Goal: Task Accomplishment & Management: Use online tool/utility

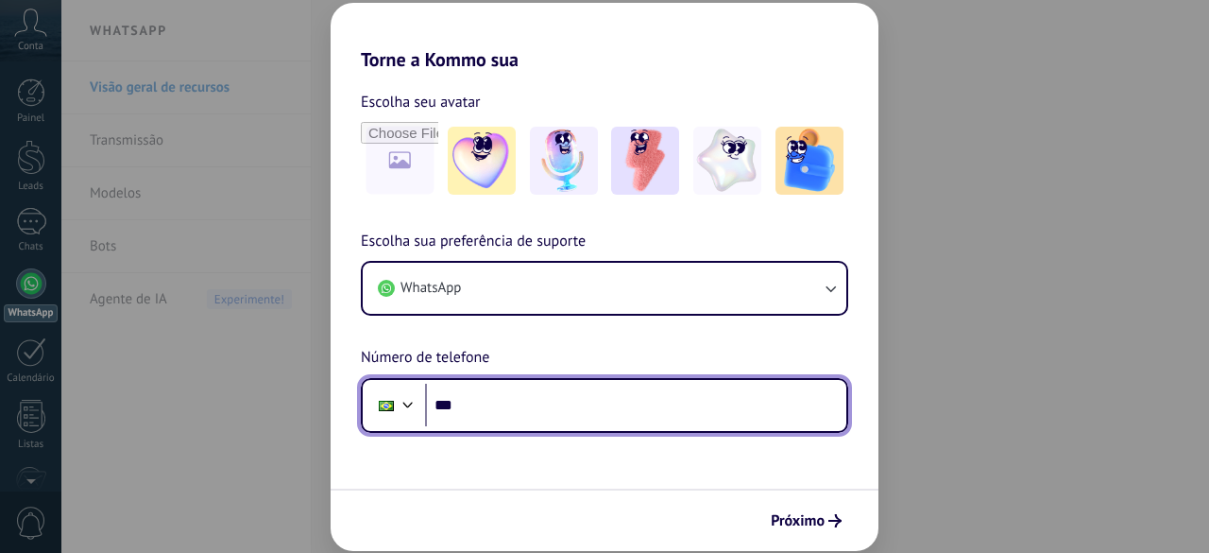
click at [542, 413] on input "***" at bounding box center [635, 405] width 421 height 43
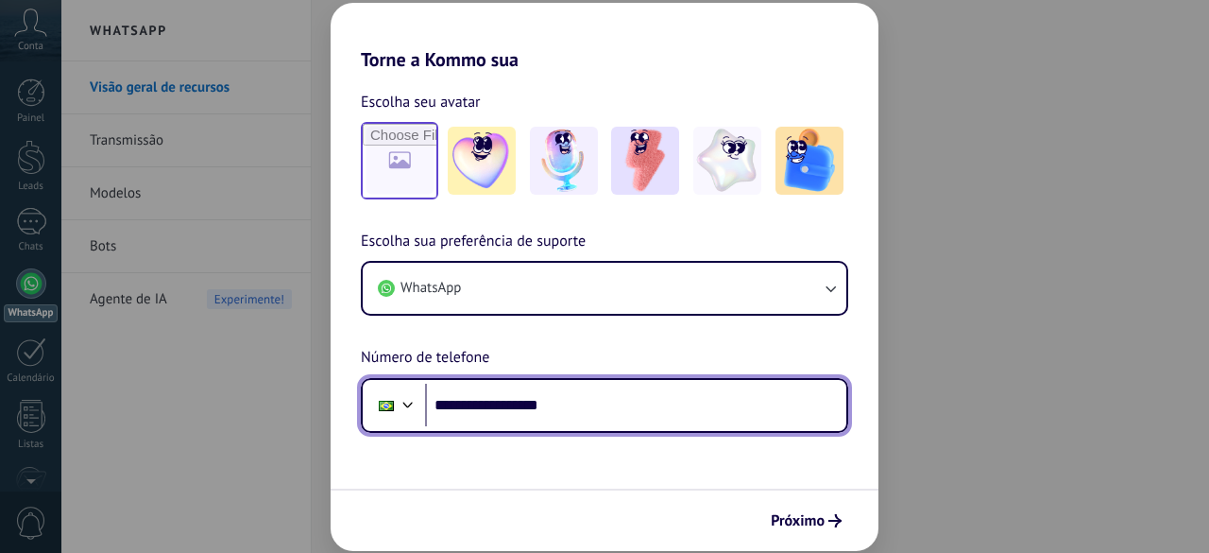
type input "**********"
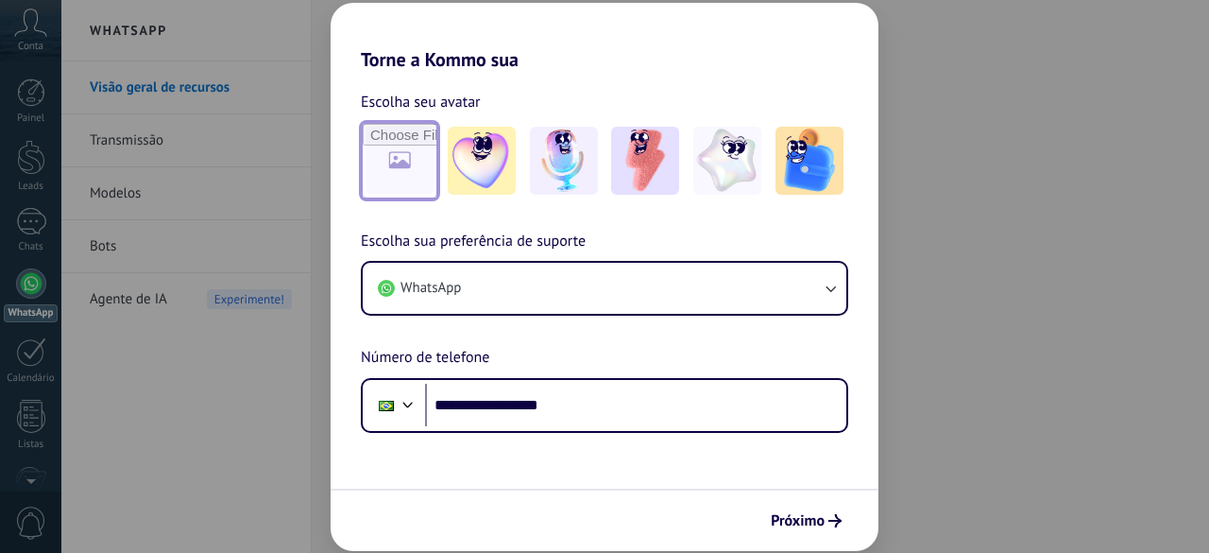
click at [416, 169] on input "file" at bounding box center [400, 161] width 74 height 74
type input "**********"
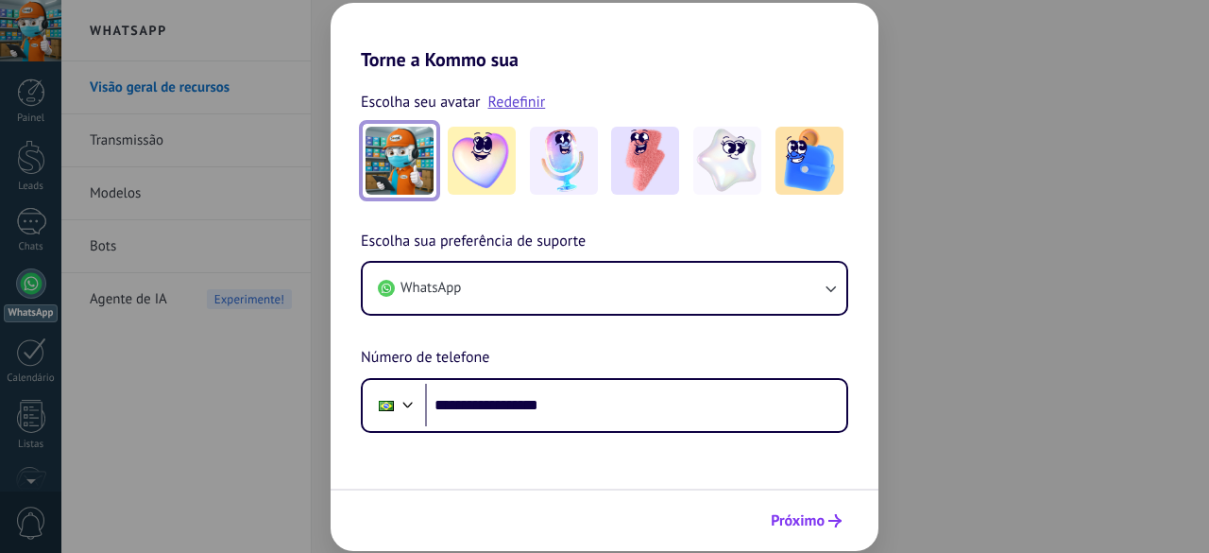
click at [782, 514] on span "Próximo" at bounding box center [798, 520] width 54 height 13
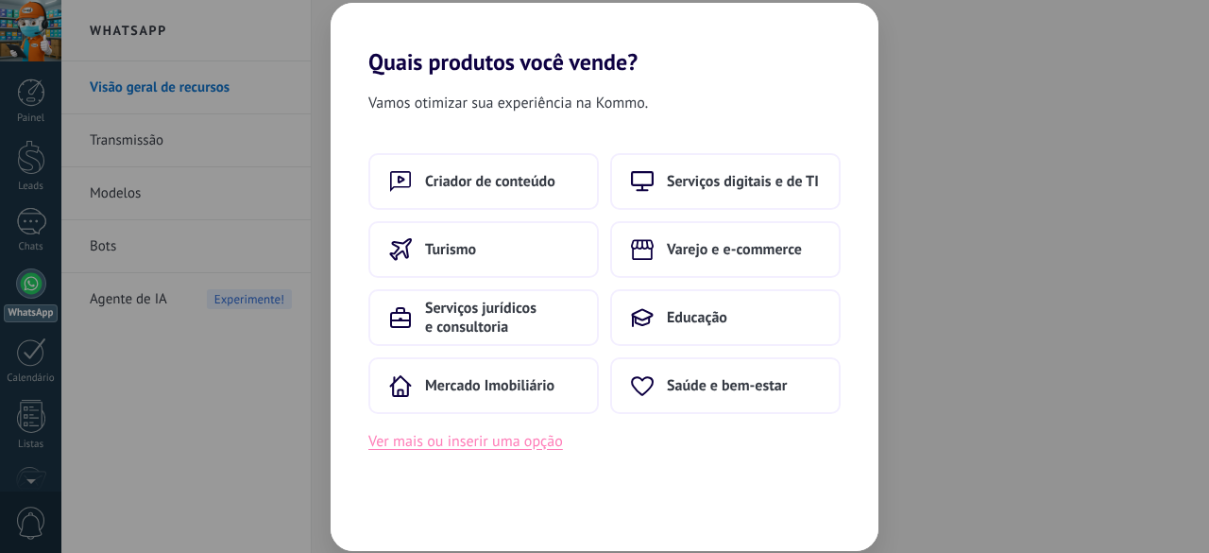
click at [510, 439] on button "Ver mais ou inserir uma opção" at bounding box center [465, 441] width 195 height 25
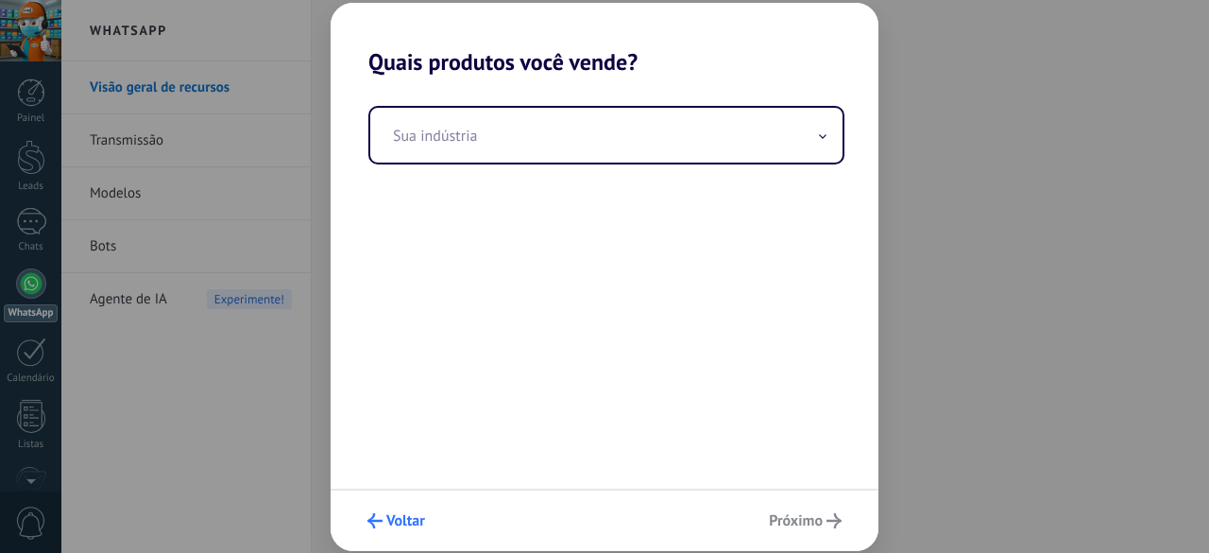
click at [403, 527] on span "Voltar" at bounding box center [405, 520] width 39 height 13
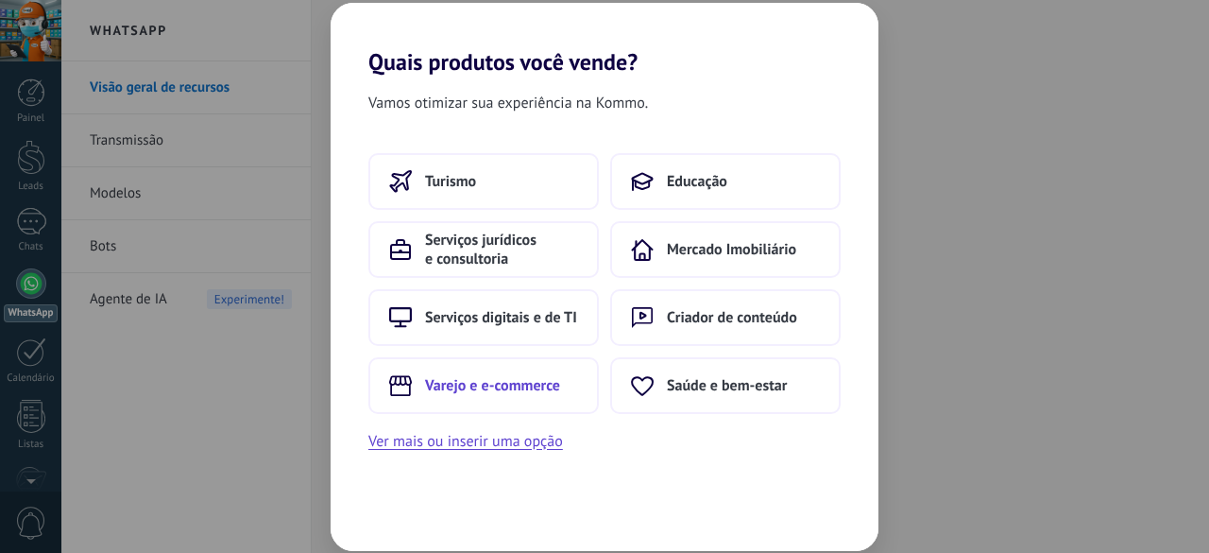
click at [485, 392] on span "Varejo e e-commerce" at bounding box center [492, 385] width 135 height 19
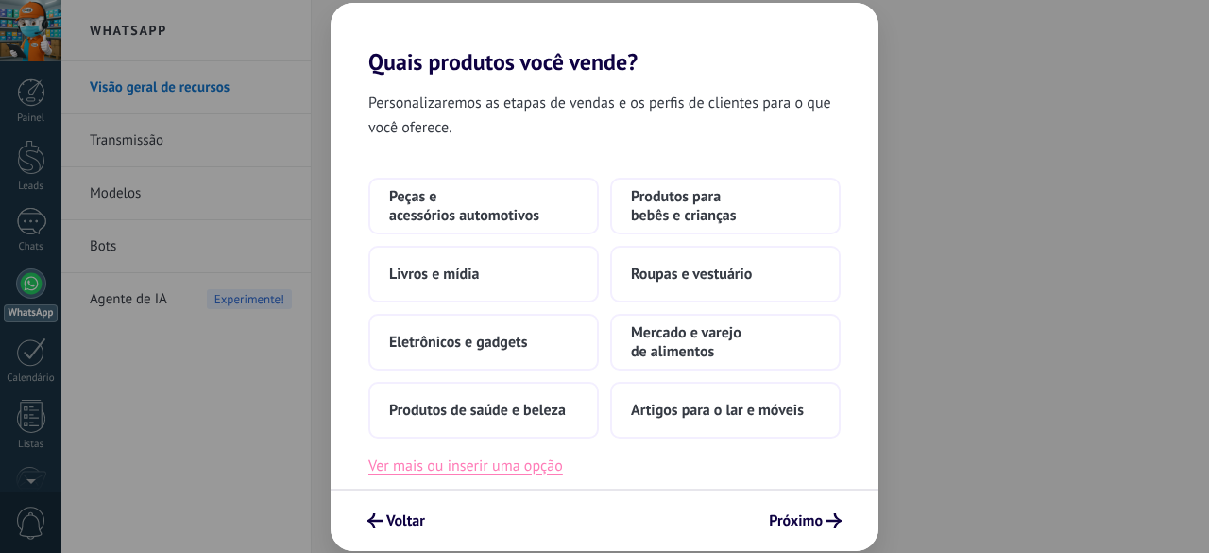
click at [523, 474] on button "Ver mais ou inserir uma opção" at bounding box center [465, 465] width 195 height 25
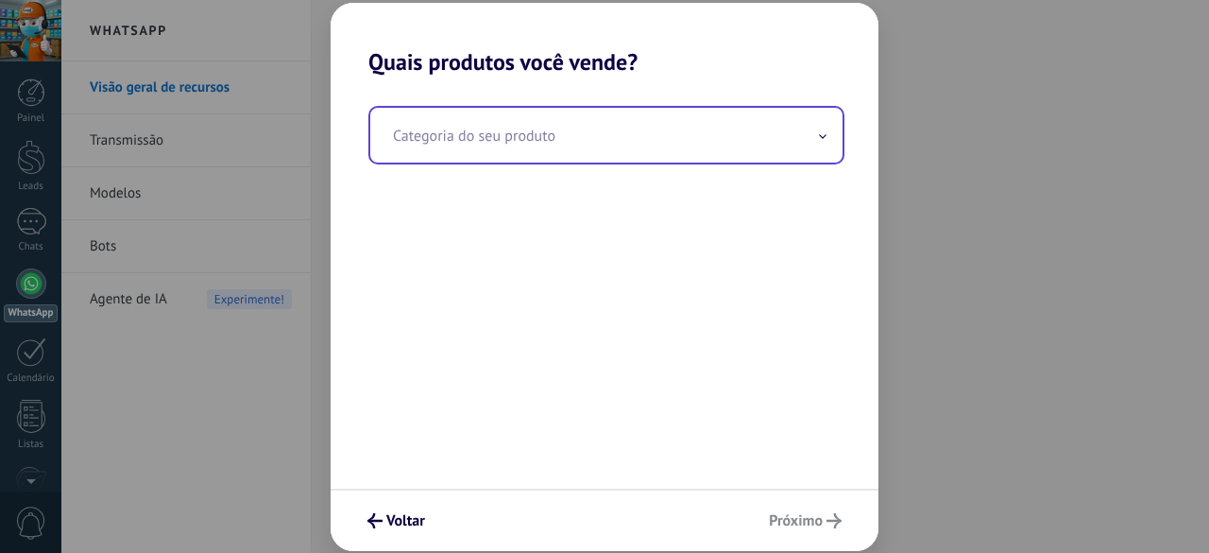
click at [543, 118] on input "text" at bounding box center [606, 135] width 472 height 55
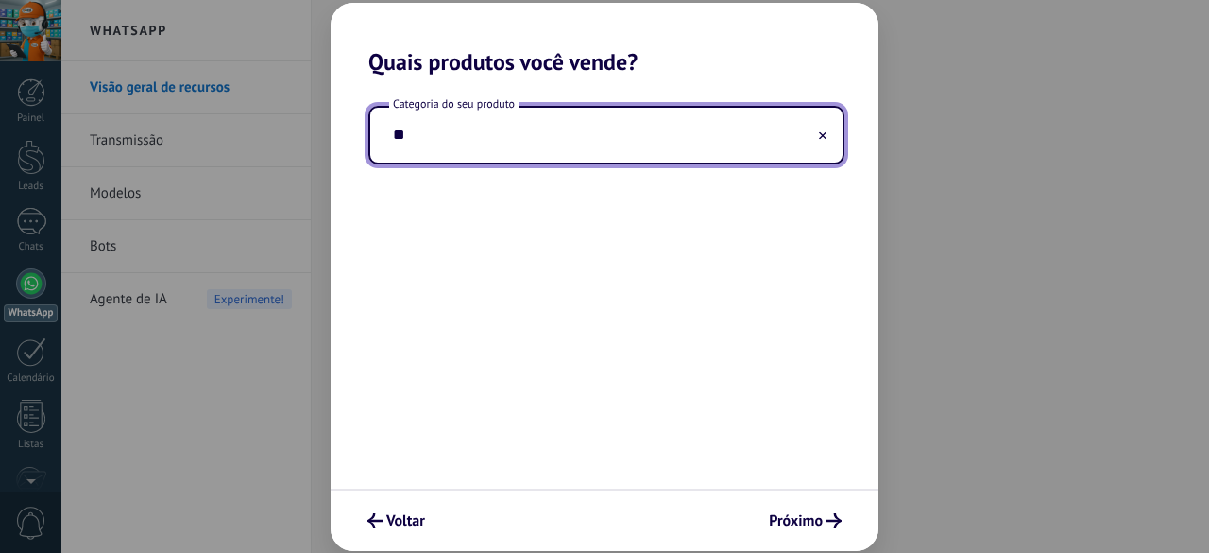
type input "*"
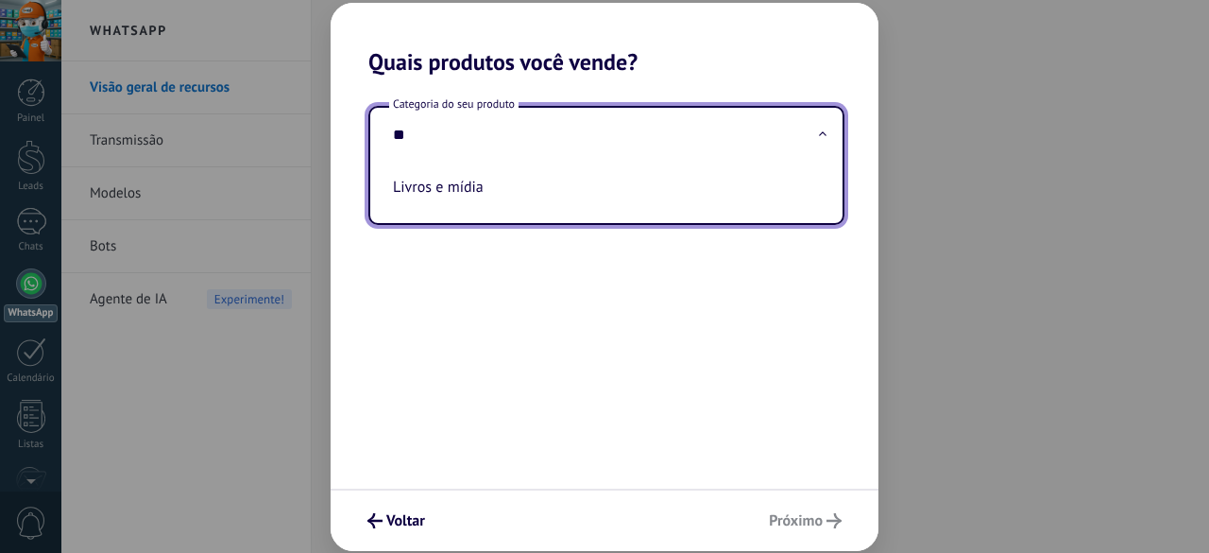
type input "*"
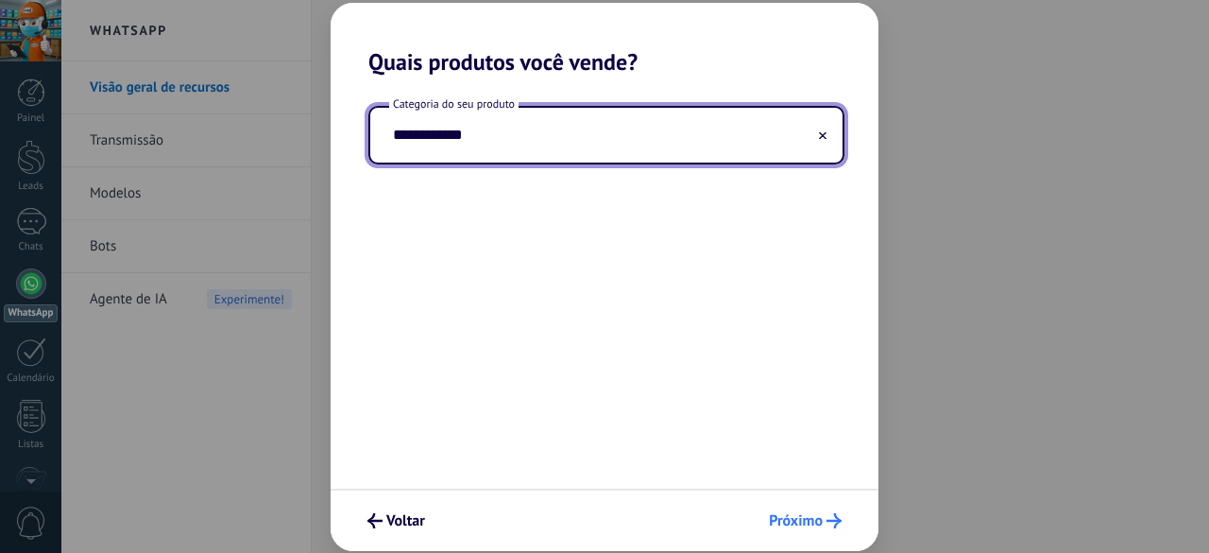
type input "**********"
click at [798, 505] on button "Próximo" at bounding box center [805, 520] width 90 height 32
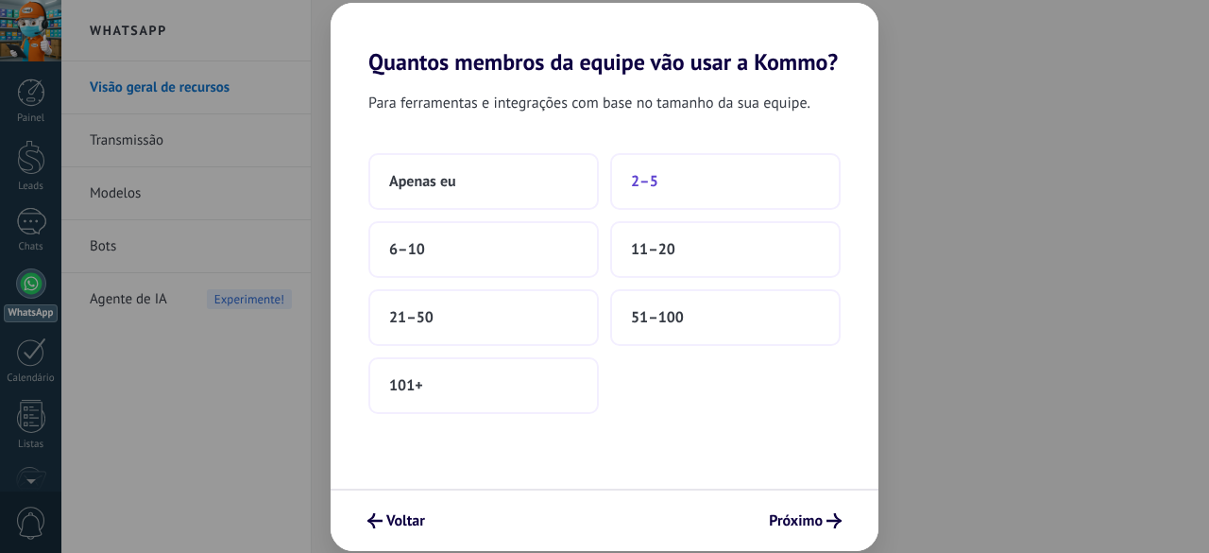
click at [648, 186] on span "2–5" at bounding box center [644, 181] width 27 height 19
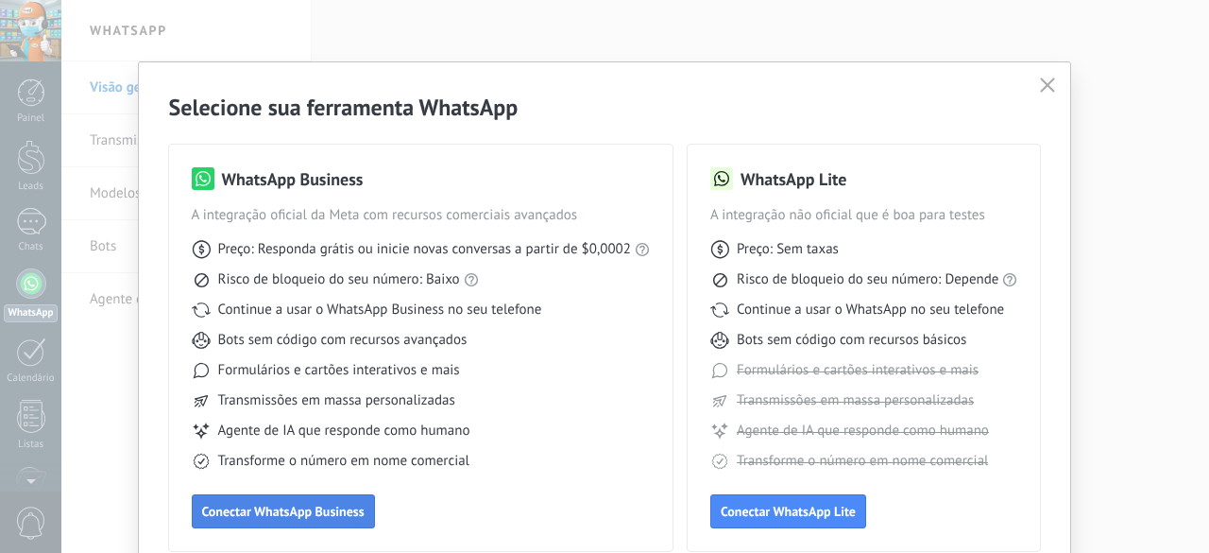
click at [287, 511] on span "Conectar WhatsApp Business" at bounding box center [283, 510] width 162 height 13
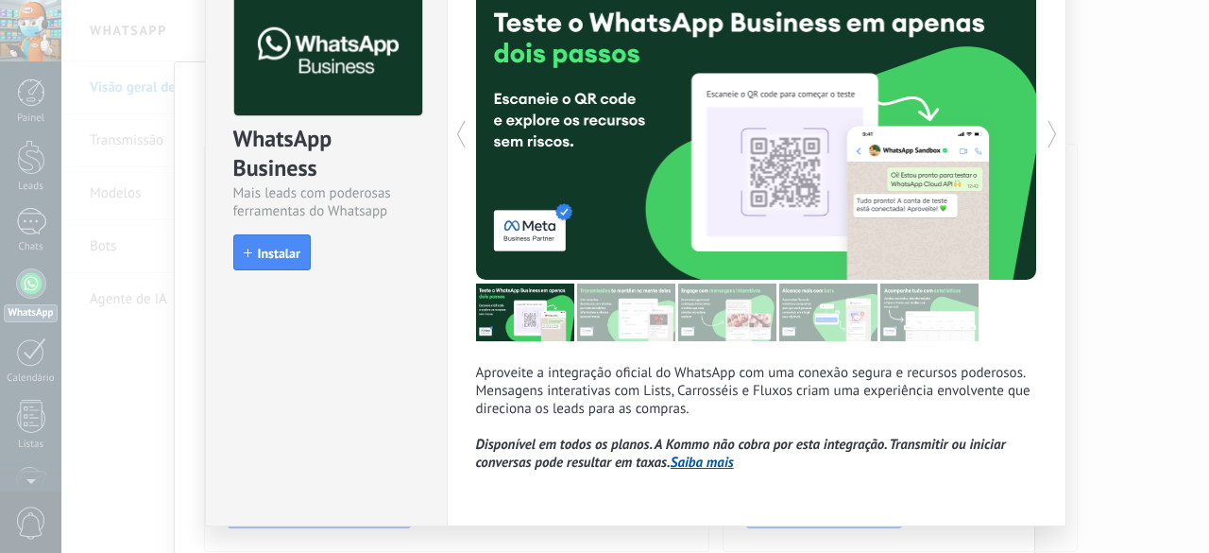
scroll to position [152, 0]
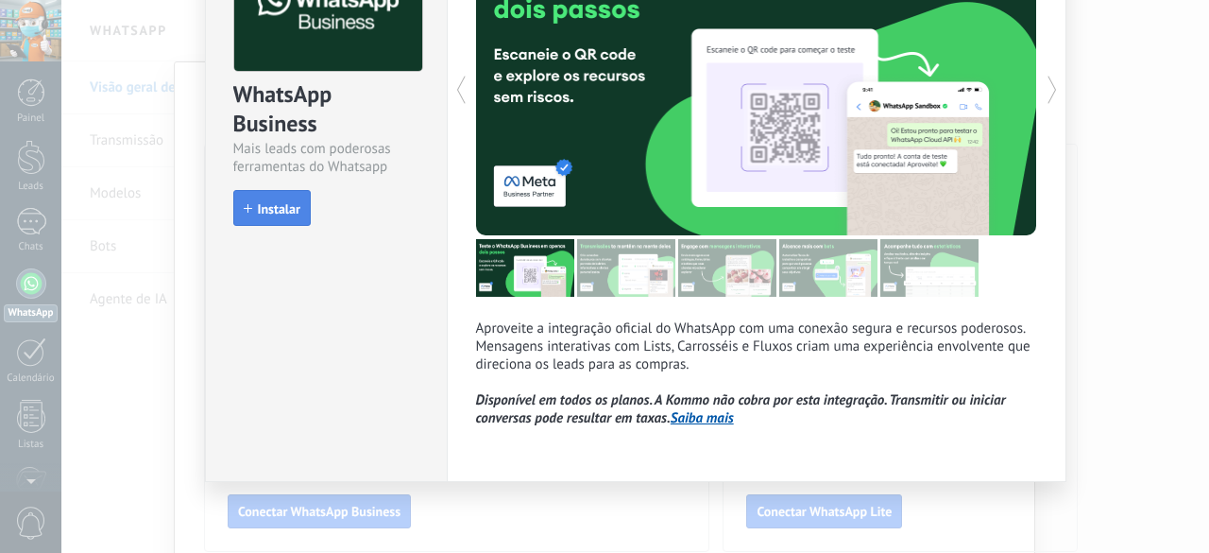
click at [276, 206] on span "Instalar" at bounding box center [279, 208] width 43 height 13
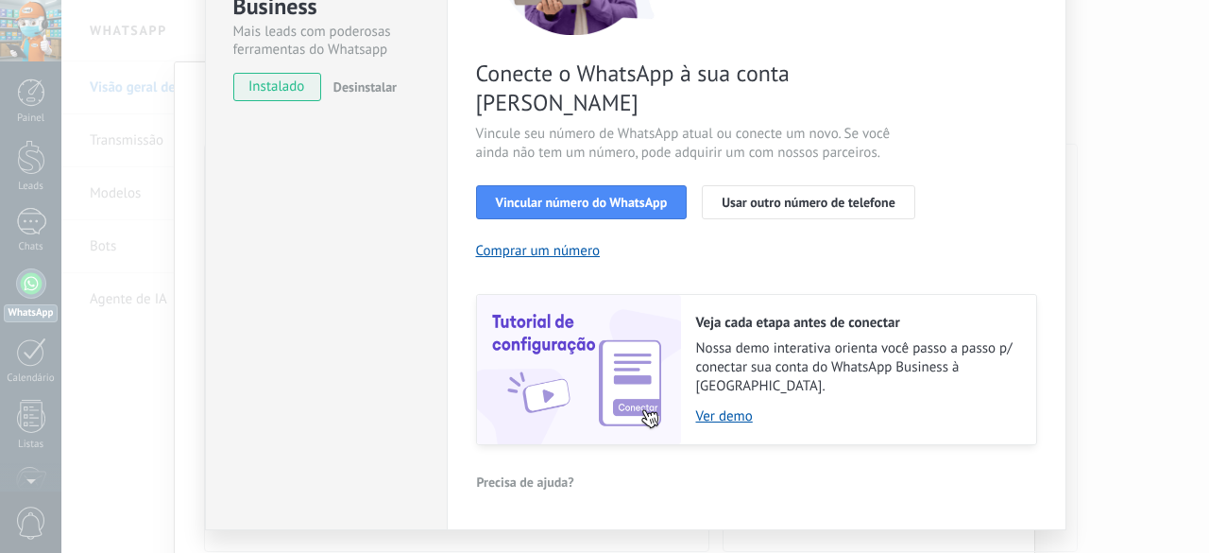
scroll to position [270, 0]
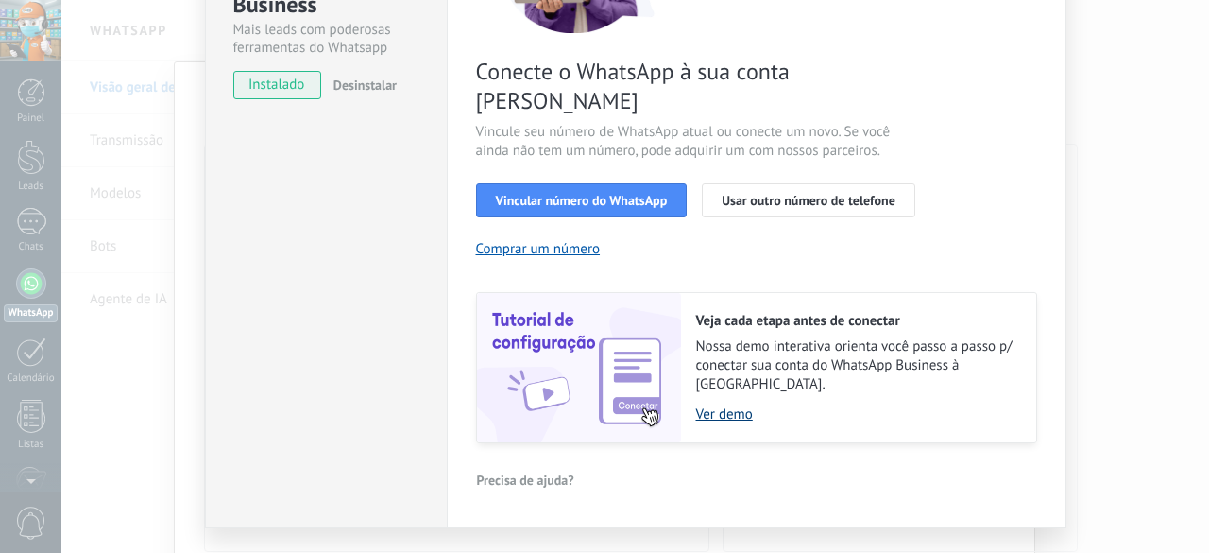
click at [720, 405] on link "Ver demo" at bounding box center [856, 414] width 321 height 18
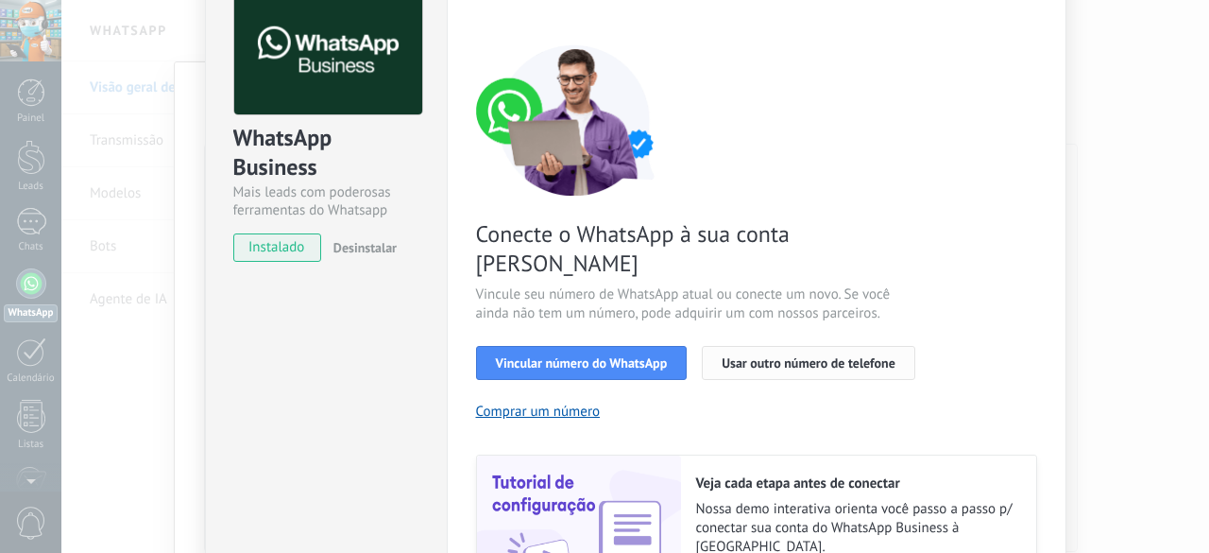
scroll to position [0, 0]
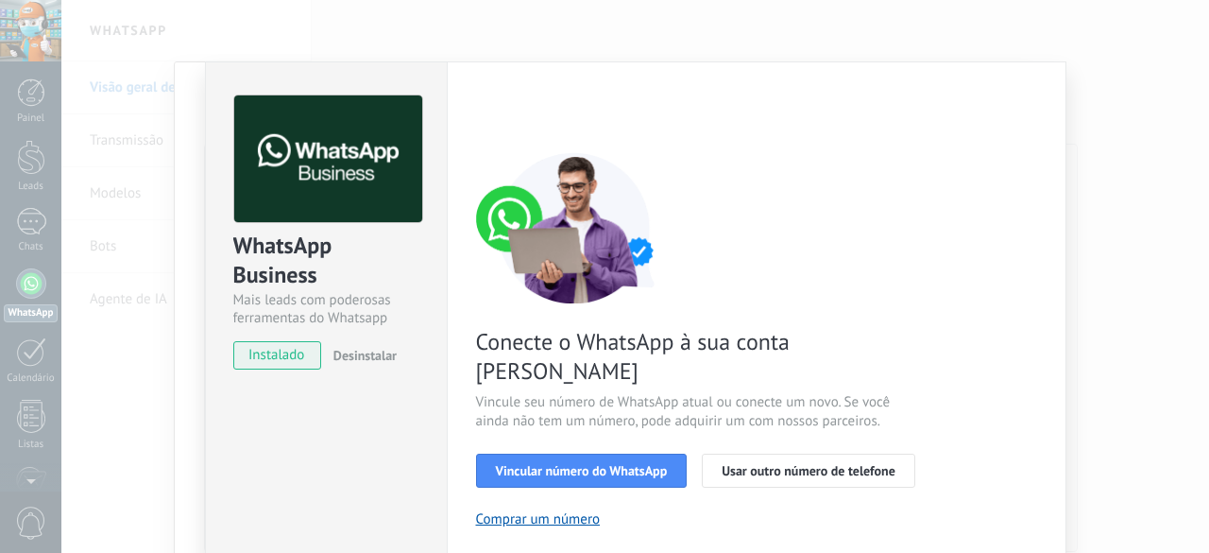
click at [1208, 322] on div "WhatsApp Business Mais leads com poderosas ferramentas do Whatsapp instalado De…" at bounding box center [635, 276] width 1148 height 553
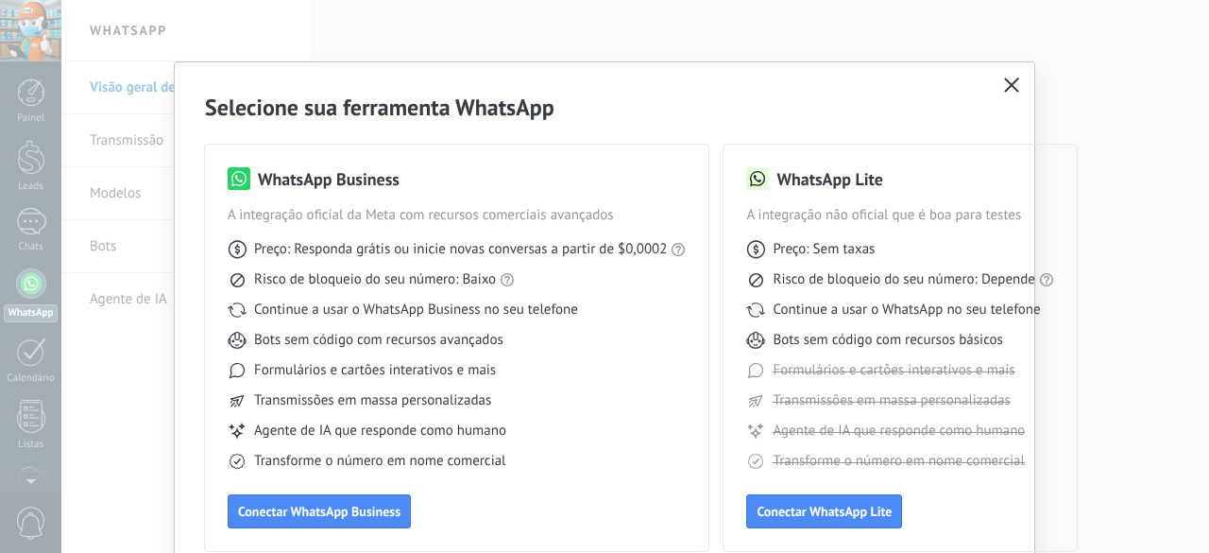
click at [1013, 89] on use "button" at bounding box center [1012, 84] width 14 height 14
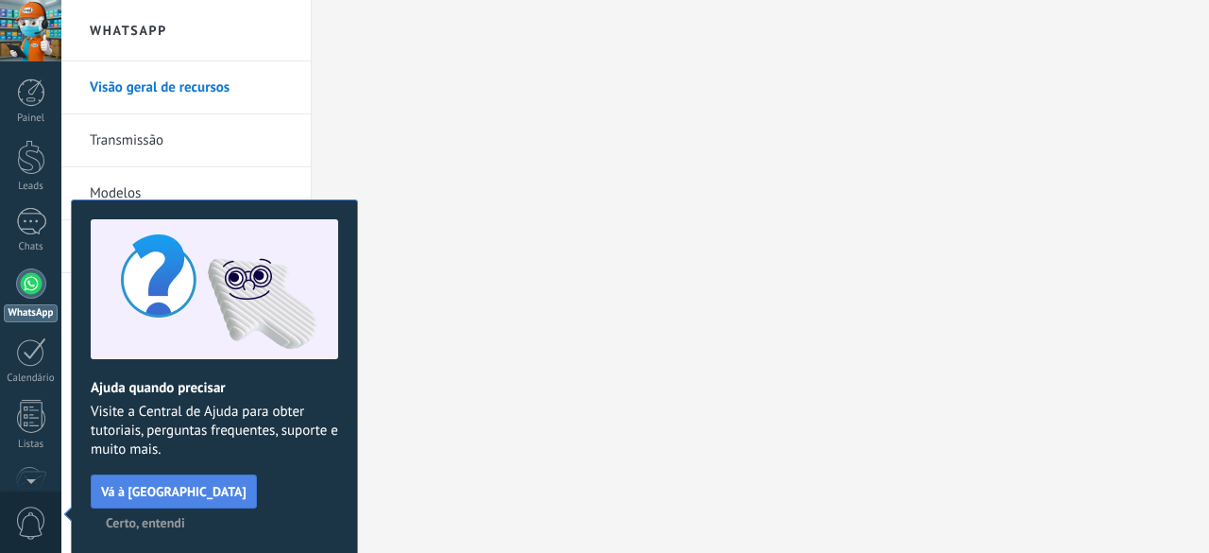
click at [179, 490] on span "Vá à Central de Ajuda" at bounding box center [173, 491] width 145 height 13
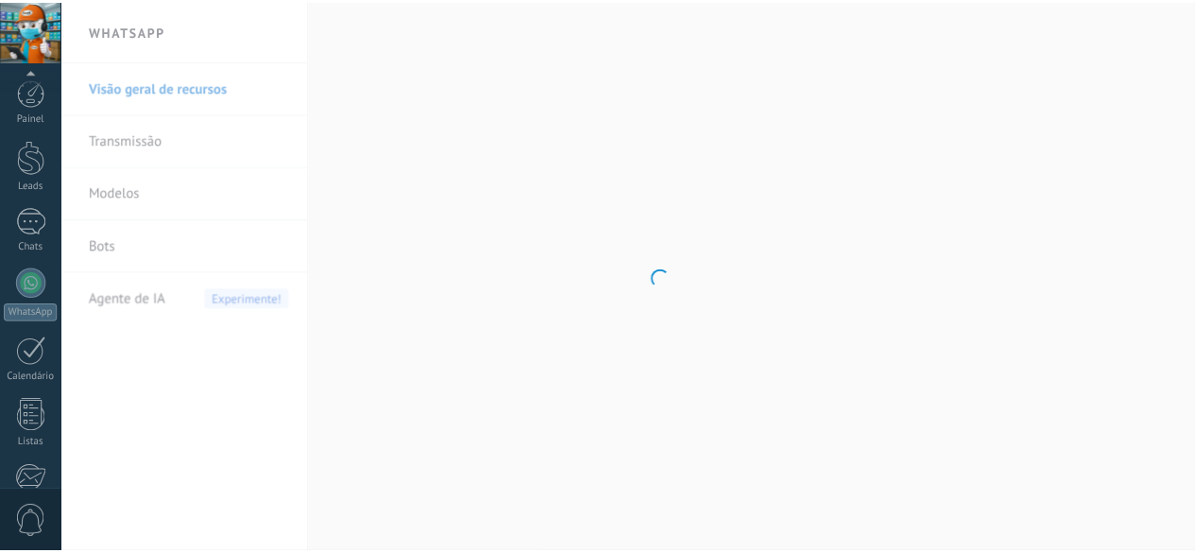
scroll to position [231, 0]
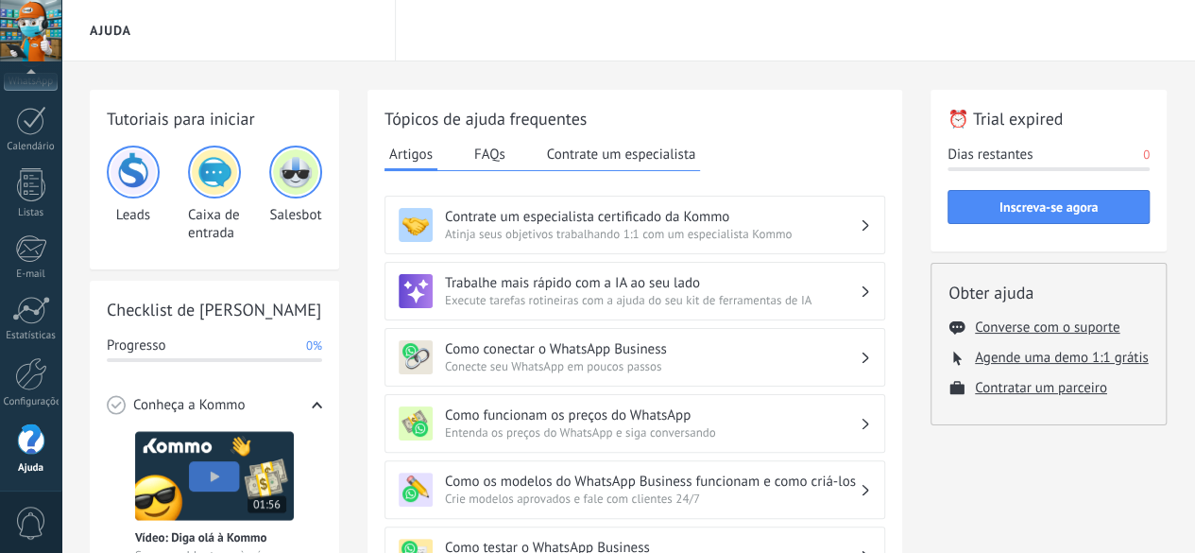
click at [724, 295] on span "Execute tarefas rotineiras com a ajuda do seu kit de ferramentas de IA" at bounding box center [652, 300] width 415 height 16
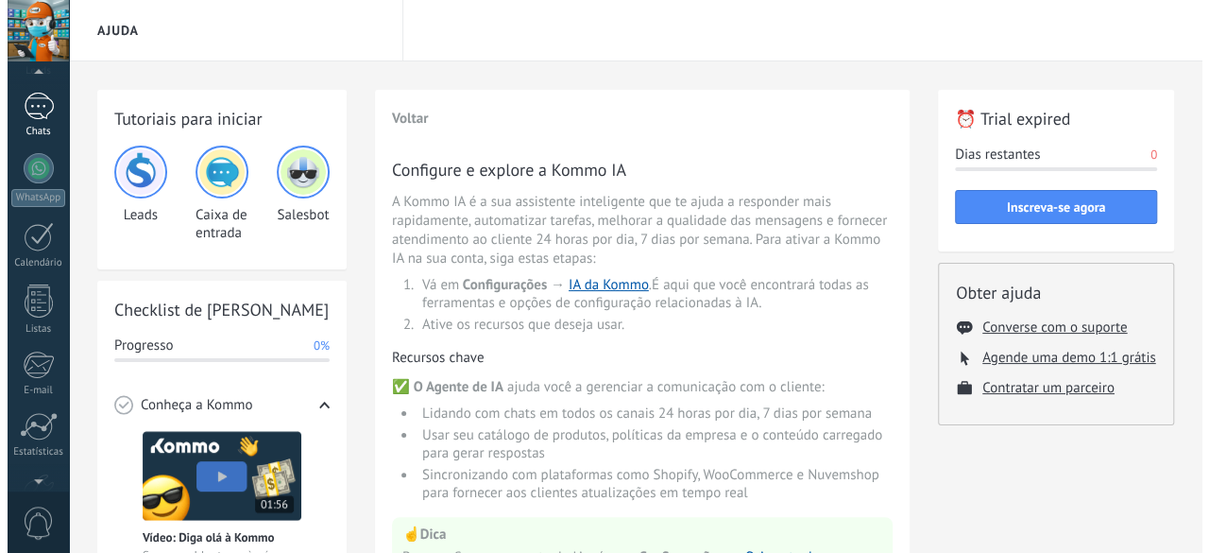
scroll to position [0, 0]
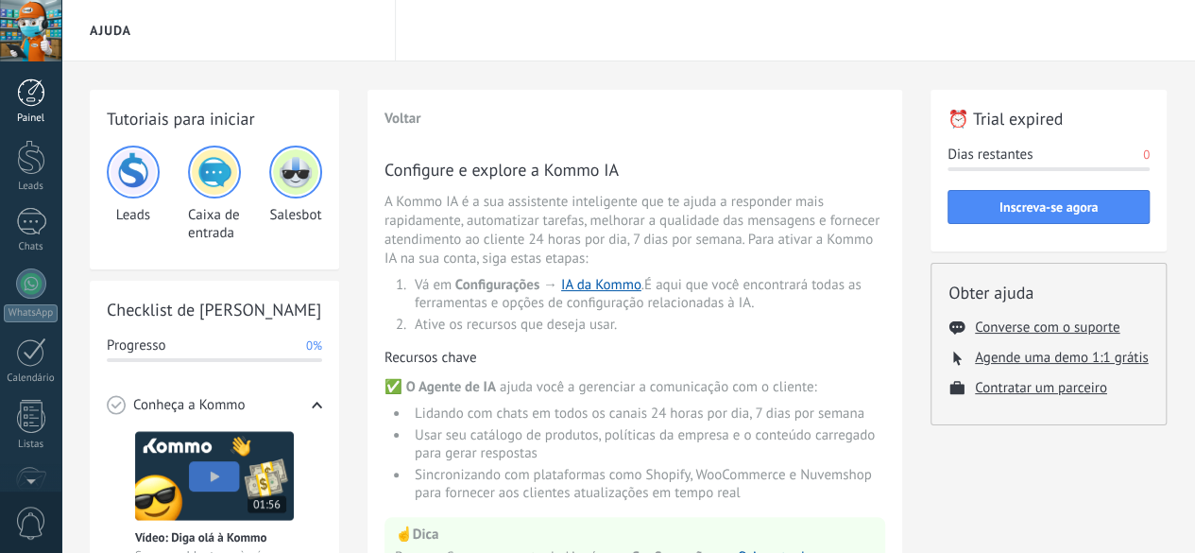
click at [27, 111] on link "Painel" at bounding box center [30, 101] width 61 height 46
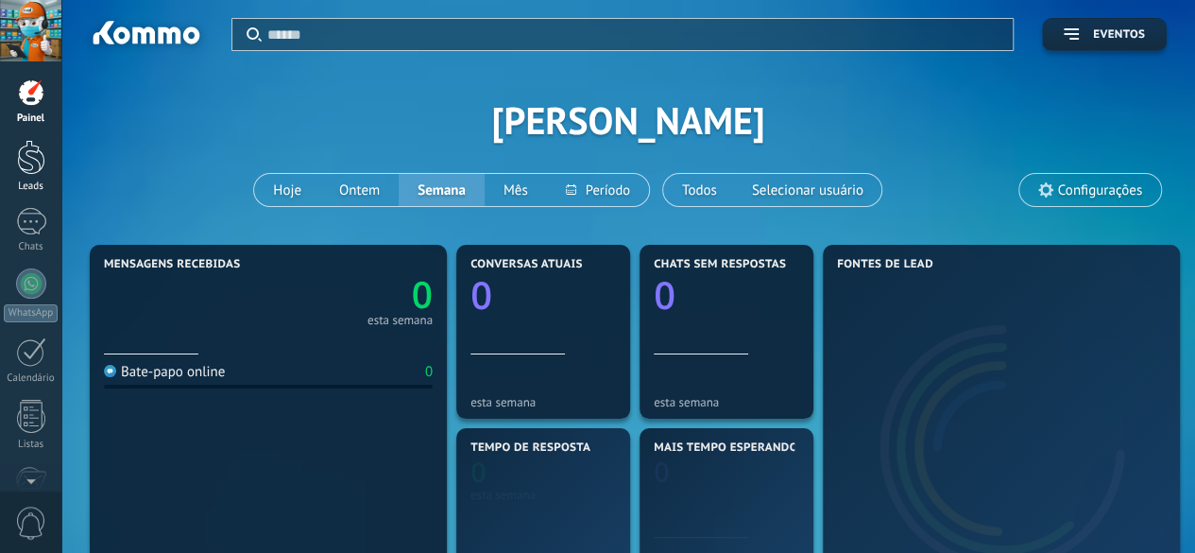
click at [38, 169] on div at bounding box center [31, 157] width 28 height 35
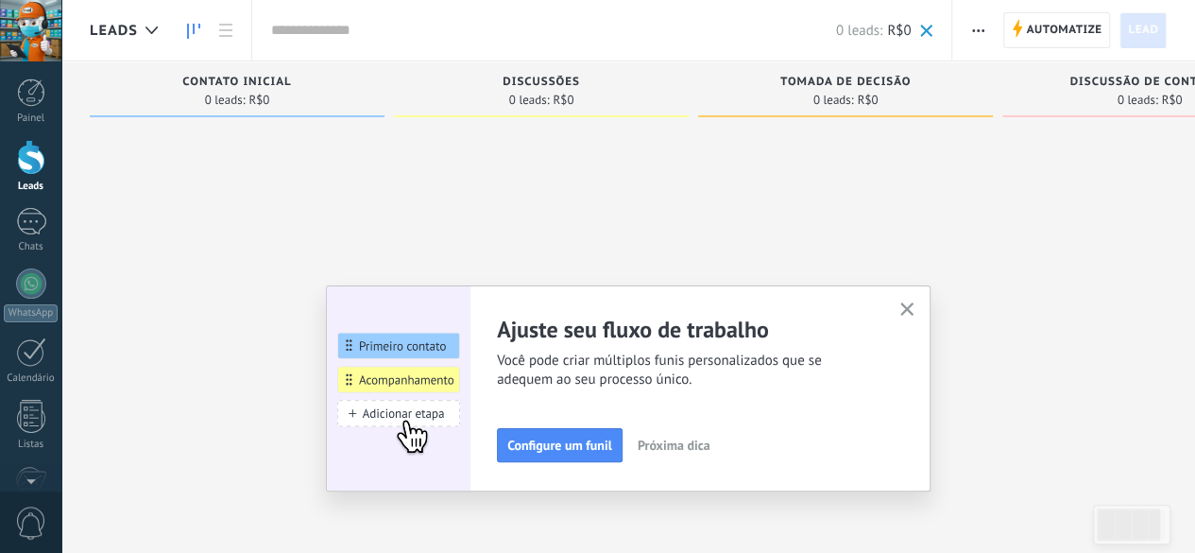
click at [914, 311] on use "button" at bounding box center [907, 309] width 14 height 14
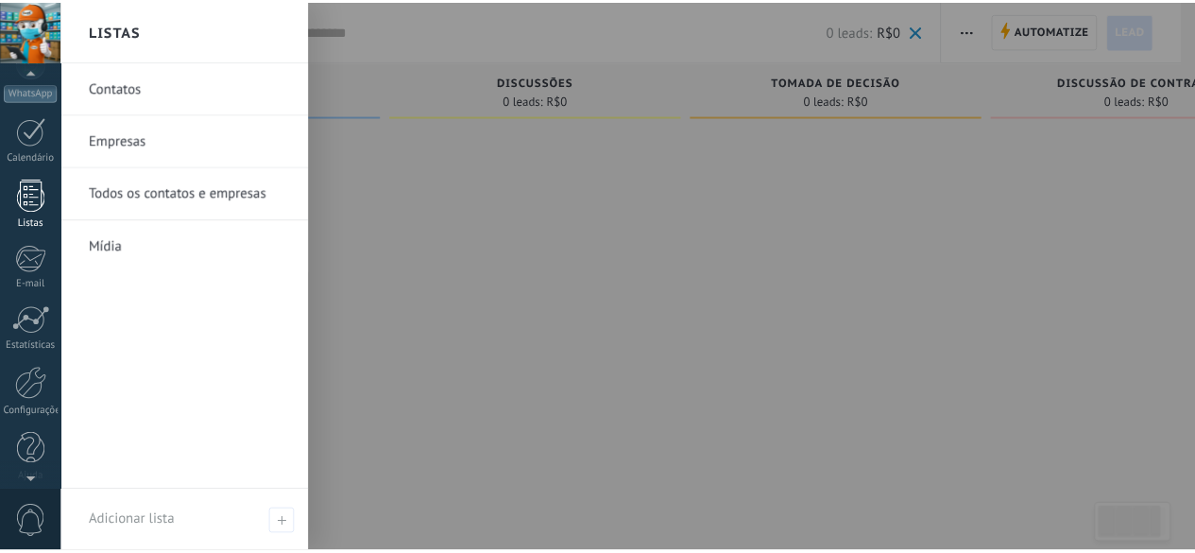
scroll to position [231, 0]
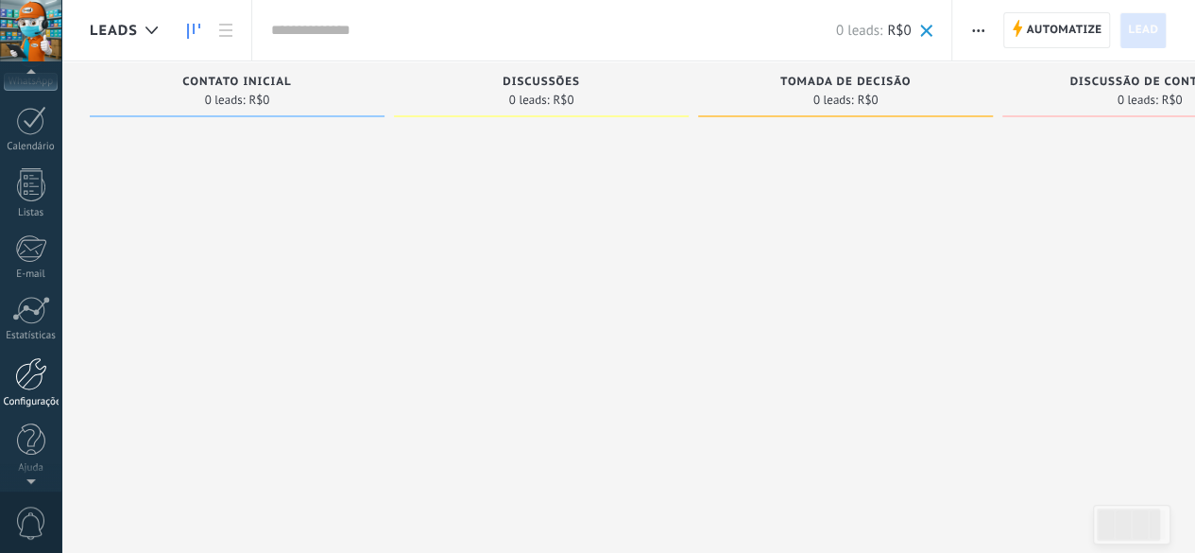
click at [42, 377] on div at bounding box center [31, 373] width 32 height 33
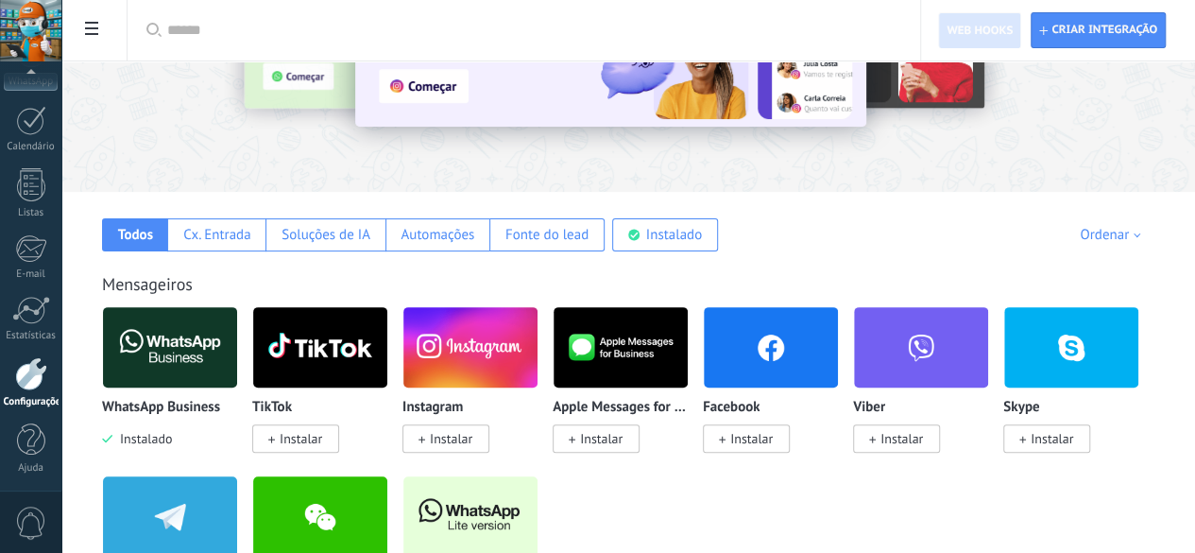
scroll to position [189, 0]
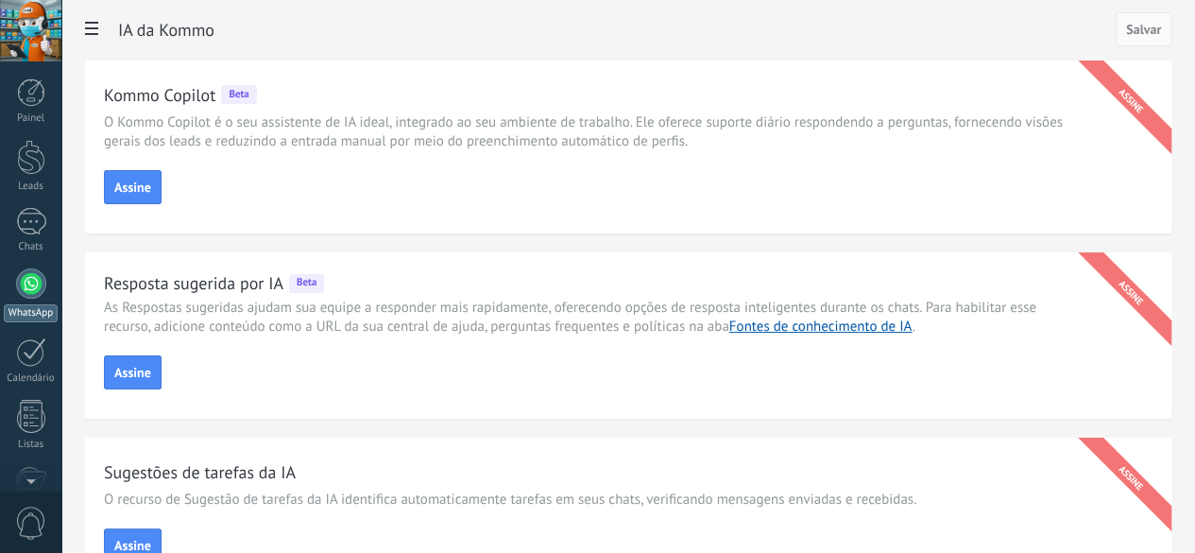
click at [29, 296] on div at bounding box center [31, 283] width 30 height 30
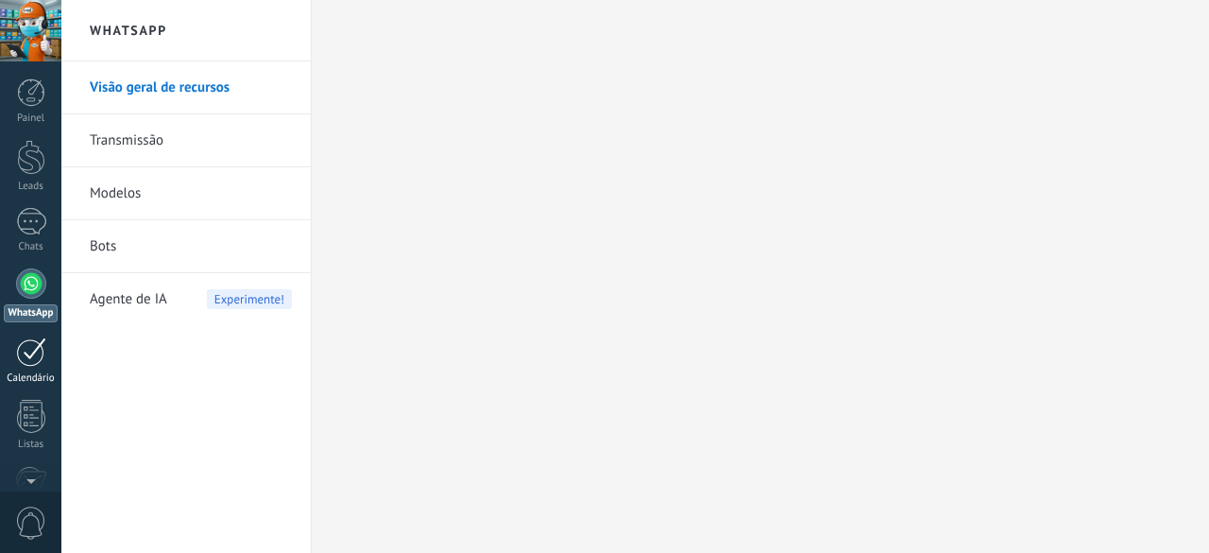
click at [28, 360] on div at bounding box center [31, 351] width 30 height 29
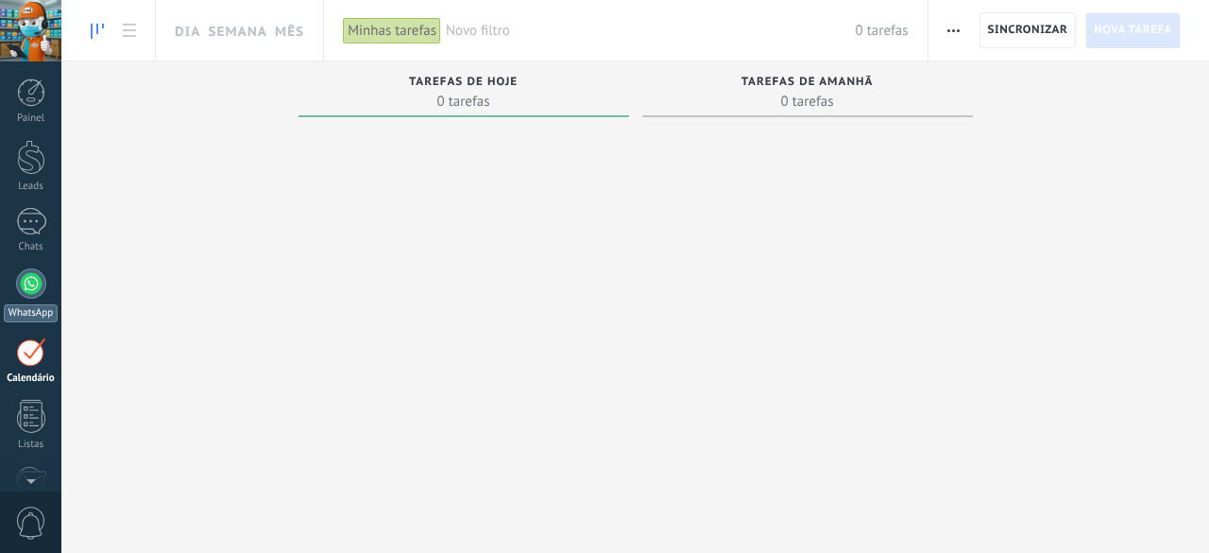
click at [34, 286] on div at bounding box center [31, 283] width 30 height 30
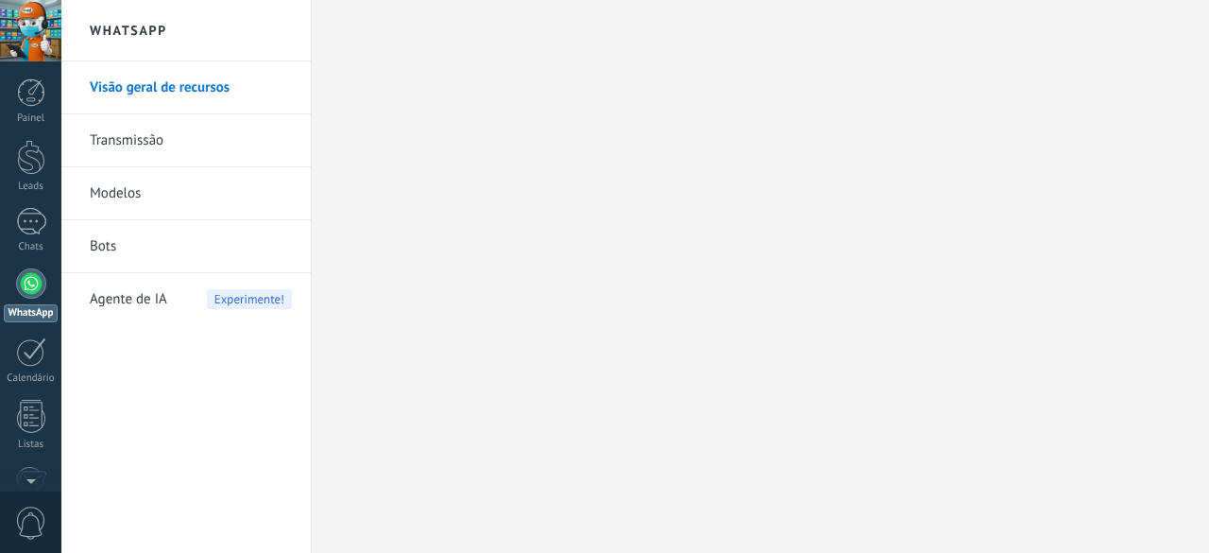
click at [111, 246] on link "Bots" at bounding box center [191, 246] width 202 height 53
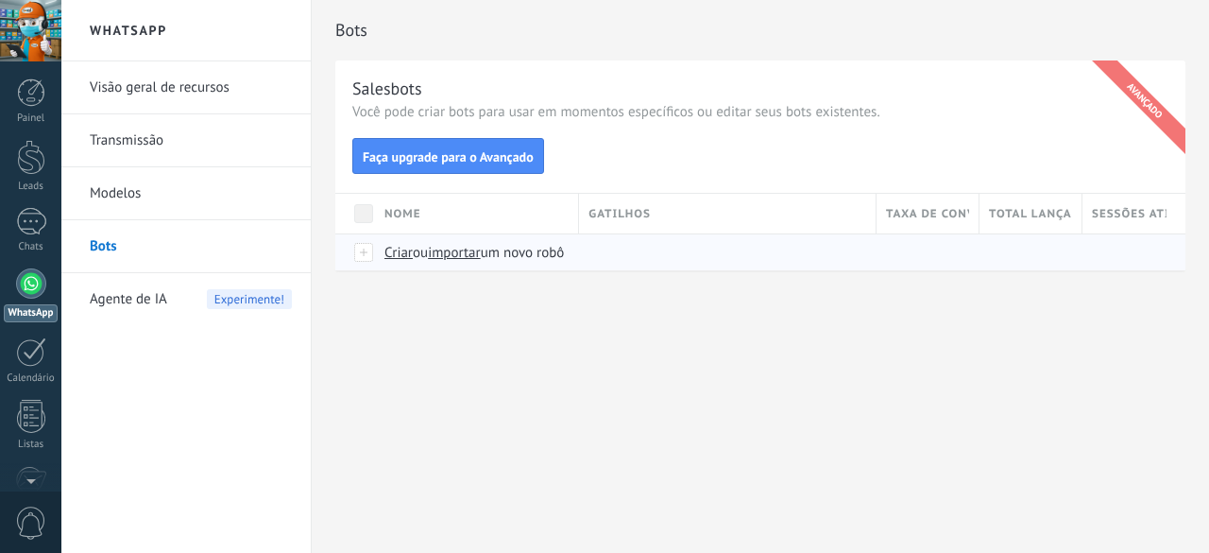
click at [399, 258] on span "Criar" at bounding box center [398, 253] width 28 height 18
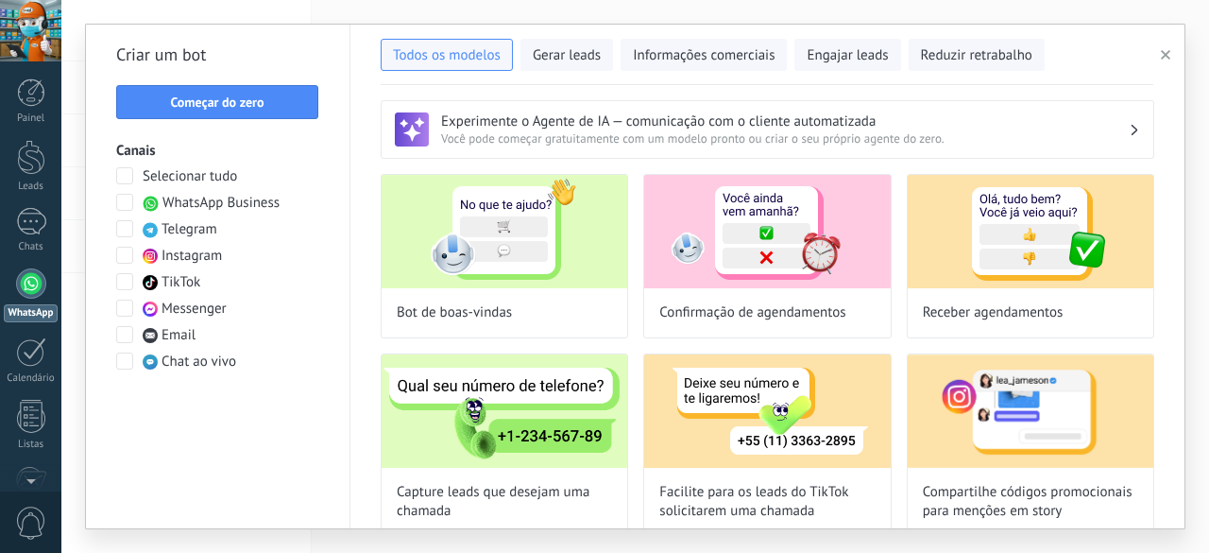
click at [1160, 56] on button "button" at bounding box center [1168, 54] width 31 height 23
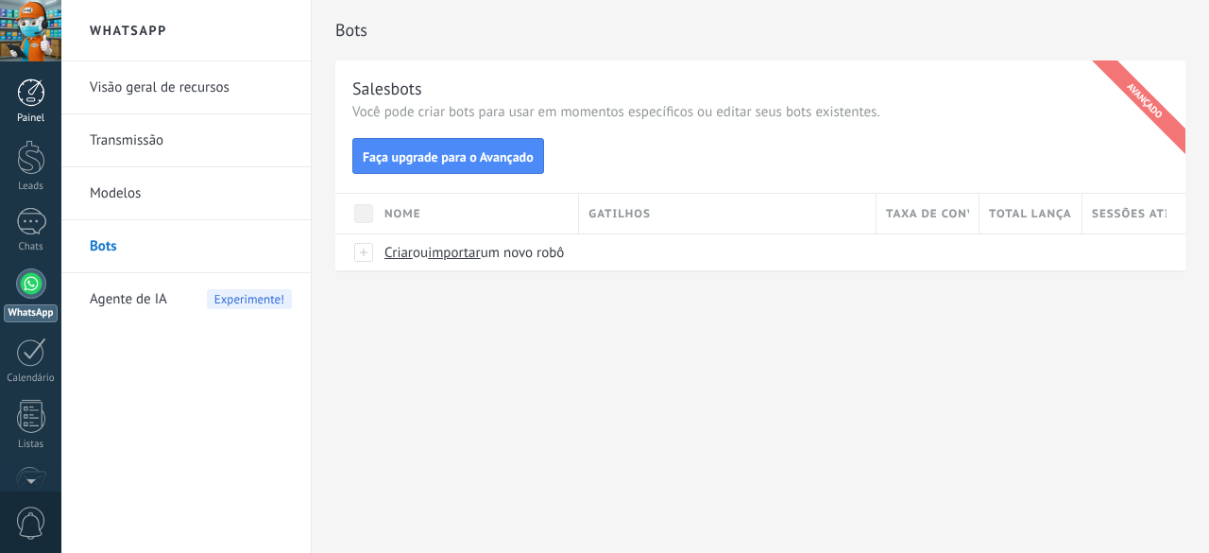
click at [35, 94] on div at bounding box center [31, 92] width 28 height 28
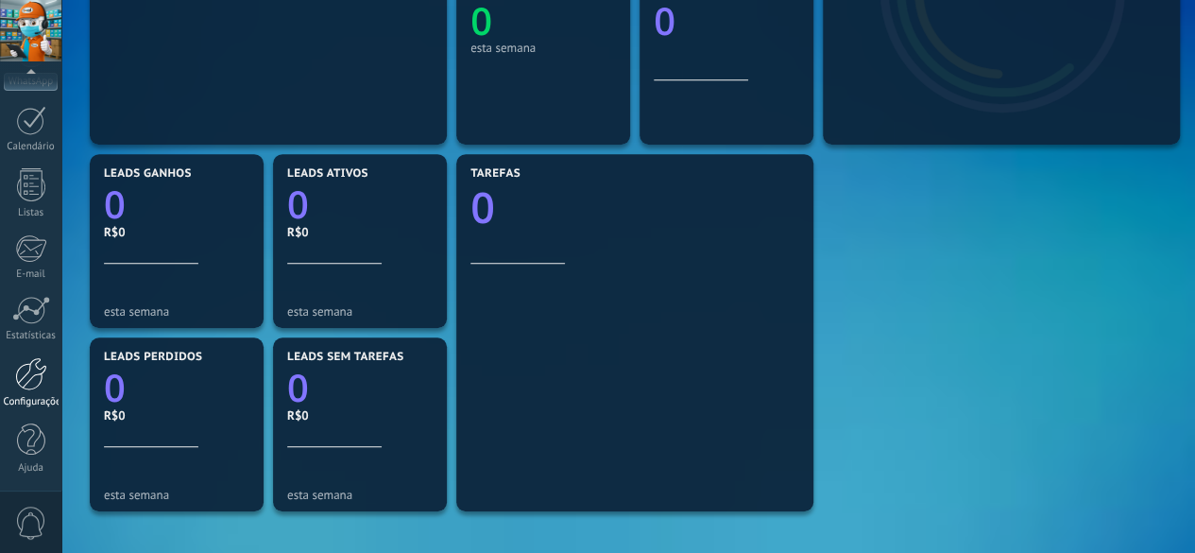
scroll to position [472, 0]
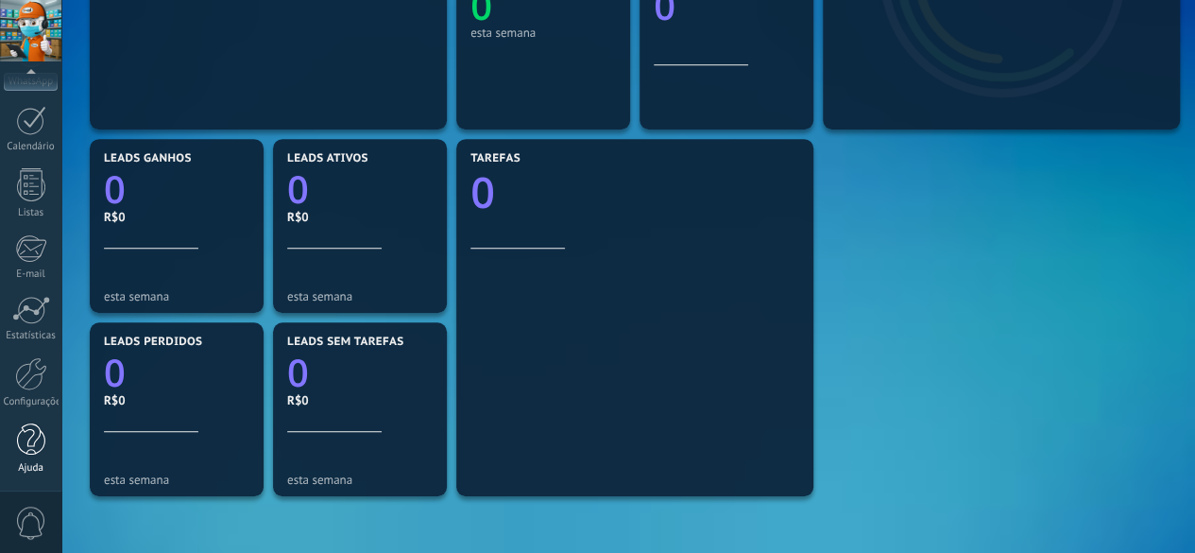
click at [30, 444] on div at bounding box center [31, 439] width 28 height 33
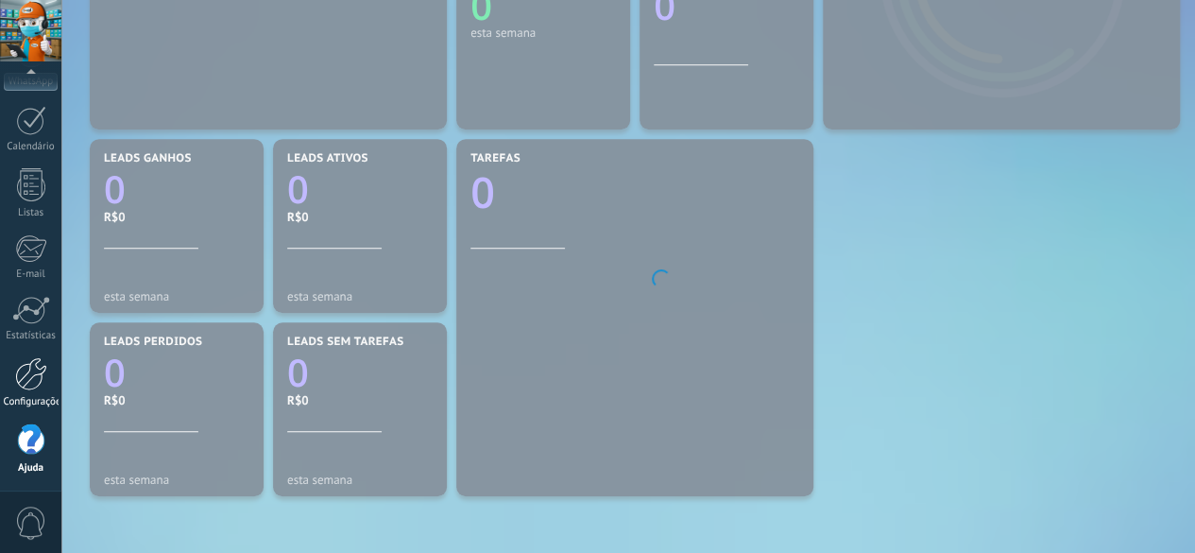
click at [26, 379] on div at bounding box center [31, 373] width 32 height 33
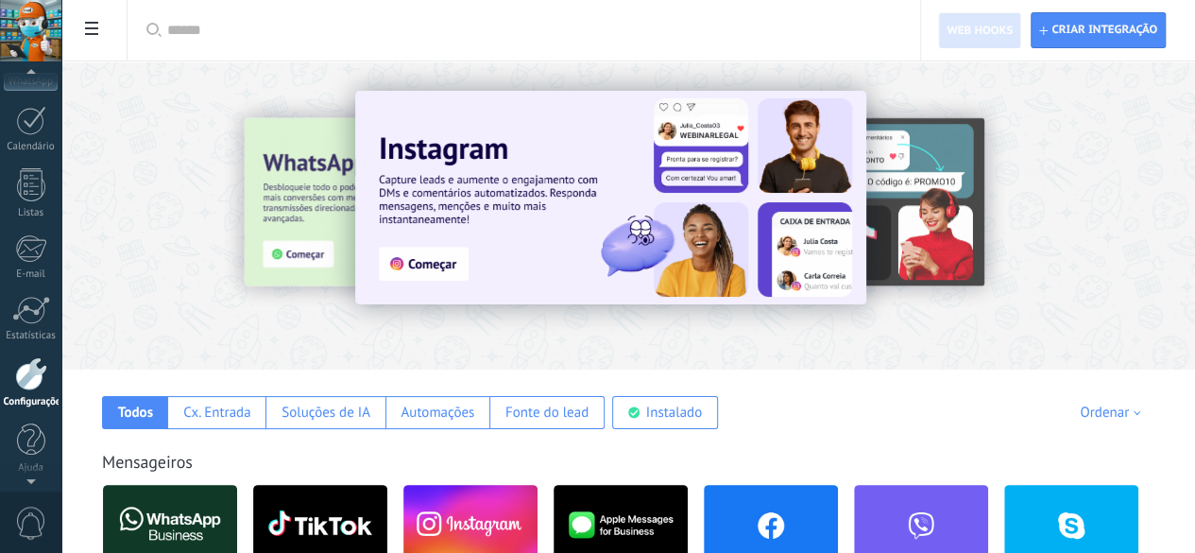
scroll to position [216, 0]
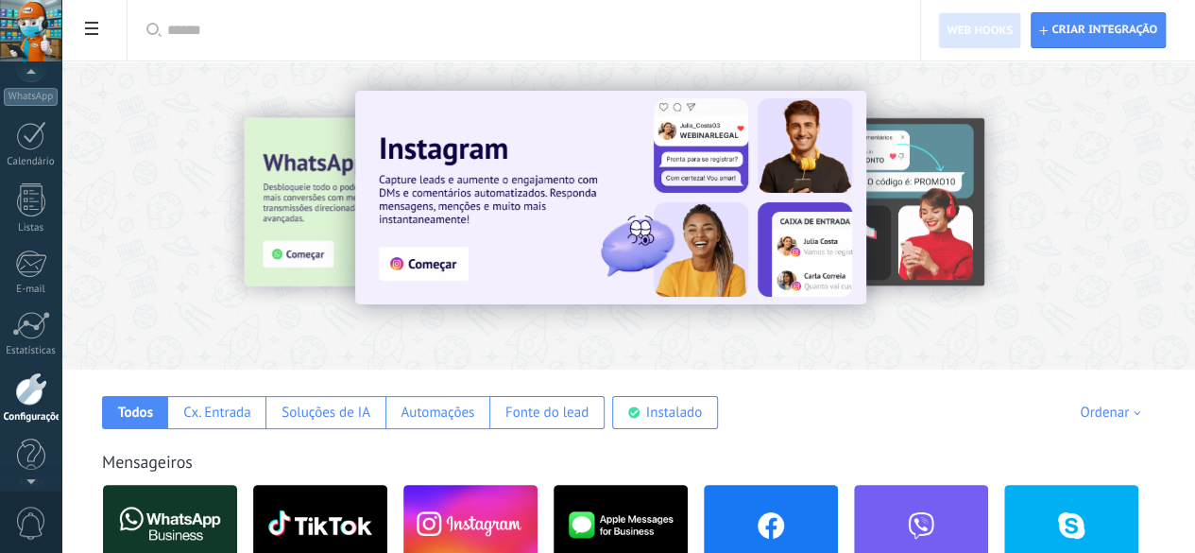
click at [39, 16] on div at bounding box center [30, 30] width 61 height 61
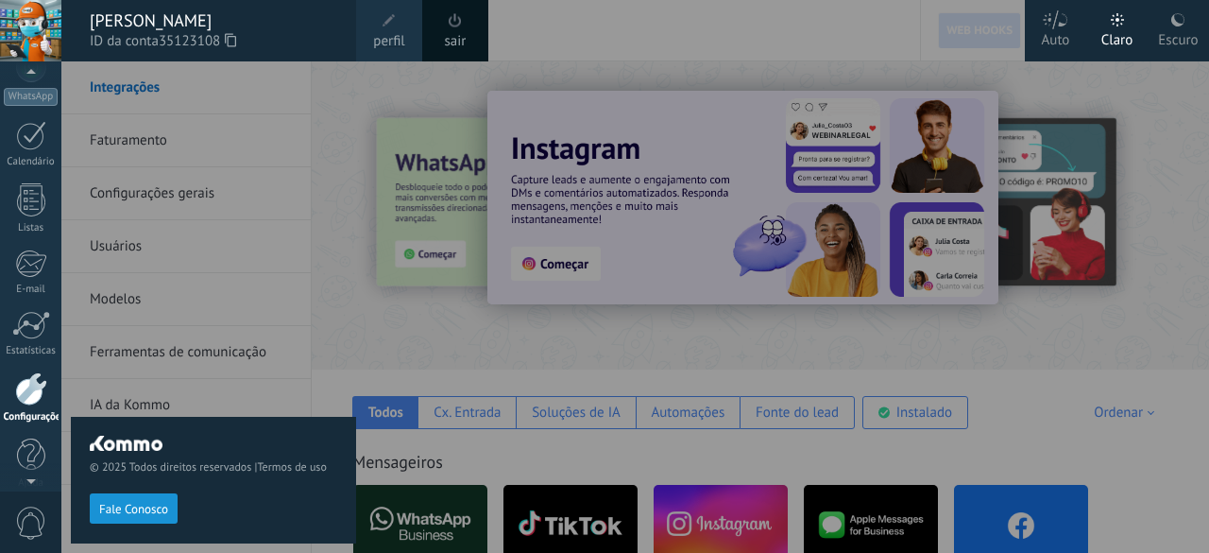
click at [395, 34] on span "perfil" at bounding box center [388, 41] width 31 height 21
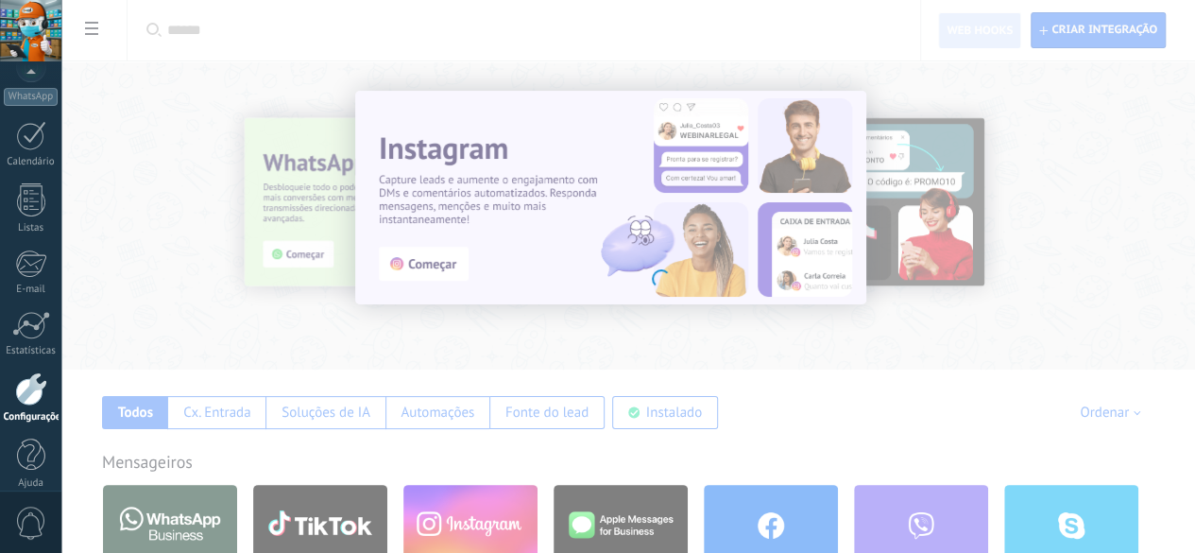
scroll to position [231, 0]
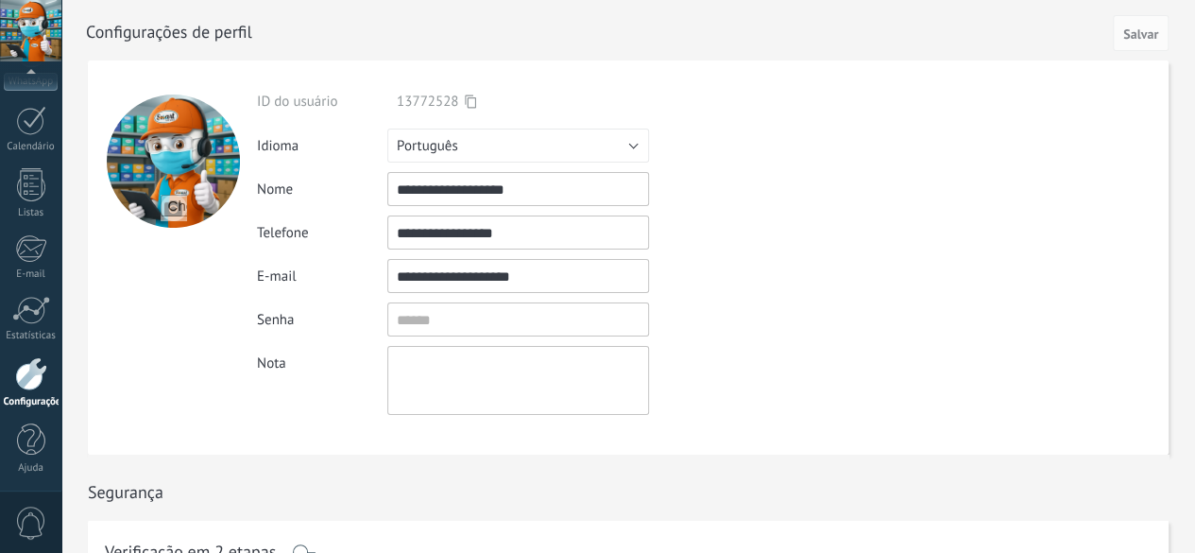
click at [546, 186] on input "**********" at bounding box center [518, 189] width 262 height 34
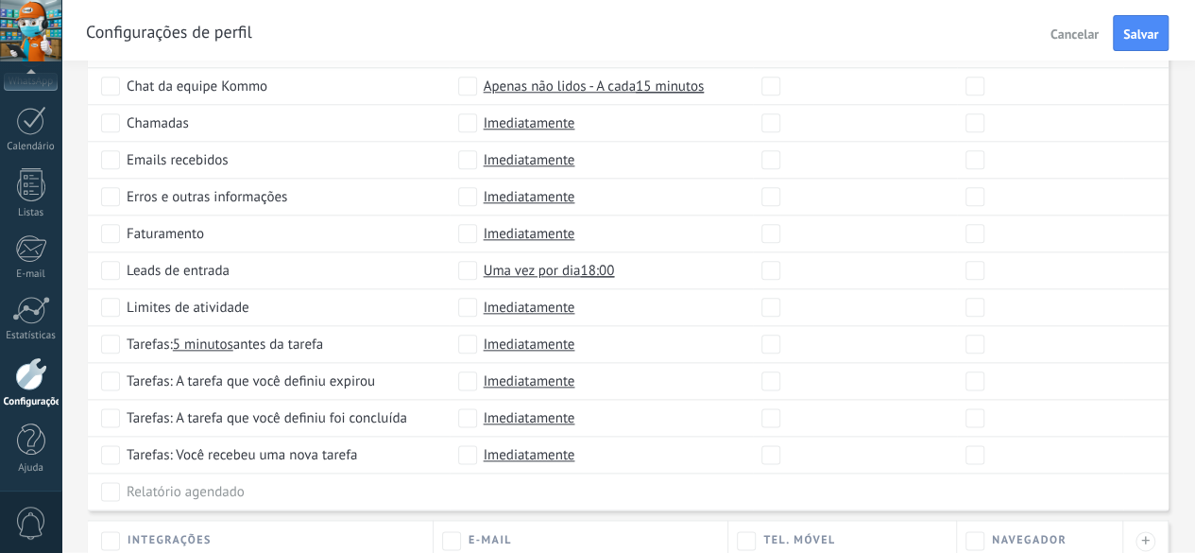
scroll to position [1079, 0]
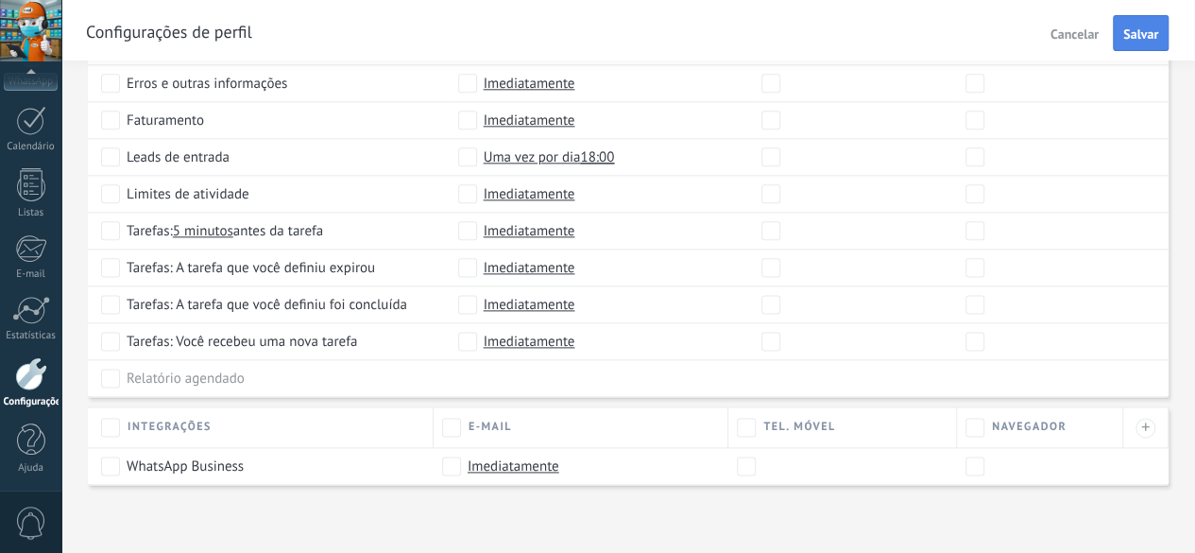
type input "**********"
click at [1135, 36] on span "Salvar" at bounding box center [1140, 33] width 35 height 13
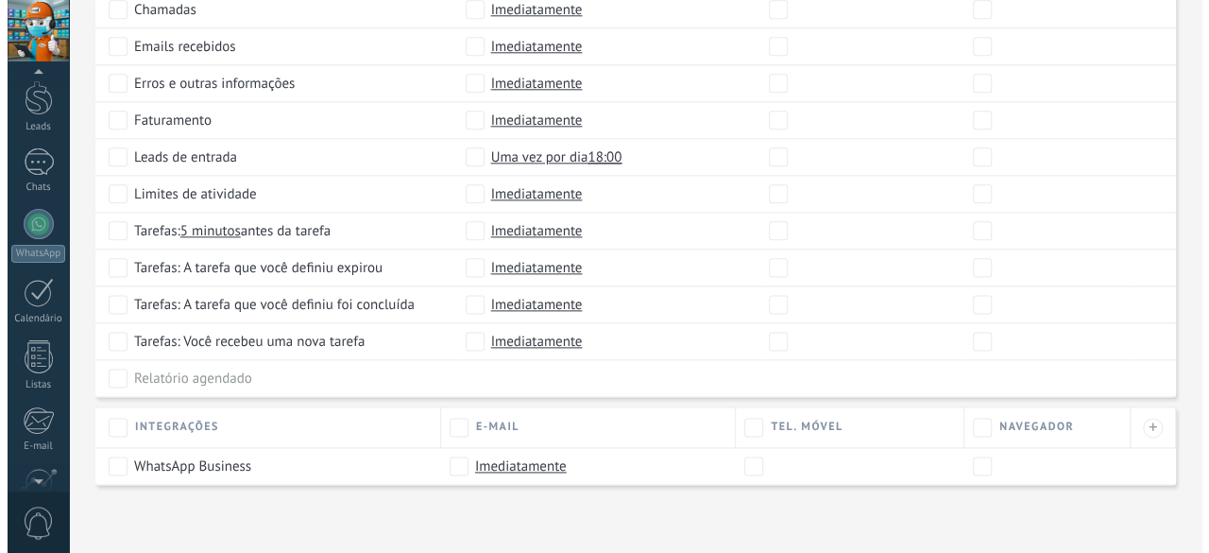
scroll to position [0, 0]
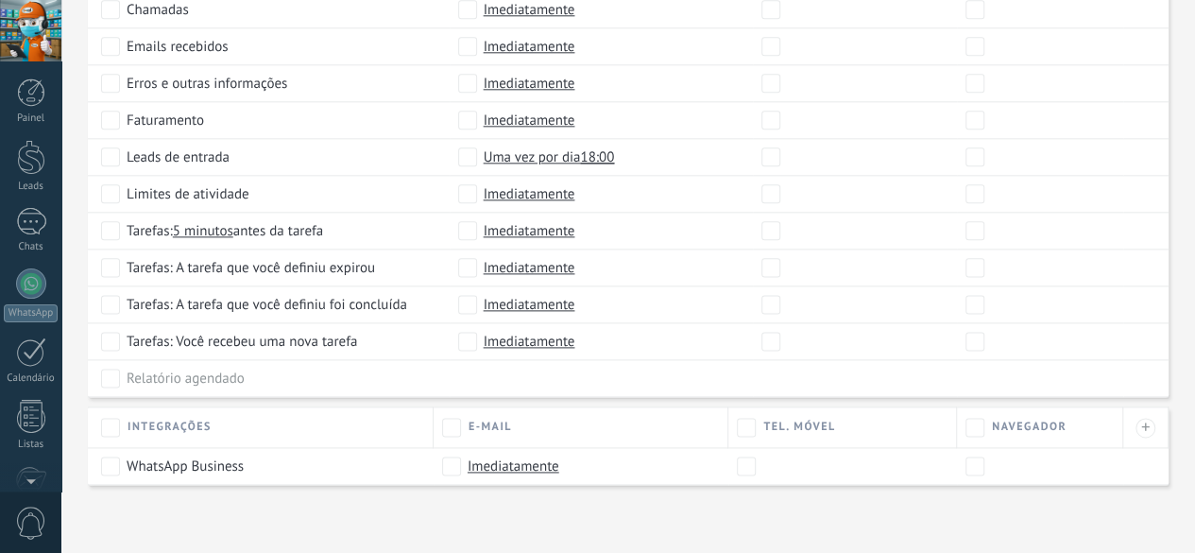
click at [35, 52] on div at bounding box center [30, 30] width 61 height 61
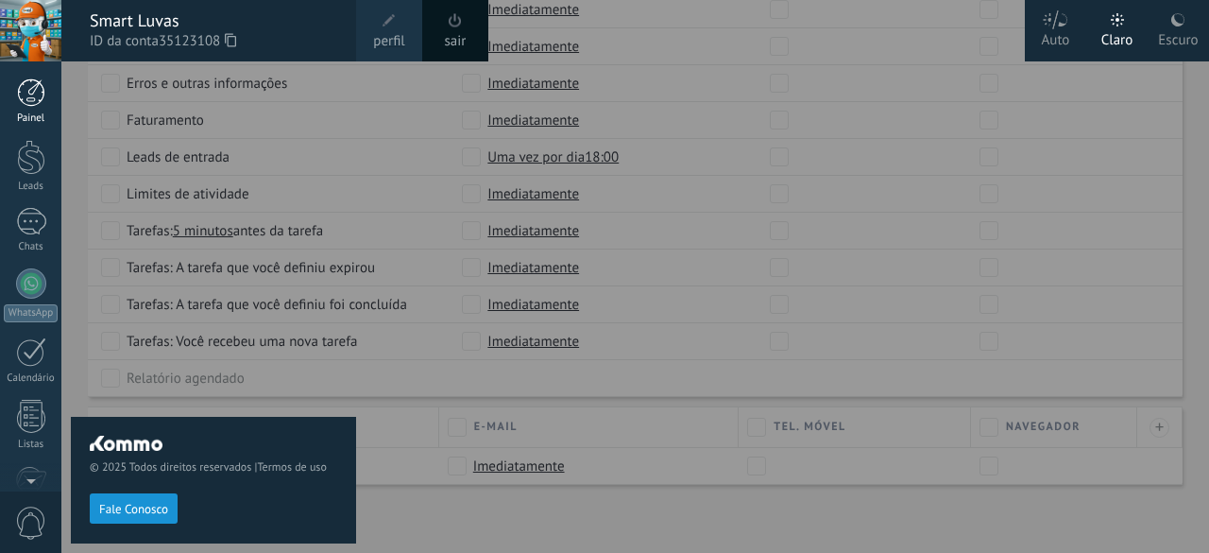
click at [22, 101] on div at bounding box center [31, 92] width 28 height 28
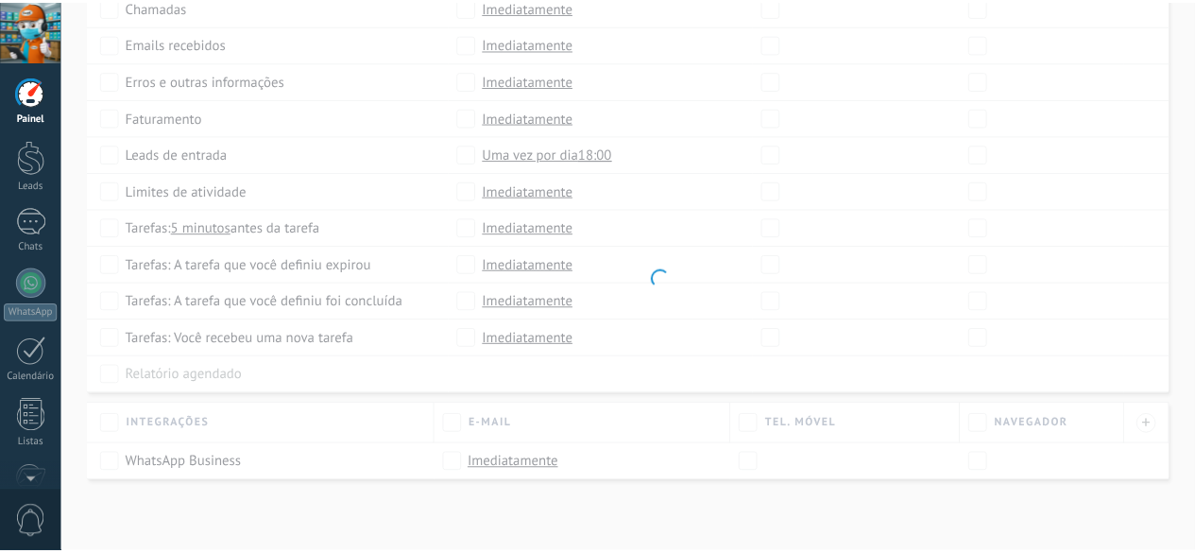
scroll to position [1037, 0]
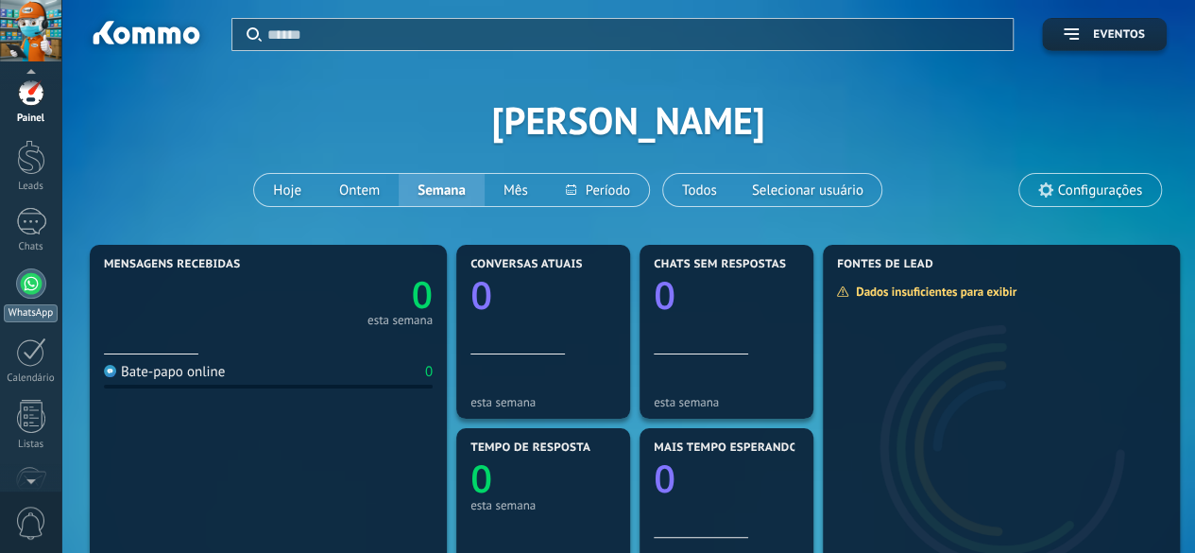
click at [35, 297] on div at bounding box center [31, 283] width 30 height 30
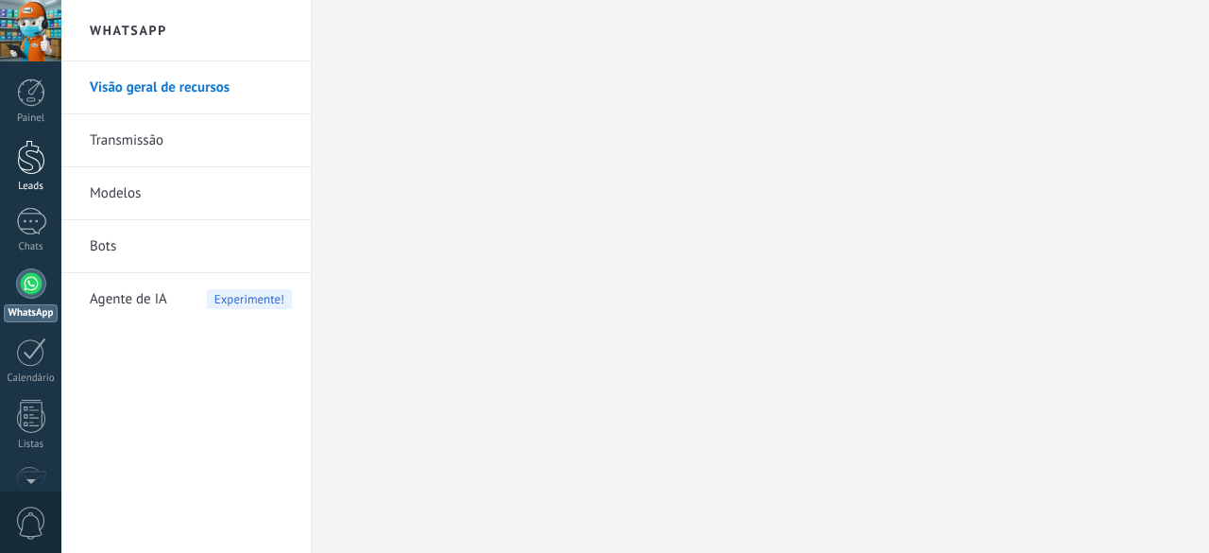
click at [25, 162] on div at bounding box center [31, 157] width 28 height 35
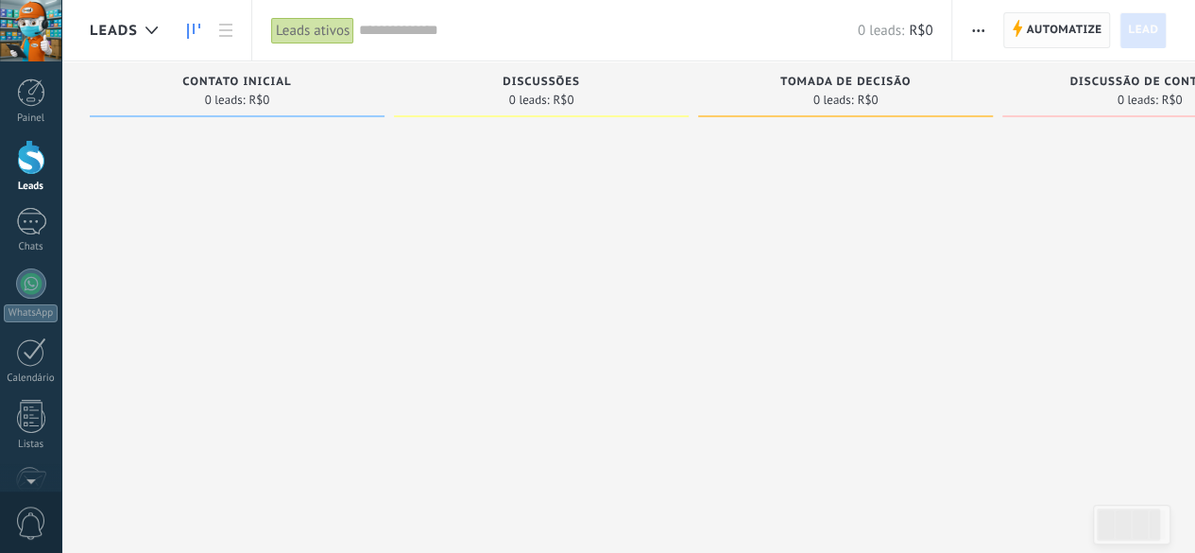
click at [1067, 29] on span "Automatize" at bounding box center [1064, 30] width 76 height 34
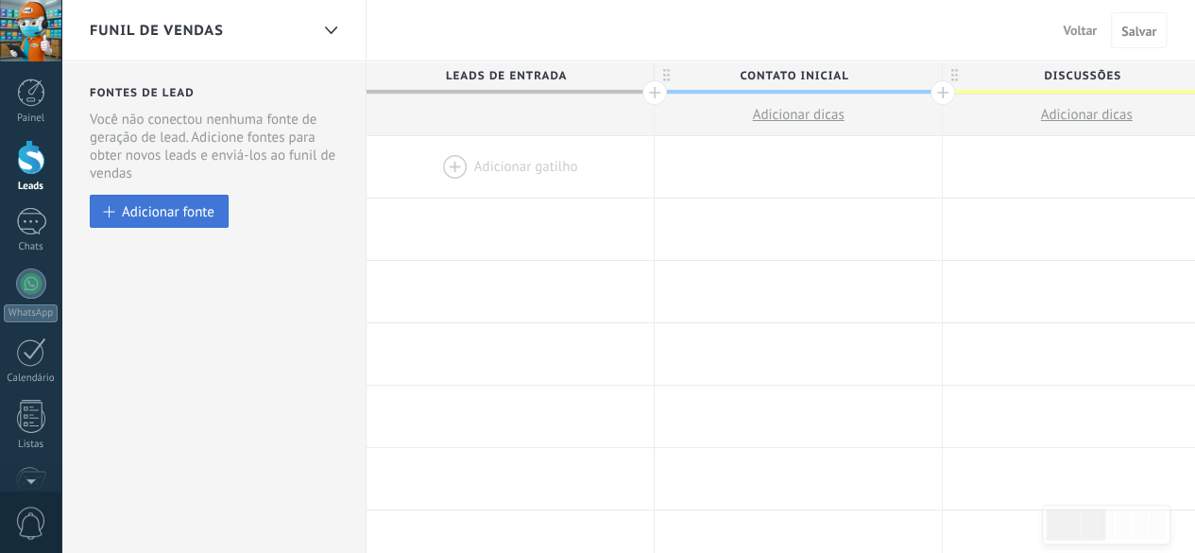
click at [141, 211] on div "Adicionar fonte" at bounding box center [168, 211] width 93 height 16
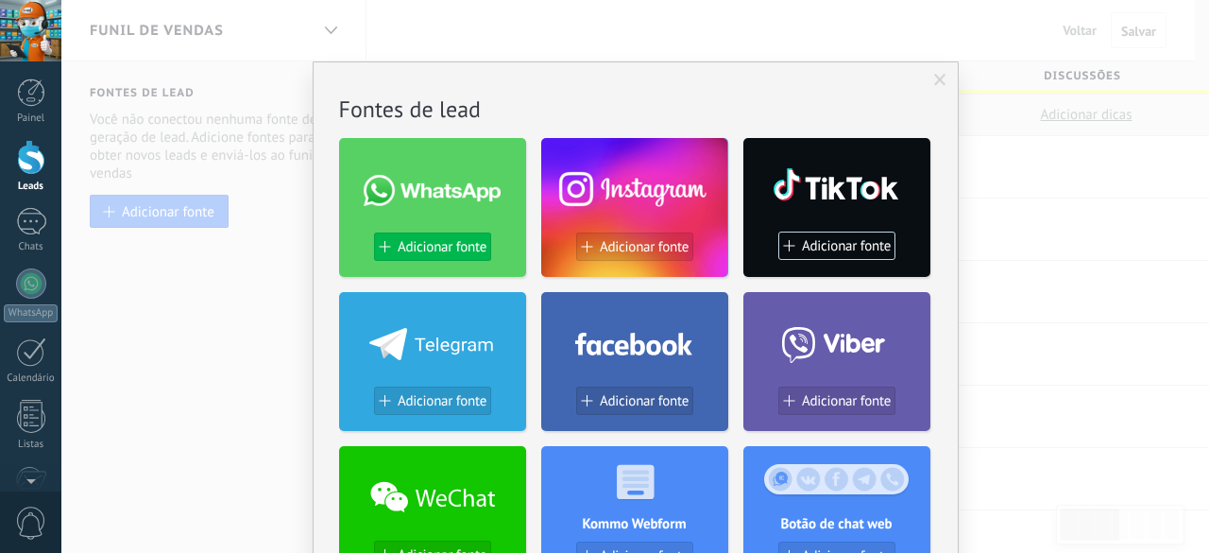
click at [449, 239] on span "Adicionar fonte" at bounding box center [442, 247] width 89 height 16
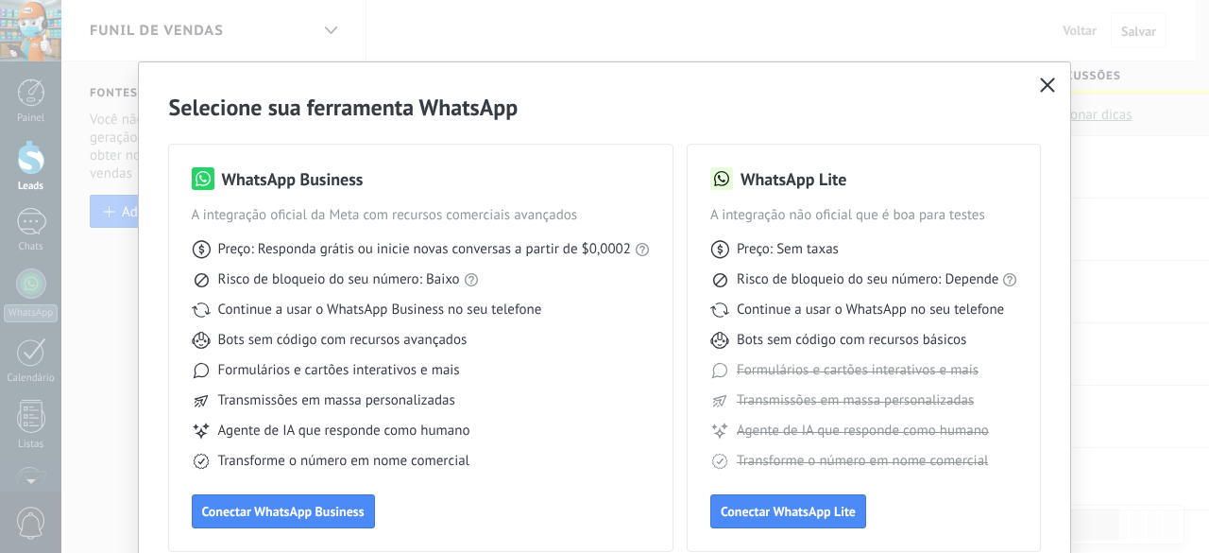
click at [1040, 74] on button "button" at bounding box center [1047, 86] width 25 height 26
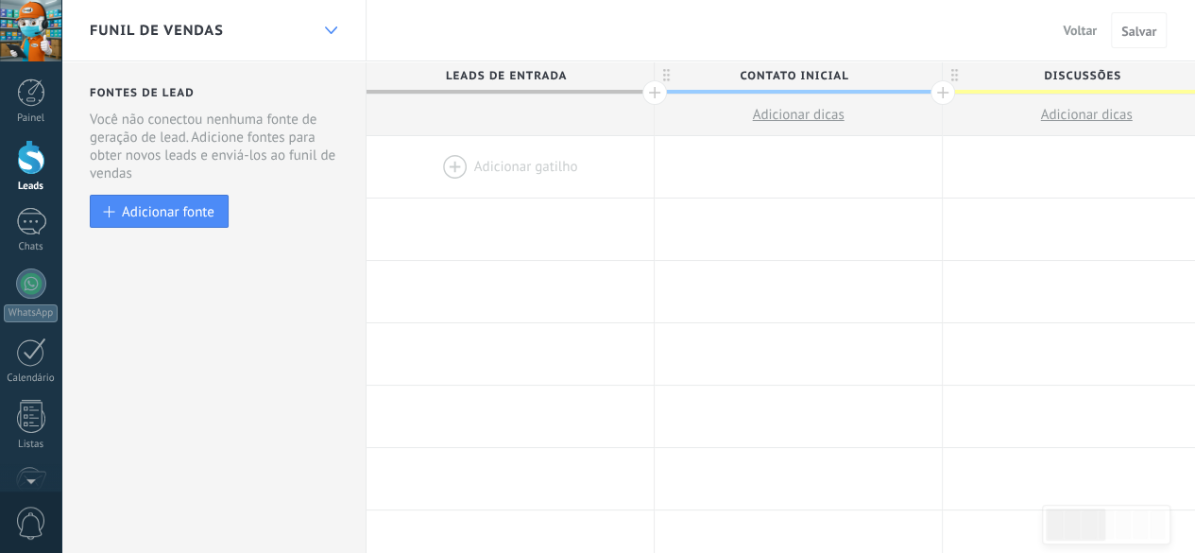
click at [335, 26] on icon at bounding box center [331, 30] width 12 height 8
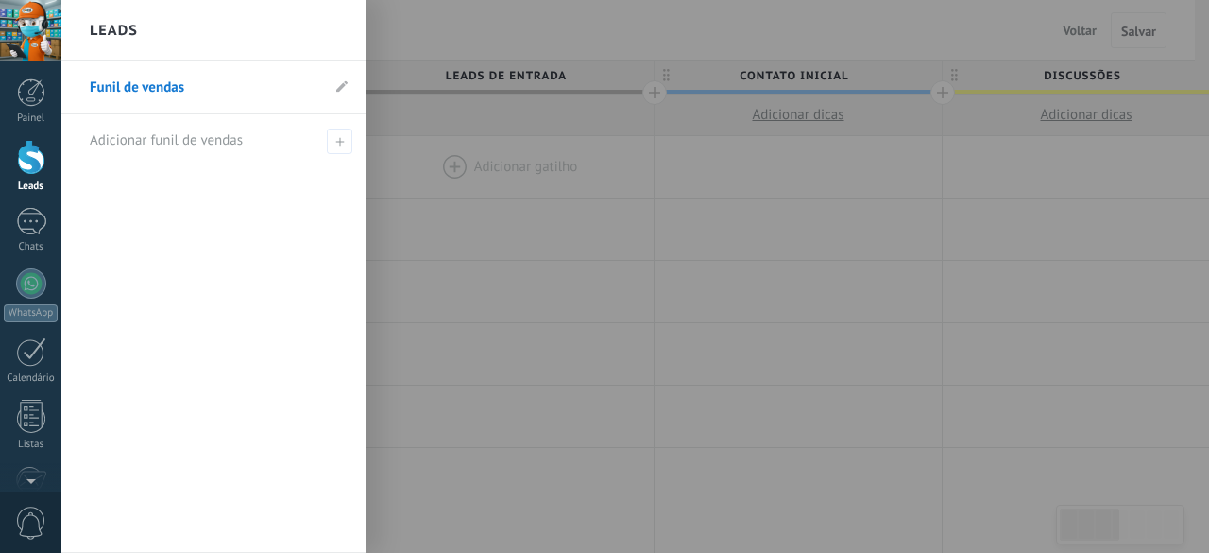
click at [327, 20] on div "Leads" at bounding box center [213, 30] width 305 height 61
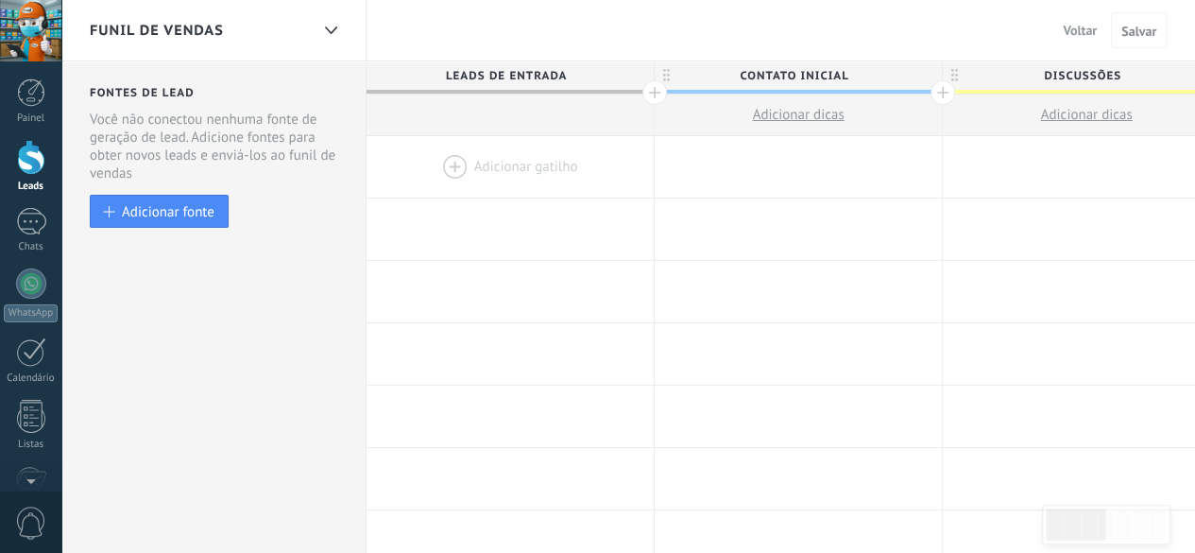
click at [573, 68] on span "Leads de entrada" at bounding box center [506, 75] width 278 height 29
click at [493, 69] on span "Leads de entrada" at bounding box center [506, 75] width 278 height 29
click at [494, 73] on span "Leads de entrada" at bounding box center [506, 75] width 278 height 29
click at [327, 29] on use at bounding box center [330, 30] width 12 height 8
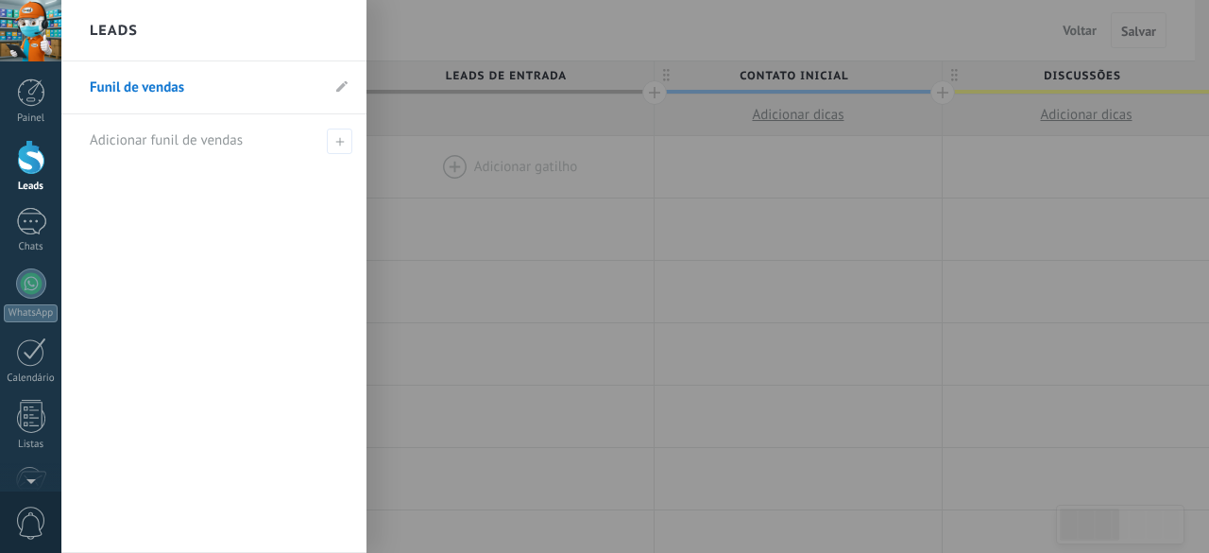
click at [432, 33] on div at bounding box center [665, 276] width 1209 height 553
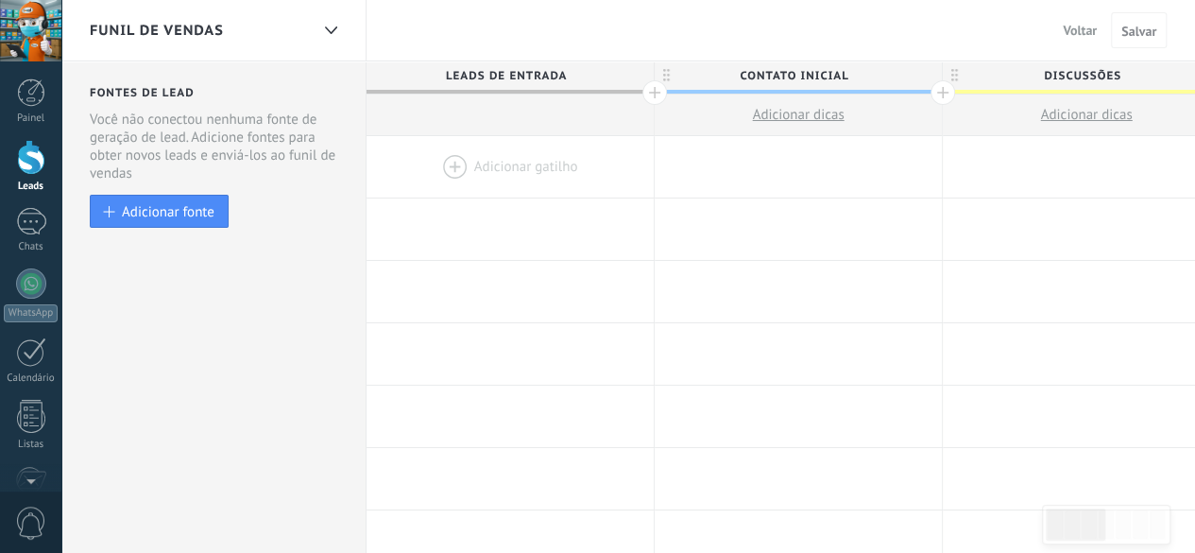
click at [614, 77] on span "Leads de entrada" at bounding box center [506, 75] width 278 height 29
click at [484, 71] on span "Leads de entrada" at bounding box center [506, 75] width 278 height 29
click at [484, 173] on div at bounding box center [510, 166] width 287 height 61
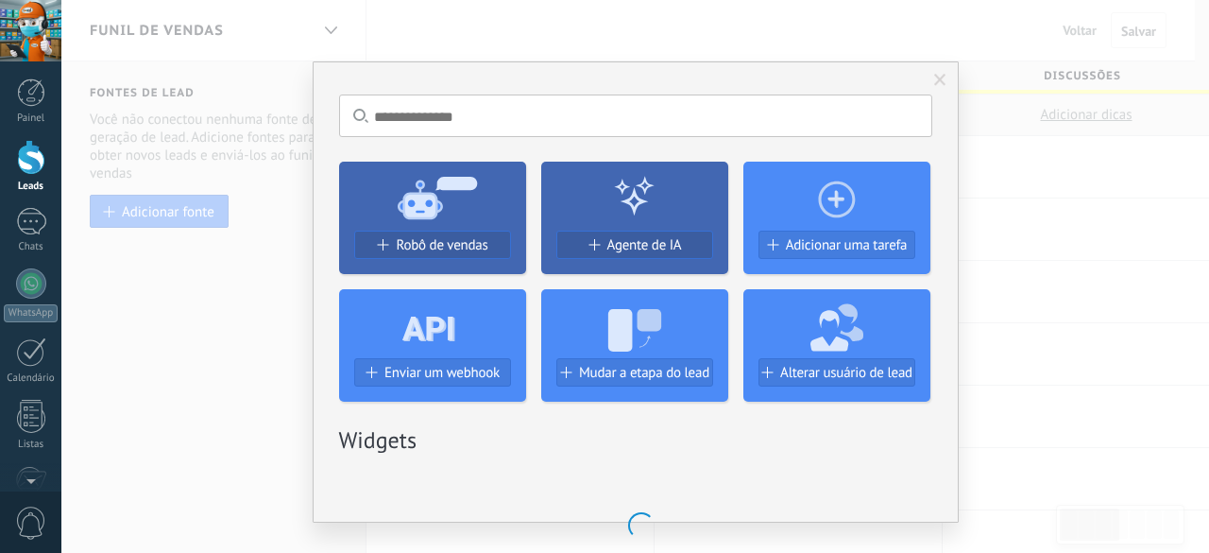
click at [939, 76] on span at bounding box center [940, 80] width 12 height 13
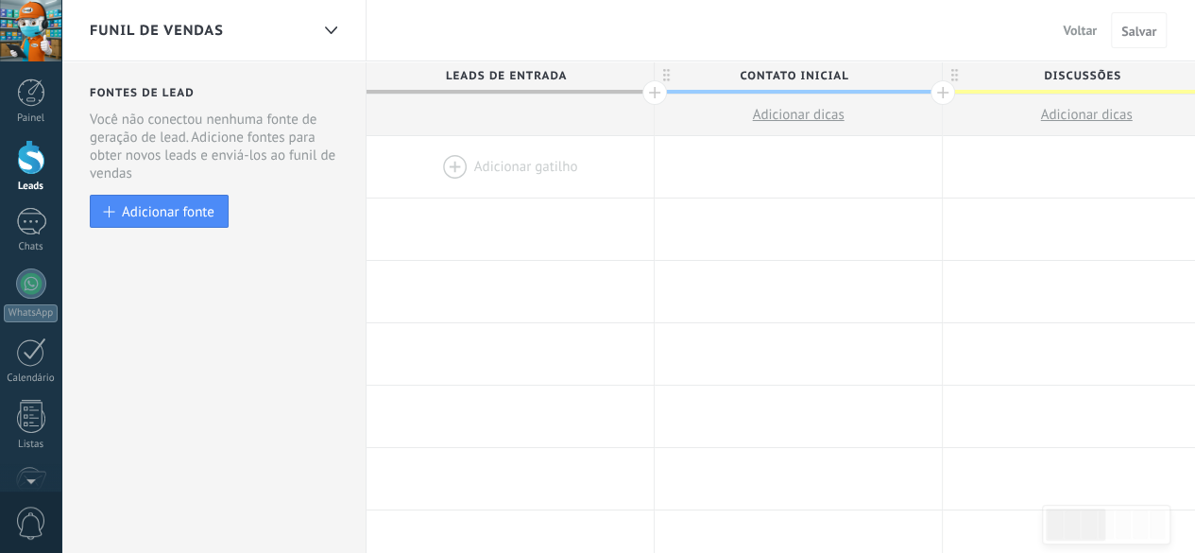
click at [525, 70] on span "Leads de entrada" at bounding box center [506, 75] width 278 height 29
click at [1077, 26] on span "Voltar" at bounding box center [1080, 30] width 34 height 17
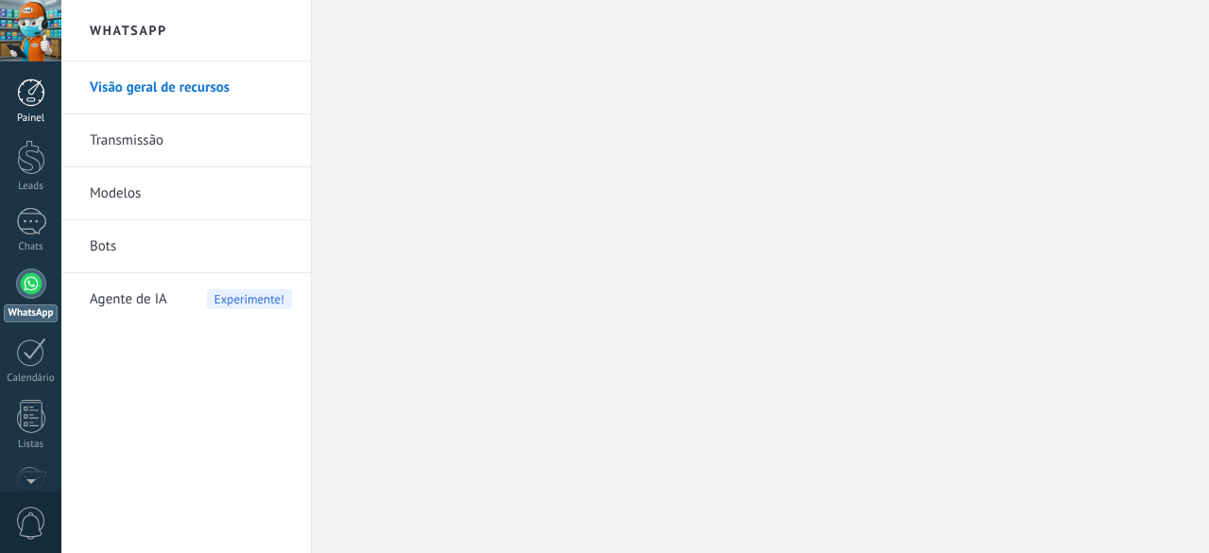
click at [15, 98] on link "Painel" at bounding box center [30, 101] width 61 height 46
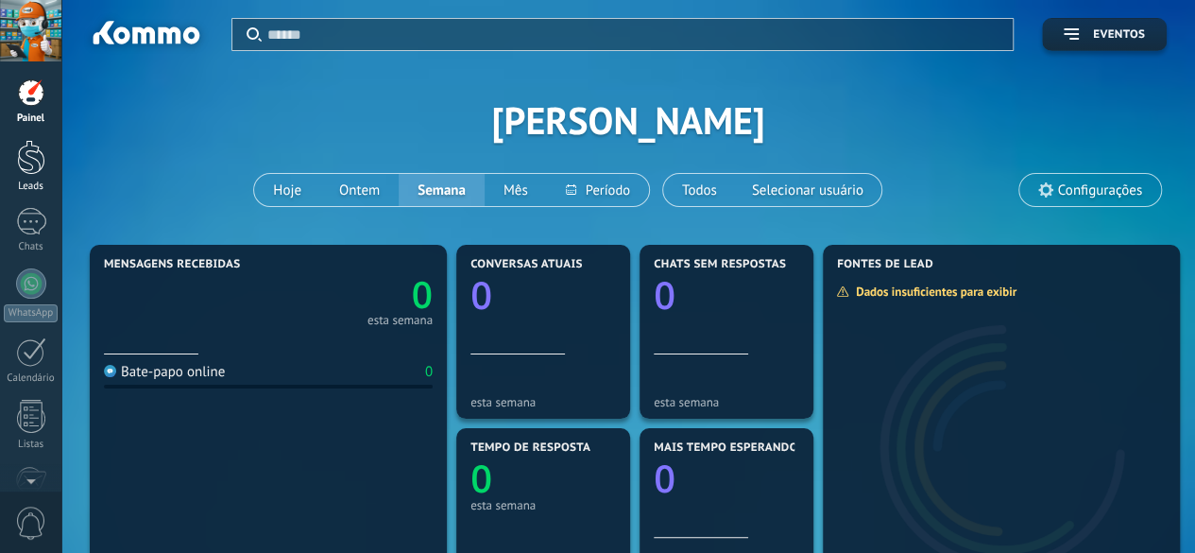
click at [23, 171] on div at bounding box center [31, 157] width 28 height 35
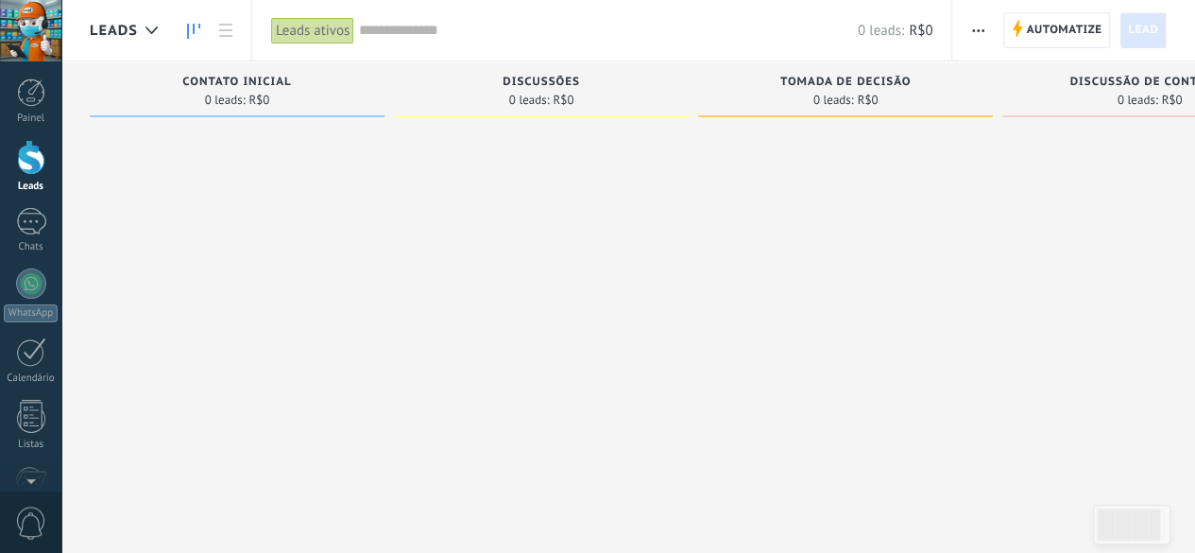
click at [984, 33] on span "button" at bounding box center [978, 30] width 12 height 36
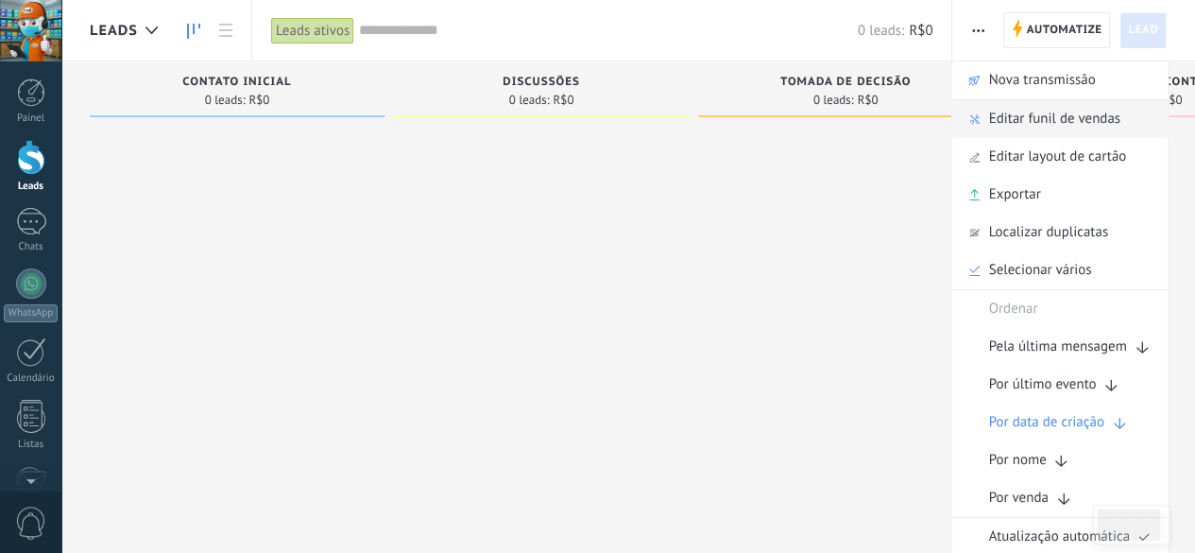
click at [1007, 114] on span "Editar funil de vendas" at bounding box center [1053, 119] width 131 height 38
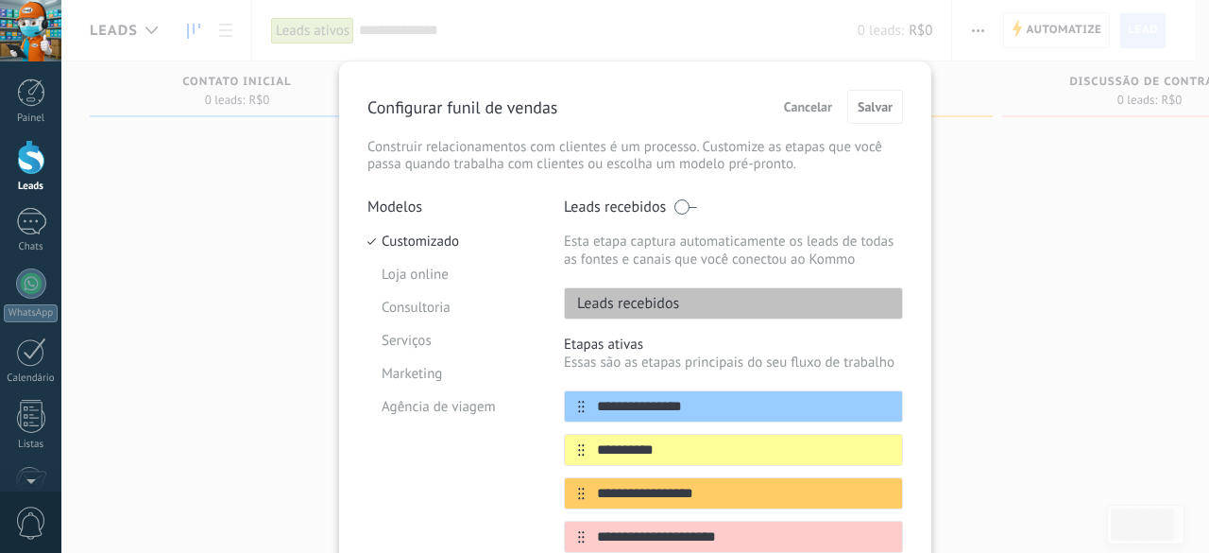
click at [818, 109] on span "Cancelar" at bounding box center [808, 106] width 48 height 13
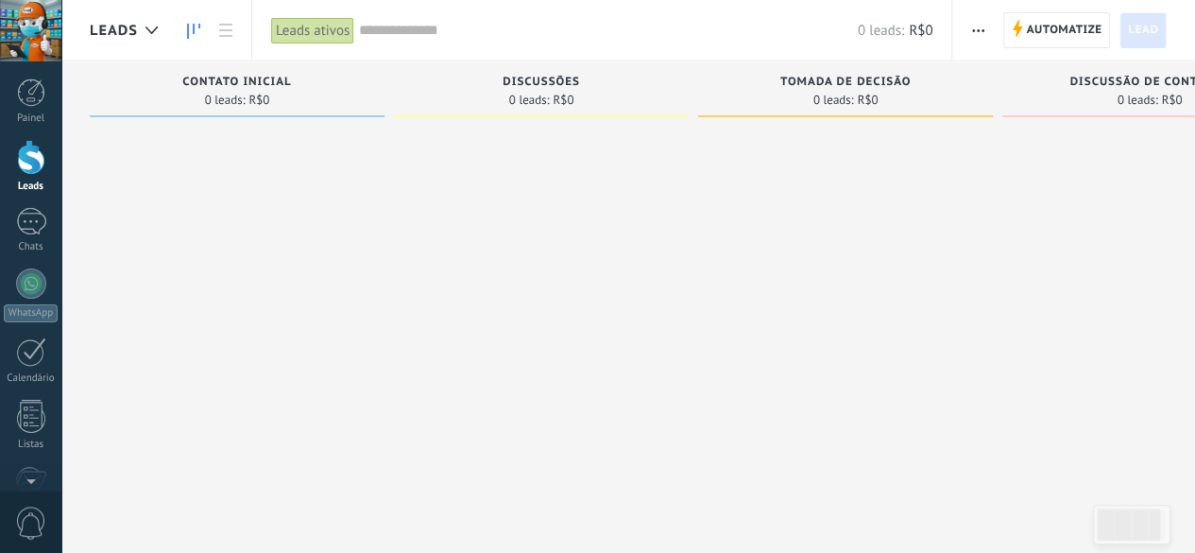
click at [988, 29] on button "button" at bounding box center [977, 30] width 27 height 36
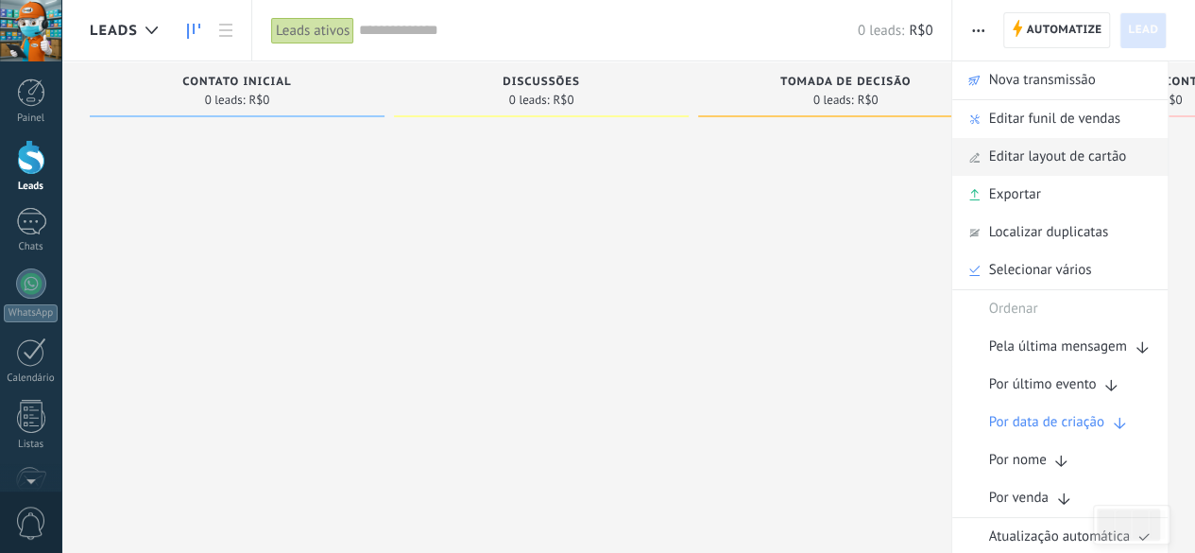
click at [1067, 149] on span "Editar layout de cartão" at bounding box center [1057, 157] width 138 height 38
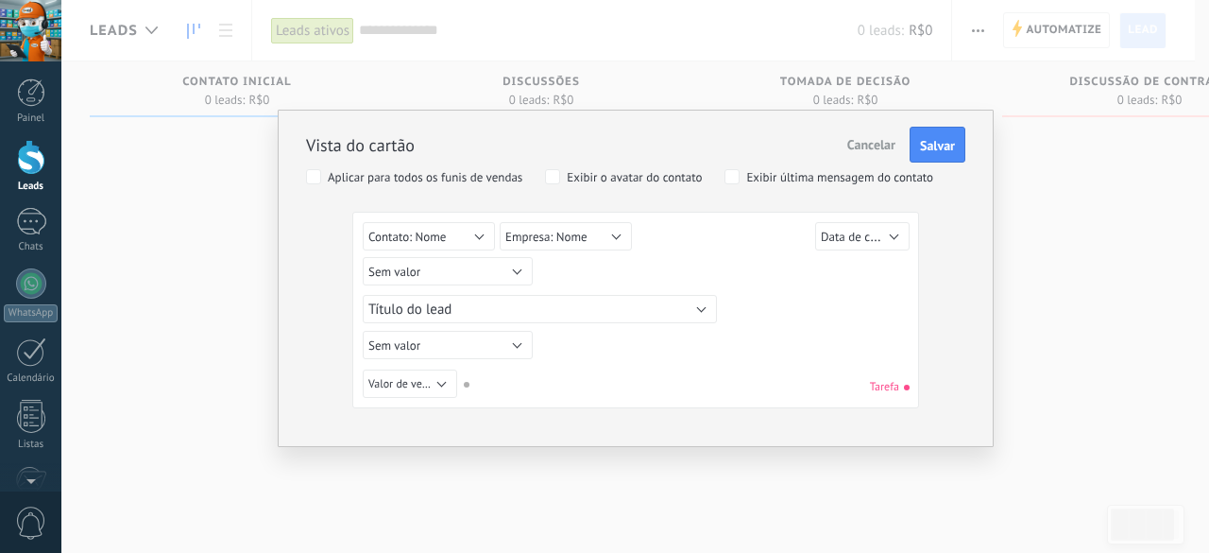
click at [880, 145] on span "Cancelar" at bounding box center [871, 144] width 48 height 17
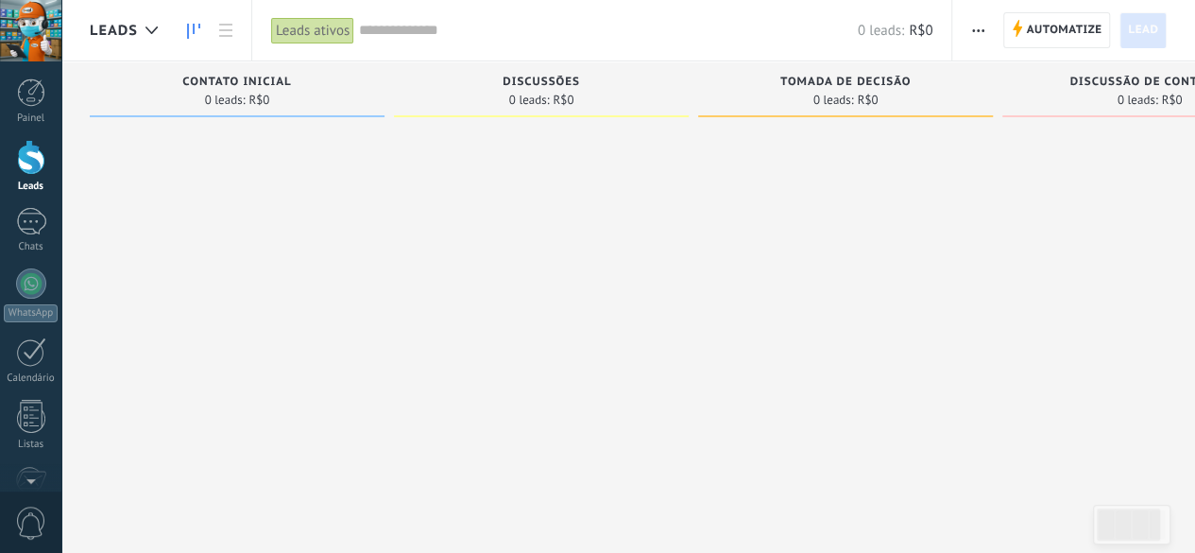
click at [966, 18] on button "button" at bounding box center [977, 30] width 27 height 36
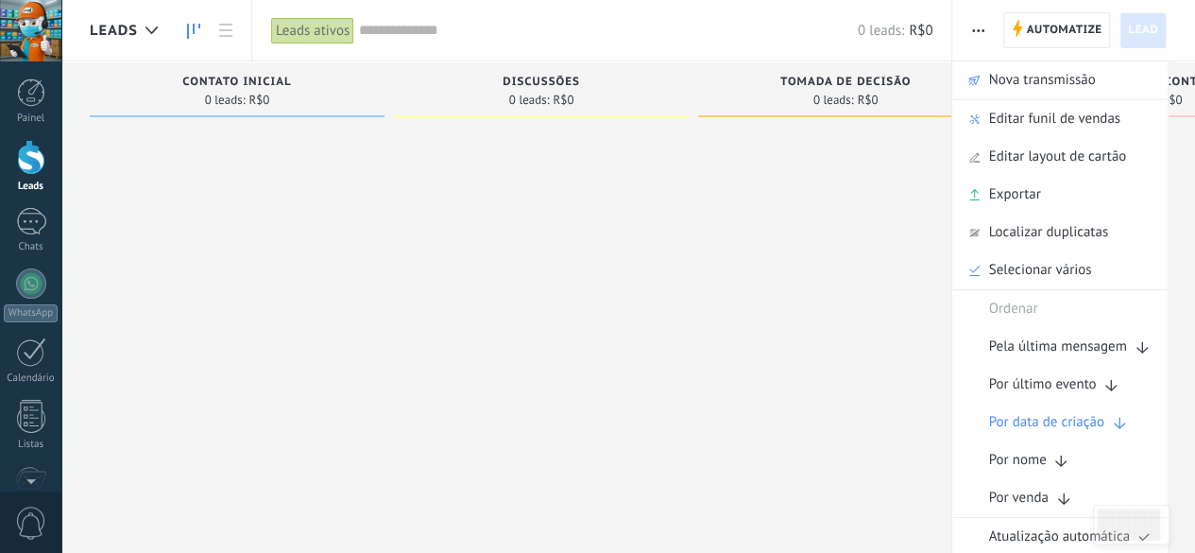
click at [836, 186] on div at bounding box center [845, 279] width 295 height 306
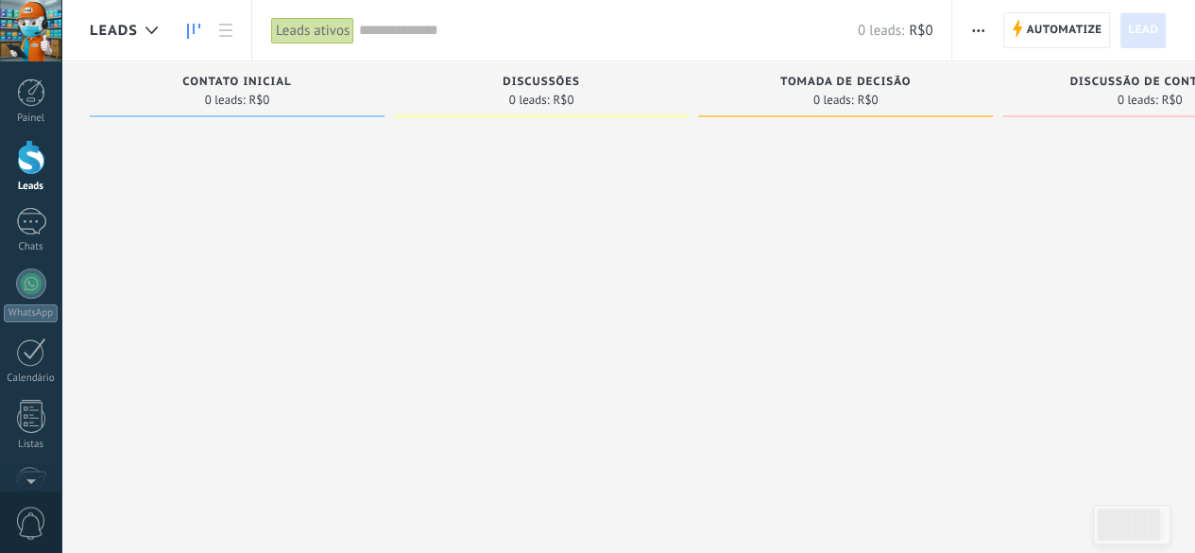
click at [178, 94] on div "0 leads: R$0" at bounding box center [237, 100] width 276 height 16
click at [235, 82] on span "Contato inicial" at bounding box center [236, 82] width 109 height 13
type input "*"
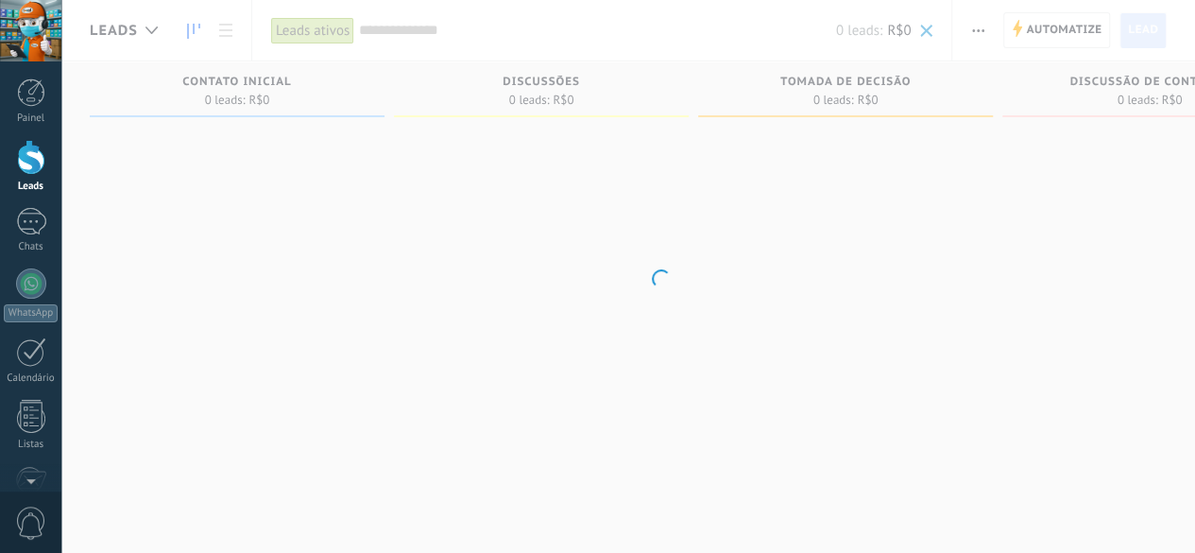
click at [406, 450] on body ".abecls-1,.abecls-2{fill-rule:evenodd}.abecls-2{fill:#fff} .abhcls-1{fill:none}…" at bounding box center [597, 276] width 1195 height 553
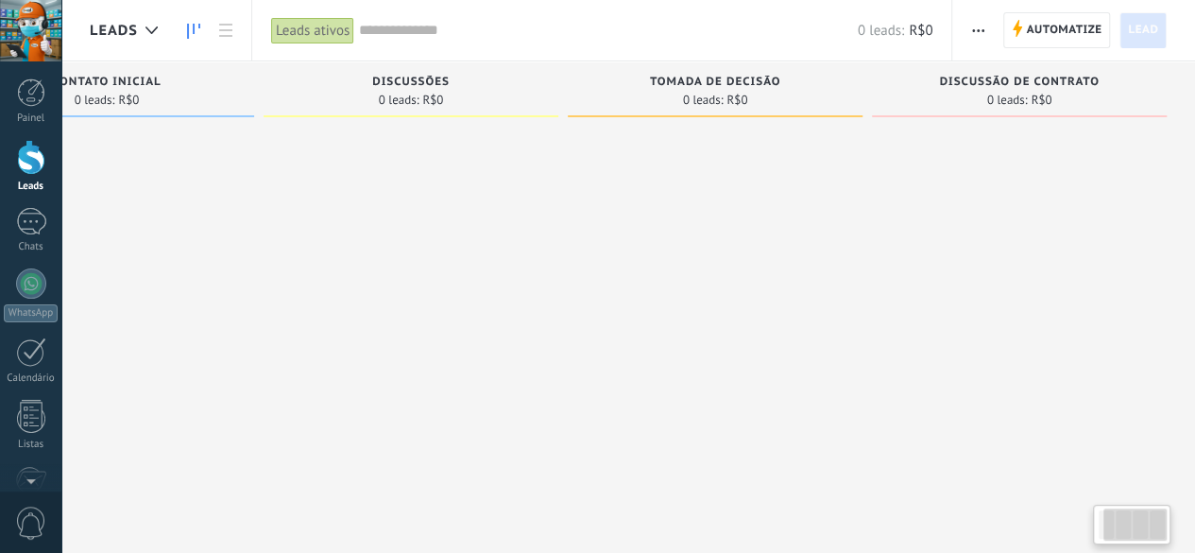
scroll to position [0, 11]
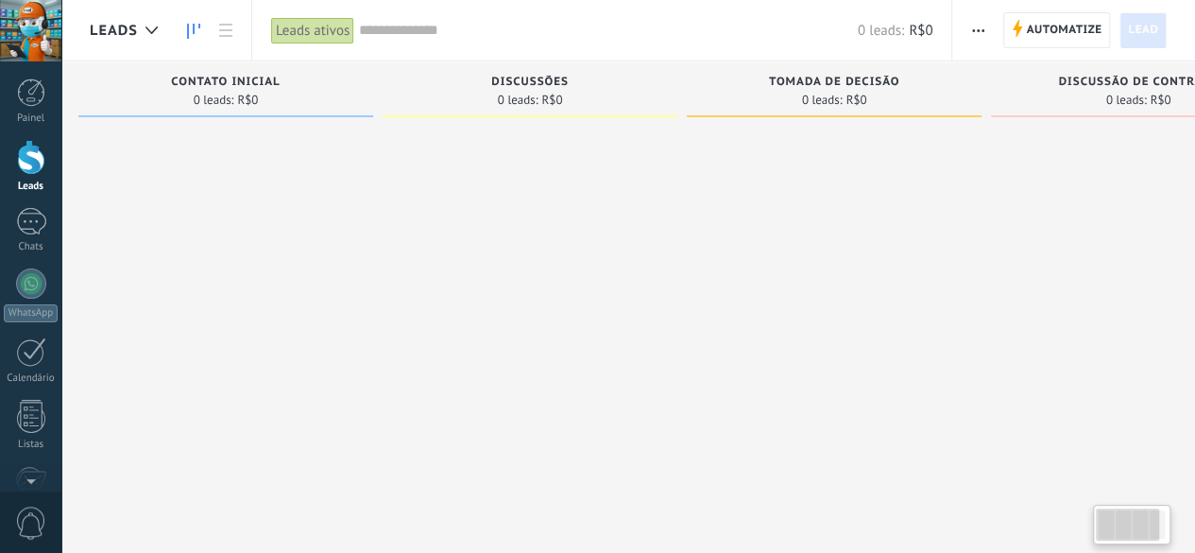
drag, startPoint x: 1131, startPoint y: 514, endPoint x: 1054, endPoint y: 515, distance: 76.5
click at [1054, 515] on body ".abecls-1,.abecls-2{fill-rule:evenodd}.abecls-2{fill:#fff} .abhcls-1{fill:none}…" at bounding box center [597, 276] width 1195 height 553
click at [159, 26] on div at bounding box center [151, 30] width 31 height 37
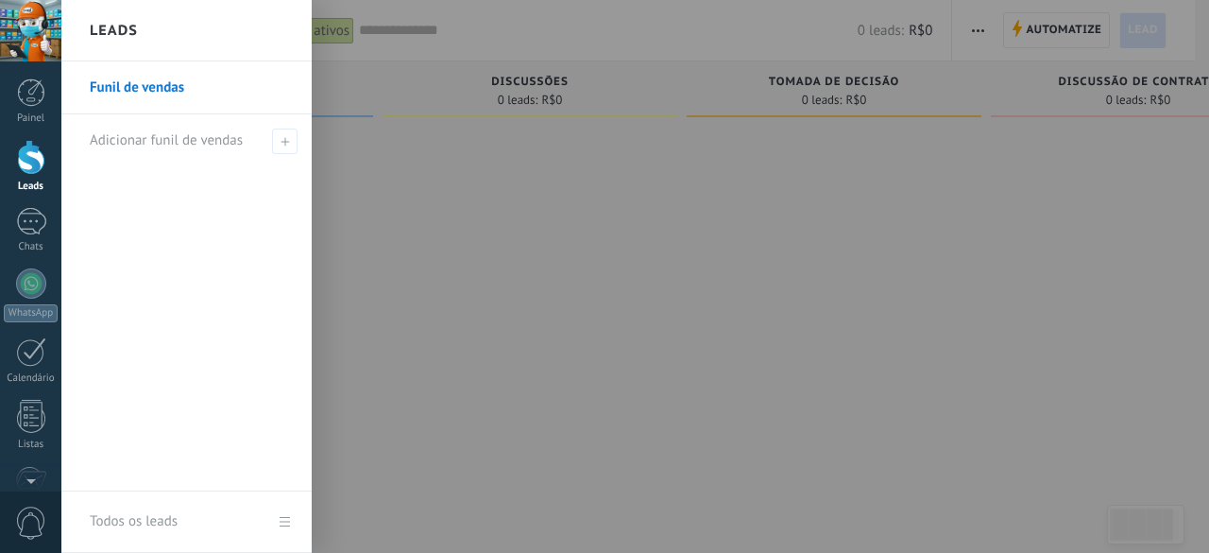
click at [439, 161] on div at bounding box center [665, 276] width 1209 height 553
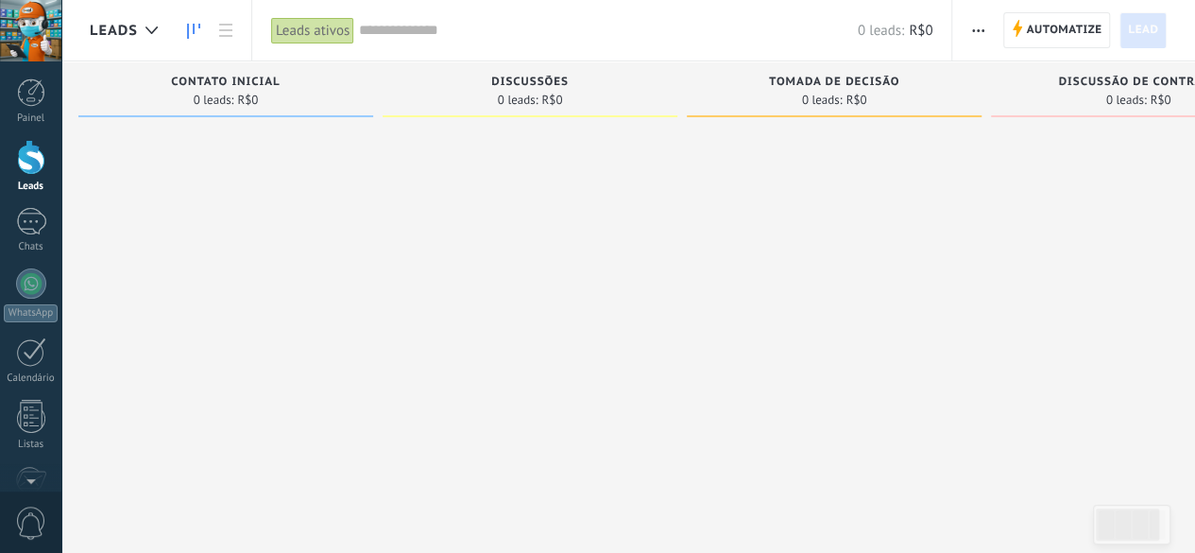
click at [228, 74] on div "Contato inicial 0 leads: R$0" at bounding box center [225, 89] width 295 height 56
click at [229, 74] on div "Contato inicial 0 leads: R$0" at bounding box center [227, 89] width 295 height 56
click at [230, 80] on span "Contato inicial" at bounding box center [228, 82] width 109 height 13
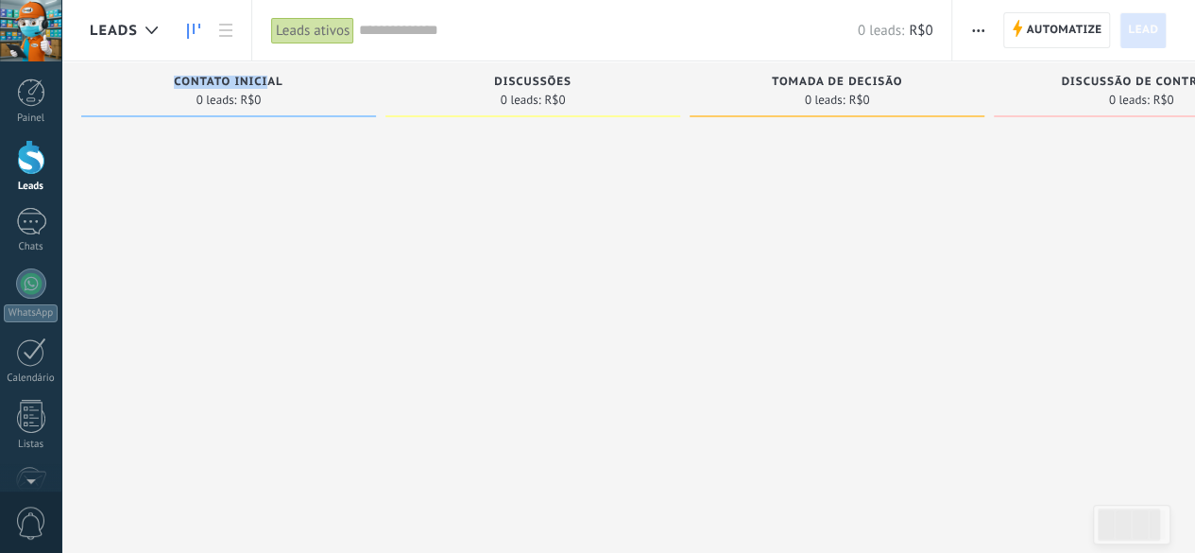
drag, startPoint x: 268, startPoint y: 79, endPoint x: 153, endPoint y: 65, distance: 116.1
click at [153, 65] on div "Contato inicial 0 leads: R$0" at bounding box center [228, 89] width 295 height 56
type input "*"
click at [370, 190] on div at bounding box center [228, 279] width 295 height 306
click at [1085, 30] on span "Automatize" at bounding box center [1064, 30] width 76 height 34
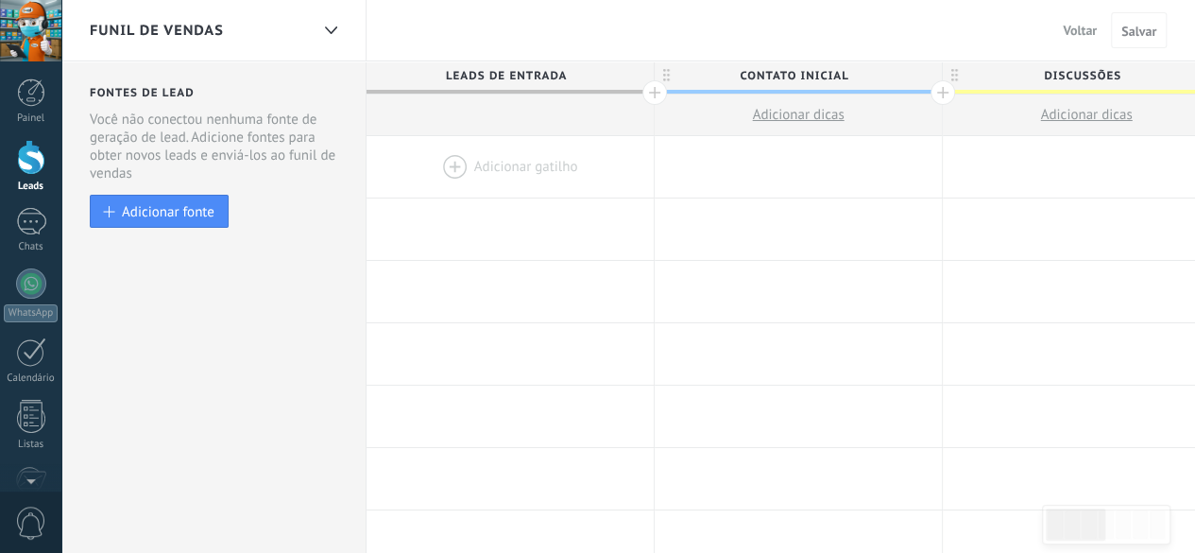
click at [537, 72] on span "Leads de entrada" at bounding box center [506, 75] width 278 height 29
drag, startPoint x: 546, startPoint y: 88, endPoint x: 553, endPoint y: 154, distance: 66.5
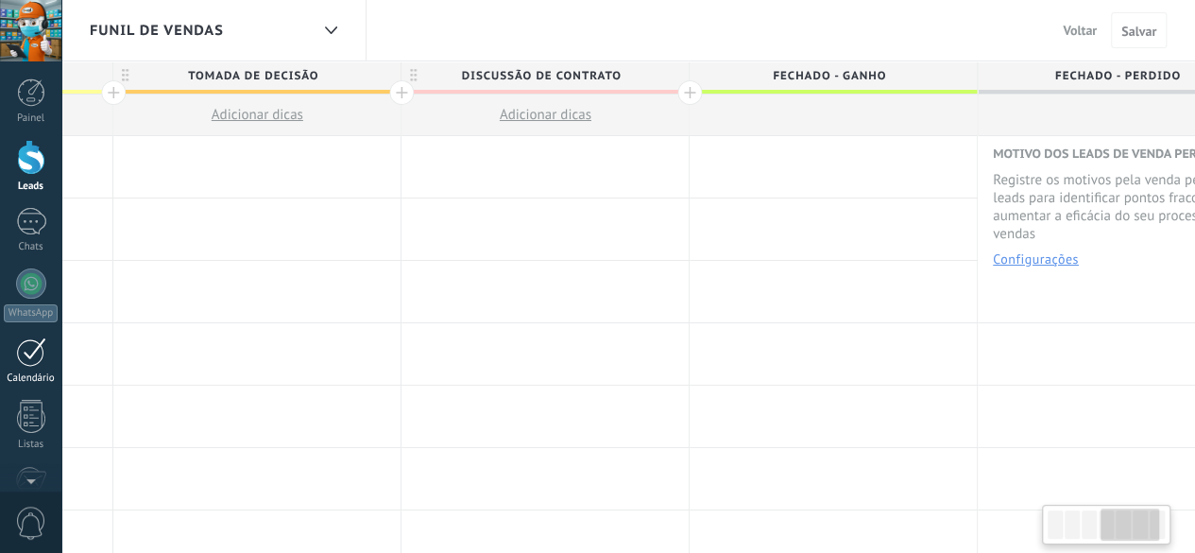
drag, startPoint x: 750, startPoint y: 219, endPoint x: 57, endPoint y: 358, distance: 707.1
click at [56, 360] on body ".abecls-1,.abecls-2{fill-rule:evenodd}.abecls-2{fill:#fff} .abhcls-1{fill:none}…" at bounding box center [597, 276] width 1195 height 553
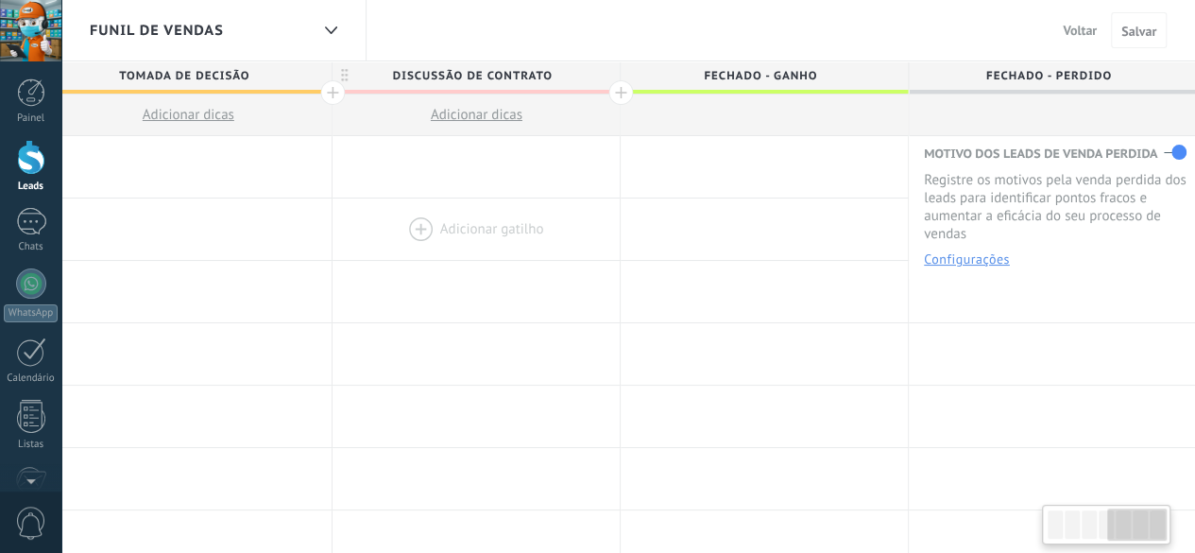
drag, startPoint x: 748, startPoint y: 319, endPoint x: 582, endPoint y: 242, distance: 183.4
click at [1021, 73] on span "Fechado - perdido" at bounding box center [1048, 75] width 278 height 29
click at [809, 74] on span "Fechado - ganho" at bounding box center [760, 75] width 278 height 29
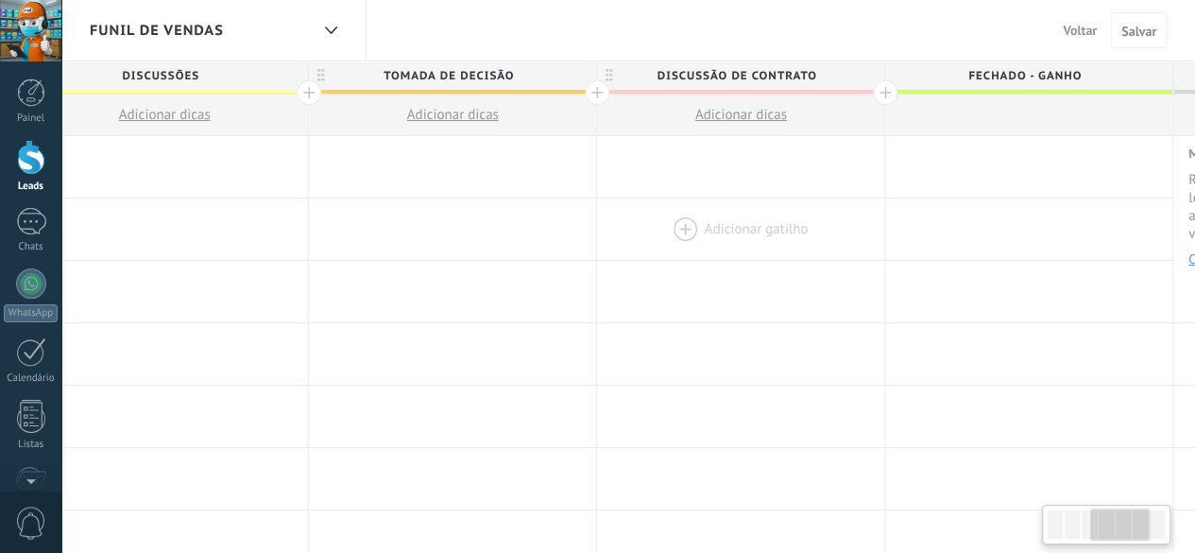
scroll to position [0, 648]
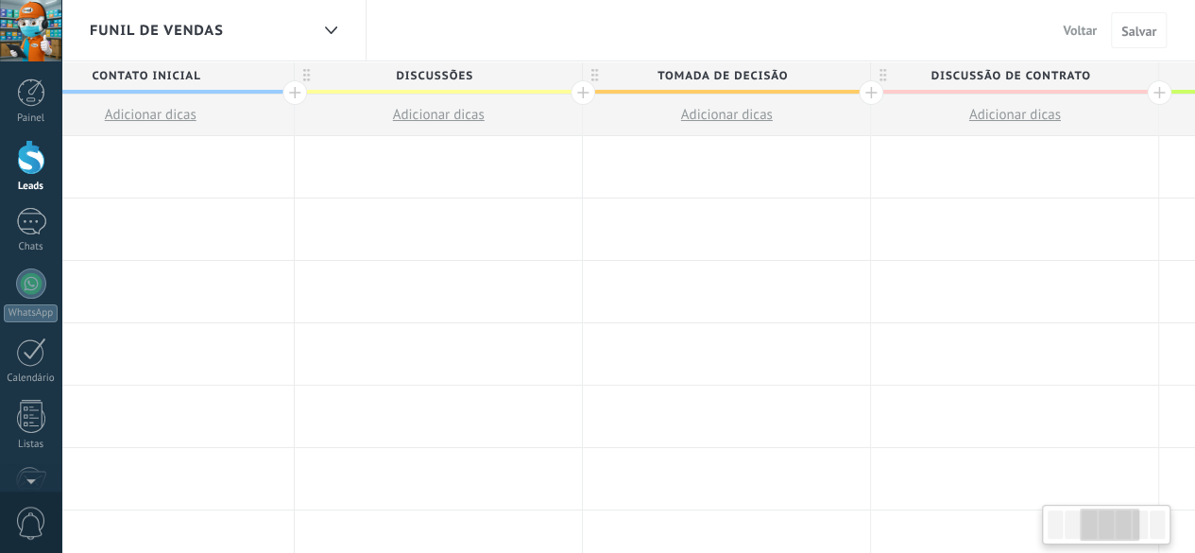
drag, startPoint x: 595, startPoint y: 242, endPoint x: 1208, endPoint y: 241, distance: 613.1
click at [1195, 241] on html ".abecls-1,.abecls-2{fill-rule:evenodd}.abecls-2{fill:#fff} .abhcls-1{fill:none}…" at bounding box center [597, 276] width 1195 height 553
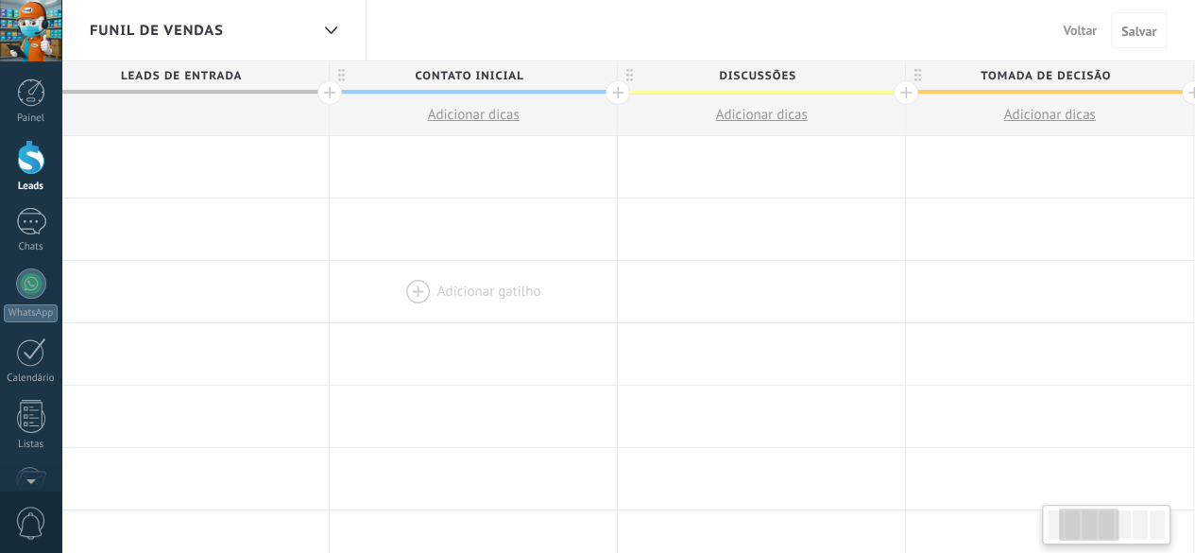
scroll to position [0, 246]
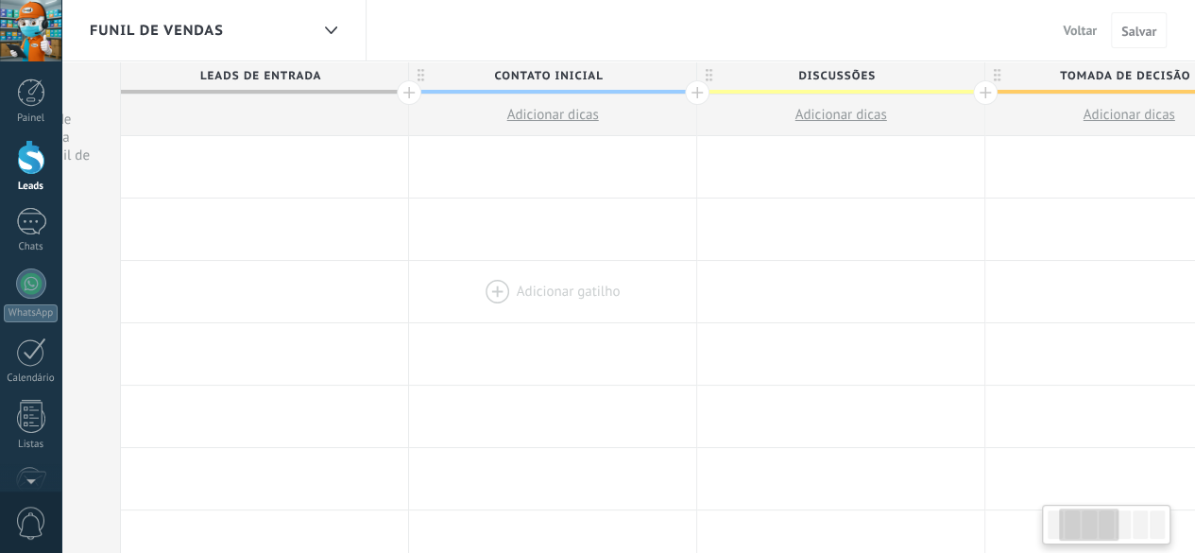
drag, startPoint x: 287, startPoint y: 272, endPoint x: 612, endPoint y: 281, distance: 325.1
click at [618, 294] on div at bounding box center [552, 291] width 287 height 61
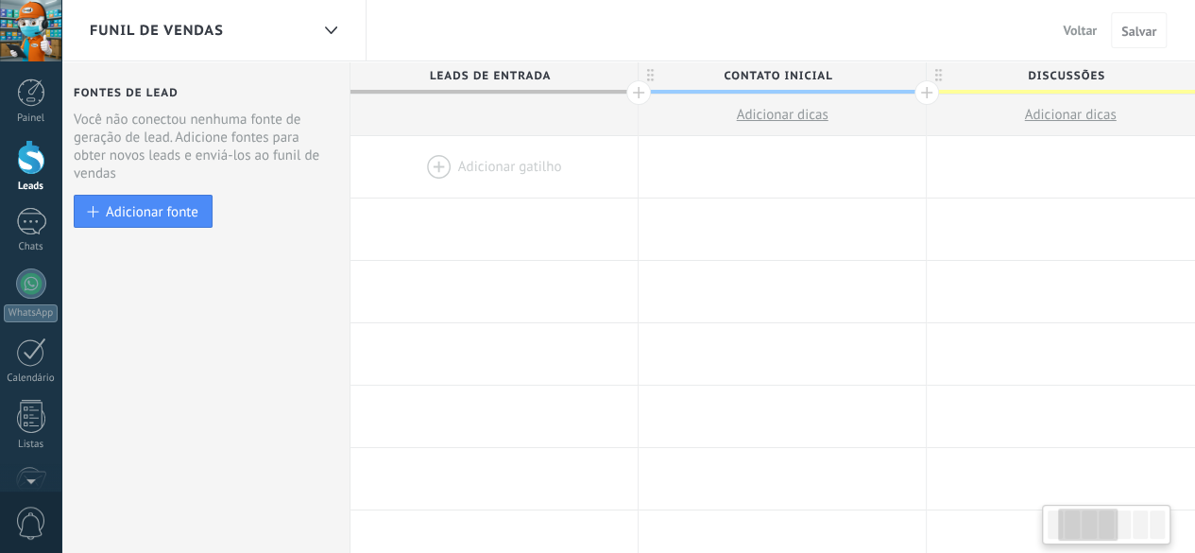
drag, startPoint x: 321, startPoint y: 224, endPoint x: 526, endPoint y: 161, distance: 214.5
click at [607, 205] on div at bounding box center [493, 228] width 287 height 61
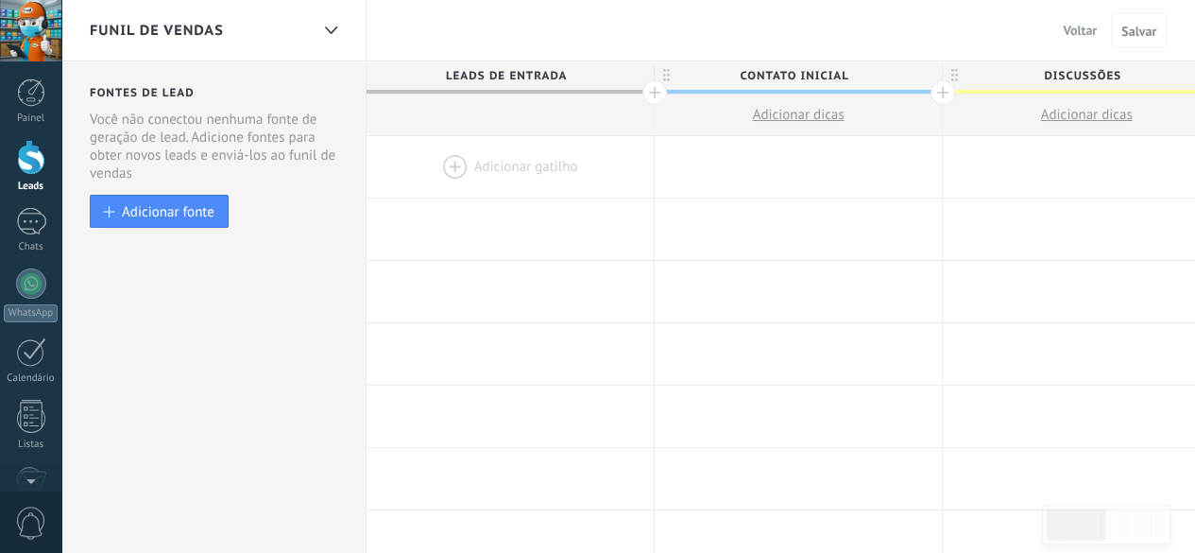
click at [559, 69] on span "Leads de entrada" at bounding box center [506, 75] width 278 height 29
click at [846, 77] on span "Contato inicial" at bounding box center [794, 75] width 278 height 29
click at [820, 252] on div at bounding box center [798, 228] width 287 height 61
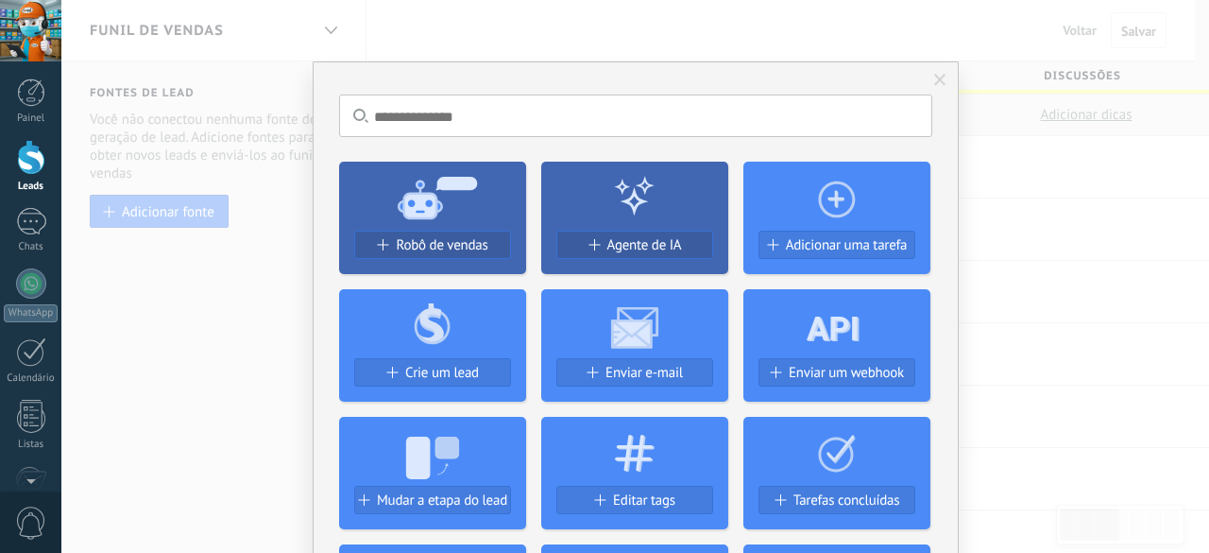
click at [1096, 242] on div "Sem resultados. Robô de vendas Agente de IA Adicionar uma tarefa Crie um lead E…" at bounding box center [635, 276] width 1148 height 553
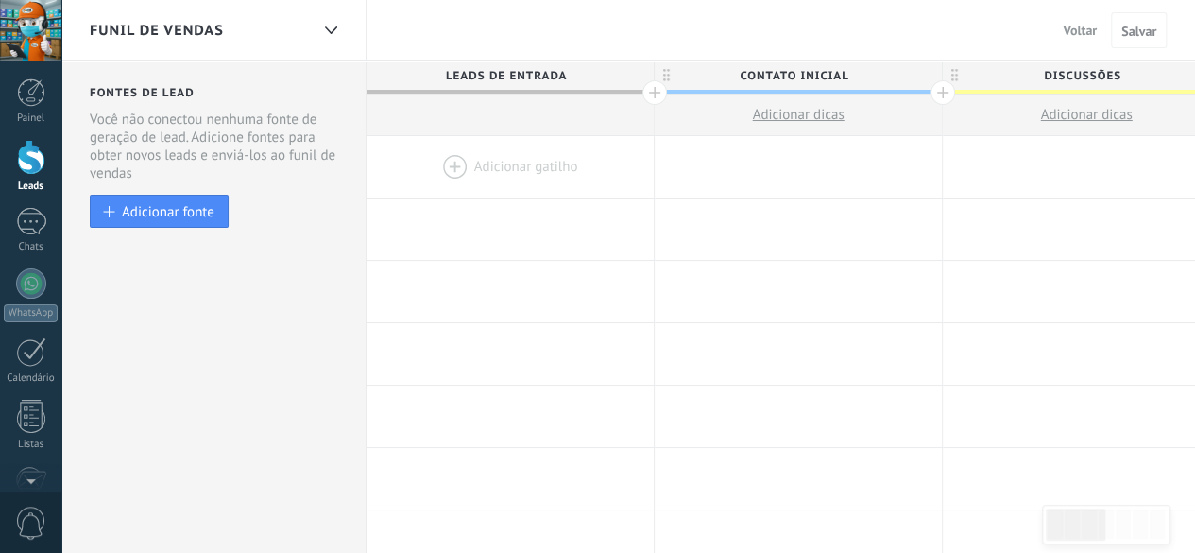
click at [829, 63] on span "Contato inicial" at bounding box center [794, 75] width 278 height 29
click at [811, 184] on div at bounding box center [798, 166] width 287 height 61
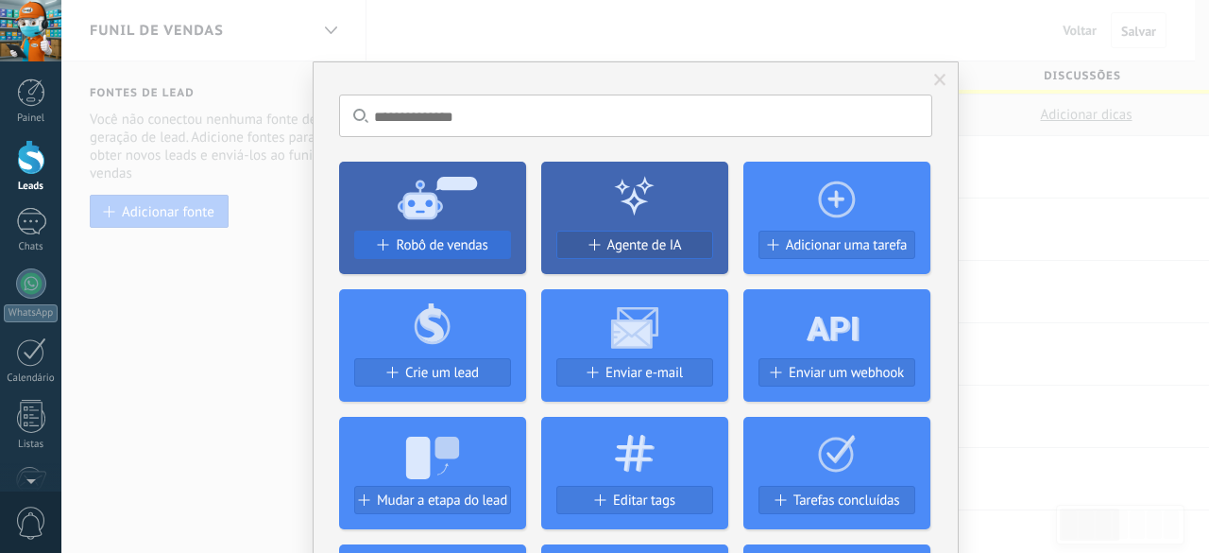
click at [416, 240] on span "Robô de vendas" at bounding box center [442, 245] width 92 height 16
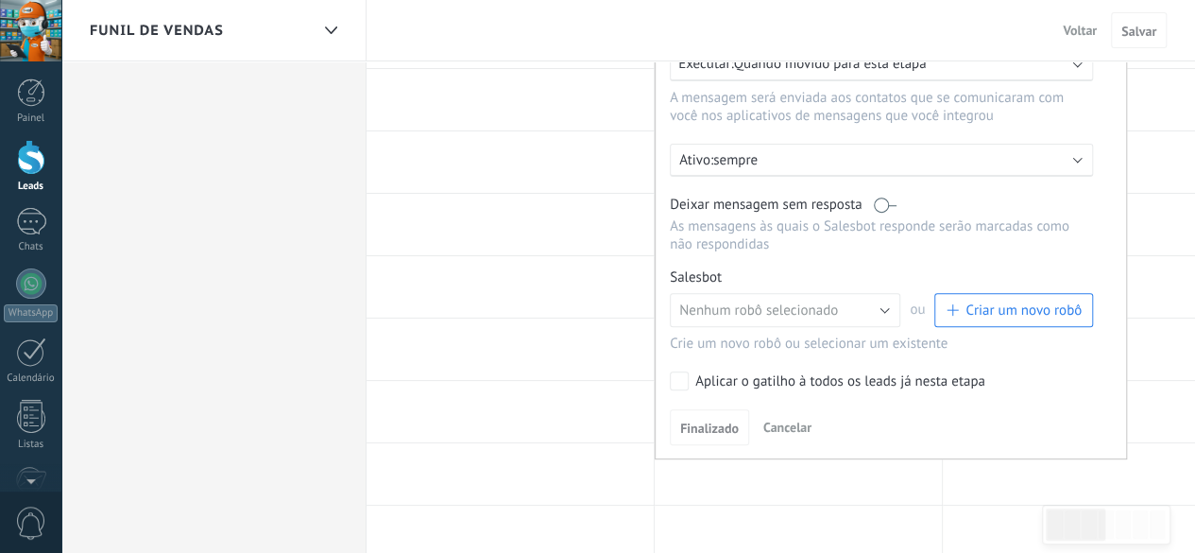
scroll to position [283, 0]
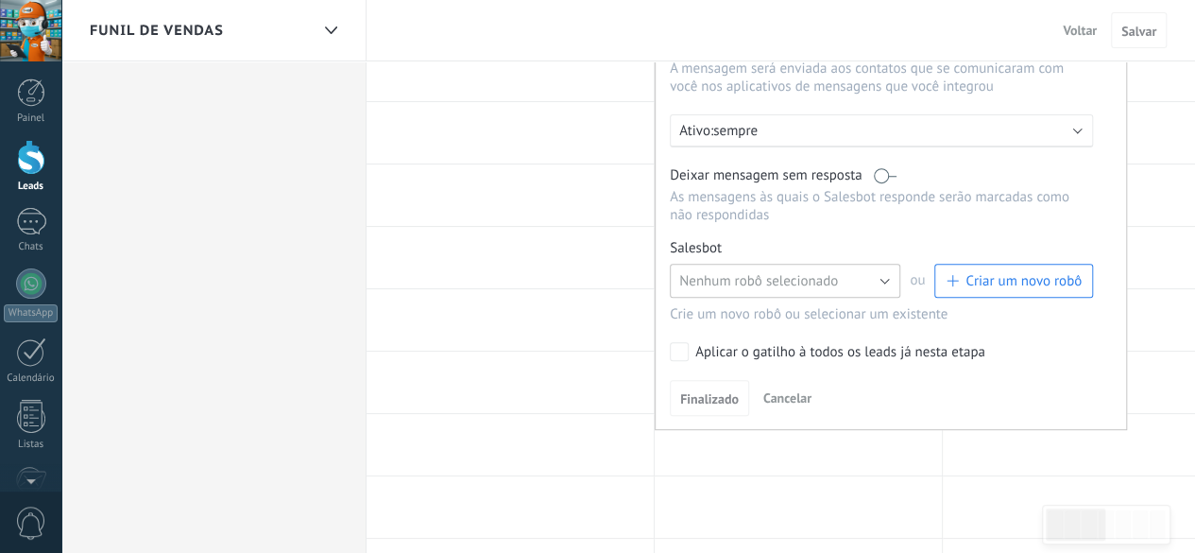
click at [834, 284] on span "Nenhum robô selecionado" at bounding box center [758, 281] width 159 height 18
click at [978, 374] on div "Para todos os leads com: Adicionar uma condição Executar: Quando movido para es…" at bounding box center [891, 174] width 472 height 511
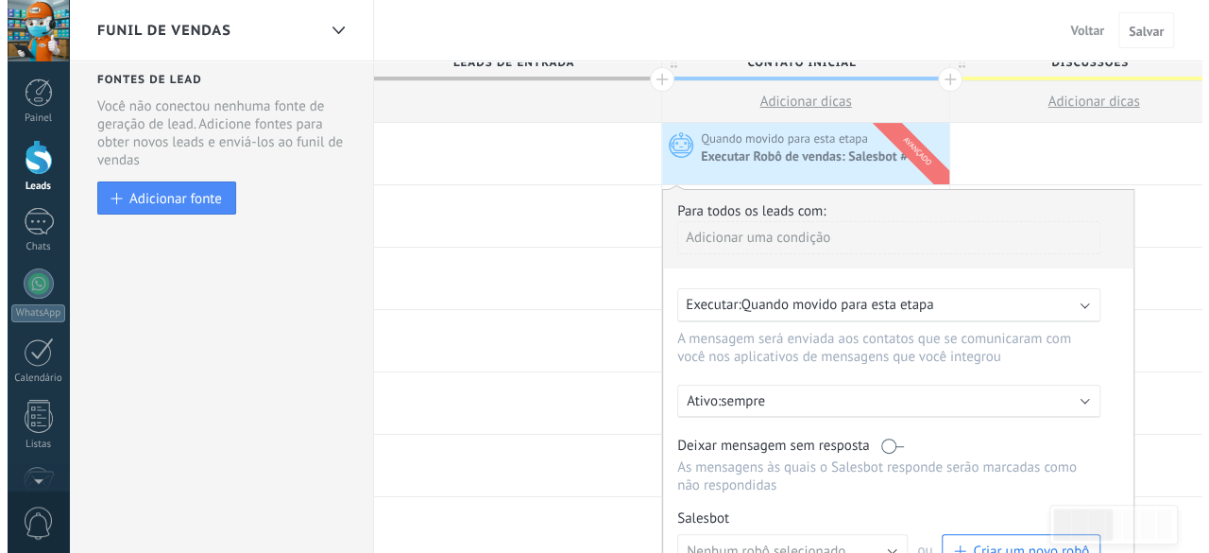
scroll to position [0, 0]
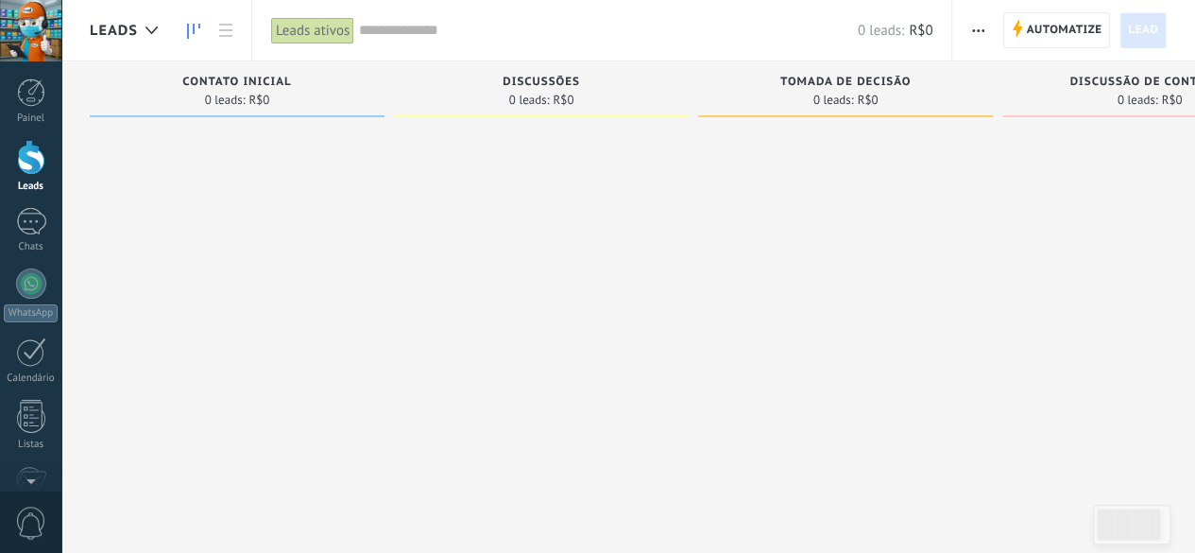
click at [27, 158] on div at bounding box center [31, 157] width 28 height 35
click at [44, 230] on div at bounding box center [31, 221] width 30 height 27
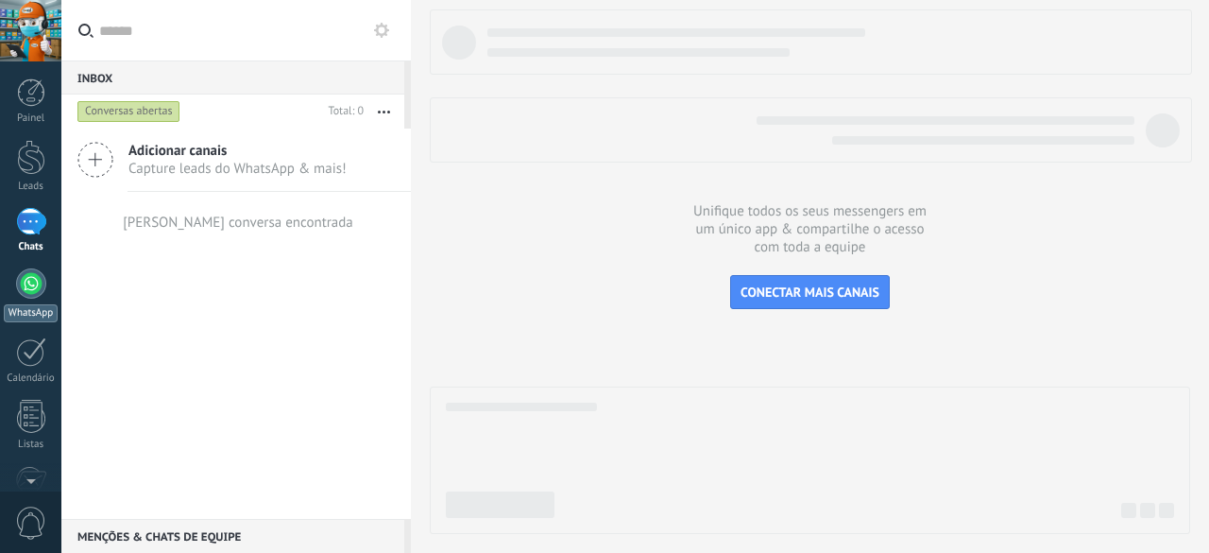
click at [40, 284] on div at bounding box center [31, 283] width 30 height 30
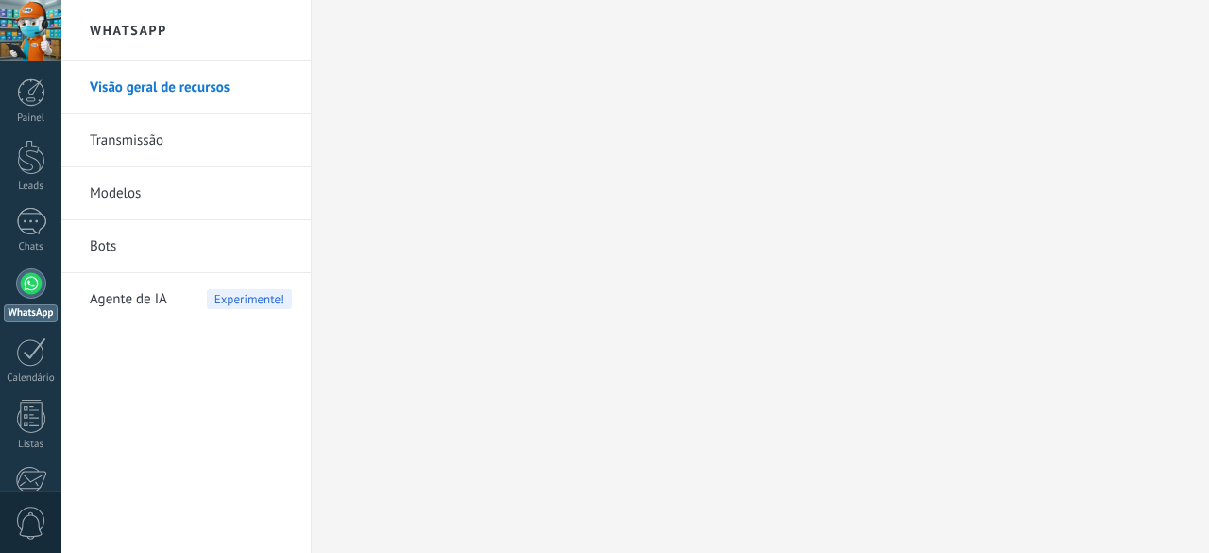
drag, startPoint x: 0, startPoint y: 0, endPoint x: 113, endPoint y: 250, distance: 274.8
click at [113, 250] on link "Bots" at bounding box center [191, 246] width 202 height 53
click at [111, 247] on link "Bots" at bounding box center [191, 246] width 202 height 53
click at [100, 247] on link "Bots" at bounding box center [191, 246] width 202 height 53
click at [105, 250] on link "Bots" at bounding box center [191, 246] width 202 height 53
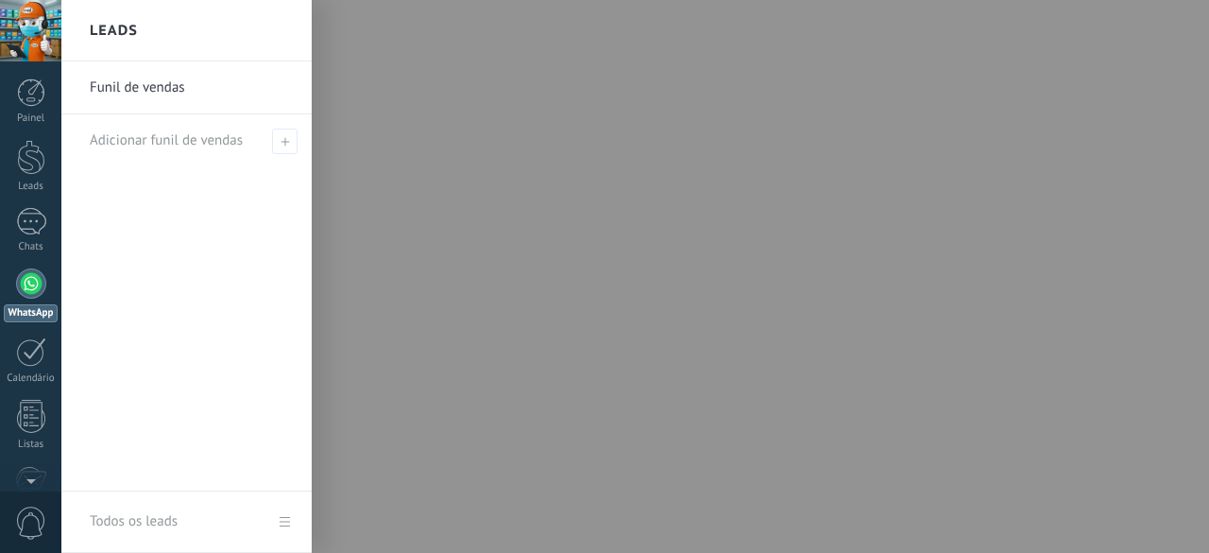
click at [112, 299] on div "Funil de vendas Adicionar funil de vendas" at bounding box center [186, 276] width 250 height 430
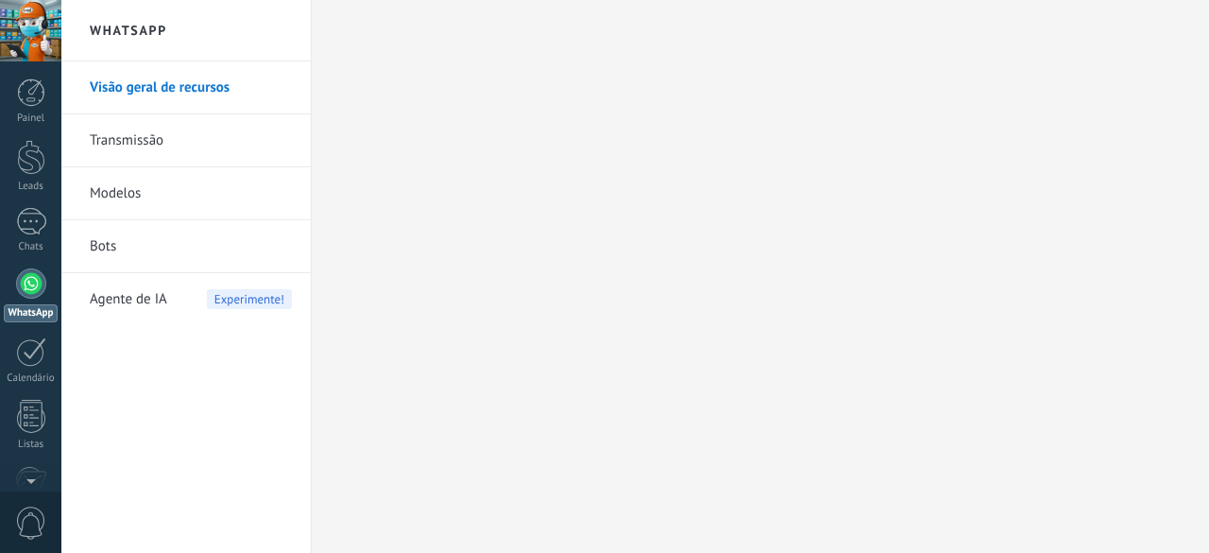
click at [104, 231] on link "Bots" at bounding box center [191, 246] width 202 height 53
click at [24, 294] on link "WhatsApp" at bounding box center [30, 295] width 61 height 54
click at [106, 242] on link "Bots" at bounding box center [191, 246] width 202 height 53
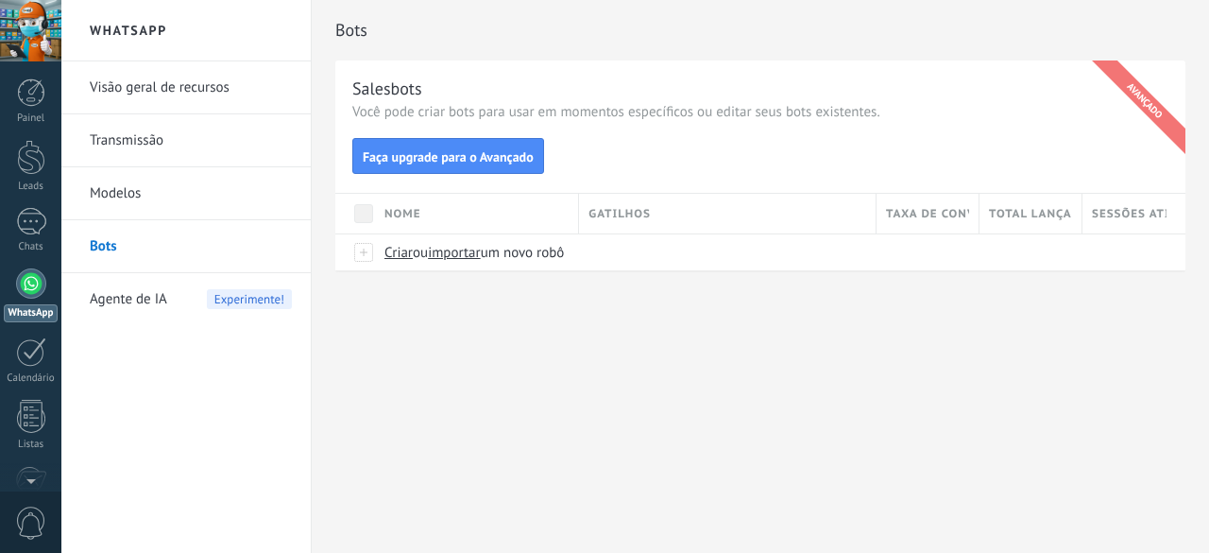
click at [164, 300] on span "Agente de IA" at bounding box center [128, 299] width 77 height 53
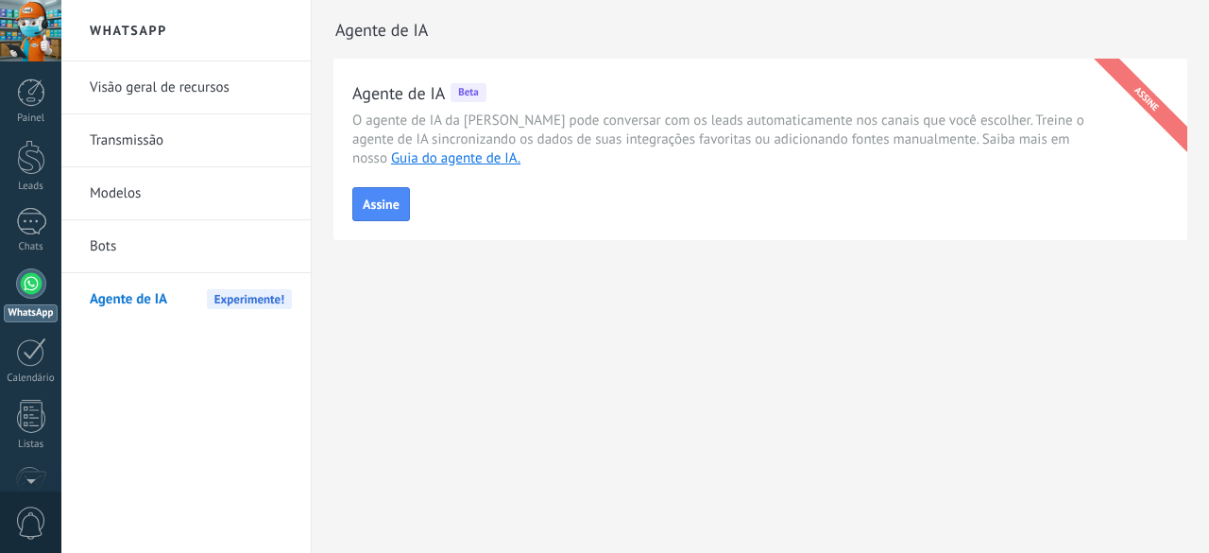
click at [149, 241] on link "Bots" at bounding box center [191, 246] width 202 height 53
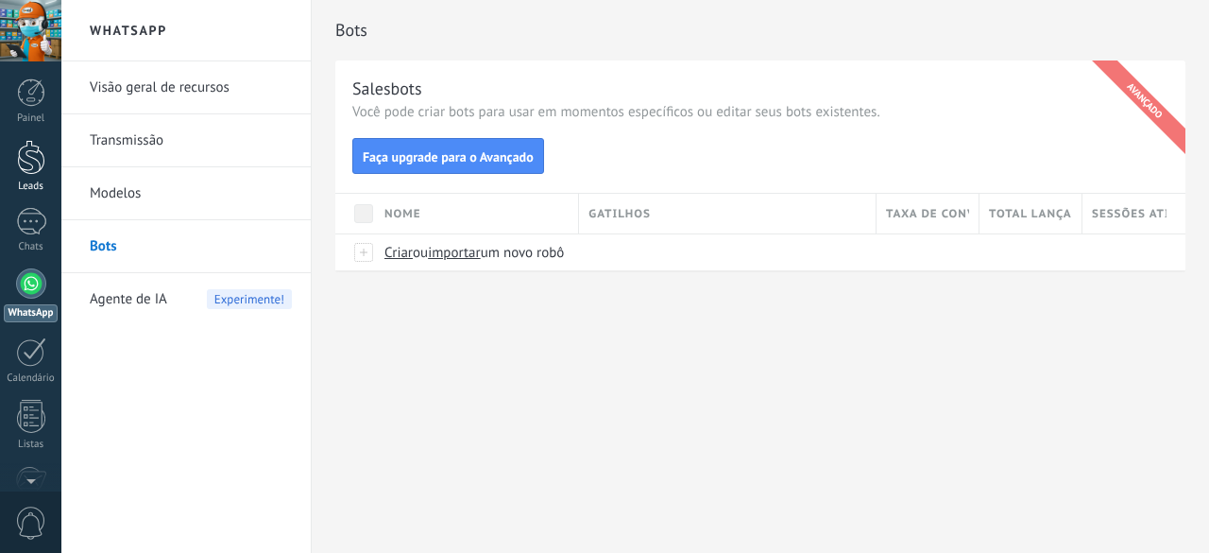
click at [28, 156] on div at bounding box center [31, 157] width 28 height 35
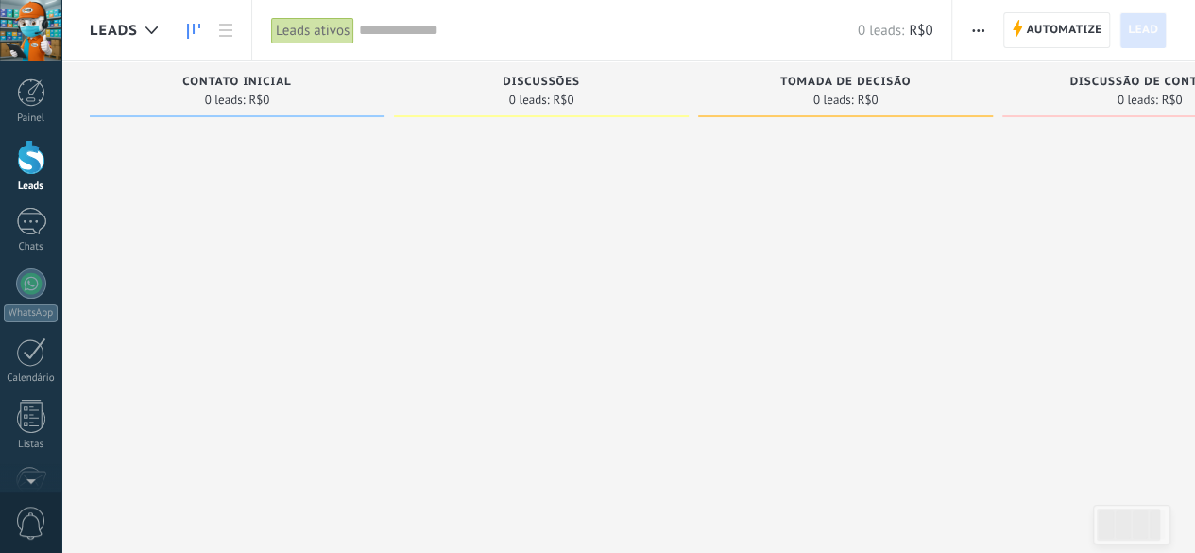
click at [986, 27] on button "button" at bounding box center [977, 30] width 27 height 36
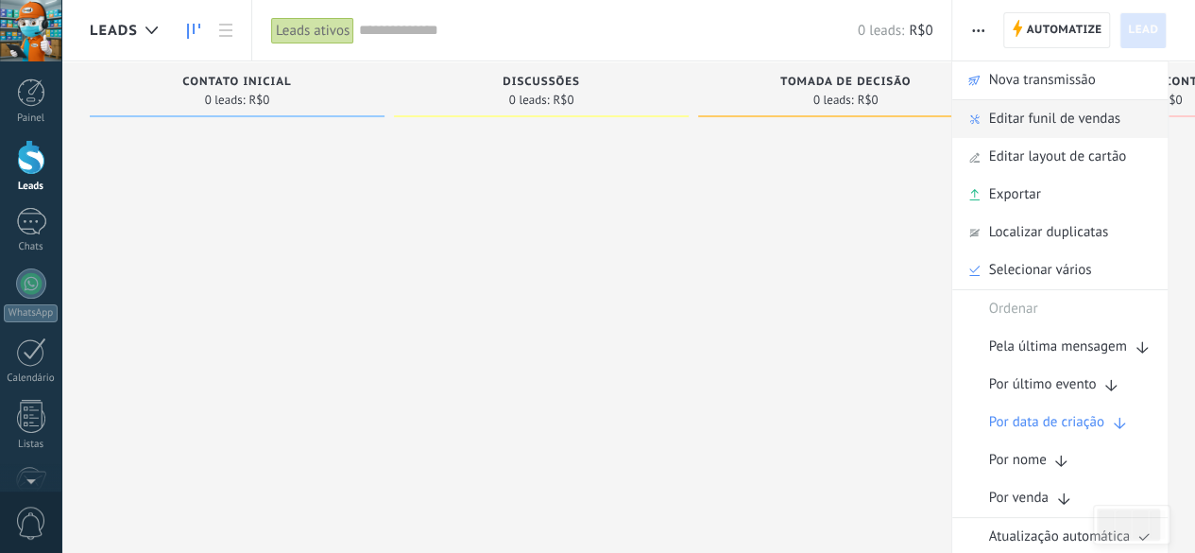
click at [1030, 124] on span "Editar funil de vendas" at bounding box center [1053, 119] width 131 height 38
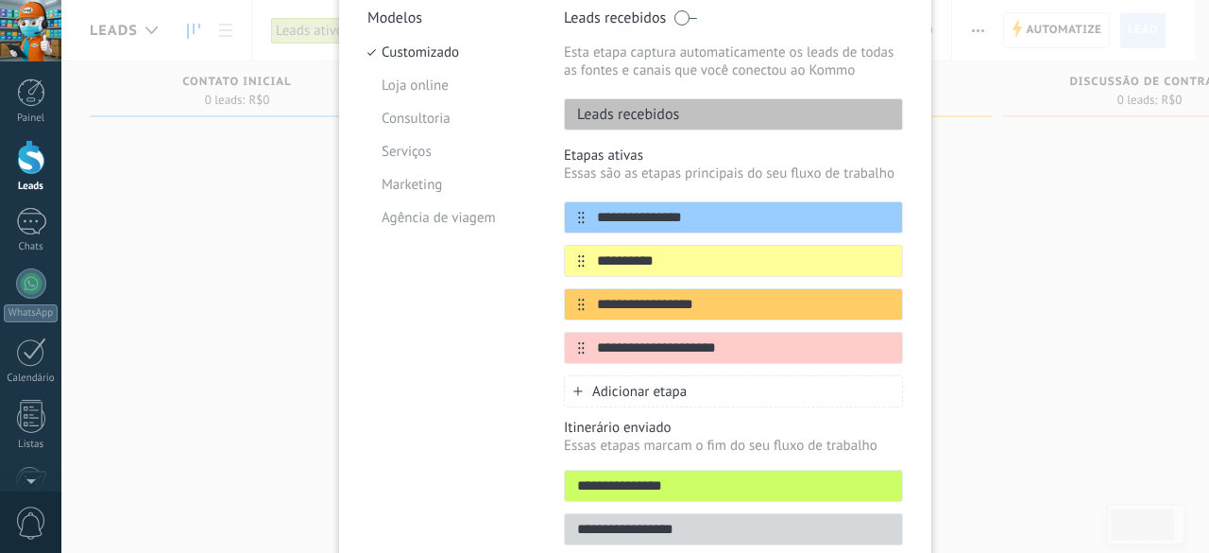
scroll to position [94, 0]
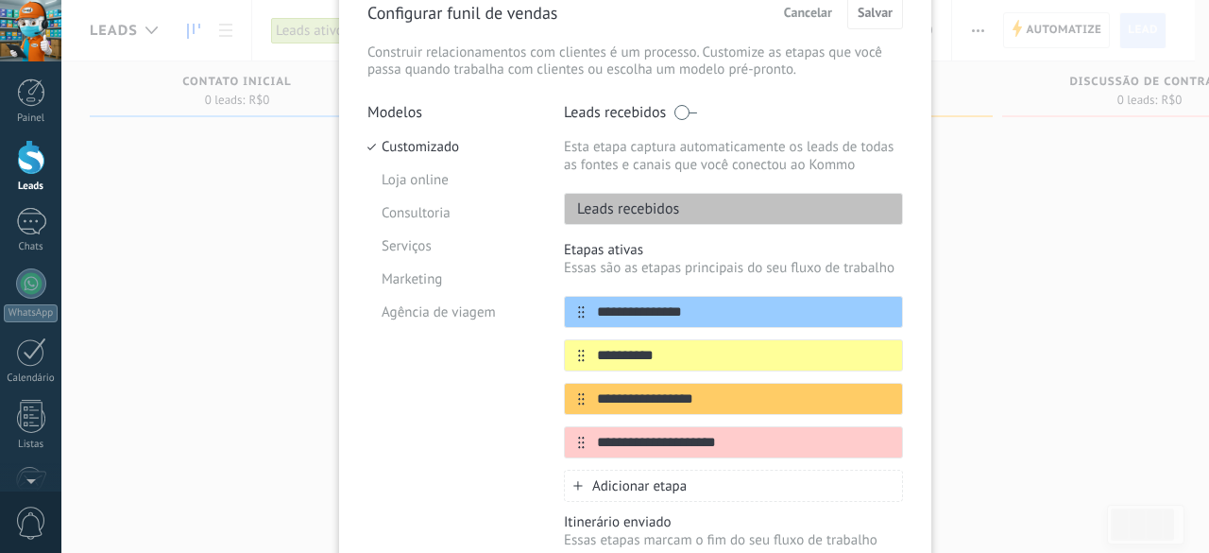
click at [1016, 307] on div "**********" at bounding box center [635, 276] width 1148 height 553
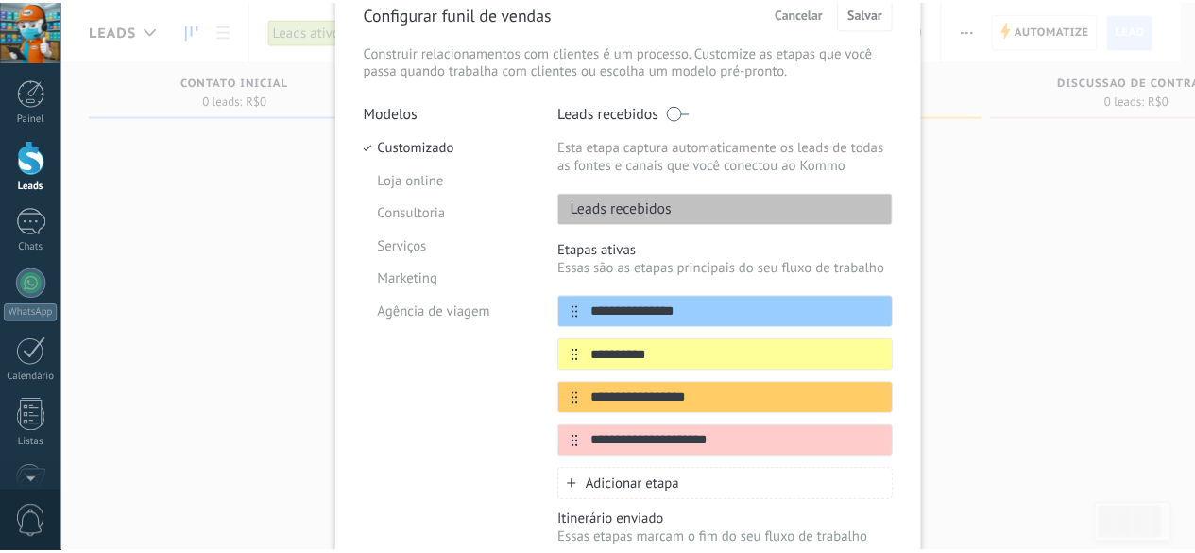
scroll to position [0, 0]
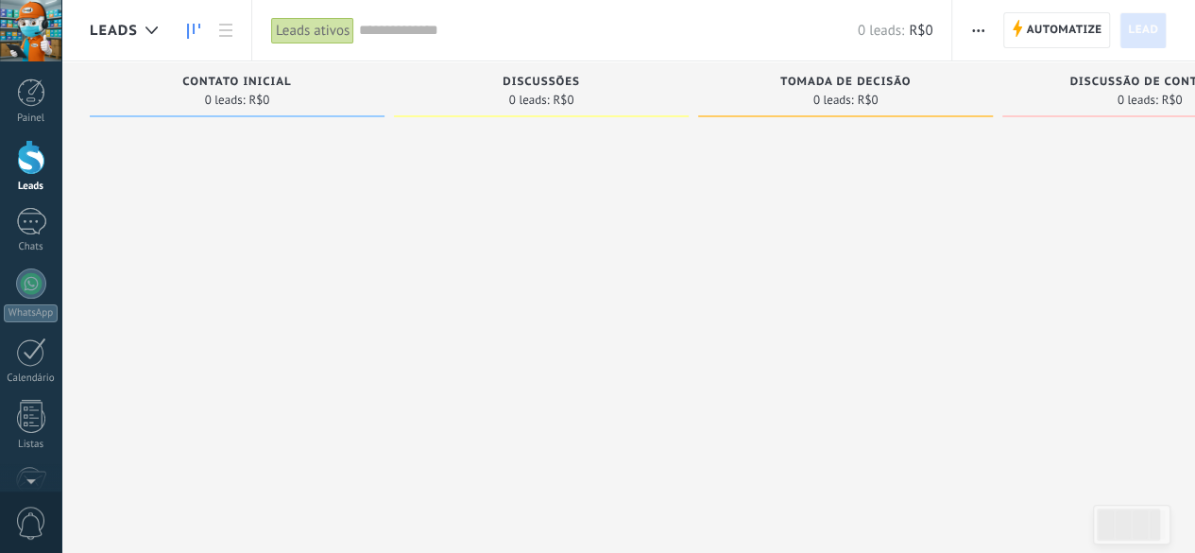
drag, startPoint x: 353, startPoint y: 190, endPoint x: 868, endPoint y: 252, distance: 518.6
click at [867, 252] on div "Etapa de leads de entrada solicitações: 0 0 0 0 0 0 0 0 0 Contato inicial 0 lea…" at bounding box center [708, 246] width 1236 height 370
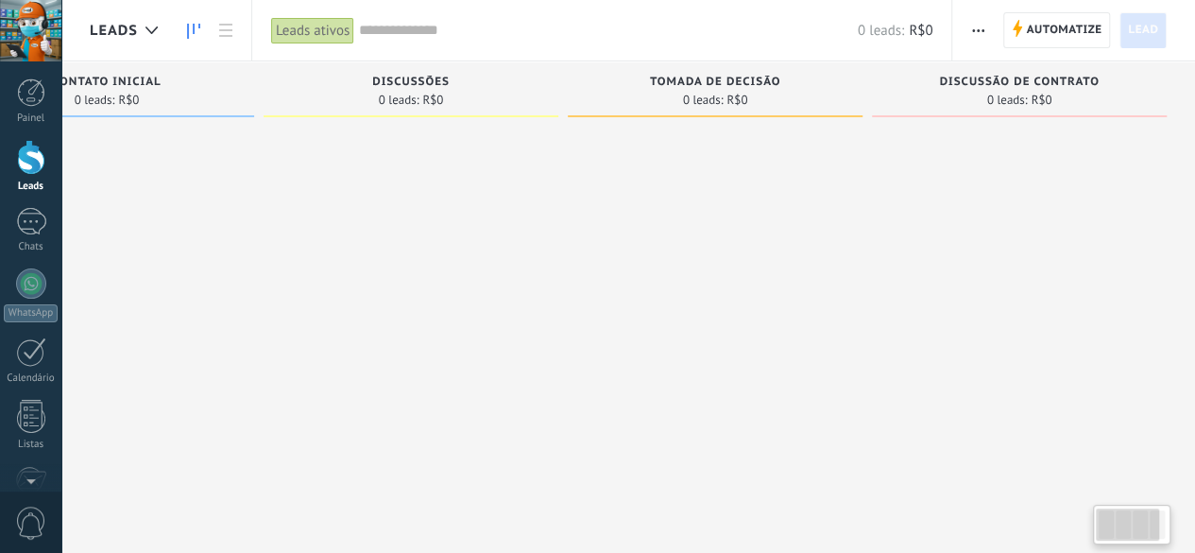
scroll to position [0, 11]
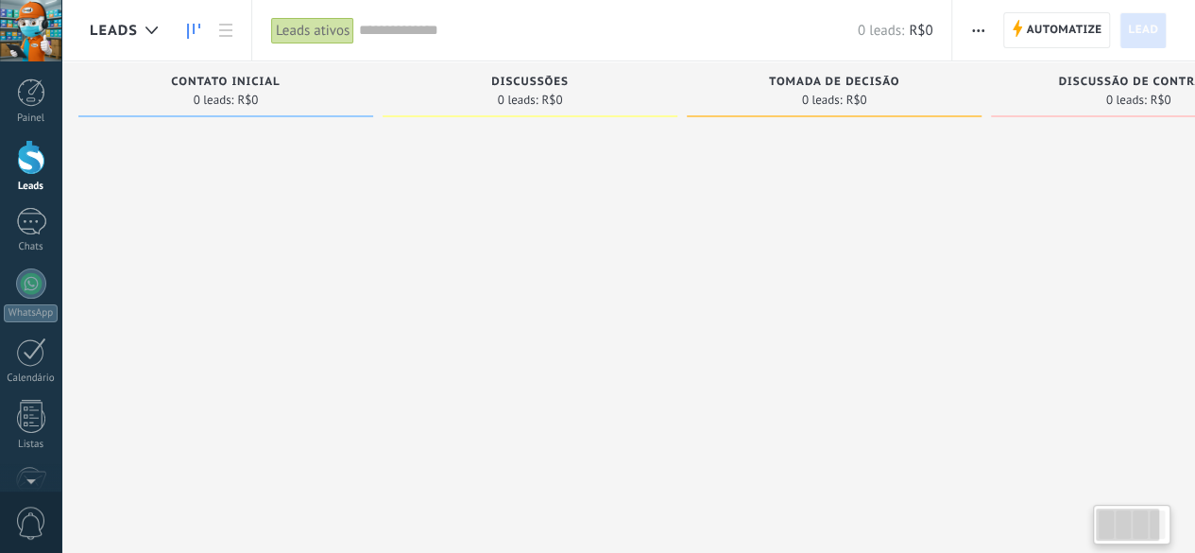
drag, startPoint x: 1103, startPoint y: 517, endPoint x: 944, endPoint y: 513, distance: 159.7
click at [955, 530] on body ".abecls-1,.abecls-2{fill-rule:evenodd}.abecls-2{fill:#fff} .abhcls-1{fill:none}…" at bounding box center [597, 276] width 1195 height 553
click at [987, 26] on button "button" at bounding box center [977, 30] width 27 height 36
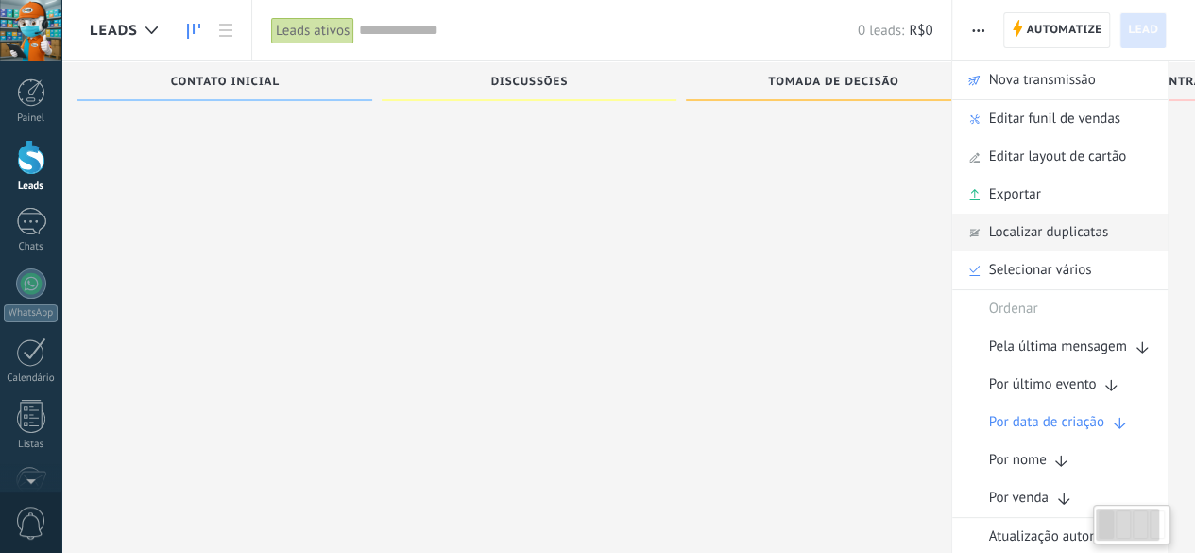
scroll to position [32, 0]
click at [988, 30] on button "button" at bounding box center [977, 30] width 27 height 36
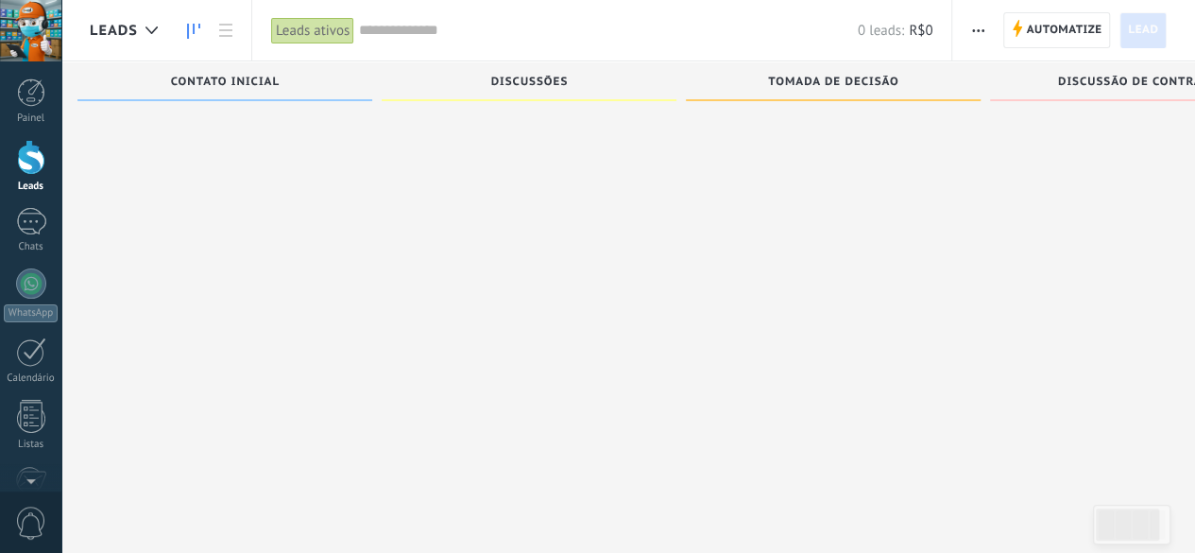
click at [988, 30] on button "button" at bounding box center [977, 30] width 27 height 36
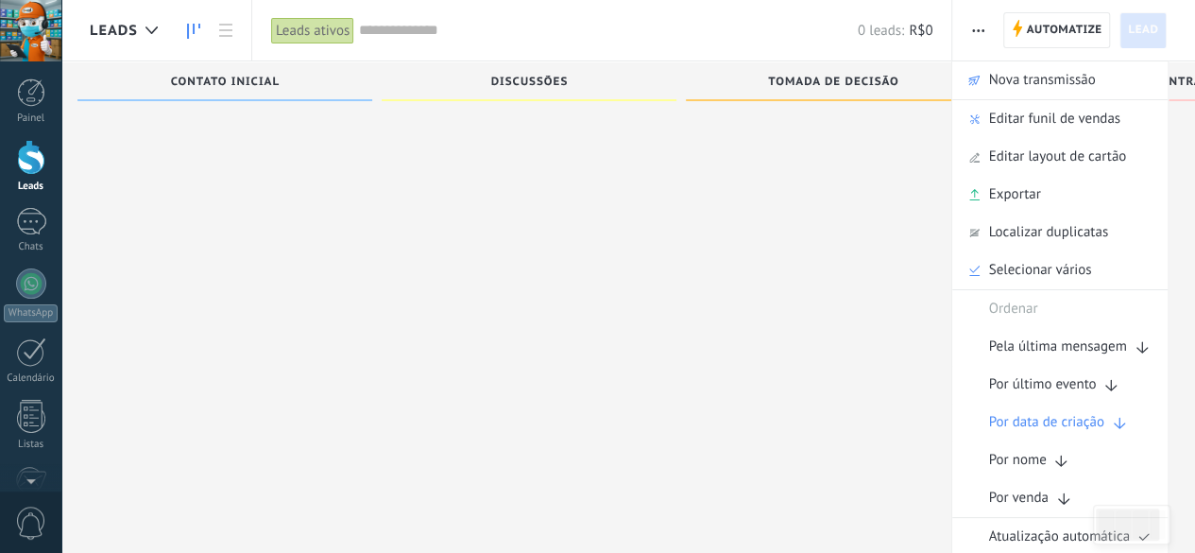
click at [988, 30] on button "button" at bounding box center [977, 30] width 27 height 36
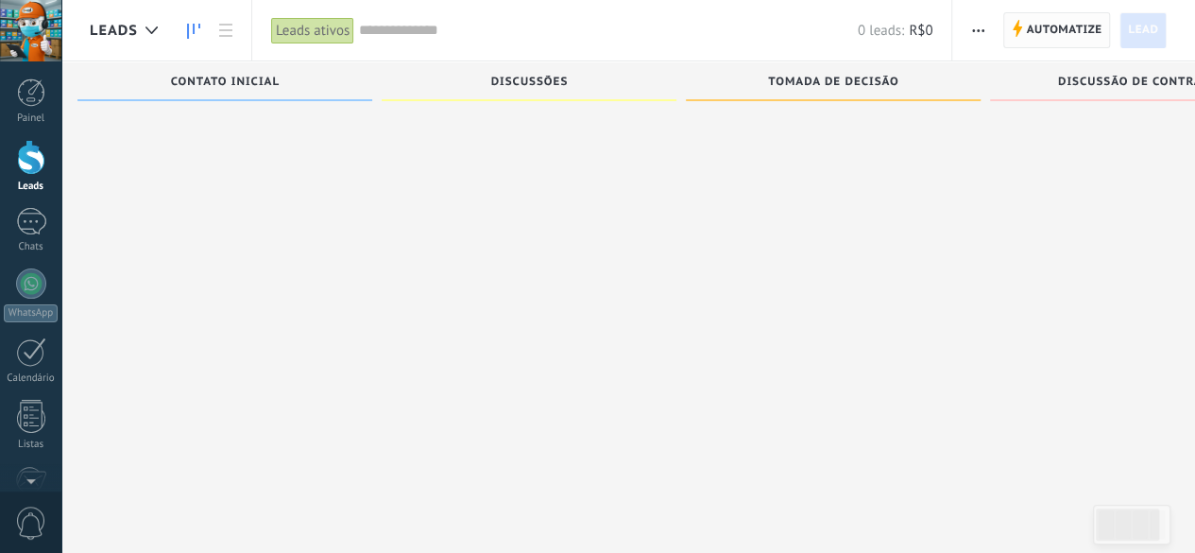
click at [1067, 26] on span "Automatize" at bounding box center [1064, 30] width 76 height 34
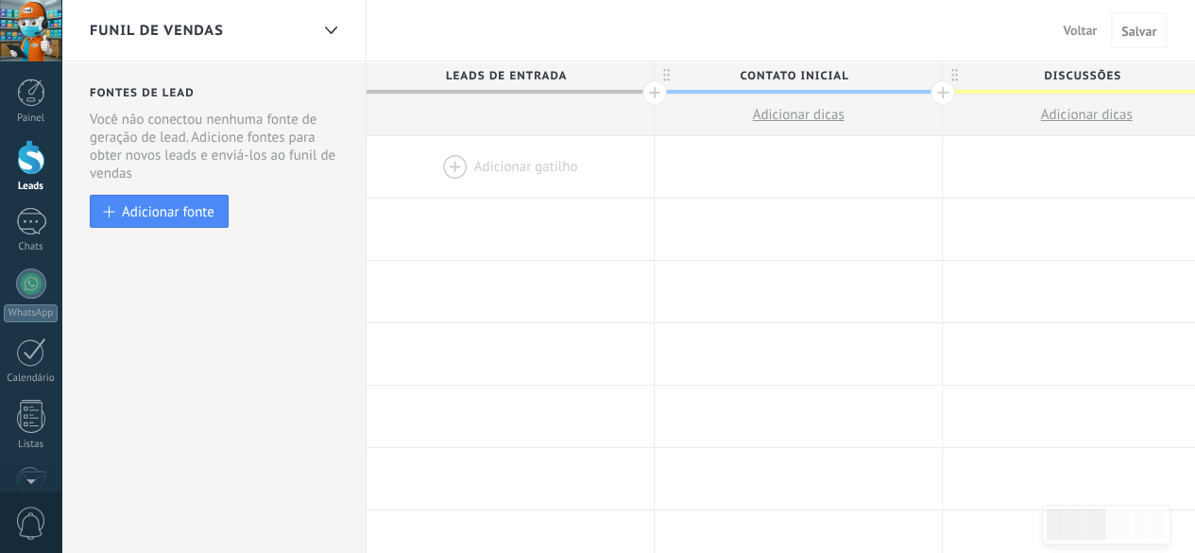
click at [837, 68] on span "Contato inicial" at bounding box center [794, 75] width 278 height 29
click at [823, 121] on span "Adicionar dicas" at bounding box center [798, 115] width 92 height 18
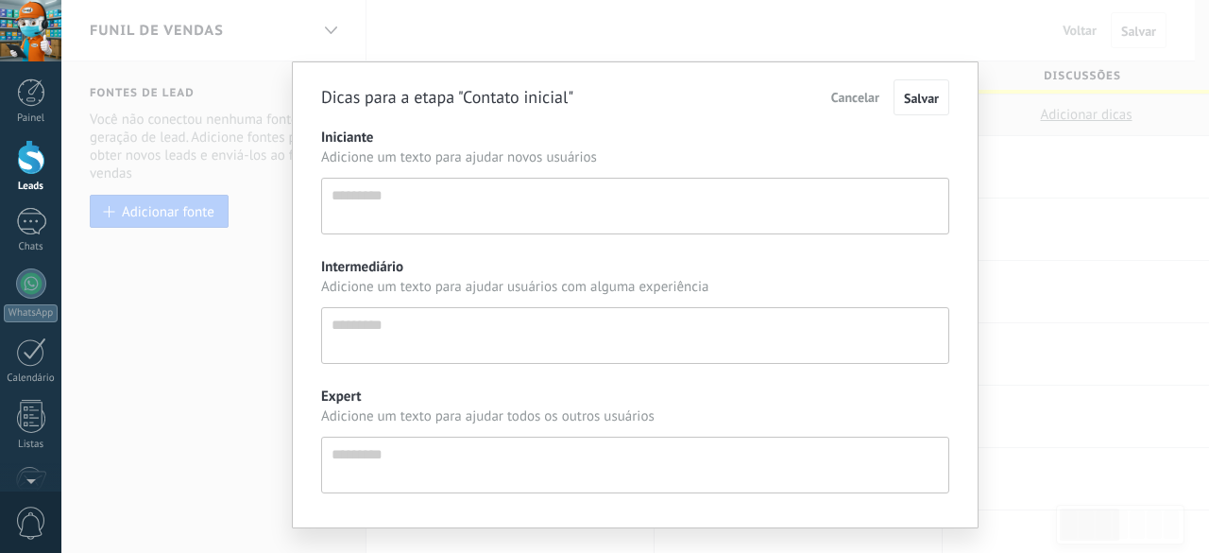
scroll to position [36, 0]
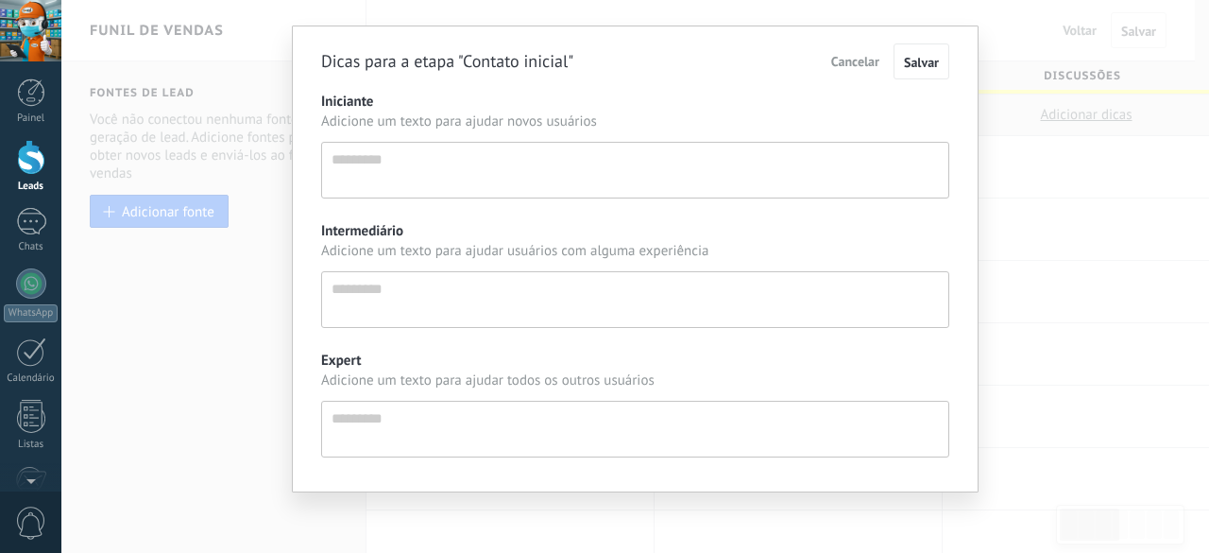
click at [871, 56] on span "Cancelar" at bounding box center [855, 61] width 48 height 17
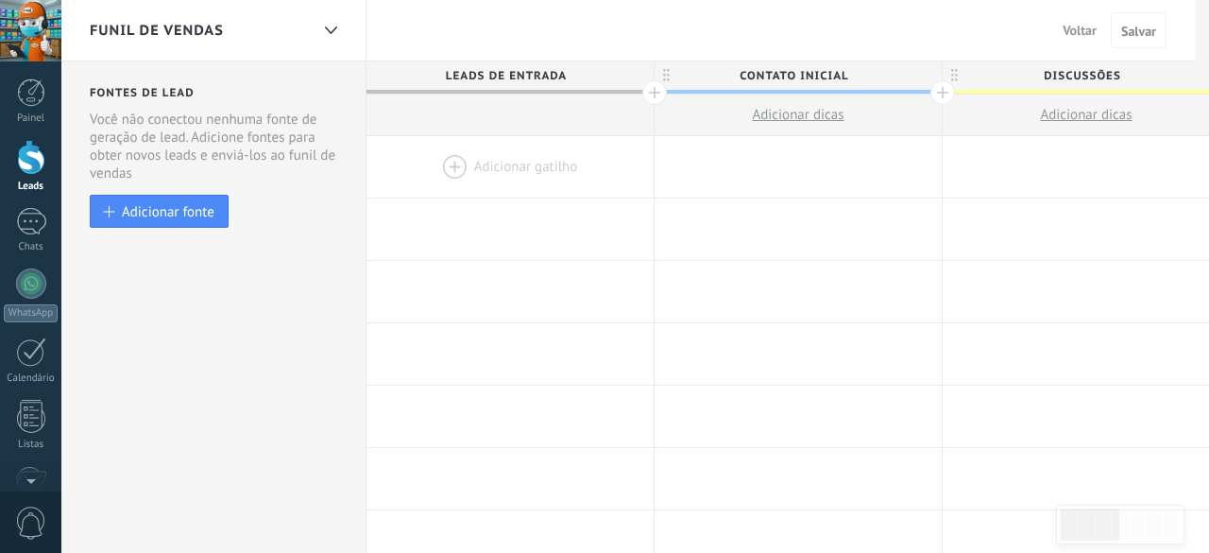
scroll to position [0, 0]
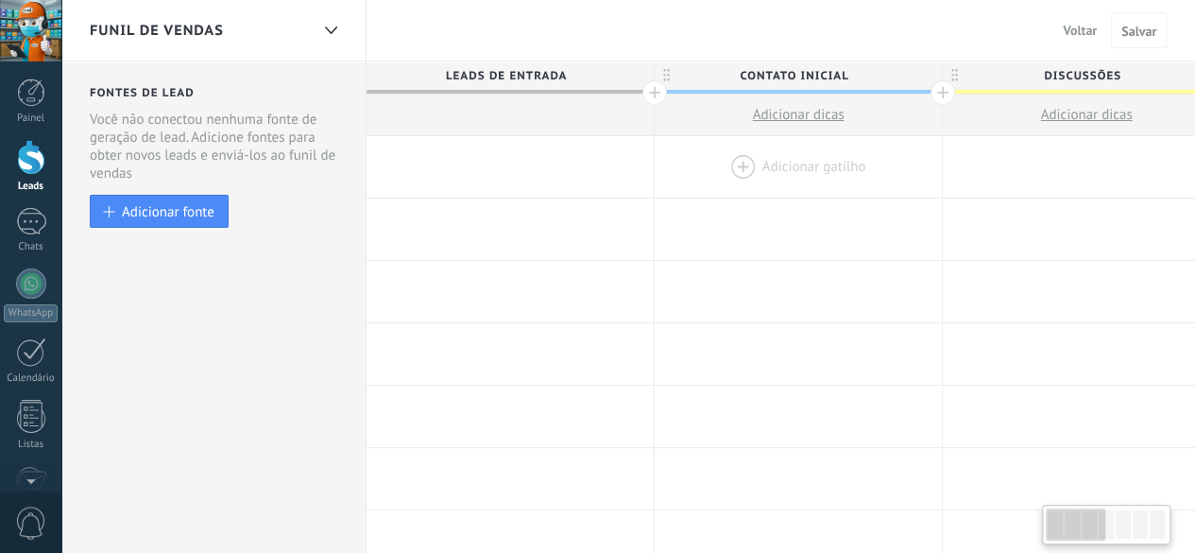
click at [777, 174] on div at bounding box center [798, 166] width 287 height 61
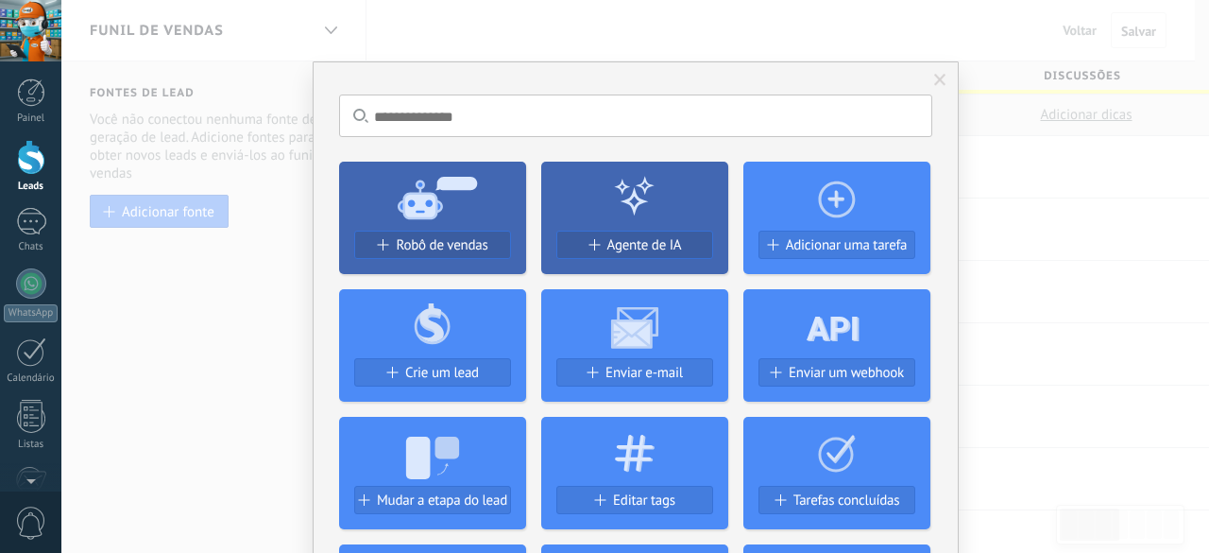
click at [934, 77] on span at bounding box center [940, 80] width 12 height 13
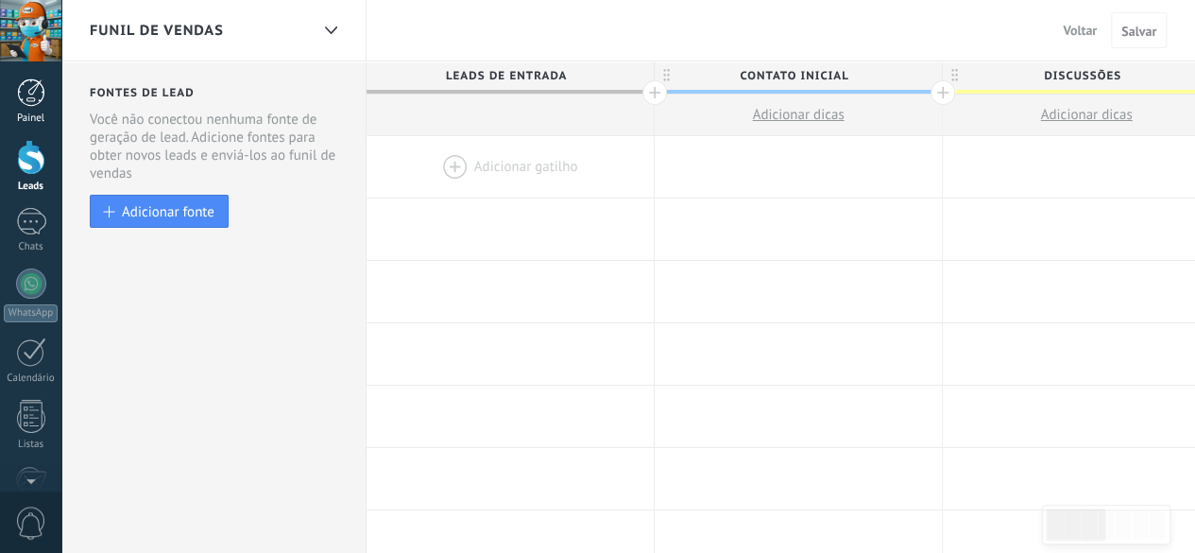
click at [44, 101] on div at bounding box center [31, 92] width 28 height 28
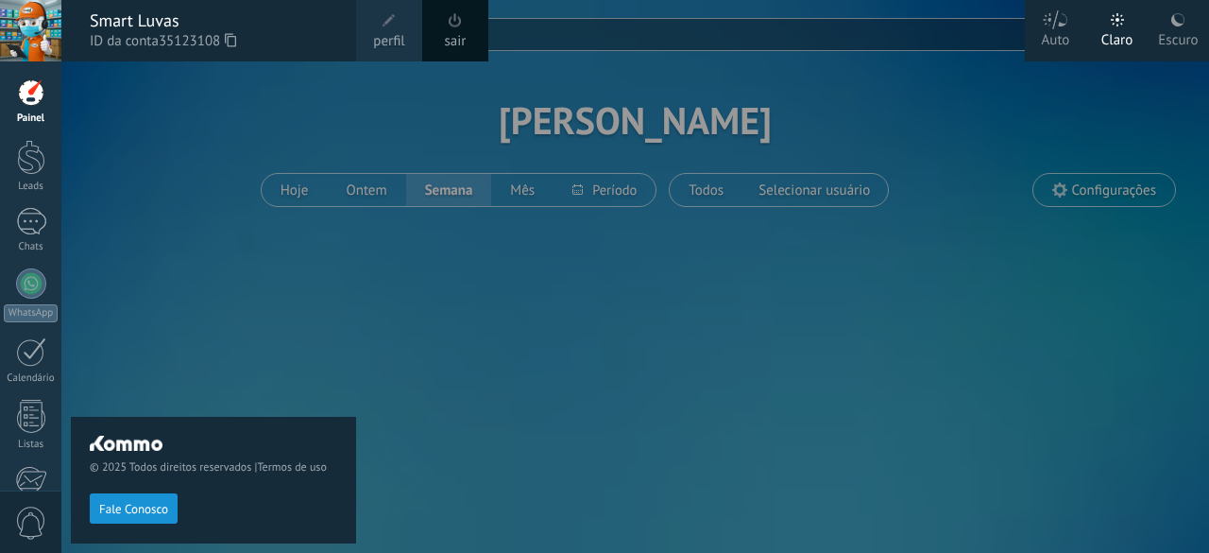
click at [378, 42] on span "perfil" at bounding box center [388, 41] width 31 height 21
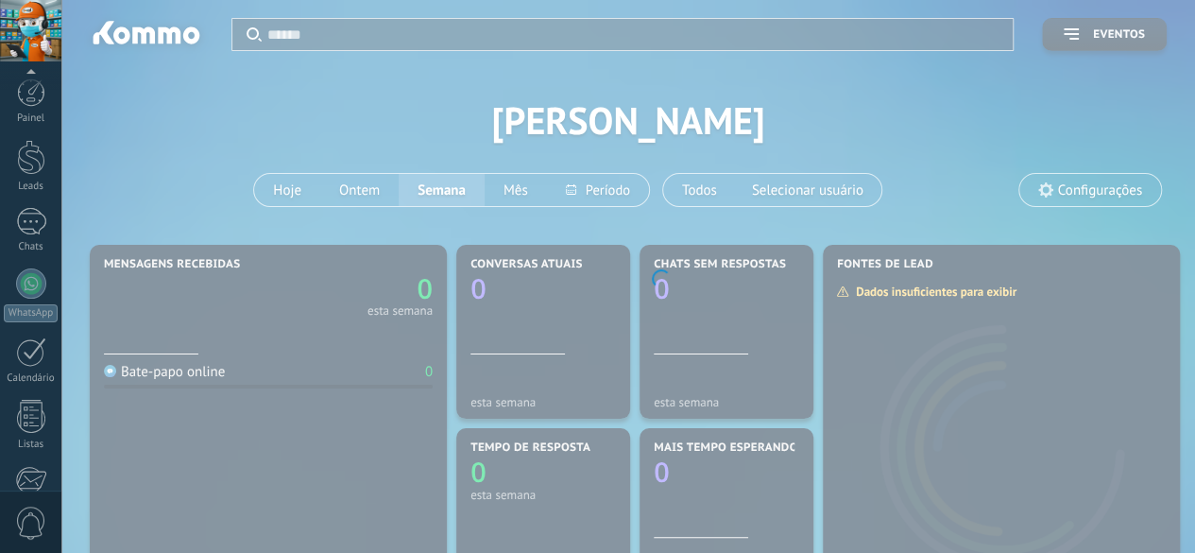
scroll to position [231, 0]
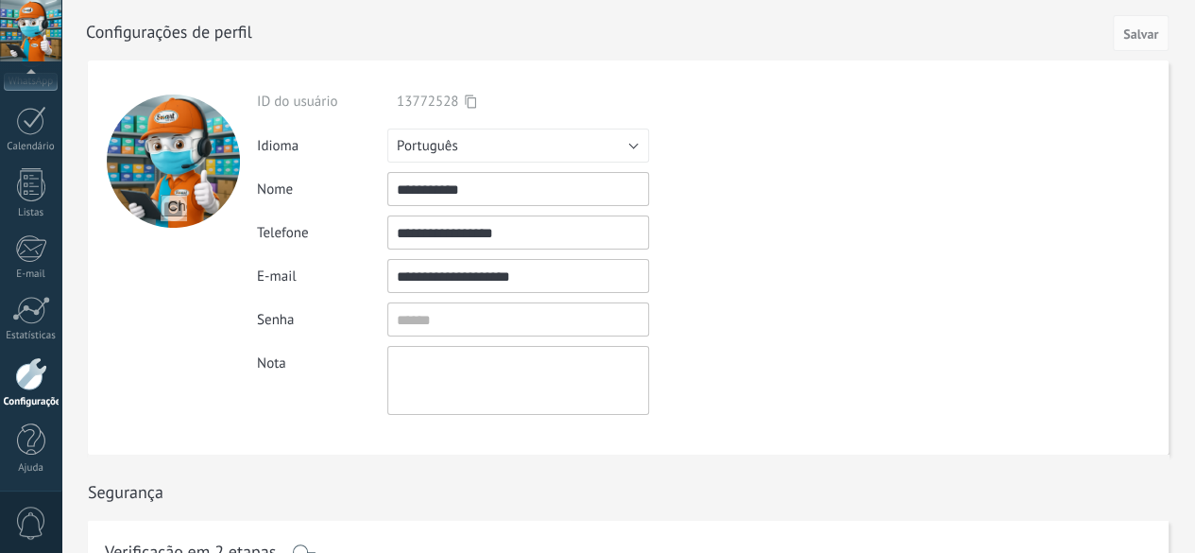
click at [960, 187] on form "**********" at bounding box center [628, 257] width 1081 height 394
click at [28, 50] on div at bounding box center [30, 30] width 61 height 61
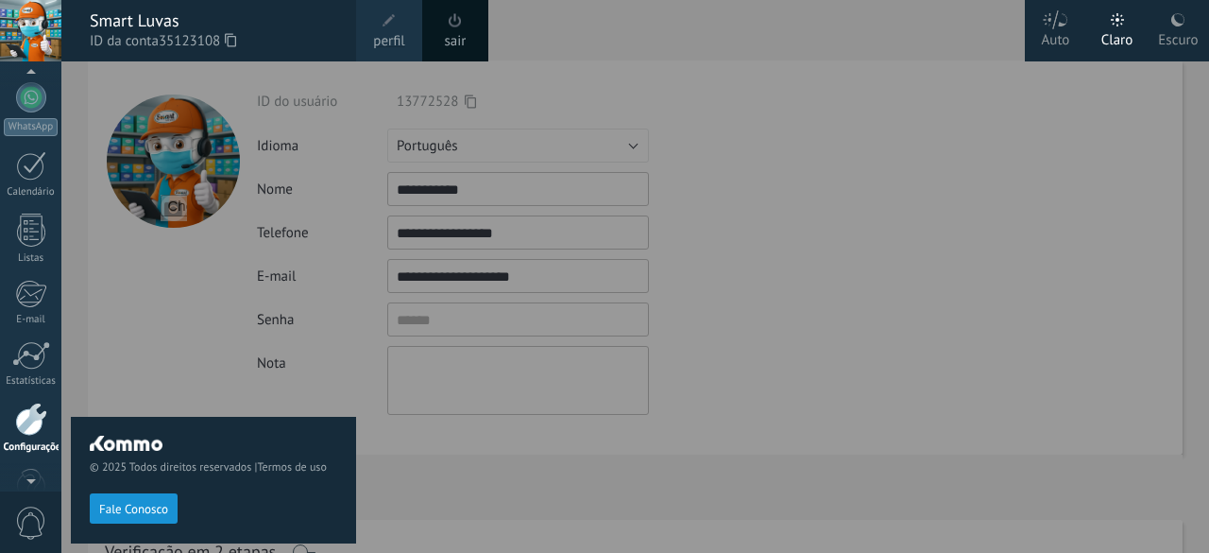
click at [34, 89] on div at bounding box center [30, 75] width 61 height 28
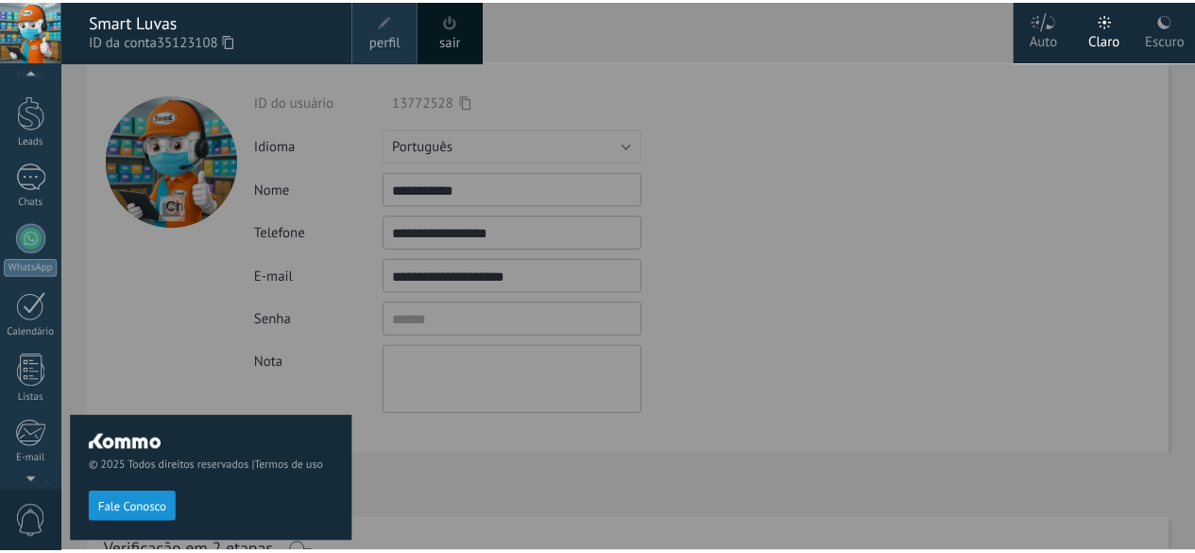
scroll to position [0, 0]
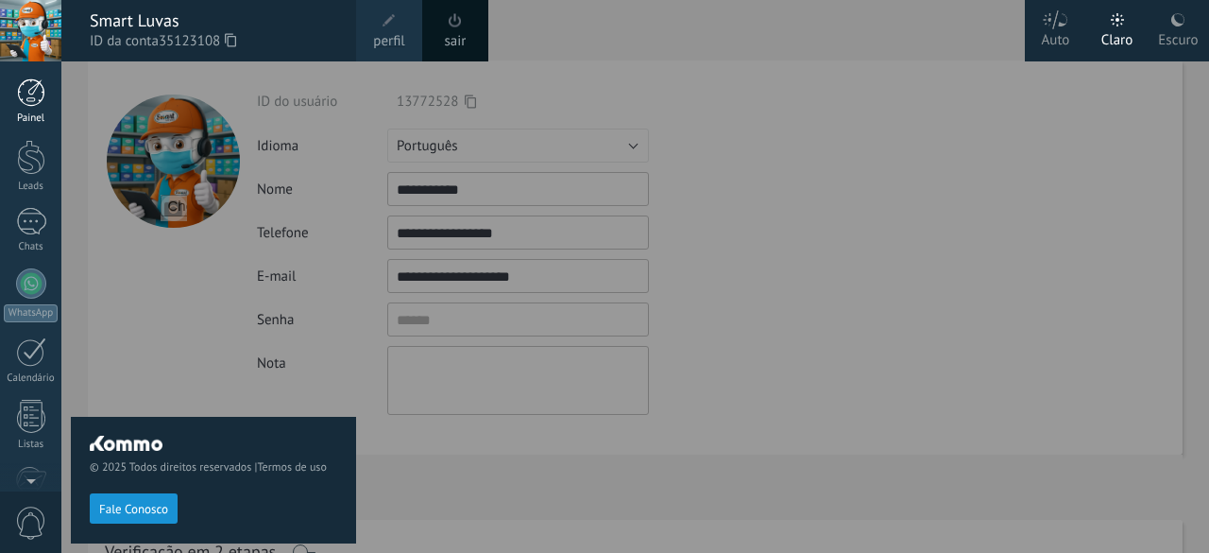
click at [30, 111] on link "Painel" at bounding box center [30, 101] width 61 height 46
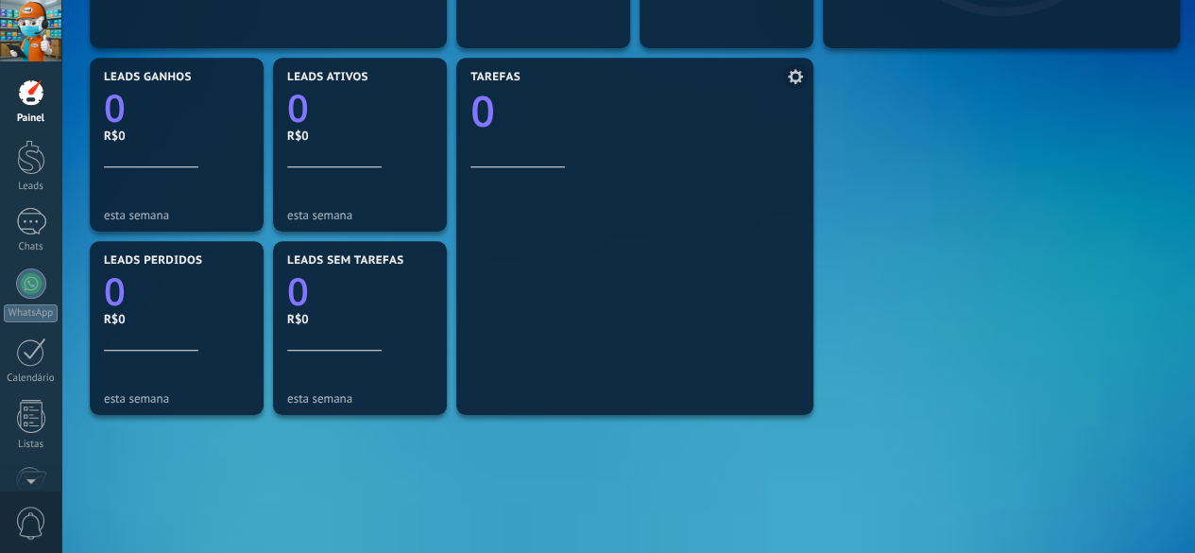
scroll to position [472, 0]
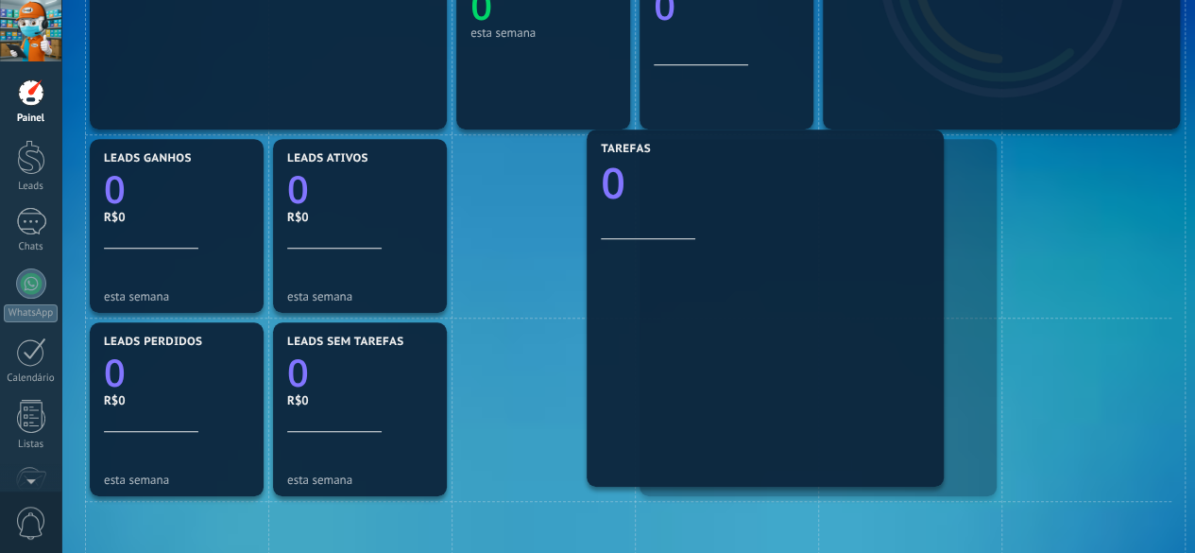
drag, startPoint x: 727, startPoint y: 279, endPoint x: 744, endPoint y: 266, distance: 21.0
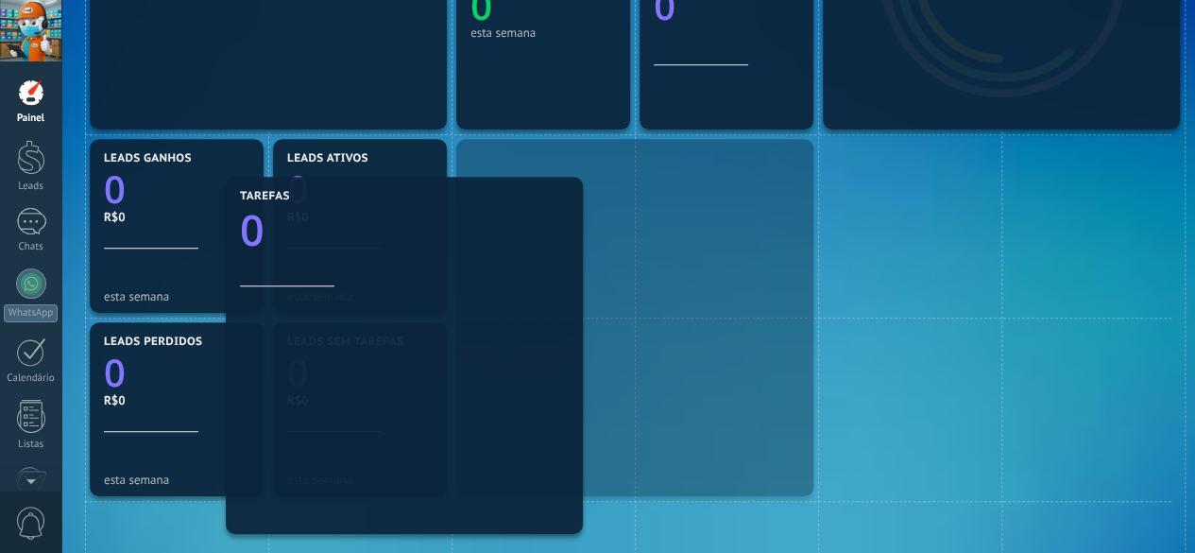
drag, startPoint x: 877, startPoint y: 243, endPoint x: 839, endPoint y: 246, distance: 37.9
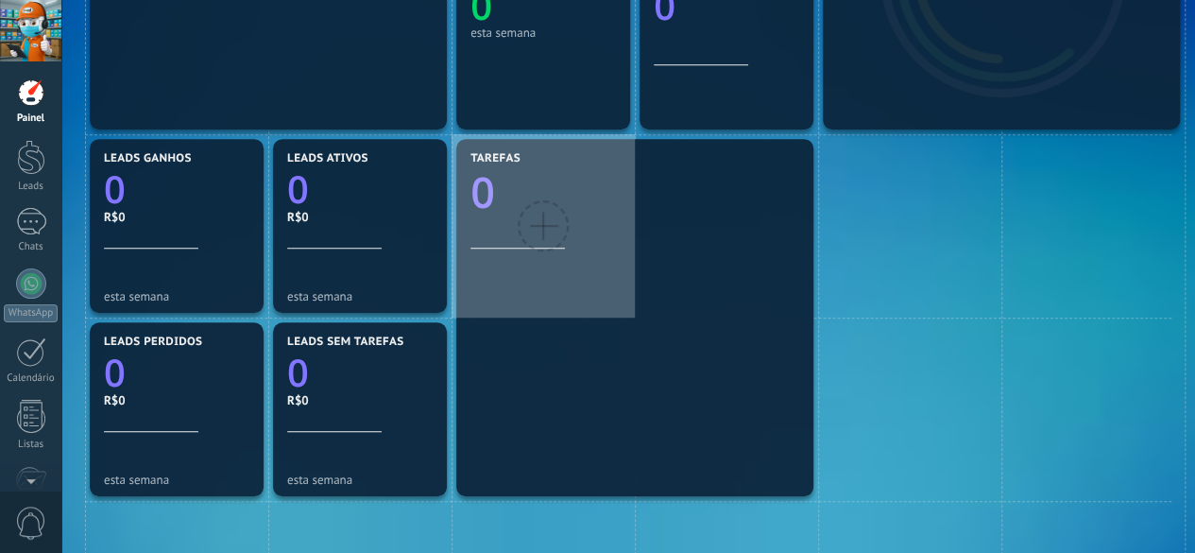
drag, startPoint x: 520, startPoint y: 258, endPoint x: 543, endPoint y: 255, distance: 23.8
click at [543, 255] on div at bounding box center [543, 225] width 183 height 183
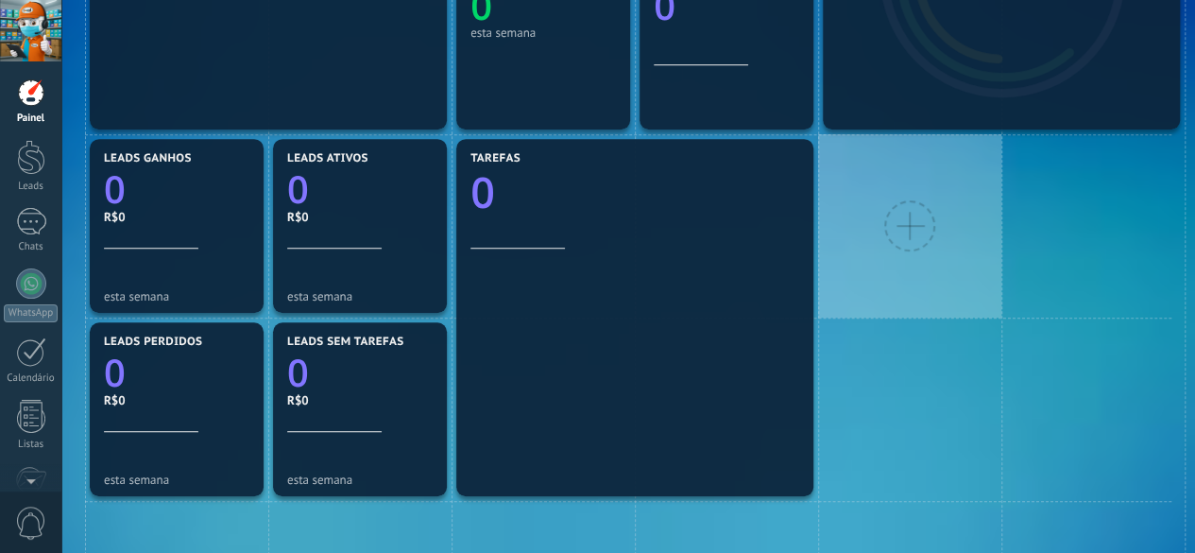
click at [884, 289] on div at bounding box center [909, 225] width 183 height 183
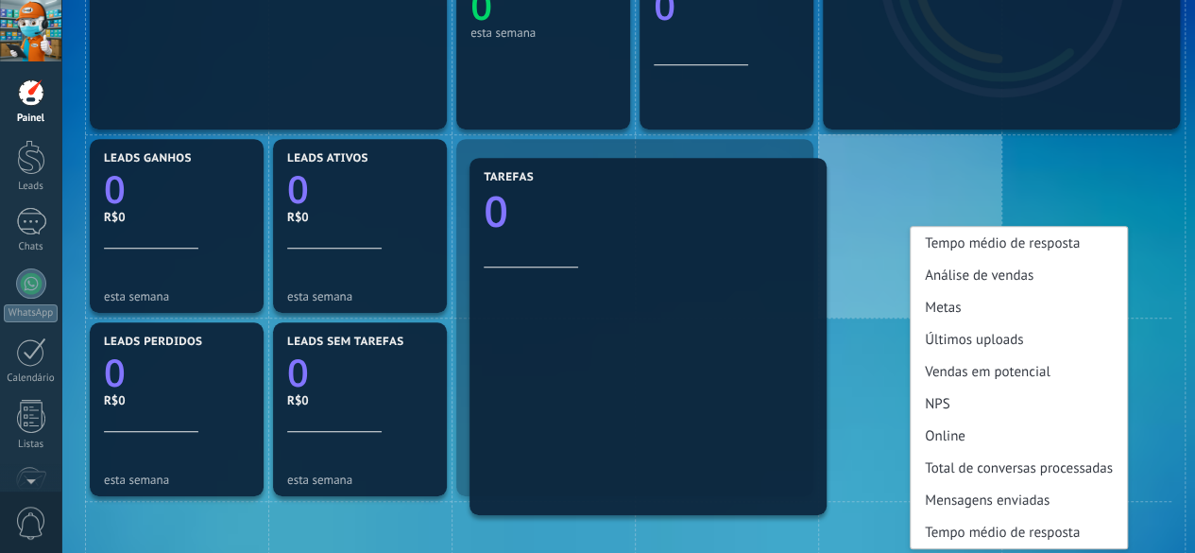
drag, startPoint x: 561, startPoint y: 213, endPoint x: 597, endPoint y: 264, distance: 62.4
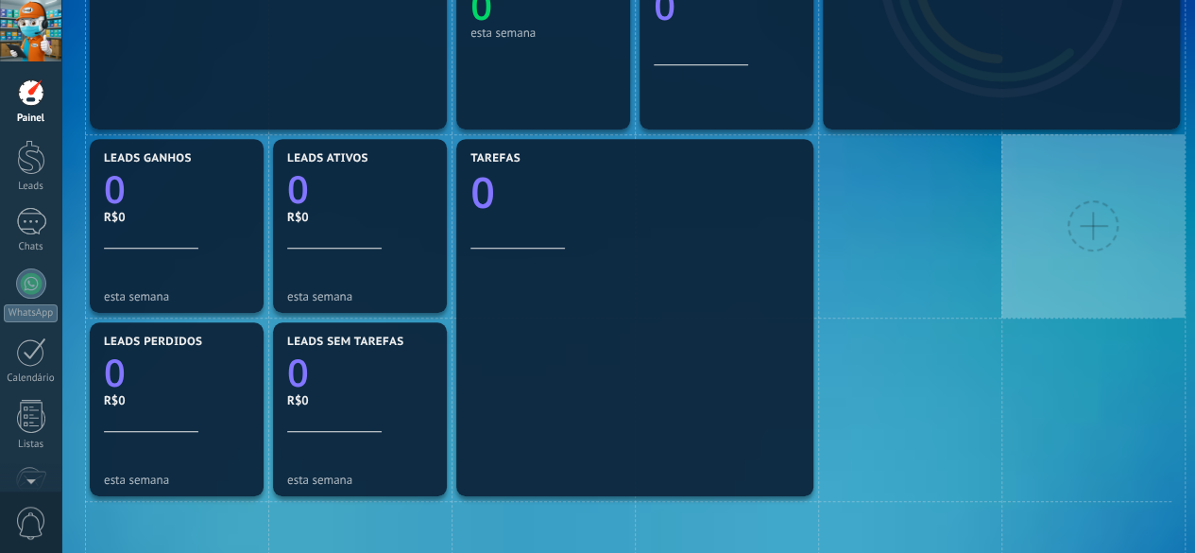
click at [1068, 175] on div at bounding box center [1092, 225] width 183 height 183
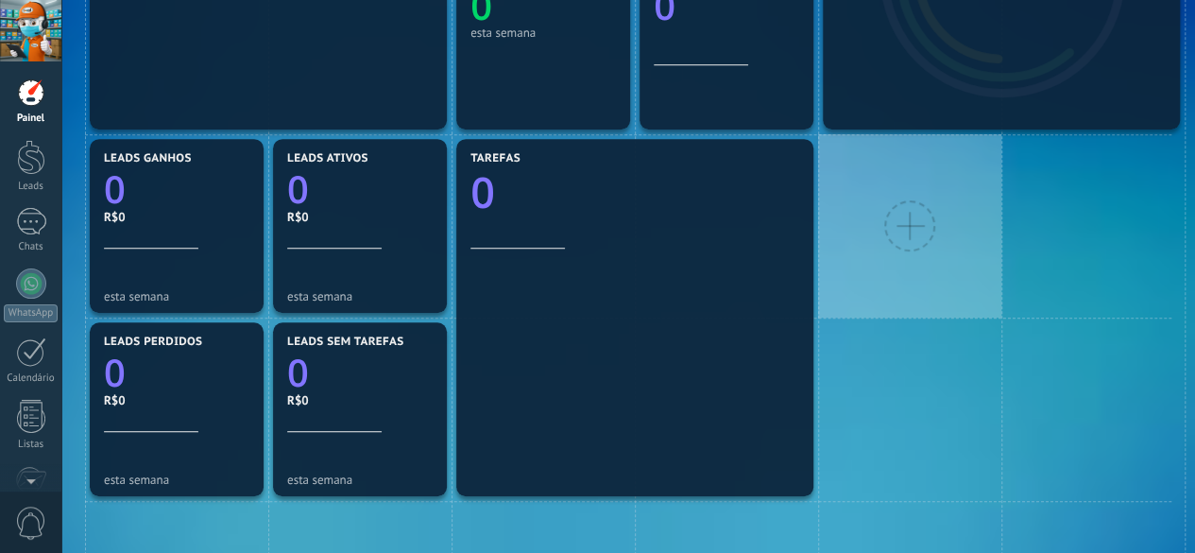
click at [911, 235] on div at bounding box center [909, 225] width 51 height 51
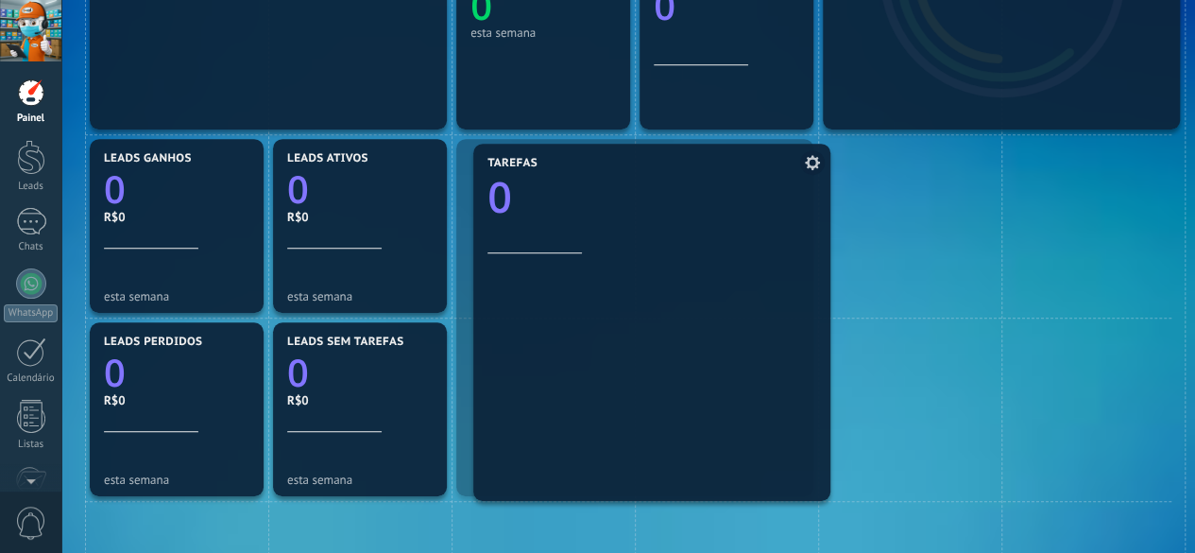
drag, startPoint x: 551, startPoint y: 224, endPoint x: 568, endPoint y: 229, distance: 17.6
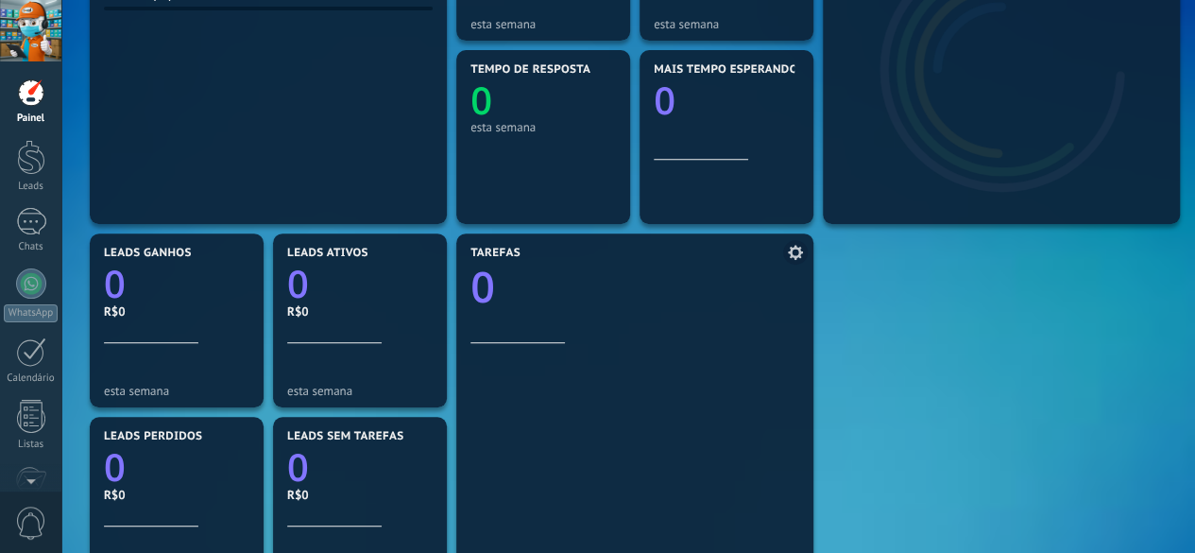
scroll to position [0, 0]
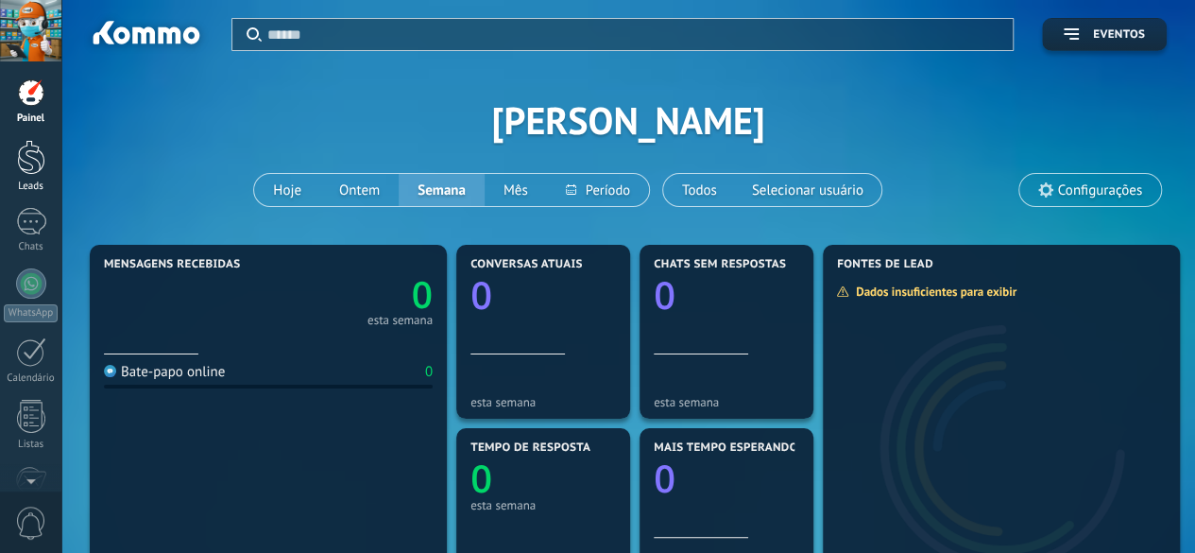
click at [26, 168] on div at bounding box center [31, 157] width 28 height 35
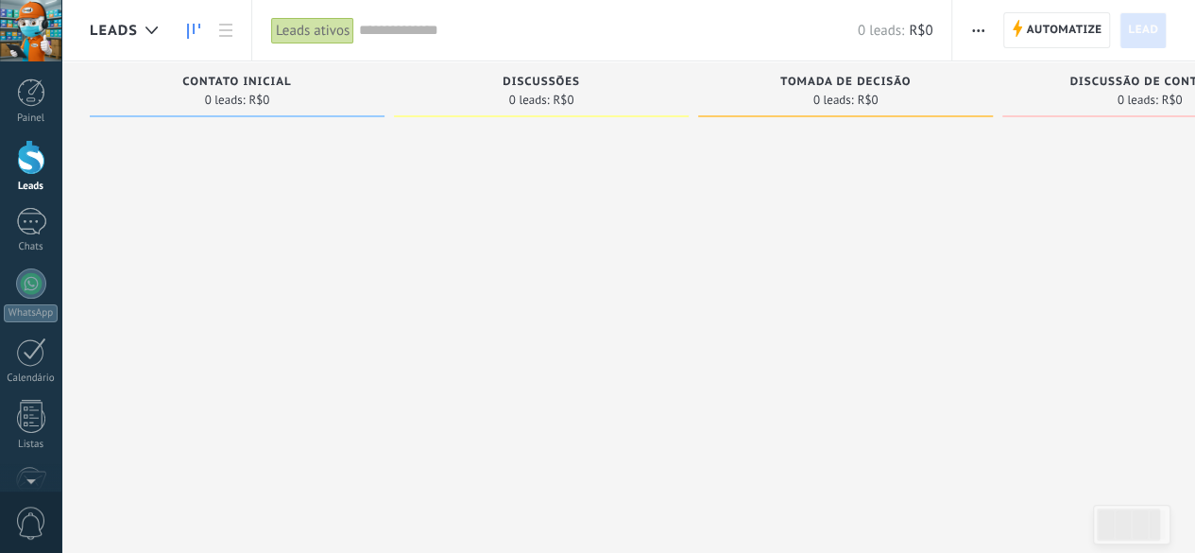
drag, startPoint x: 306, startPoint y: 166, endPoint x: 827, endPoint y: 201, distance: 521.7
click at [826, 201] on div "Etapa de leads de entrada solicitações: 0 0 0 0 0 0 0 0 0 Contato inicial 0 lea…" at bounding box center [708, 246] width 1236 height 370
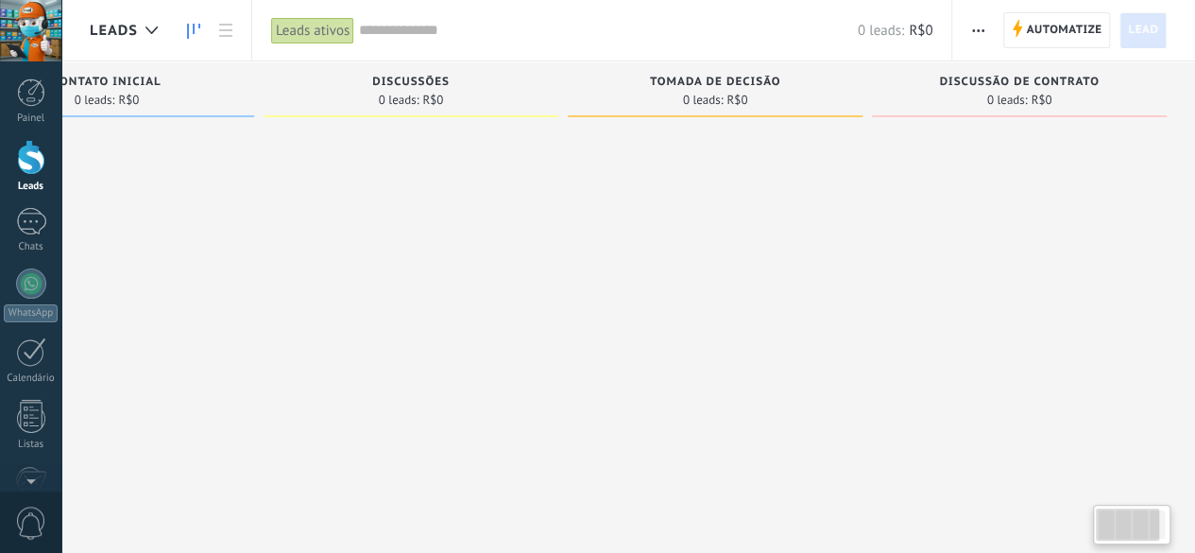
scroll to position [0, 11]
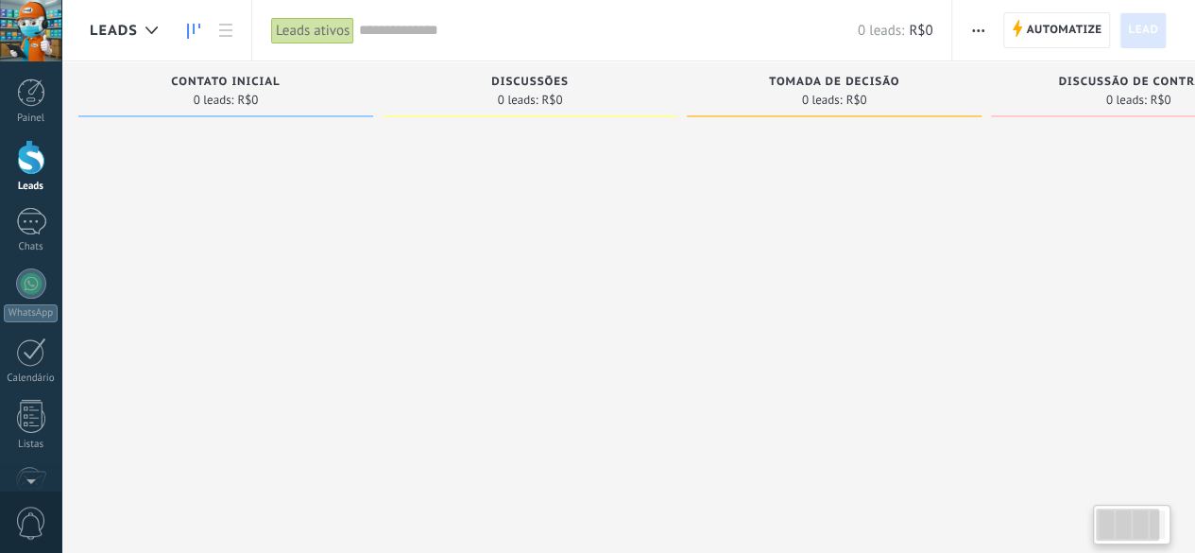
drag, startPoint x: 1132, startPoint y: 532, endPoint x: 1089, endPoint y: 533, distance: 42.5
click at [1089, 533] on body ".abecls-1,.abecls-2{fill-rule:evenodd}.abecls-2{fill:#fff} .abhcls-1{fill:none}…" at bounding box center [597, 276] width 1195 height 553
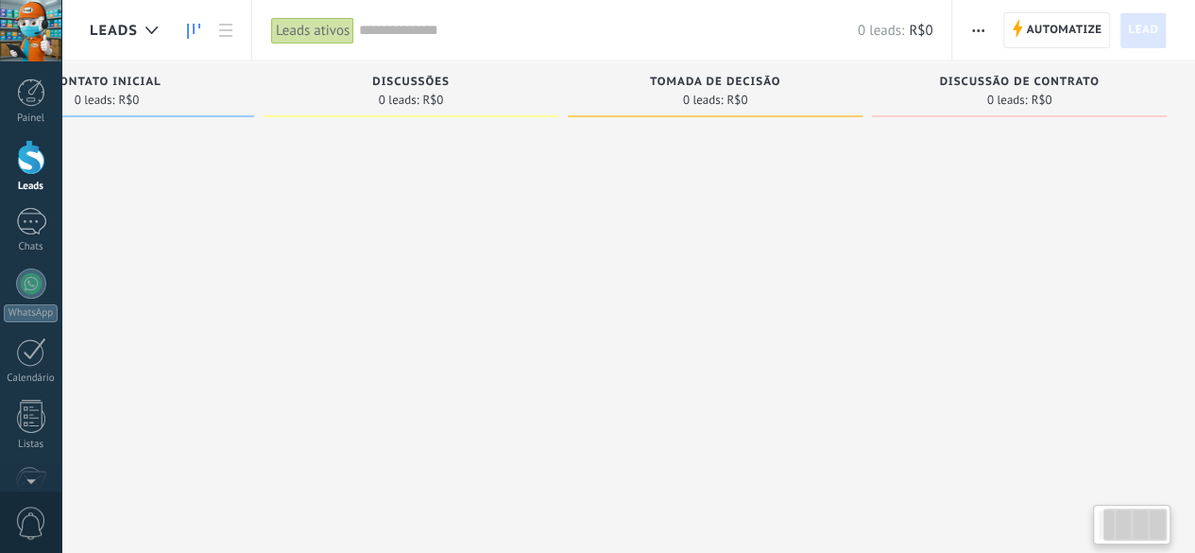
drag, startPoint x: 1125, startPoint y: 525, endPoint x: 1061, endPoint y: 508, distance: 66.4
click at [1066, 524] on body ".abecls-1,.abecls-2{fill-rule:evenodd}.abecls-2{fill:#fff} .abhcls-1{fill:none}…" at bounding box center [597, 276] width 1195 height 553
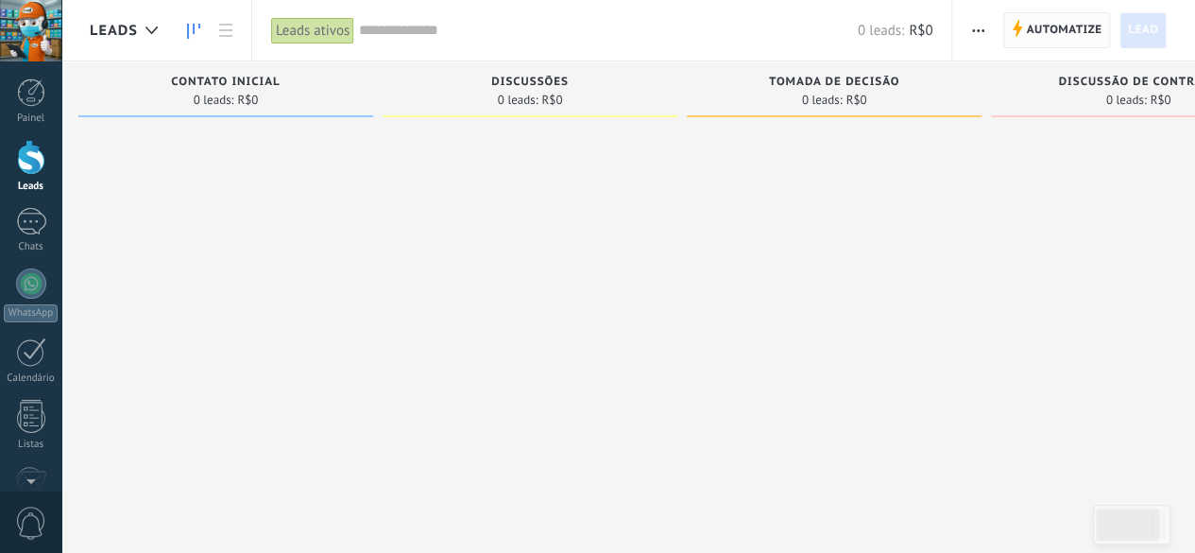
click at [1057, 20] on span "Automatize" at bounding box center [1064, 30] width 76 height 34
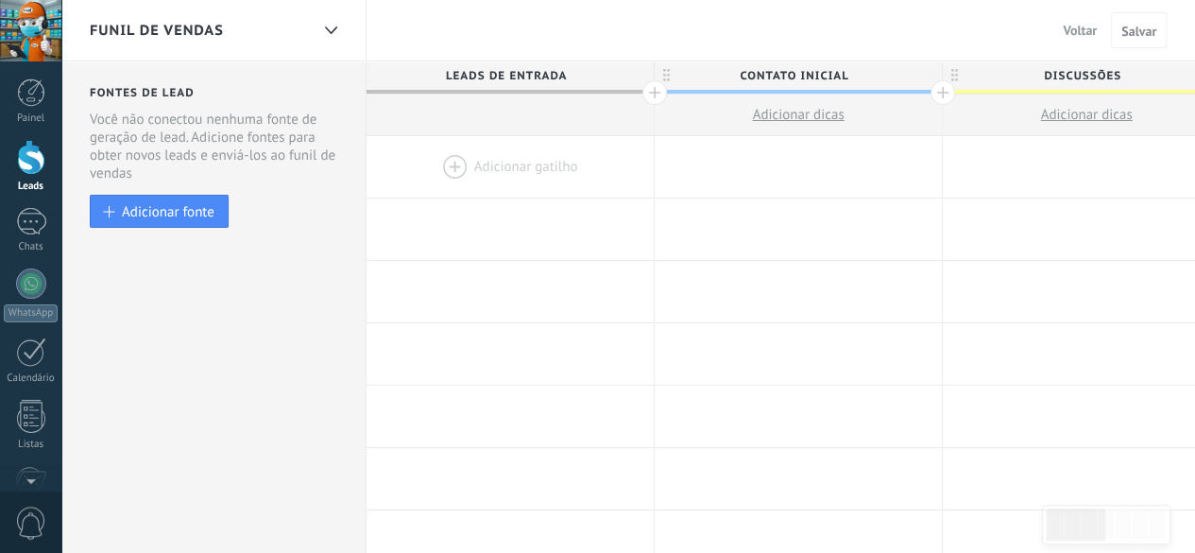
click at [512, 159] on div at bounding box center [510, 166] width 287 height 61
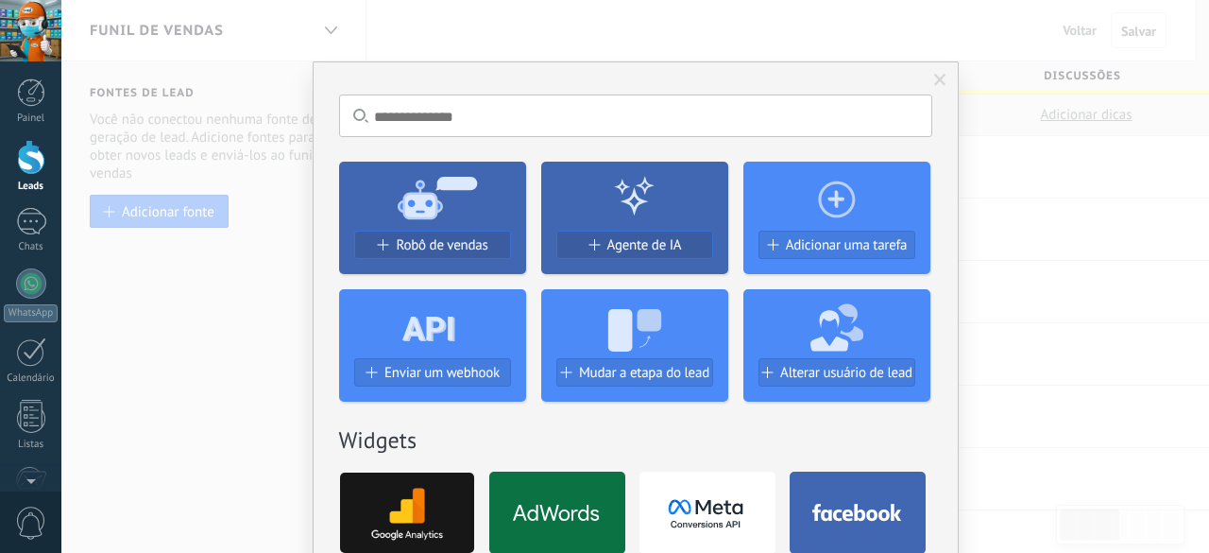
click at [934, 84] on span at bounding box center [940, 80] width 12 height 13
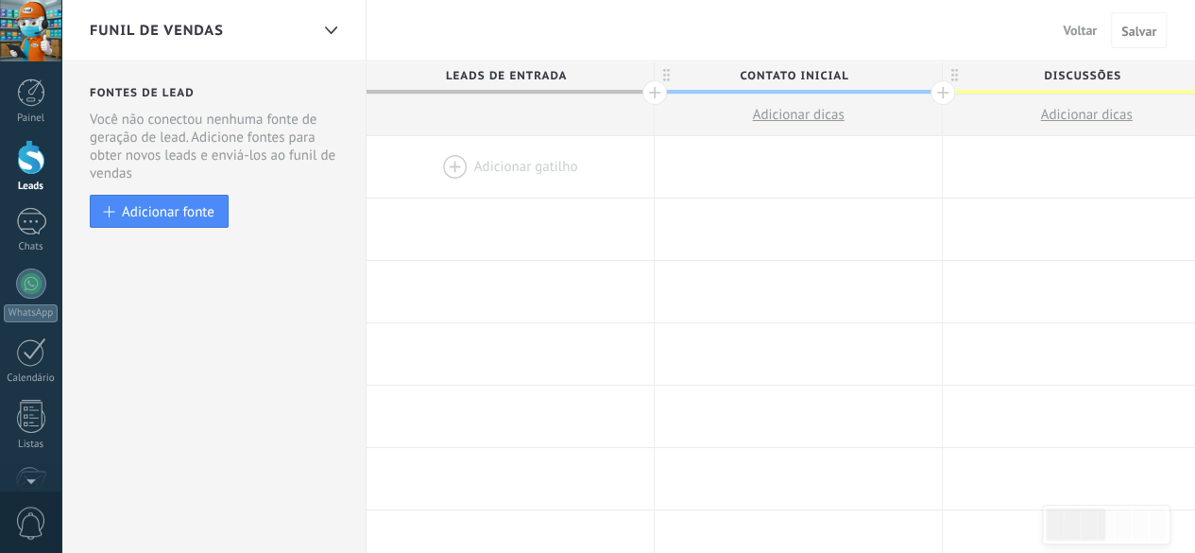
click at [794, 116] on span "Adicionar dicas" at bounding box center [798, 115] width 92 height 18
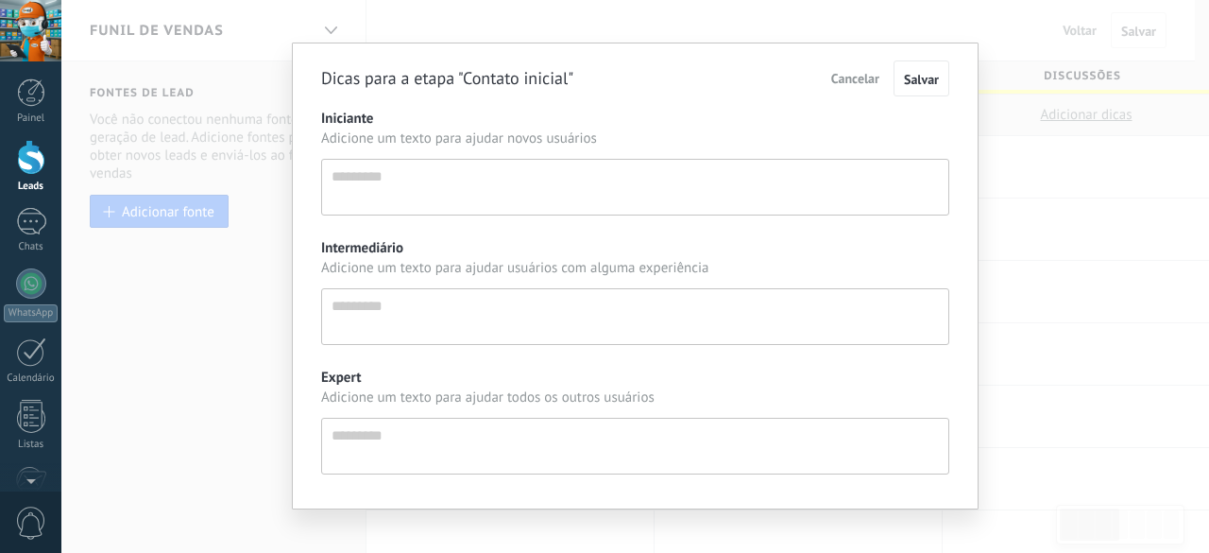
scroll to position [36, 0]
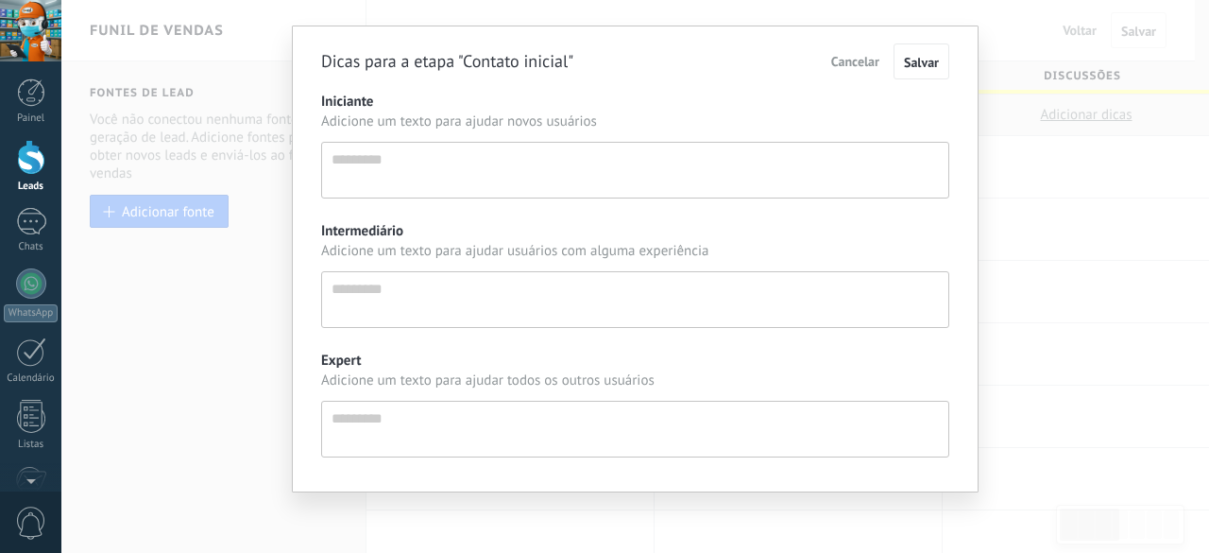
click at [867, 61] on span "Cancelar" at bounding box center [855, 61] width 48 height 17
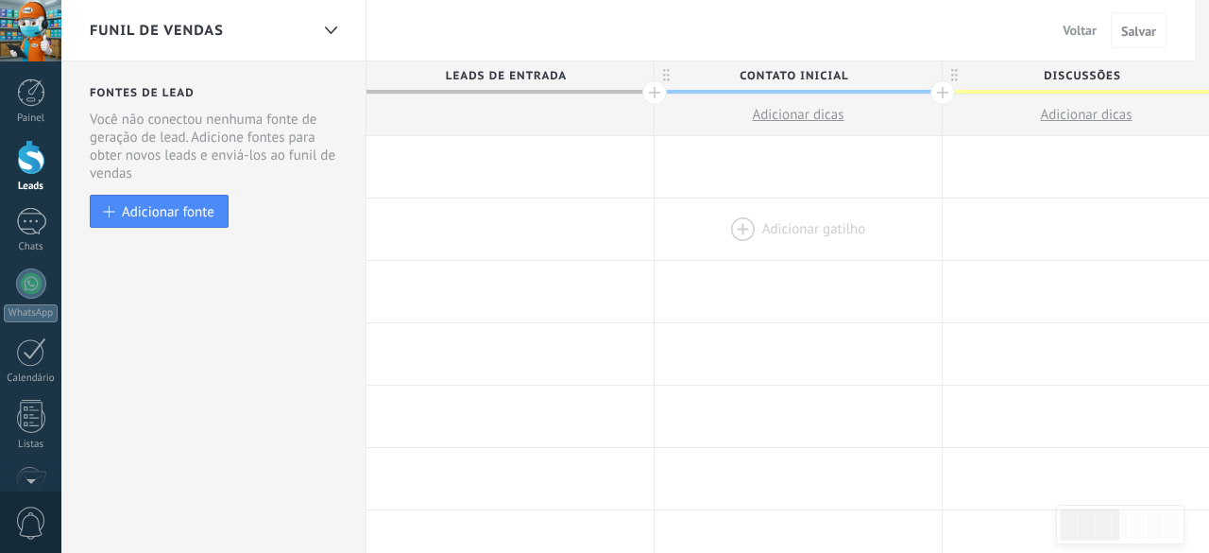
scroll to position [0, 0]
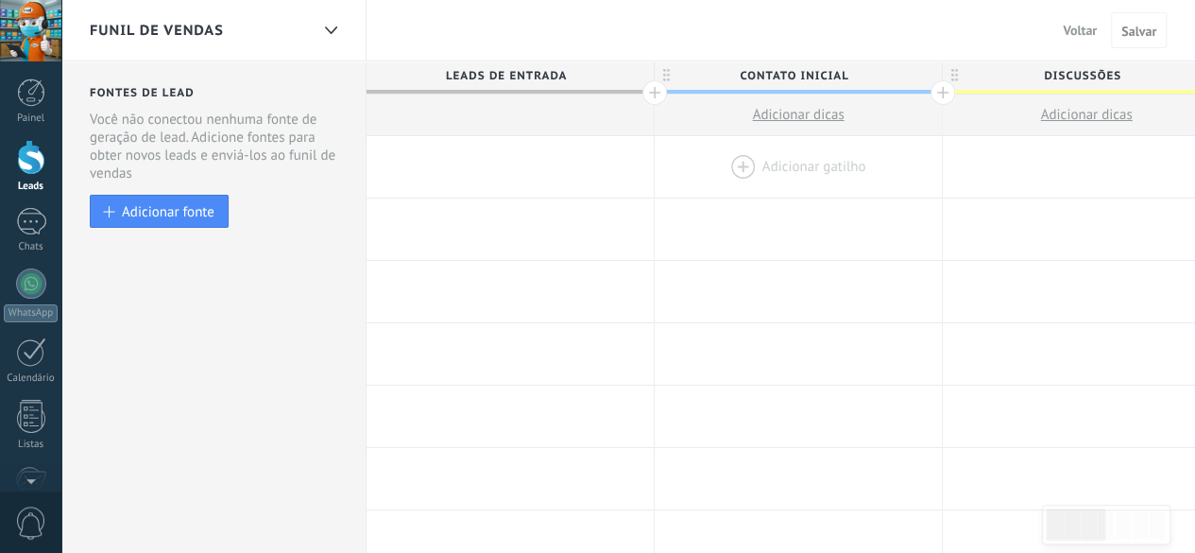
click at [815, 167] on div at bounding box center [798, 166] width 287 height 61
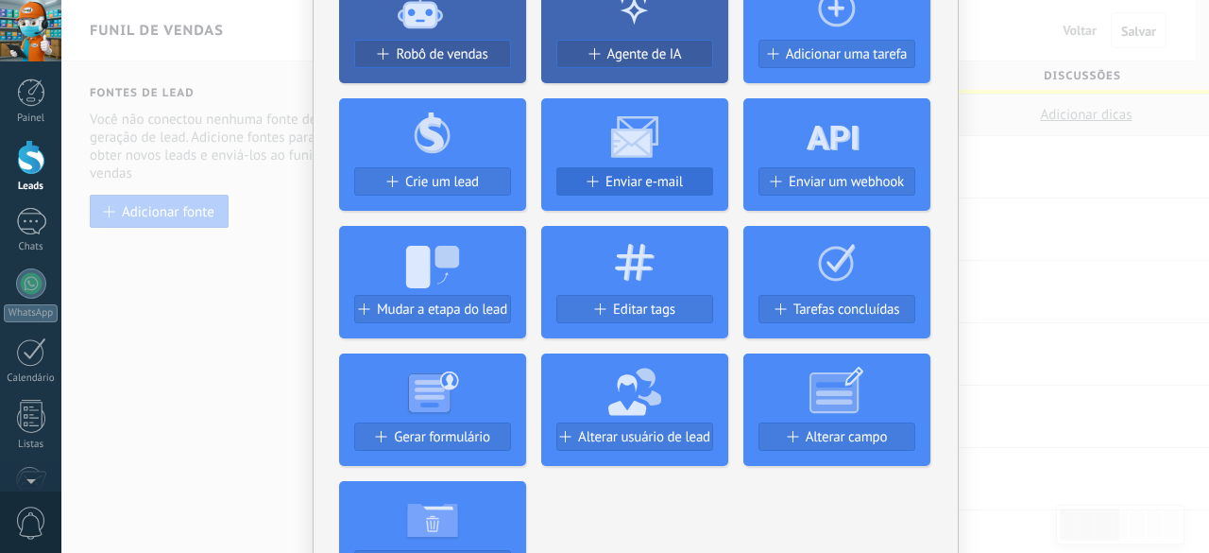
scroll to position [283, 0]
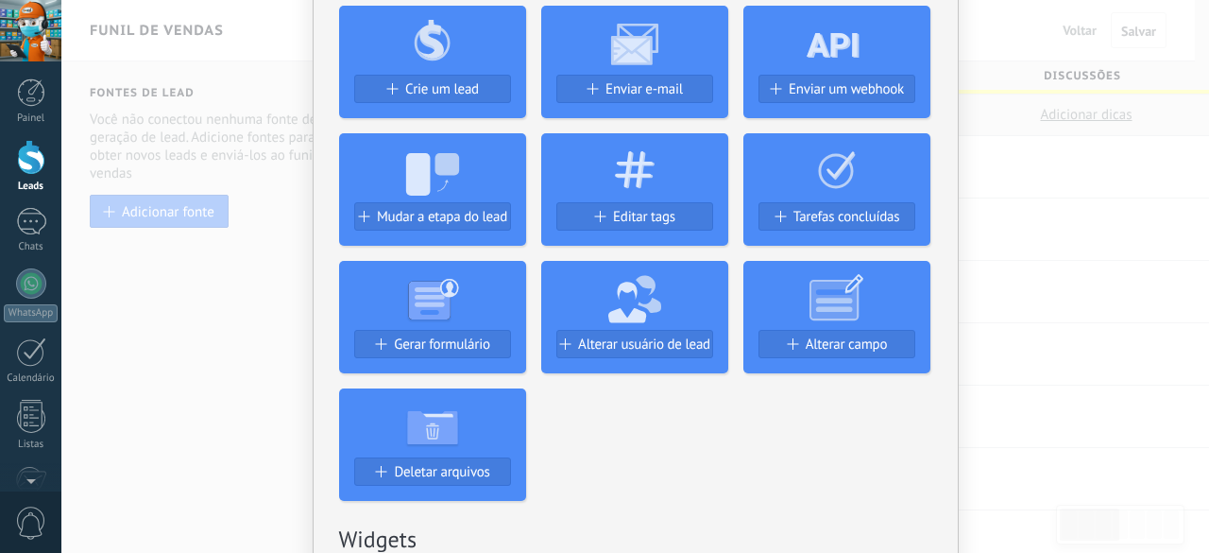
click at [1140, 282] on div "Sem resultados. Robô de vendas Agente de IA Adicionar uma tarefa Crie um lead E…" at bounding box center [635, 276] width 1148 height 553
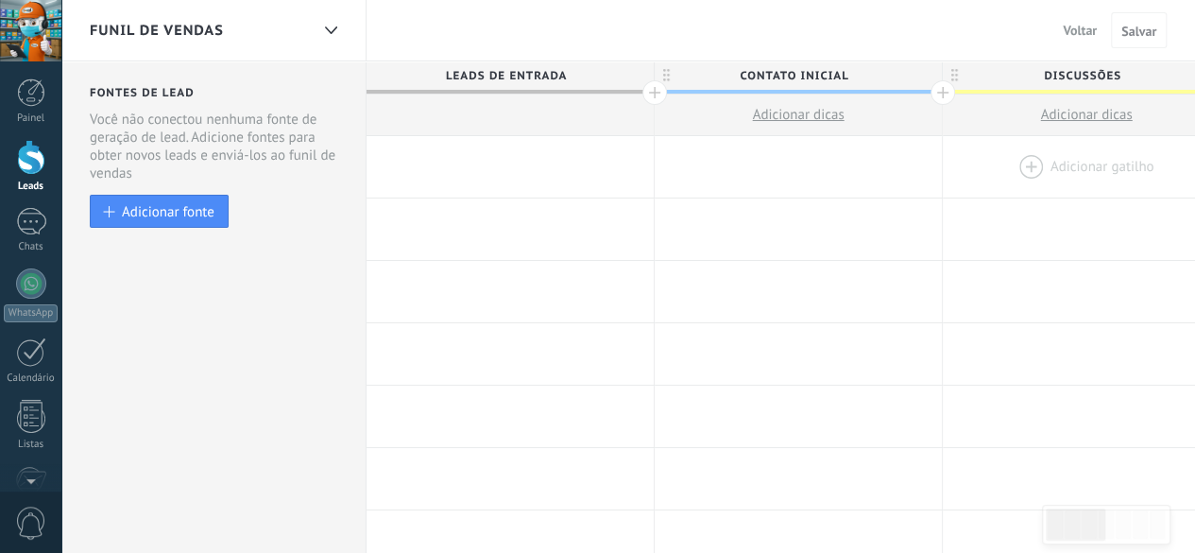
click at [1033, 166] on div at bounding box center [1086, 166] width 287 height 61
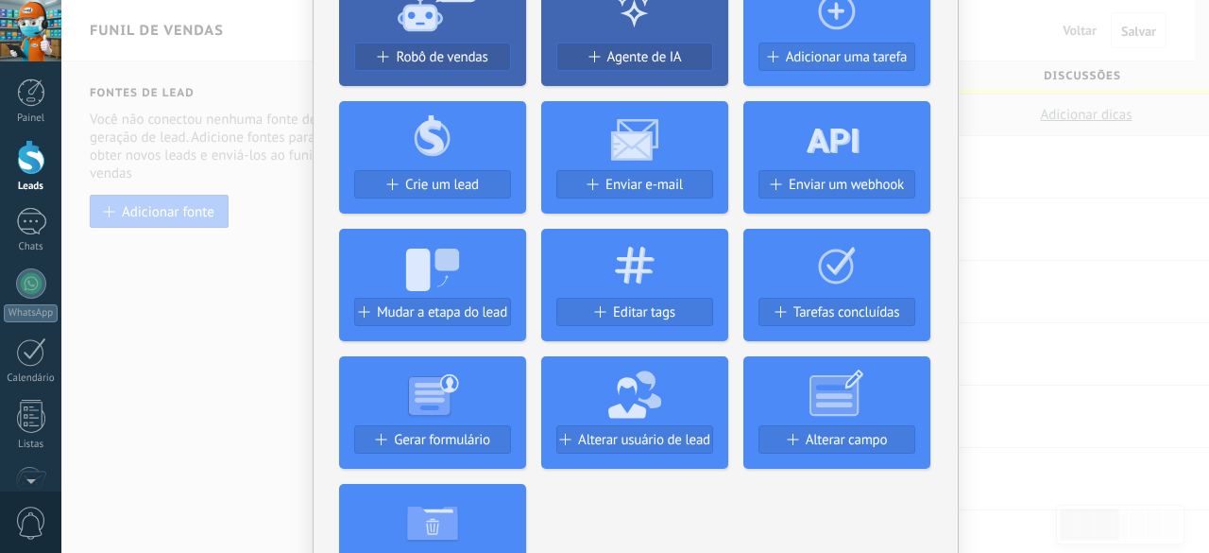
scroll to position [189, 0]
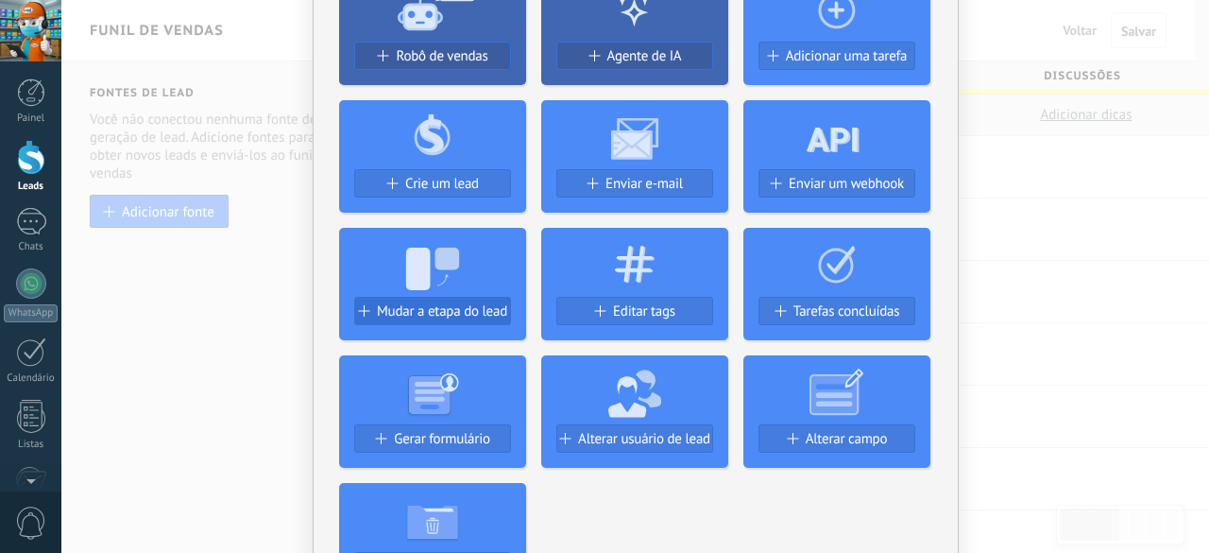
click at [429, 314] on span "Mudar a etapa do lead" at bounding box center [442, 311] width 130 height 16
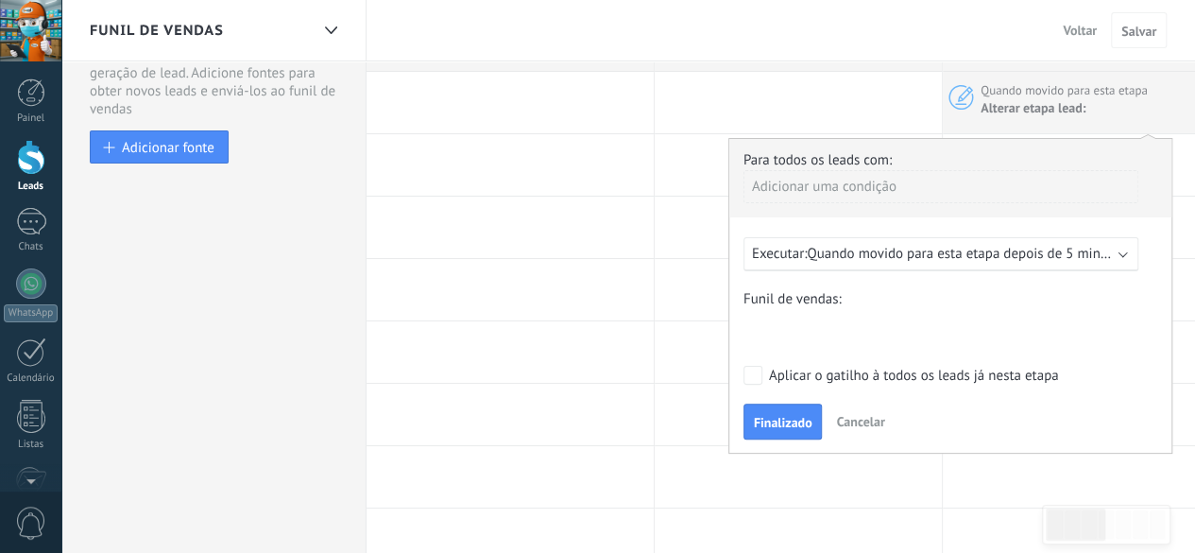
scroll to position [94, 0]
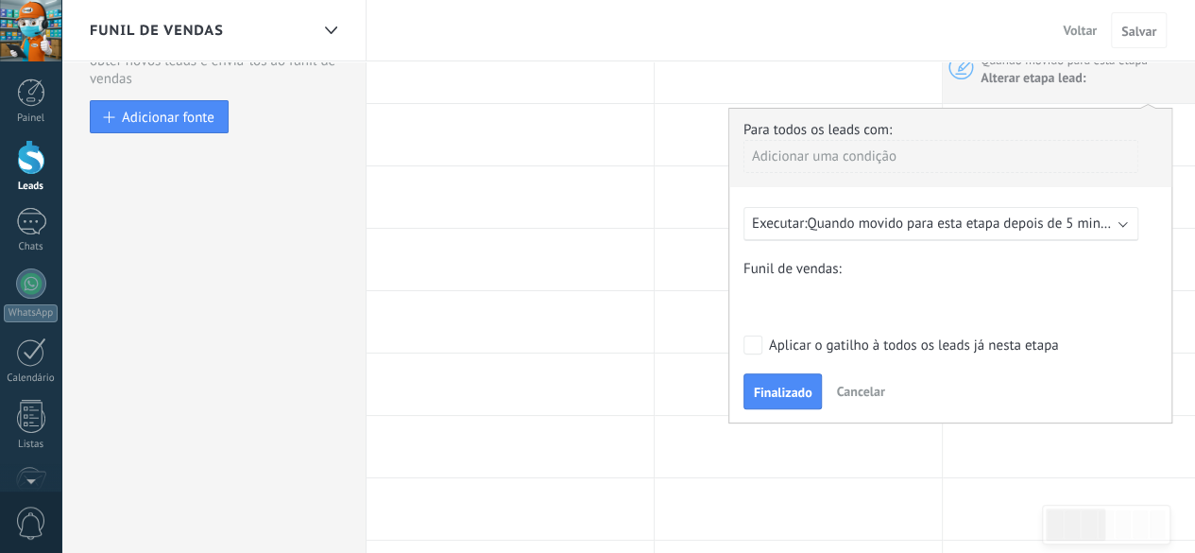
click at [866, 390] on span "Cancelar" at bounding box center [860, 391] width 48 height 17
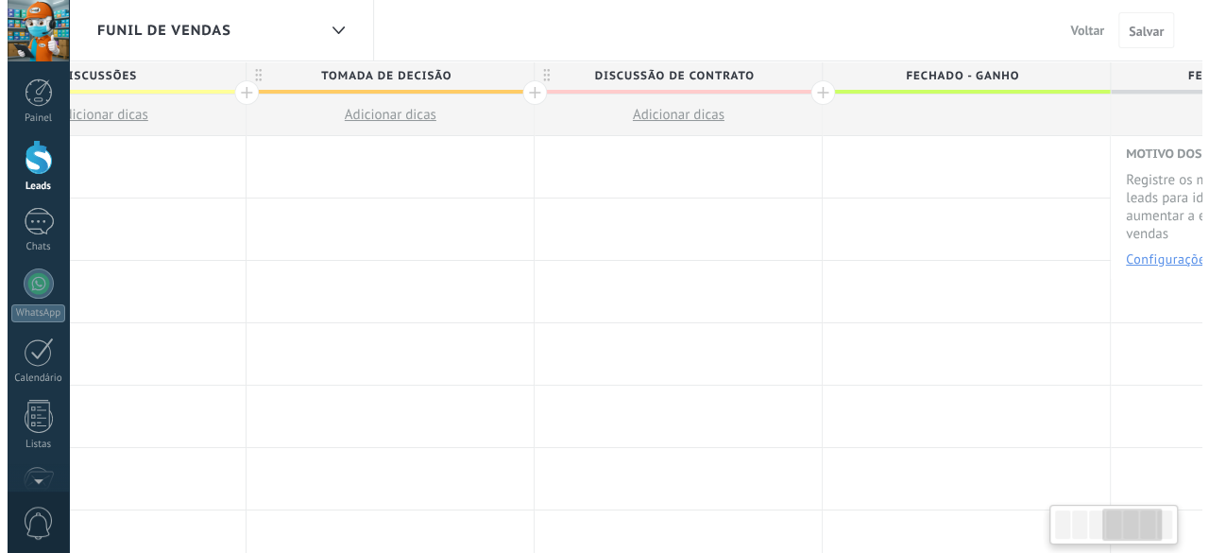
scroll to position [0, 1186]
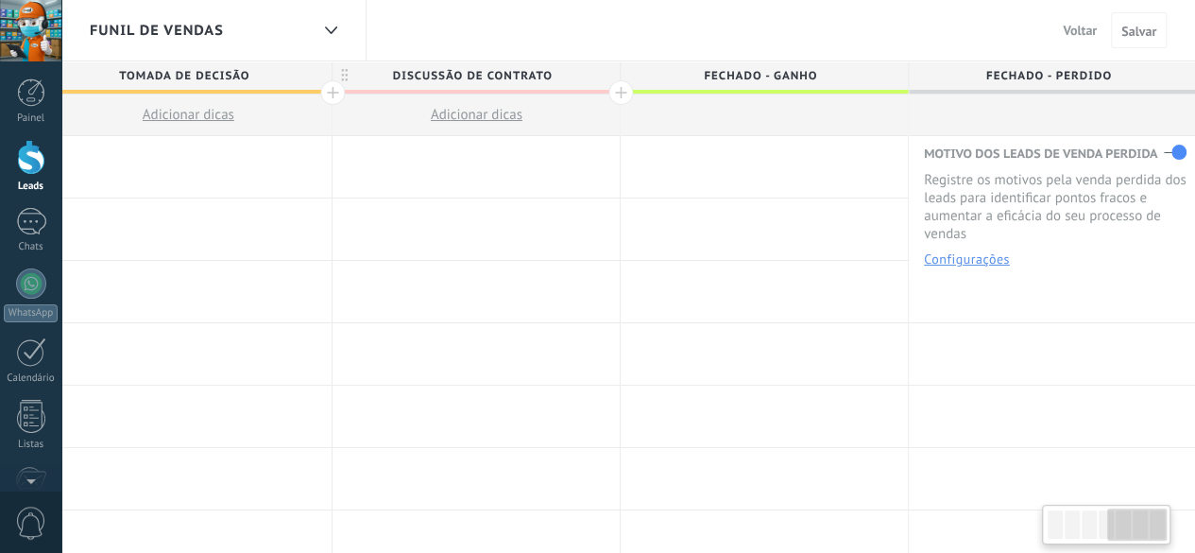
drag, startPoint x: 1083, startPoint y: 529, endPoint x: 1150, endPoint y: 522, distance: 67.4
click at [1150, 522] on div at bounding box center [1137, 524] width 60 height 32
click at [1071, 24] on span "Voltar" at bounding box center [1080, 30] width 34 height 17
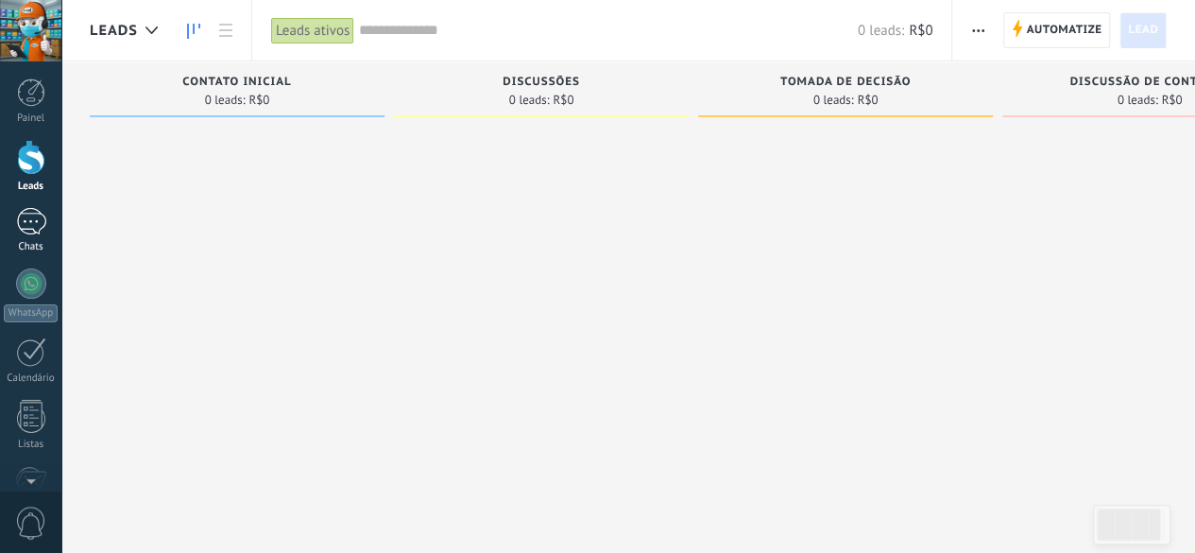
click at [30, 235] on link "Chats" at bounding box center [30, 230] width 61 height 45
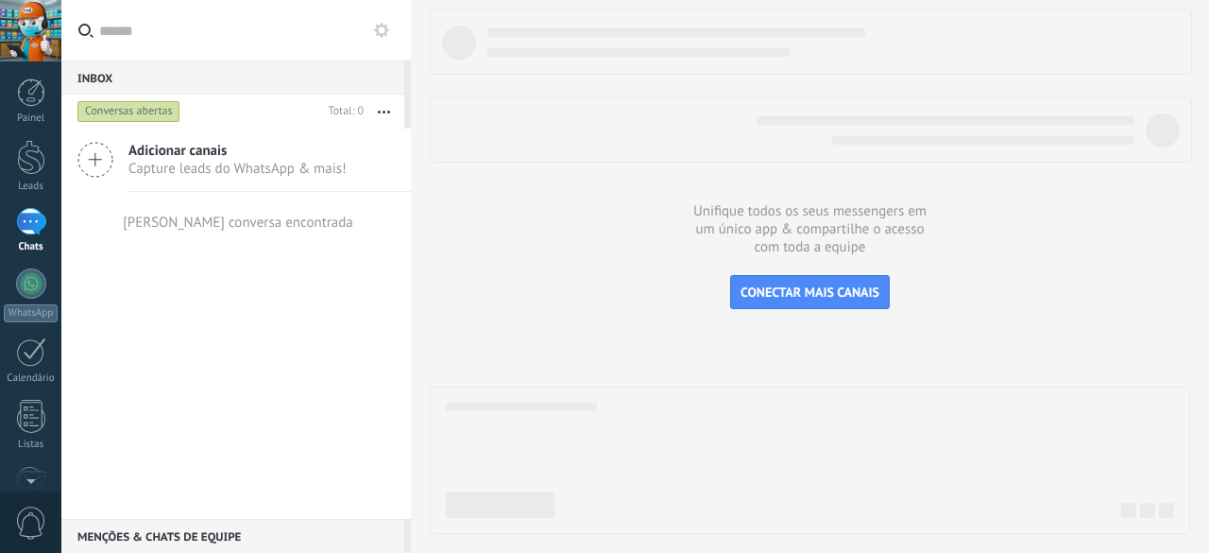
click at [430, 406] on div at bounding box center [810, 459] width 760 height 147
click at [24, 291] on div at bounding box center [31, 283] width 30 height 30
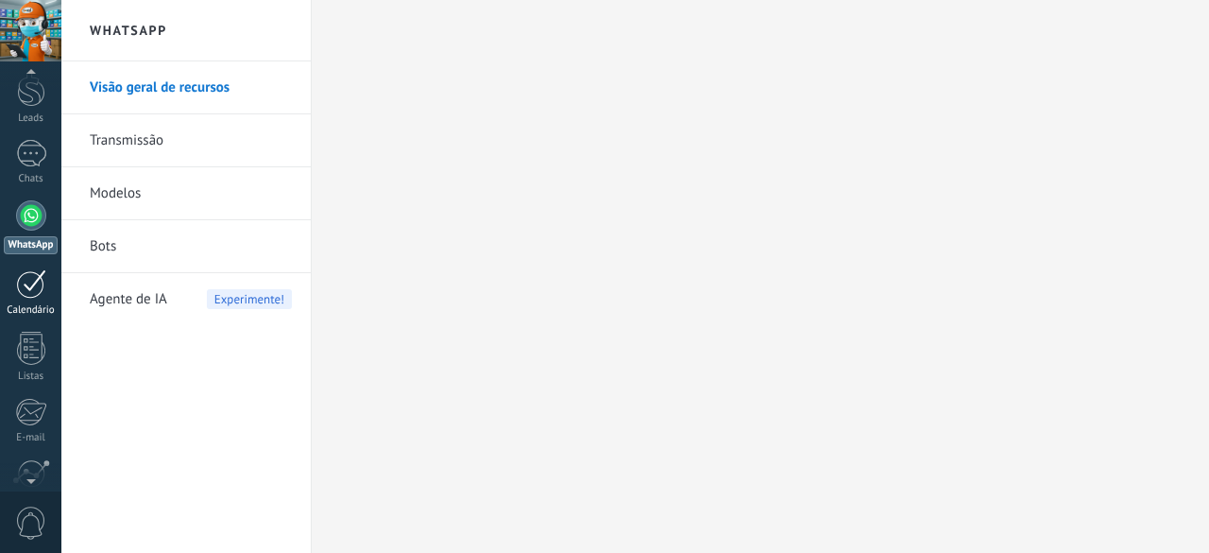
scroll to position [189, 0]
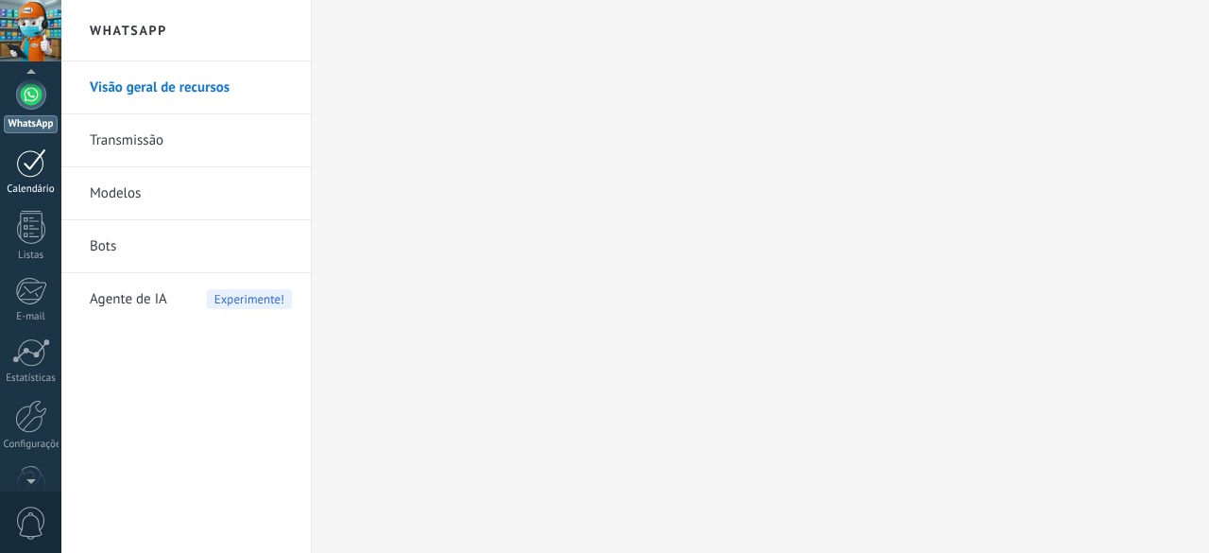
click at [22, 179] on link "Calendário" at bounding box center [30, 171] width 61 height 47
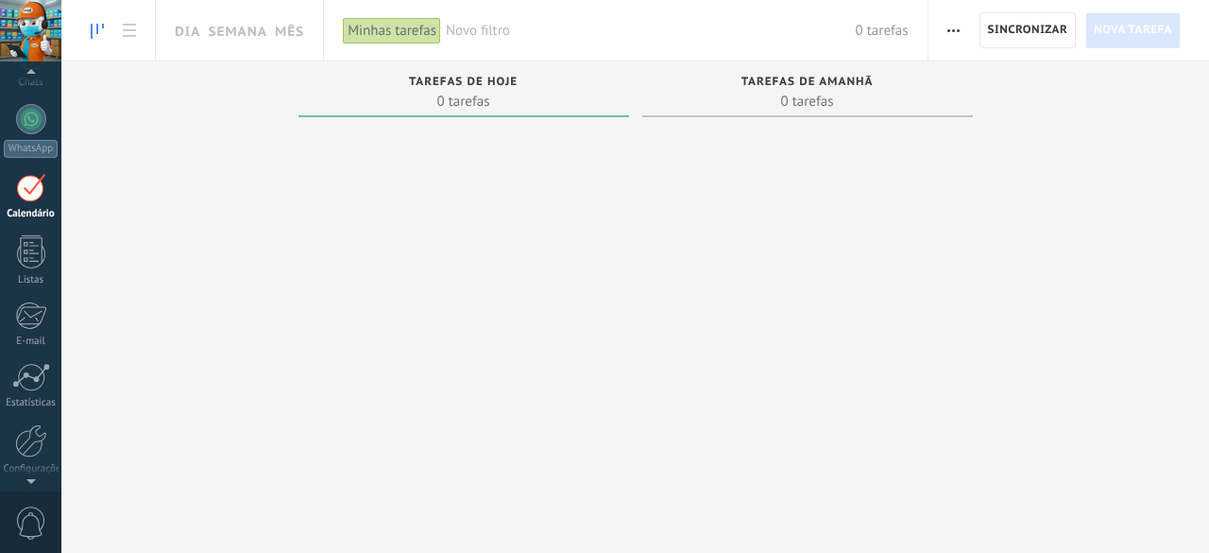
scroll to position [231, 0]
click at [29, 199] on div at bounding box center [31, 184] width 28 height 33
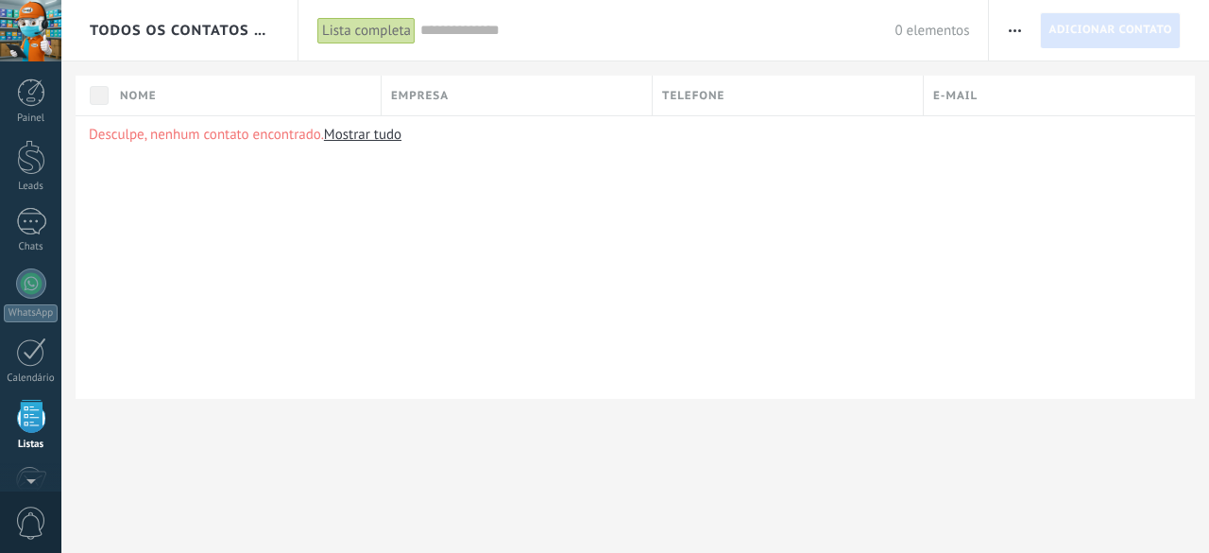
click at [32, 27] on div at bounding box center [30, 30] width 61 height 61
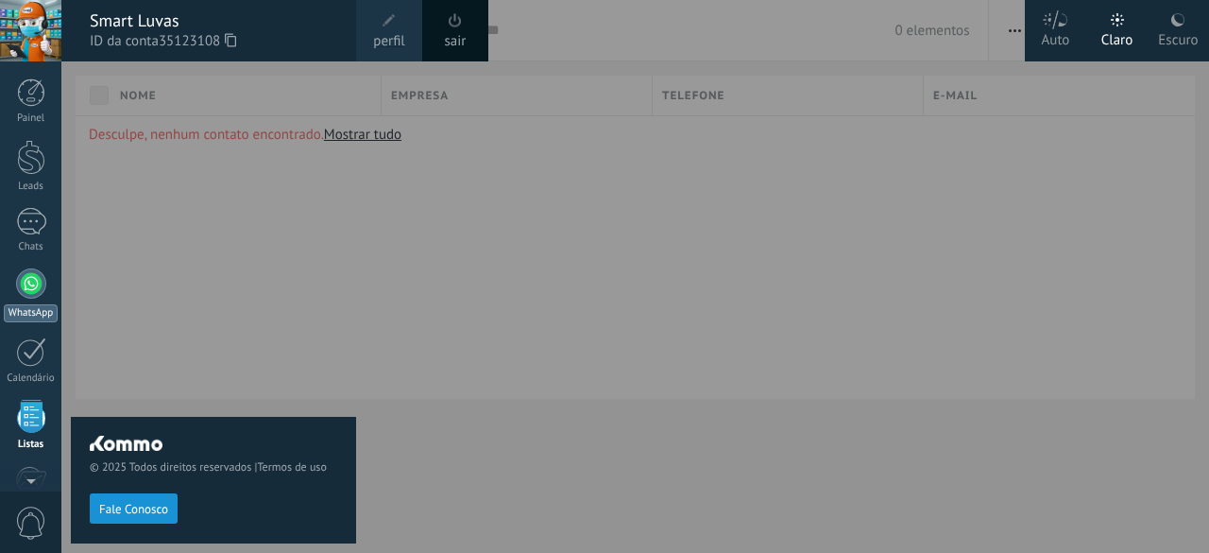
click at [28, 283] on div at bounding box center [31, 283] width 30 height 30
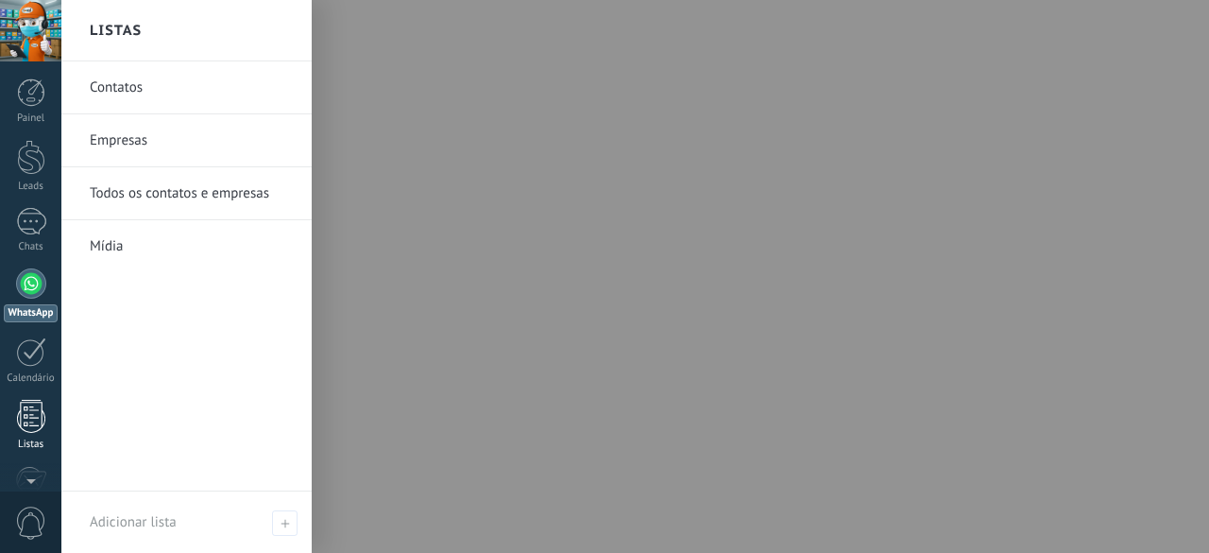
click at [33, 425] on div at bounding box center [31, 416] width 28 height 33
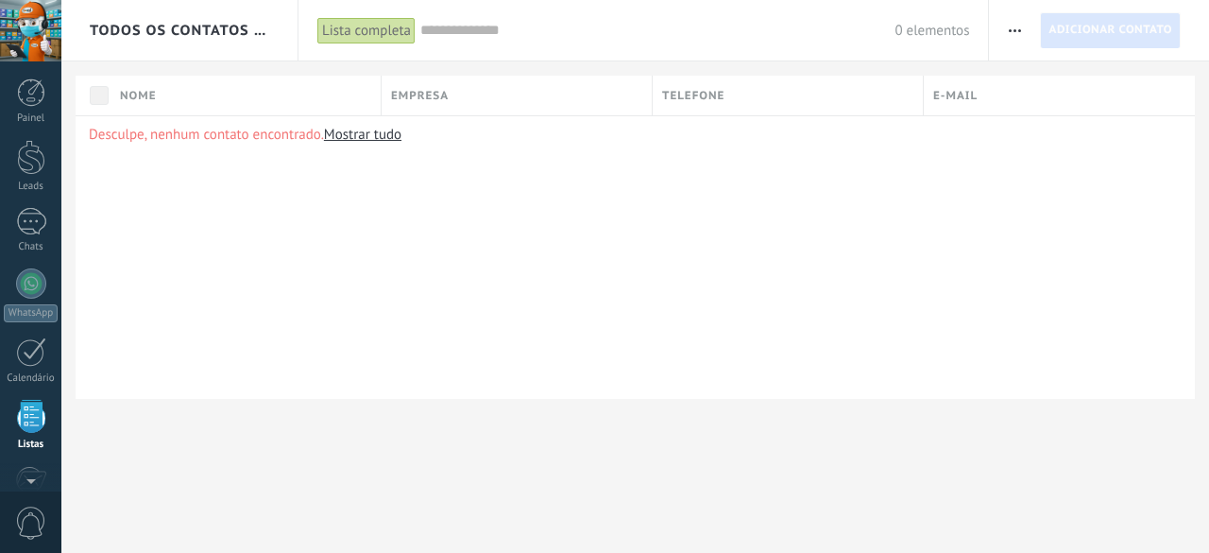
scroll to position [116, 0]
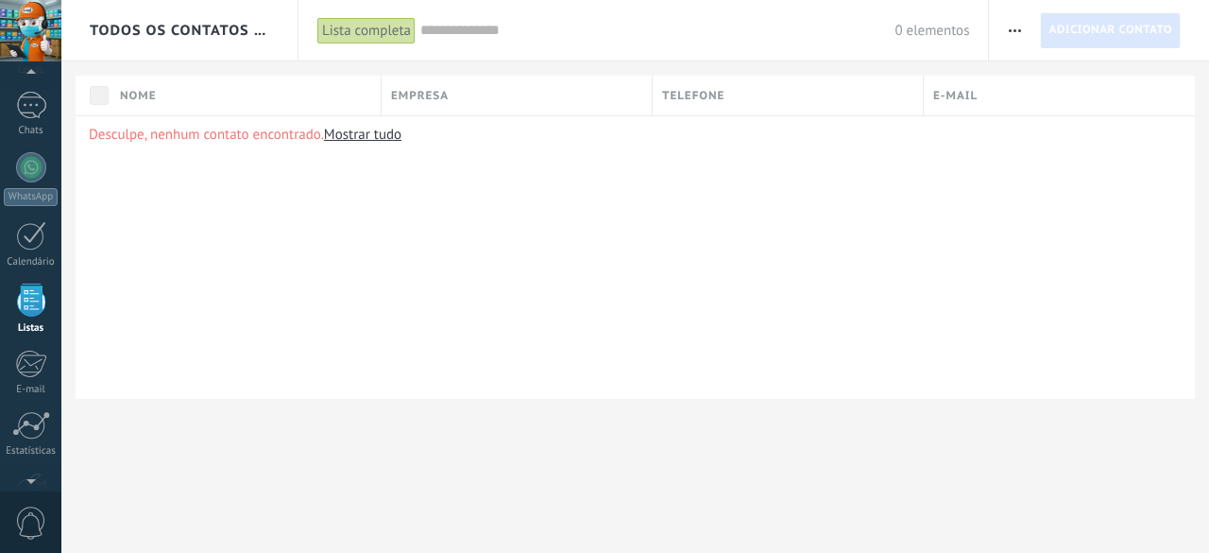
click at [1005, 34] on button "button" at bounding box center [1014, 30] width 27 height 36
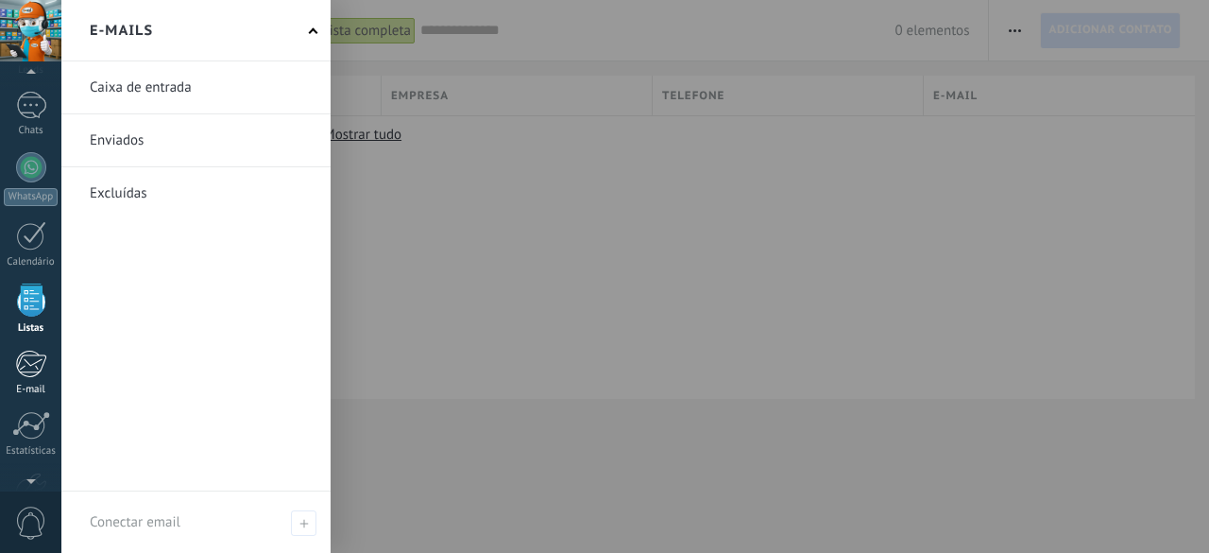
scroll to position [211, 0]
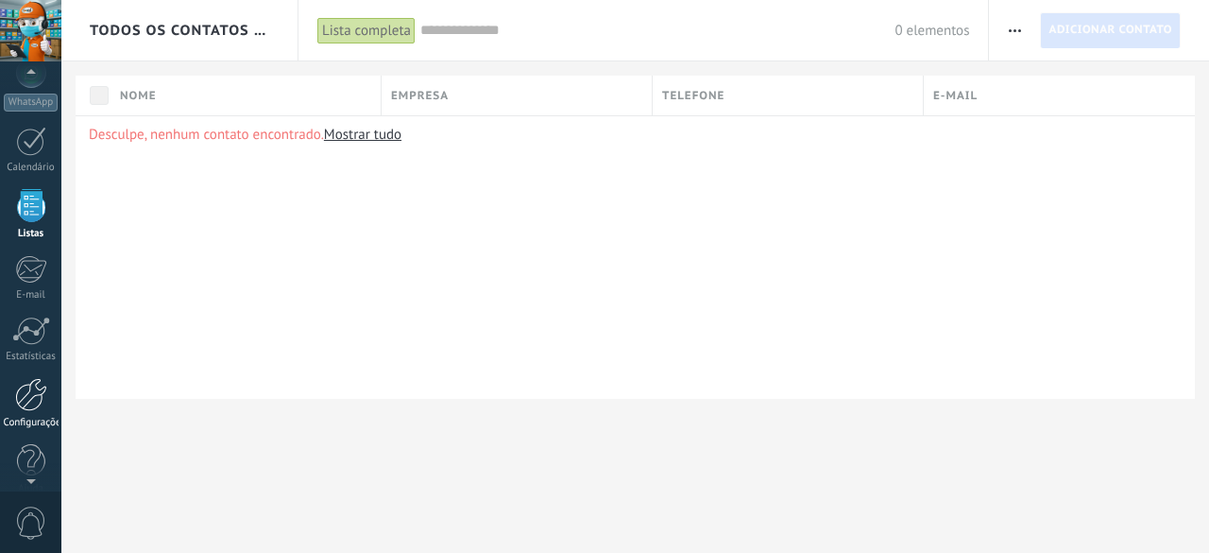
click at [16, 394] on div at bounding box center [31, 394] width 32 height 33
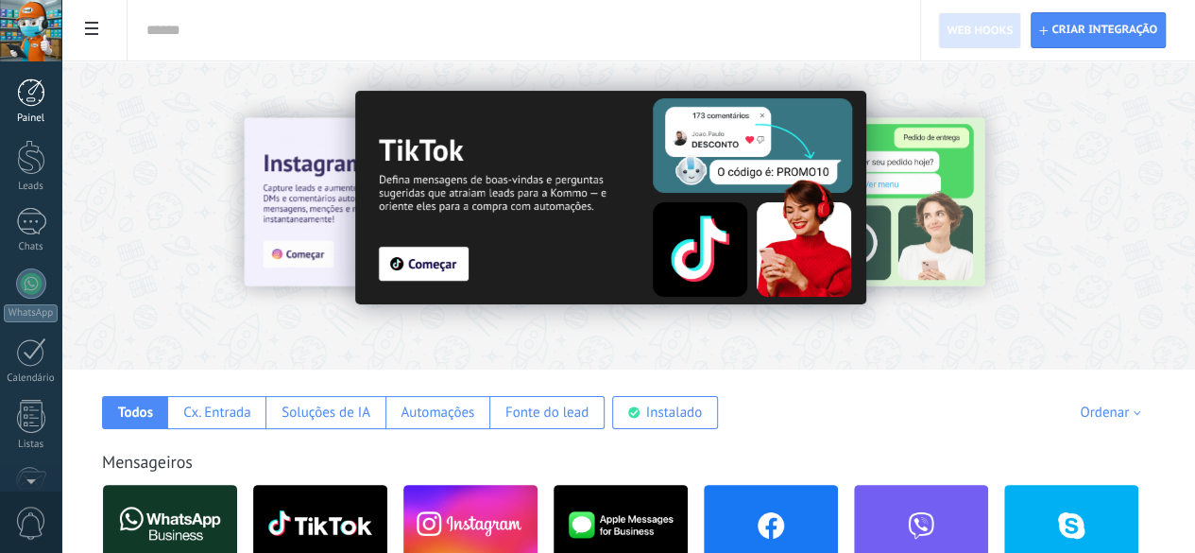
click at [30, 87] on div at bounding box center [31, 92] width 28 height 28
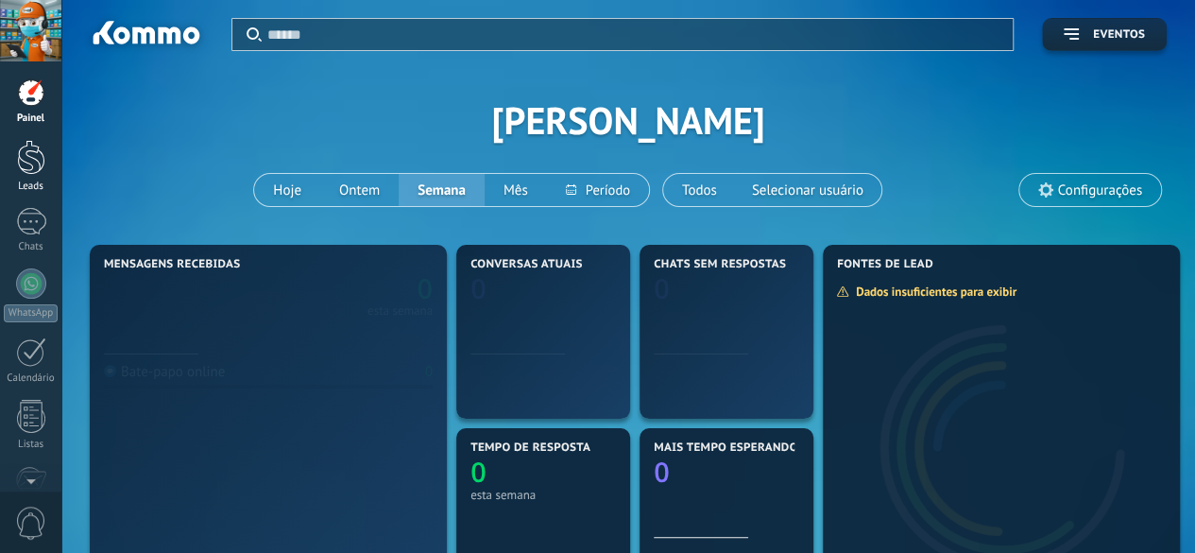
click at [33, 160] on div at bounding box center [31, 157] width 28 height 35
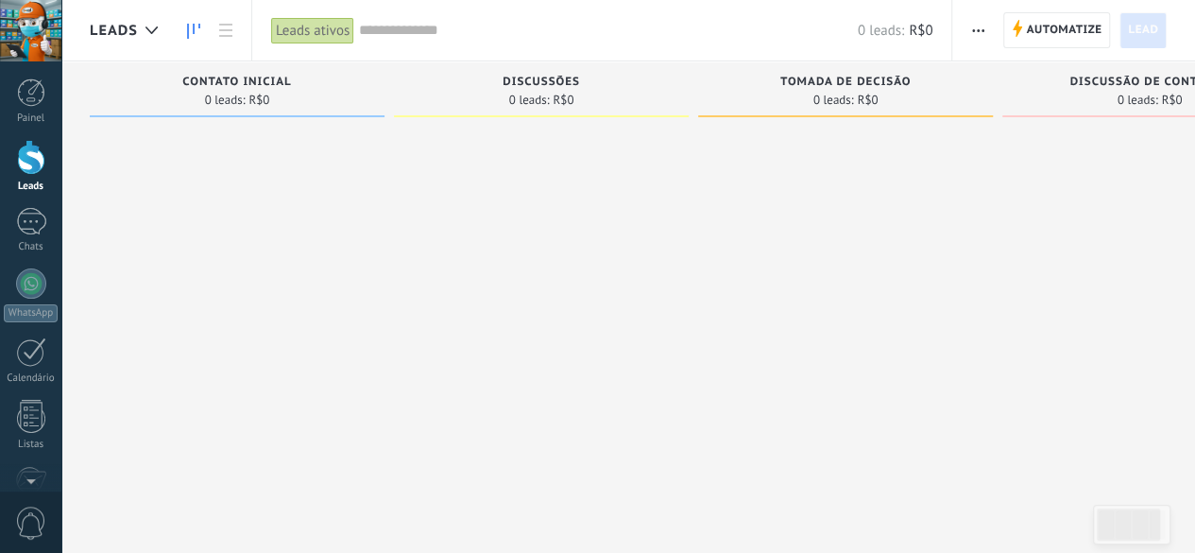
click at [984, 26] on span "button" at bounding box center [978, 30] width 12 height 36
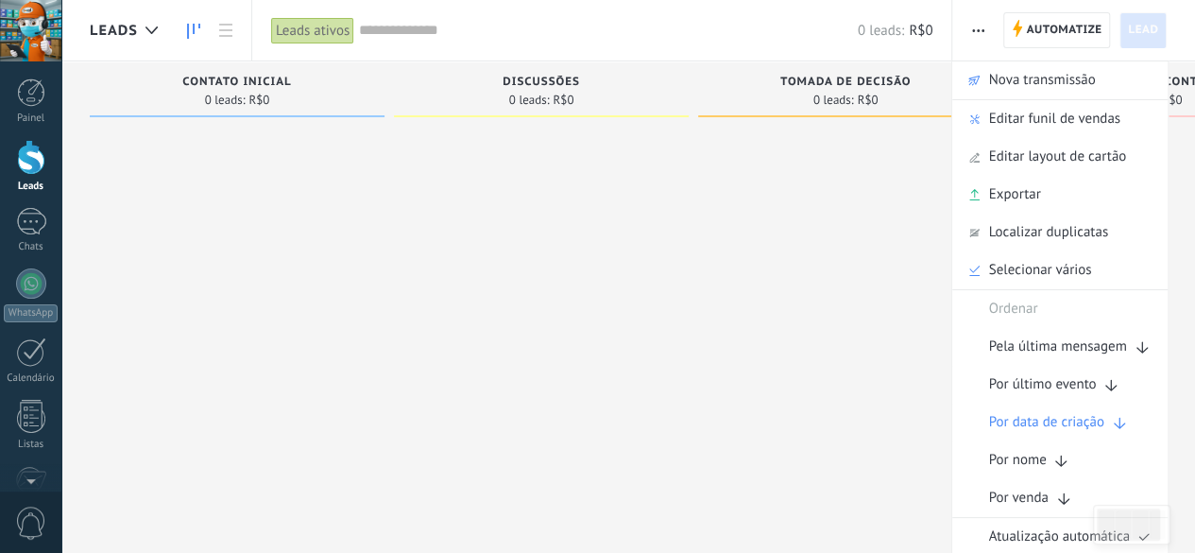
click at [984, 26] on span "button" at bounding box center [978, 30] width 12 height 36
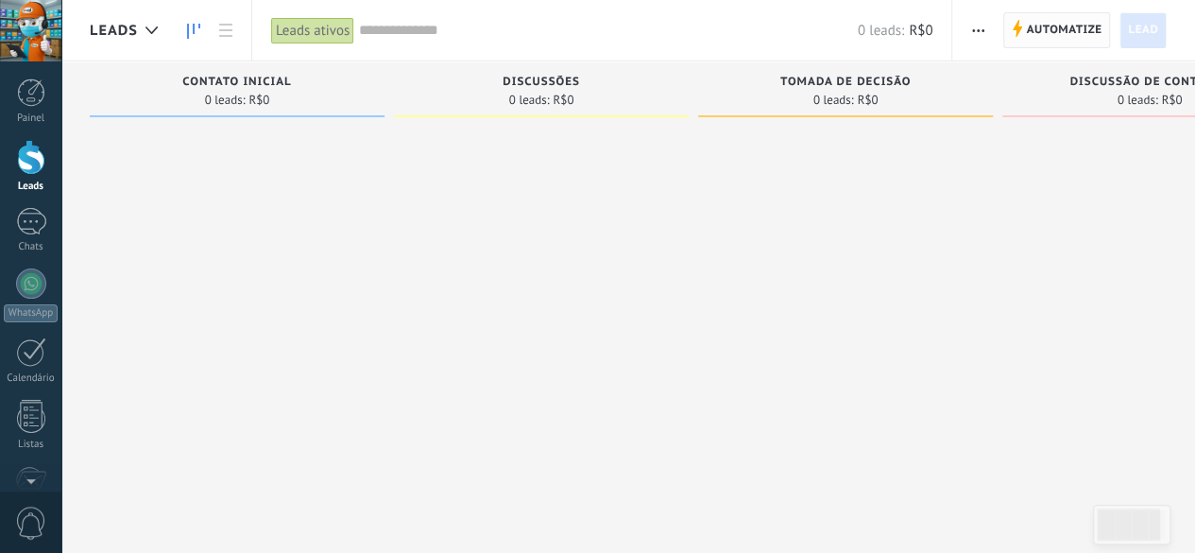
click at [1064, 22] on span "Automatize" at bounding box center [1064, 30] width 76 height 34
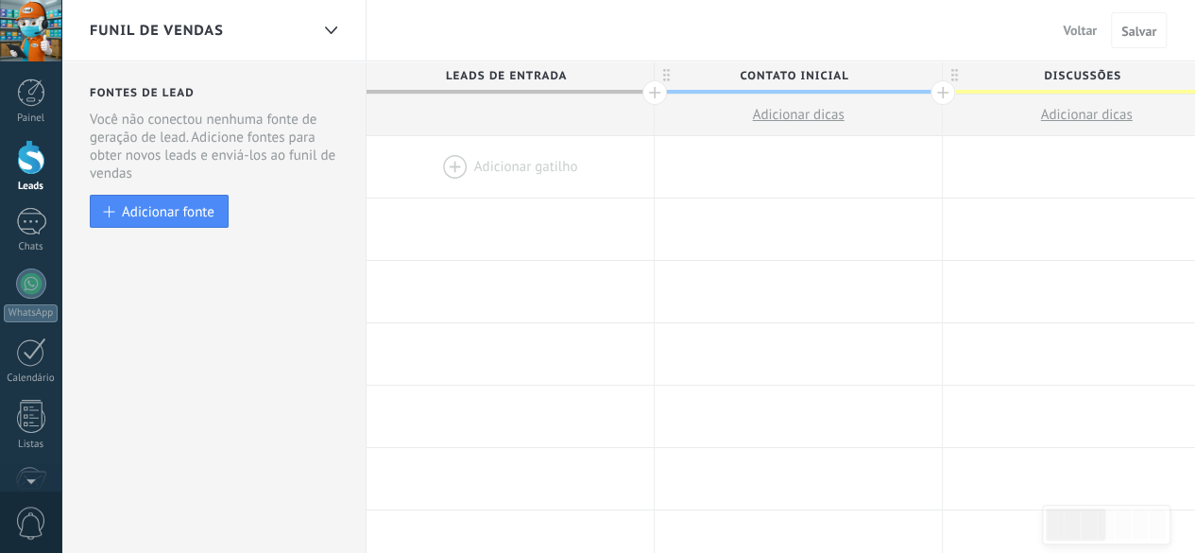
click at [518, 173] on div at bounding box center [510, 166] width 287 height 61
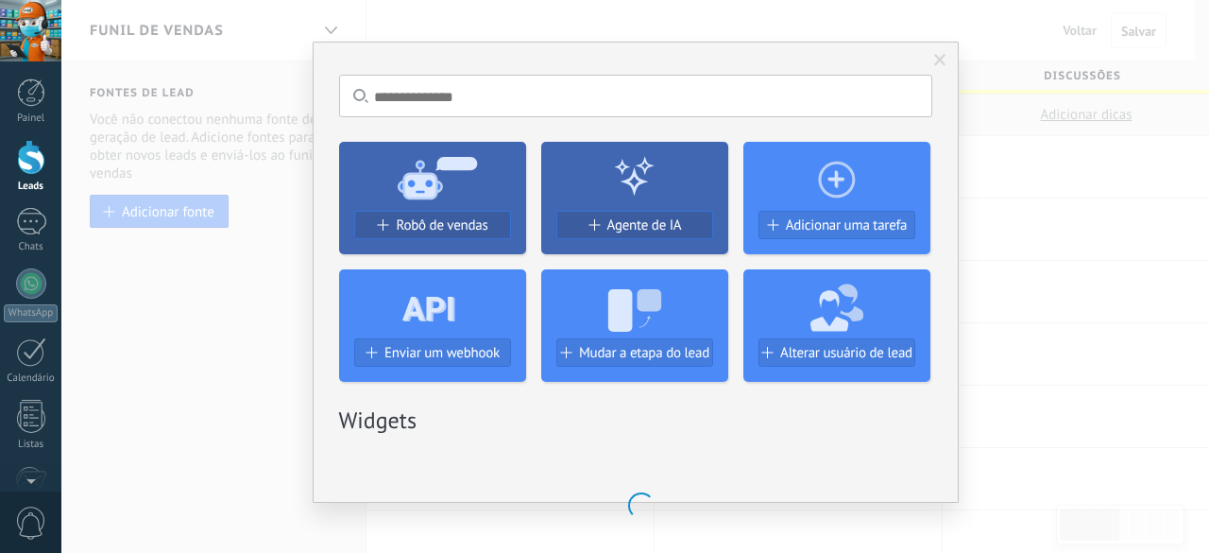
scroll to position [30, 0]
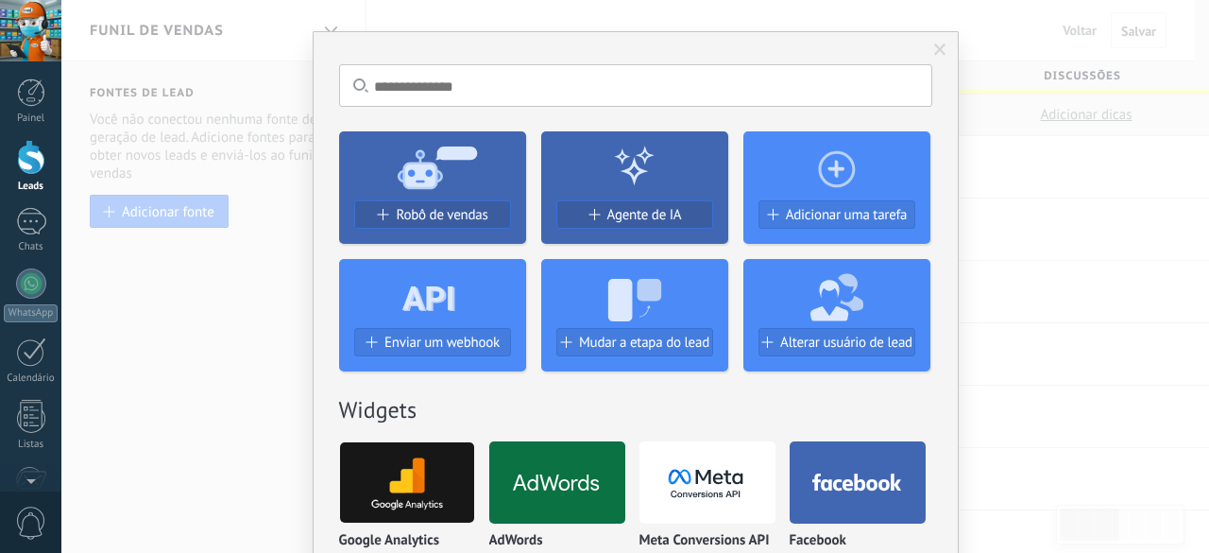
click at [1011, 264] on div "Sem resultados. Robô de vendas Agente de IA Adicionar uma tarefa Enviar um webh…" at bounding box center [635, 276] width 1148 height 553
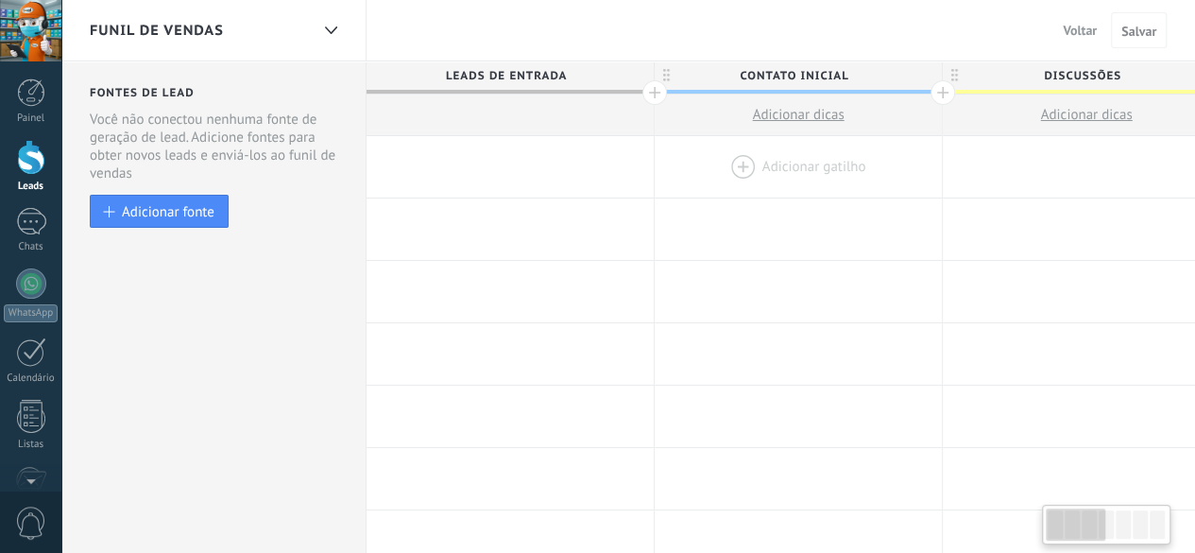
click at [787, 161] on div at bounding box center [798, 166] width 287 height 61
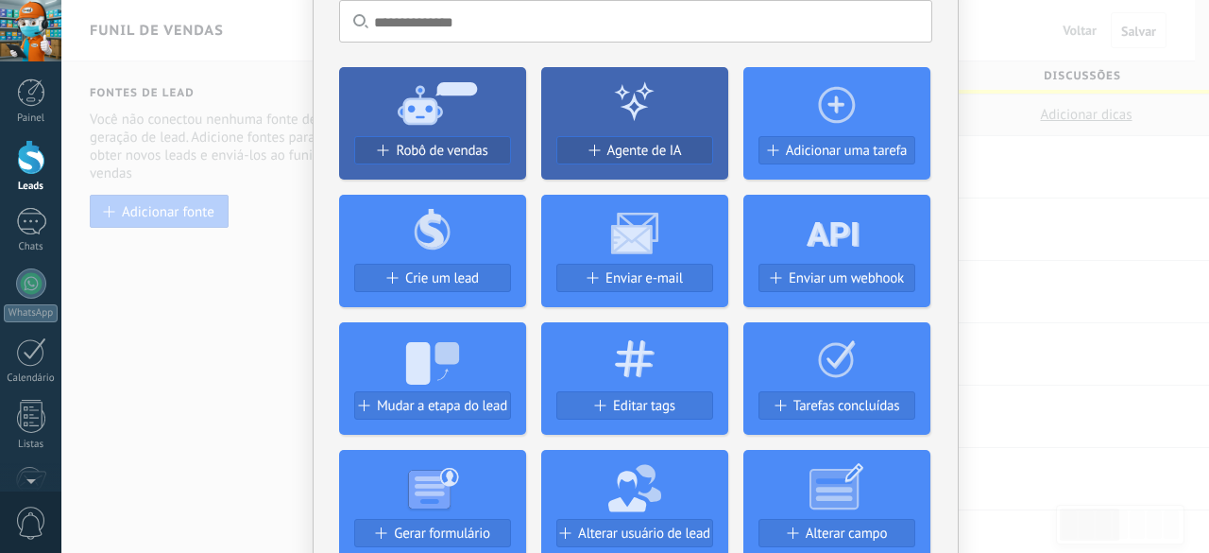
scroll to position [283, 0]
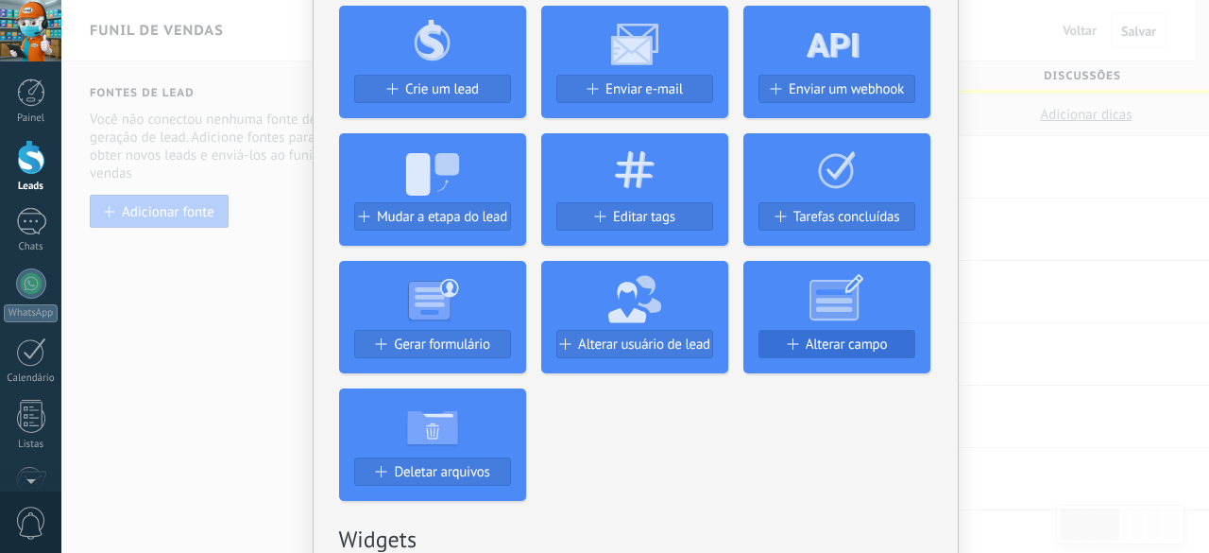
click at [816, 346] on span "Alterar campo" at bounding box center [847, 344] width 82 height 16
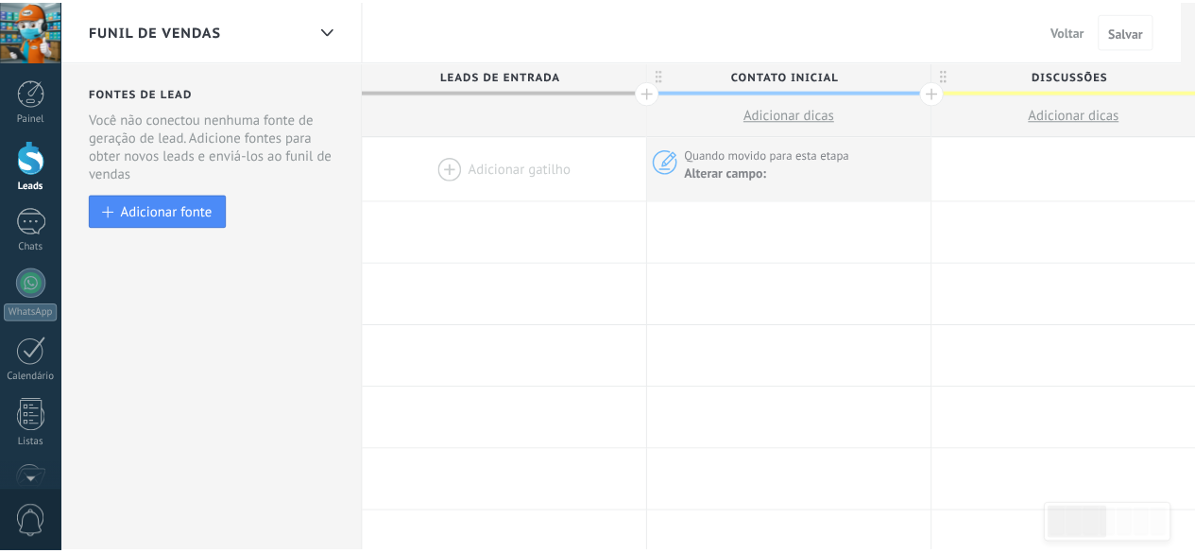
scroll to position [0, 0]
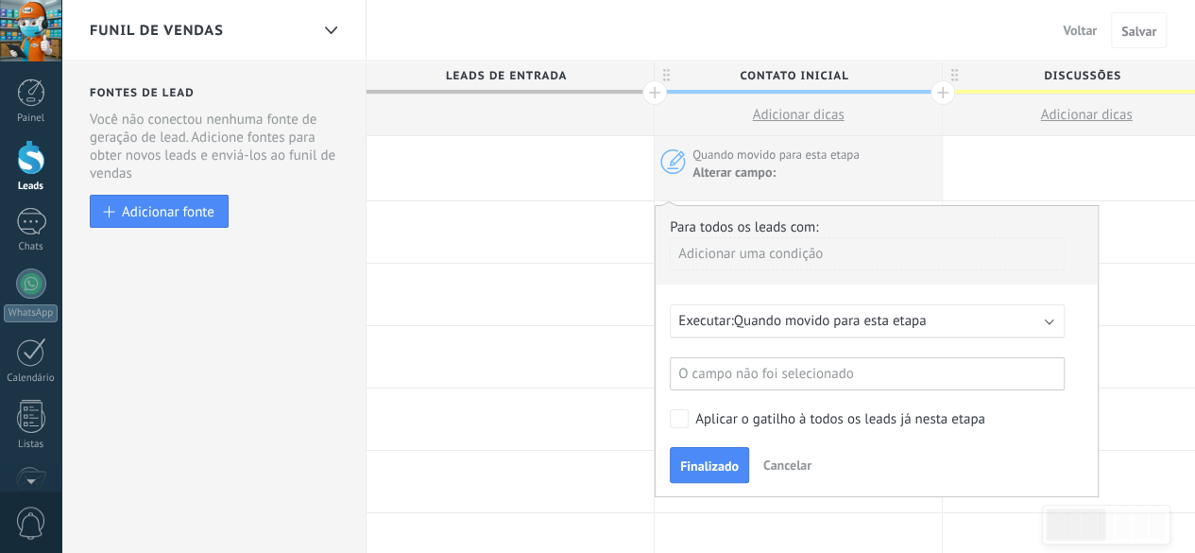
click at [792, 252] on div "Adicionar uma condição" at bounding box center [867, 253] width 395 height 33
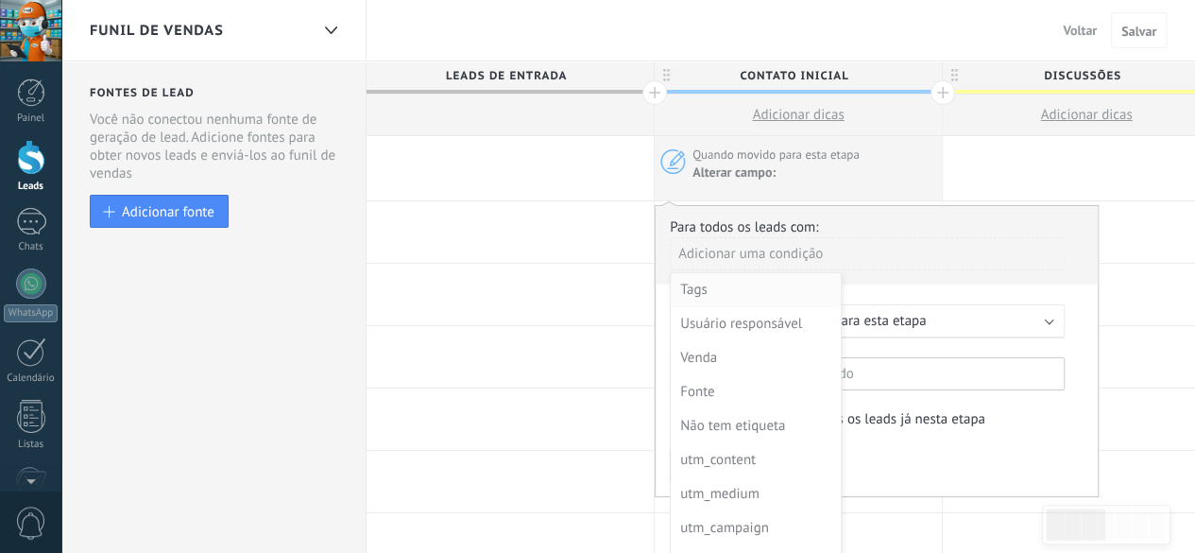
click at [771, 292] on div "Tags" at bounding box center [753, 290] width 147 height 26
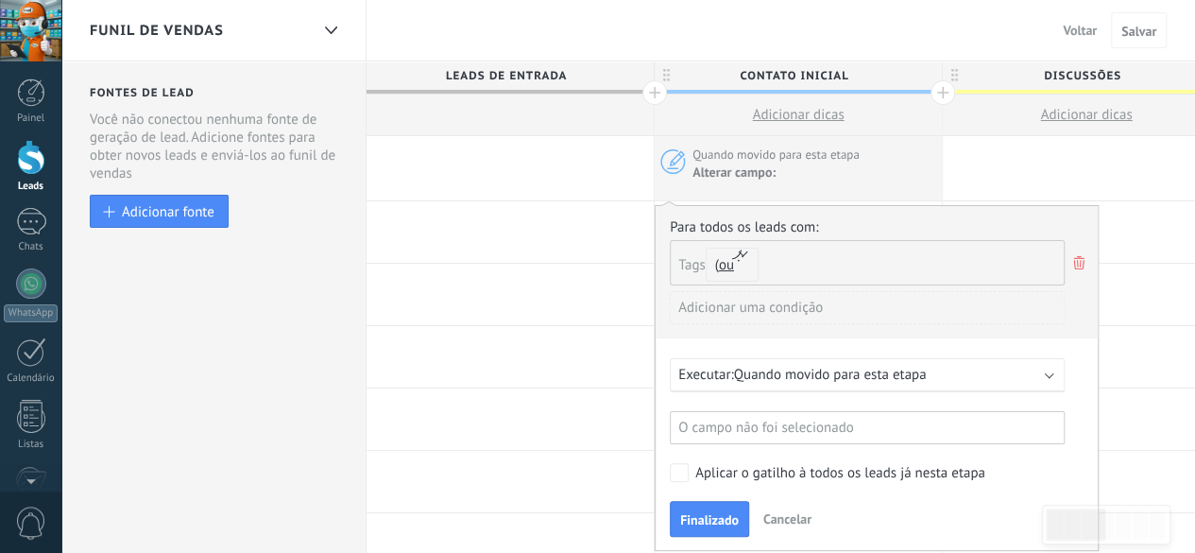
click at [1076, 261] on icon at bounding box center [1078, 262] width 21 height 23
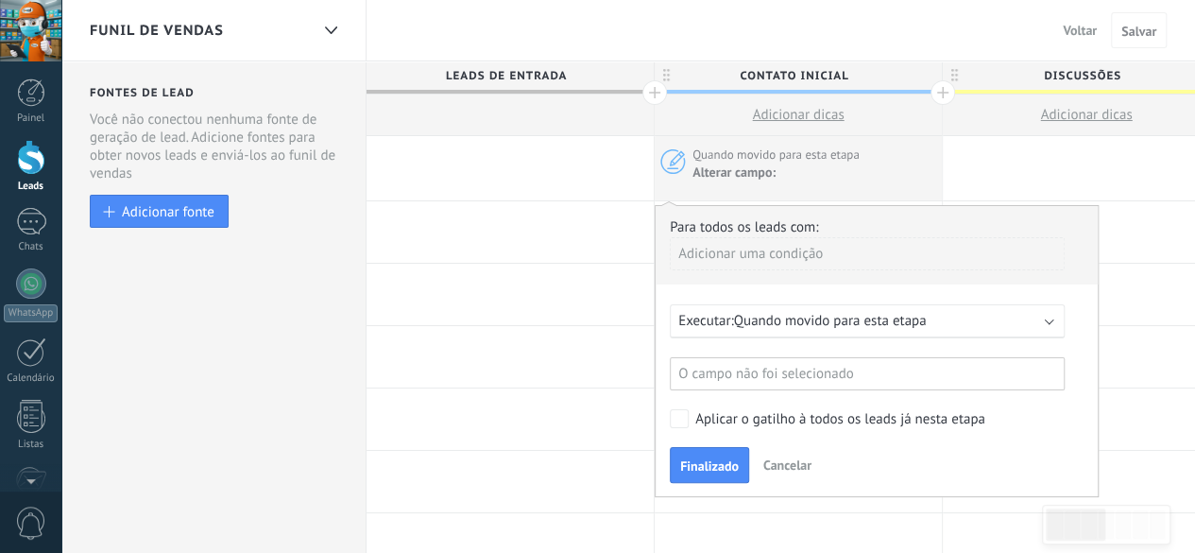
click at [790, 469] on span "Cancelar" at bounding box center [787, 464] width 48 height 17
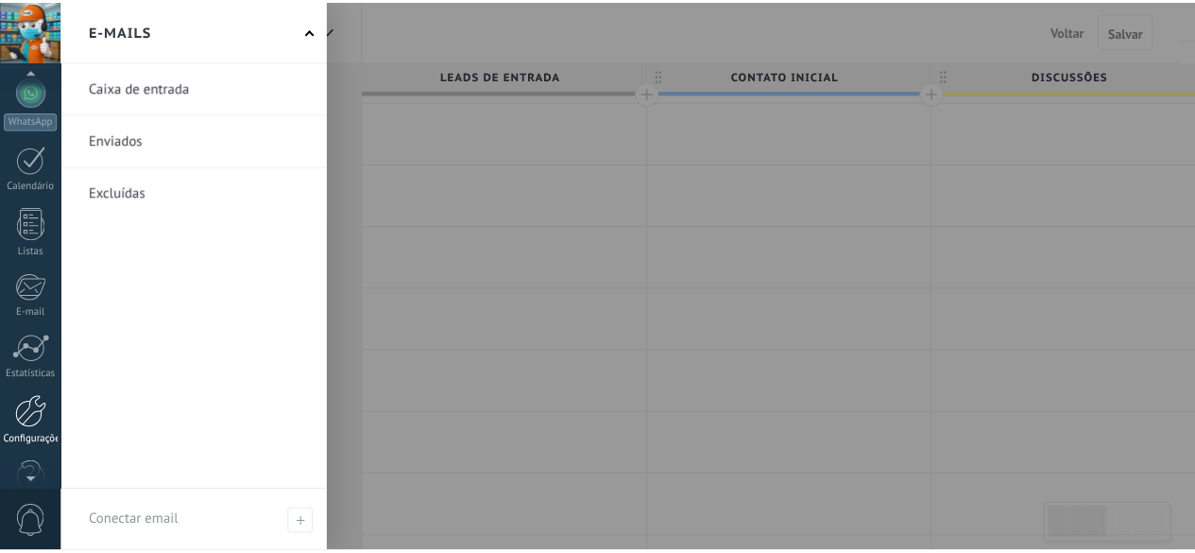
scroll to position [231, 0]
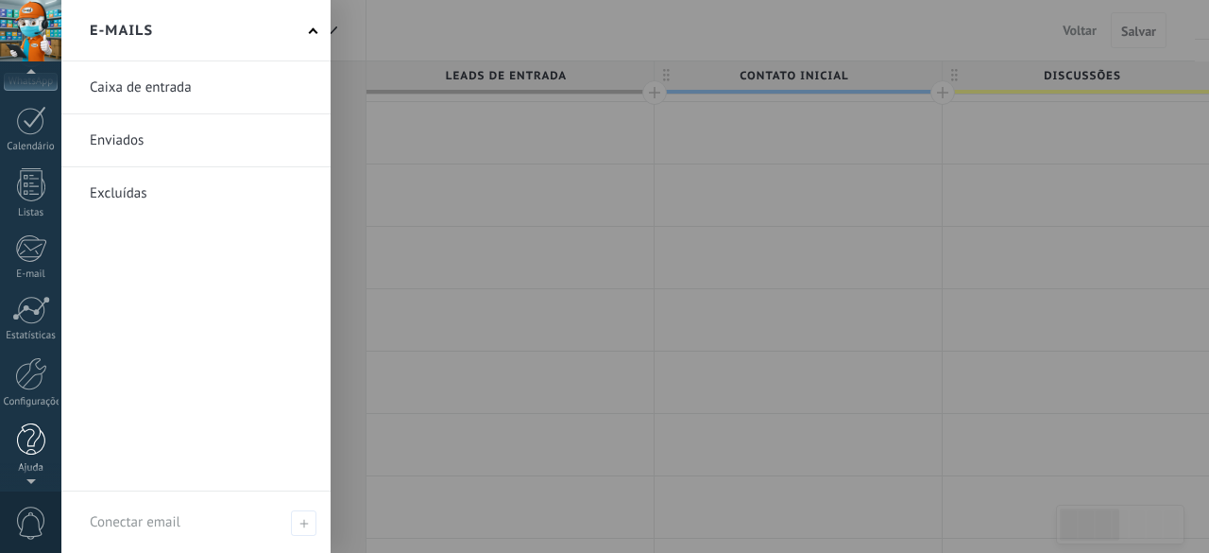
click at [37, 437] on div at bounding box center [31, 439] width 28 height 33
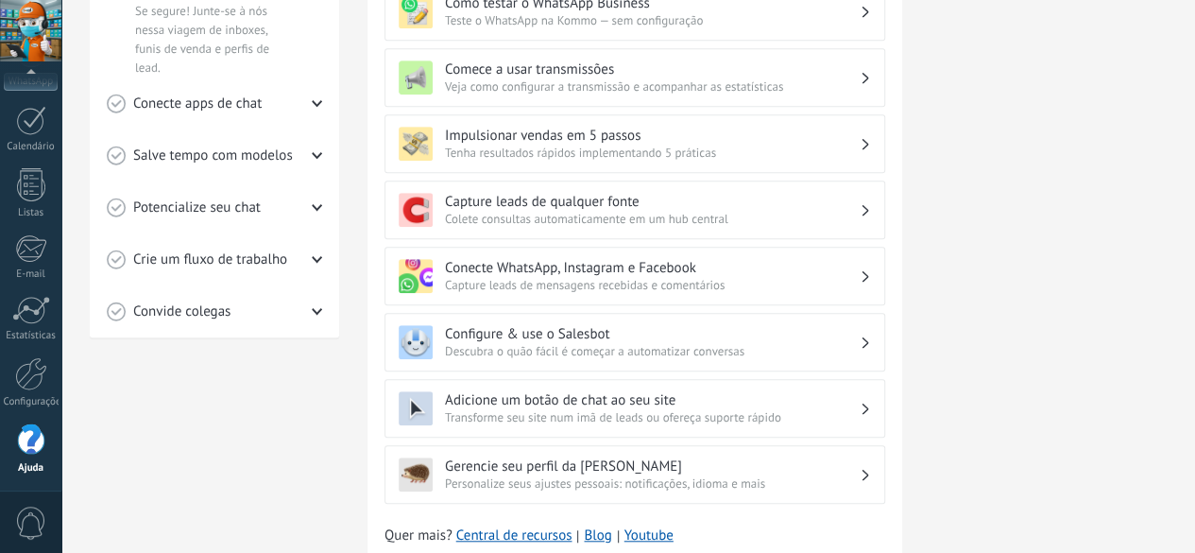
scroll to position [613, 0]
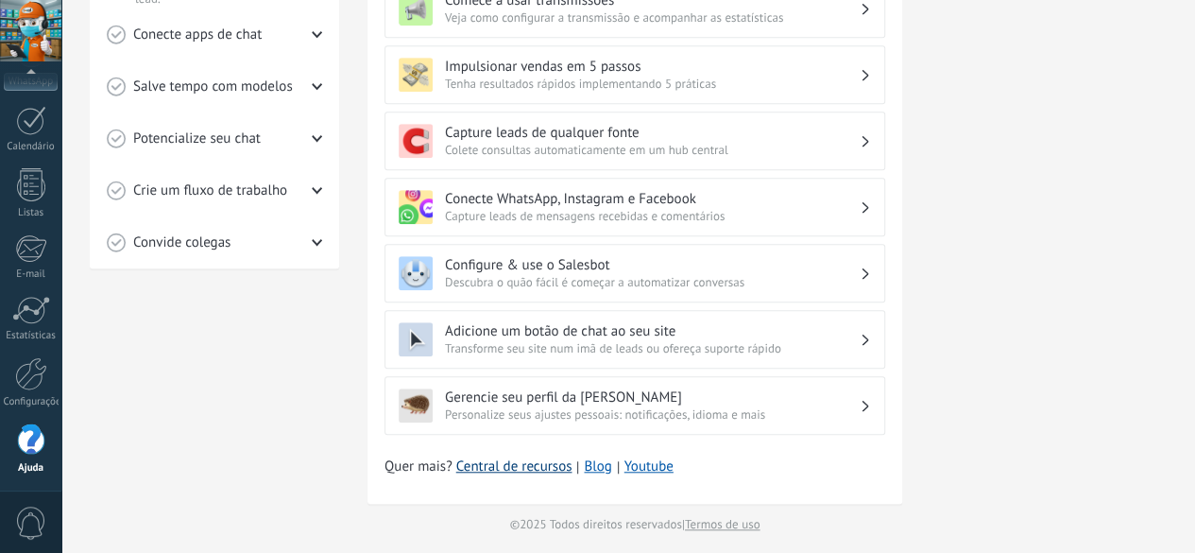
click at [519, 460] on link "Central de recursos" at bounding box center [514, 466] width 116 height 19
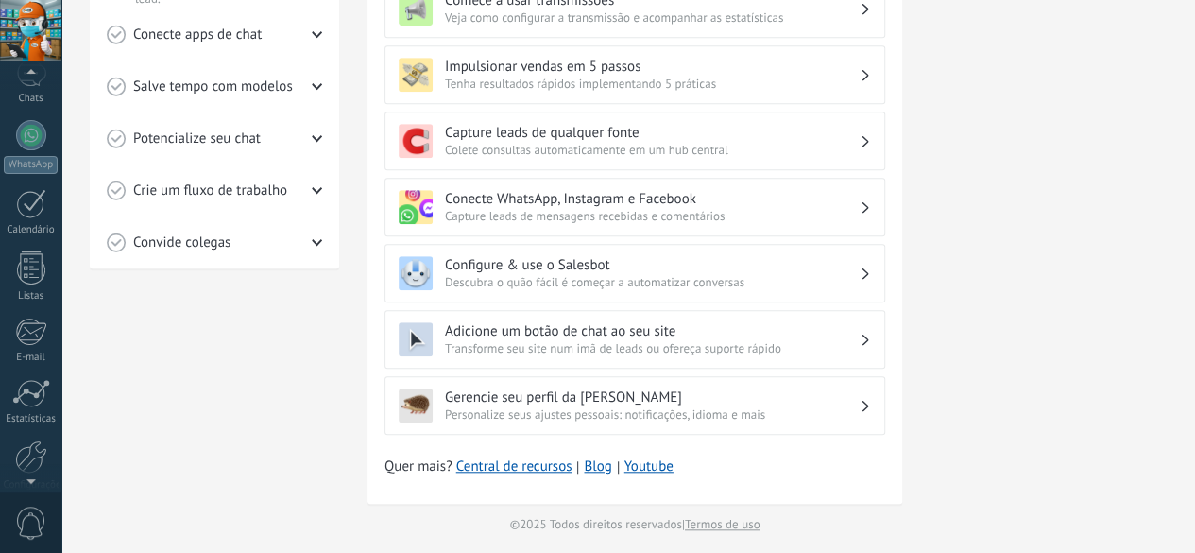
scroll to position [0, 0]
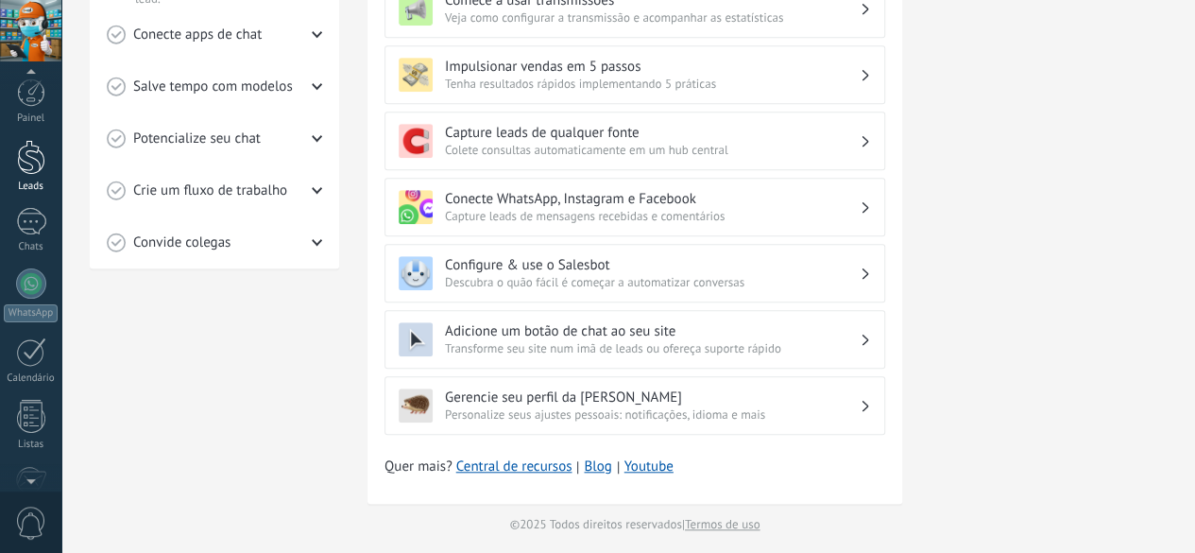
click at [22, 171] on div at bounding box center [31, 157] width 28 height 35
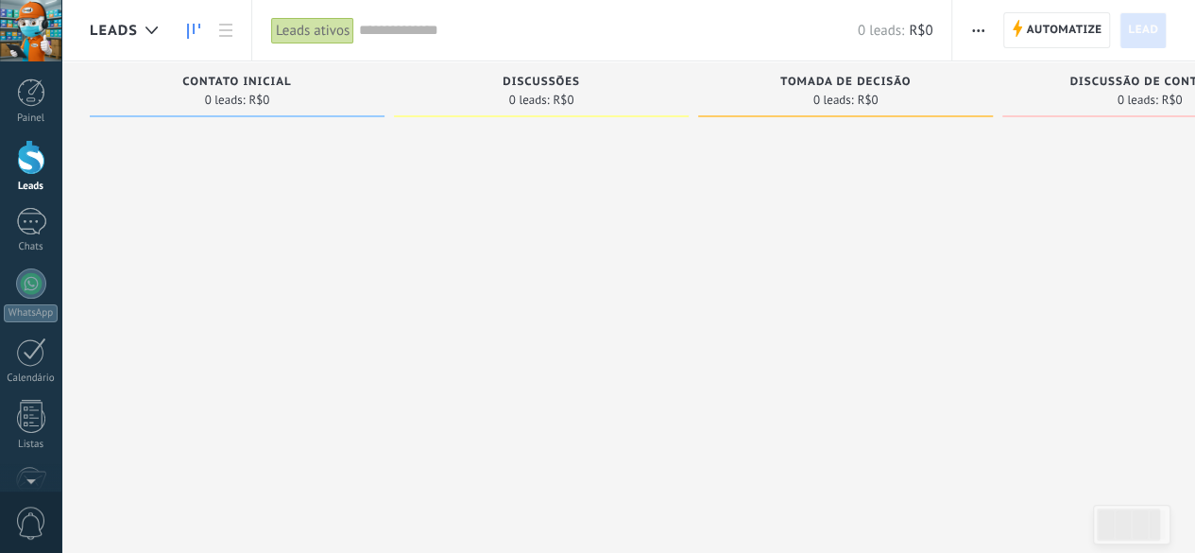
click at [981, 27] on span "button" at bounding box center [978, 30] width 12 height 36
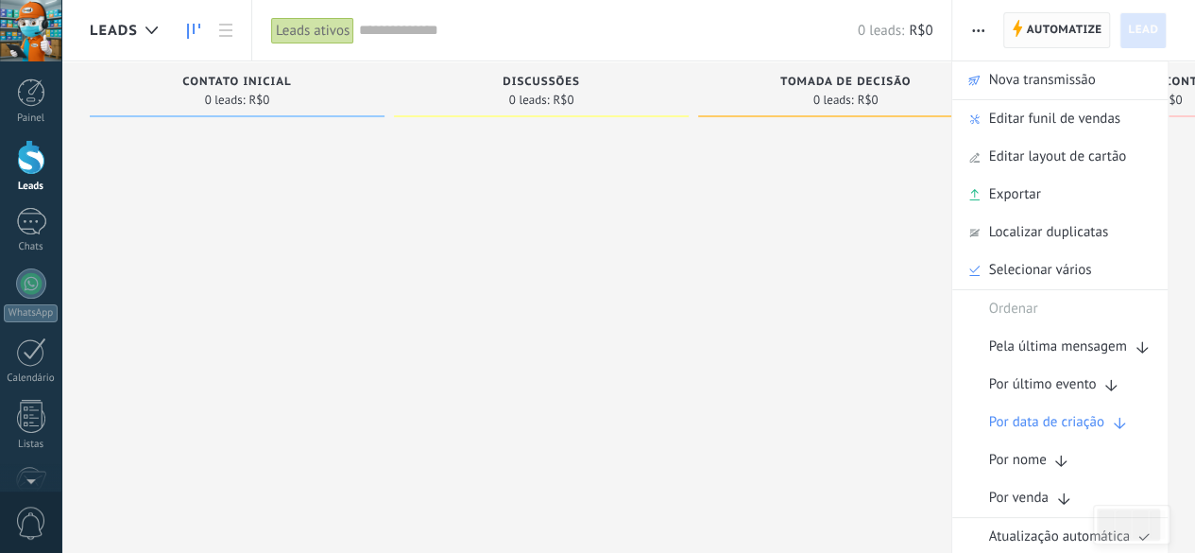
click at [1053, 33] on span "Automatize" at bounding box center [1064, 30] width 76 height 34
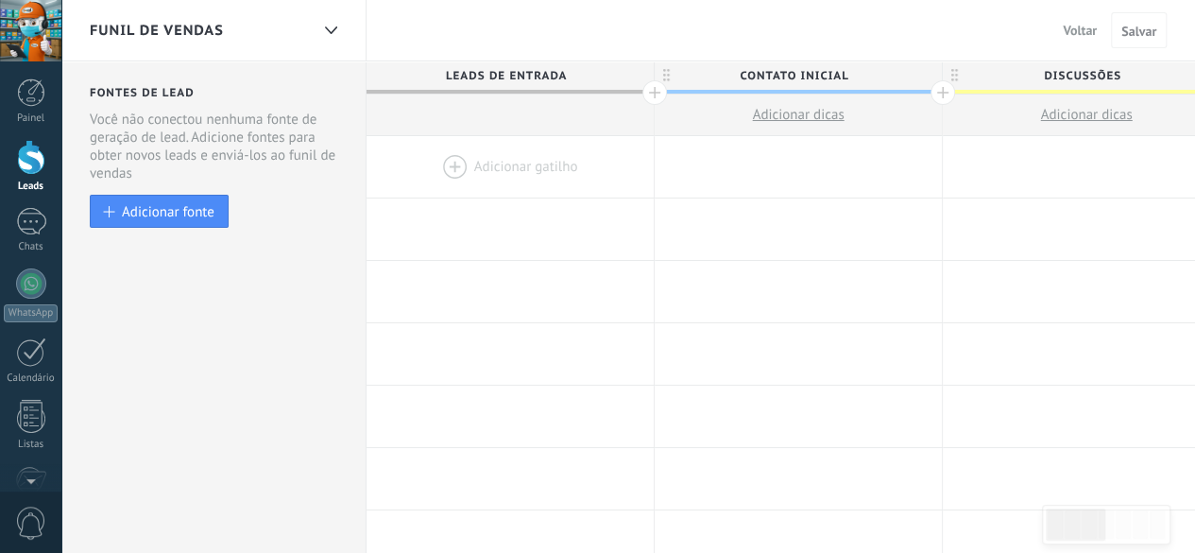
scroll to position [0, 1]
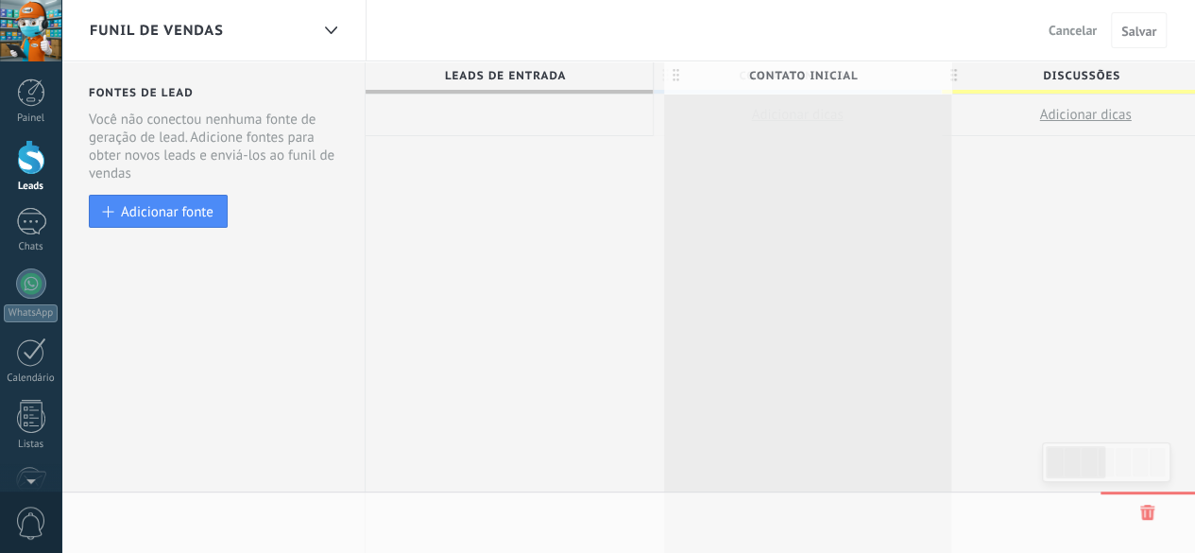
drag, startPoint x: 664, startPoint y: 71, endPoint x: 674, endPoint y: 70, distance: 9.5
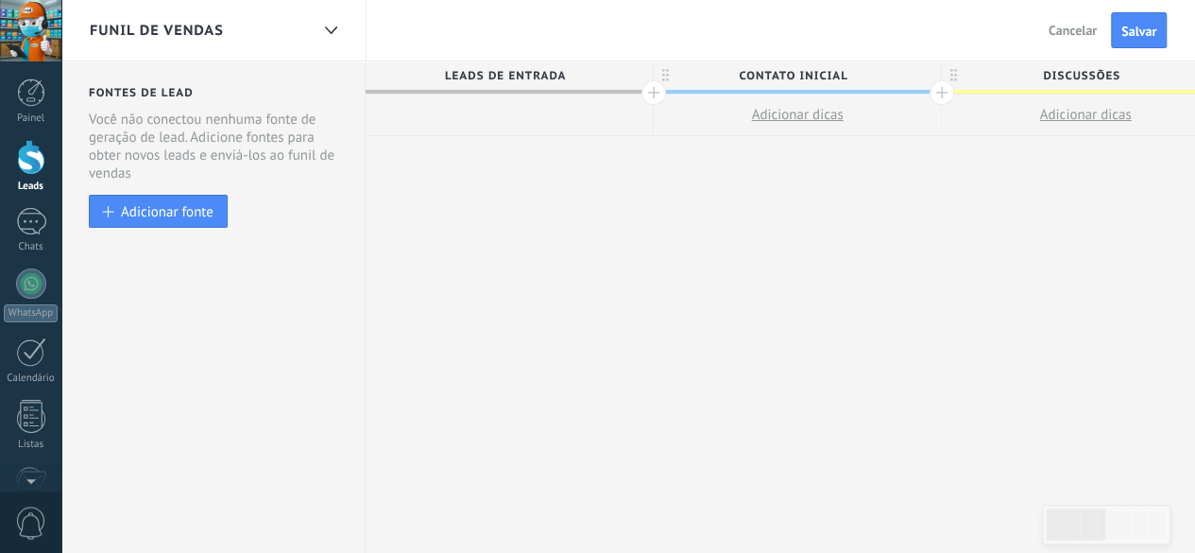
click at [769, 79] on span "Contato inicial" at bounding box center [793, 75] width 278 height 29
click at [769, 79] on input "**********" at bounding box center [793, 75] width 250 height 28
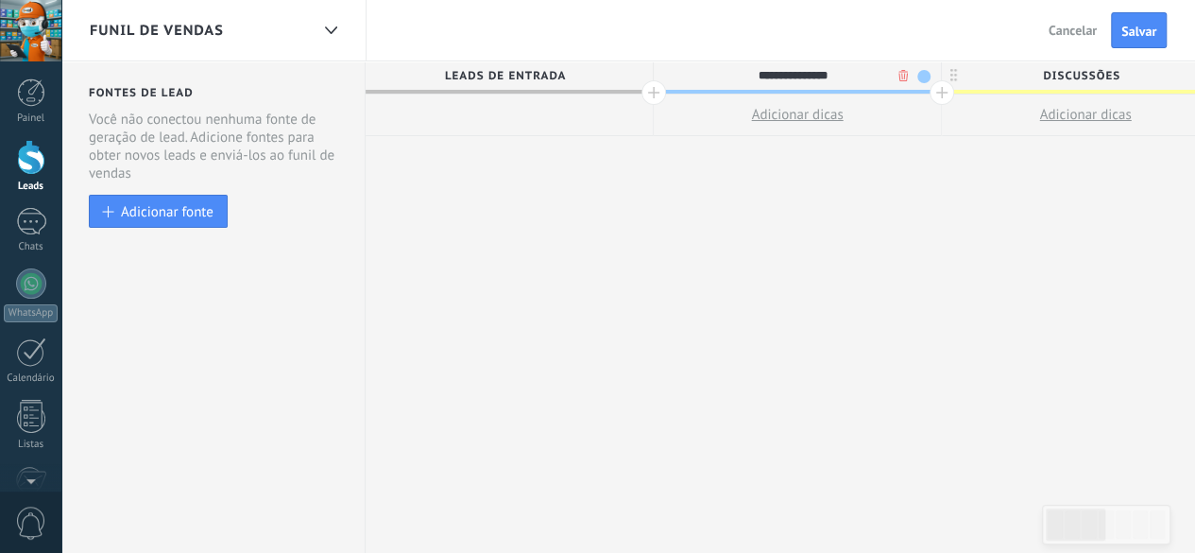
type input "*"
type input "*********"
click at [926, 78] on span at bounding box center [923, 76] width 13 height 13
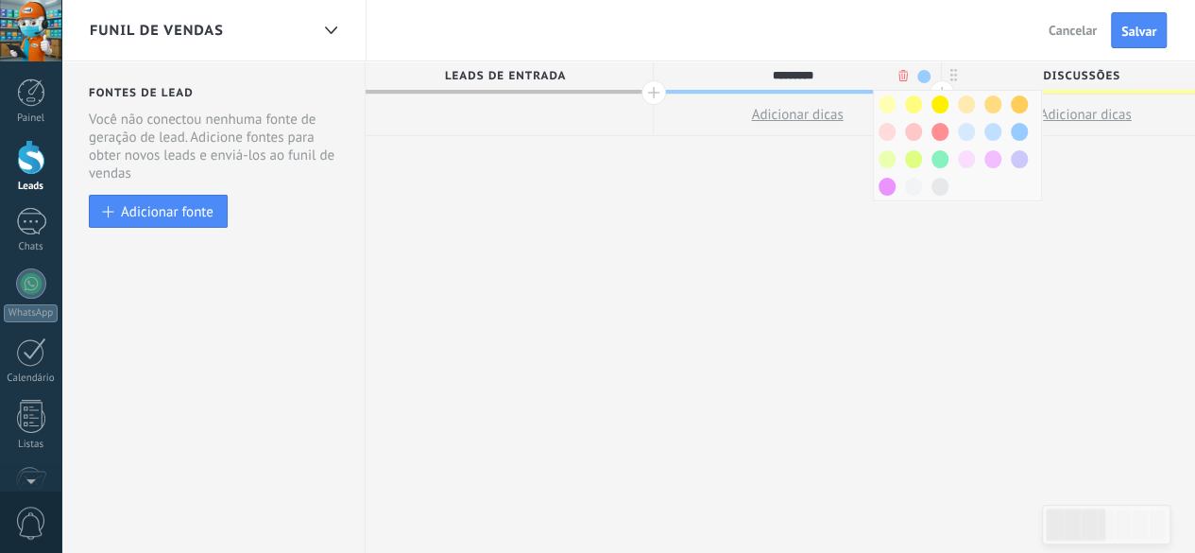
click at [917, 74] on span at bounding box center [923, 76] width 13 height 13
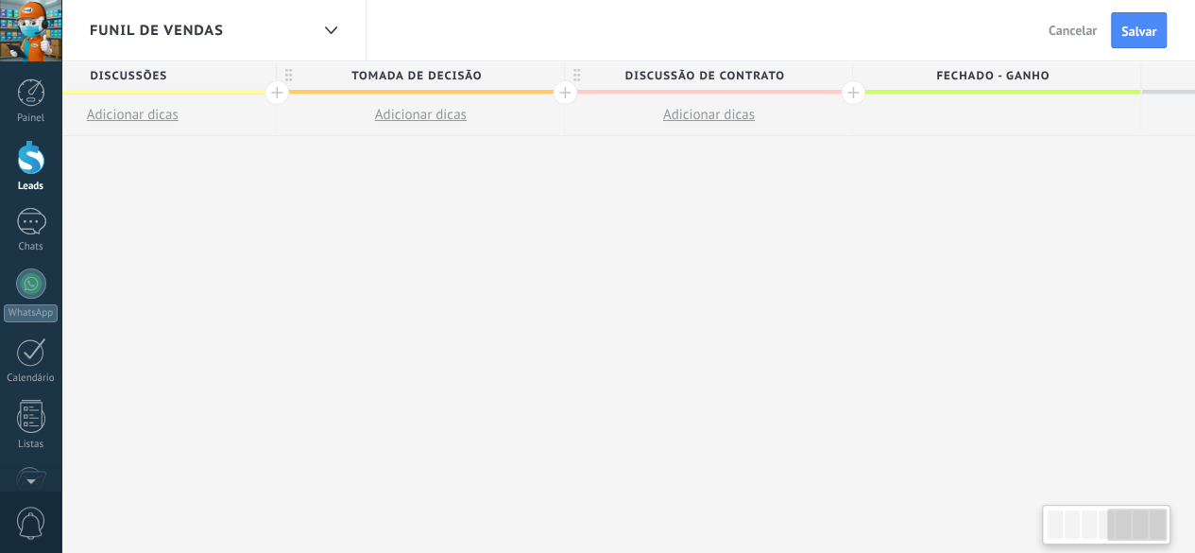
scroll to position [0, 1186]
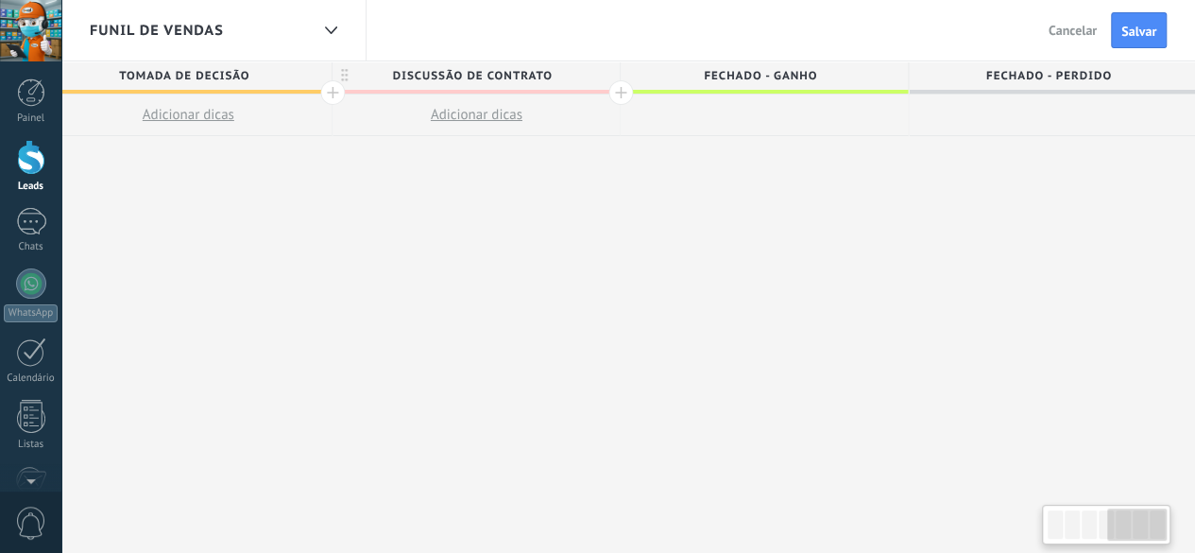
drag, startPoint x: 1074, startPoint y: 529, endPoint x: 1150, endPoint y: 540, distance: 76.4
click at [1150, 540] on div at bounding box center [1137, 524] width 60 height 32
click at [765, 76] on span "Fechado - ganho" at bounding box center [760, 75] width 278 height 29
drag, startPoint x: 891, startPoint y: 94, endPoint x: 594, endPoint y: 116, distance: 297.5
click at [532, 144] on div "**********" at bounding box center [188, 307] width 2017 height 492
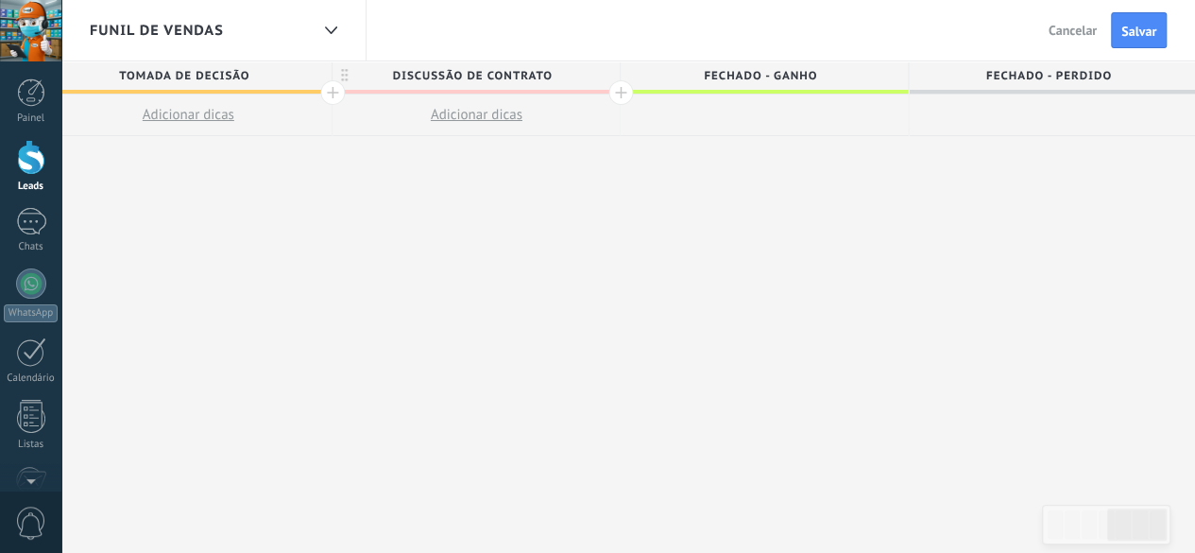
drag, startPoint x: 897, startPoint y: 86, endPoint x: 853, endPoint y: 98, distance: 46.1
click at [797, 122] on div "Fechado - ganho" at bounding box center [764, 98] width 287 height 75
drag, startPoint x: 905, startPoint y: 88, endPoint x: 816, endPoint y: 87, distance: 88.8
click at [816, 87] on div "Fechado - ganho" at bounding box center [764, 75] width 287 height 28
click at [859, 78] on input "**********" at bounding box center [760, 75] width 250 height 28
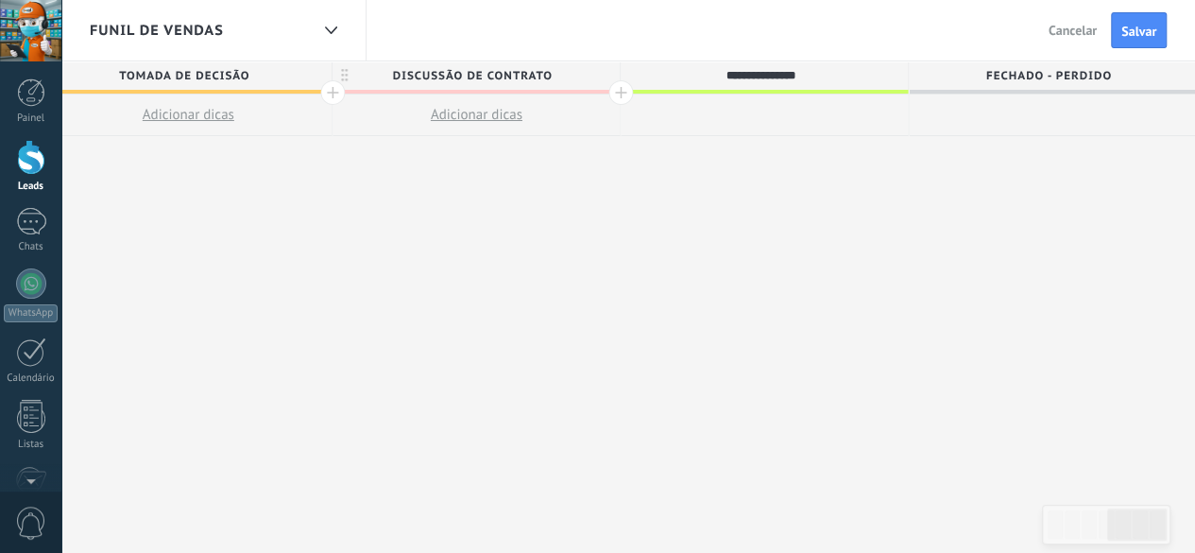
click at [849, 158] on div "**********" at bounding box center [188, 307] width 2017 height 492
drag, startPoint x: 926, startPoint y: 73, endPoint x: 904, endPoint y: 76, distance: 21.9
click at [927, 73] on span "Fechado - perdido" at bounding box center [1048, 75] width 278 height 29
click at [868, 73] on span "Fechado - ganho" at bounding box center [761, 75] width 278 height 29
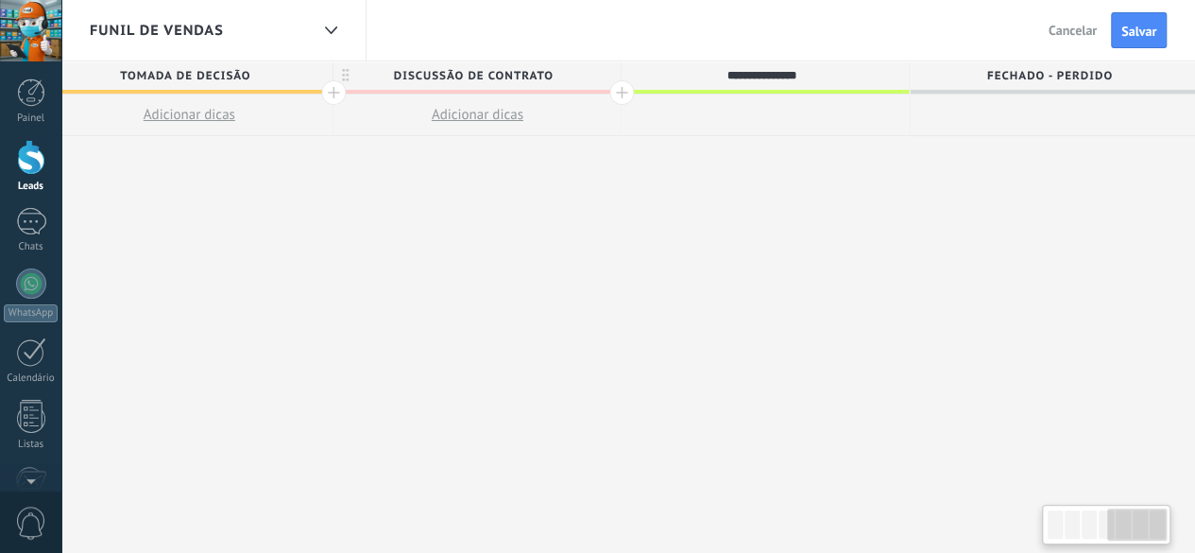
click at [572, 73] on span "Discussão de contrato" at bounding box center [472, 75] width 278 height 29
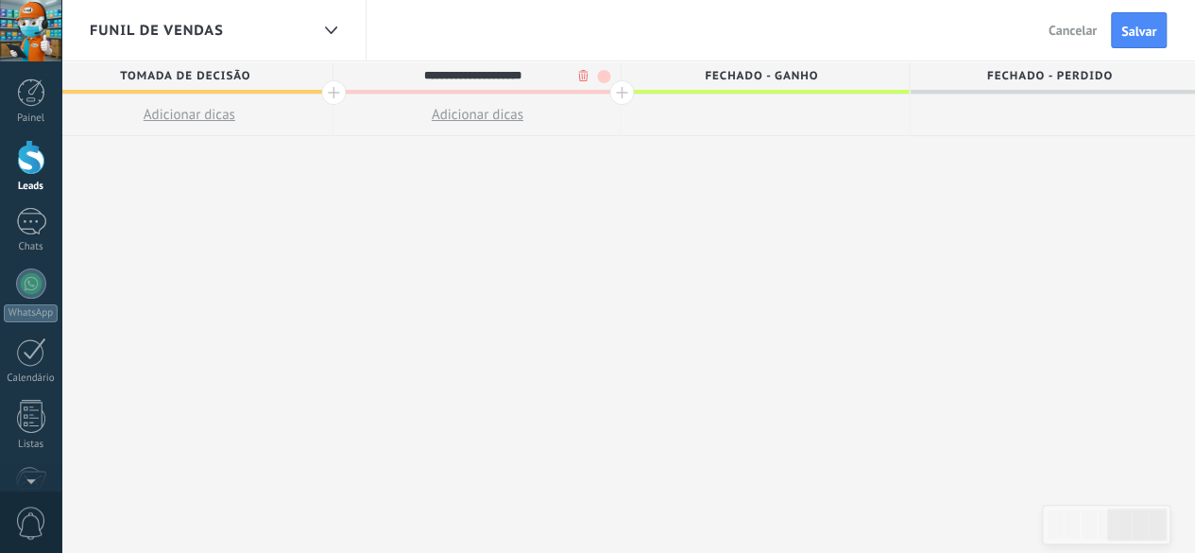
click at [844, 72] on span "Fechado - ganho" at bounding box center [761, 75] width 278 height 29
click at [994, 78] on span "Fechado - perdido" at bounding box center [1049, 75] width 278 height 29
click at [622, 73] on span "Fechado - ganho" at bounding box center [761, 75] width 278 height 29
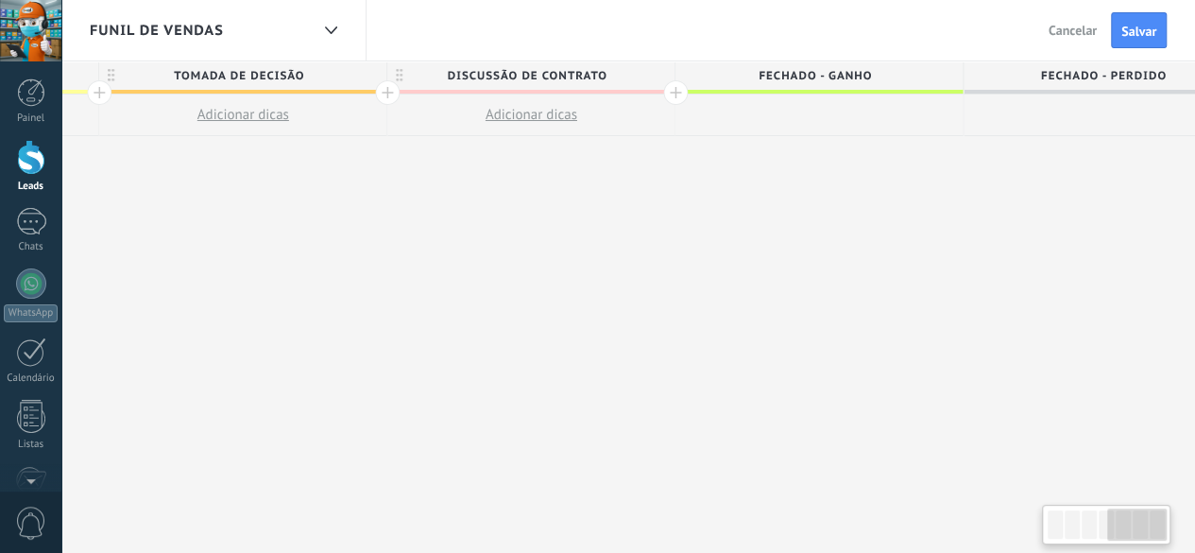
scroll to position [0, 1108]
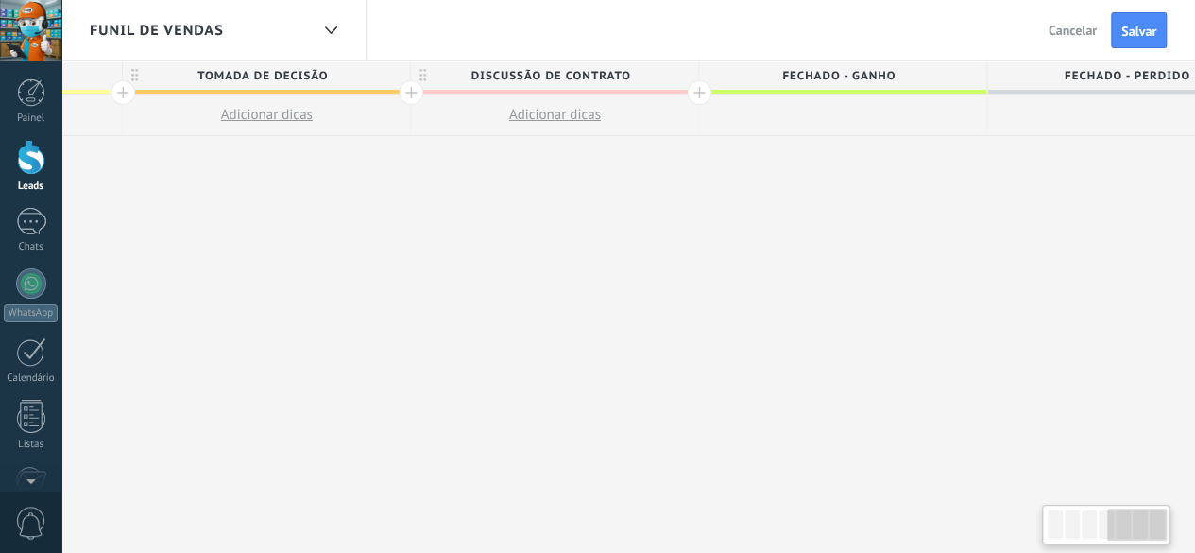
drag, startPoint x: 900, startPoint y: 90, endPoint x: 982, endPoint y: 97, distance: 82.5
click at [504, 78] on span "Discussão de contrato" at bounding box center [550, 75] width 278 height 29
click at [818, 86] on span "Fechado - ganho" at bounding box center [838, 75] width 278 height 29
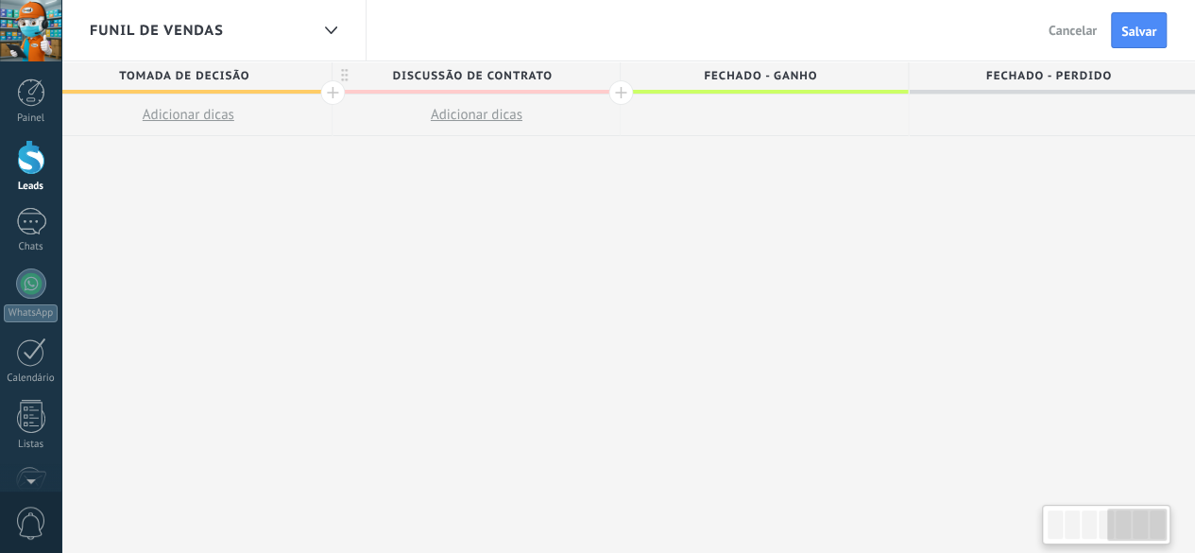
drag, startPoint x: 828, startPoint y: 91, endPoint x: 588, endPoint y: 239, distance: 282.9
drag, startPoint x: 902, startPoint y: 87, endPoint x: 908, endPoint y: 78, distance: 10.2
click at [908, 78] on div "Fechado - ganho" at bounding box center [773, 75] width 287 height 28
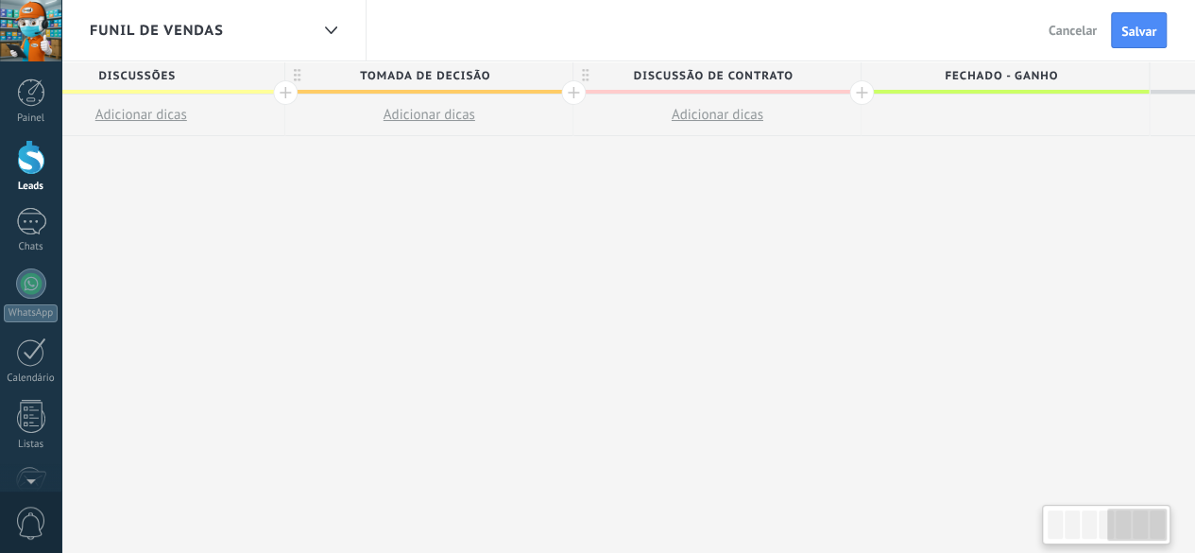
drag, startPoint x: 907, startPoint y: 79, endPoint x: 1208, endPoint y: 80, distance: 301.3
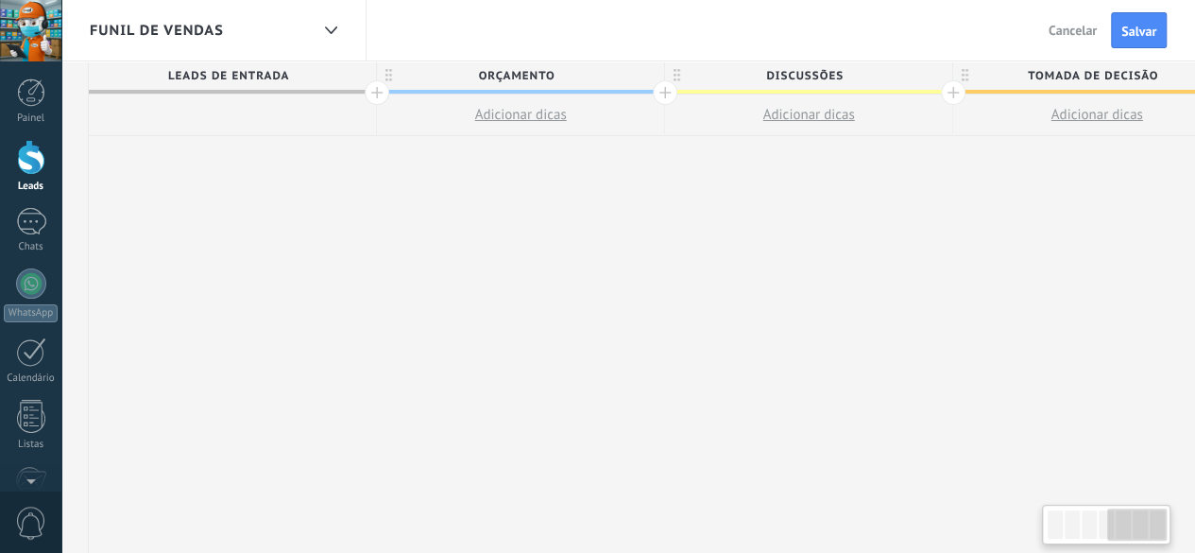
scroll to position [0, 248]
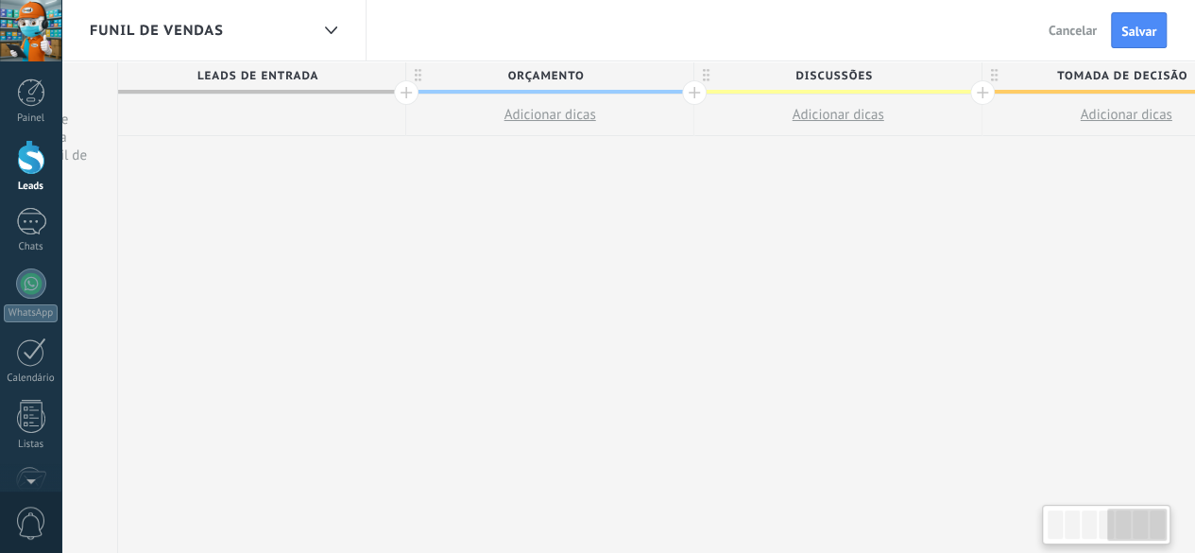
drag, startPoint x: 468, startPoint y: 173, endPoint x: 1147, endPoint y: 223, distance: 681.0
click at [1149, 225] on div "**********" at bounding box center [1126, 307] width 2017 height 492
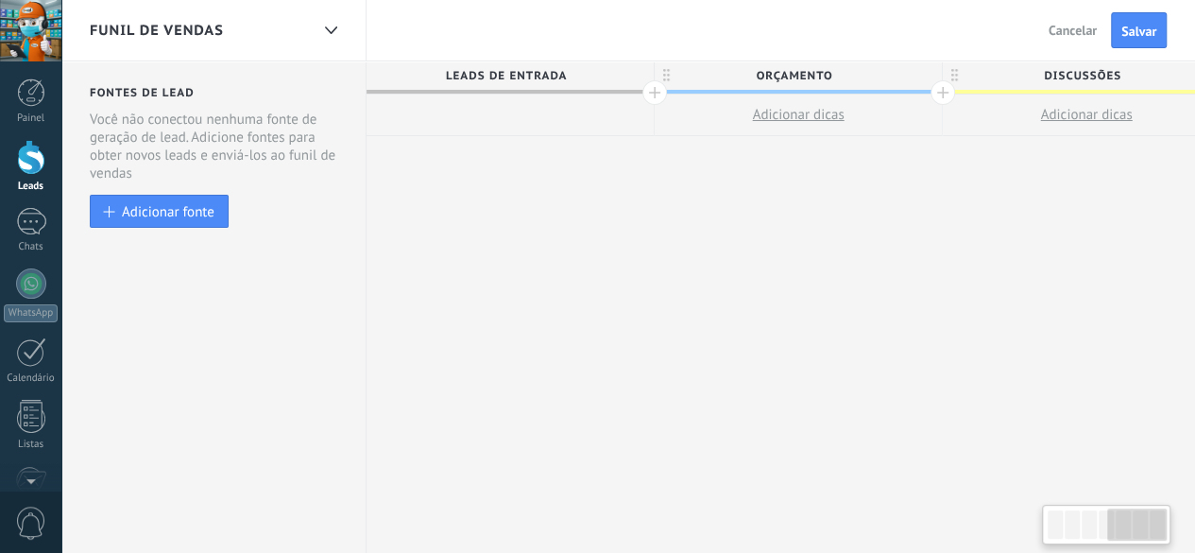
drag, startPoint x: 257, startPoint y: 235, endPoint x: 786, endPoint y: 282, distance: 531.0
drag, startPoint x: 844, startPoint y: 94, endPoint x: 893, endPoint y: 97, distance: 49.3
click at [893, 97] on div "orçamento Adicionar dicas" at bounding box center [798, 98] width 287 height 75
click at [919, 73] on span "orçamento" at bounding box center [794, 75] width 278 height 29
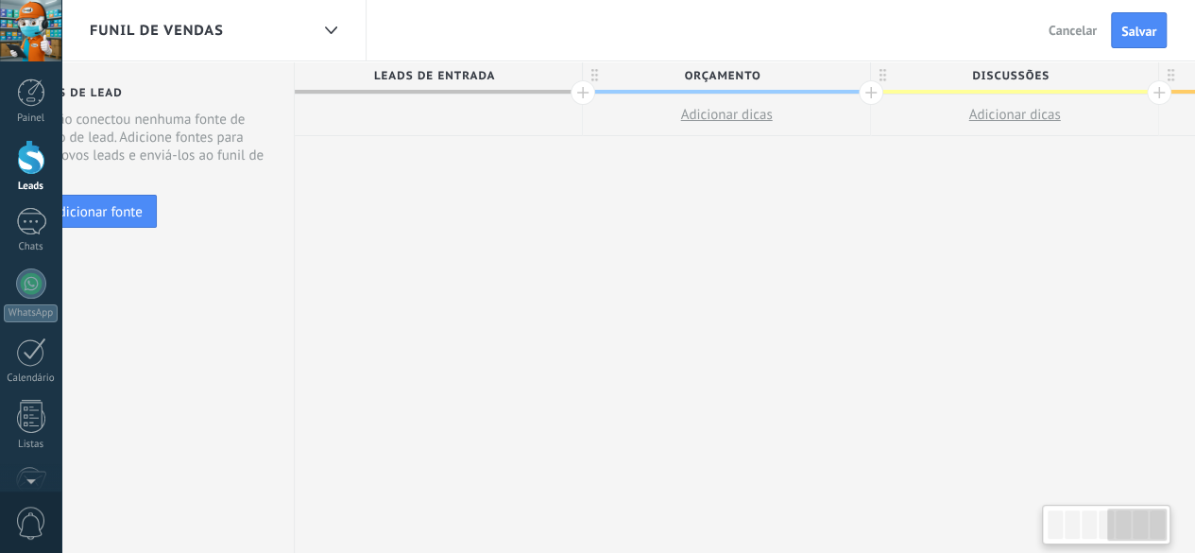
drag, startPoint x: 943, startPoint y: 94, endPoint x: 873, endPoint y: 137, distance: 81.8
click at [867, 98] on div at bounding box center [869, 92] width 25 height 25
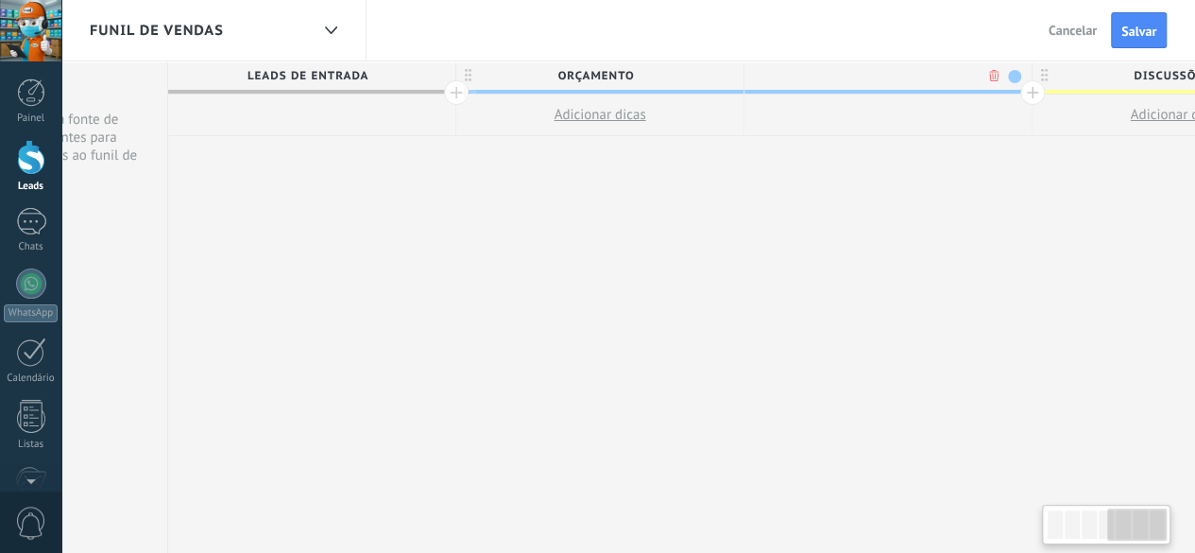
scroll to position [0, 213]
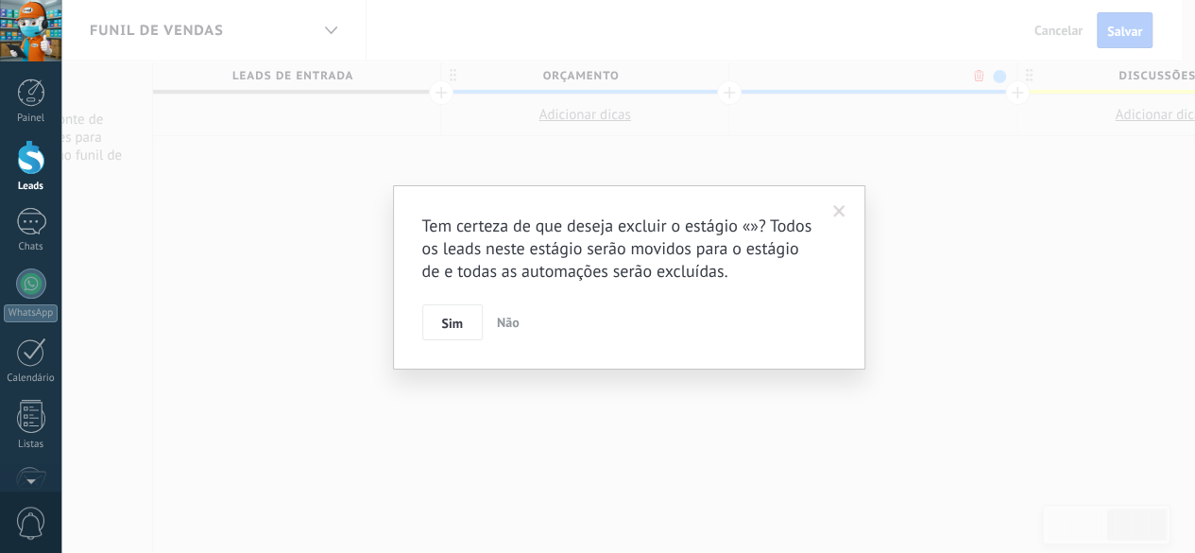
click at [980, 80] on body ".abecls-1,.abecls-2{fill-rule:evenodd}.abecls-2{fill:#fff} .abhcls-1{fill:none}…" at bounding box center [597, 276] width 1195 height 553
click at [463, 327] on span "Sim" at bounding box center [459, 322] width 21 height 13
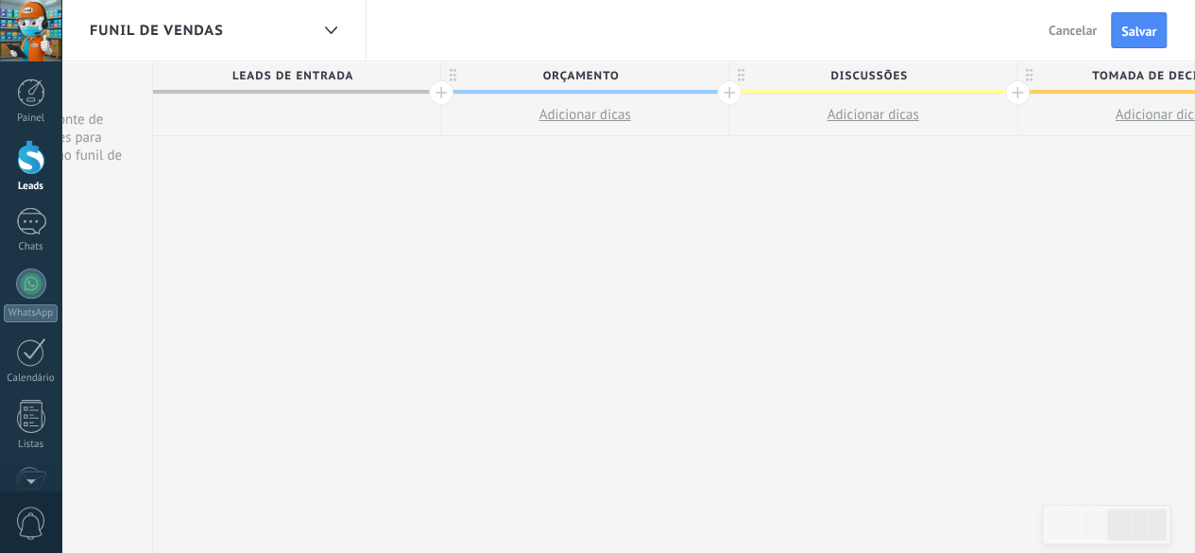
click at [988, 78] on span "Discussões" at bounding box center [868, 75] width 278 height 29
click at [979, 78] on body ".abecls-1,.abecls-2{fill-rule:evenodd}.abecls-2{fill:#fff} .abhcls-1{fill:none}…" at bounding box center [597, 276] width 1195 height 553
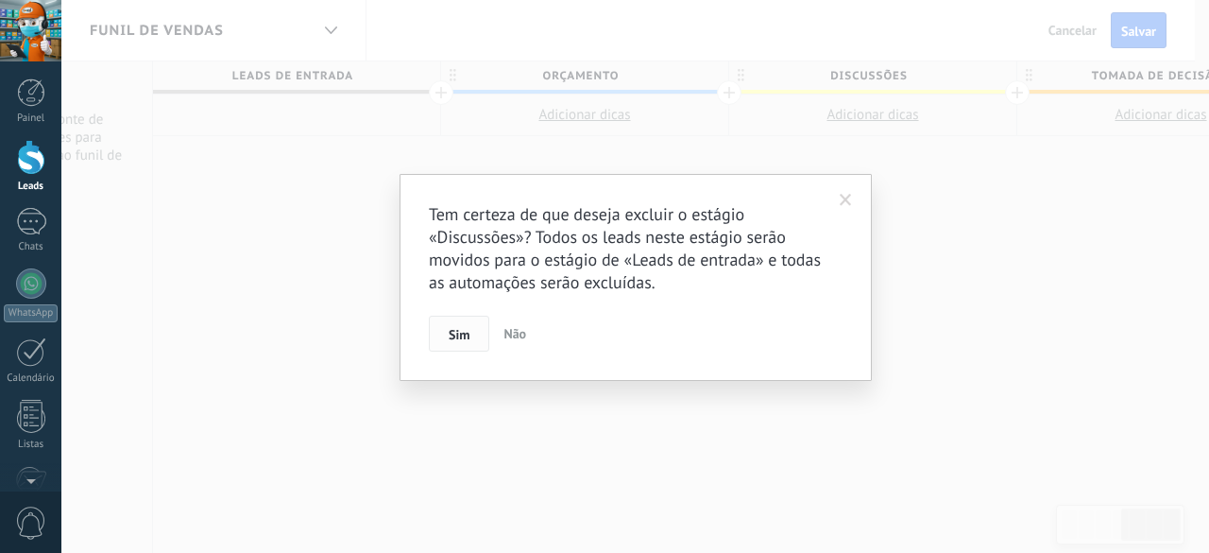
click at [467, 344] on button "Sim" at bounding box center [459, 334] width 60 height 36
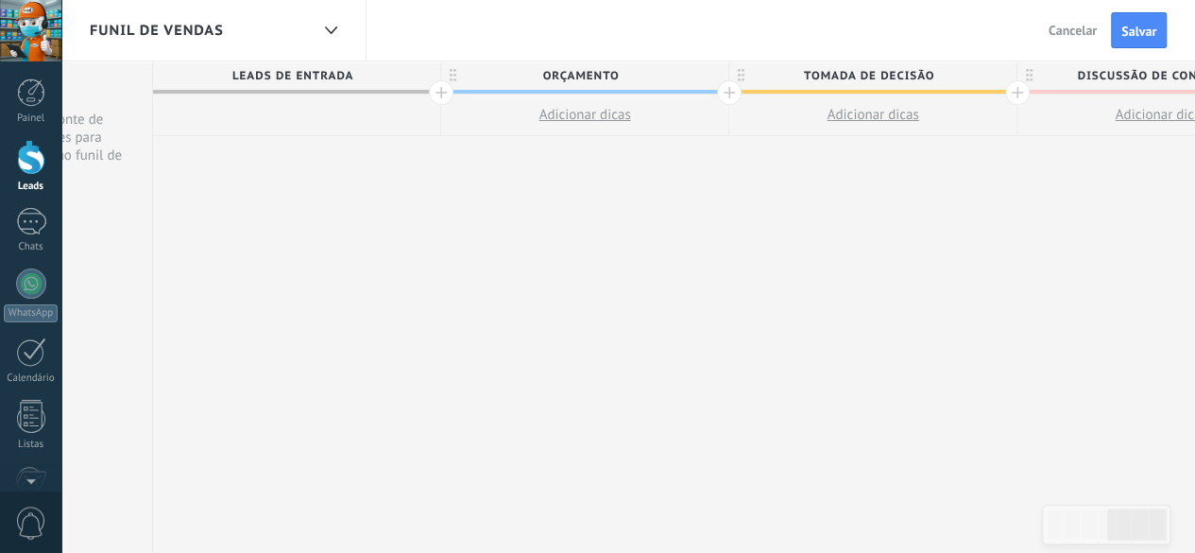
click at [994, 80] on span "Tomada de decisão" at bounding box center [868, 75] width 278 height 29
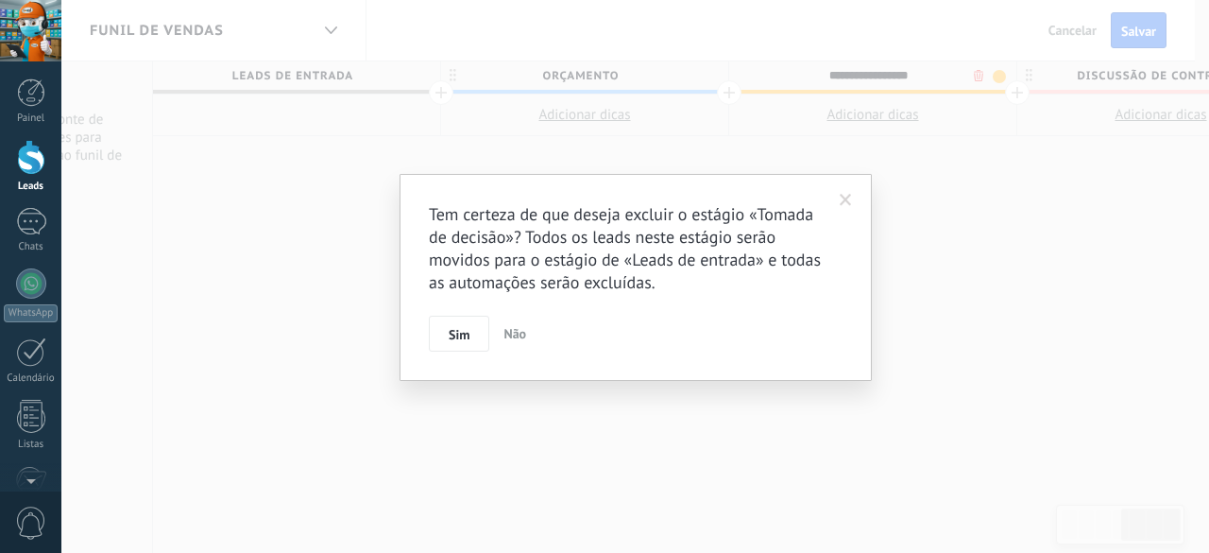
click at [981, 71] on body ".abecls-1,.abecls-2{fill-rule:evenodd}.abecls-2{fill:#fff} .abhcls-1{fill:none}…" at bounding box center [604, 276] width 1209 height 553
click at [465, 333] on span "Sim" at bounding box center [459, 334] width 21 height 13
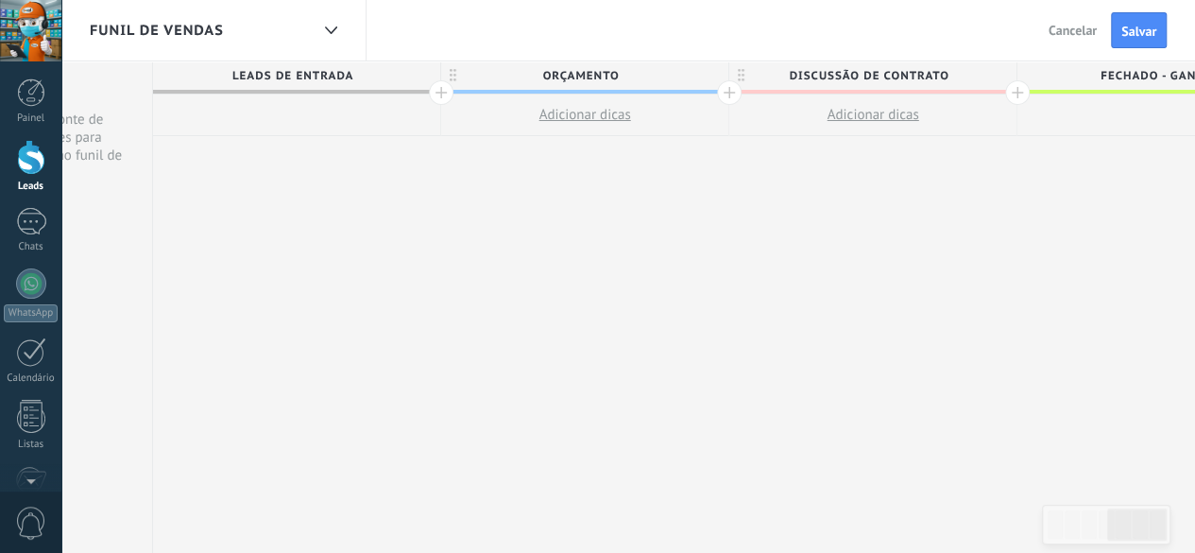
click at [988, 76] on span "Discussão de contrato" at bounding box center [868, 75] width 278 height 29
click at [978, 77] on body ".abecls-1,.abecls-2{fill-rule:evenodd}.abecls-2{fill:#fff} .abhcls-1{fill:none}…" at bounding box center [597, 276] width 1195 height 553
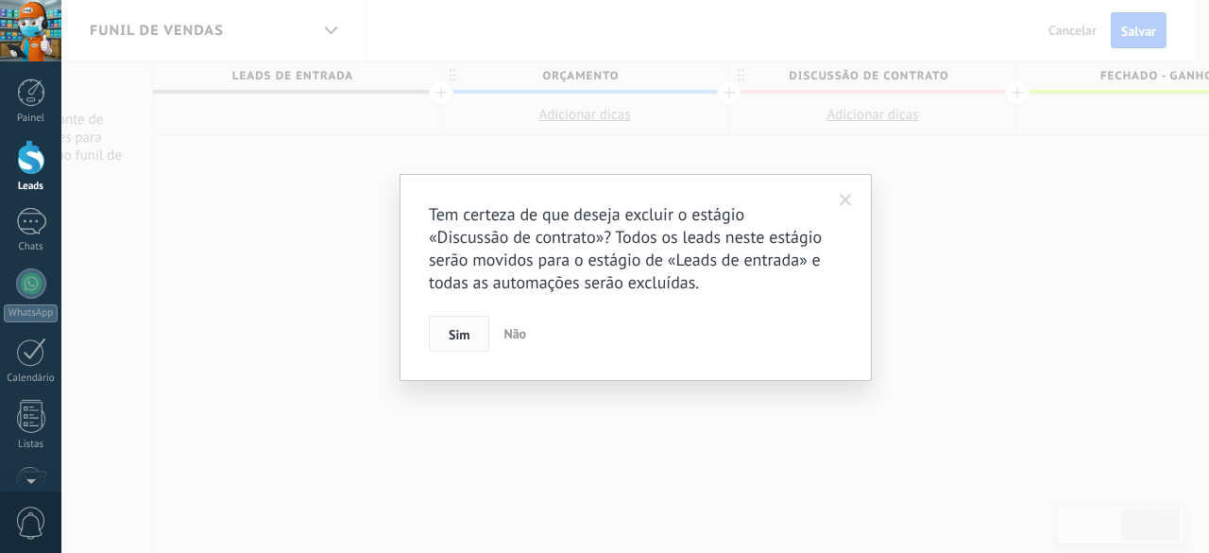
click at [482, 334] on button "Sim" at bounding box center [459, 334] width 60 height 36
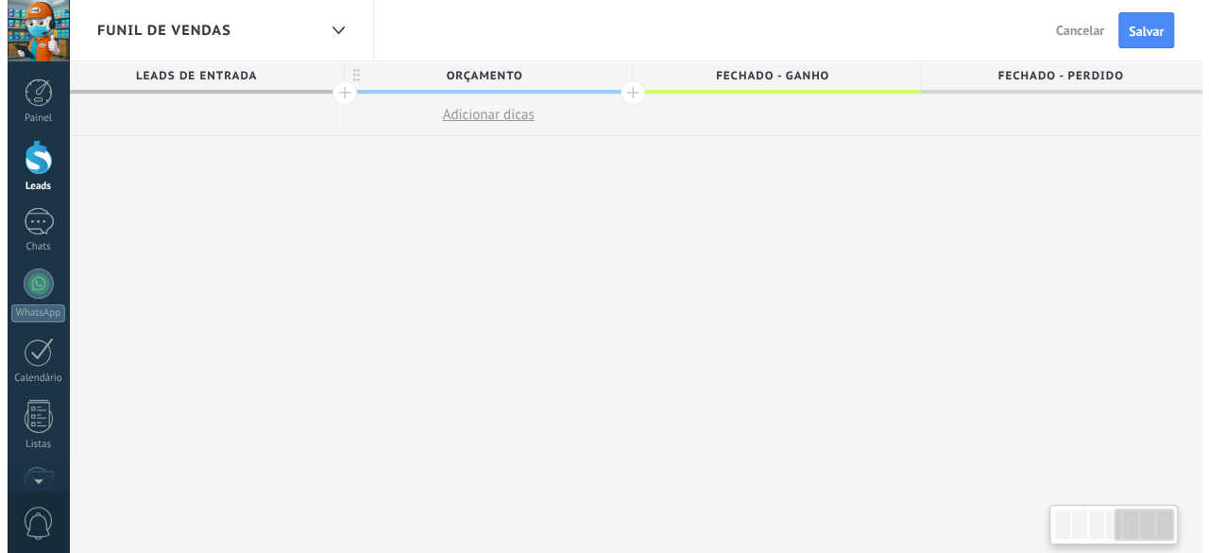
scroll to position [0, 323]
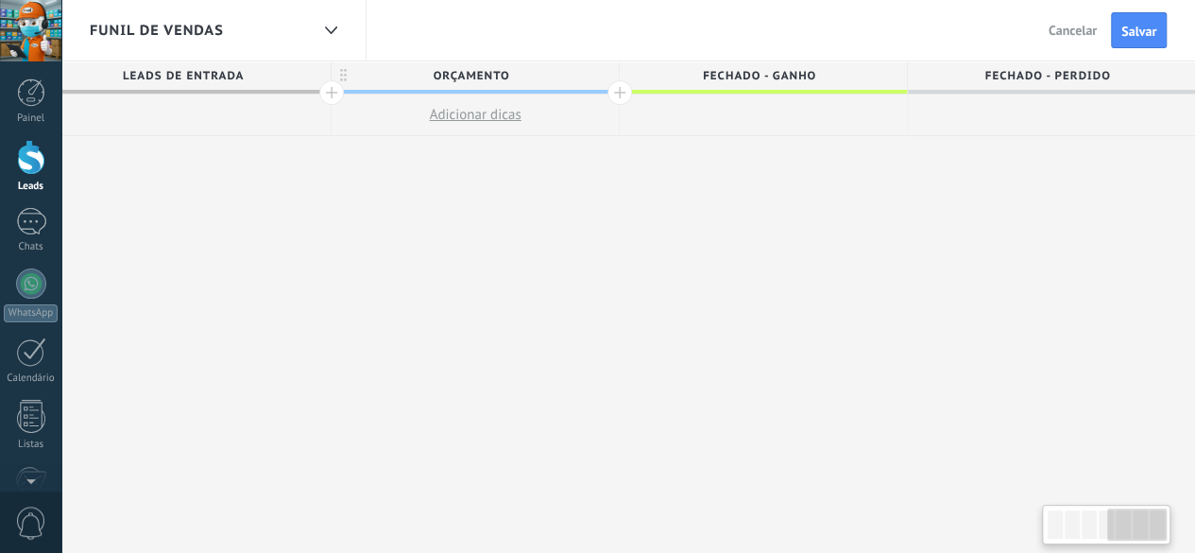
drag, startPoint x: 1113, startPoint y: 316, endPoint x: 886, endPoint y: 325, distance: 226.9
click at [880, 336] on div "**********" at bounding box center [619, 307] width 1152 height 492
drag, startPoint x: 836, startPoint y: 91, endPoint x: 805, endPoint y: 185, distance: 99.5
click at [818, 197] on div "**********" at bounding box center [619, 307] width 1152 height 492
click at [812, 83] on span "Fechado - ganho" at bounding box center [759, 75] width 278 height 29
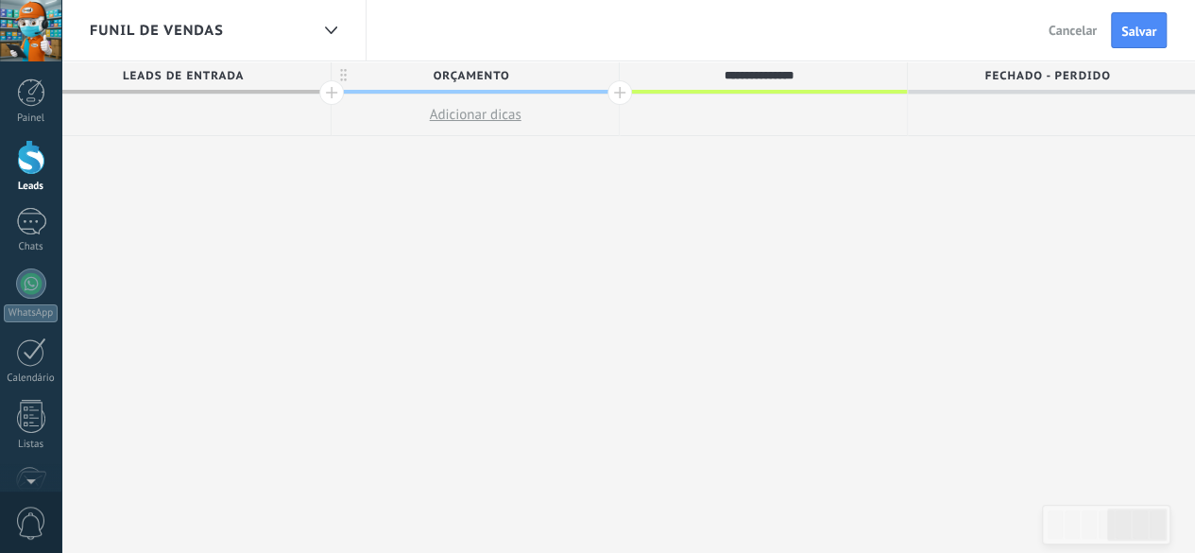
click at [887, 71] on div "**********" at bounding box center [759, 75] width 278 height 28
click at [913, 183] on div "**********" at bounding box center [619, 307] width 1152 height 492
click at [319, 32] on div at bounding box center [331, 30] width 32 height 37
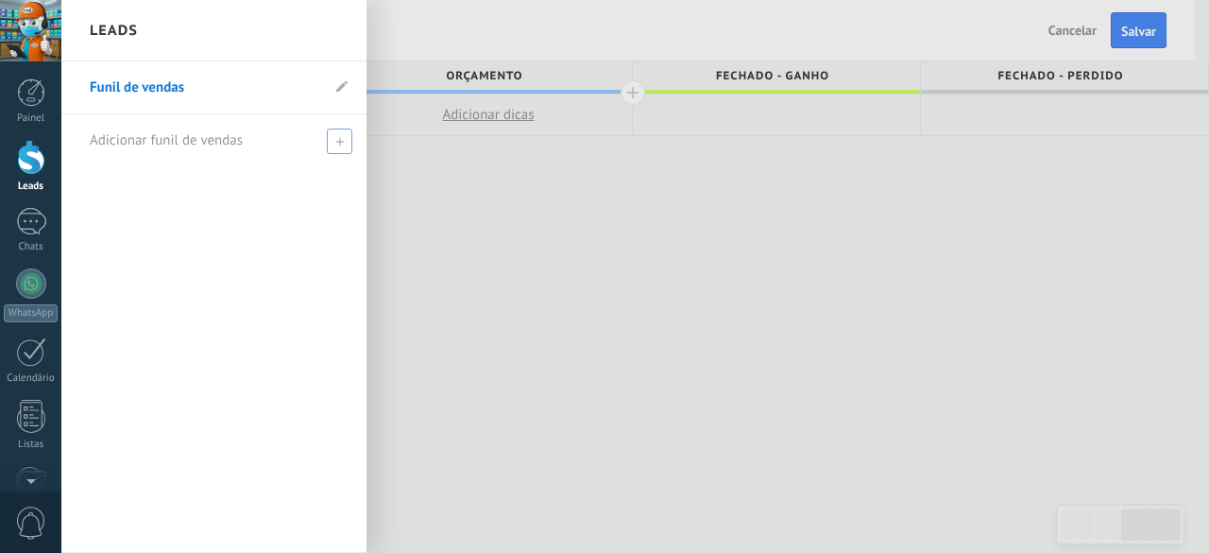
click at [233, 146] on span "Adicionar funil de vendas" at bounding box center [166, 140] width 153 height 18
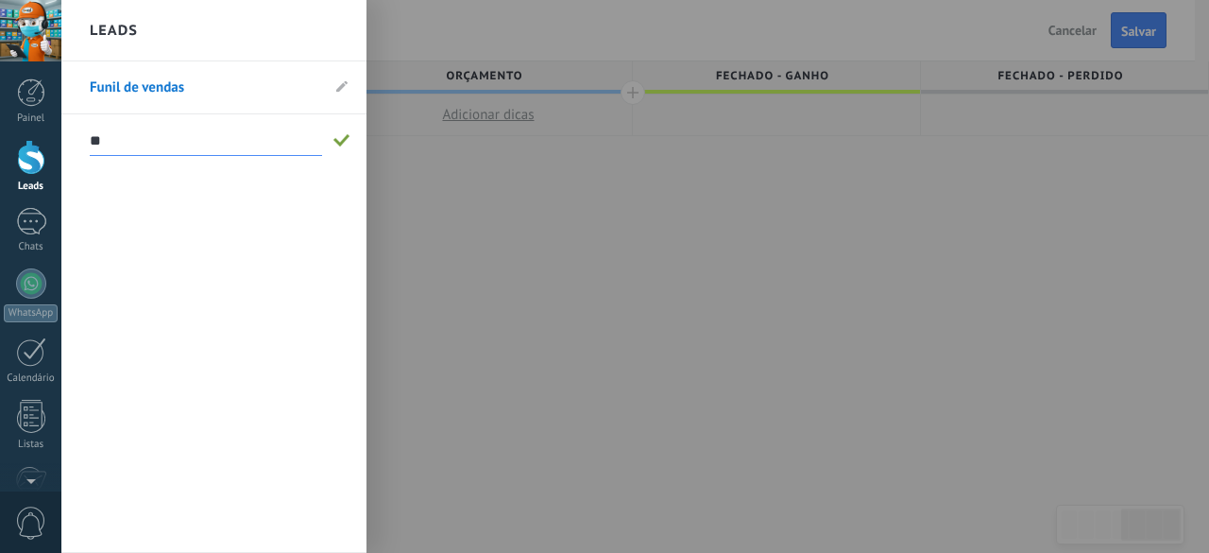
type input "*"
type input "**********"
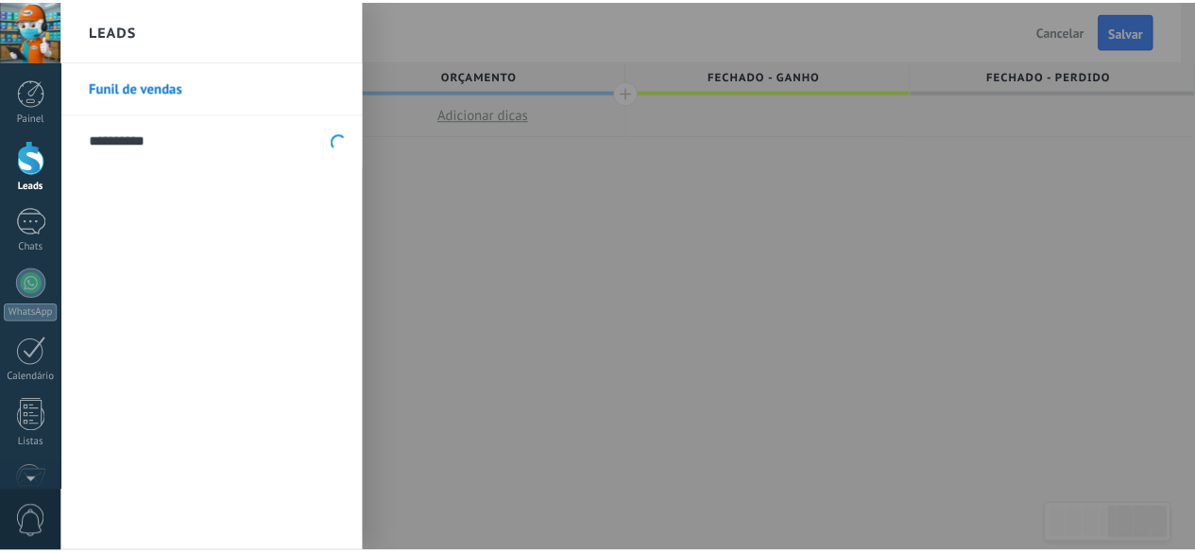
scroll to position [0, 308]
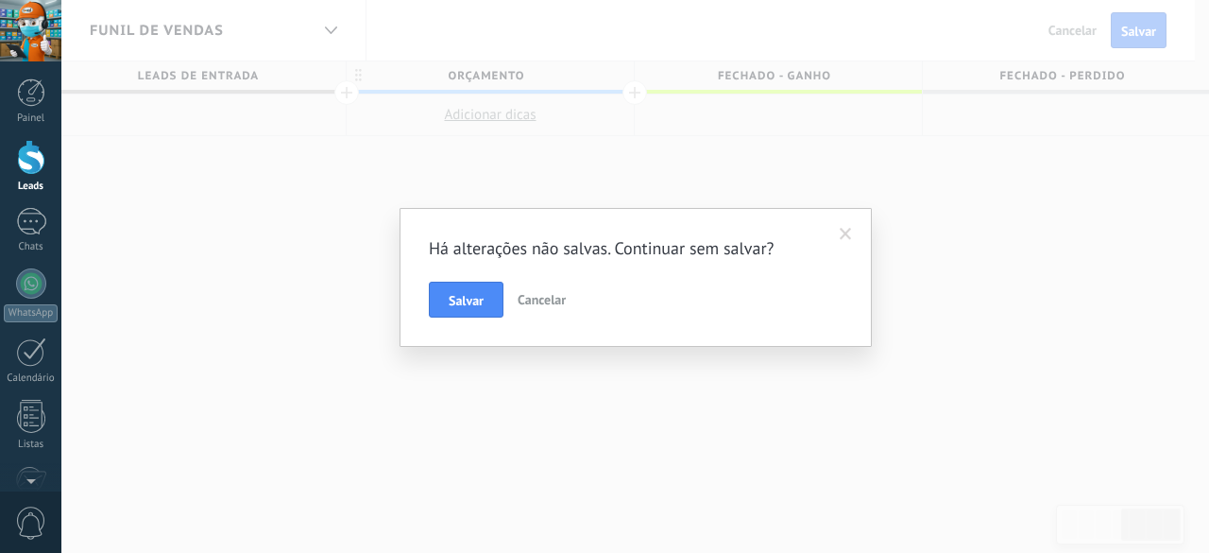
click at [519, 305] on span "Cancelar" at bounding box center [542, 299] width 48 height 17
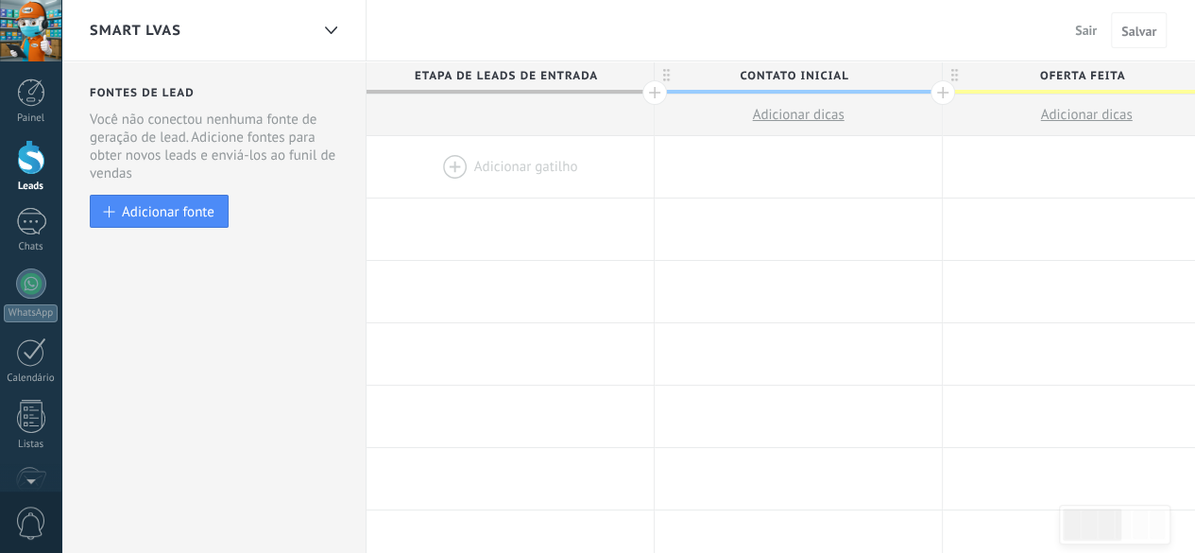
click at [198, 26] on div "Smart Lvas" at bounding box center [199, 30] width 219 height 60
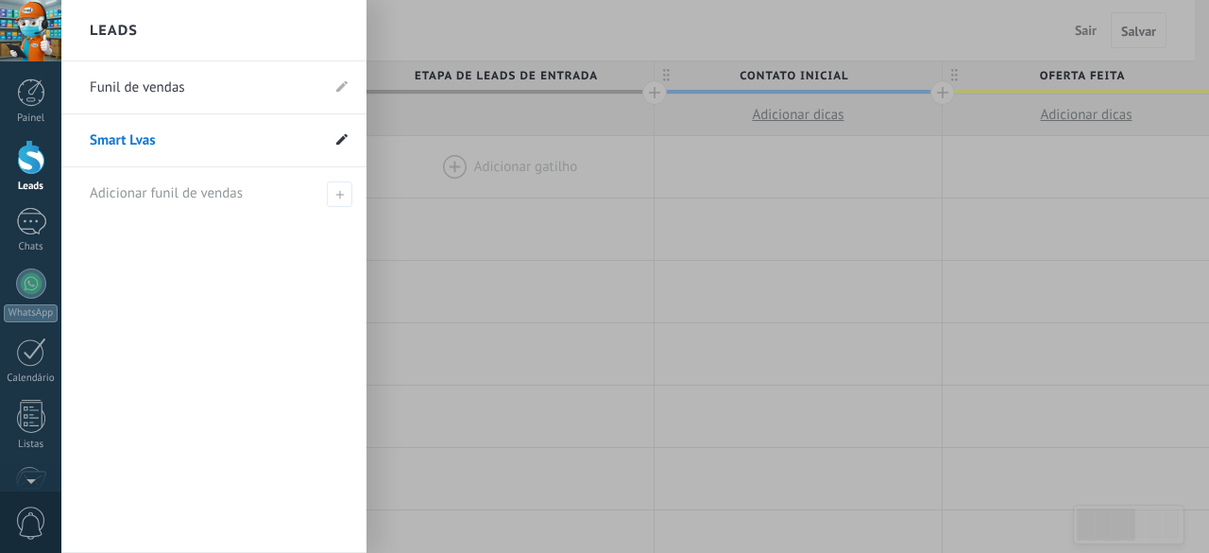
click at [341, 139] on use at bounding box center [341, 138] width 11 height 11
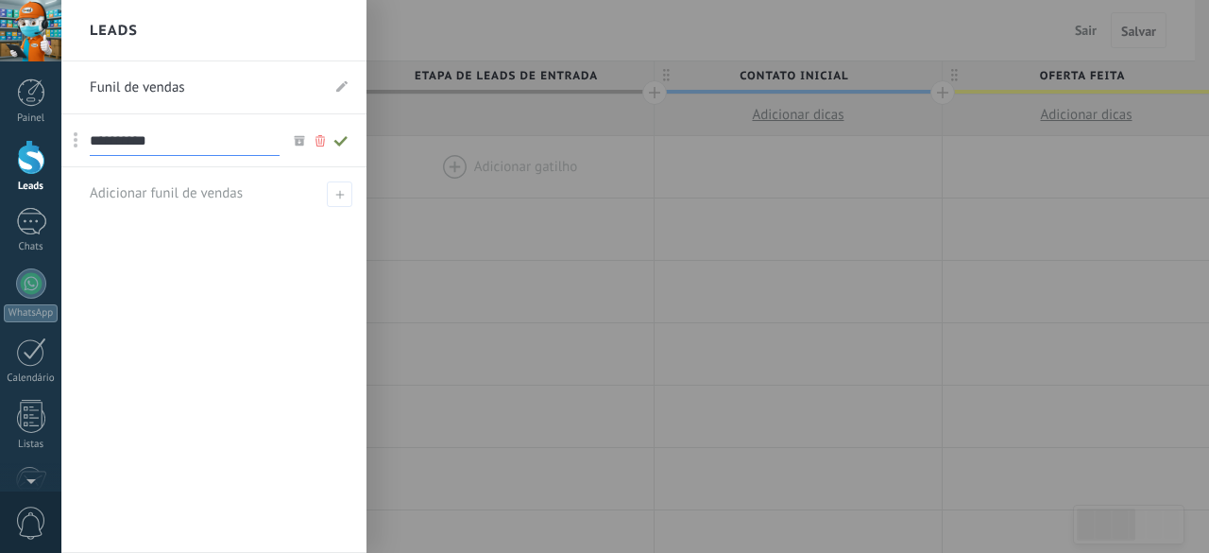
drag, startPoint x: 169, startPoint y: 135, endPoint x: 135, endPoint y: 135, distance: 34.0
click at [135, 135] on input "**********" at bounding box center [185, 141] width 190 height 30
type input "**********"
click at [475, 351] on div at bounding box center [665, 276] width 1209 height 553
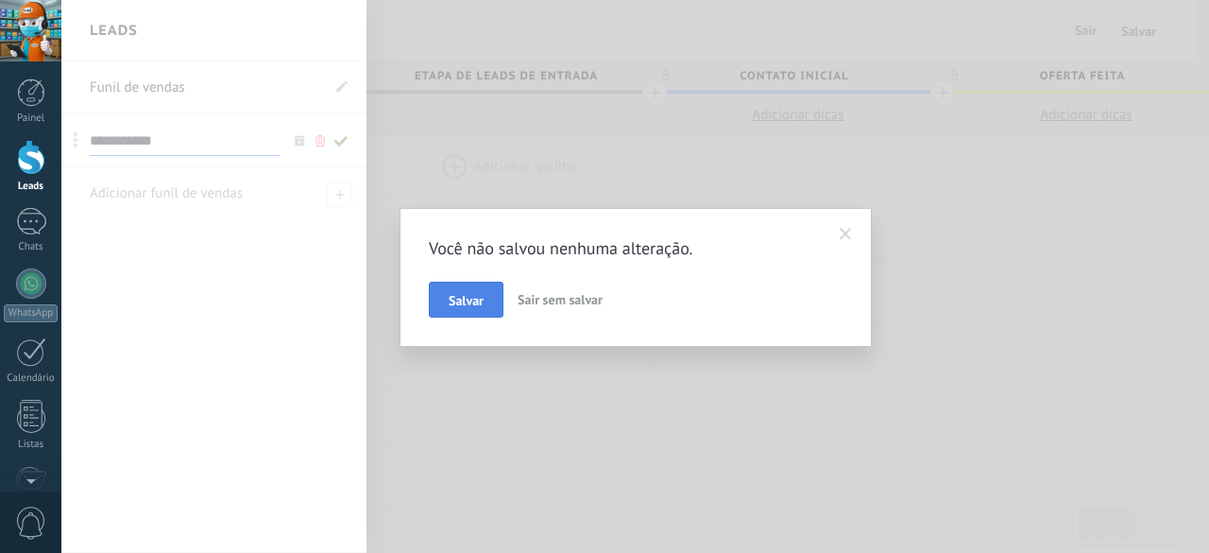
click at [452, 305] on span "Salvar" at bounding box center [466, 300] width 35 height 13
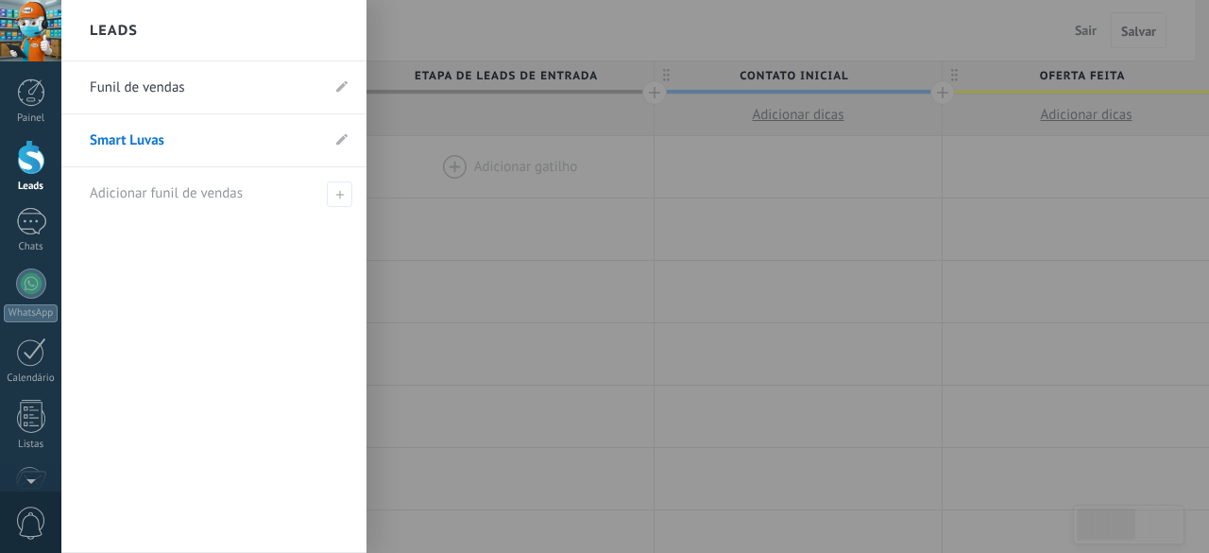
click at [535, 328] on div at bounding box center [665, 276] width 1209 height 553
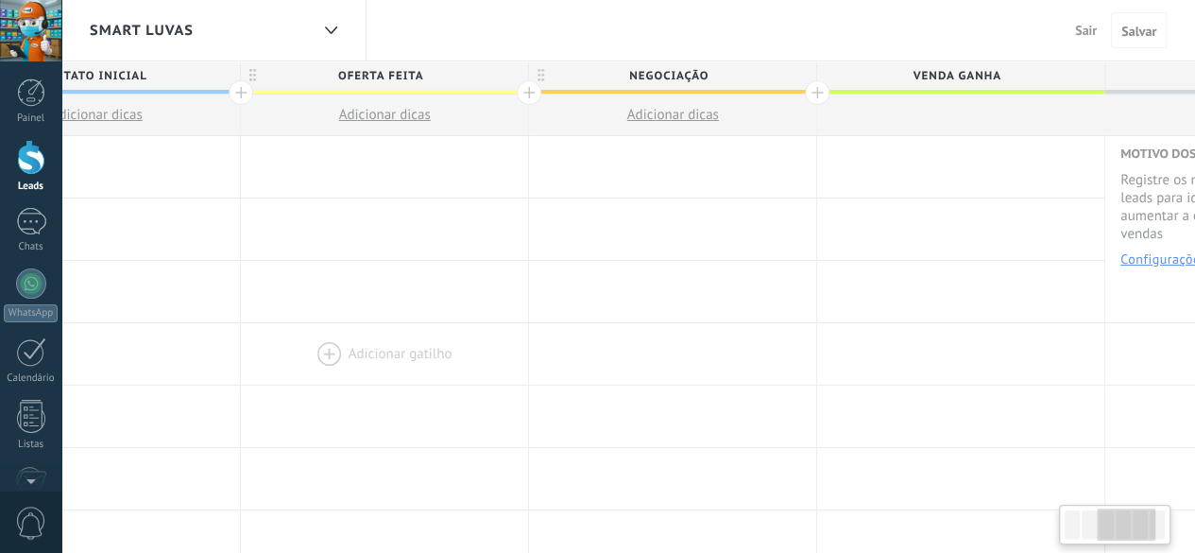
drag, startPoint x: 969, startPoint y: 378, endPoint x: 265, endPoint y: 375, distance: 704.7
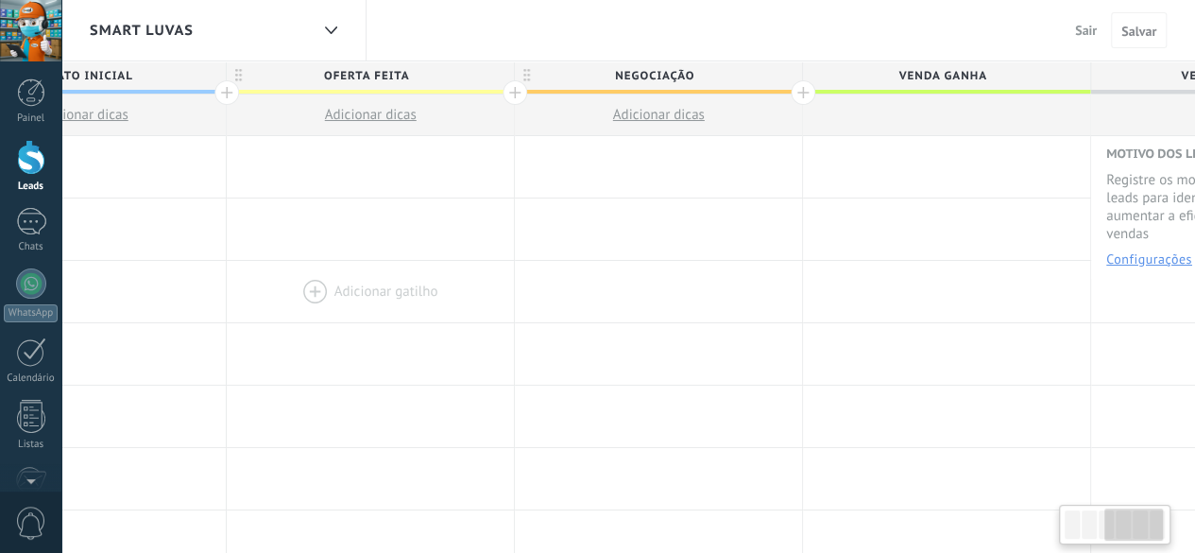
scroll to position [0, 898]
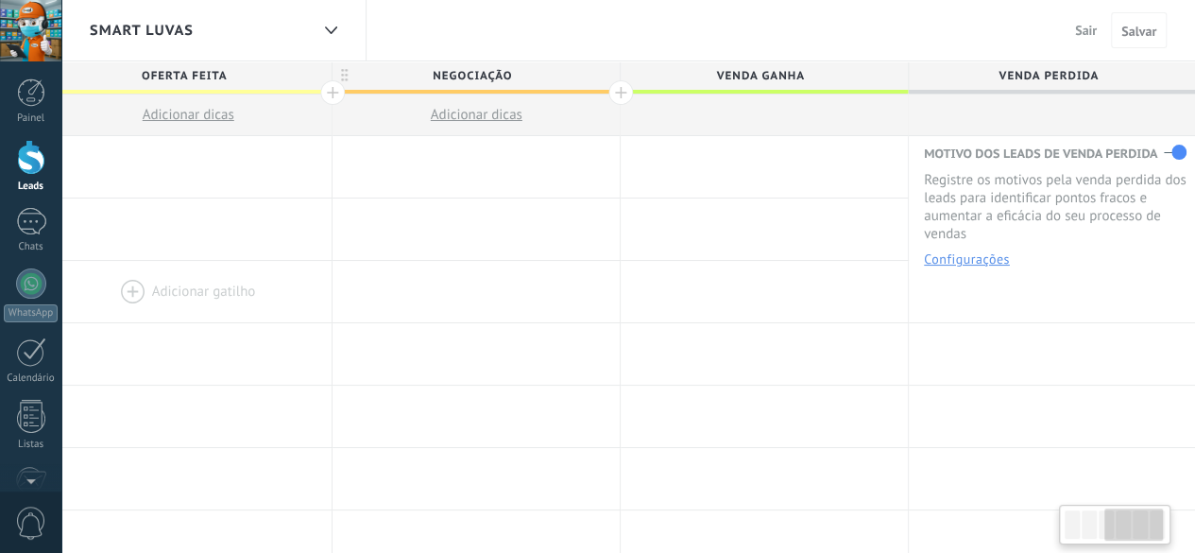
drag, startPoint x: 716, startPoint y: 314, endPoint x: 196, endPoint y: 296, distance: 519.9
click at [194, 311] on div "Adicionar gatilho Adicionar gatilho Adicionar gatilho Adicionar gatilho Adicion…" at bounding box center [332, 292] width 1729 height 62
click at [817, 73] on span "Venda ganha" at bounding box center [760, 75] width 278 height 29
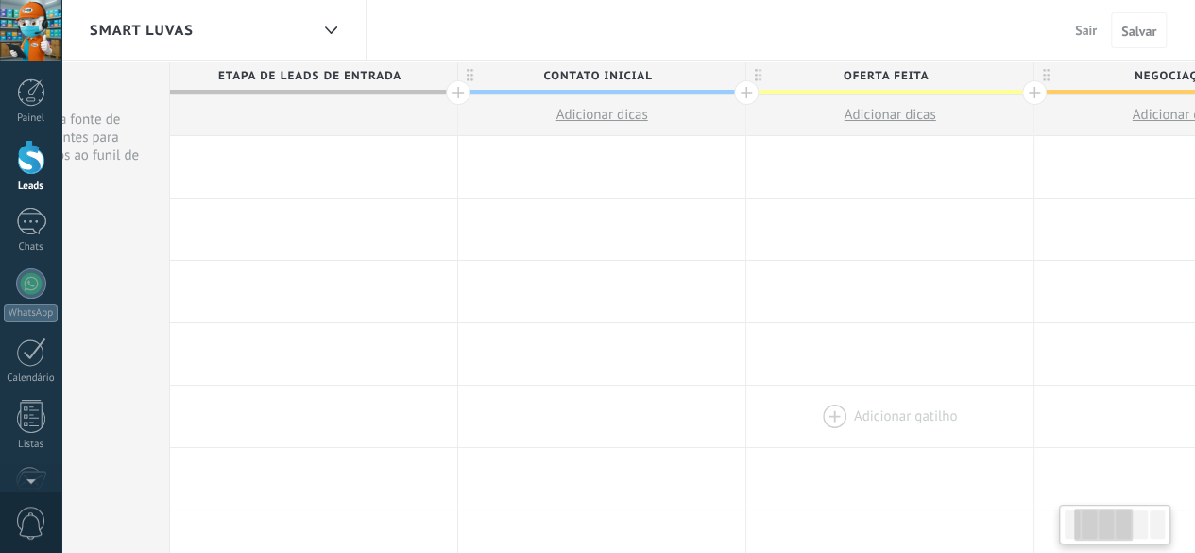
scroll to position [0, 214]
drag, startPoint x: 251, startPoint y: 339, endPoint x: 892, endPoint y: 405, distance: 643.9
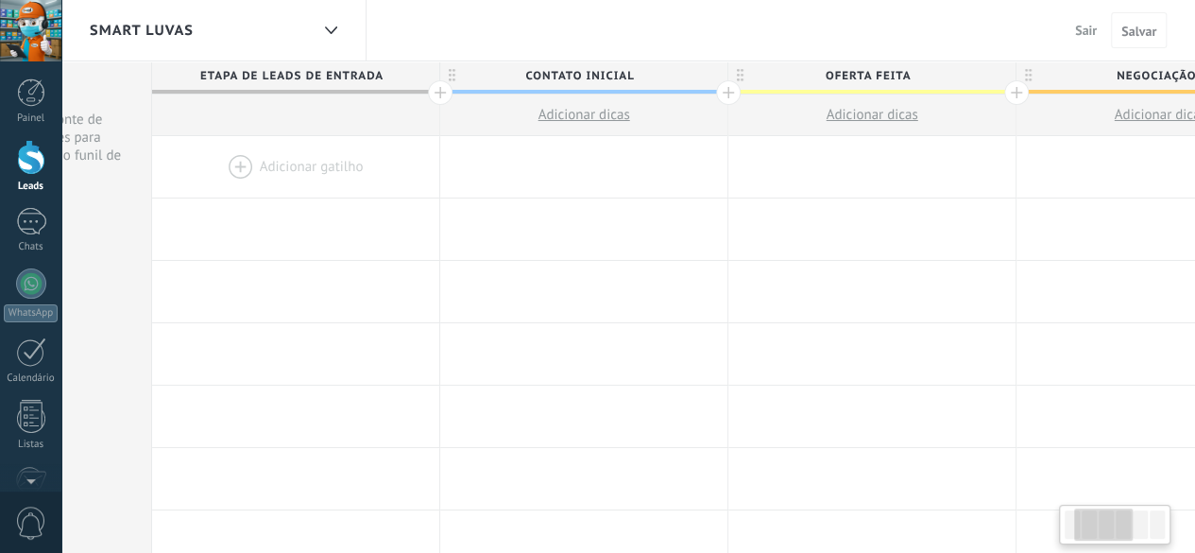
click at [634, 71] on span "Contato inicial" at bounding box center [579, 75] width 278 height 29
click at [634, 70] on input "**********" at bounding box center [579, 75] width 250 height 28
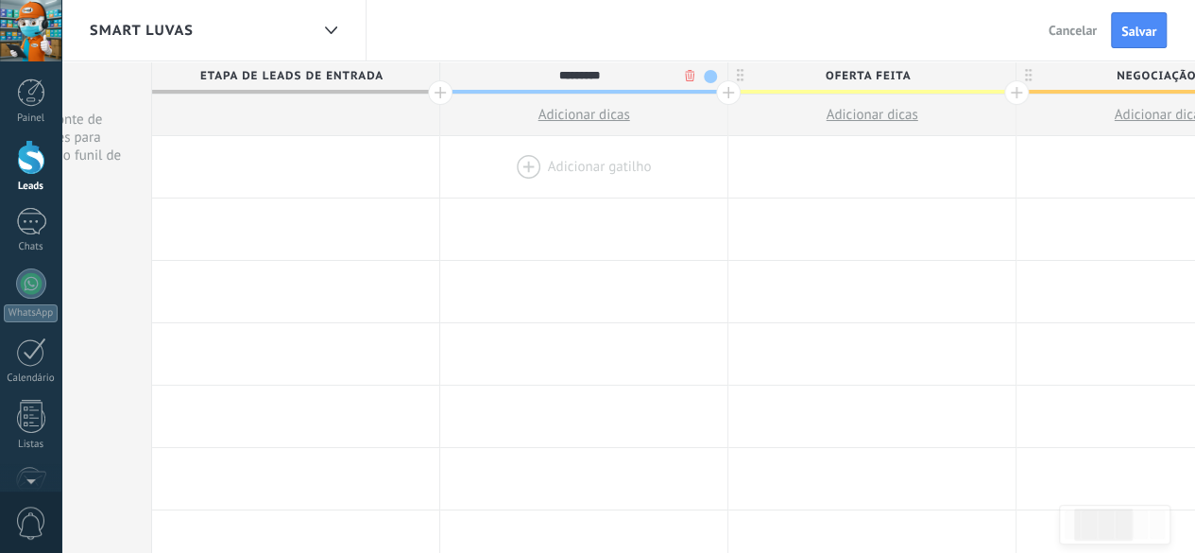
type input "*********"
click at [618, 162] on div at bounding box center [583, 166] width 287 height 61
click at [361, 77] on span "Etapa de leads de entrada" at bounding box center [291, 75] width 278 height 29
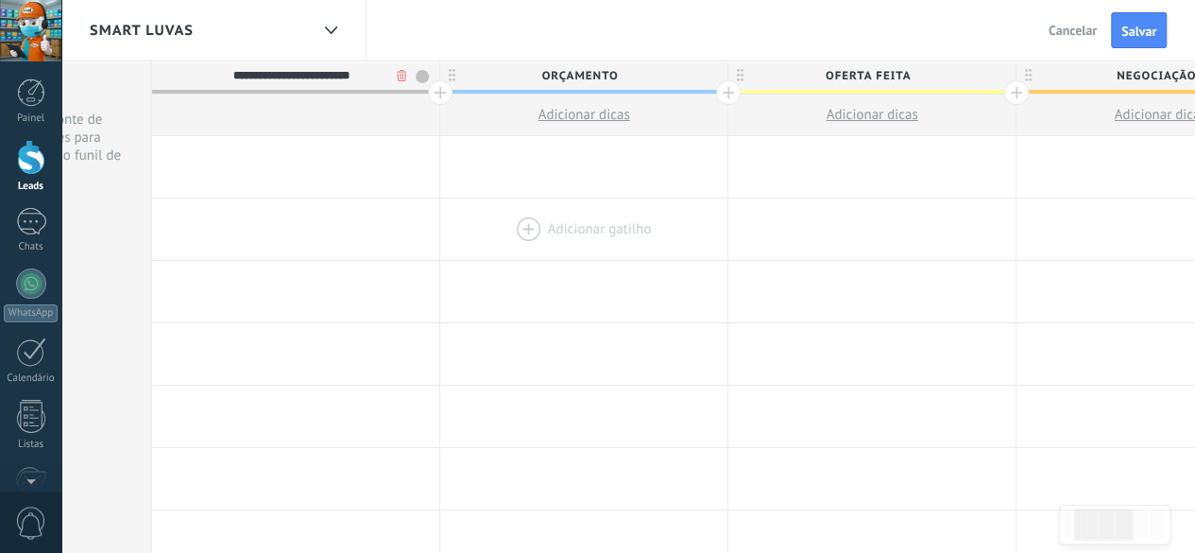
click at [453, 205] on div at bounding box center [583, 228] width 287 height 61
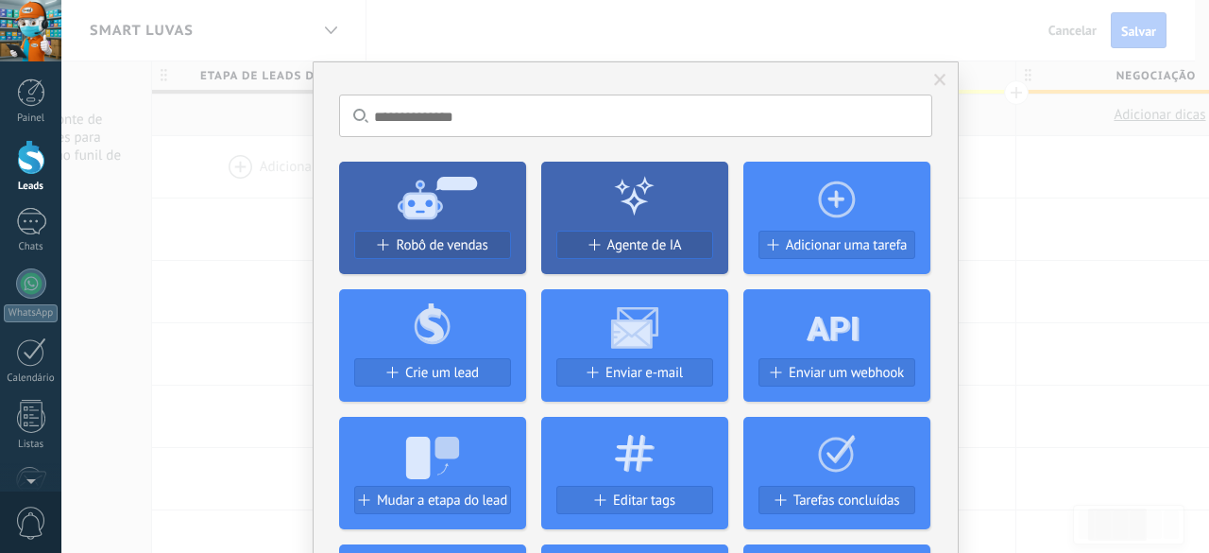
drag, startPoint x: 174, startPoint y: 235, endPoint x: 244, endPoint y: 220, distance: 71.5
click at [175, 236] on div "Sem resultados. Robô de vendas Agente de IA Adicionar uma tarefa Crie um lead E…" at bounding box center [635, 276] width 1148 height 553
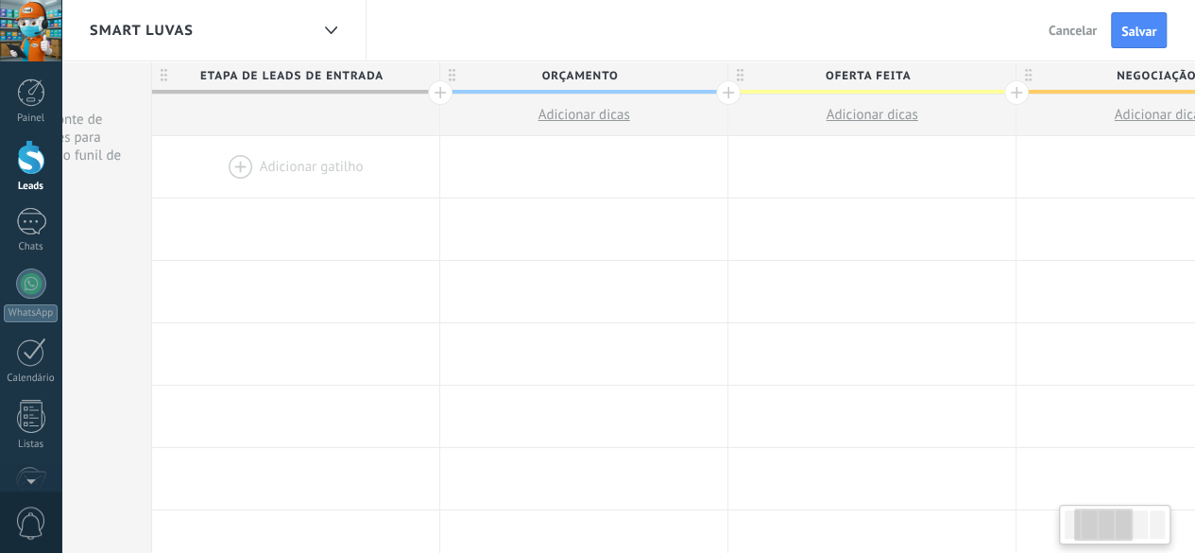
click at [387, 77] on span "Etapa de leads de entrada" at bounding box center [291, 75] width 278 height 29
click at [385, 71] on input "**********" at bounding box center [292, 75] width 250 height 28
type input "*"
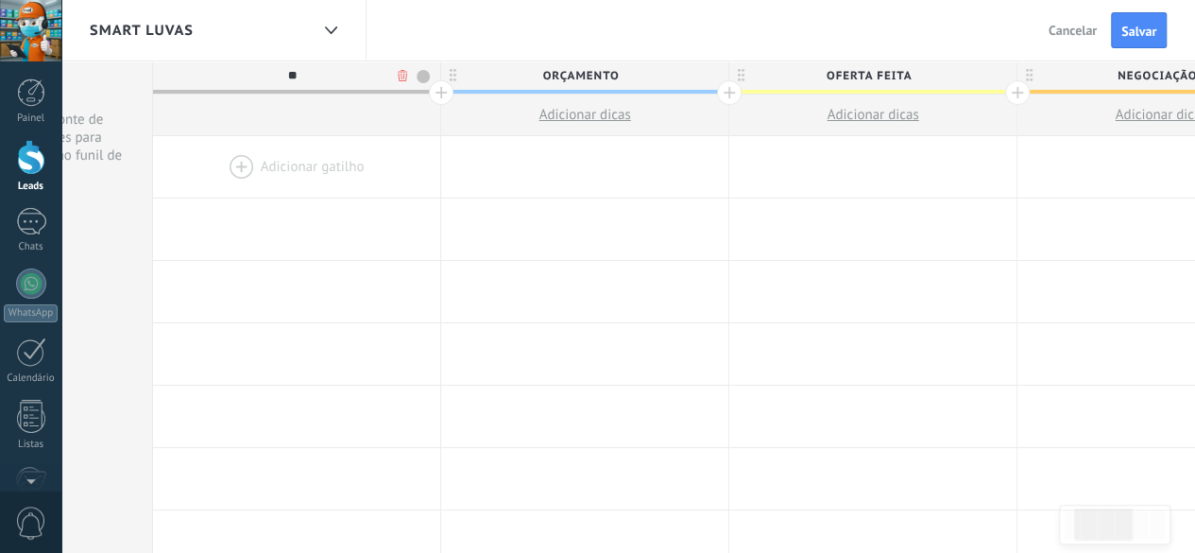
type input "*"
type input "**********"
click at [566, 352] on div at bounding box center [584, 353] width 287 height 61
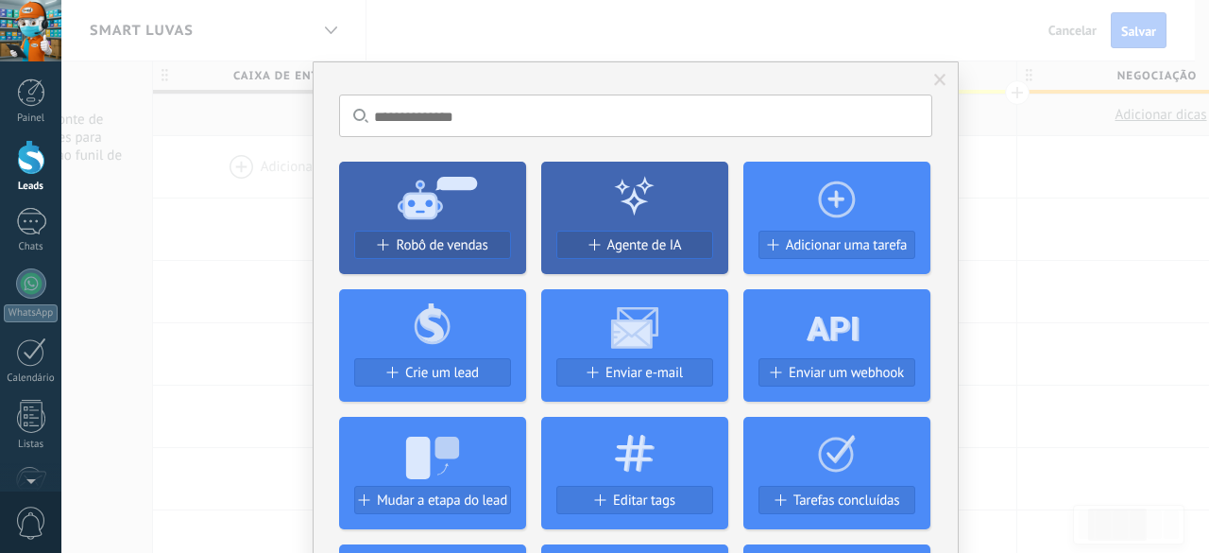
click at [1202, 265] on div "Sem resultados. Robô de vendas Agente de IA Adicionar uma tarefa Crie um lead E…" at bounding box center [635, 276] width 1148 height 553
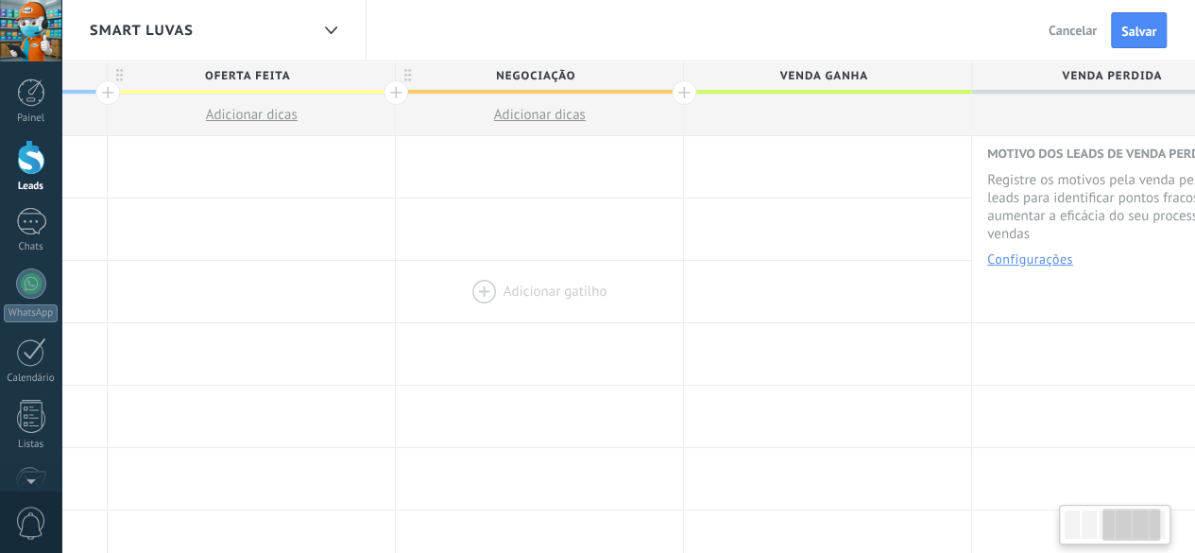
scroll to position [0, 898]
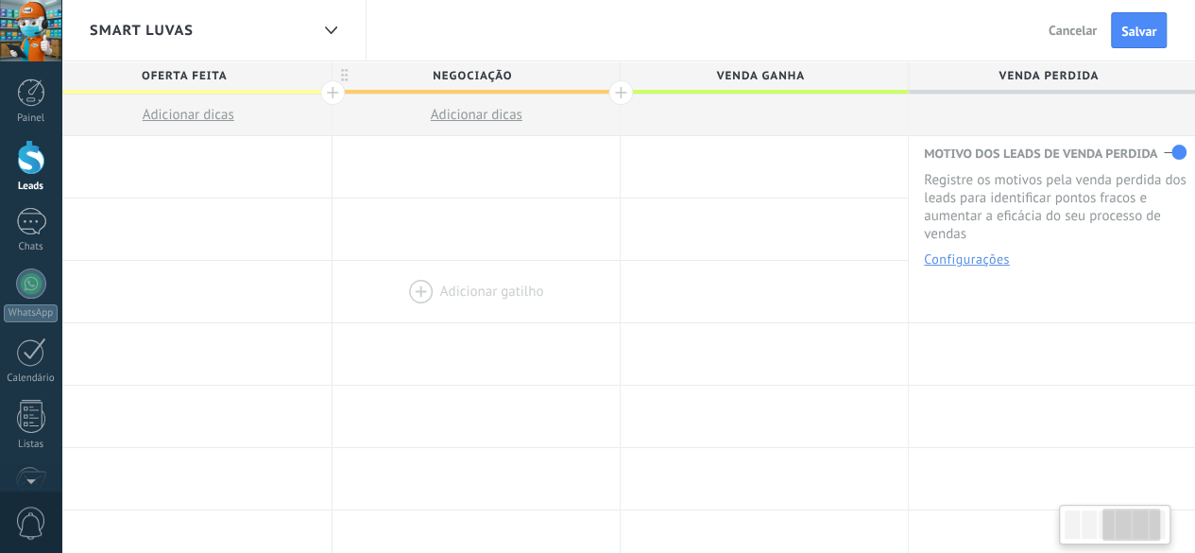
drag, startPoint x: 1130, startPoint y: 338, endPoint x: 404, endPoint y: 306, distance: 726.2
click at [362, 337] on div at bounding box center [476, 353] width 287 height 61
drag, startPoint x: 828, startPoint y: 92, endPoint x: 569, endPoint y: 148, distance: 265.0
drag, startPoint x: 897, startPoint y: 88, endPoint x: 825, endPoint y: 116, distance: 78.1
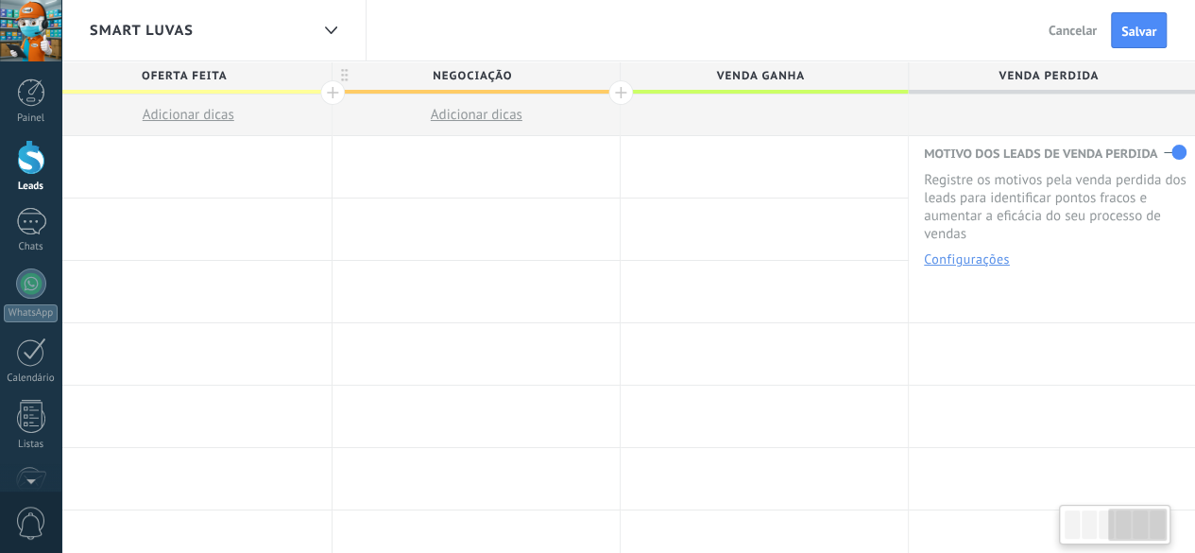
click at [825, 116] on div "Venda ganha" at bounding box center [764, 98] width 287 height 75
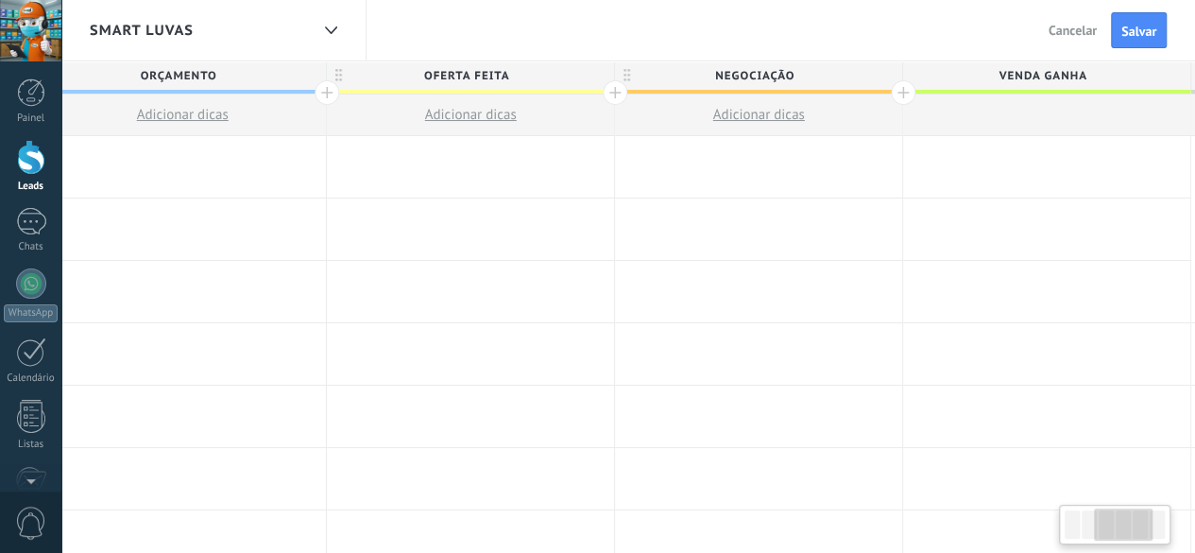
drag, startPoint x: 898, startPoint y: 88, endPoint x: 1208, endPoint y: 92, distance: 309.9
click at [1195, 92] on html ".abecls-1,.abecls-2{fill-rule:evenodd}.abecls-2{fill:#fff} .abhcls-1{fill:none}…" at bounding box center [597, 276] width 1195 height 553
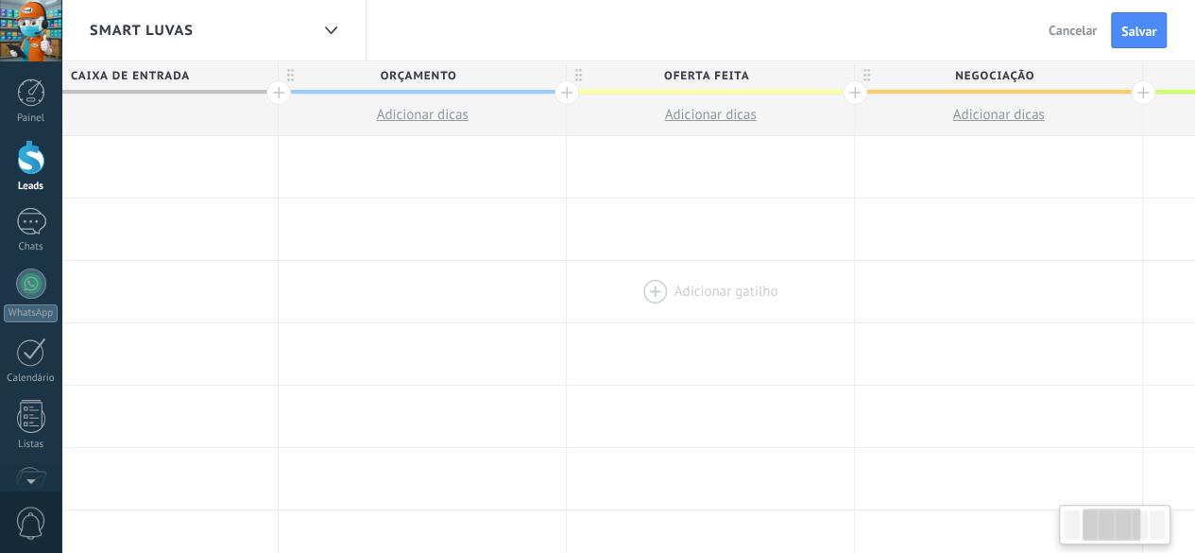
drag, startPoint x: 421, startPoint y: 275, endPoint x: 646, endPoint y: 282, distance: 225.0
click at [664, 285] on div at bounding box center [710, 291] width 287 height 61
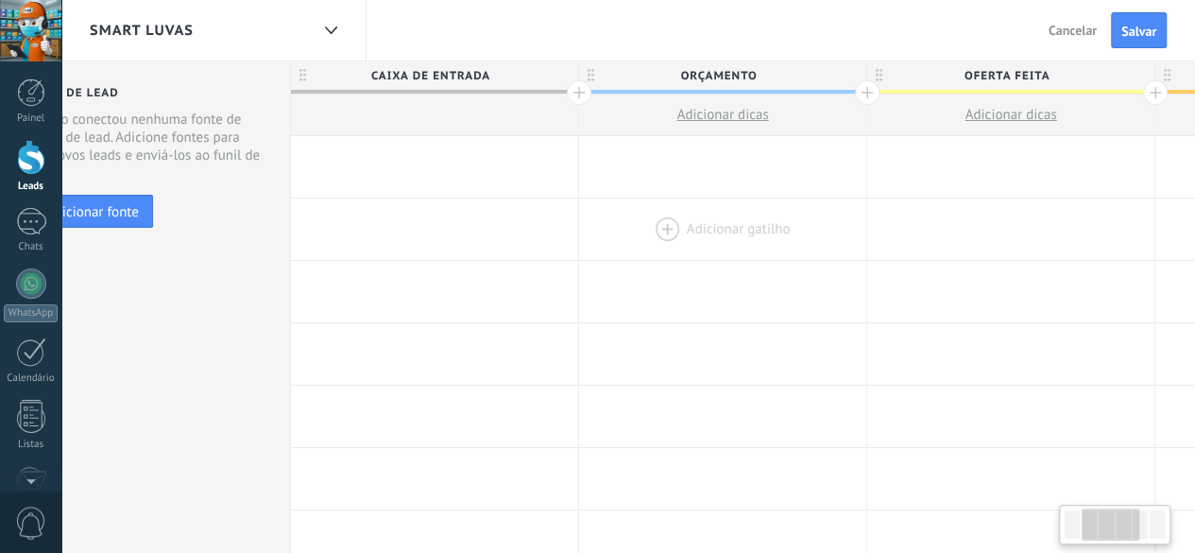
scroll to position [0, 0]
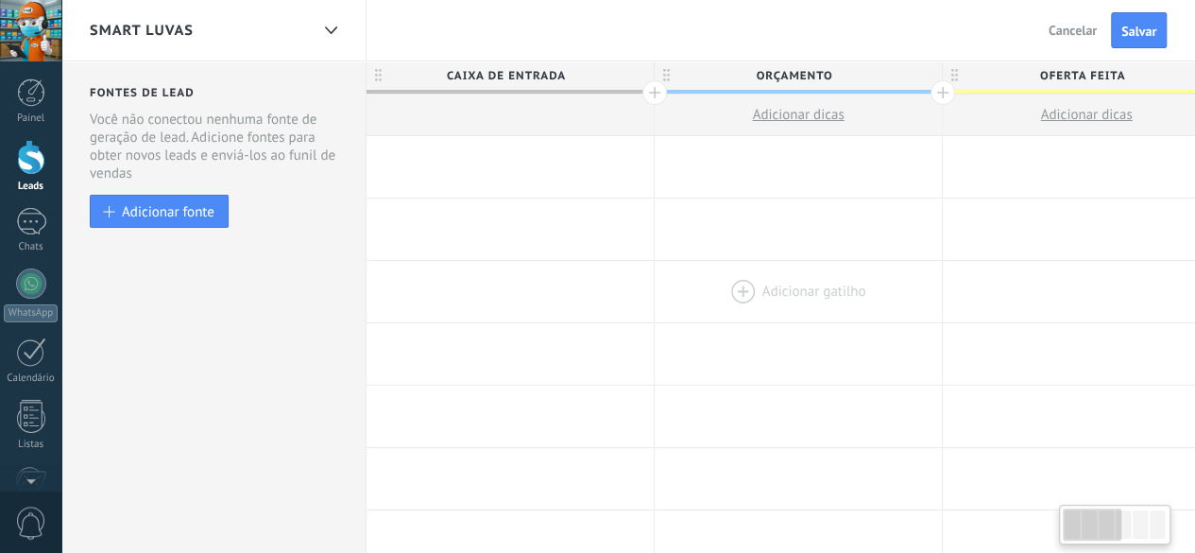
drag, startPoint x: 327, startPoint y: 241, endPoint x: 742, endPoint y: 259, distance: 415.1
click at [742, 258] on div at bounding box center [798, 228] width 287 height 61
drag, startPoint x: 975, startPoint y: 296, endPoint x: 1090, endPoint y: 288, distance: 115.5
click at [1087, 289] on div at bounding box center [1086, 291] width 287 height 61
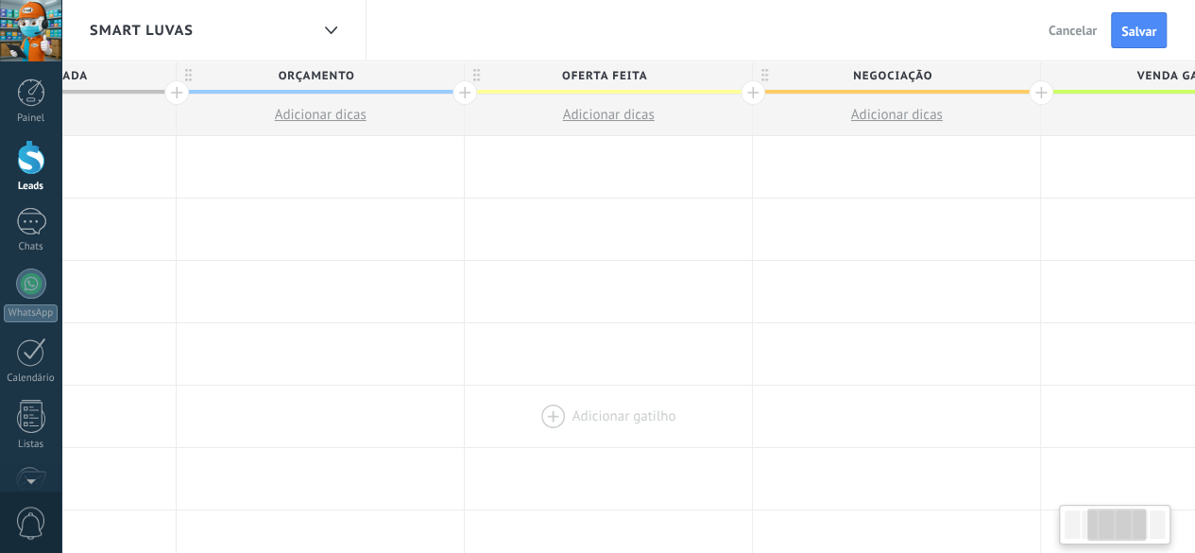
scroll to position [0, 480]
drag, startPoint x: 999, startPoint y: 430, endPoint x: 523, endPoint y: 426, distance: 476.1
click at [523, 426] on div at bounding box center [606, 415] width 287 height 61
click at [622, 69] on span "Oferta feita" at bounding box center [602, 75] width 278 height 29
type input "**********"
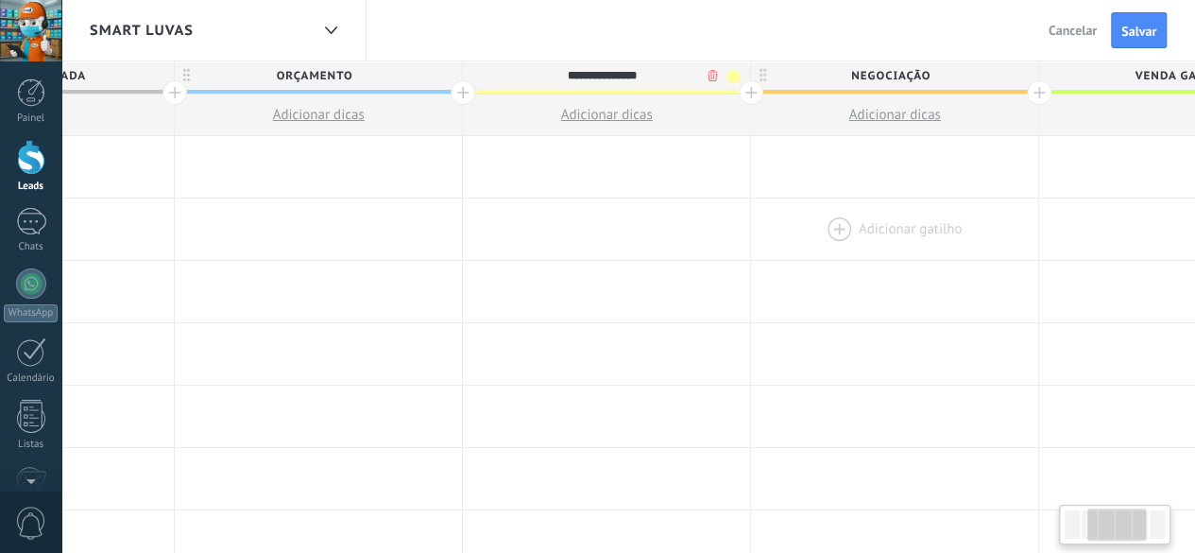
click at [843, 228] on div at bounding box center [894, 228] width 287 height 61
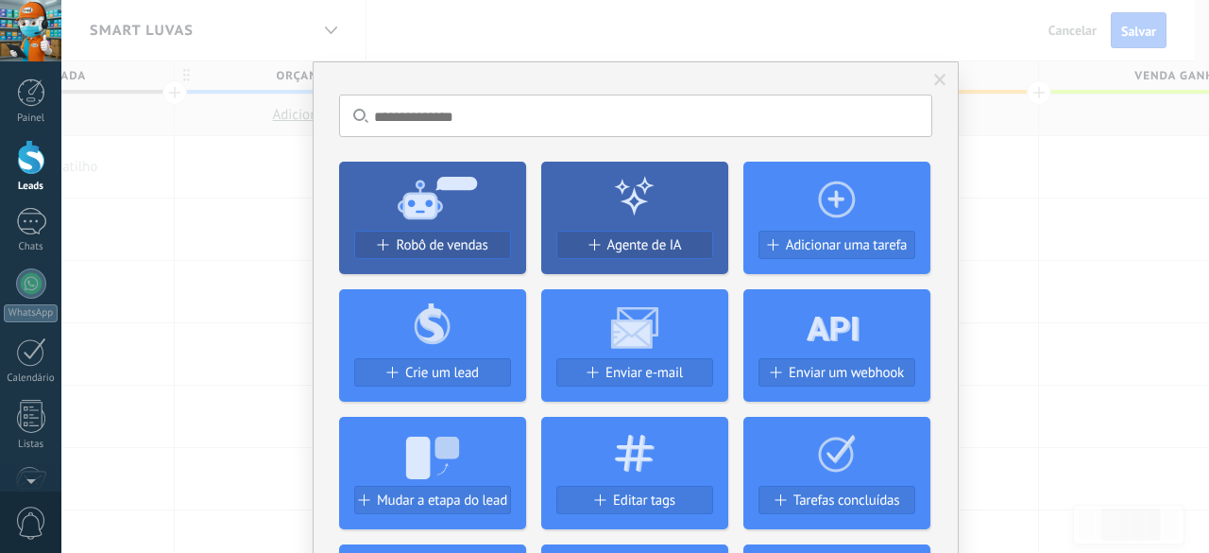
click at [945, 77] on span at bounding box center [940, 80] width 31 height 32
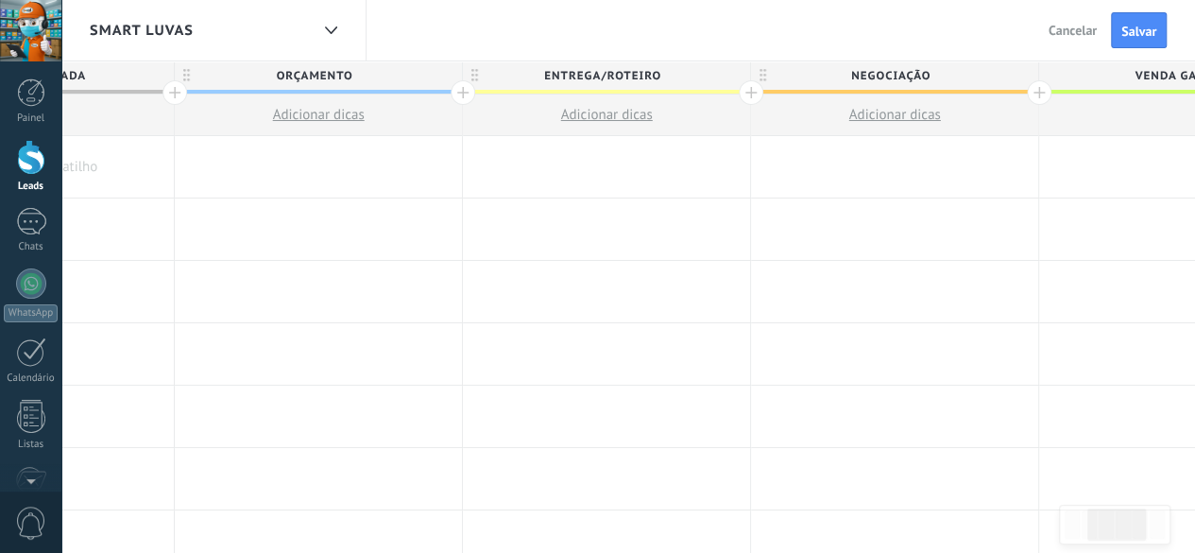
click at [880, 73] on span "Negociação" at bounding box center [890, 75] width 278 height 29
click at [880, 73] on input "**********" at bounding box center [890, 75] width 250 height 28
type input "**********"
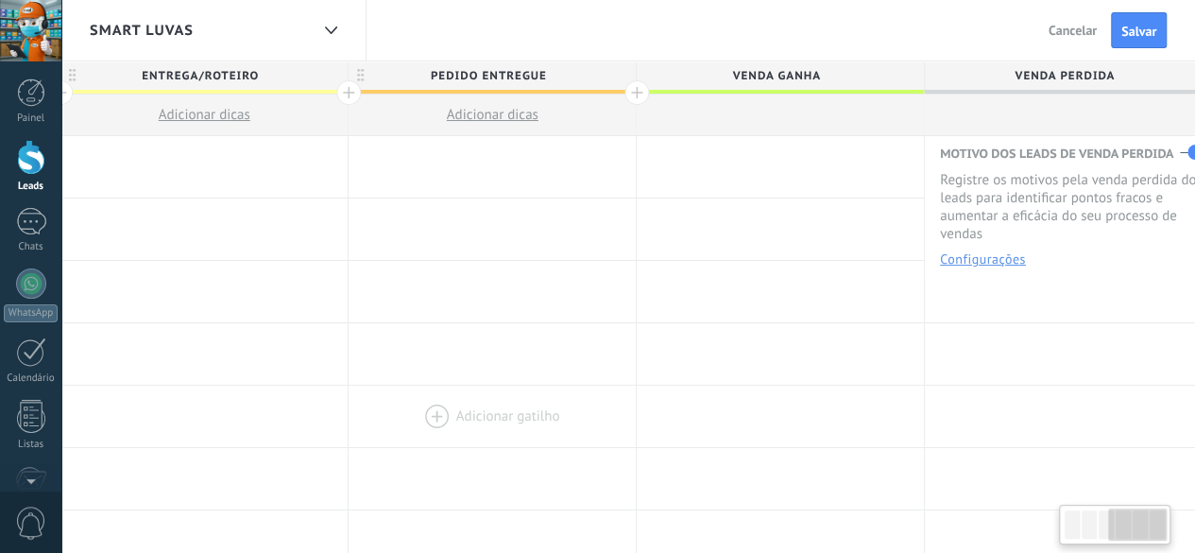
scroll to position [0, 898]
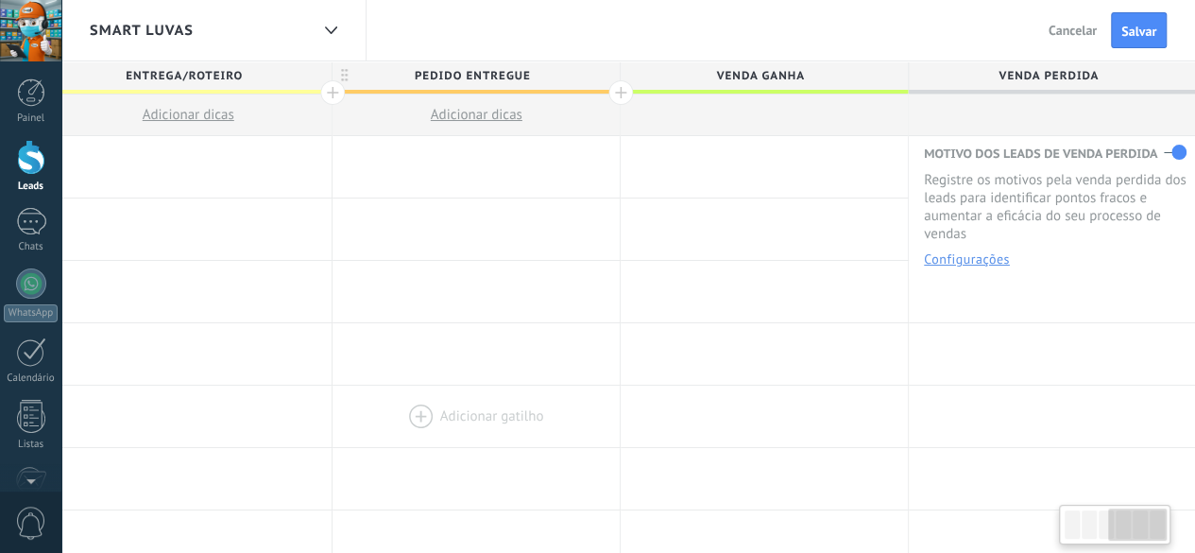
drag, startPoint x: 859, startPoint y: 380, endPoint x: 440, endPoint y: 394, distance: 418.7
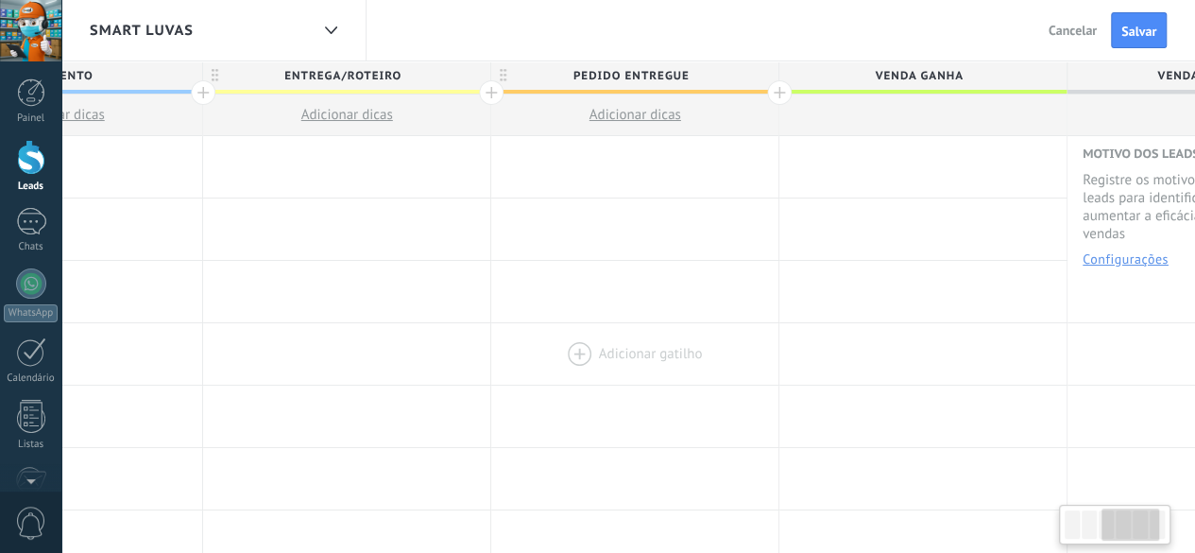
scroll to position [0, 759]
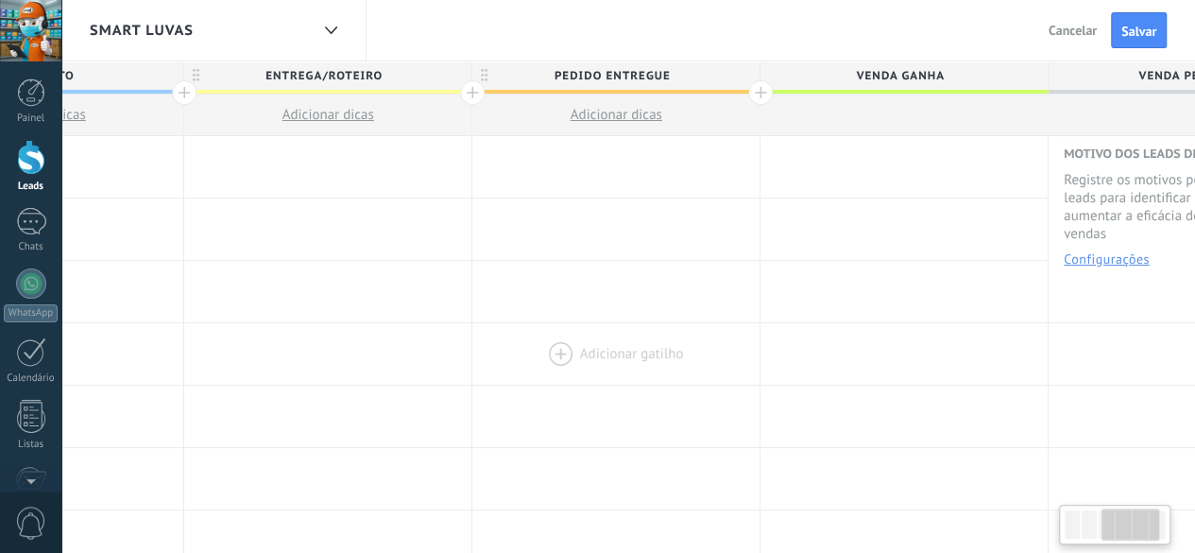
drag, startPoint x: 471, startPoint y: 324, endPoint x: 591, endPoint y: 346, distance: 121.9
click at [591, 346] on div at bounding box center [615, 353] width 287 height 61
click at [760, 93] on div at bounding box center [760, 92] width 25 height 25
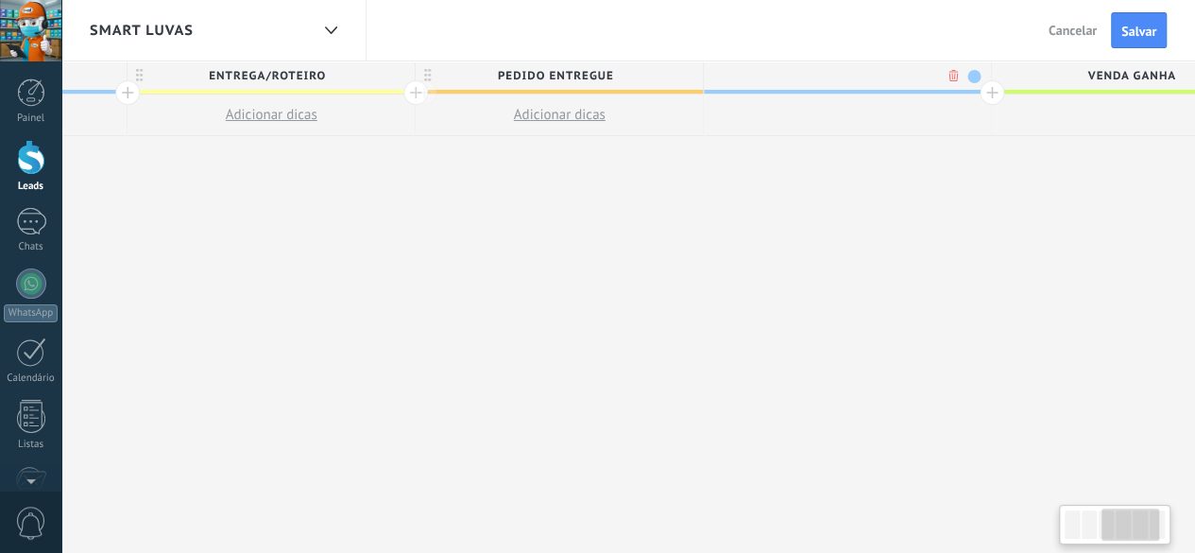
scroll to position [0, 898]
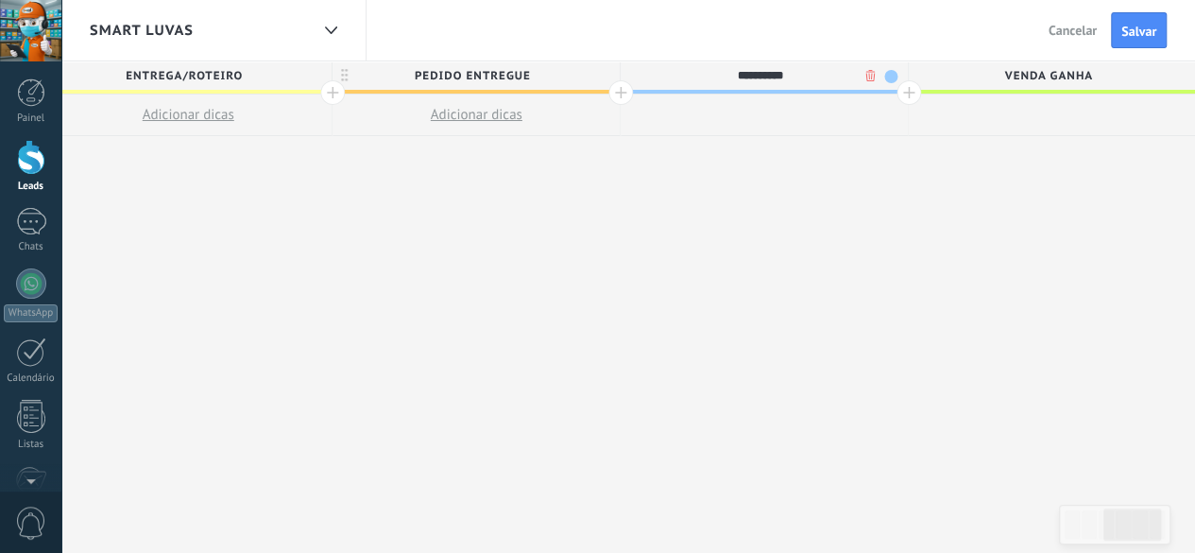
type input "**********"
click at [825, 277] on div "**********" at bounding box center [476, 307] width 2017 height 492
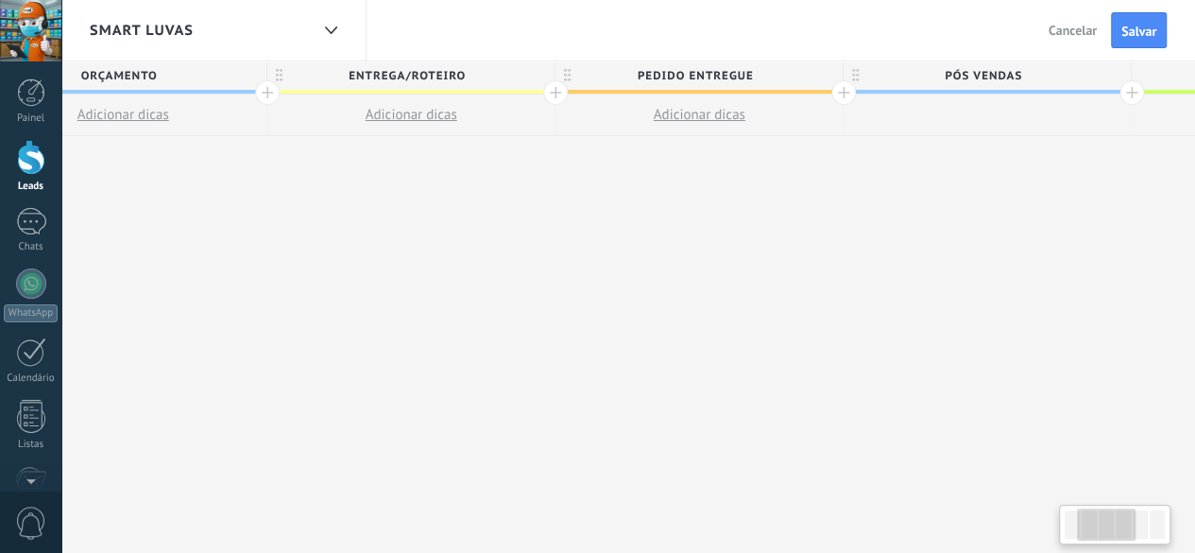
scroll to position [0, 0]
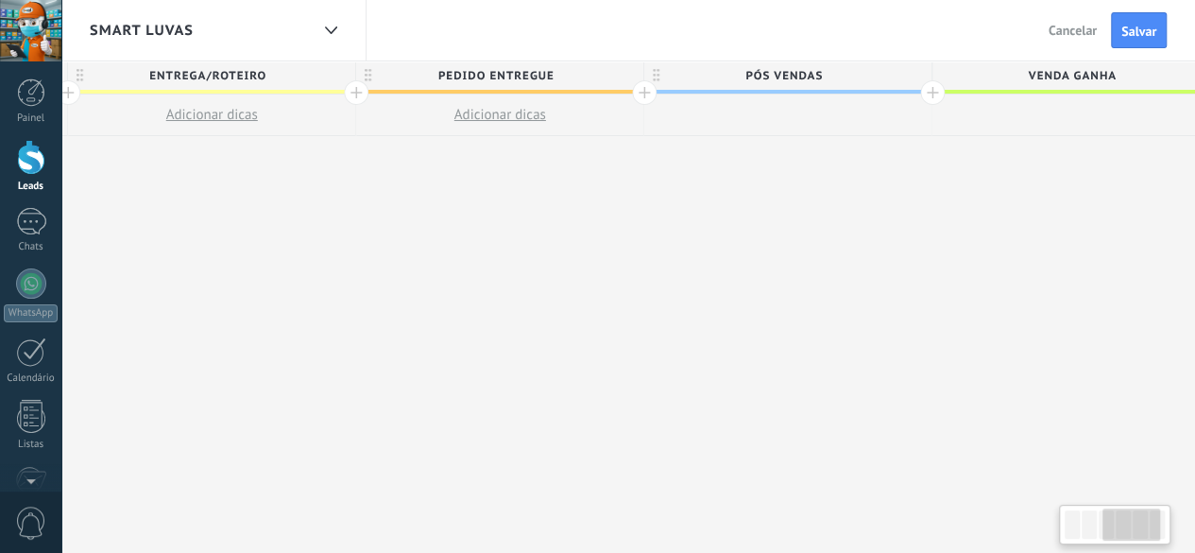
drag, startPoint x: 200, startPoint y: 358, endPoint x: 311, endPoint y: 393, distance: 115.9
click at [311, 394] on div "**********" at bounding box center [500, 307] width 2017 height 492
click at [908, 76] on span "pós vendas" at bounding box center [779, 75] width 278 height 29
click at [909, 77] on span at bounding box center [909, 76] width 13 height 13
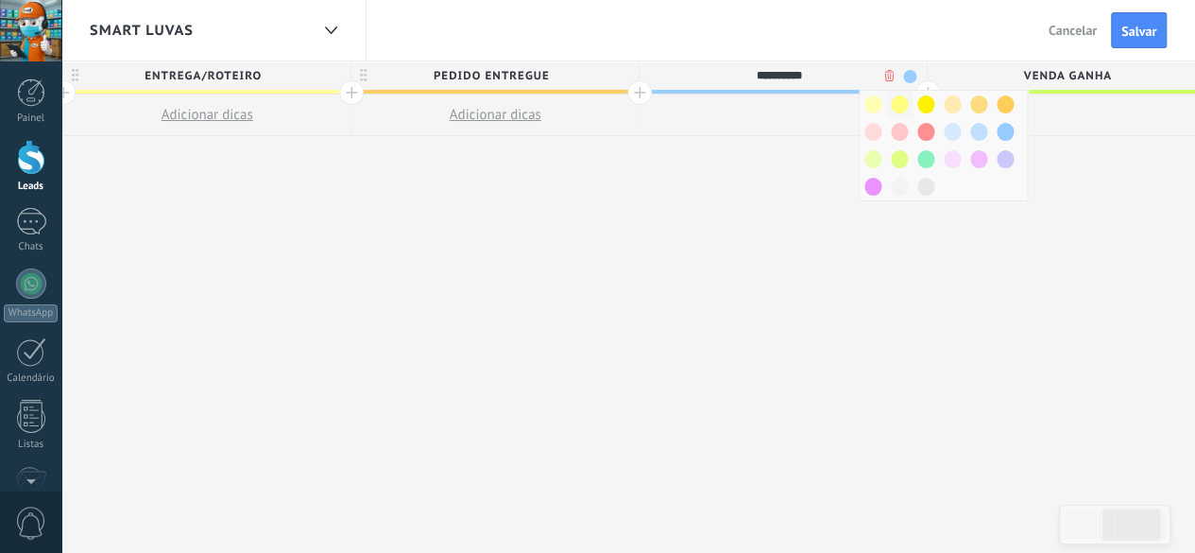
click at [899, 102] on span at bounding box center [899, 104] width 17 height 18
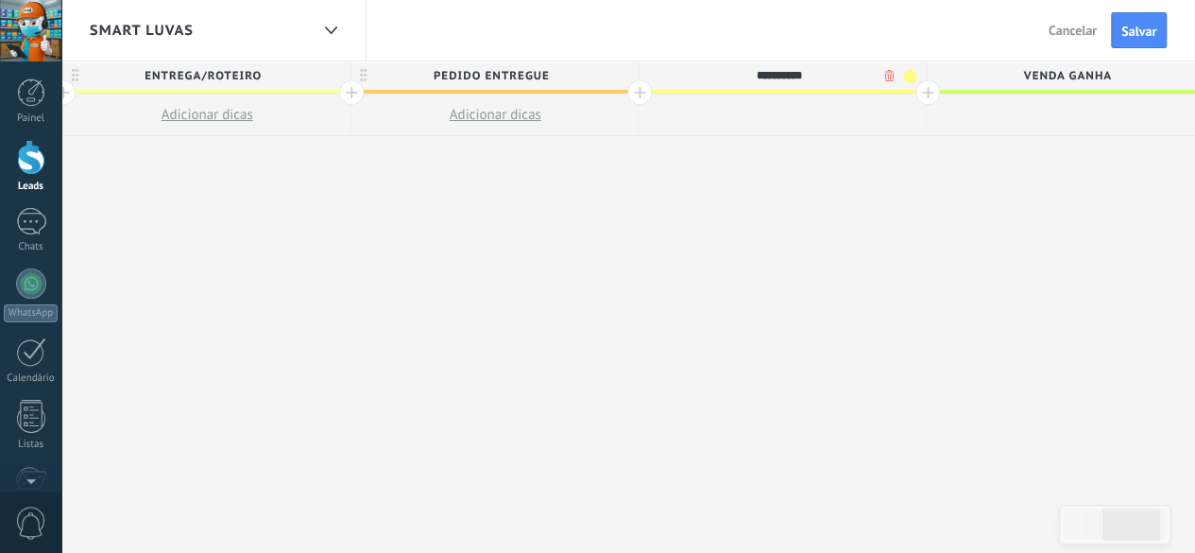
click at [819, 239] on div "**********" at bounding box center [495, 307] width 2017 height 492
click at [911, 73] on span "pós vendas" at bounding box center [779, 75] width 278 height 29
click at [907, 73] on span at bounding box center [909, 76] width 13 height 13
click at [979, 133] on span at bounding box center [978, 132] width 17 height 18
click at [918, 254] on div "**********" at bounding box center [495, 307] width 2017 height 492
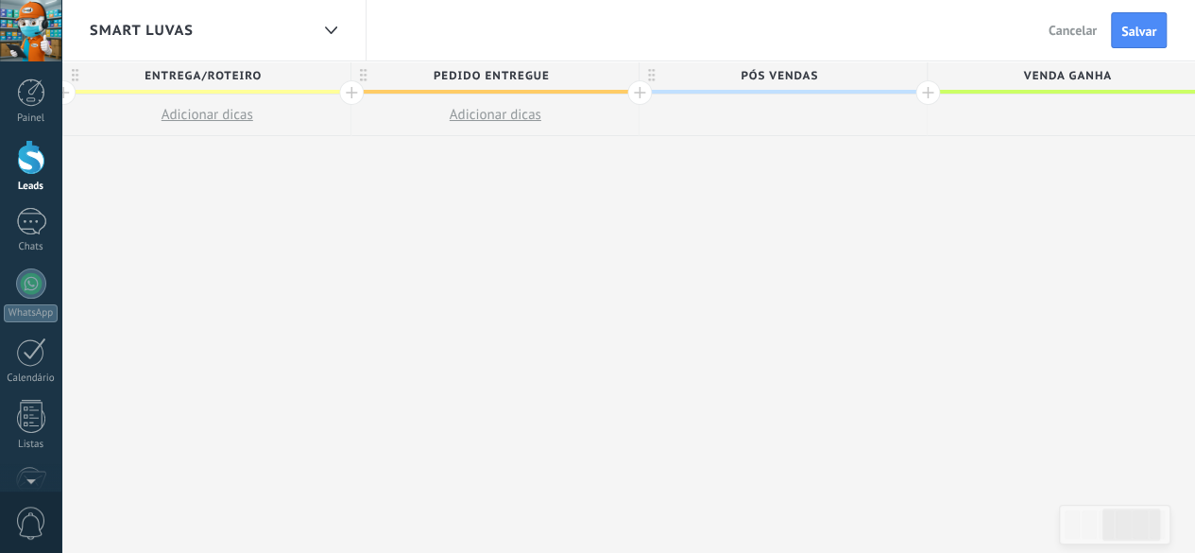
click at [902, 78] on span "pós vendas" at bounding box center [779, 75] width 278 height 29
click at [913, 77] on span at bounding box center [909, 76] width 13 height 13
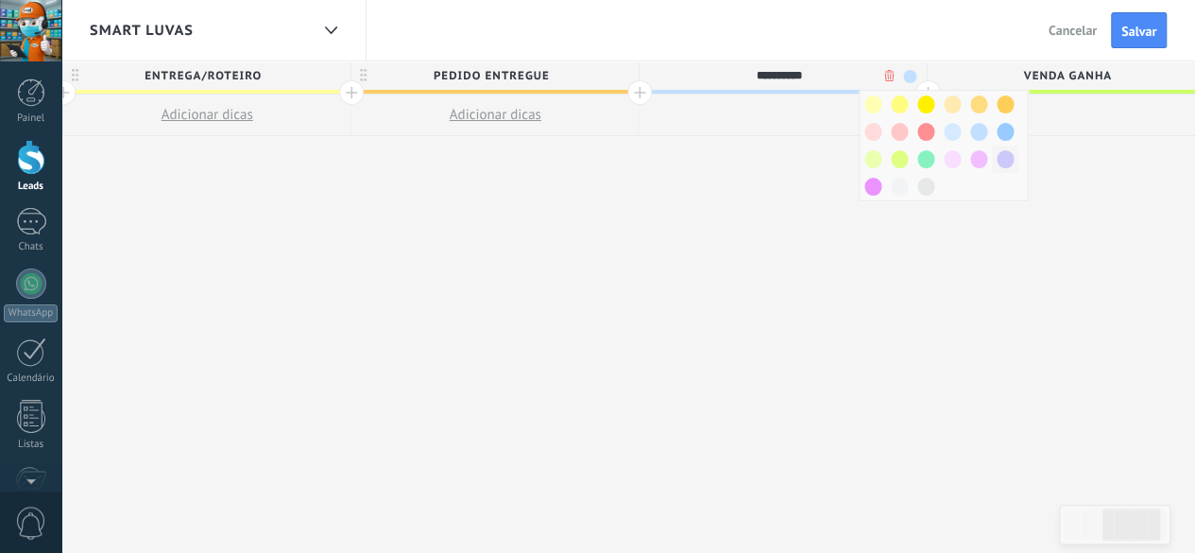
click at [1003, 154] on span at bounding box center [1005, 159] width 17 height 18
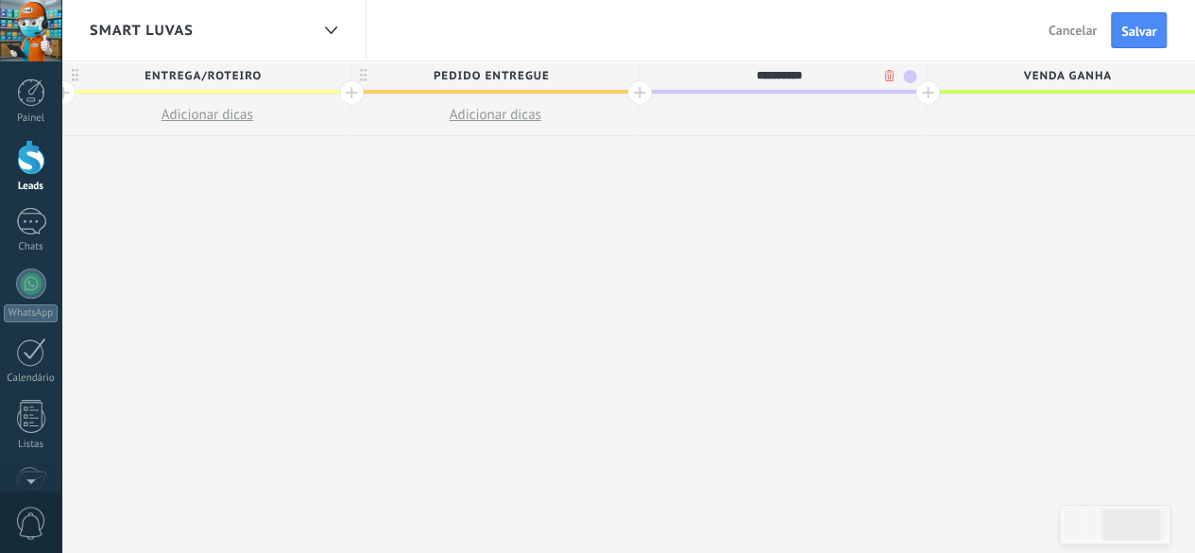
click at [897, 255] on div "**********" at bounding box center [495, 307] width 2017 height 492
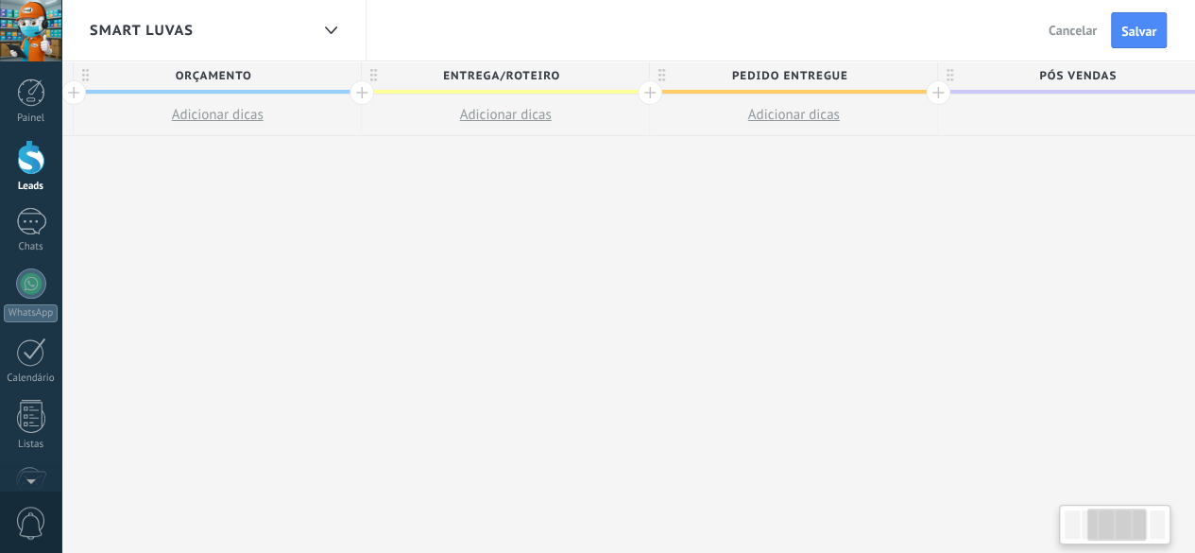
scroll to position [0, 606]
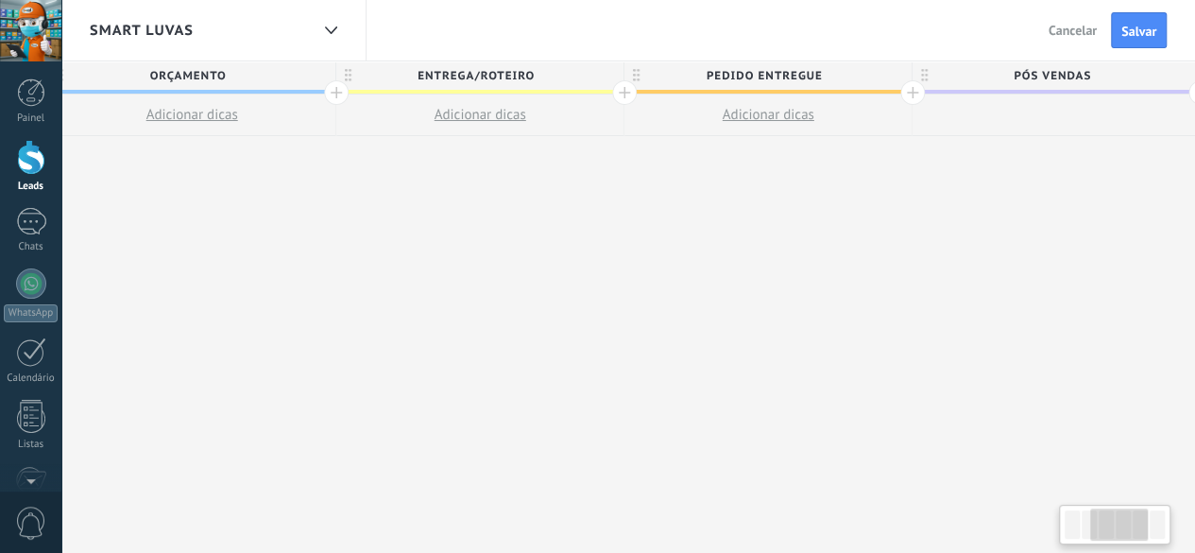
drag, startPoint x: 494, startPoint y: 313, endPoint x: 751, endPoint y: 346, distance: 259.1
click at [751, 346] on div "**********" at bounding box center [768, 307] width 2017 height 492
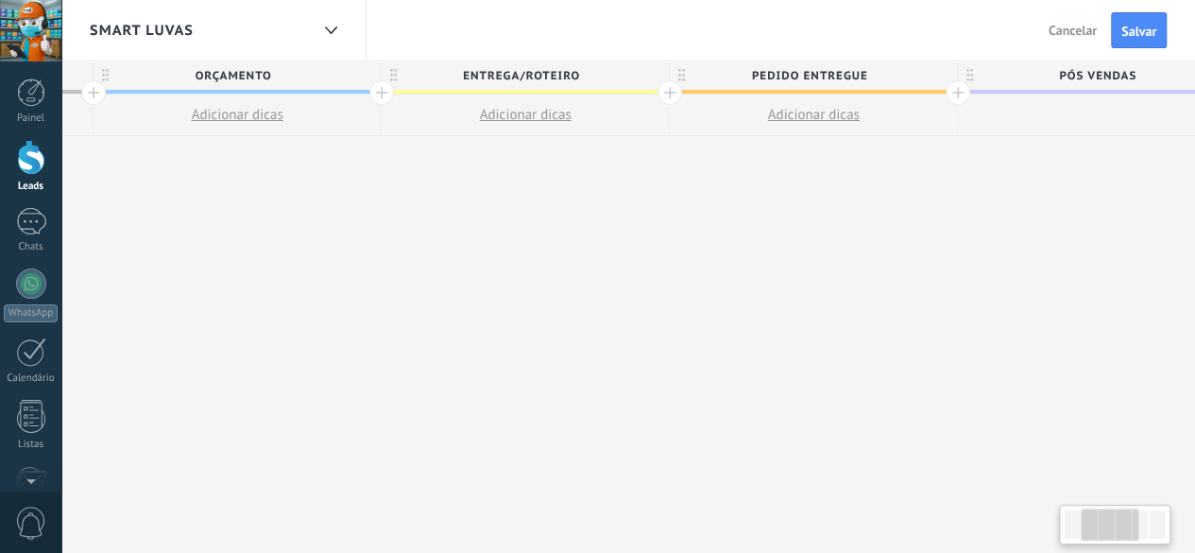
scroll to position [0, 395]
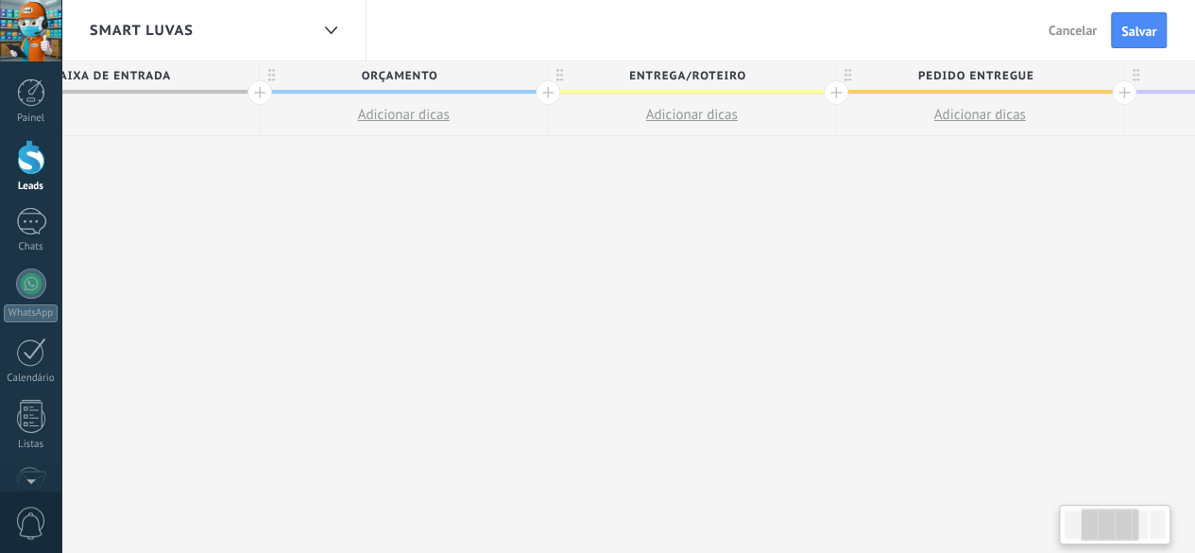
drag, startPoint x: 1024, startPoint y: 339, endPoint x: 1208, endPoint y: 346, distance: 184.3
click at [1195, 346] on html ".abecls-1,.abecls-2{fill-rule:evenodd}.abecls-2{fill:#fff} .abhcls-1{fill:none}…" at bounding box center [597, 276] width 1195 height 553
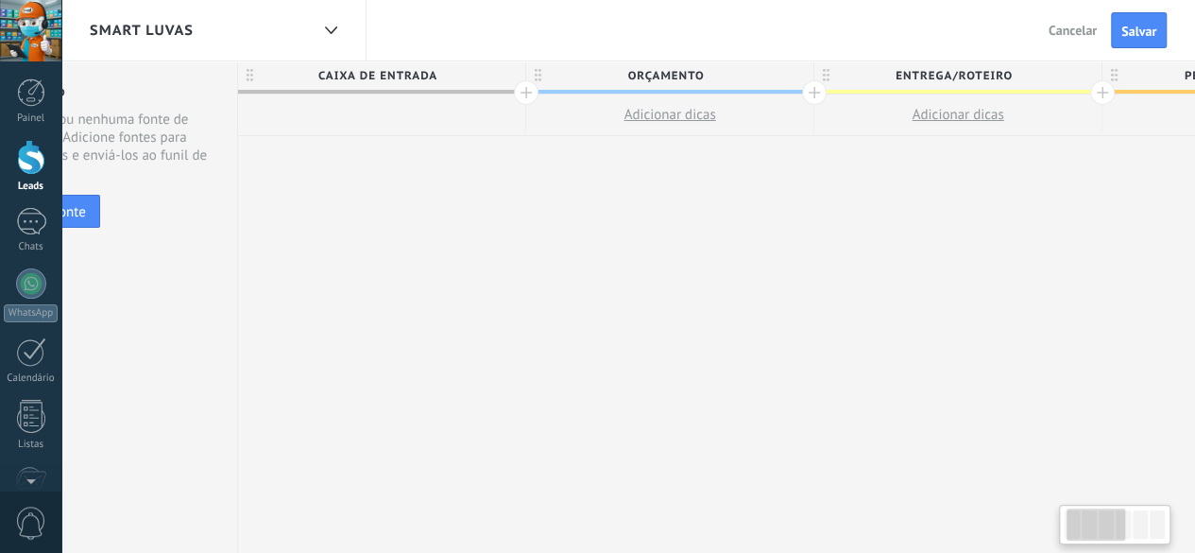
scroll to position [0, 84]
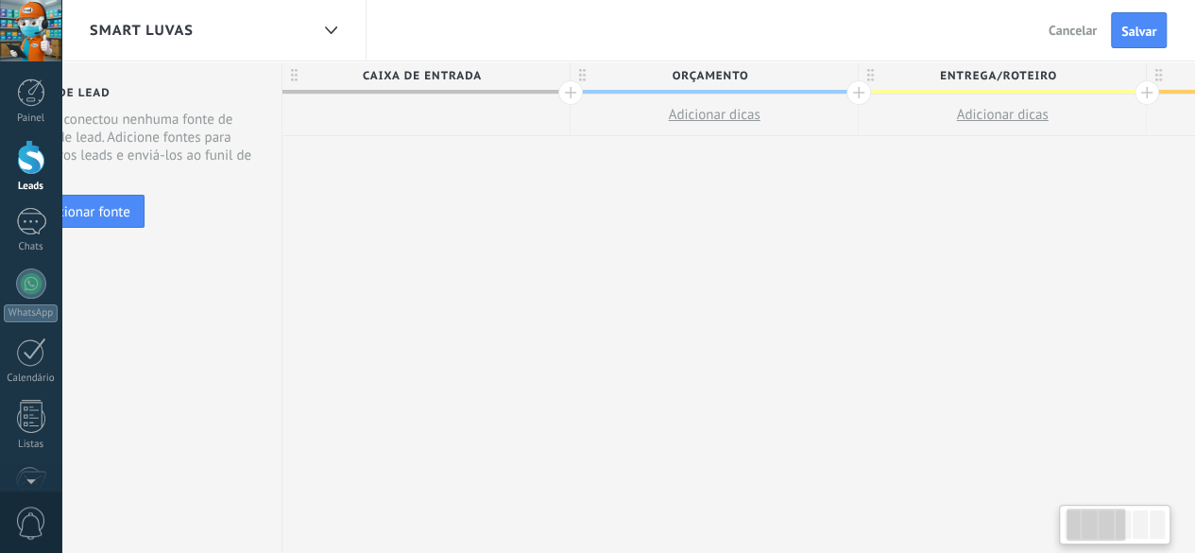
drag, startPoint x: 712, startPoint y: 282, endPoint x: 1175, endPoint y: 276, distance: 462.9
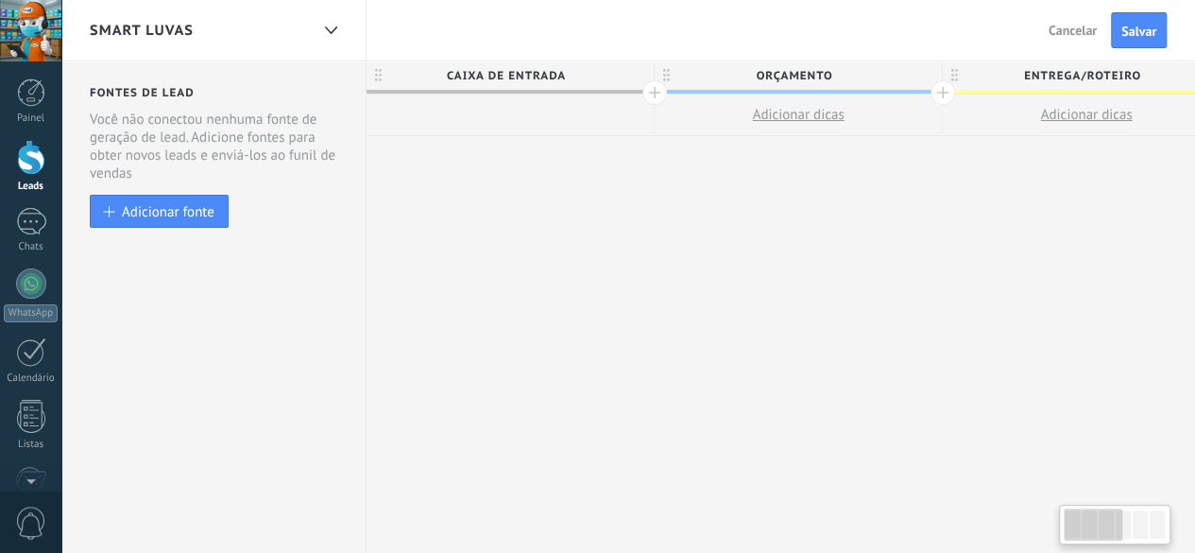
drag, startPoint x: 725, startPoint y: 305, endPoint x: 941, endPoint y: 320, distance: 216.9
click at [1141, 43] on button "Salvar" at bounding box center [1139, 30] width 56 height 36
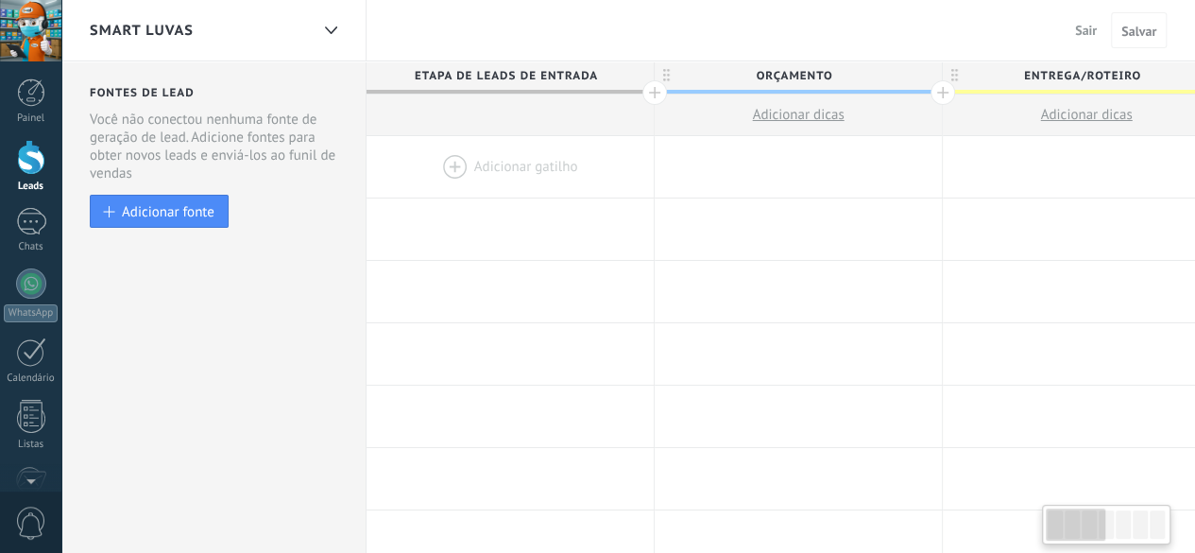
click at [334, 31] on icon at bounding box center [331, 30] width 12 height 8
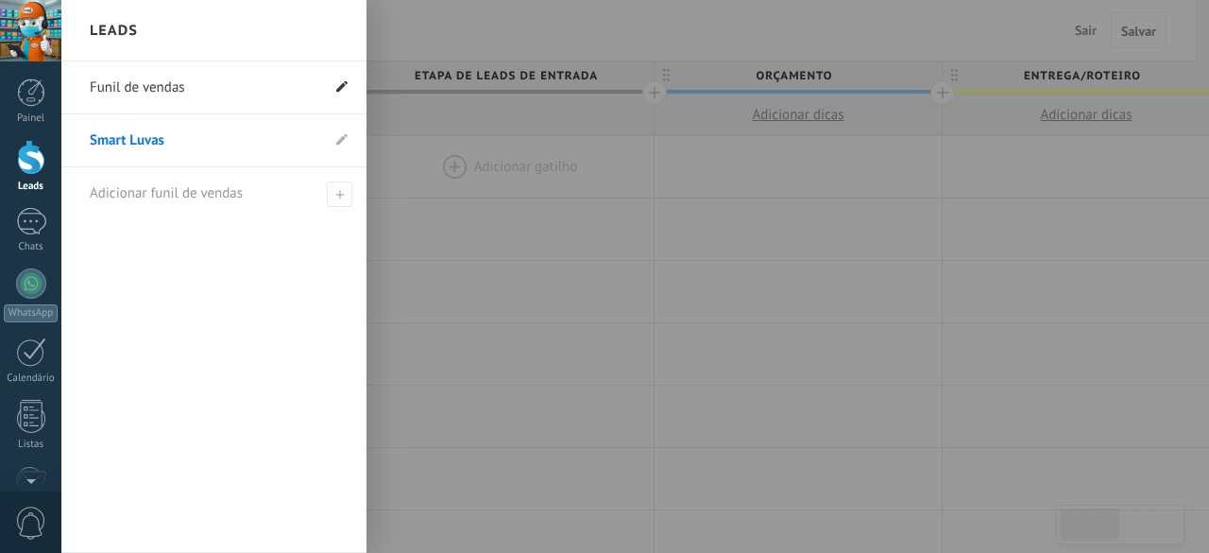
click at [342, 84] on use at bounding box center [341, 85] width 11 height 11
click at [306, 83] on input "**********" at bounding box center [205, 88] width 230 height 30
click at [295, 145] on link "Smart Luvas" at bounding box center [205, 140] width 230 height 53
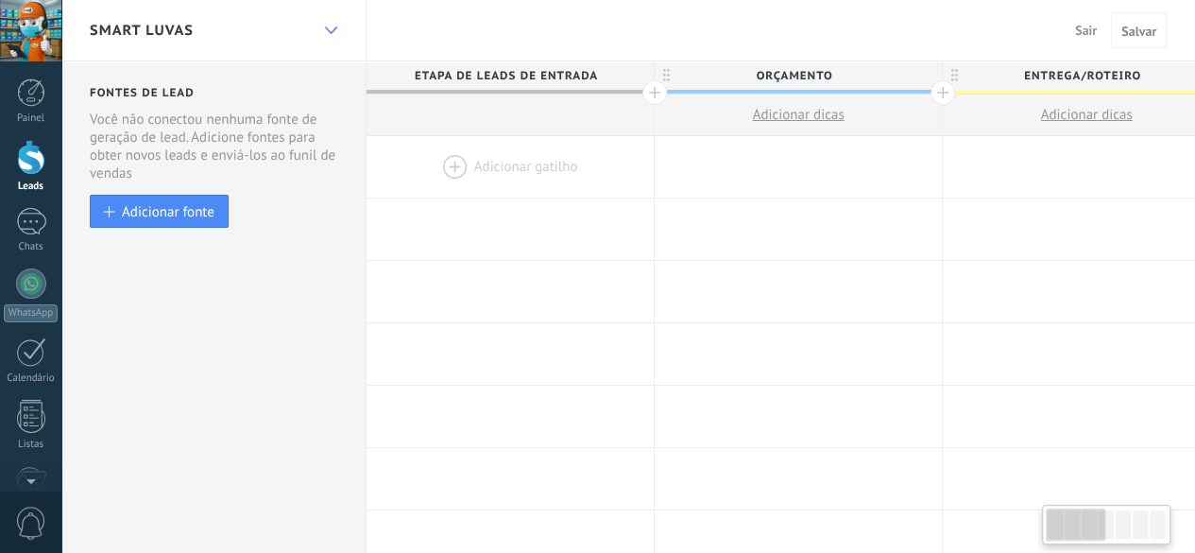
click at [325, 19] on div at bounding box center [331, 30] width 32 height 37
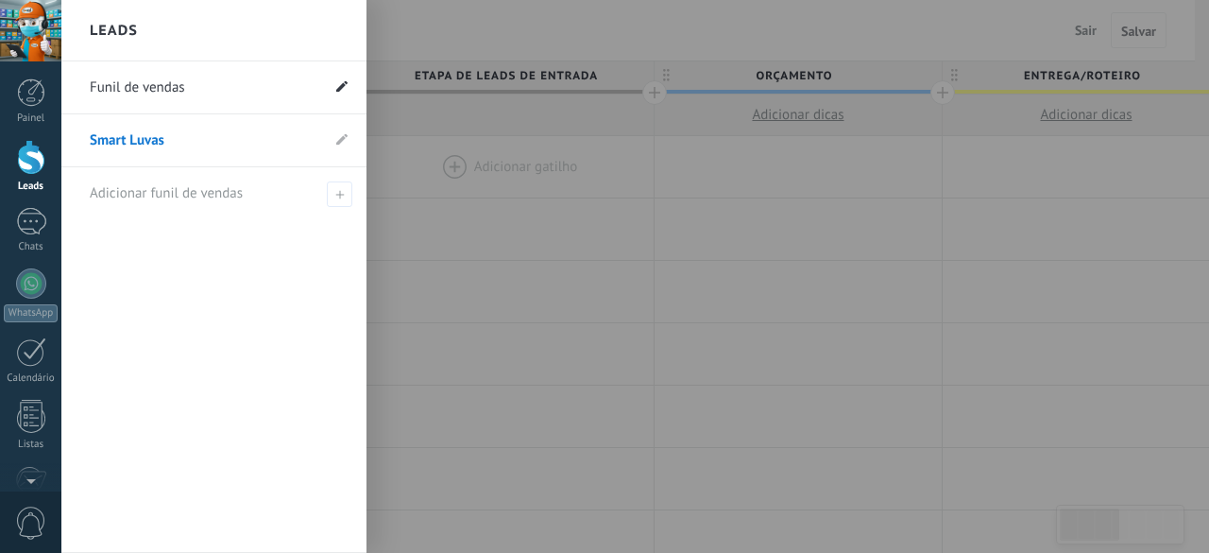
click at [340, 82] on icon at bounding box center [341, 85] width 11 height 11
click at [81, 92] on span at bounding box center [76, 87] width 24 height 35
drag, startPoint x: 76, startPoint y: 83, endPoint x: 186, endPoint y: 535, distance: 464.9
click at [186, 536] on div "**********" at bounding box center [213, 306] width 305 height 491
click at [263, 270] on div "Funil de vendas Smart Luvas Adicionar funil de vendas" at bounding box center [213, 306] width 305 height 491
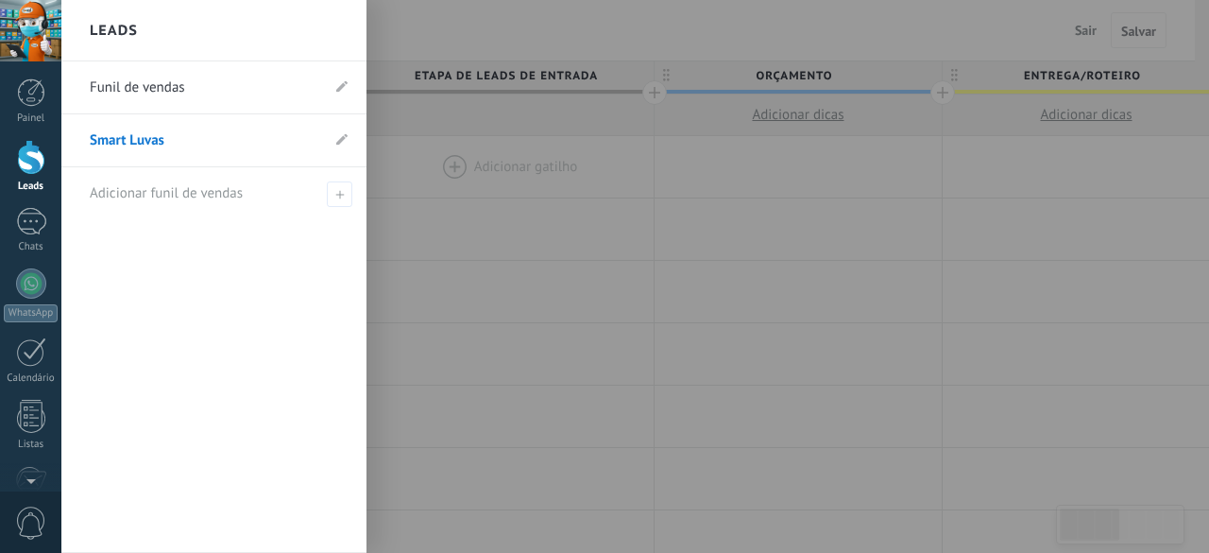
click at [216, 78] on link "Funil de vendas" at bounding box center [205, 87] width 230 height 53
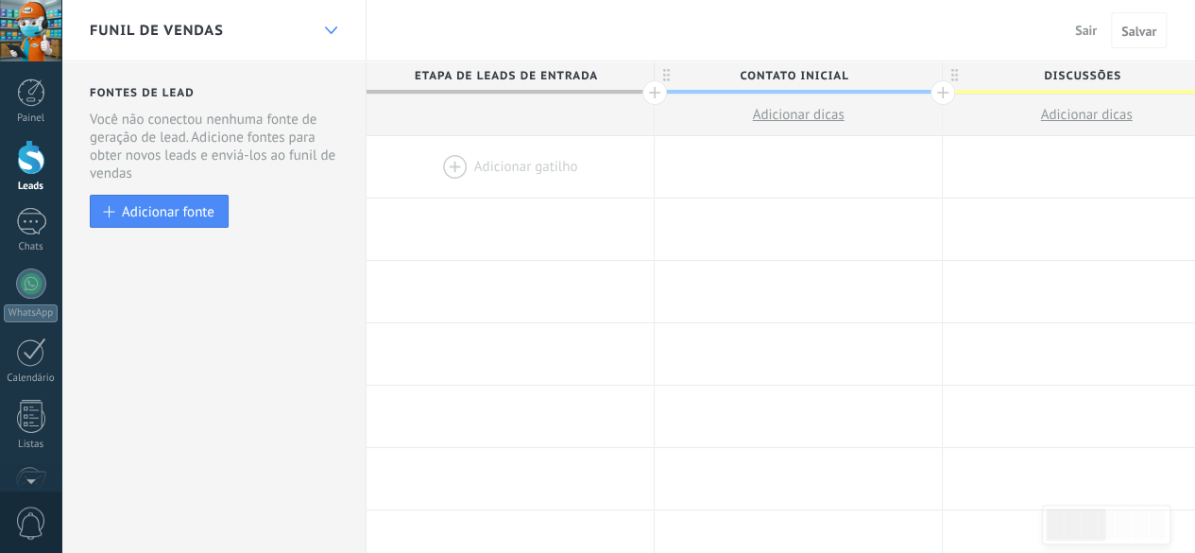
click at [325, 29] on icon at bounding box center [331, 30] width 12 height 8
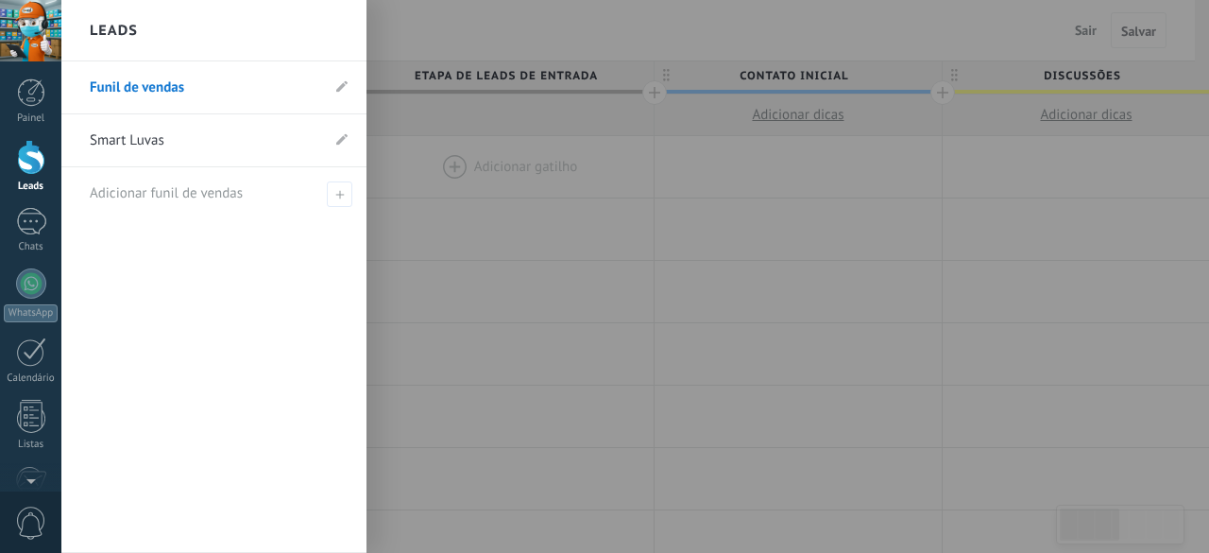
click at [295, 142] on link "Smart Luvas" at bounding box center [205, 140] width 230 height 53
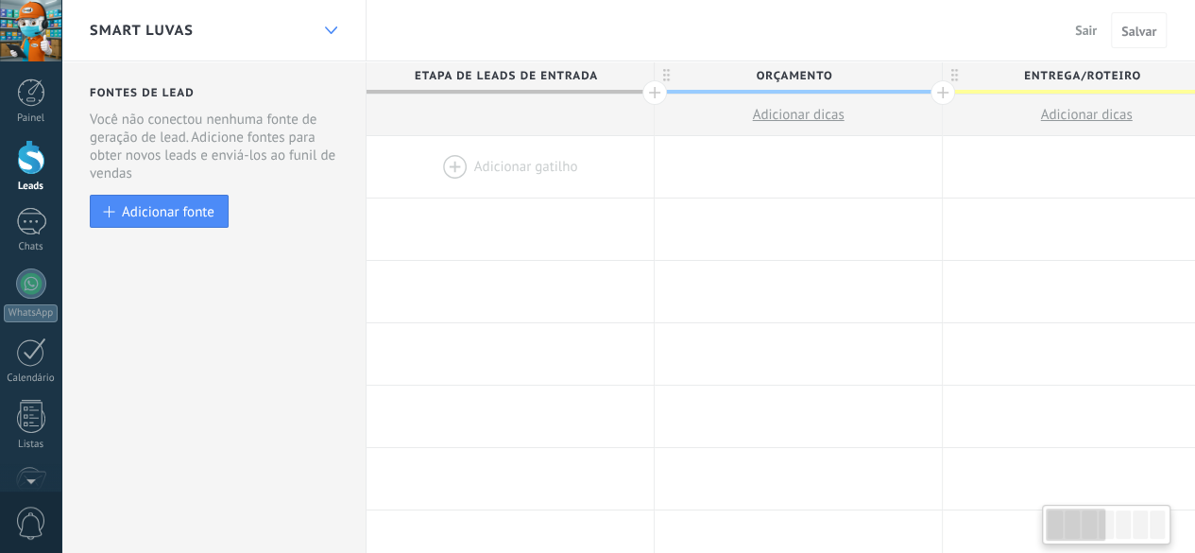
click at [331, 25] on div at bounding box center [331, 30] width 32 height 37
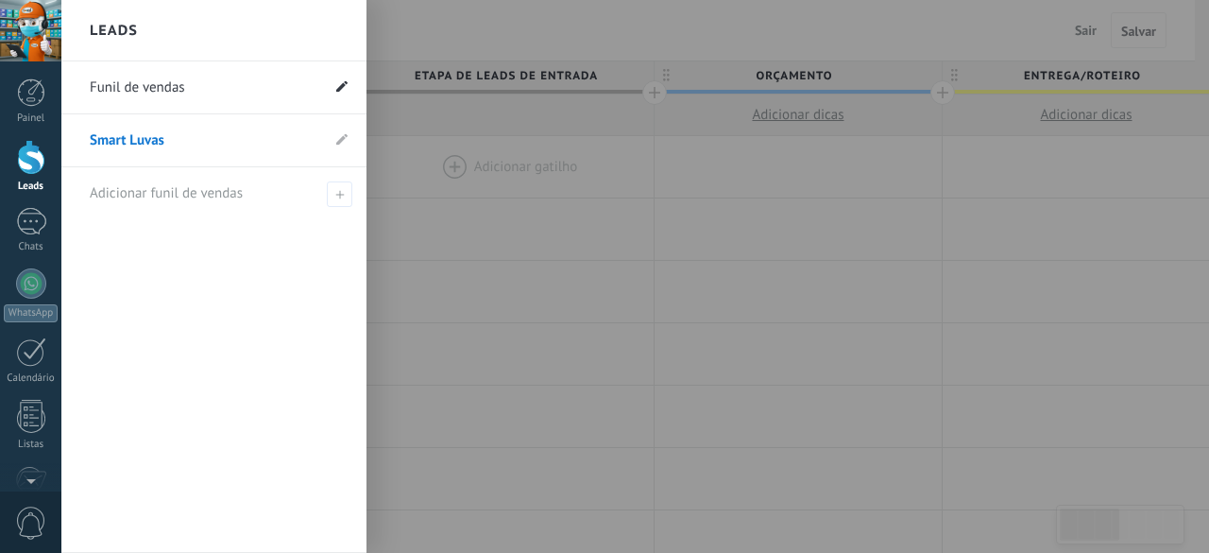
click at [336, 90] on icon at bounding box center [341, 85] width 11 height 11
drag, startPoint x: 249, startPoint y: 84, endPoint x: 45, endPoint y: 84, distance: 204.0
click at [45, 84] on div "© 2025 Todos direitos reservados | Termos de uso Fale Conosco Auto Claro Escuro…" at bounding box center [30, 276] width 61 height 553
click at [485, 287] on div at bounding box center [665, 276] width 1209 height 553
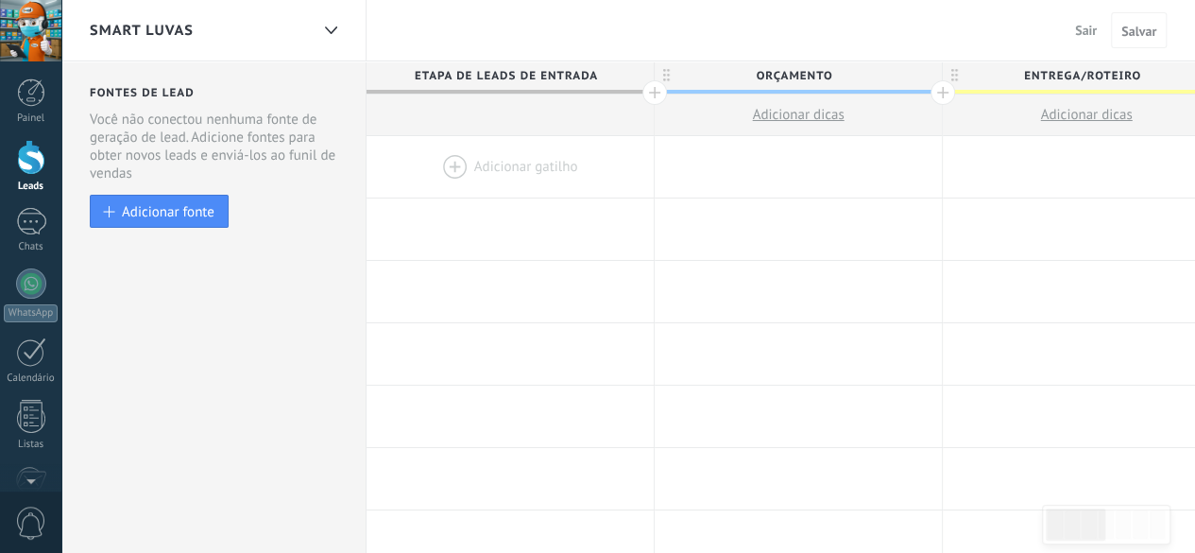
click at [1084, 31] on span "Sair" at bounding box center [1086, 30] width 22 height 17
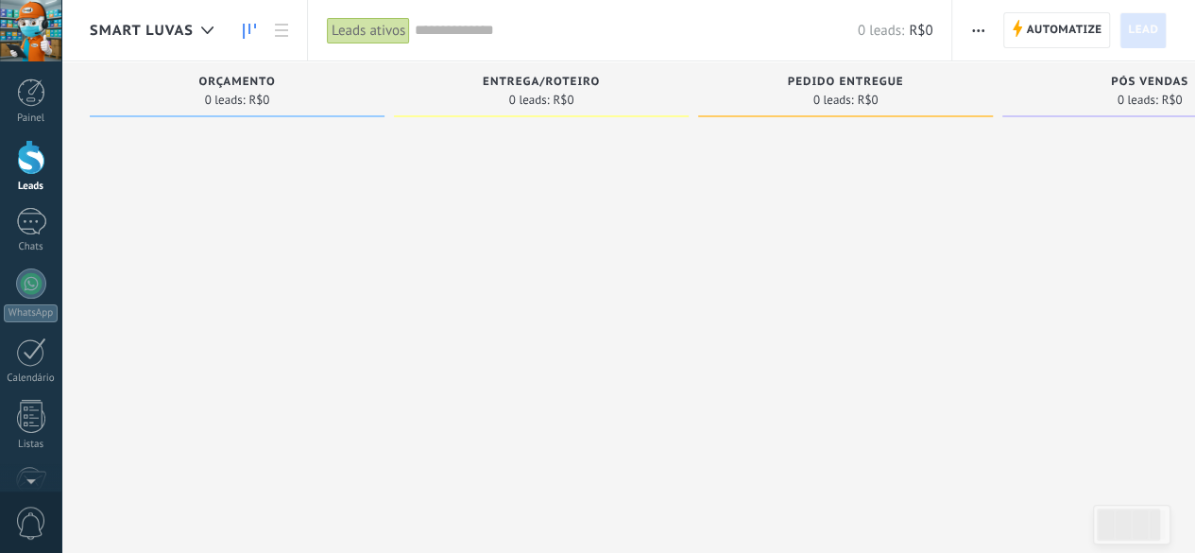
click at [969, 38] on button "button" at bounding box center [977, 30] width 27 height 36
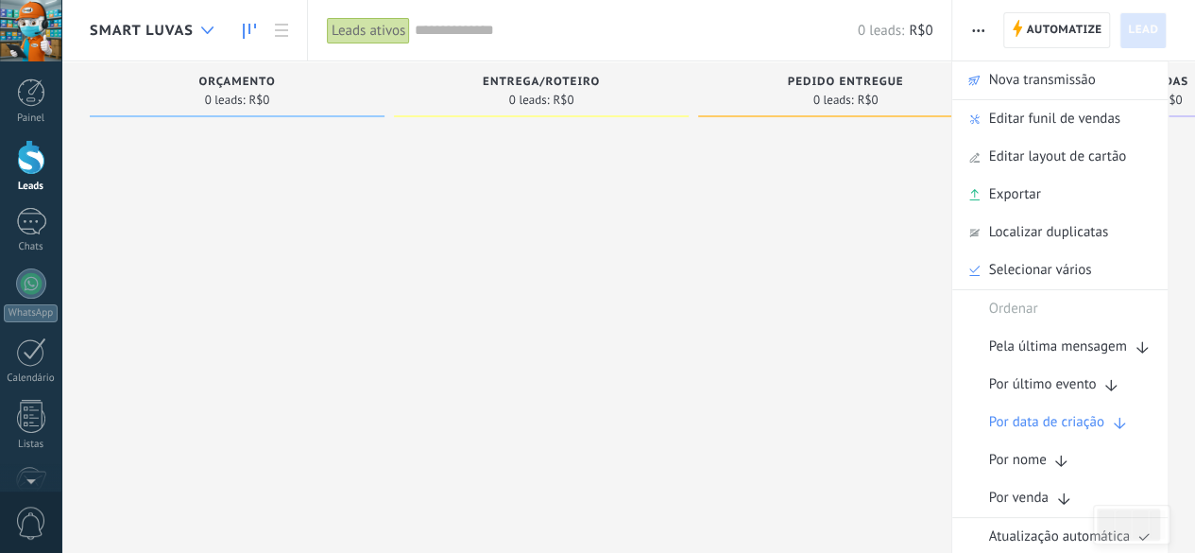
click at [220, 28] on div at bounding box center [207, 30] width 31 height 37
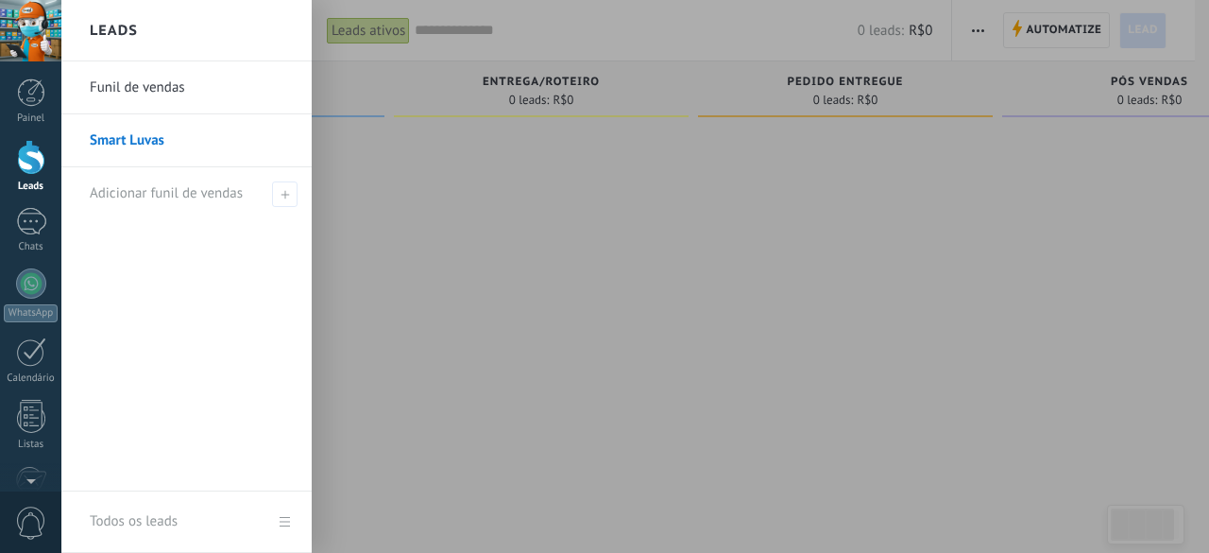
click at [166, 75] on link "Funil de vendas" at bounding box center [191, 87] width 203 height 53
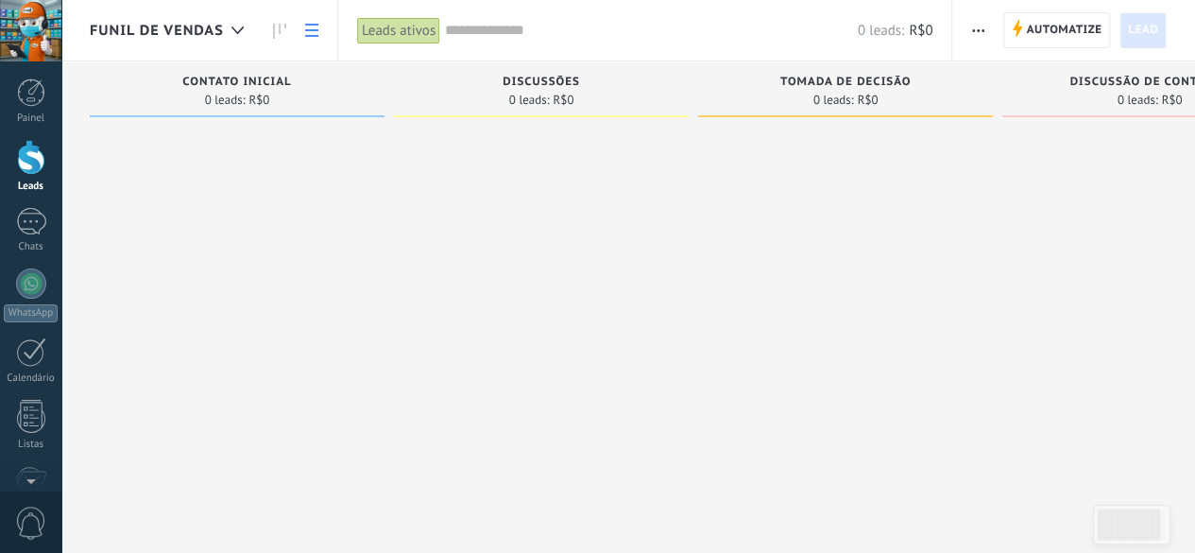
click at [301, 36] on link at bounding box center [312, 30] width 32 height 37
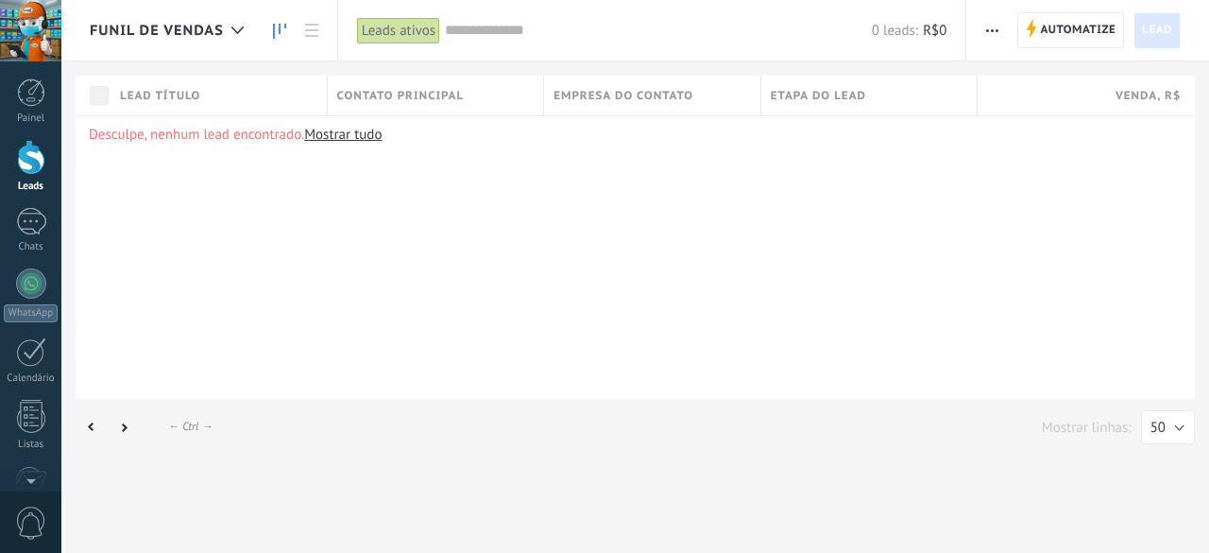
click at [283, 32] on icon at bounding box center [279, 31] width 13 height 15
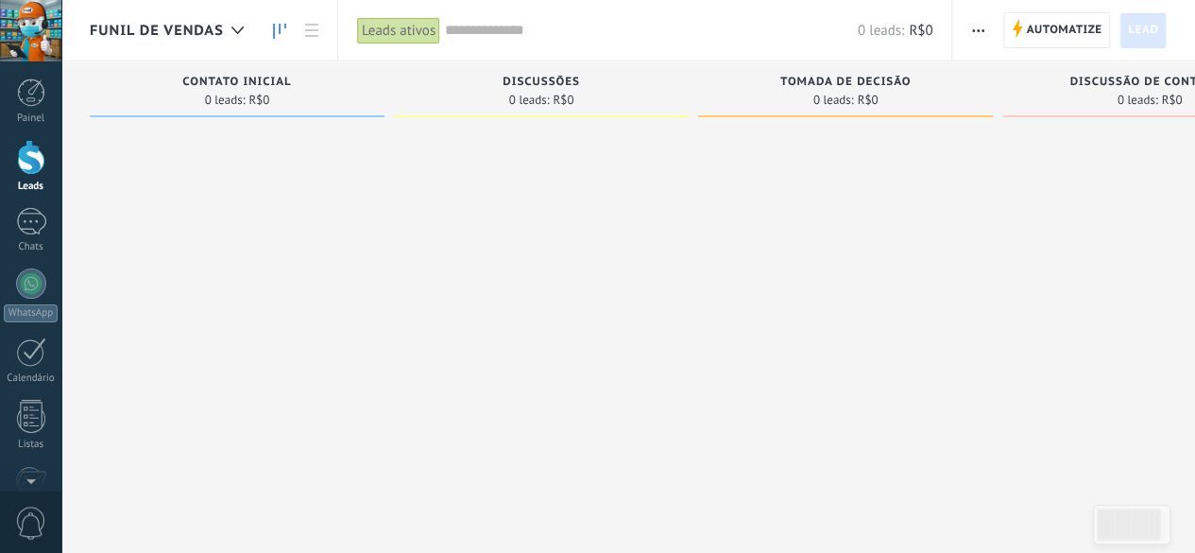
click at [983, 32] on span "button" at bounding box center [978, 30] width 12 height 36
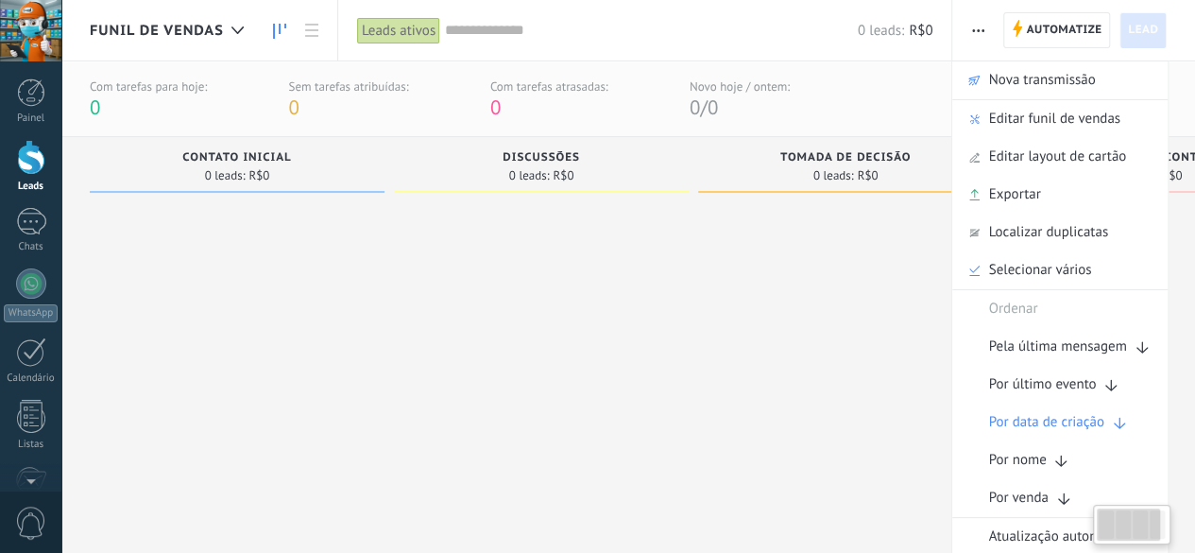
click at [767, 296] on div at bounding box center [845, 354] width 295 height 306
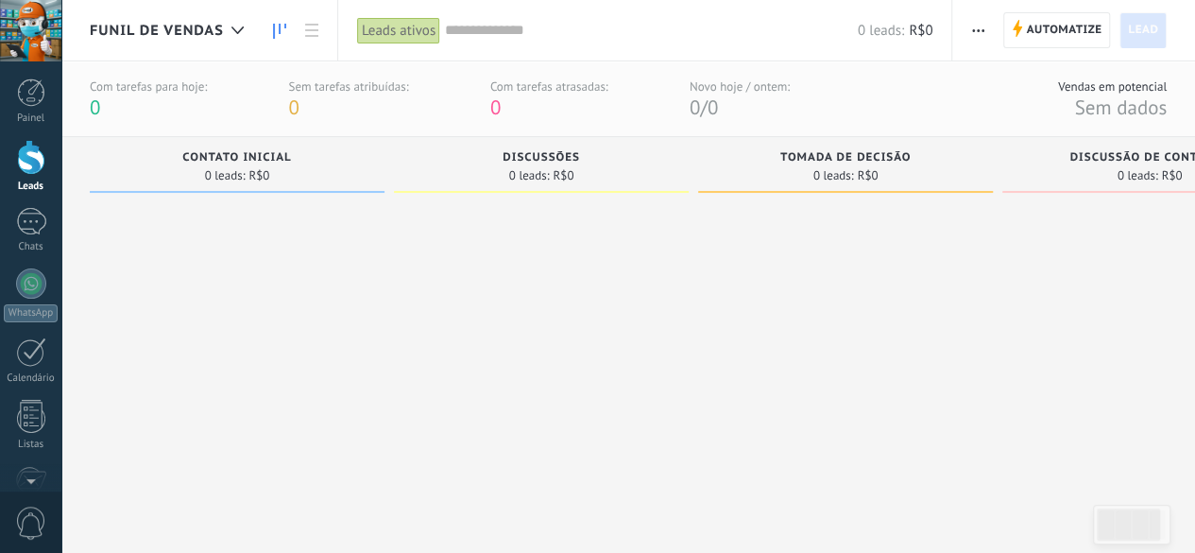
click at [169, 43] on div "Funil de vendas" at bounding box center [171, 30] width 163 height 60
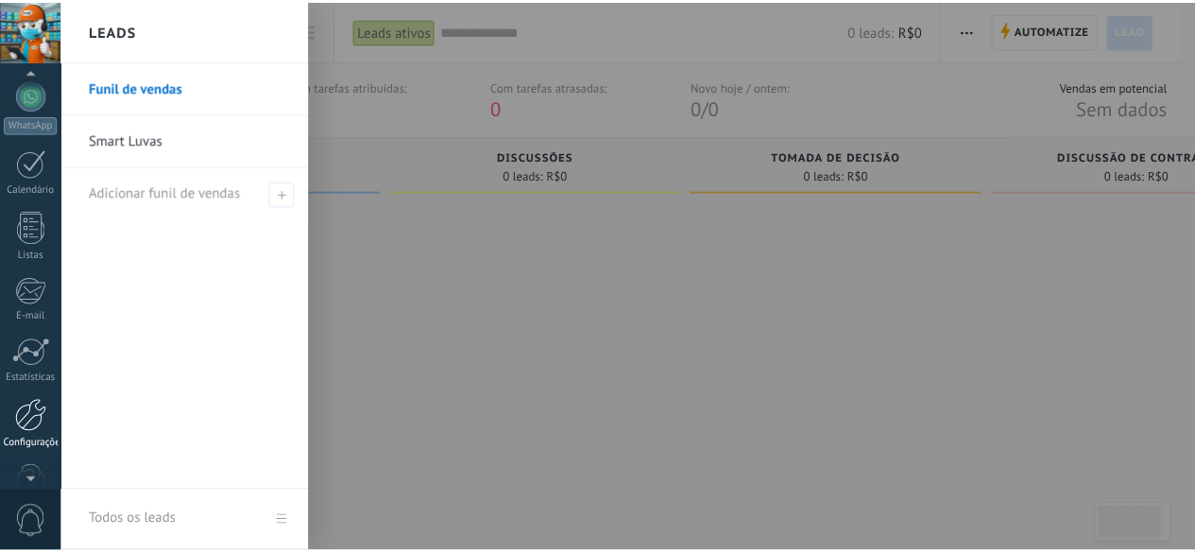
scroll to position [231, 0]
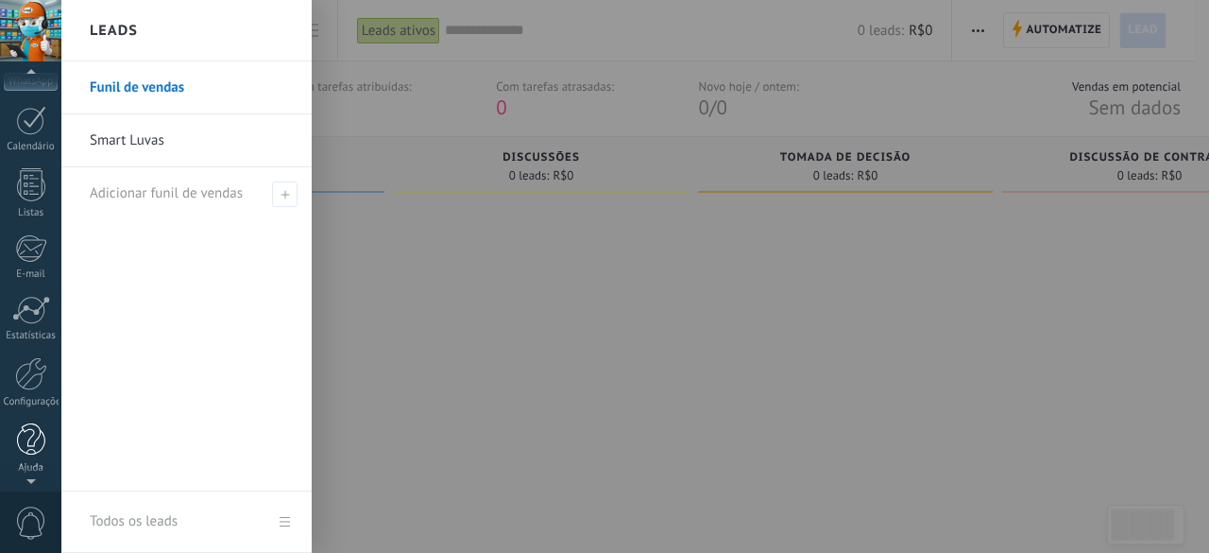
click at [25, 434] on div at bounding box center [31, 439] width 28 height 33
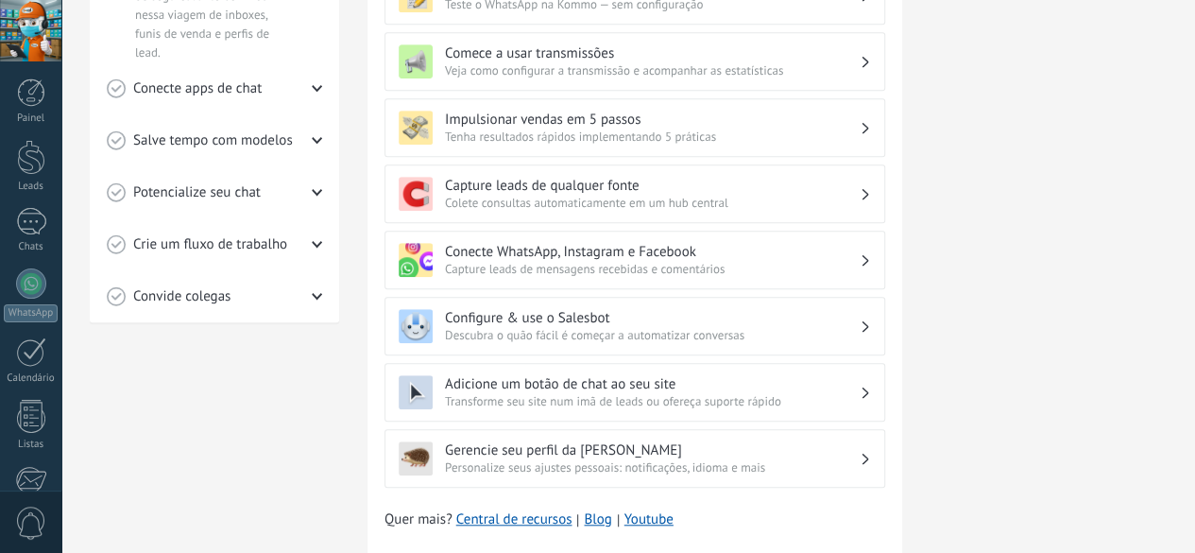
scroll to position [613, 0]
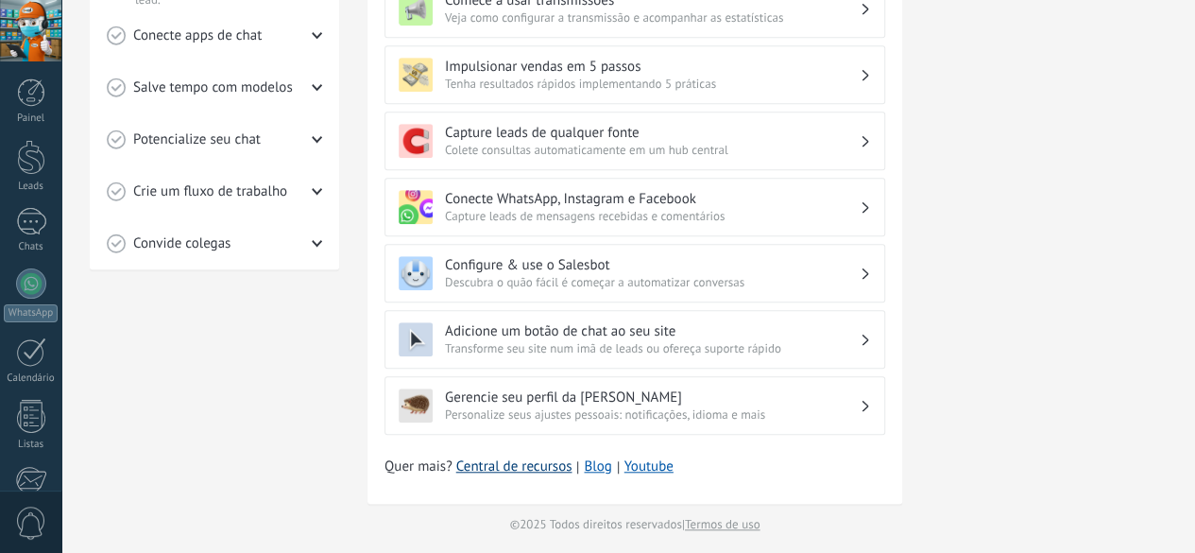
click at [546, 463] on link "Central de recursos" at bounding box center [514, 466] width 116 height 19
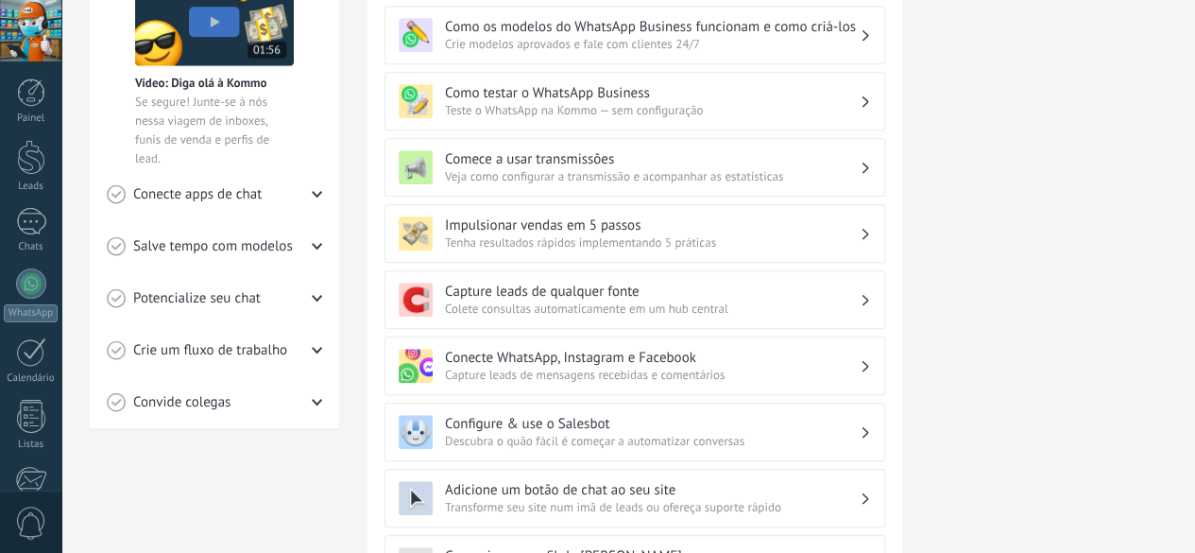
scroll to position [46, 0]
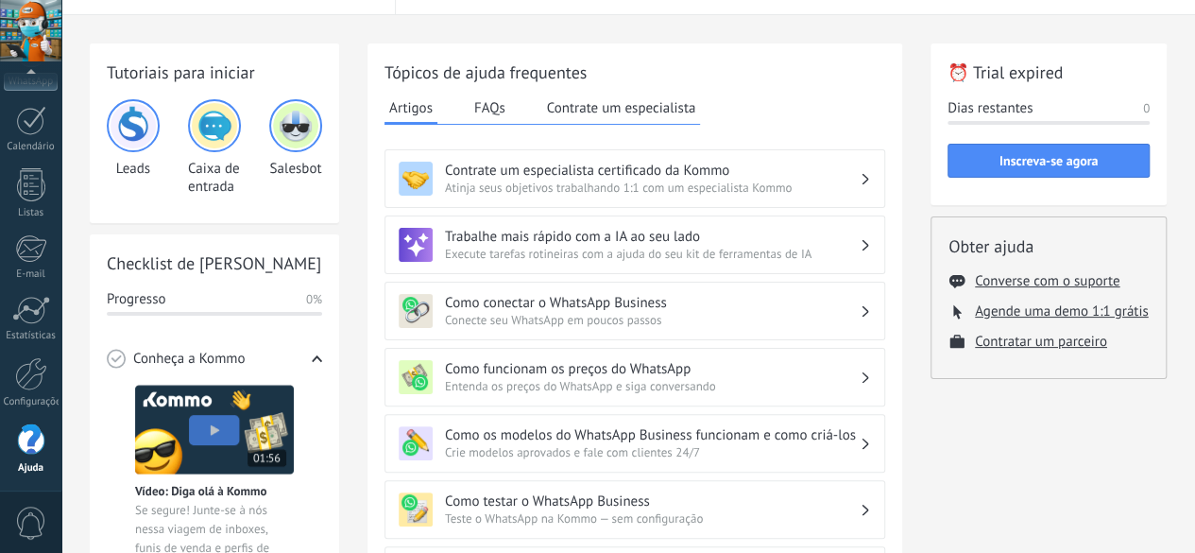
click at [26, 163] on div "Painel Leads Chats WhatsApp Clientes" at bounding box center [30, 170] width 61 height 646
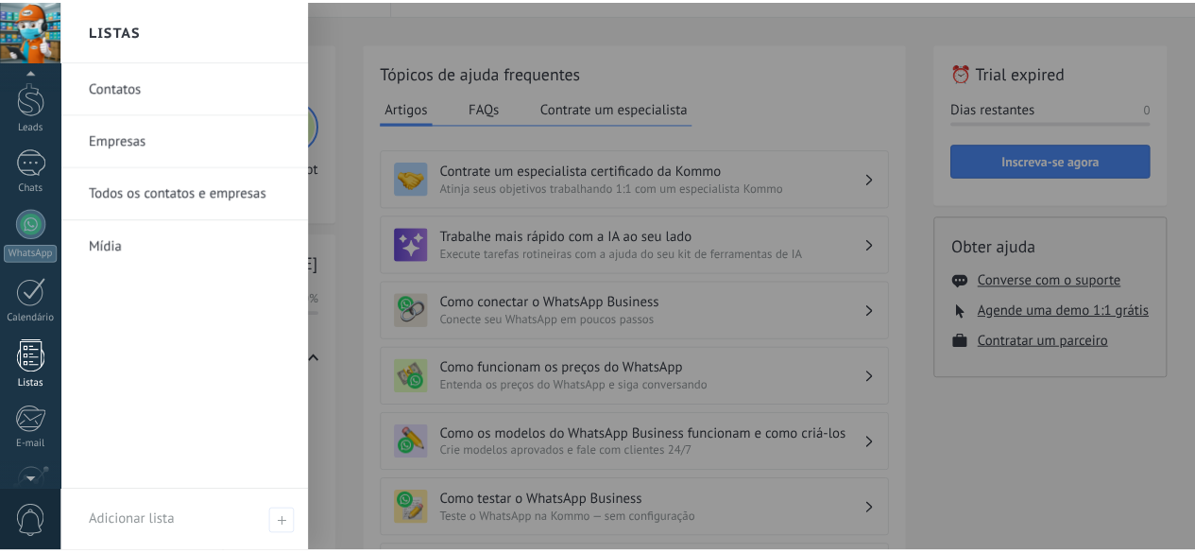
scroll to position [0, 0]
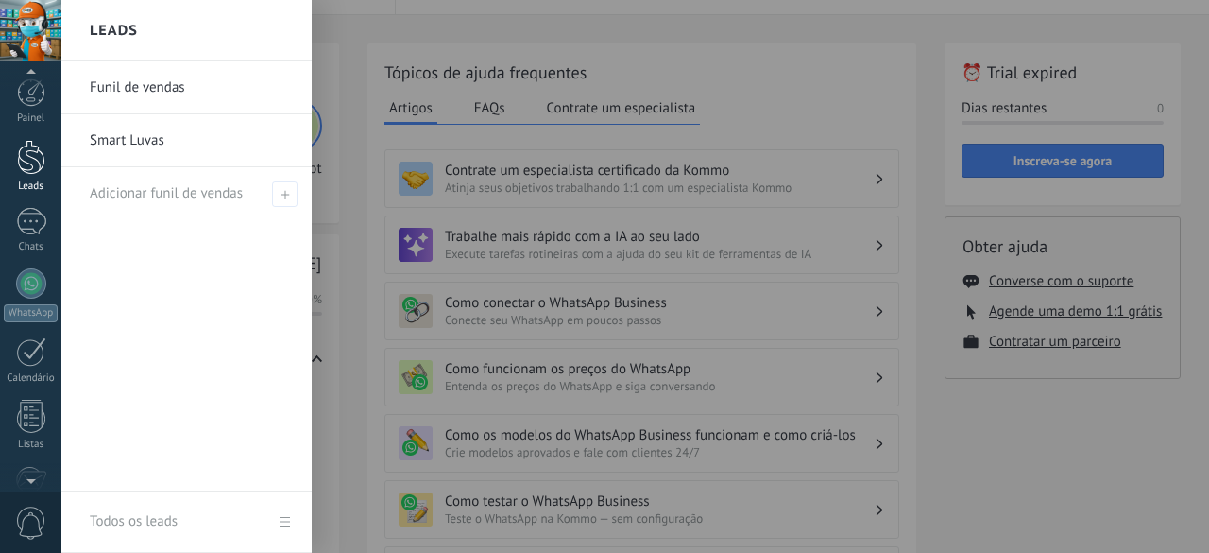
click at [28, 169] on div at bounding box center [31, 157] width 28 height 35
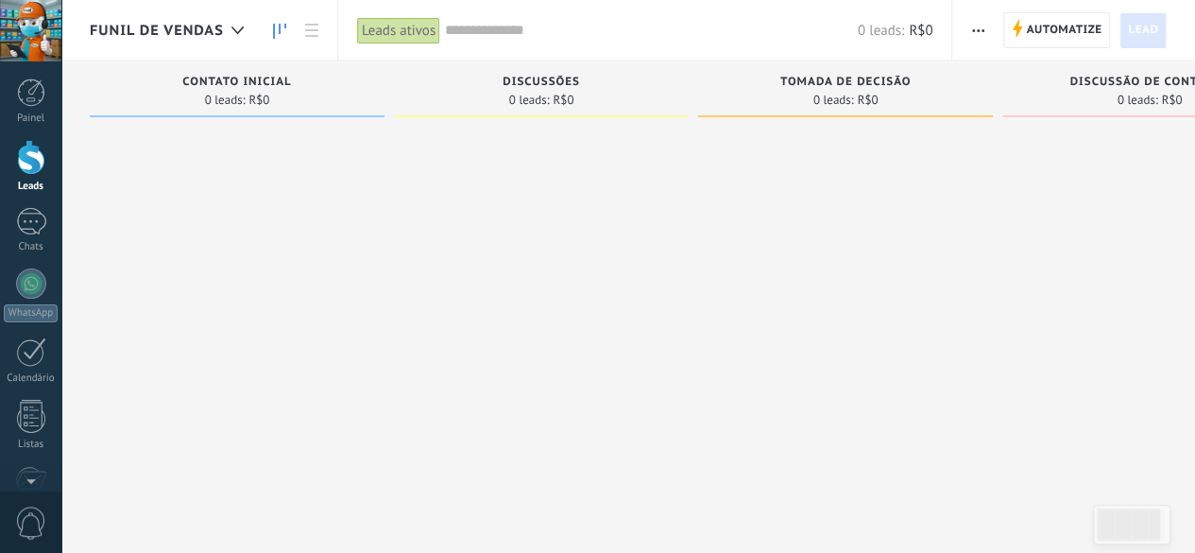
click at [972, 25] on span "button" at bounding box center [978, 30] width 12 height 36
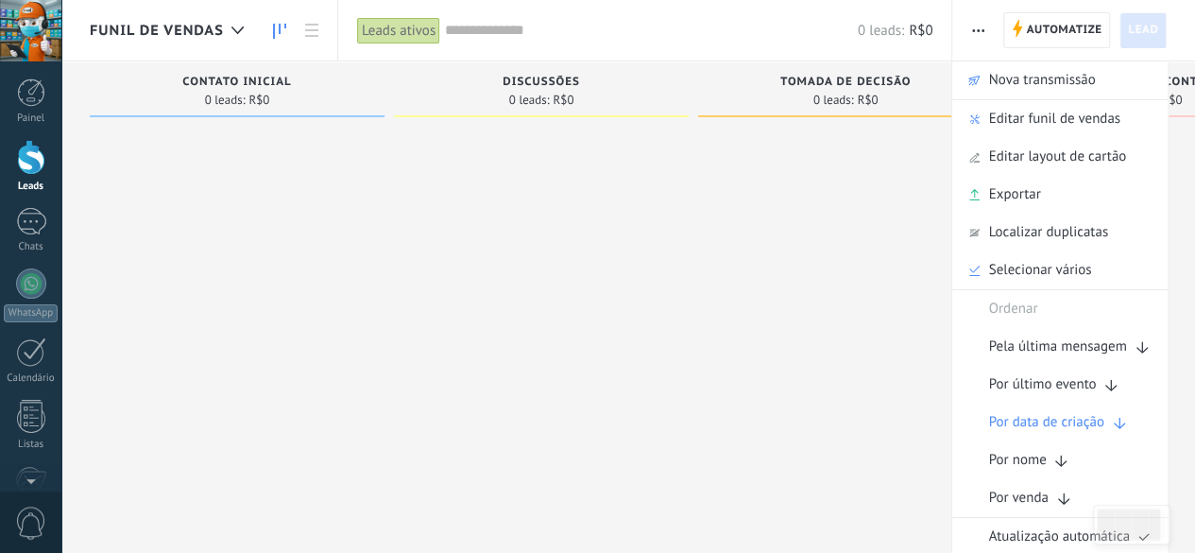
click at [972, 25] on span "button" at bounding box center [978, 30] width 12 height 36
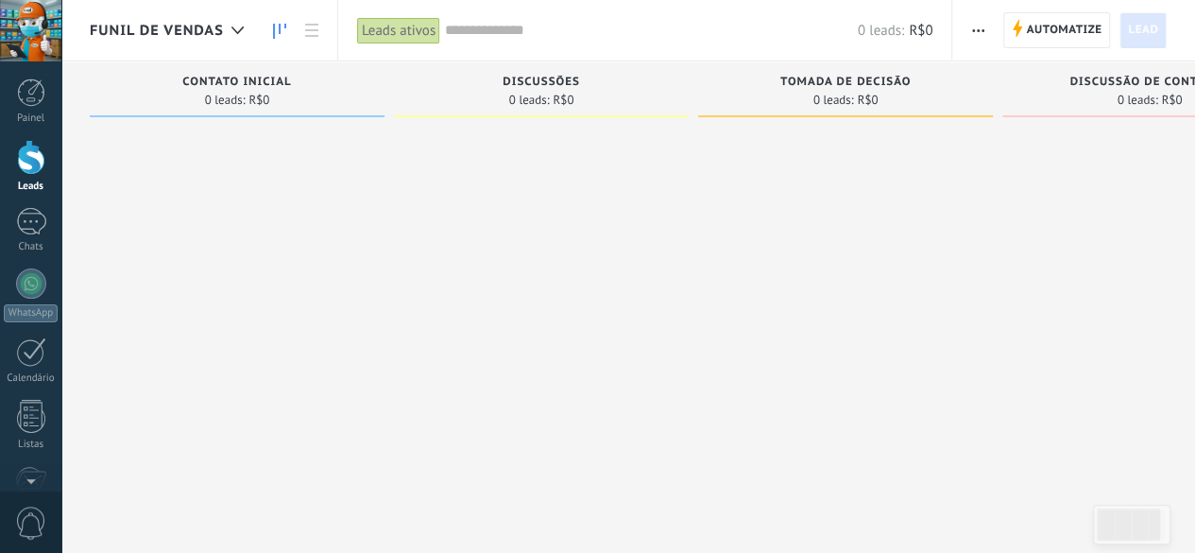
click at [289, 92] on div "0 leads: R$0" at bounding box center [237, 100] width 276 height 16
click at [970, 36] on button "button" at bounding box center [977, 30] width 27 height 36
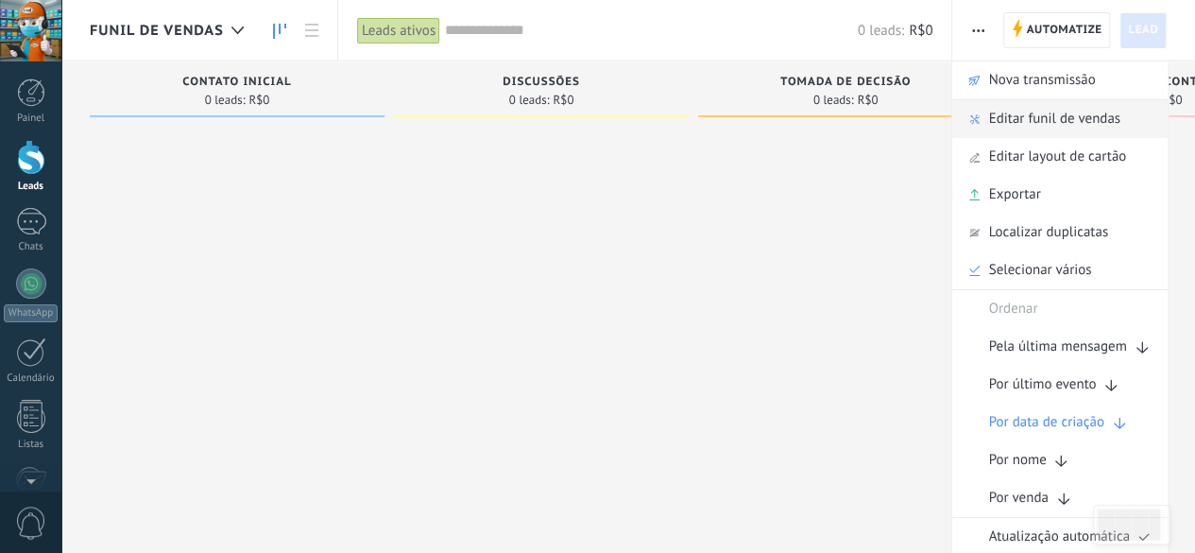
click at [1027, 122] on span "Editar funil de vendas" at bounding box center [1053, 119] width 131 height 38
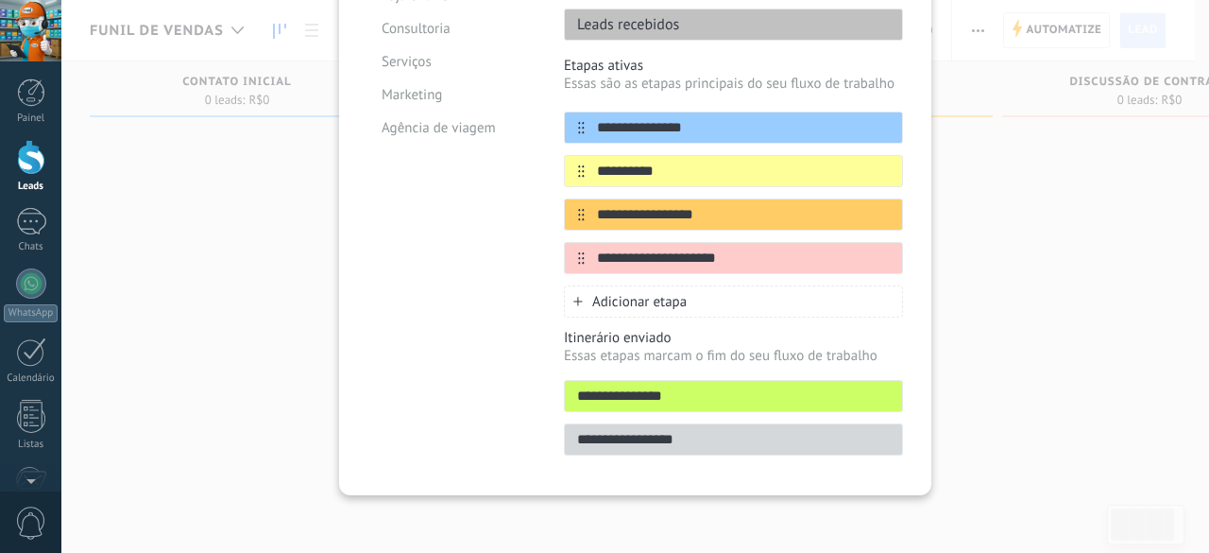
scroll to position [90, 0]
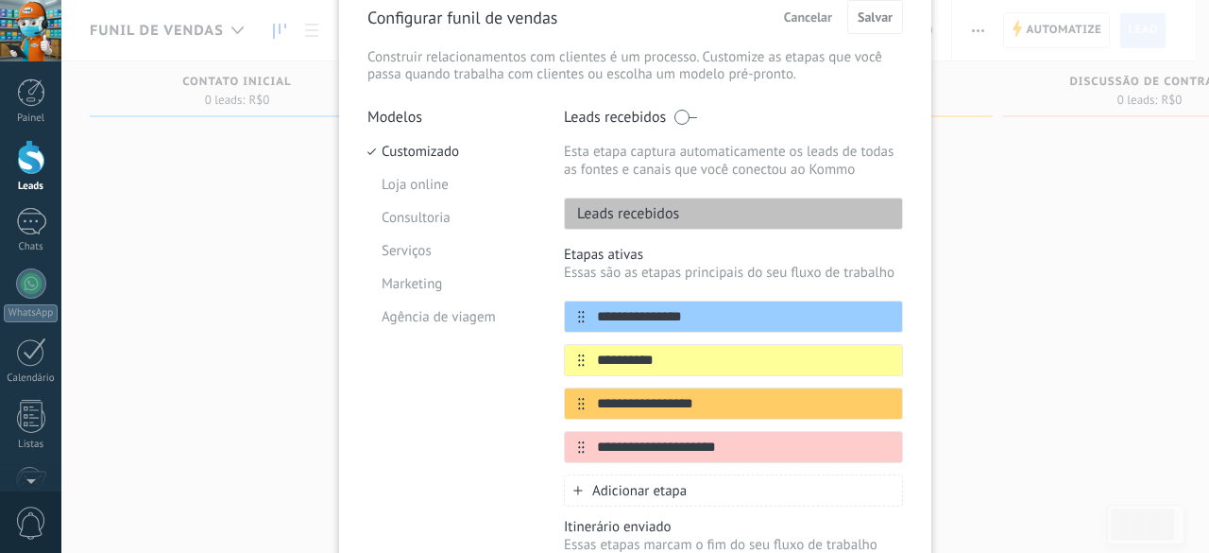
click at [667, 207] on p "Leads recebidos" at bounding box center [622, 213] width 114 height 19
click at [688, 117] on span at bounding box center [686, 117] width 24 height 15
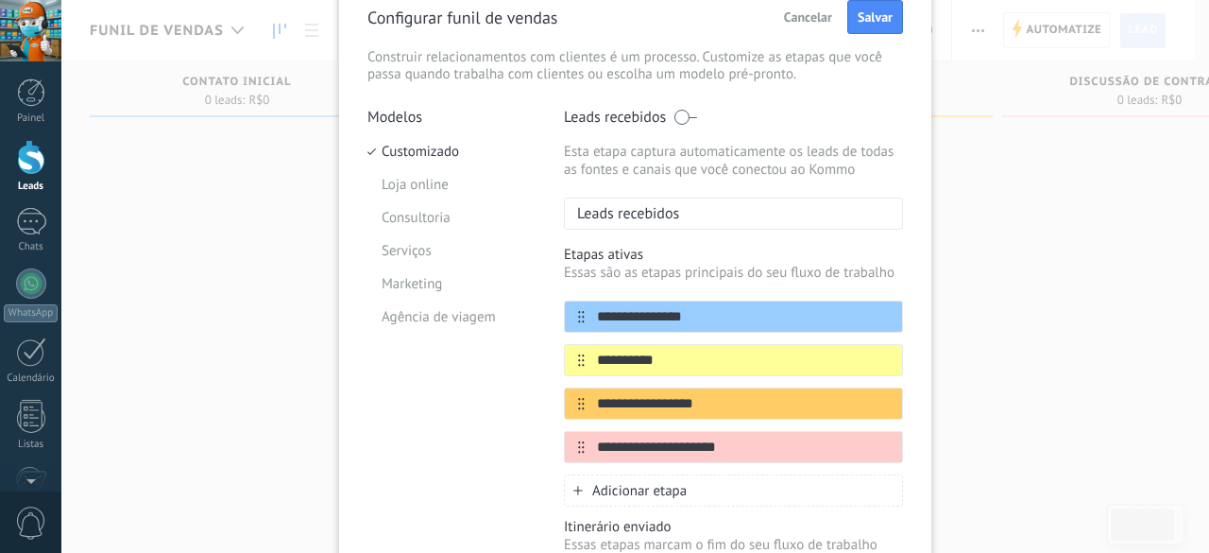
click at [684, 207] on div "Leads recebidos" at bounding box center [733, 213] width 339 height 32
click at [678, 214] on div "Leads recebidos" at bounding box center [733, 213] width 339 height 32
click at [690, 118] on span at bounding box center [686, 117] width 24 height 15
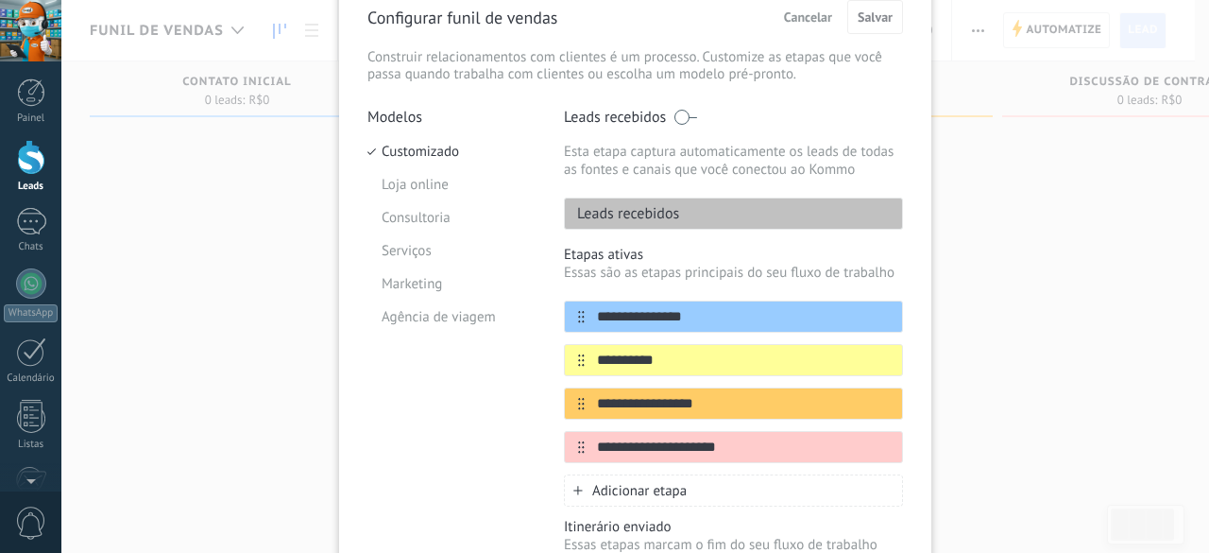
click at [674, 205] on p "Leads recebidos" at bounding box center [622, 213] width 114 height 19
click at [672, 206] on p "Leads recebidos" at bounding box center [622, 213] width 114 height 19
click at [674, 213] on p "Leads recebidos" at bounding box center [622, 213] width 114 height 19
drag, startPoint x: 647, startPoint y: 333, endPoint x: 649, endPoint y: 318, distance: 15.2
click at [649, 330] on div "**********" at bounding box center [733, 381] width 339 height 162
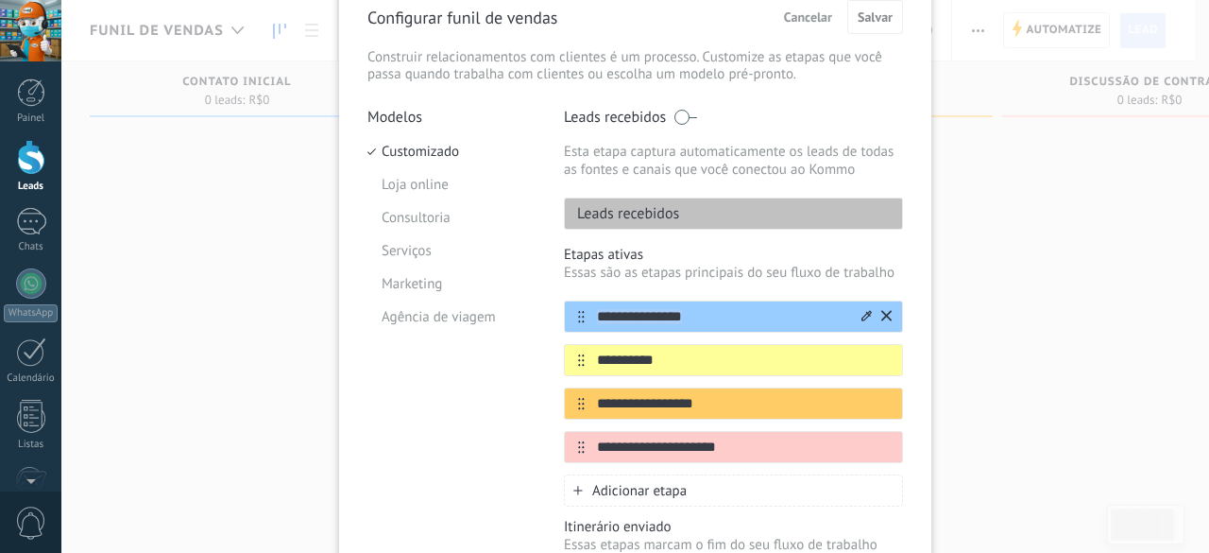
scroll to position [279, 0]
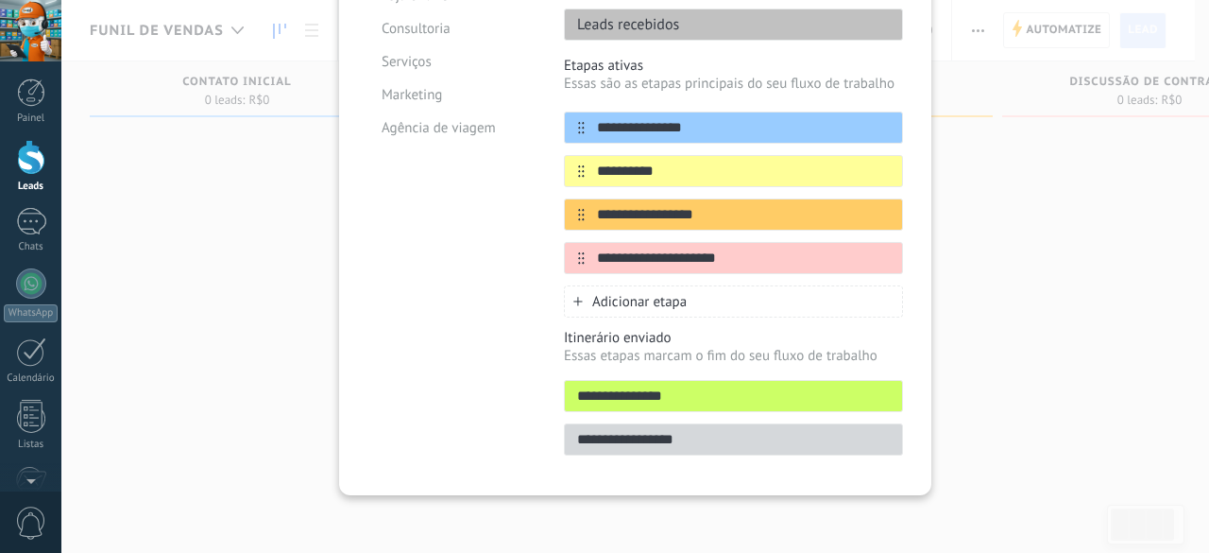
drag, startPoint x: 648, startPoint y: 396, endPoint x: 656, endPoint y: 335, distance: 60.9
click at [656, 335] on div "**********" at bounding box center [733, 392] width 339 height 127
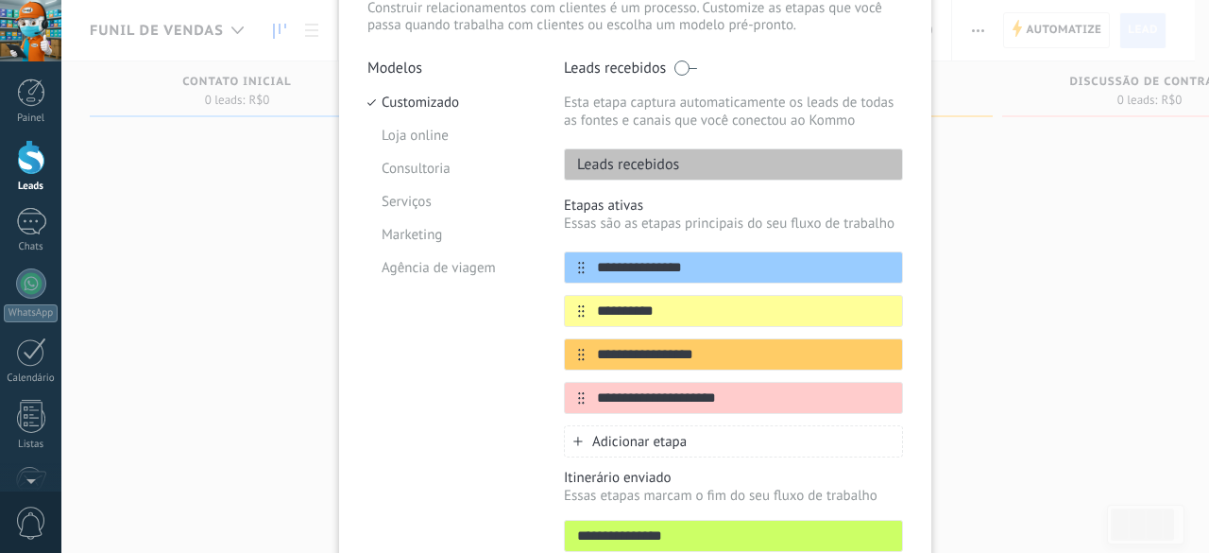
scroll to position [0, 0]
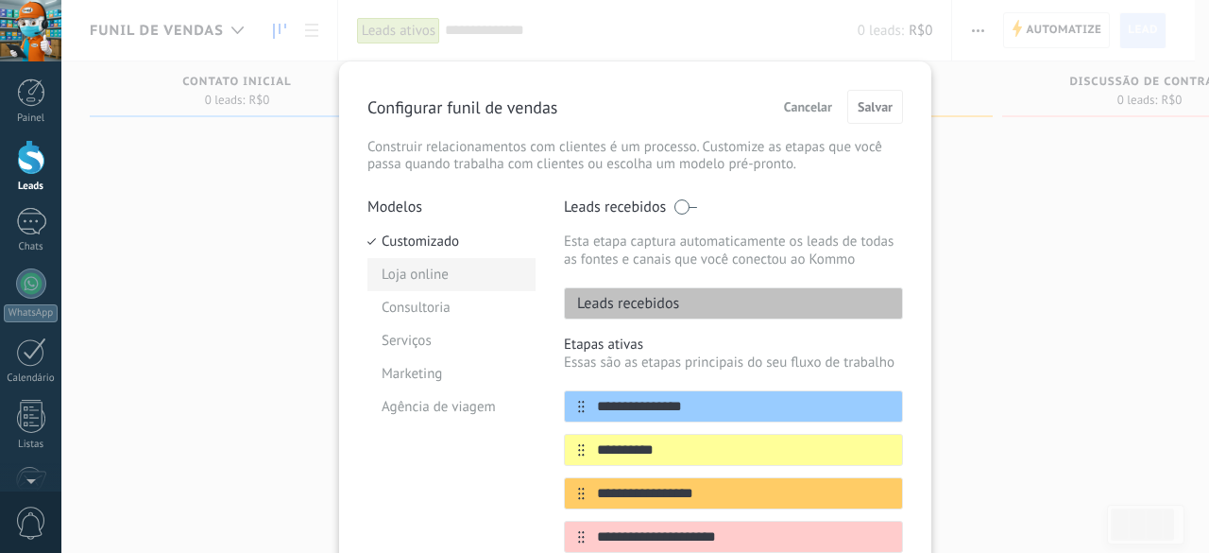
click at [434, 271] on li "Loja online" at bounding box center [451, 274] width 168 height 33
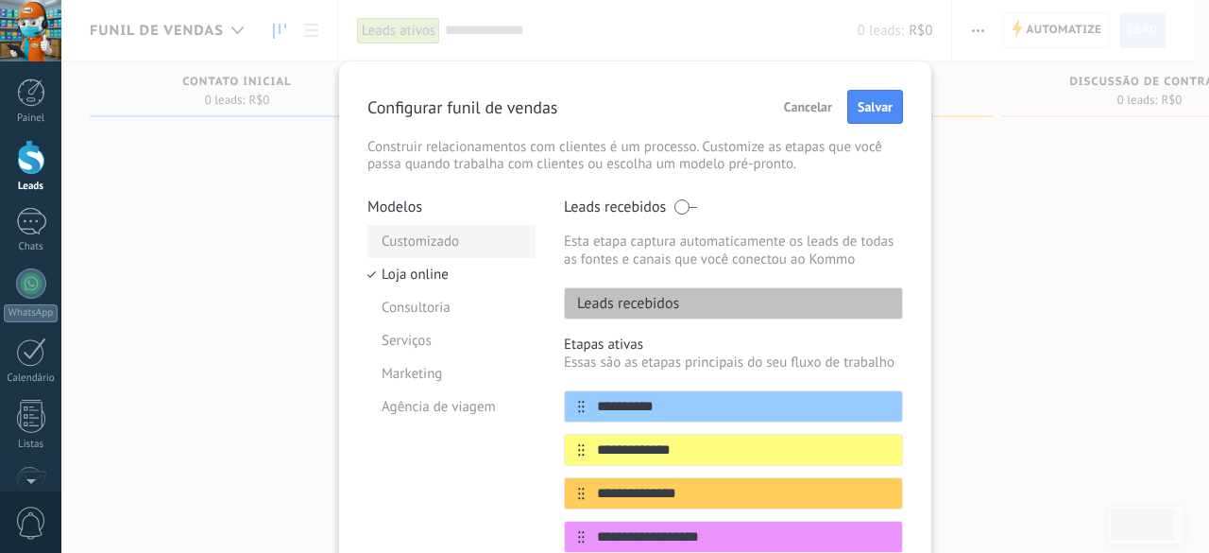
click at [443, 227] on li "Customizado" at bounding box center [451, 241] width 168 height 33
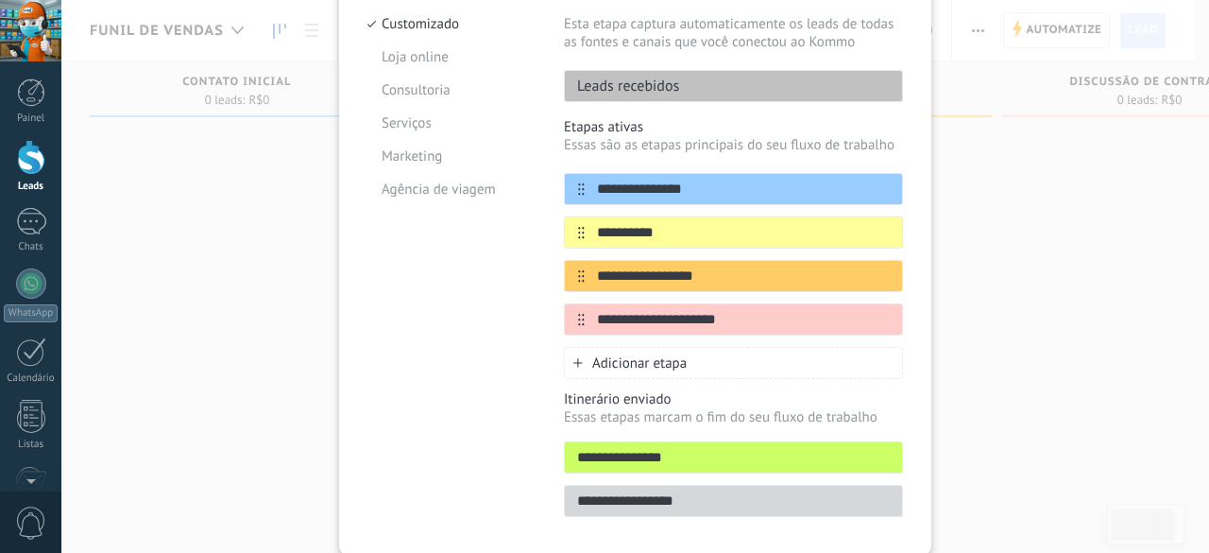
scroll to position [279, 0]
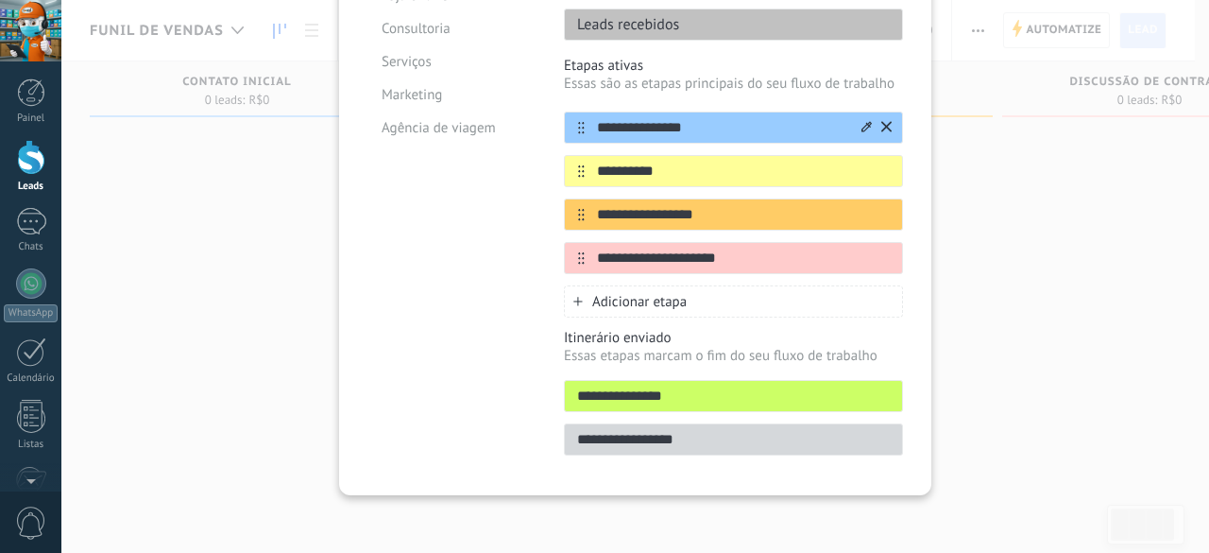
click at [674, 120] on input "**********" at bounding box center [722, 128] width 274 height 20
type input "*********"
click at [678, 177] on input "**********" at bounding box center [722, 172] width 274 height 20
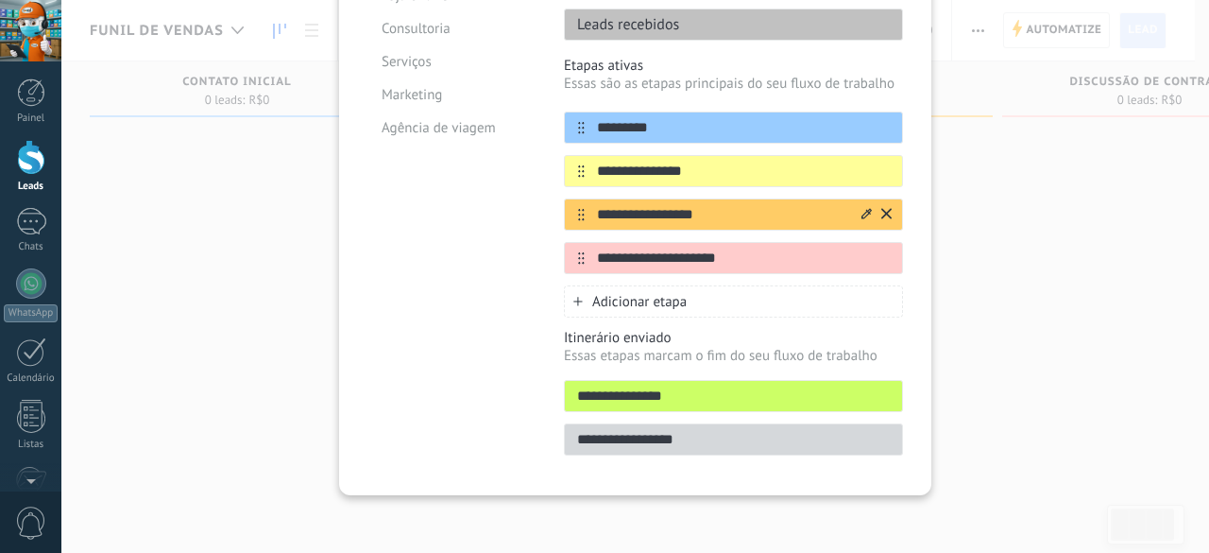
type input "**********"
click at [662, 205] on input "**********" at bounding box center [722, 215] width 274 height 20
type input "**********"
click at [690, 254] on input "**********" at bounding box center [722, 258] width 274 height 20
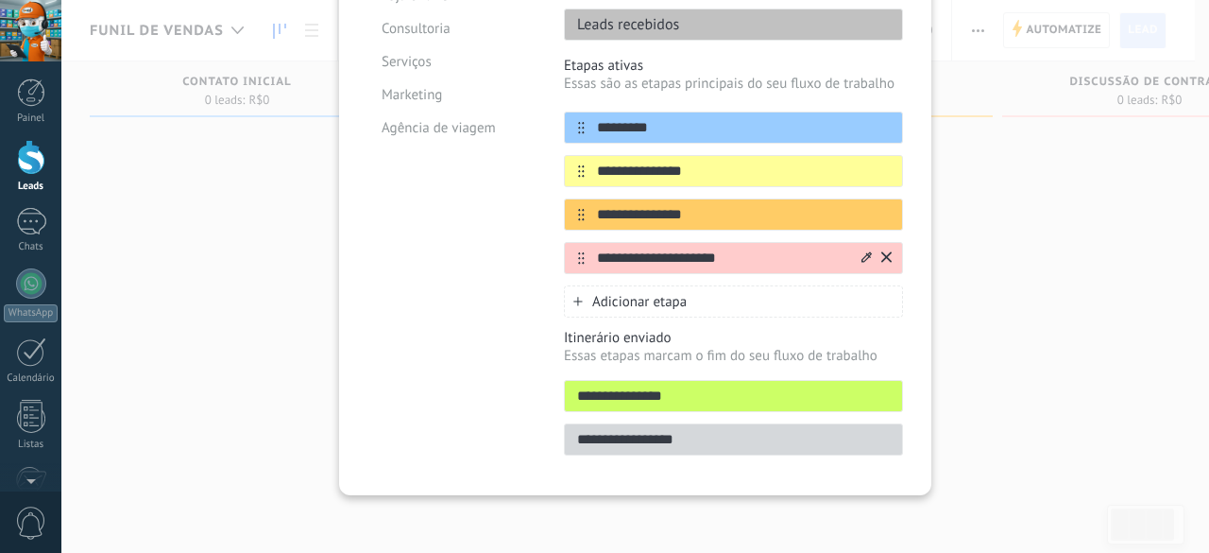
click at [690, 254] on input "**********" at bounding box center [722, 258] width 274 height 20
type input "**********"
click at [487, 353] on div "Modelos Customizado Loja online Consultoria Serviços Marketing Agência de viagem" at bounding box center [451, 193] width 168 height 548
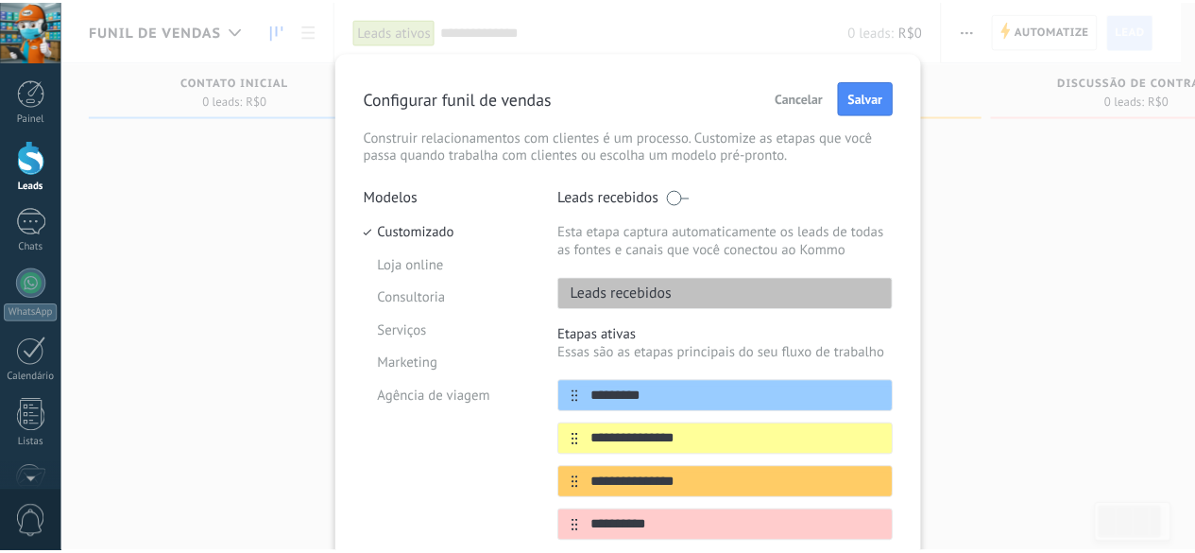
scroll to position [0, 0]
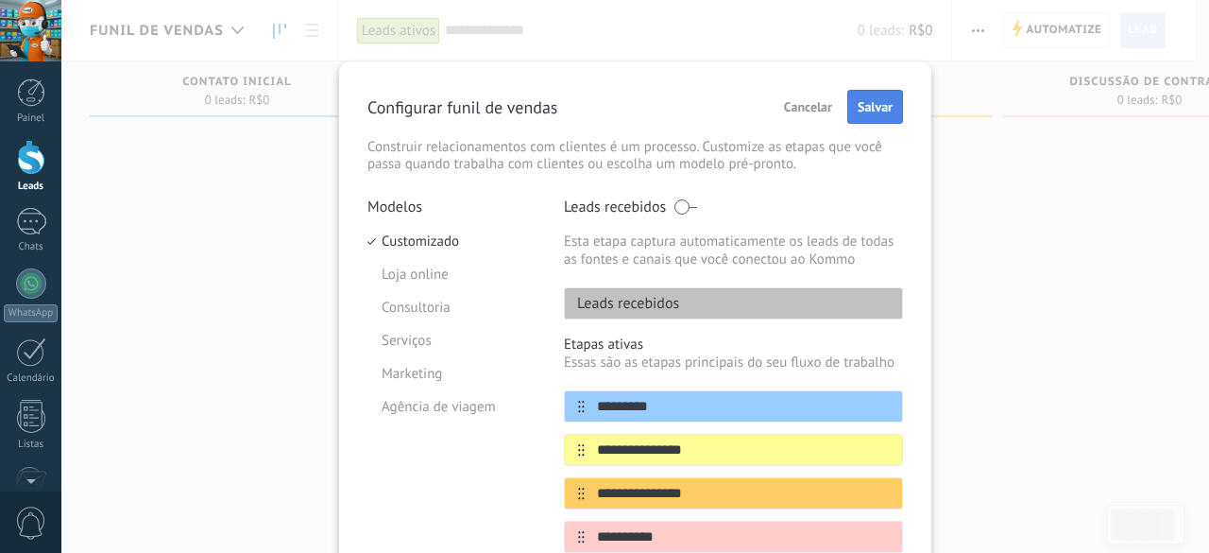
click at [872, 113] on span "Salvar" at bounding box center [875, 106] width 35 height 13
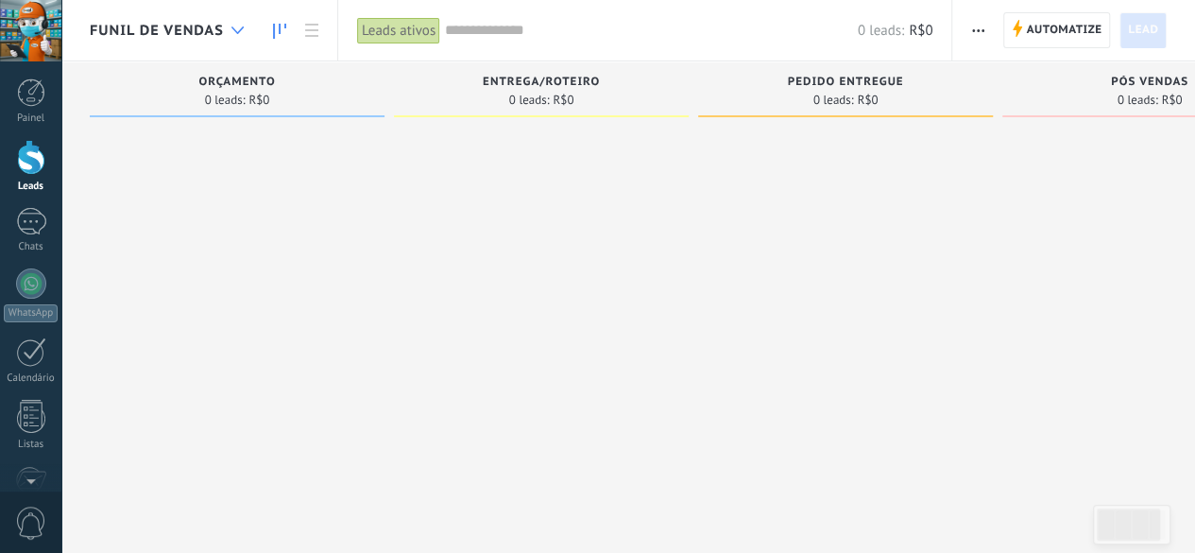
click at [238, 27] on icon at bounding box center [237, 30] width 12 height 8
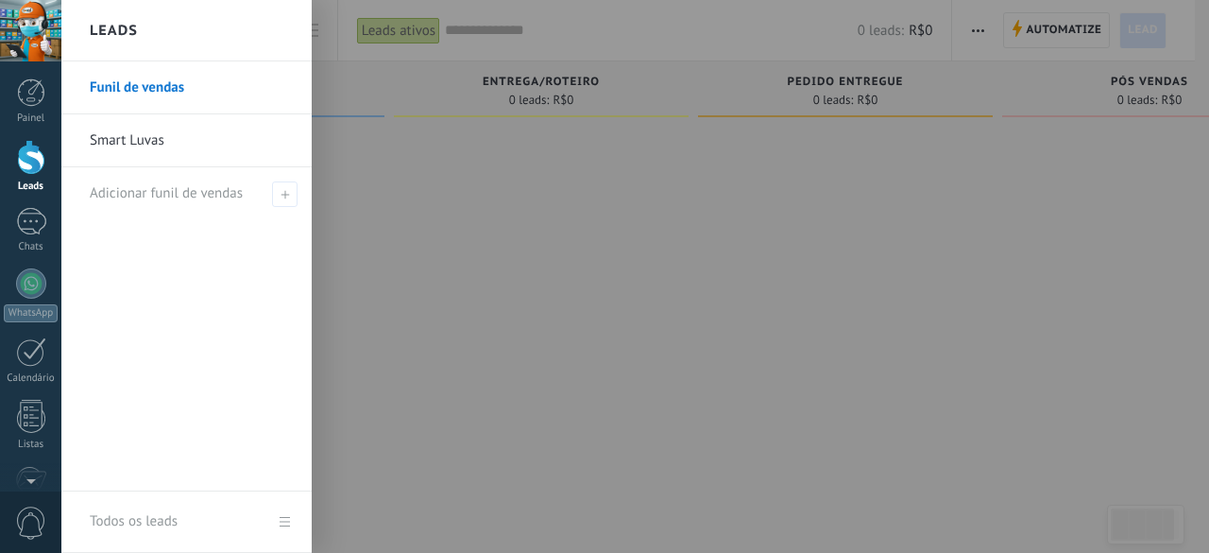
drag, startPoint x: 200, startPoint y: 138, endPoint x: 210, endPoint y: 144, distance: 11.0
click at [210, 144] on link "Smart Luvas" at bounding box center [191, 140] width 203 height 53
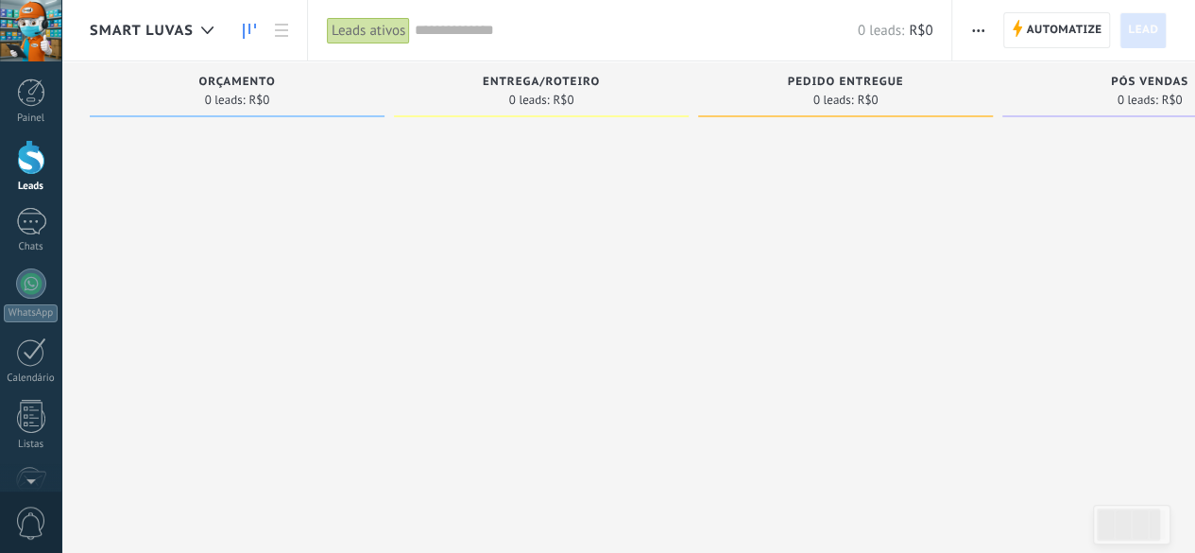
click at [984, 33] on span "button" at bounding box center [978, 30] width 12 height 36
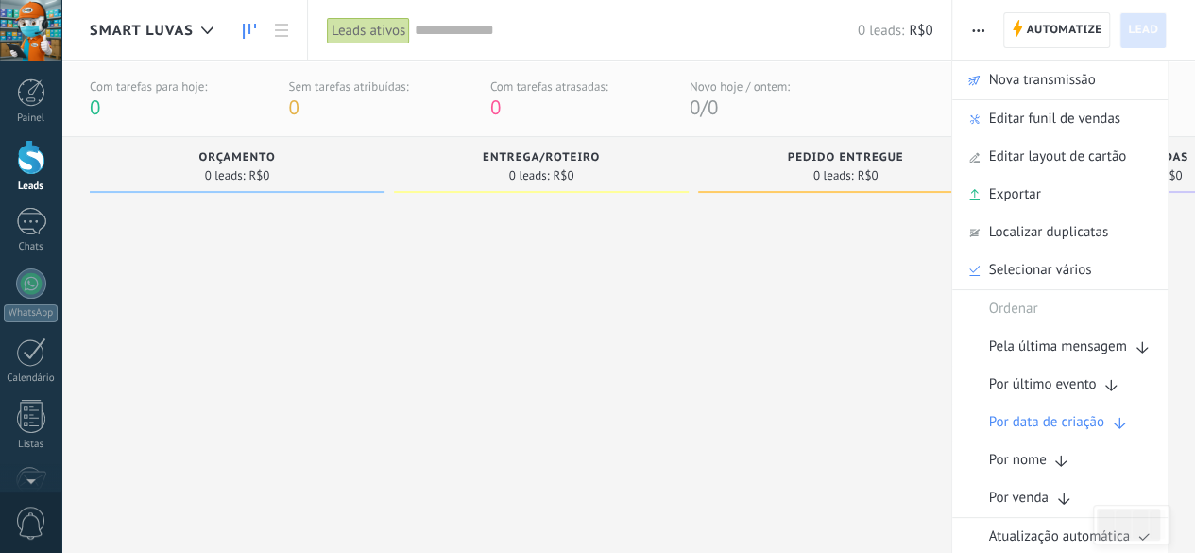
click at [540, 17] on div "0 leads: R$0" at bounding box center [674, 30] width 518 height 60
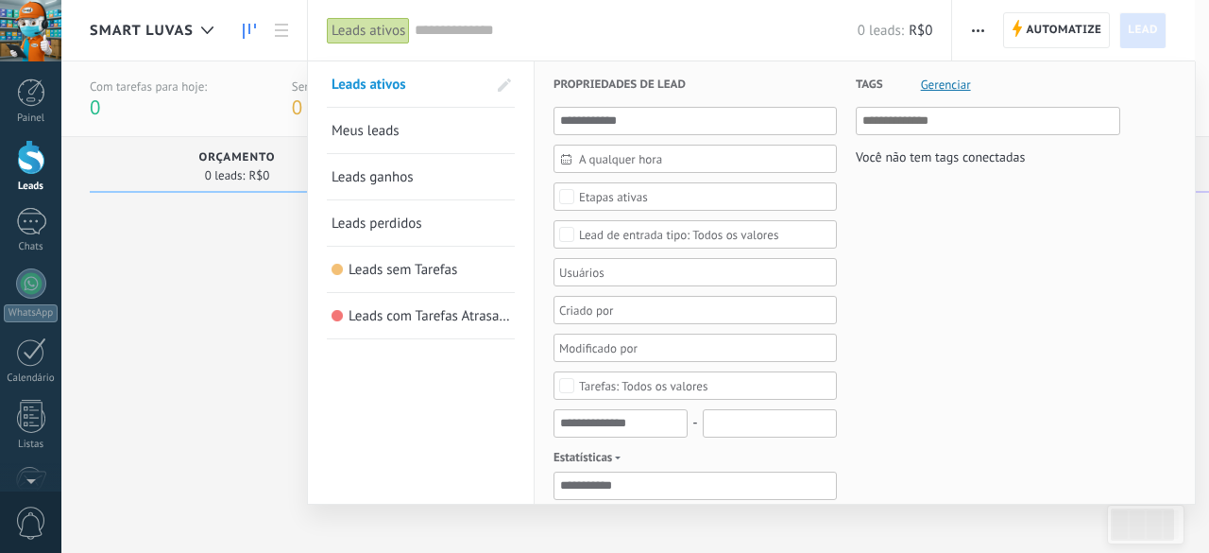
click at [969, 41] on div at bounding box center [604, 276] width 1209 height 553
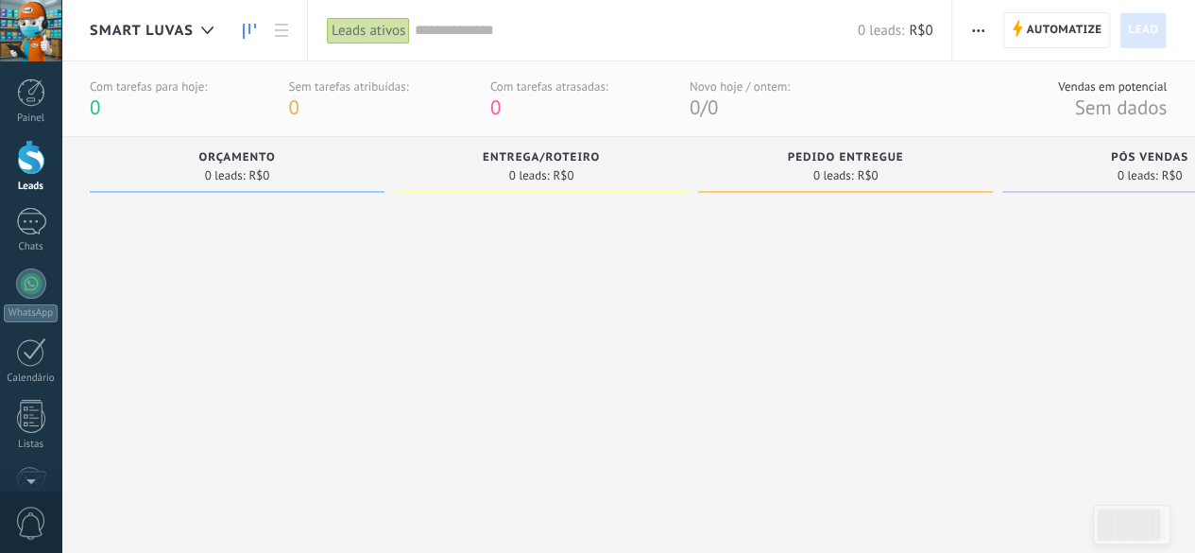
click at [676, 35] on input "text" at bounding box center [636, 31] width 443 height 20
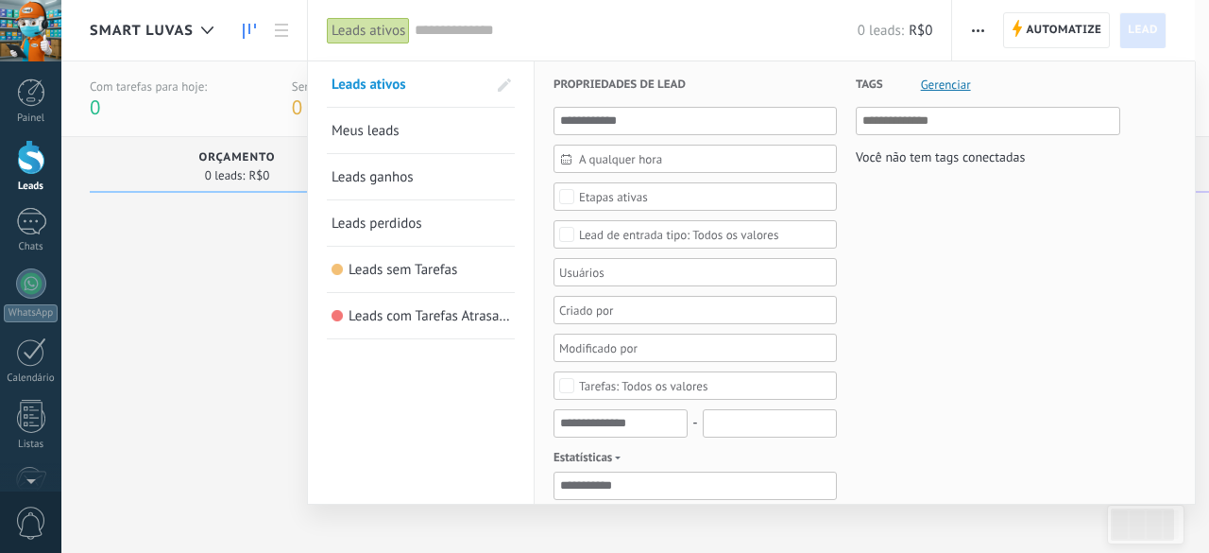
click at [204, 24] on div at bounding box center [604, 276] width 1209 height 553
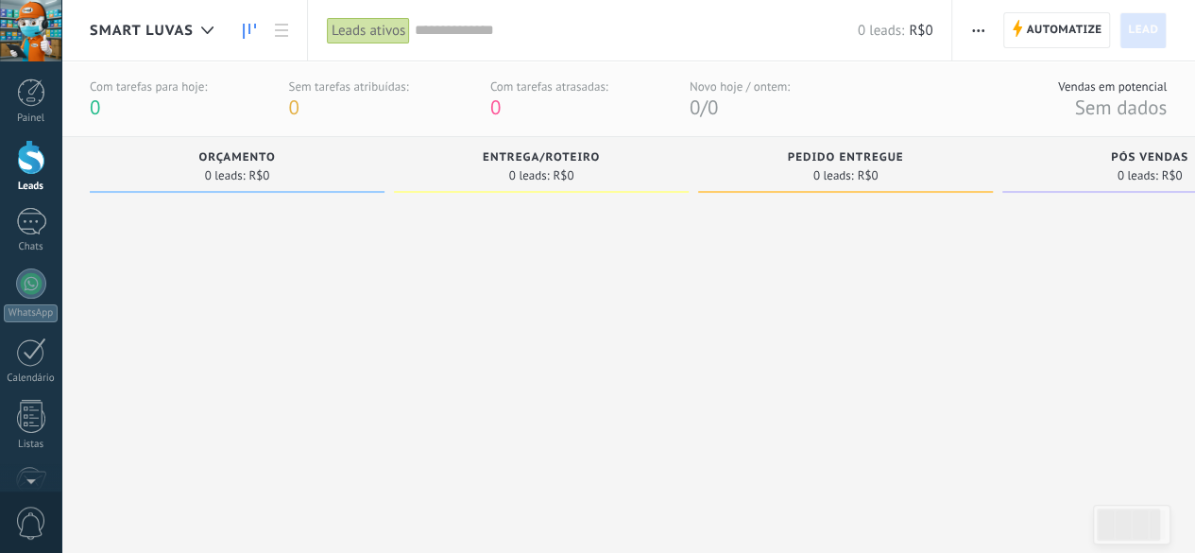
click at [204, 24] on div at bounding box center [207, 30] width 31 height 37
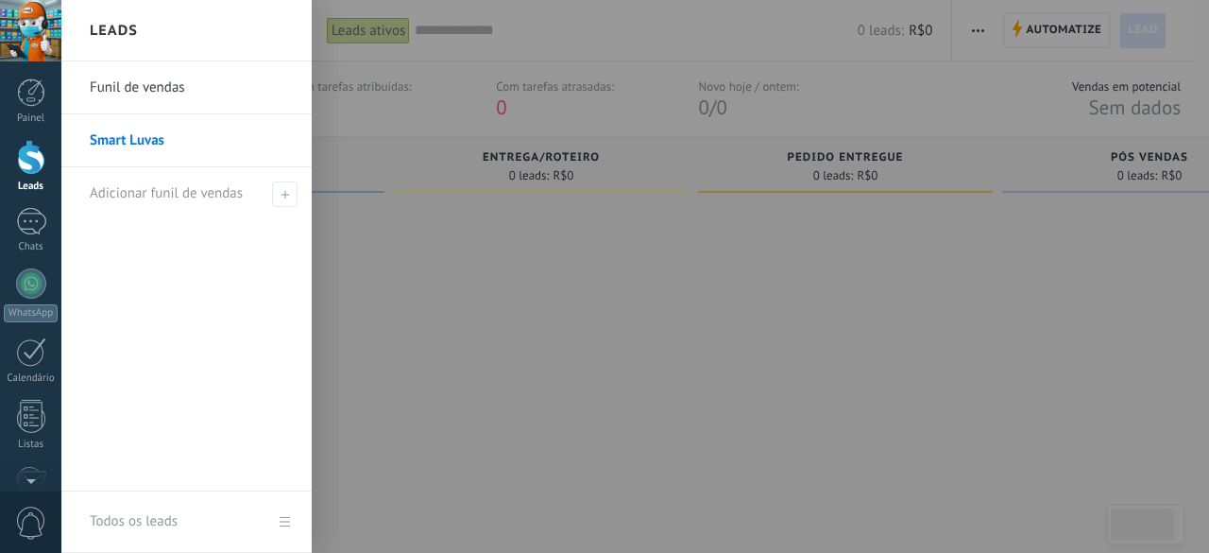
click at [146, 520] on div "Todos os leads" at bounding box center [134, 521] width 88 height 53
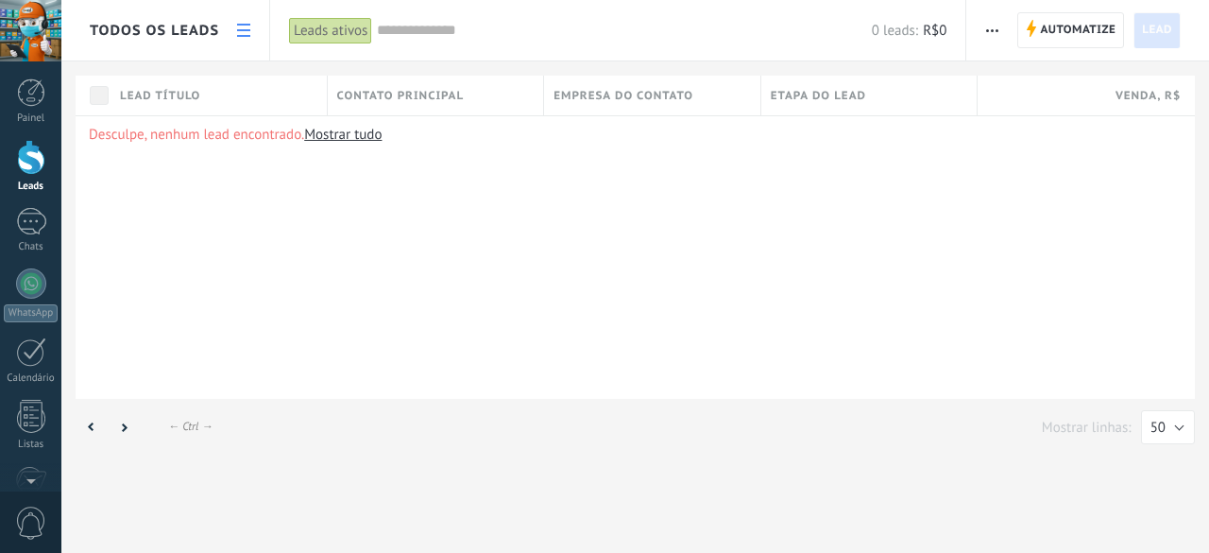
click at [195, 29] on span "Todos os leads" at bounding box center [154, 31] width 129 height 18
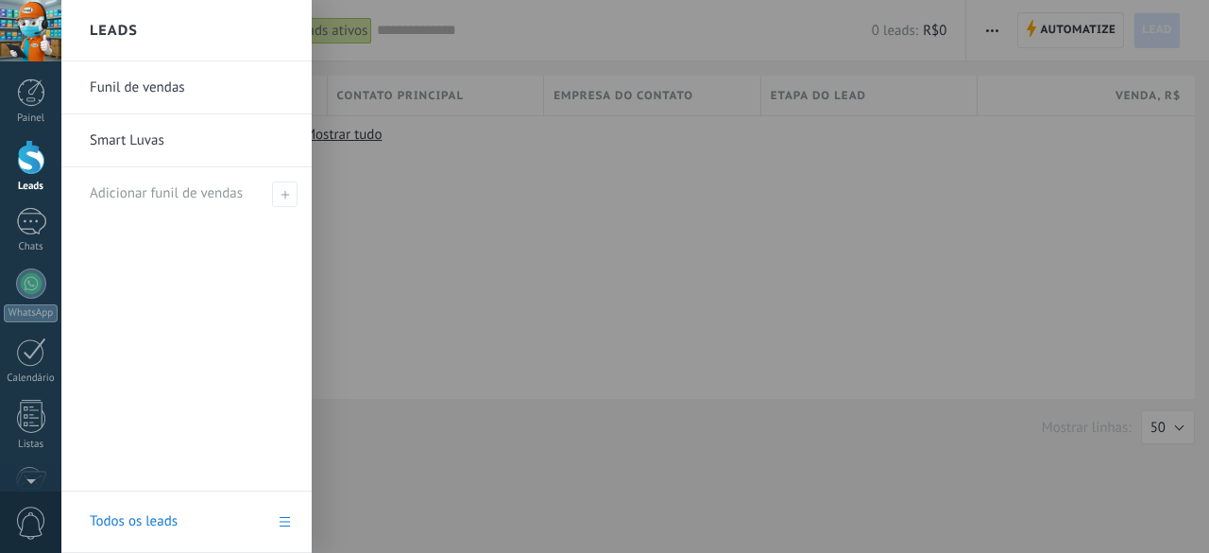
click at [160, 133] on link "Smart Luvas" at bounding box center [191, 140] width 203 height 53
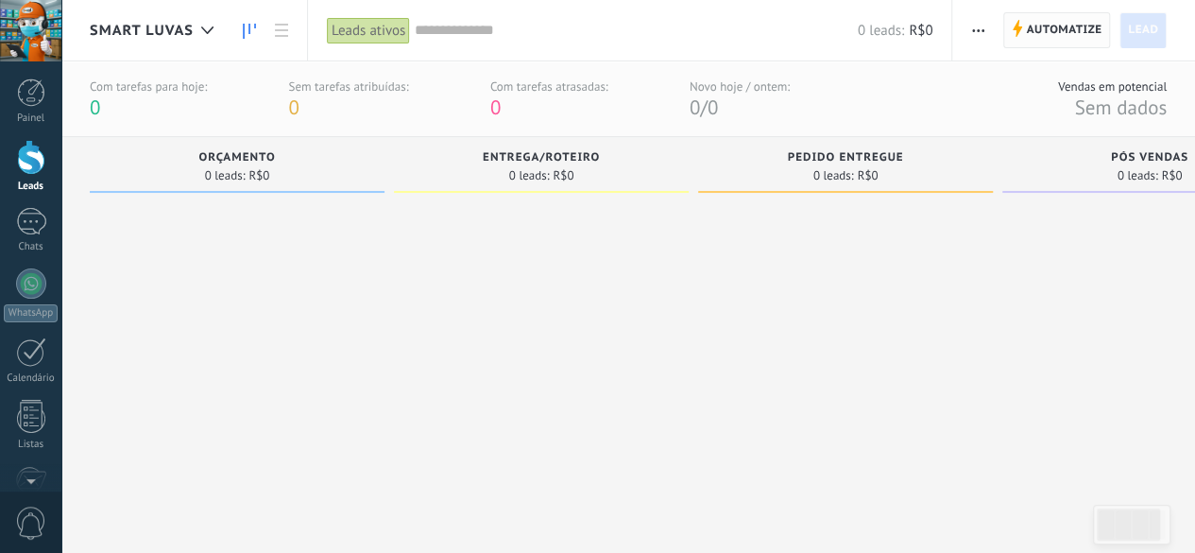
click at [1082, 40] on span "Automatize" at bounding box center [1064, 30] width 76 height 34
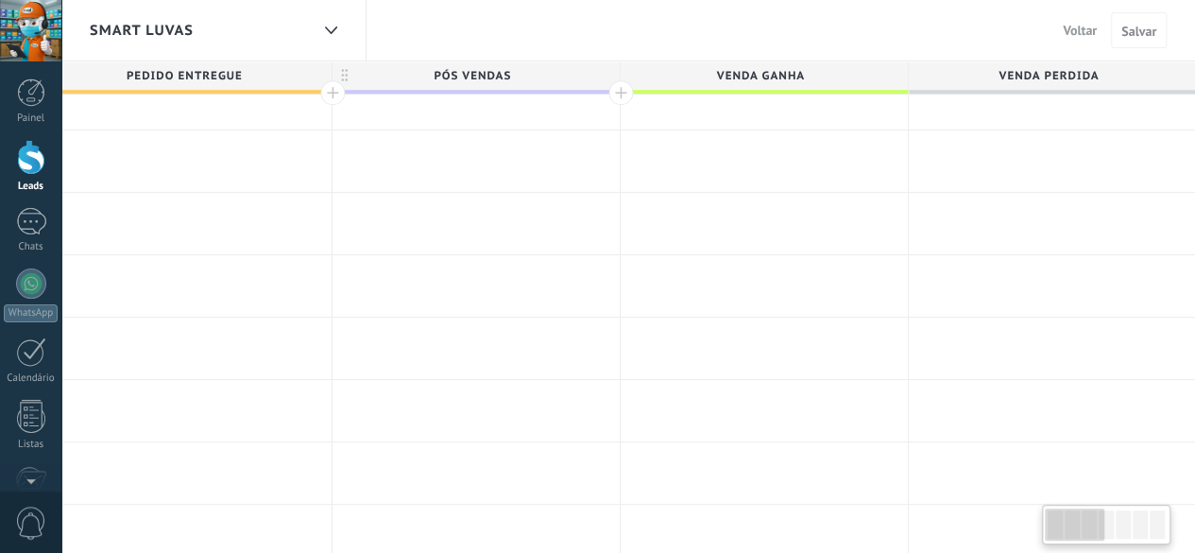
scroll to position [0, 12]
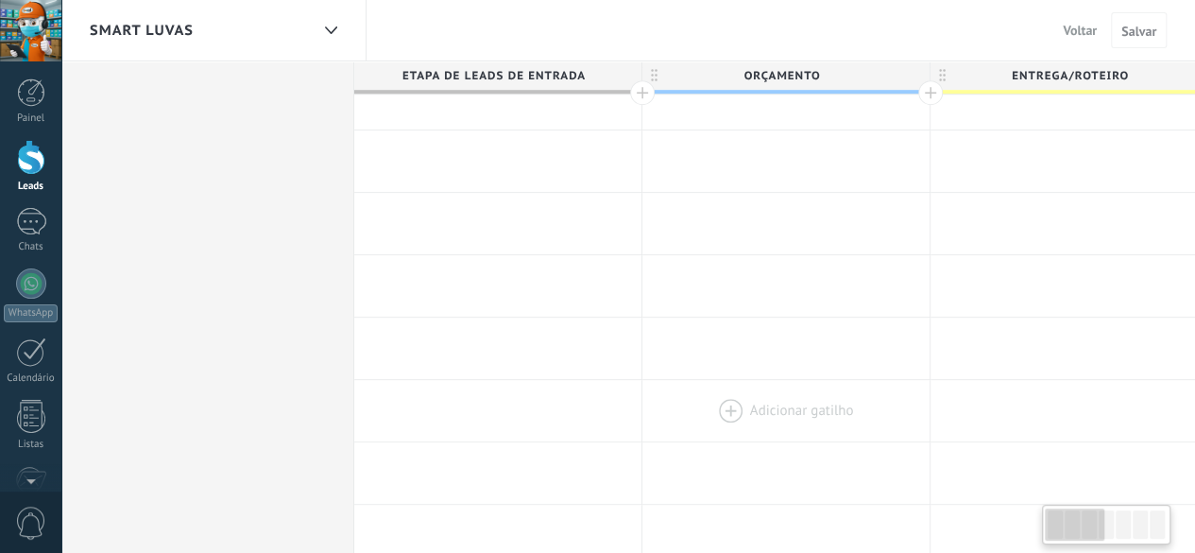
drag, startPoint x: 1077, startPoint y: 524, endPoint x: 849, endPoint y: 375, distance: 272.2
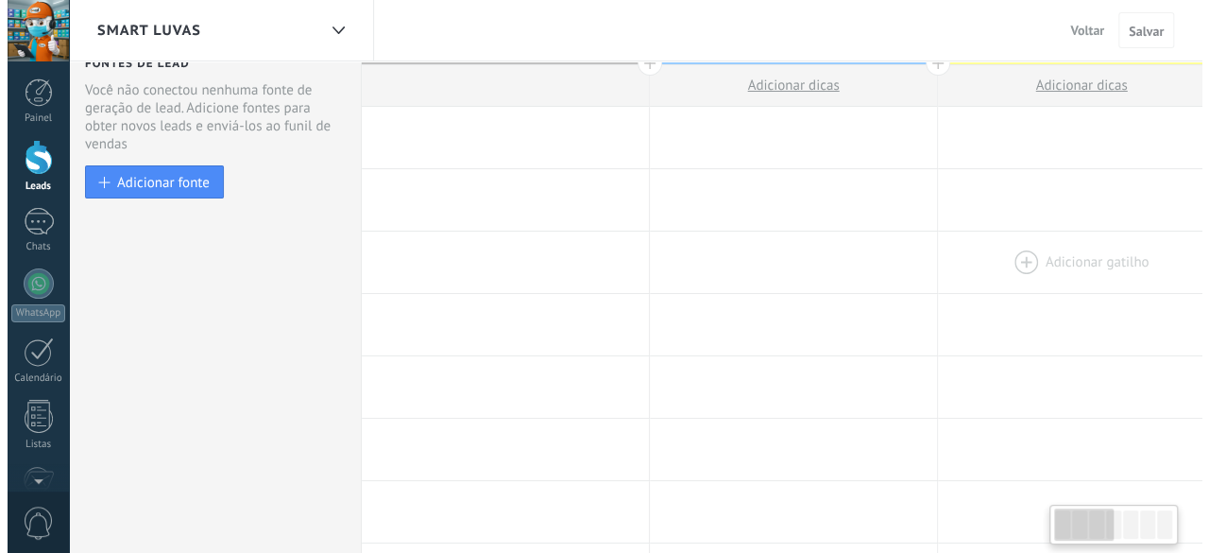
scroll to position [0, 0]
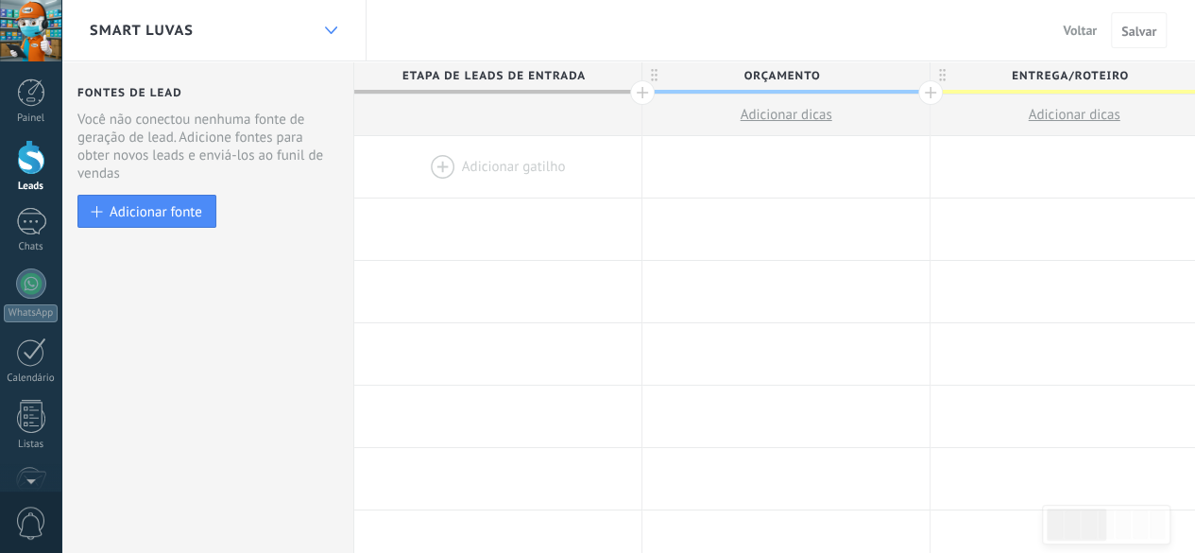
click at [332, 35] on div at bounding box center [331, 30] width 32 height 37
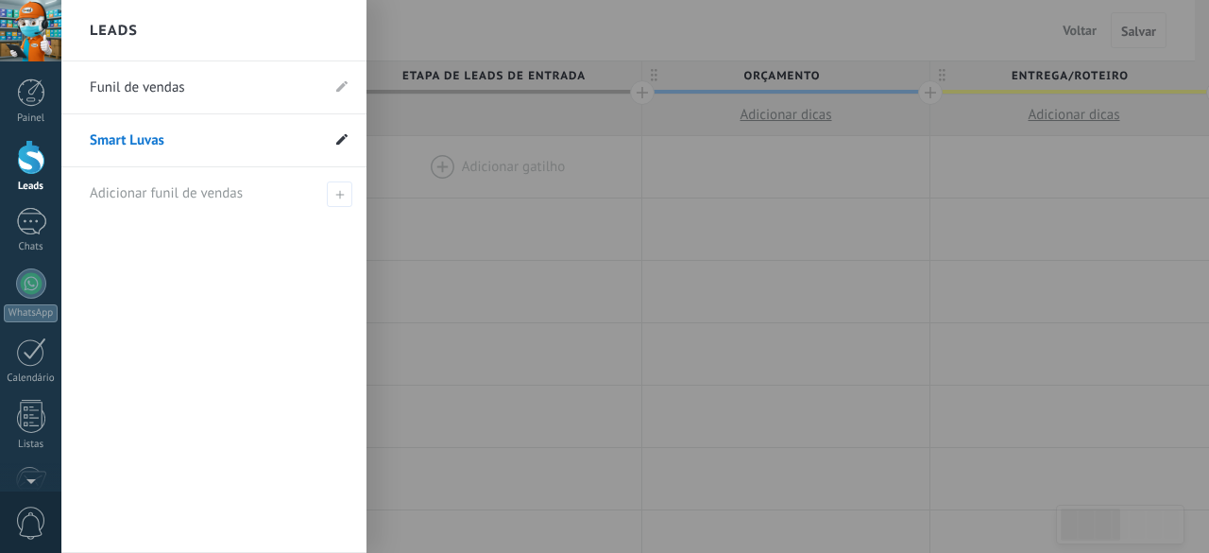
click at [343, 135] on icon at bounding box center [341, 138] width 11 height 11
click at [323, 143] on icon at bounding box center [320, 140] width 21 height 11
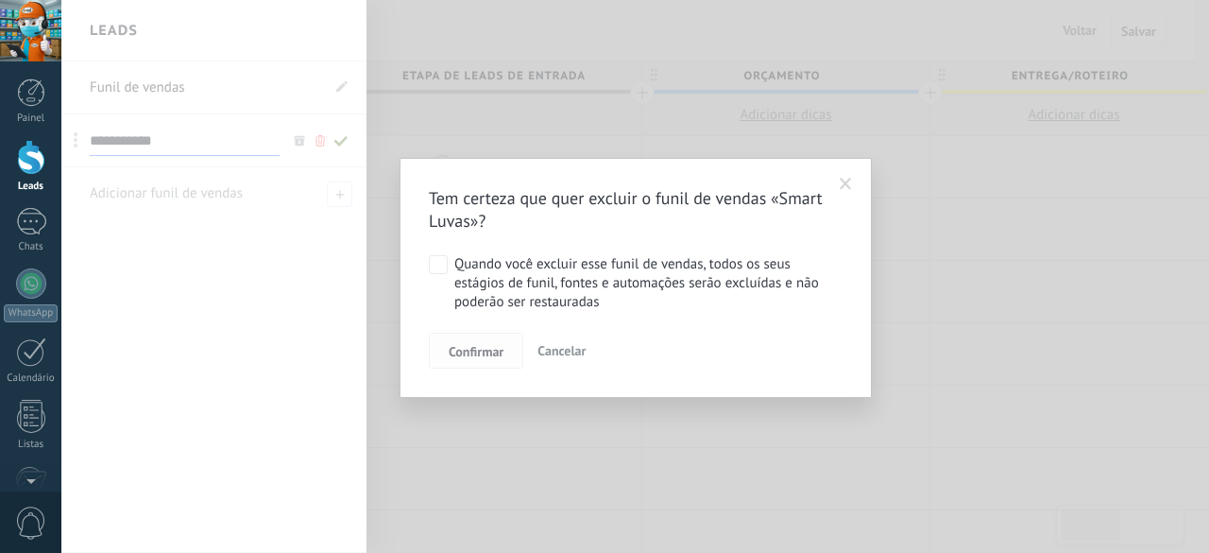
click at [470, 360] on button "Confirmar" at bounding box center [476, 351] width 94 height 36
click at [463, 352] on span "Confirmar" at bounding box center [476, 351] width 55 height 13
click at [467, 351] on span "Confirmar" at bounding box center [476, 351] width 55 height 13
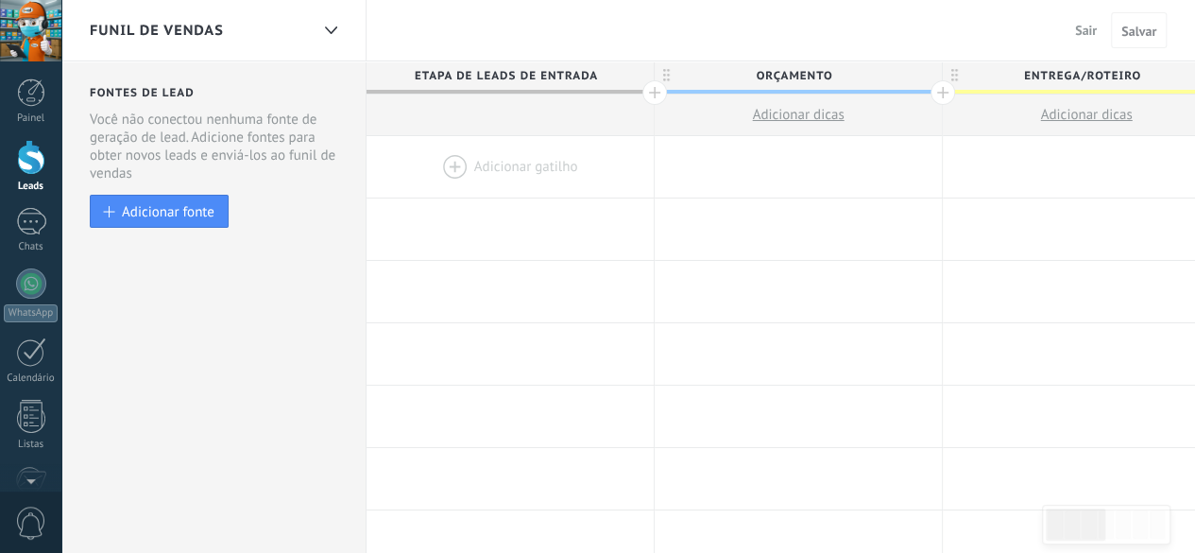
click at [467, 27] on div "Funil de vendas Sair Cancelar Salvar" at bounding box center [628, 30] width 1134 height 61
click at [1069, 39] on button "Sair" at bounding box center [1085, 30] width 37 height 28
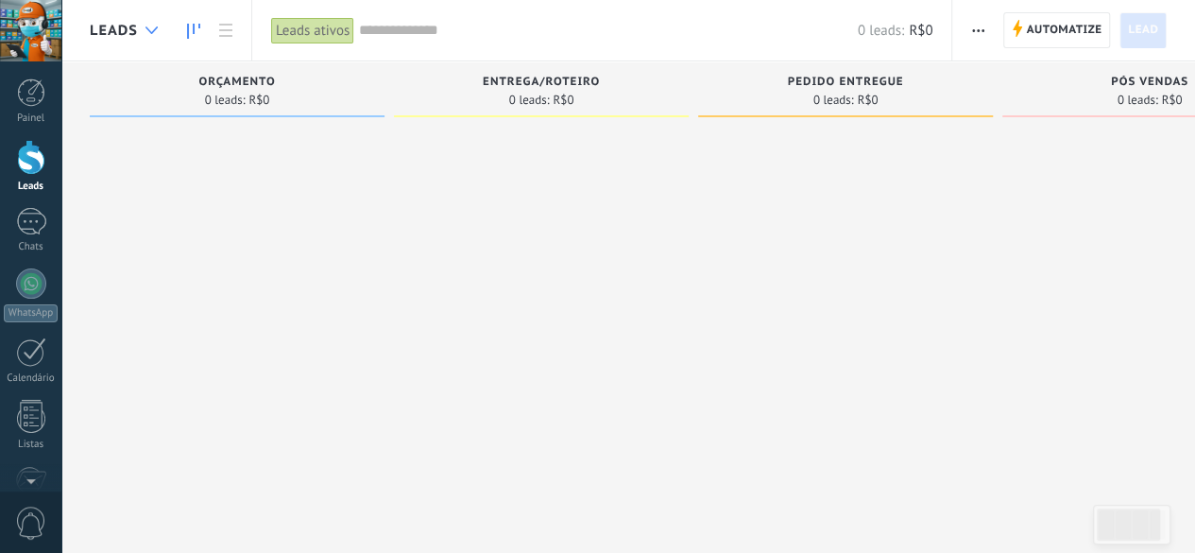
click at [144, 29] on div at bounding box center [151, 30] width 31 height 37
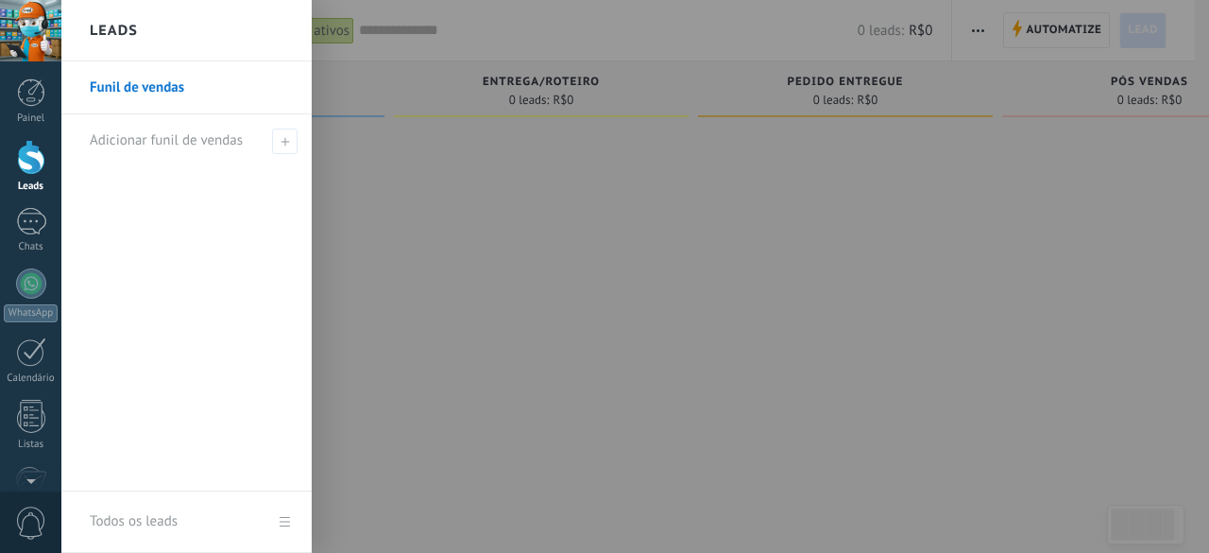
click at [145, 96] on link "Funil de vendas" at bounding box center [191, 87] width 203 height 53
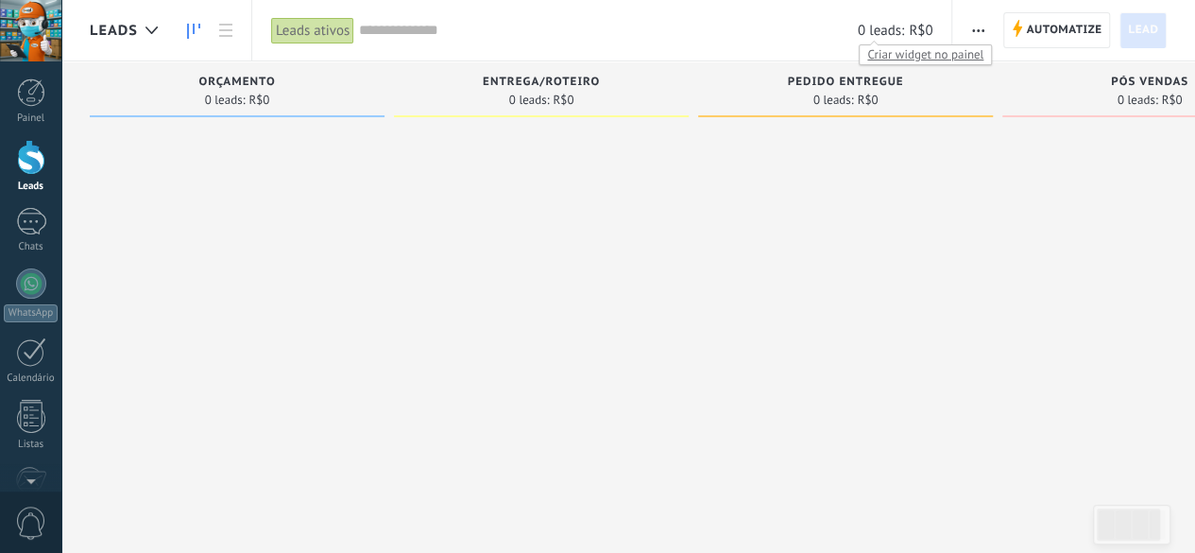
click at [576, 39] on input "text" at bounding box center [608, 31] width 499 height 20
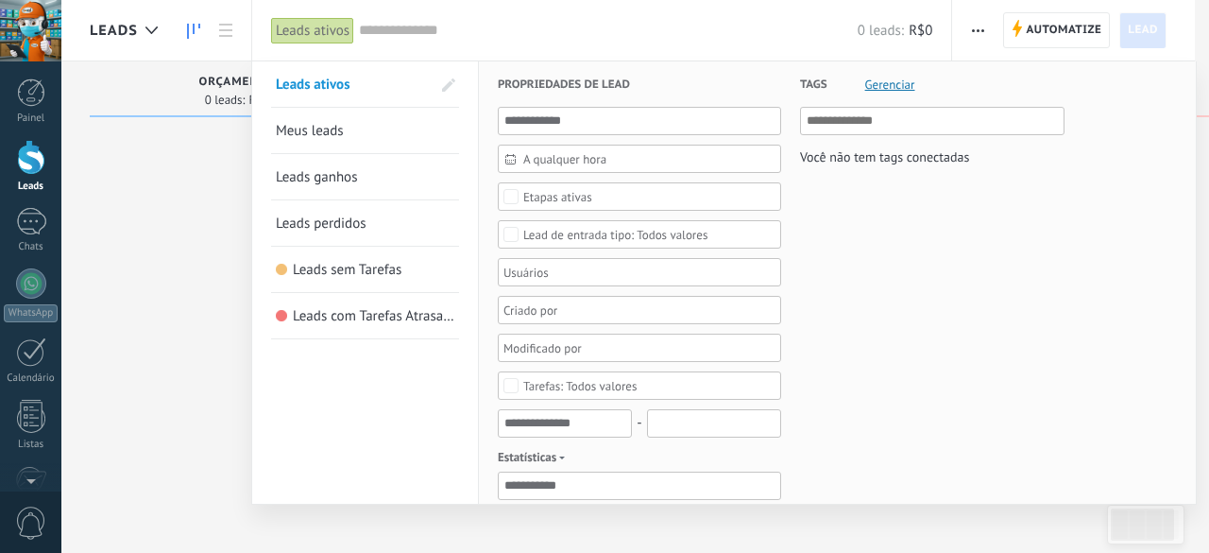
click at [897, 80] on span "Gerenciar" at bounding box center [890, 84] width 50 height 12
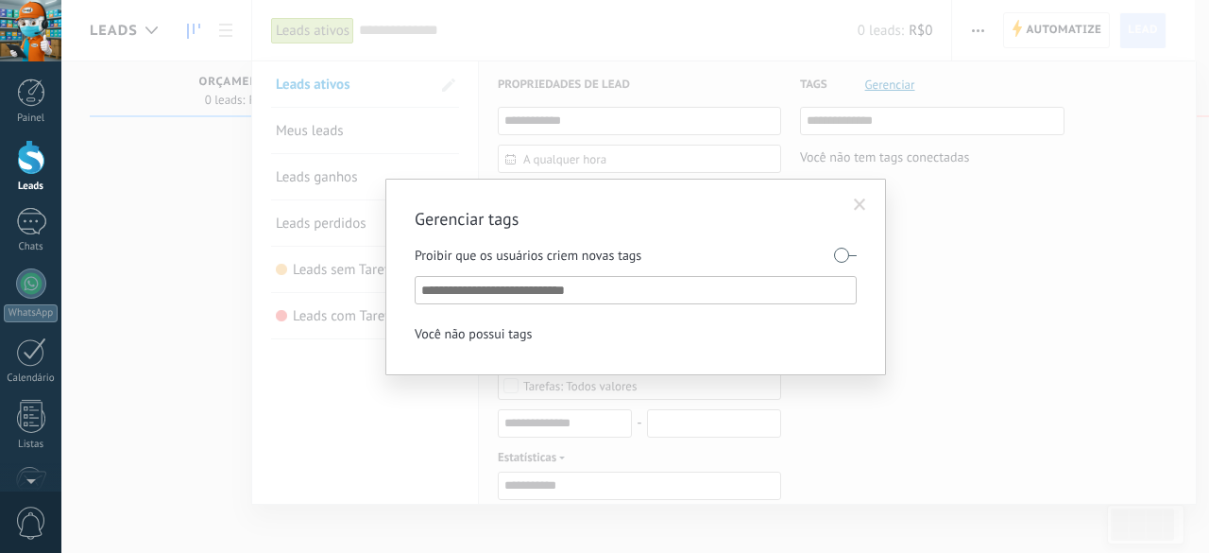
click at [862, 201] on span at bounding box center [860, 204] width 12 height 13
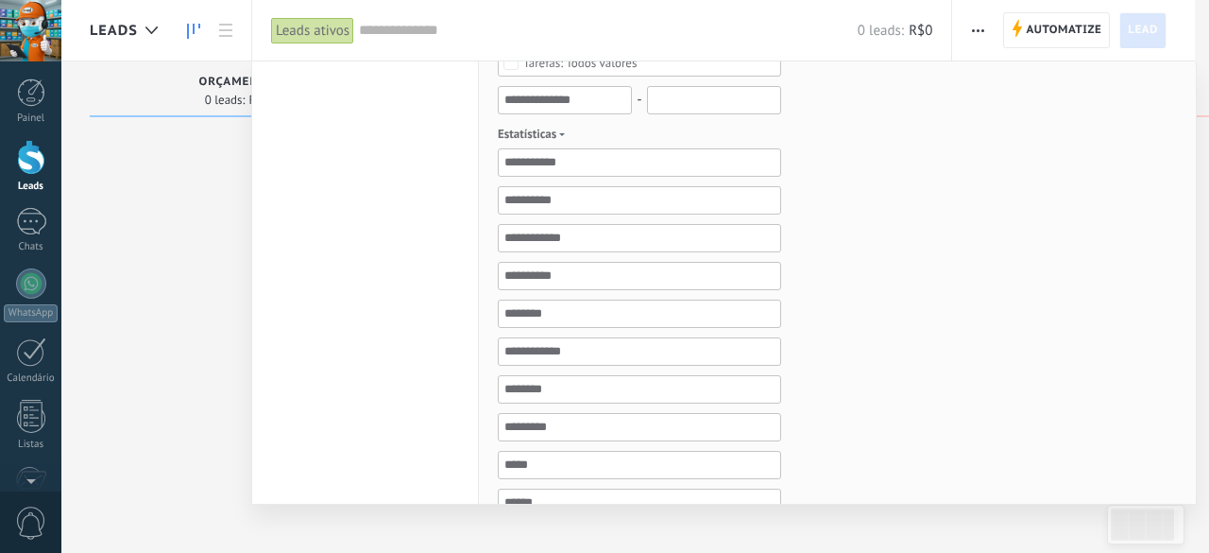
scroll to position [378, 0]
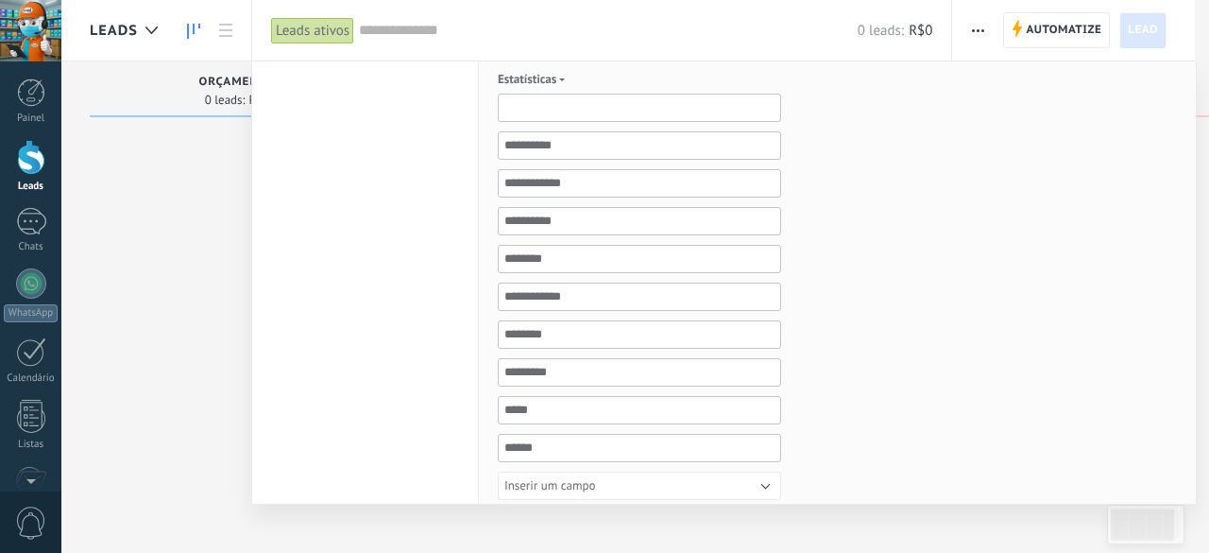
click at [580, 114] on input "text" at bounding box center [639, 108] width 283 height 28
click at [824, 255] on div "Tags Gerenciar Você não tem tags conectadas" at bounding box center [922, 199] width 283 height 1030
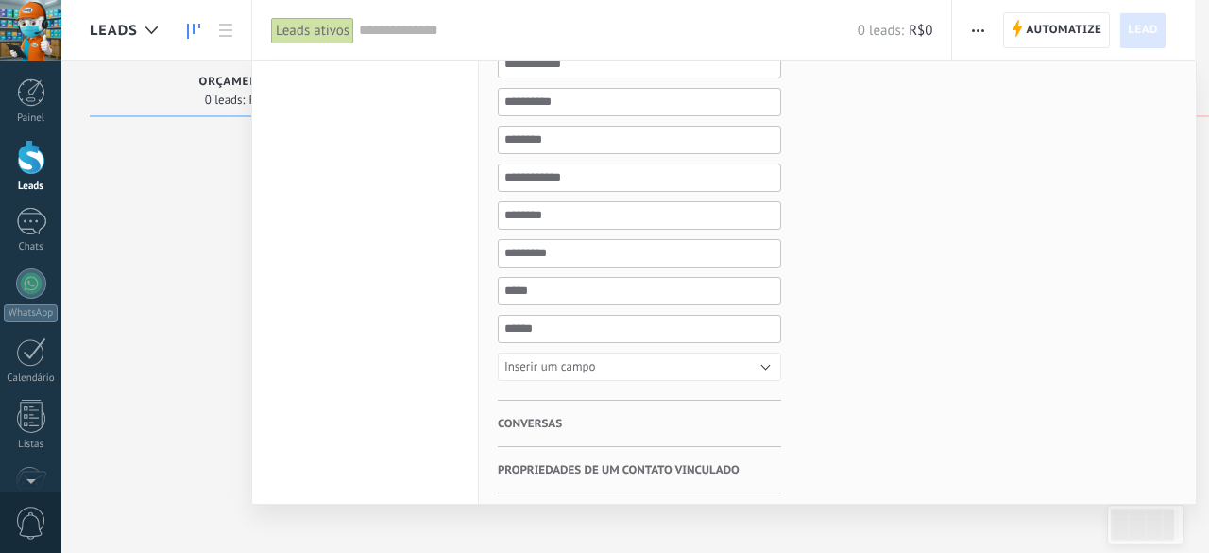
scroll to position [567, 0]
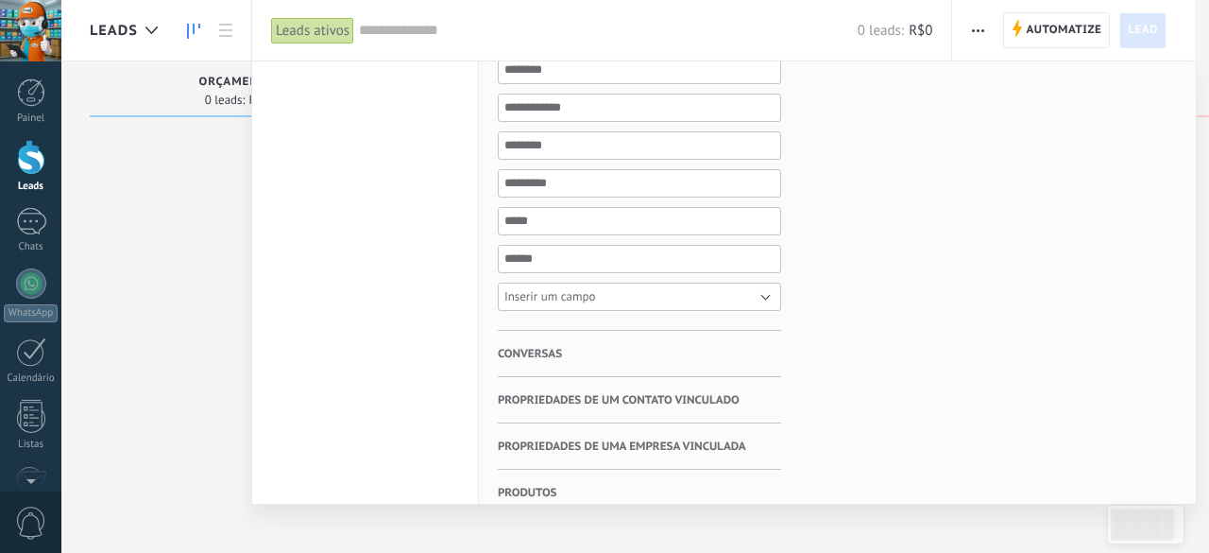
click at [606, 284] on button "Inserir um campo" at bounding box center [639, 296] width 283 height 28
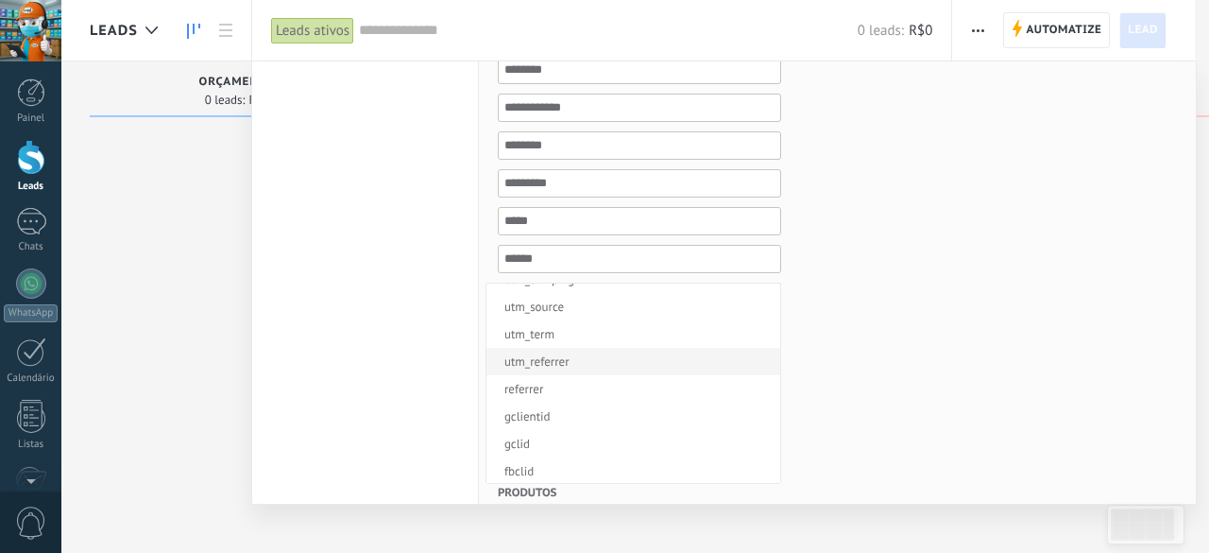
scroll to position [102, 0]
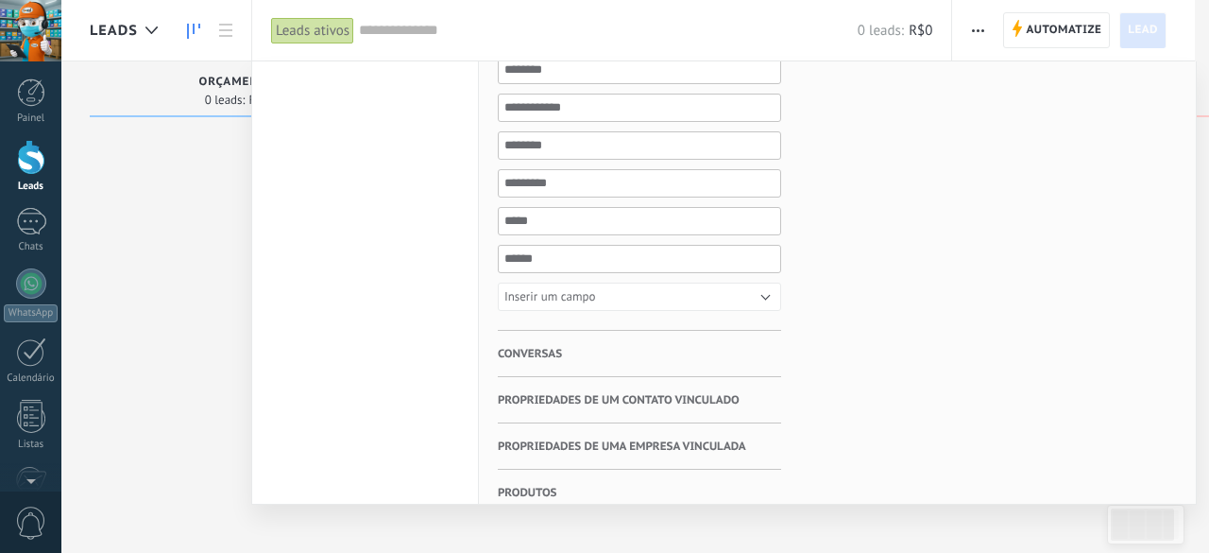
click at [828, 328] on div "Tags Gerenciar Você não tem tags conectadas" at bounding box center [922, 10] width 283 height 1030
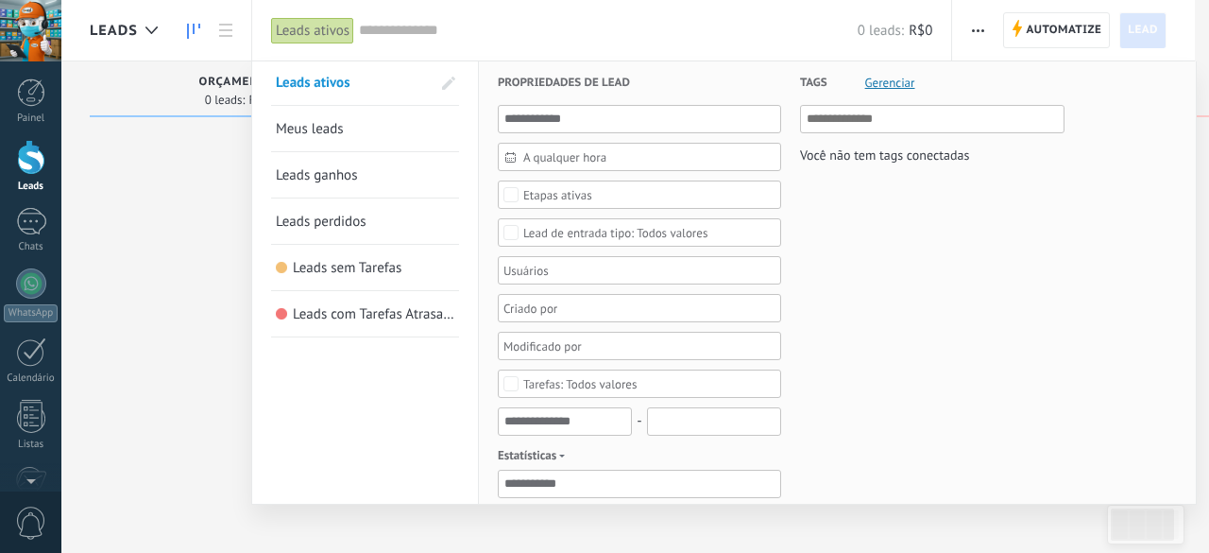
scroll to position [0, 0]
click at [889, 89] on span "Gerenciar" at bounding box center [890, 84] width 50 height 12
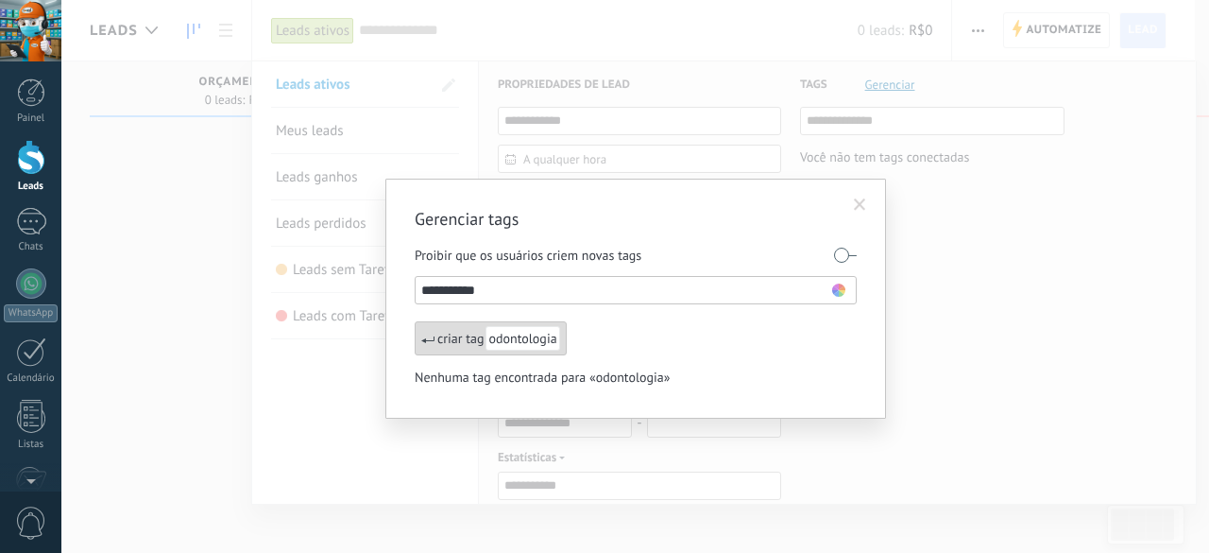
type input "**********"
click at [519, 345] on span "odontologia" at bounding box center [523, 338] width 74 height 25
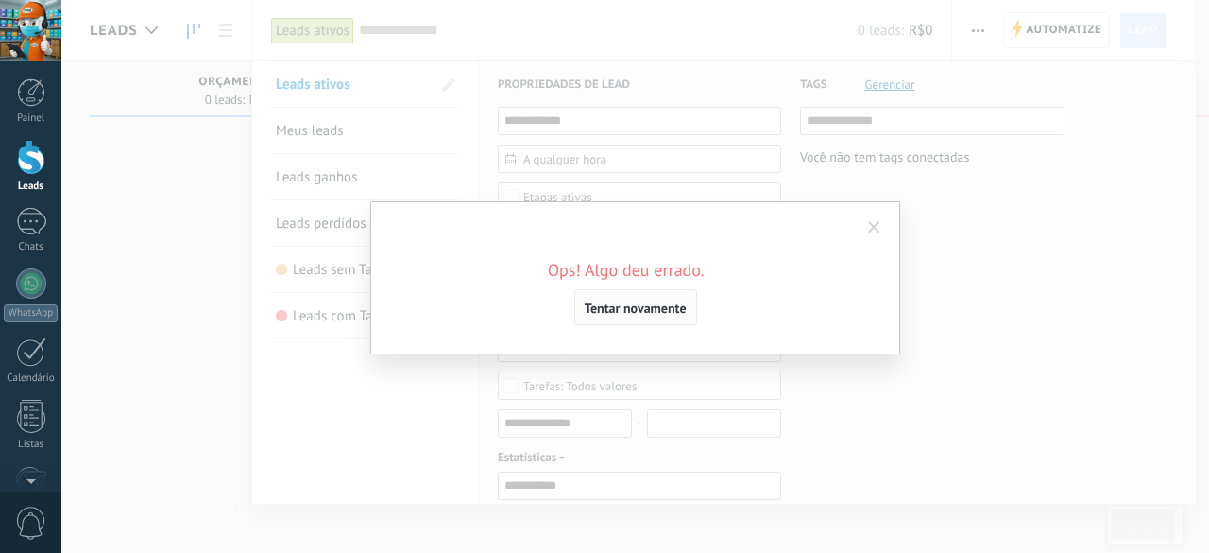
click at [623, 309] on span "Tentar novamente" at bounding box center [636, 307] width 102 height 13
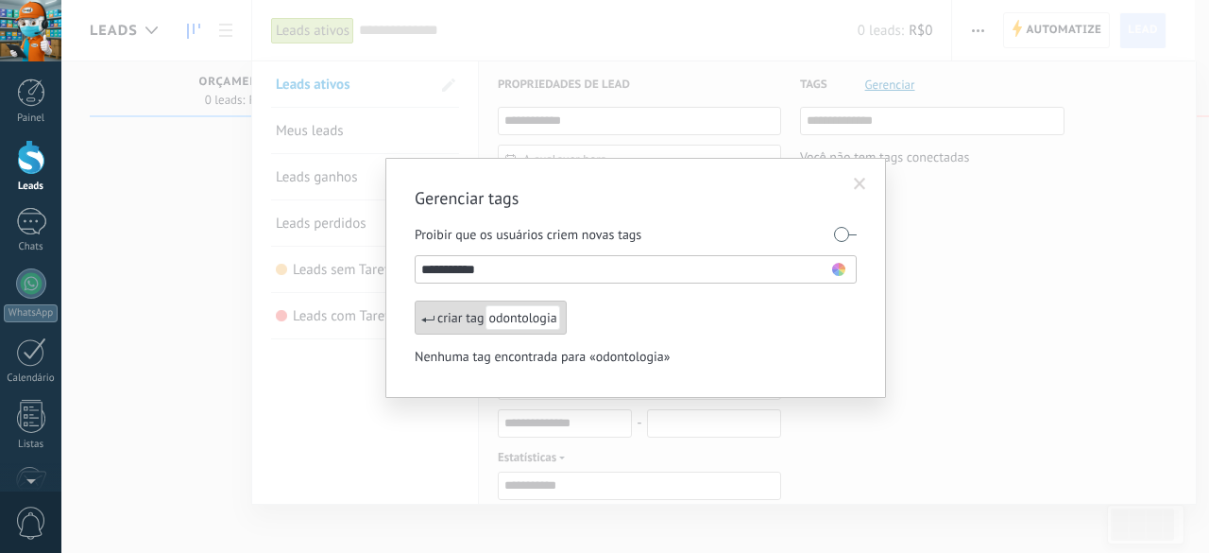
click at [532, 315] on span "odontologia" at bounding box center [523, 317] width 74 height 25
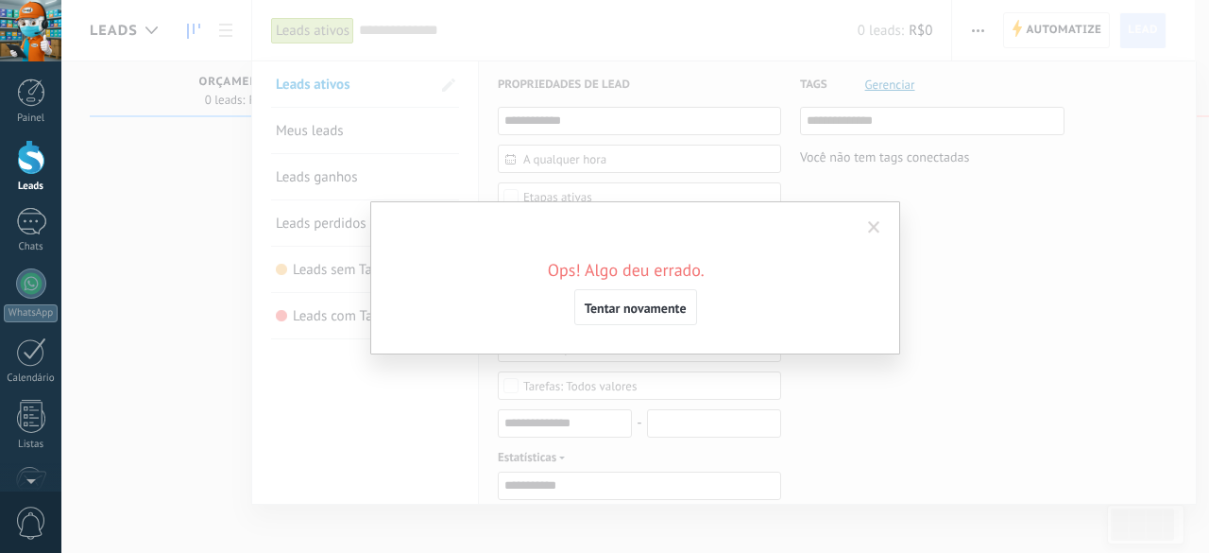
click at [642, 310] on span "Tentar novamente" at bounding box center [636, 307] width 102 height 13
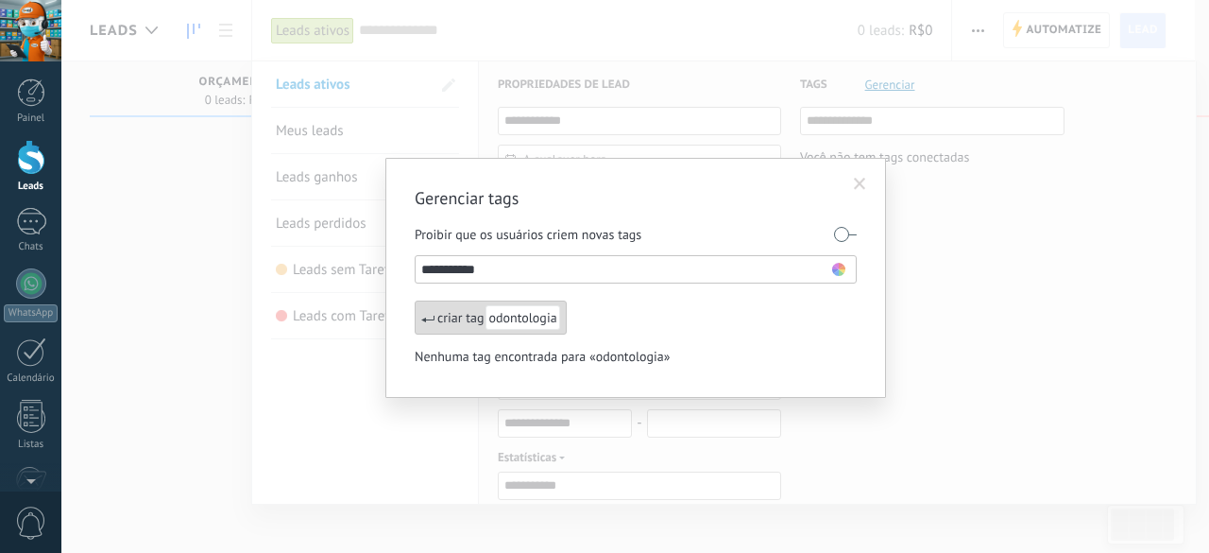
click at [844, 239] on label at bounding box center [845, 234] width 23 height 30
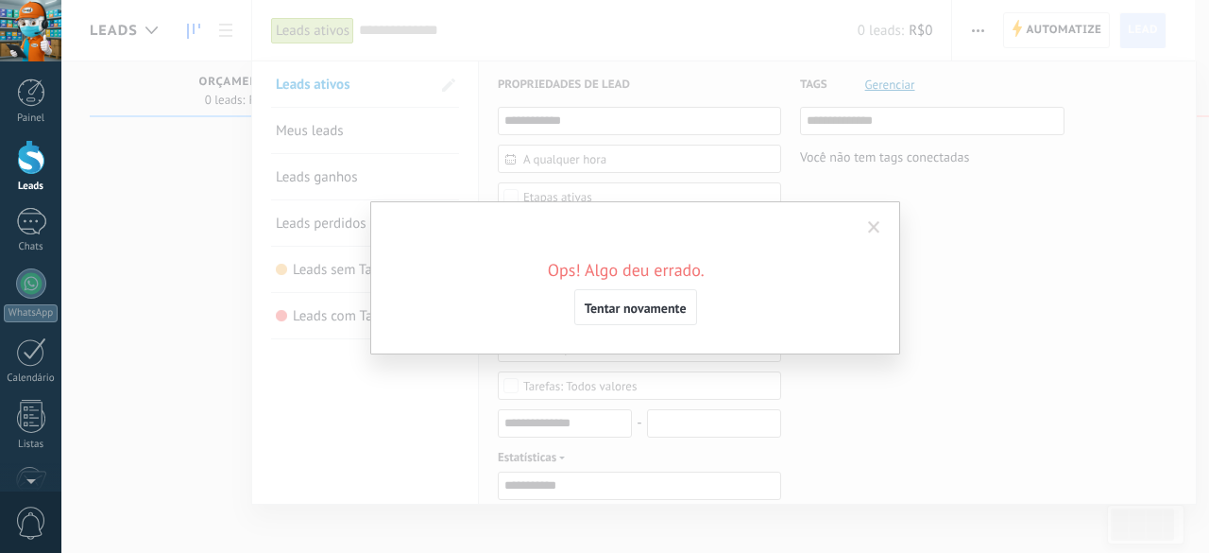
click at [844, 239] on div "**********" at bounding box center [635, 277] width 530 height 153
click at [589, 301] on span "Tentar novamente" at bounding box center [636, 307] width 102 height 13
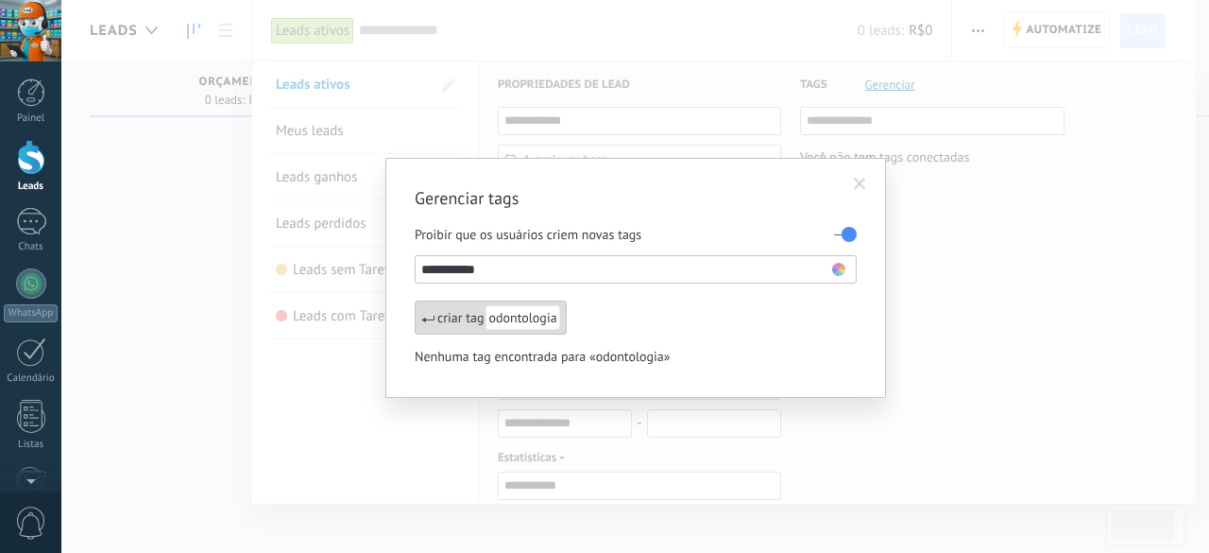
click at [826, 232] on div "Proibir que os usuários criem novas tags" at bounding box center [636, 233] width 442 height 33
click at [847, 230] on label at bounding box center [845, 234] width 23 height 30
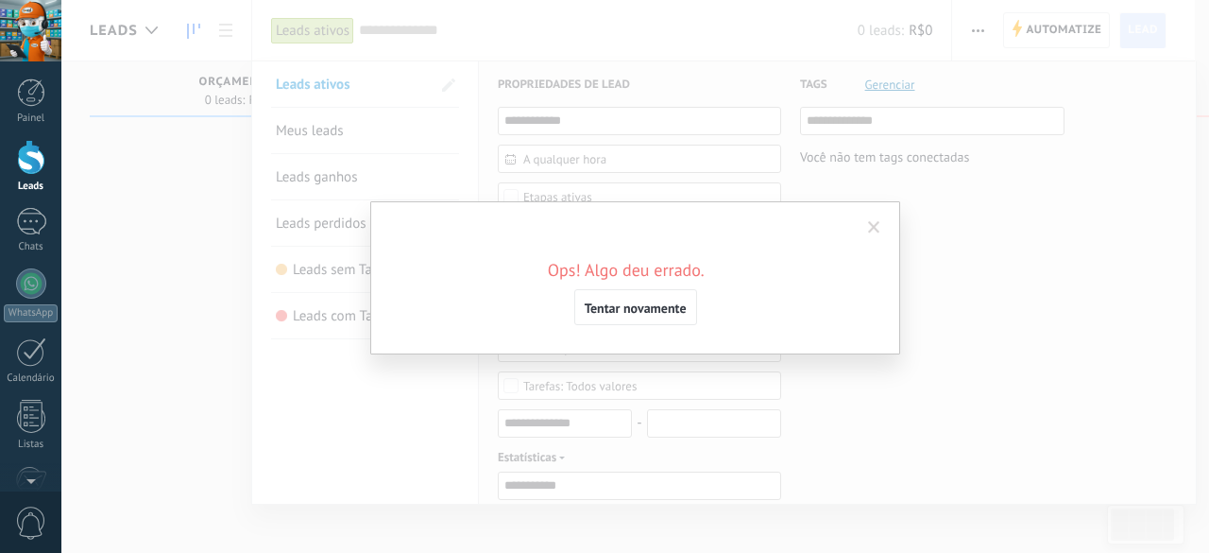
click at [868, 226] on span at bounding box center [874, 227] width 12 height 13
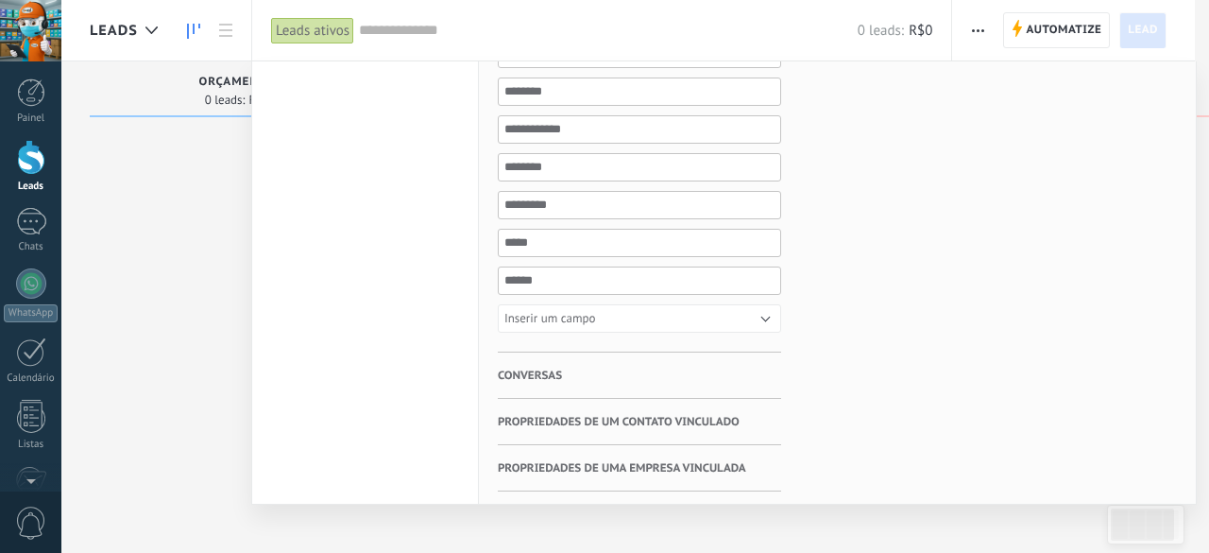
scroll to position [576, 0]
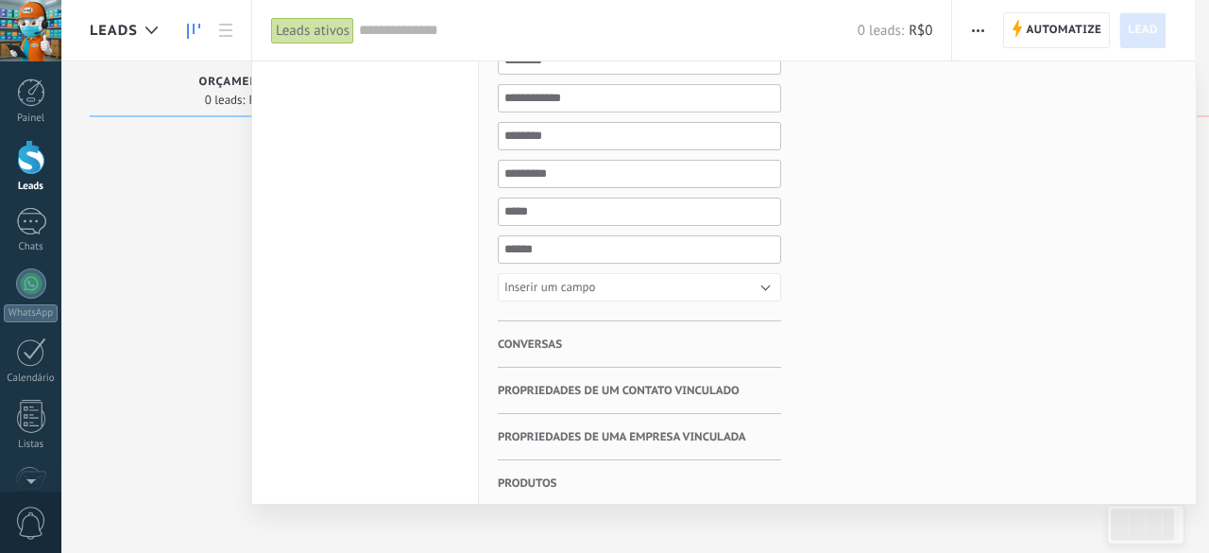
click at [594, 333] on h3 "Conversas" at bounding box center [639, 343] width 283 height 45
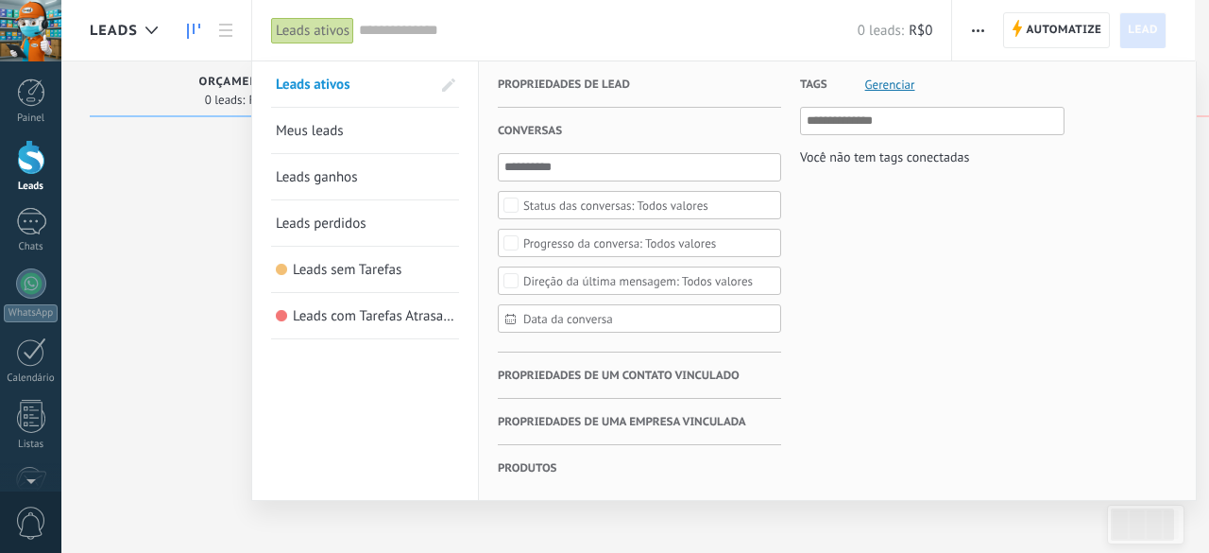
click at [573, 373] on span "Propriedades de um contato vinculado" at bounding box center [619, 375] width 242 height 46
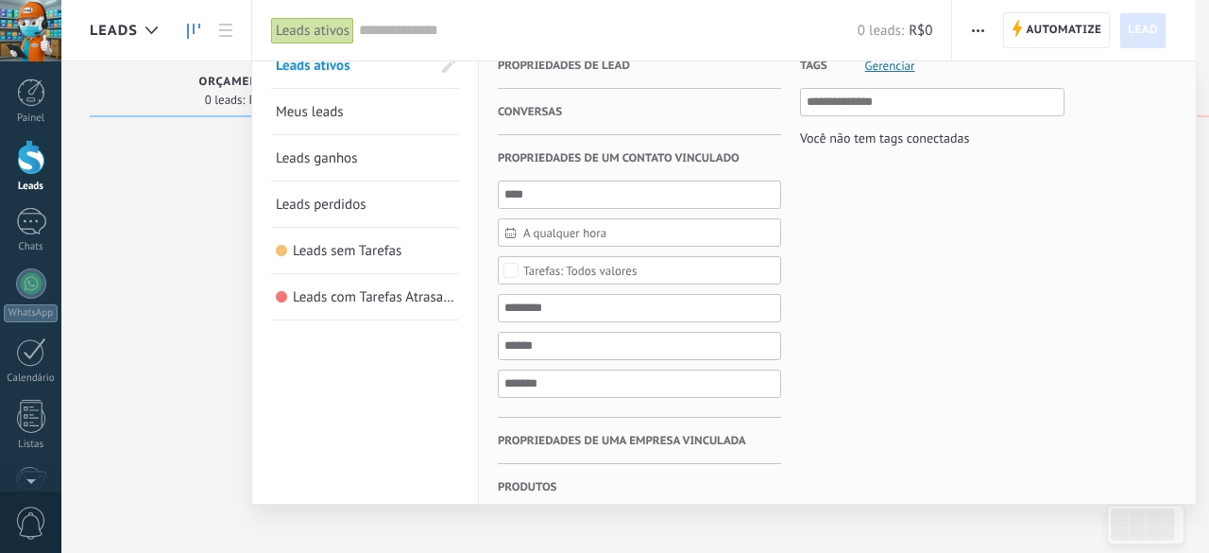
scroll to position [28, 0]
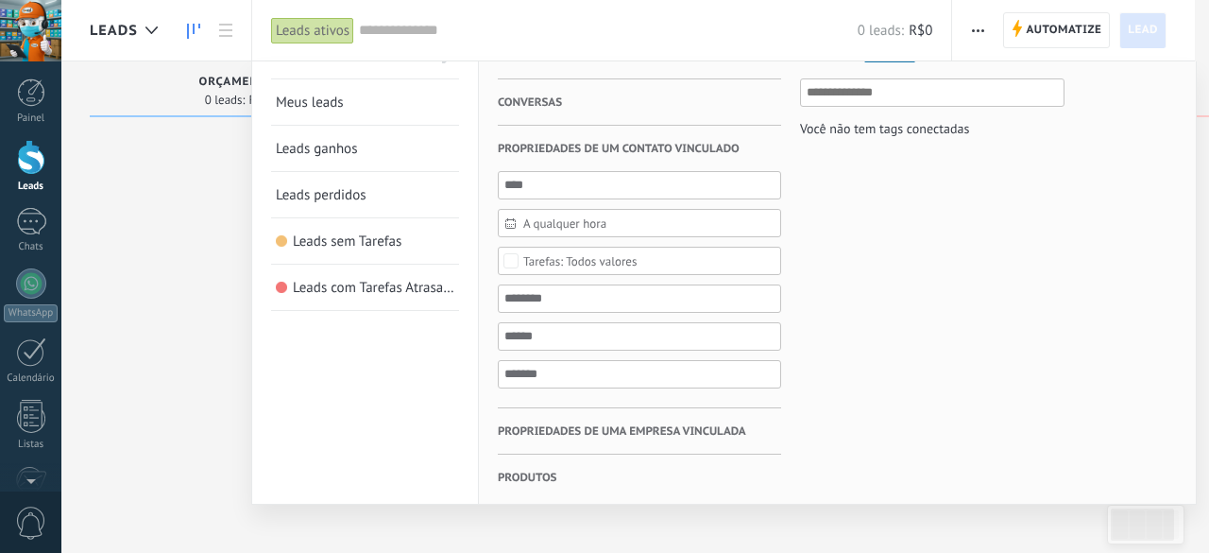
click at [582, 426] on span "Propriedades de uma empresa vinculada" at bounding box center [622, 431] width 248 height 46
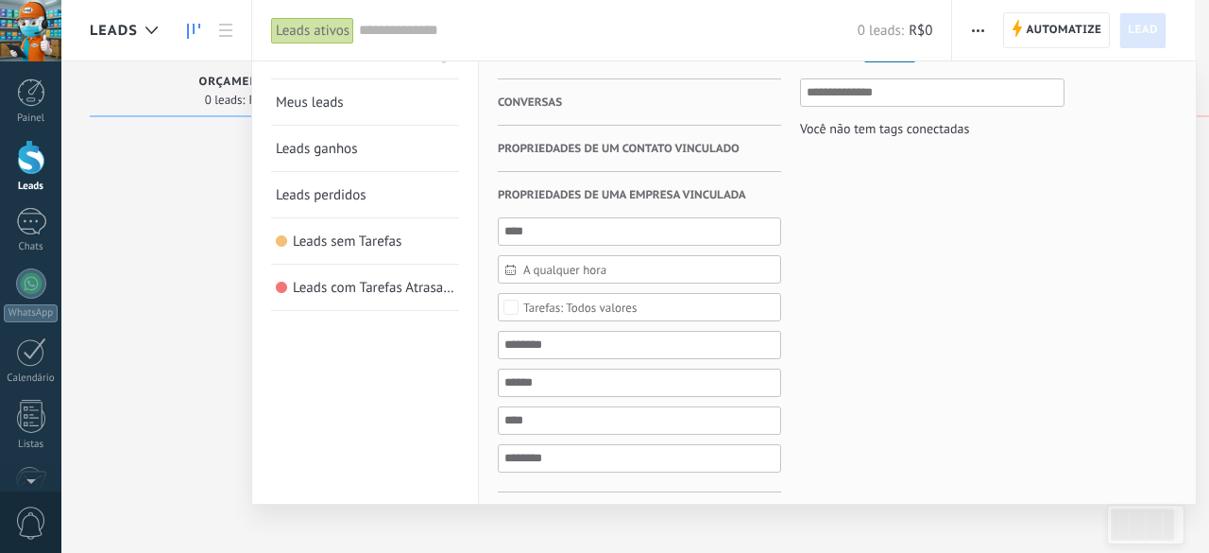
click at [571, 198] on span "Propriedades de uma empresa vinculada" at bounding box center [622, 195] width 248 height 46
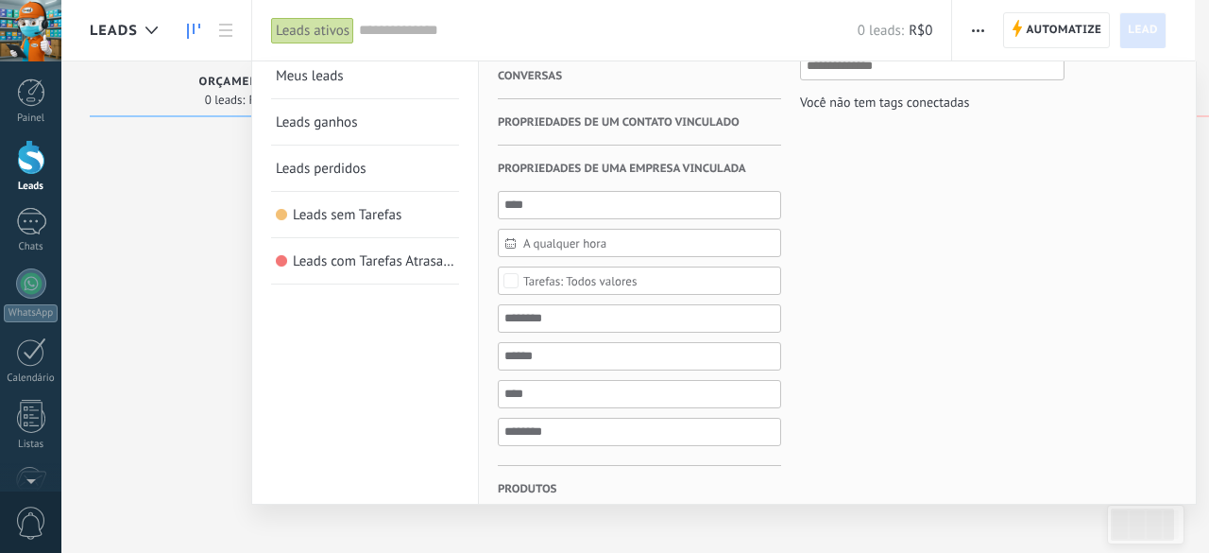
scroll to position [66, 0]
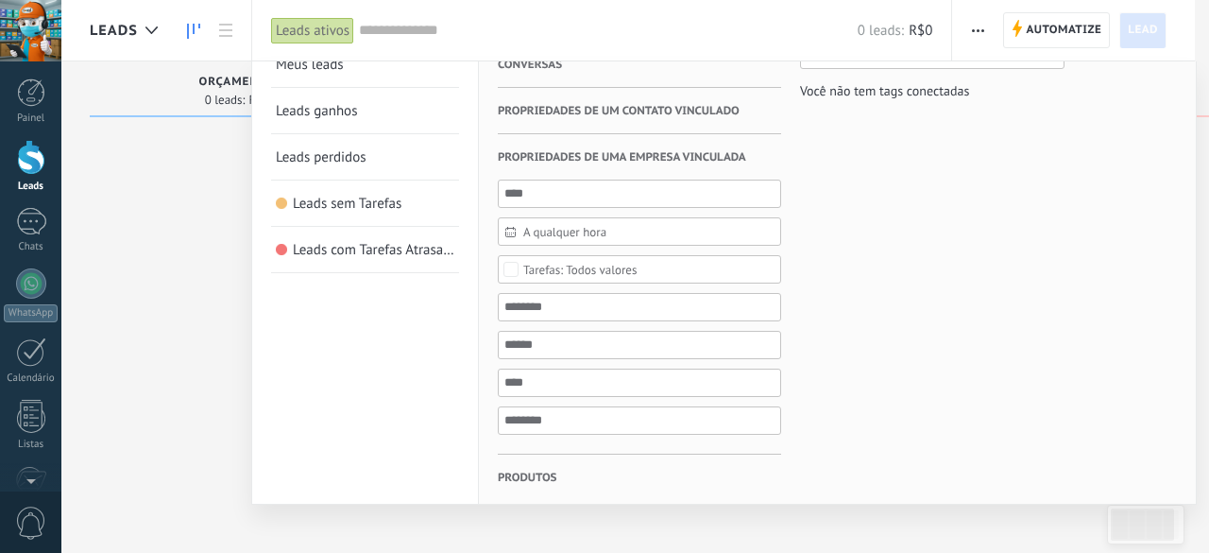
click at [590, 473] on h3 "Produtos" at bounding box center [639, 476] width 283 height 45
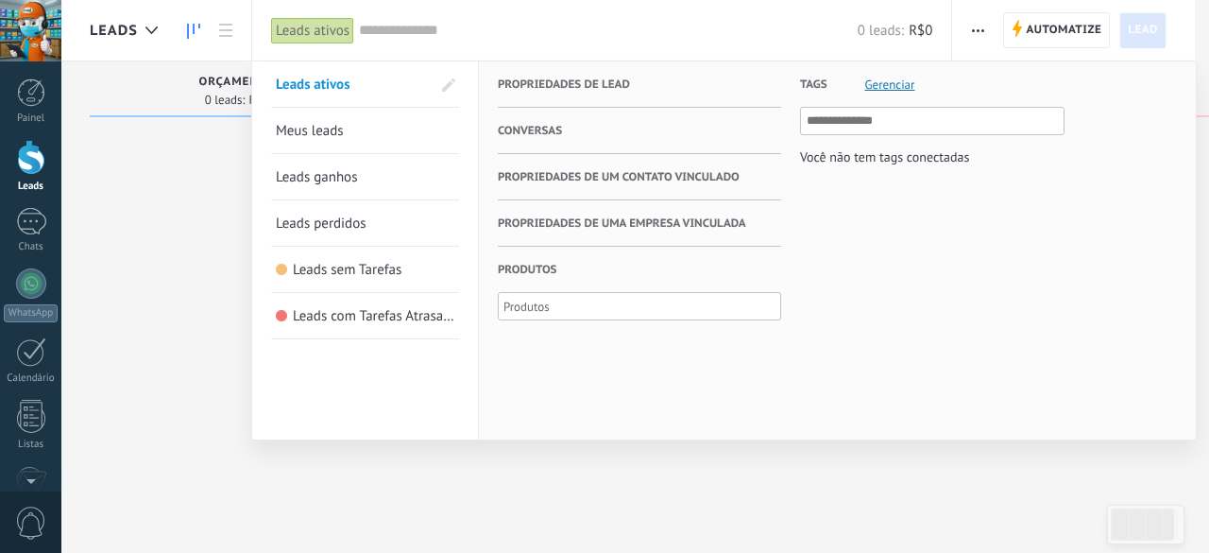
click at [137, 394] on div at bounding box center [604, 276] width 1209 height 553
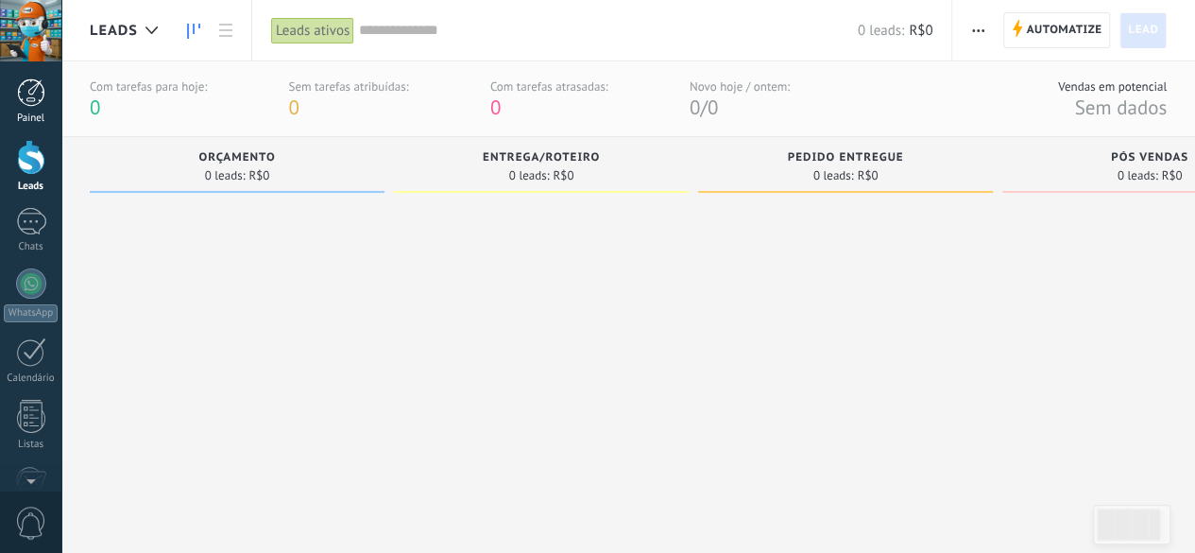
click at [30, 105] on div at bounding box center [31, 92] width 28 height 28
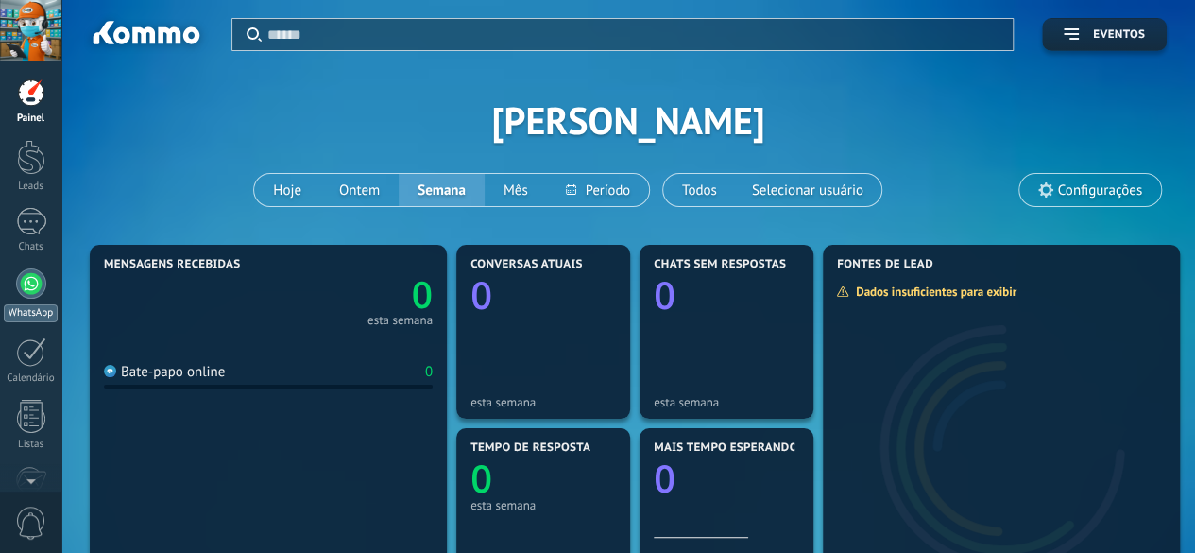
click at [36, 279] on div at bounding box center [31, 283] width 30 height 30
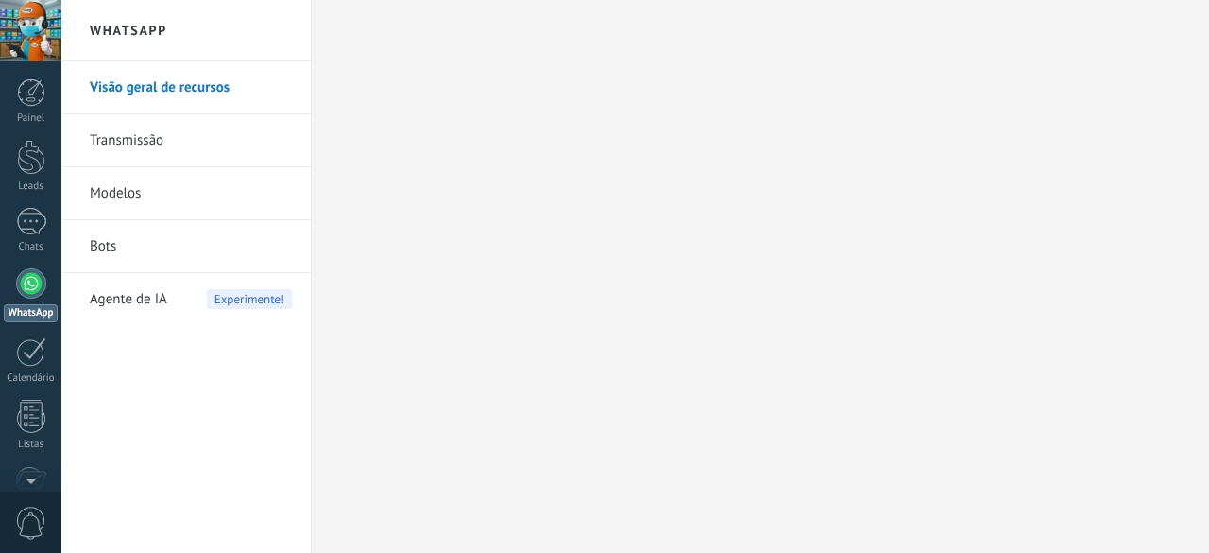
click at [98, 245] on link "Bots" at bounding box center [191, 246] width 202 height 53
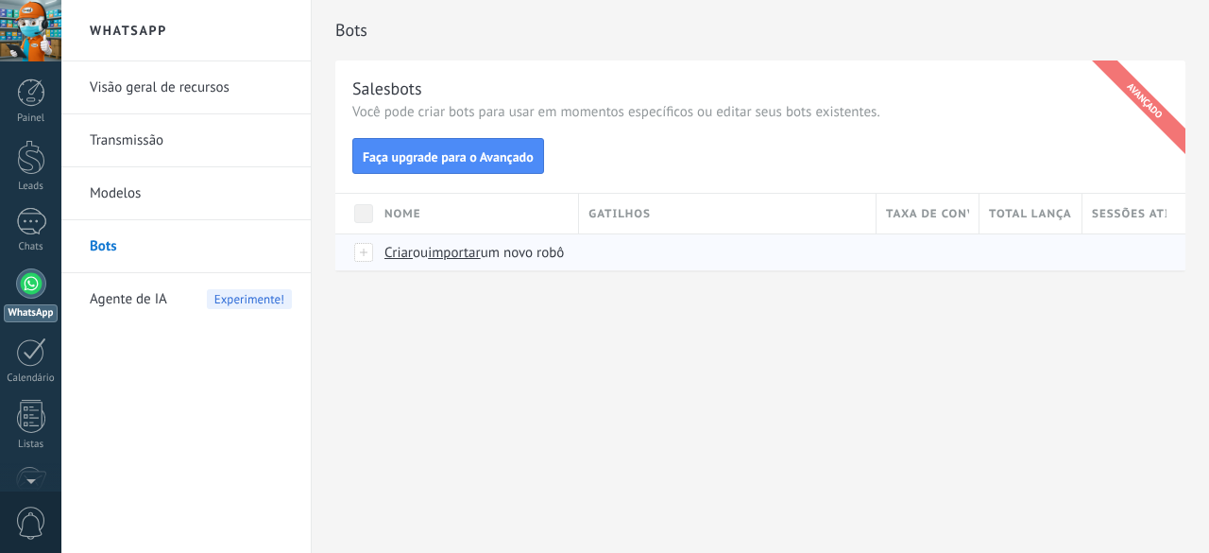
click at [401, 247] on span "Criar" at bounding box center [398, 253] width 28 height 18
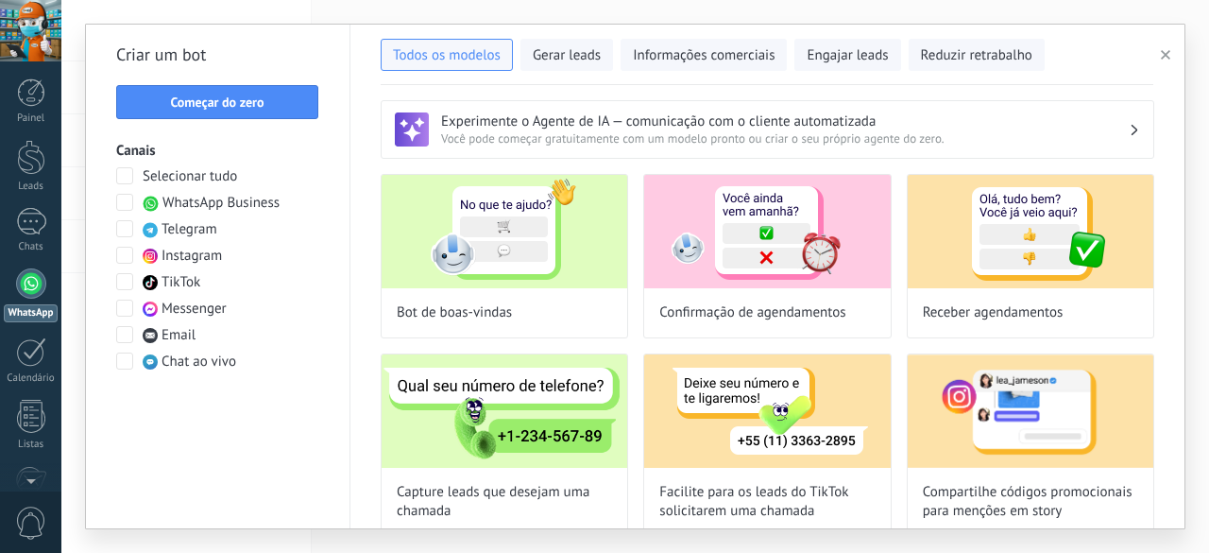
click at [125, 205] on span at bounding box center [124, 202] width 17 height 17
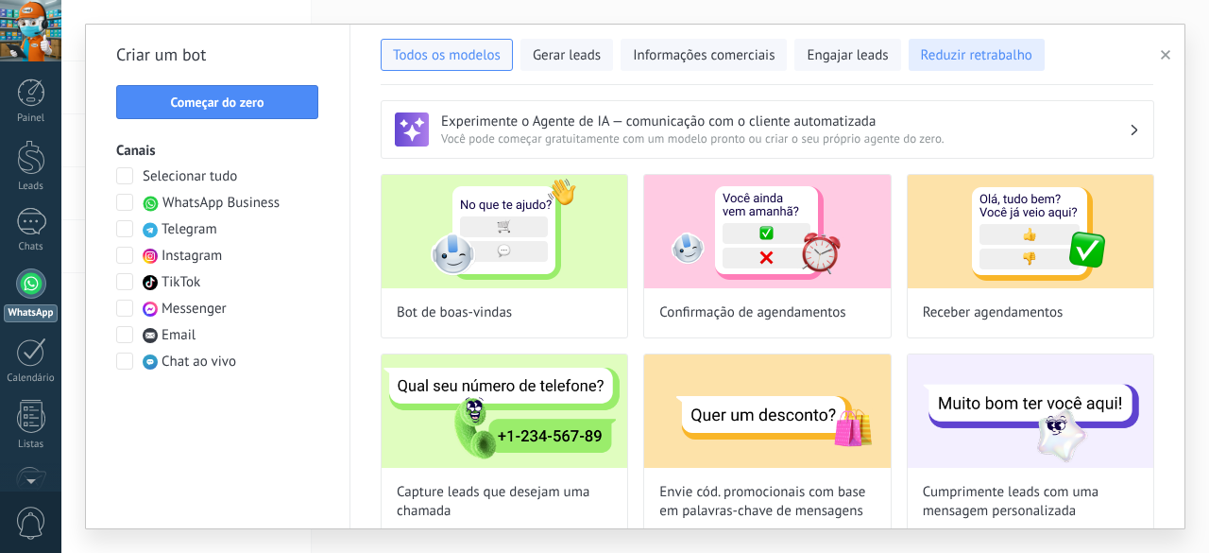
click at [950, 63] on span "Reduzir retrabalho" at bounding box center [976, 55] width 111 height 19
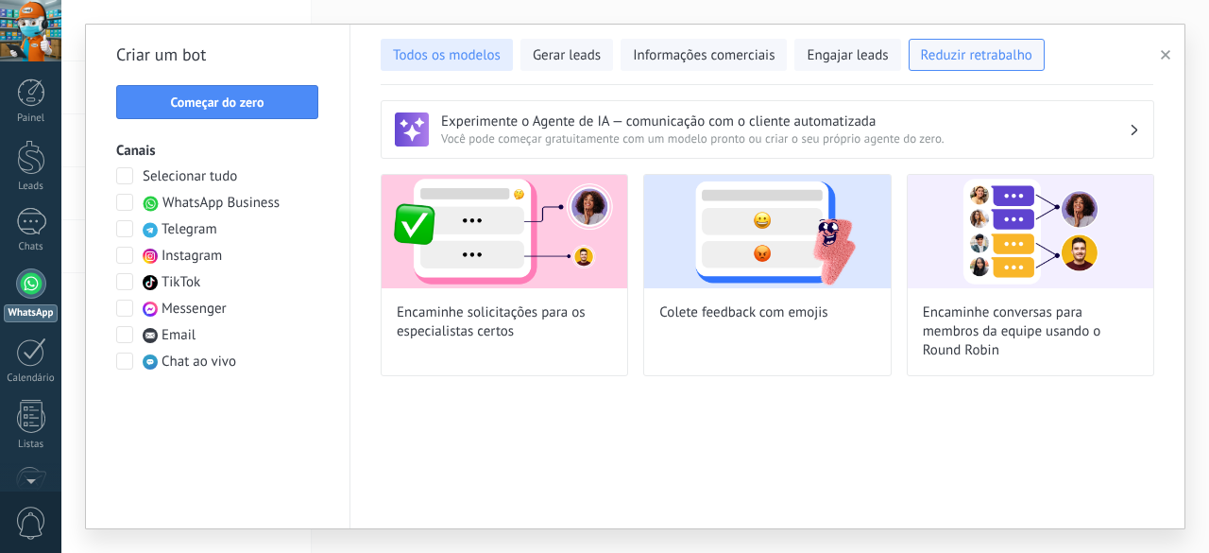
click at [425, 47] on span "Todos os modelos" at bounding box center [447, 55] width 108 height 19
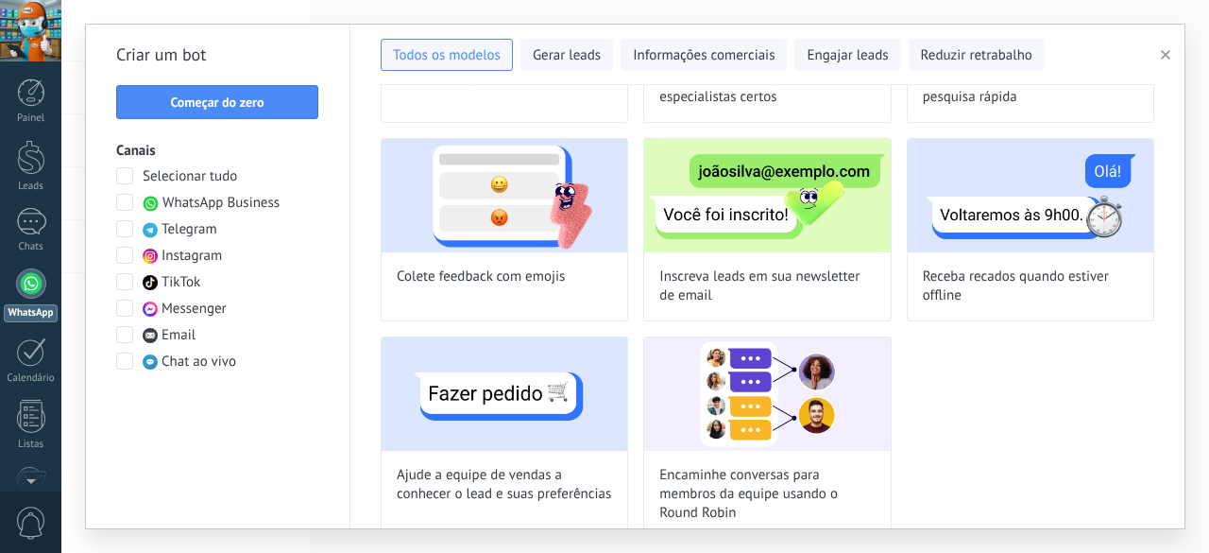
scroll to position [633, 0]
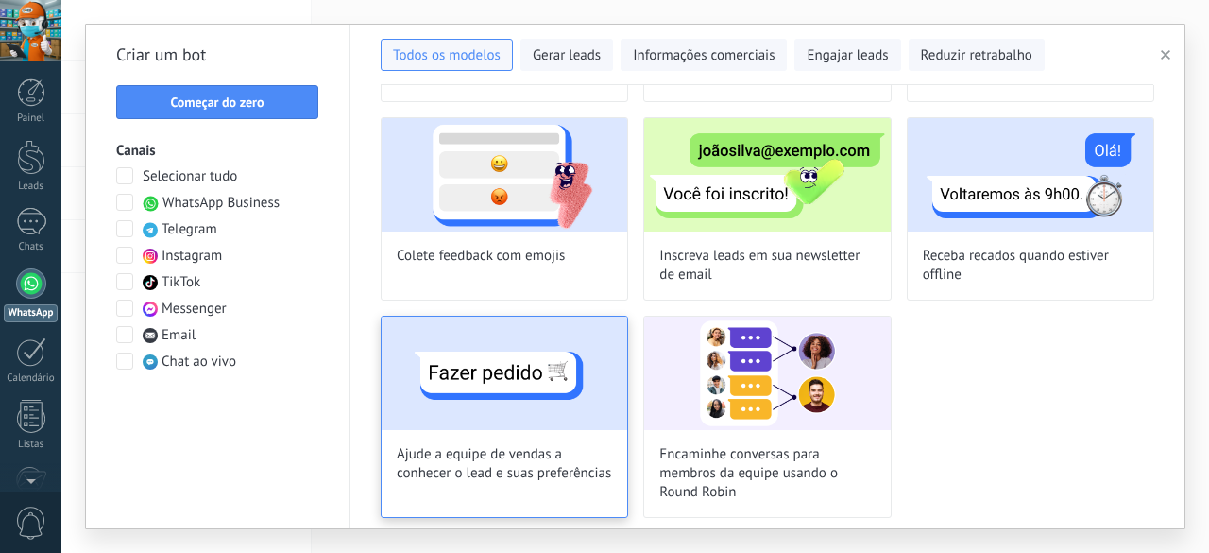
click at [497, 384] on img at bounding box center [505, 372] width 246 height 113
type input "**********"
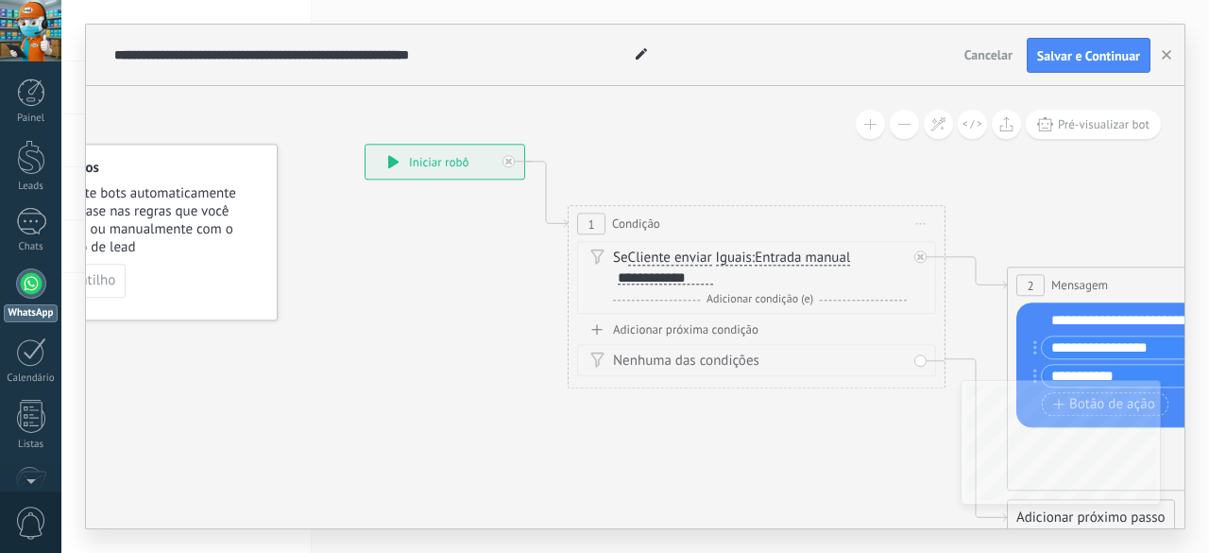
drag, startPoint x: 544, startPoint y: 435, endPoint x: 395, endPoint y: 340, distance: 176.6
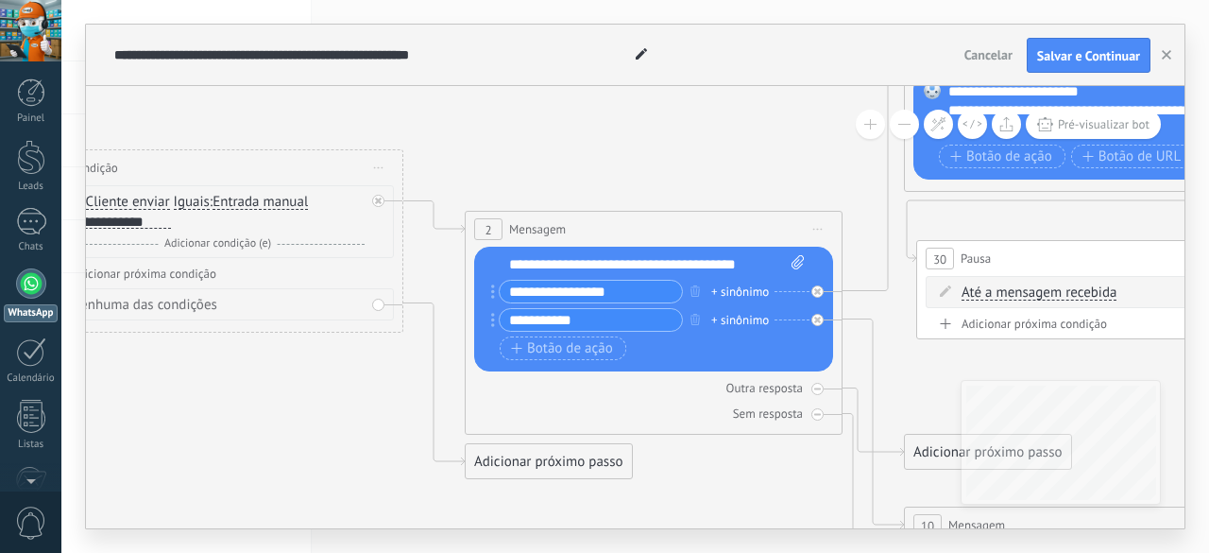
drag, startPoint x: 816, startPoint y: 451, endPoint x: 273, endPoint y: 414, distance: 544.4
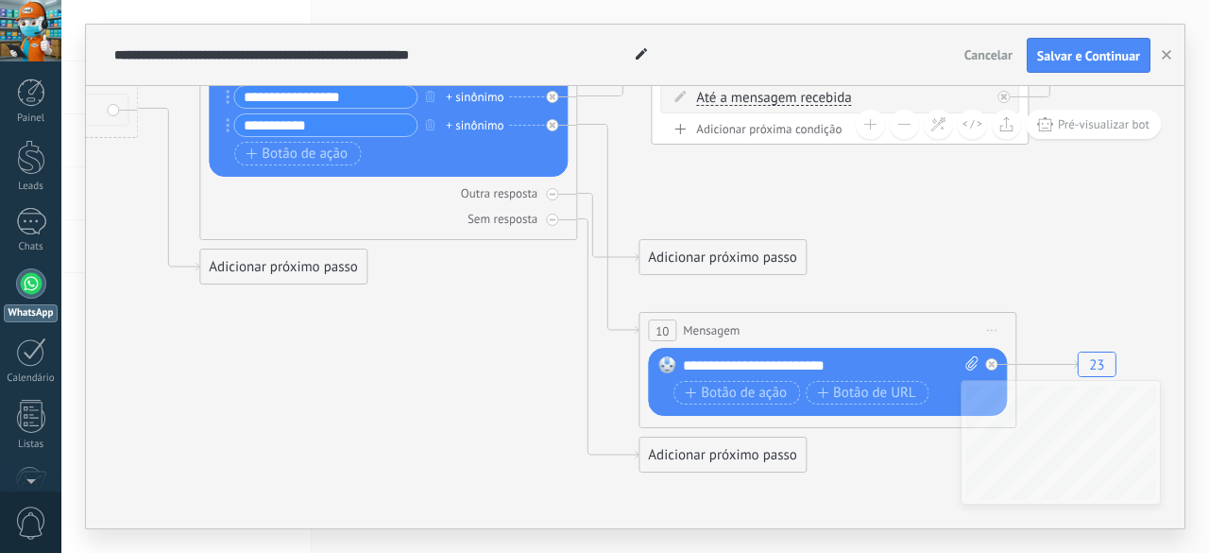
drag, startPoint x: 742, startPoint y: 449, endPoint x: 504, endPoint y: 383, distance: 247.1
click at [1008, 48] on span "Cancelar" at bounding box center [988, 54] width 48 height 17
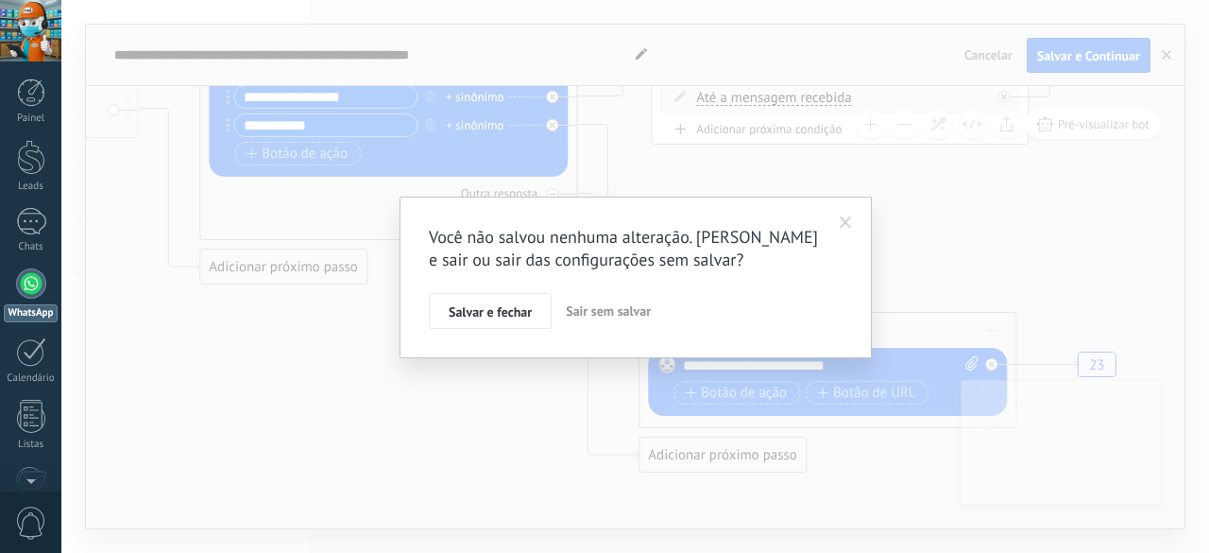
click at [590, 309] on span "Sair sem salvar" at bounding box center [608, 310] width 85 height 17
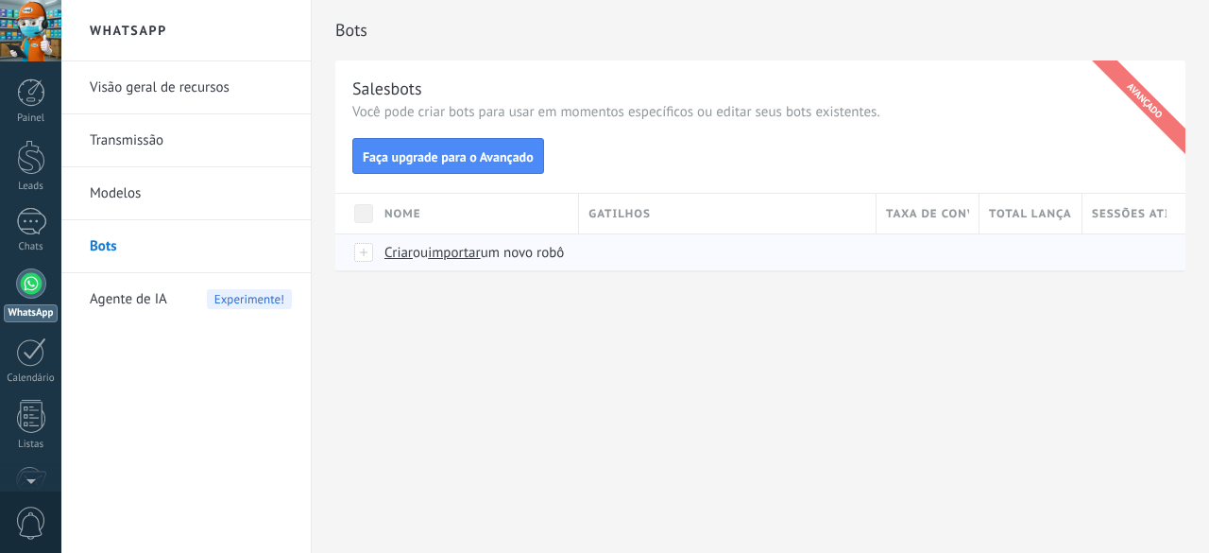
click at [401, 250] on span "Criar" at bounding box center [398, 253] width 28 height 18
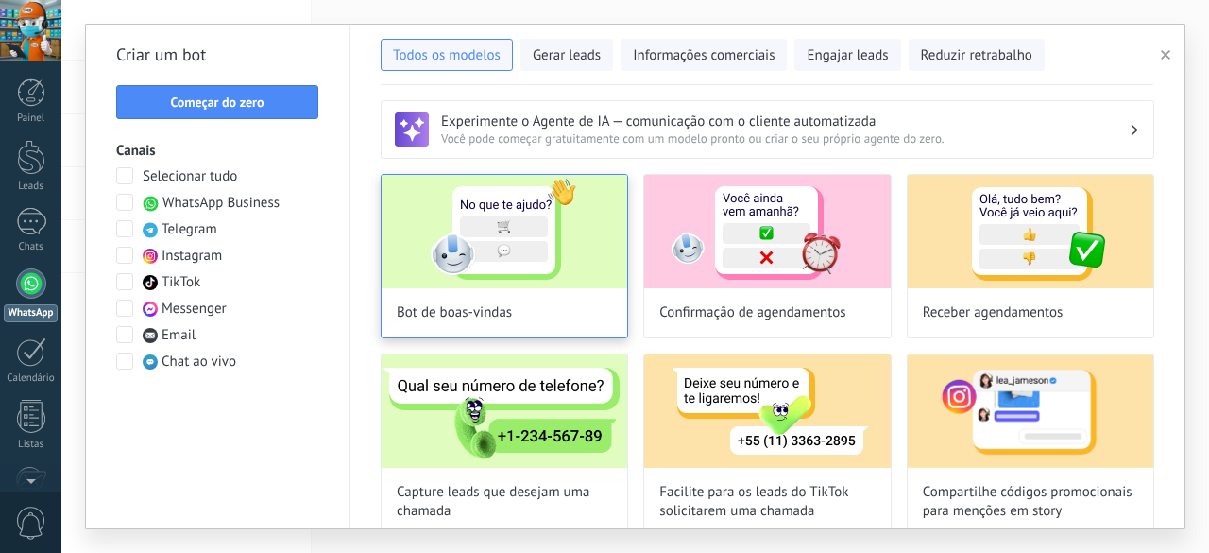
click at [560, 299] on div "Bot de boas-vindas" at bounding box center [504, 256] width 247 height 164
type input "**********"
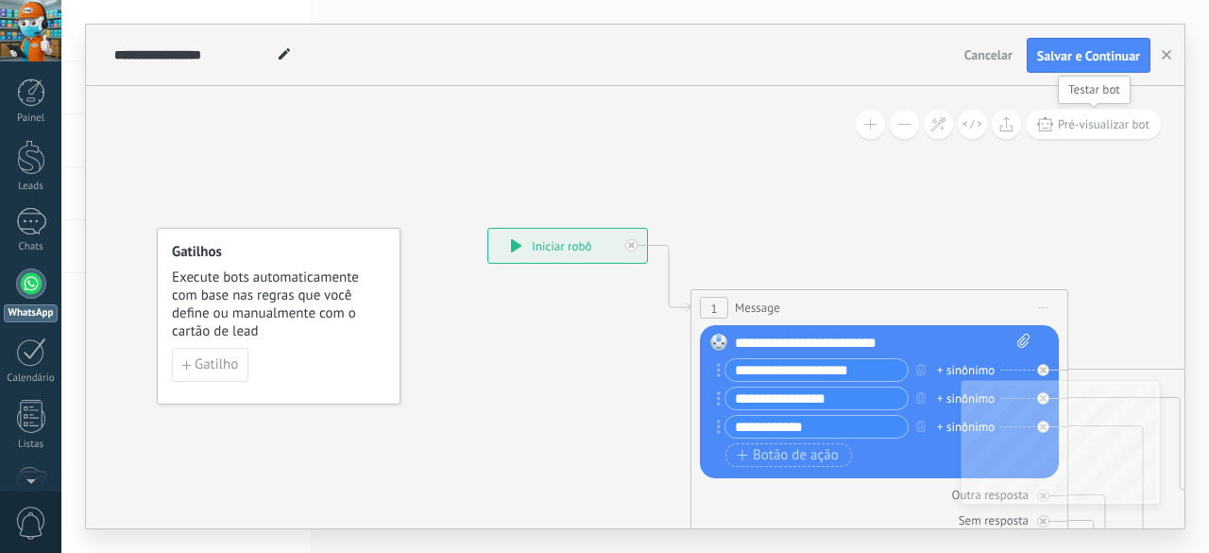
click at [1056, 131] on button "Pré-visualizar bot" at bounding box center [1093, 124] width 135 height 29
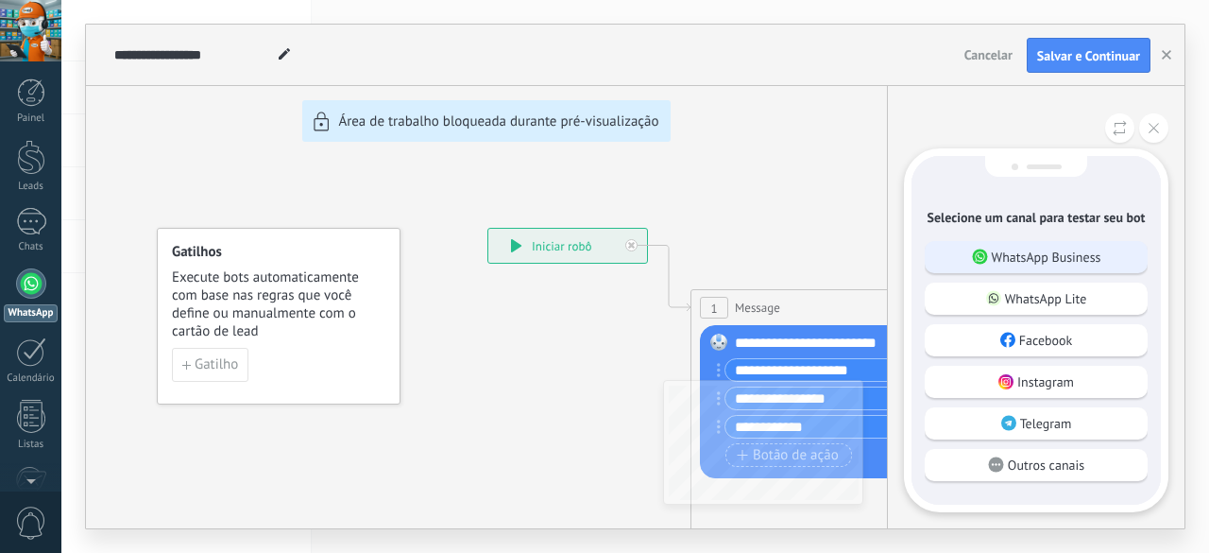
click at [1054, 257] on p "WhatsApp Business" at bounding box center [1047, 256] width 110 height 17
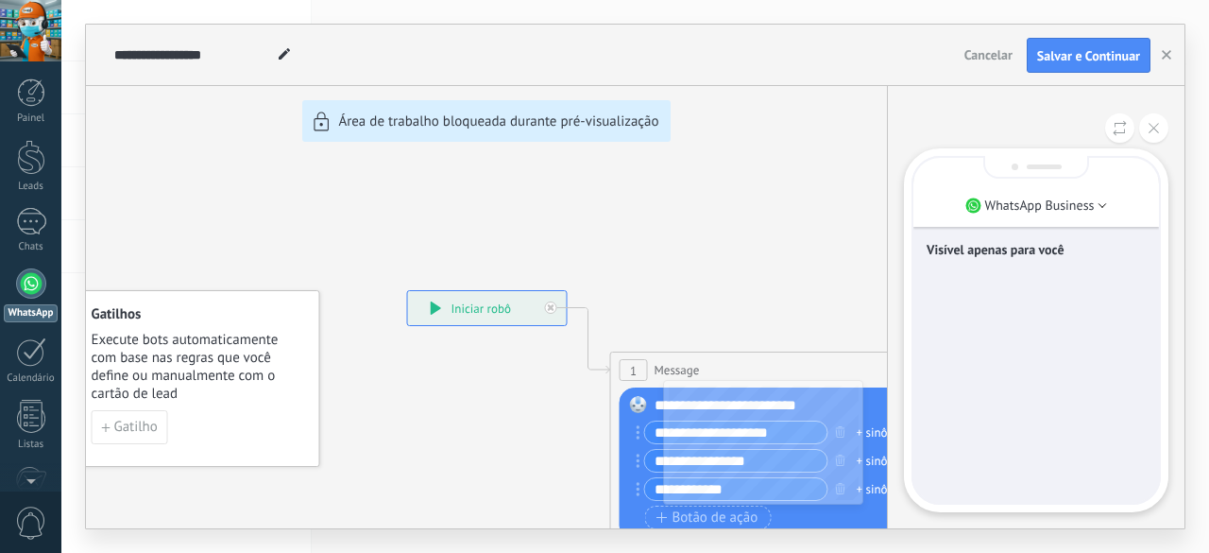
click at [1021, 252] on p "Visível apenas para você" at bounding box center [1036, 249] width 219 height 17
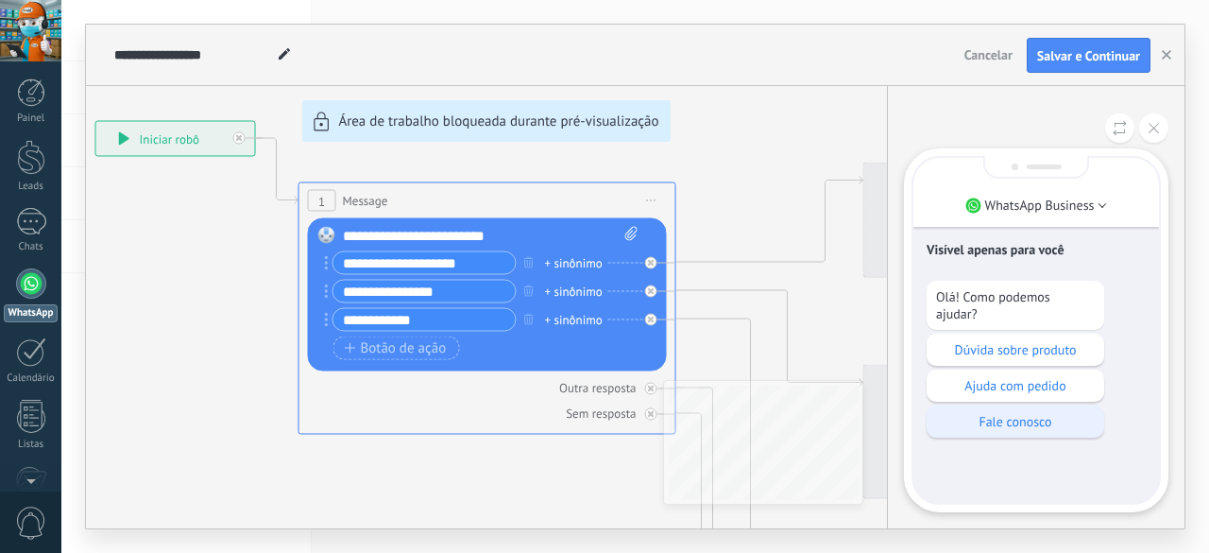
click at [1042, 414] on p "Fale conosco" at bounding box center [1015, 421] width 159 height 17
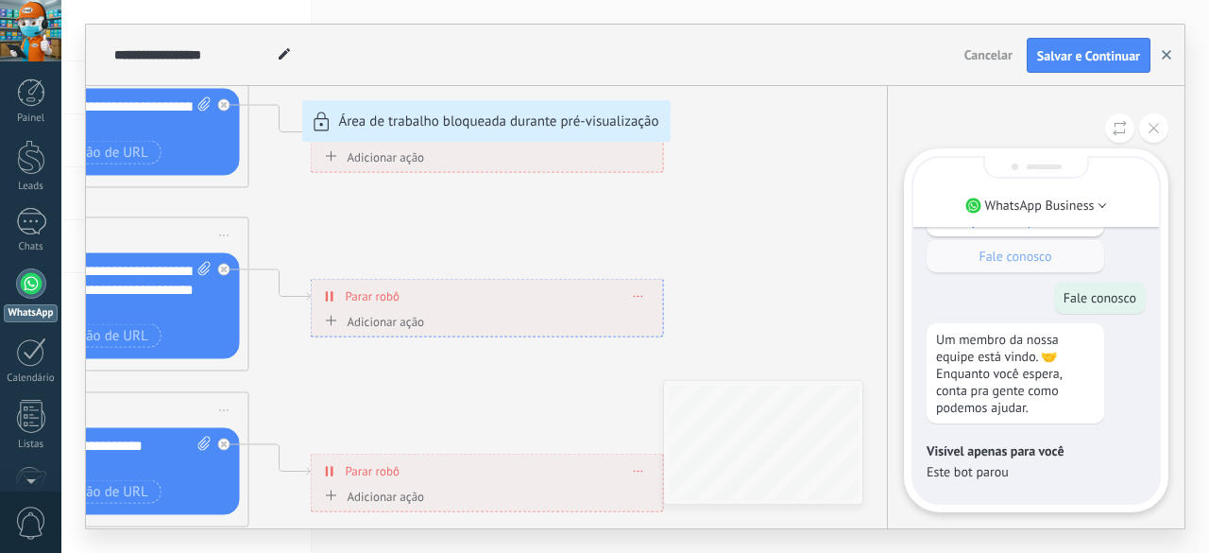
click at [1166, 56] on use "button" at bounding box center [1166, 54] width 9 height 9
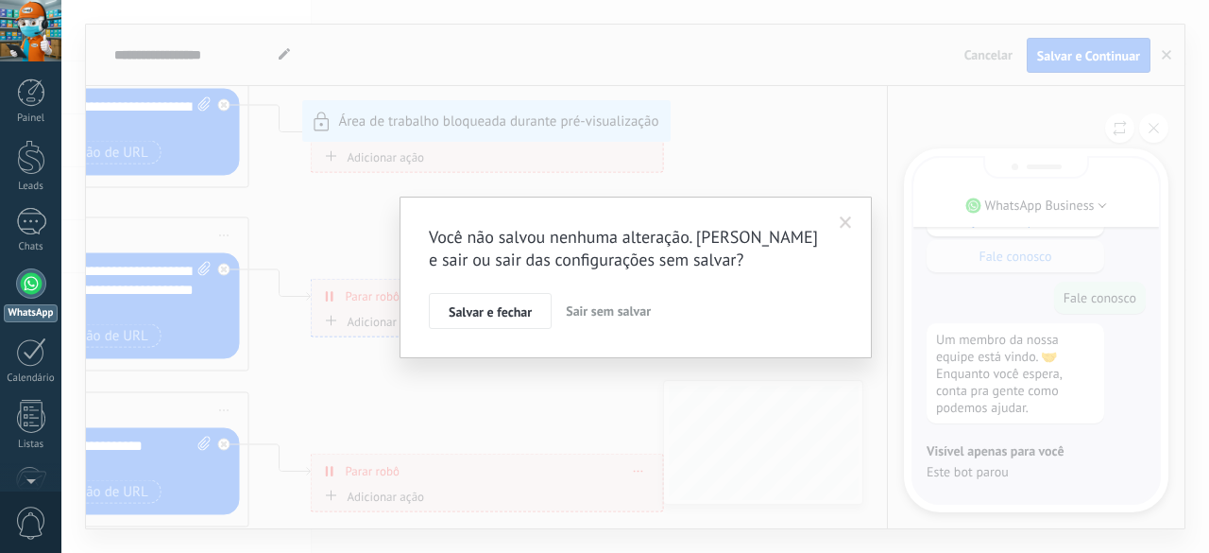
click at [606, 311] on span "Sair sem salvar" at bounding box center [608, 310] width 85 height 17
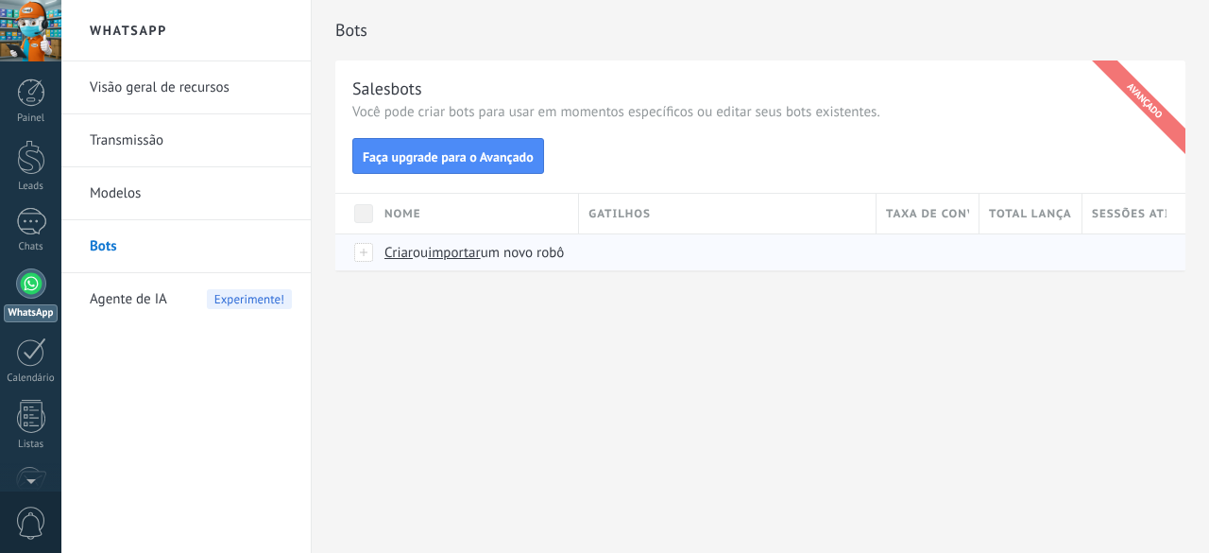
click at [401, 250] on span "Criar" at bounding box center [398, 253] width 28 height 18
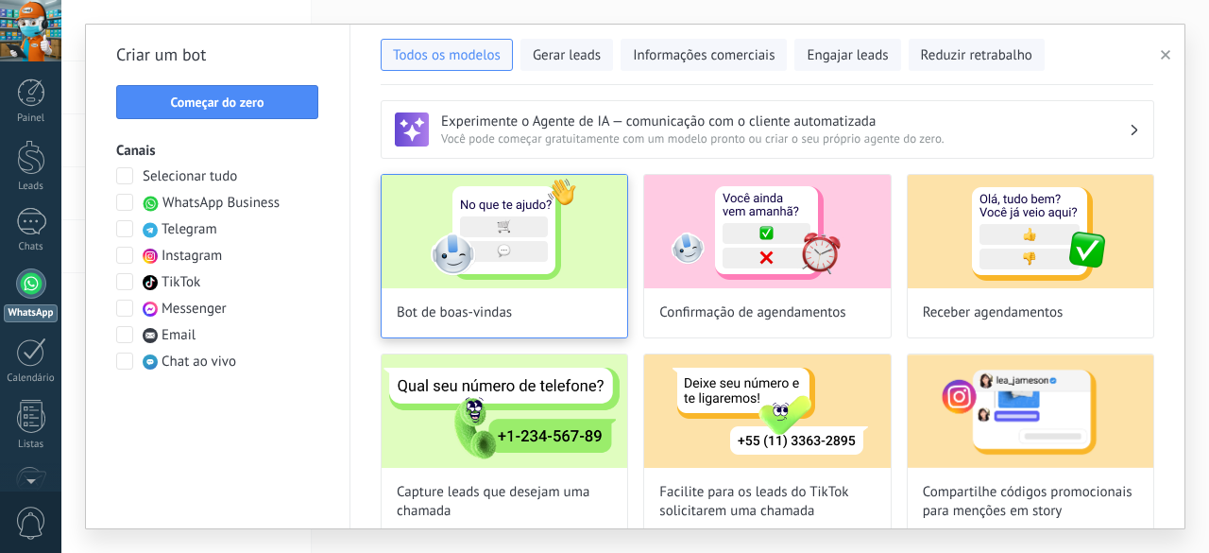
click at [417, 243] on img at bounding box center [505, 231] width 246 height 113
type input "**********"
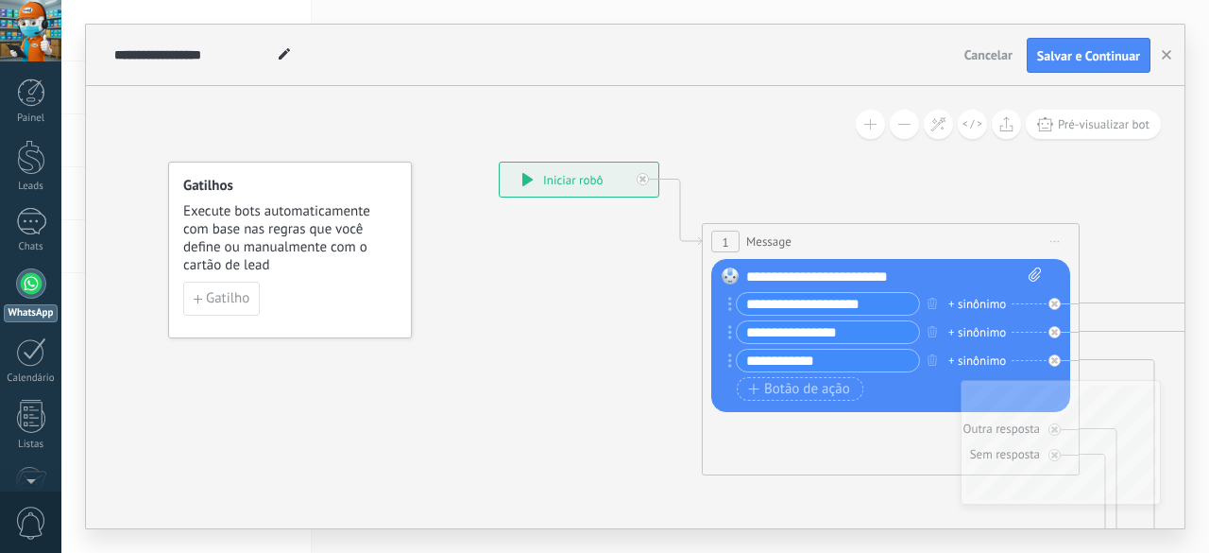
drag, startPoint x: 542, startPoint y: 430, endPoint x: 554, endPoint y: 364, distance: 67.1
click at [209, 305] on span "Gatilho" at bounding box center [227, 298] width 43 height 13
click at [219, 303] on span "Gatilho" at bounding box center [227, 298] width 43 height 13
click at [282, 243] on span "Execute bots automaticamente com base nas regras que você define ou manualmente…" at bounding box center [290, 238] width 215 height 72
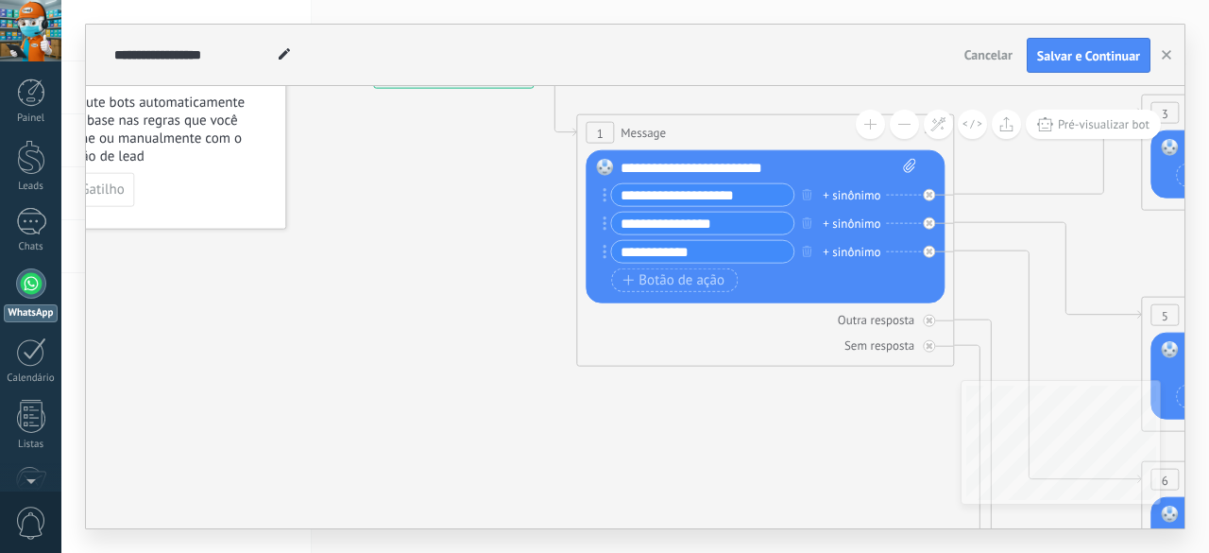
drag, startPoint x: 573, startPoint y: 324, endPoint x: 452, endPoint y: 214, distance: 163.2
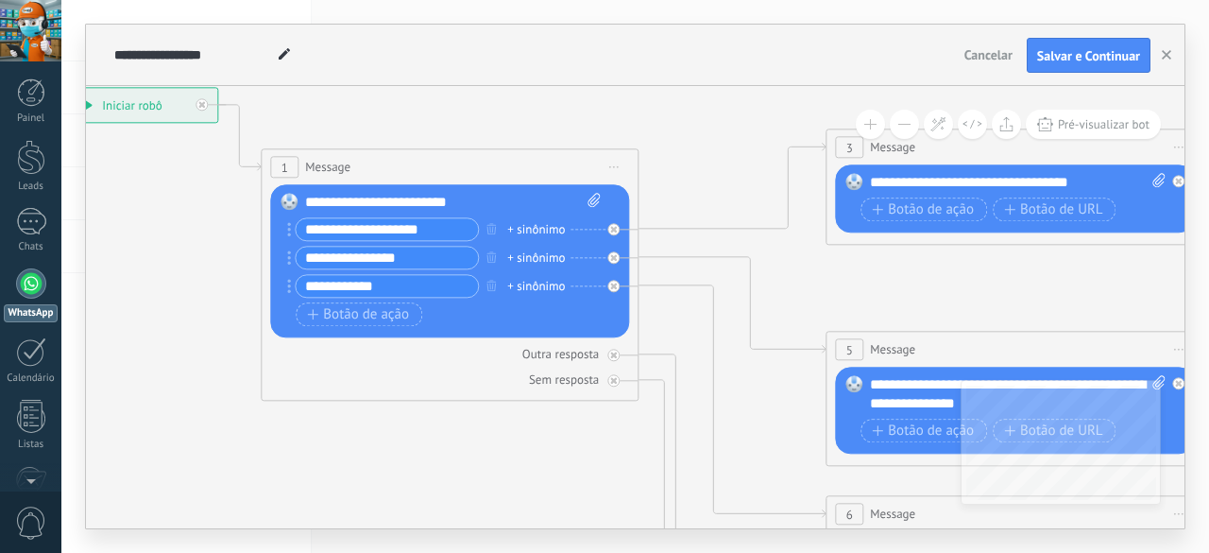
drag, startPoint x: 659, startPoint y: 390, endPoint x: 345, endPoint y: 425, distance: 316.5
click at [345, 425] on icon at bounding box center [1057, 559] width 2944 height 1887
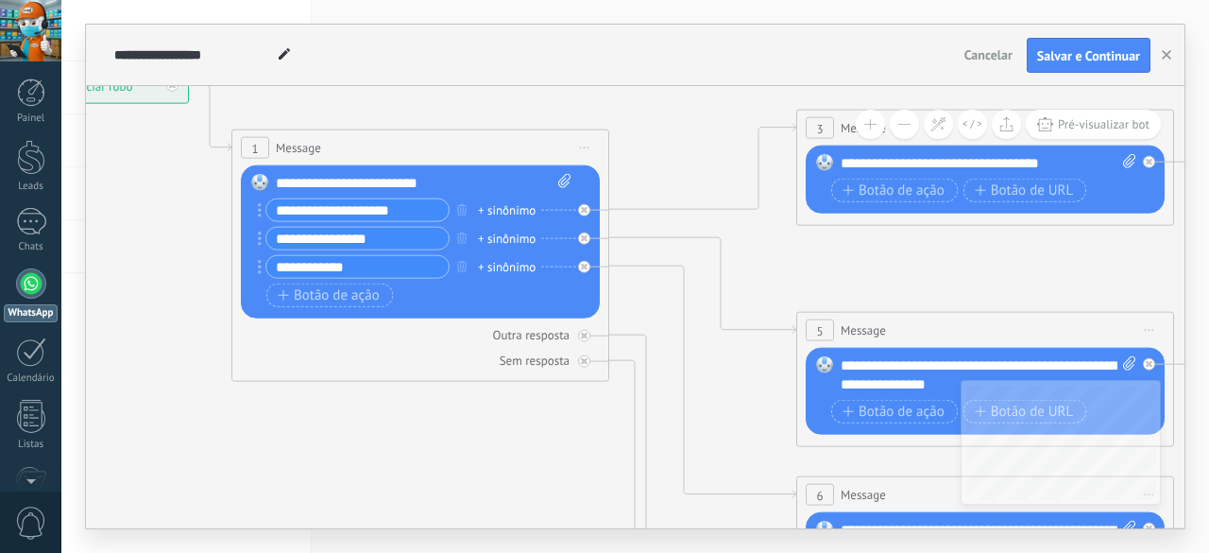
drag, startPoint x: 578, startPoint y: 447, endPoint x: 548, endPoint y: 427, distance: 36.2
click at [548, 427] on icon at bounding box center [1028, 539] width 2944 height 1887
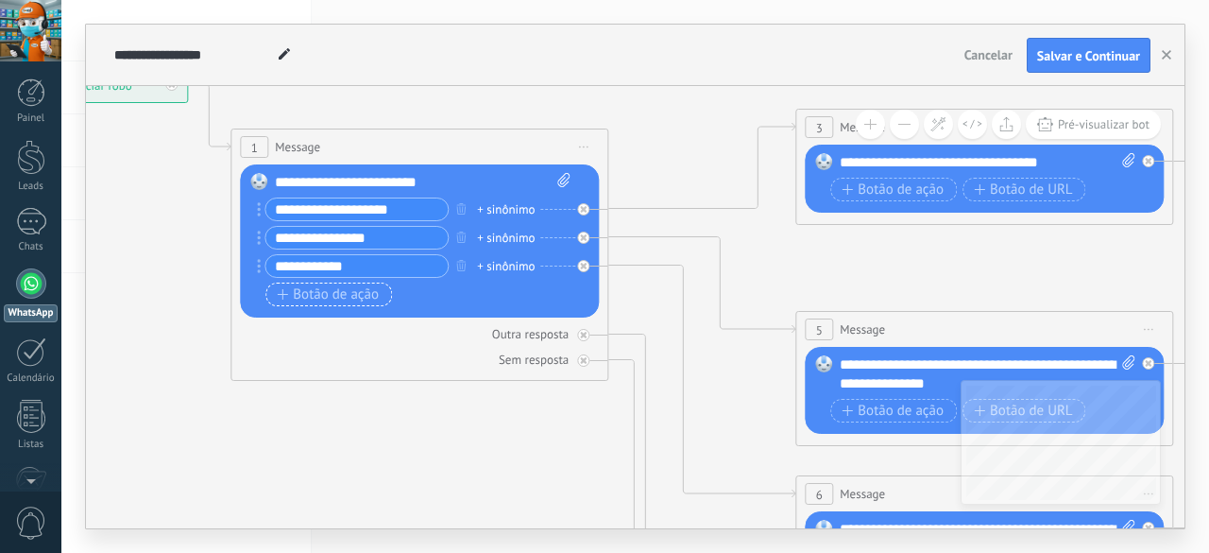
click at [357, 299] on span "Botão de ação" at bounding box center [328, 294] width 102 height 15
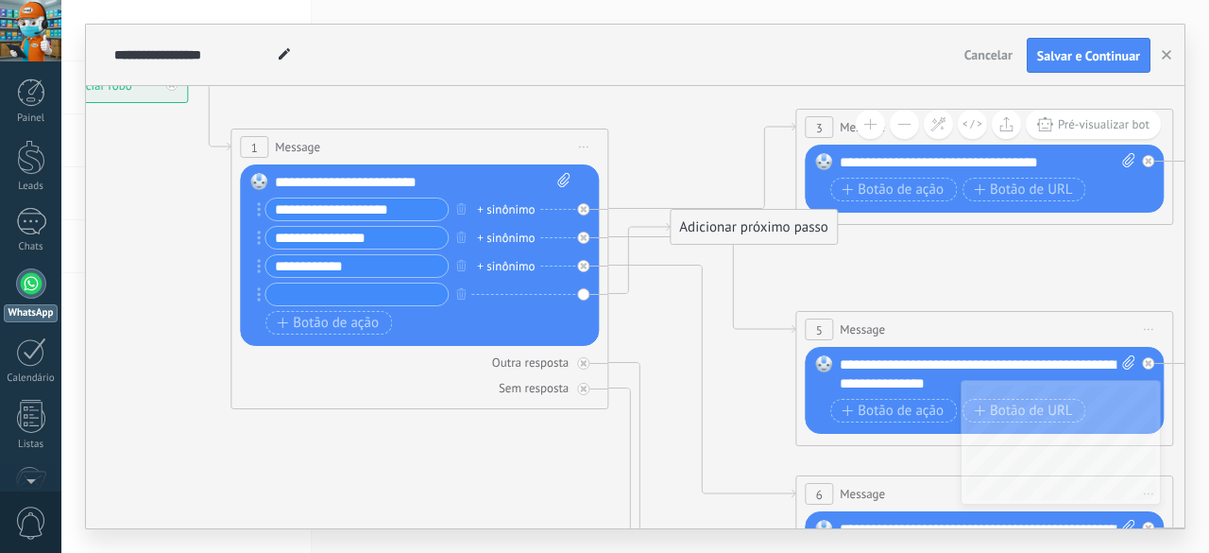
click at [502, 210] on div "+ sinônimo" at bounding box center [506, 209] width 58 height 19
click at [480, 315] on div "Botão de ação Botão de URL" at bounding box center [417, 323] width 304 height 24
click at [569, 178] on icon at bounding box center [563, 180] width 12 height 14
click input "Upload" at bounding box center [0, 0] width 0 height 0
click at [374, 213] on input "**********" at bounding box center [356, 209] width 182 height 22
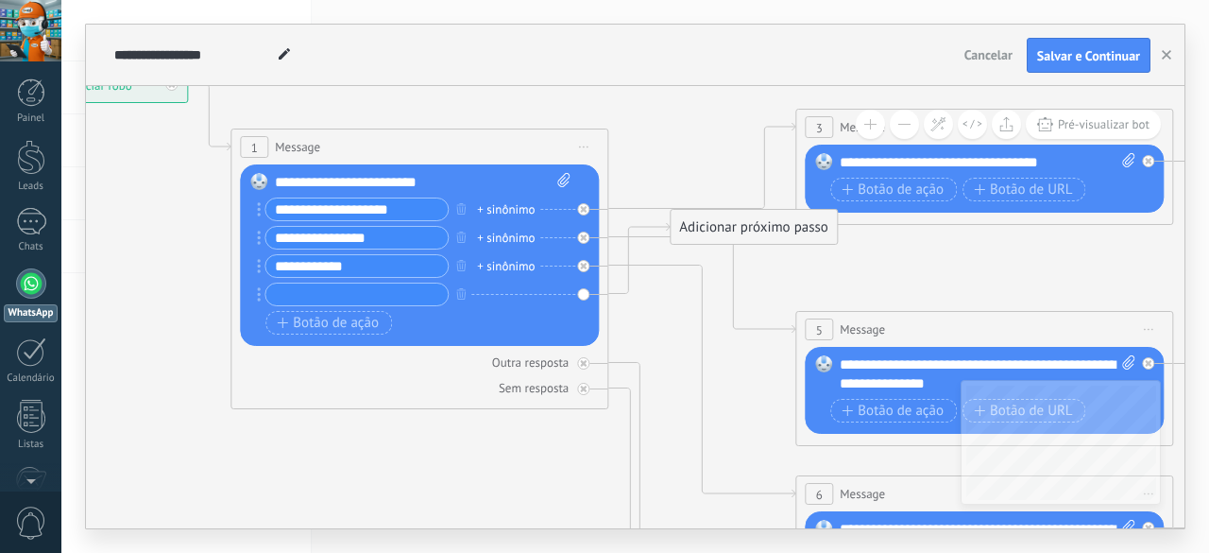
click at [582, 292] on div "Substituir Remover Converter para mensagem de voz Arraste a imagem aqui para an…" at bounding box center [419, 254] width 359 height 181
click at [524, 295] on div "+ sinônimo" at bounding box center [409, 294] width 304 height 24
click at [497, 262] on div "+ sinônimo" at bounding box center [506, 266] width 58 height 19
click at [496, 322] on div "Botão de ação Botão de URL" at bounding box center [417, 323] width 304 height 24
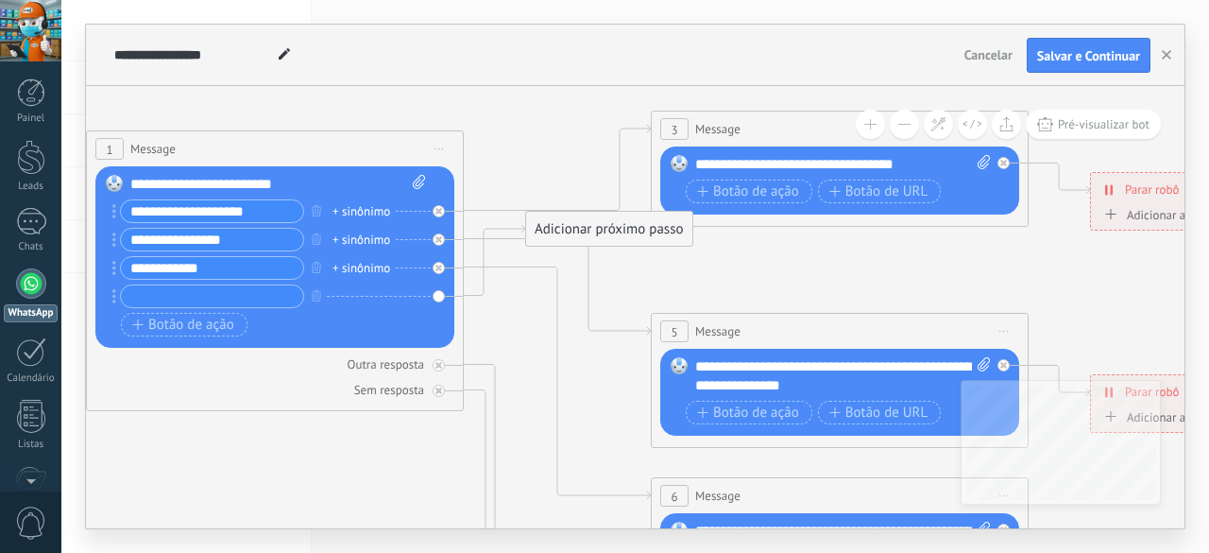
drag, startPoint x: 904, startPoint y: 259, endPoint x: 831, endPoint y: 257, distance: 72.8
click at [832, 257] on icon at bounding box center [883, 540] width 2944 height 1887
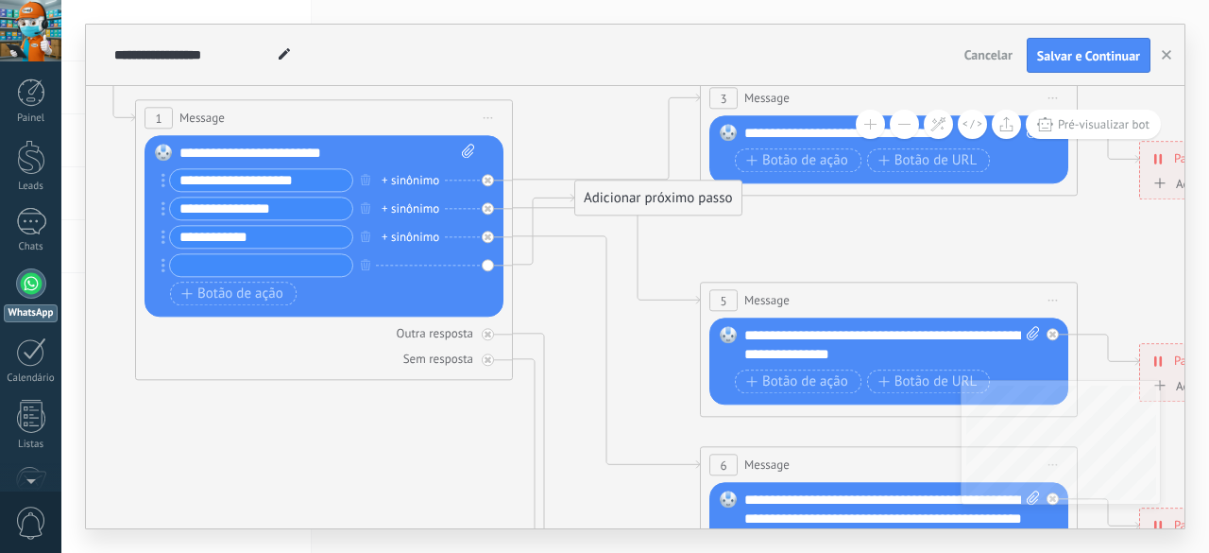
drag, startPoint x: 784, startPoint y: 274, endPoint x: 856, endPoint y: 244, distance: 77.9
click at [856, 244] on icon at bounding box center [932, 509] width 2944 height 1887
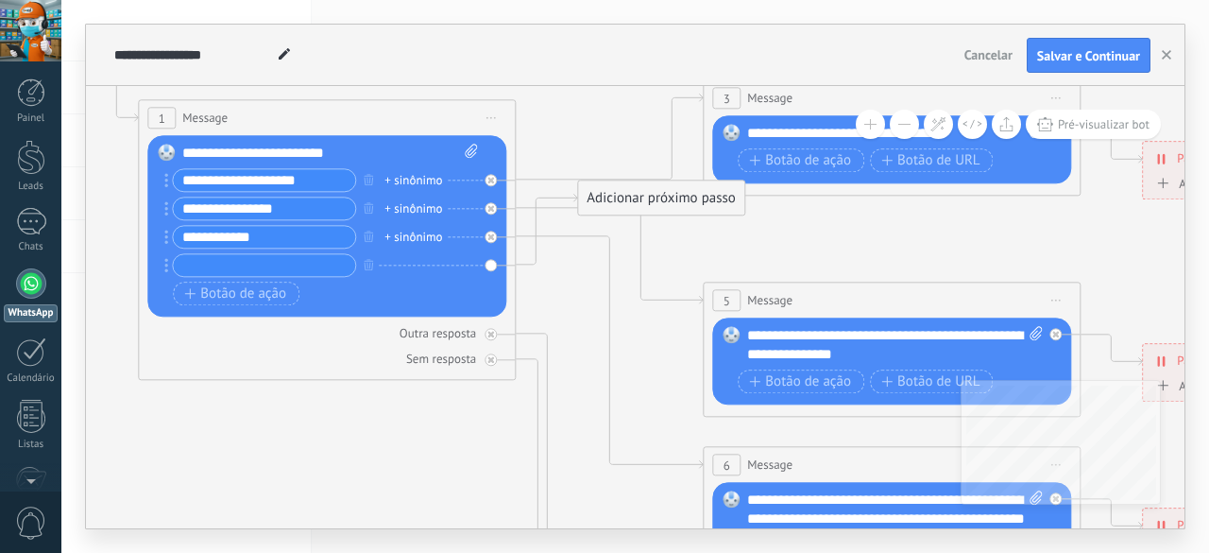
click at [982, 54] on span "Cancelar" at bounding box center [988, 54] width 48 height 17
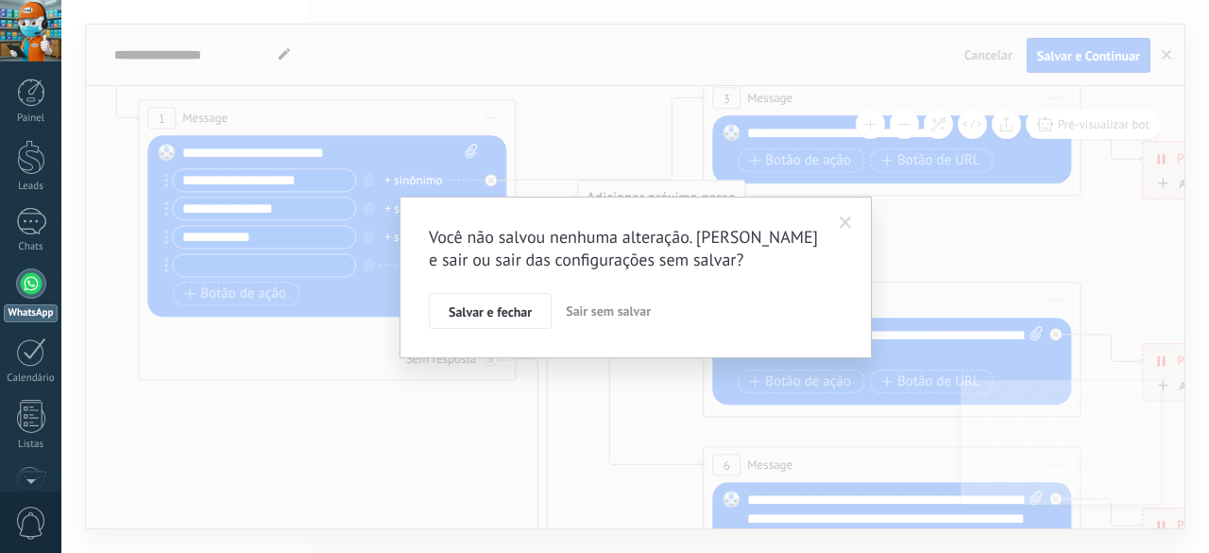
click at [609, 305] on span "Sair sem salvar" at bounding box center [608, 310] width 85 height 17
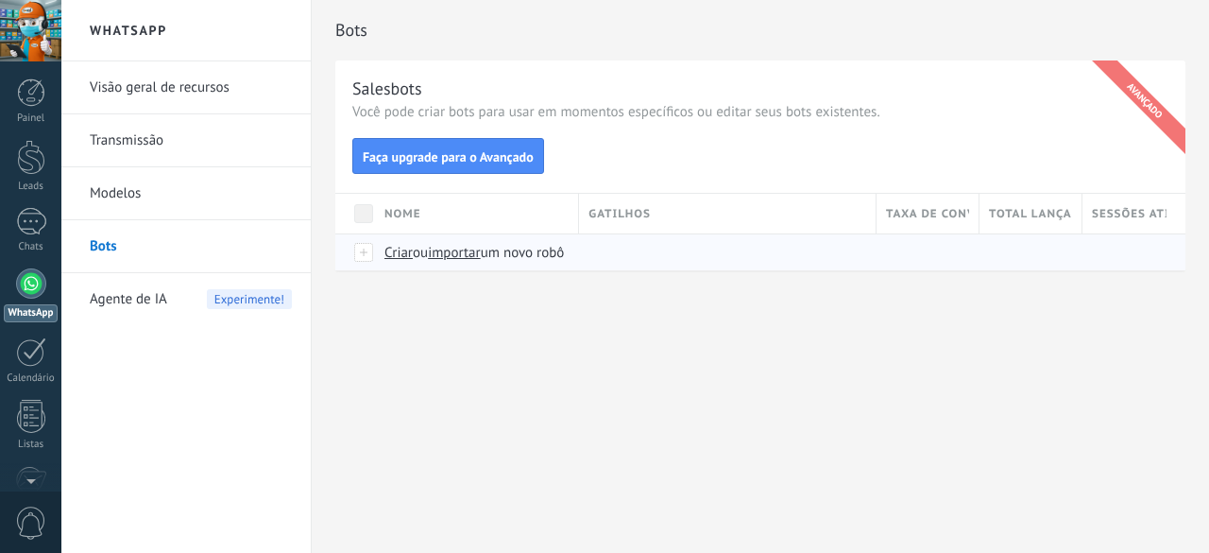
click at [394, 241] on div "Criar ou importar um novo robô" at bounding box center [711, 252] width 672 height 36
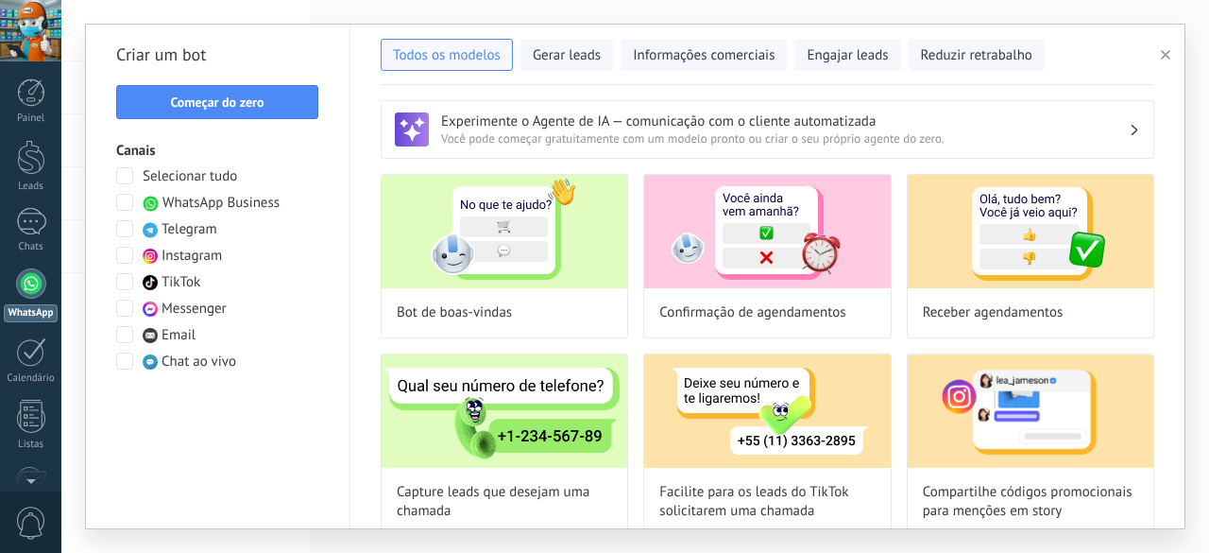
type input "**********"
click at [303, 104] on span "Começar do zero" at bounding box center [217, 101] width 181 height 13
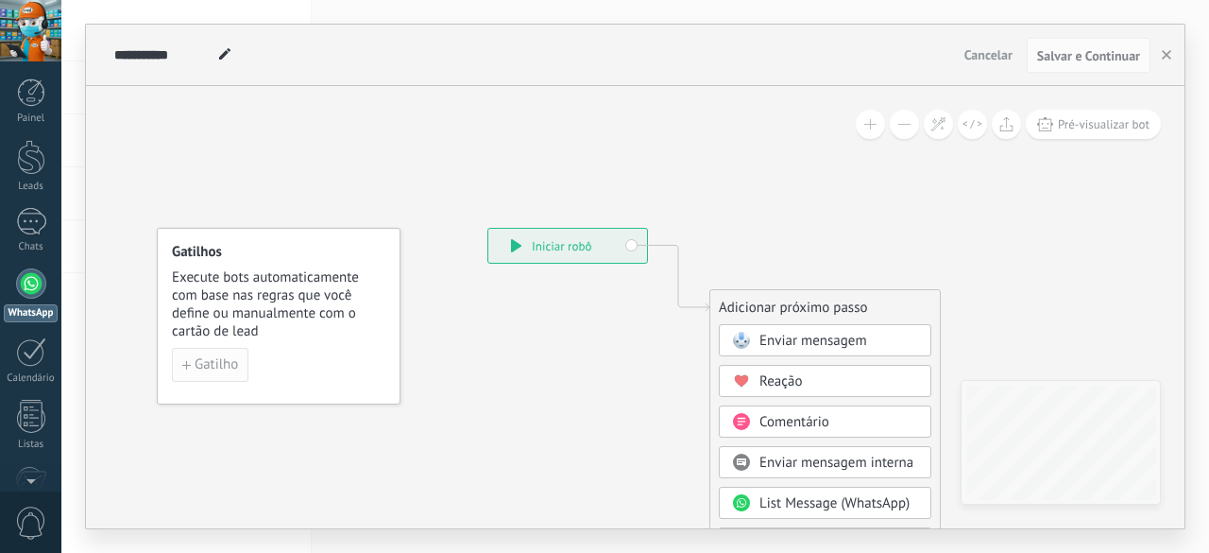
click at [178, 363] on button "Gatilho" at bounding box center [210, 365] width 77 height 34
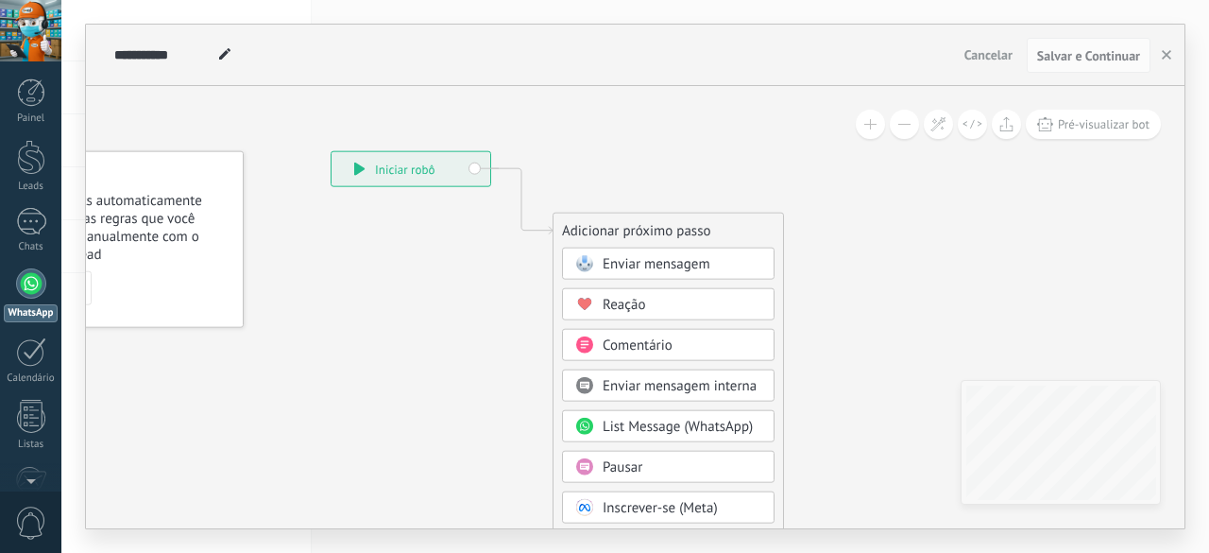
drag, startPoint x: 506, startPoint y: 386, endPoint x: 313, endPoint y: 298, distance: 213.0
click at [313, 298] on icon at bounding box center [493, 479] width 1270 height 1601
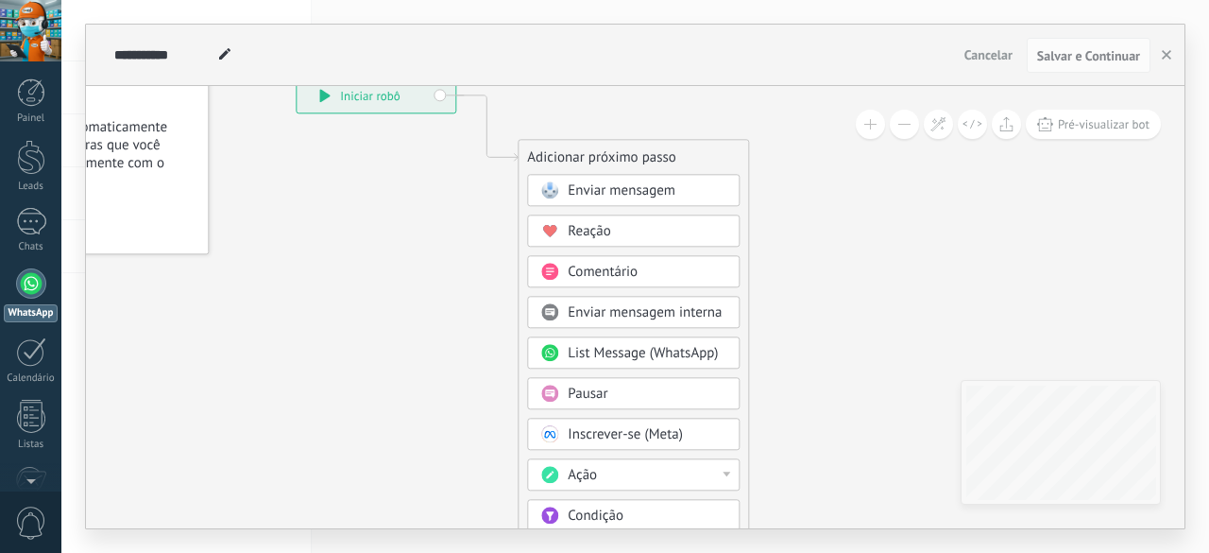
drag, startPoint x: 414, startPoint y: 348, endPoint x: 412, endPoint y: 303, distance: 44.4
click at [412, 303] on icon at bounding box center [458, 406] width 1270 height 1601
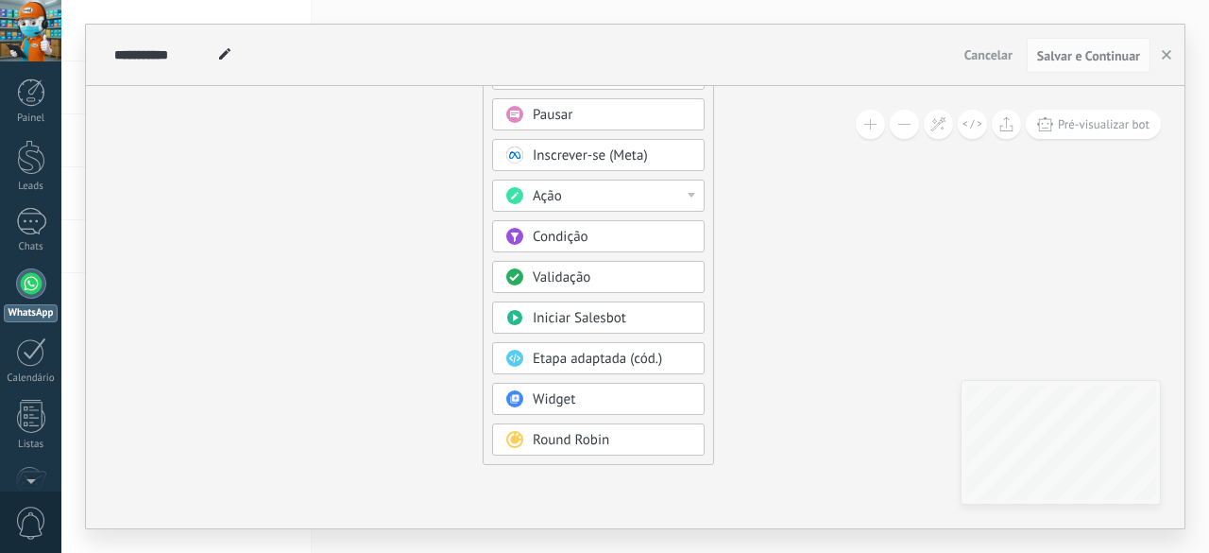
drag, startPoint x: 441, startPoint y: 367, endPoint x: 406, endPoint y: 88, distance: 280.9
click at [406, 88] on icon at bounding box center [423, 126] width 1270 height 1601
click at [542, 322] on div "Iniciar Salesbot" at bounding box center [598, 317] width 213 height 32
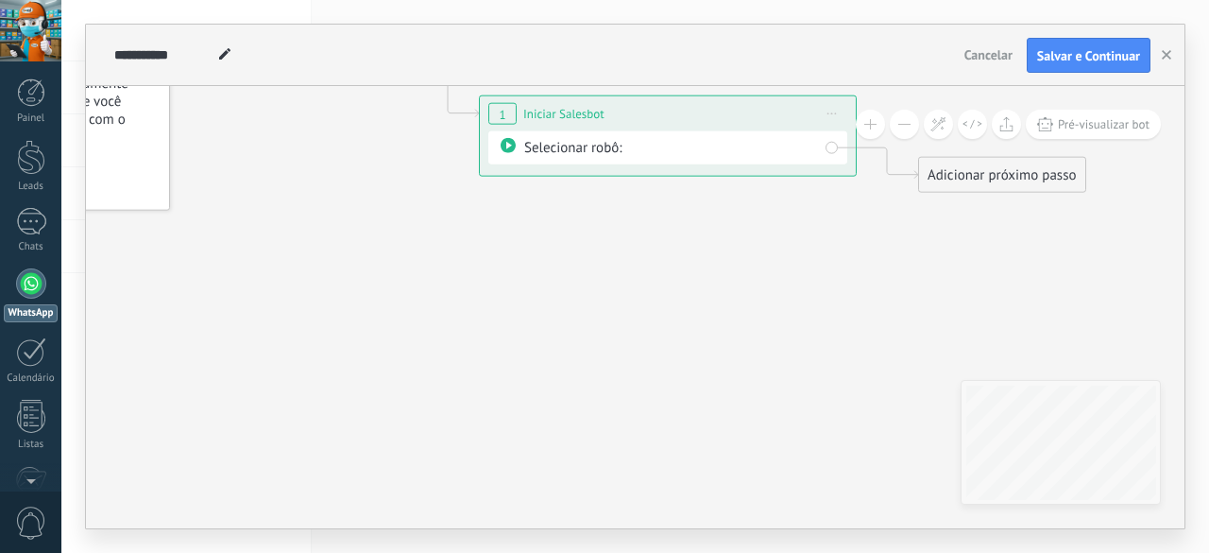
drag, startPoint x: 719, startPoint y: 374, endPoint x: 754, endPoint y: 504, distance: 134.1
click at [760, 519] on icon at bounding box center [639, 113] width 1709 height 1103
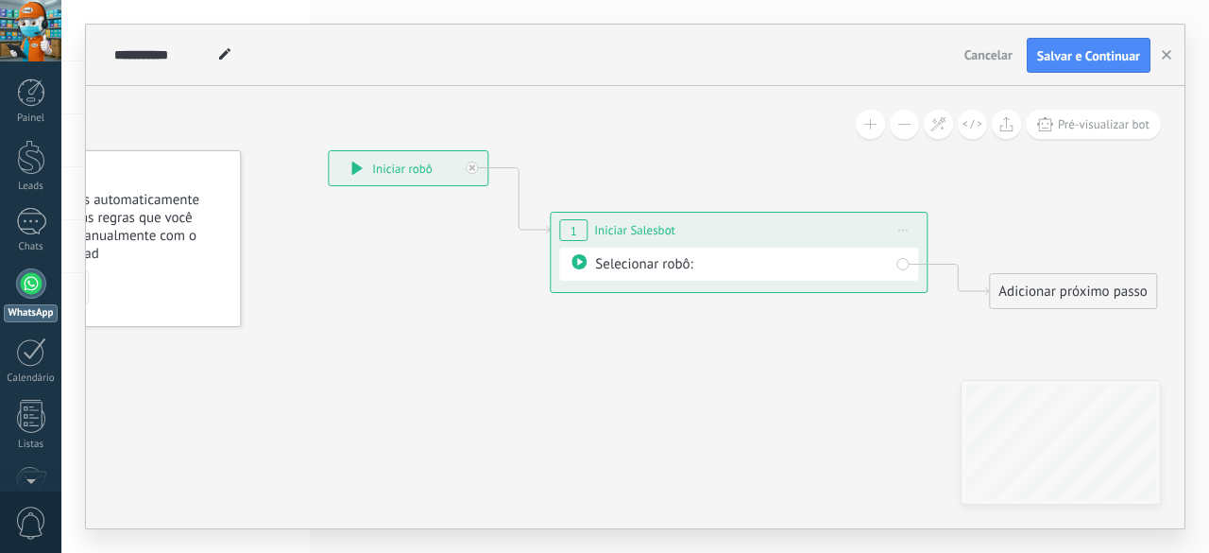
drag, startPoint x: 572, startPoint y: 328, endPoint x: 682, endPoint y: 432, distance: 151.0
click at [673, 486] on icon at bounding box center [709, 229] width 1709 height 1103
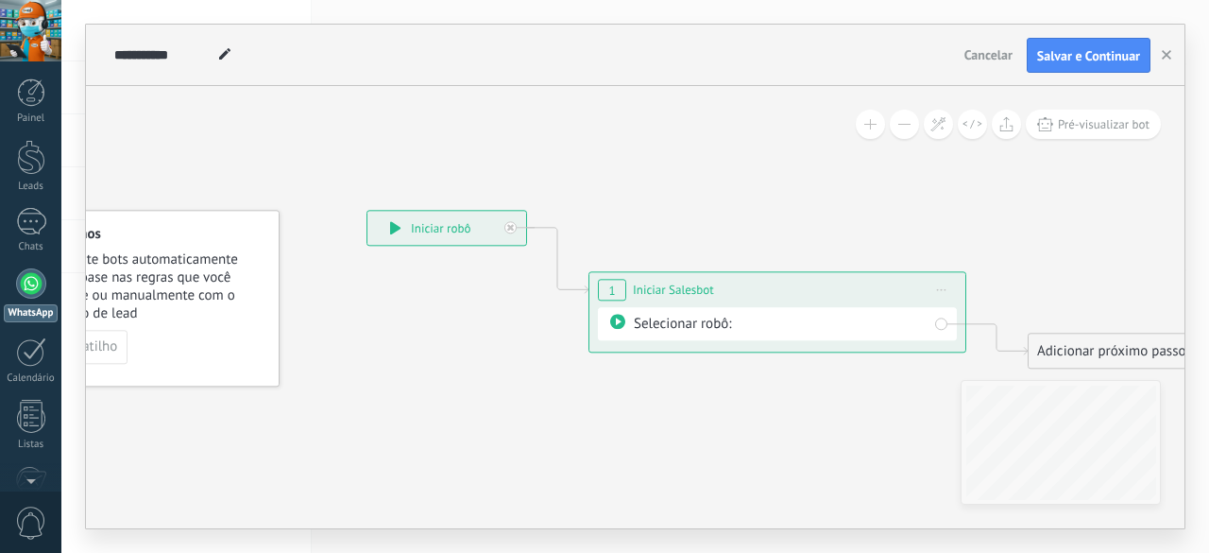
click at [696, 319] on div "Selecionar robô:" at bounding box center [781, 325] width 294 height 20
click at [696, 326] on div "Selecionar robô:" at bounding box center [781, 325] width 294 height 20
click at [675, 316] on div "Selecionar robô:" at bounding box center [781, 325] width 294 height 20
click at [616, 319] on icon at bounding box center [617, 322] width 15 height 15
click at [512, 225] on icon at bounding box center [510, 228] width 7 height 7
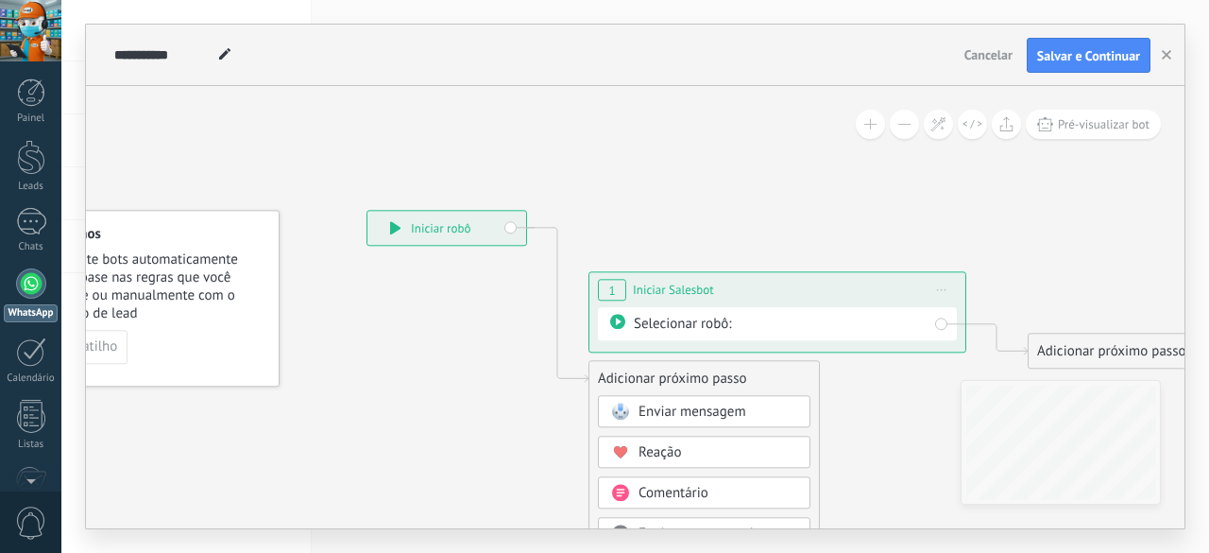
click at [680, 411] on span "Enviar mensagem" at bounding box center [693, 412] width 108 height 18
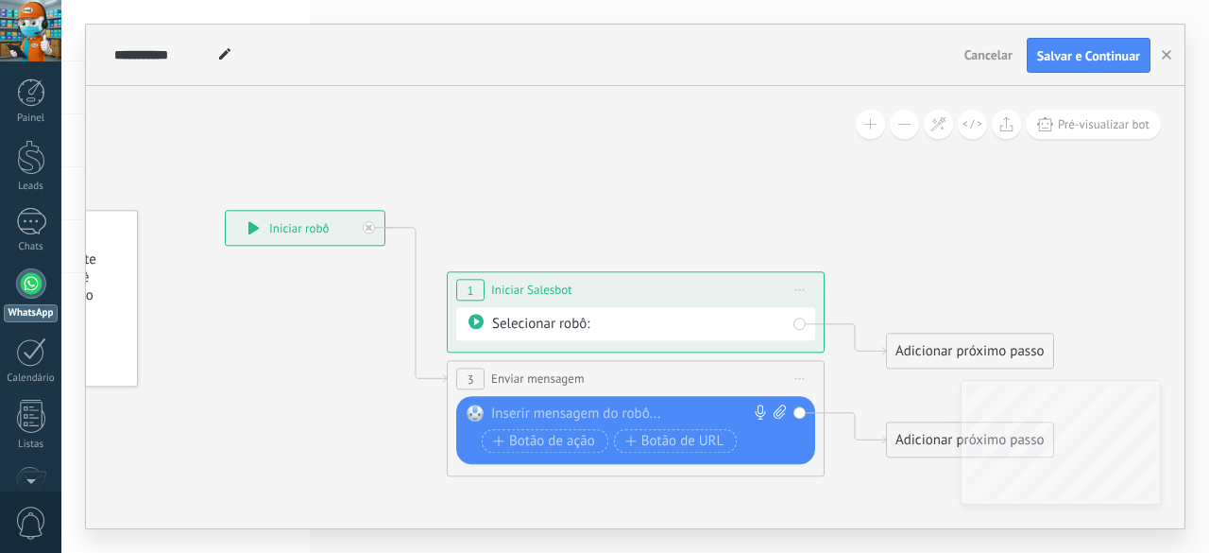
click at [807, 293] on span "Iniciar pré-visualização aqui Renomear Duplicar Excluir" at bounding box center [800, 290] width 30 height 27
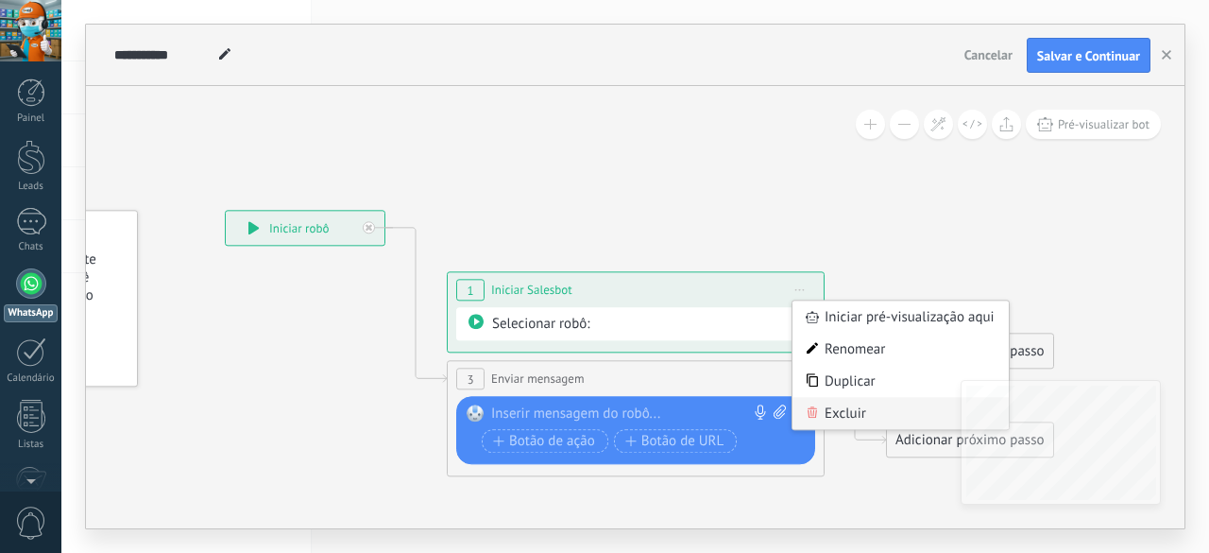
click at [848, 407] on div "Excluir" at bounding box center [901, 414] width 216 height 32
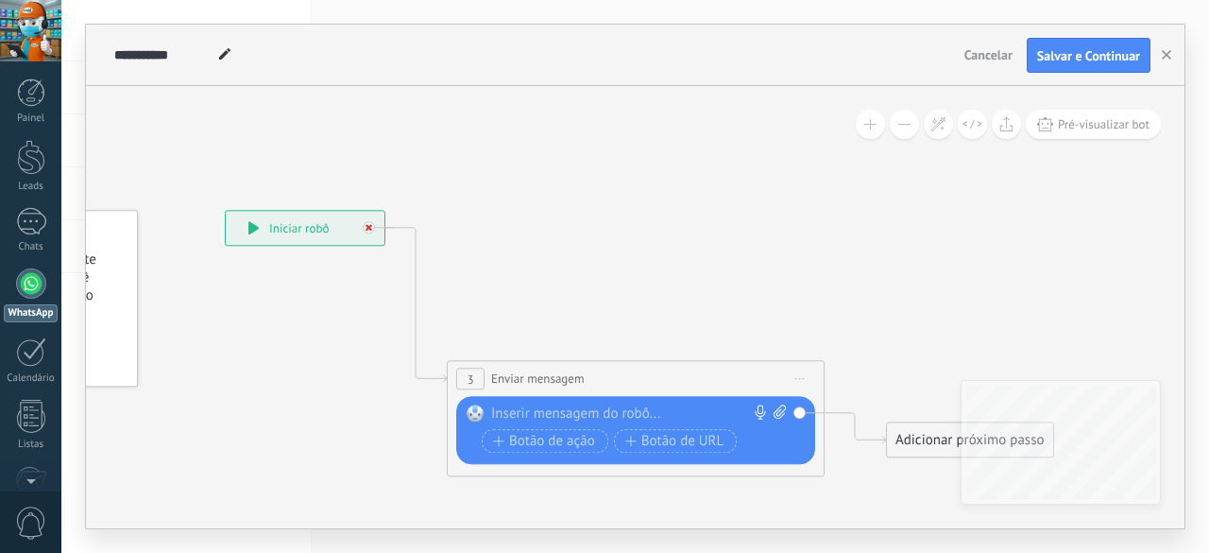
click at [370, 230] on div at bounding box center [369, 228] width 12 height 12
click at [369, 233] on div "**********" at bounding box center [305, 229] width 159 height 34
click at [988, 53] on span "Cancelar" at bounding box center [988, 54] width 48 height 17
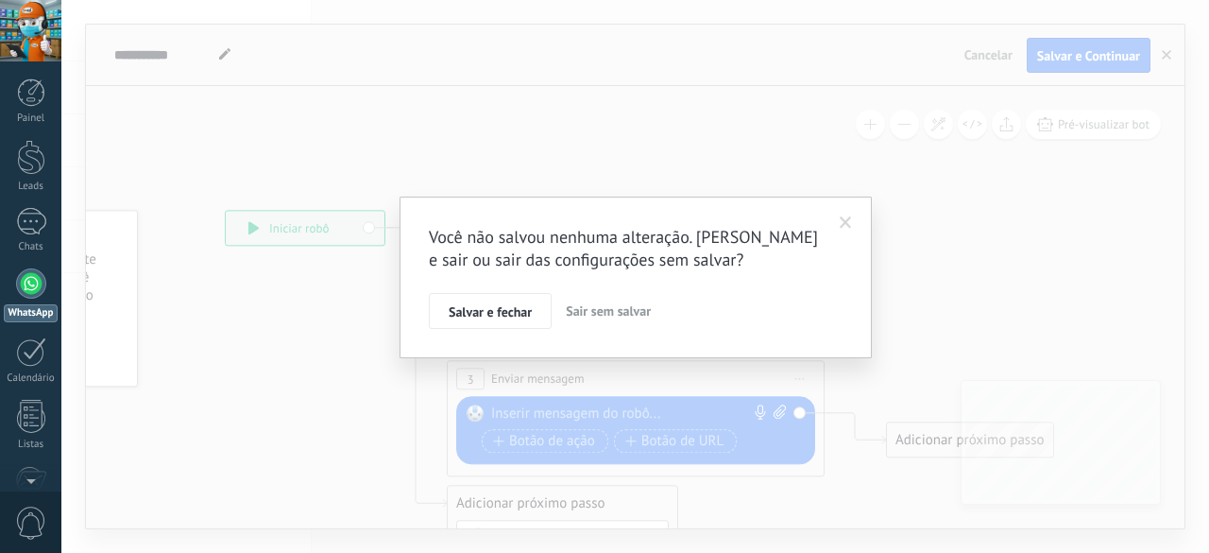
click at [620, 314] on span "Sair sem salvar" at bounding box center [608, 310] width 85 height 17
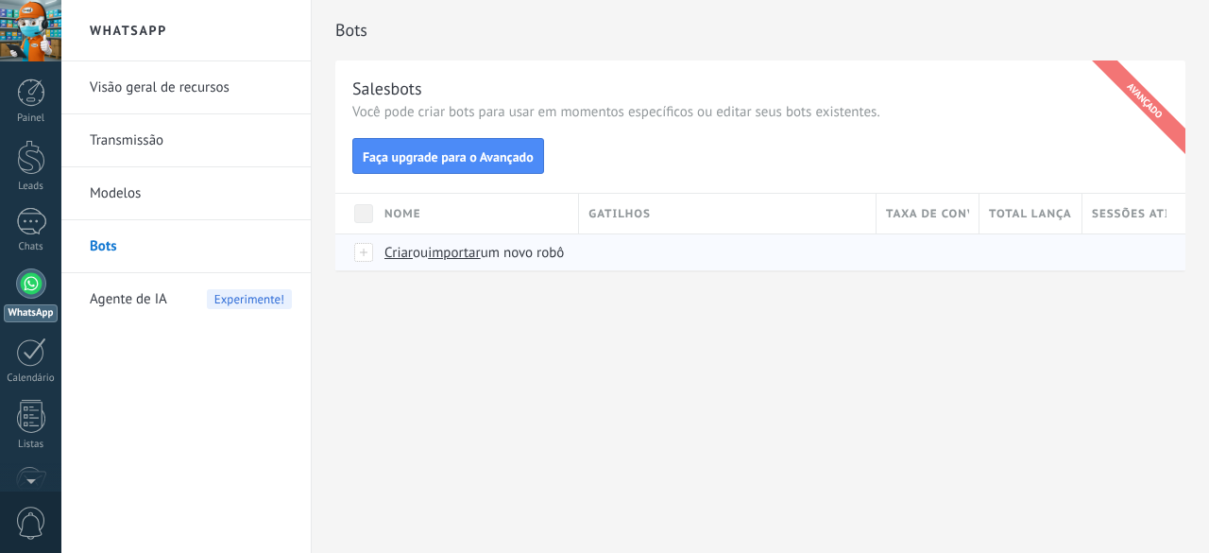
click at [401, 256] on span "Criar" at bounding box center [398, 253] width 28 height 18
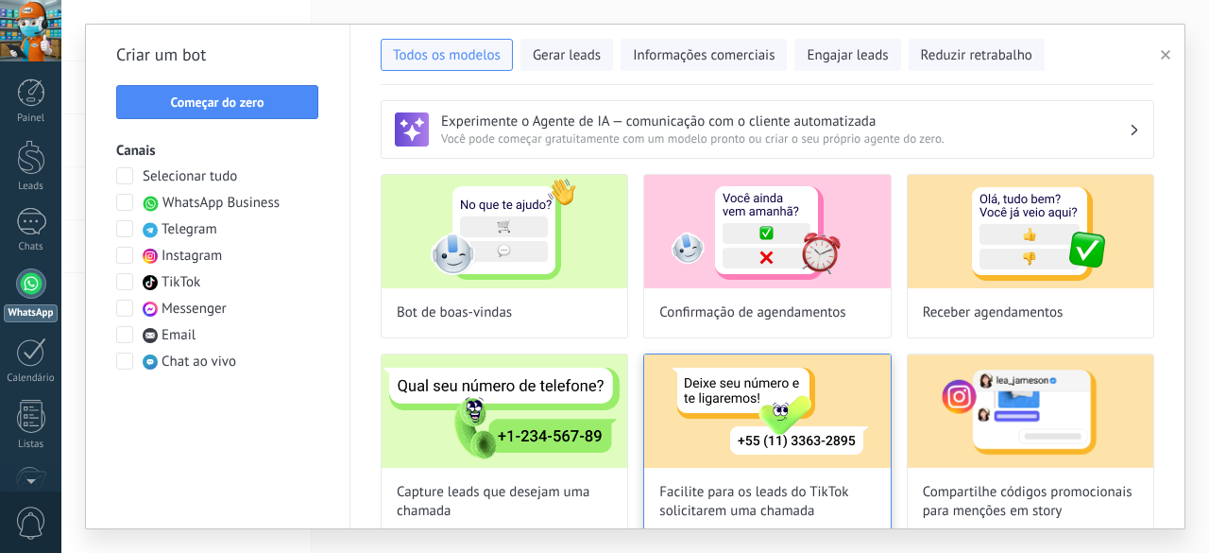
type input "**********"
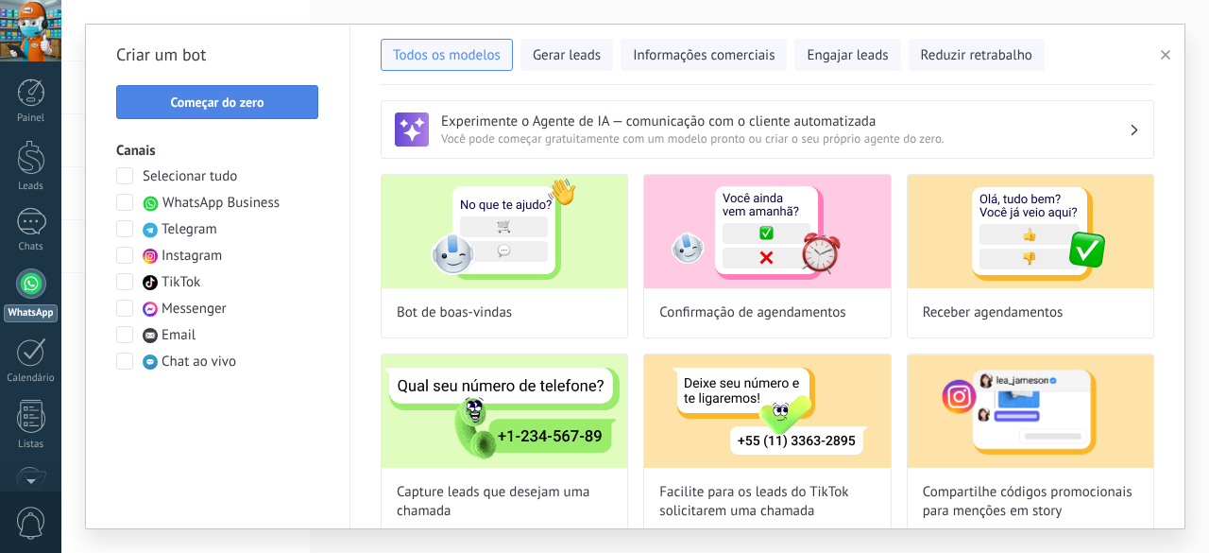
click at [293, 101] on span "Começar do zero" at bounding box center [217, 101] width 181 height 13
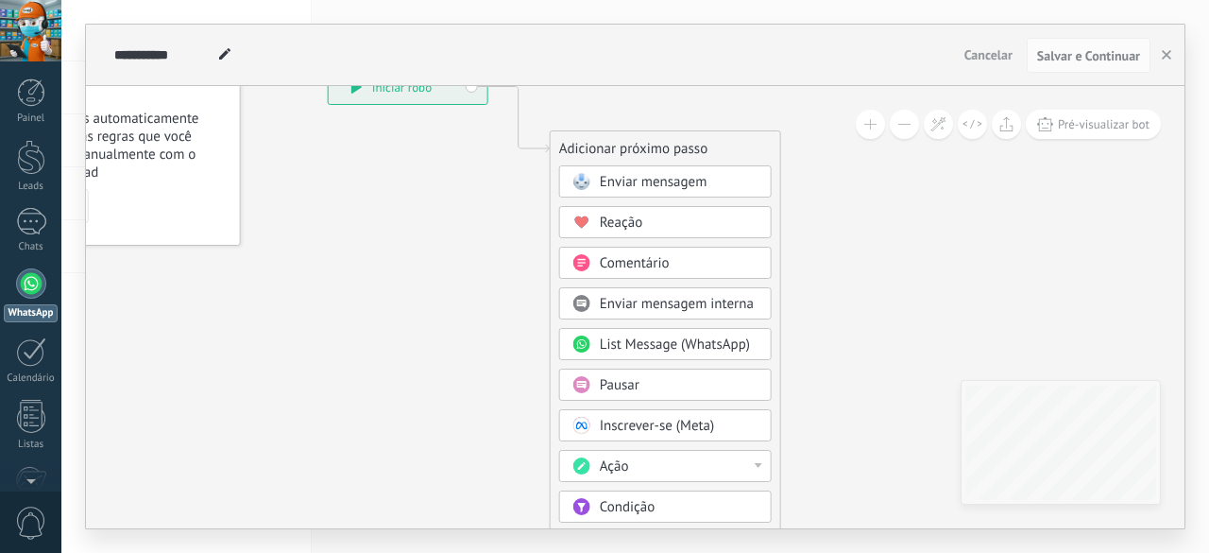
drag, startPoint x: 530, startPoint y: 309, endPoint x: 450, endPoint y: 189, distance: 144.4
click at [450, 189] on icon at bounding box center [490, 397] width 1270 height 1601
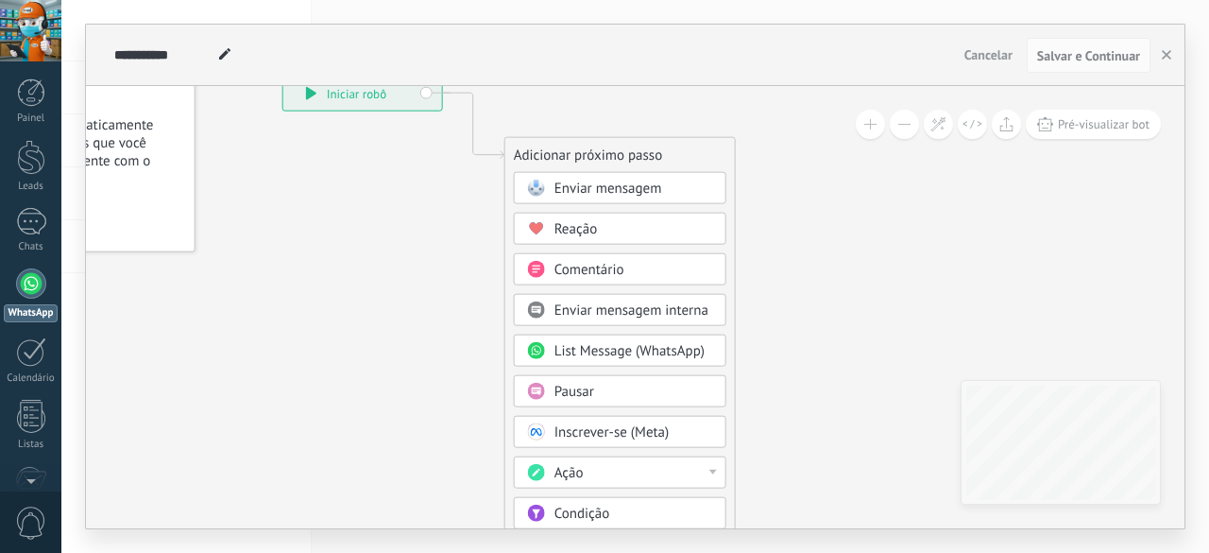
drag, startPoint x: 495, startPoint y: 435, endPoint x: 465, endPoint y: 492, distance: 65.1
click at [465, 492] on icon at bounding box center [445, 403] width 1270 height 1601
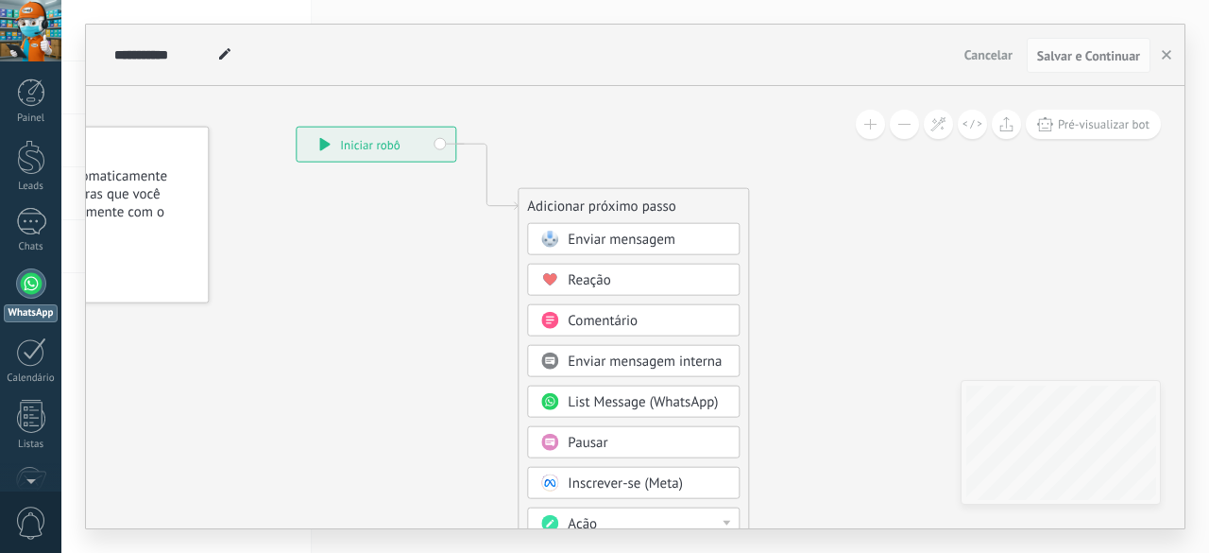
click at [597, 236] on span "Enviar mensagem" at bounding box center [622, 239] width 108 height 18
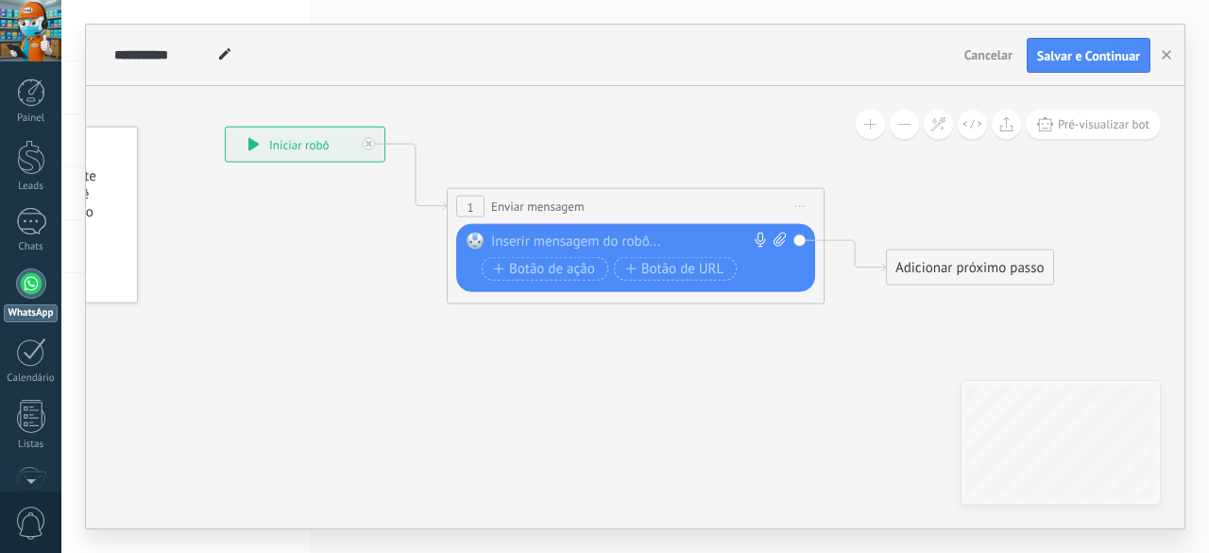
click at [608, 232] on div at bounding box center [631, 241] width 281 height 19
click at [809, 209] on span "Iniciar pré-visualização aqui Renomear Duplicar Excluir" at bounding box center [800, 206] width 30 height 27
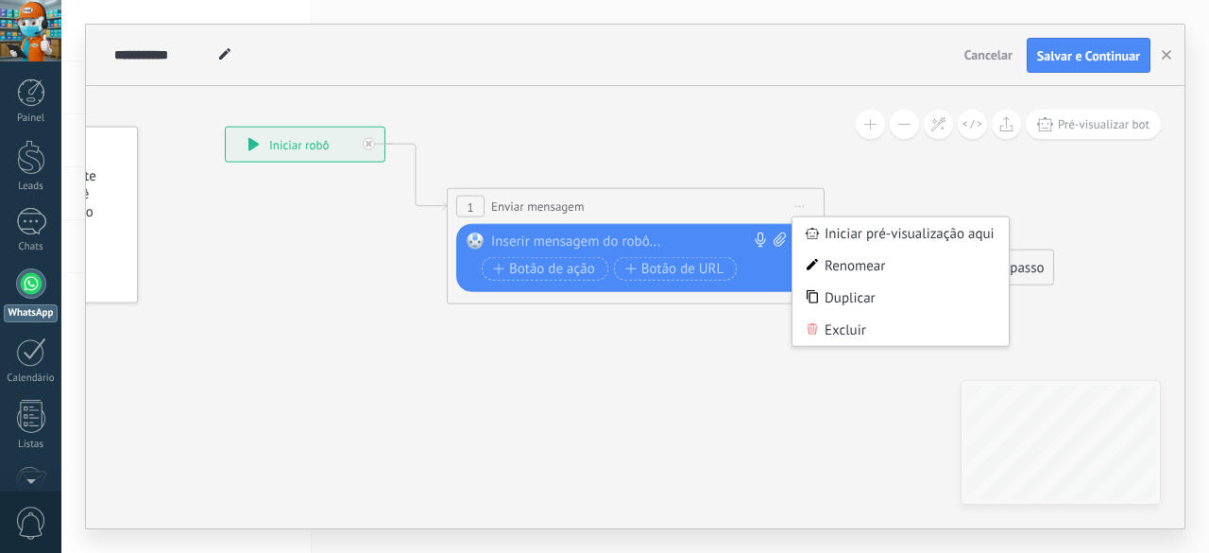
click at [809, 209] on span "Iniciar pré-visualização aqui Renomear Duplicar Excluir" at bounding box center [800, 206] width 30 height 27
click at [667, 238] on div at bounding box center [631, 241] width 281 height 19
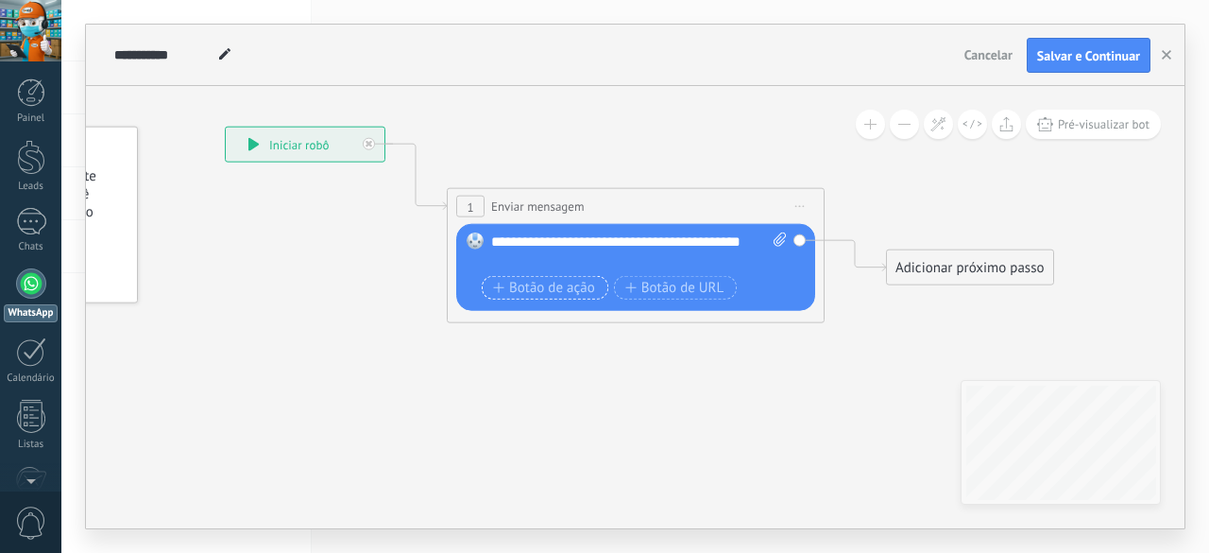
click at [566, 293] on span "Botão de ação" at bounding box center [544, 288] width 102 height 15
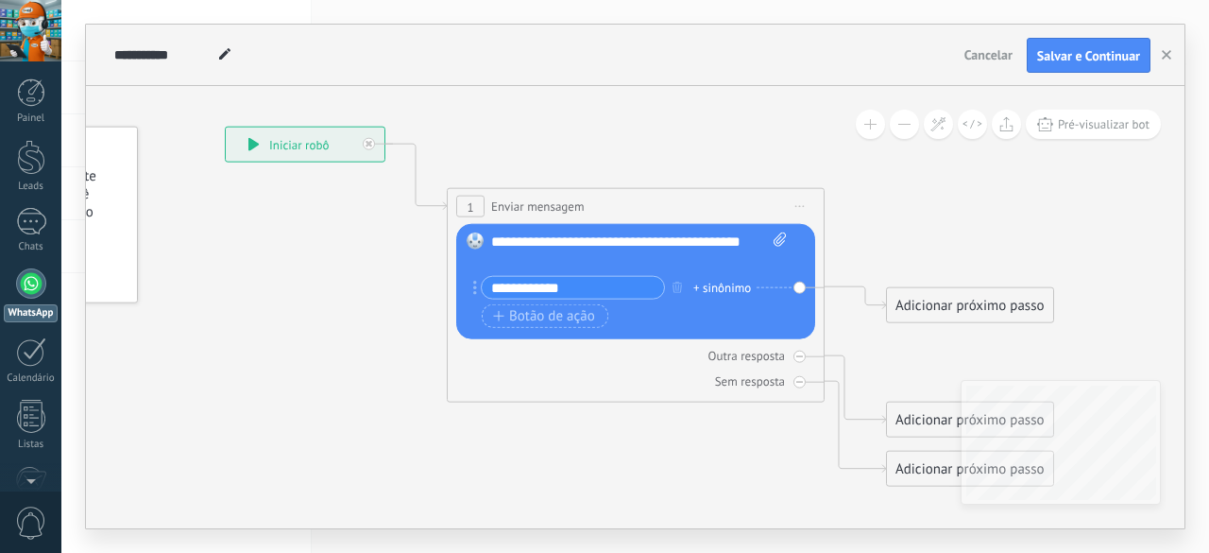
type input "**********"
click at [533, 310] on span "Botão de ação" at bounding box center [544, 316] width 102 height 15
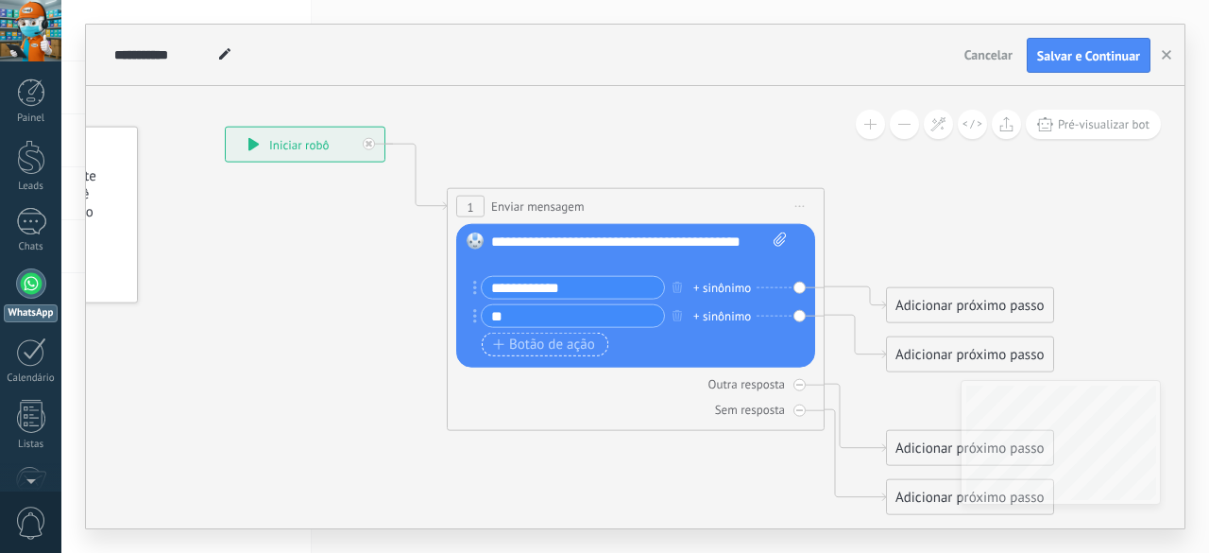
type input "*"
type input "*******"
click at [561, 349] on span "Botão de ação" at bounding box center [544, 344] width 102 height 15
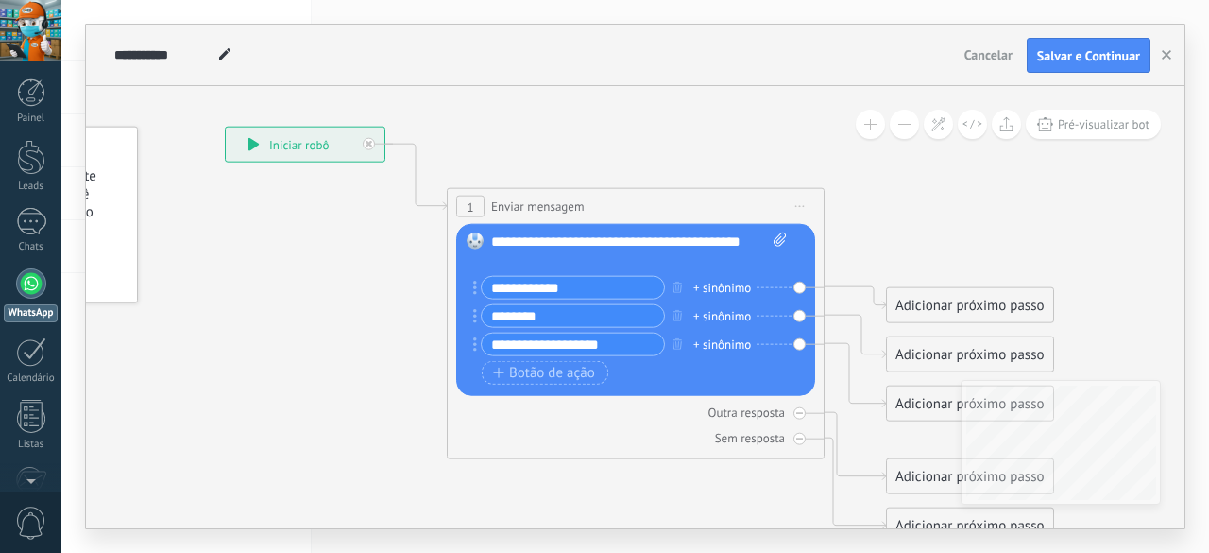
type input "**********"
click at [554, 321] on input "*******" at bounding box center [573, 316] width 182 height 22
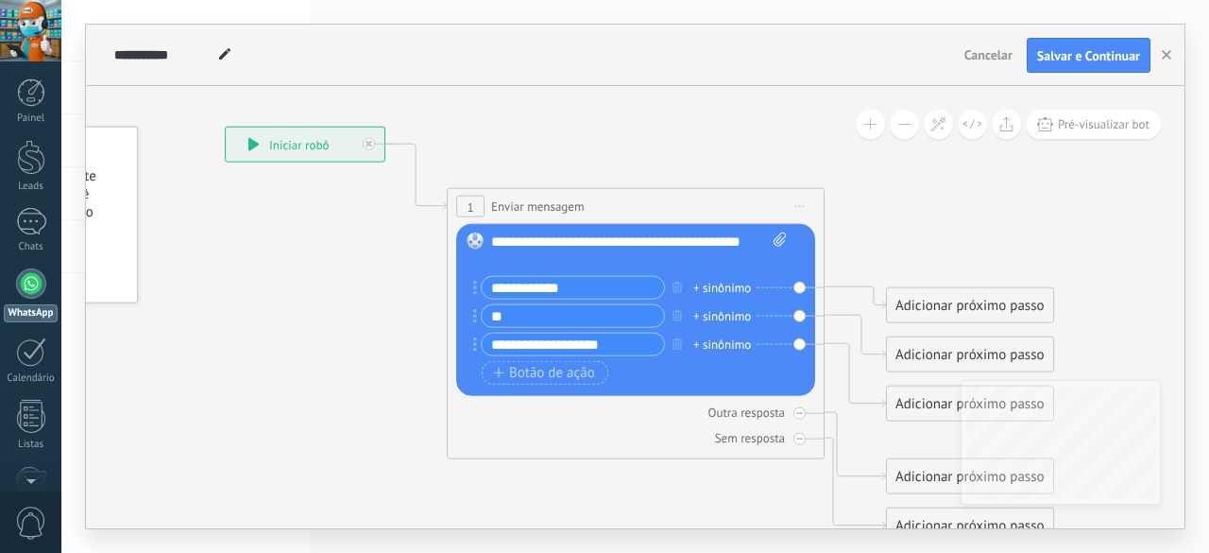
type input "*"
drag, startPoint x: 617, startPoint y: 309, endPoint x: 487, endPoint y: 313, distance: 129.5
click at [487, 313] on input "**********" at bounding box center [573, 316] width 182 height 22
type input "*******"
click at [582, 426] on div "Outra resposta Sem resposta Falha ao enviar a mensagem" at bounding box center [635, 421] width 359 height 51
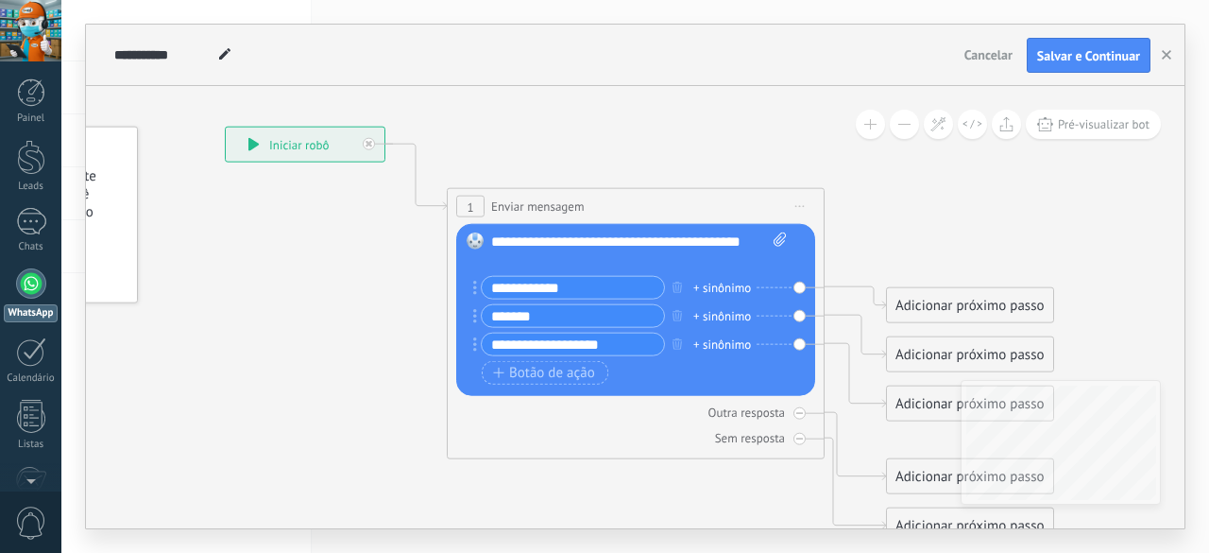
click at [1017, 234] on icon at bounding box center [607, 334] width 1709 height 1361
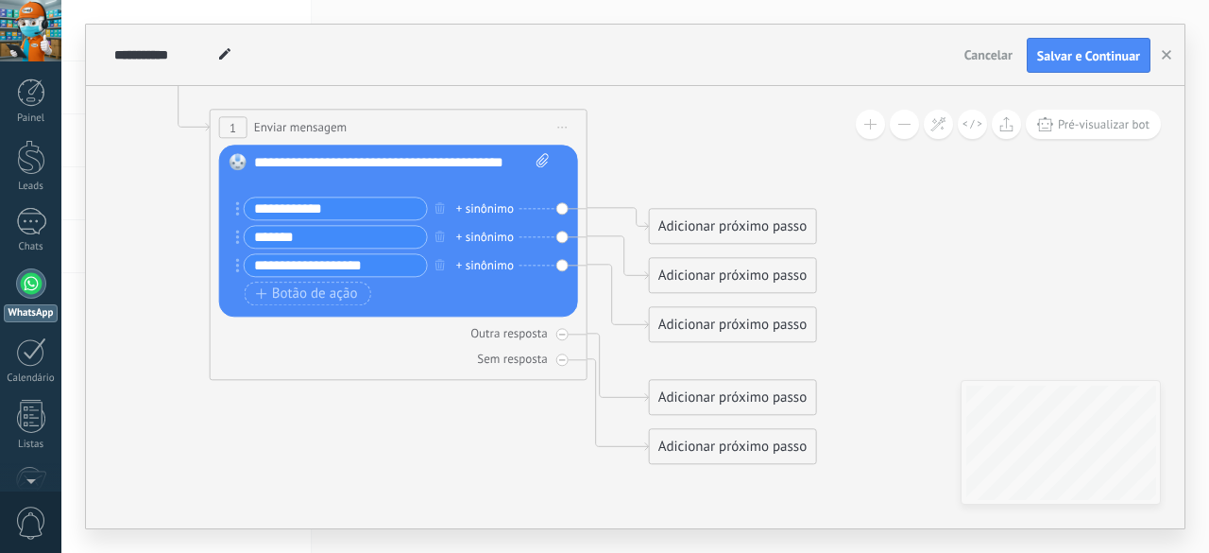
drag, startPoint x: 988, startPoint y: 215, endPoint x: 770, endPoint y: 157, distance: 225.9
click at [770, 157] on icon at bounding box center [369, 256] width 1709 height 1361
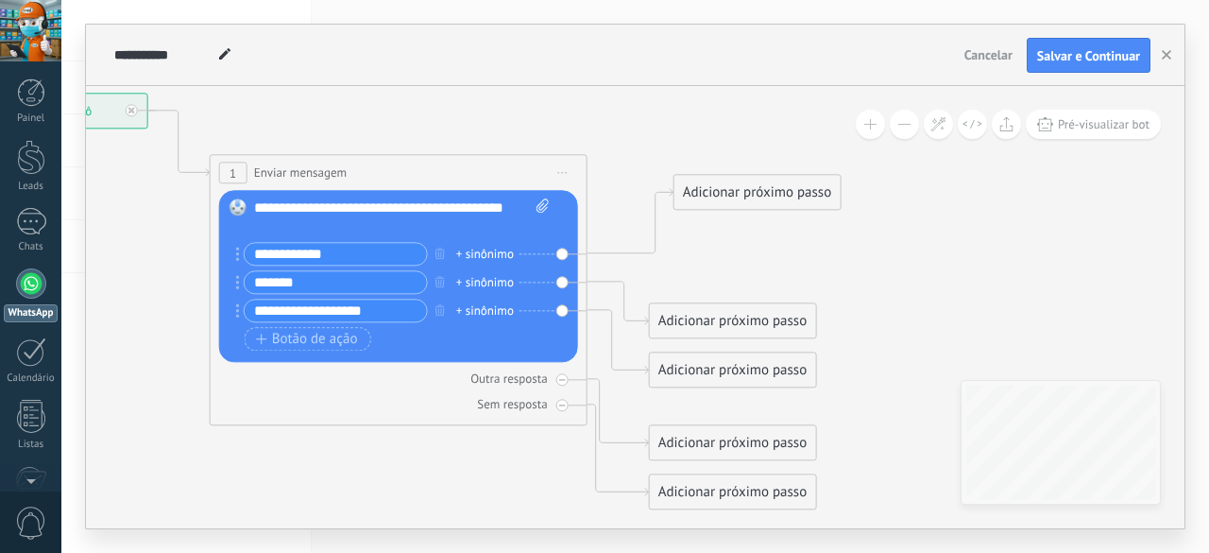
drag, startPoint x: 691, startPoint y: 270, endPoint x: 717, endPoint y: 191, distance: 83.3
click at [717, 191] on div "Adicionar próximo passo" at bounding box center [757, 193] width 166 height 31
drag, startPoint x: 734, startPoint y: 294, endPoint x: 767, endPoint y: 273, distance: 39.1
click at [767, 273] on div "Adicionar próximo passo" at bounding box center [774, 281] width 166 height 31
click at [486, 249] on div "+ sinônimo" at bounding box center [485, 254] width 58 height 19
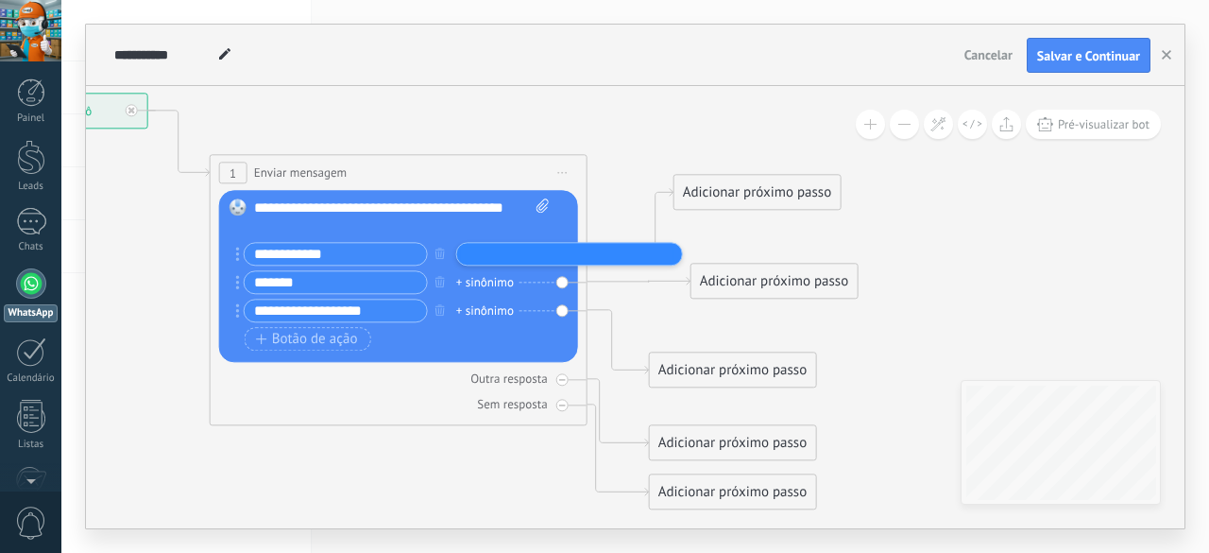
type input "*"
click at [821, 241] on icon at bounding box center [390, 301] width 1750 height 1361
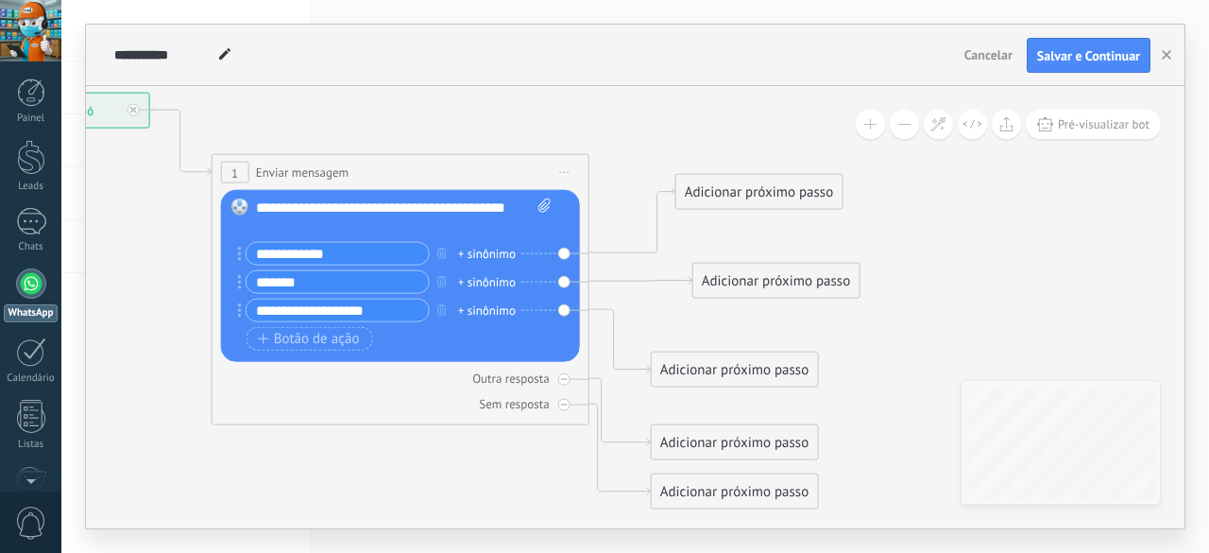
click at [480, 256] on div "+ sinônimo" at bounding box center [487, 254] width 58 height 19
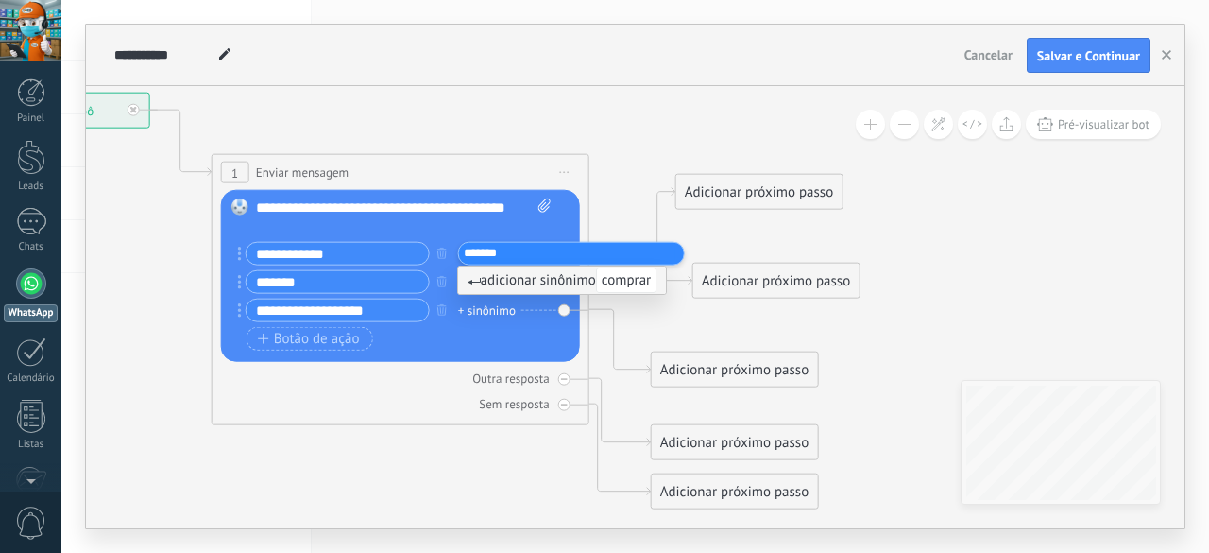
type input "*******"
click at [748, 243] on icon at bounding box center [392, 300] width 1750 height 1361
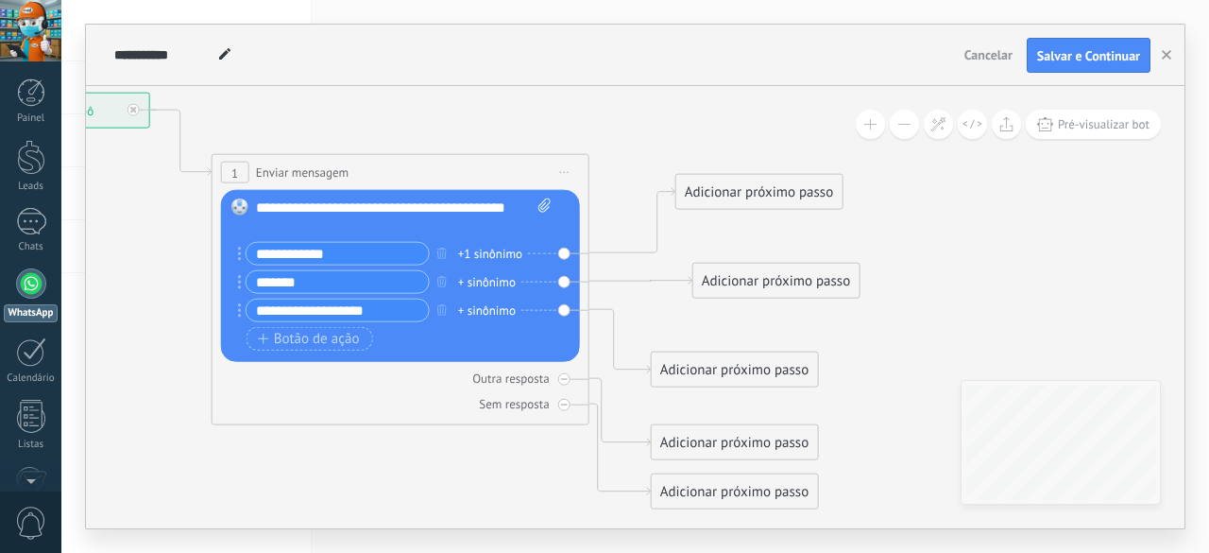
click at [479, 259] on div "+1 sinônimo" at bounding box center [490, 254] width 64 height 19
click at [498, 252] on span "comprar" at bounding box center [490, 253] width 43 height 19
click at [498, 252] on input "text" at bounding box center [511, 253] width 94 height 12
click at [691, 248] on icon at bounding box center [392, 300] width 1750 height 1361
click at [732, 180] on div "Adicionar próximo passo" at bounding box center [759, 192] width 166 height 31
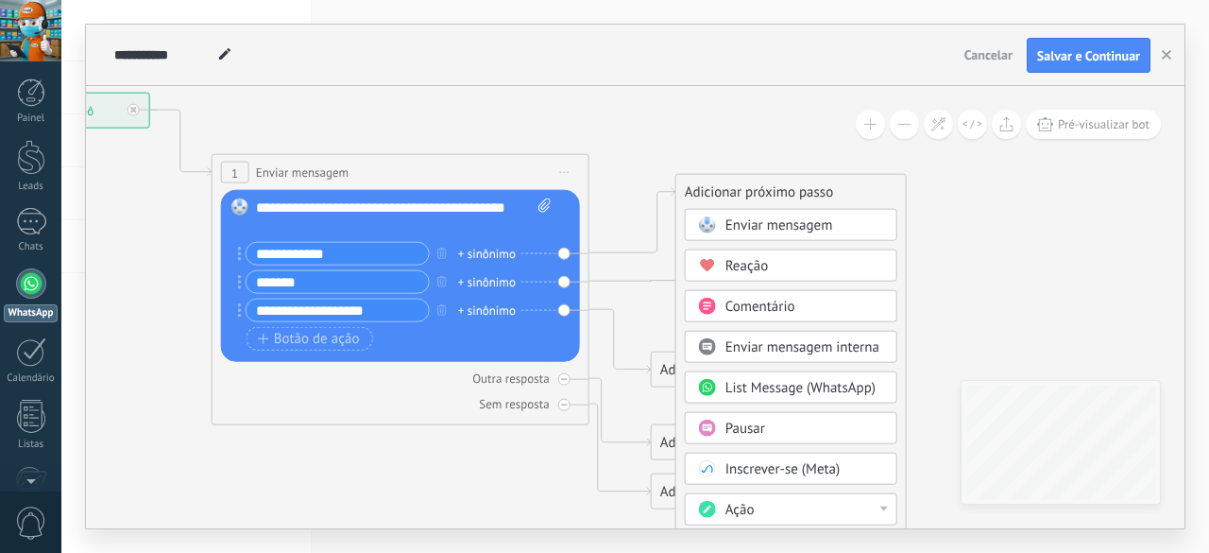
click at [996, 237] on icon at bounding box center [392, 300] width 1750 height 1361
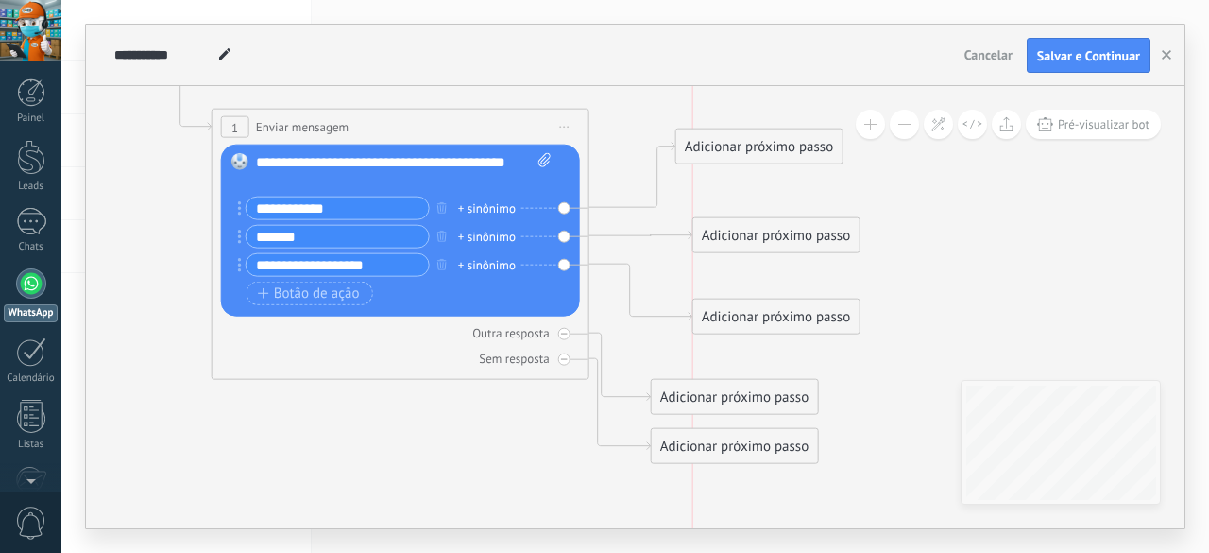
drag, startPoint x: 769, startPoint y: 329, endPoint x: 817, endPoint y: 323, distance: 48.5
click at [817, 323] on div "Adicionar próximo passo" at bounding box center [776, 316] width 166 height 31
drag, startPoint x: 770, startPoint y: 234, endPoint x: 761, endPoint y: 239, distance: 9.7
click at [761, 239] on div "Adicionar próximo passo" at bounding box center [776, 240] width 166 height 31
drag, startPoint x: 742, startPoint y: 145, endPoint x: 763, endPoint y: 148, distance: 22.1
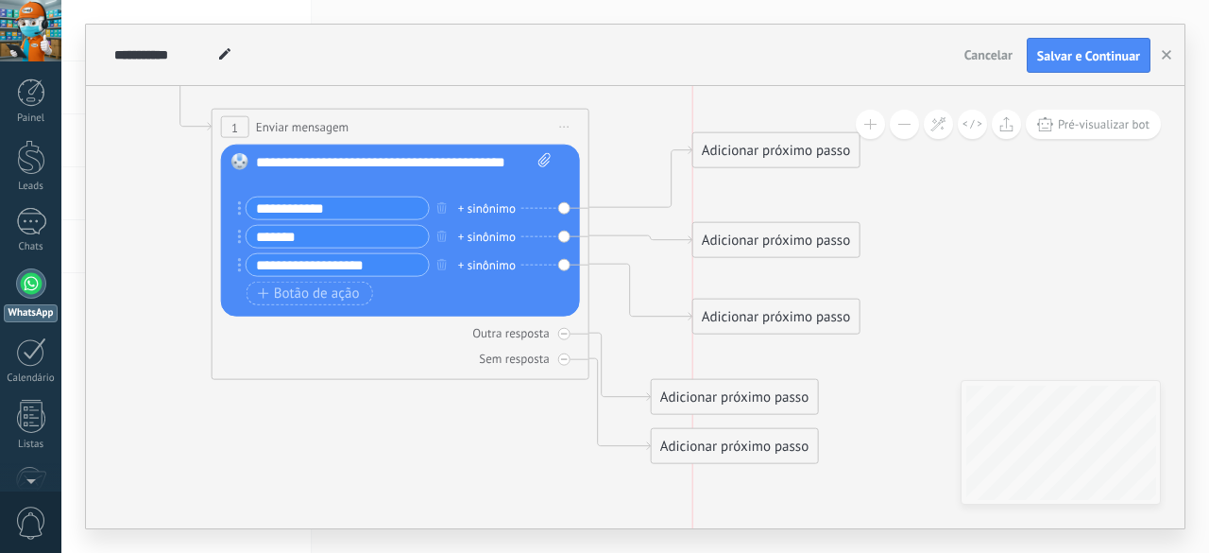
click at [763, 148] on div "Adicionar próximo passo" at bounding box center [776, 150] width 166 height 31
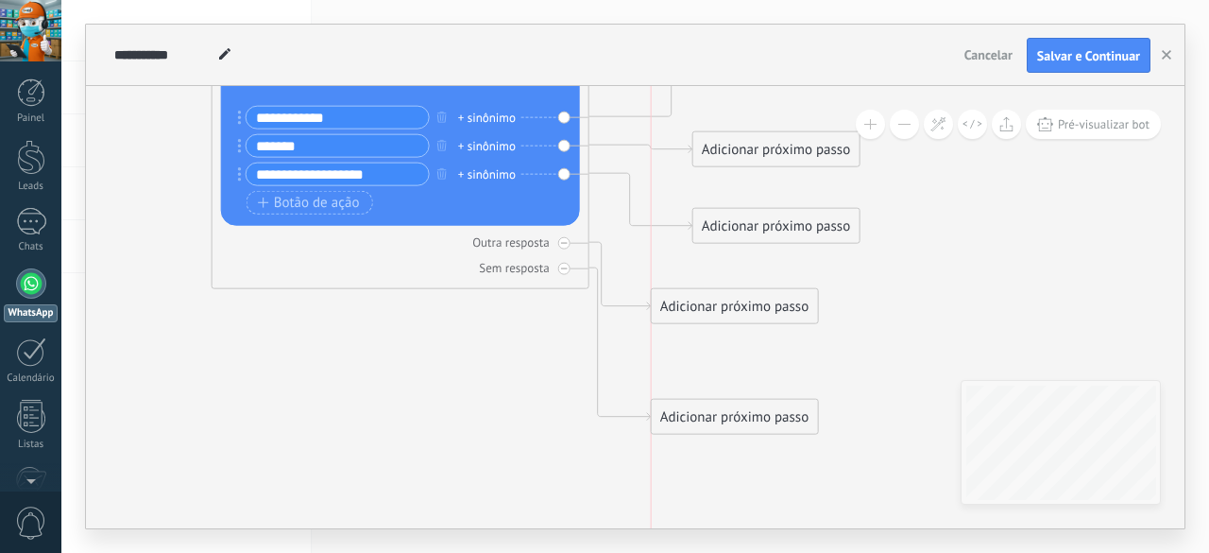
drag, startPoint x: 737, startPoint y: 349, endPoint x: 729, endPoint y: 411, distance: 62.8
click at [729, 411] on div "Adicionar próximo passo" at bounding box center [735, 416] width 166 height 31
drag, startPoint x: 717, startPoint y: 303, endPoint x: 763, endPoint y: 316, distance: 48.1
click at [763, 316] on div "Adicionar próximo passo" at bounding box center [776, 325] width 166 height 31
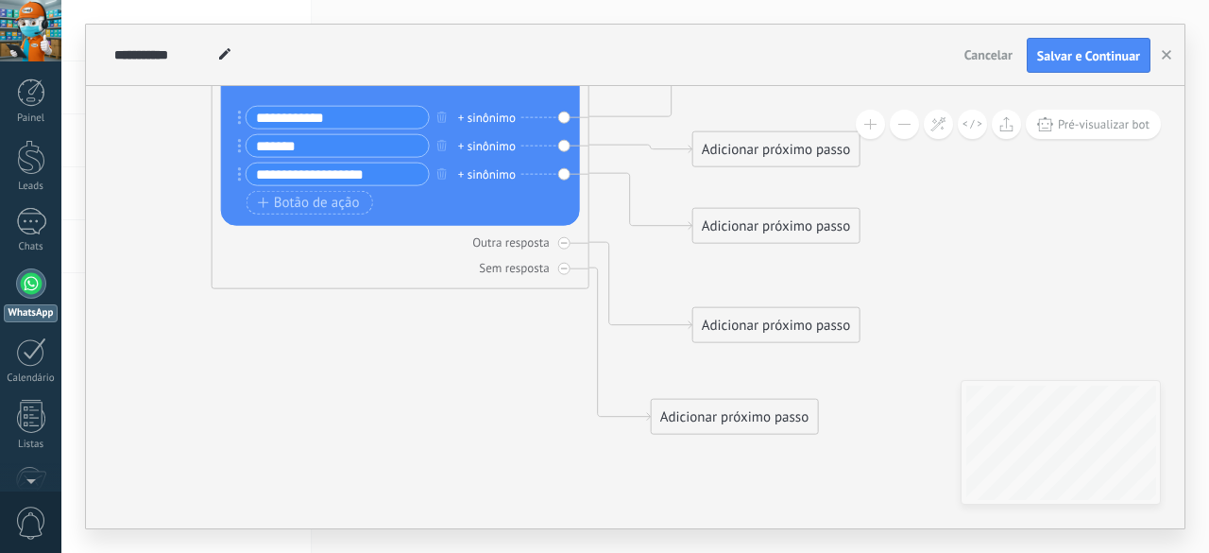
click at [748, 325] on div "Adicionar próximo passo" at bounding box center [776, 325] width 166 height 31
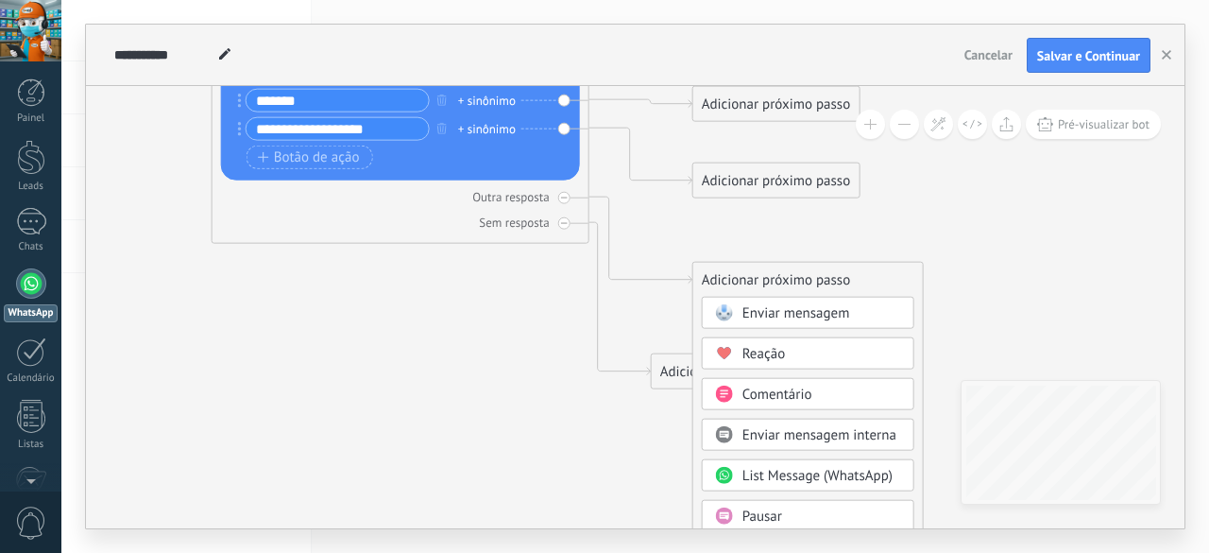
click at [831, 316] on span "Enviar mensagem" at bounding box center [796, 313] width 108 height 18
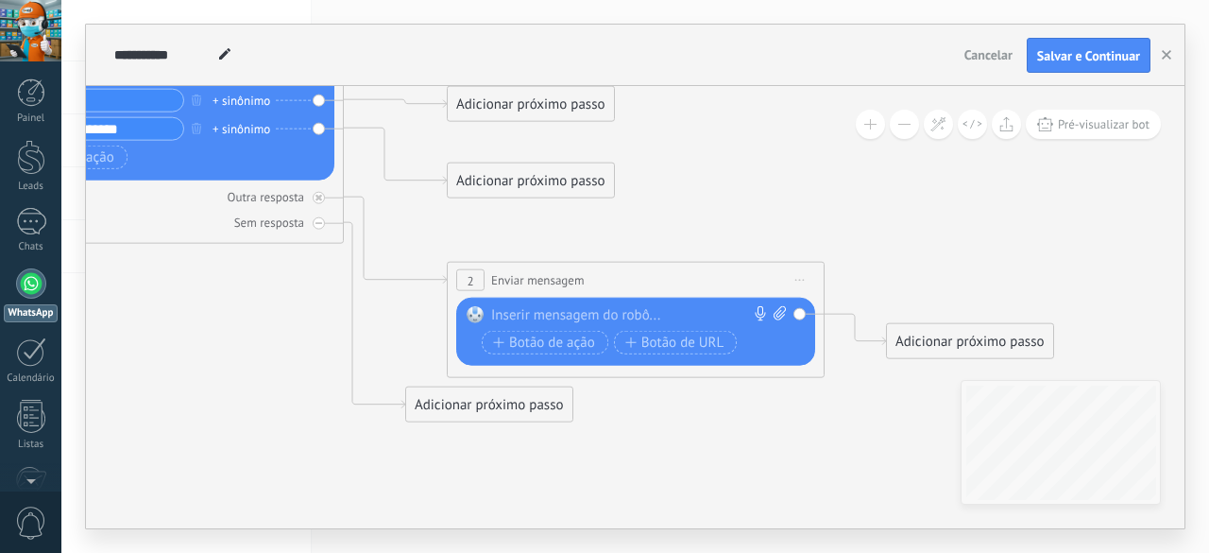
click at [676, 311] on div at bounding box center [631, 315] width 281 height 19
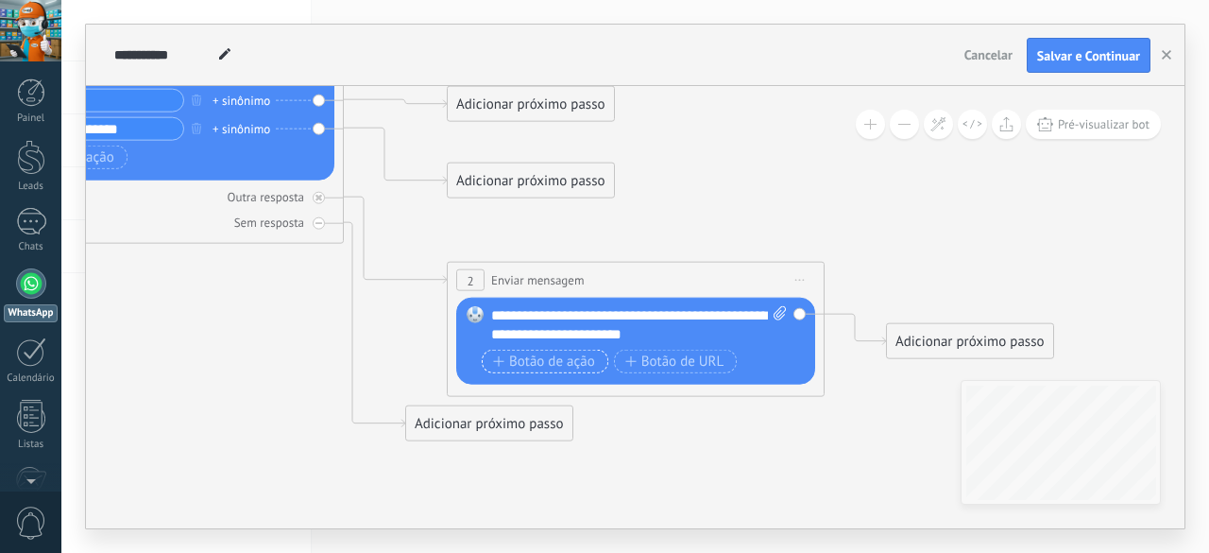
click at [565, 359] on span "Botão de ação" at bounding box center [544, 361] width 102 height 15
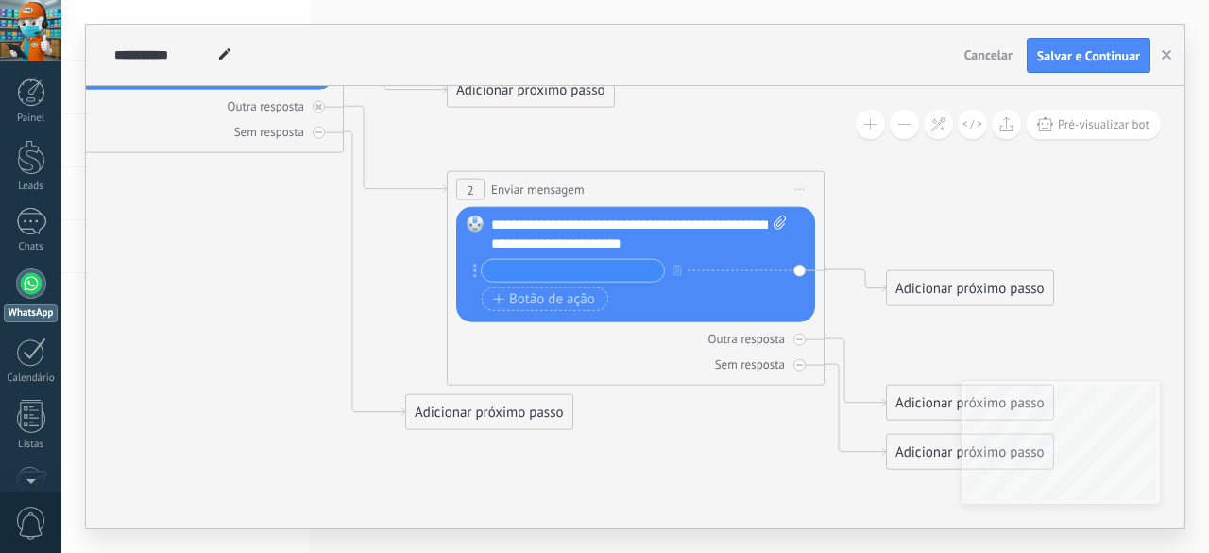
click at [945, 292] on div "Adicionar próximo passo" at bounding box center [970, 288] width 166 height 31
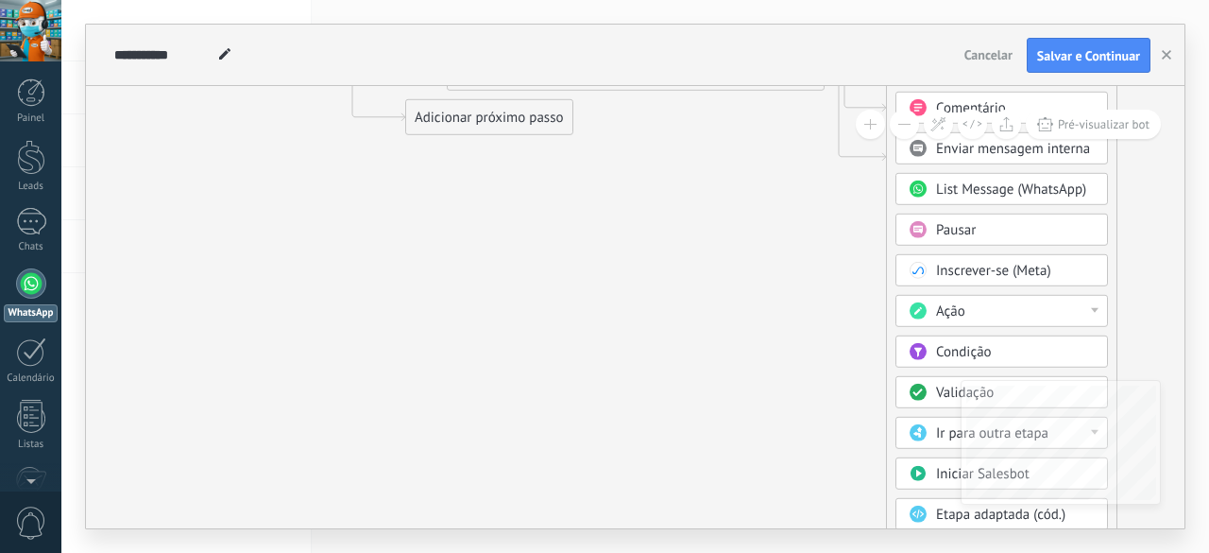
click at [934, 425] on span at bounding box center [917, 432] width 37 height 15
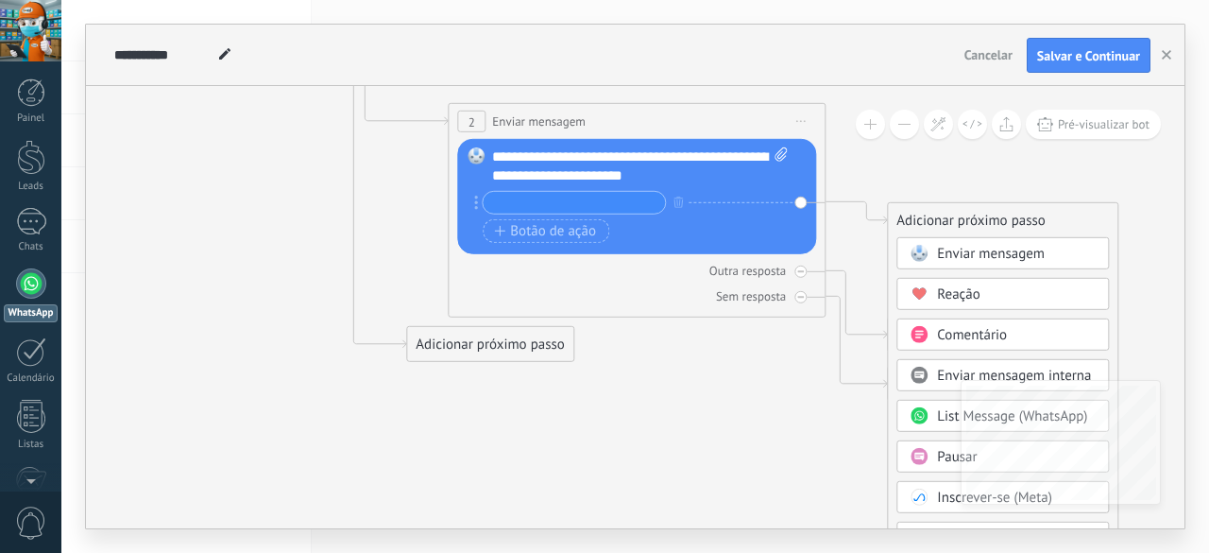
click at [1135, 228] on icon at bounding box center [368, 77] width 2190 height 1594
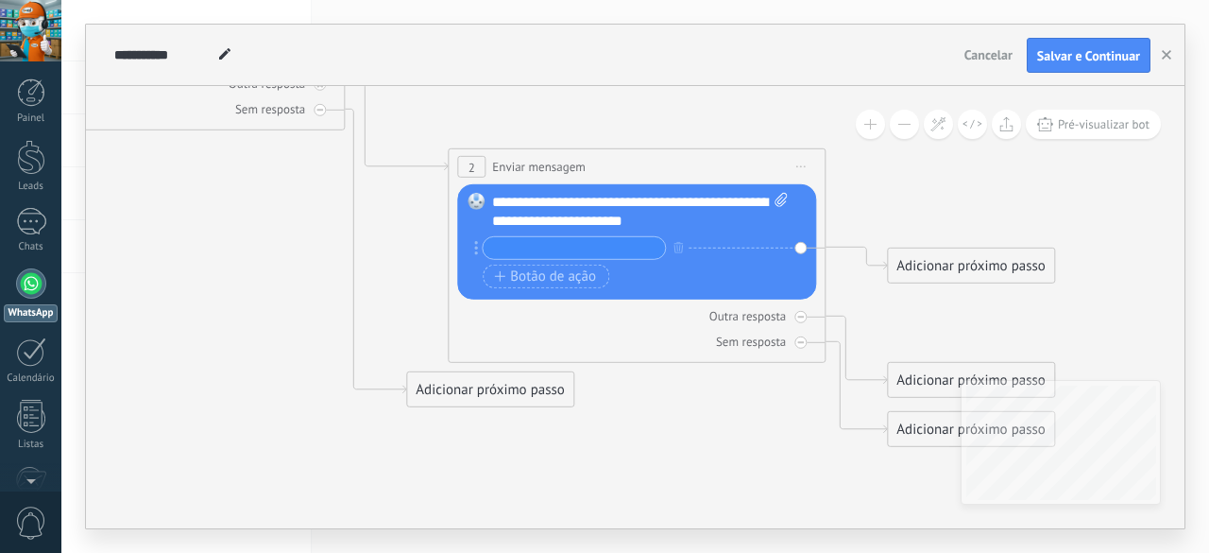
click at [585, 248] on input "text" at bounding box center [574, 248] width 182 height 22
click at [1002, 265] on div "Adicionar próximo passo" at bounding box center [971, 265] width 166 height 31
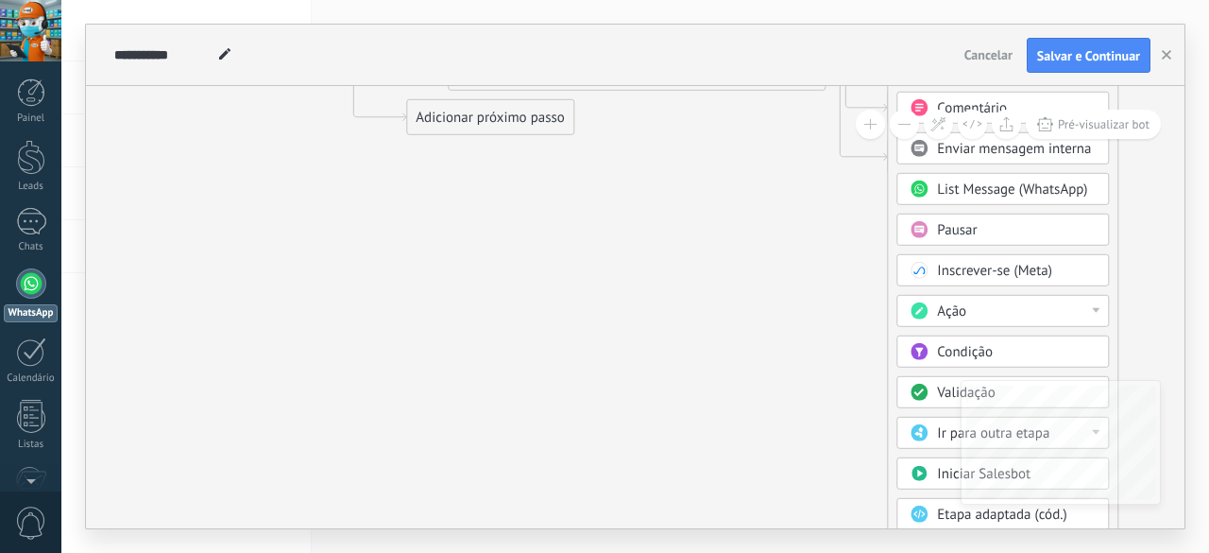
click at [978, 302] on div "Ação" at bounding box center [1016, 311] width 159 height 19
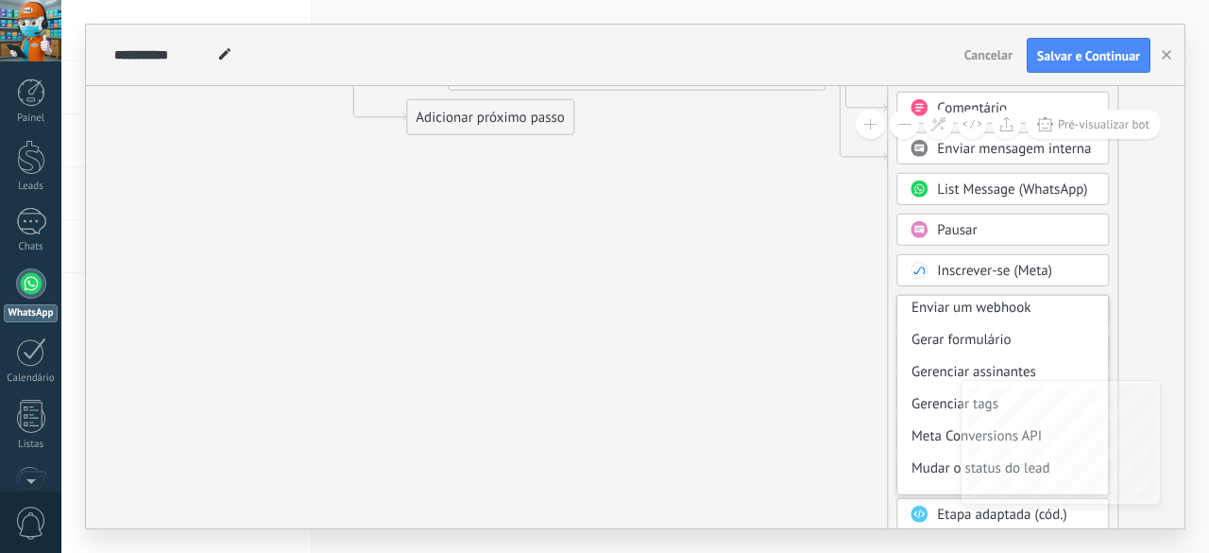
scroll to position [250, 0]
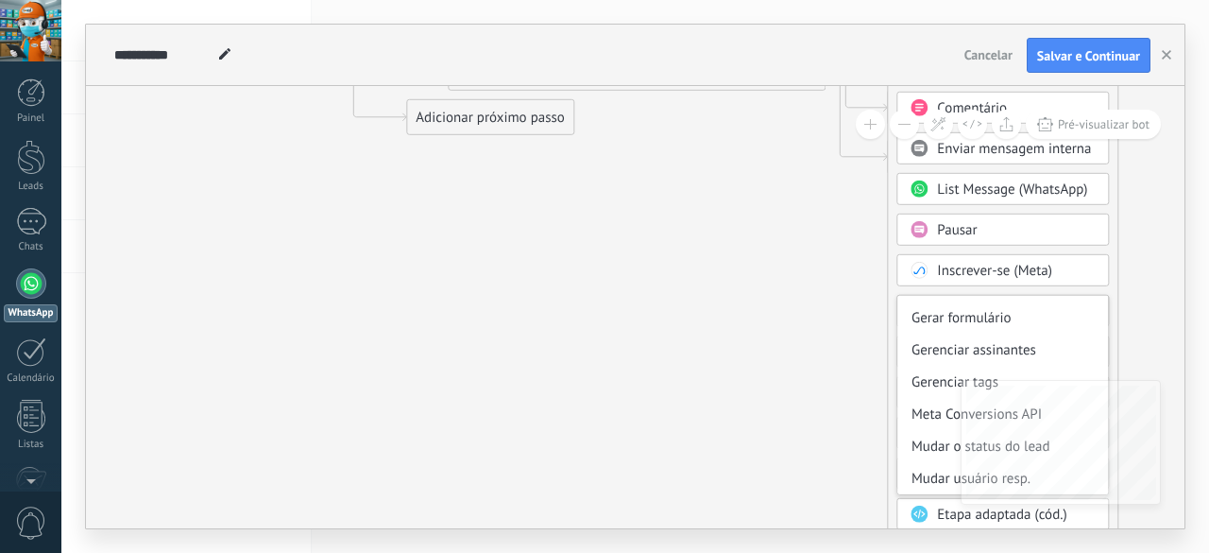
click at [1105, 277] on div "Inscrever-se (Meta)" at bounding box center [1002, 270] width 213 height 32
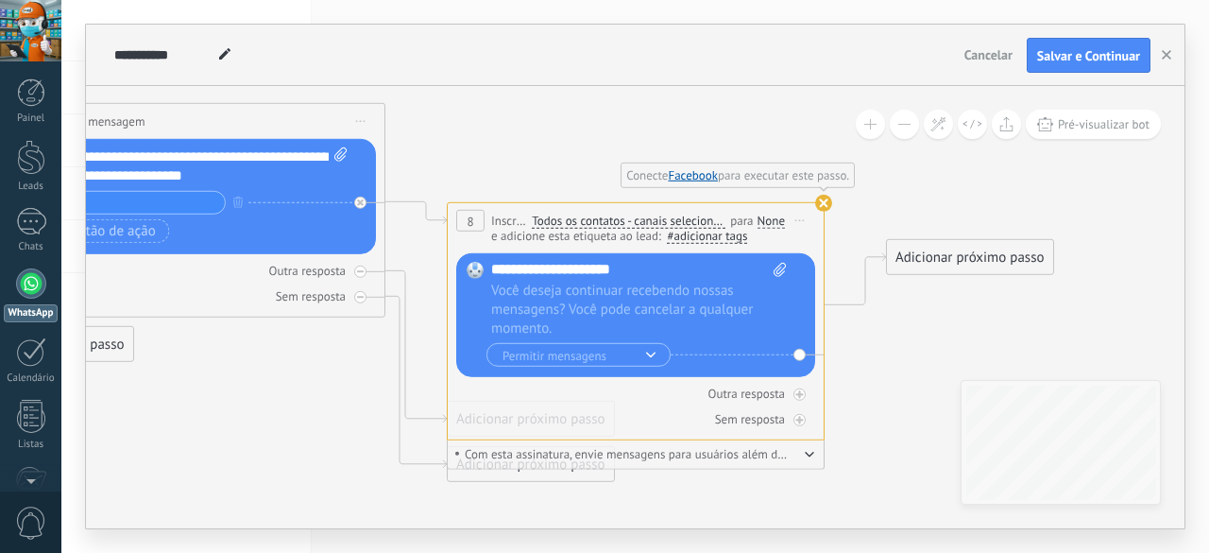
click at [794, 216] on span "Iniciar pré-visualização aqui Renomear Duplicar Excluir" at bounding box center [800, 220] width 30 height 27
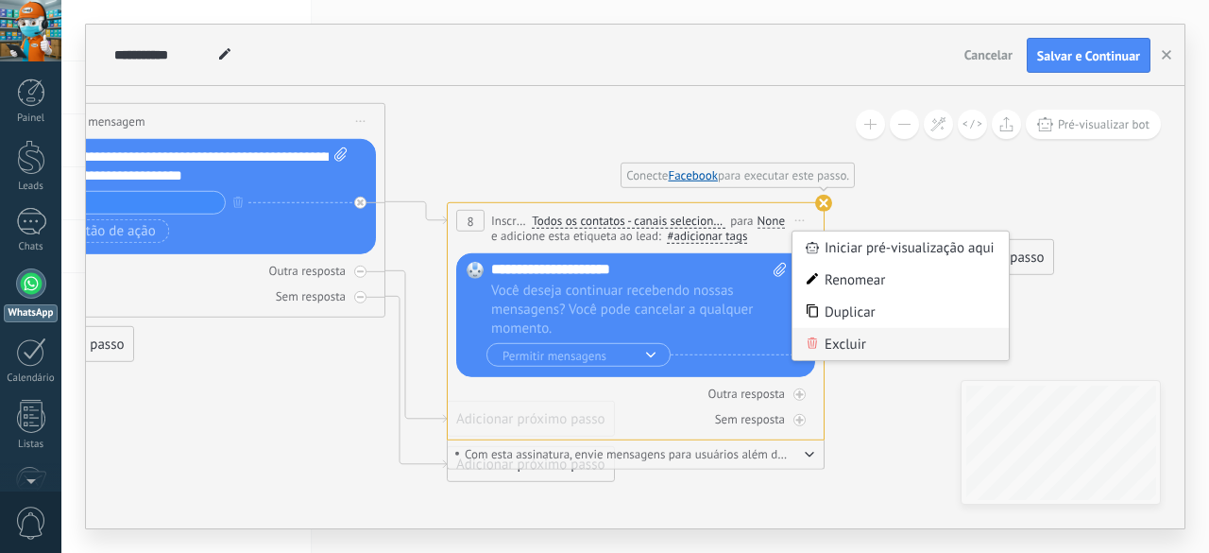
click at [828, 339] on div "Excluir" at bounding box center [901, 344] width 216 height 32
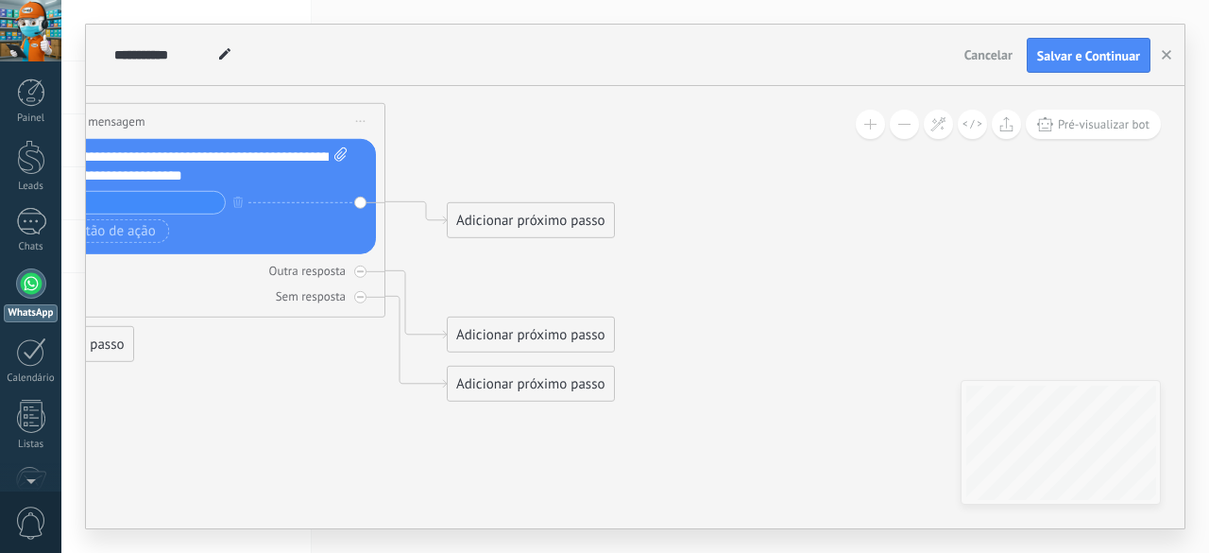
click at [452, 217] on div "Adicionar próximo passo" at bounding box center [531, 220] width 166 height 31
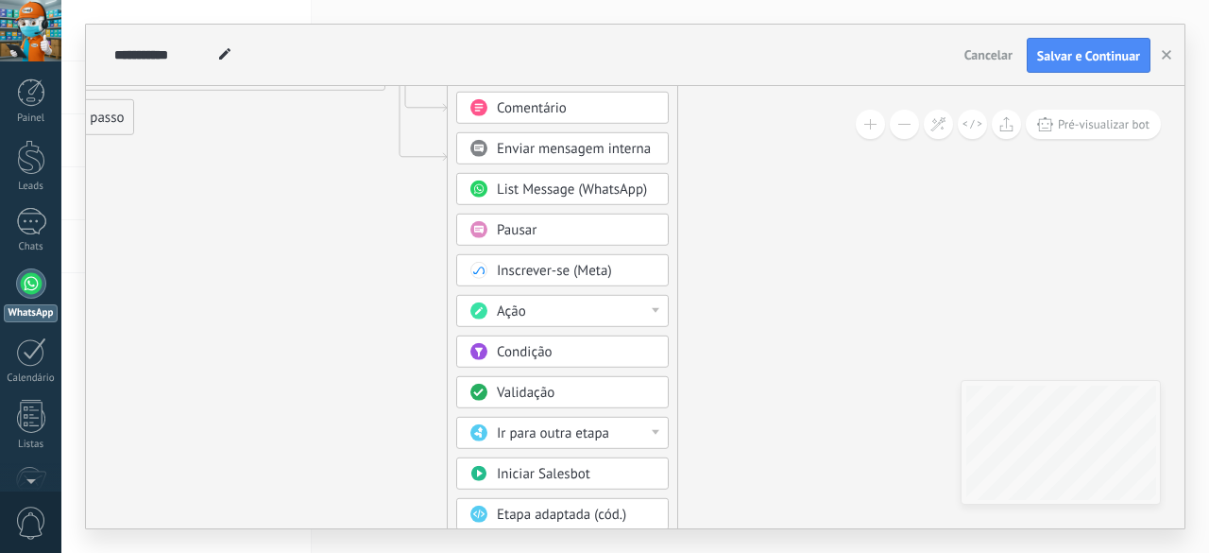
click at [657, 432] on div "Ir para outra etapa" at bounding box center [562, 433] width 213 height 32
click at [639, 426] on div "1: Enviar mensagem" at bounding box center [562, 434] width 211 height 32
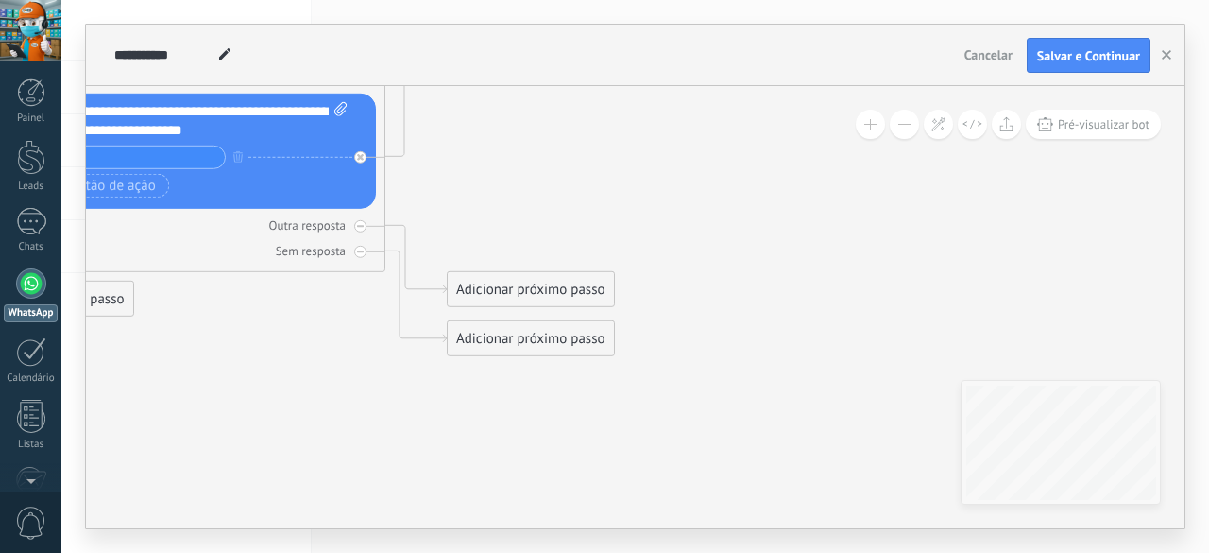
click at [529, 293] on div "Adicionar próximo passo" at bounding box center [531, 289] width 166 height 31
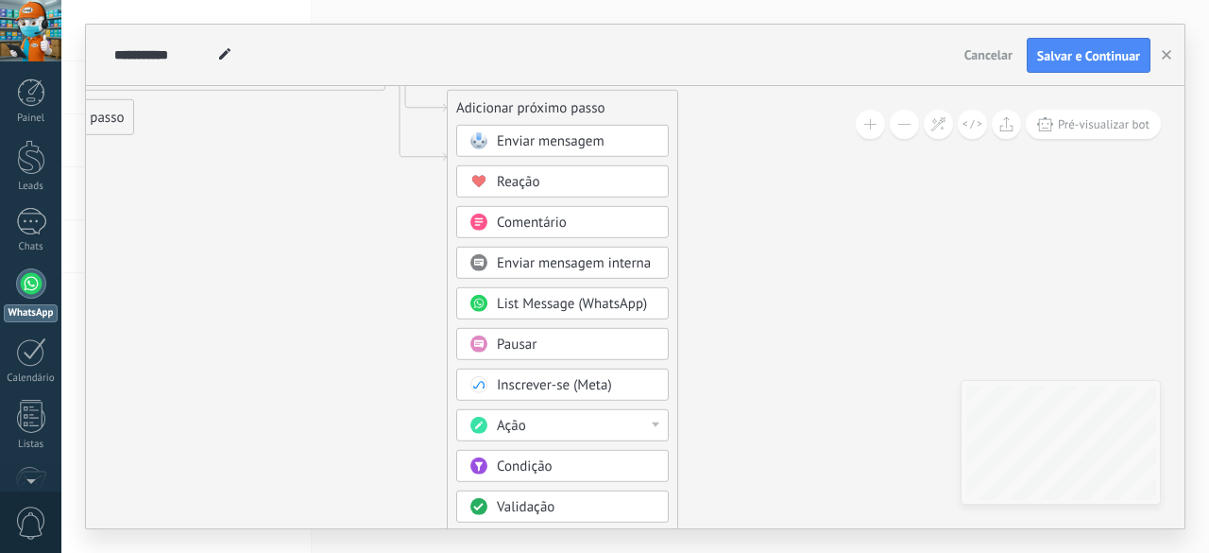
click at [520, 498] on span "Validação" at bounding box center [526, 507] width 58 height 18
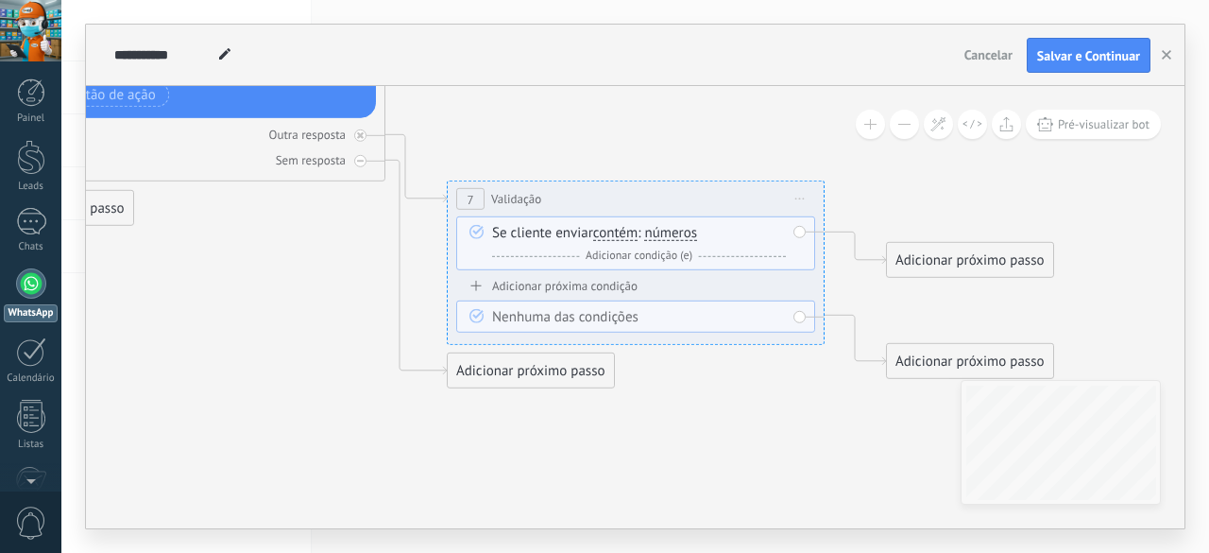
click at [794, 190] on span "Iniciar pré-visualização aqui Renomear Duplicar Excluir" at bounding box center [800, 198] width 30 height 27
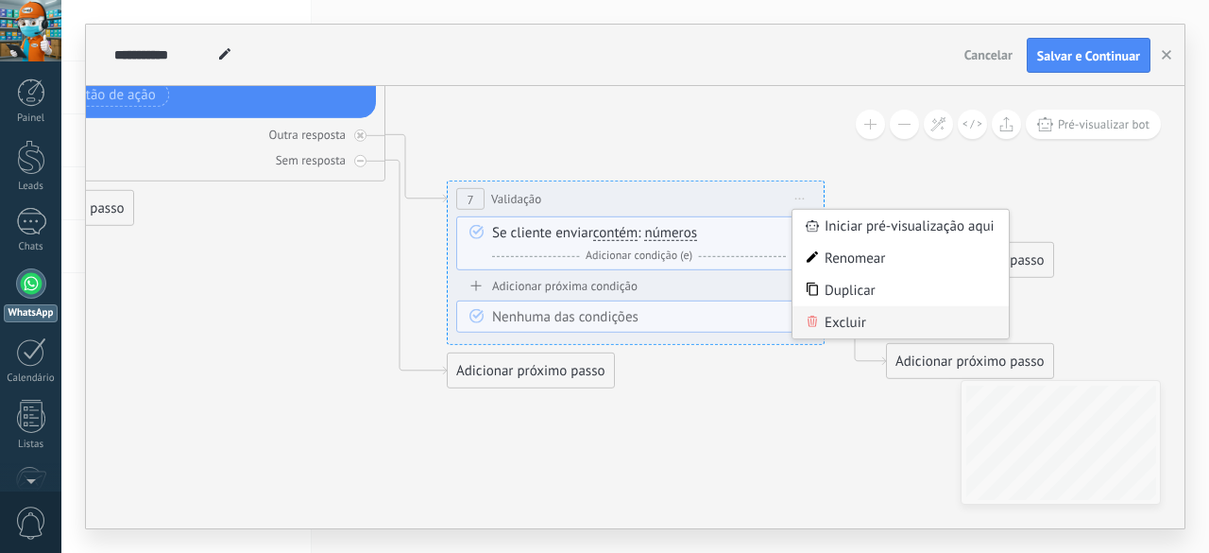
click at [825, 322] on div "Excluir" at bounding box center [901, 322] width 216 height 32
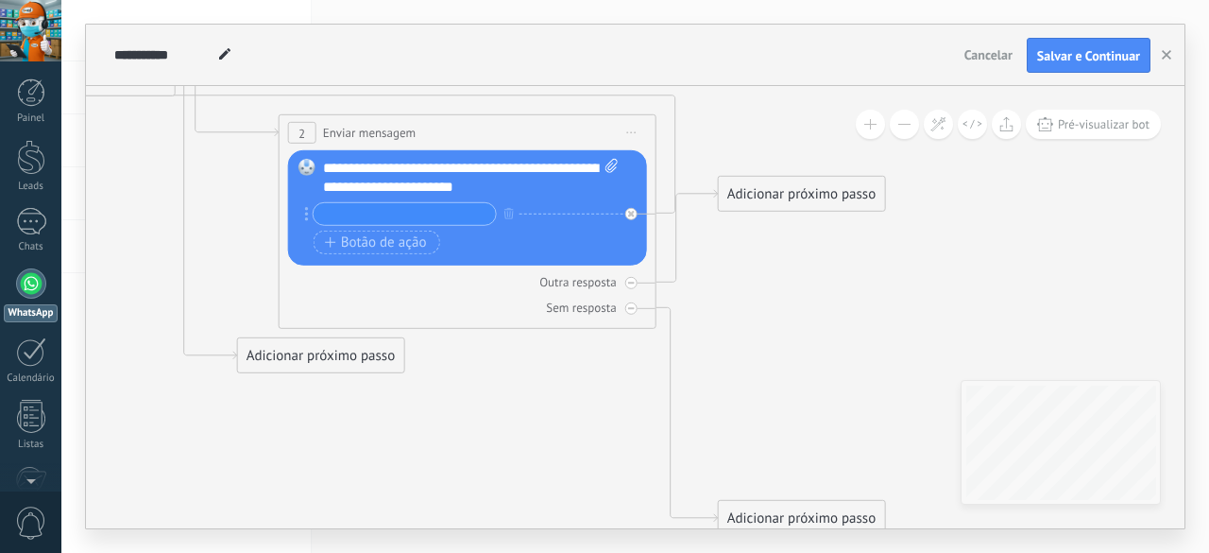
drag, startPoint x: 608, startPoint y: 305, endPoint x: 818, endPoint y: 356, distance: 215.8
click at [818, 356] on icon at bounding box center [199, 150] width 2190 height 1716
click at [875, 182] on div "Adicionar próximo passo" at bounding box center [802, 194] width 166 height 31
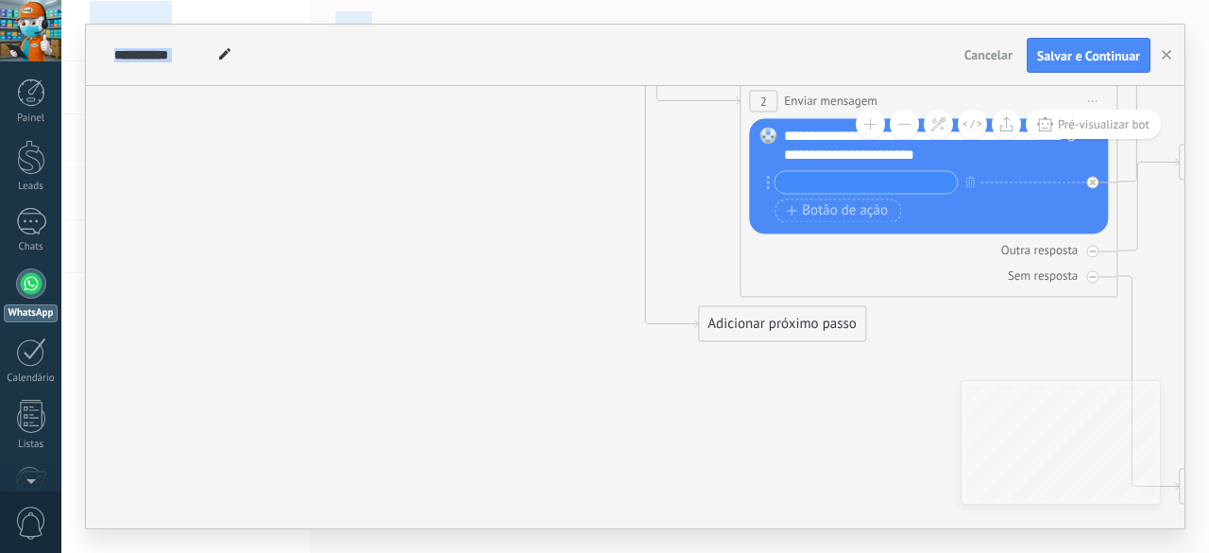
drag, startPoint x: 384, startPoint y: 290, endPoint x: 760, endPoint y: 506, distance: 433.8
click at [985, 552] on html ".abecls-1,.abecls-2{fill-rule:evenodd}.abecls-2{fill:#fff} .abhcls-1{fill:none}…" at bounding box center [604, 276] width 1209 height 553
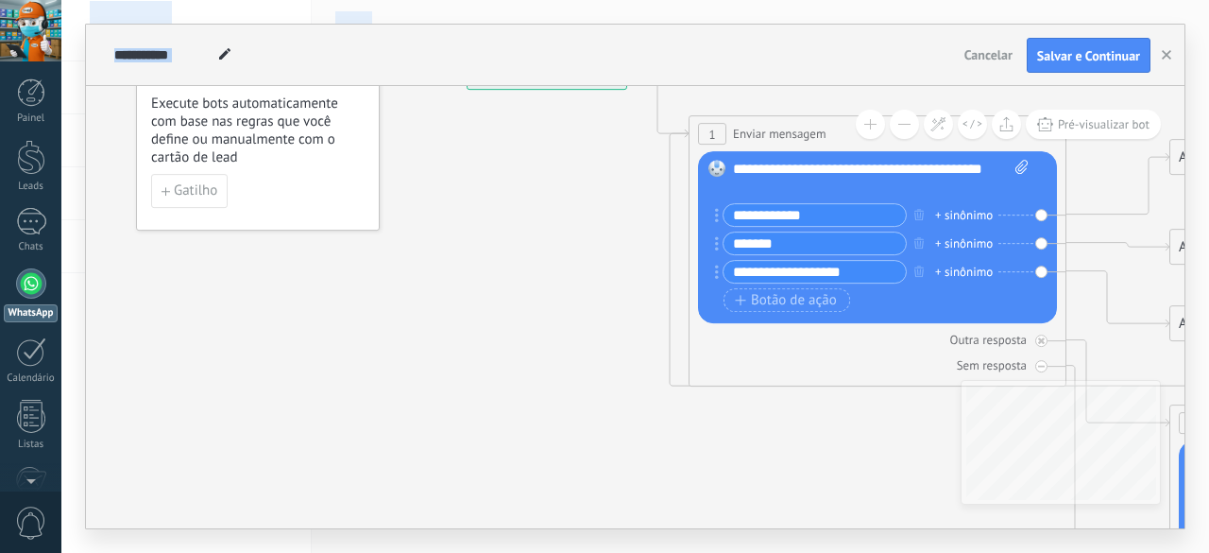
drag, startPoint x: 460, startPoint y: 341, endPoint x: 697, endPoint y: 583, distance: 338.7
click at [697, 552] on html ".abecls-1,.abecls-2{fill-rule:evenodd}.abecls-2{fill:#fff} .abhcls-1{fill:none}…" at bounding box center [604, 276] width 1209 height 553
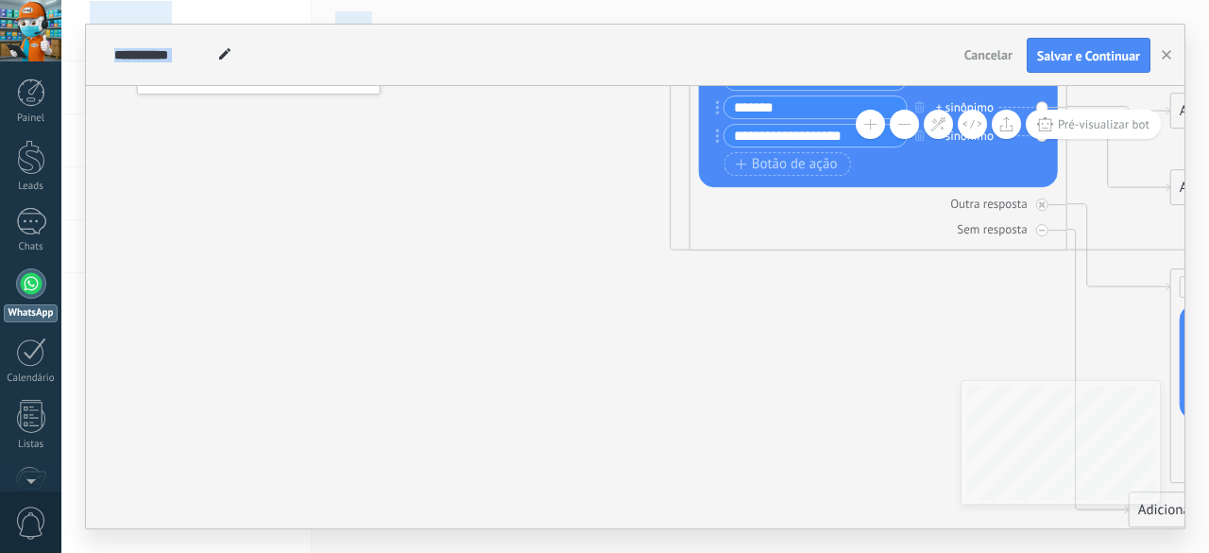
click at [897, 131] on button at bounding box center [904, 124] width 29 height 29
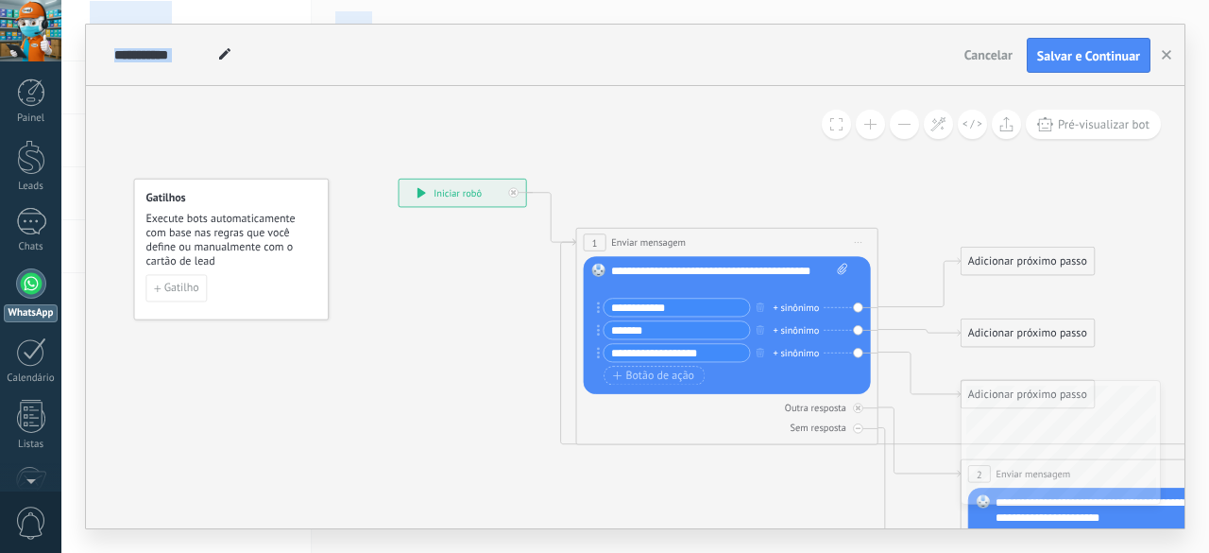
drag, startPoint x: 574, startPoint y: 429, endPoint x: 592, endPoint y: 564, distance: 136.3
click at [592, 552] on html ".abecls-1,.abecls-2{fill-rule:evenodd}.abecls-2{fill:#fff} .abhcls-1{fill:none}…" at bounding box center [604, 276] width 1209 height 553
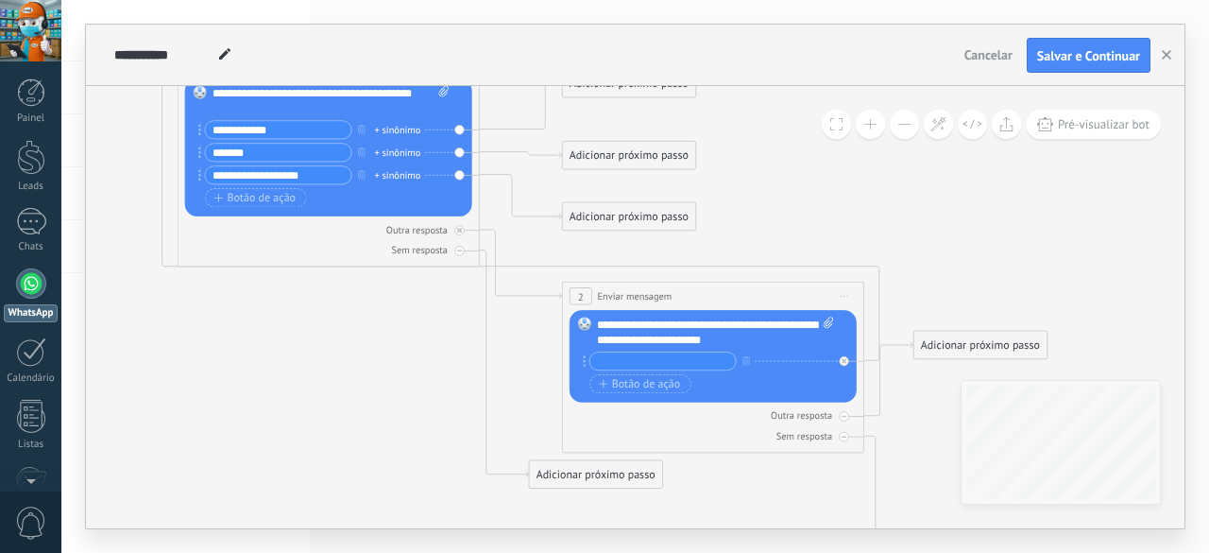
drag, startPoint x: 578, startPoint y: 502, endPoint x: 176, endPoint y: 309, distance: 446.2
click at [176, 309] on icon at bounding box center [497, 310] width 1751 height 1374
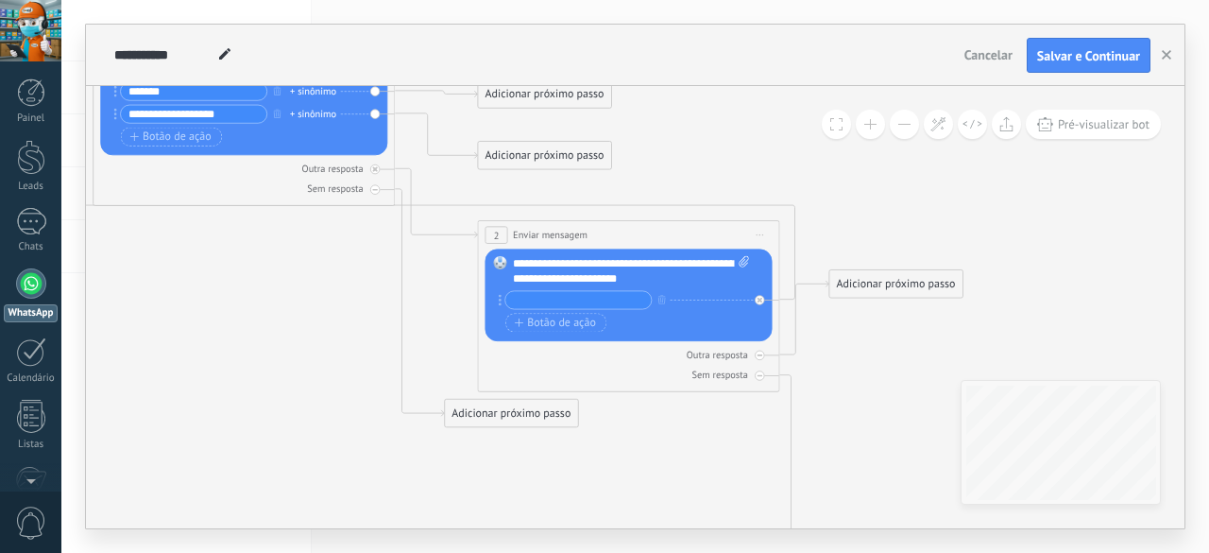
drag, startPoint x: 401, startPoint y: 454, endPoint x: 323, endPoint y: 409, distance: 90.6
click at [323, 409] on icon at bounding box center [412, 250] width 1751 height 1374
click at [597, 292] on input "text" at bounding box center [577, 300] width 145 height 17
type input "***"
click at [567, 319] on span "Botão de ação" at bounding box center [555, 322] width 81 height 12
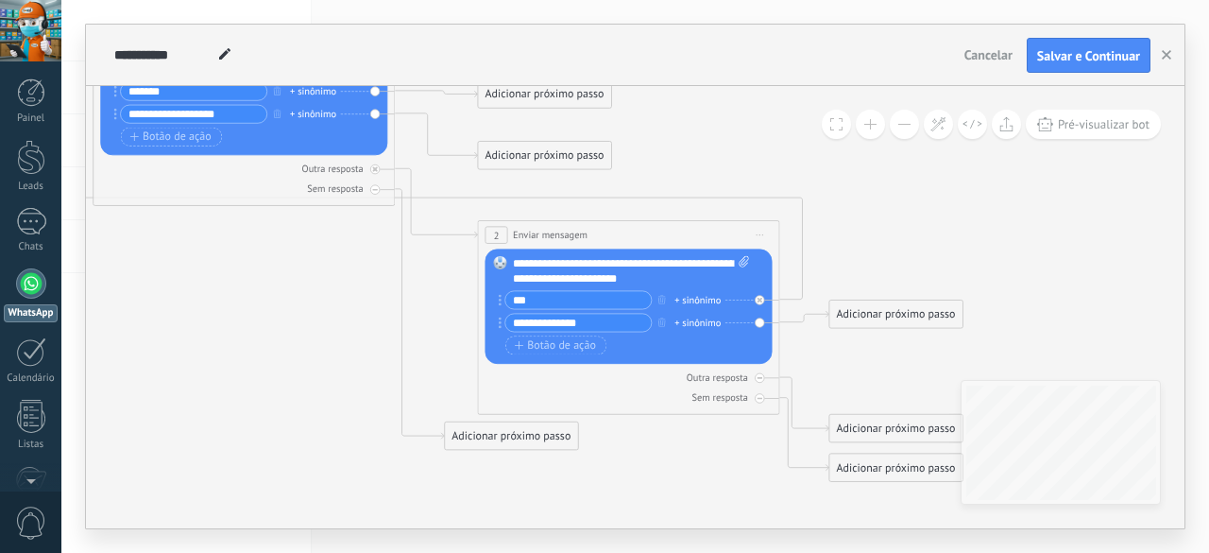
type input "**********"
click at [1030, 269] on icon at bounding box center [412, 212] width 1751 height 1298
click at [869, 129] on button at bounding box center [870, 124] width 29 height 29
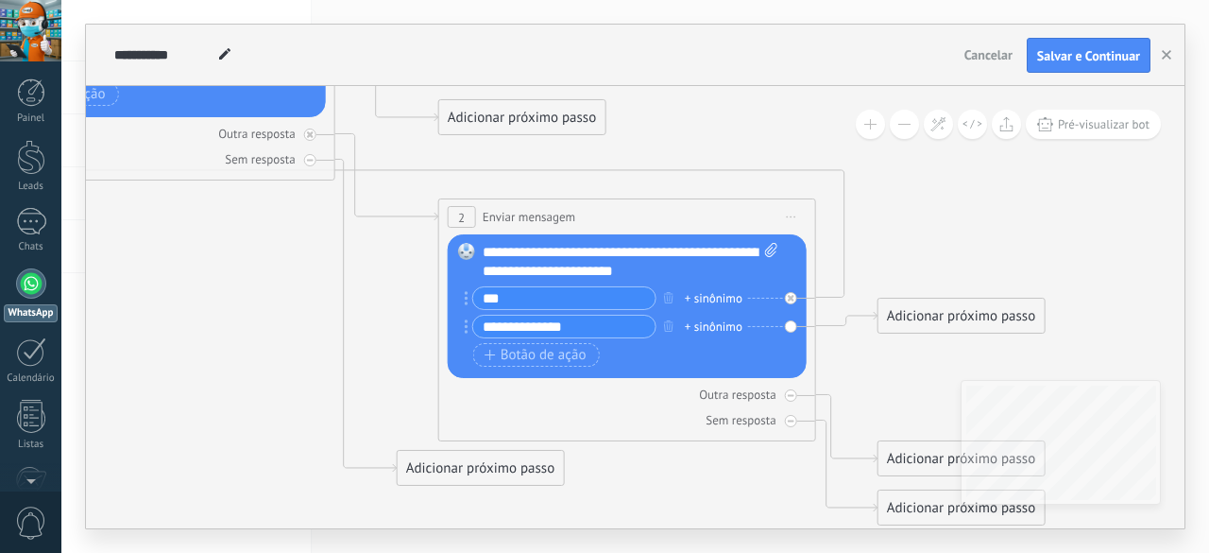
click at [869, 129] on button at bounding box center [870, 124] width 29 height 29
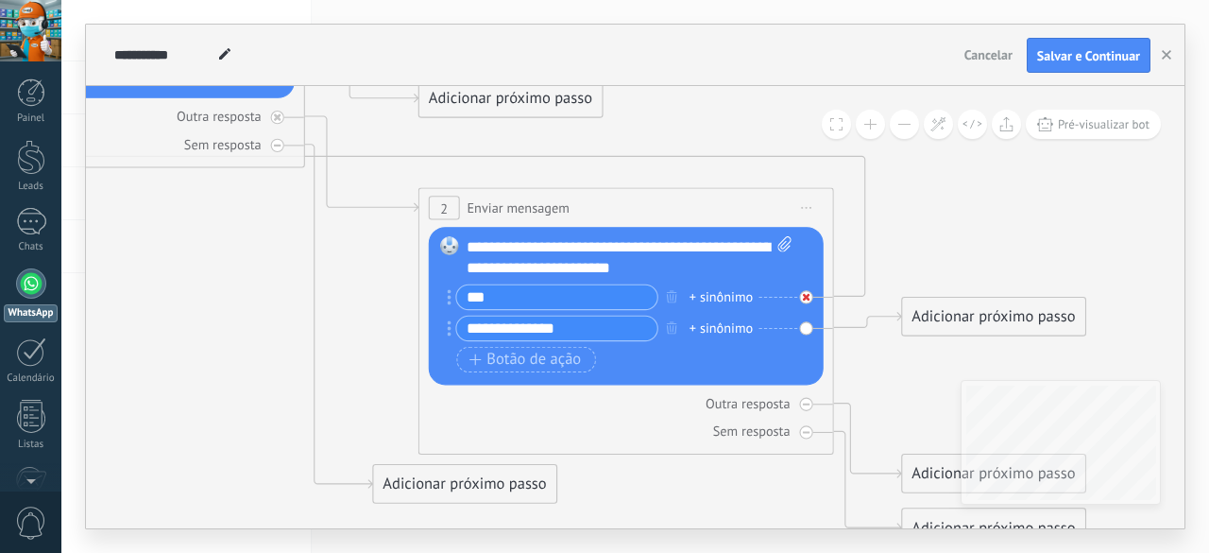
click at [804, 294] on icon at bounding box center [807, 298] width 8 height 8
drag, startPoint x: 974, startPoint y: 360, endPoint x: 981, endPoint y: 252, distance: 107.9
click at [981, 252] on div "Adicionar próximo passo" at bounding box center [993, 253] width 182 height 34
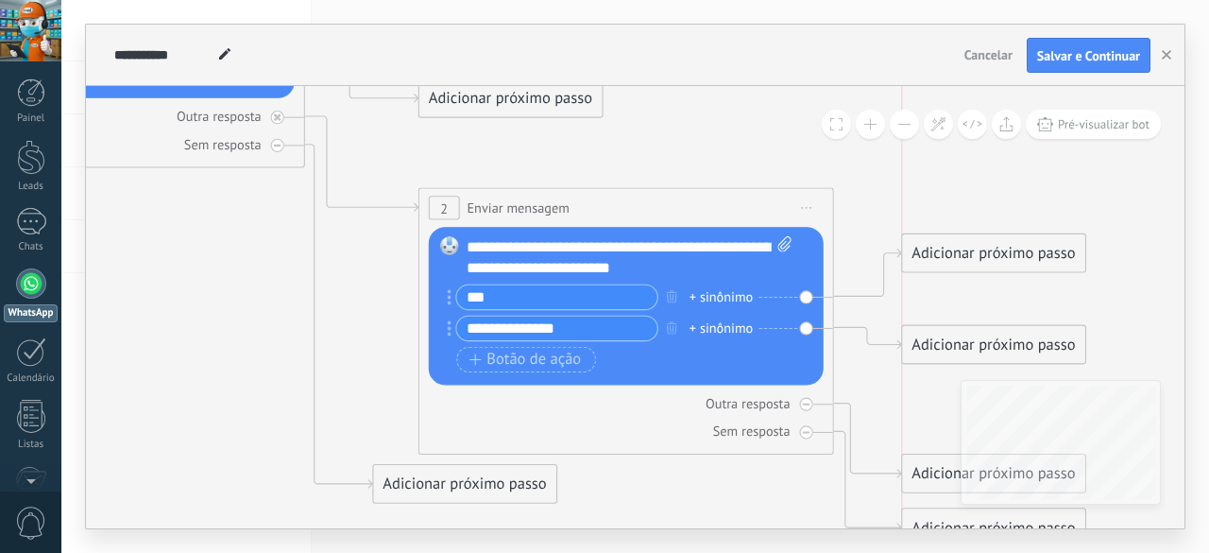
drag, startPoint x: 971, startPoint y: 323, endPoint x: 965, endPoint y: 352, distance: 29.8
click at [965, 352] on div "Adicionar próximo passo" at bounding box center [993, 345] width 182 height 34
click at [977, 254] on div "Adicionar próximo passo" at bounding box center [993, 253] width 182 height 34
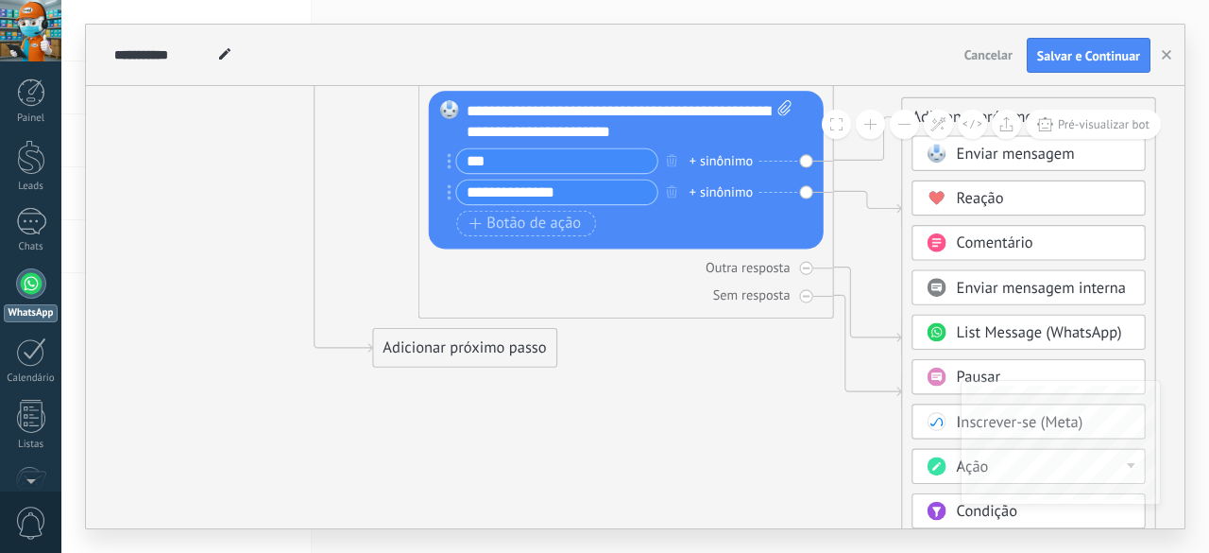
click at [970, 371] on span "Pausar" at bounding box center [978, 377] width 43 height 20
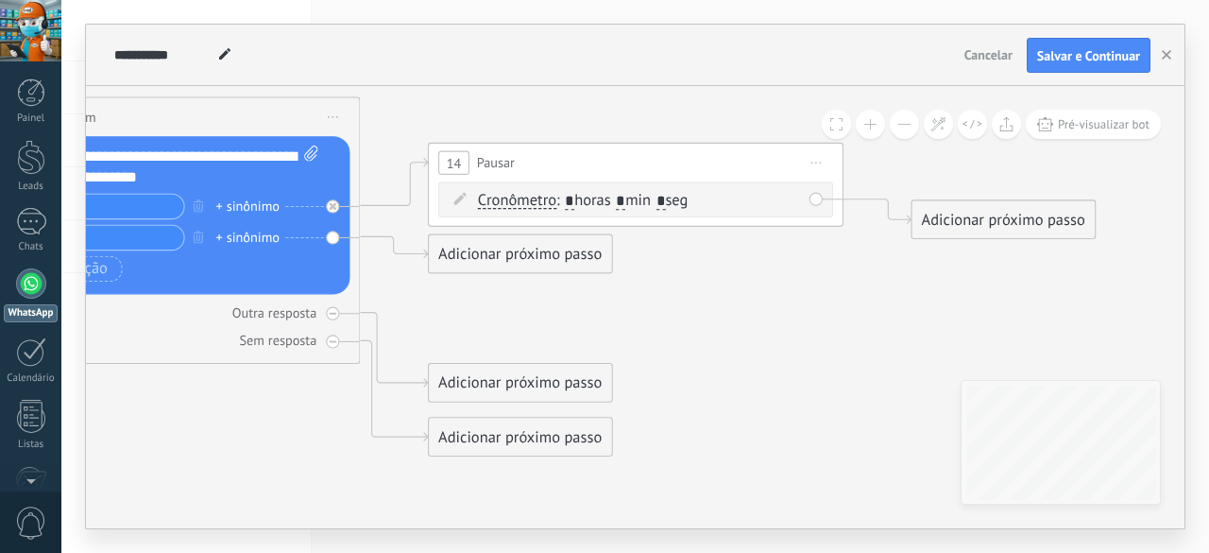
click at [820, 165] on span "Iniciar pré-visualização aqui Renomear Duplicar Excluir" at bounding box center [816, 163] width 33 height 30
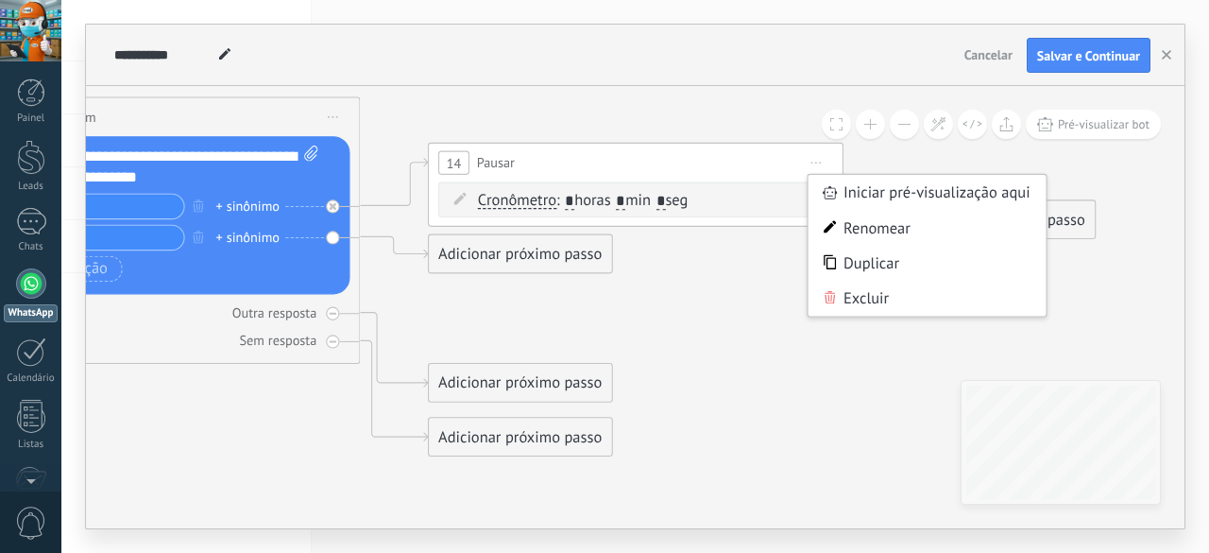
click at [860, 309] on div "Excluir" at bounding box center [928, 298] width 238 height 35
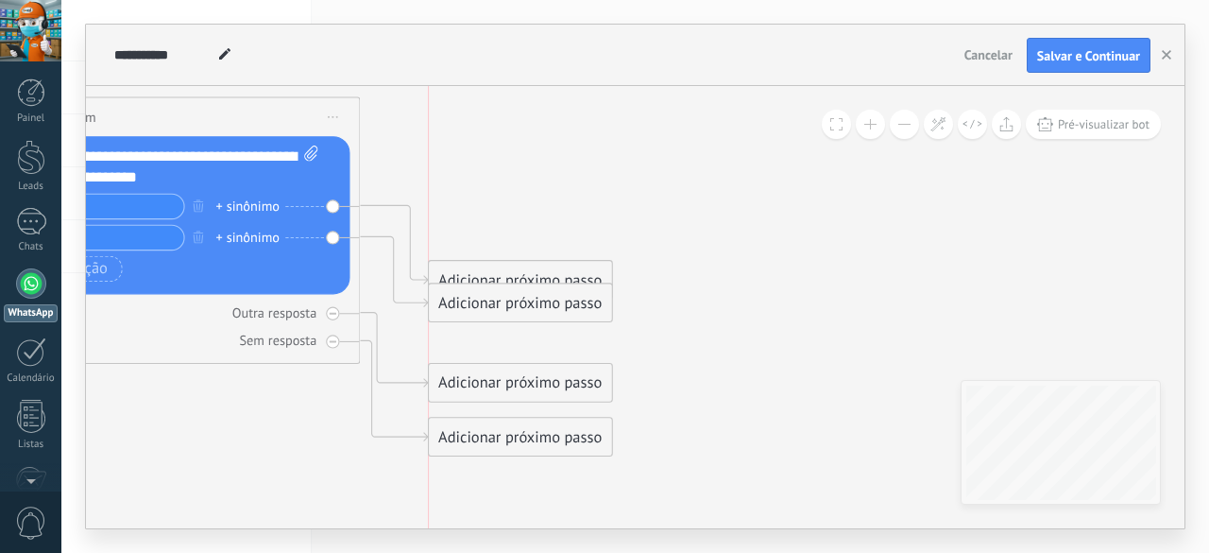
drag, startPoint x: 490, startPoint y: 219, endPoint x: 482, endPoint y: 305, distance: 86.4
click at [482, 304] on div "Adicionar próximo passo" at bounding box center [520, 303] width 182 height 34
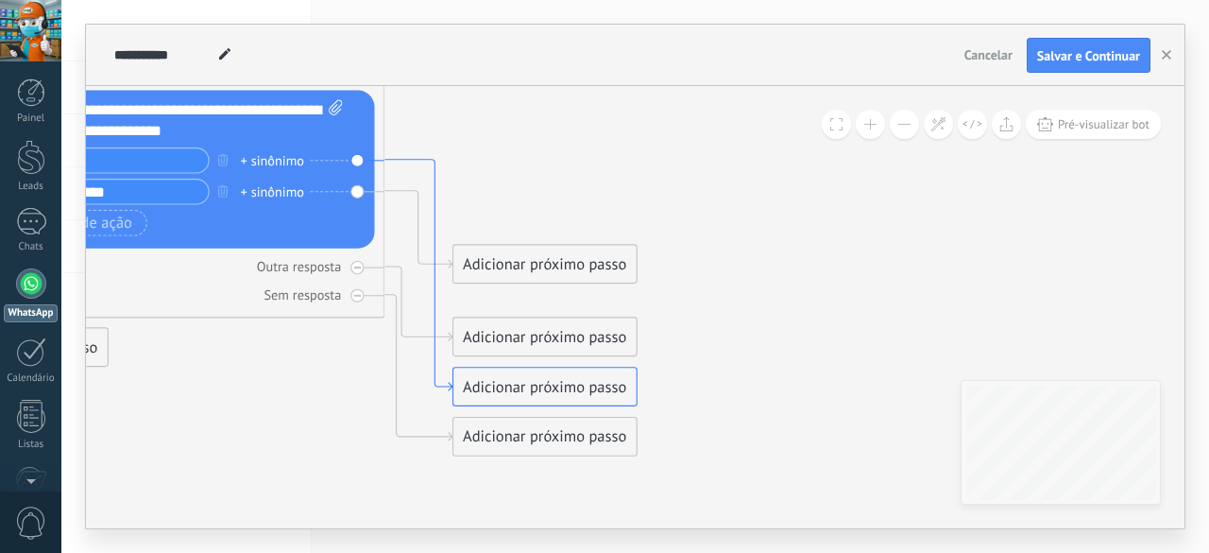
drag, startPoint x: 412, startPoint y: 214, endPoint x: 432, endPoint y: 170, distance: 48.6
click at [433, 168] on icon at bounding box center [419, 275] width 68 height 231
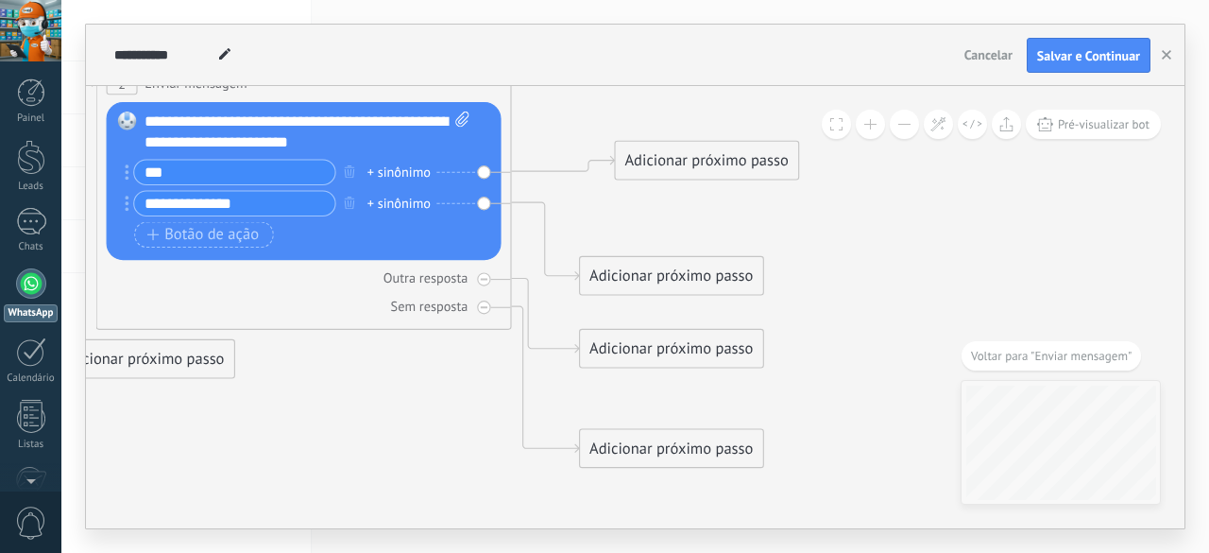
drag, startPoint x: 632, startPoint y: 360, endPoint x: 662, endPoint y: 158, distance: 204.4
click at [662, 158] on div "Adicionar próximo passo" at bounding box center [707, 161] width 182 height 34
click at [719, 162] on div "Adicionar próximo passo" at bounding box center [707, 161] width 182 height 34
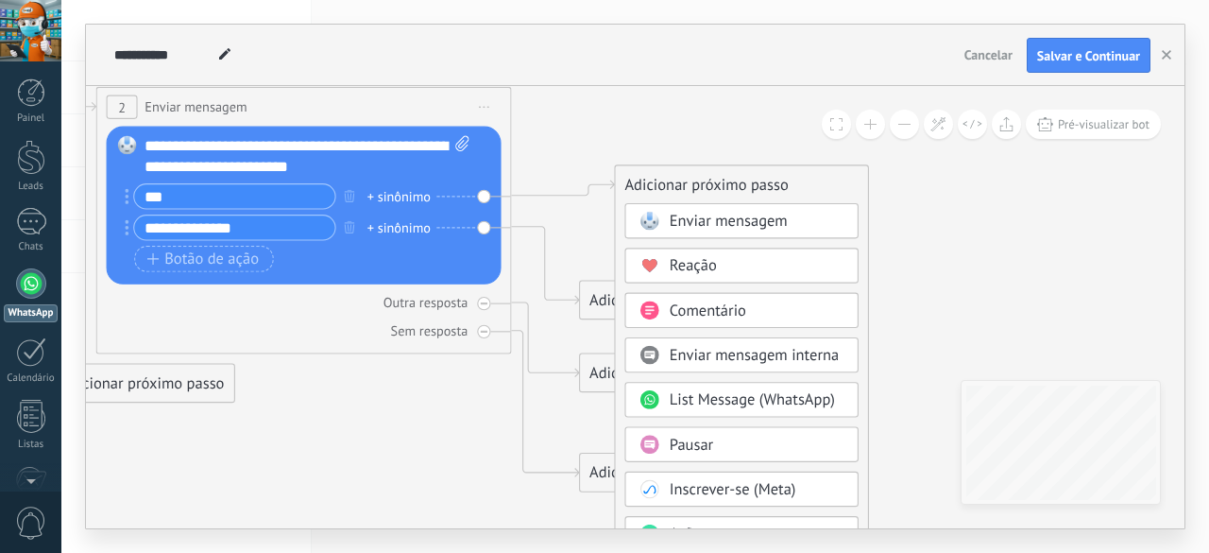
click at [721, 442] on div "Pausar" at bounding box center [757, 445] width 175 height 21
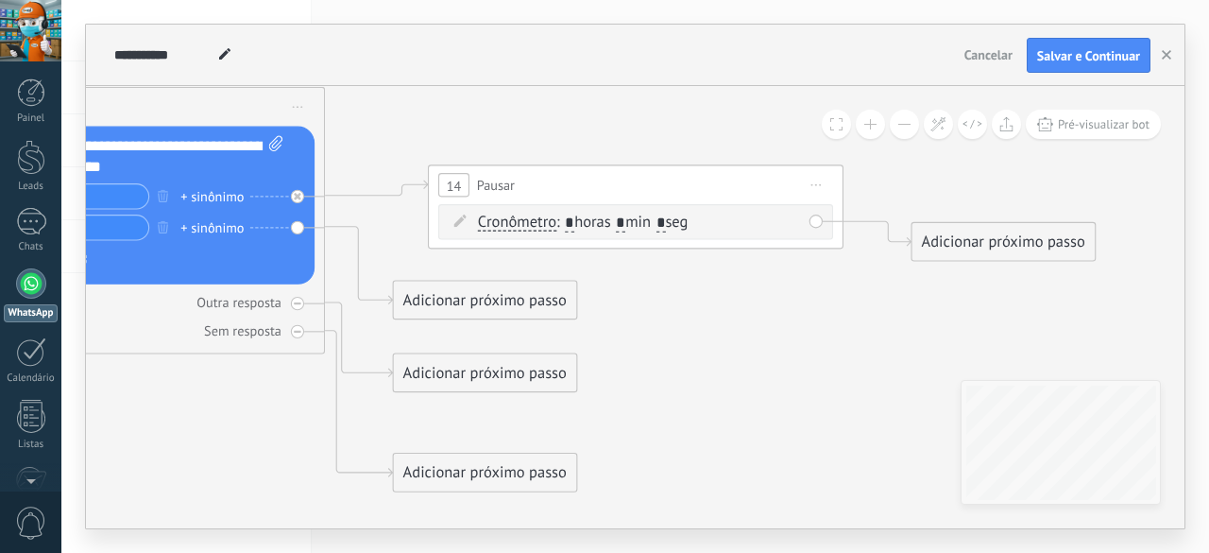
click at [543, 221] on span "Cronômetro" at bounding box center [517, 222] width 78 height 17
click at [543, 221] on button "Cronômetro" at bounding box center [598, 223] width 260 height 38
click at [543, 221] on span "Cronômetro" at bounding box center [580, 223] width 251 height 21
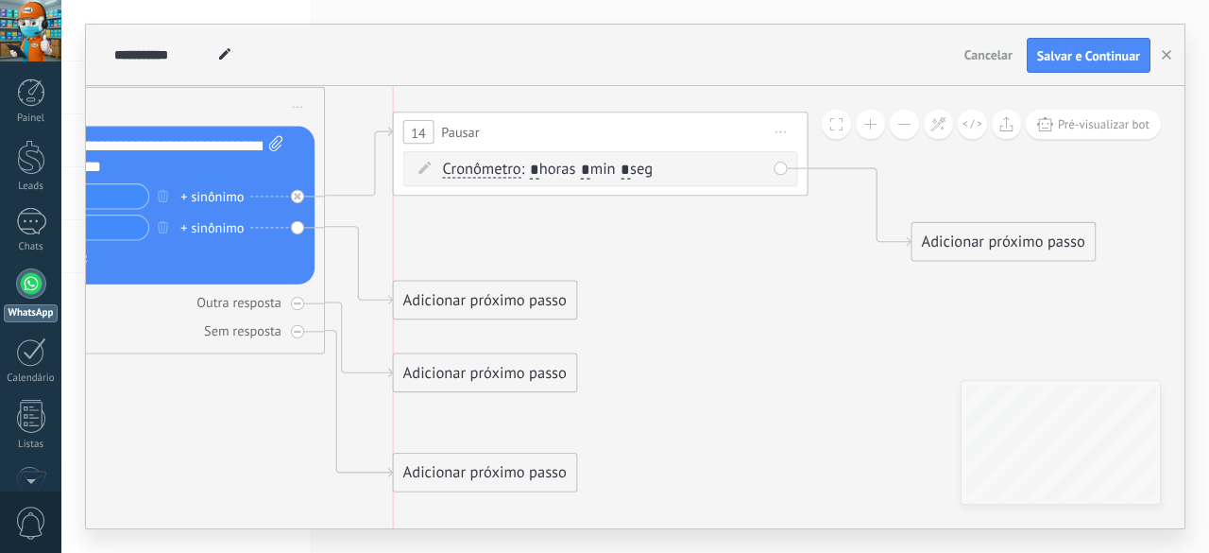
drag, startPoint x: 749, startPoint y: 185, endPoint x: 723, endPoint y: 137, distance: 55.0
click at [723, 137] on div "14 Pausar ****** Iniciar pré-visualização aqui Renomear Duplicar Excluir" at bounding box center [601, 132] width 414 height 39
click at [785, 131] on icon at bounding box center [782, 132] width 10 height 2
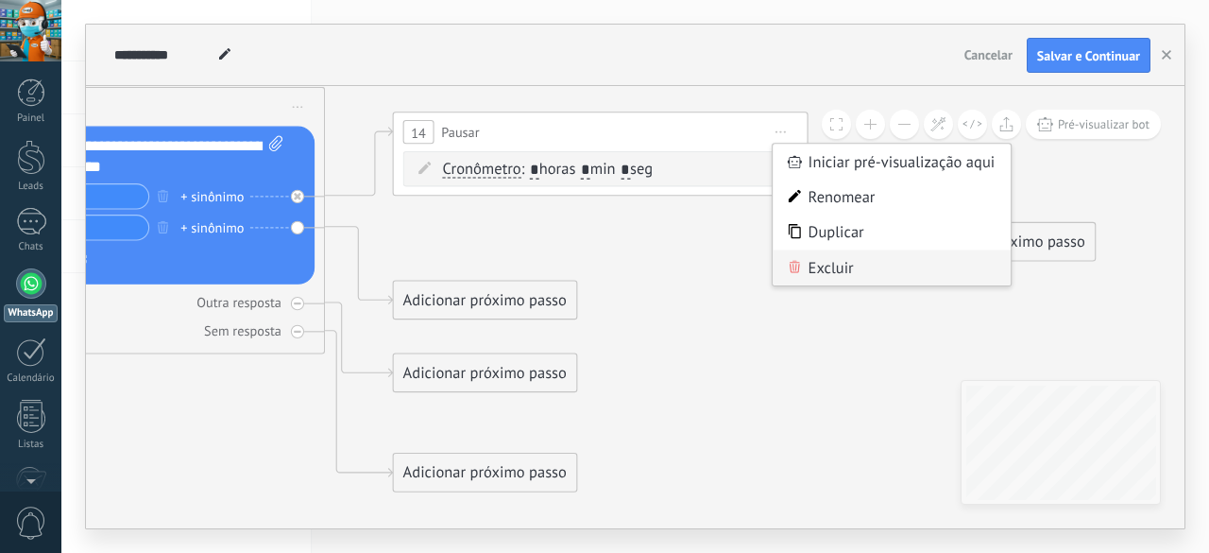
click at [889, 269] on div "Excluir" at bounding box center [892, 267] width 238 height 35
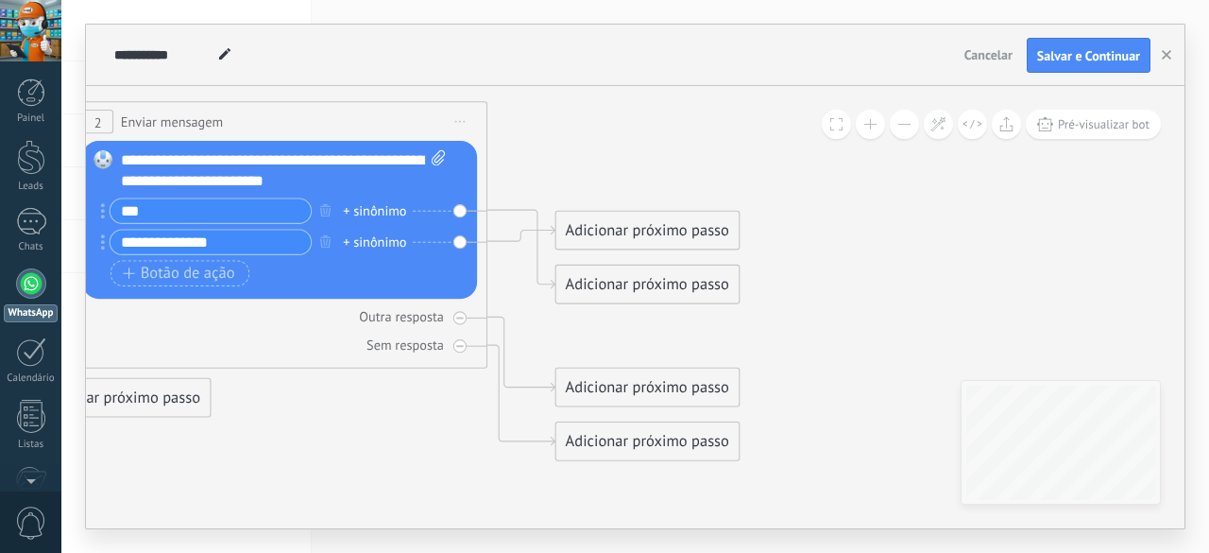
drag, startPoint x: 612, startPoint y: 308, endPoint x: 771, endPoint y: 323, distance: 159.4
drag, startPoint x: 626, startPoint y: 231, endPoint x: 618, endPoint y: 329, distance: 97.7
click at [618, 329] on div "Adicionar próximo passo" at bounding box center [647, 328] width 182 height 34
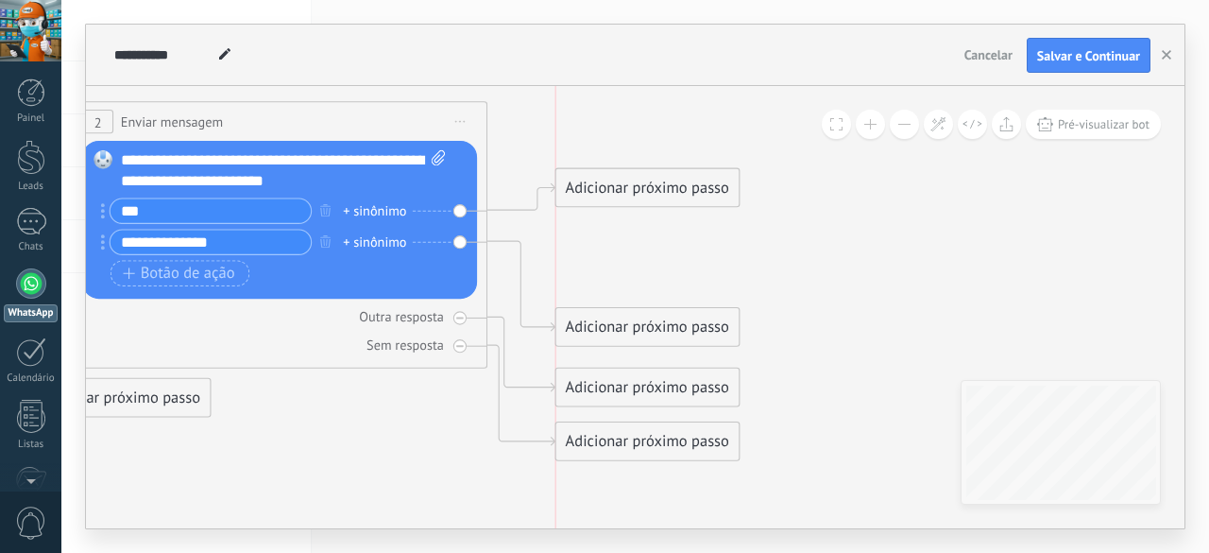
drag, startPoint x: 641, startPoint y: 247, endPoint x: 637, endPoint y: 232, distance: 14.9
click at [640, 182] on div "Adicionar próximo passo" at bounding box center [647, 188] width 182 height 34
click at [648, 318] on div "Adicionar próximo passo" at bounding box center [647, 328] width 182 height 34
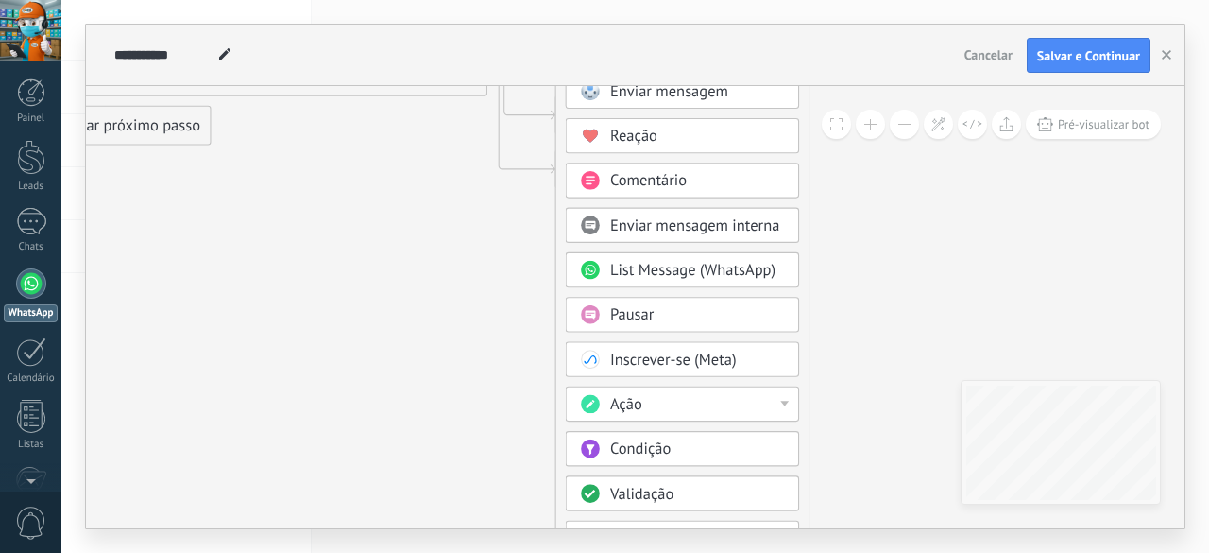
click at [693, 407] on div "Ação" at bounding box center [697, 405] width 175 height 21
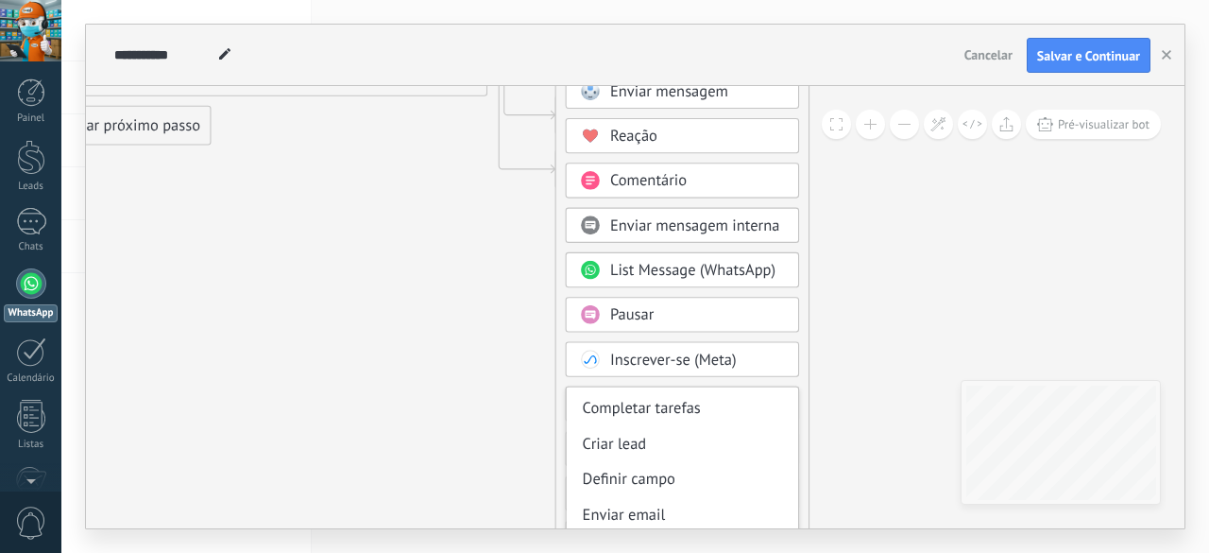
scroll to position [189, 0]
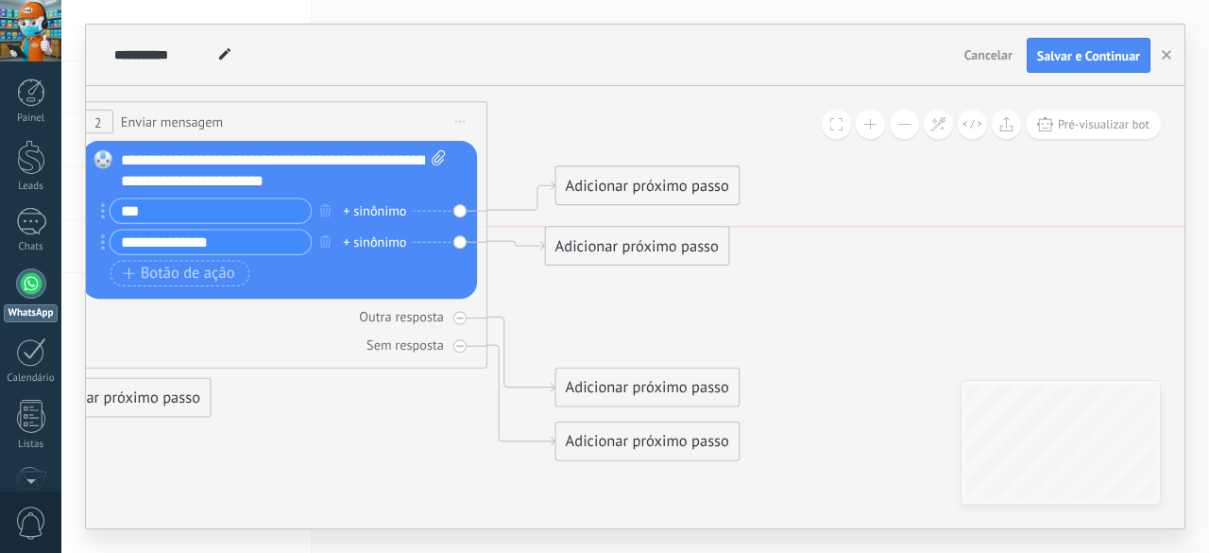
drag, startPoint x: 697, startPoint y: 299, endPoint x: 659, endPoint y: 248, distance: 63.5
click at [659, 248] on div "Adicionar próximo passo" at bounding box center [637, 247] width 182 height 34
click at [646, 163] on div "Adicionar próximo passo" at bounding box center [637, 158] width 182 height 34
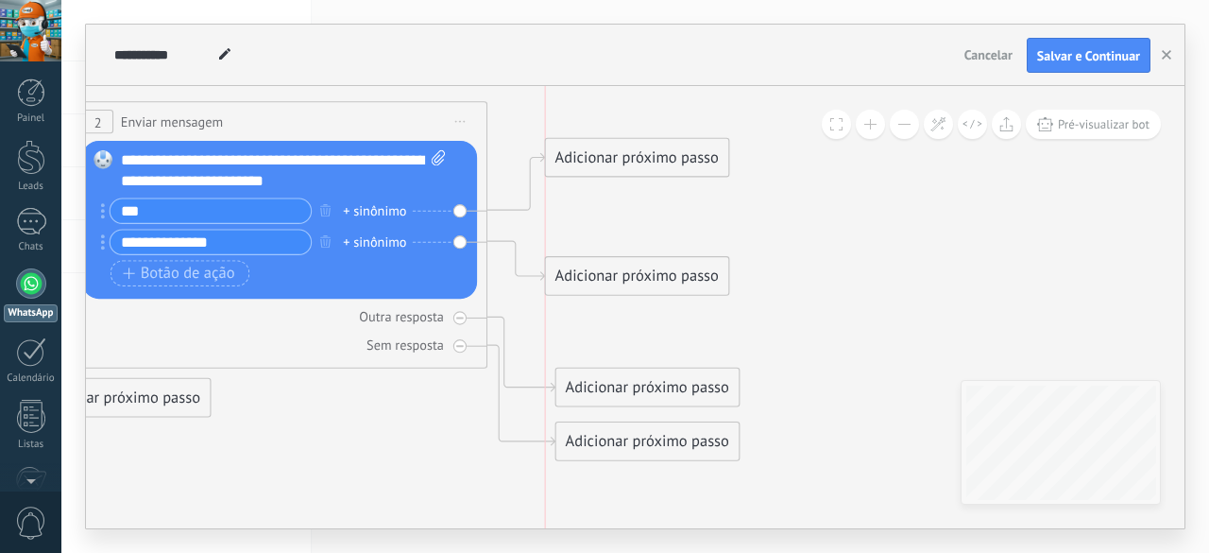
drag, startPoint x: 642, startPoint y: 230, endPoint x: 640, endPoint y: 262, distance: 31.2
click at [640, 262] on div "Adicionar próximo passo" at bounding box center [637, 277] width 182 height 34
click at [659, 269] on div "Adicionar próximo passo" at bounding box center [637, 277] width 182 height 34
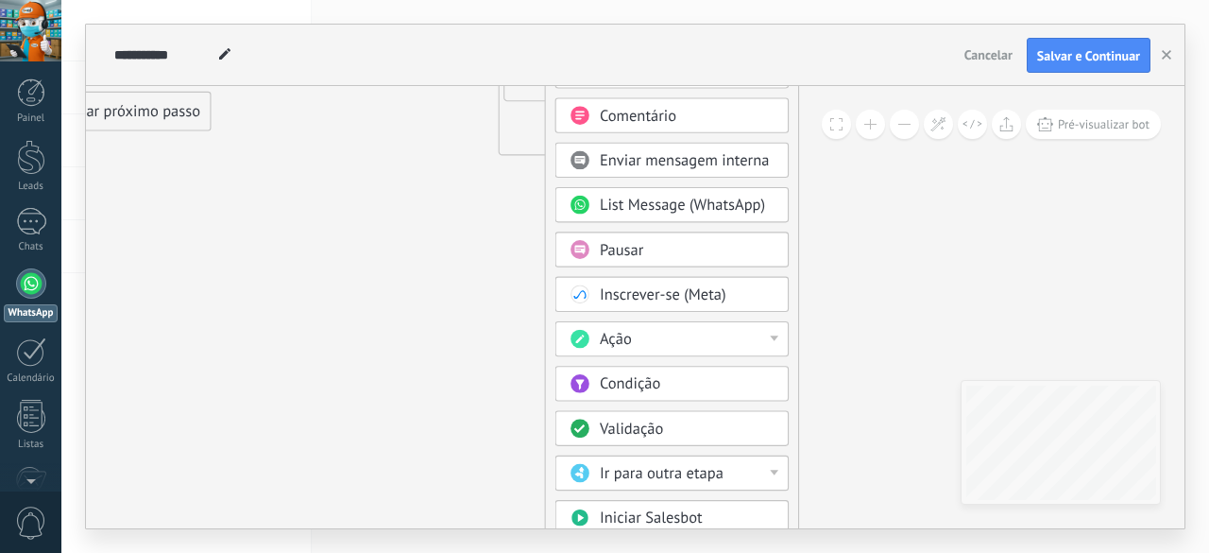
click at [740, 464] on div "Ir para outra etapa" at bounding box center [687, 474] width 175 height 21
click at [688, 471] on div "1: Enviar mensagem" at bounding box center [671, 473] width 231 height 35
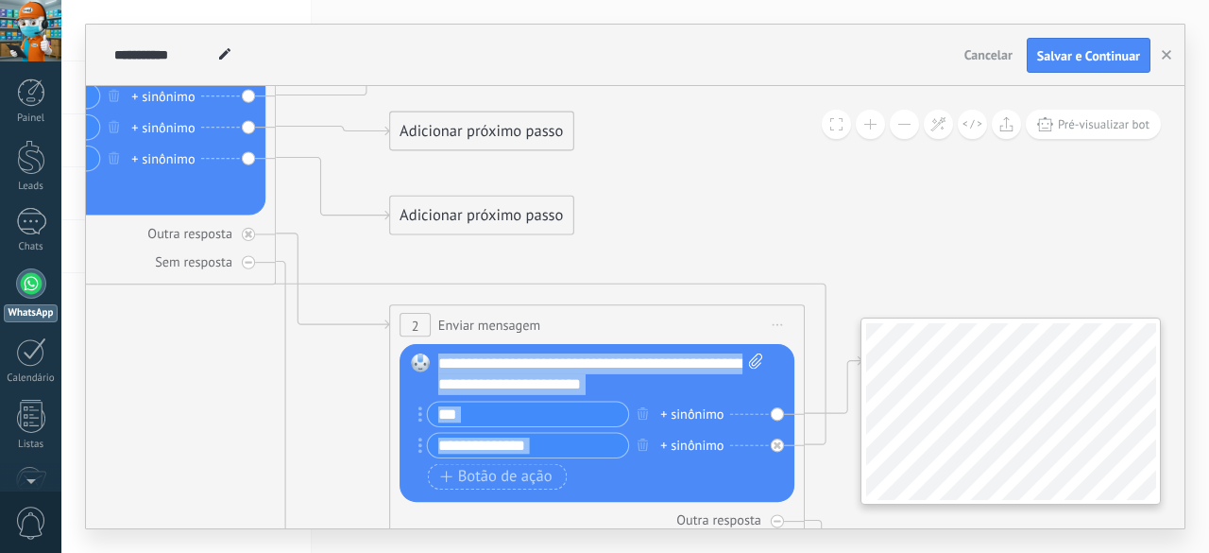
click at [1062, 492] on div "**********" at bounding box center [635, 307] width 1099 height 442
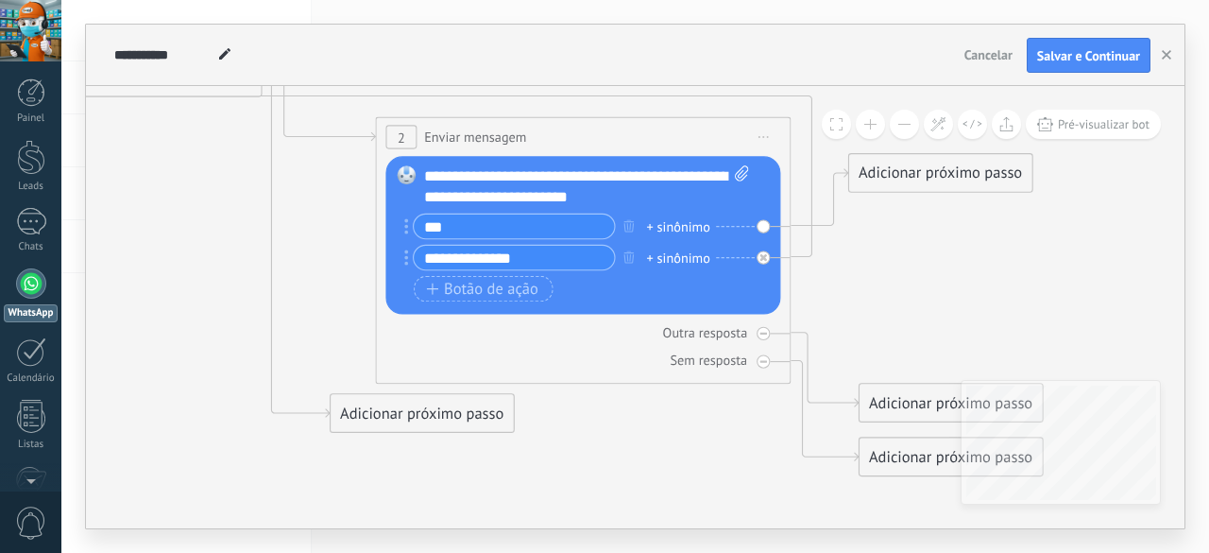
drag, startPoint x: 215, startPoint y: 438, endPoint x: 128, endPoint y: 242, distance: 214.9
click at [128, 242] on icon at bounding box center [287, 104] width 2409 height 1784
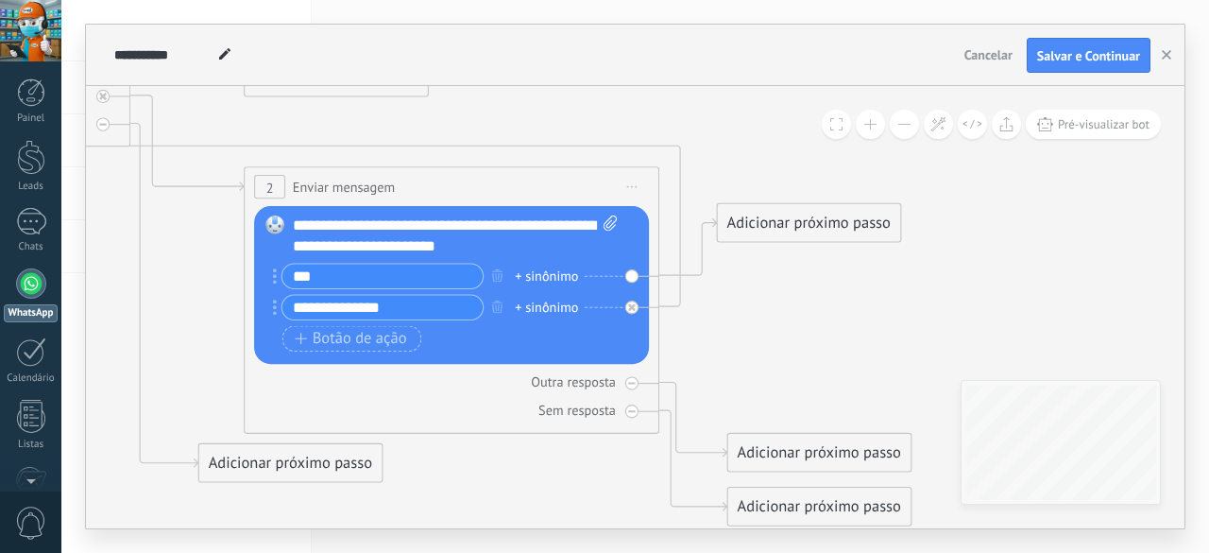
drag, startPoint x: 974, startPoint y: 299, endPoint x: 831, endPoint y: 351, distance: 151.8
click at [831, 351] on icon at bounding box center [155, 153] width 2409 height 1784
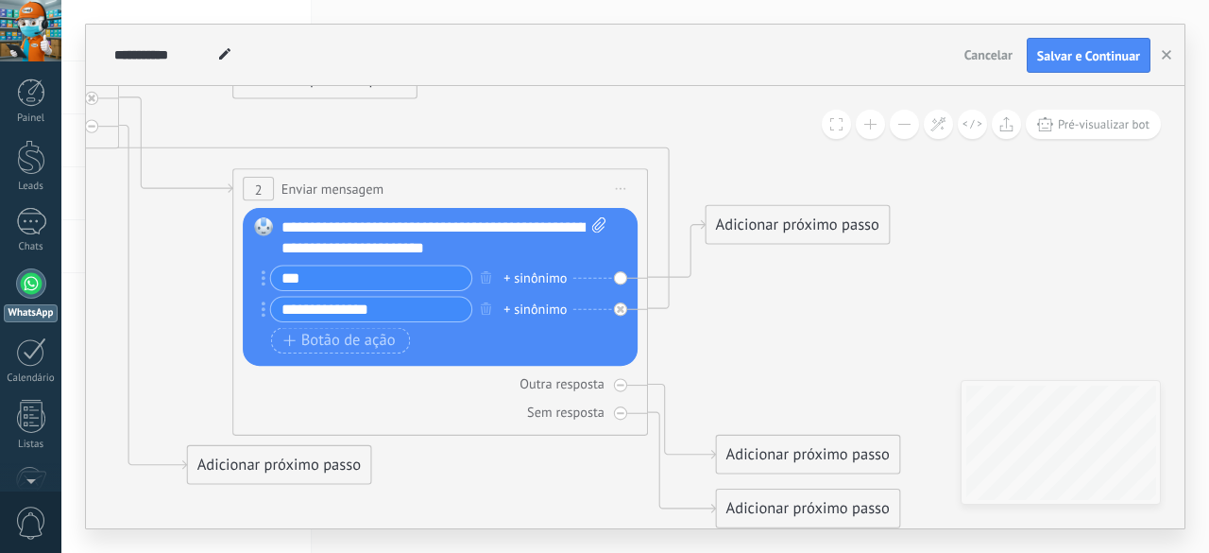
click at [837, 231] on div "Adicionar próximo passo" at bounding box center [798, 225] width 182 height 34
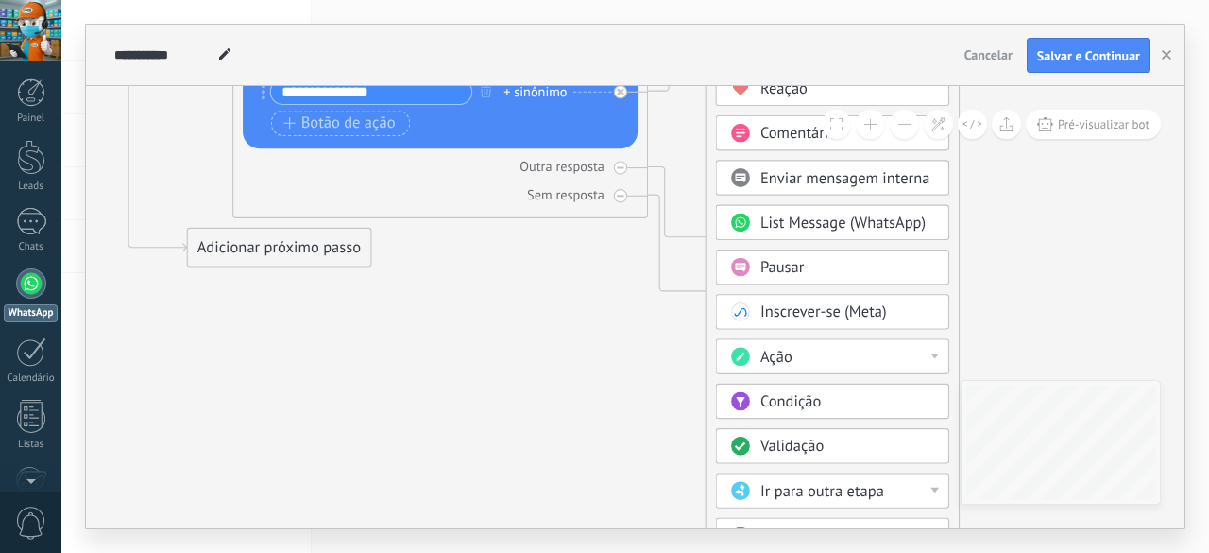
click at [873, 349] on div "Ação" at bounding box center [847, 358] width 175 height 21
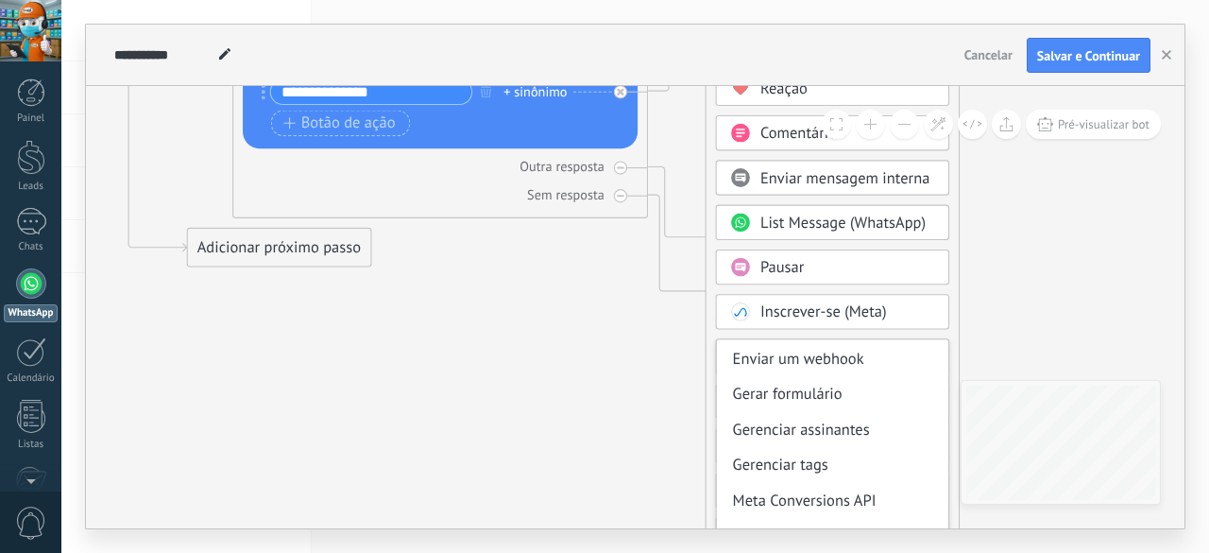
scroll to position [250, 0]
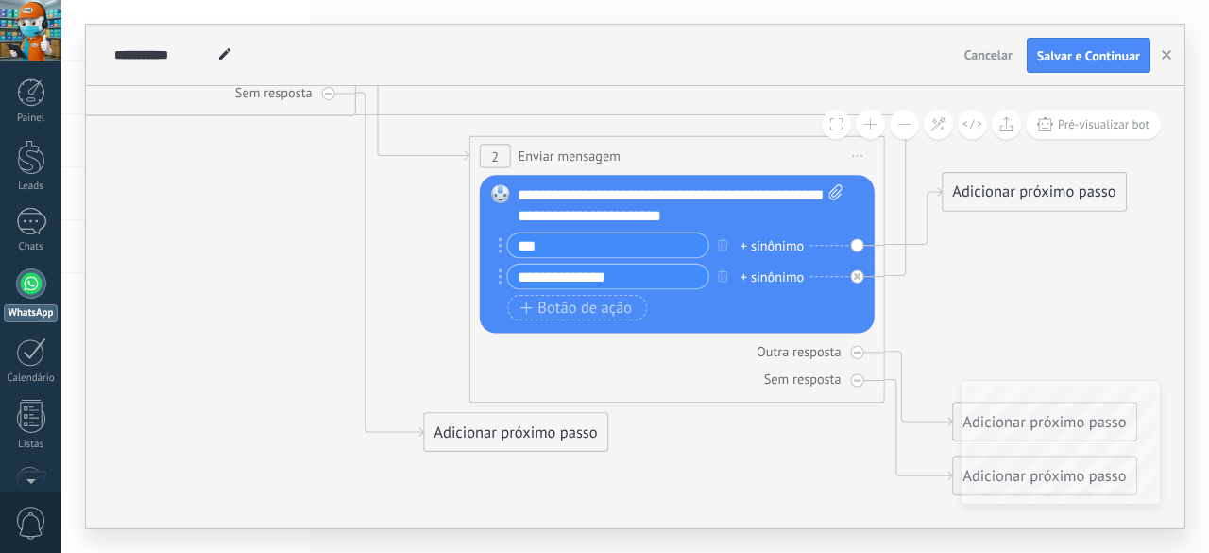
drag, startPoint x: 792, startPoint y: 279, endPoint x: 1030, endPoint y: 330, distance: 243.5
click at [1030, 330] on icon at bounding box center [380, 123] width 2409 height 1784
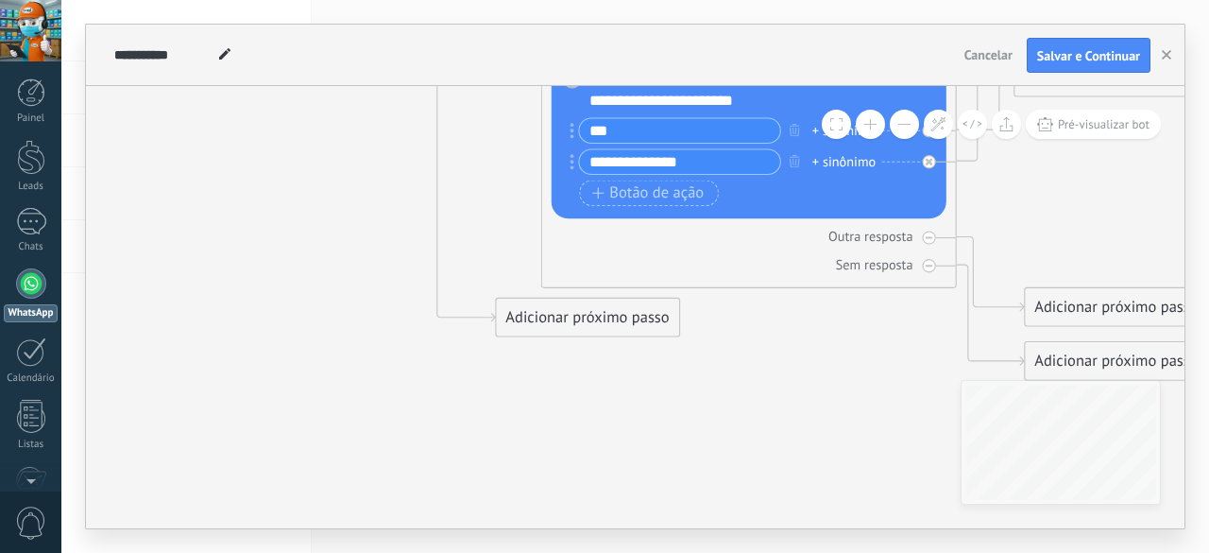
drag, startPoint x: 654, startPoint y: 435, endPoint x: 718, endPoint y: 408, distance: 69.8
click at [723, 408] on icon at bounding box center [452, 8] width 2409 height 1784
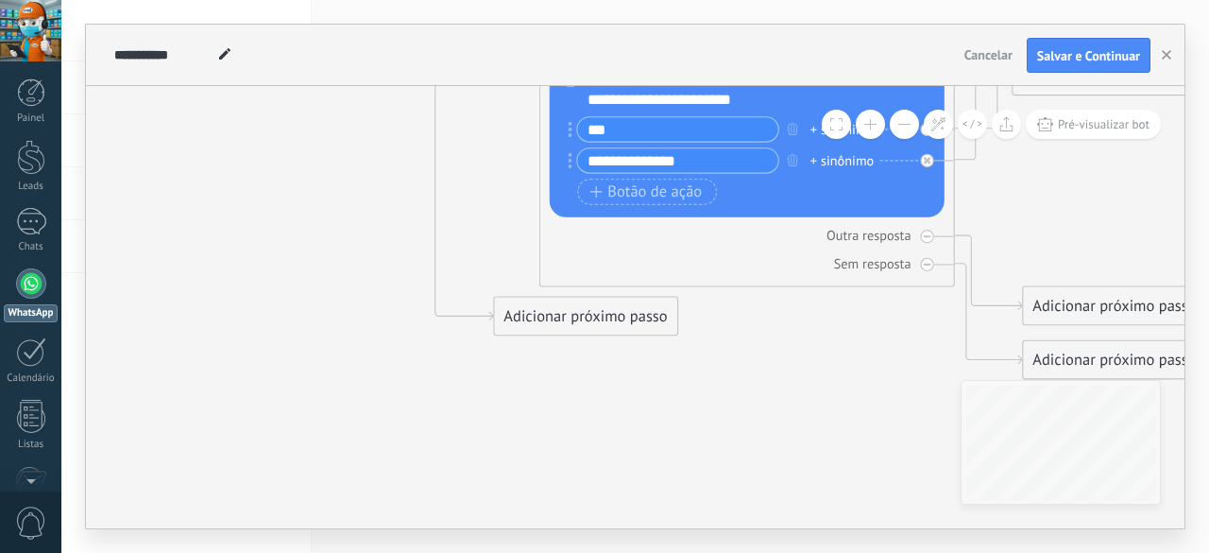
click at [903, 129] on button at bounding box center [904, 124] width 29 height 29
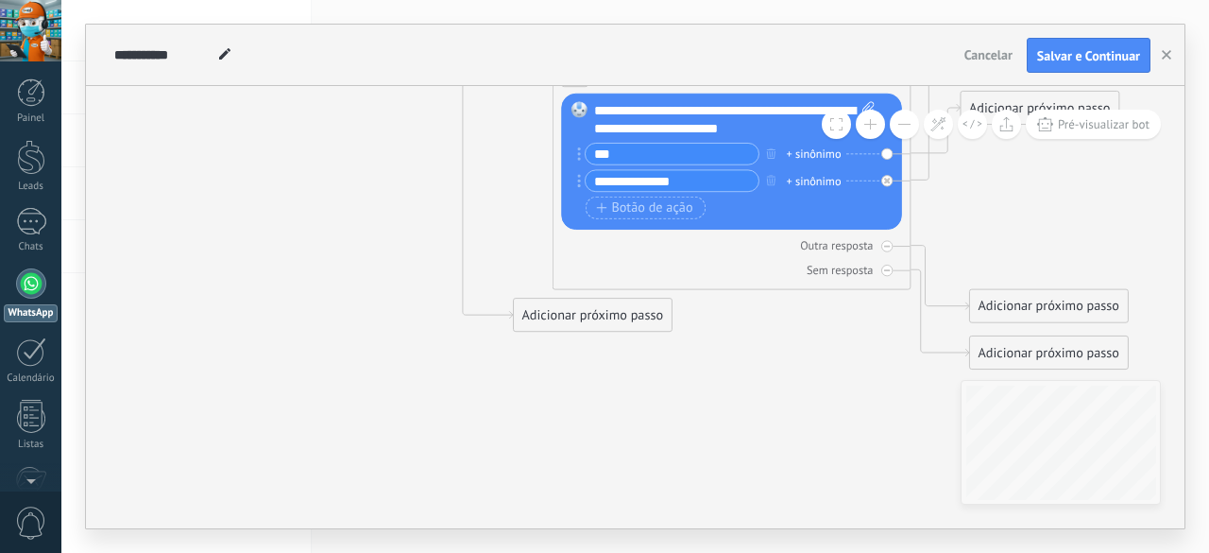
click at [903, 129] on button at bounding box center [904, 124] width 29 height 29
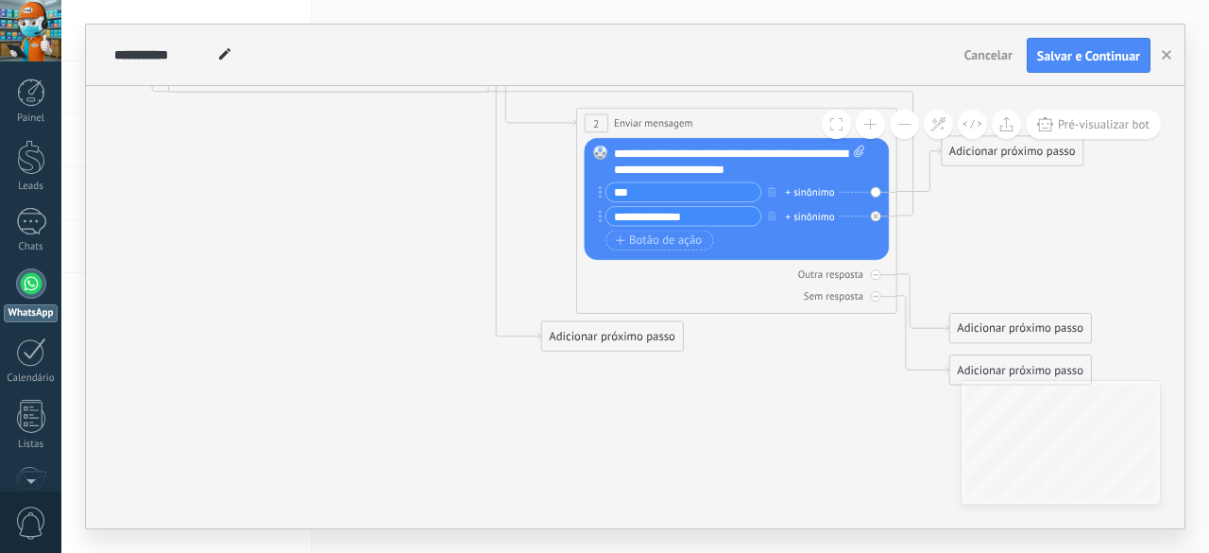
drag, startPoint x: 725, startPoint y: 383, endPoint x: 788, endPoint y: 524, distance: 154.8
click at [788, 524] on icon at bounding box center [508, 98] width 1859 height 1376
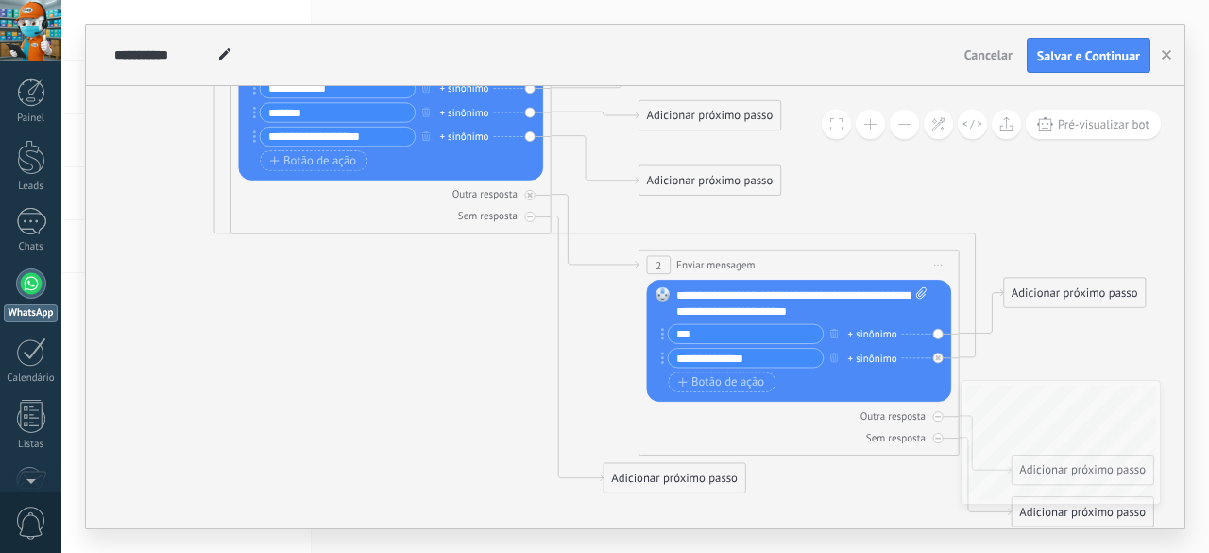
drag, startPoint x: 372, startPoint y: 366, endPoint x: 374, endPoint y: 504, distance: 137.9
click at [374, 504] on icon at bounding box center [570, 239] width 1859 height 1376
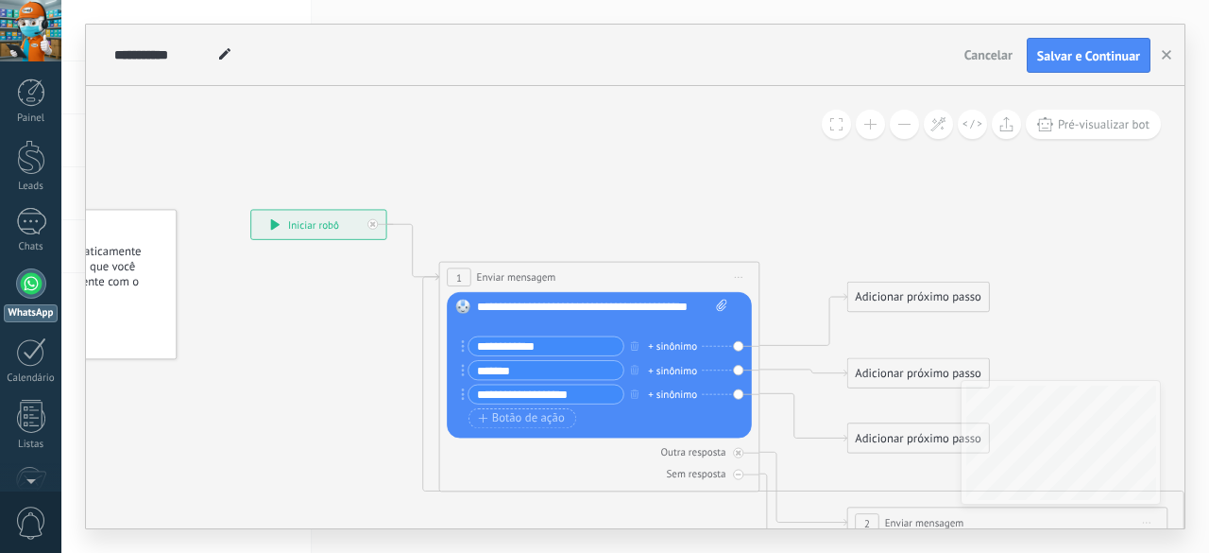
drag, startPoint x: 931, startPoint y: 250, endPoint x: 1139, endPoint y: 370, distance: 240.0
click at [1139, 370] on icon at bounding box center [779, 496] width 1859 height 1376
click at [1085, 58] on span "Salvar e Continuar" at bounding box center [1088, 55] width 103 height 13
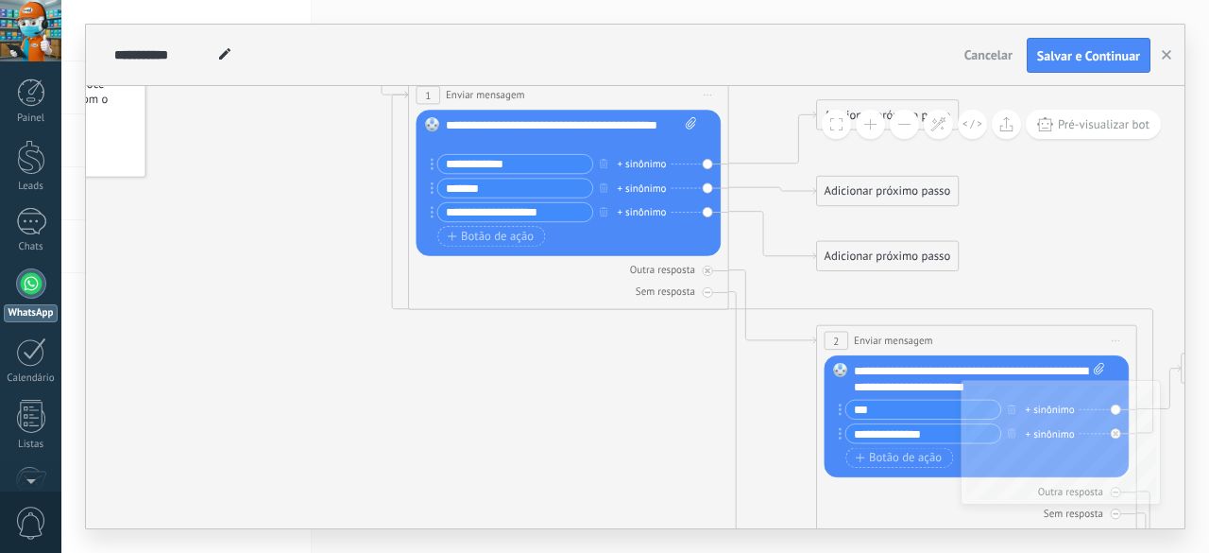
drag, startPoint x: 291, startPoint y: 469, endPoint x: 227, endPoint y: 277, distance: 203.1
click at [227, 277] on icon at bounding box center [748, 315] width 1859 height 1376
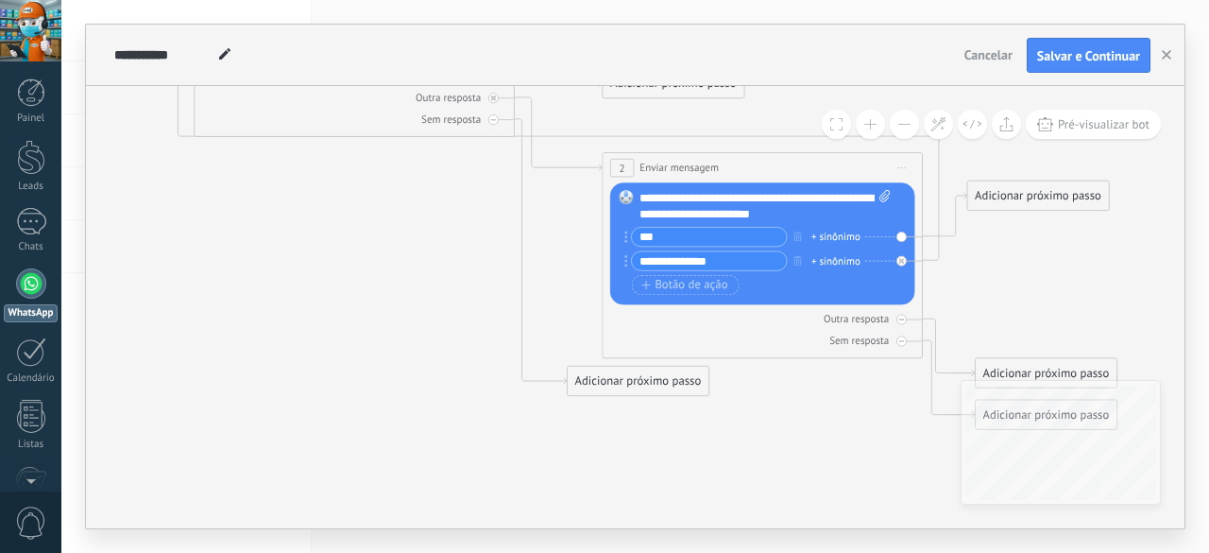
drag, startPoint x: 469, startPoint y: 437, endPoint x: 287, endPoint y: 275, distance: 244.2
click at [287, 275] on icon at bounding box center [533, 142] width 1859 height 1376
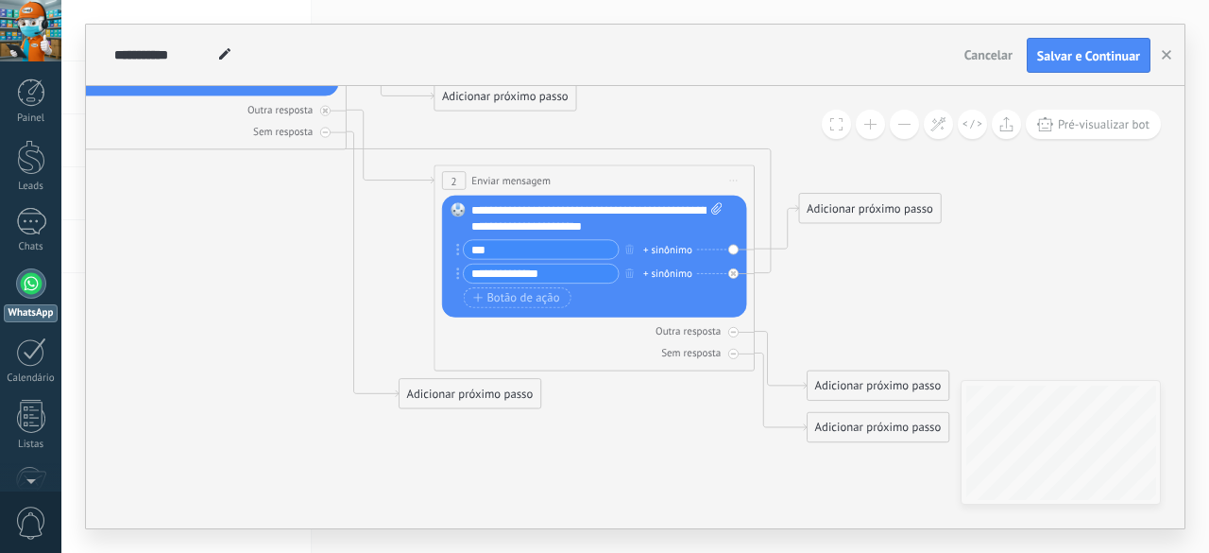
drag, startPoint x: 355, startPoint y: 335, endPoint x: 236, endPoint y: 332, distance: 119.1
click at [236, 332] on icon at bounding box center [365, 154] width 1859 height 1376
click at [843, 210] on div "Adicionar próximo passo" at bounding box center [869, 209] width 141 height 26
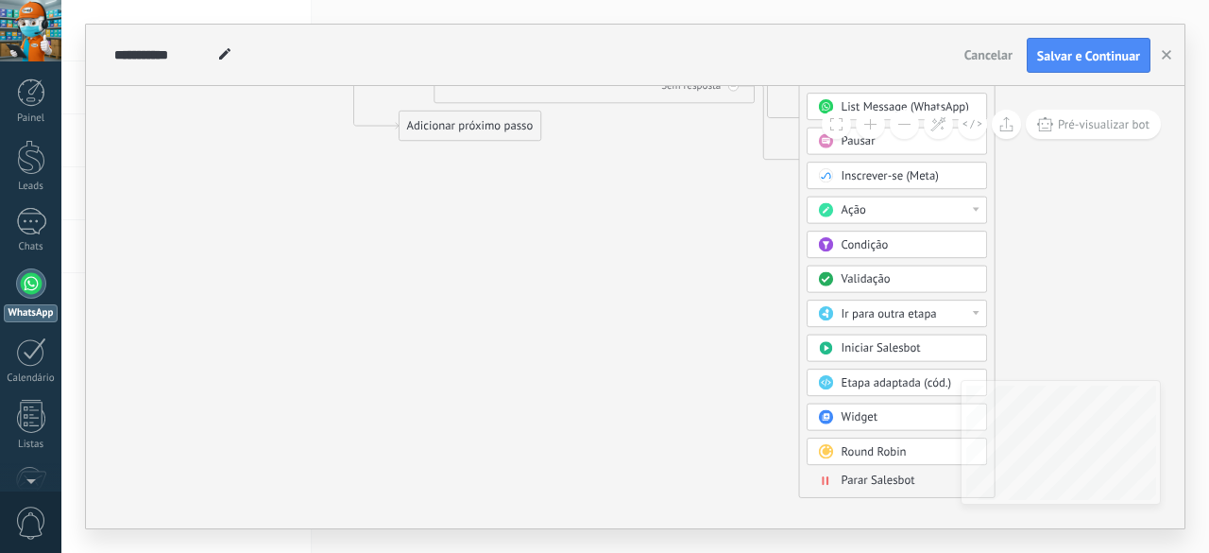
click at [881, 473] on span "Parar Salesbot" at bounding box center [879, 480] width 74 height 15
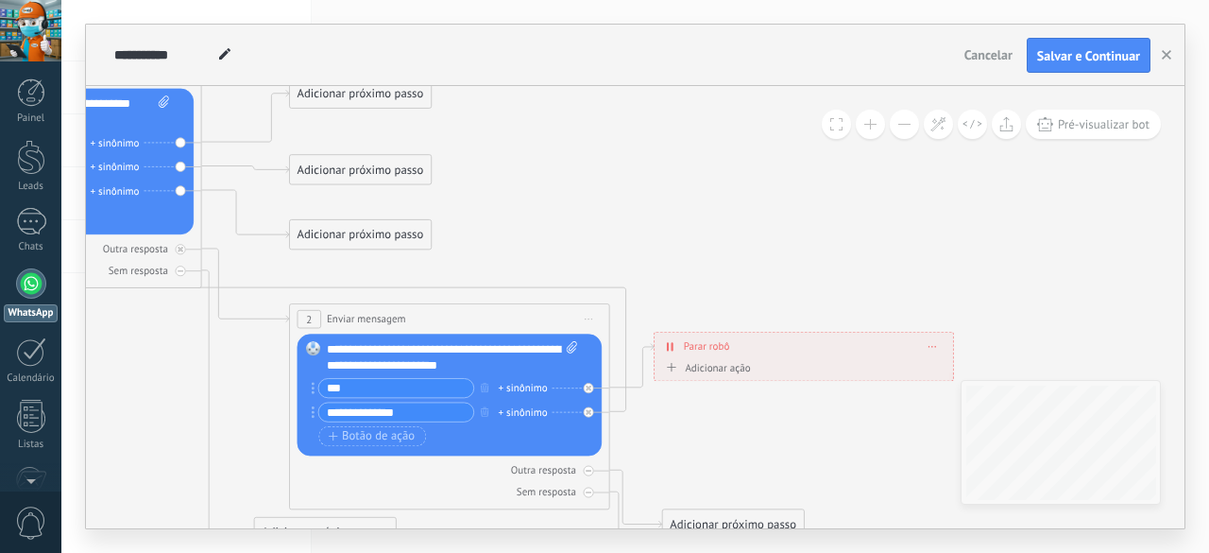
drag, startPoint x: 873, startPoint y: 441, endPoint x: 947, endPoint y: 499, distance: 94.3
click at [947, 499] on icon at bounding box center [221, 293] width 1859 height 1376
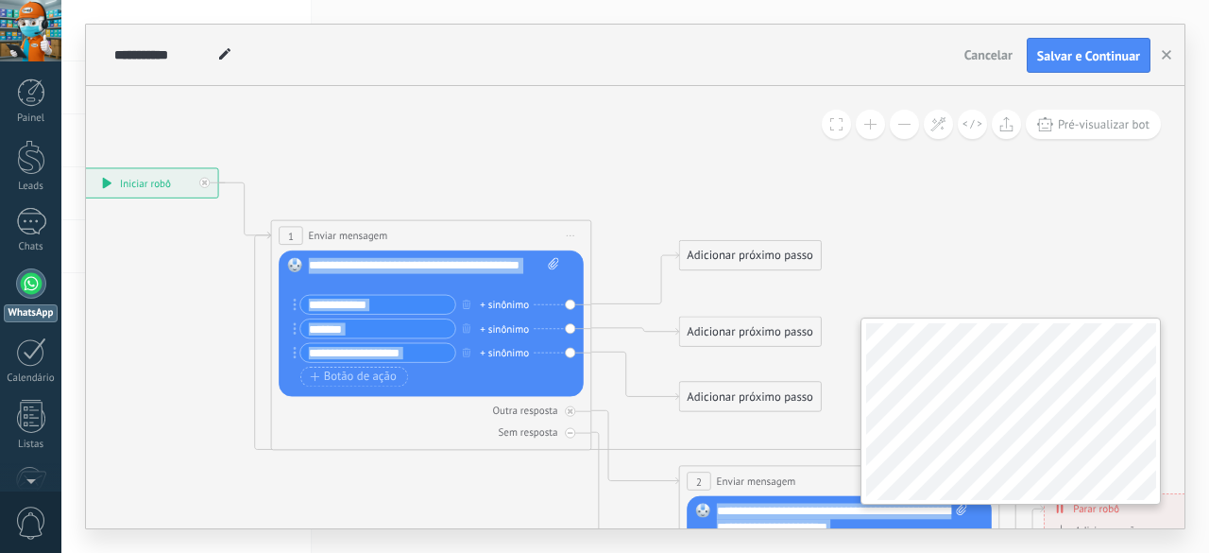
click at [1034, 350] on div "**********" at bounding box center [635, 307] width 1099 height 442
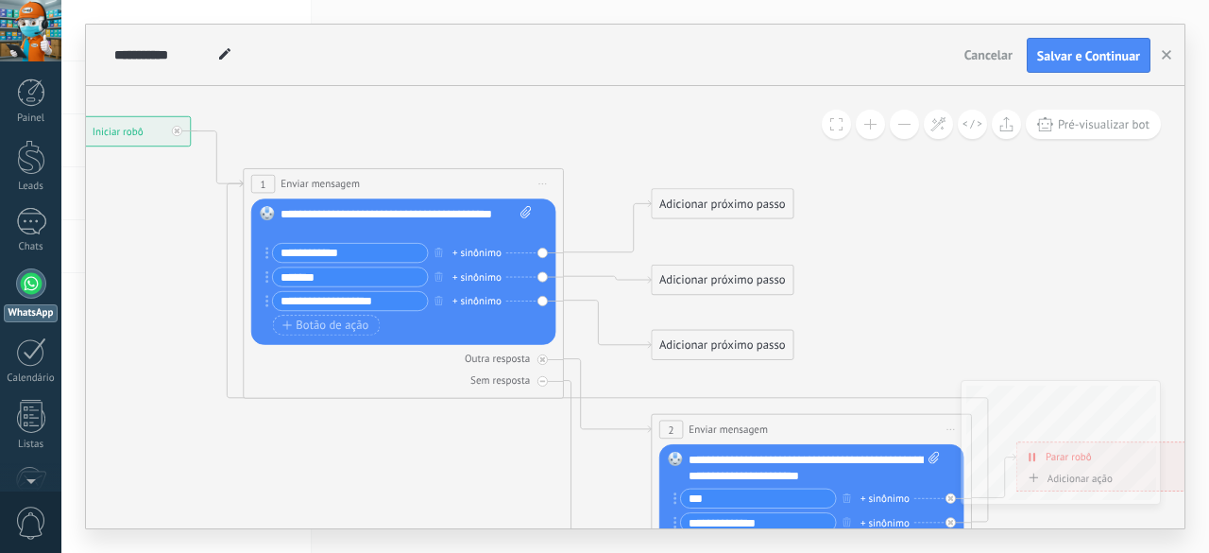
click at [426, 483] on icon at bounding box center [582, 404] width 1859 height 1376
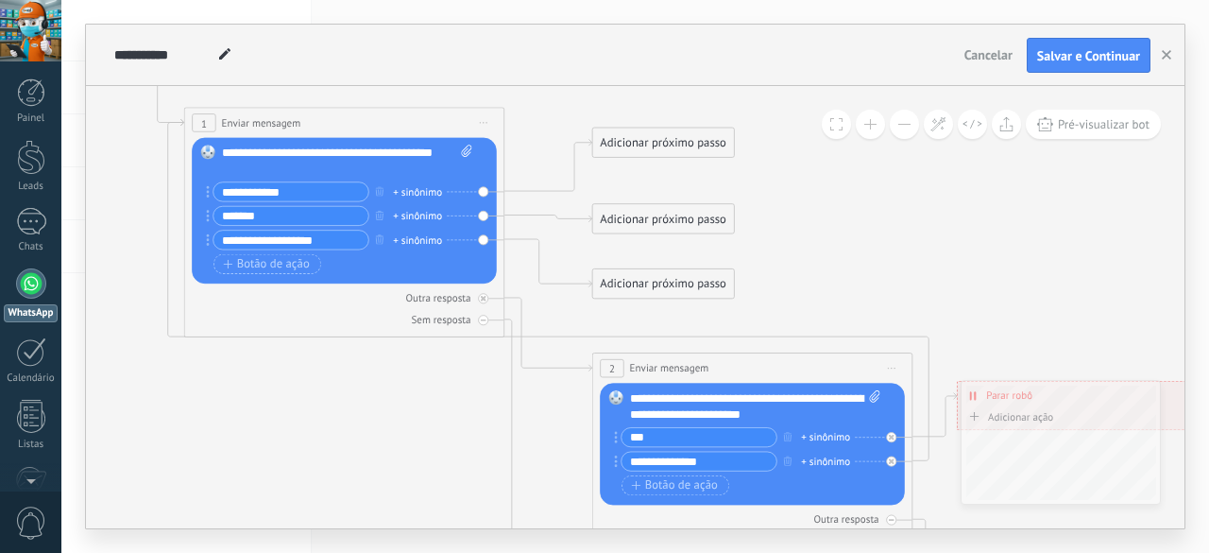
drag, startPoint x: 426, startPoint y: 479, endPoint x: 367, endPoint y: 418, distance: 84.8
click at [367, 418] on icon at bounding box center [524, 342] width 1859 height 1376
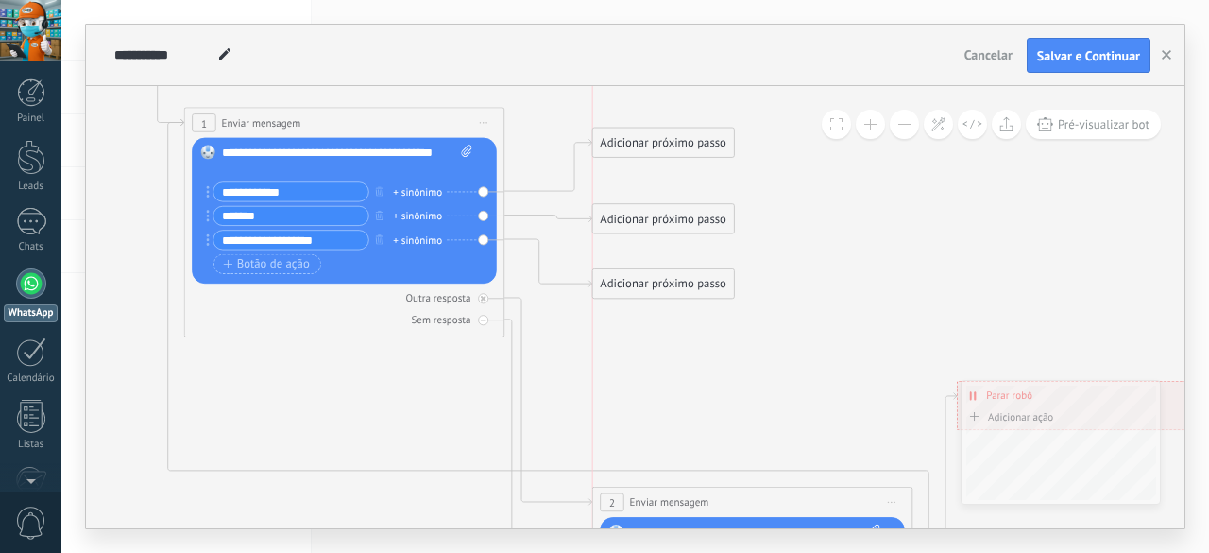
drag, startPoint x: 693, startPoint y: 367, endPoint x: 701, endPoint y: 456, distance: 90.1
click at [697, 502] on span "Enviar mensagem" at bounding box center [669, 502] width 79 height 15
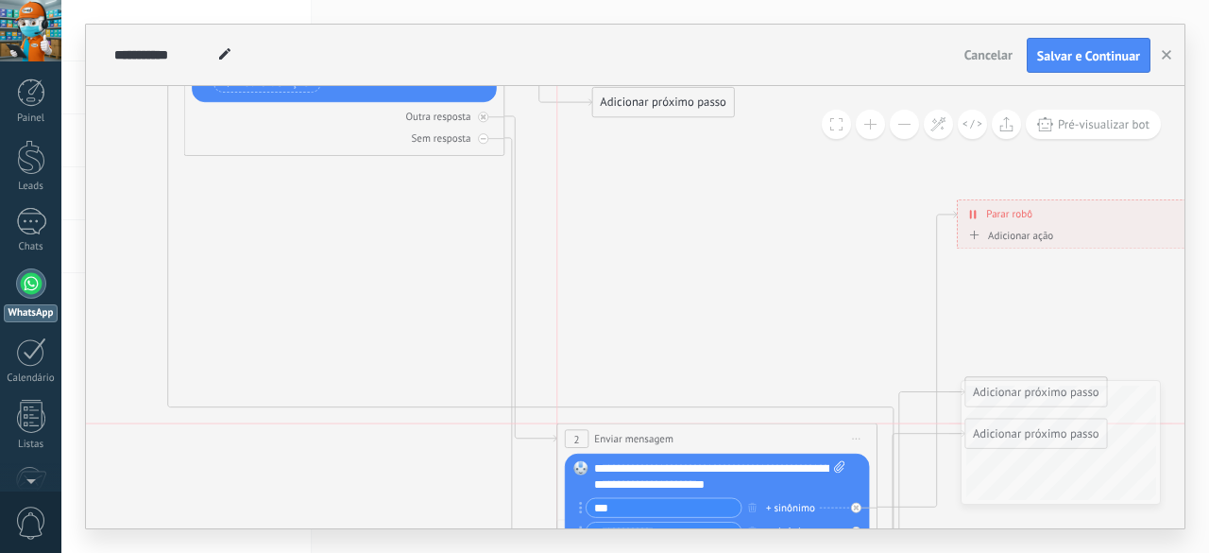
drag, startPoint x: 738, startPoint y: 316, endPoint x: 696, endPoint y: 435, distance: 126.1
click at [696, 435] on div "**********" at bounding box center [716, 438] width 319 height 29
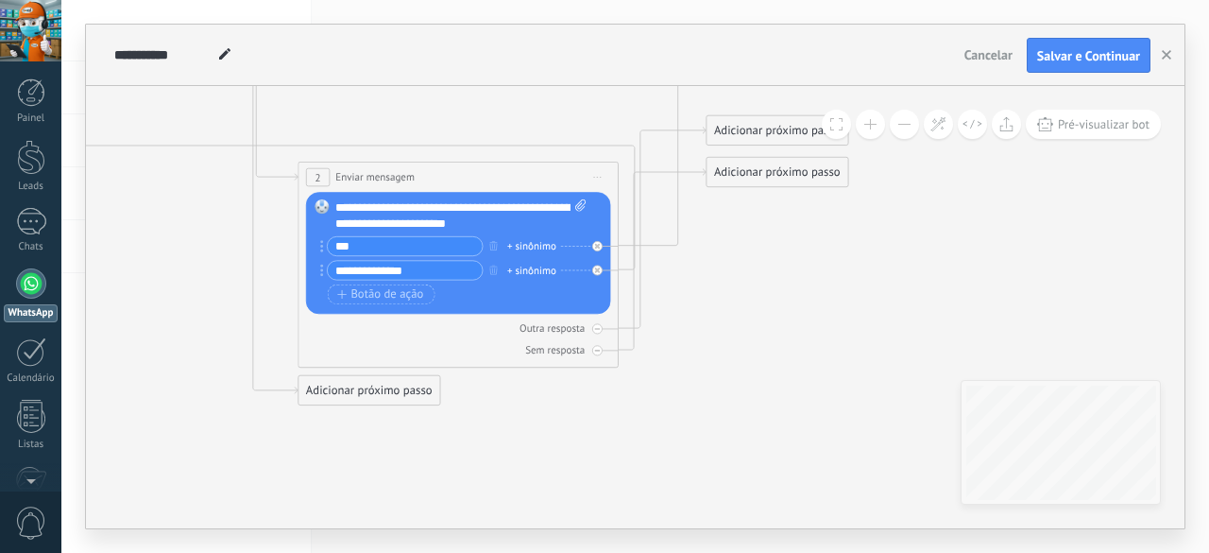
drag, startPoint x: 469, startPoint y: 438, endPoint x: 208, endPoint y: 266, distance: 313.1
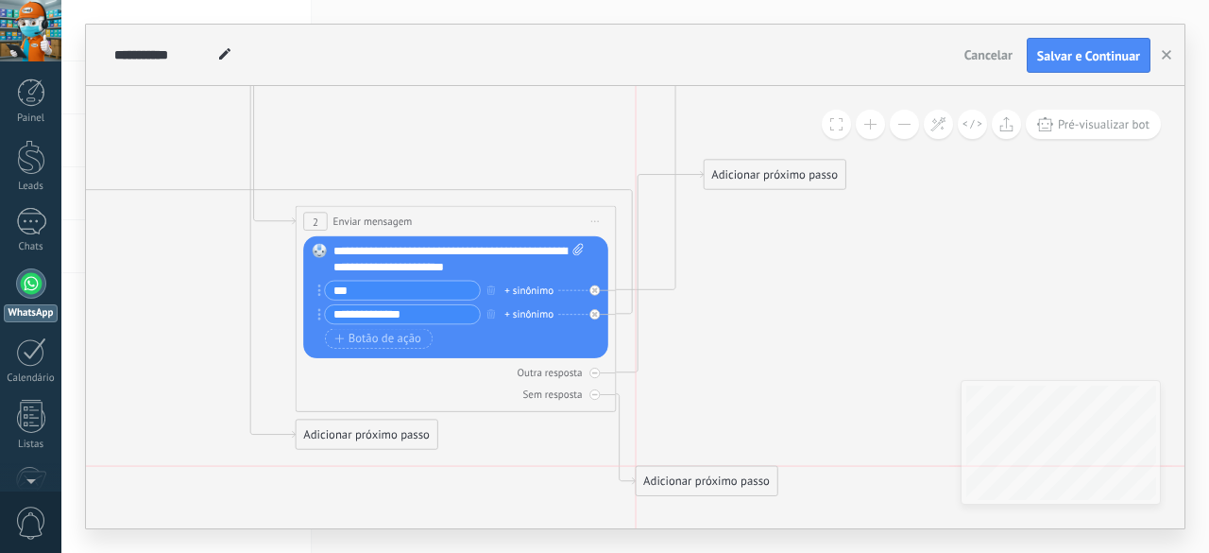
drag, startPoint x: 765, startPoint y: 221, endPoint x: 695, endPoint y: 476, distance: 264.5
click at [695, 476] on div "Adicionar próximo passo" at bounding box center [706, 482] width 141 height 26
drag, startPoint x: 793, startPoint y: 172, endPoint x: 725, endPoint y: 430, distance: 266.5
click at [725, 430] on div "Adicionar próximo passo" at bounding box center [706, 434] width 141 height 26
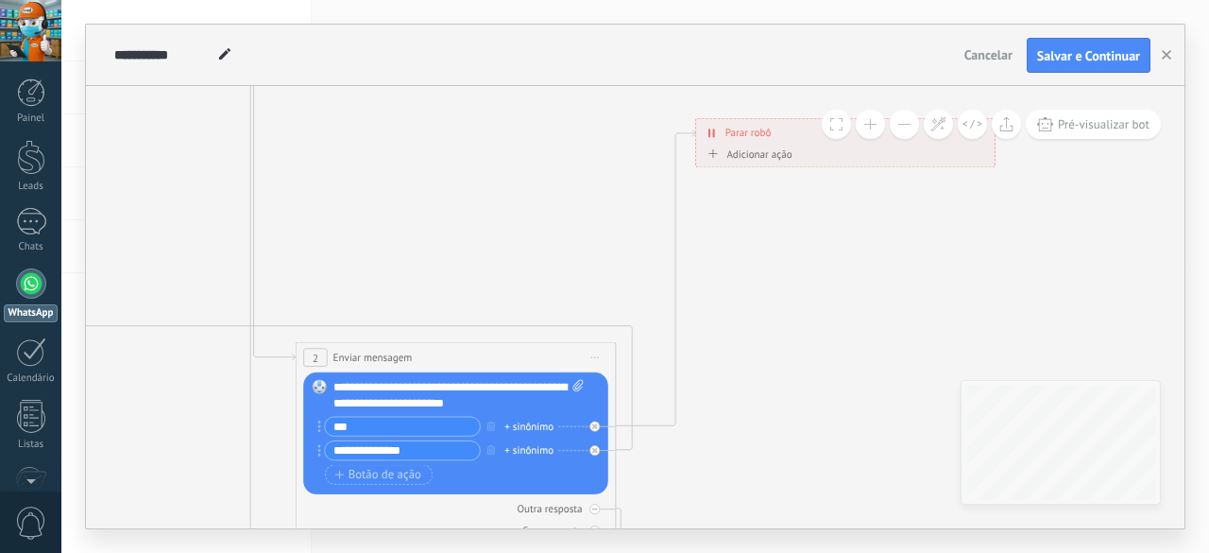
drag, startPoint x: 792, startPoint y: 152, endPoint x: 777, endPoint y: 190, distance: 40.4
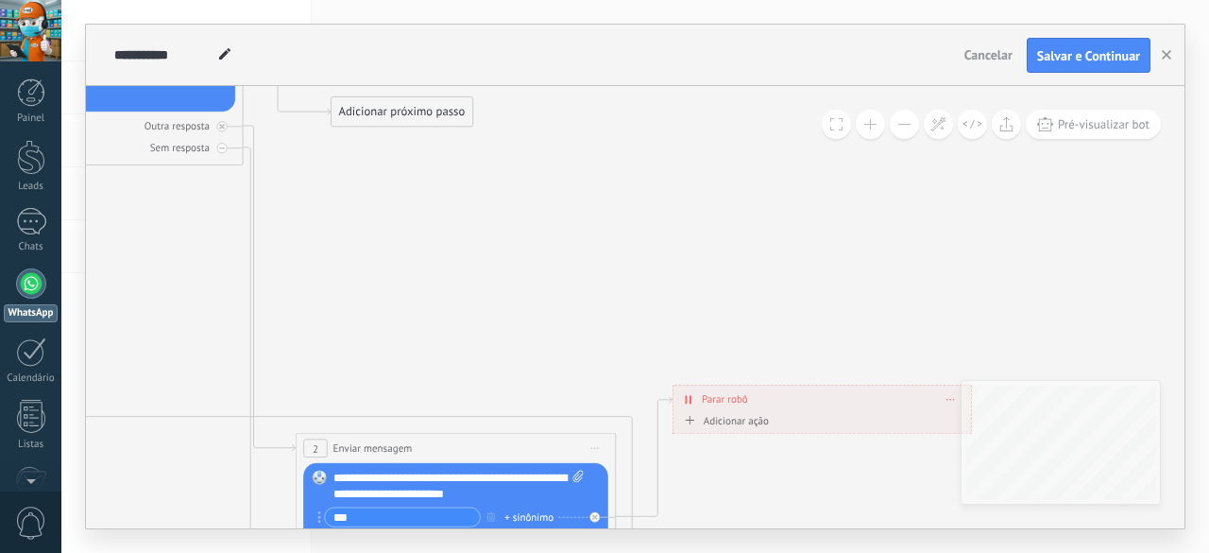
drag, startPoint x: 787, startPoint y: 231, endPoint x: 764, endPoint y: 409, distance: 179.0
click at [764, 409] on div "**********" at bounding box center [823, 399] width 299 height 28
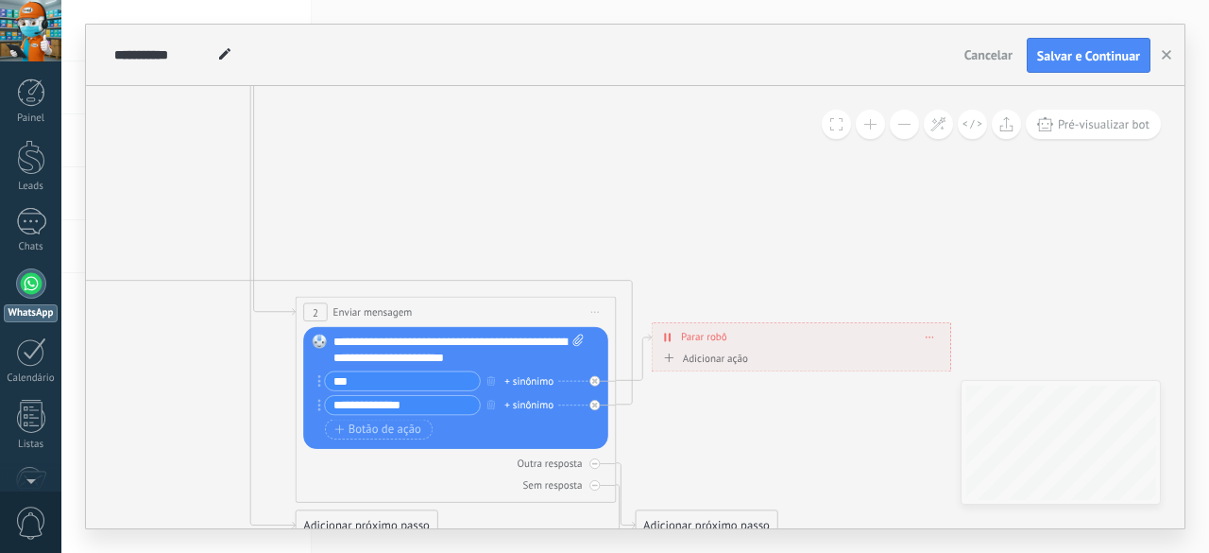
drag, startPoint x: 794, startPoint y: 264, endPoint x: 774, endPoint y: 336, distance: 75.6
click at [774, 336] on div "**********" at bounding box center [801, 337] width 299 height 28
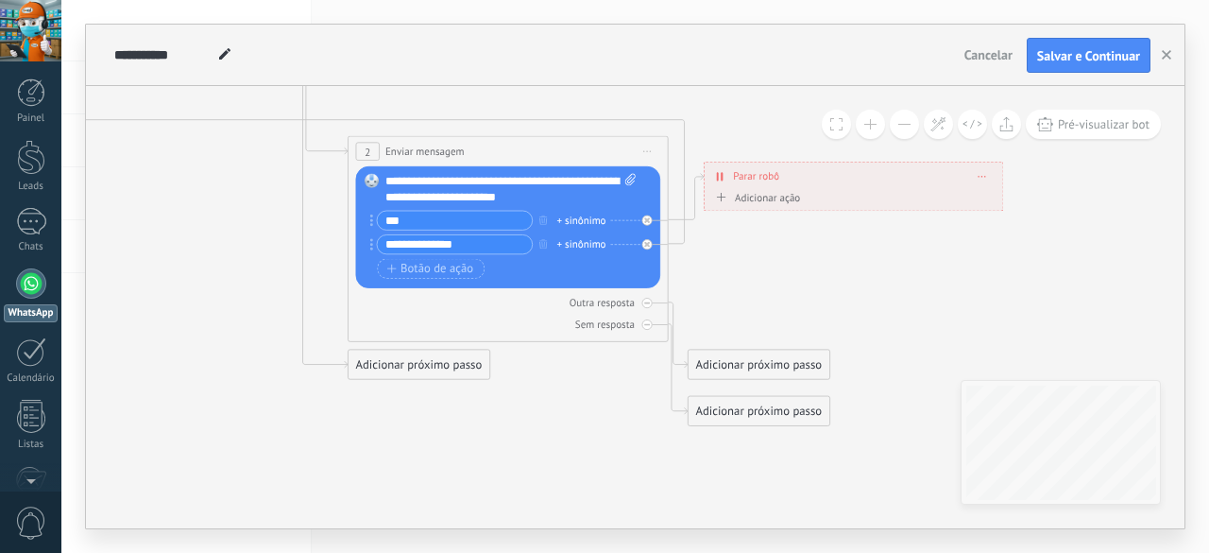
drag, startPoint x: 442, startPoint y: 457, endPoint x: 494, endPoint y: 433, distance: 57.5
click at [494, 433] on icon at bounding box center [394, 7] width 2019 height 1642
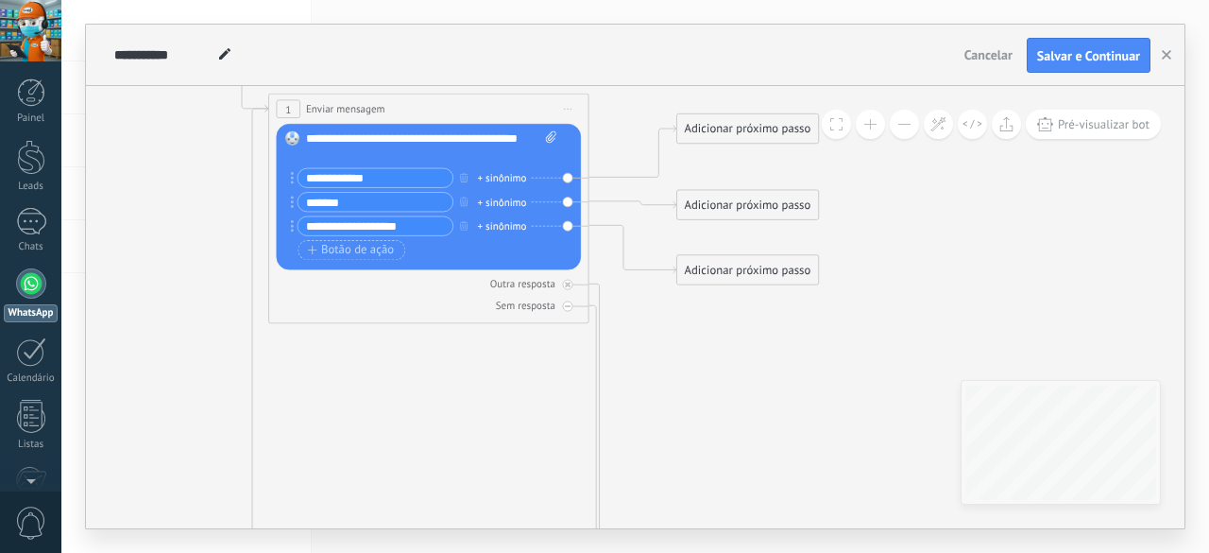
drag, startPoint x: 842, startPoint y: 597, endPoint x: 692, endPoint y: 462, distance: 201.3
click at [692, 462] on icon at bounding box center [688, 461] width 2019 height 1642
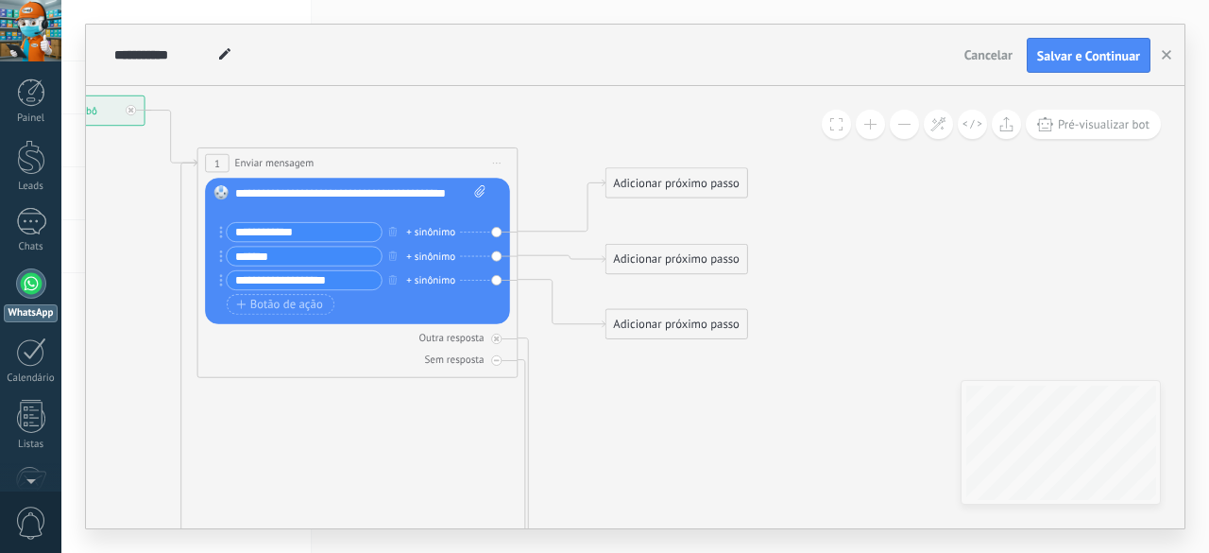
drag, startPoint x: 718, startPoint y: 434, endPoint x: 697, endPoint y: 494, distance: 63.9
click at [697, 494] on icon at bounding box center [617, 516] width 2019 height 1642
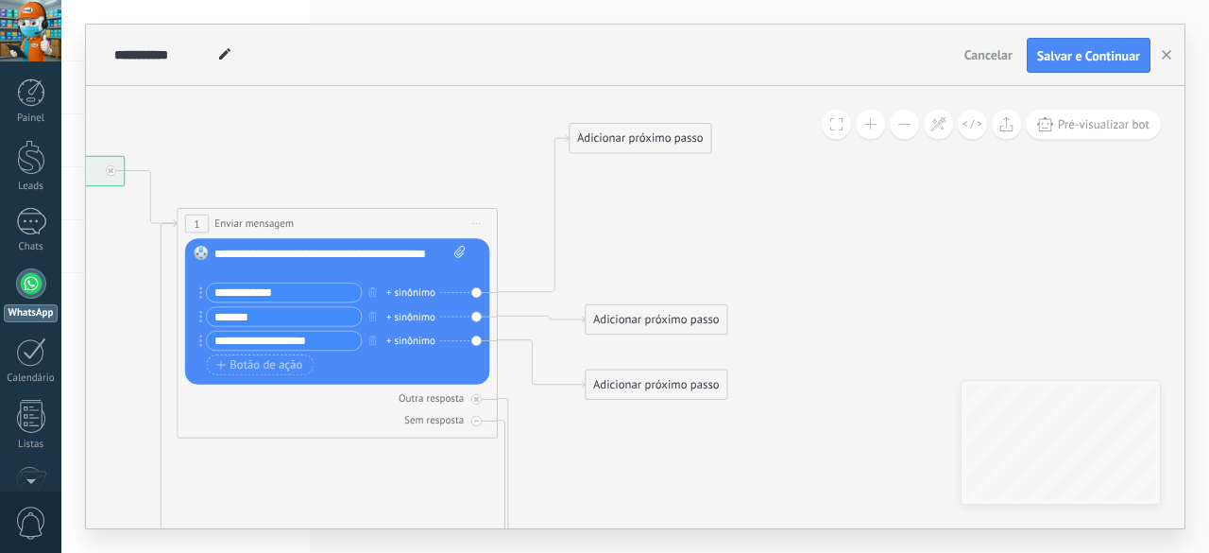
drag, startPoint x: 616, startPoint y: 247, endPoint x: 601, endPoint y: 141, distance: 106.9
click at [601, 141] on div "Adicionar próximo passo" at bounding box center [640, 139] width 141 height 26
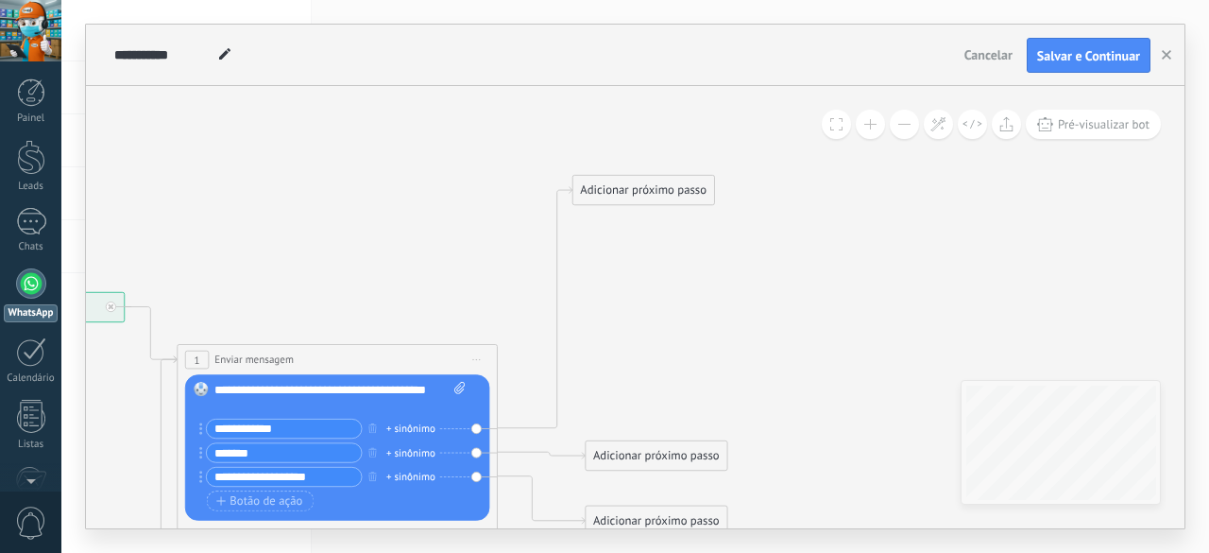
drag, startPoint x: 652, startPoint y: 269, endPoint x: 656, endPoint y: 156, distance: 113.4
click at [656, 178] on div "Adicionar próximo passo" at bounding box center [643, 191] width 141 height 26
click at [646, 157] on div "Adicionar próximo passo" at bounding box center [642, 158] width 141 height 26
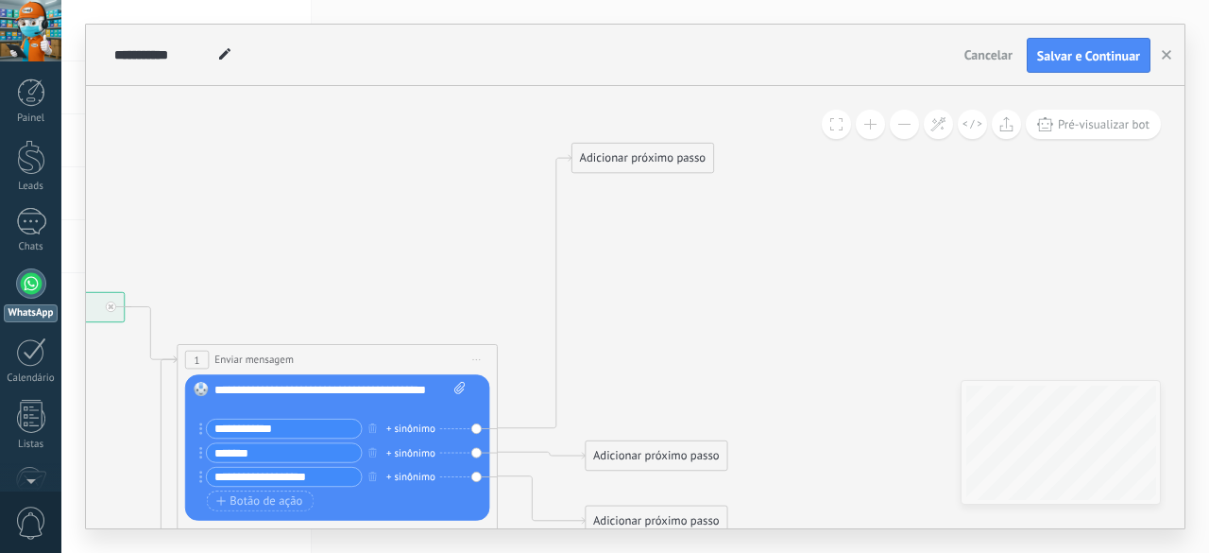
click at [635, 154] on div "Adicionar próximo passo" at bounding box center [642, 158] width 141 height 26
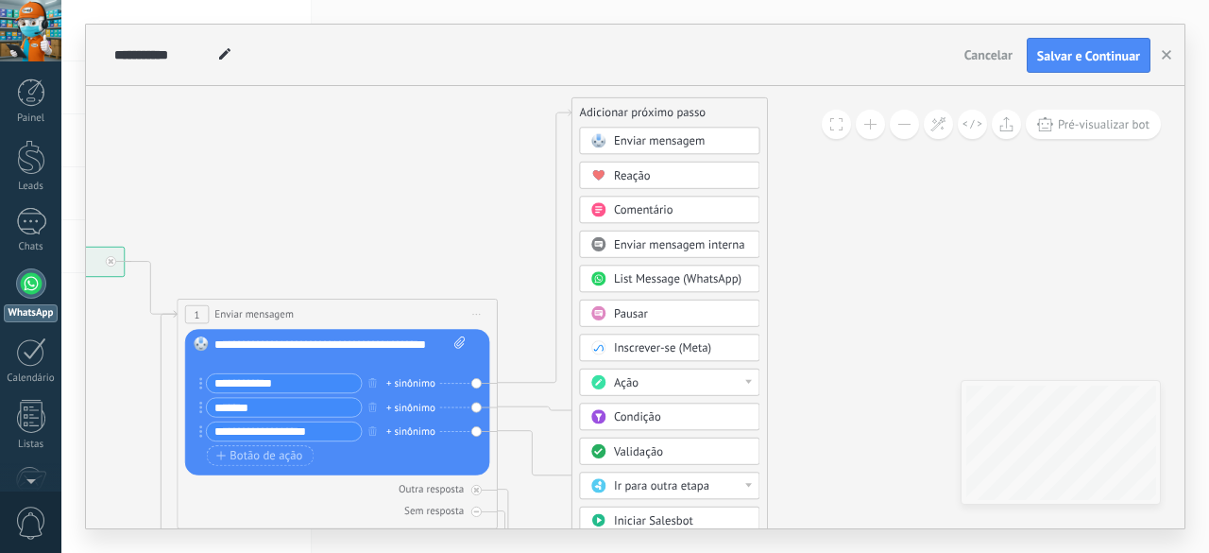
click at [664, 415] on div "Condição" at bounding box center [681, 418] width 135 height 16
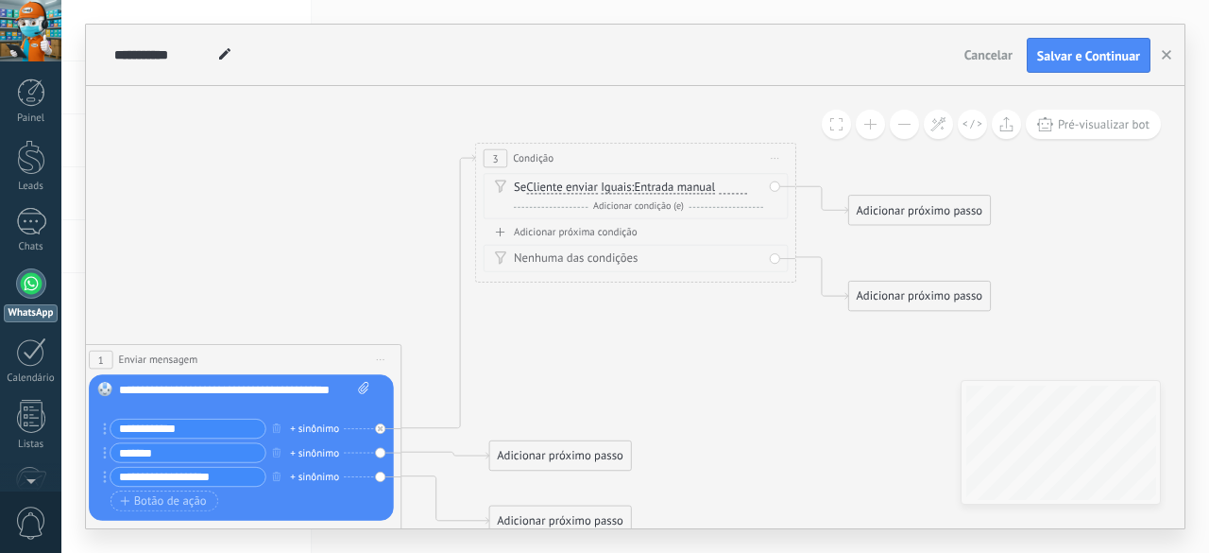
click at [665, 186] on span "Entrada manual" at bounding box center [674, 187] width 81 height 13
click at [665, 186] on button "Entrada manual" at bounding box center [726, 188] width 200 height 29
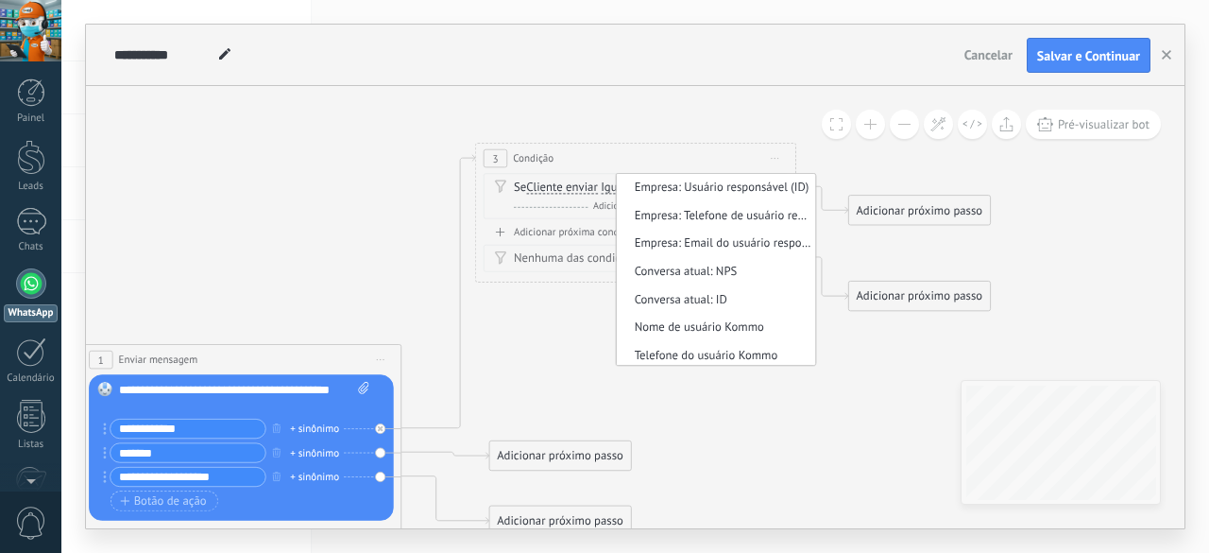
scroll to position [766, 0]
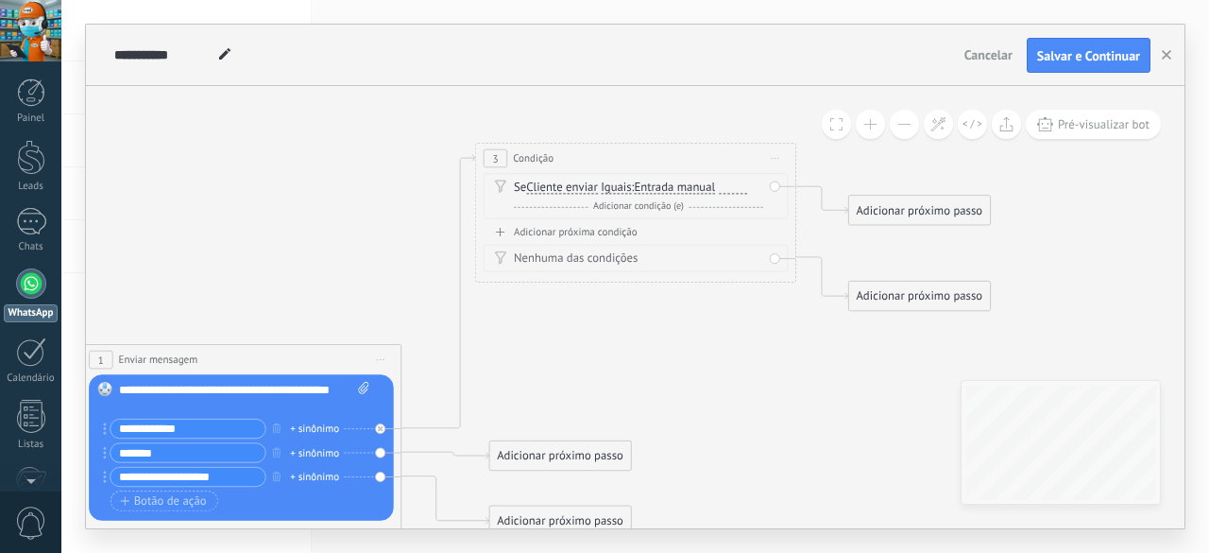
click at [559, 182] on span "Cliente enviar" at bounding box center [562, 187] width 72 height 13
click at [559, 182] on button "Cliente enviar" at bounding box center [619, 188] width 200 height 29
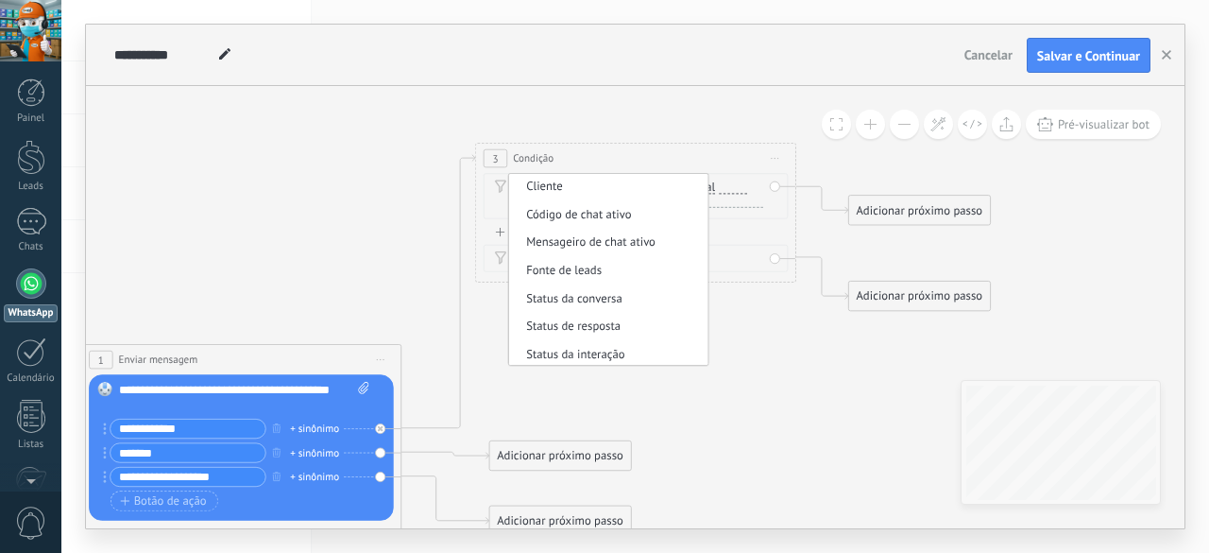
scroll to position [0, 0]
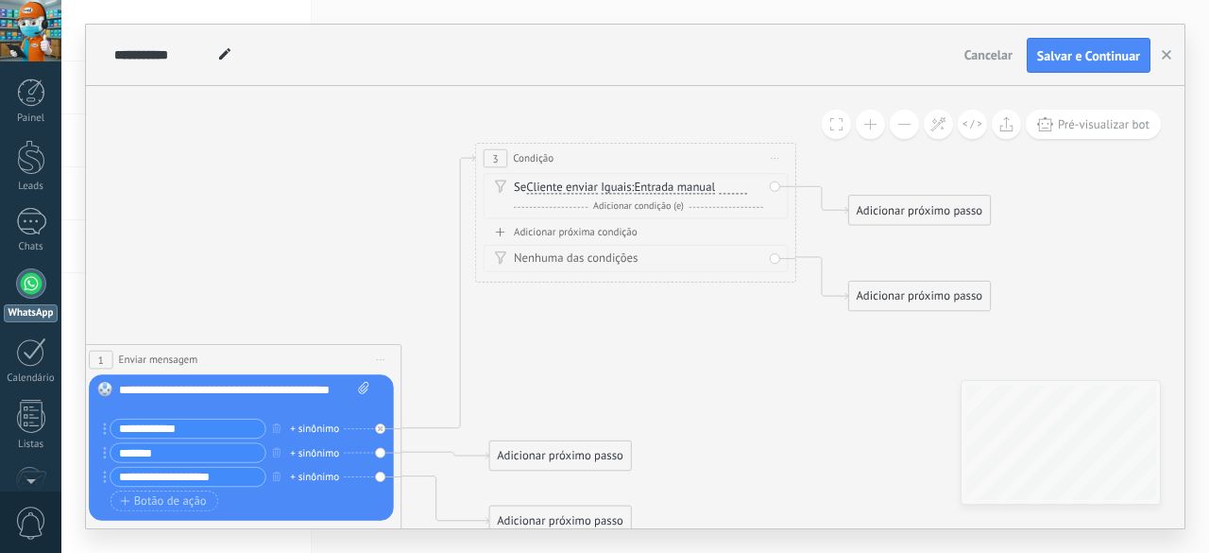
click at [567, 236] on div "Adicionar próxima condição" at bounding box center [636, 232] width 305 height 13
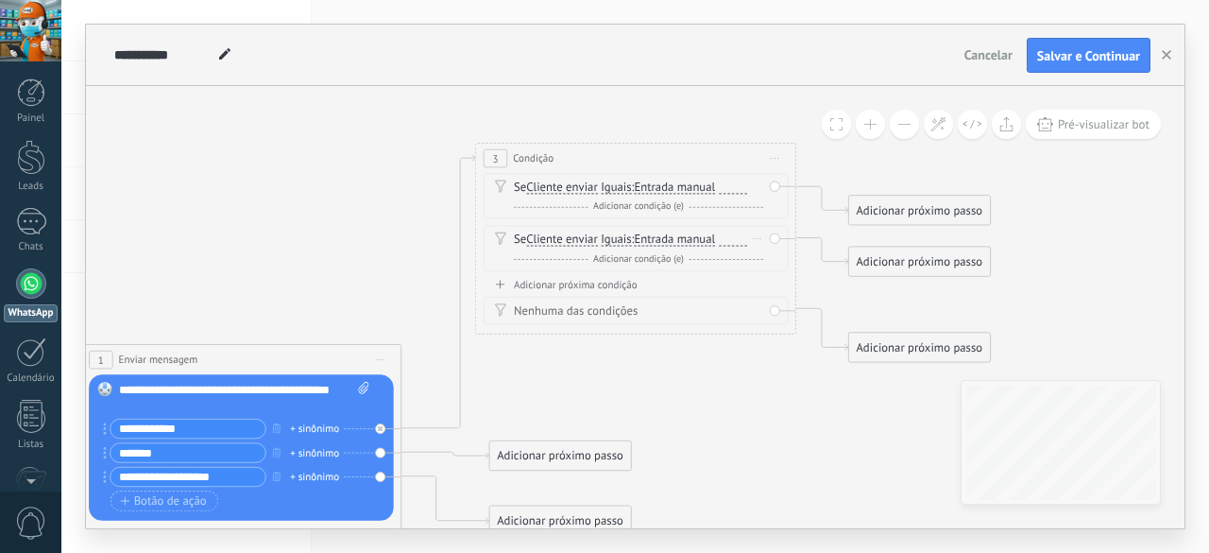
click at [518, 243] on div "Se Cliente enviar Cliente enviar Comentário do cliente Cliente Código de chat a…" at bounding box center [638, 240] width 249 height 16
click at [538, 239] on span "Cliente enviar" at bounding box center [562, 239] width 72 height 13
click at [538, 239] on button "Cliente enviar" at bounding box center [619, 240] width 200 height 29
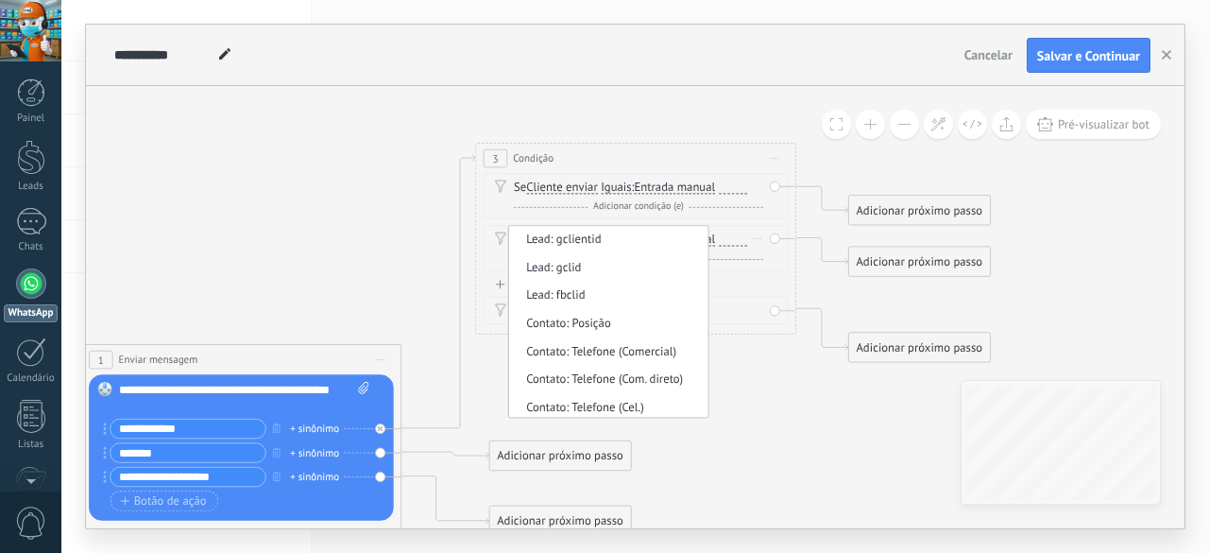
scroll to position [661, 0]
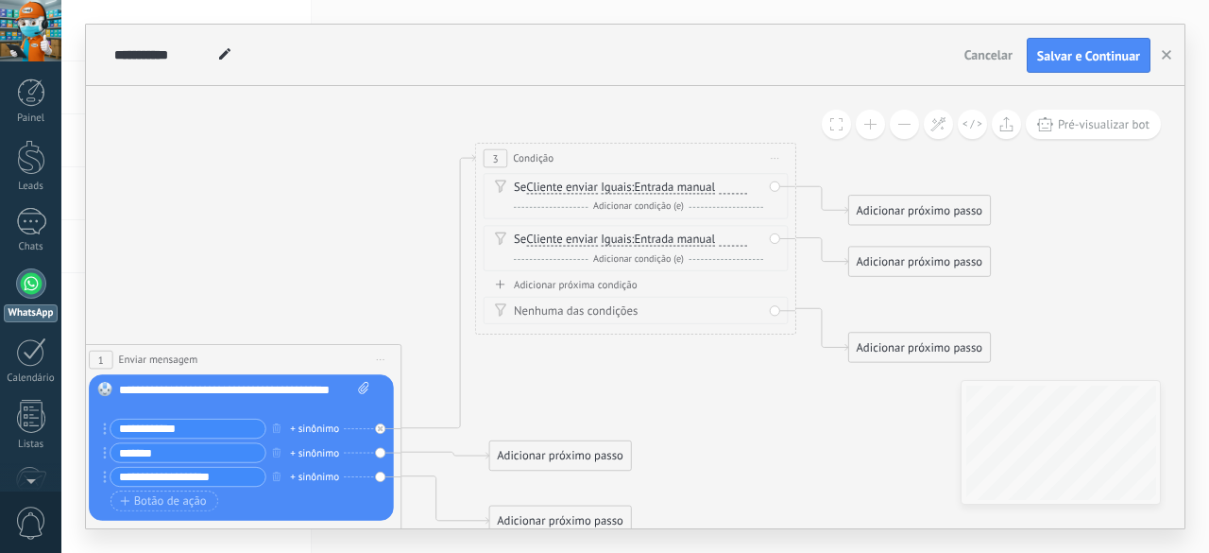
click at [574, 312] on div "Nenhuma das condições" at bounding box center [638, 311] width 249 height 16
click at [613, 237] on span "Iguais" at bounding box center [616, 239] width 30 height 13
click at [613, 237] on button "Iguais" at bounding box center [693, 240] width 200 height 29
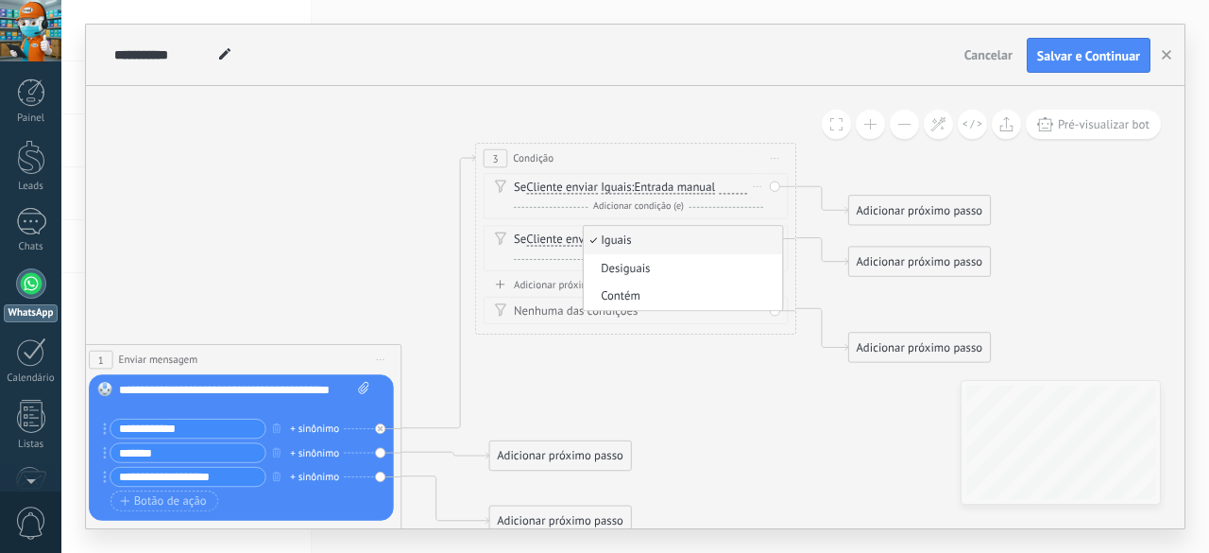
click at [582, 190] on span "Cliente enviar" at bounding box center [562, 187] width 72 height 13
click at [582, 190] on button "Cliente enviar" at bounding box center [619, 188] width 200 height 29
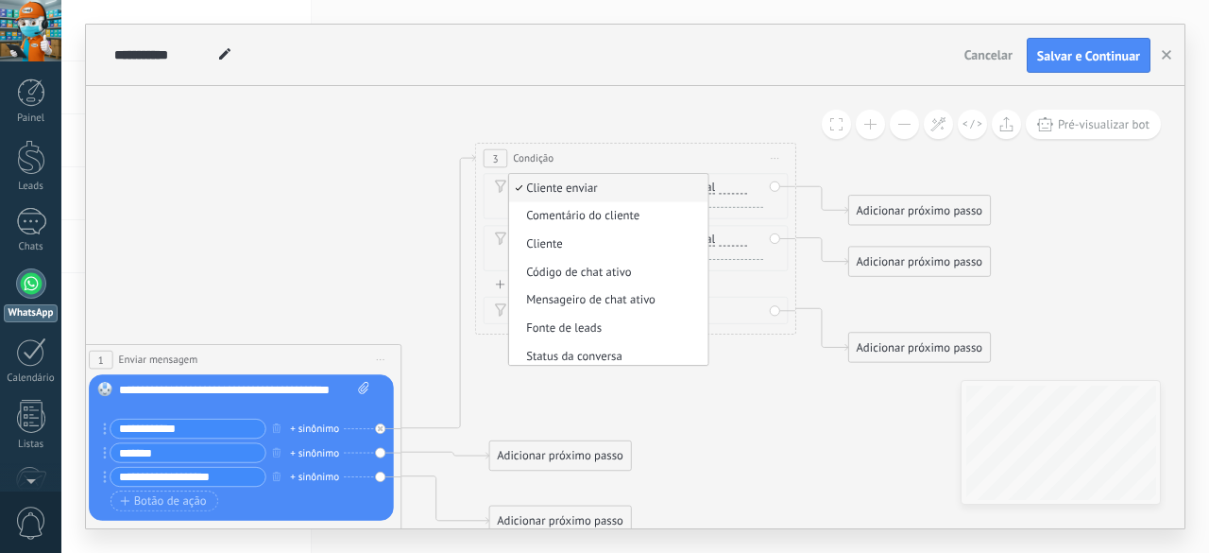
click at [621, 157] on div "3 Condição ******** Iniciar pré-visualização aqui [GEOGRAPHIC_DATA] Duplicar Ex…" at bounding box center [635, 158] width 319 height 29
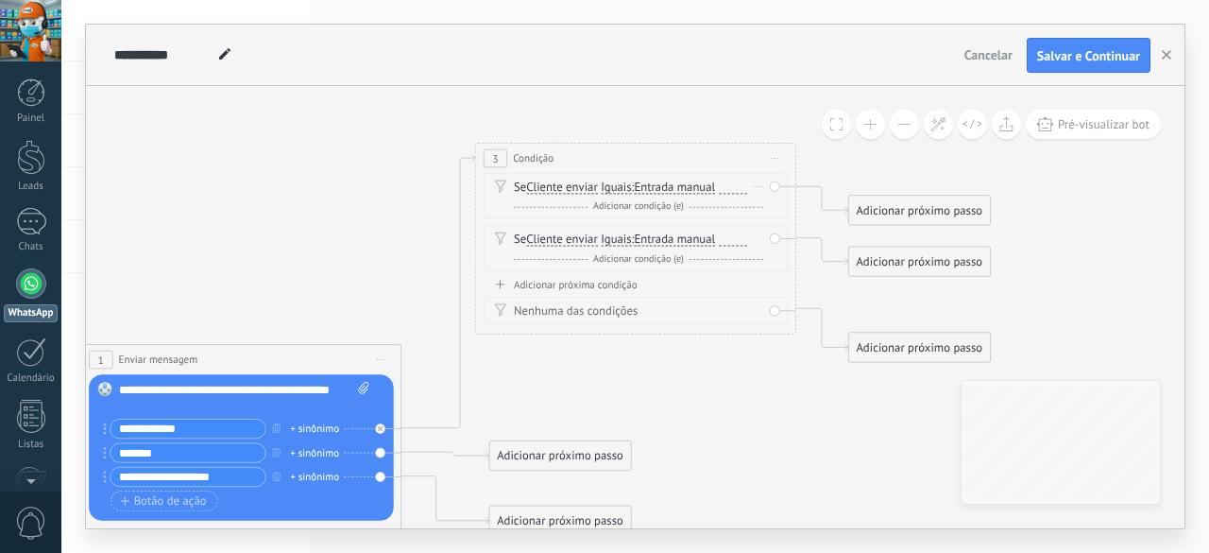
click at [614, 188] on span "Iguais" at bounding box center [616, 187] width 30 height 13
click at [614, 188] on button "Iguais" at bounding box center [693, 188] width 200 height 29
click at [623, 243] on span "Contém" at bounding box center [680, 245] width 194 height 16
click at [580, 190] on span "Cliente enviar" at bounding box center [562, 187] width 72 height 13
click at [580, 190] on button "Cliente enviar" at bounding box center [619, 188] width 200 height 29
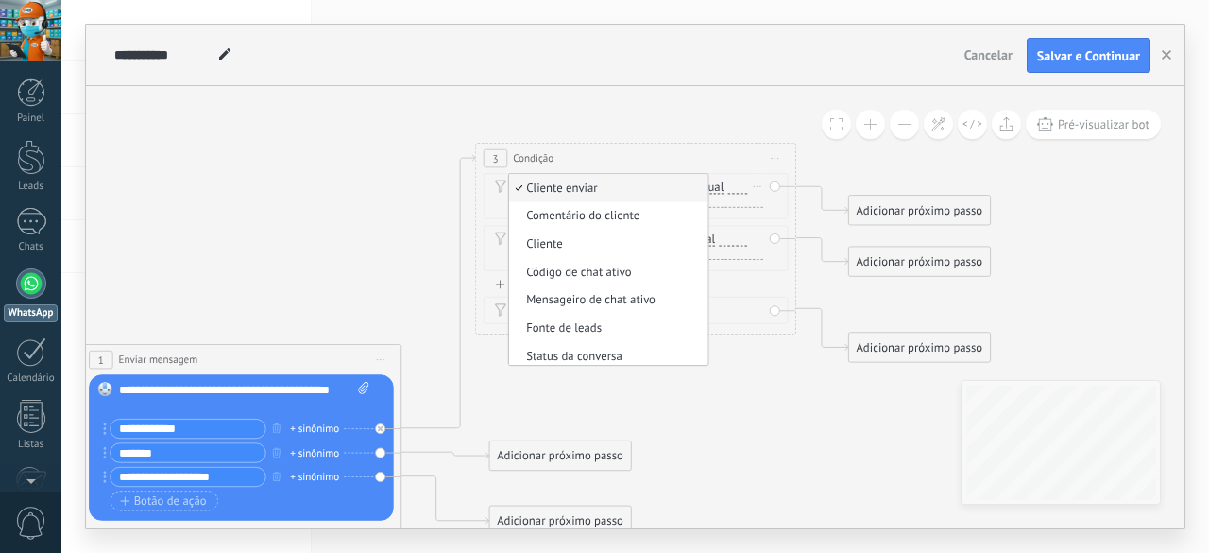
click at [580, 189] on span "Cliente enviar" at bounding box center [606, 188] width 194 height 16
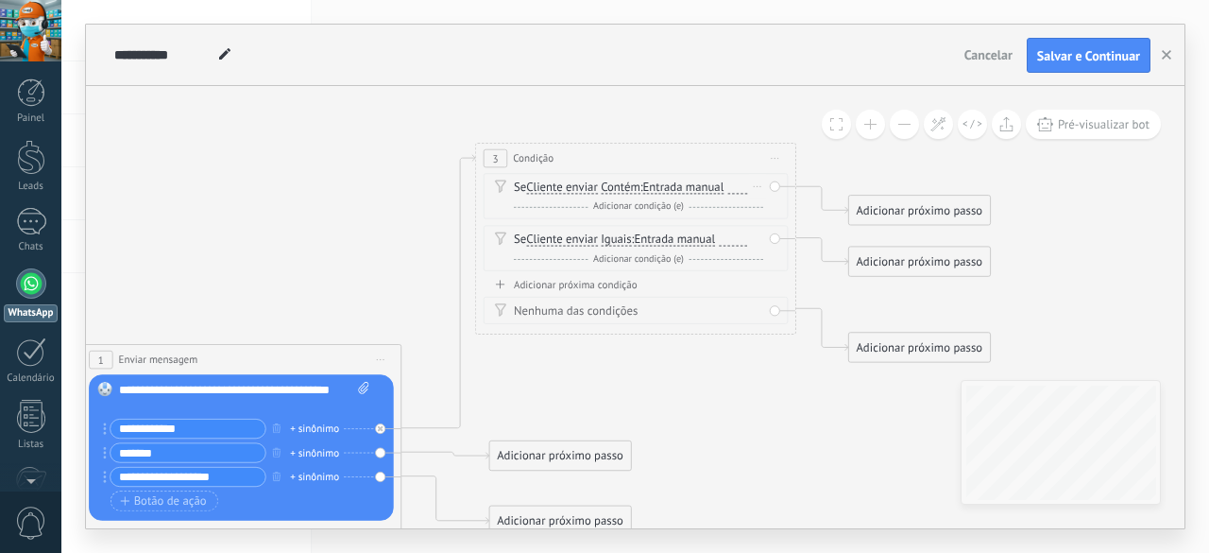
click at [683, 185] on span "Entrada manual" at bounding box center [683, 187] width 81 height 13
click at [683, 185] on button "Entrada manual" at bounding box center [735, 188] width 200 height 29
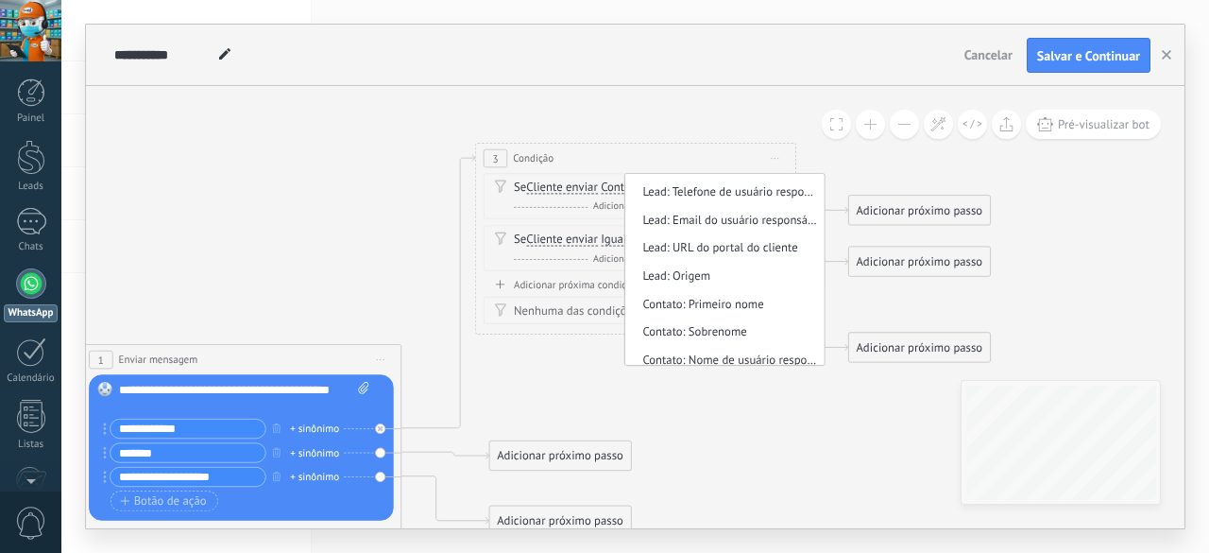
scroll to position [378, 0]
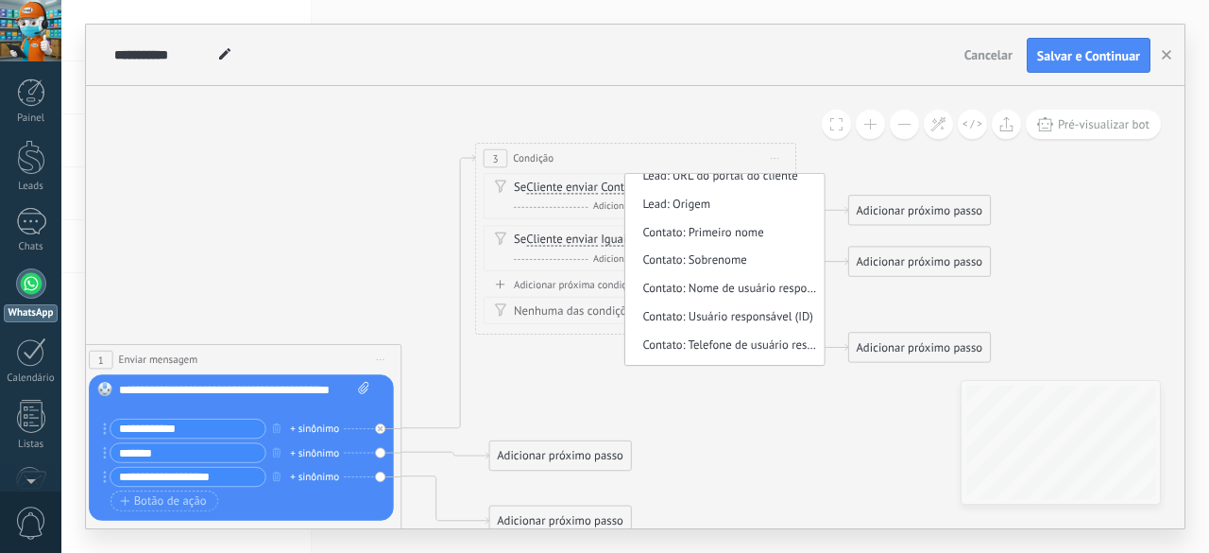
click at [550, 224] on div "Se Cliente enviar Cliente enviar Comentário do cliente Cliente Código de chat a…" at bounding box center [636, 226] width 305 height 104
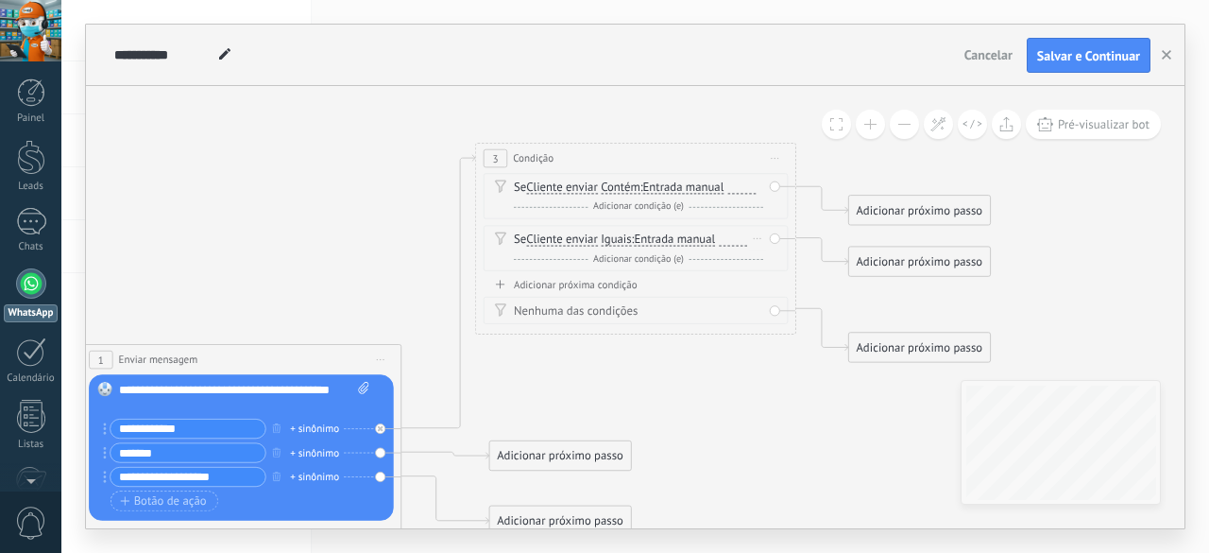
click at [545, 237] on span "Cliente enviar" at bounding box center [562, 239] width 72 height 13
click at [545, 237] on button "Cliente enviar" at bounding box center [619, 240] width 200 height 29
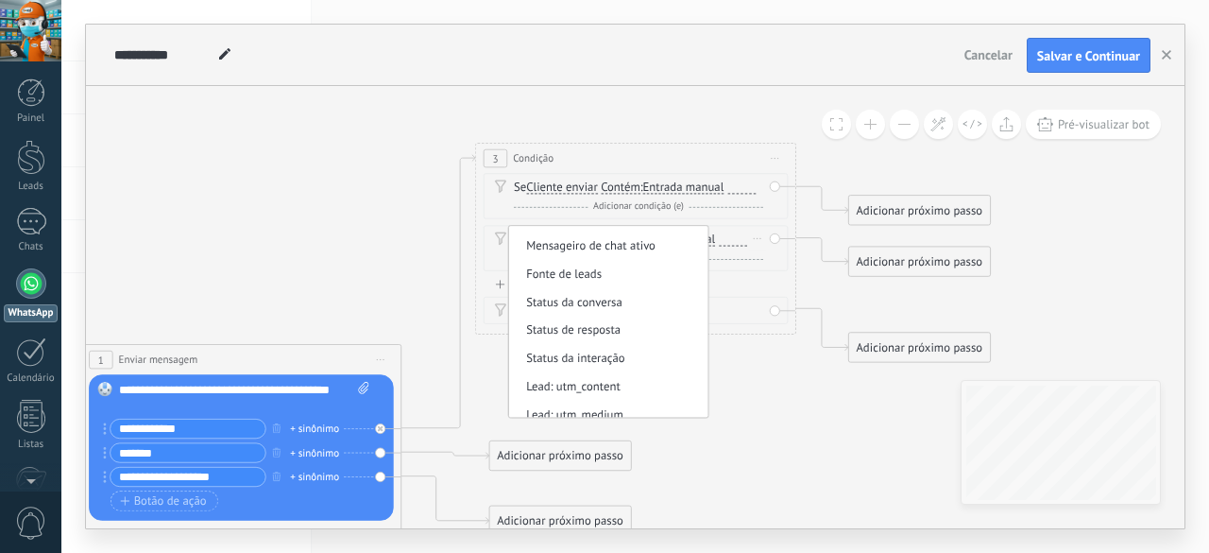
scroll to position [0, 0]
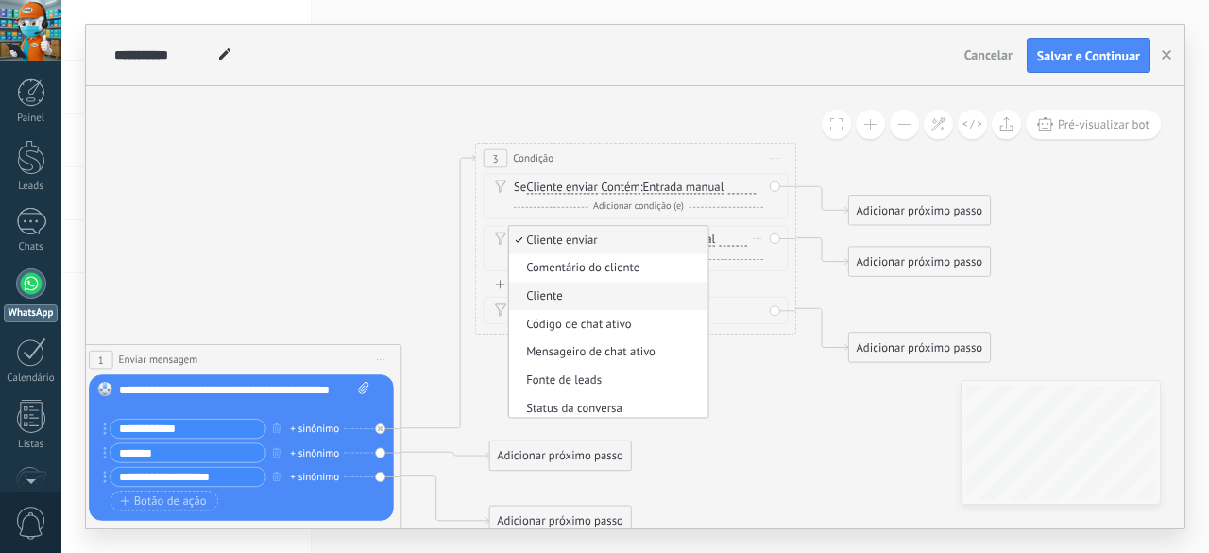
click at [560, 299] on span "Cliente" at bounding box center [606, 297] width 194 height 16
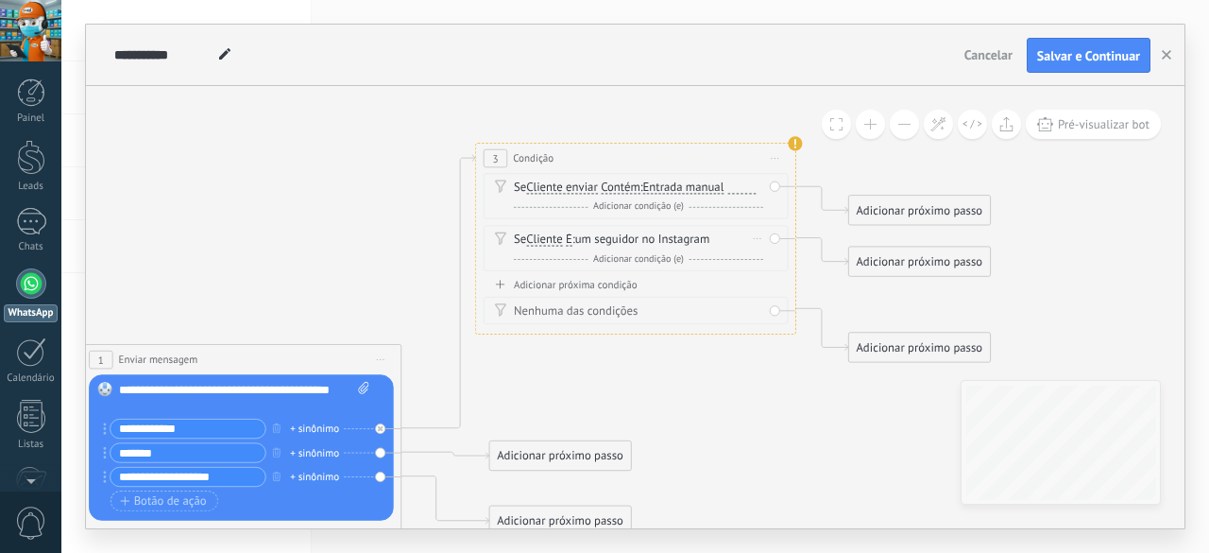
click at [598, 242] on span "um seguidor no Instagram Não preenchido um seguidor no Instagram um seguidor no…" at bounding box center [642, 239] width 134 height 15
click at [571, 241] on span "É" at bounding box center [569, 239] width 7 height 13
click at [571, 241] on button "É" at bounding box center [658, 240] width 200 height 29
click at [531, 256] on div "E Adicionar condição (e)" at bounding box center [638, 259] width 249 height 16
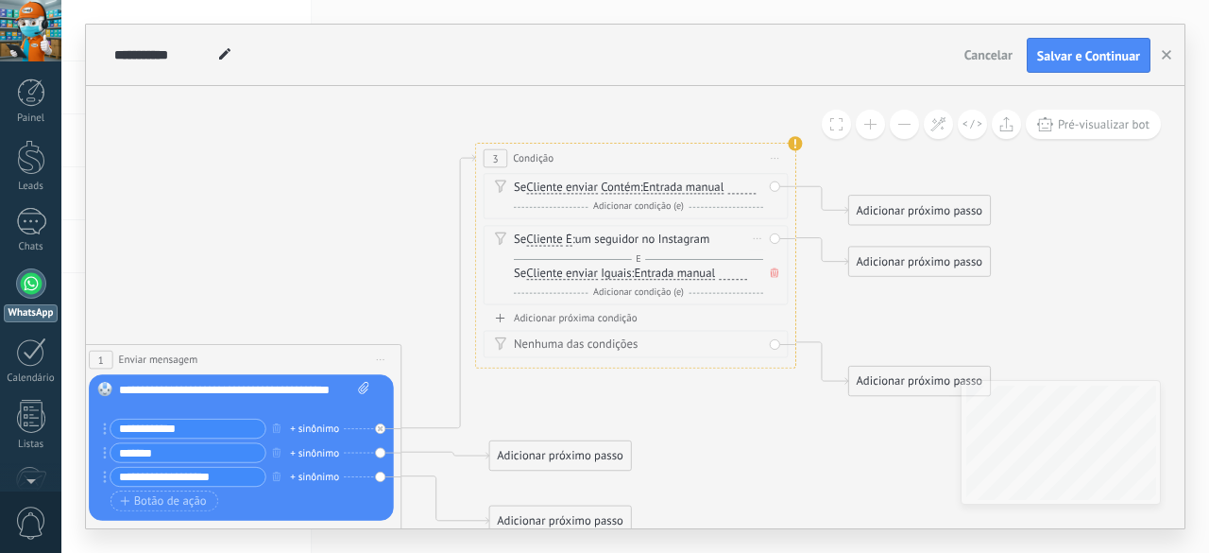
click at [777, 271] on icon at bounding box center [775, 272] width 8 height 9
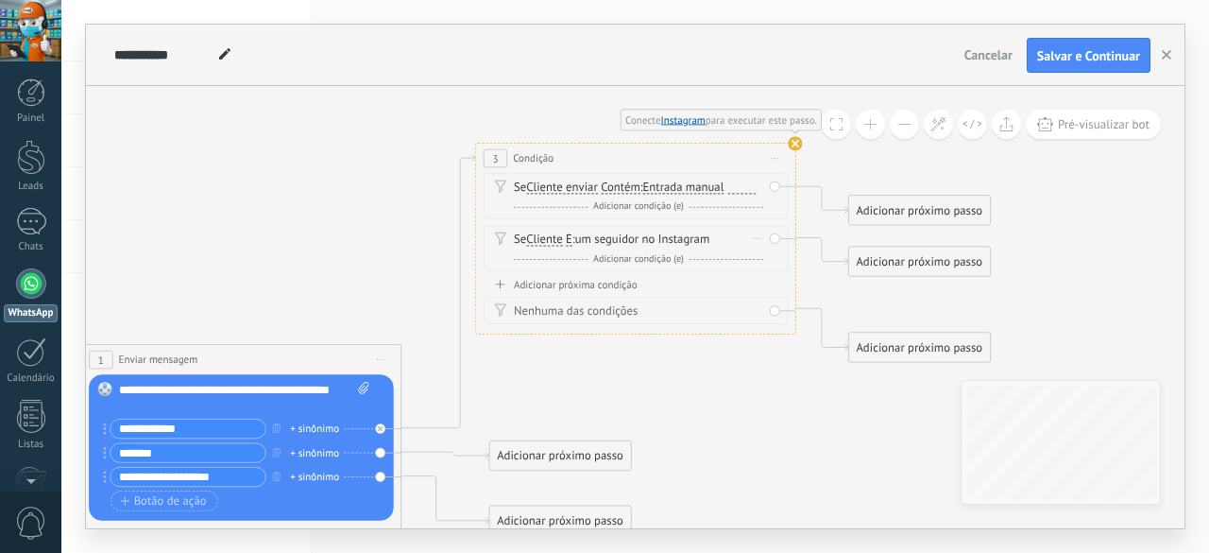
click at [622, 240] on span "um seguidor no Instagram Não preenchido um seguidor no Instagram um seguidor no…" at bounding box center [642, 239] width 134 height 15
click at [569, 239] on span "É" at bounding box center [569, 239] width 7 height 13
click at [569, 239] on button "É" at bounding box center [658, 240] width 200 height 29
click at [580, 265] on span "Não é" at bounding box center [645, 269] width 194 height 16
click at [626, 241] on span "um seguidor no Instagram Não preenchido um seguidor no Instagram um seguidor no…" at bounding box center [665, 239] width 134 height 15
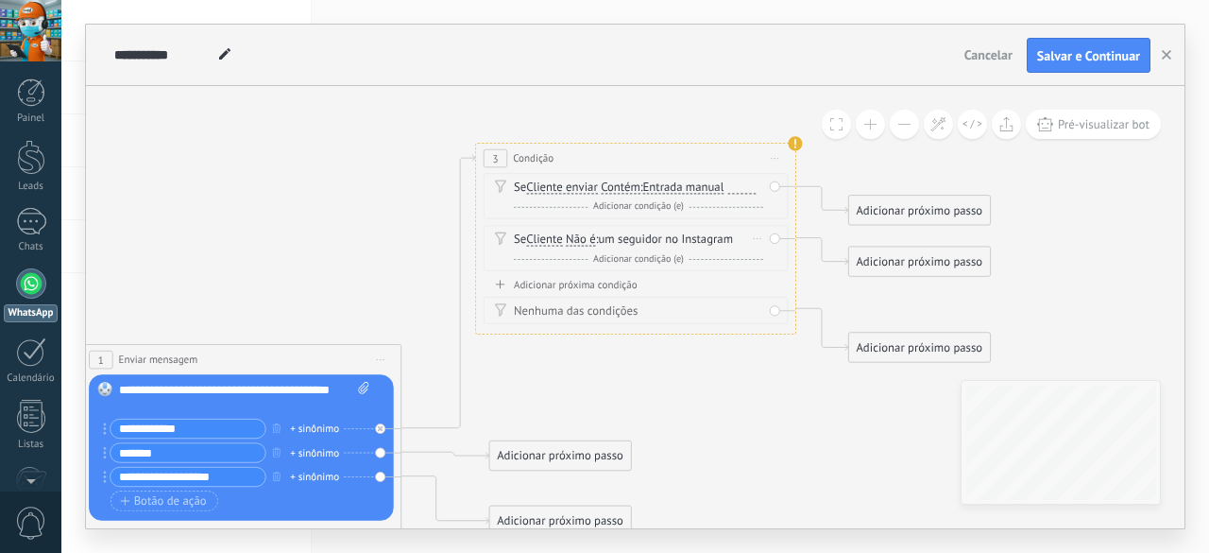
click at [584, 242] on span "Não é" at bounding box center [581, 239] width 30 height 13
click at [584, 242] on button "Não é" at bounding box center [658, 240] width 200 height 29
click at [567, 239] on span "É" at bounding box center [645, 240] width 194 height 16
click at [572, 237] on span "É" at bounding box center [569, 239] width 7 height 13
click at [572, 237] on button "É" at bounding box center [658, 240] width 200 height 29
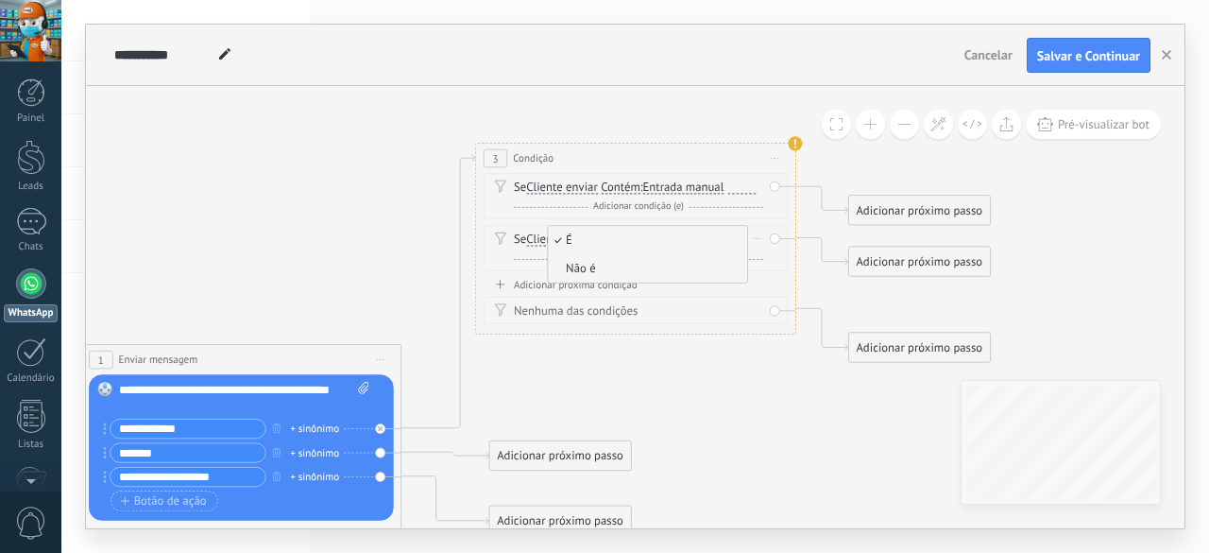
click at [598, 273] on span "Não é" at bounding box center [645, 269] width 194 height 16
click at [539, 241] on span "Cliente" at bounding box center [544, 239] width 36 height 13
click at [539, 241] on button "Cliente" at bounding box center [619, 240] width 200 height 29
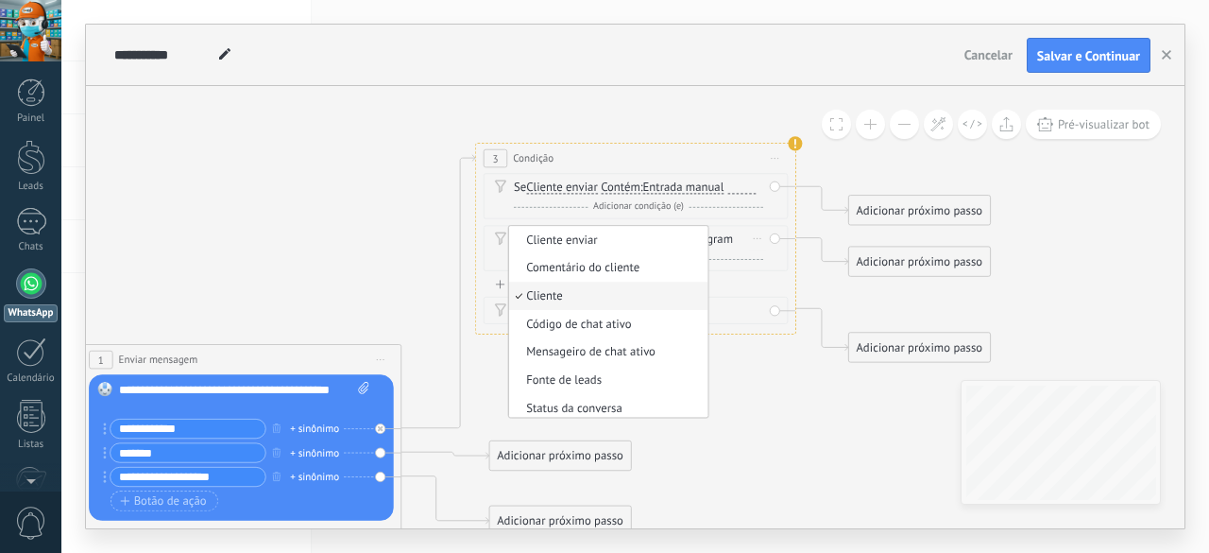
click at [585, 239] on span "Cliente enviar" at bounding box center [606, 240] width 194 height 16
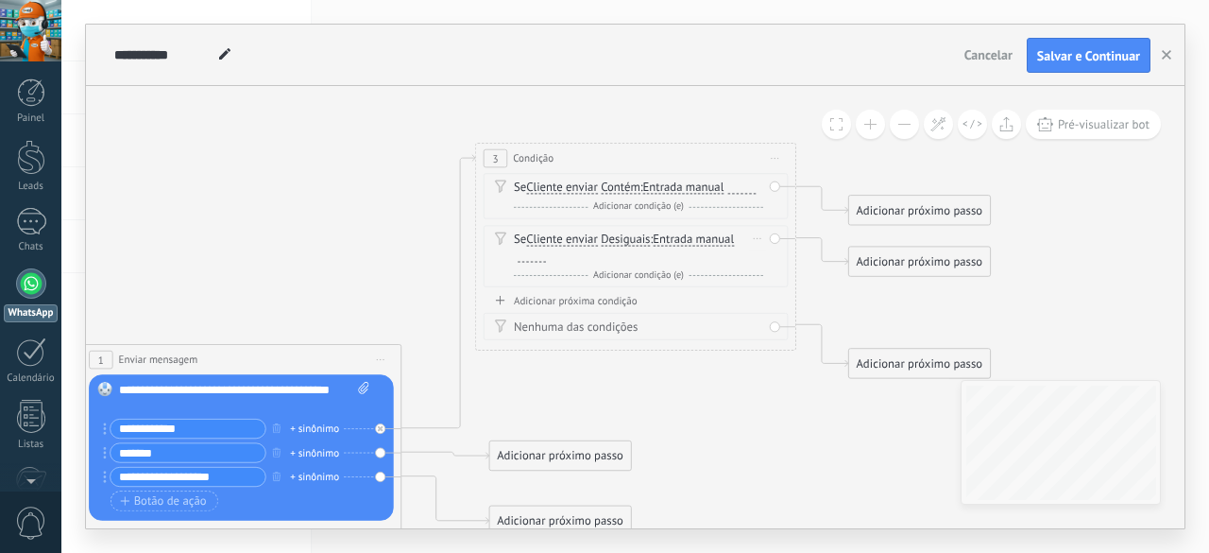
click at [620, 239] on span "Desiguais" at bounding box center [625, 239] width 49 height 13
click at [620, 239] on button "Desiguais" at bounding box center [693, 240] width 200 height 29
click at [625, 238] on span "Iguais" at bounding box center [680, 240] width 194 height 16
click at [683, 237] on span "Entrada manual" at bounding box center [674, 239] width 81 height 13
click at [683, 237] on button "Entrada manual" at bounding box center [726, 240] width 200 height 29
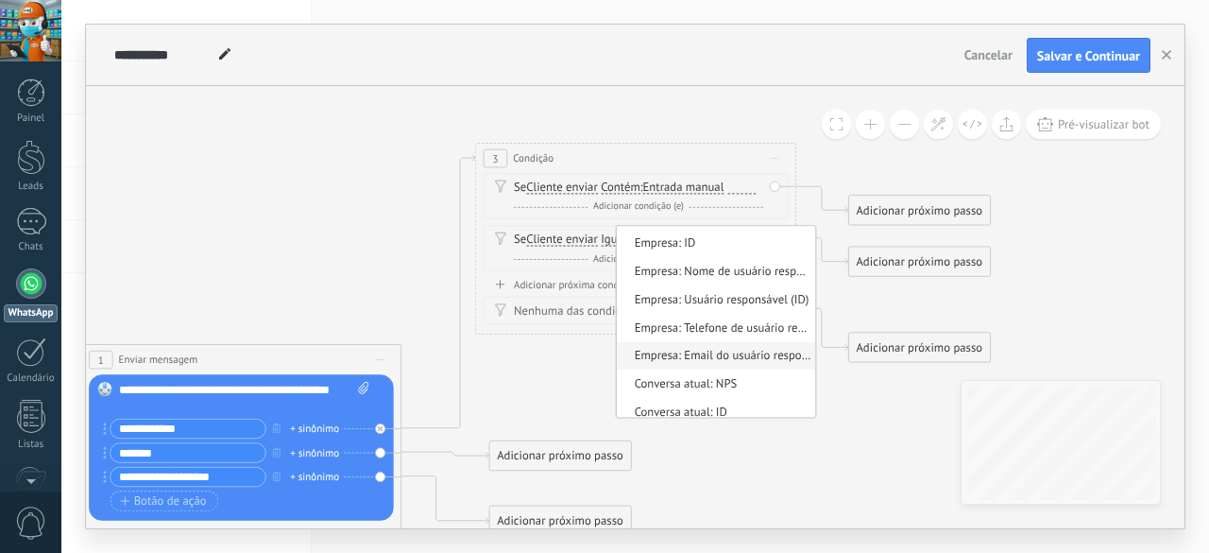
scroll to position [766, 0]
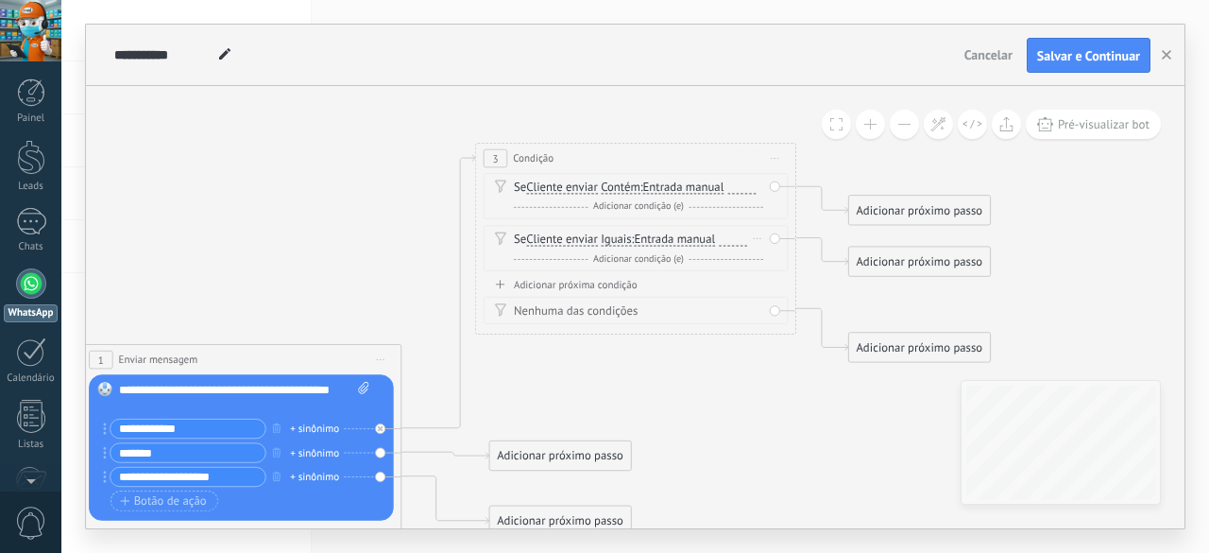
click at [538, 237] on span "Cliente enviar" at bounding box center [562, 239] width 72 height 13
click at [538, 237] on button "Cliente enviar" at bounding box center [619, 240] width 200 height 29
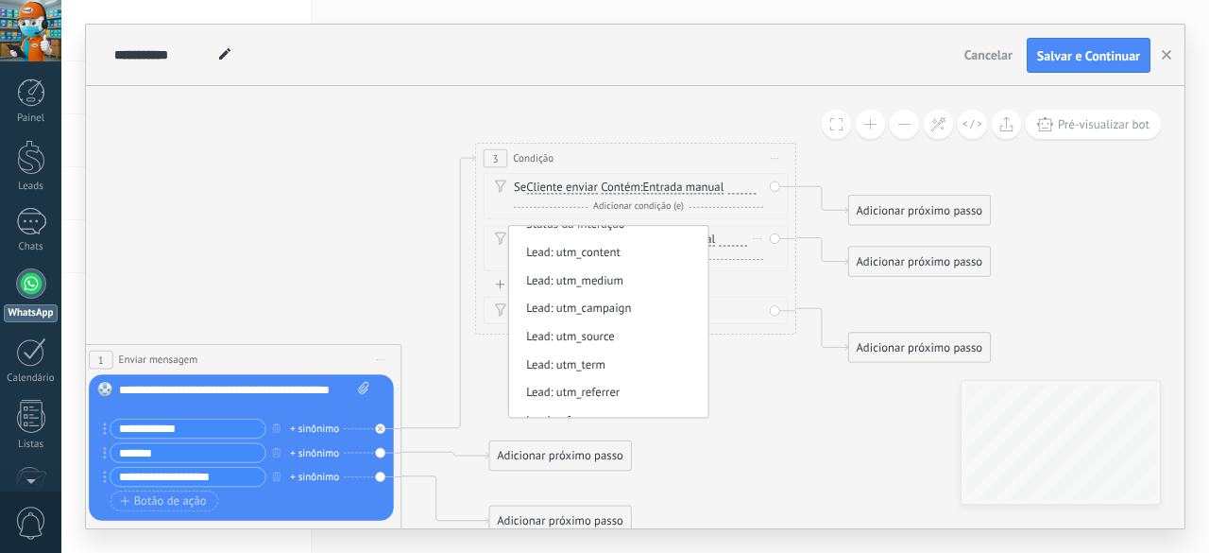
scroll to position [189, 0]
click at [580, 294] on li "Status da interação" at bounding box center [608, 305] width 199 height 28
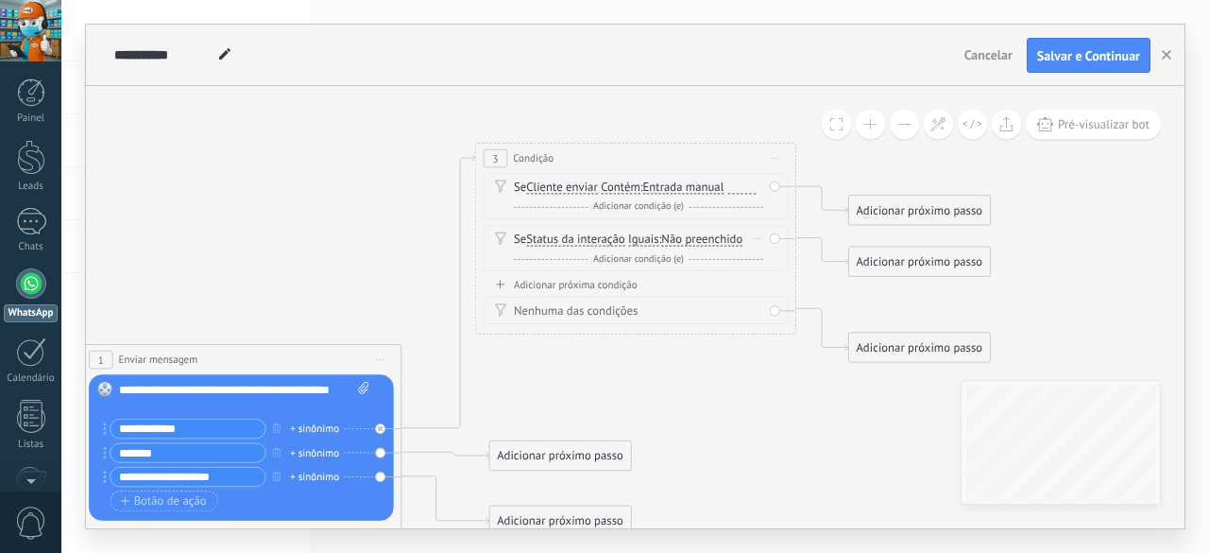
click at [694, 242] on span "Não preenchido" at bounding box center [701, 239] width 81 height 13
click at [694, 242] on button "Não preenchido" at bounding box center [754, 240] width 200 height 29
click at [694, 242] on span "Não preenchido" at bounding box center [741, 240] width 194 height 16
click at [565, 243] on span "Status da interação" at bounding box center [575, 239] width 98 height 13
click at [565, 243] on button "Status da interação" at bounding box center [619, 240] width 200 height 29
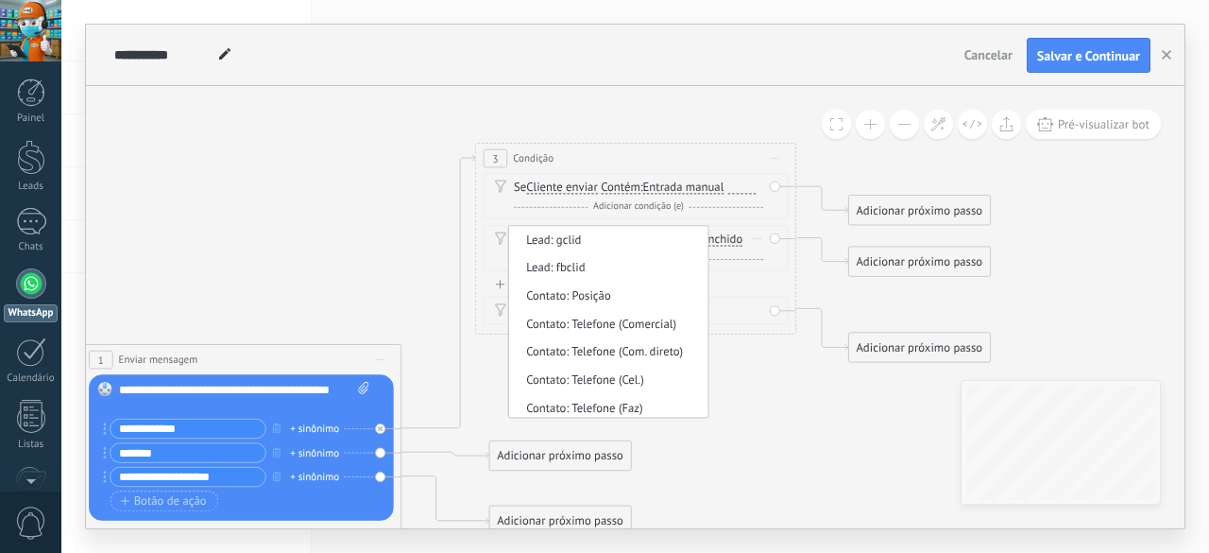
scroll to position [0, 0]
click at [741, 325] on div "3 Condição ******** Iniciar pré-visualização aqui [GEOGRAPHIC_DATA] Duplicar Ex…" at bounding box center [635, 239] width 321 height 192
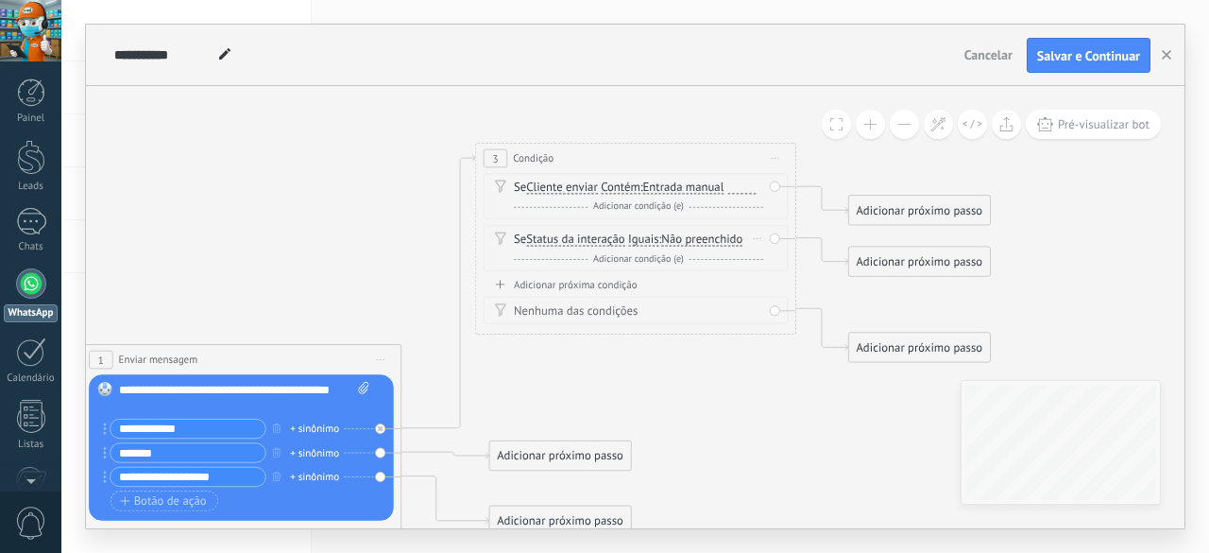
click at [546, 242] on span "Status da interação" at bounding box center [575, 239] width 98 height 13
click at [546, 242] on button "Status da interação" at bounding box center [619, 240] width 200 height 29
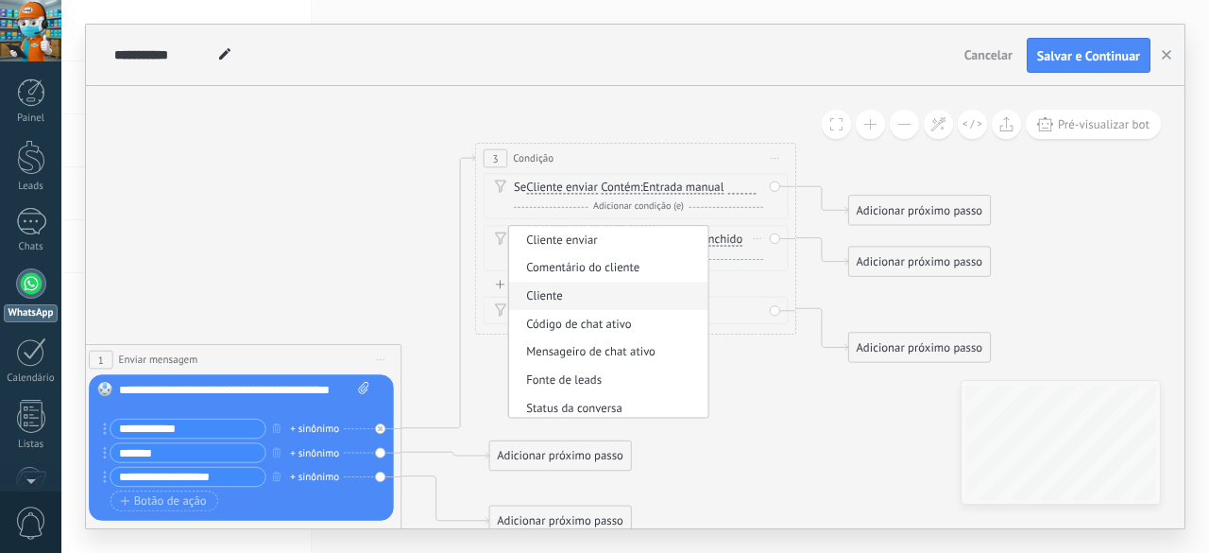
click at [550, 286] on li "Cliente" at bounding box center [608, 296] width 199 height 28
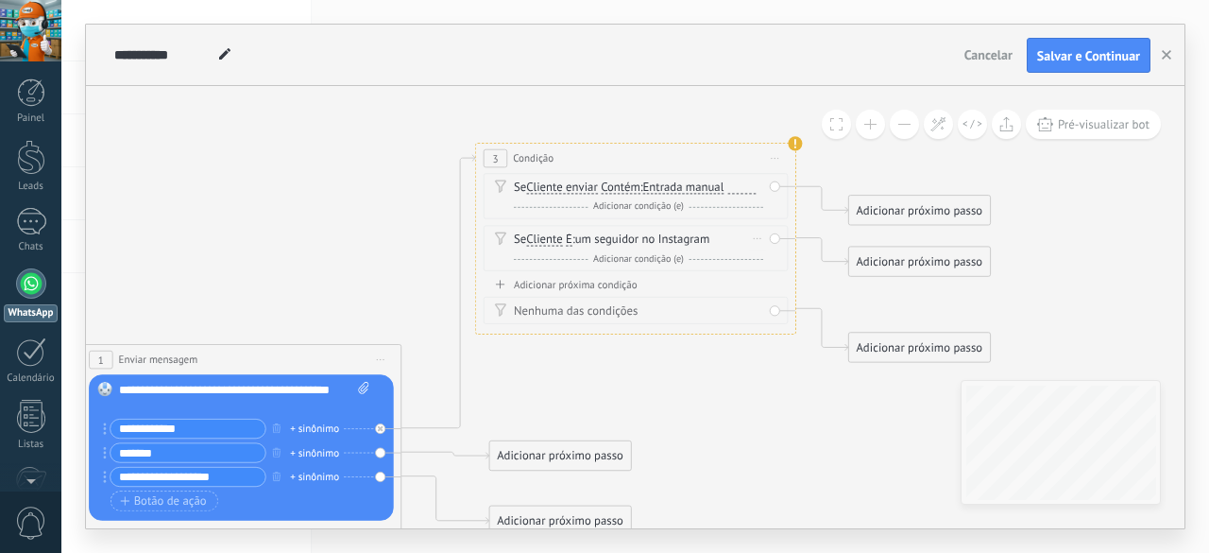
click at [547, 242] on span "Cliente" at bounding box center [544, 239] width 36 height 13
click at [547, 242] on button "Cliente" at bounding box center [619, 240] width 200 height 29
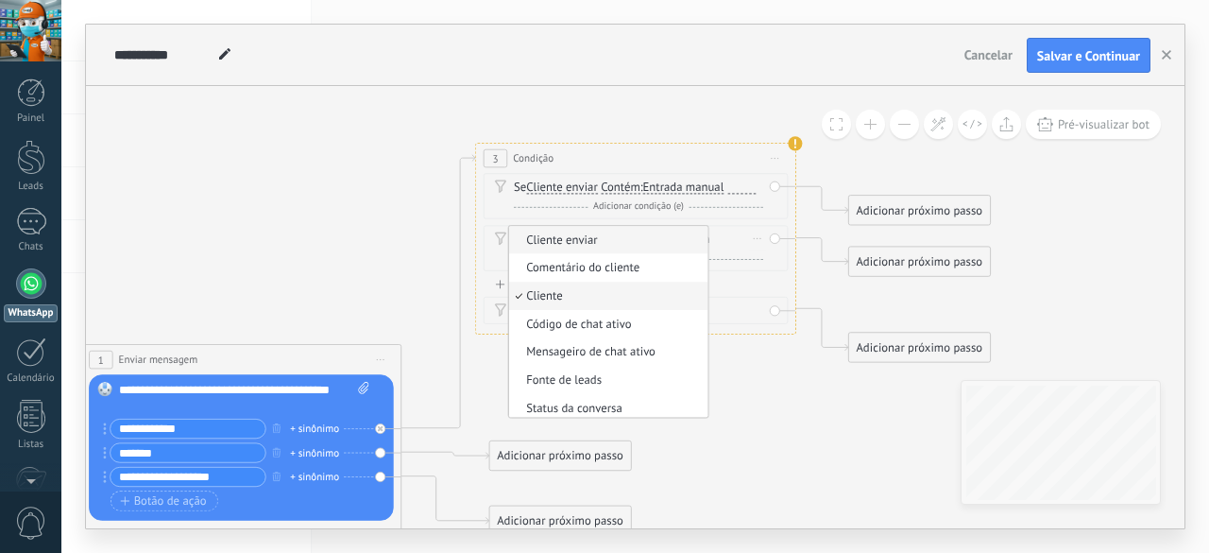
click at [573, 236] on span "Cliente enviar" at bounding box center [606, 240] width 194 height 16
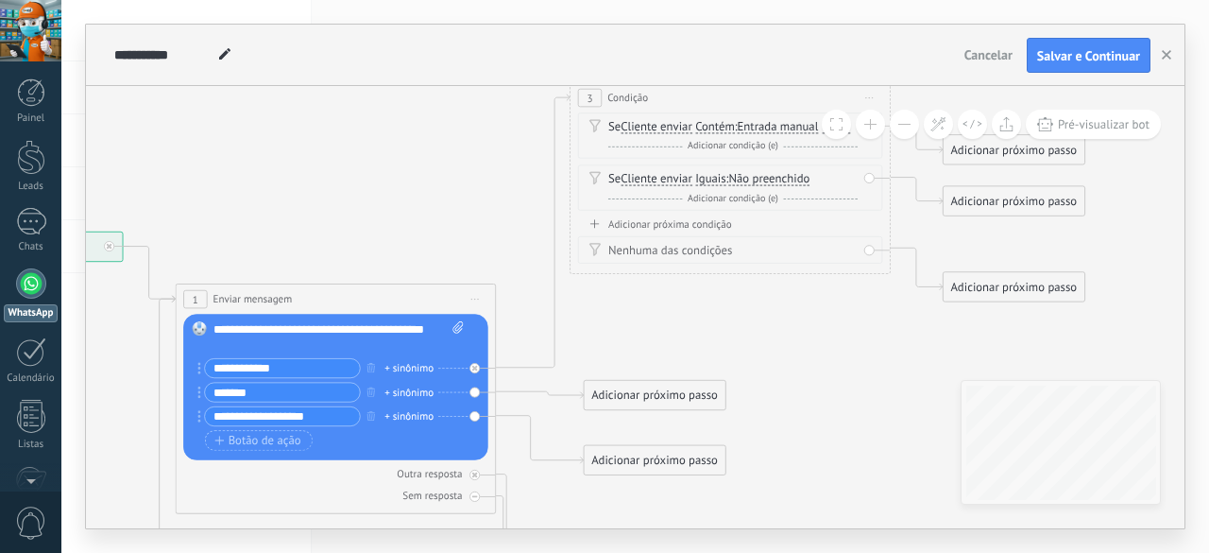
drag, startPoint x: 688, startPoint y: 383, endPoint x: 760, endPoint y: 330, distance: 89.2
click at [760, 330] on icon at bounding box center [595, 562] width 2019 height 1760
click at [639, 128] on span "Cliente enviar" at bounding box center [657, 127] width 72 height 13
click at [639, 128] on button "Cliente enviar" at bounding box center [713, 127] width 200 height 29
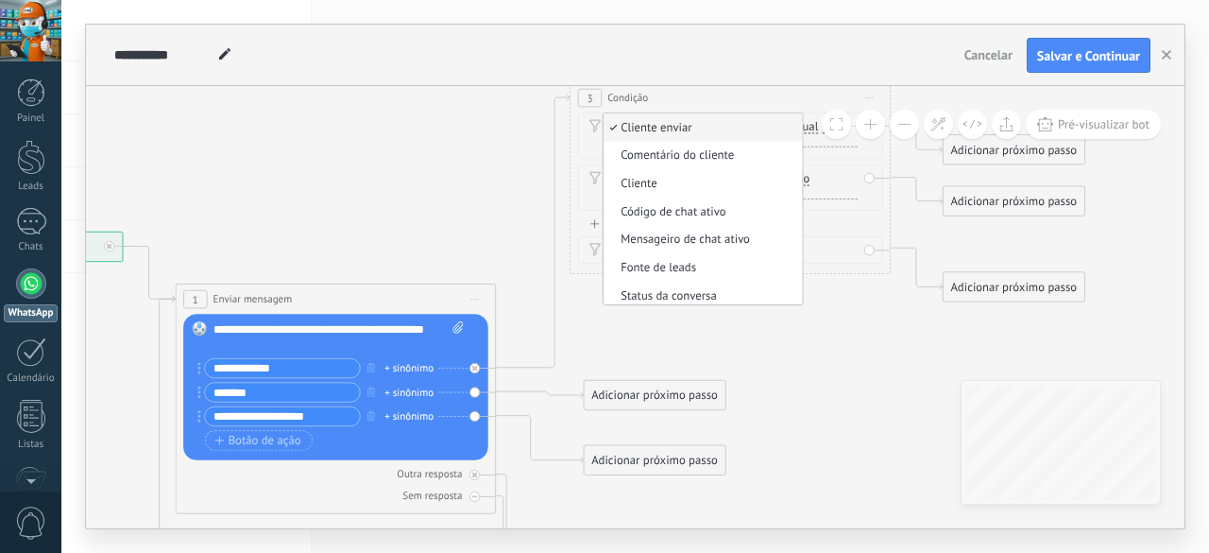
click at [639, 128] on span "Cliente enviar" at bounding box center [701, 128] width 194 height 16
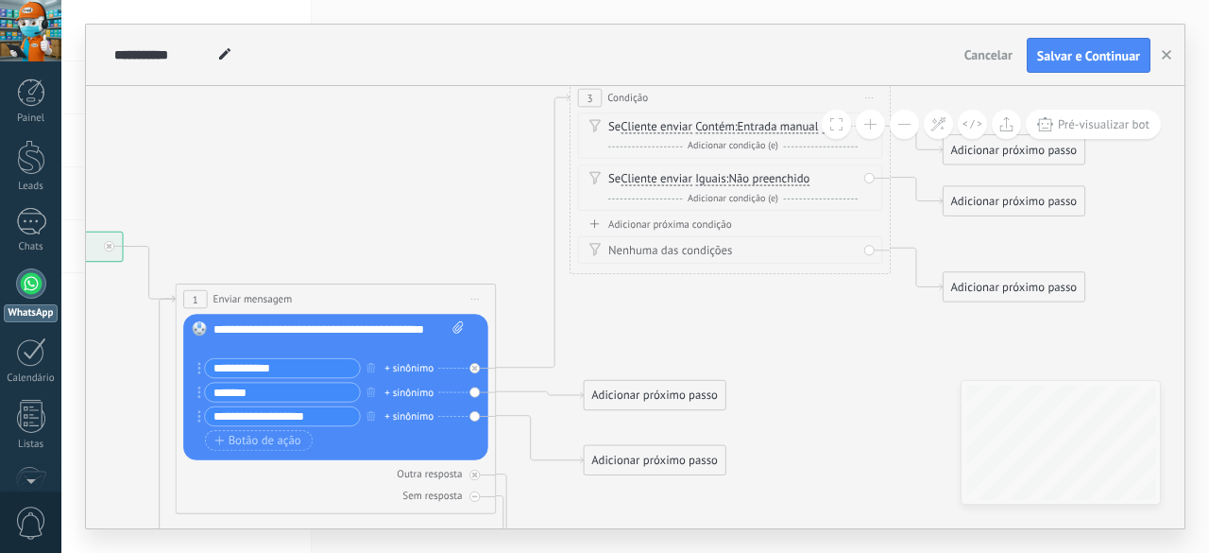
click at [629, 121] on span "Cliente enviar" at bounding box center [657, 127] width 72 height 13
click at [629, 120] on button "Cliente enviar" at bounding box center [713, 127] width 200 height 29
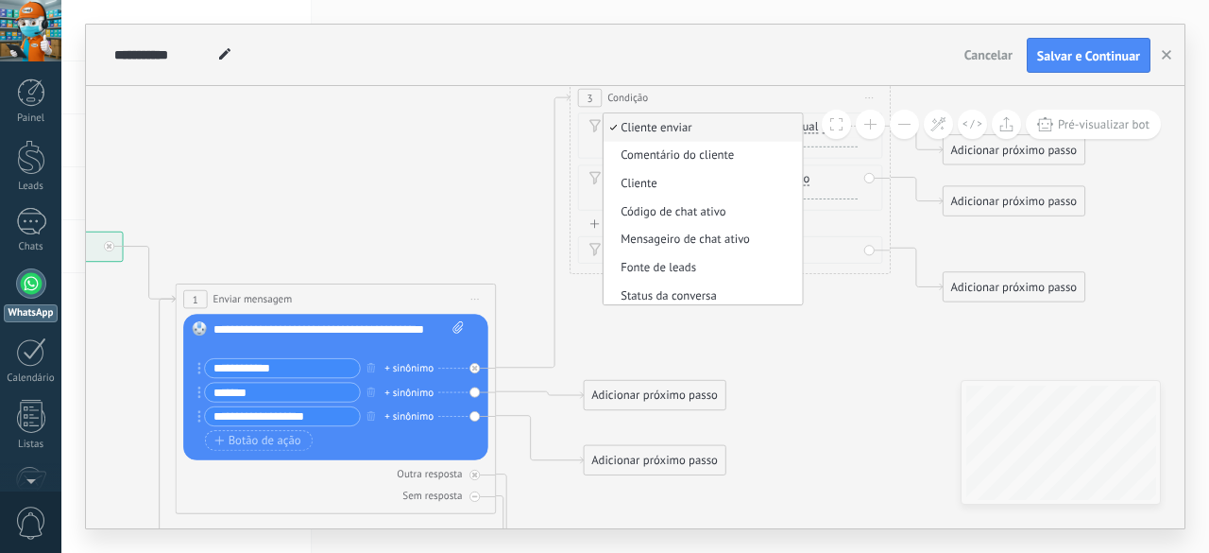
click at [646, 129] on span "Cliente enviar" at bounding box center [701, 128] width 194 height 16
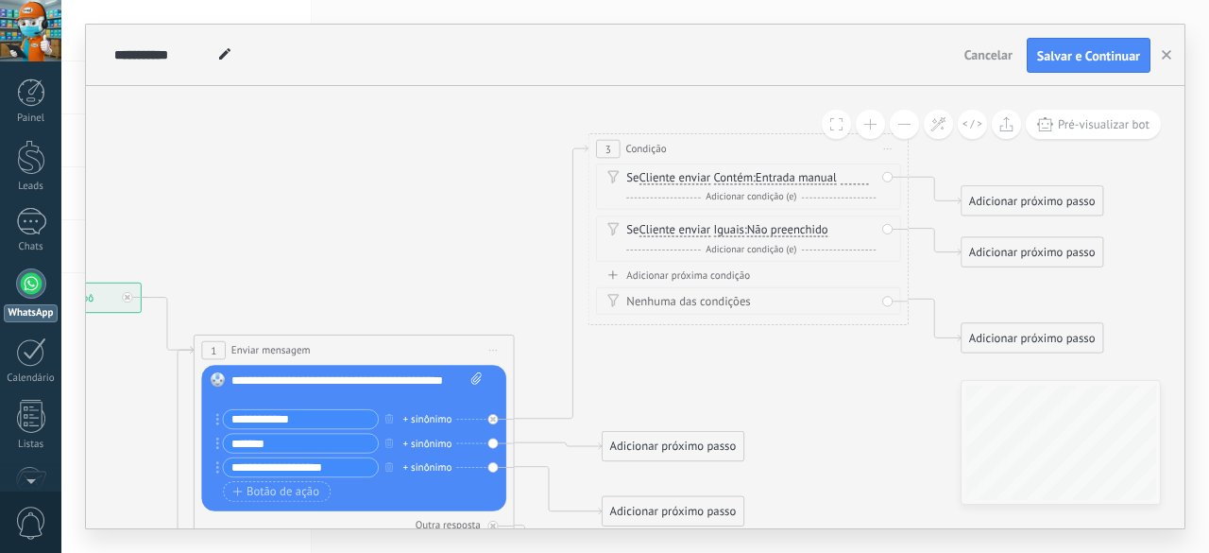
drag, startPoint x: 778, startPoint y: 290, endPoint x: 803, endPoint y: 367, distance: 81.3
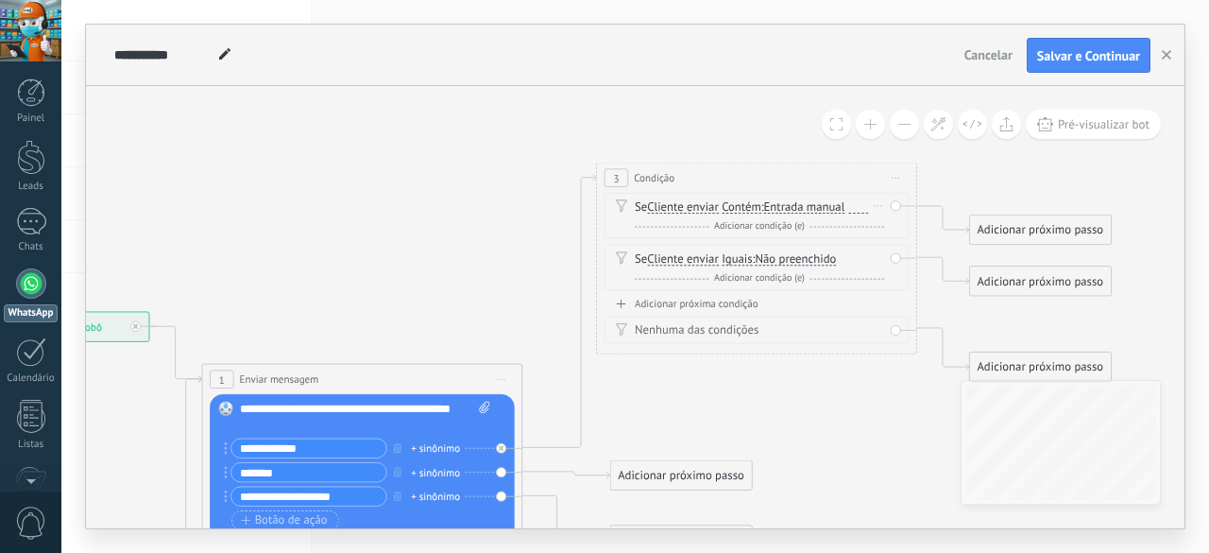
click at [662, 207] on span "Cliente enviar" at bounding box center [683, 207] width 72 height 13
click at [662, 207] on button "Cliente enviar" at bounding box center [740, 207] width 200 height 29
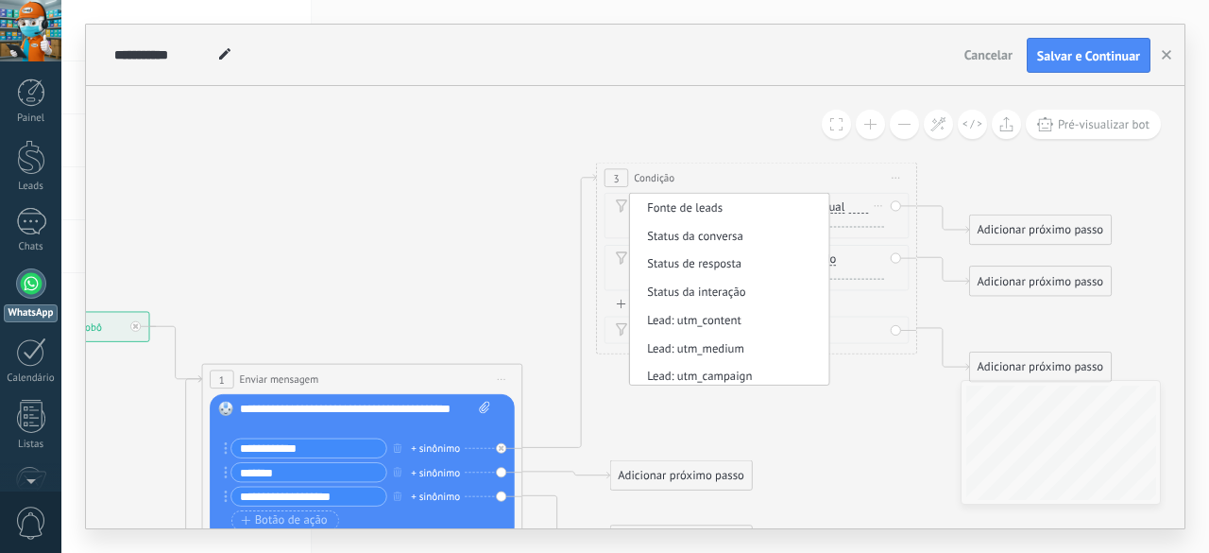
scroll to position [189, 0]
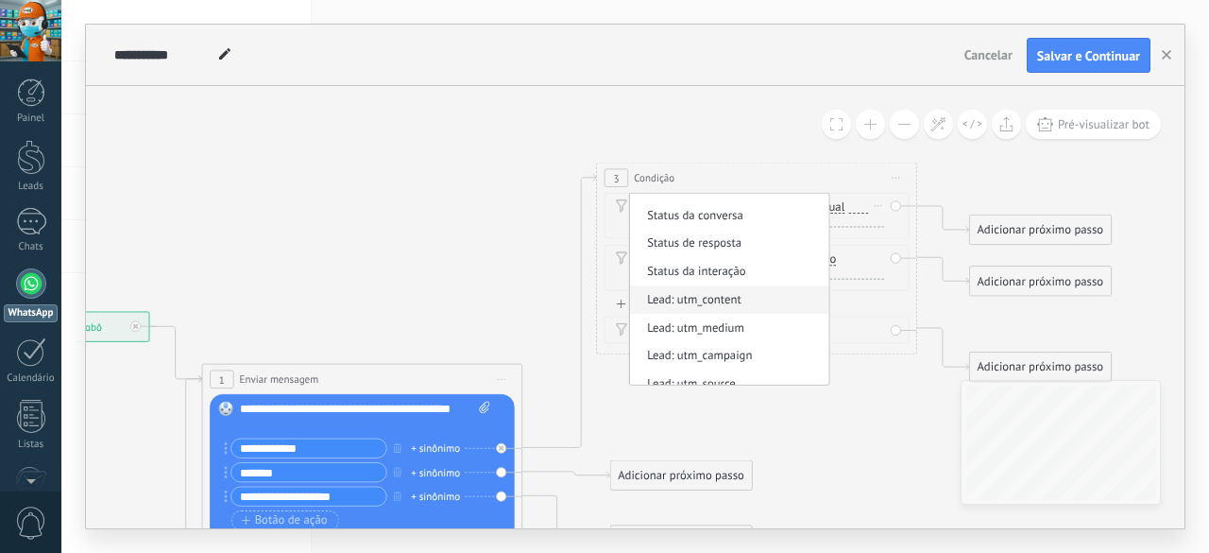
click at [708, 288] on li "Lead: utm_content" at bounding box center [729, 300] width 199 height 28
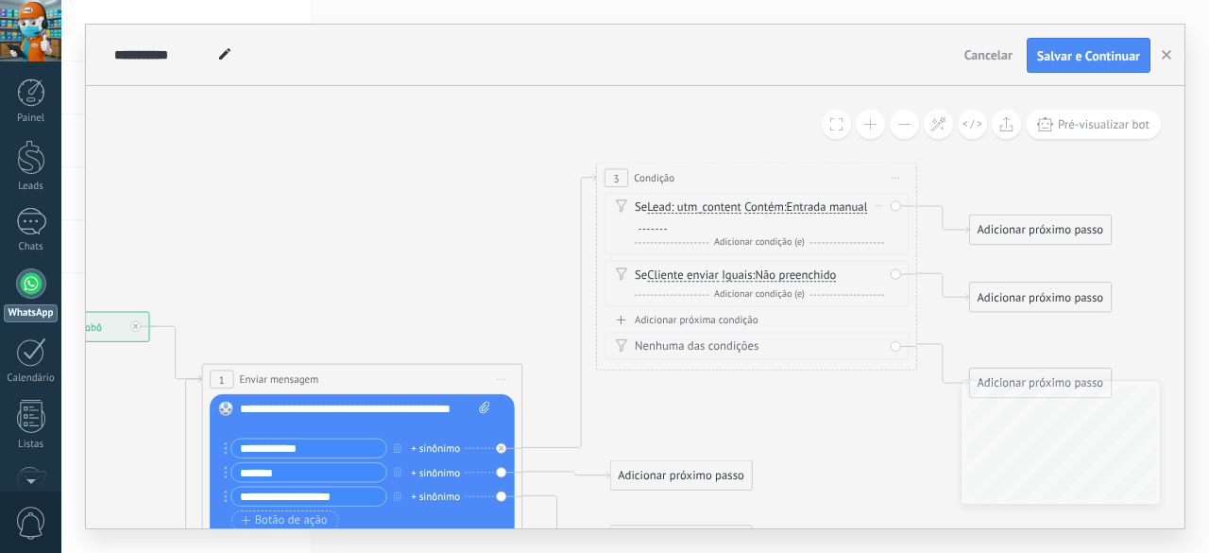
click at [811, 206] on span "Entrada manual" at bounding box center [827, 207] width 81 height 13
click at [811, 206] on button "Entrada manual" at bounding box center [878, 207] width 200 height 29
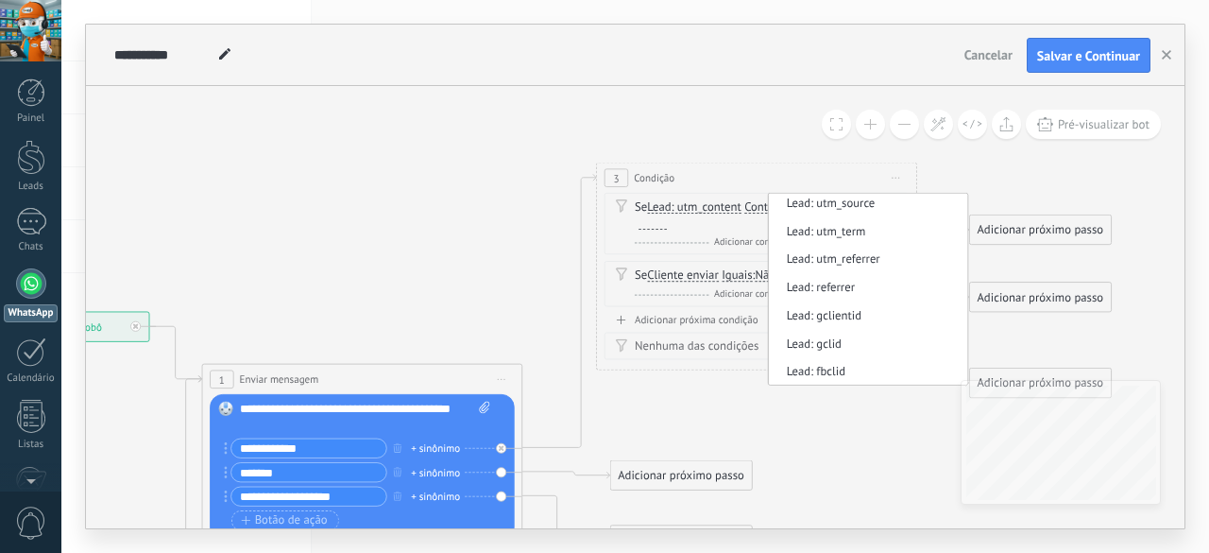
scroll to position [171, 0]
click at [698, 254] on div "Se Lead: utm_content Cliente enviar Comentário do cliente Cliente Código de cha…" at bounding box center [757, 253] width 305 height 120
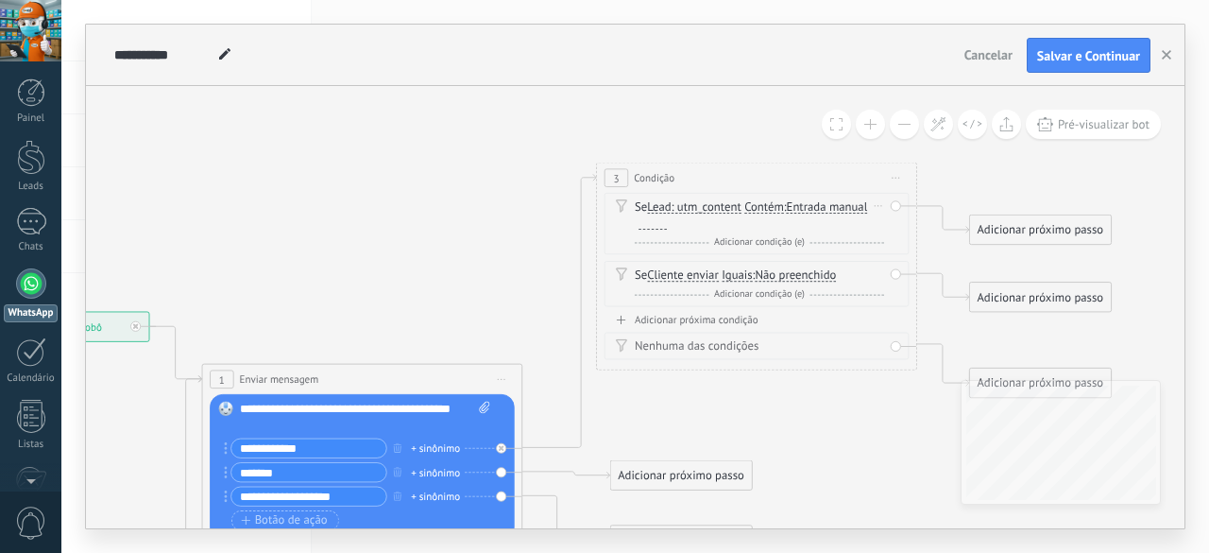
click at [656, 203] on span "Lead: utm_content" at bounding box center [694, 207] width 94 height 13
click at [656, 203] on button "Lead: utm_content" at bounding box center [740, 207] width 200 height 29
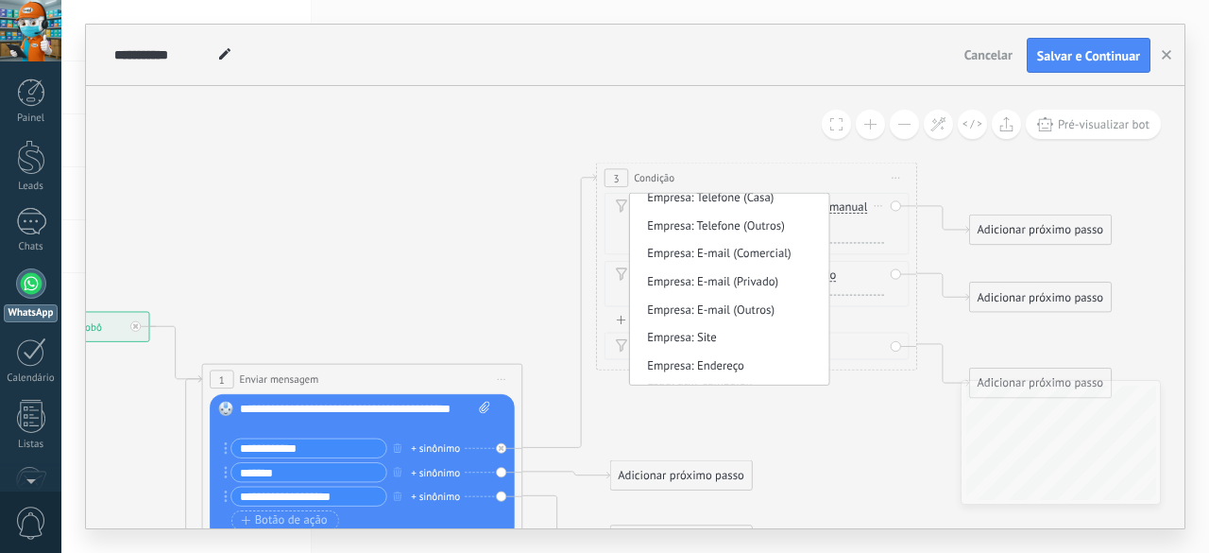
scroll to position [1130, 0]
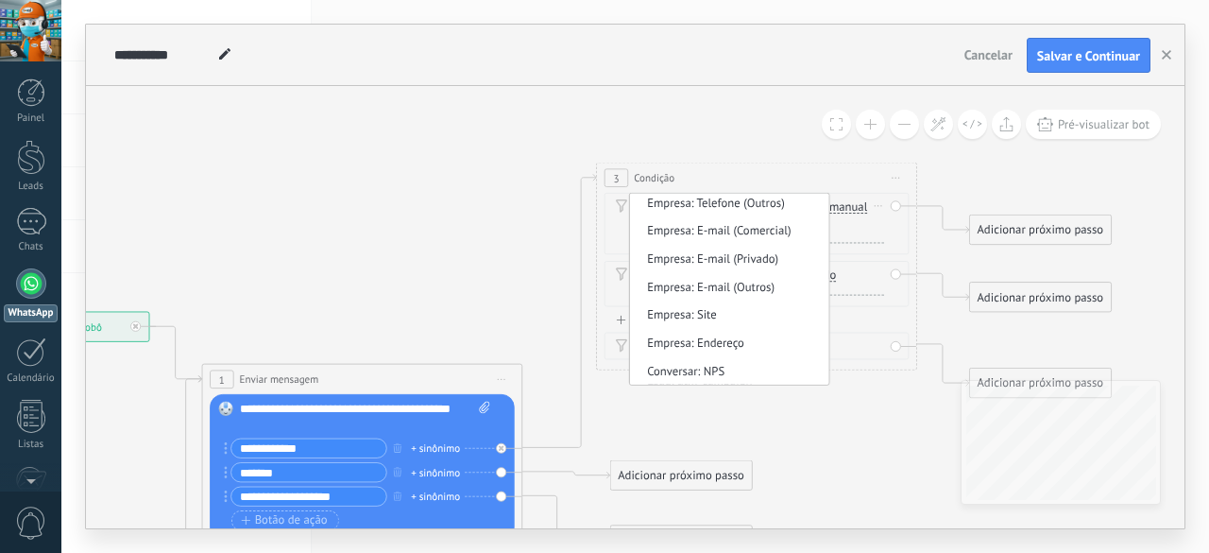
click at [612, 239] on div "Se Lead: utm_content Cliente enviar Comentário do cliente Cliente Código de cha…" at bounding box center [757, 223] width 305 height 61
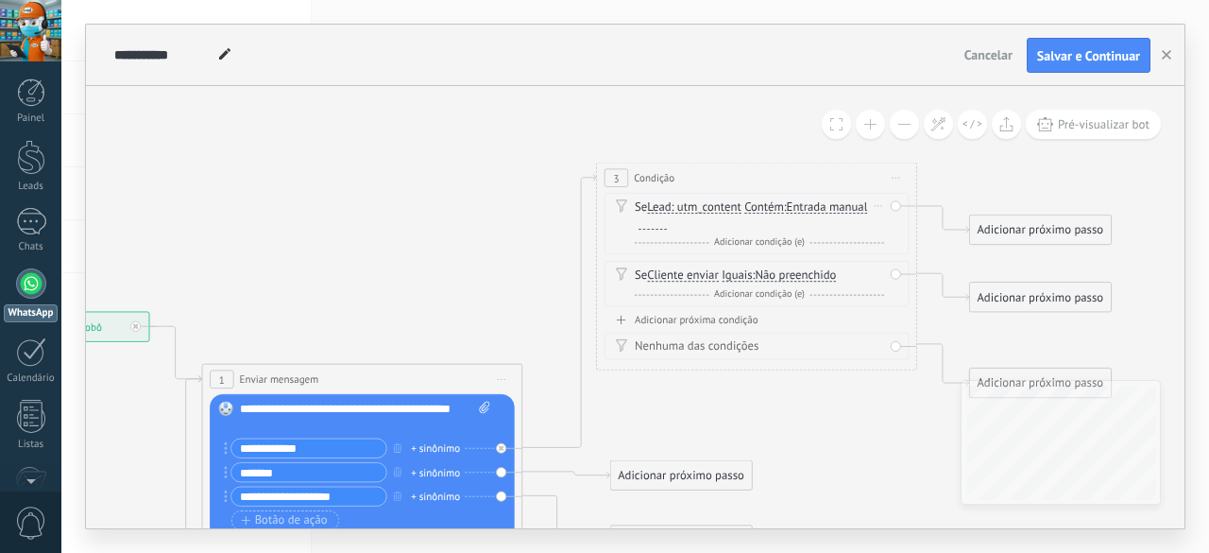
click at [663, 205] on span "Lead: utm_content" at bounding box center [694, 207] width 94 height 13
click at [663, 205] on button "Lead: utm_content" at bounding box center [740, 207] width 200 height 29
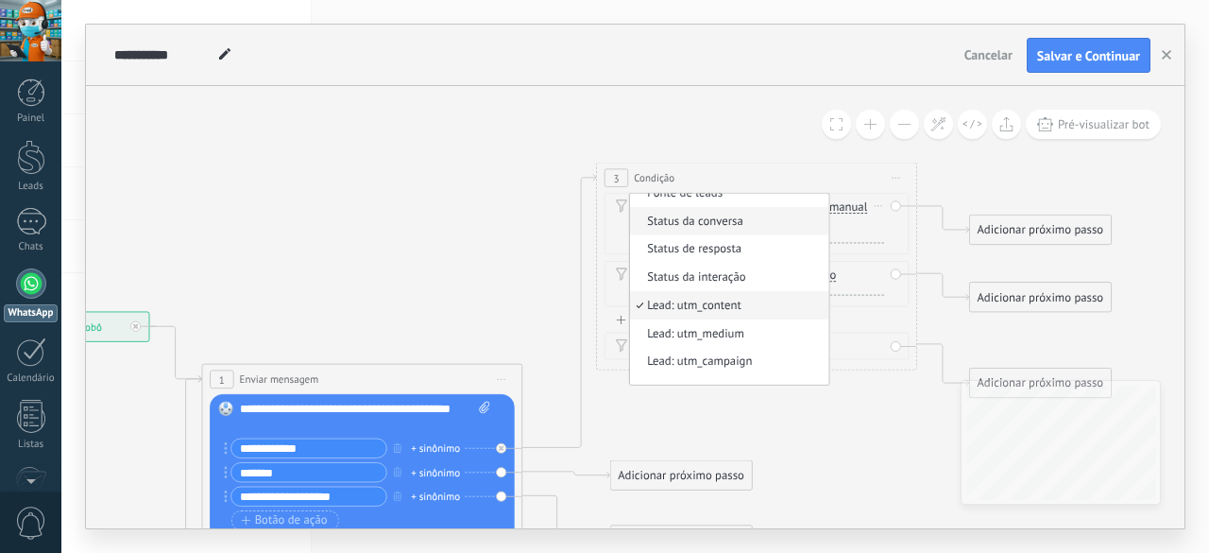
scroll to position [0, 0]
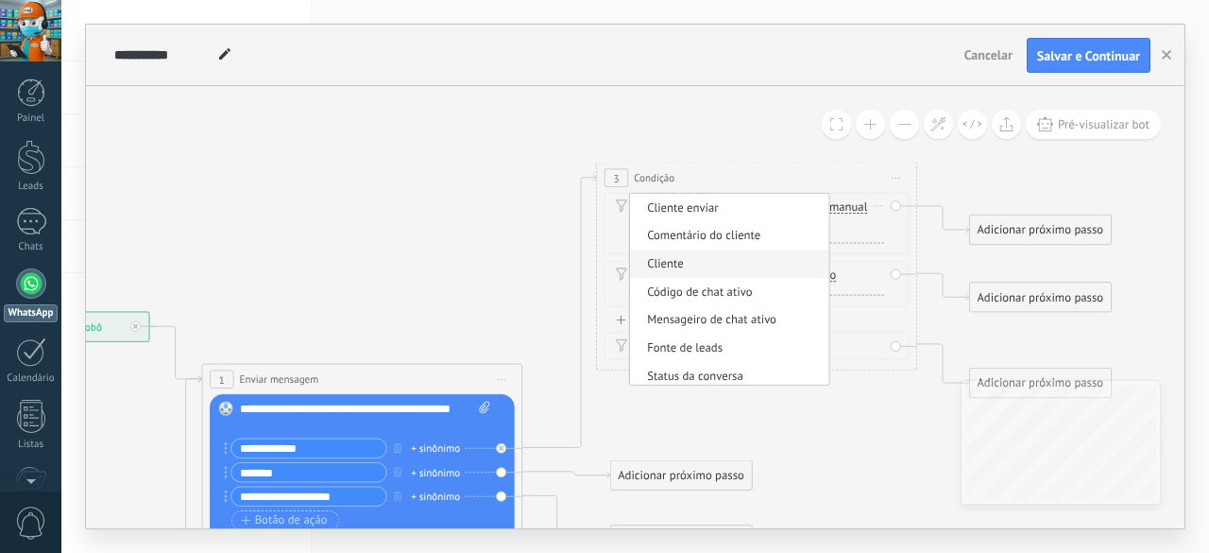
click at [682, 264] on span "Cliente" at bounding box center [727, 264] width 194 height 16
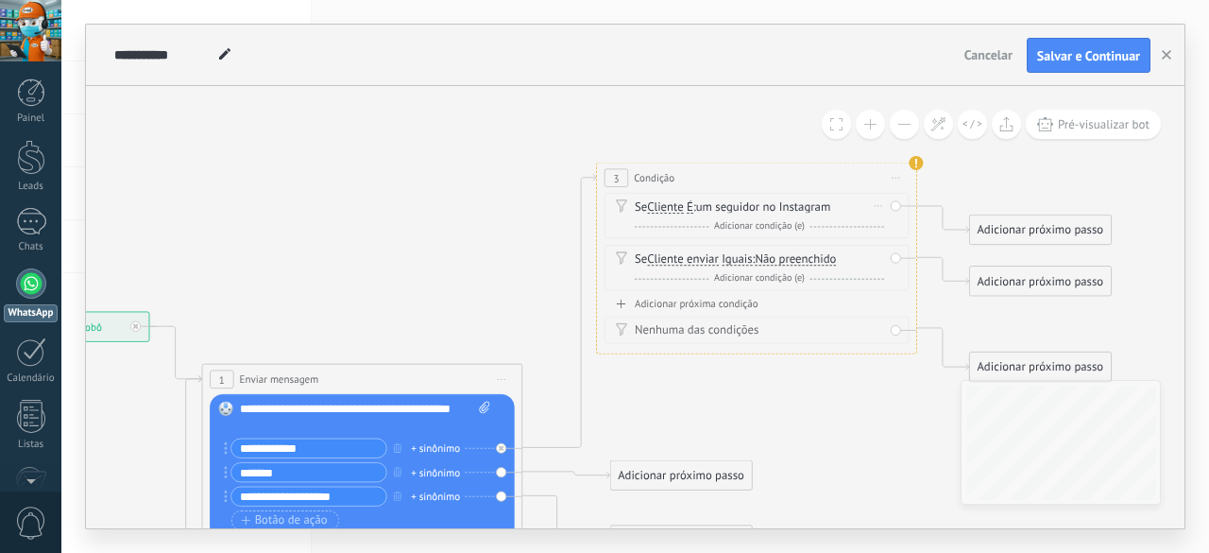
click at [691, 204] on span "É" at bounding box center [690, 207] width 7 height 13
click at [691, 204] on button "É" at bounding box center [779, 207] width 200 height 29
click at [694, 230] on span "Não é" at bounding box center [766, 237] width 194 height 16
click at [650, 203] on span "Cliente" at bounding box center [665, 207] width 36 height 13
click at [650, 203] on button "Cliente" at bounding box center [740, 207] width 200 height 29
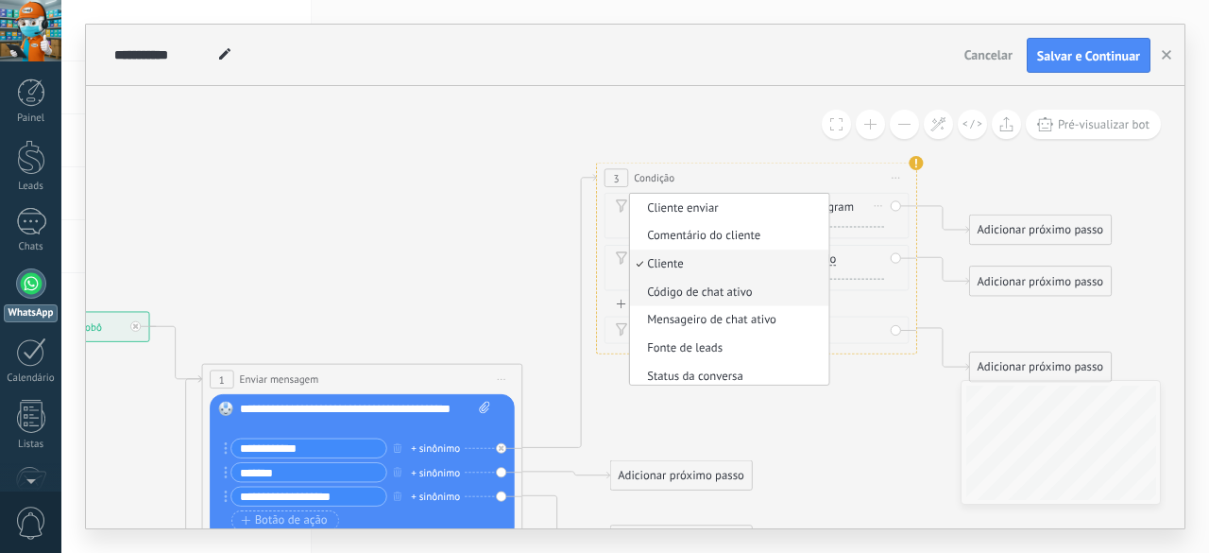
scroll to position [94, 0]
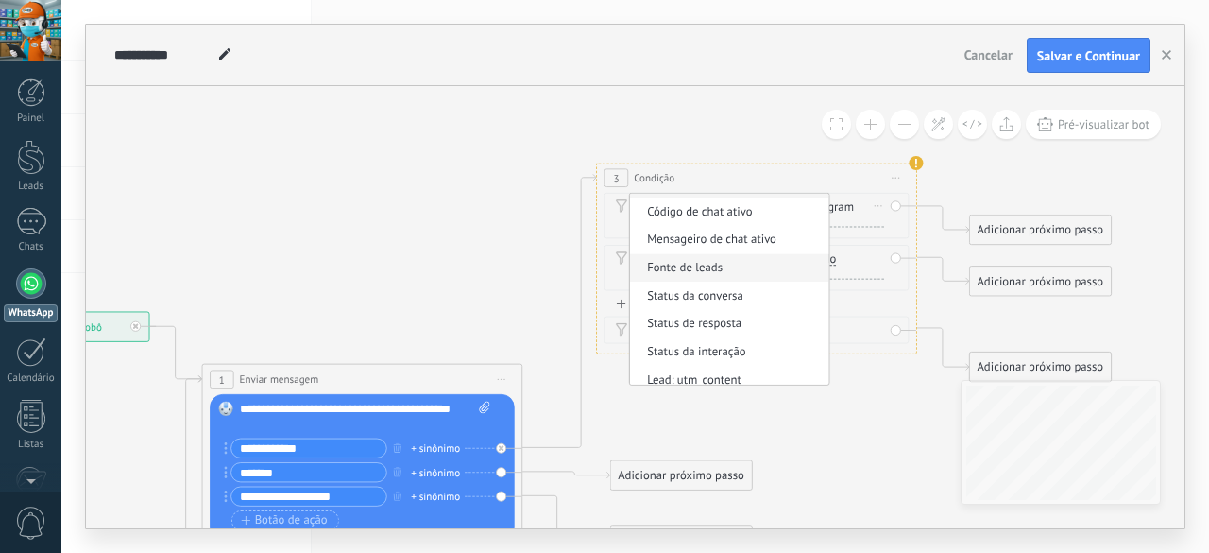
click at [720, 272] on span "Fonte de leads" at bounding box center [727, 269] width 194 height 16
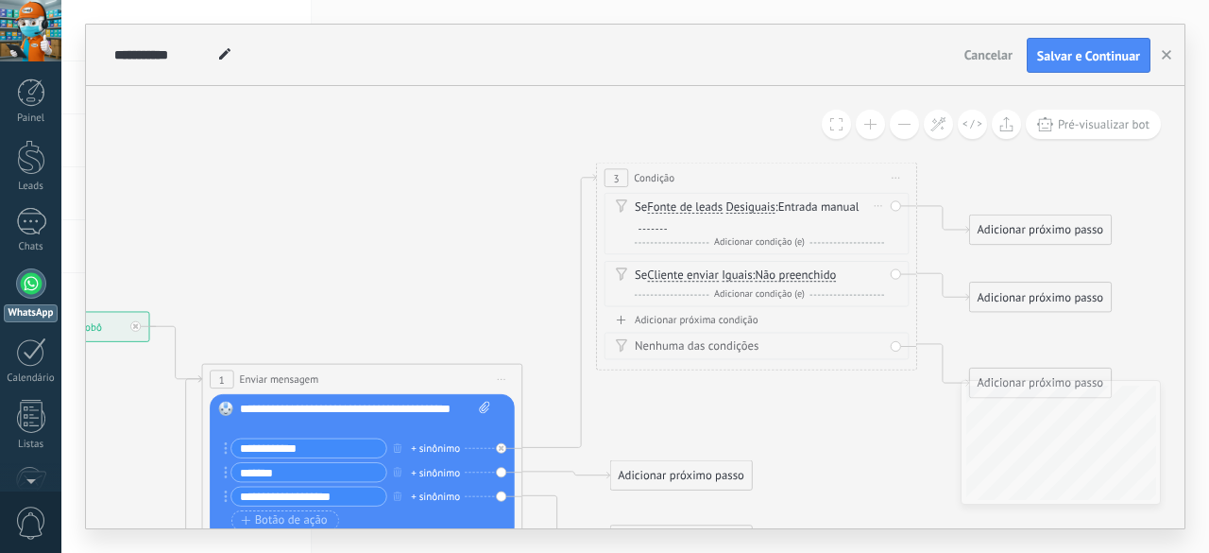
click at [762, 206] on span "Desiguais" at bounding box center [749, 207] width 49 height 13
click at [762, 206] on button "Desiguais" at bounding box center [818, 207] width 200 height 29
click at [676, 205] on span "Fonte de leads" at bounding box center [685, 207] width 76 height 13
click at [676, 205] on button "Fonte de leads" at bounding box center [740, 207] width 200 height 29
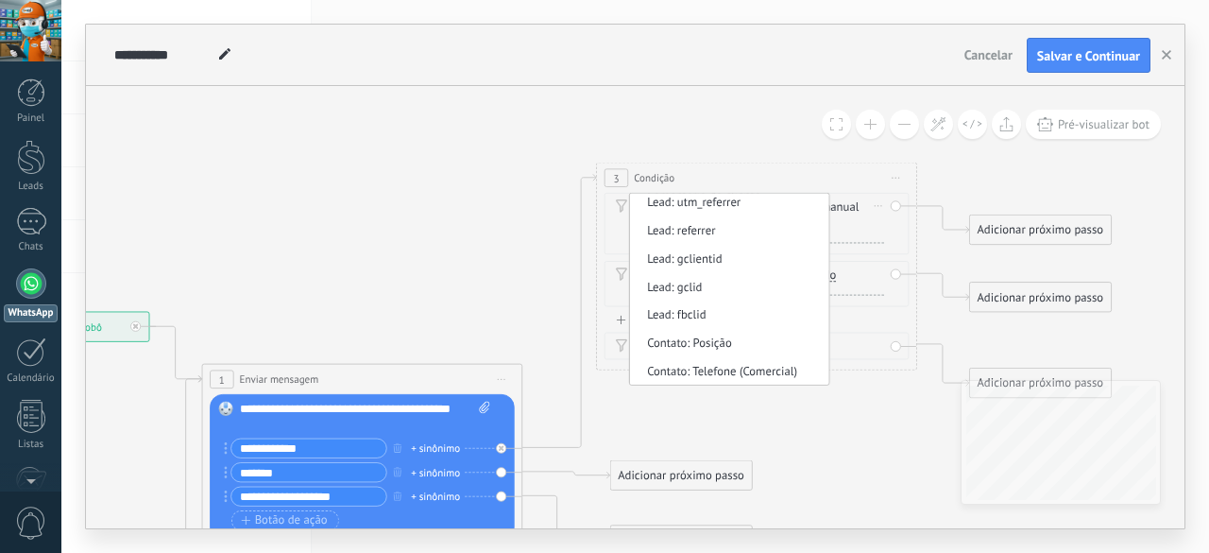
scroll to position [0, 0]
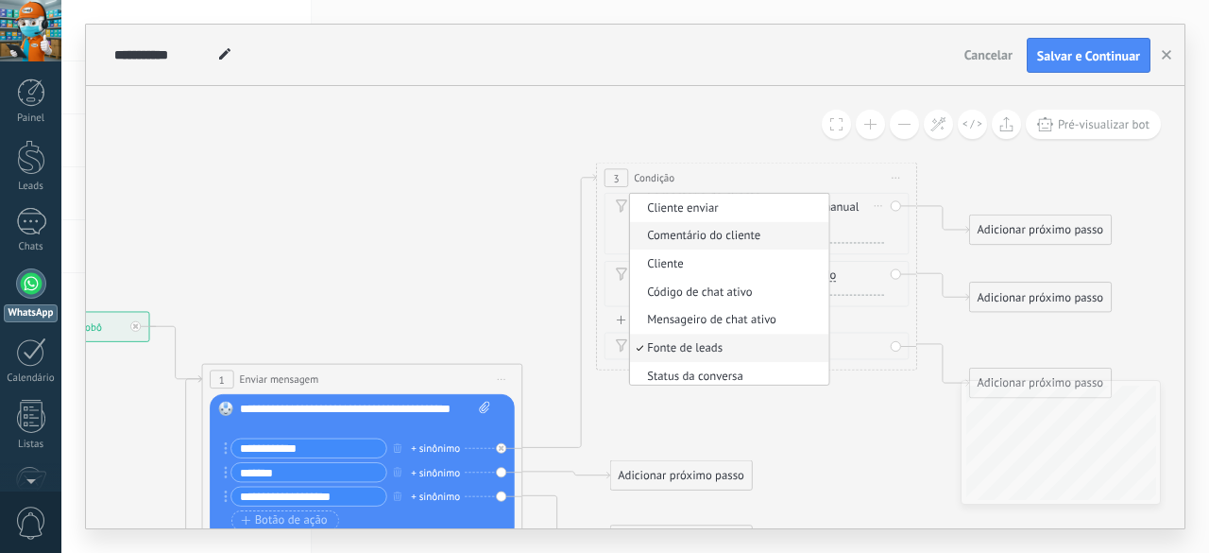
click at [674, 239] on span "Comentário do cliente" at bounding box center [727, 237] width 194 height 16
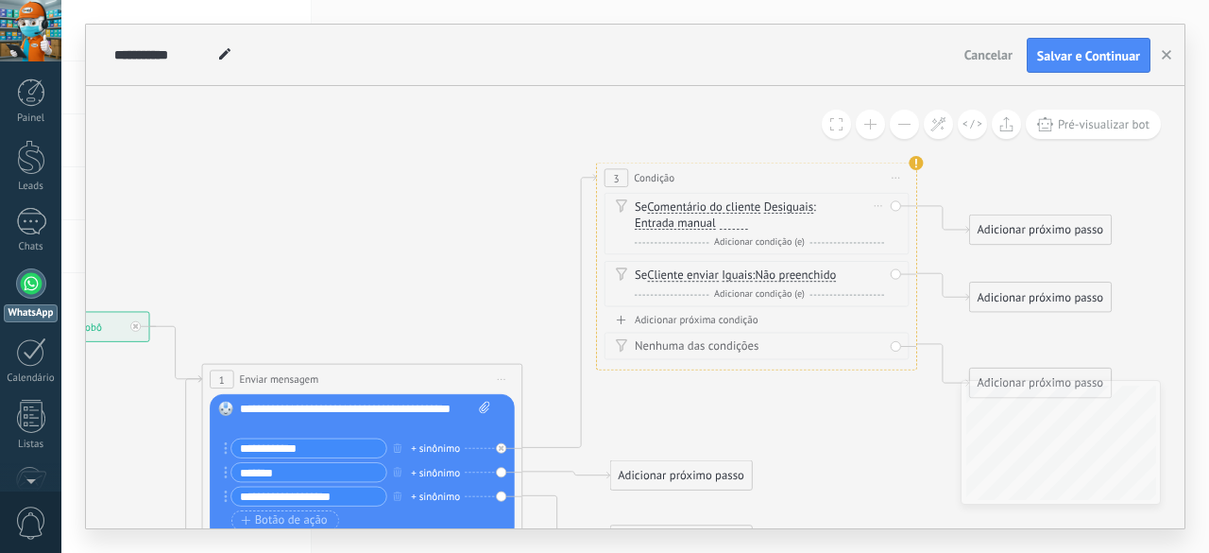
click at [657, 203] on span "Comentário do cliente" at bounding box center [703, 207] width 113 height 13
click at [657, 203] on button "Comentário do cliente" at bounding box center [740, 207] width 200 height 29
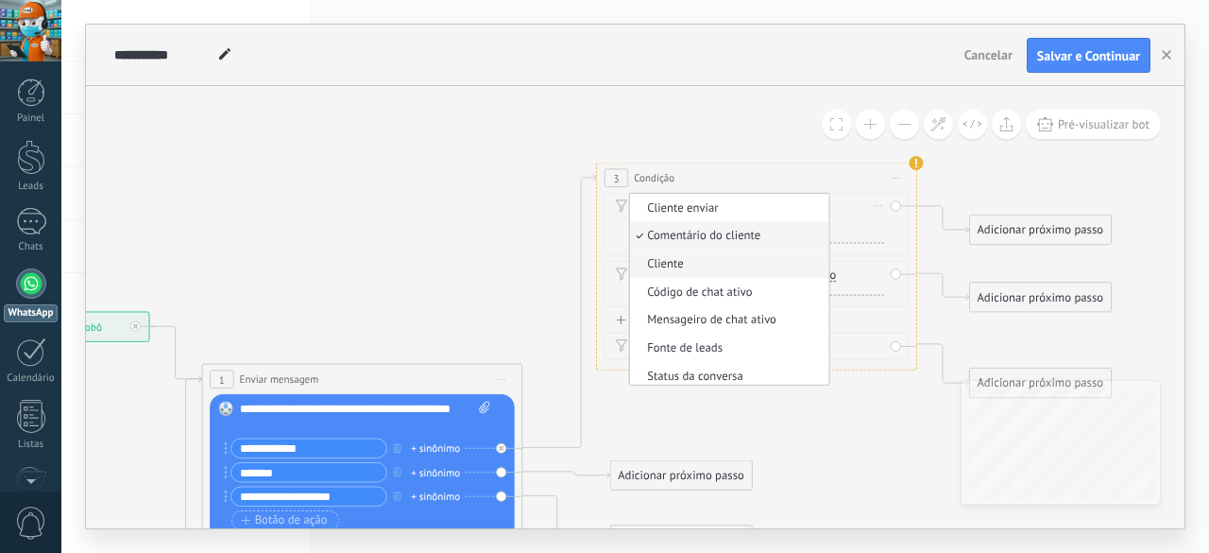
click at [681, 258] on span "Cliente" at bounding box center [727, 264] width 194 height 16
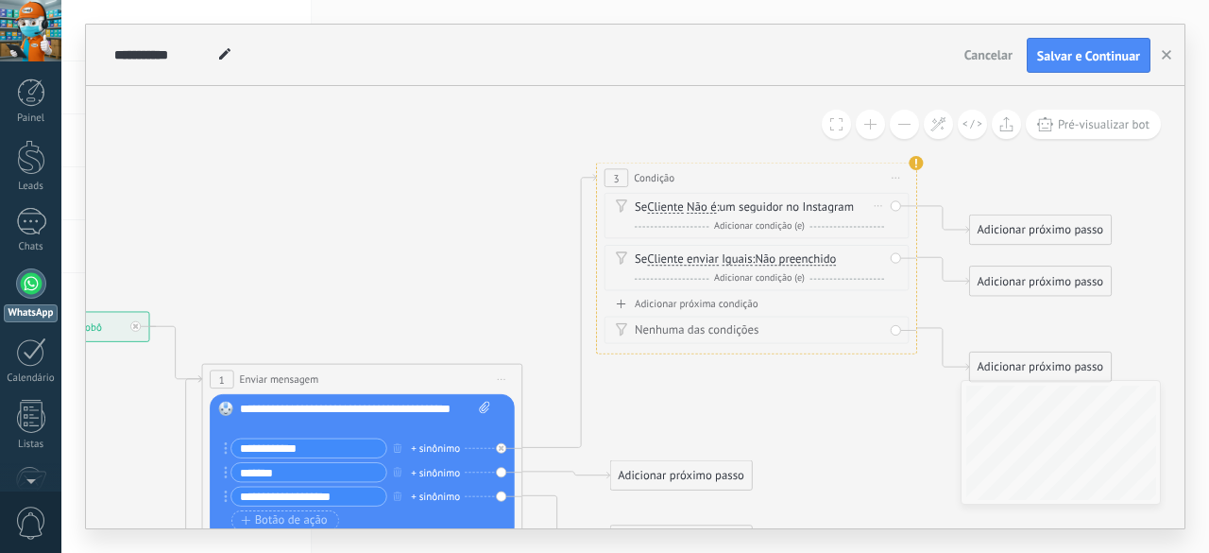
click at [683, 207] on span "Cliente" at bounding box center [665, 207] width 36 height 13
click at [684, 207] on button "Cliente" at bounding box center [740, 207] width 200 height 29
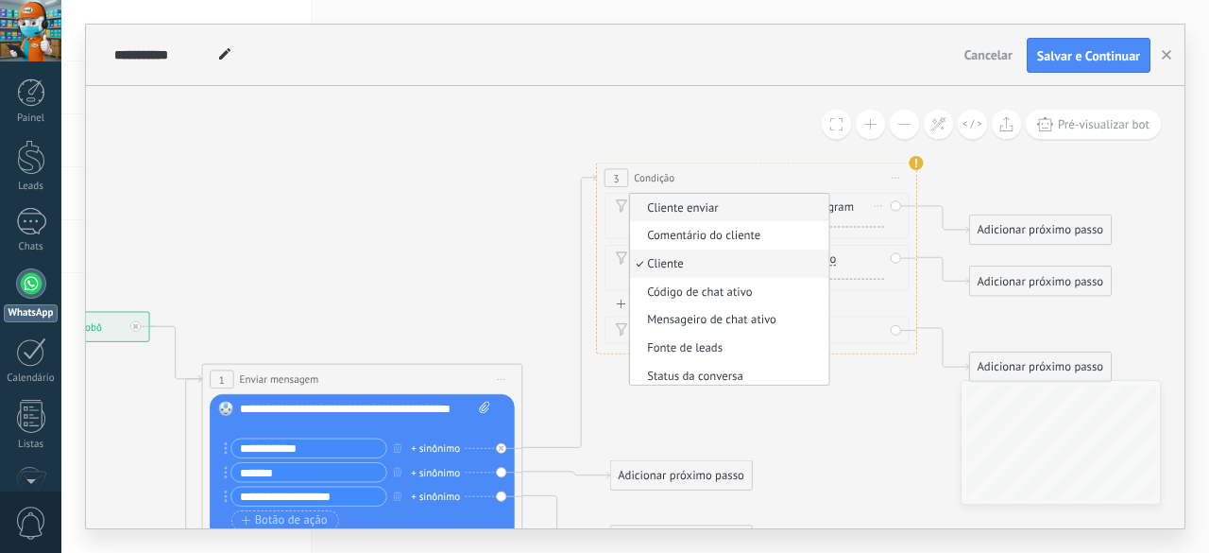
click at [687, 216] on li "Cliente enviar" at bounding box center [729, 208] width 199 height 28
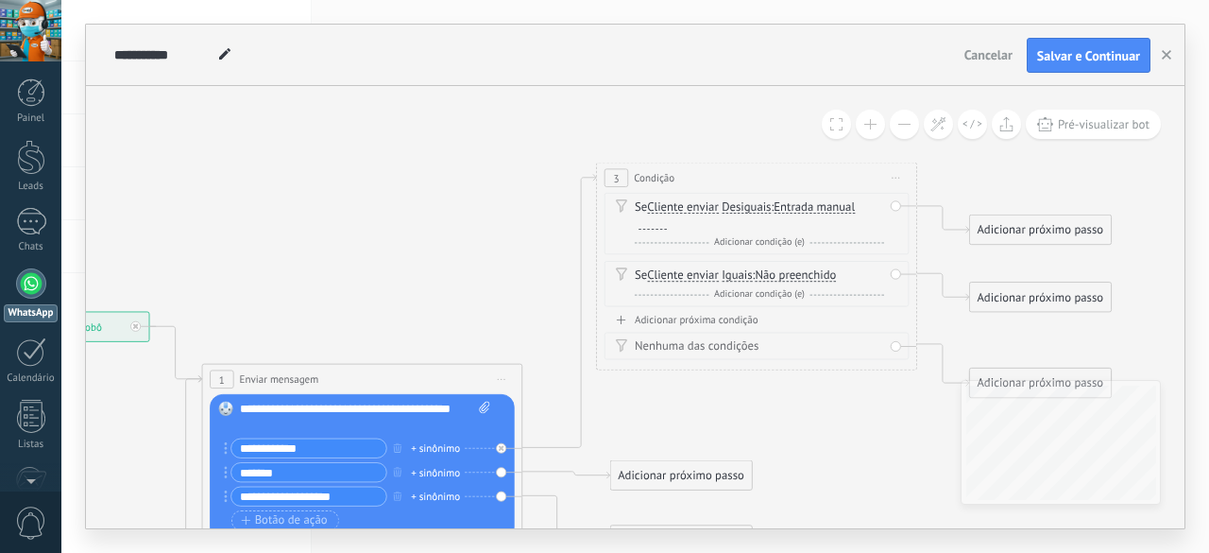
click at [623, 173] on div "3" at bounding box center [617, 178] width 24 height 19
click at [654, 181] on span "Condição" at bounding box center [654, 177] width 41 height 15
click at [625, 200] on icon at bounding box center [621, 205] width 10 height 12
click at [644, 207] on div "Se Cliente enviar Cliente enviar Comentário do cliente Cliente Código de chat a…" at bounding box center [759, 215] width 249 height 32
click at [667, 208] on span "Cliente enviar" at bounding box center [683, 207] width 72 height 13
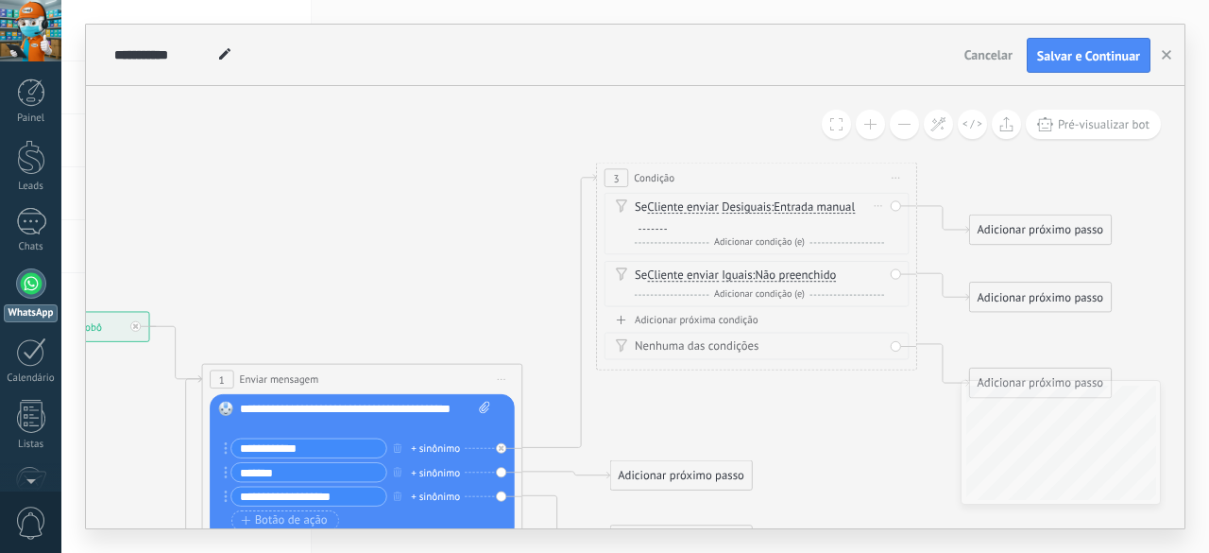
click at [667, 208] on button "Cliente enviar" at bounding box center [740, 207] width 200 height 29
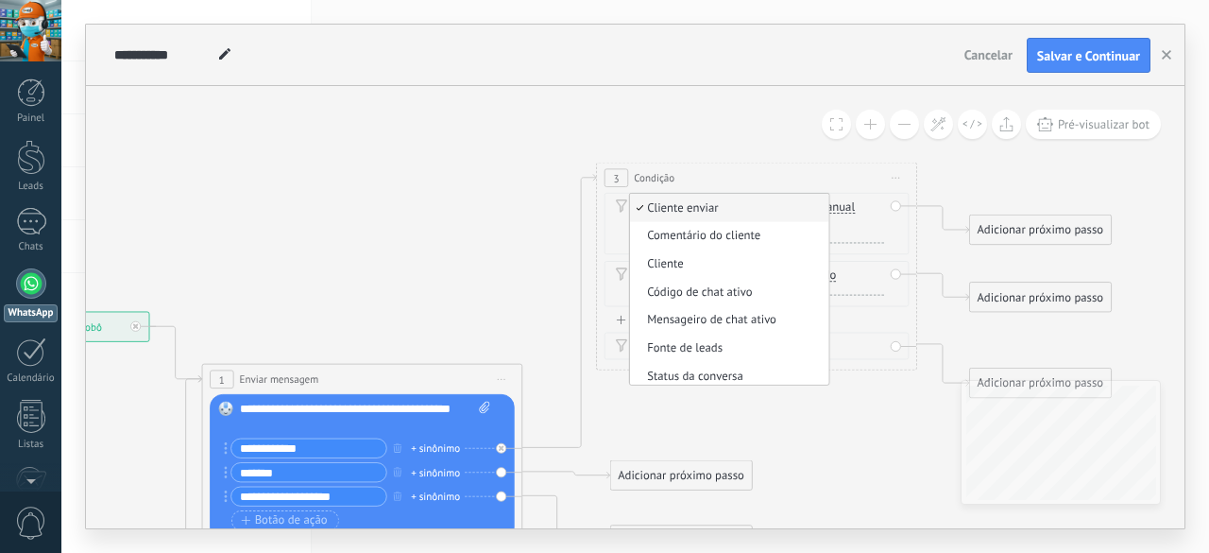
click at [812, 176] on div "3 Condição ******** Iniciar pré-visualização aqui Renomear Duplicar Excluir" at bounding box center [756, 177] width 319 height 29
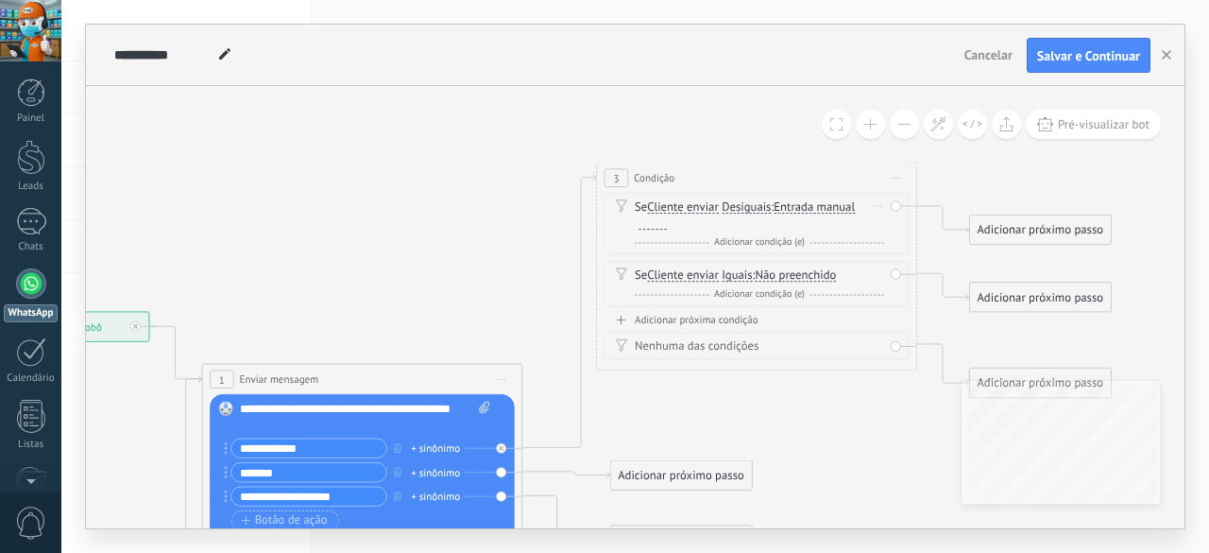
click at [753, 203] on span "Desiguais" at bounding box center [746, 207] width 49 height 13
click at [753, 203] on button "Desiguais" at bounding box center [814, 207] width 200 height 29
click at [761, 205] on span "Iguais" at bounding box center [801, 208] width 194 height 16
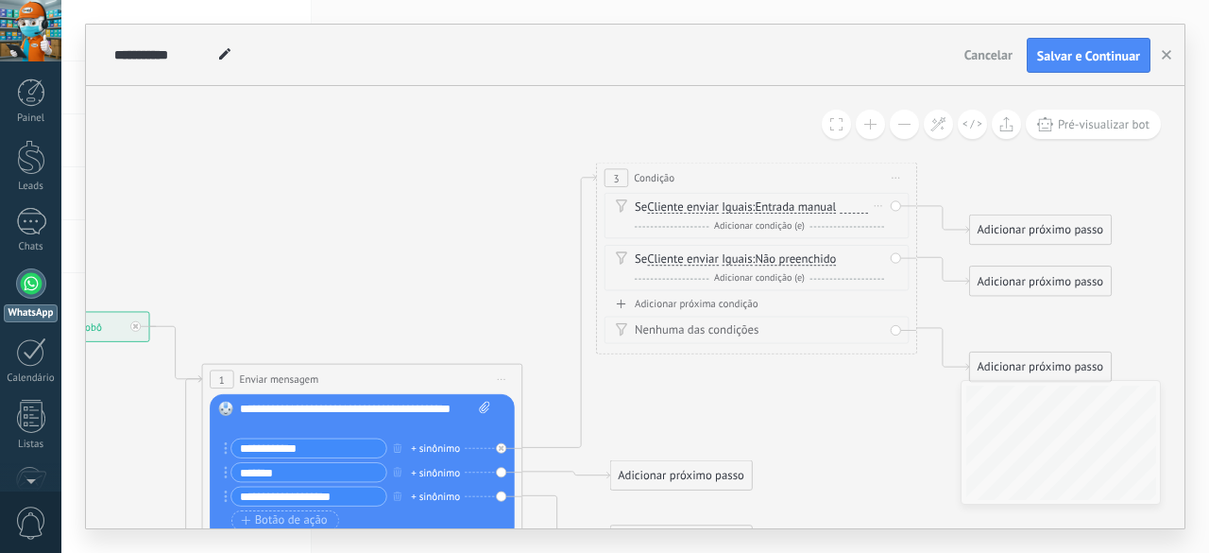
click at [817, 206] on span "Entrada manual" at bounding box center [795, 207] width 81 height 13
click at [817, 206] on button "Entrada manual" at bounding box center [847, 207] width 200 height 29
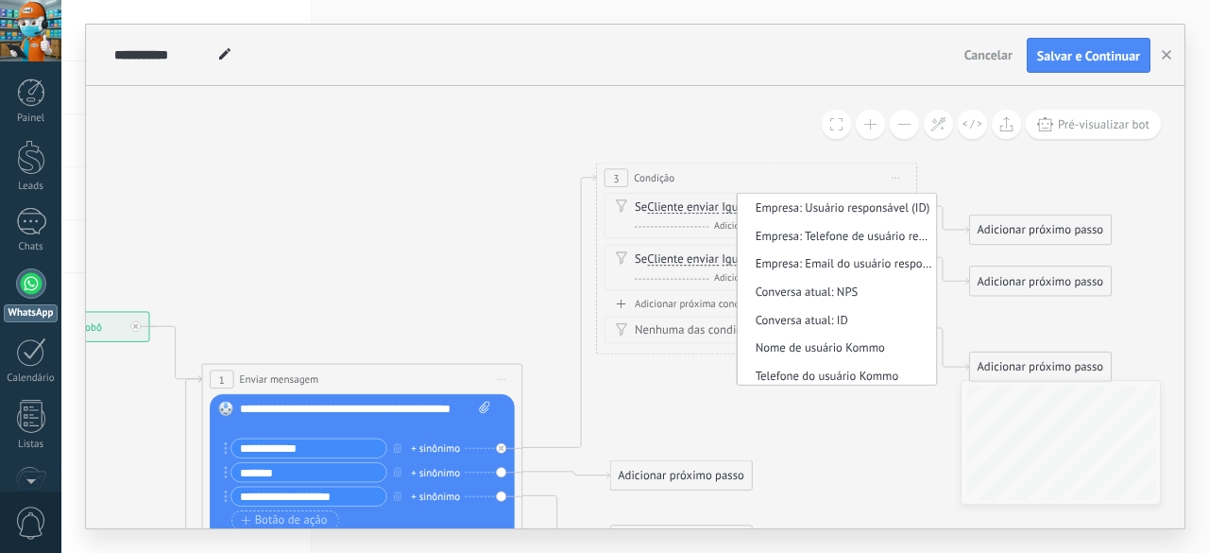
scroll to position [766, 0]
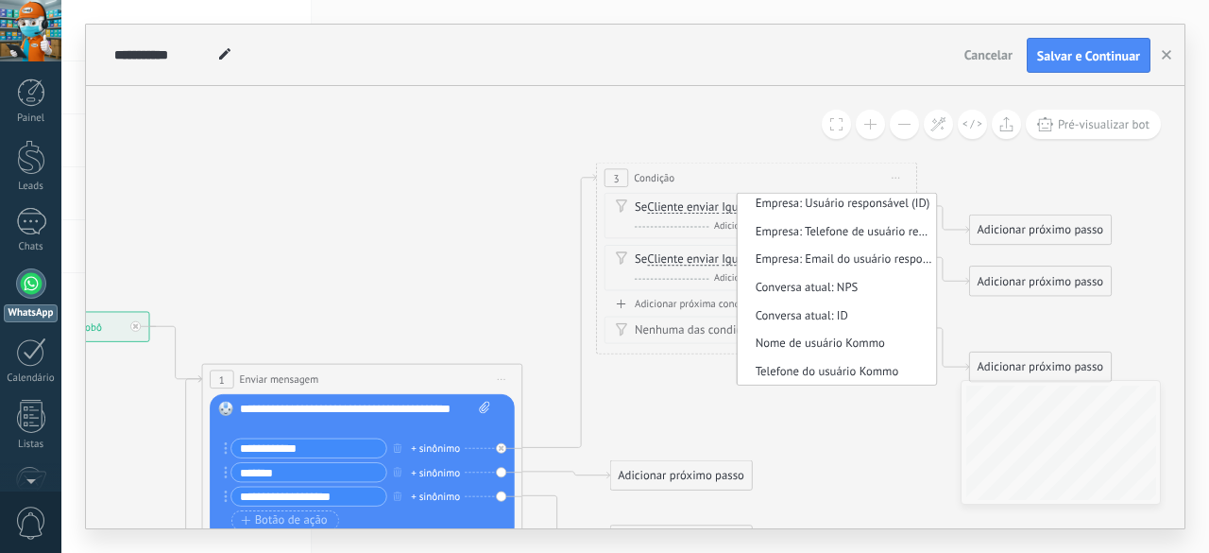
click at [707, 241] on div "Se Cliente enviar Cliente enviar Comentário do cliente Cliente Código de chat a…" at bounding box center [757, 245] width 305 height 104
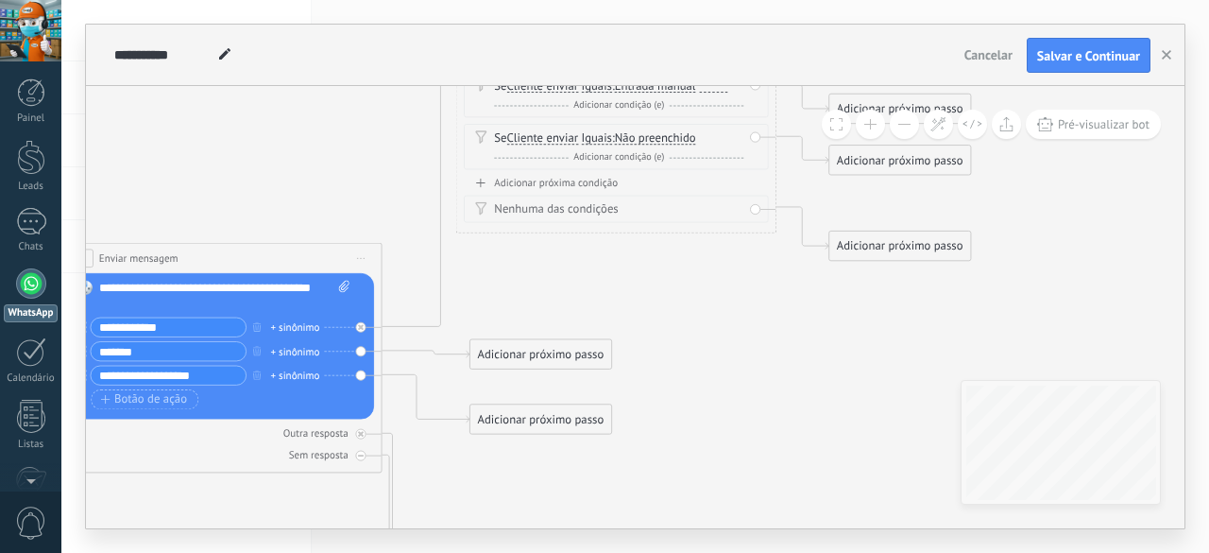
drag, startPoint x: 848, startPoint y: 373, endPoint x: 708, endPoint y: 252, distance: 184.8
click at [708, 252] on icon at bounding box center [481, 521] width 2019 height 1760
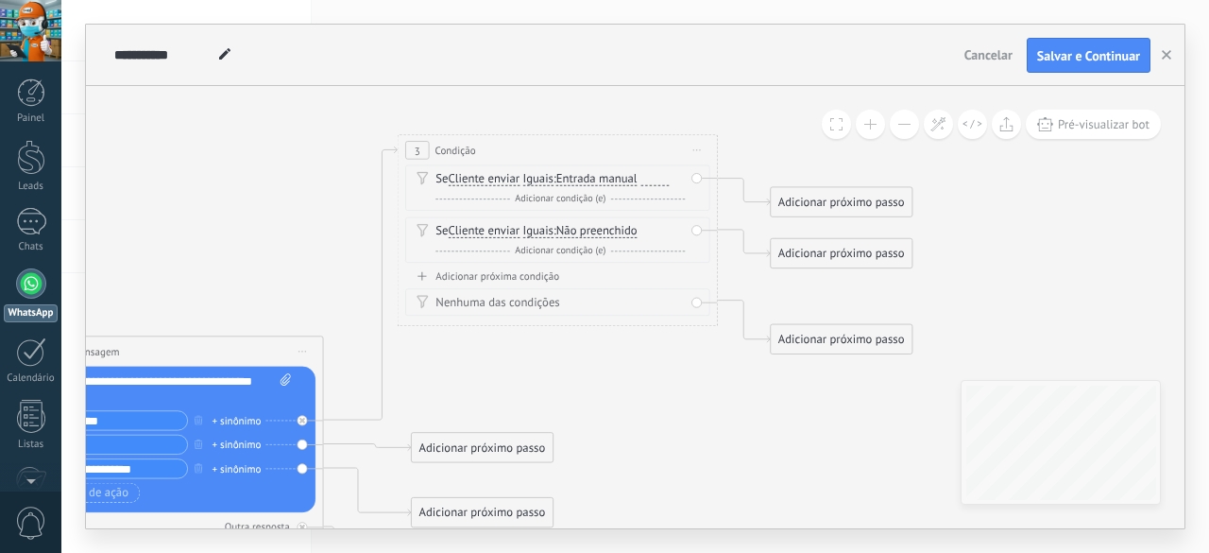
drag, startPoint x: 688, startPoint y: 301, endPoint x: 629, endPoint y: 395, distance: 110.3
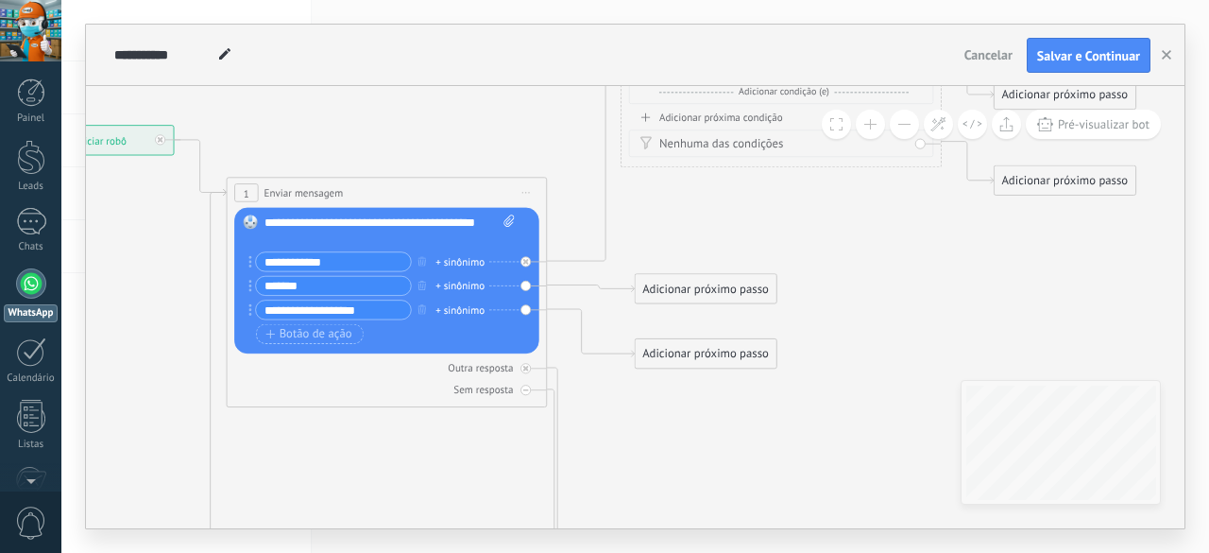
drag, startPoint x: 704, startPoint y: 362, endPoint x: 928, endPoint y: 203, distance: 274.4
click at [928, 203] on icon at bounding box center [646, 455] width 2019 height 1760
drag, startPoint x: 699, startPoint y: 348, endPoint x: 690, endPoint y: 459, distance: 111.9
click at [690, 459] on div "Adicionar próximo passo" at bounding box center [692, 464] width 141 height 26
click at [707, 464] on div "Adicionar próximo passo" at bounding box center [706, 460] width 141 height 26
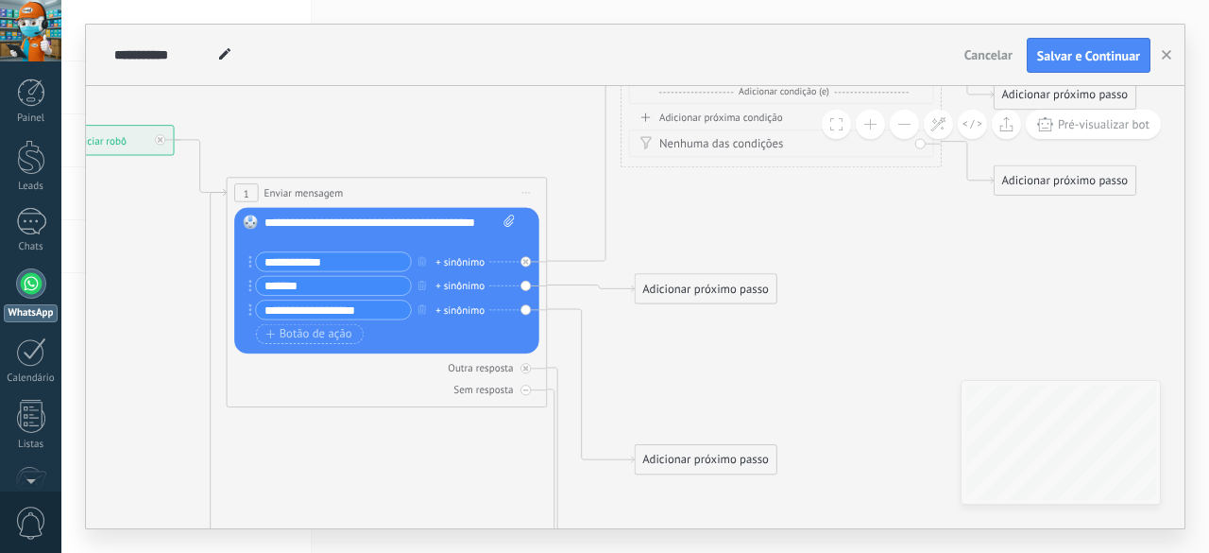
click at [688, 293] on div "Adicionar próximo passo" at bounding box center [706, 289] width 141 height 26
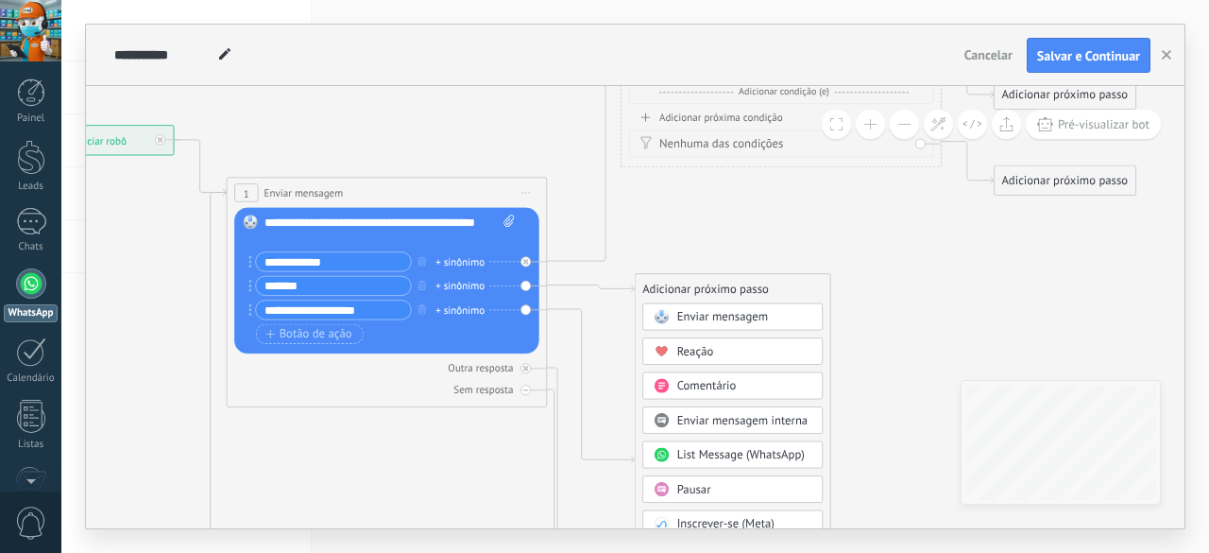
click at [706, 320] on span "Enviar mensagem" at bounding box center [722, 317] width 91 height 15
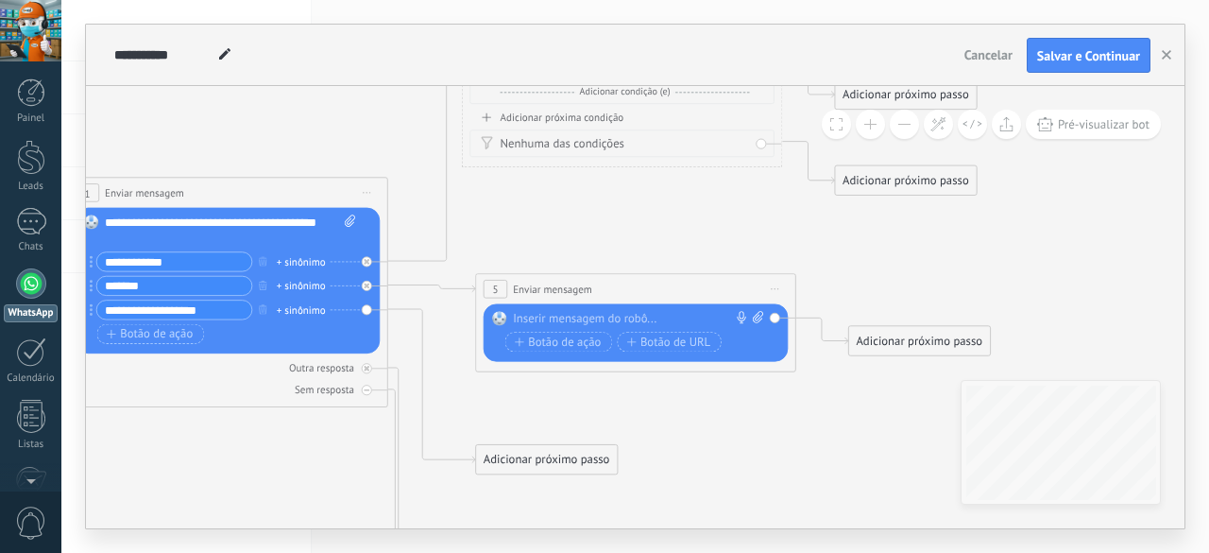
click at [656, 315] on div at bounding box center [632, 319] width 238 height 16
click at [656, 314] on div "**********" at bounding box center [639, 319] width 252 height 16
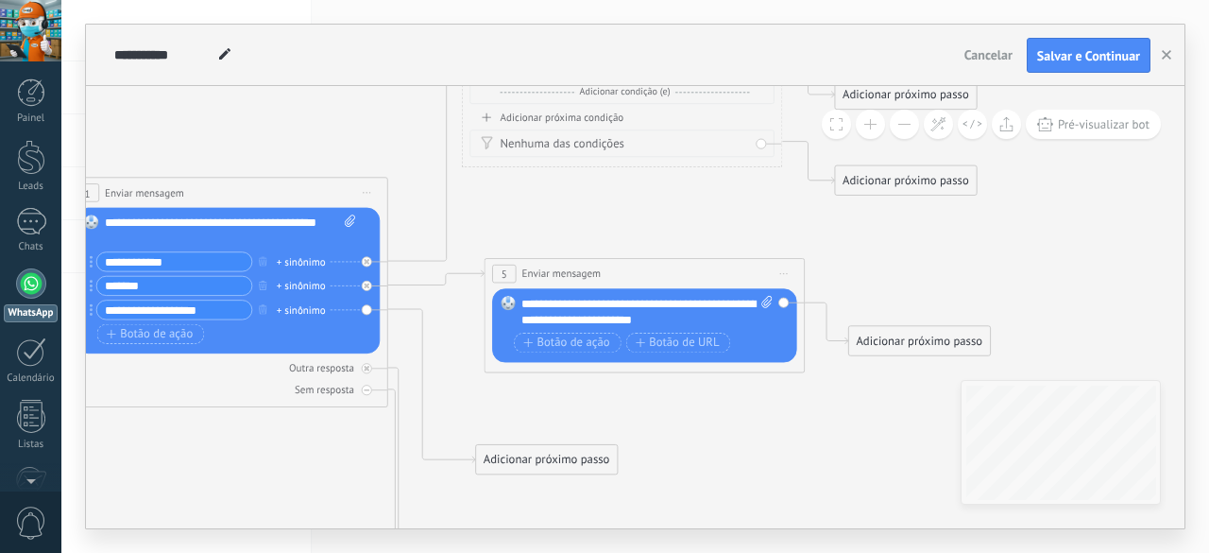
drag, startPoint x: 664, startPoint y: 290, endPoint x: 669, endPoint y: 281, distance: 10.6
click at [669, 281] on div "**********" at bounding box center [644, 273] width 319 height 29
click at [598, 343] on span "Botão de ação" at bounding box center [566, 342] width 86 height 13
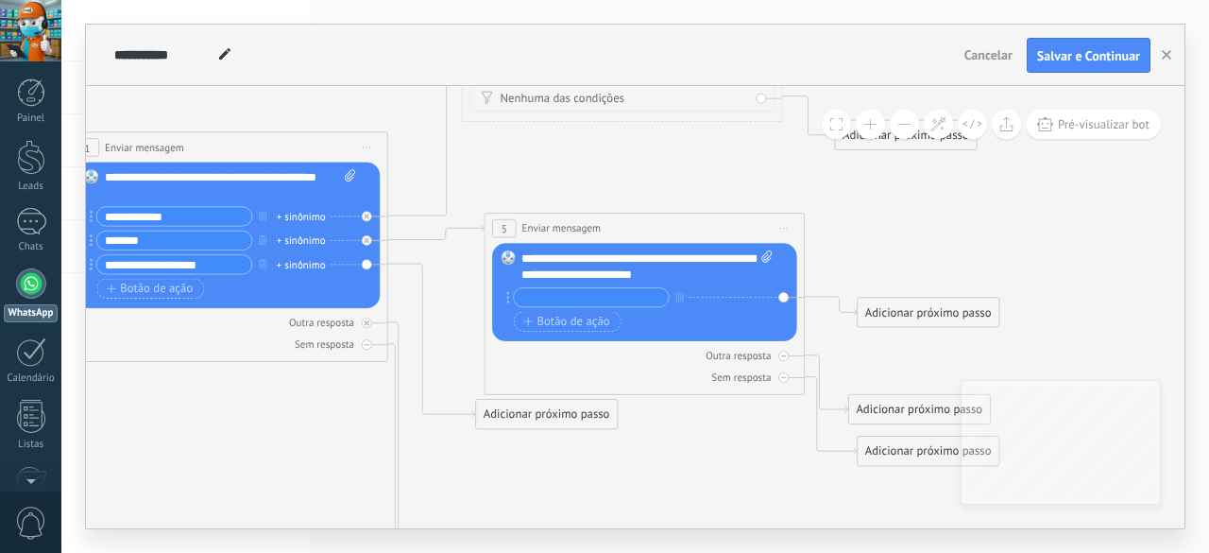
type input "*"
click at [520, 296] on input "*******" at bounding box center [591, 297] width 155 height 19
click at [566, 295] on input "**********" at bounding box center [591, 297] width 155 height 19
click at [561, 294] on input "**********" at bounding box center [591, 297] width 155 height 19
click at [599, 292] on input "**********" at bounding box center [591, 297] width 155 height 19
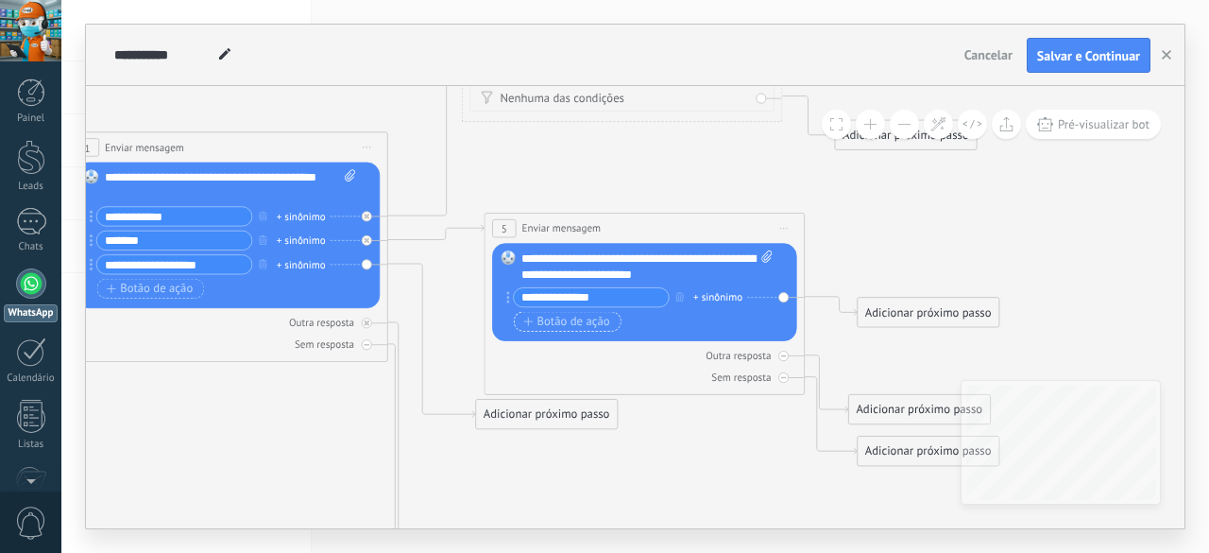
type input "**********"
click at [594, 316] on span "Botão de ação" at bounding box center [566, 322] width 86 height 13
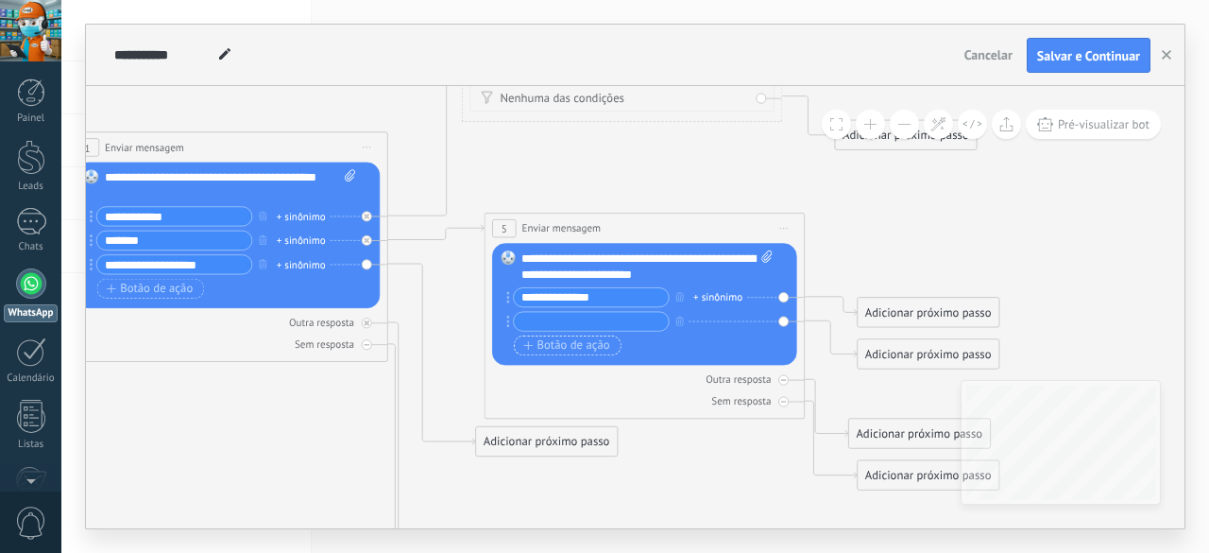
type input "*"
type input "**********"
click at [595, 345] on span "Botão de ação" at bounding box center [566, 345] width 86 height 13
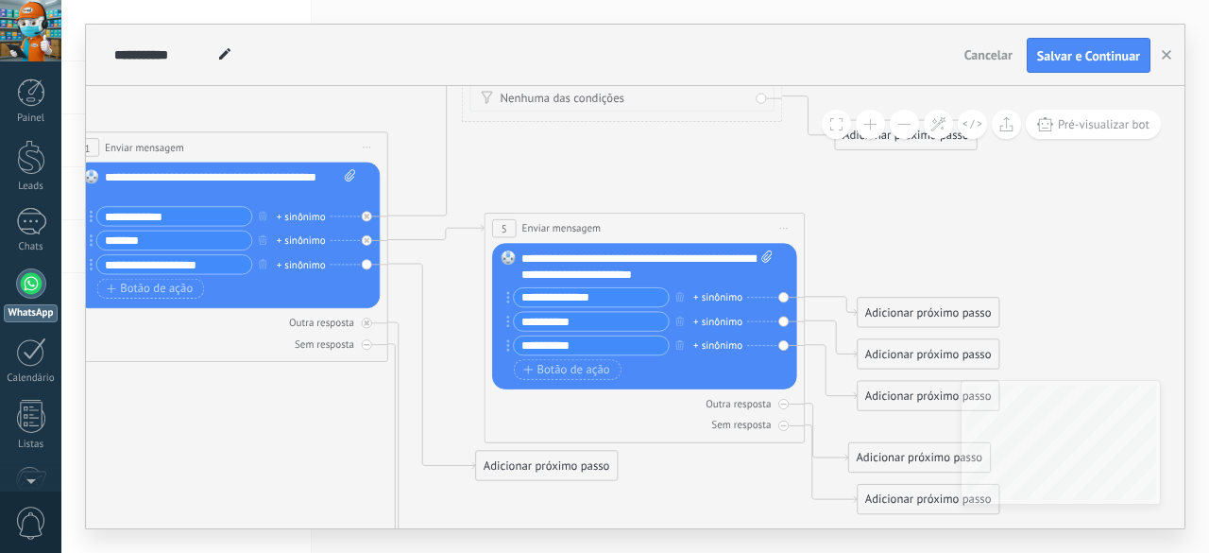
type input "**********"
click at [941, 245] on icon at bounding box center [487, 410] width 2019 height 1760
drag, startPoint x: 955, startPoint y: 307, endPoint x: 948, endPoint y: 290, distance: 18.2
click at [948, 290] on div "Adicionar próximo passo" at bounding box center [928, 295] width 141 height 26
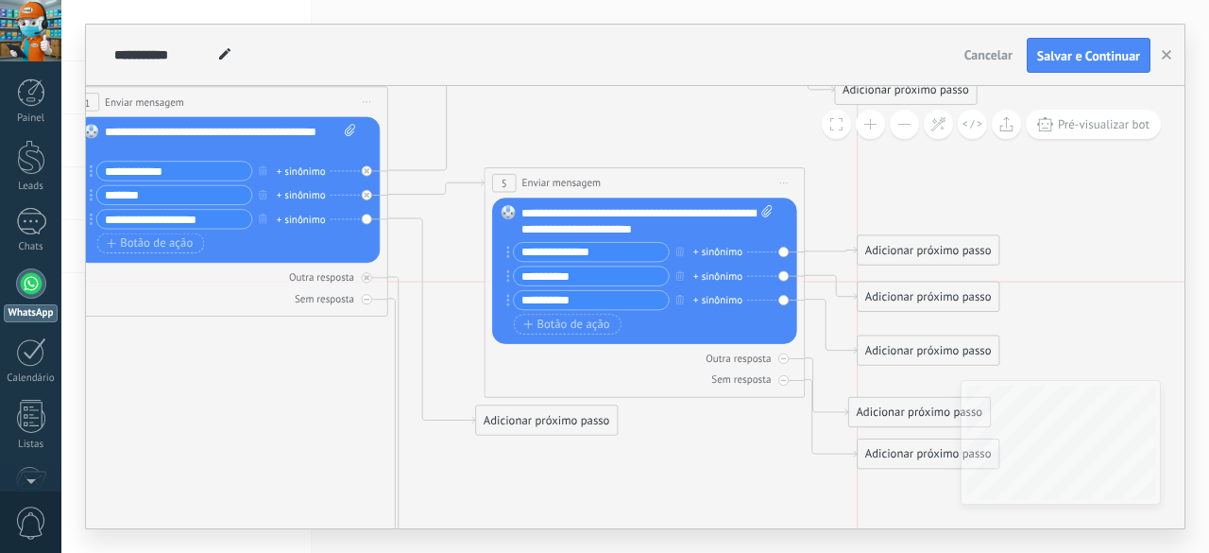
drag, startPoint x: 926, startPoint y: 309, endPoint x: 927, endPoint y: 290, distance: 18.9
click at [927, 290] on div "Adicionar próximo passo" at bounding box center [928, 297] width 141 height 26
drag, startPoint x: 930, startPoint y: 346, endPoint x: 937, endPoint y: 339, distance: 10.0
click at [937, 339] on div "Adicionar próximo passo" at bounding box center [928, 344] width 141 height 26
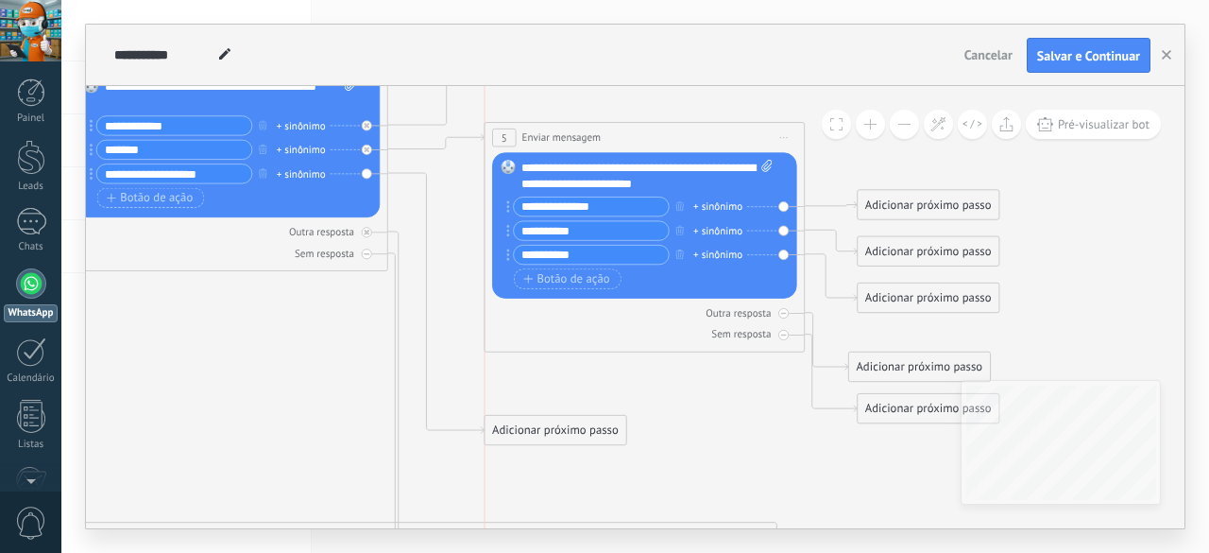
drag, startPoint x: 569, startPoint y: 372, endPoint x: 579, endPoint y: 428, distance: 56.7
click at [579, 428] on div "Adicionar próximo passo" at bounding box center [555, 431] width 141 height 26
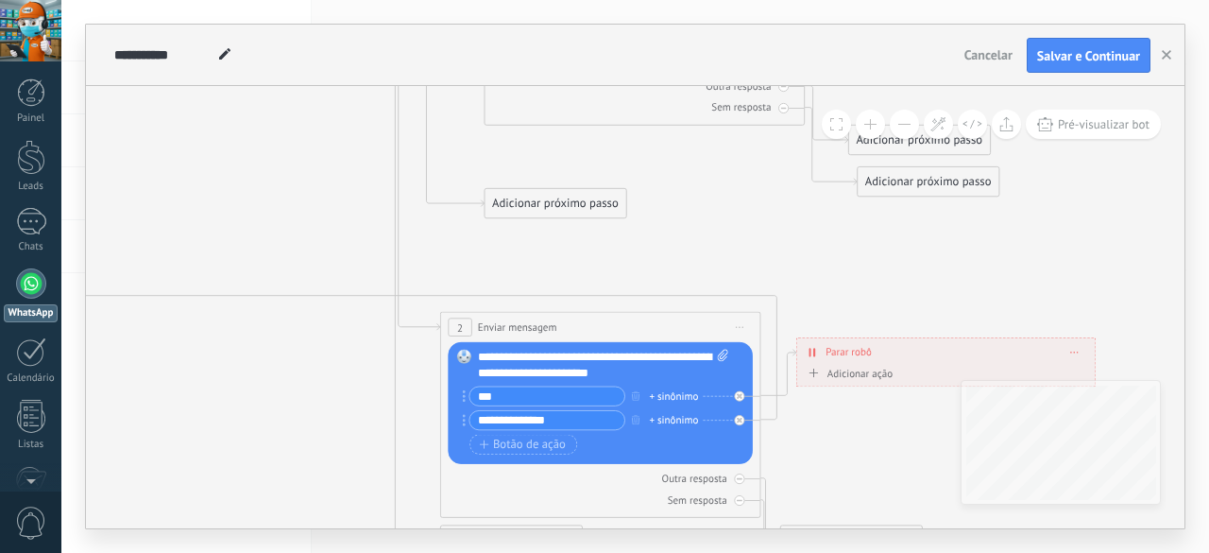
click at [563, 197] on div "Adicionar próximo passo" at bounding box center [555, 204] width 141 height 26
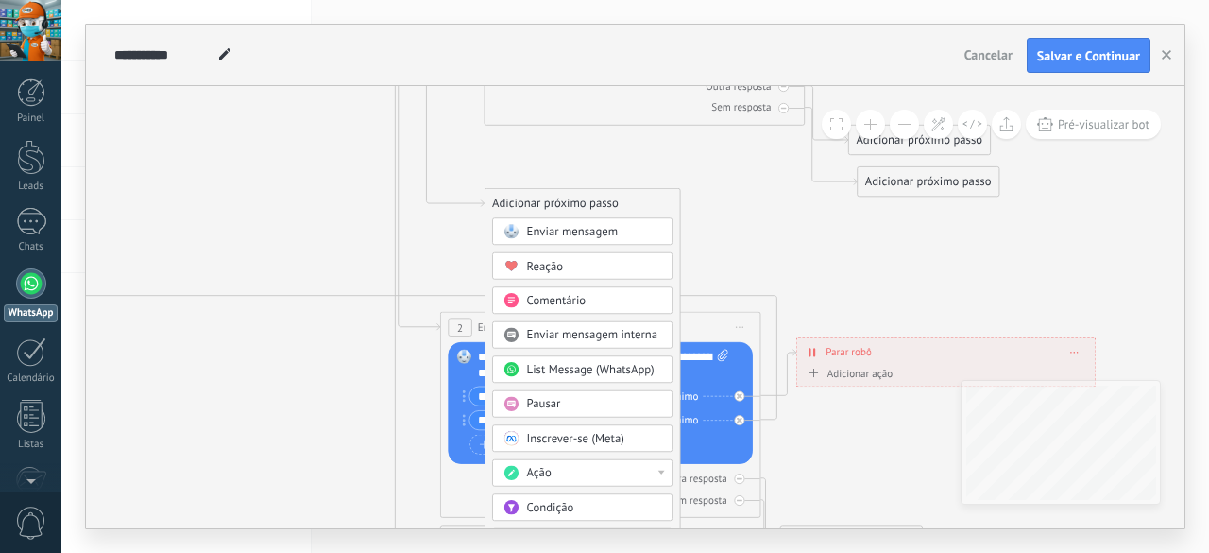
click at [573, 225] on span "Enviar mensagem" at bounding box center [572, 231] width 91 height 15
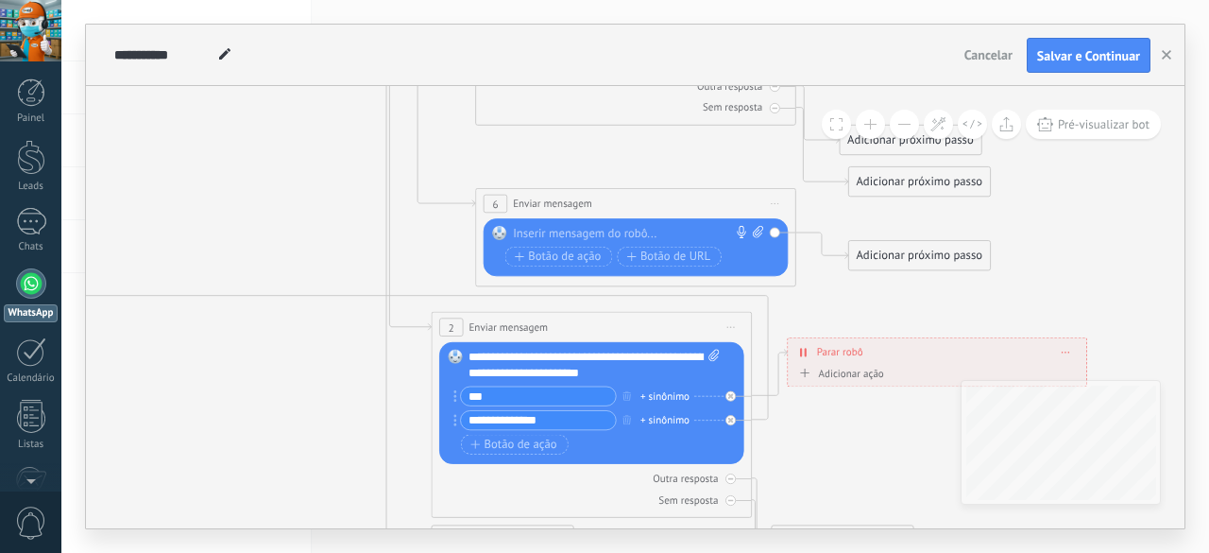
click at [608, 235] on div at bounding box center [632, 234] width 238 height 16
click at [932, 257] on div "Adicionar próximo passo" at bounding box center [919, 256] width 141 height 26
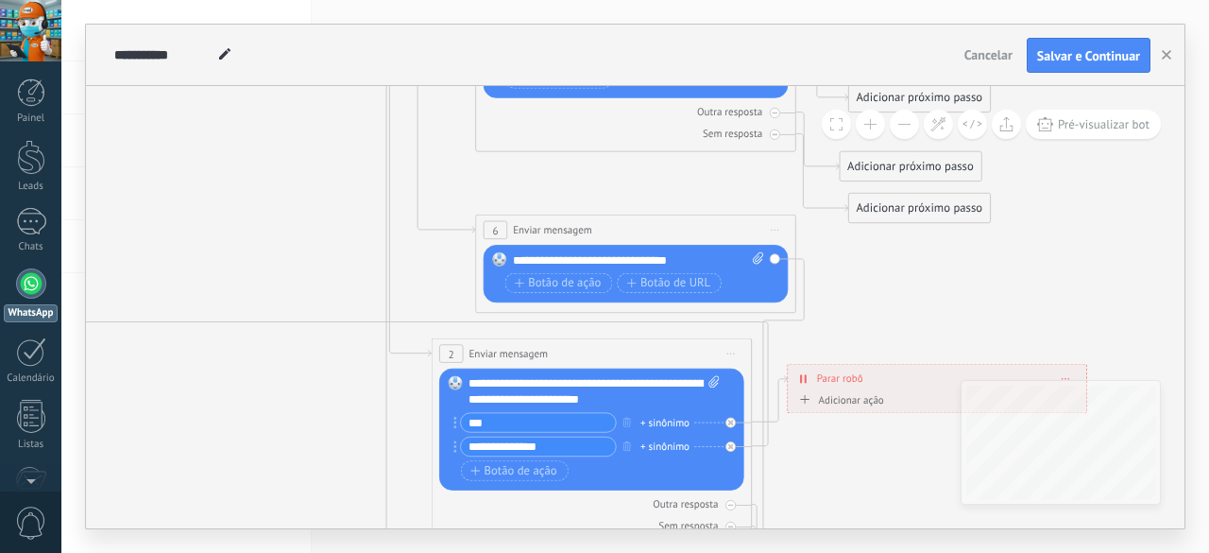
click at [845, 288] on icon at bounding box center [478, 134] width 2019 height 1790
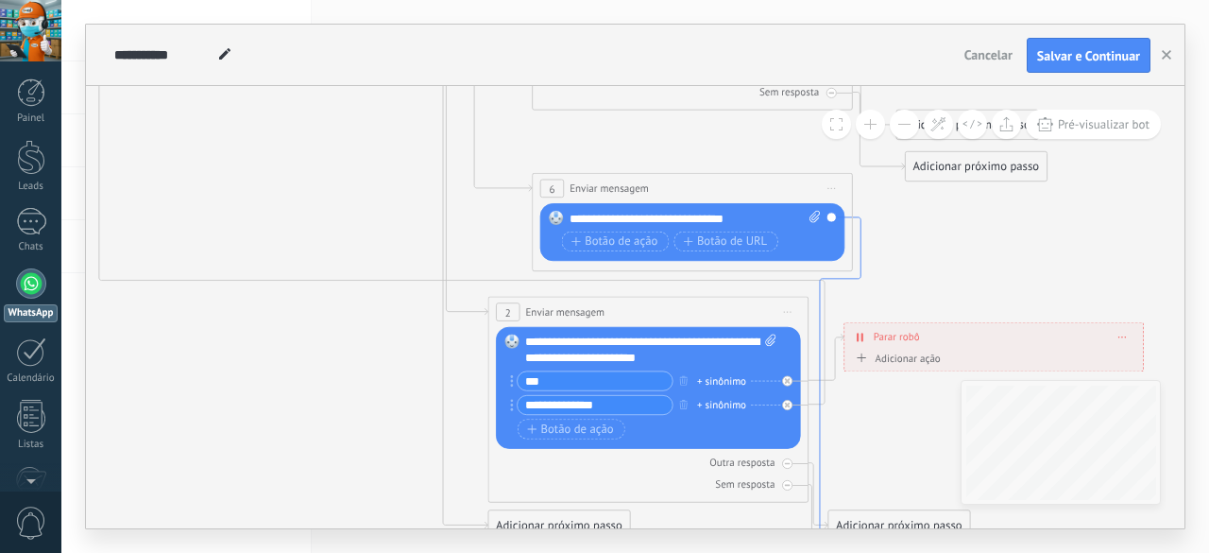
drag, startPoint x: 805, startPoint y: 317, endPoint x: 862, endPoint y: 276, distance: 70.3
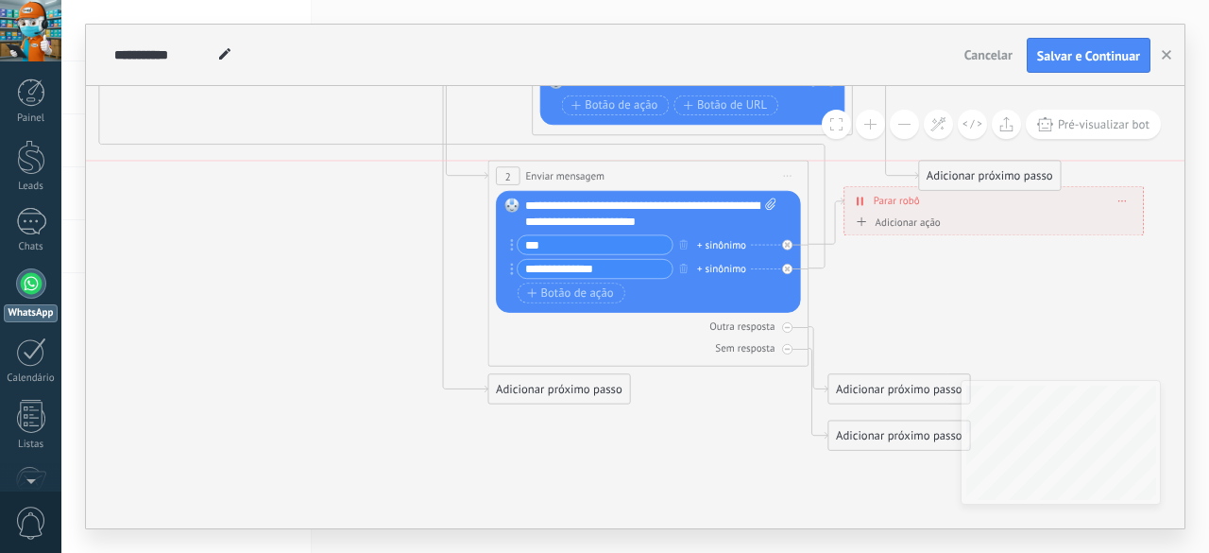
drag, startPoint x: 867, startPoint y: 475, endPoint x: 954, endPoint y: 181, distance: 306.4
click at [954, 181] on div "Adicionar próximo passo" at bounding box center [989, 175] width 141 height 26
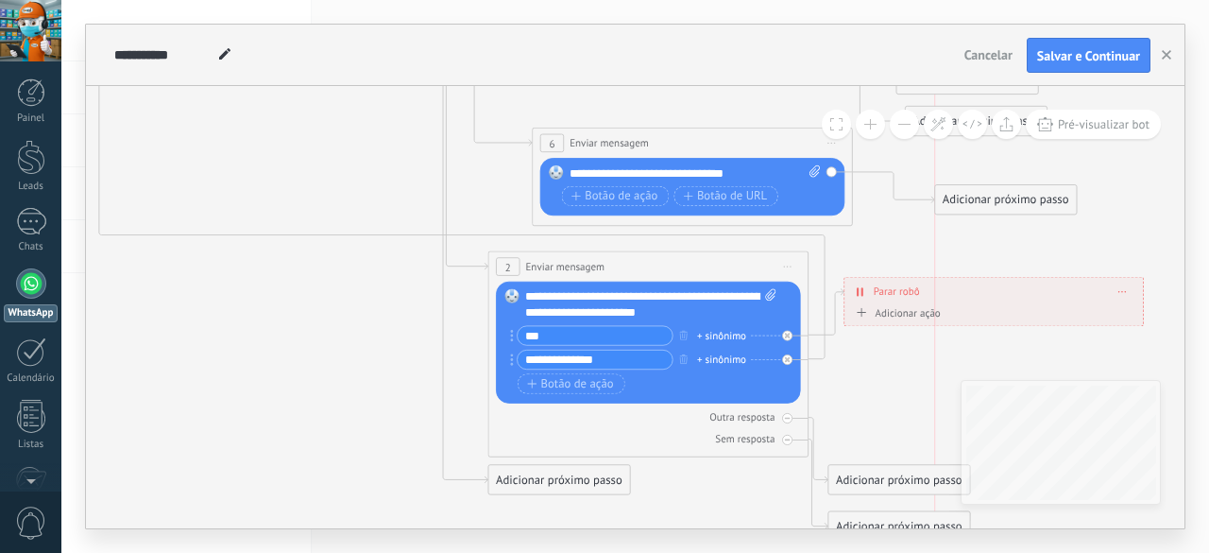
drag, startPoint x: 961, startPoint y: 345, endPoint x: 975, endPoint y: 196, distance: 149.0
click at [975, 196] on div "Adicionar próximo passo" at bounding box center [1005, 200] width 141 height 26
drag, startPoint x: 959, startPoint y: 279, endPoint x: 952, endPoint y: 173, distance: 106.0
click at [956, 163] on div "Adicionar próximo passo" at bounding box center [1005, 168] width 141 height 26
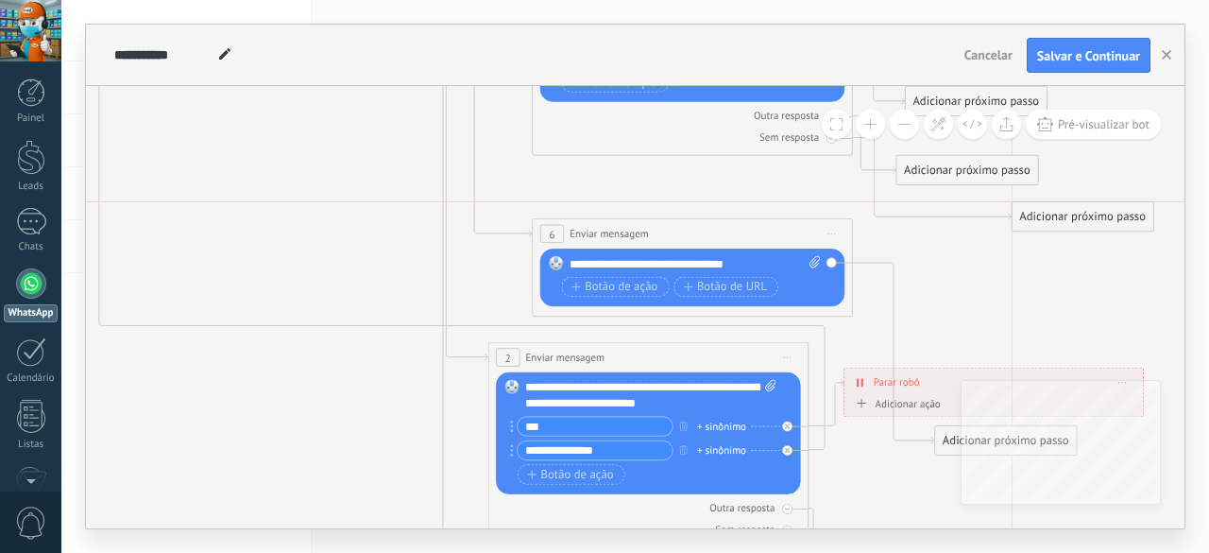
drag, startPoint x: 962, startPoint y: 205, endPoint x: 1070, endPoint y: 206, distance: 108.6
click at [1070, 206] on div "Adicionar próximo passo" at bounding box center [1083, 217] width 141 height 26
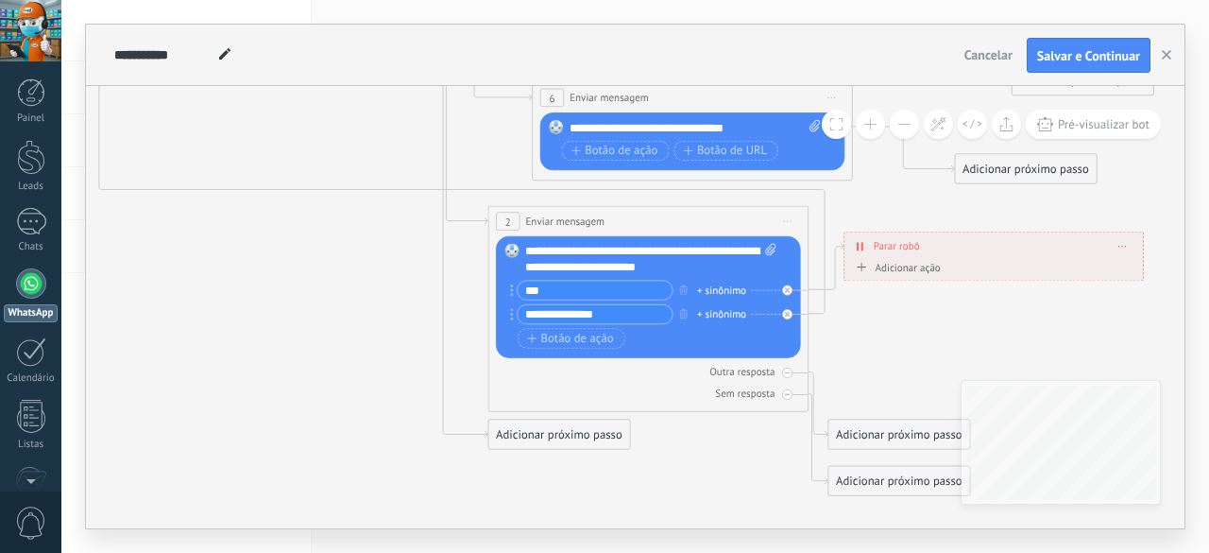
drag, startPoint x: 996, startPoint y: 304, endPoint x: 1016, endPoint y: 169, distance: 136.7
click at [1016, 169] on div "Adicionar próximo passo" at bounding box center [1025, 169] width 141 height 26
drag, startPoint x: 1019, startPoint y: 301, endPoint x: 939, endPoint y: 139, distance: 181.2
click at [939, 139] on div "**********" at bounding box center [635, 307] width 1099 height 442
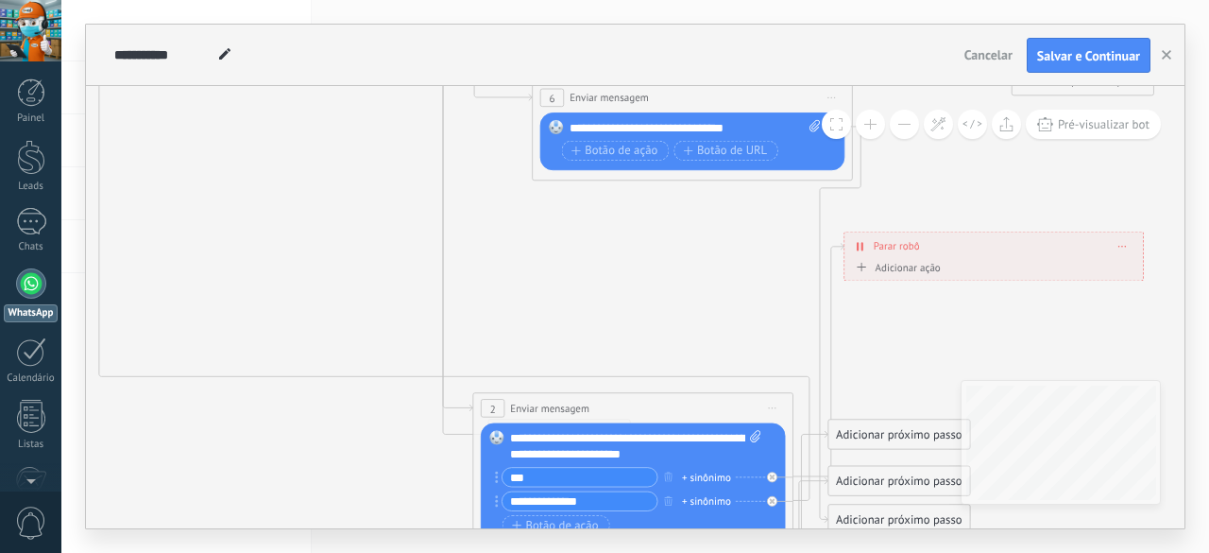
drag, startPoint x: 563, startPoint y: 212, endPoint x: 544, endPoint y: 420, distance: 209.6
click at [544, 419] on div "**********" at bounding box center [632, 407] width 319 height 29
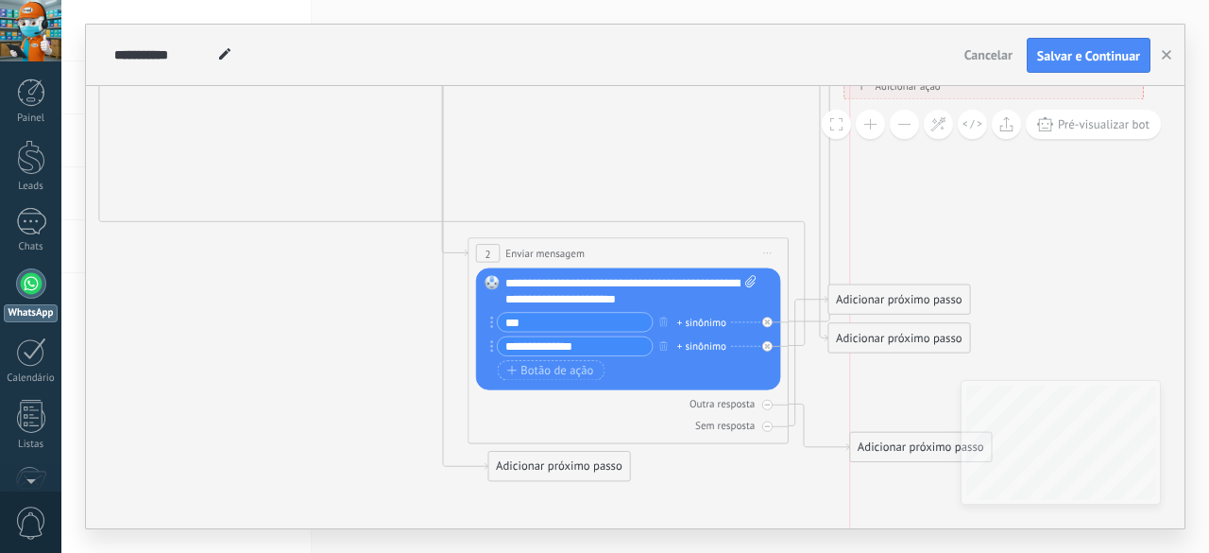
drag, startPoint x: 896, startPoint y: 260, endPoint x: 921, endPoint y: 454, distance: 196.3
click at [921, 454] on div "Adicionar próximo passo" at bounding box center [920, 448] width 141 height 26
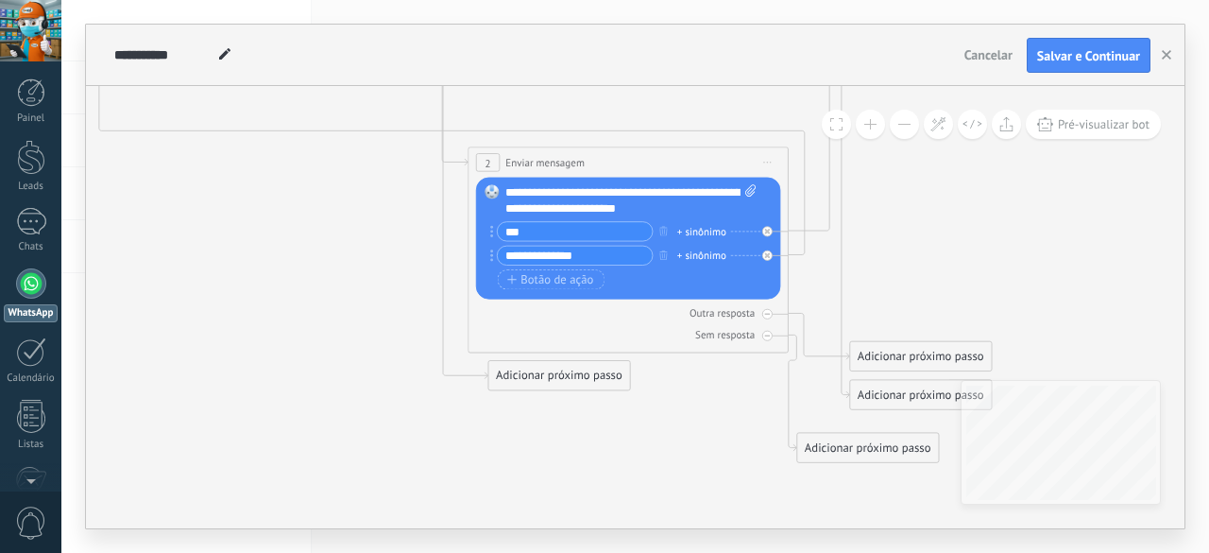
drag, startPoint x: 900, startPoint y: 201, endPoint x: 869, endPoint y: 441, distance: 242.0
click at [869, 441] on div "Adicionar próximo passo" at bounding box center [867, 448] width 141 height 26
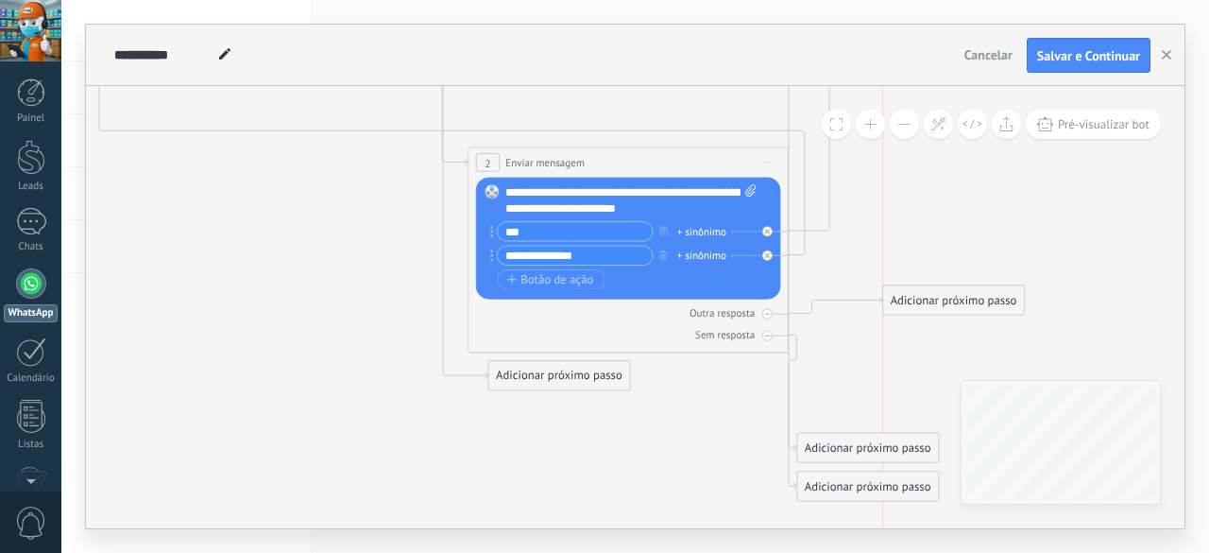
drag, startPoint x: 949, startPoint y: 328, endPoint x: 966, endPoint y: 296, distance: 36.3
click at [966, 296] on div "Adicionar próximo passo" at bounding box center [953, 300] width 141 height 26
drag, startPoint x: 844, startPoint y: 440, endPoint x: 1026, endPoint y: 344, distance: 206.2
click at [1026, 344] on div "Adicionar próximo passo" at bounding box center [1051, 346] width 141 height 26
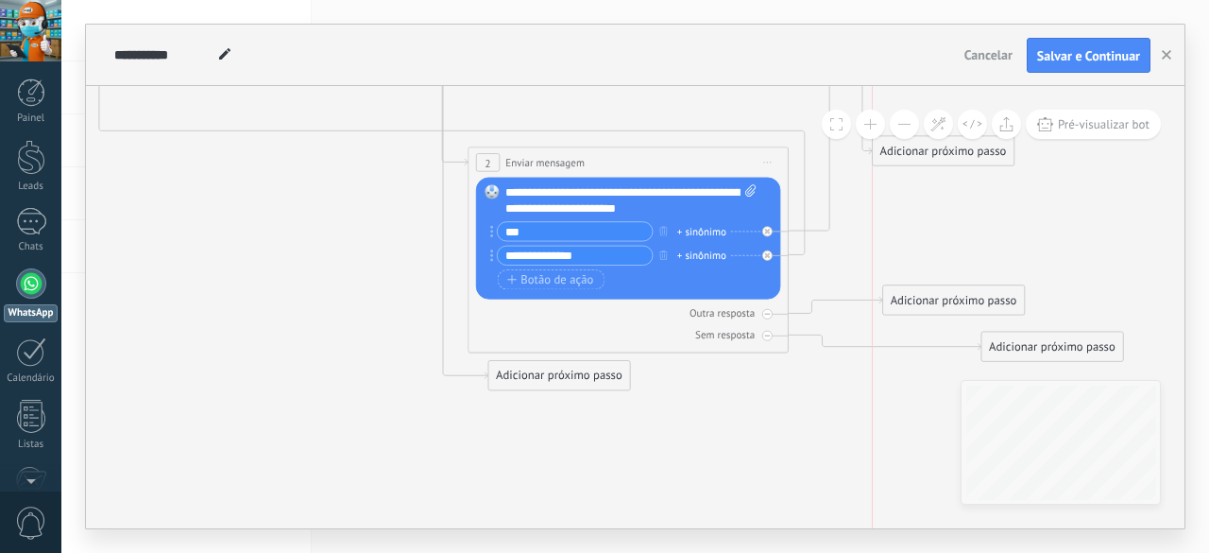
drag, startPoint x: 850, startPoint y: 428, endPoint x: 940, endPoint y: 188, distance: 256.2
click at [935, 164] on div "Adicionar próximo passo" at bounding box center [943, 151] width 141 height 26
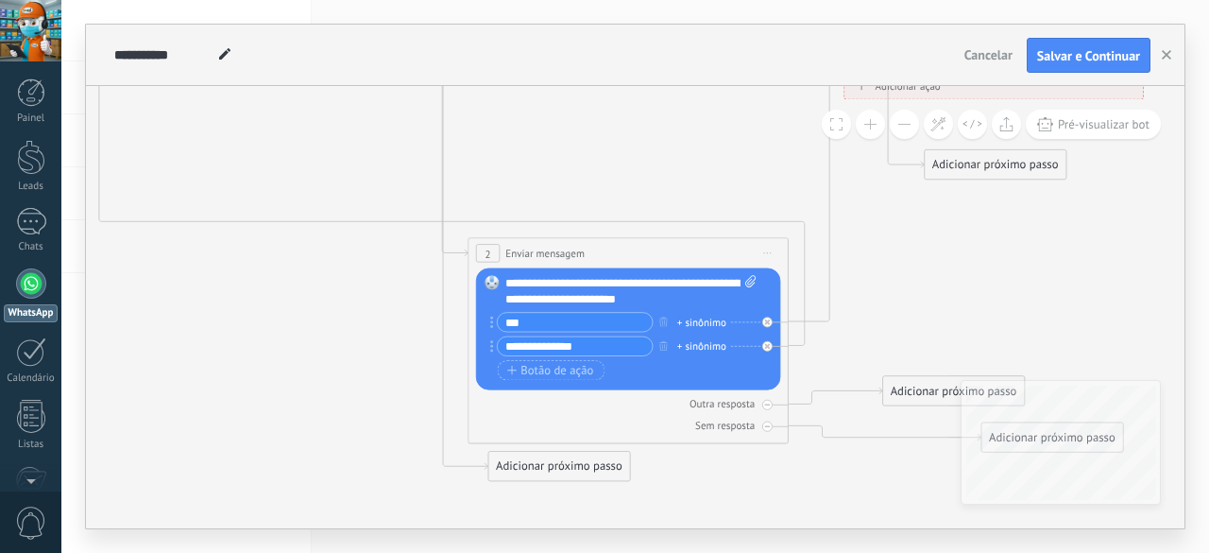
drag, startPoint x: 909, startPoint y: 426, endPoint x: 952, endPoint y: 160, distance: 269.9
click at [952, 160] on div "Adicionar próximo passo" at bounding box center [995, 165] width 141 height 26
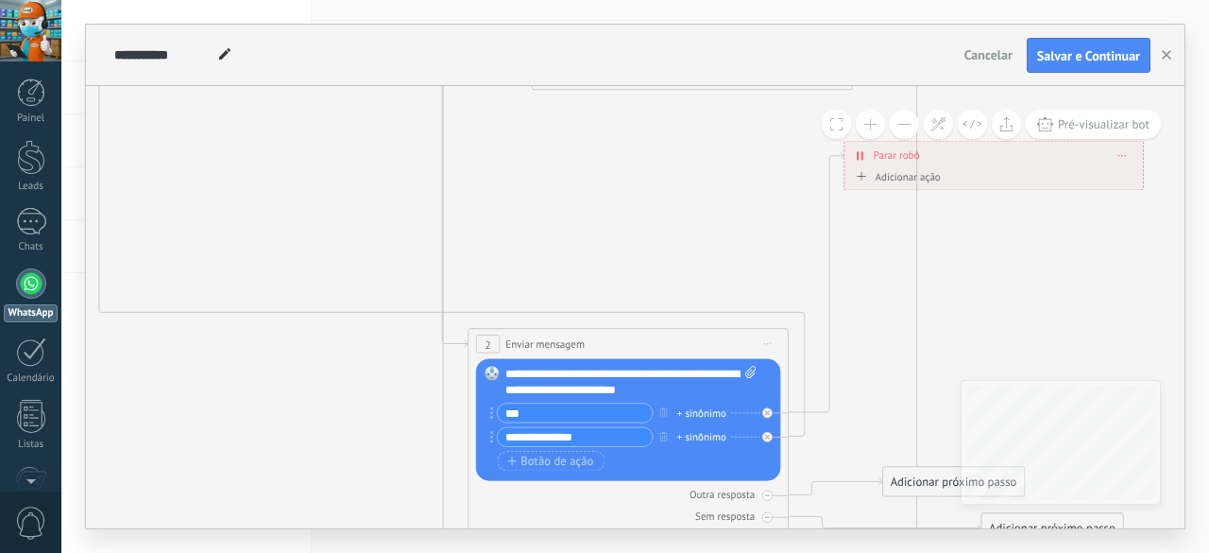
drag, startPoint x: 879, startPoint y: 171, endPoint x: 876, endPoint y: 333, distance: 161.6
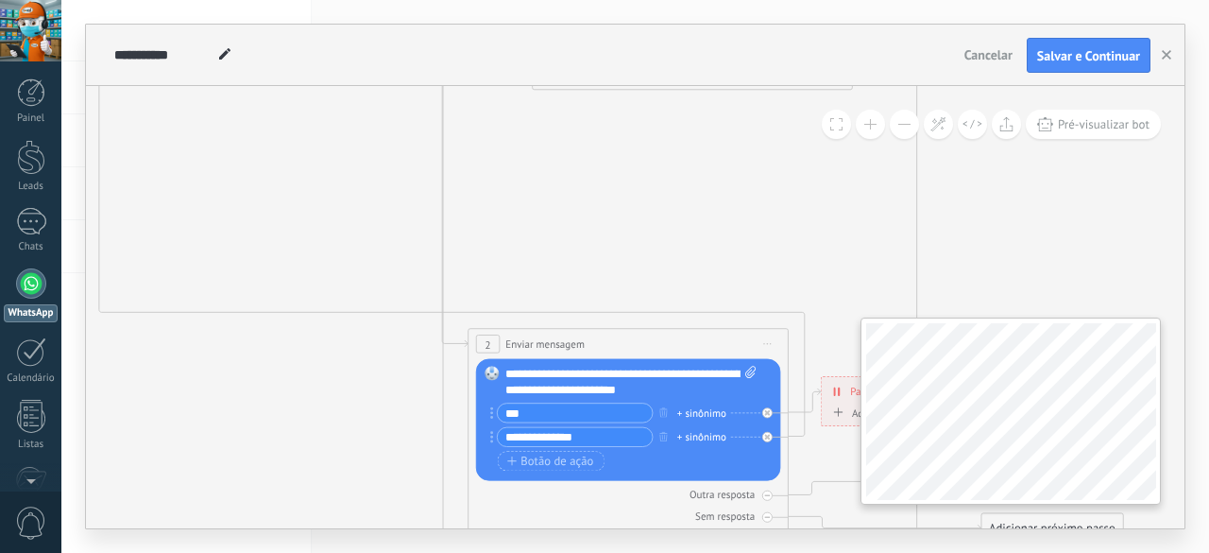
click at [1033, 406] on div "**********" at bounding box center [635, 307] width 1099 height 442
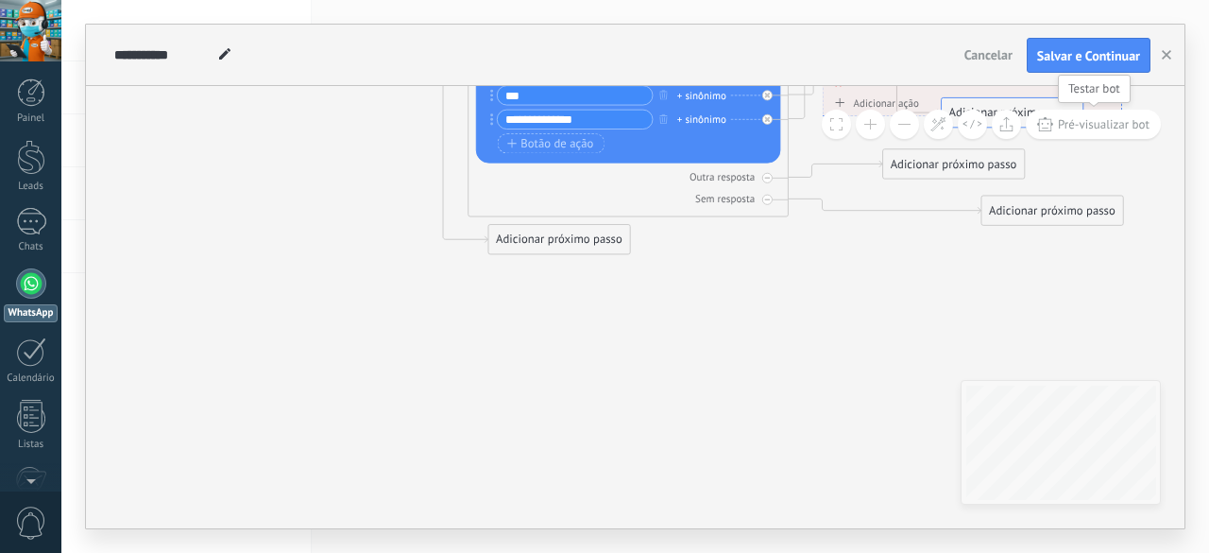
drag, startPoint x: 1079, startPoint y: 247, endPoint x: 1031, endPoint y: 132, distance: 124.0
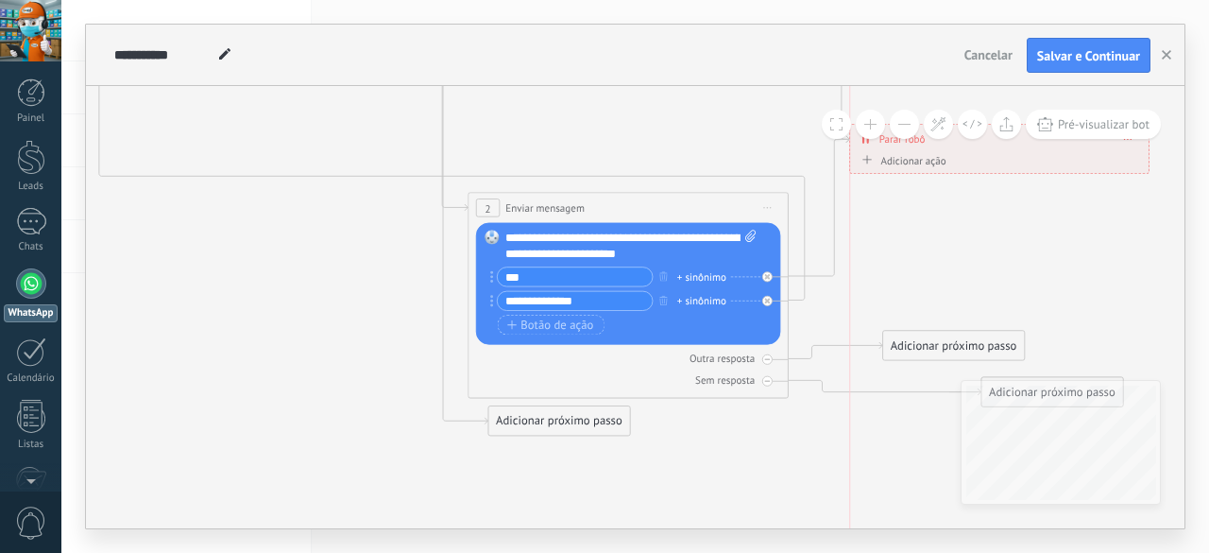
drag, startPoint x: 912, startPoint y: 271, endPoint x: 946, endPoint y: 147, distance: 128.3
click at [946, 147] on div "**********" at bounding box center [999, 139] width 299 height 28
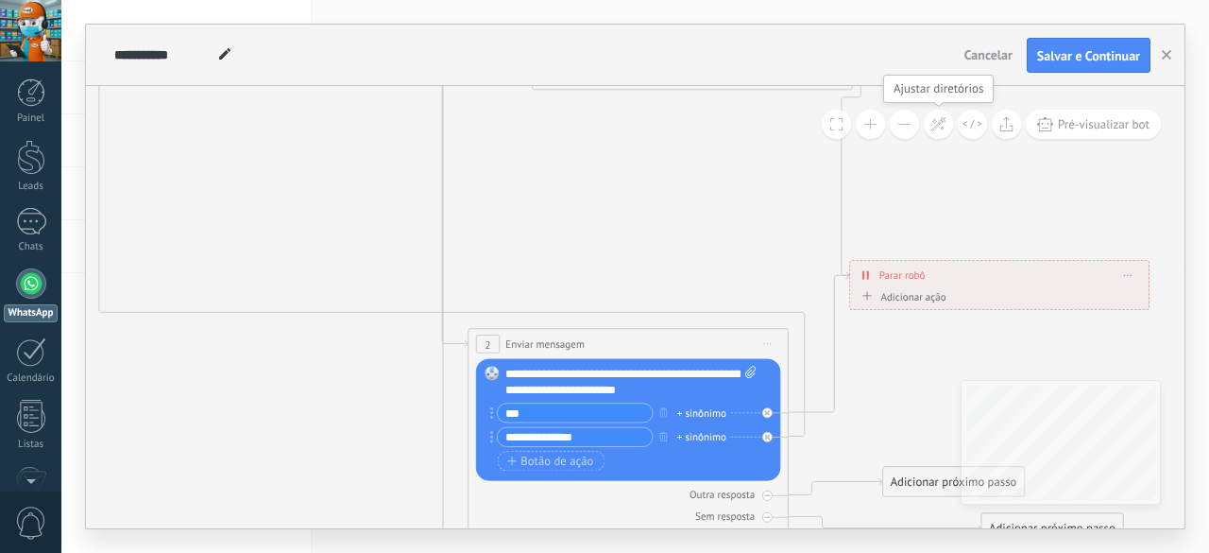
drag, startPoint x: 950, startPoint y: 259, endPoint x: 943, endPoint y: 179, distance: 80.7
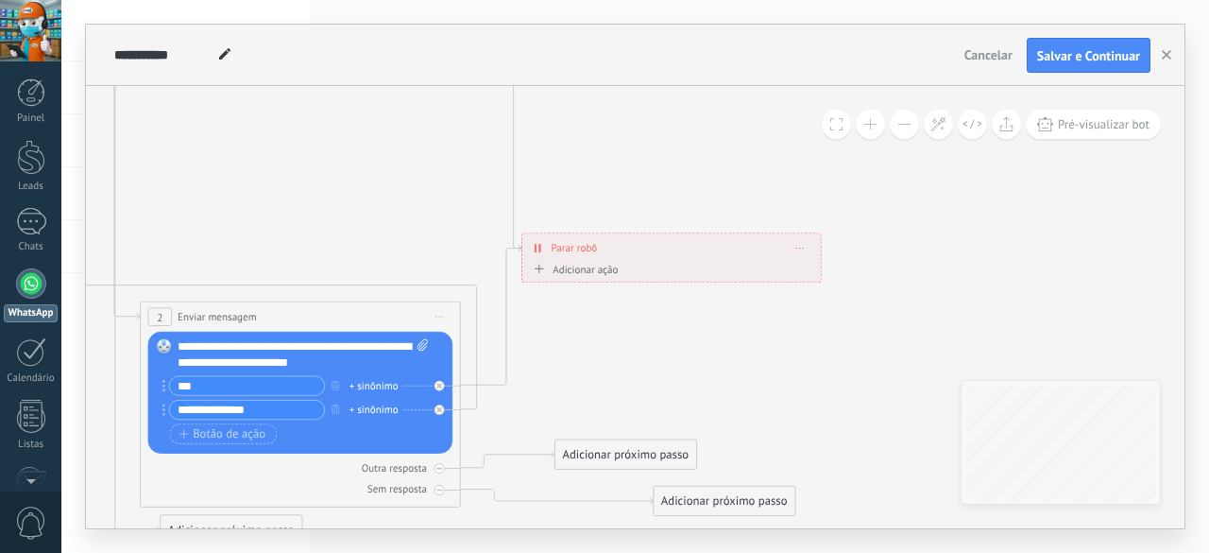
drag, startPoint x: 806, startPoint y: 409, endPoint x: 880, endPoint y: 392, distance: 76.5
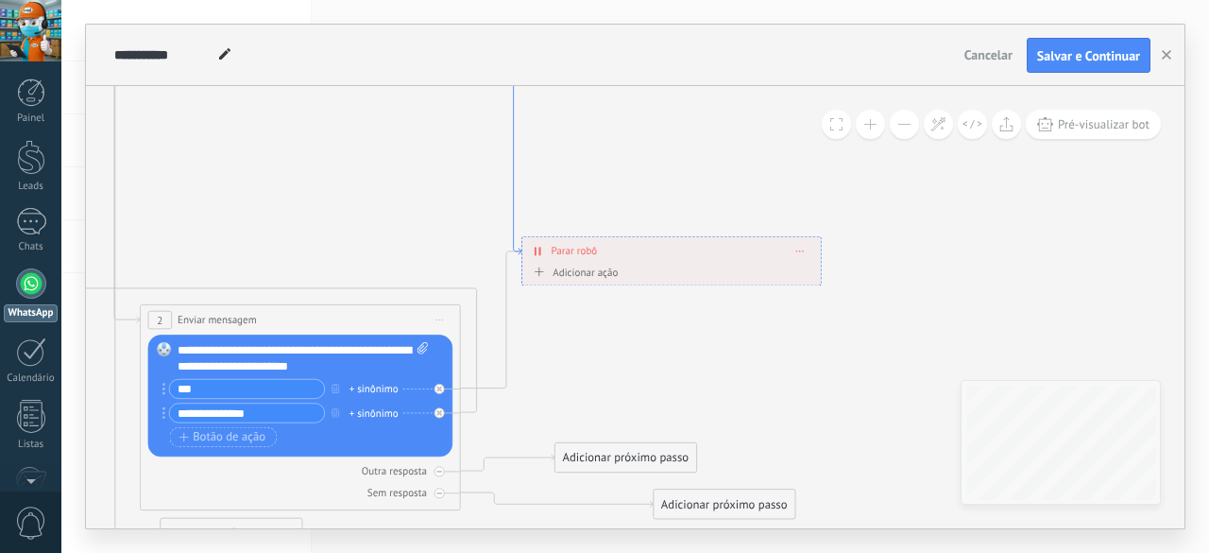
click at [514, 243] on icon at bounding box center [523, 133] width 19 height 243
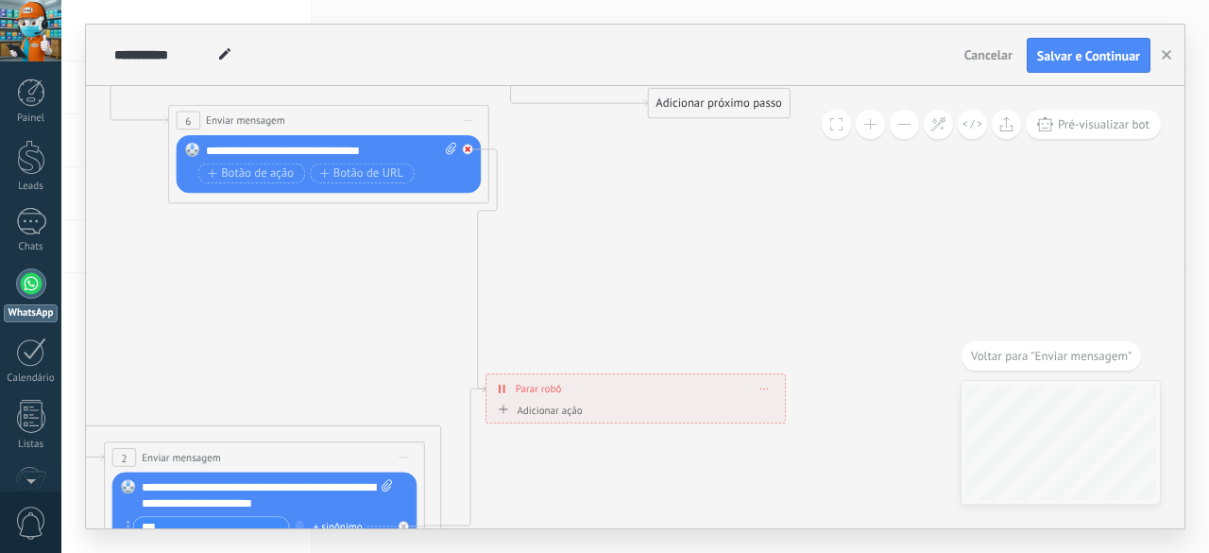
click at [468, 150] on icon at bounding box center [468, 149] width 6 height 6
click at [735, 286] on icon at bounding box center [174, 107] width 2024 height 1957
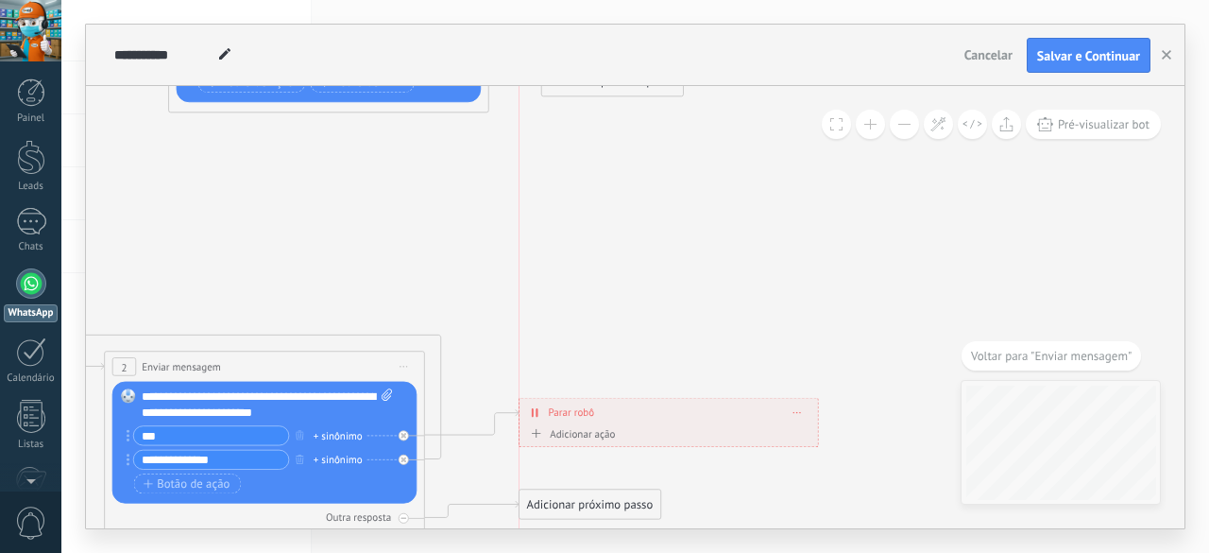
drag, startPoint x: 576, startPoint y: 315, endPoint x: 602, endPoint y: 447, distance: 134.7
click at [602, 447] on div "**********" at bounding box center [668, 422] width 299 height 49
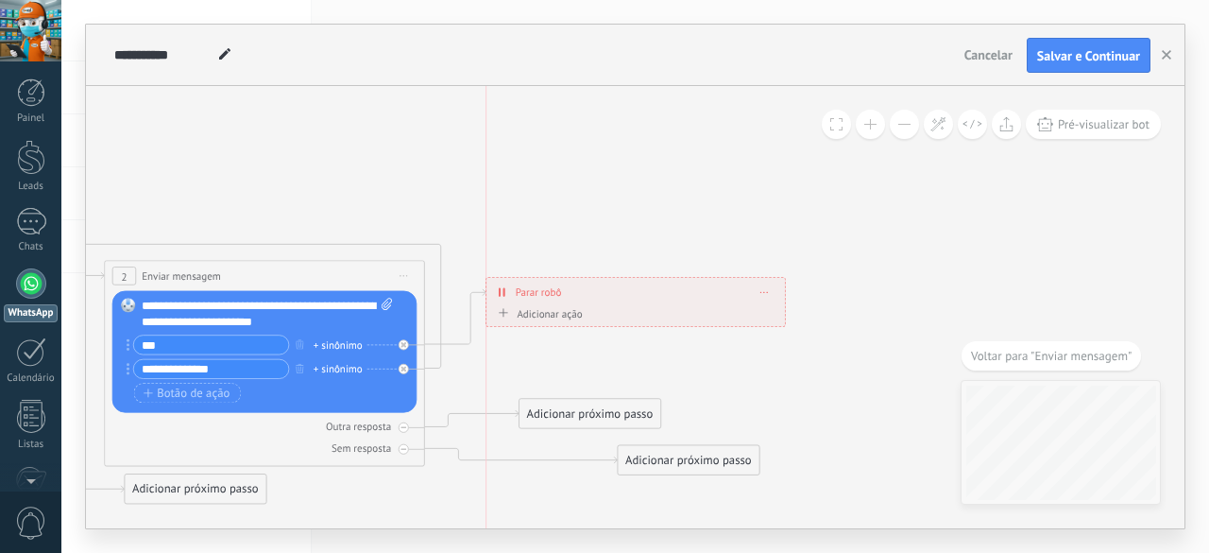
drag, startPoint x: 622, startPoint y: 348, endPoint x: 585, endPoint y: 298, distance: 62.2
click at [585, 298] on div "**********" at bounding box center [635, 292] width 299 height 28
drag, startPoint x: 589, startPoint y: 405, endPoint x: 540, endPoint y: 381, distance: 54.9
click at [540, 381] on div "Adicionar próximo passo" at bounding box center [539, 389] width 141 height 26
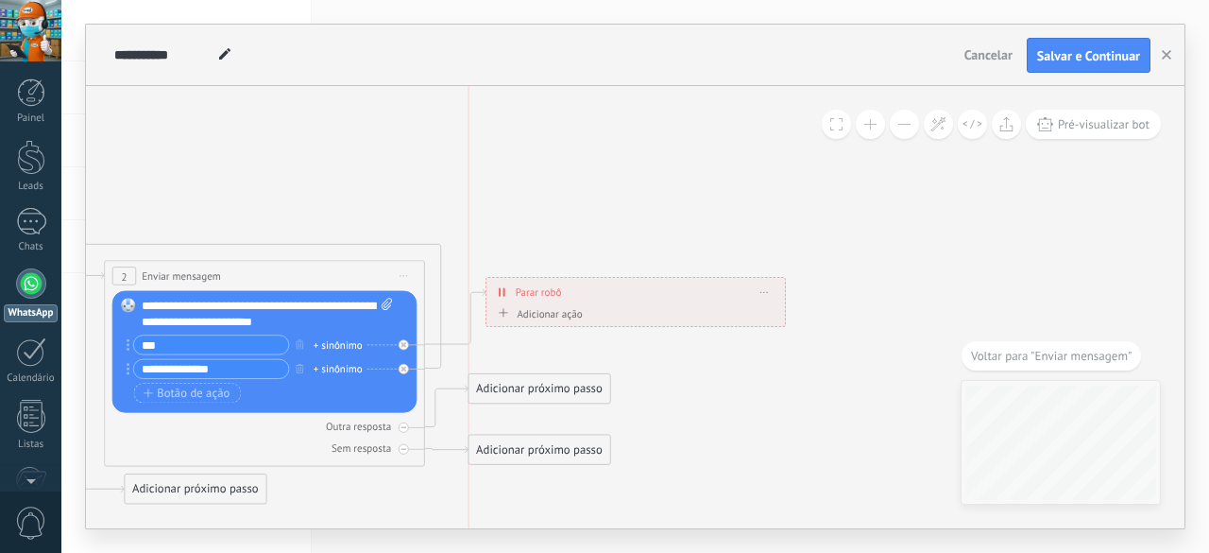
drag, startPoint x: 657, startPoint y: 461, endPoint x: 512, endPoint y: 452, distance: 145.8
click at [512, 452] on div "Adicionar próximo passo" at bounding box center [539, 449] width 141 height 26
click at [759, 293] on div "**********" at bounding box center [635, 292] width 299 height 28
click at [766, 293] on span at bounding box center [764, 292] width 8 height 9
click at [783, 315] on div "Excluir" at bounding box center [796, 314] width 75 height 27
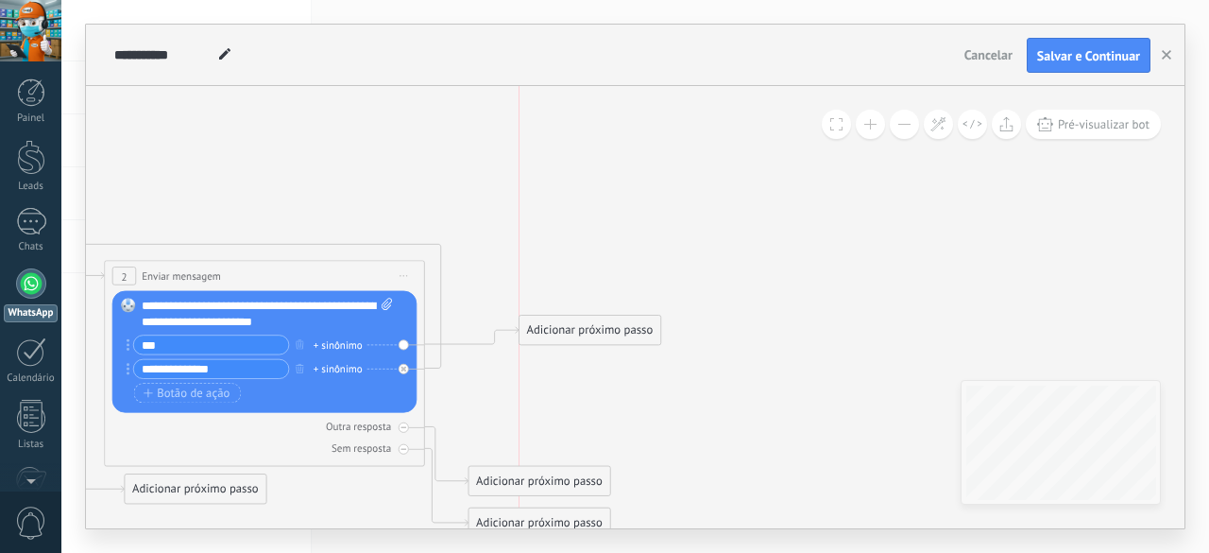
drag, startPoint x: 545, startPoint y: 330, endPoint x: 569, endPoint y: 322, distance: 24.8
click at [569, 323] on div "Adicionar próximo passo" at bounding box center [590, 330] width 141 height 26
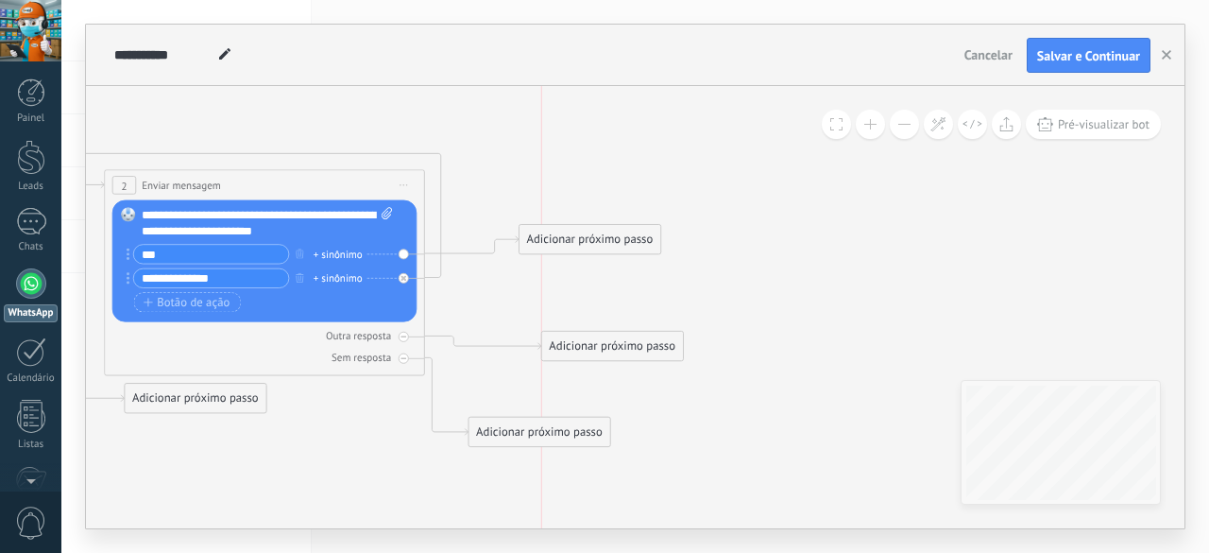
drag, startPoint x: 557, startPoint y: 384, endPoint x: 619, endPoint y: 343, distance: 74.1
click at [619, 343] on div "Adicionar próximo passo" at bounding box center [612, 346] width 141 height 26
drag, startPoint x: 558, startPoint y: 431, endPoint x: 638, endPoint y: 428, distance: 79.4
click at [638, 428] on div "Adicionar próximo passo" at bounding box center [612, 429] width 141 height 26
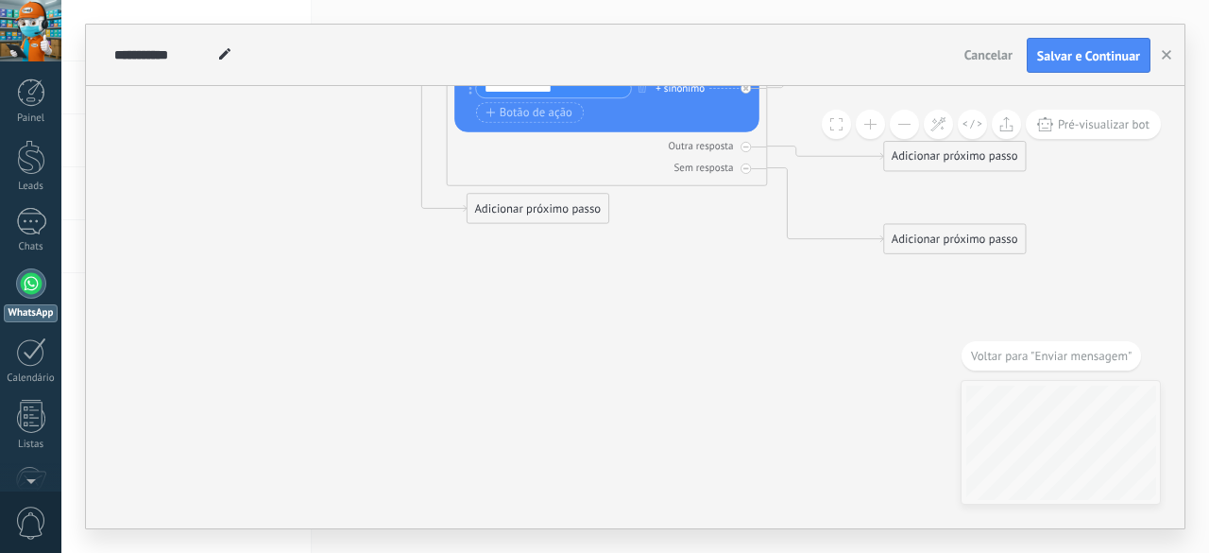
drag, startPoint x: 703, startPoint y: 303, endPoint x: 168, endPoint y: 470, distance: 560.2
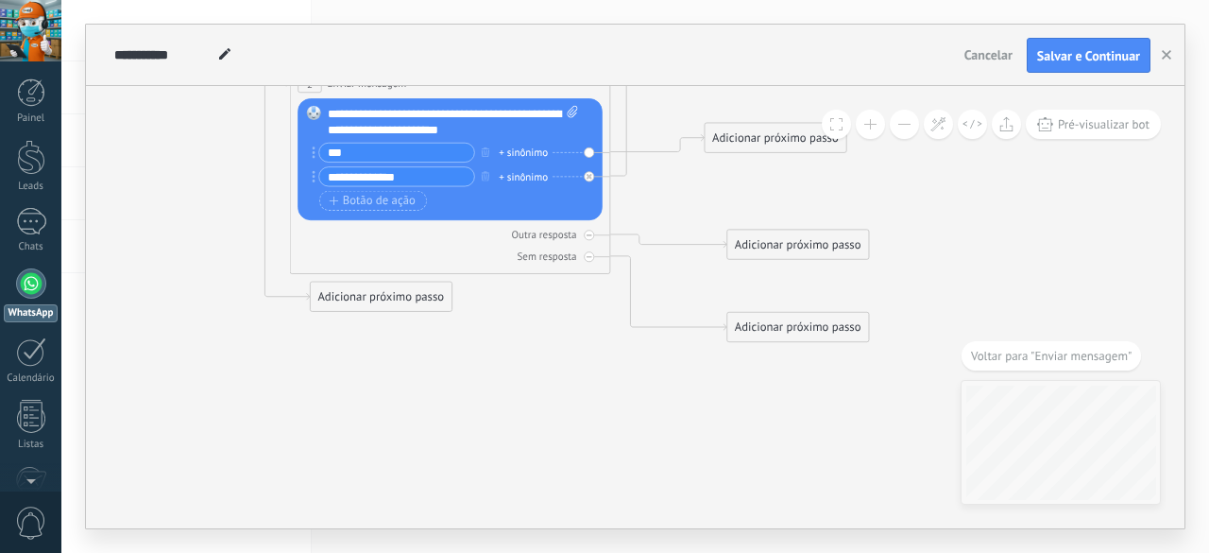
drag, startPoint x: 552, startPoint y: 420, endPoint x: 389, endPoint y: 549, distance: 207.1
click at [389, 549] on div "**********" at bounding box center [635, 276] width 1148 height 553
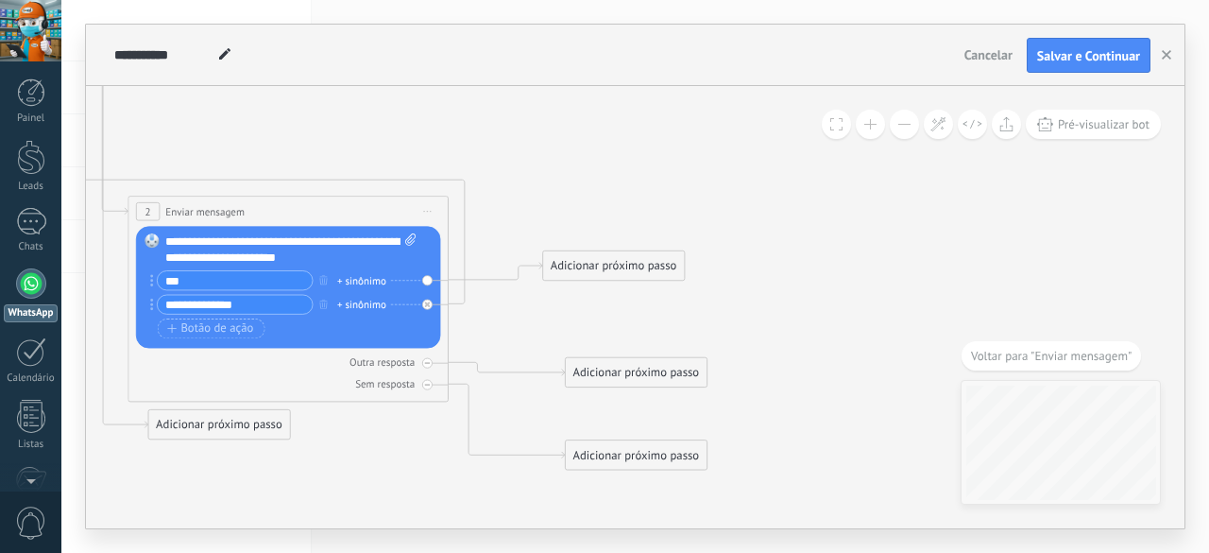
click at [610, 254] on div "Adicionar próximo passo" at bounding box center [613, 266] width 141 height 26
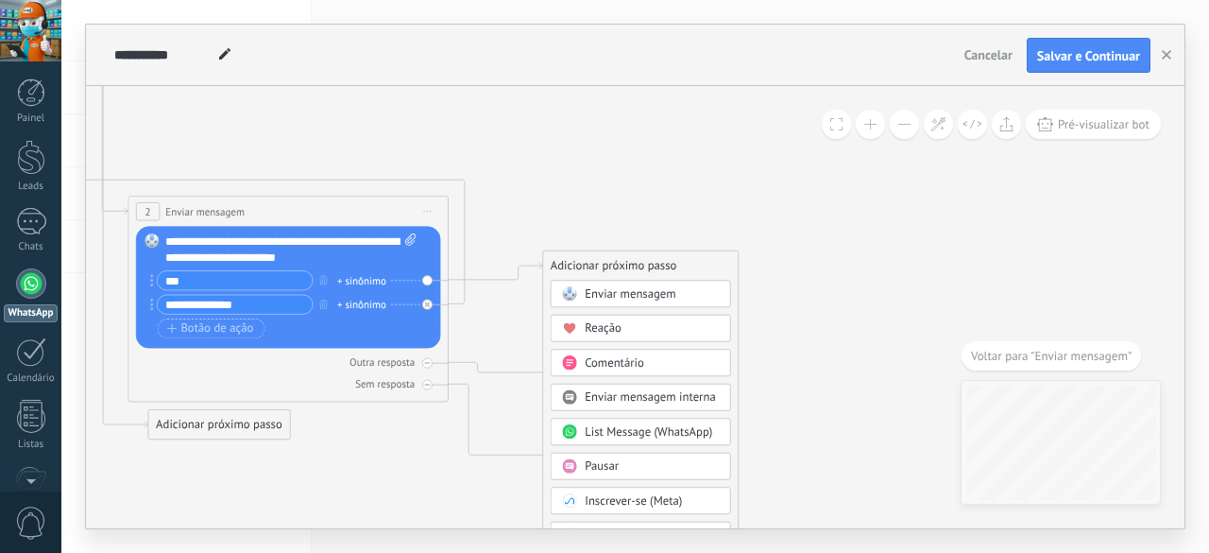
click at [614, 292] on span "Enviar mensagem" at bounding box center [630, 293] width 91 height 15
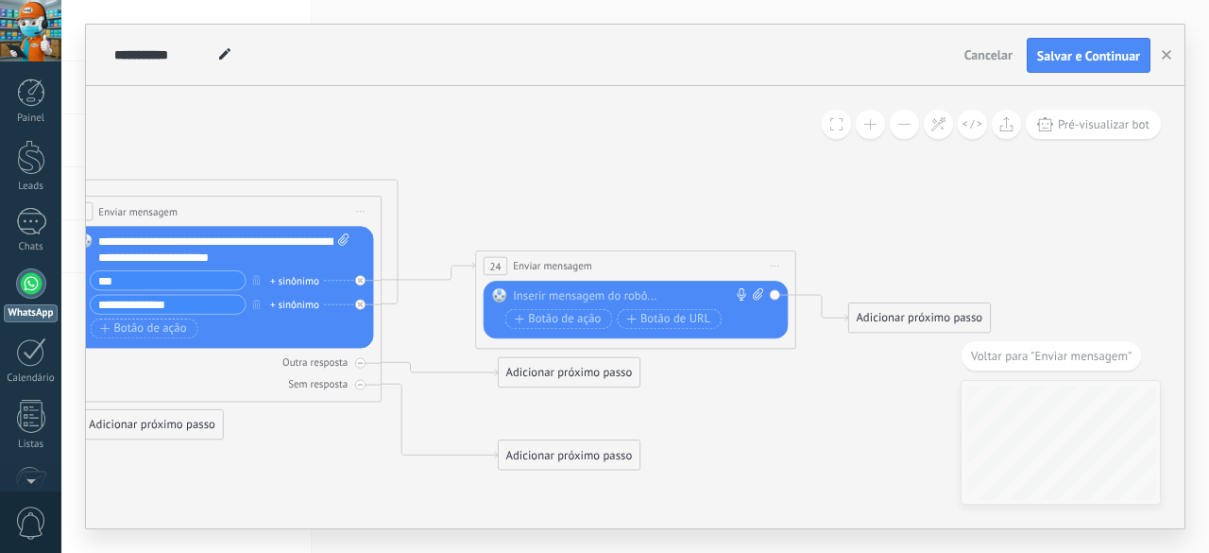
click at [614, 292] on div at bounding box center [632, 296] width 238 height 16
click at [923, 318] on div "Adicionar próximo passo" at bounding box center [919, 318] width 141 height 26
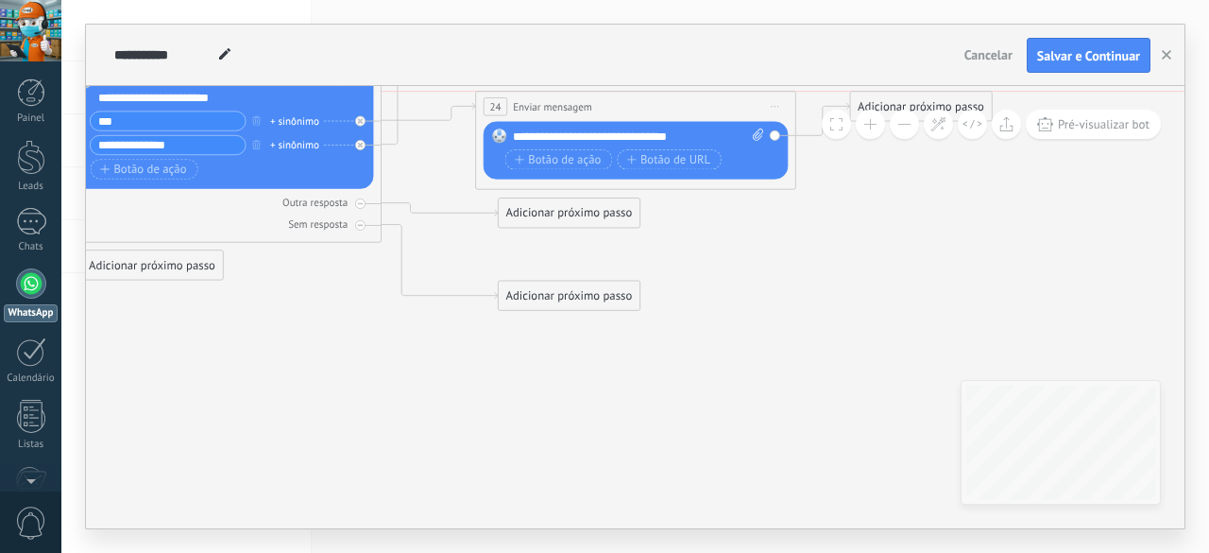
drag, startPoint x: 904, startPoint y: 137, endPoint x: 897, endPoint y: 113, distance: 24.5
click at [897, 101] on div "Adicionar próximo passo" at bounding box center [920, 107] width 141 height 26
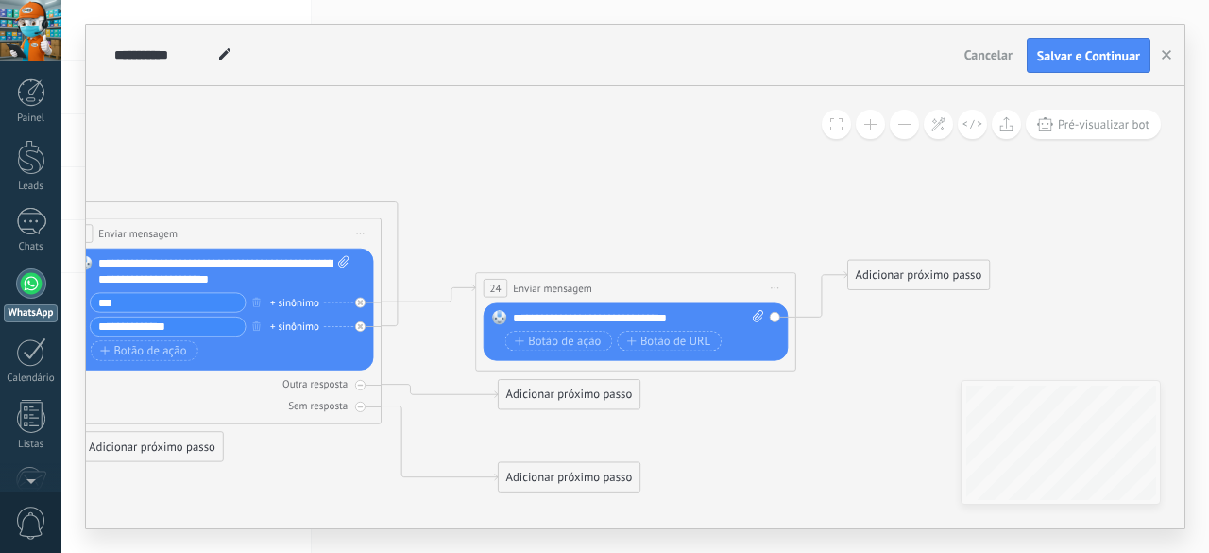
click at [909, 267] on div "Adicionar próximo passo" at bounding box center [918, 276] width 141 height 26
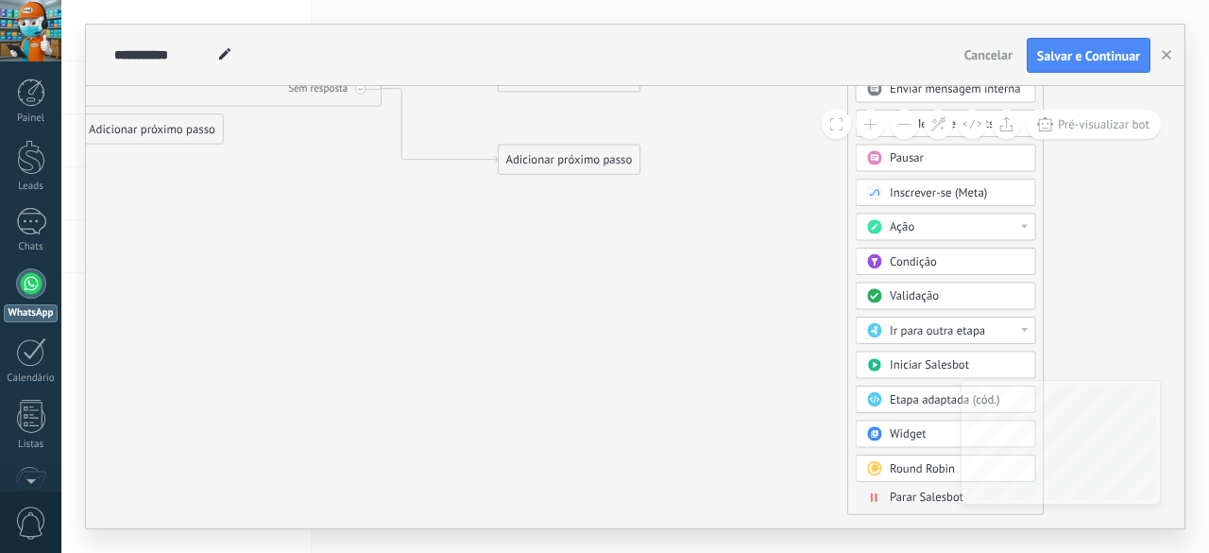
click at [908, 490] on span "Parar Salesbot" at bounding box center [927, 497] width 74 height 15
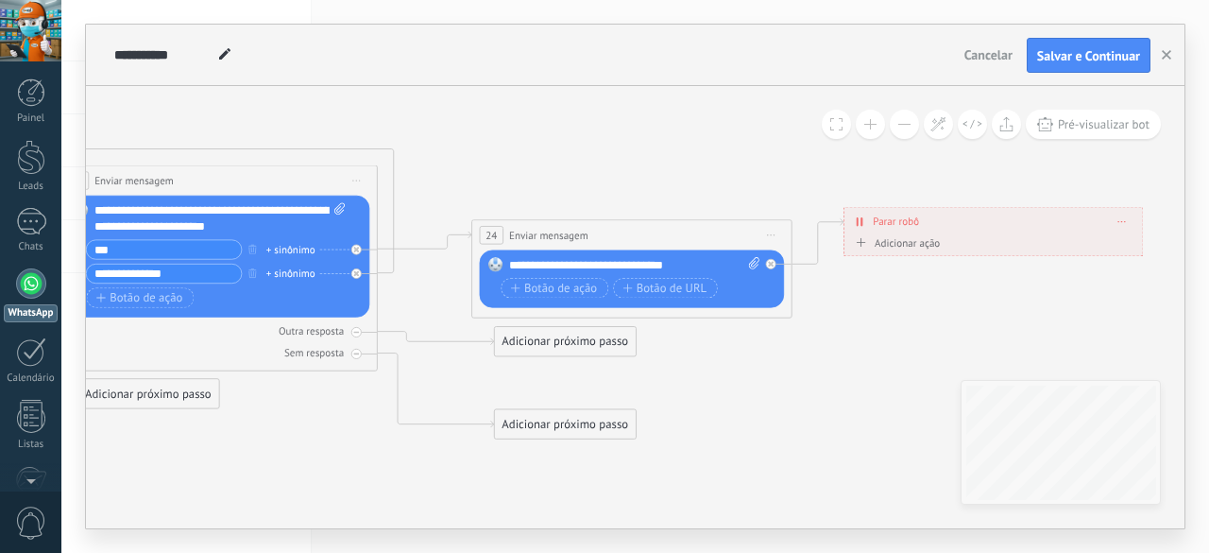
drag, startPoint x: 589, startPoint y: 327, endPoint x: 946, endPoint y: 409, distance: 365.5
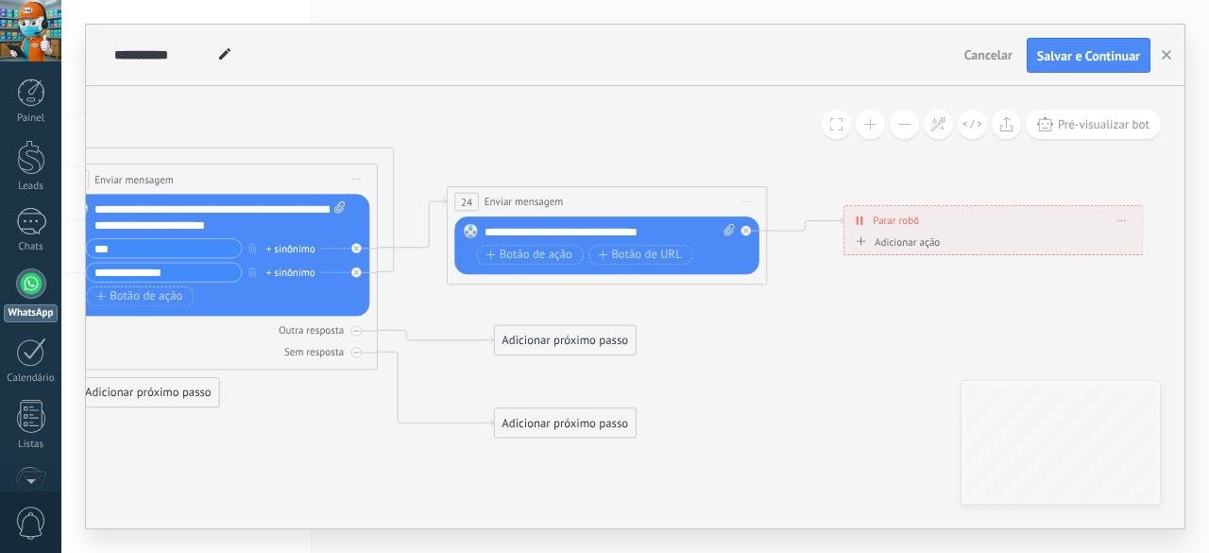
drag, startPoint x: 654, startPoint y: 237, endPoint x: 629, endPoint y: 205, distance: 40.4
click at [629, 205] on div "**********" at bounding box center [607, 201] width 319 height 29
drag, startPoint x: 985, startPoint y: 221, endPoint x: 935, endPoint y: 233, distance: 51.6
click at [935, 233] on div "**********" at bounding box center [937, 231] width 299 height 28
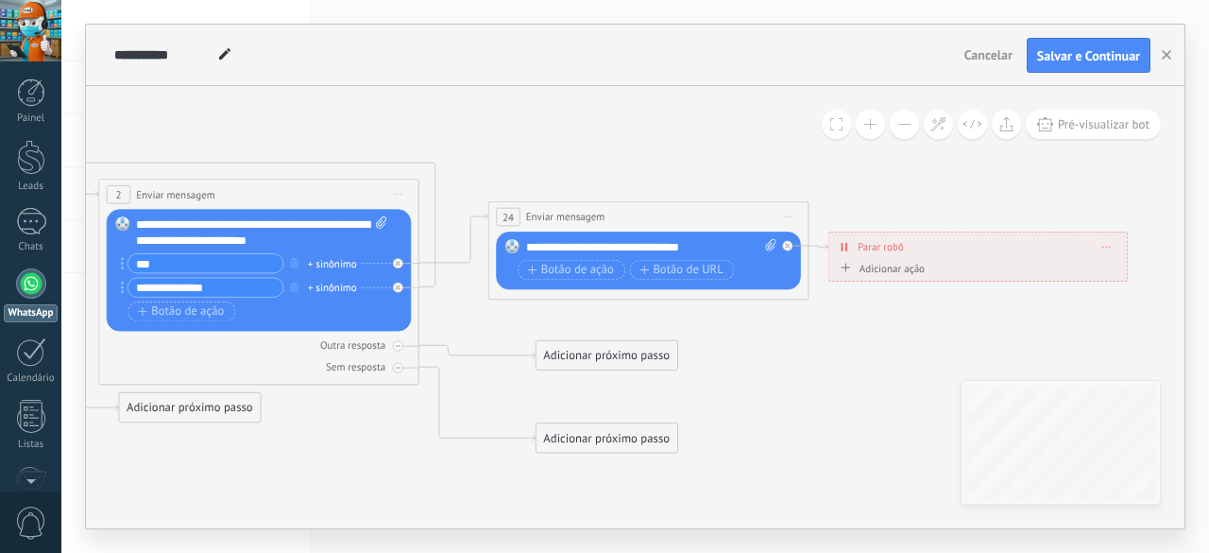
drag, startPoint x: 843, startPoint y: 382, endPoint x: 872, endPoint y: 513, distance: 134.5
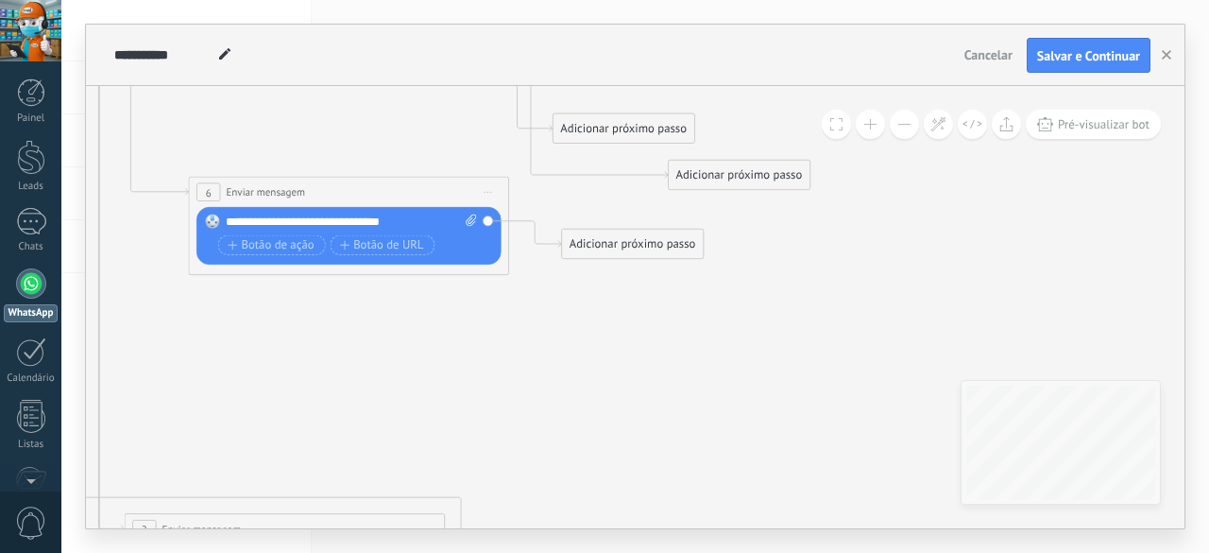
drag, startPoint x: 690, startPoint y: 179, endPoint x: 728, endPoint y: 429, distance: 253.3
click at [728, 429] on icon at bounding box center [368, 195] width 2373 height 1988
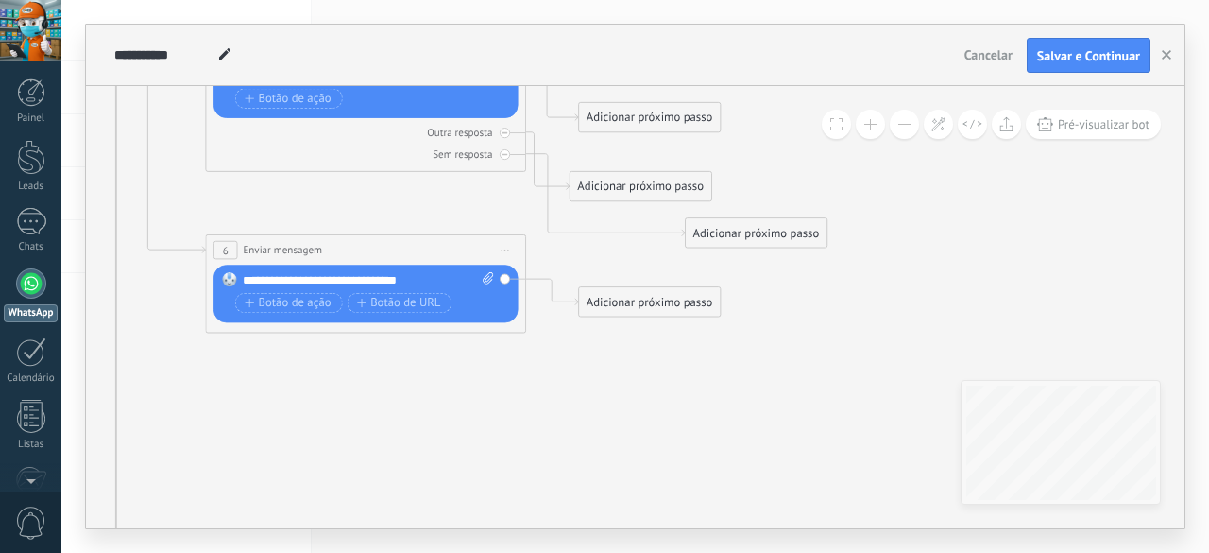
click at [648, 305] on div "Adicionar próximo passo" at bounding box center [649, 302] width 141 height 26
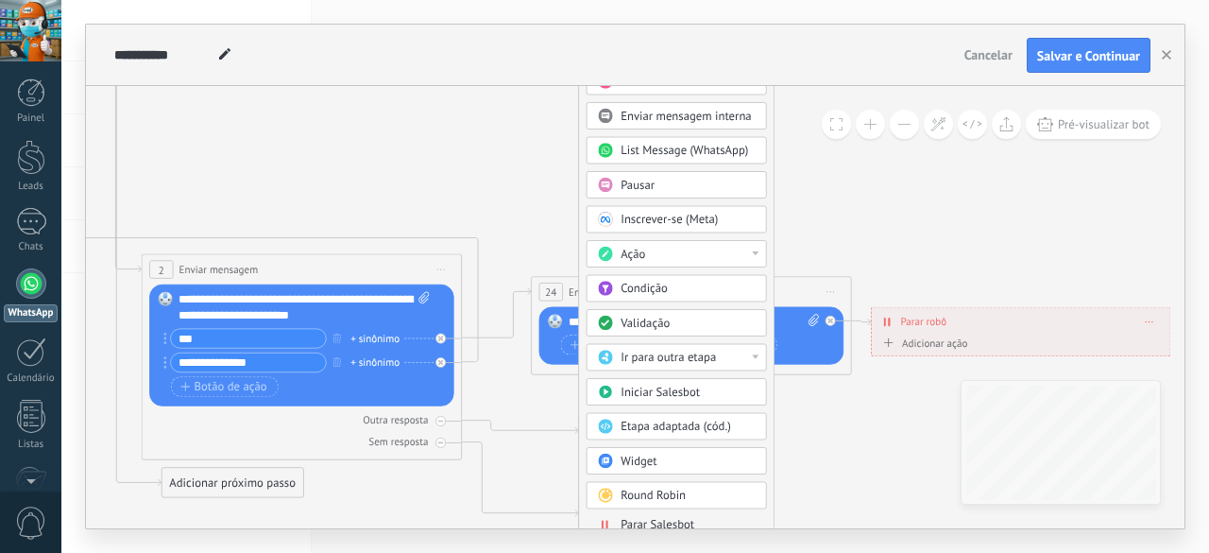
click at [641, 517] on span "Parar Salesbot" at bounding box center [658, 524] width 74 height 15
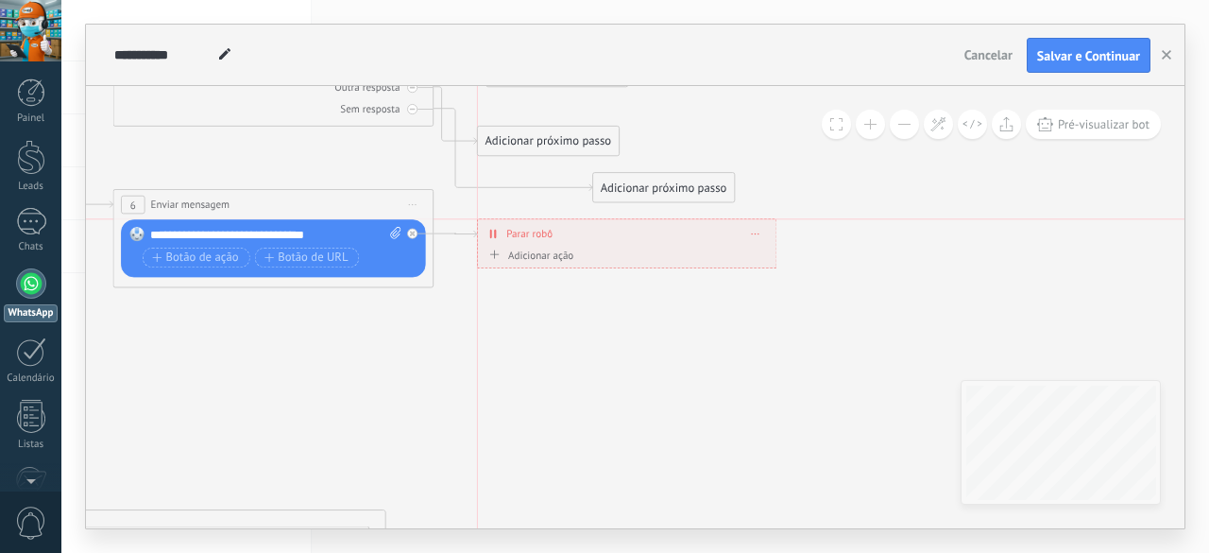
drag, startPoint x: 603, startPoint y: 261, endPoint x: 589, endPoint y: 241, distance: 23.8
click at [589, 241] on div "**********" at bounding box center [627, 234] width 299 height 28
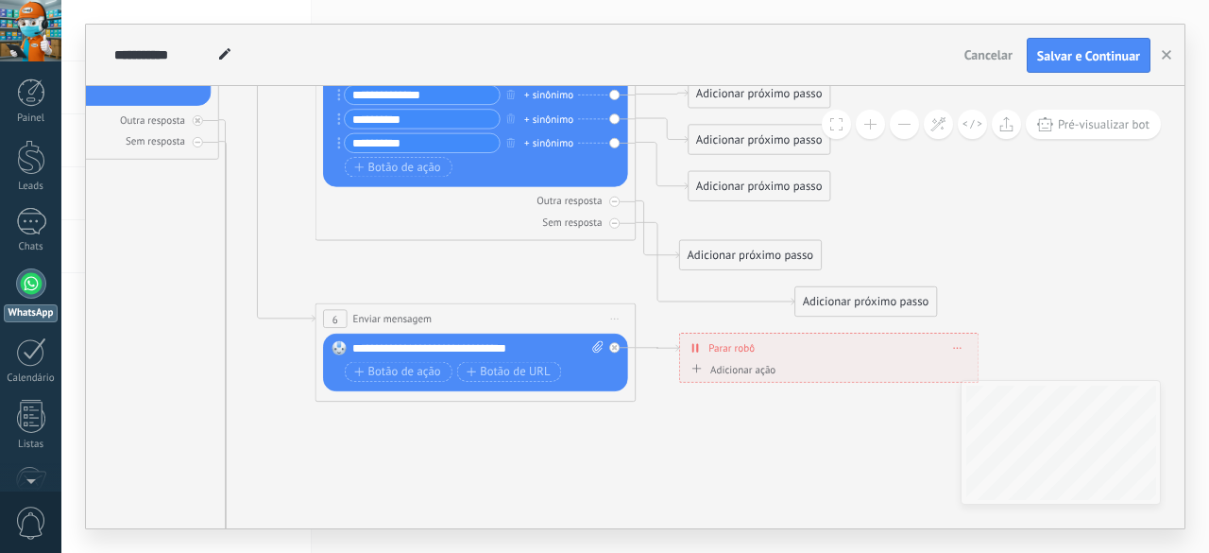
drag, startPoint x: 585, startPoint y: 354, endPoint x: 794, endPoint y: 464, distance: 235.8
click at [794, 464] on icon at bounding box center [495, 321] width 2373 height 1988
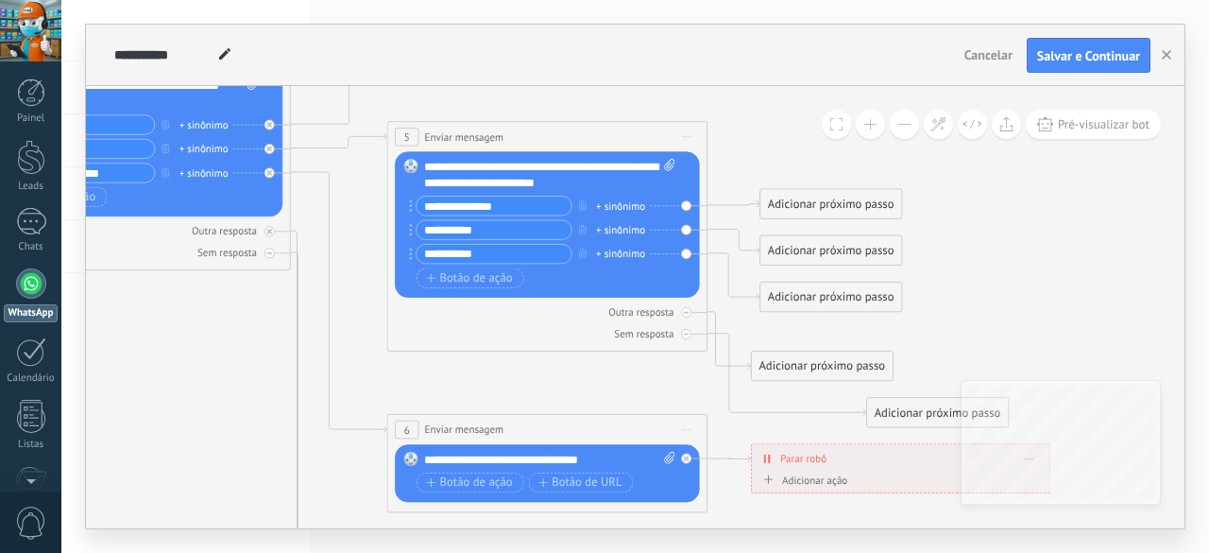
drag, startPoint x: 644, startPoint y: 438, endPoint x: 707, endPoint y: 549, distance: 126.9
click at [707, 549] on div "**********" at bounding box center [635, 276] width 1148 height 553
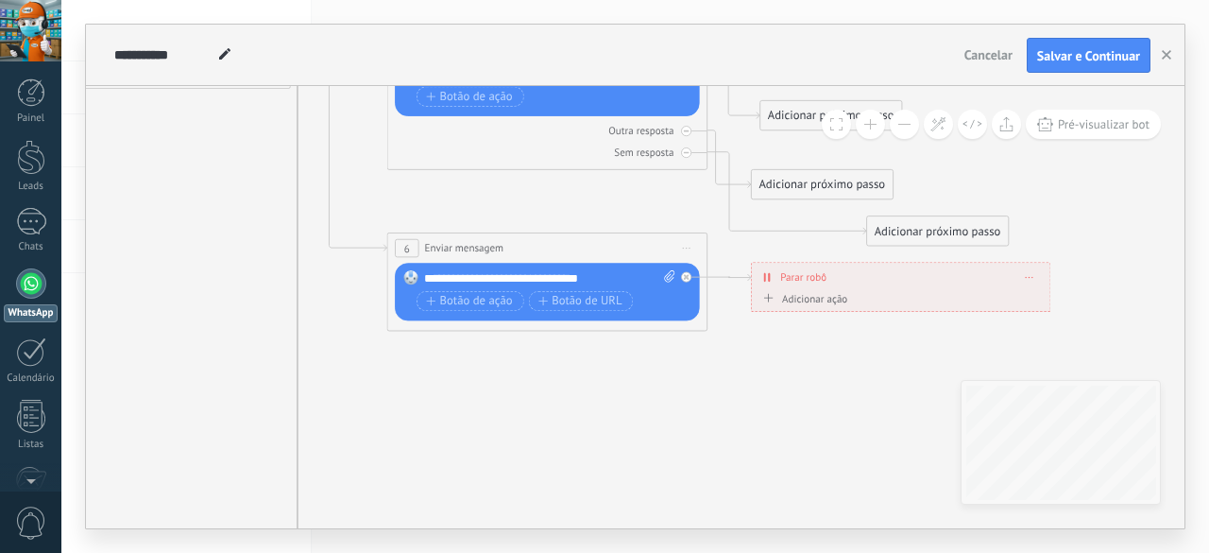
click at [898, 122] on button at bounding box center [904, 124] width 29 height 29
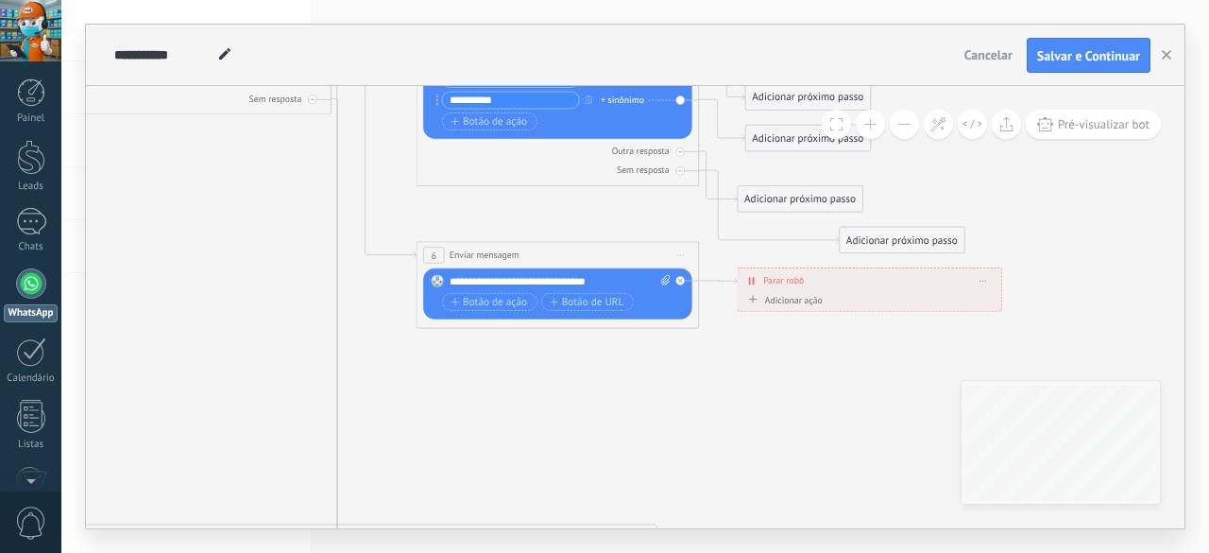
click at [898, 122] on button at bounding box center [904, 124] width 29 height 29
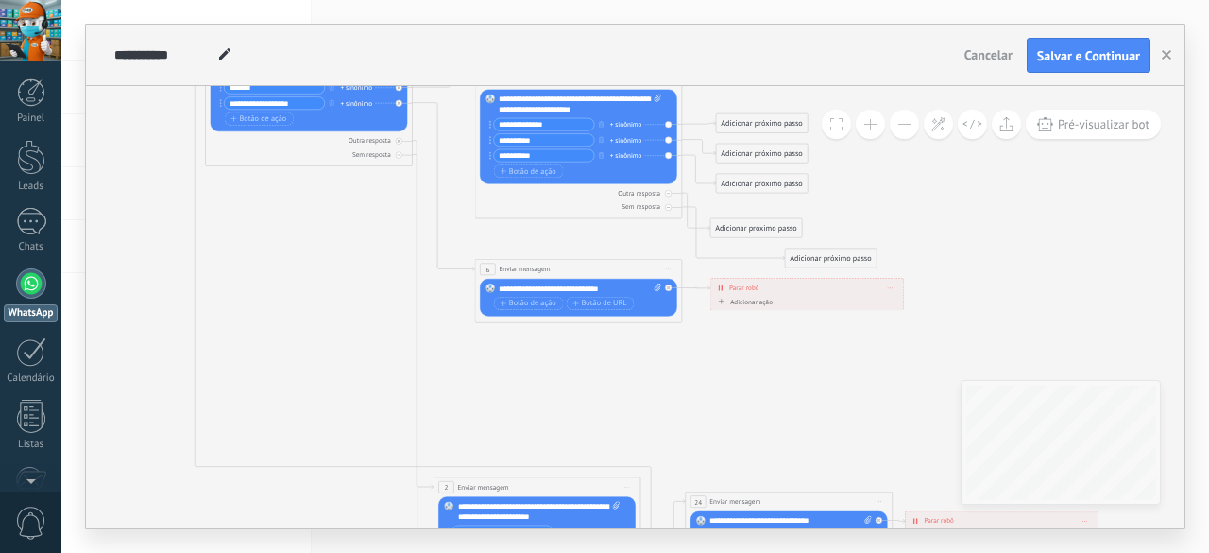
click at [898, 122] on button at bounding box center [904, 124] width 29 height 29
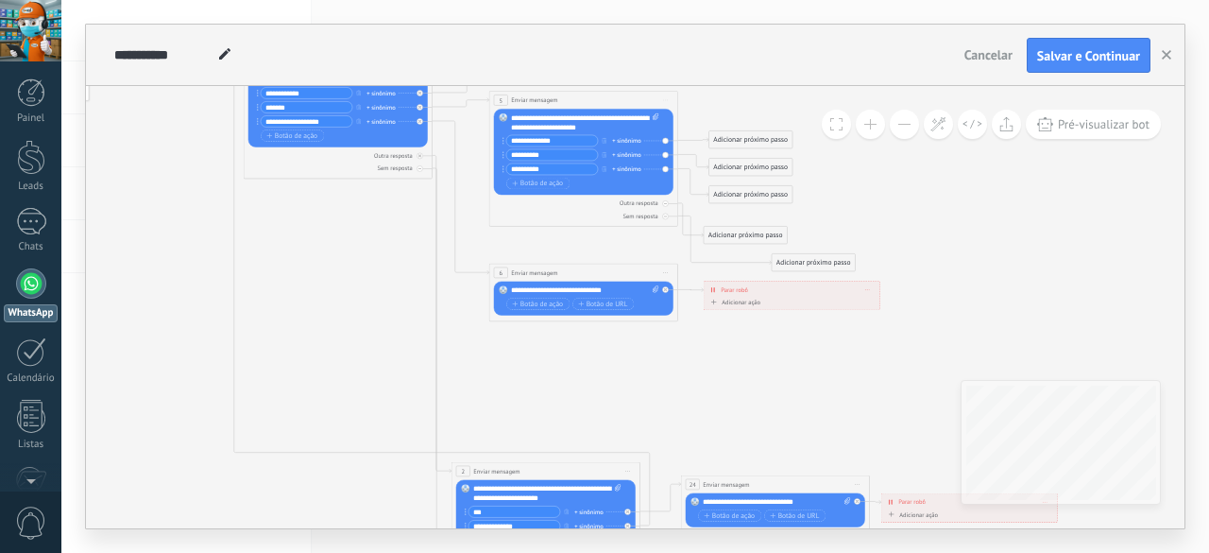
click at [898, 122] on button at bounding box center [904, 124] width 29 height 29
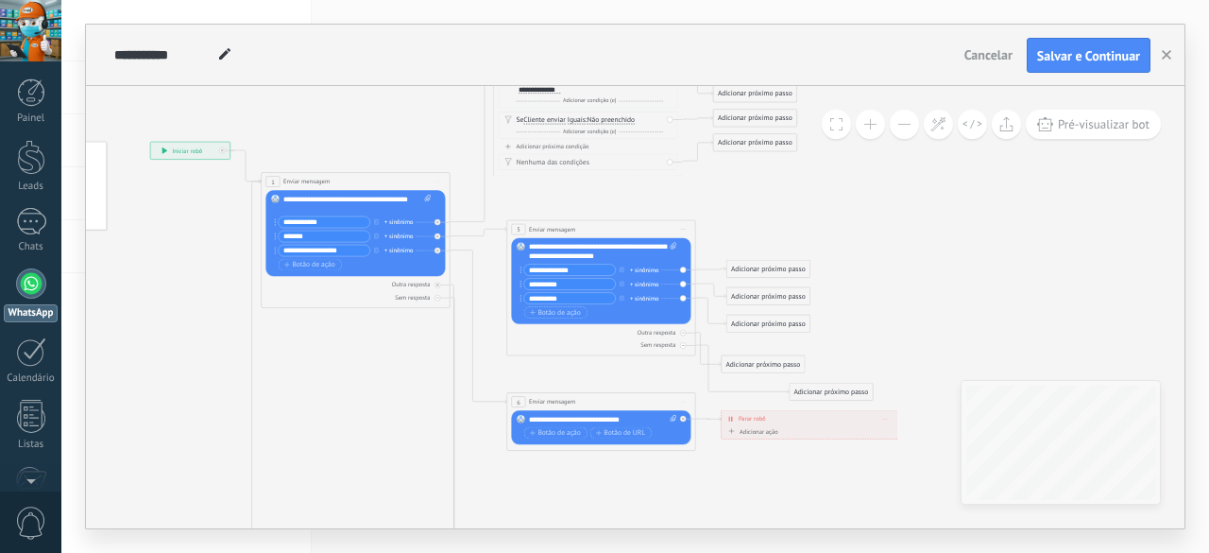
drag, startPoint x: 933, startPoint y: 322, endPoint x: 939, endPoint y: 385, distance: 63.5
click at [939, 386] on icon at bounding box center [613, 403] width 1398 height 1170
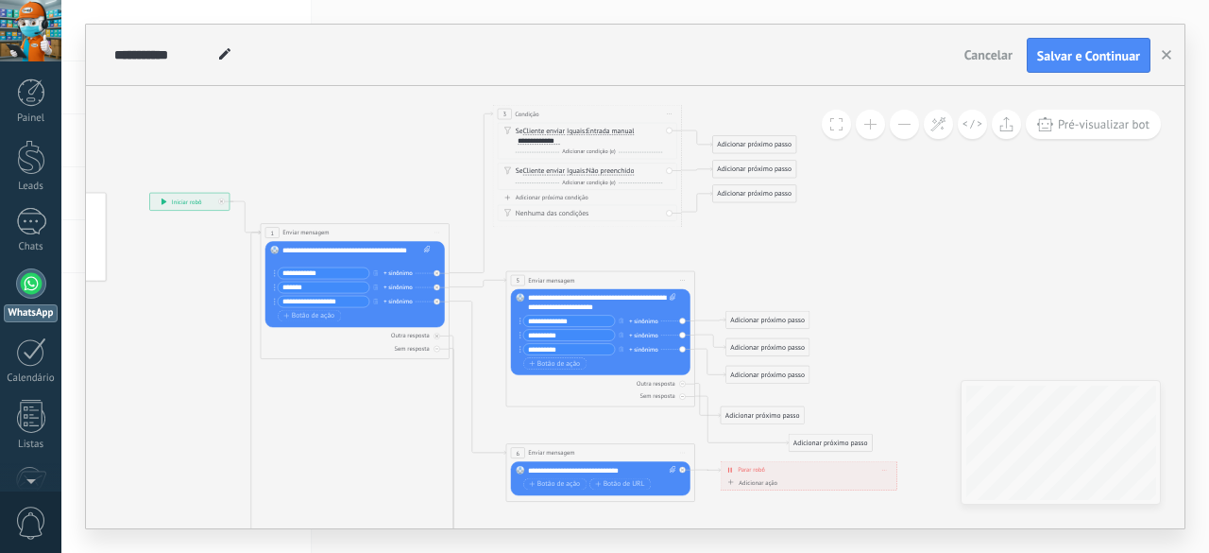
click at [864, 131] on button at bounding box center [870, 124] width 29 height 29
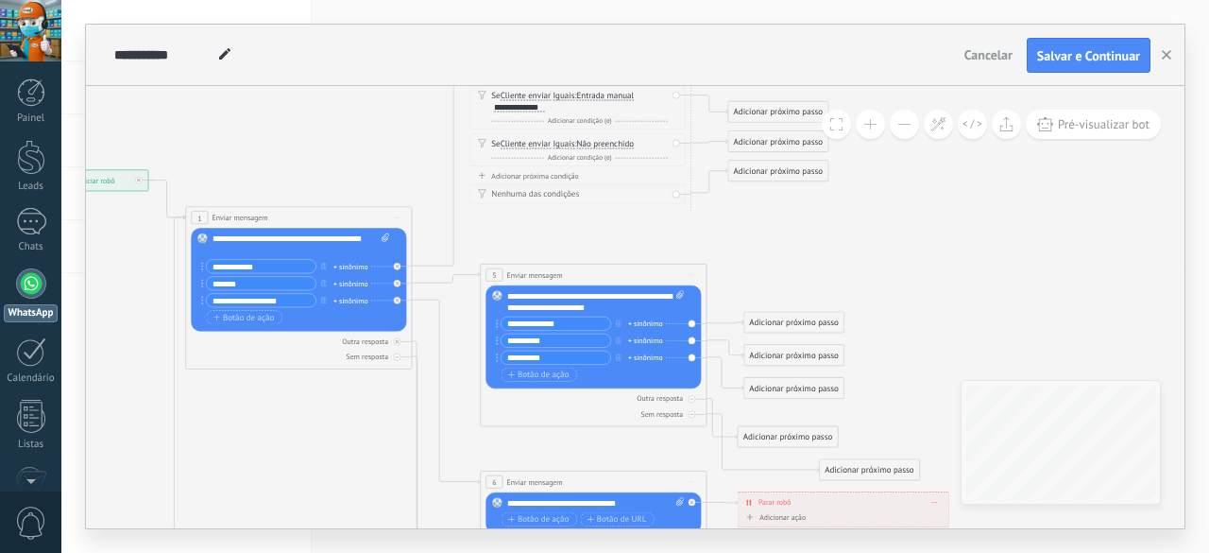
click at [864, 131] on button at bounding box center [870, 124] width 29 height 29
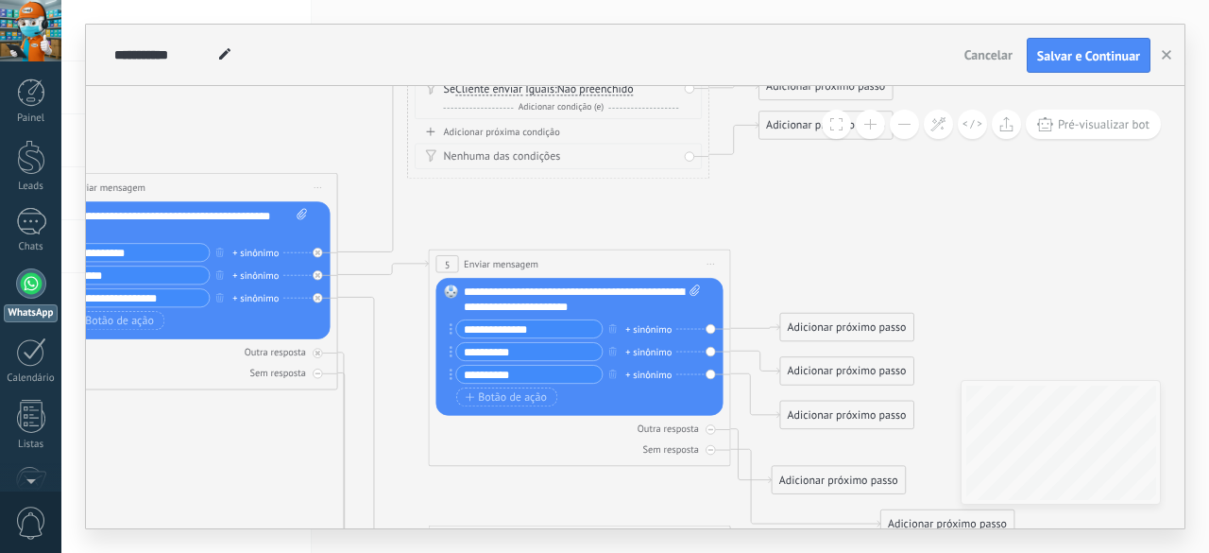
click at [864, 131] on button at bounding box center [870, 124] width 29 height 29
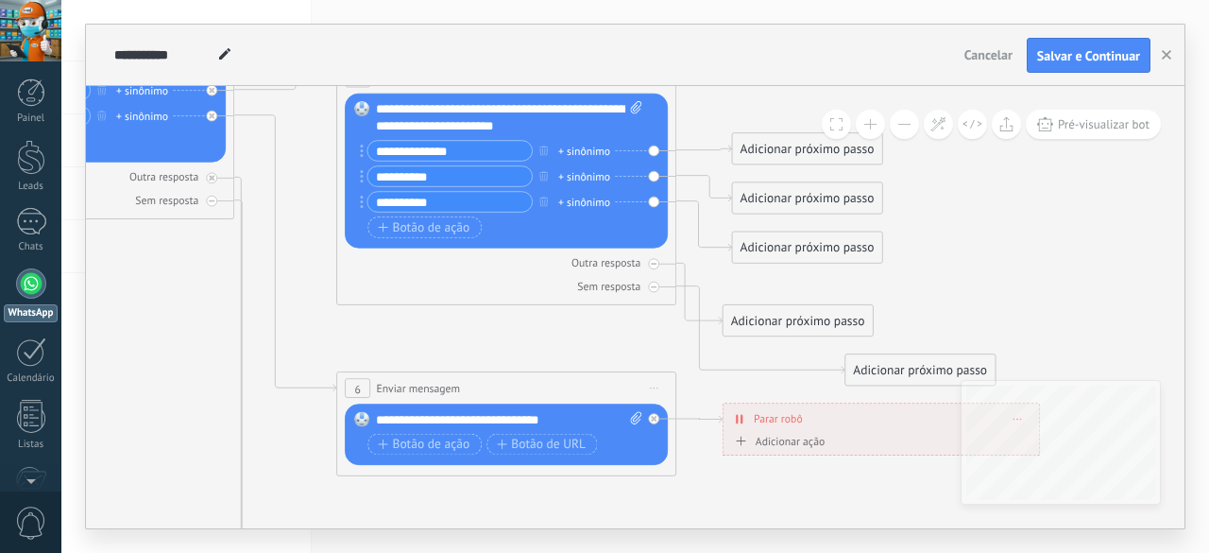
drag, startPoint x: 960, startPoint y: 241, endPoint x: 894, endPoint y: 60, distance: 193.1
click at [894, 60] on div "**********" at bounding box center [635, 277] width 1099 height 504
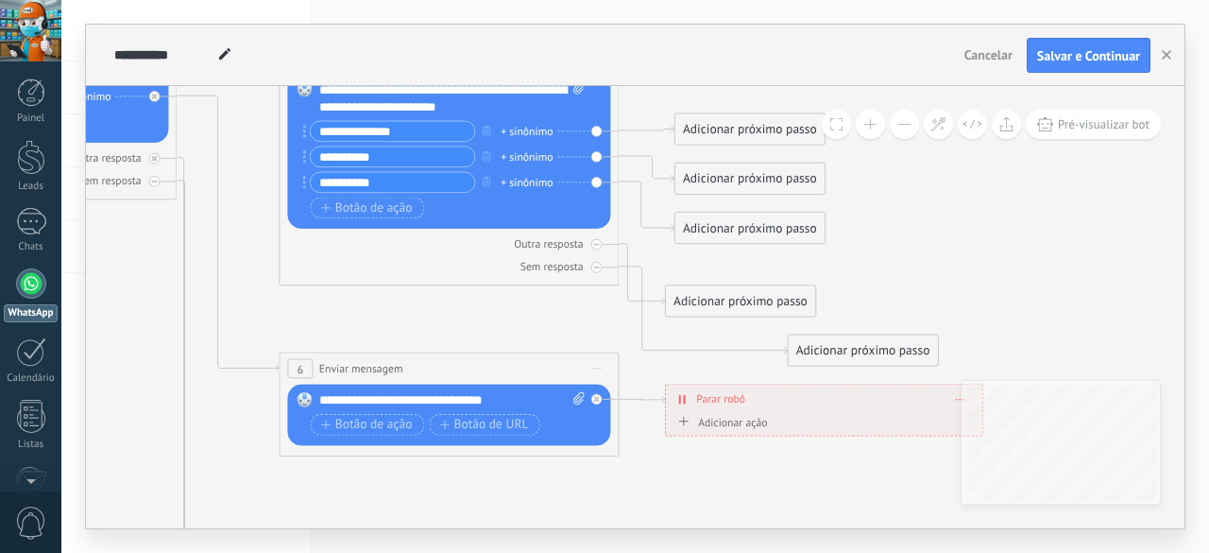
drag, startPoint x: 988, startPoint y: 222, endPoint x: 931, endPoint y: 203, distance: 59.7
click at [931, 203] on icon at bounding box center [470, 371] width 2516 height 2108
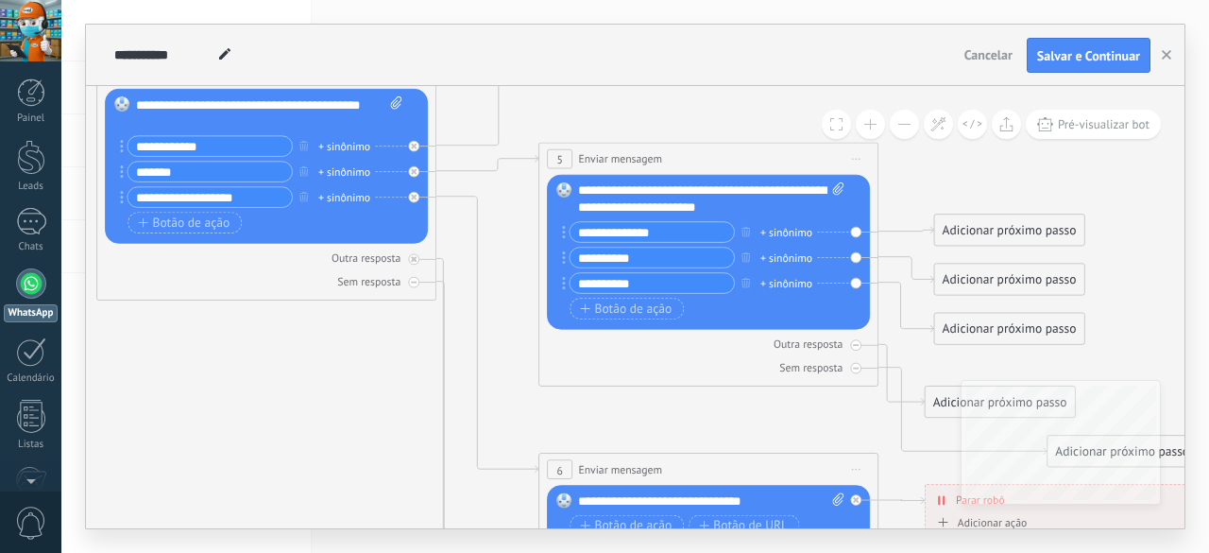
drag, startPoint x: 931, startPoint y: 203, endPoint x: 1190, endPoint y: 303, distance: 277.5
click at [1190, 303] on div "**********" at bounding box center [635, 276] width 1148 height 553
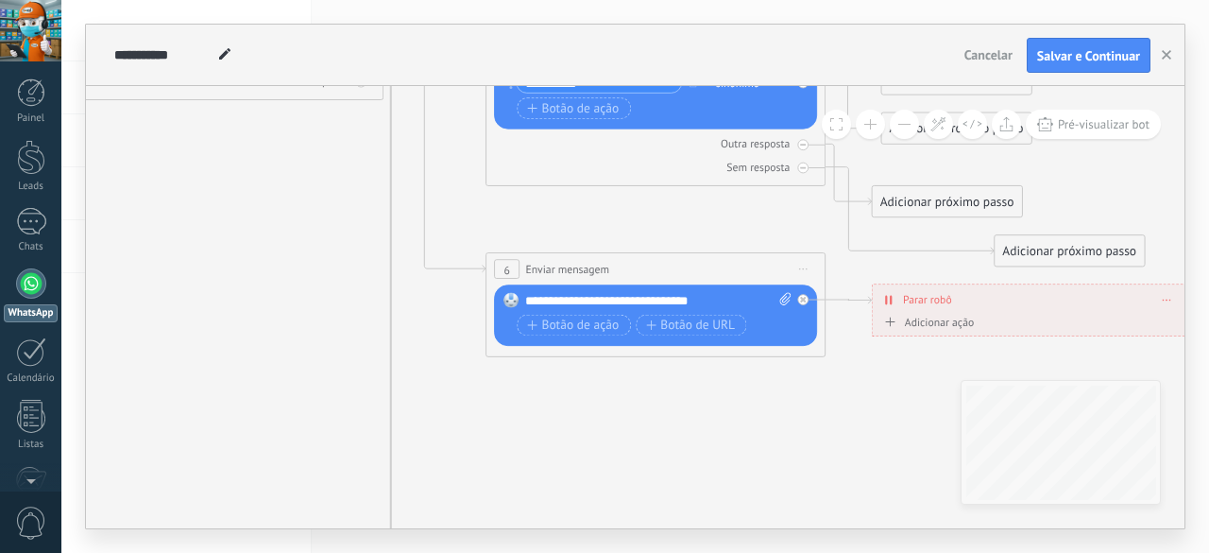
drag, startPoint x: 361, startPoint y: 402, endPoint x: 333, endPoint y: 275, distance: 130.6
click at [333, 275] on icon at bounding box center [677, 272] width 2516 height 2108
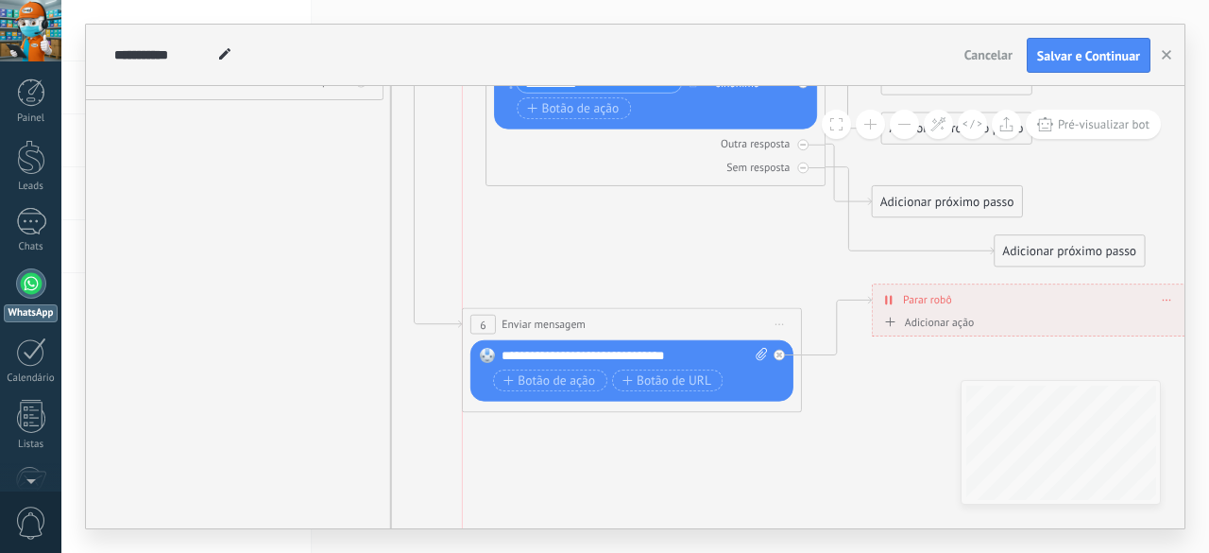
drag, startPoint x: 609, startPoint y: 271, endPoint x: 578, endPoint y: 355, distance: 89.7
click at [578, 340] on div "**********" at bounding box center [632, 324] width 338 height 31
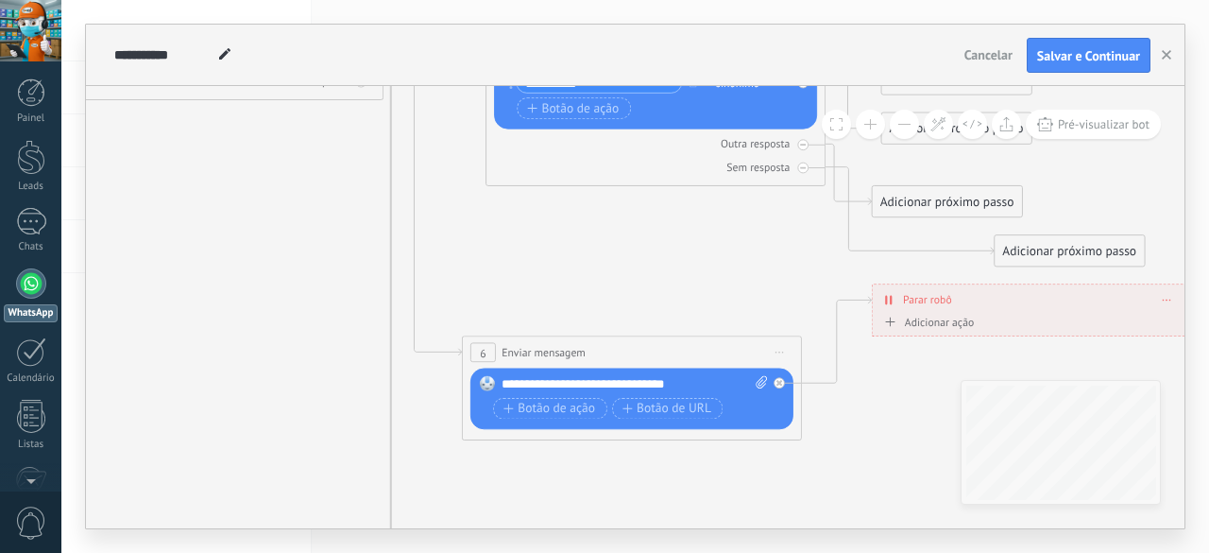
drag, startPoint x: 892, startPoint y: 345, endPoint x: 887, endPoint y: 384, distance: 39.0
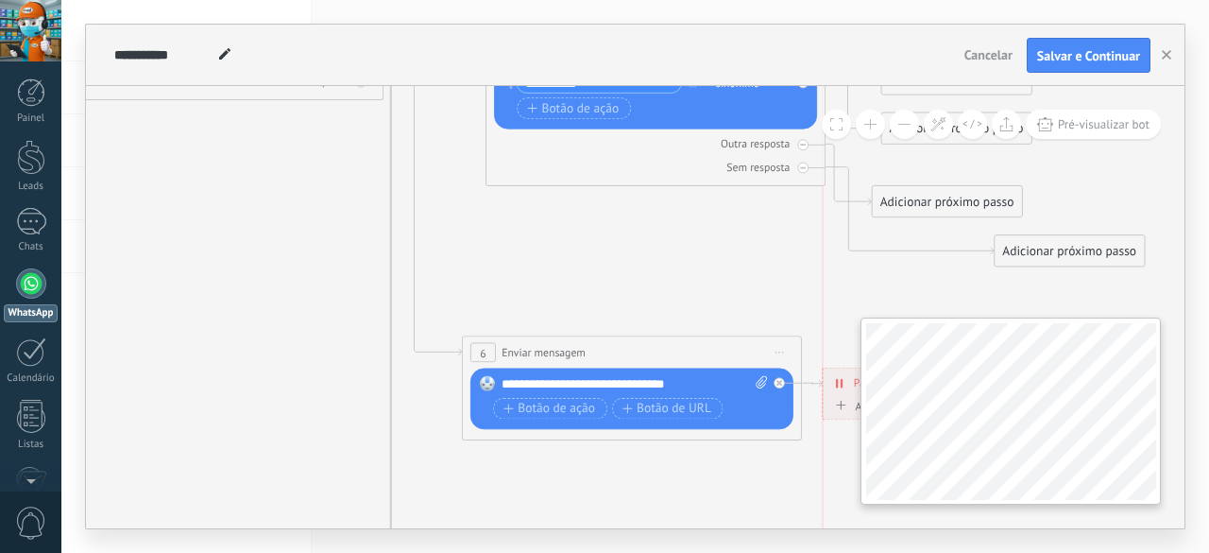
click at [930, 396] on div "**********" at bounding box center [635, 307] width 1099 height 442
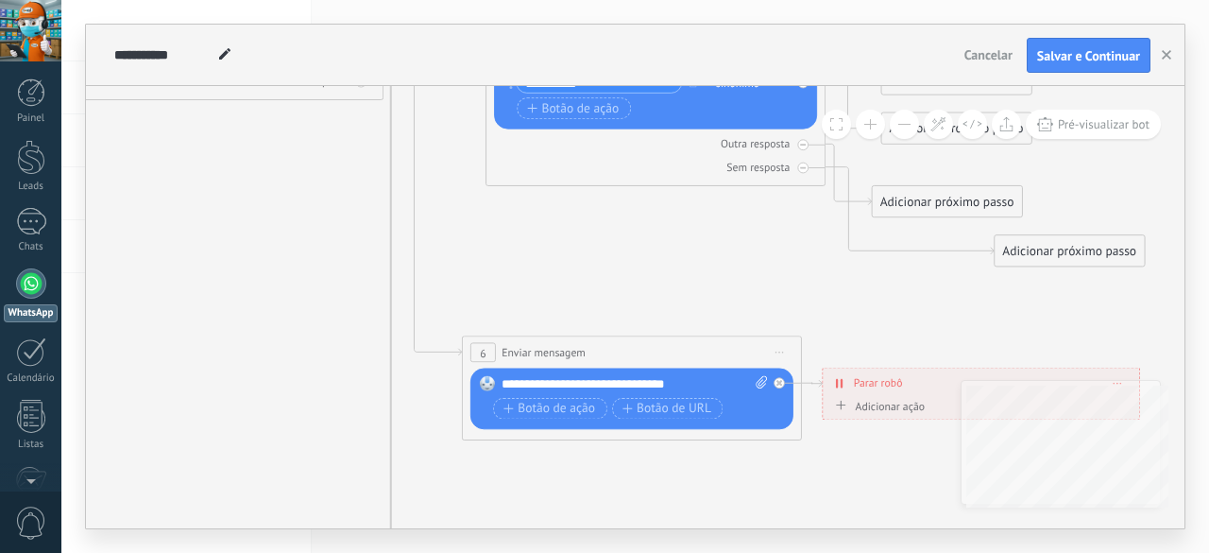
click at [828, 269] on icon at bounding box center [677, 272] width 2516 height 2108
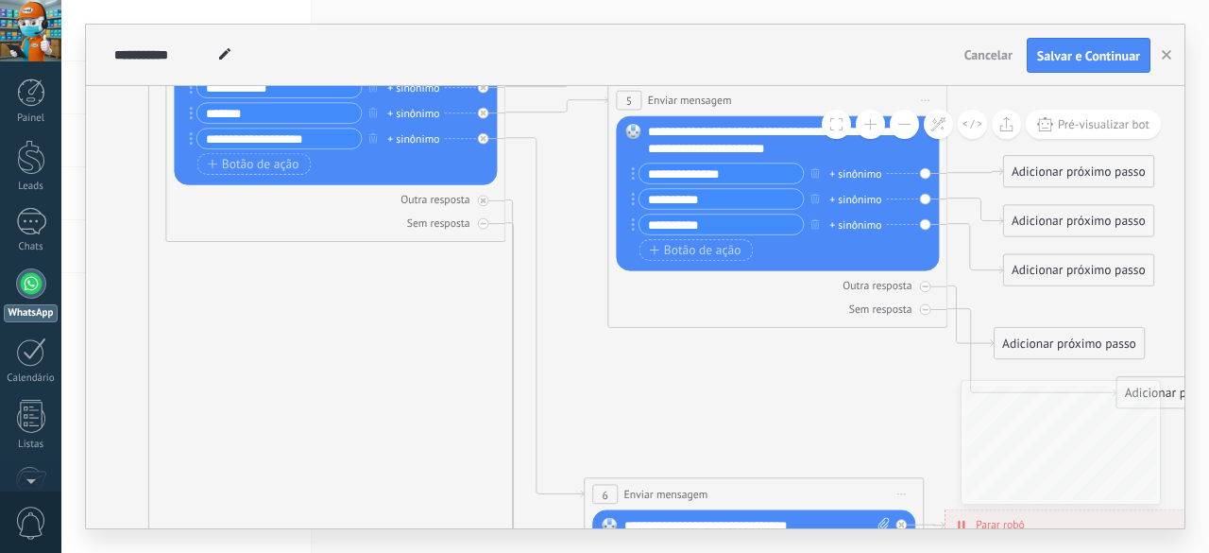
drag, startPoint x: 661, startPoint y: 348, endPoint x: 769, endPoint y: 475, distance: 166.9
click at [777, 484] on icon at bounding box center [799, 414] width 2516 height 2108
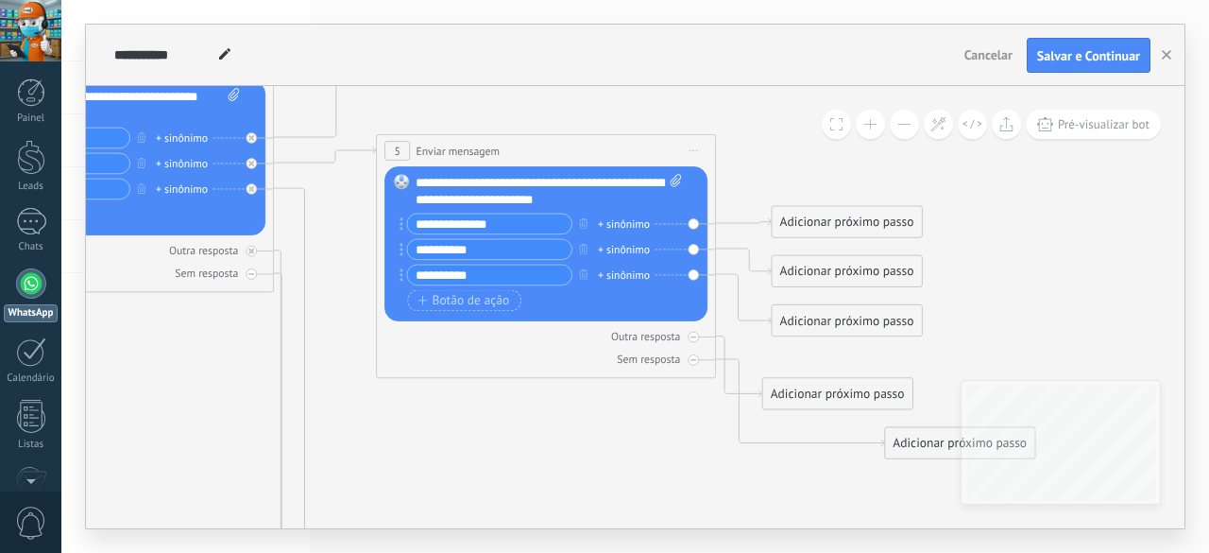
drag, startPoint x: 481, startPoint y: 418, endPoint x: 136, endPoint y: 329, distance: 356.3
click at [136, 329] on icon at bounding box center [567, 464] width 2516 height 2108
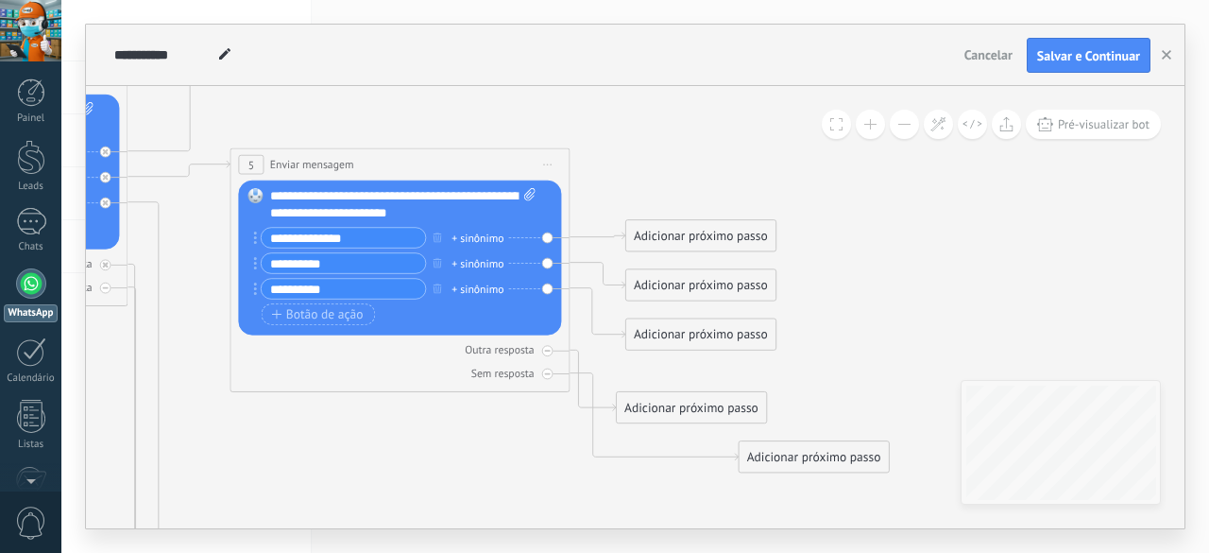
drag, startPoint x: 473, startPoint y: 431, endPoint x: 396, endPoint y: 441, distance: 78.2
click at [385, 469] on icon at bounding box center [421, 478] width 2516 height 2108
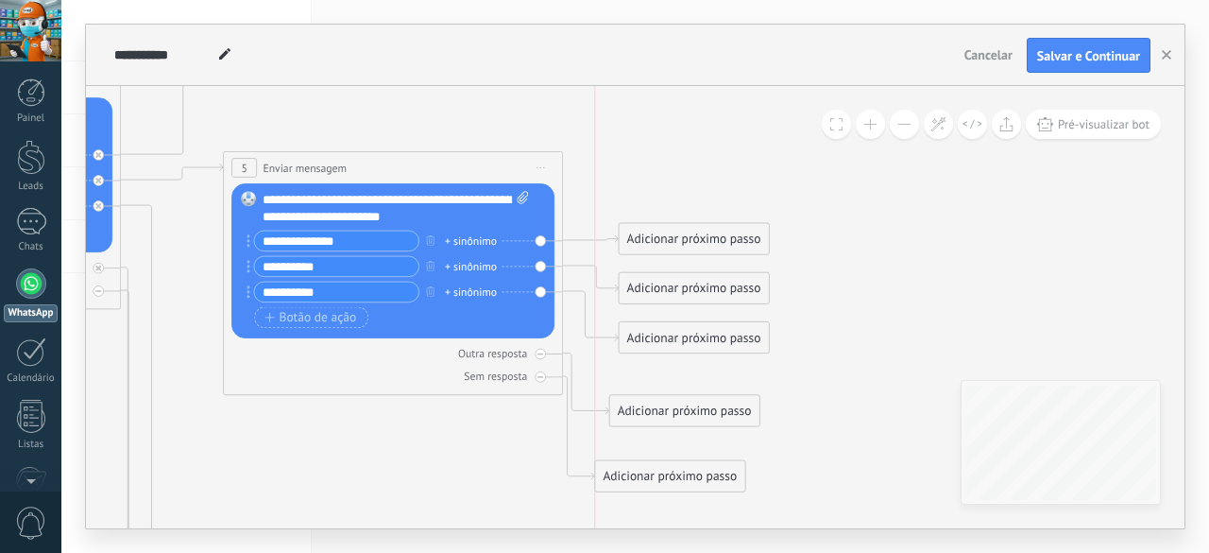
click at [667, 486] on div "Adicionar próximo passo" at bounding box center [669, 477] width 149 height 28
drag, startPoint x: 682, startPoint y: 413, endPoint x: 674, endPoint y: 400, distance: 15.7
click at [674, 400] on div "Adicionar próximo passo" at bounding box center [669, 398] width 149 height 28
drag, startPoint x: 674, startPoint y: 400, endPoint x: 691, endPoint y: 401, distance: 18.0
click at [691, 401] on div "Adicionar próximo passo" at bounding box center [693, 398] width 149 height 28
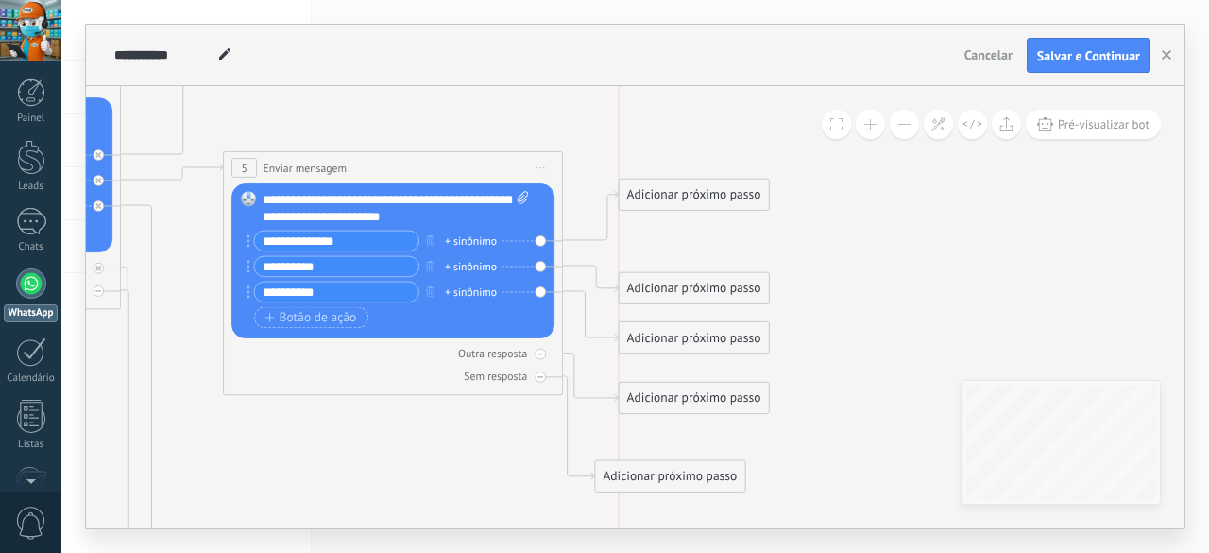
drag, startPoint x: 676, startPoint y: 204, endPoint x: 676, endPoint y: 194, distance: 10.4
click at [676, 194] on div "Adicionar próximo passo" at bounding box center [693, 195] width 149 height 28
drag, startPoint x: 693, startPoint y: 277, endPoint x: 697, endPoint y: 252, distance: 24.8
click at [697, 252] on div "Adicionar próximo passo" at bounding box center [693, 264] width 149 height 28
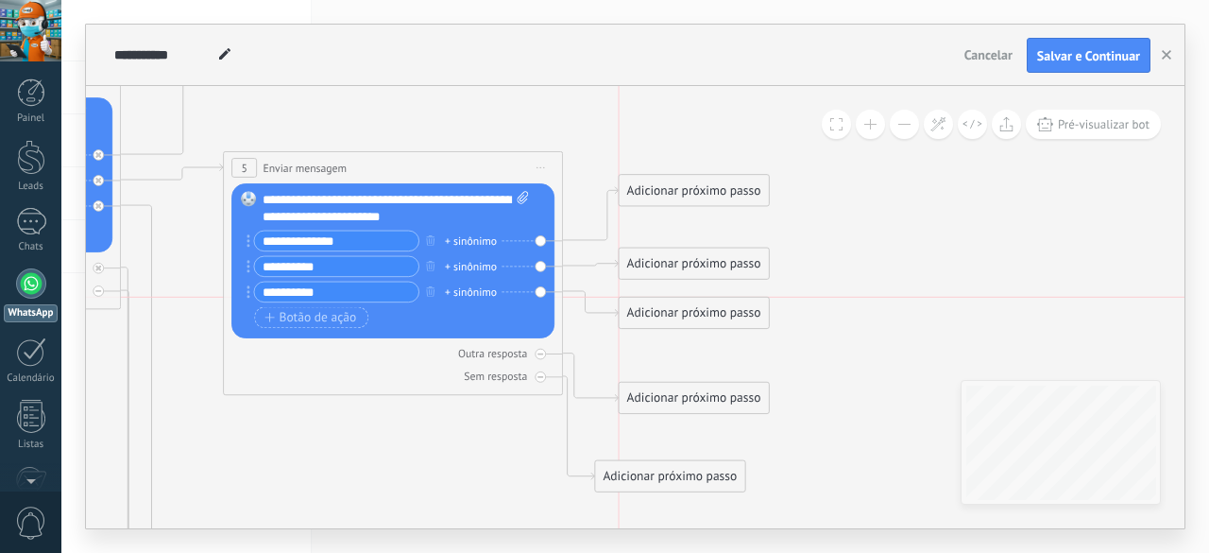
drag, startPoint x: 703, startPoint y: 339, endPoint x: 703, endPoint y: 318, distance: 20.8
click at [703, 318] on div "Adicionar próximo passo" at bounding box center [693, 313] width 149 height 28
drag, startPoint x: 686, startPoint y: 186, endPoint x: 682, endPoint y: 158, distance: 28.6
click at [682, 158] on div "Adicionar próximo passo" at bounding box center [693, 168] width 149 height 28
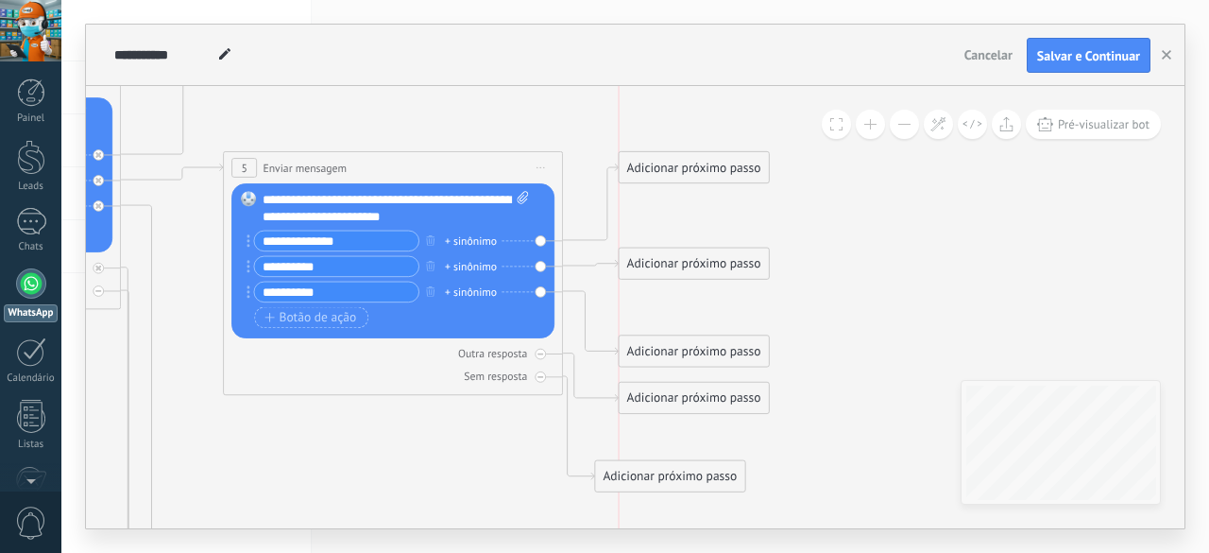
drag, startPoint x: 667, startPoint y: 312, endPoint x: 669, endPoint y: 350, distance: 38.8
click at [669, 350] on div "Adicionar próximo passo" at bounding box center [693, 351] width 149 height 28
click at [697, 265] on div "Adicionar próximo passo" at bounding box center [693, 266] width 149 height 28
drag, startPoint x: 704, startPoint y: 399, endPoint x: 701, endPoint y: 418, distance: 19.1
click at [701, 418] on div "Adicionar próximo passo" at bounding box center [693, 417] width 149 height 28
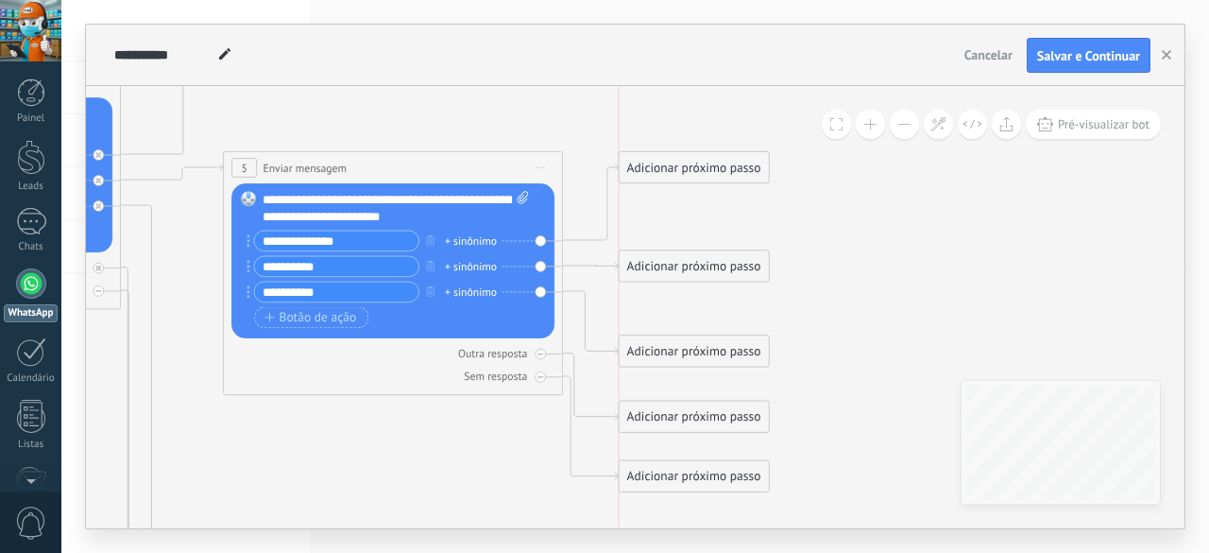
drag, startPoint x: 663, startPoint y: 470, endPoint x: 681, endPoint y: 470, distance: 17.9
click at [681, 470] on div "Adicionar próximo passo" at bounding box center [693, 477] width 149 height 28
drag, startPoint x: 681, startPoint y: 178, endPoint x: 682, endPoint y: 197, distance: 19.9
click at [682, 197] on div "Adicionar próximo passo" at bounding box center [693, 187] width 149 height 28
click at [684, 188] on div "Adicionar próximo passo" at bounding box center [693, 187] width 149 height 28
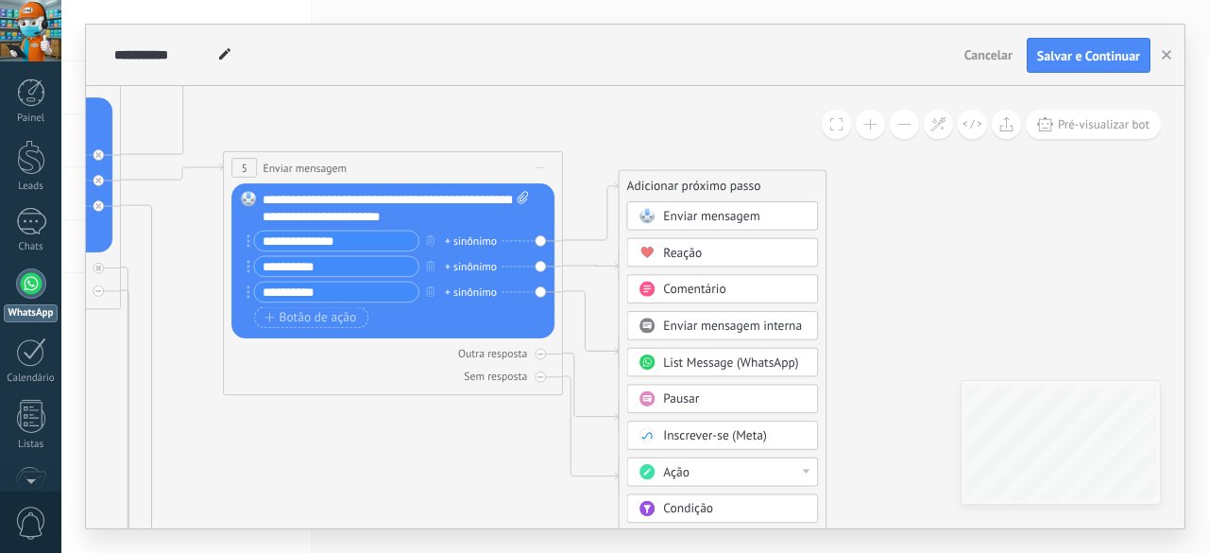
click at [704, 218] on span "Enviar mensagem" at bounding box center [711, 217] width 96 height 16
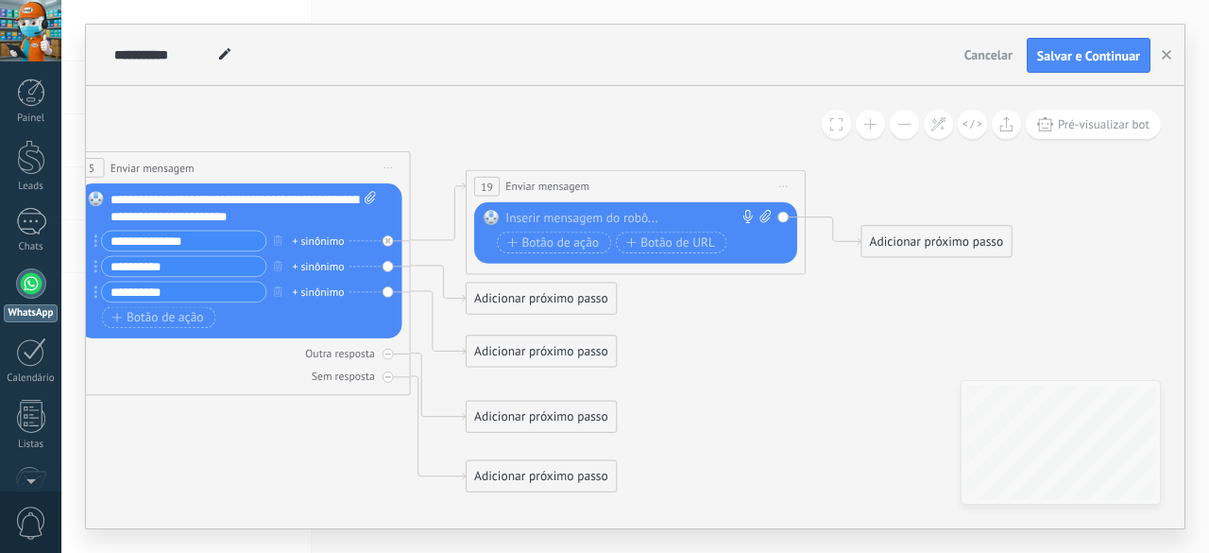
click at [659, 212] on div at bounding box center [631, 218] width 252 height 17
click at [785, 190] on span "Iniciar pré-visualização aqui Renomear Duplicar Excluir" at bounding box center [783, 187] width 27 height 25
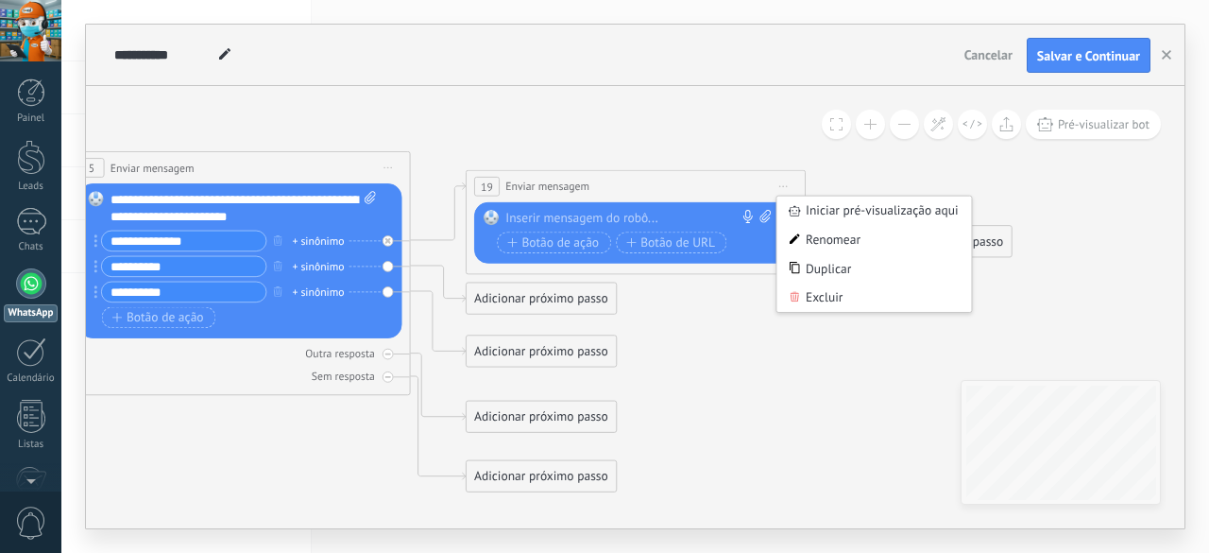
click at [785, 190] on span "Iniciar pré-visualização aqui Renomear Duplicar Excluir" at bounding box center [783, 187] width 27 height 25
click at [550, 215] on div at bounding box center [631, 218] width 252 height 17
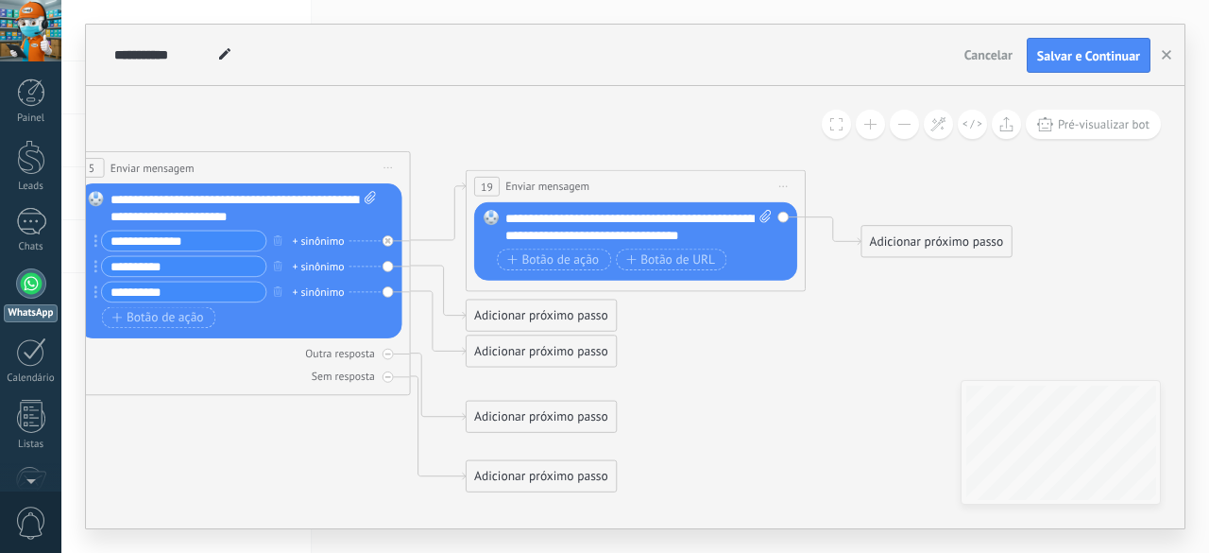
click at [867, 298] on icon at bounding box center [261, 464] width 2516 height 2075
drag, startPoint x: 670, startPoint y: 223, endPoint x: 669, endPoint y: 201, distance: 21.7
click at [669, 201] on div "**********" at bounding box center [636, 231] width 340 height 122
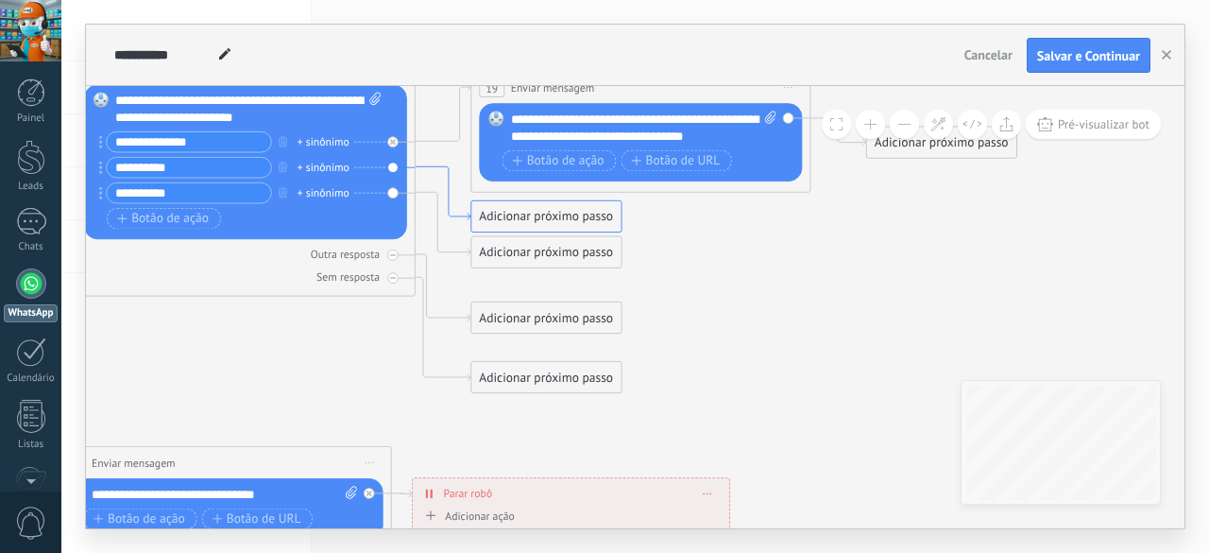
drag, startPoint x: 452, startPoint y: 311, endPoint x: 455, endPoint y: 221, distance: 89.8
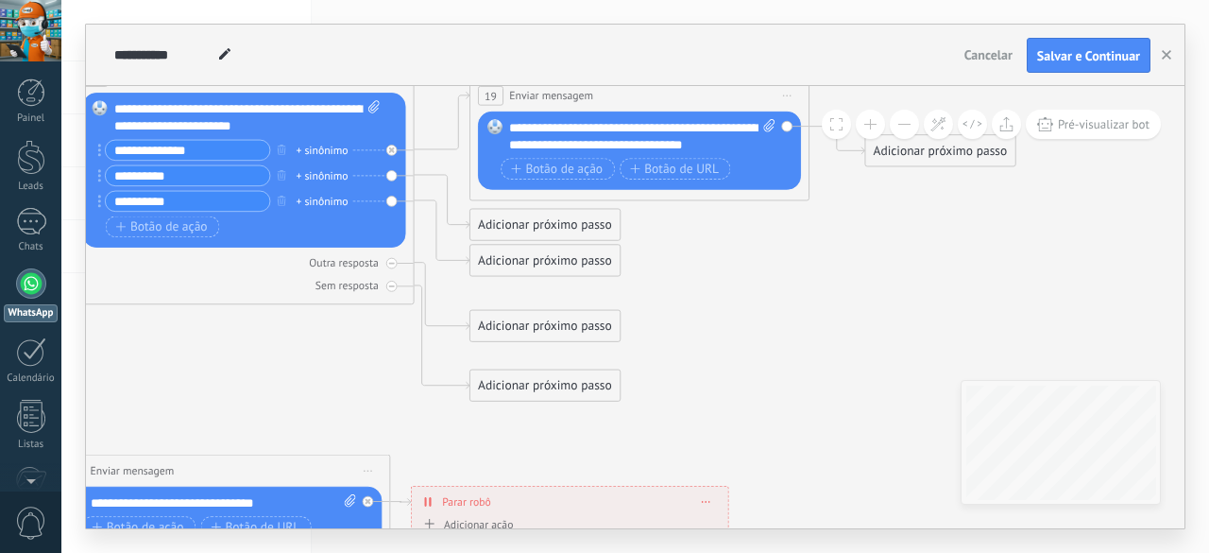
click at [389, 173] on div "Substituir Remover Converter para mensagem de voz Arraste a imagem aqui para an…" at bounding box center [244, 170] width 323 height 155
click at [476, 216] on div "Adicionar próximo passo" at bounding box center [544, 226] width 149 height 28
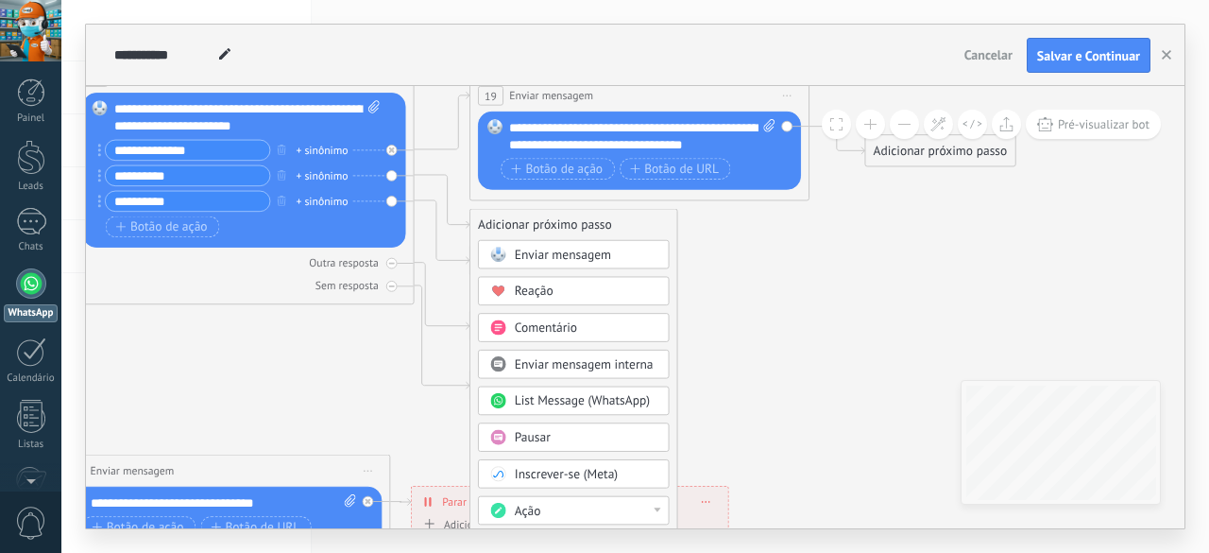
click at [767, 277] on icon at bounding box center [265, 373] width 2516 height 2075
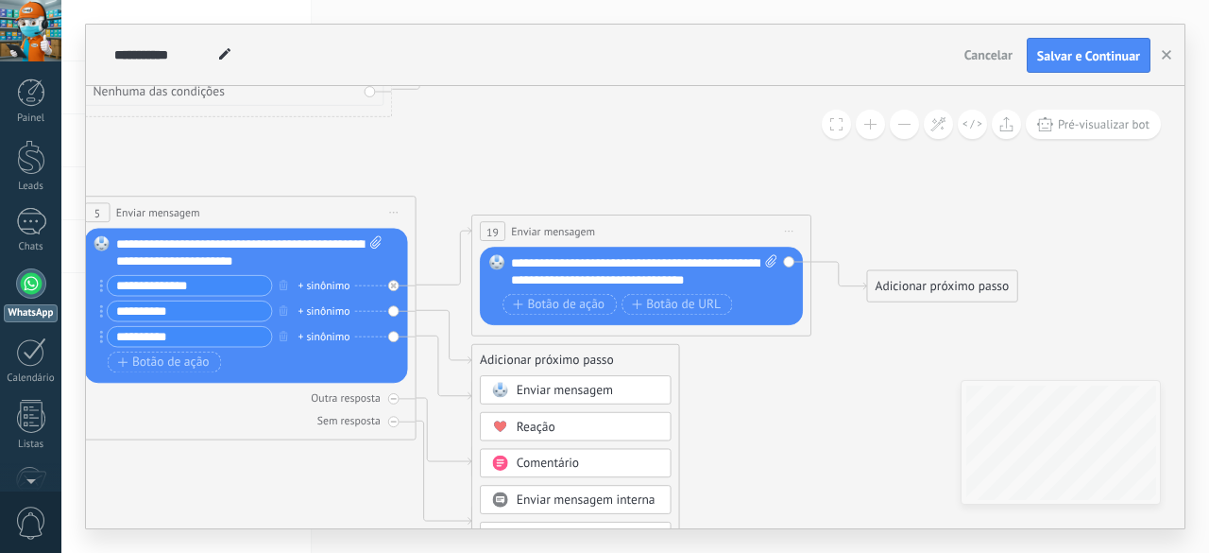
drag, startPoint x: 844, startPoint y: 362, endPoint x: 751, endPoint y: 388, distance: 96.3
click at [844, 363] on icon at bounding box center [267, 509] width 2516 height 2075
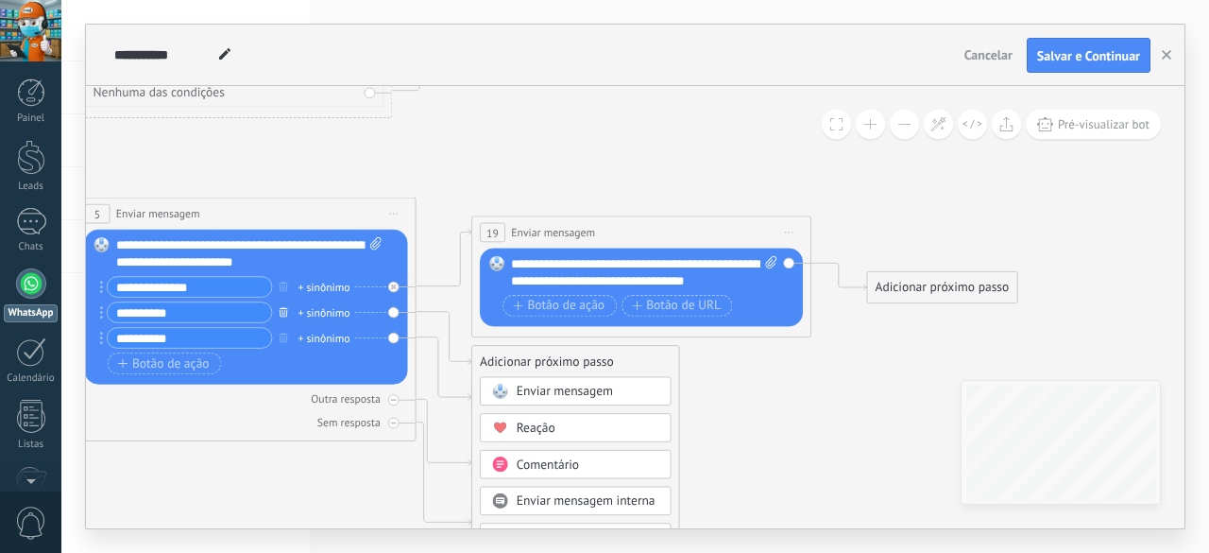
click at [283, 313] on icon "button" at bounding box center [284, 312] width 9 height 10
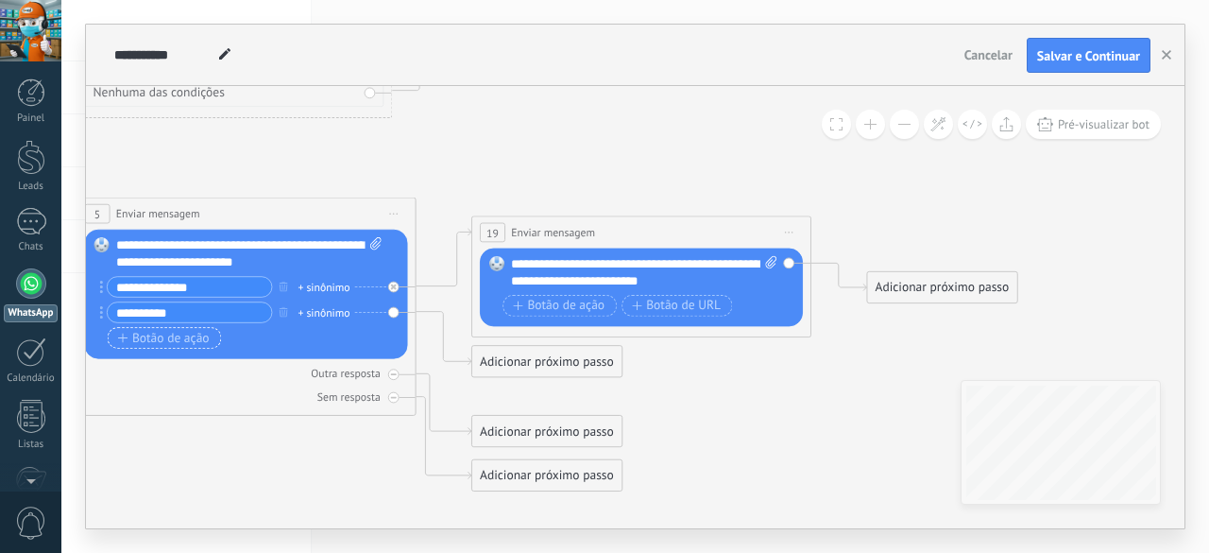
click at [196, 333] on span "Botão de ação" at bounding box center [164, 338] width 92 height 13
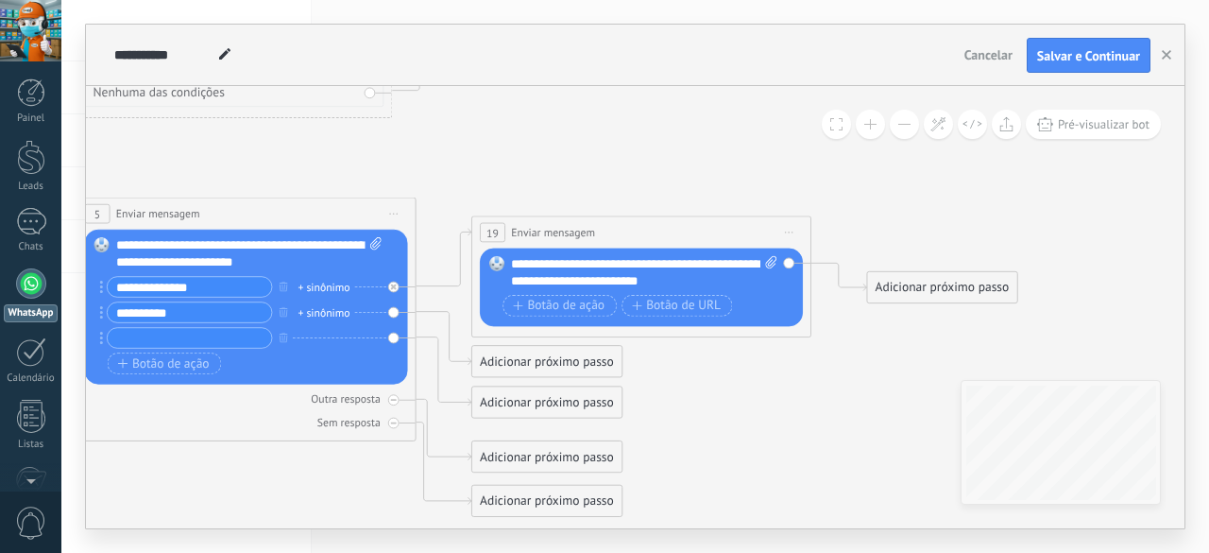
click at [699, 286] on div "**********" at bounding box center [644, 273] width 267 height 34
click at [728, 384] on icon at bounding box center [267, 510] width 2516 height 2075
drag, startPoint x: 101, startPoint y: 312, endPoint x: 98, endPoint y: 340, distance: 28.5
click at [171, 307] on input "text" at bounding box center [190, 313] width 164 height 20
type input "**********"
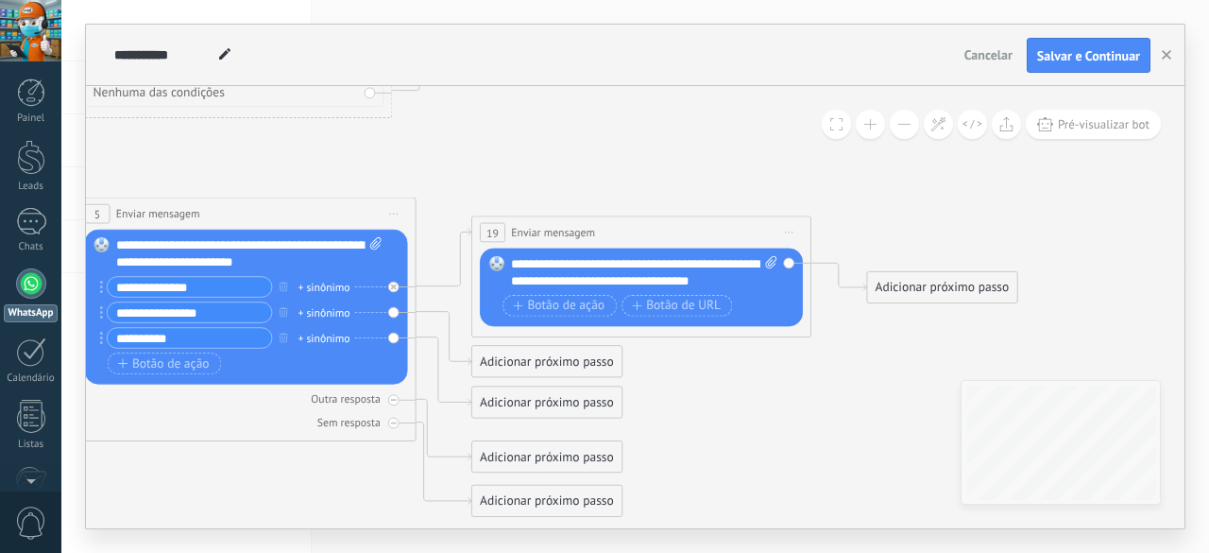
click at [112, 337] on input "**********" at bounding box center [190, 339] width 164 height 20
type input "**********"
click at [735, 386] on icon at bounding box center [267, 510] width 2516 height 2075
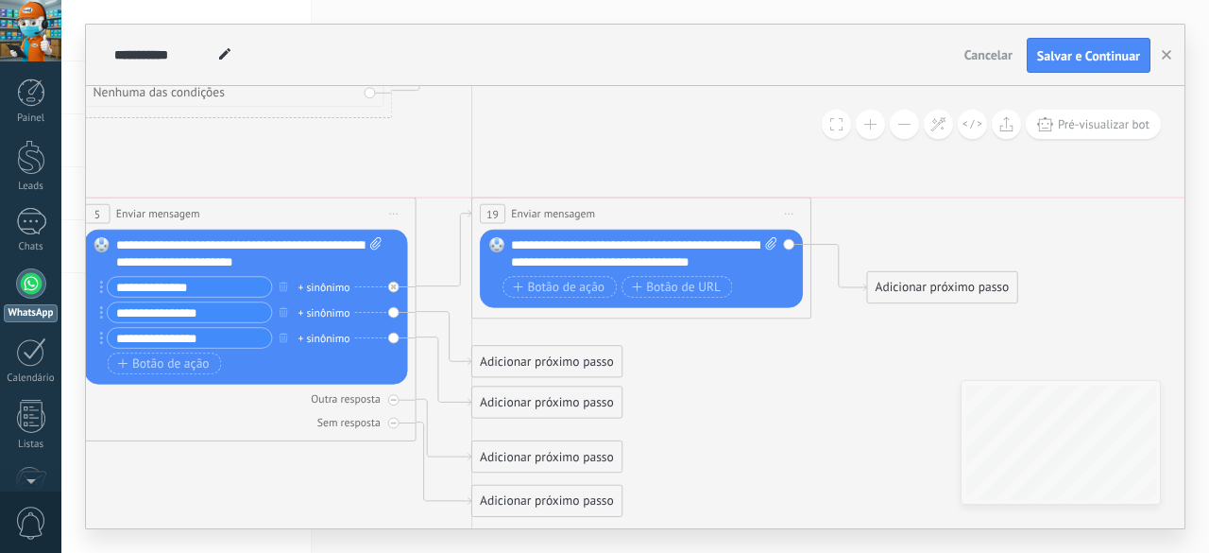
drag, startPoint x: 591, startPoint y: 233, endPoint x: 590, endPoint y: 203, distance: 30.2
click at [590, 206] on span "Enviar mensagem" at bounding box center [553, 214] width 84 height 16
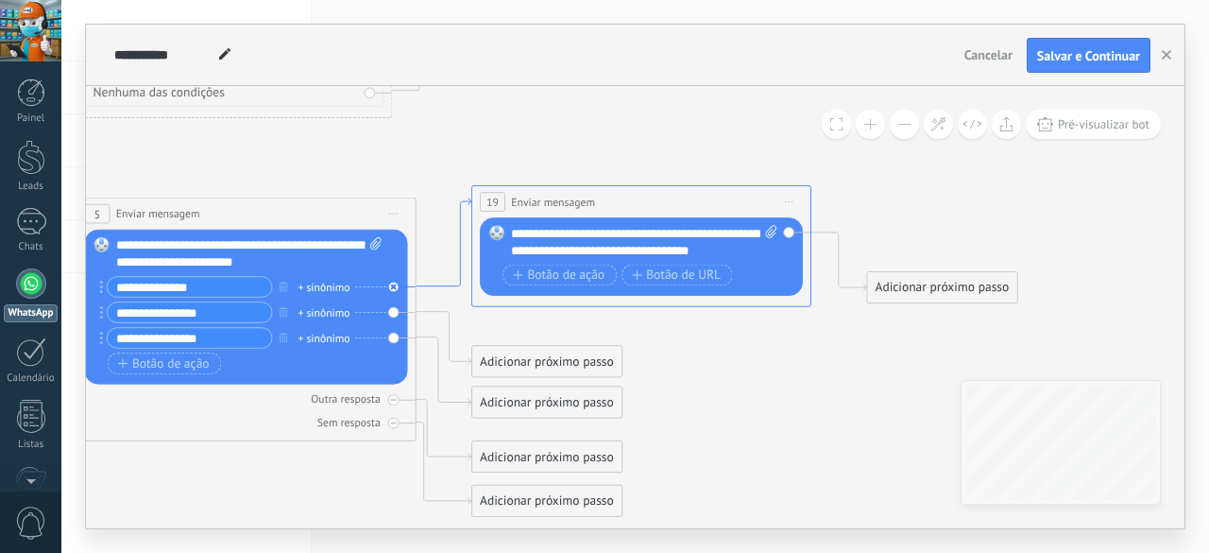
click at [451, 285] on icon at bounding box center [445, 242] width 56 height 88
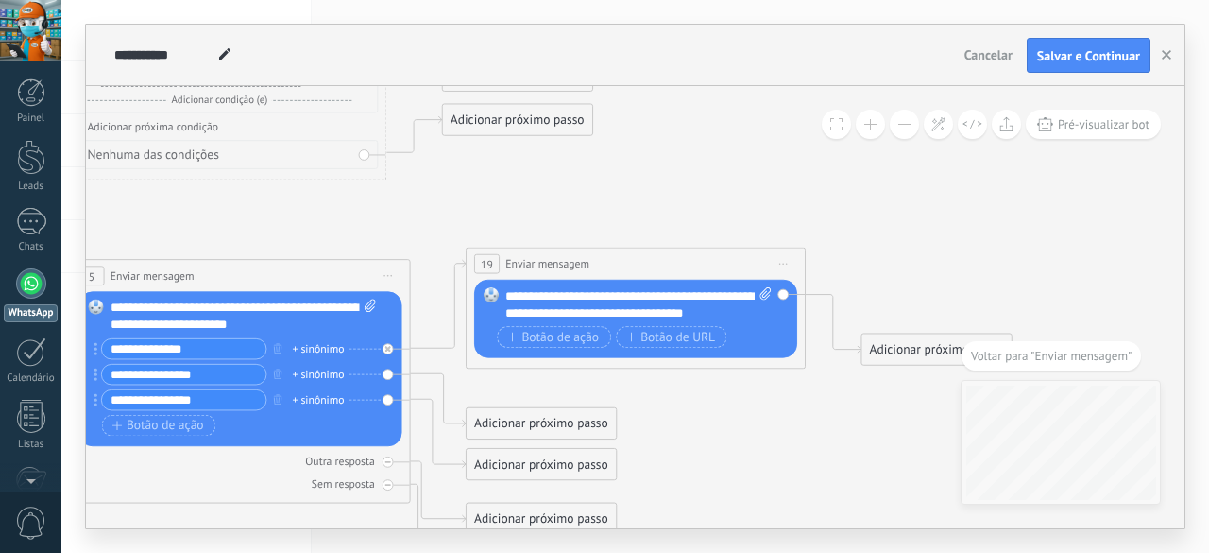
click at [485, 293] on rect at bounding box center [491, 294] width 15 height 15
drag, startPoint x: 489, startPoint y: 293, endPoint x: 431, endPoint y: 252, distance: 71.3
click at [762, 298] on icon at bounding box center [766, 294] width 11 height 12
click input "Upload" at bounding box center [0, 0] width 0 height 0
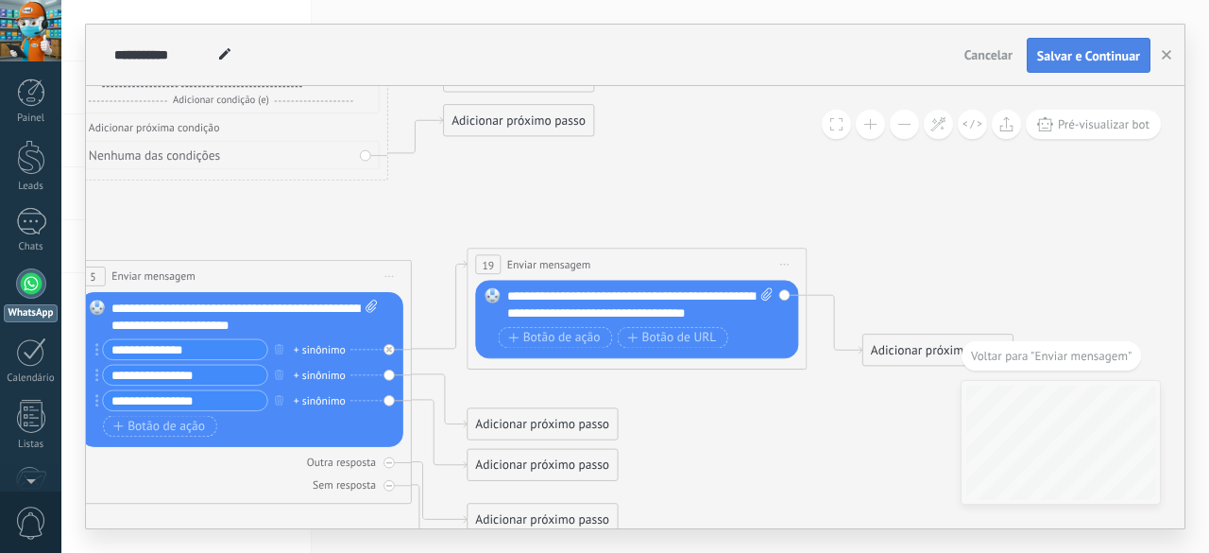
click at [1049, 67] on button "Salvar e Continuar" at bounding box center [1089, 56] width 124 height 36
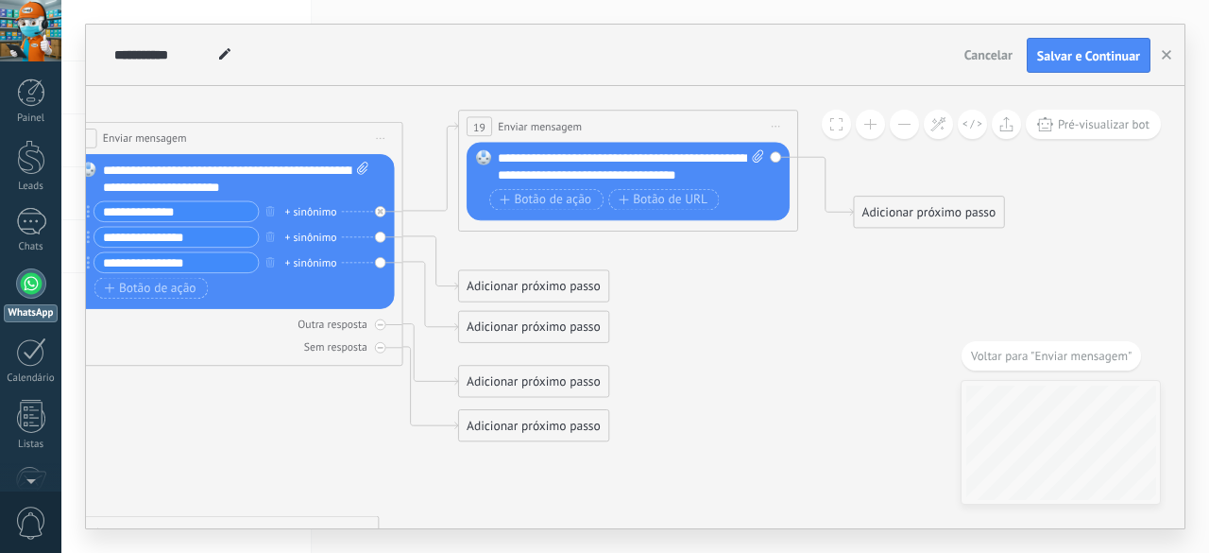
drag, startPoint x: 742, startPoint y: 430, endPoint x: 734, endPoint y: 303, distance: 126.9
click at [734, 303] on icon at bounding box center [254, 434] width 2516 height 2075
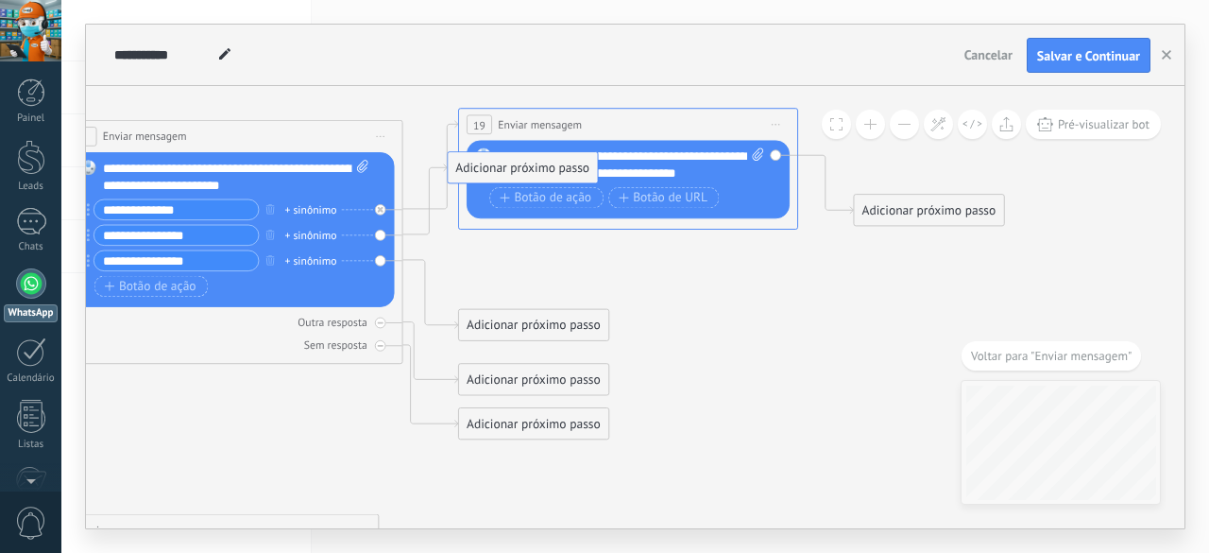
drag, startPoint x: 489, startPoint y: 268, endPoint x: 484, endPoint y: 159, distance: 109.7
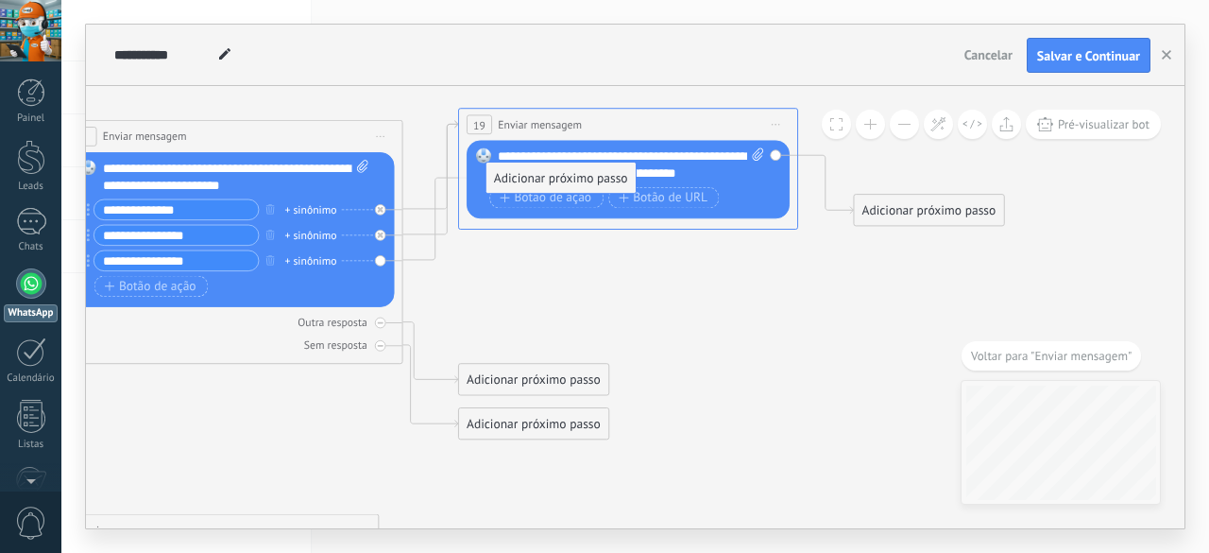
drag, startPoint x: 503, startPoint y: 318, endPoint x: 532, endPoint y: 173, distance: 148.4
drag, startPoint x: 562, startPoint y: 172, endPoint x: 565, endPoint y: 216, distance: 44.5
click at [565, 216] on div "Substituir Remover Converter para mensagem de voz Arraste a imagem aqui para an…" at bounding box center [628, 180] width 323 height 78
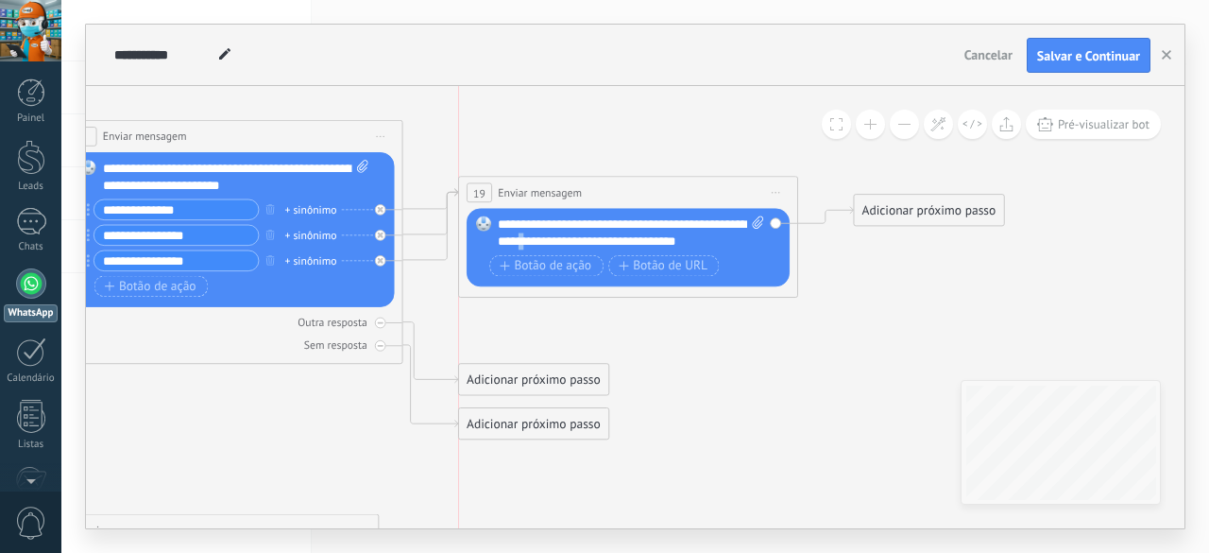
drag, startPoint x: 673, startPoint y: 118, endPoint x: 673, endPoint y: 187, distance: 69.0
click at [673, 187] on div "**********" at bounding box center [628, 193] width 338 height 31
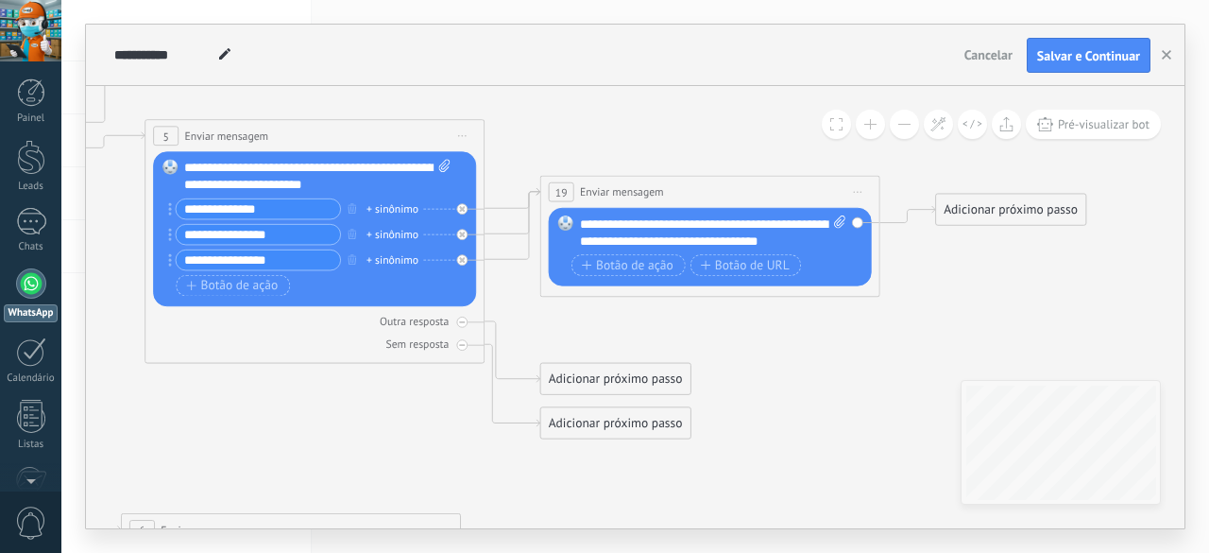
drag, startPoint x: 756, startPoint y: 347, endPoint x: 839, endPoint y: 347, distance: 83.1
click at [839, 347] on icon at bounding box center [336, 432] width 2516 height 2075
drag, startPoint x: 982, startPoint y: 209, endPoint x: 980, endPoint y: 222, distance: 13.5
click at [981, 222] on div "Adicionar próximo passo" at bounding box center [1009, 223] width 149 height 28
click at [980, 222] on div "Adicionar próximo passo" at bounding box center [1008, 223] width 149 height 28
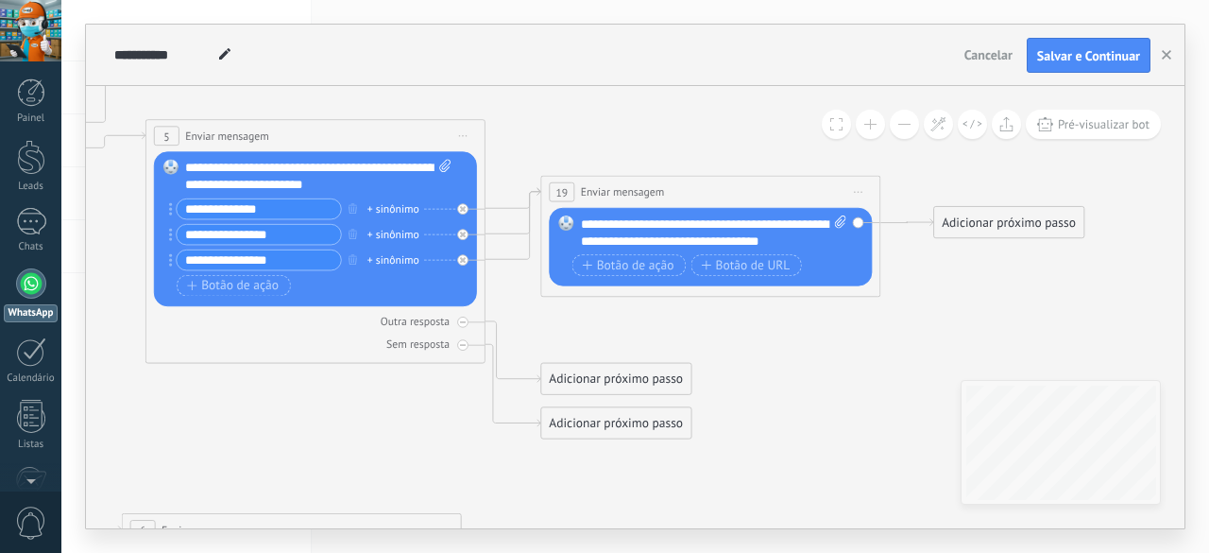
click at [980, 221] on div "Adicionar próximo passo" at bounding box center [1008, 223] width 149 height 28
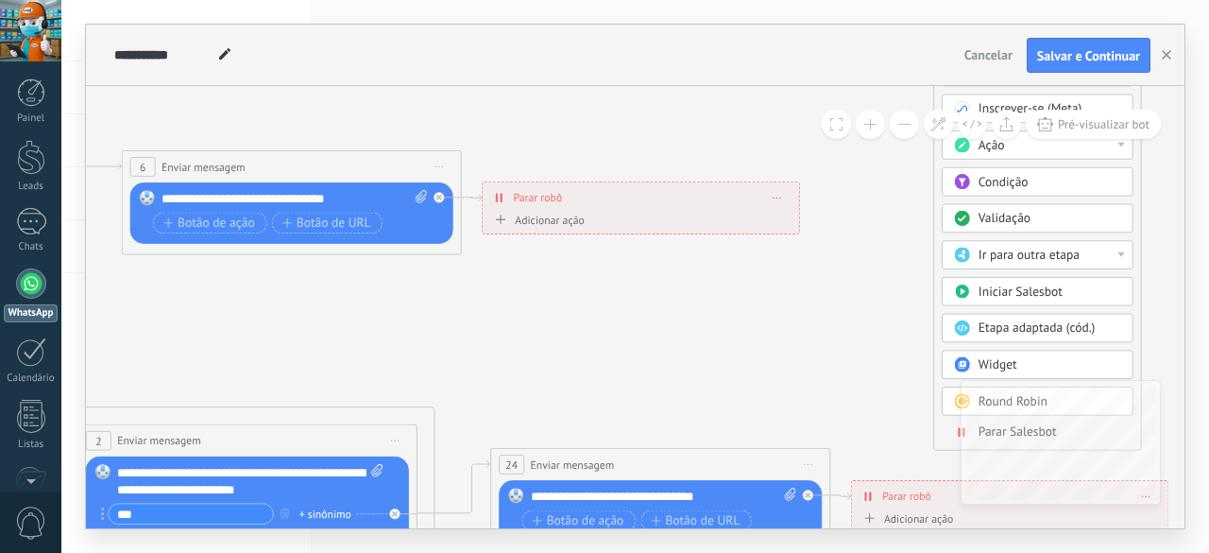
click at [953, 426] on span at bounding box center [962, 431] width 33 height 13
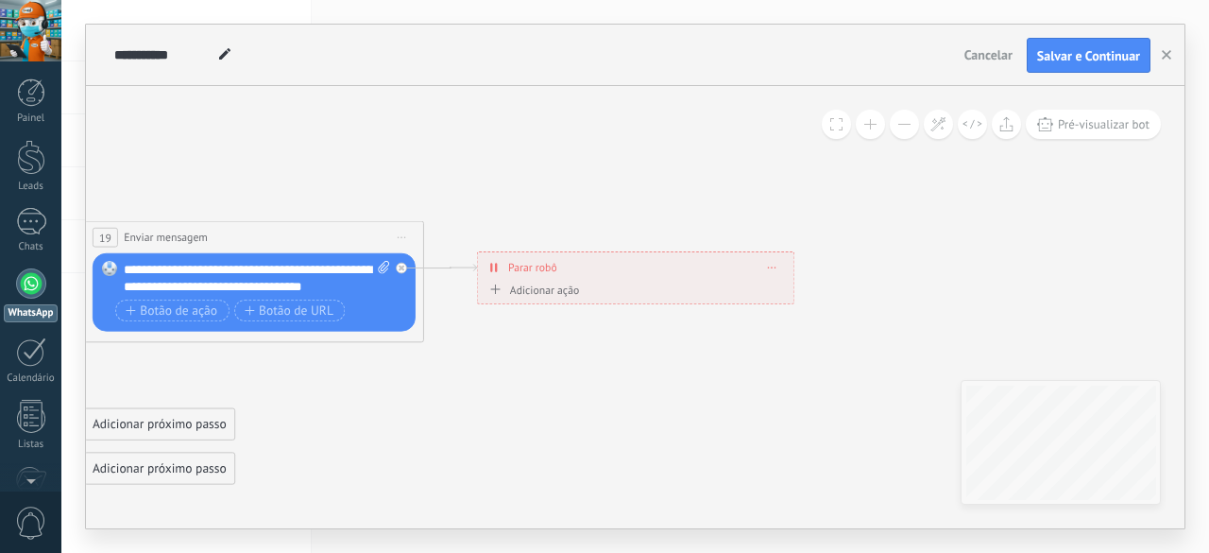
drag, startPoint x: 613, startPoint y: 284, endPoint x: 602, endPoint y: 285, distance: 11.4
click at [602, 285] on div "Adicionar ação Marcar como conversa fechada Iniciar Salesbot Marcar como conver…" at bounding box center [636, 292] width 301 height 21
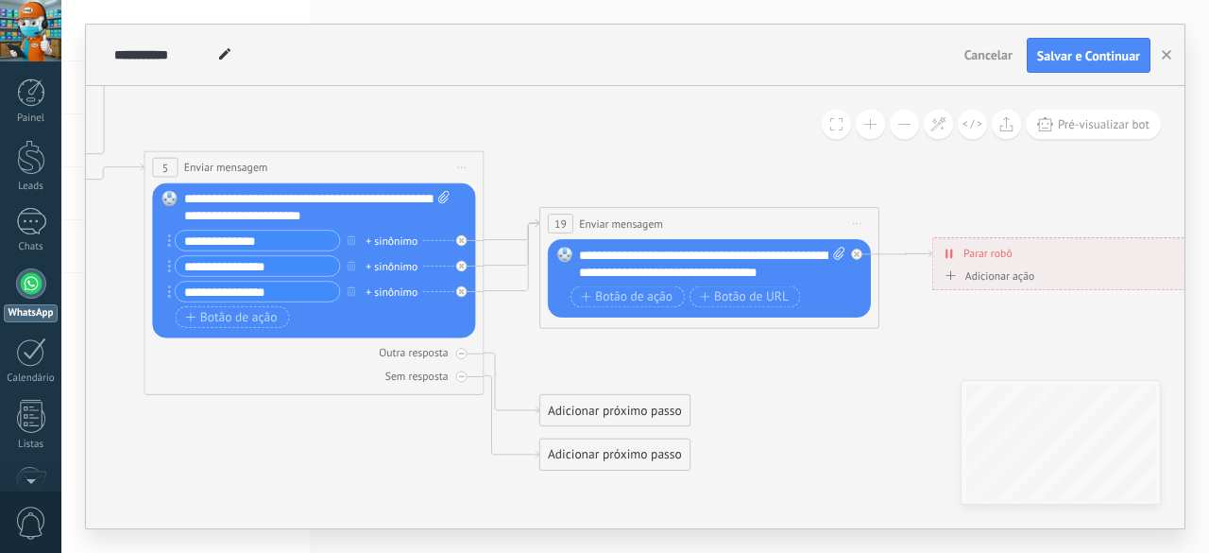
drag, startPoint x: 589, startPoint y: 400, endPoint x: 986, endPoint y: 377, distance: 397.4
click at [986, 377] on icon at bounding box center [335, 464] width 2516 height 2075
drag, startPoint x: 1109, startPoint y: 46, endPoint x: 981, endPoint y: 150, distance: 164.5
click at [1109, 47] on button "Salvar e Continuar" at bounding box center [1089, 56] width 124 height 36
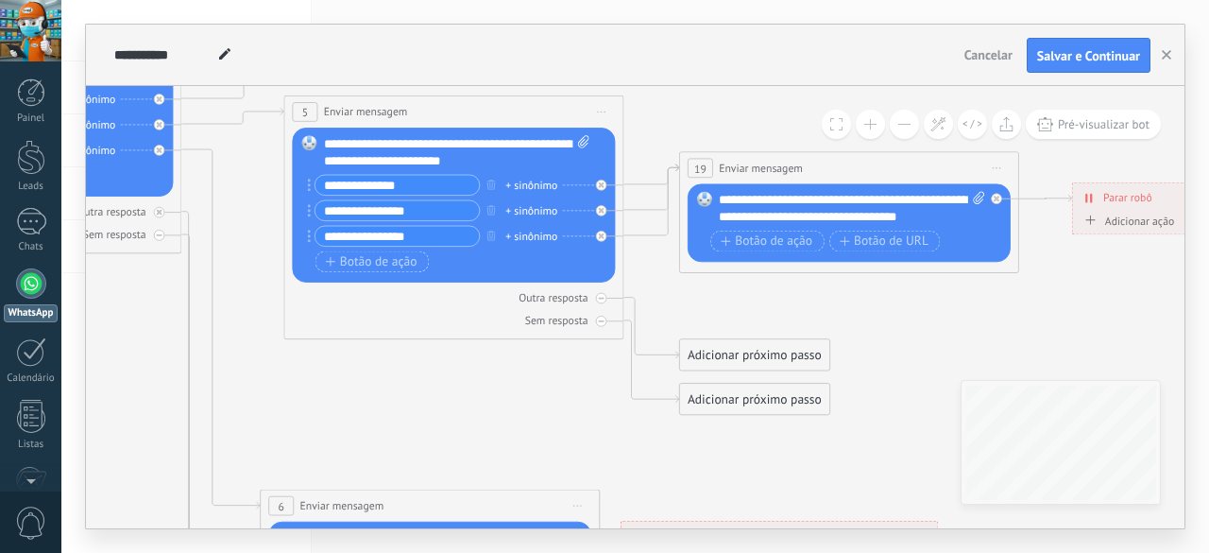
drag, startPoint x: 825, startPoint y: 405, endPoint x: 958, endPoint y: 350, distance: 144.0
click at [958, 350] on icon at bounding box center [475, 408] width 2516 height 2075
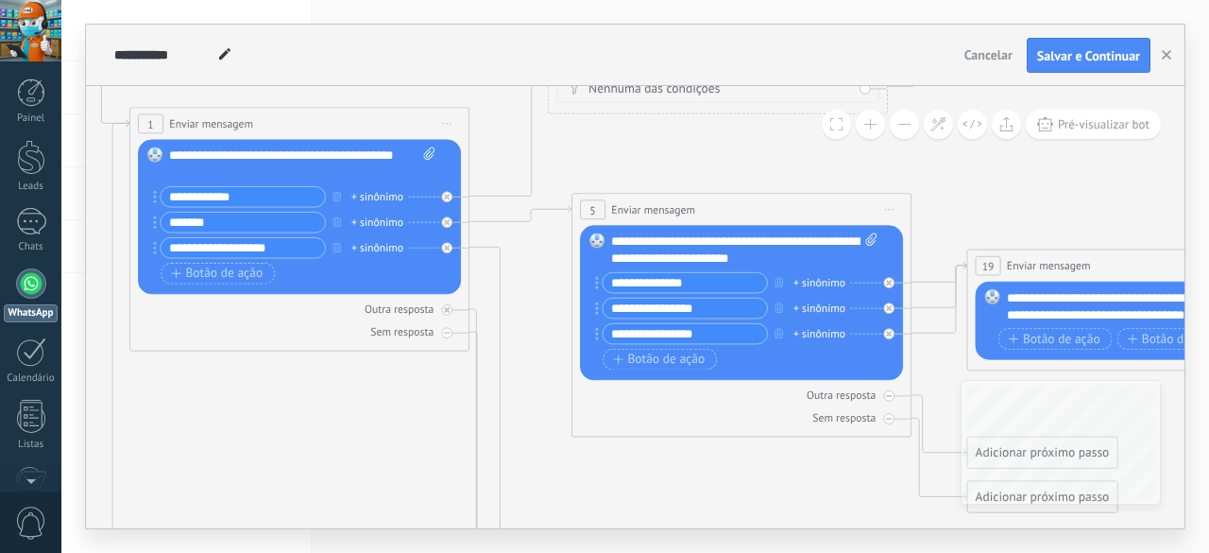
drag, startPoint x: 463, startPoint y: 430, endPoint x: 737, endPoint y: 473, distance: 277.4
click at [737, 473] on icon at bounding box center [763, 506] width 2516 height 2075
drag, startPoint x: 738, startPoint y: 353, endPoint x: 763, endPoint y: 358, distance: 25.9
click at [763, 358] on div "Botão de ação Botão de URL" at bounding box center [740, 360] width 274 height 22
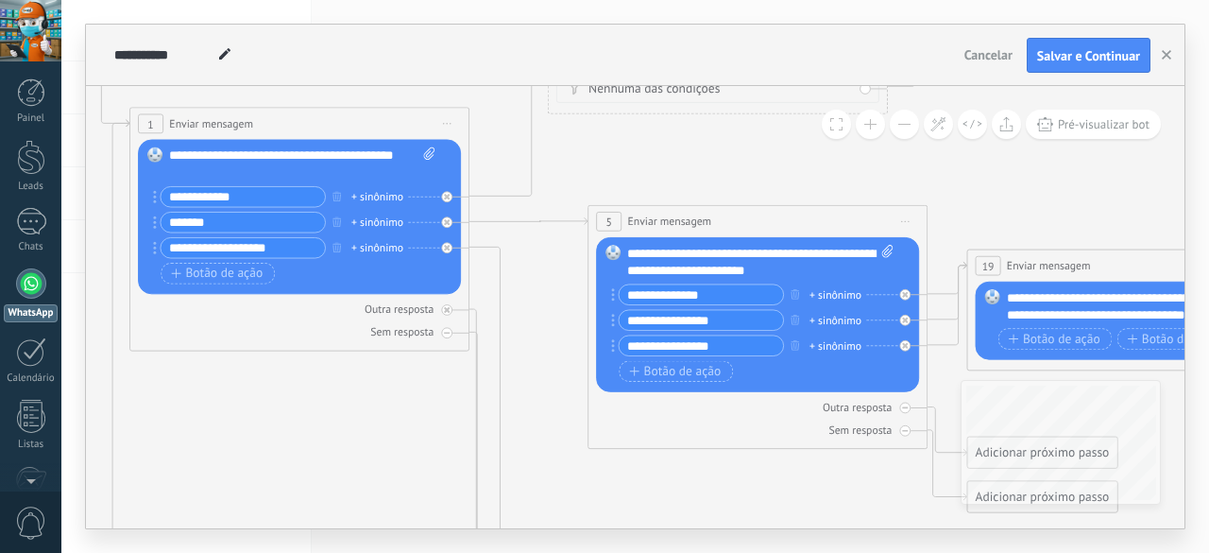
drag, startPoint x: 667, startPoint y: 198, endPoint x: 683, endPoint y: 211, distance: 20.2
click at [683, 211] on div "**********" at bounding box center [758, 221] width 338 height 31
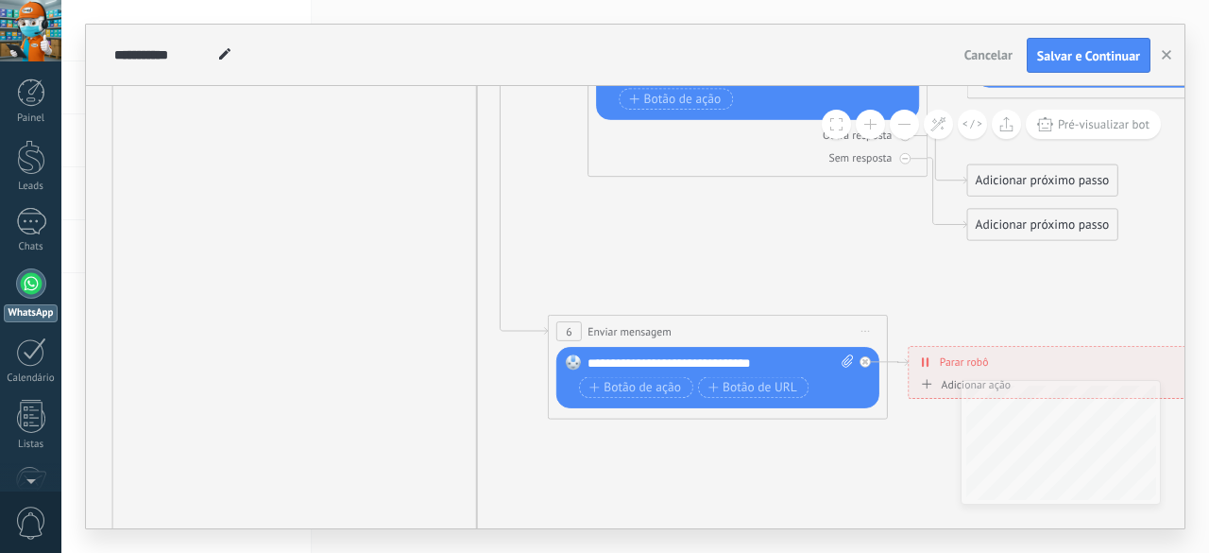
click at [653, 360] on div "**********" at bounding box center [721, 363] width 267 height 17
drag, startPoint x: 753, startPoint y: 361, endPoint x: 720, endPoint y: 364, distance: 33.2
click at [720, 364] on div "**********" at bounding box center [721, 363] width 267 height 17
click at [721, 364] on div "**********" at bounding box center [721, 363] width 267 height 17
click at [742, 366] on div "**********" at bounding box center [721, 363] width 267 height 17
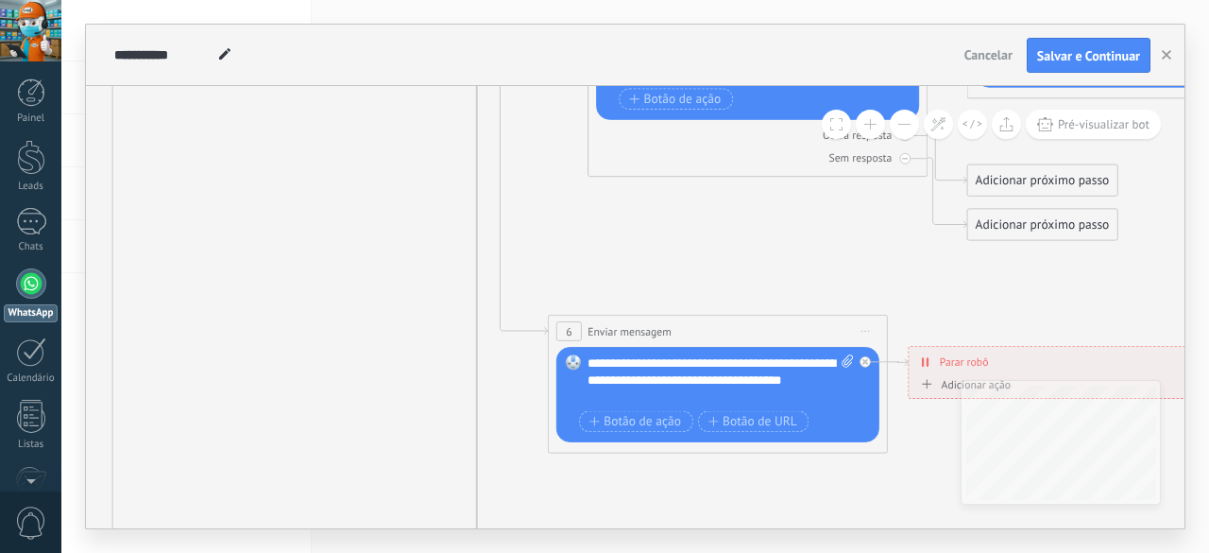
click at [619, 394] on div "**********" at bounding box center [721, 380] width 267 height 51
click at [674, 460] on icon at bounding box center [804, 251] width 2598 height 2108
click at [1071, 43] on button "Salvar e Continuar" at bounding box center [1089, 56] width 124 height 36
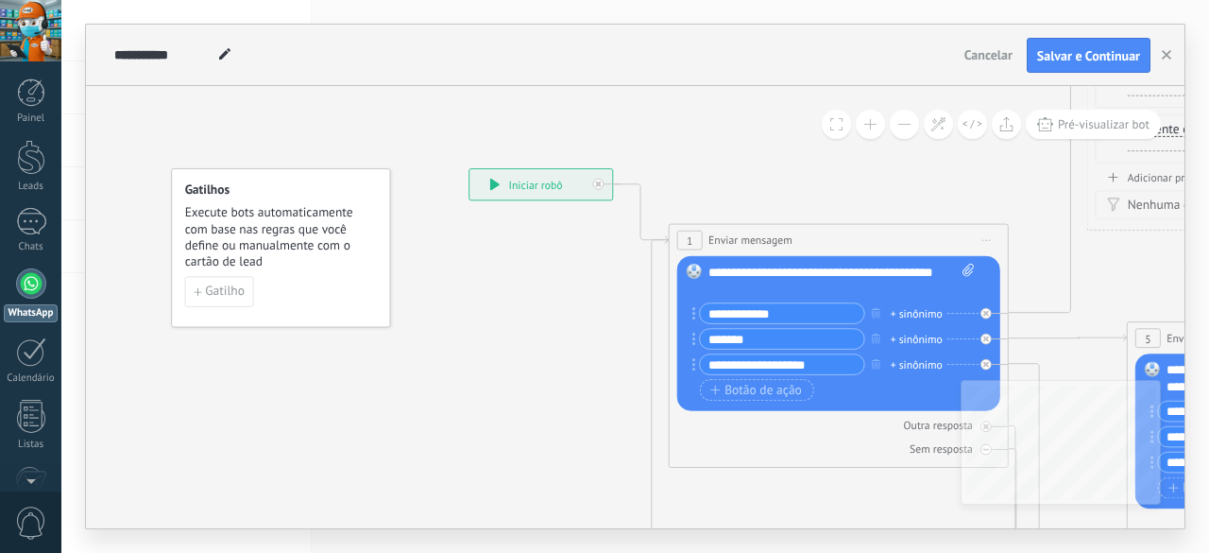
drag, startPoint x: 918, startPoint y: 337, endPoint x: 1145, endPoint y: 303, distance: 229.3
click at [217, 293] on span "Gatilho" at bounding box center [225, 292] width 40 height 12
click at [241, 233] on span "Execute bots automaticamente com base nas regras que você define ou manualmente…" at bounding box center [282, 237] width 194 height 64
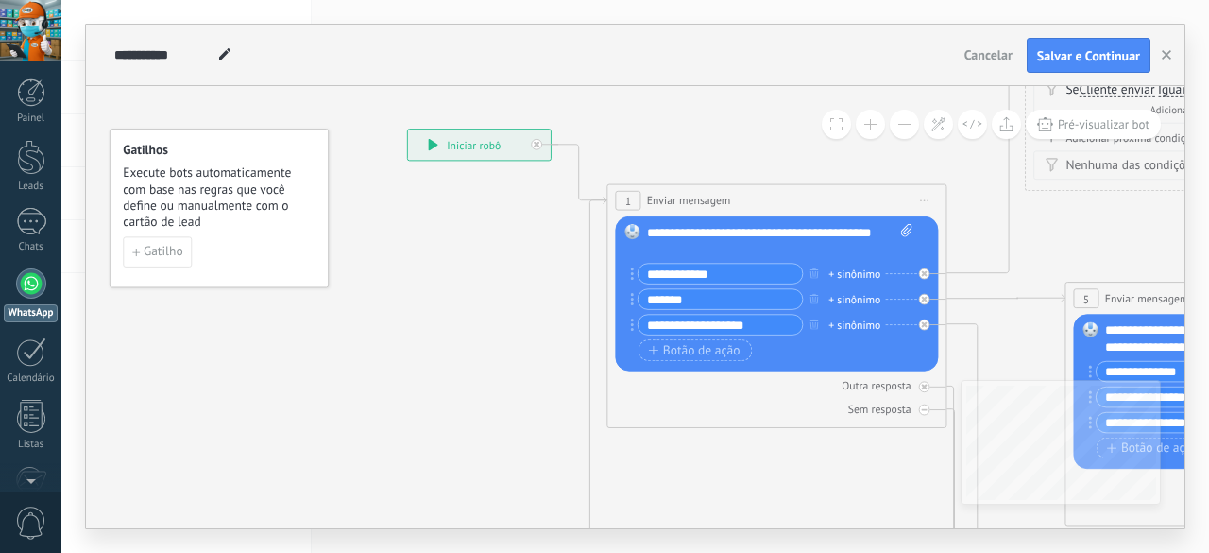
drag, startPoint x: 476, startPoint y: 396, endPoint x: 282, endPoint y: 276, distance: 228.6
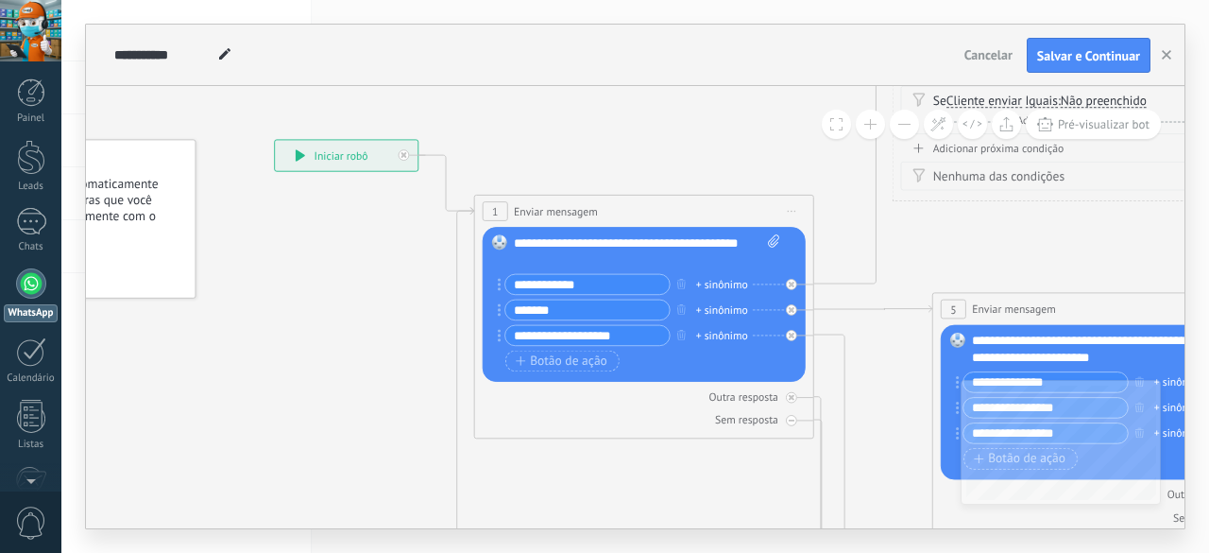
click at [157, 180] on span "Execute bots automaticamente com base nas regras que você define ou manualmente…" at bounding box center [88, 209] width 194 height 64
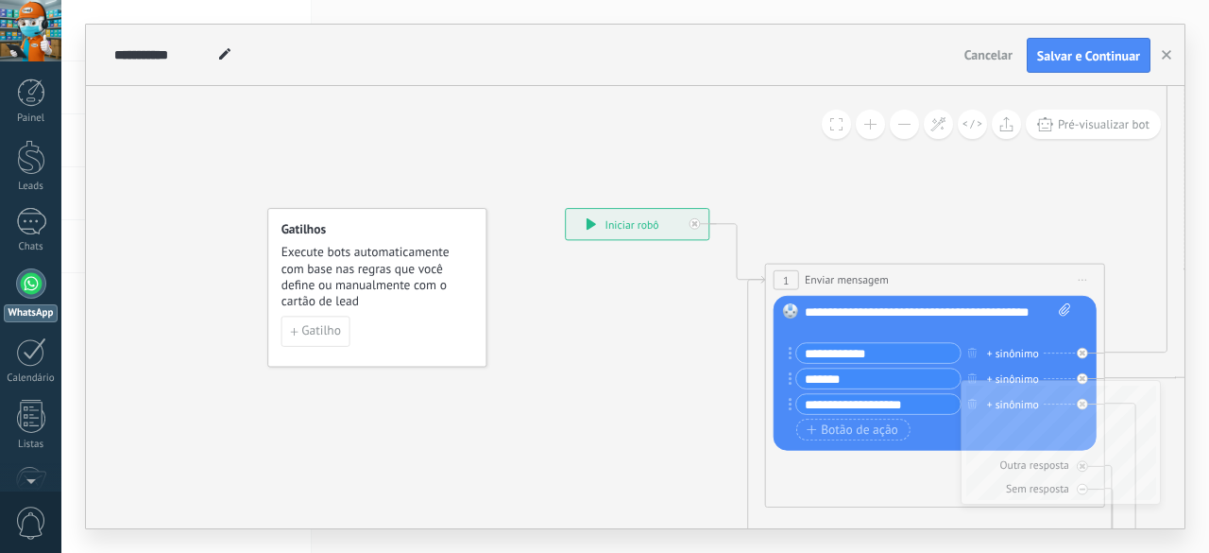
drag, startPoint x: 369, startPoint y: 350, endPoint x: 527, endPoint y: 361, distance: 158.1
click at [301, 328] on span "Gatilho" at bounding box center [321, 332] width 40 height 12
click at [316, 292] on span "Execute bots automaticamente com base nas regras que você define ou manualmente…" at bounding box center [379, 277] width 194 height 64
click at [311, 326] on span "Gatilho" at bounding box center [321, 332] width 40 height 12
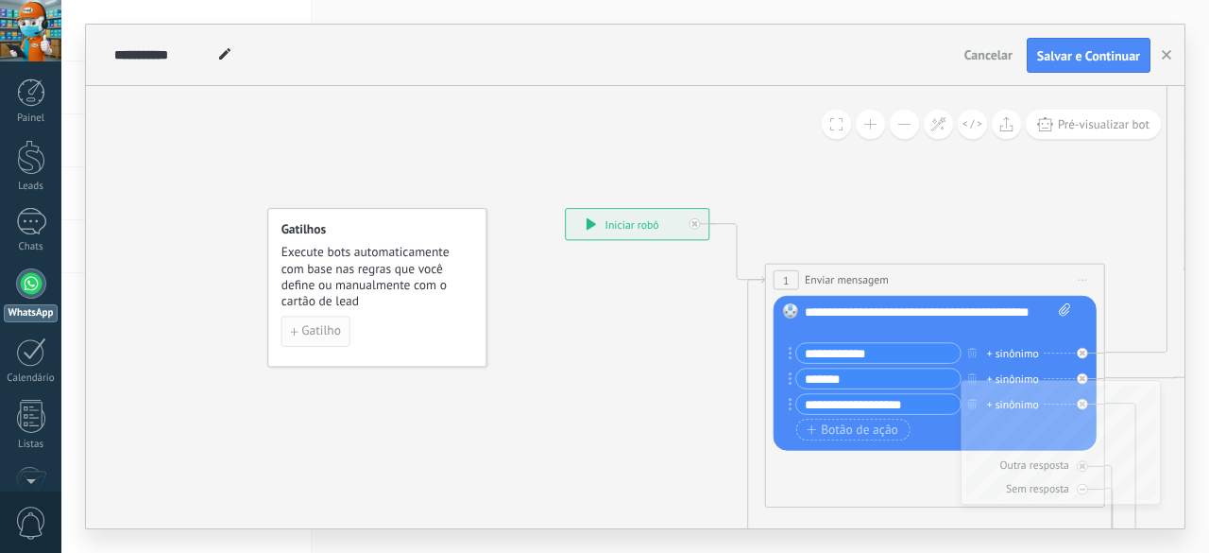
click at [311, 326] on span "Gatilho" at bounding box center [321, 332] width 40 height 12
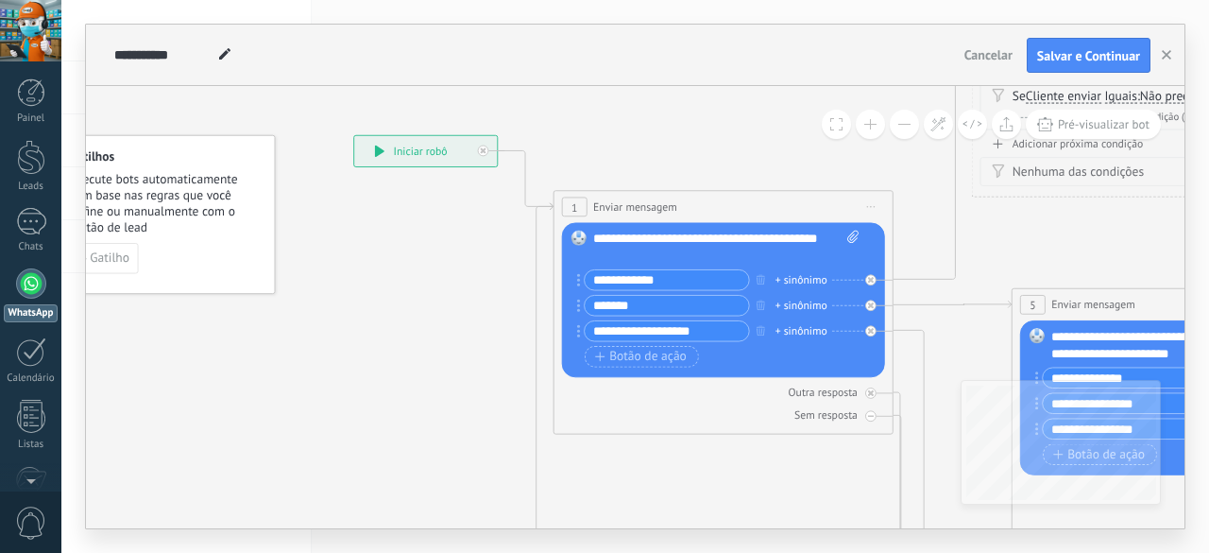
drag, startPoint x: 460, startPoint y: 360, endPoint x: 275, endPoint y: 267, distance: 207.0
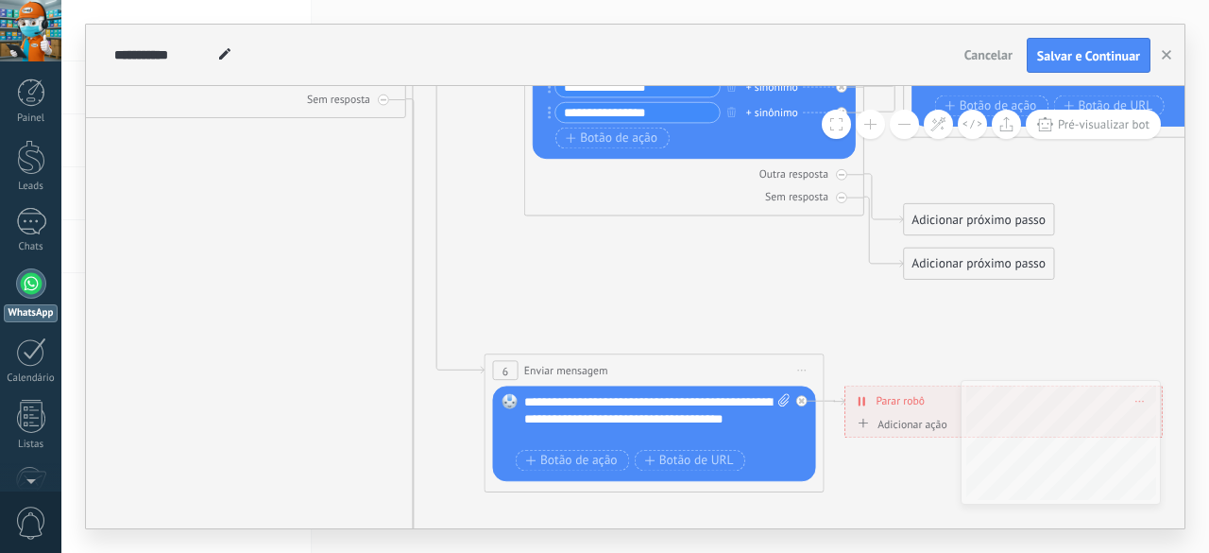
drag, startPoint x: 629, startPoint y: 411, endPoint x: 174, endPoint y: 207, distance: 499.0
click at [191, 215] on icon at bounding box center [740, 290] width 2598 height 2108
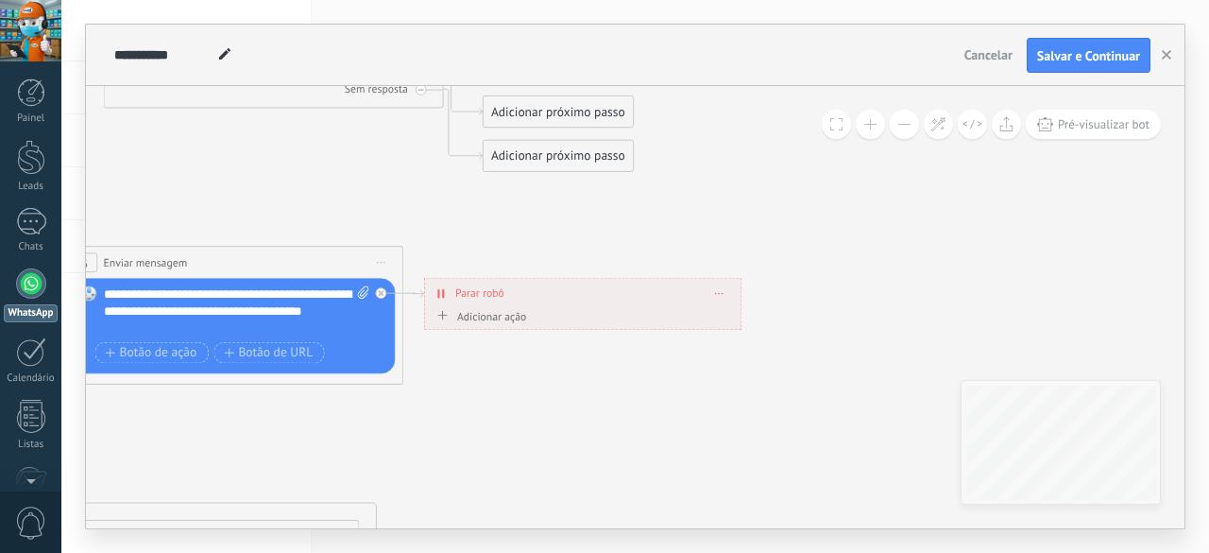
drag, startPoint x: 748, startPoint y: 271, endPoint x: 559, endPoint y: 177, distance: 211.2
click at [559, 177] on icon at bounding box center [319, 182] width 2598 height 2108
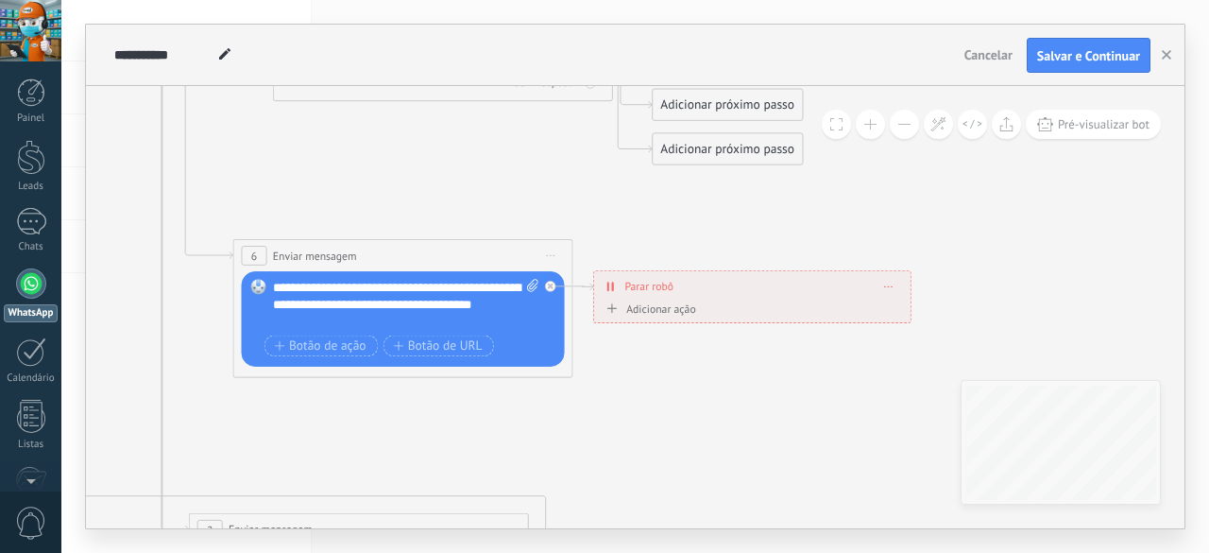
drag, startPoint x: 559, startPoint y: 177, endPoint x: 567, endPoint y: 5, distance: 172.1
click at [567, 5] on div "**********" at bounding box center [635, 276] width 1148 height 553
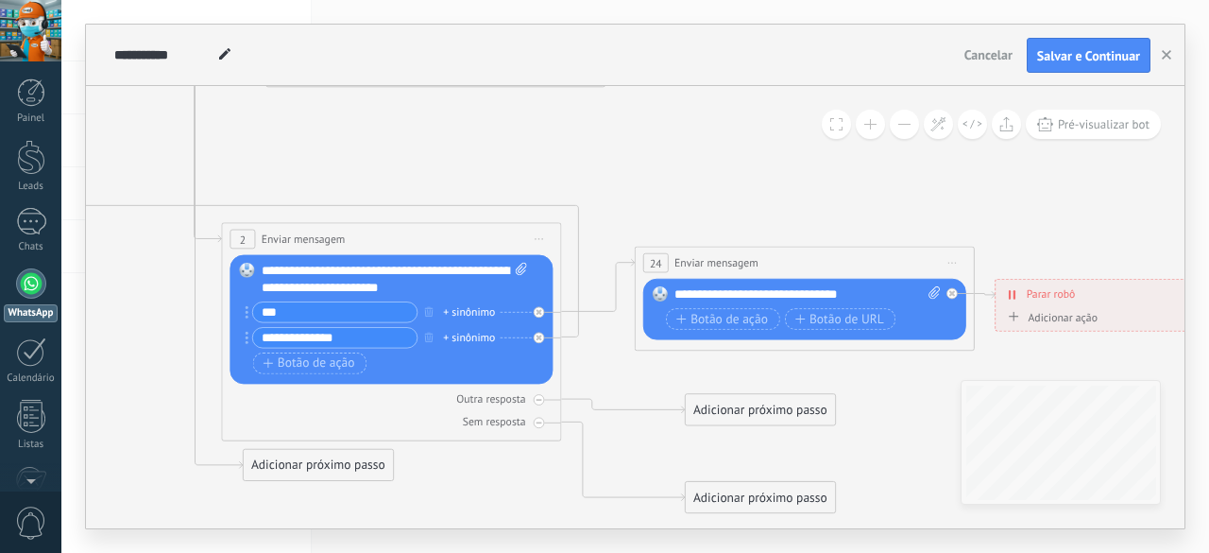
drag, startPoint x: 661, startPoint y: 271, endPoint x: 670, endPoint y: 165, distance: 106.1
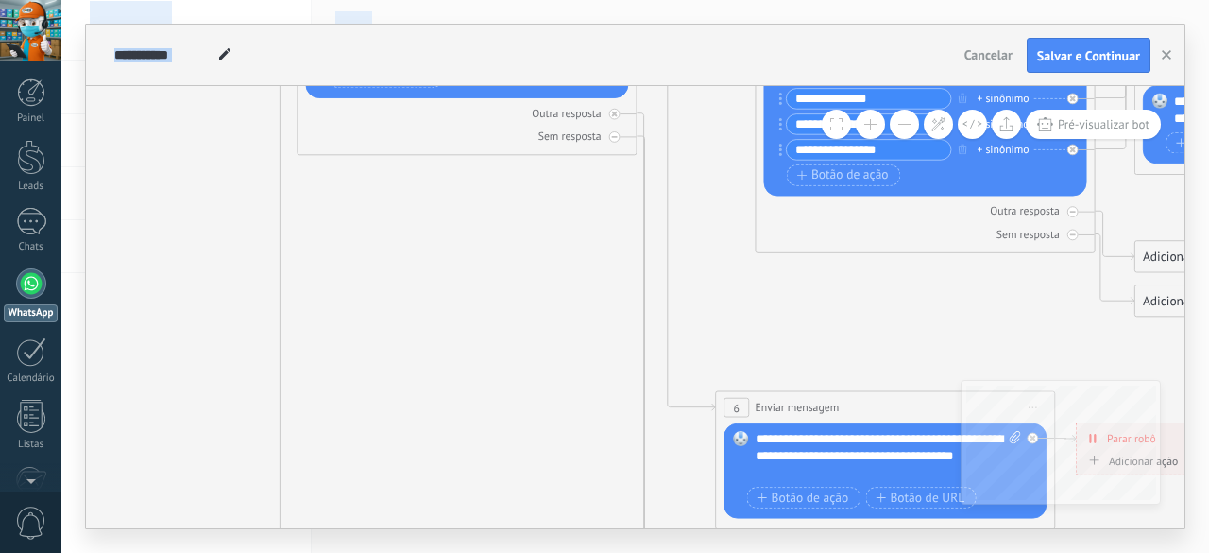
drag, startPoint x: 346, startPoint y: 255, endPoint x: 782, endPoint y: 597, distance: 554.4
click at [782, 552] on html ".abecls-1,.abecls-2{fill-rule:evenodd}.abecls-2{fill:#fff} .abhcls-1{fill:none}…" at bounding box center [604, 276] width 1209 height 553
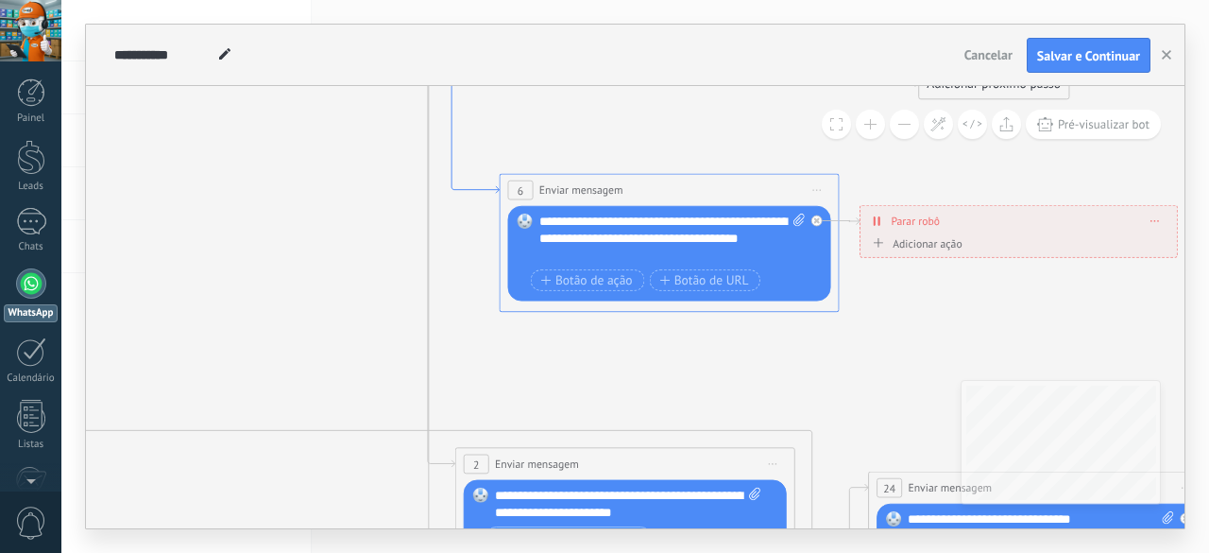
drag, startPoint x: 654, startPoint y: 334, endPoint x: 449, endPoint y: 84, distance: 323.6
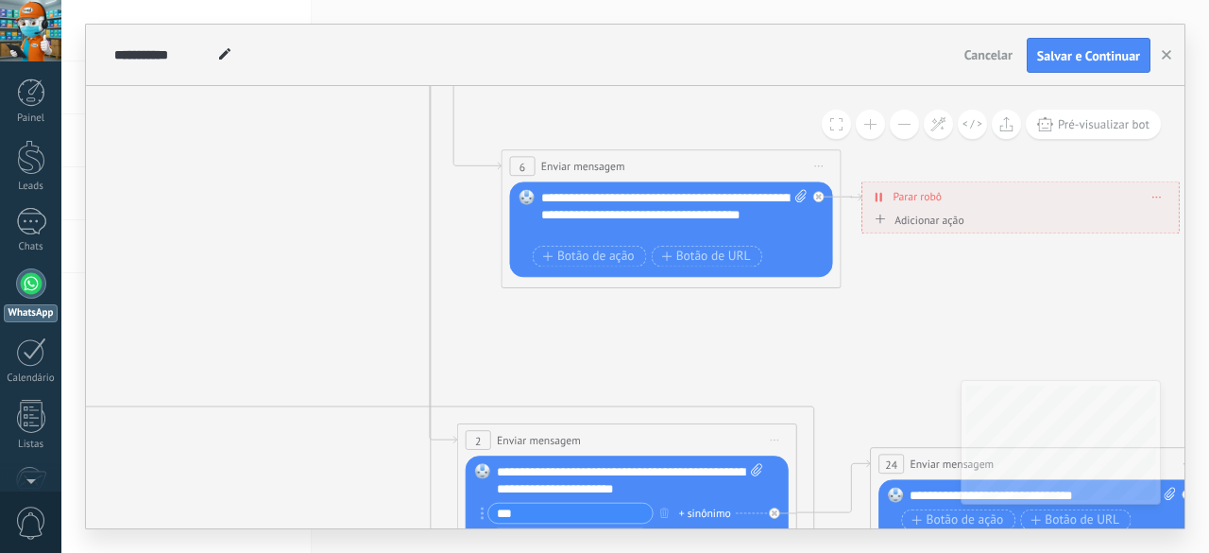
click at [646, 210] on div "**********" at bounding box center [674, 215] width 267 height 51
drag, startPoint x: 593, startPoint y: 230, endPoint x: 542, endPoint y: 194, distance: 62.4
click at [542, 194] on div "**********" at bounding box center [674, 215] width 267 height 51
copy div "**********"
click at [368, 243] on icon at bounding box center [757, 86] width 2598 height 2108
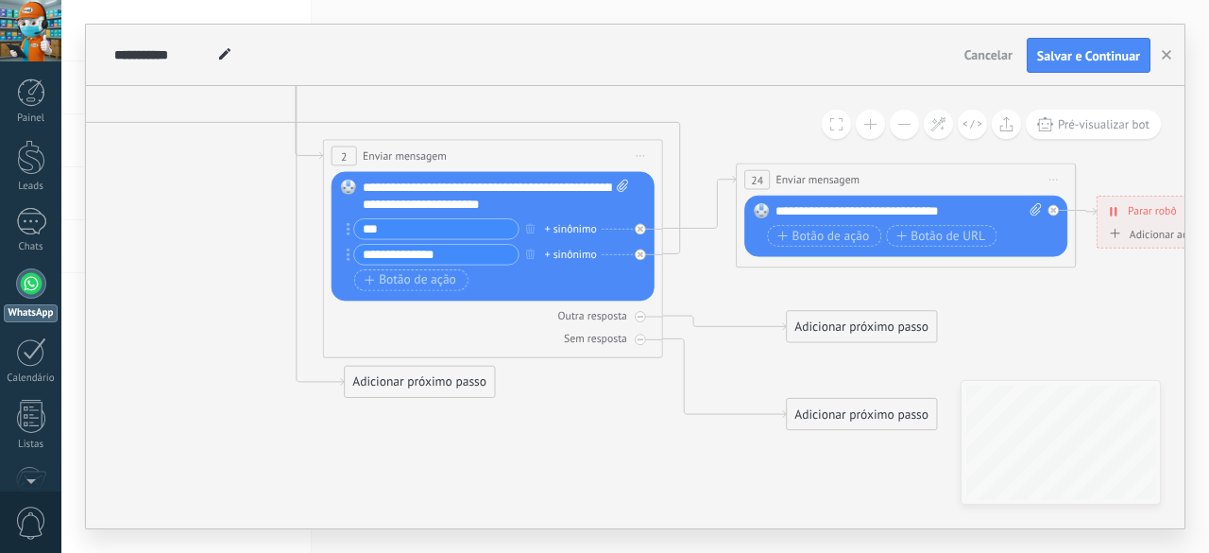
drag, startPoint x: 384, startPoint y: 449, endPoint x: 247, endPoint y: 131, distance: 345.3
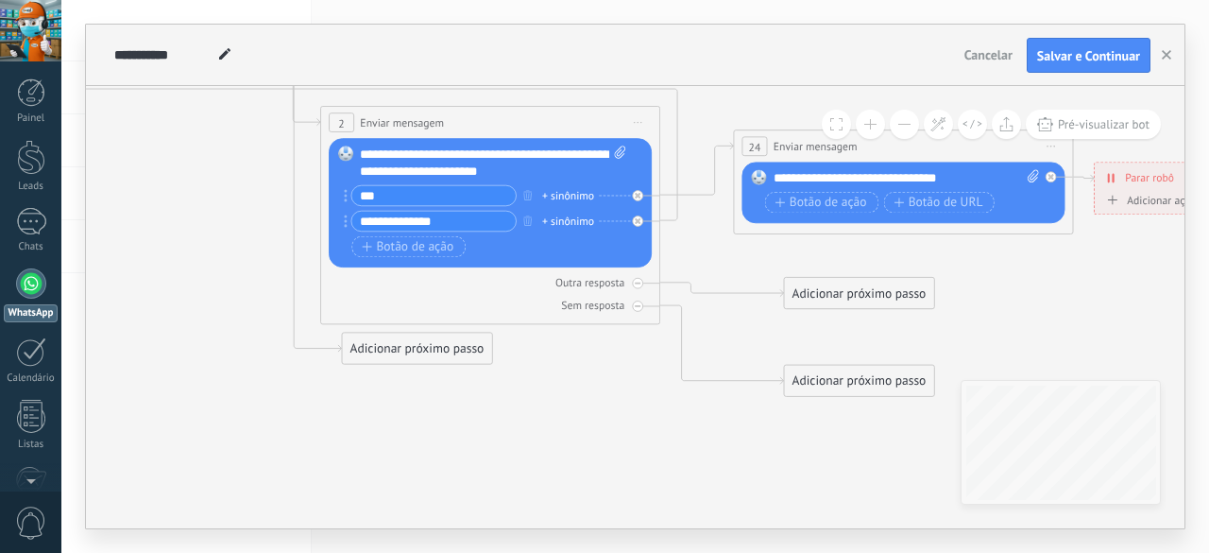
click at [941, 171] on div "**********" at bounding box center [907, 178] width 267 height 17
paste div
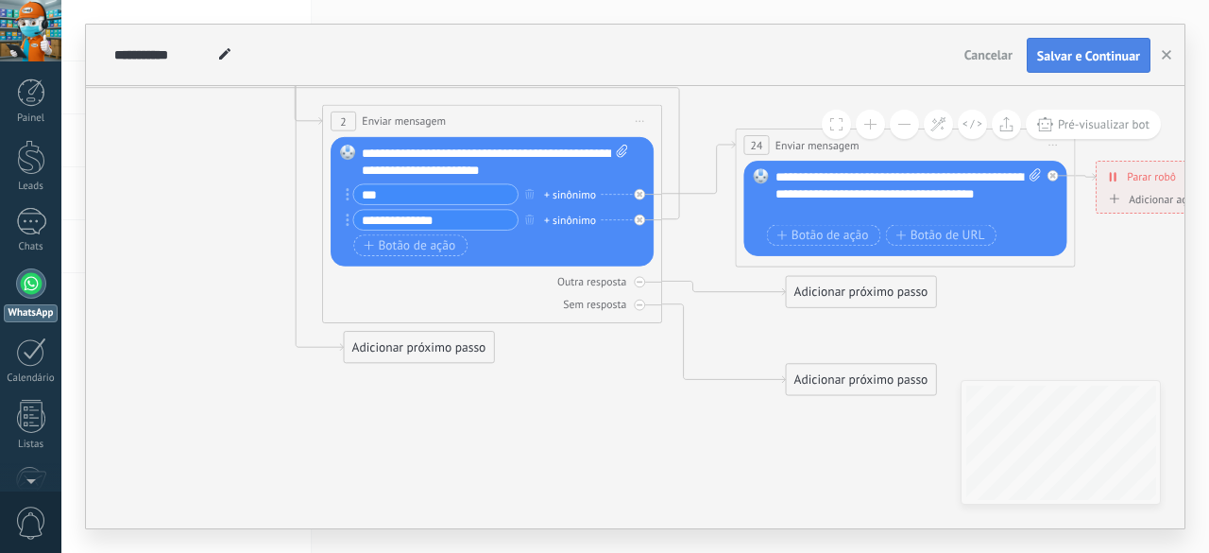
click at [1062, 62] on span "Salvar e Continuar" at bounding box center [1088, 55] width 103 height 13
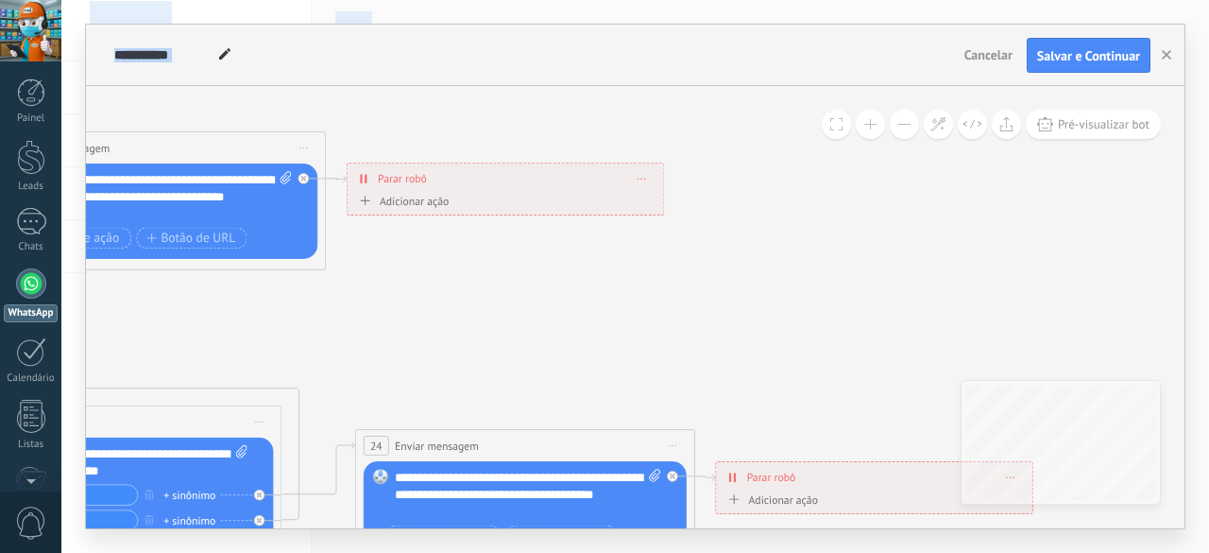
drag, startPoint x: 889, startPoint y: 290, endPoint x: 535, endPoint y: 573, distance: 453.7
click at [535, 552] on html ".abecls-1,.abecls-2{fill-rule:evenodd}.abecls-2{fill:#fff} .abhcls-1{fill:none}…" at bounding box center [604, 276] width 1209 height 553
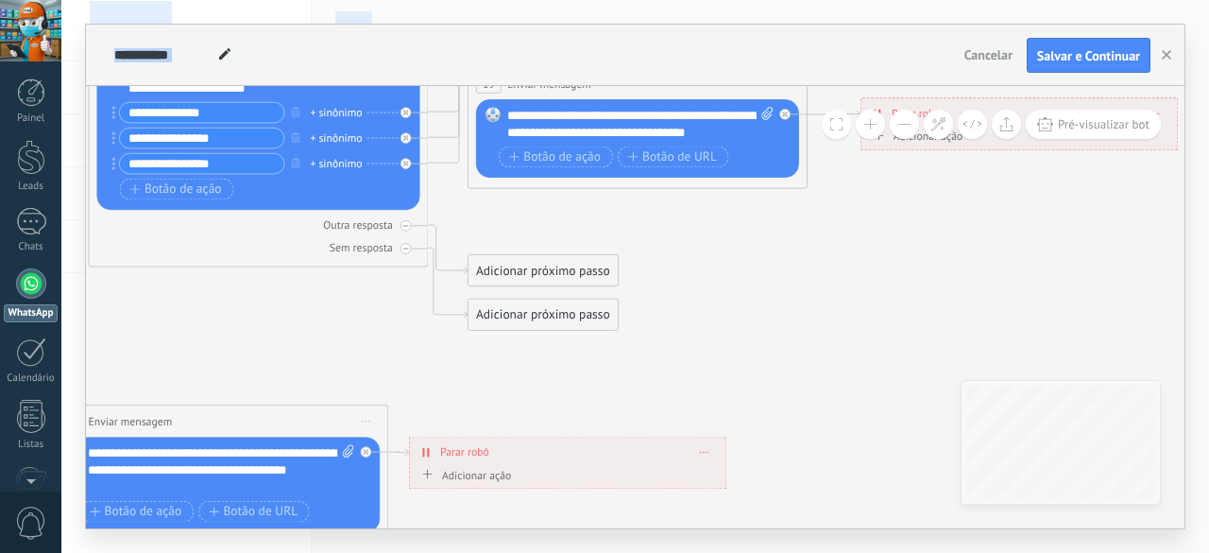
drag, startPoint x: 593, startPoint y: 335, endPoint x: 450, endPoint y: 597, distance: 298.5
click at [450, 552] on html ".abecls-1,.abecls-2{fill-rule:evenodd}.abecls-2{fill:#fff} .abhcls-1{fill:none}…" at bounding box center [604, 276] width 1209 height 553
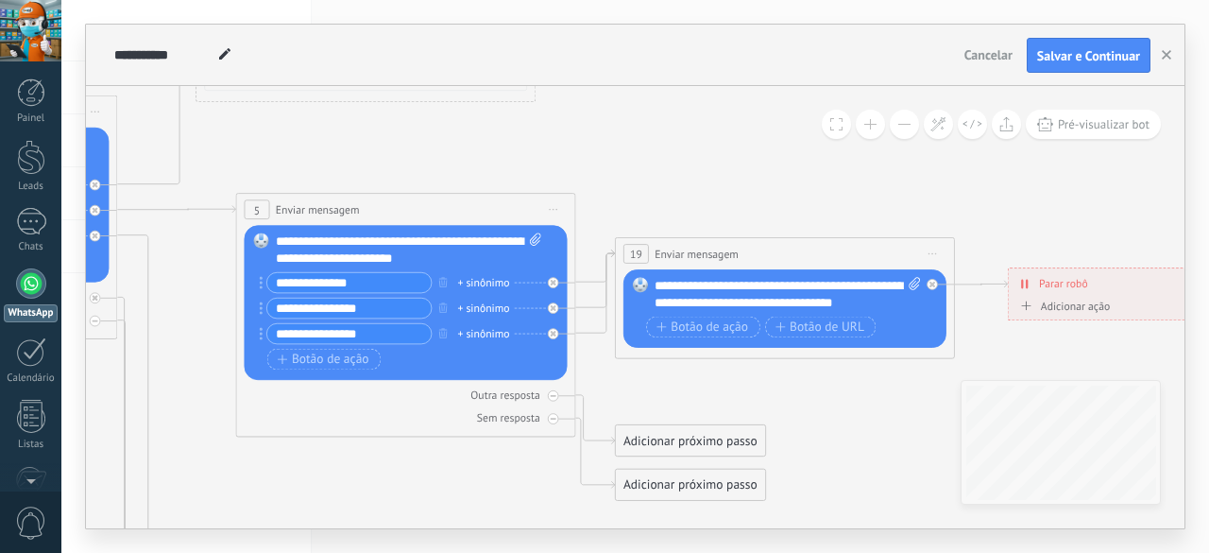
drag, startPoint x: 571, startPoint y: 338, endPoint x: 911, endPoint y: 492, distance: 373.3
click at [911, 492] on icon at bounding box center [452, 511] width 2598 height 2108
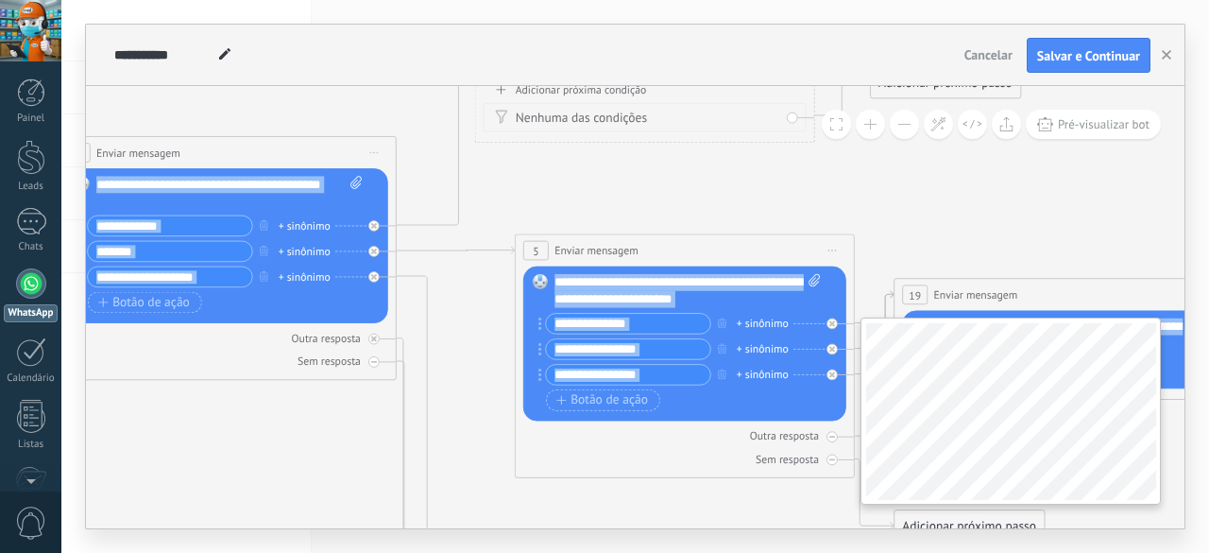
click at [1148, 392] on div "**********" at bounding box center [635, 307] width 1099 height 442
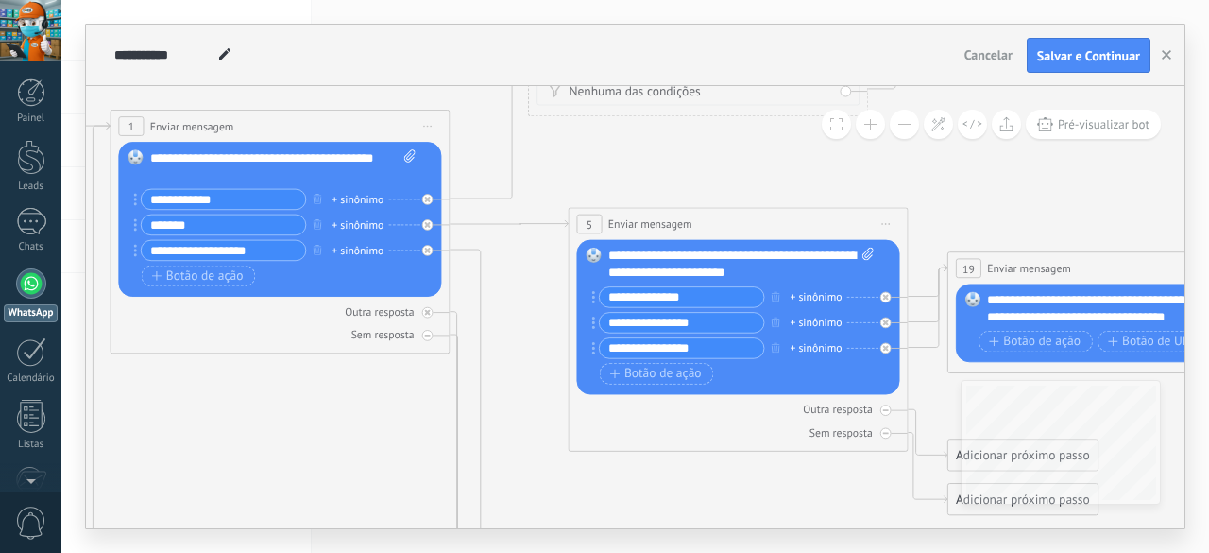
click at [174, 460] on icon at bounding box center [784, 525] width 2598 height 2108
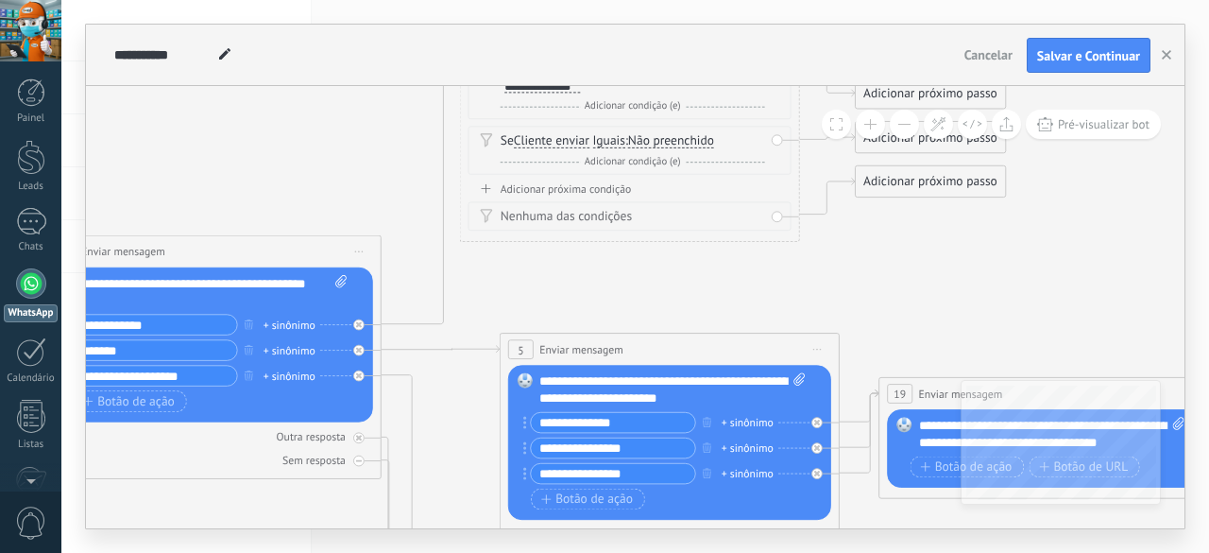
drag, startPoint x: 341, startPoint y: 427, endPoint x: 289, endPoint y: 525, distance: 111.1
click at [285, 538] on div "**********" at bounding box center [635, 276] width 1148 height 553
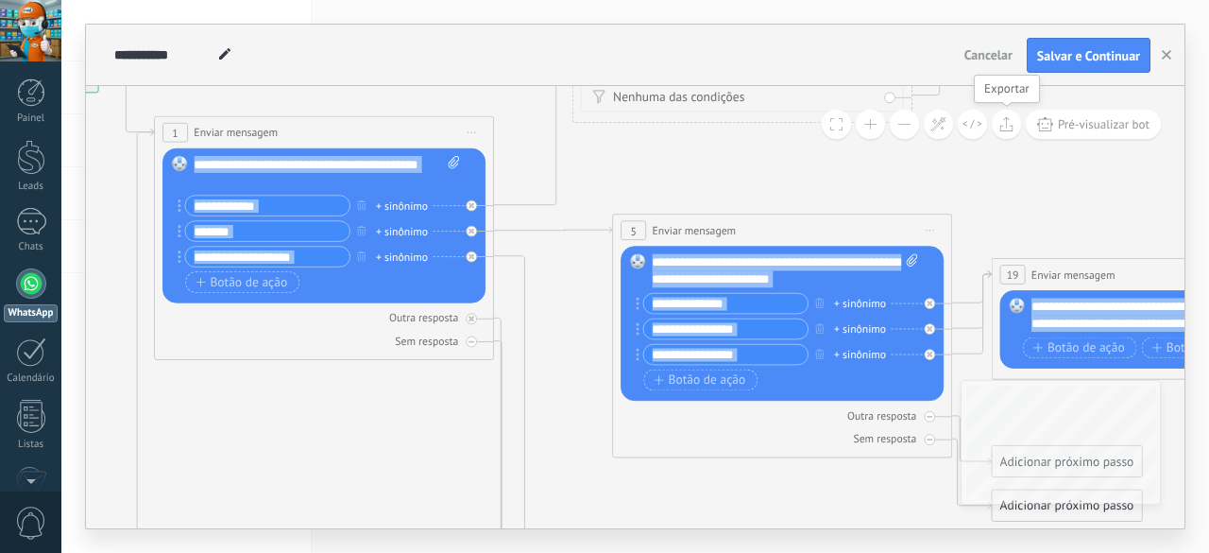
drag, startPoint x: 918, startPoint y: 338, endPoint x: 1003, endPoint y: 131, distance: 223.7
click at [1003, 131] on div "**********" at bounding box center [635, 307] width 1099 height 442
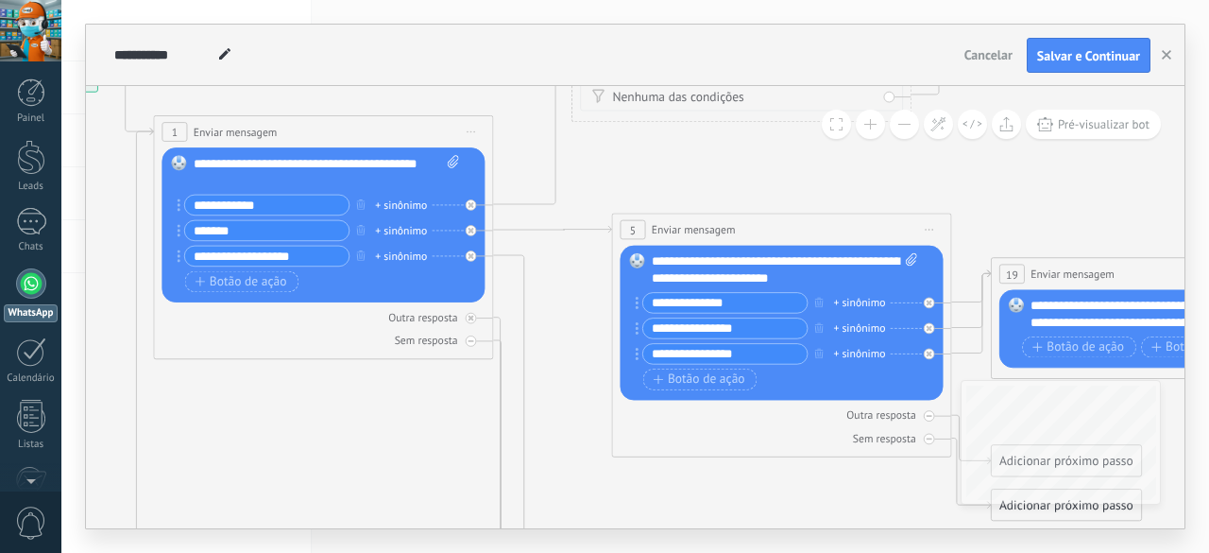
click at [325, 471] on icon at bounding box center [828, 531] width 2598 height 2108
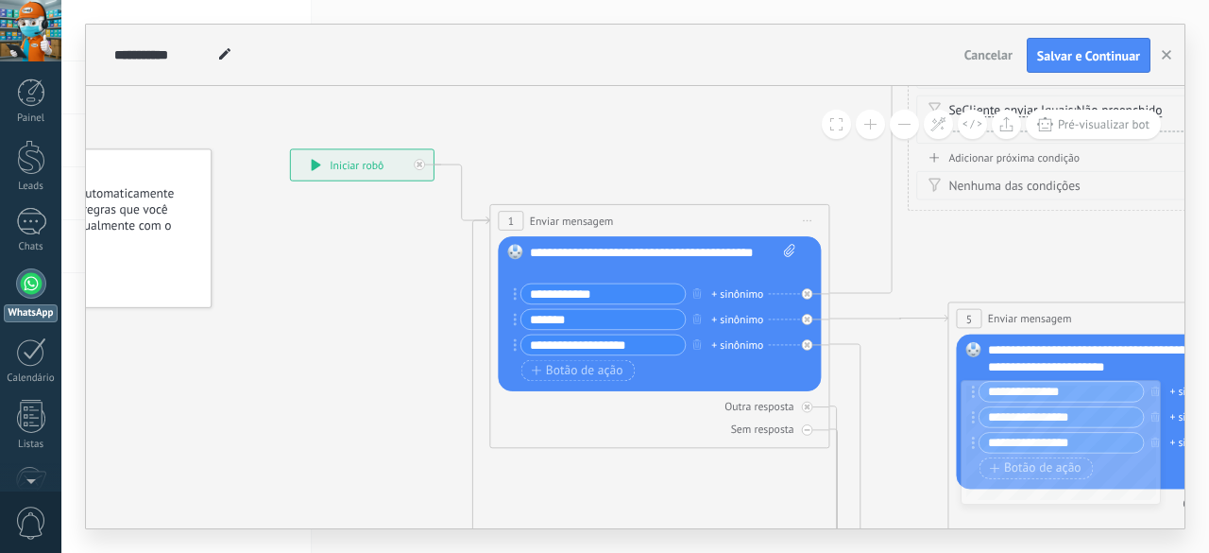
drag, startPoint x: 306, startPoint y: 444, endPoint x: 642, endPoint y: 532, distance: 347.6
click at [642, 532] on div "**********" at bounding box center [635, 276] width 1148 height 553
click at [1072, 84] on div "**********" at bounding box center [635, 55] width 1099 height 61
click at [1069, 53] on span "Salvar e Continuar" at bounding box center [1088, 55] width 103 height 13
click at [994, 45] on button "Cancelar" at bounding box center [988, 55] width 63 height 28
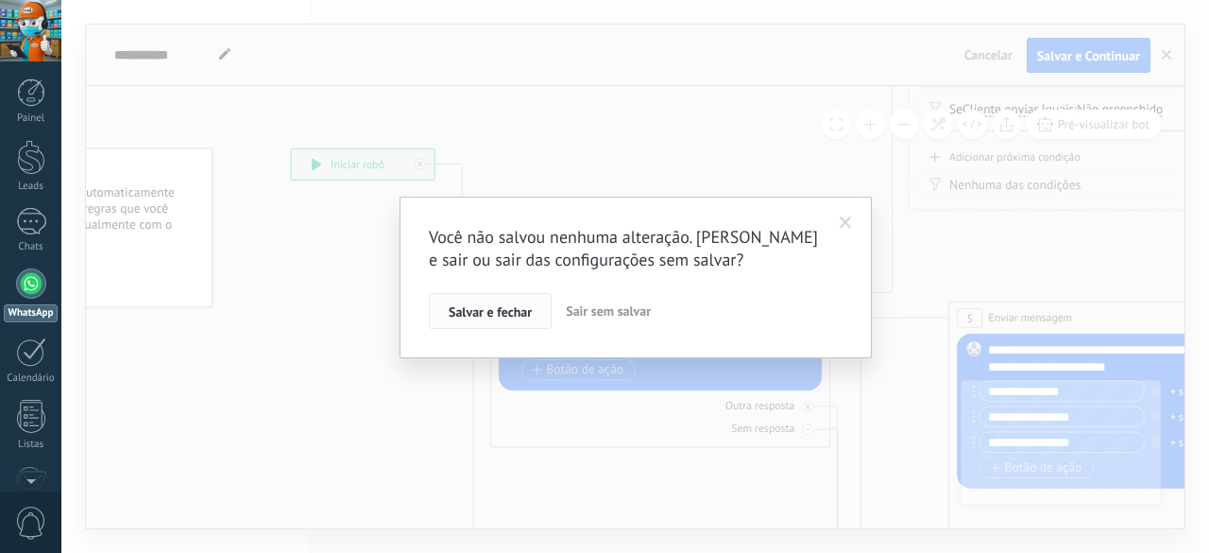
click at [507, 315] on span "Salvar e fechar" at bounding box center [490, 311] width 83 height 13
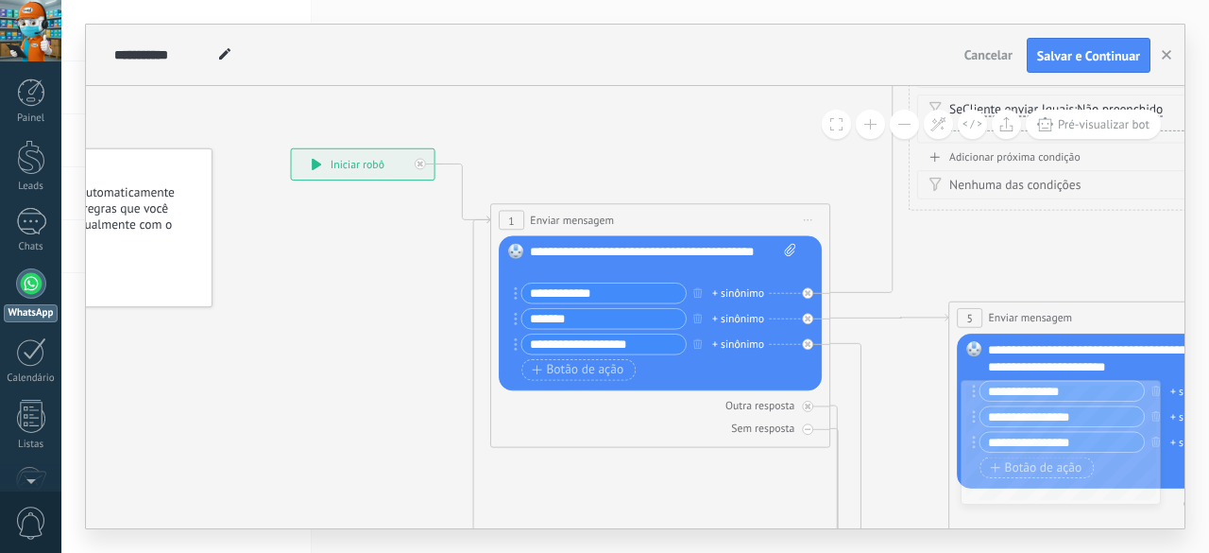
click at [36, 286] on div at bounding box center [31, 283] width 30 height 30
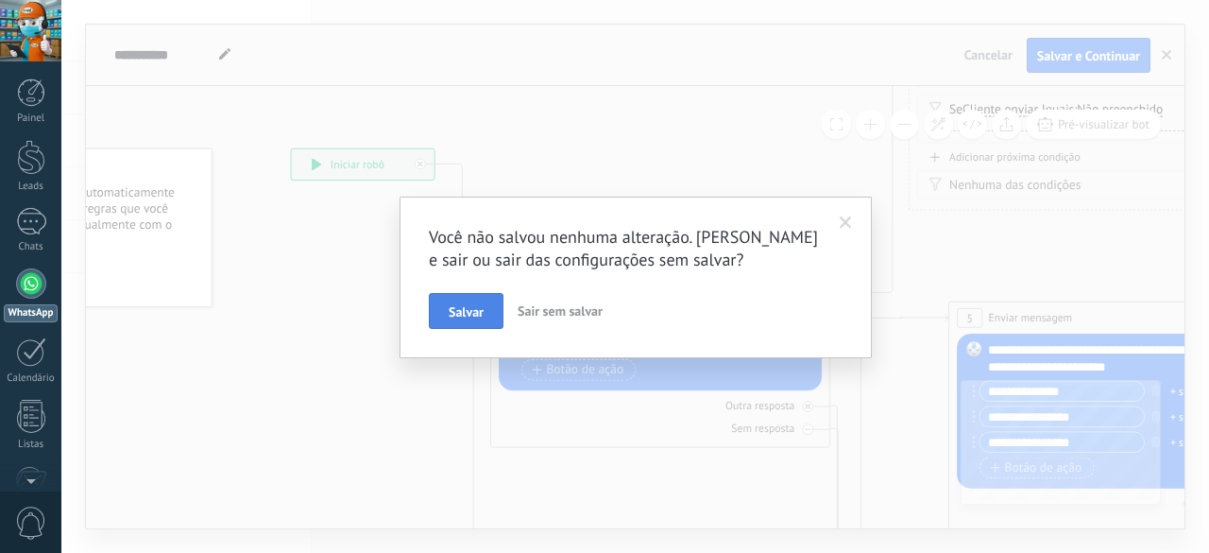
click at [478, 312] on span "Salvar" at bounding box center [466, 311] width 35 height 13
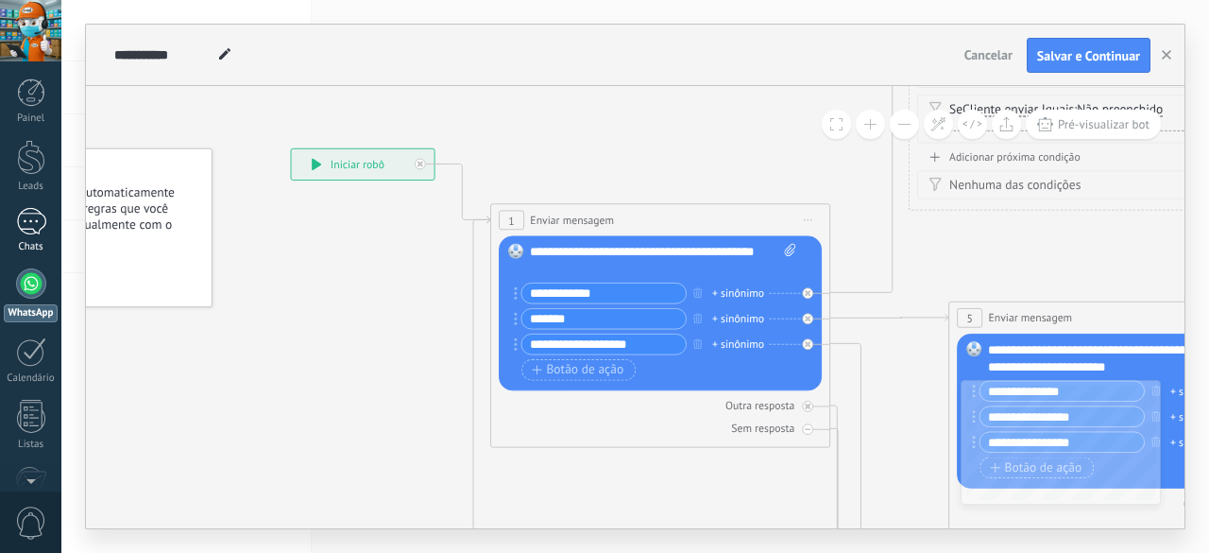
click at [21, 222] on div at bounding box center [31, 221] width 30 height 27
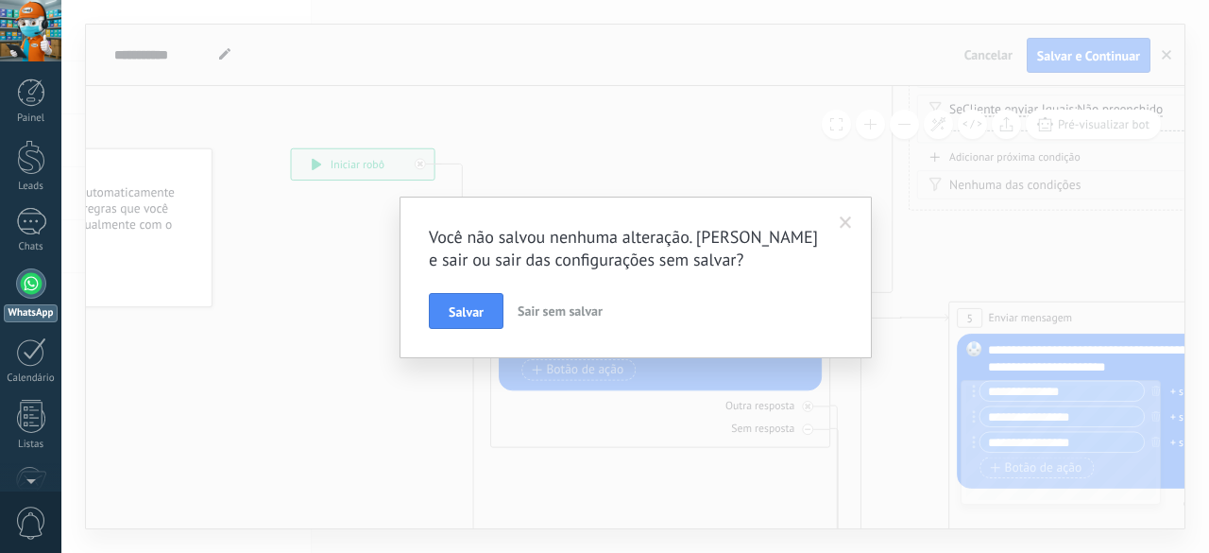
click at [552, 304] on span "Sair sem salvar" at bounding box center [560, 310] width 85 height 17
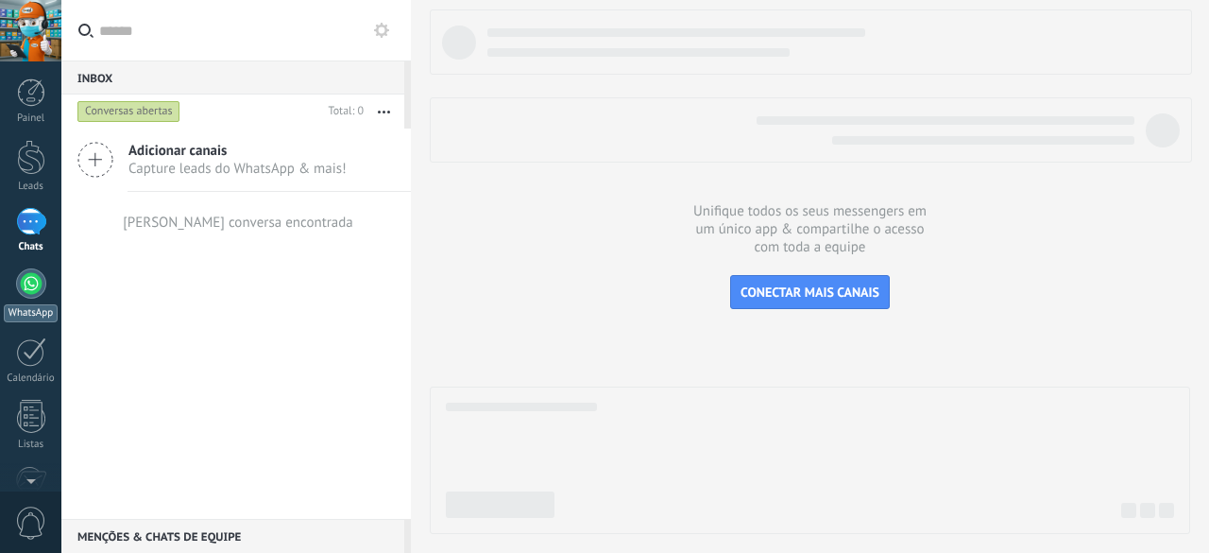
click at [39, 292] on div at bounding box center [31, 283] width 30 height 30
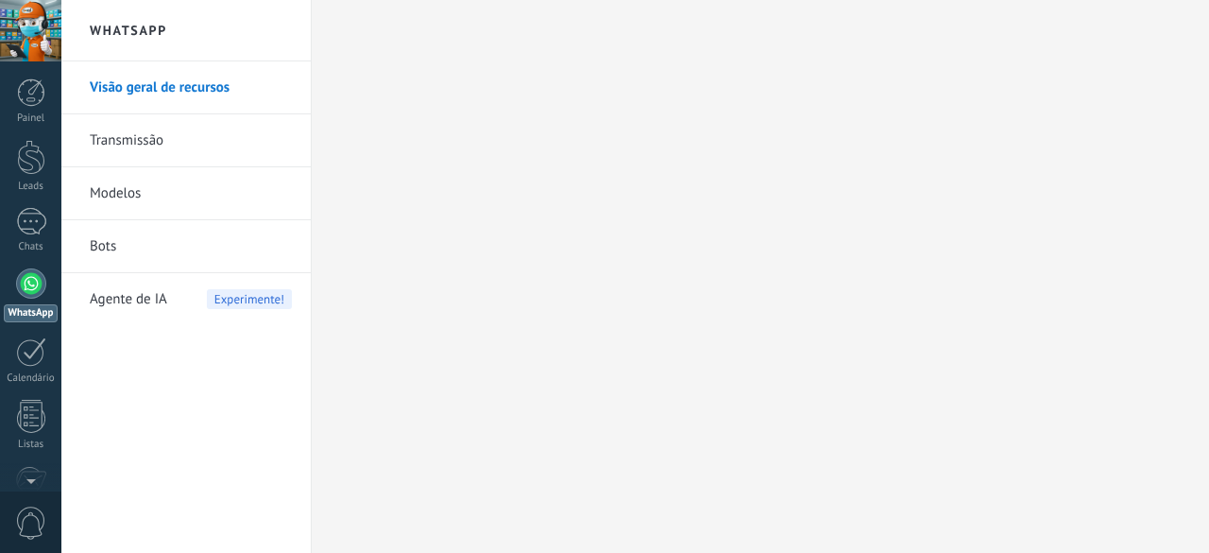
click at [93, 234] on link "Bots" at bounding box center [191, 246] width 202 height 53
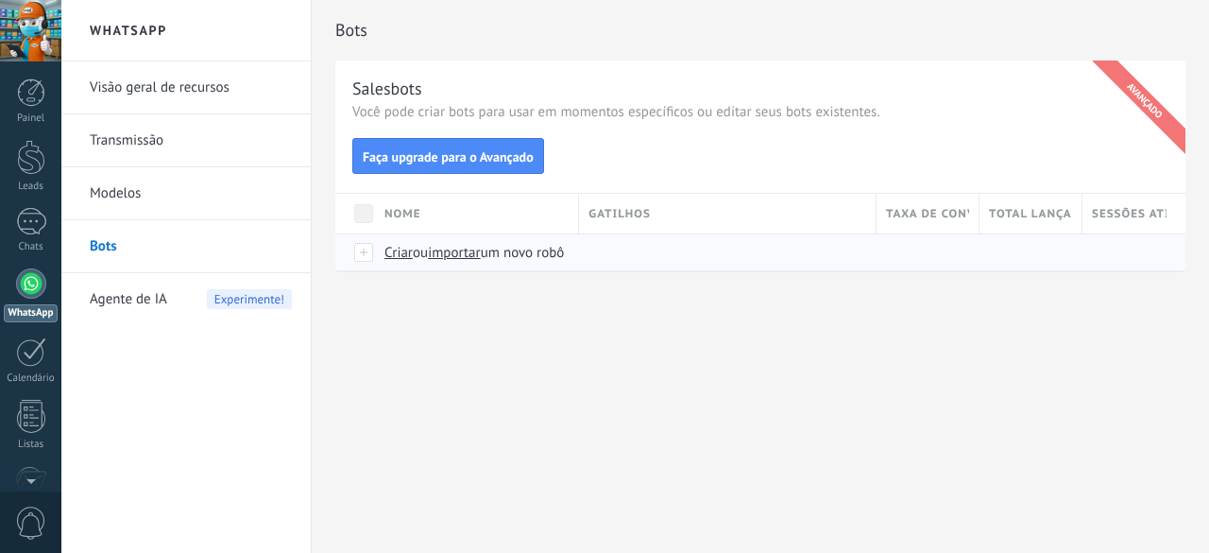
click at [395, 255] on span "Criar" at bounding box center [398, 253] width 28 height 18
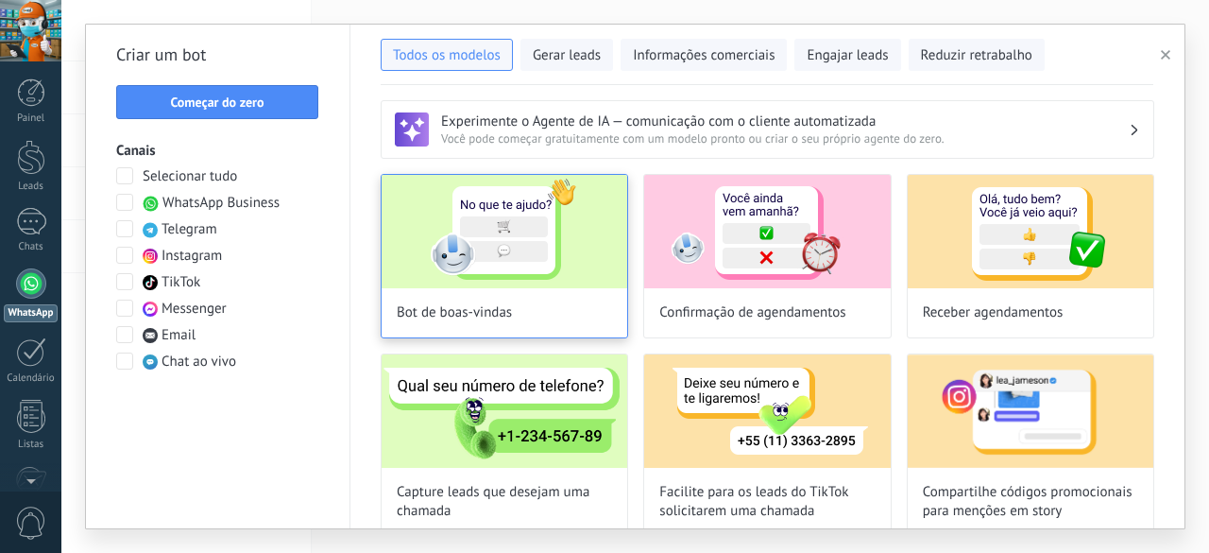
click at [391, 251] on img at bounding box center [505, 231] width 246 height 113
type input "**********"
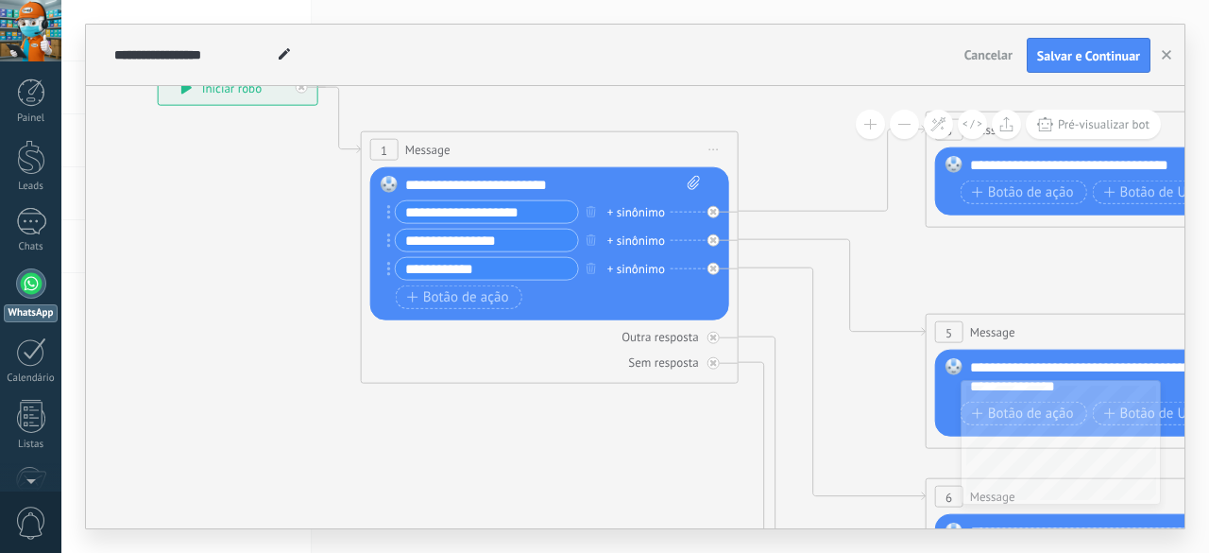
drag, startPoint x: 596, startPoint y: 409, endPoint x: 266, endPoint y: 250, distance: 365.9
click at [266, 250] on icon at bounding box center [1157, 541] width 2944 height 1887
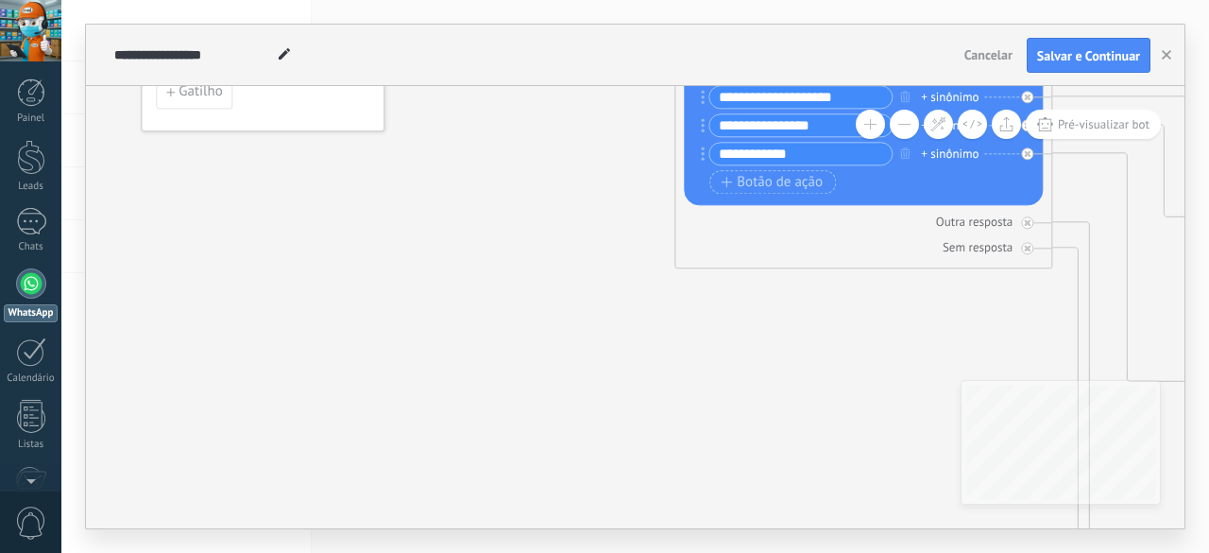
drag, startPoint x: 894, startPoint y: 259, endPoint x: 1208, endPoint y: 145, distance: 334.7
click at [1208, 145] on div "**********" at bounding box center [635, 276] width 1148 height 553
click at [974, 48] on span "Cancelar" at bounding box center [988, 54] width 48 height 17
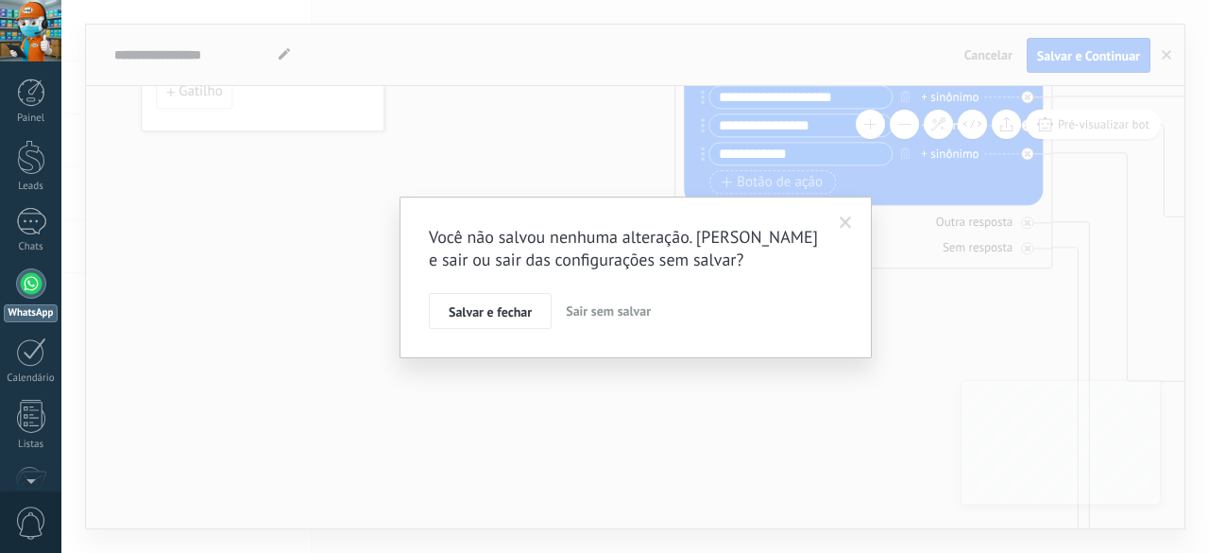
click at [583, 309] on span "Sair sem salvar" at bounding box center [608, 310] width 85 height 17
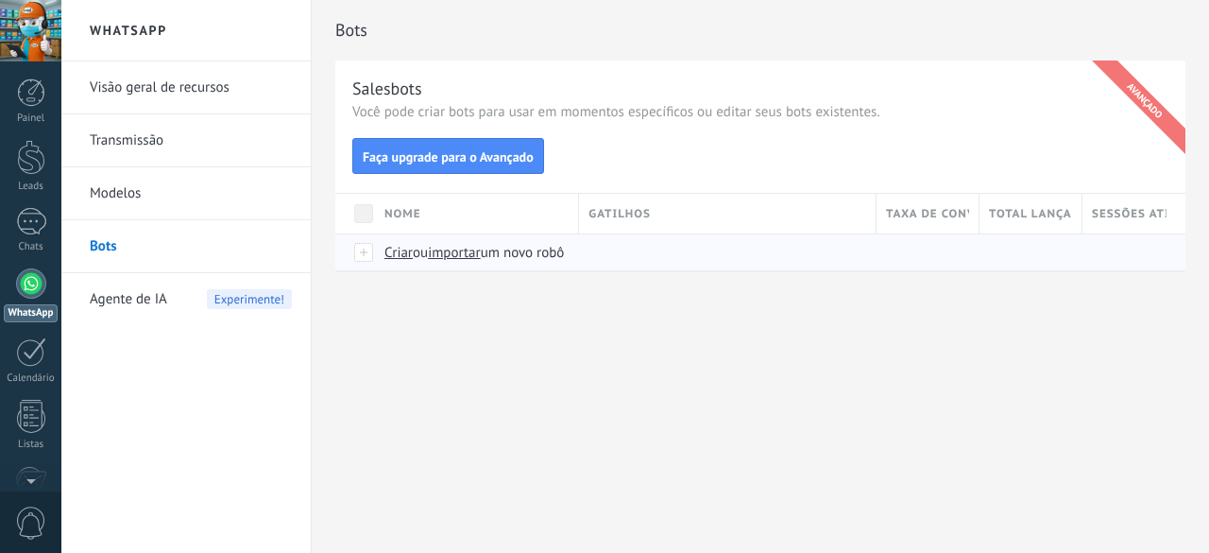
click at [407, 253] on span "Criar" at bounding box center [398, 253] width 28 height 18
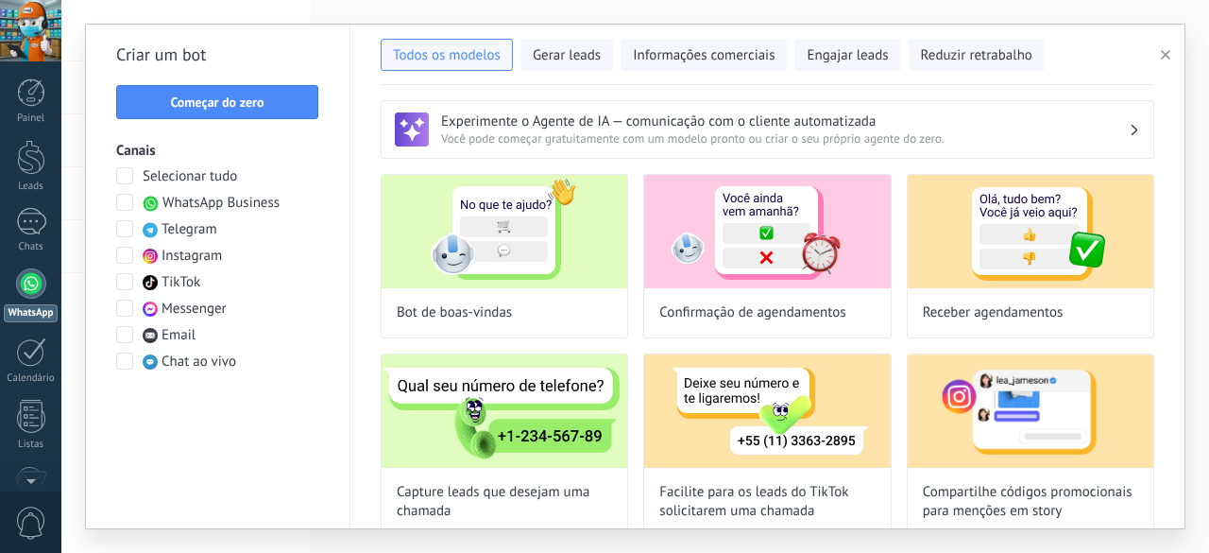
type input "**********"
click at [293, 98] on span "Começar do zero" at bounding box center [217, 101] width 181 height 13
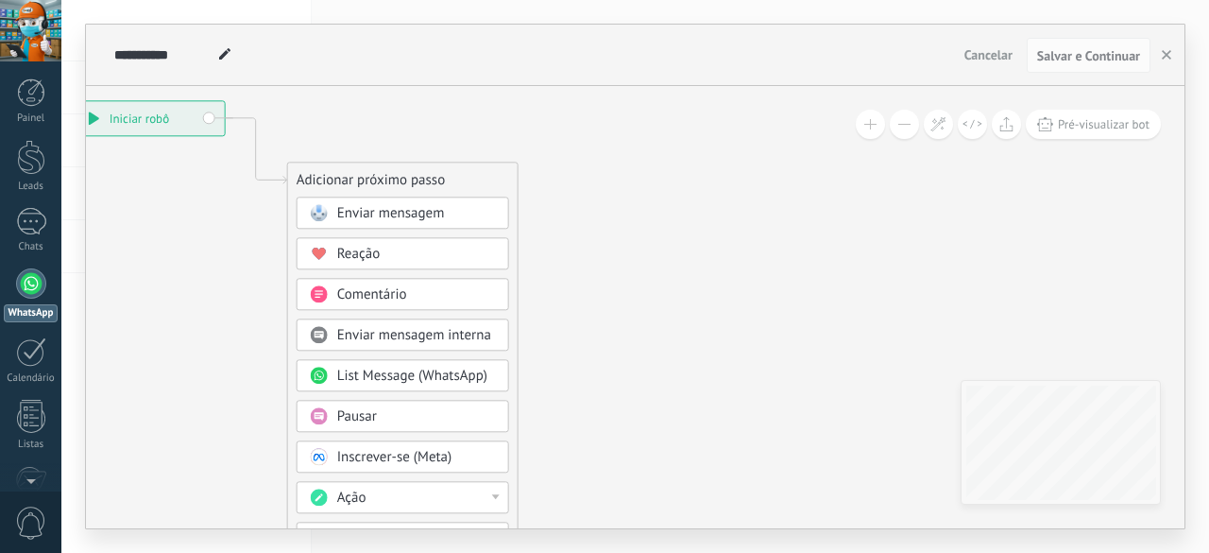
drag, startPoint x: 550, startPoint y: 405, endPoint x: 63, endPoint y: 197, distance: 529.0
click at [63, 197] on div "**********" at bounding box center [635, 276] width 1148 height 553
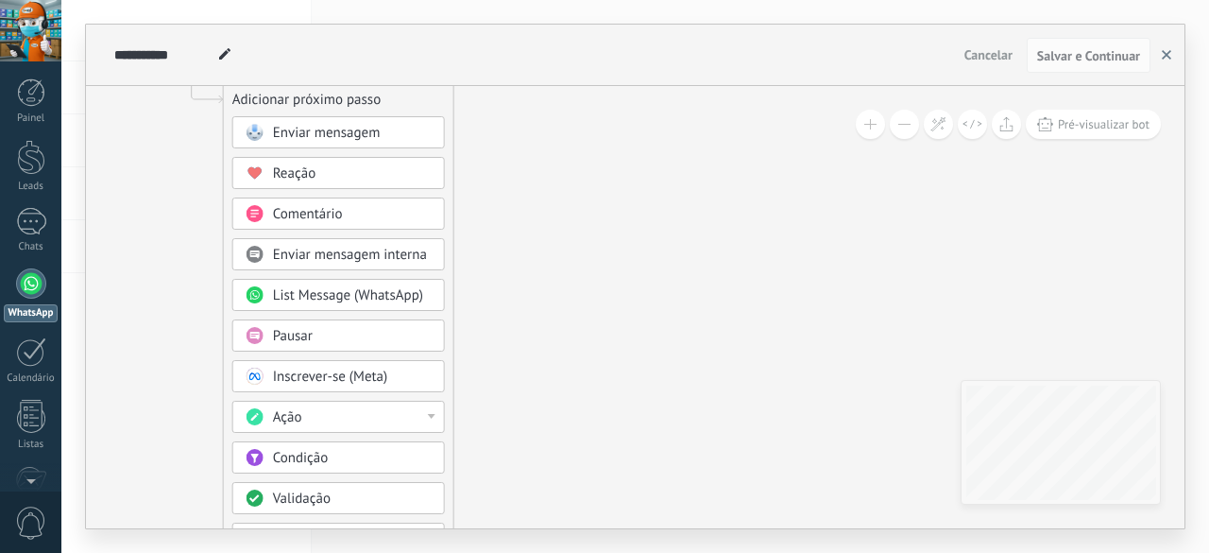
click at [1167, 56] on use "button" at bounding box center [1166, 54] width 9 height 9
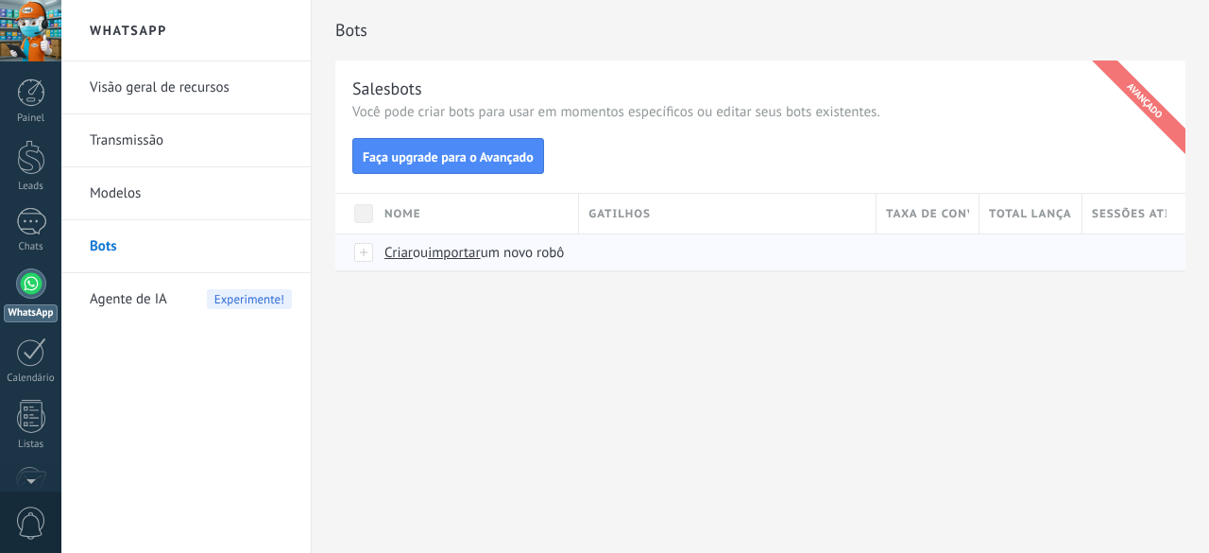
click at [363, 248] on div at bounding box center [364, 252] width 21 height 17
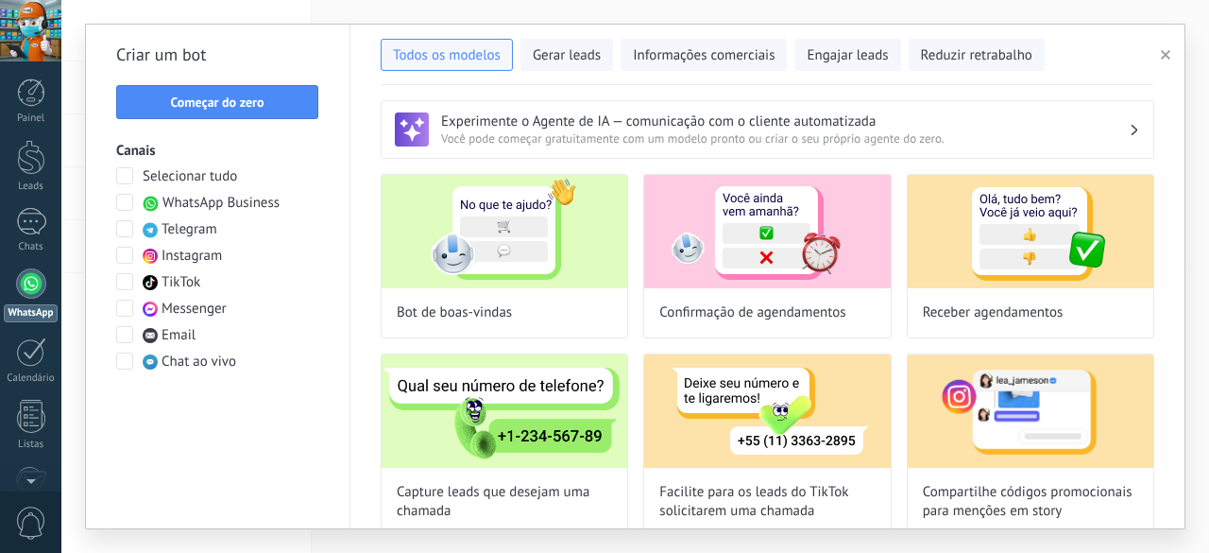
type input "**********"
click at [232, 101] on span "Começar do zero" at bounding box center [217, 101] width 94 height 13
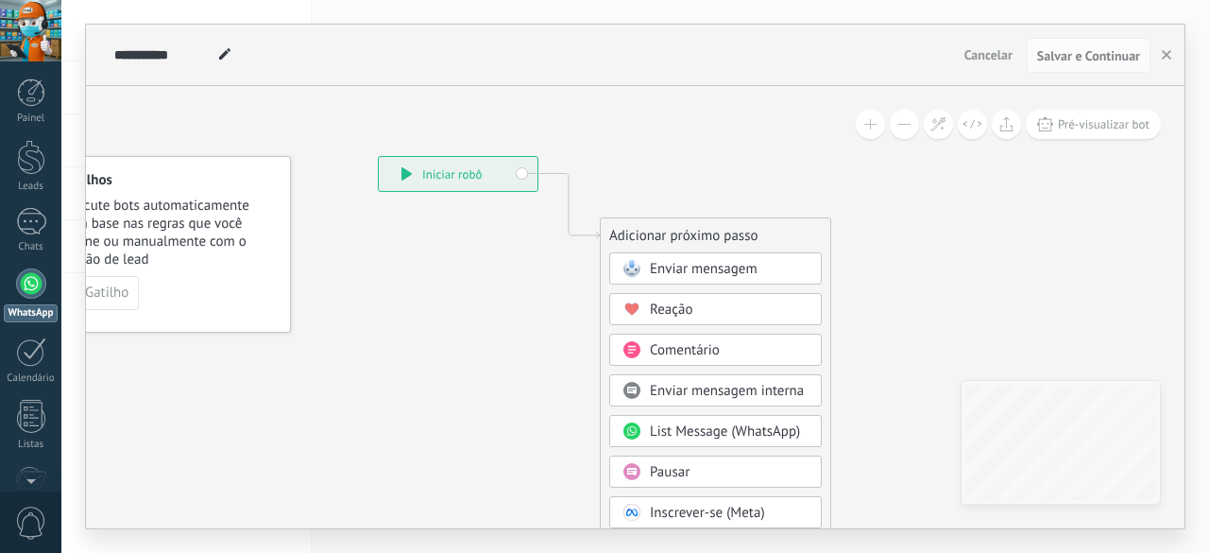
drag, startPoint x: 531, startPoint y: 404, endPoint x: 420, endPoint y: 333, distance: 131.8
click at [420, 333] on icon at bounding box center [541, 484] width 1270 height 1601
click at [182, 275] on div "Gatilhos Execute bots automaticamente com base nas regras que você define ou ma…" at bounding box center [168, 244] width 244 height 177
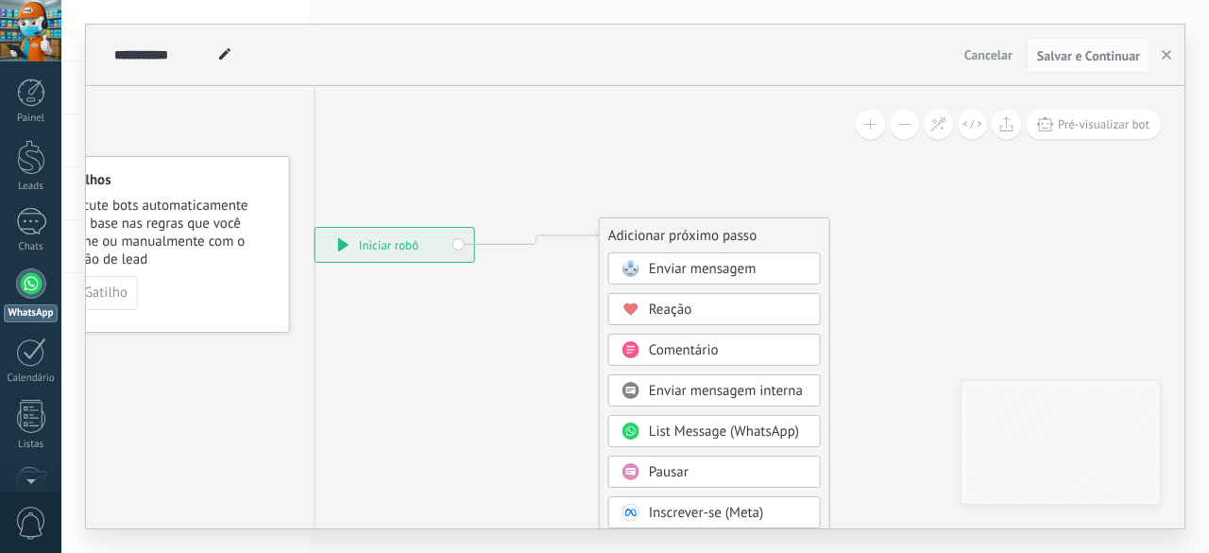
drag, startPoint x: 446, startPoint y: 165, endPoint x: 383, endPoint y: 236, distance: 95.0
click at [383, 236] on div "**********" at bounding box center [395, 245] width 159 height 34
click at [911, 129] on button at bounding box center [904, 124] width 29 height 29
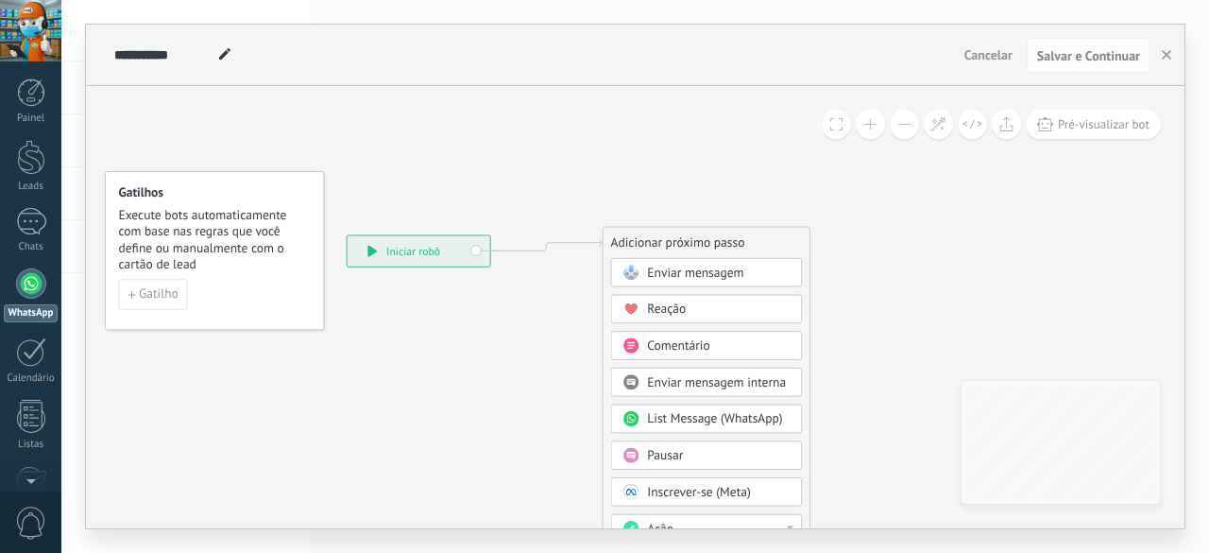
click at [911, 129] on button at bounding box center [904, 124] width 29 height 29
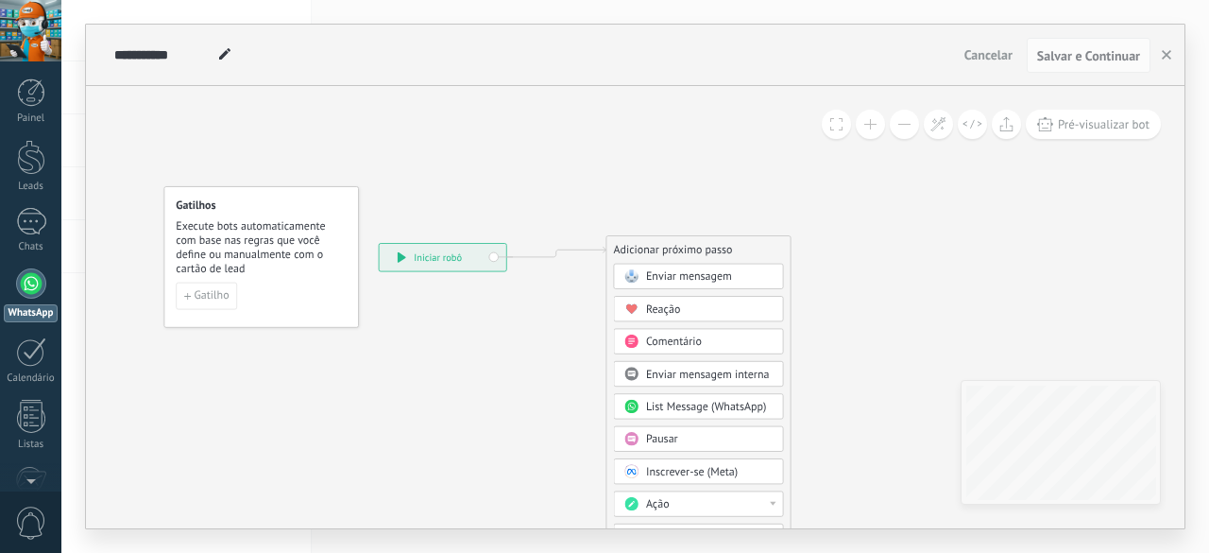
click at [911, 129] on button at bounding box center [904, 124] width 29 height 29
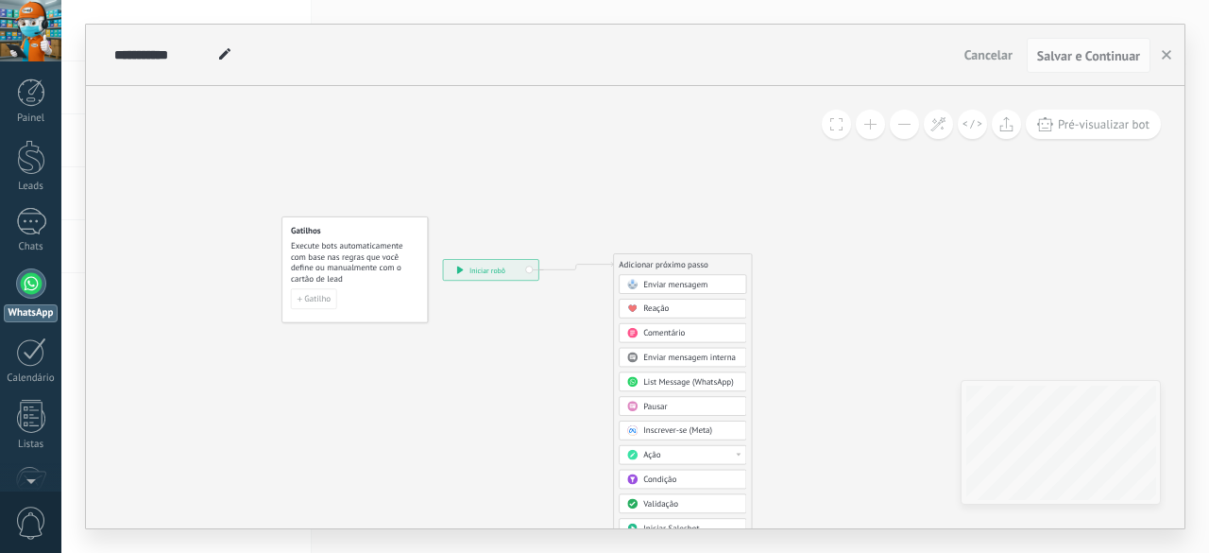
click at [911, 129] on button at bounding box center [904, 124] width 29 height 29
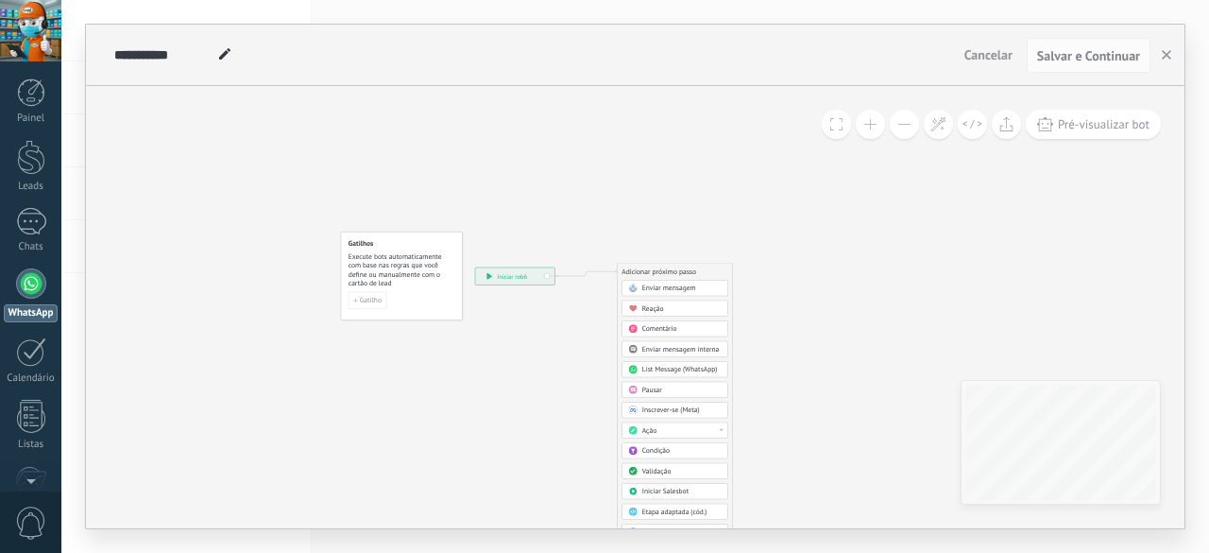
drag, startPoint x: 669, startPoint y: 362, endPoint x: 634, endPoint y: 262, distance: 106.1
click at [634, 263] on div "Adicionar próximo passo Enviar mensagem Enviar mensagem Enviar mensagem Reação …" at bounding box center [675, 414] width 116 height 302
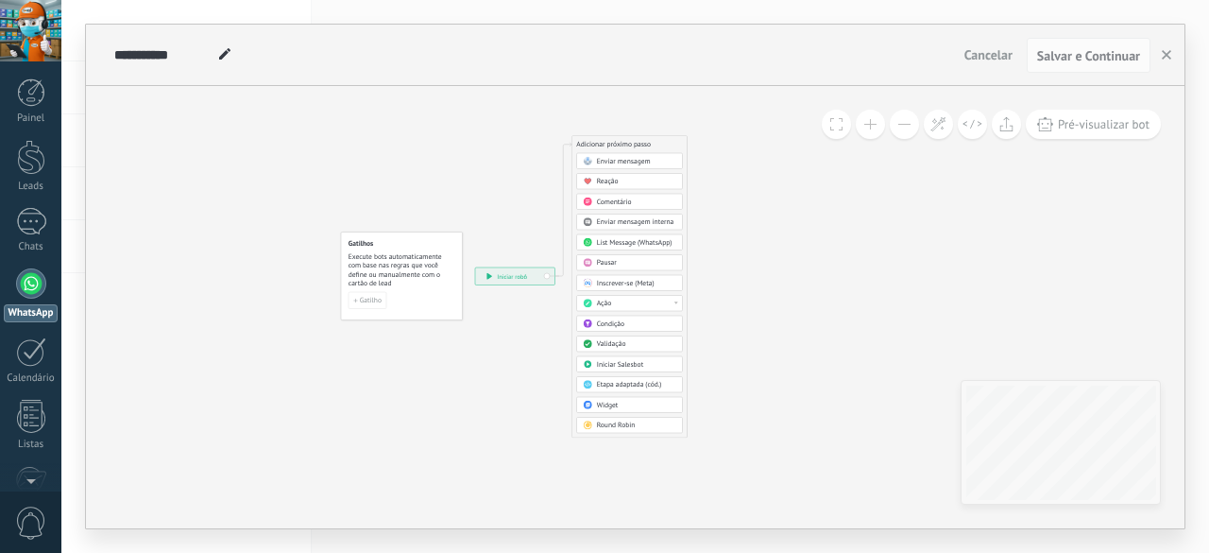
drag, startPoint x: 676, startPoint y: 269, endPoint x: 634, endPoint y: 150, distance: 126.4
click at [634, 150] on div "Adicionar próximo passo" at bounding box center [629, 145] width 115 height 16
click at [624, 162] on span "Enviar mensagem" at bounding box center [624, 161] width 54 height 9
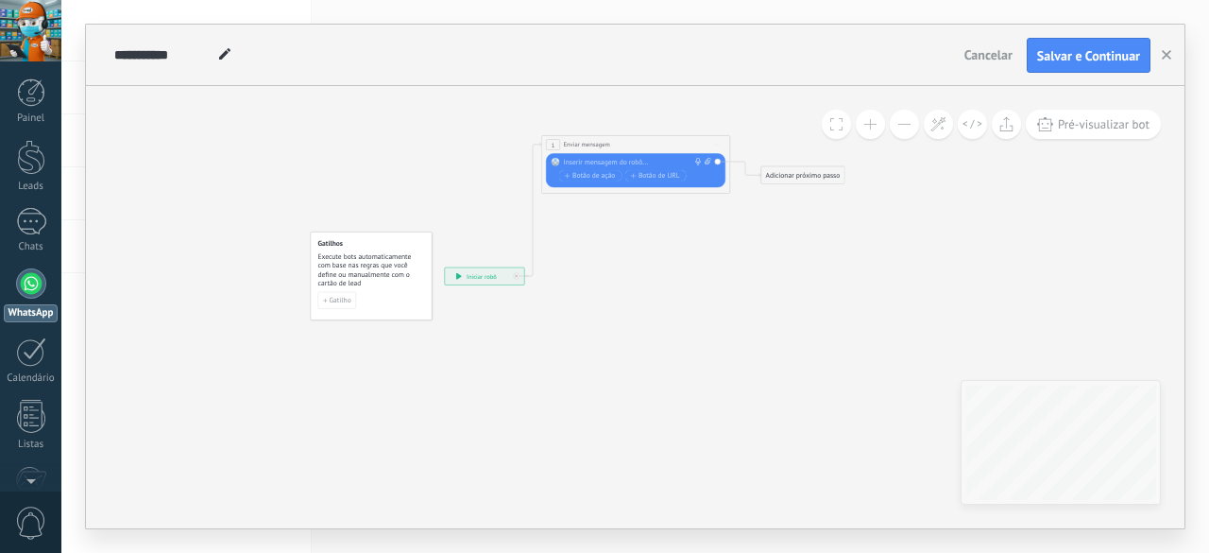
click at [630, 149] on div "**********" at bounding box center [636, 145] width 188 height 18
click at [623, 158] on div at bounding box center [634, 162] width 141 height 9
click at [872, 125] on button at bounding box center [870, 124] width 29 height 29
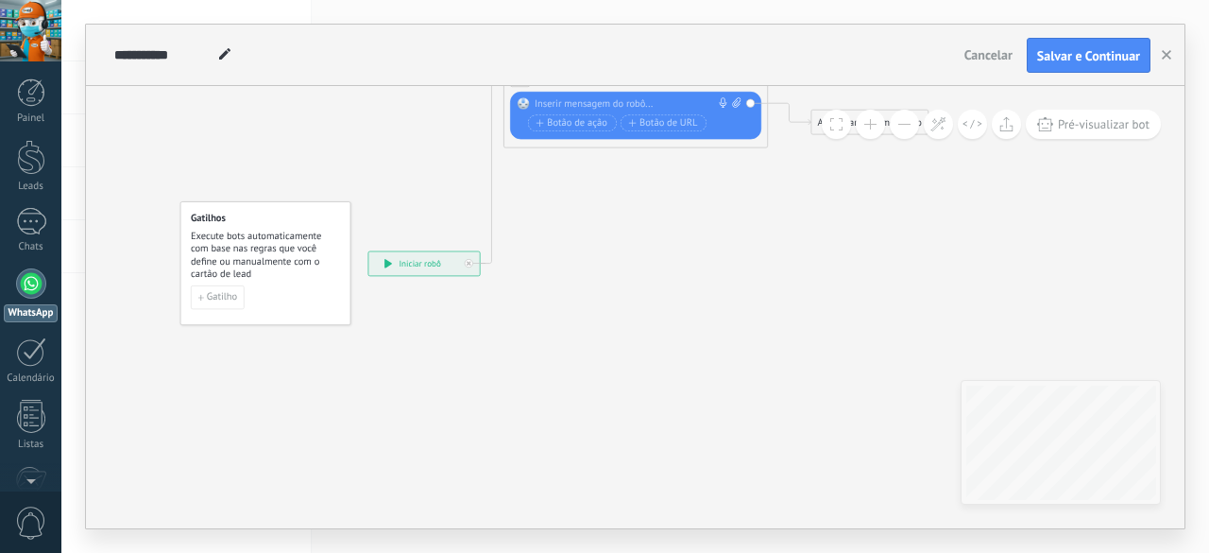
click at [872, 125] on button at bounding box center [870, 124] width 29 height 29
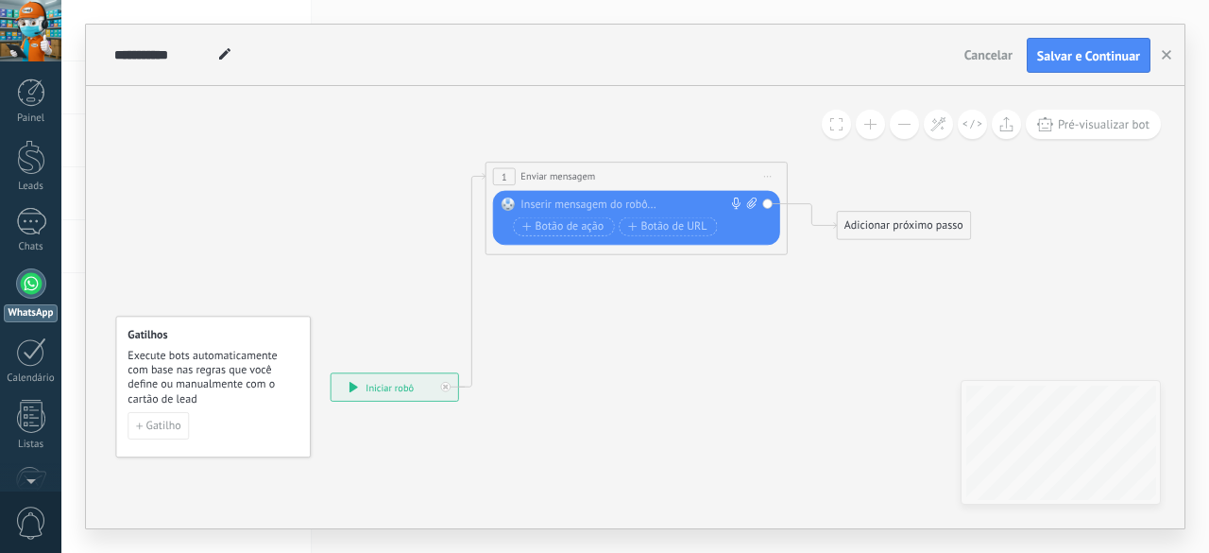
drag, startPoint x: 739, startPoint y: 232, endPoint x: 737, endPoint y: 350, distance: 117.2
click at [737, 350] on icon at bounding box center [625, 282] width 1344 height 995
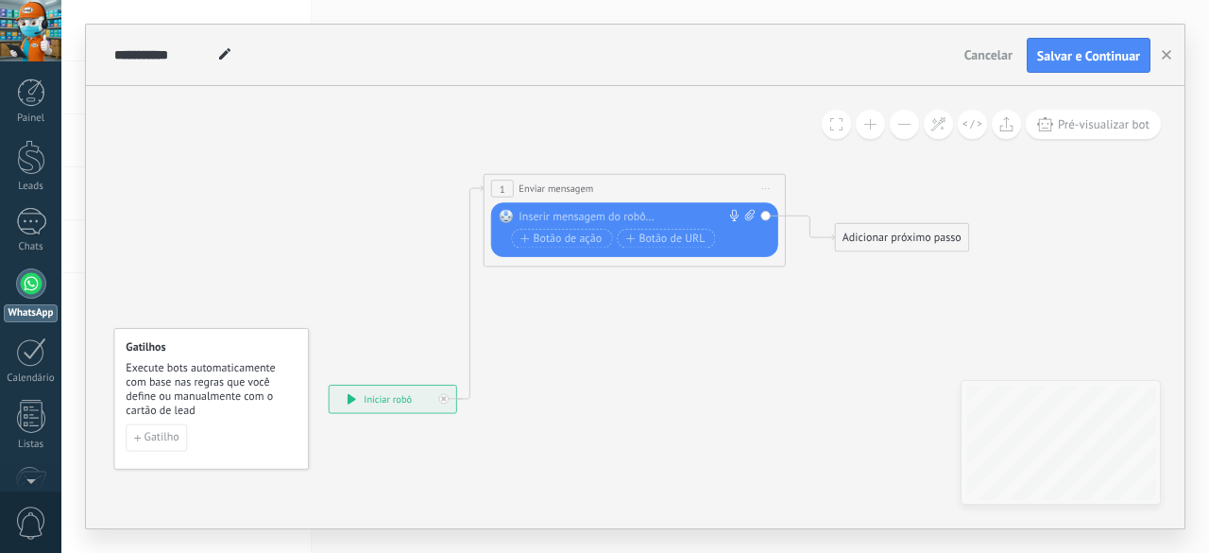
click at [619, 210] on div at bounding box center [631, 217] width 225 height 15
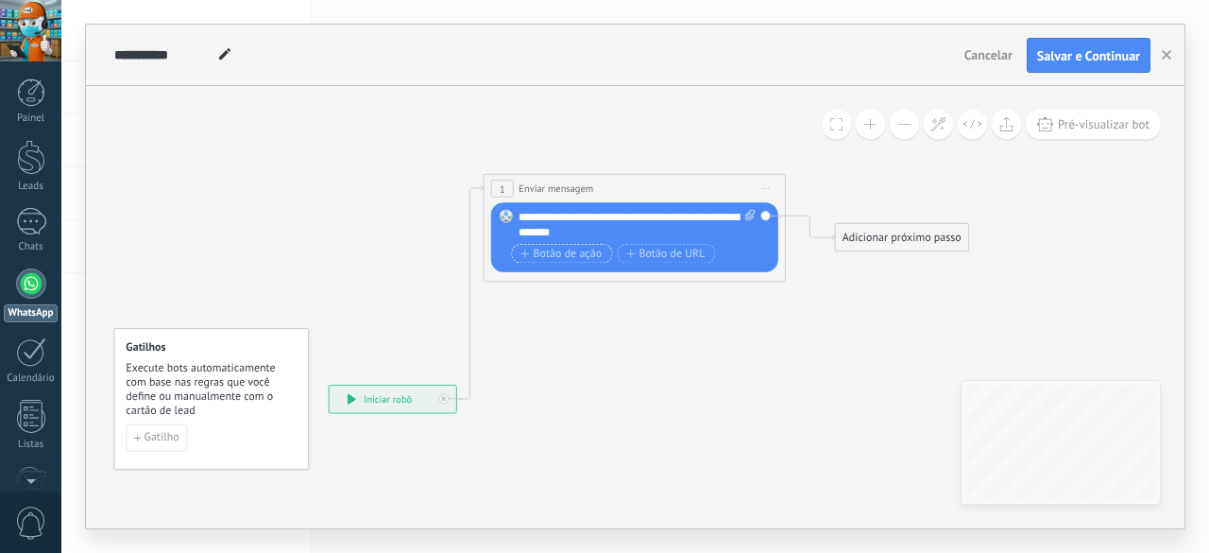
click at [561, 256] on span "Botão de ação" at bounding box center [561, 253] width 81 height 12
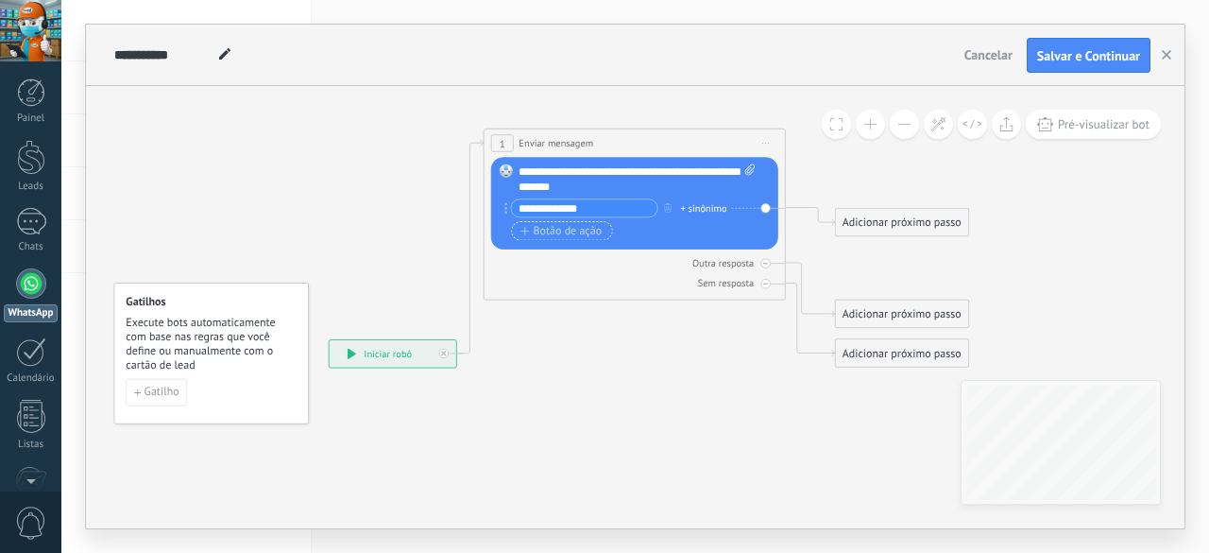
type input "**********"
click at [561, 226] on span "Botão de ação" at bounding box center [561, 231] width 81 height 12
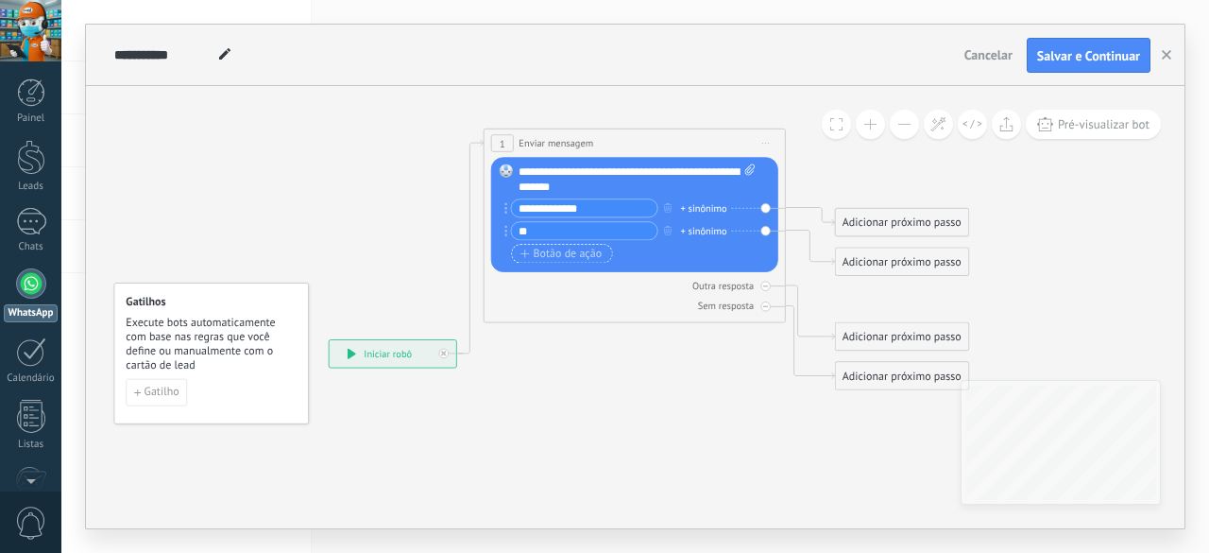
type input "*"
type input "**********"
click at [550, 248] on span "Botão de ação" at bounding box center [561, 253] width 81 height 12
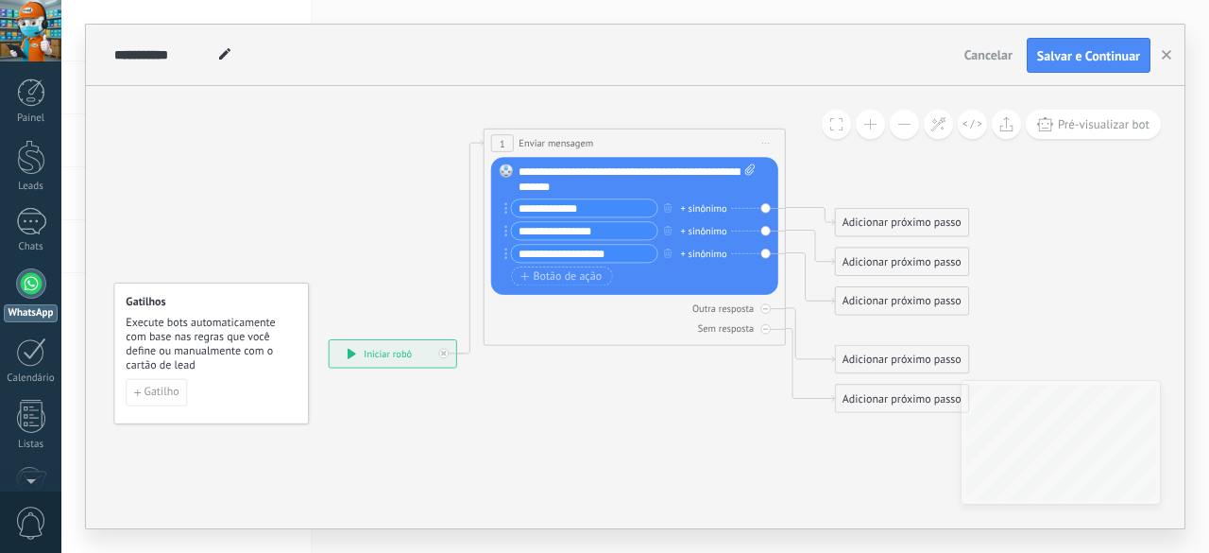
type input "**********"
click at [592, 316] on div "Outra resposta Sem resposta Falha ao enviar a mensagem" at bounding box center [634, 315] width 287 height 41
click at [221, 61] on span at bounding box center [225, 55] width 25 height 27
type input "*******"
click at [1075, 62] on span "Salvar e Continuar" at bounding box center [1088, 55] width 103 height 13
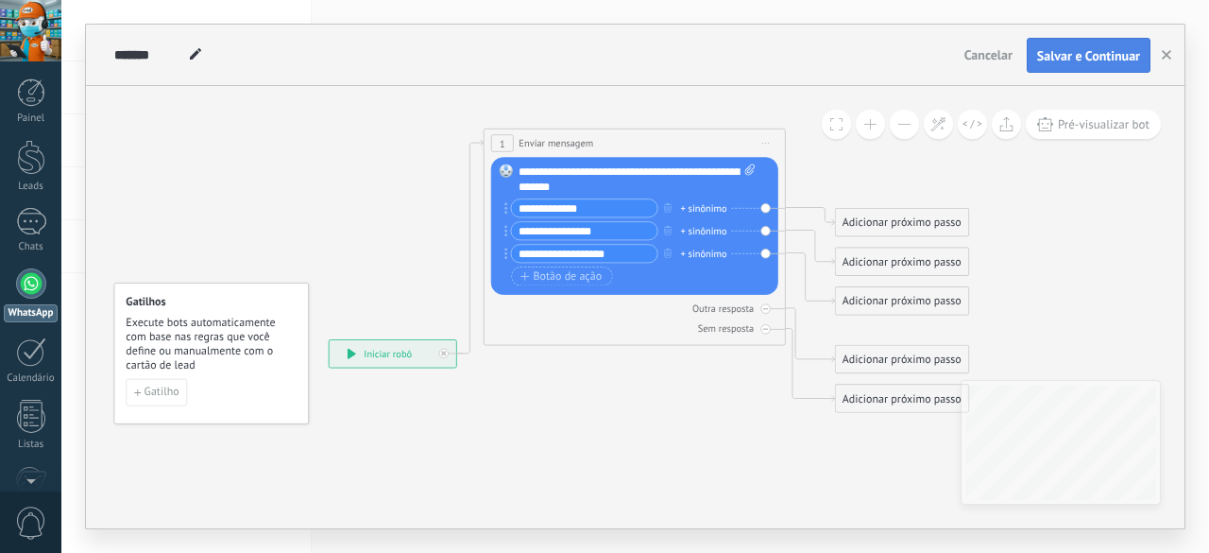
click at [1064, 46] on button "Salvar e Continuar" at bounding box center [1089, 56] width 124 height 36
click at [973, 56] on span "Cancelar" at bounding box center [988, 54] width 48 height 17
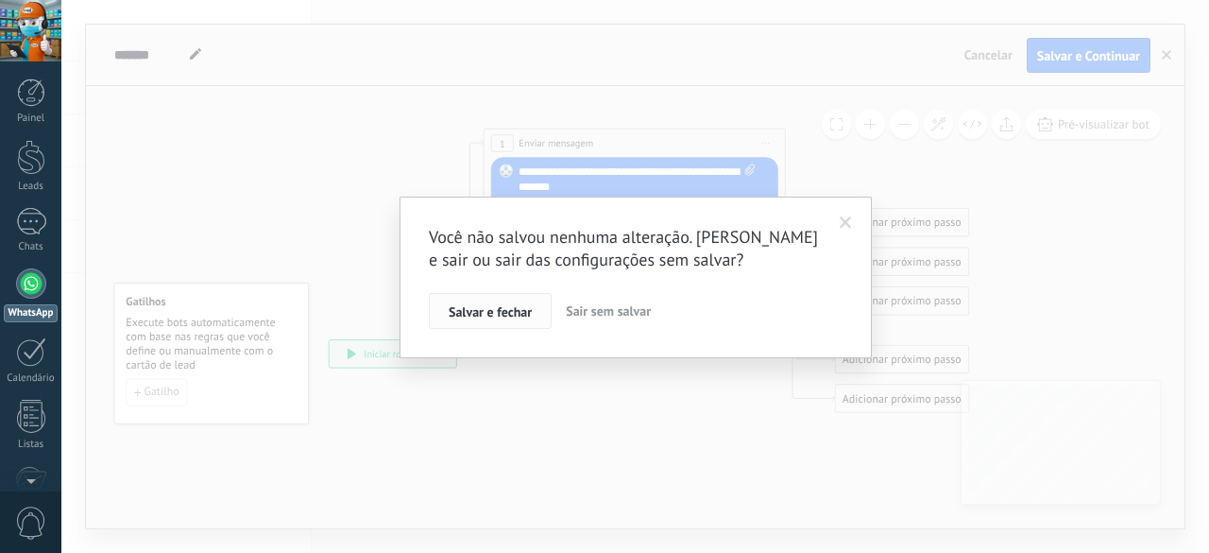
click at [517, 310] on span "Salvar e fechar" at bounding box center [490, 311] width 83 height 13
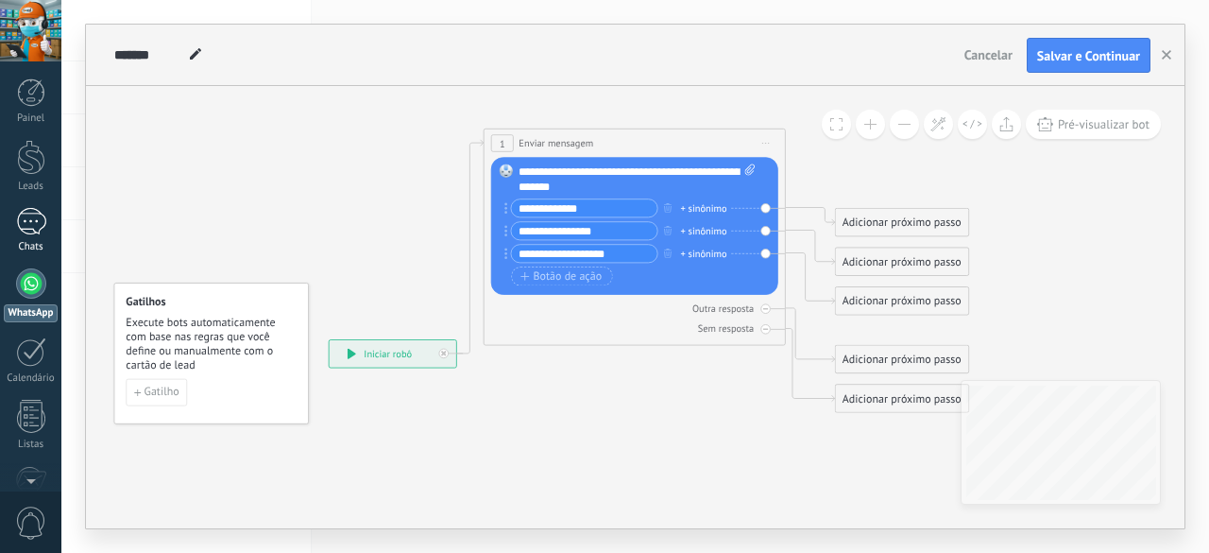
click at [29, 231] on div at bounding box center [31, 221] width 30 height 27
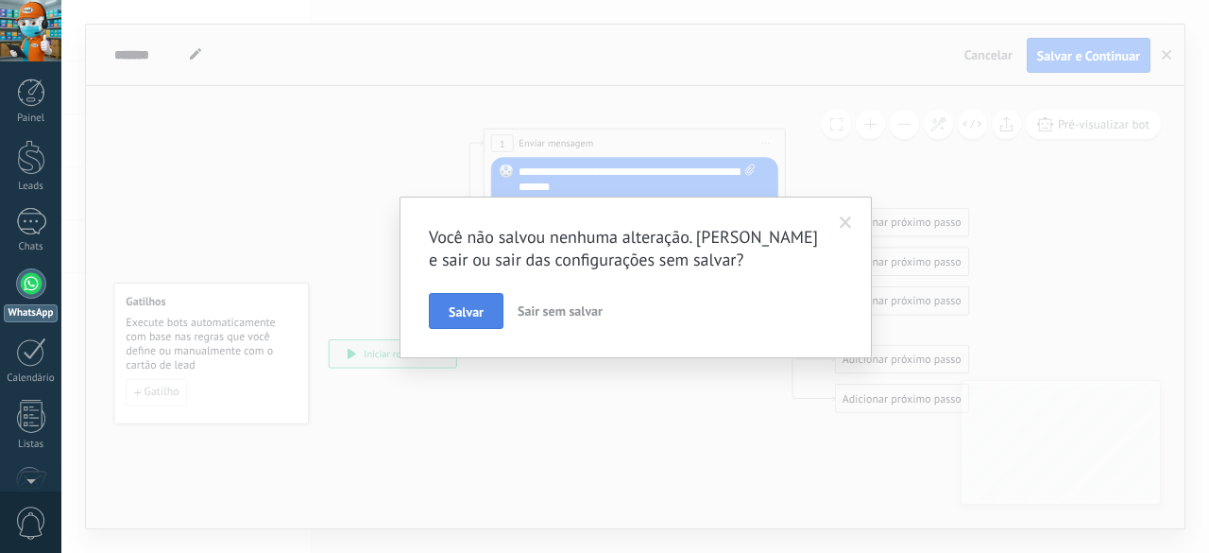
click at [481, 305] on span "Salvar" at bounding box center [466, 311] width 35 height 13
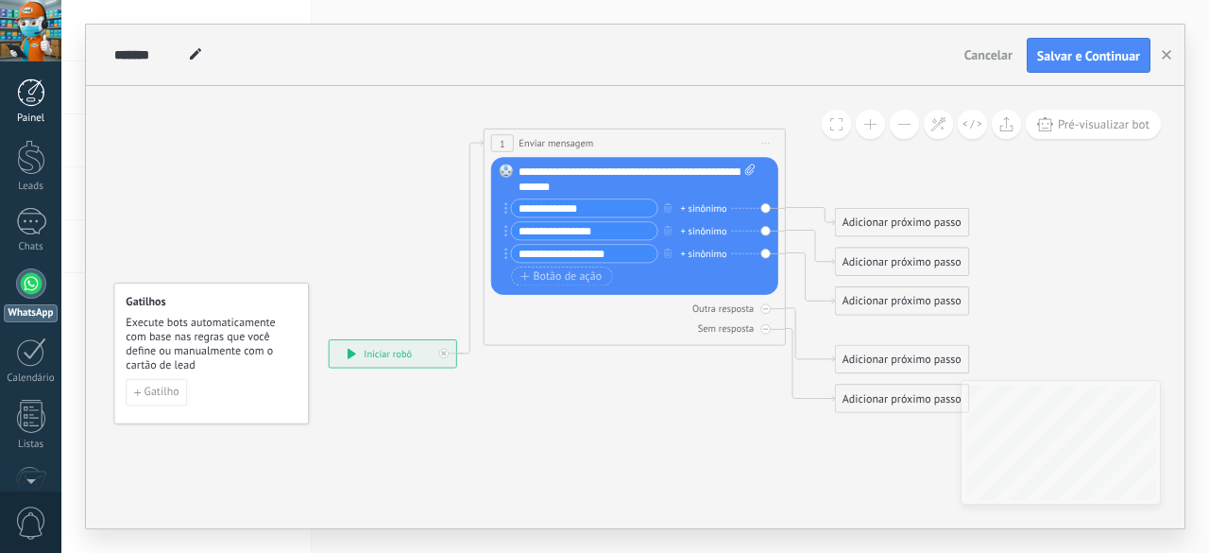
click at [18, 105] on div at bounding box center [31, 92] width 28 height 28
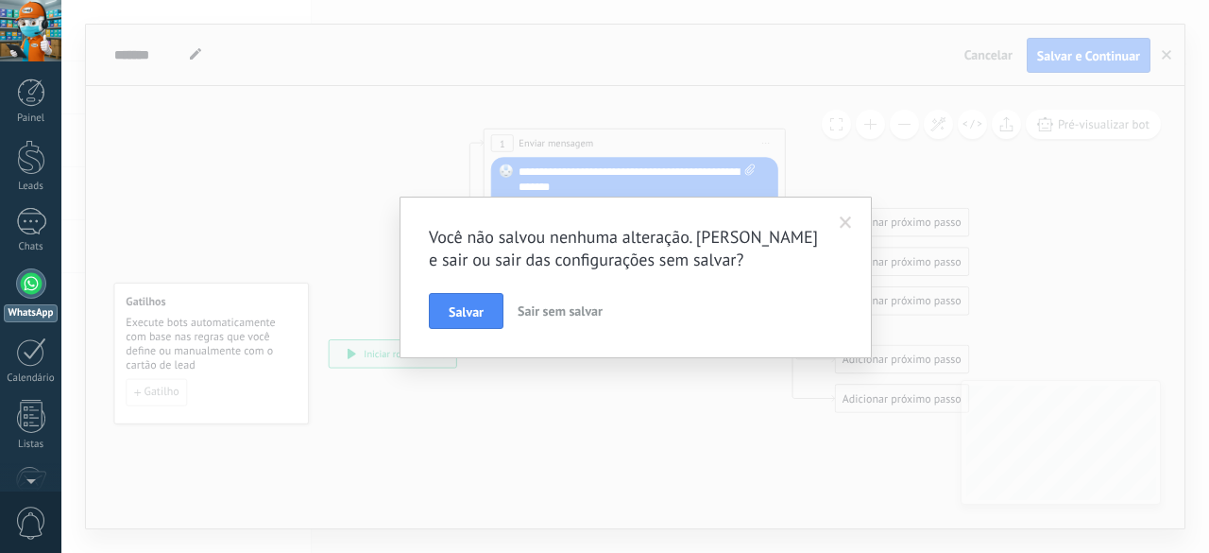
click at [563, 309] on span "Sair sem salvar" at bounding box center [560, 310] width 85 height 17
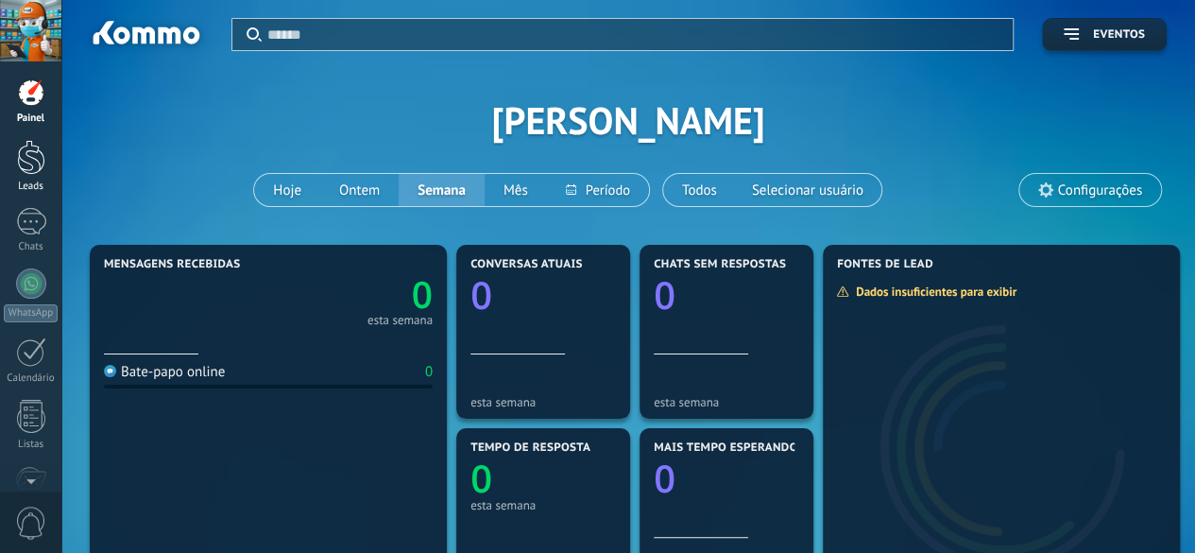
click at [29, 167] on div at bounding box center [31, 157] width 28 height 35
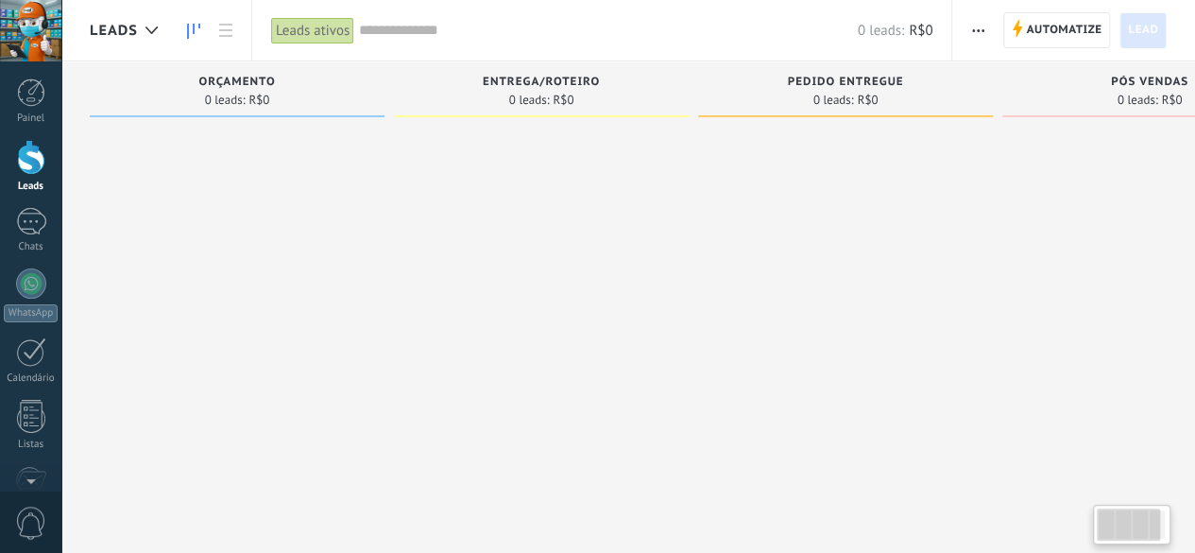
scroll to position [0, 130]
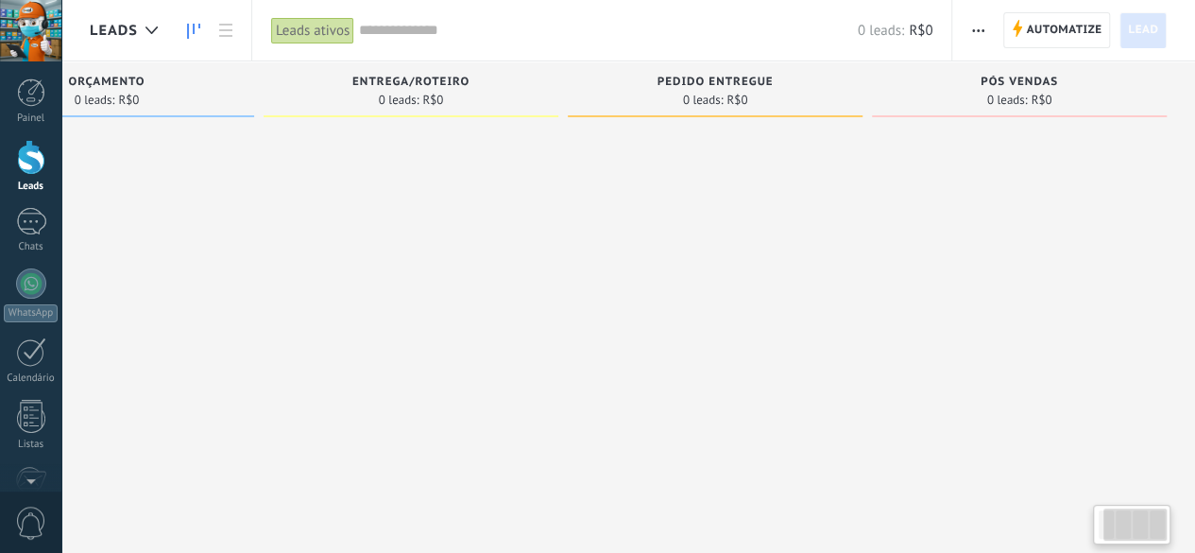
drag, startPoint x: 1130, startPoint y: 527, endPoint x: 1169, endPoint y: 534, distance: 39.3
click at [1169, 534] on div at bounding box center [1131, 524] width 77 height 40
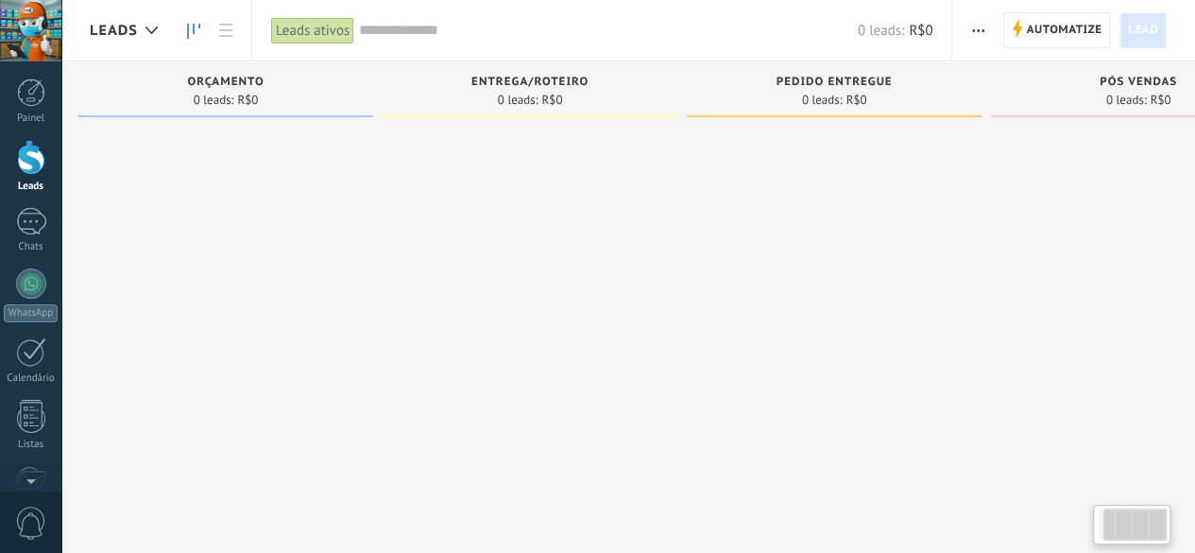
drag, startPoint x: 1134, startPoint y: 528, endPoint x: 1040, endPoint y: 520, distance: 93.9
click at [1081, 530] on body ".abecls-1,.abecls-2{fill-rule:evenodd}.abecls-2{fill:#fff} .abhcls-1{fill:none}…" at bounding box center [597, 276] width 1195 height 553
click at [25, 211] on div at bounding box center [31, 221] width 30 height 27
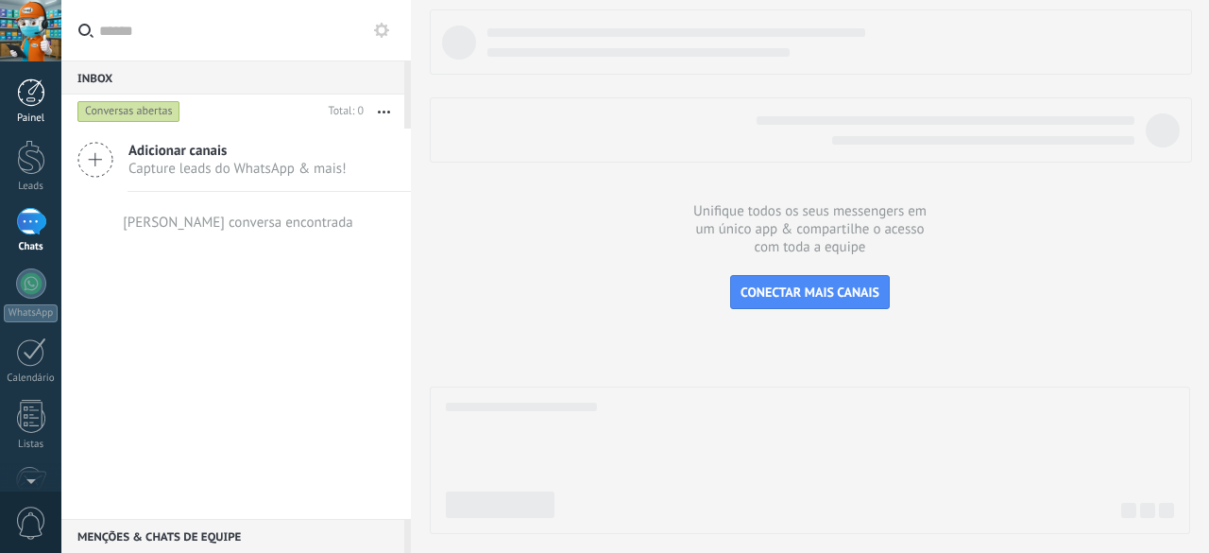
click at [27, 107] on link "Painel" at bounding box center [30, 101] width 61 height 46
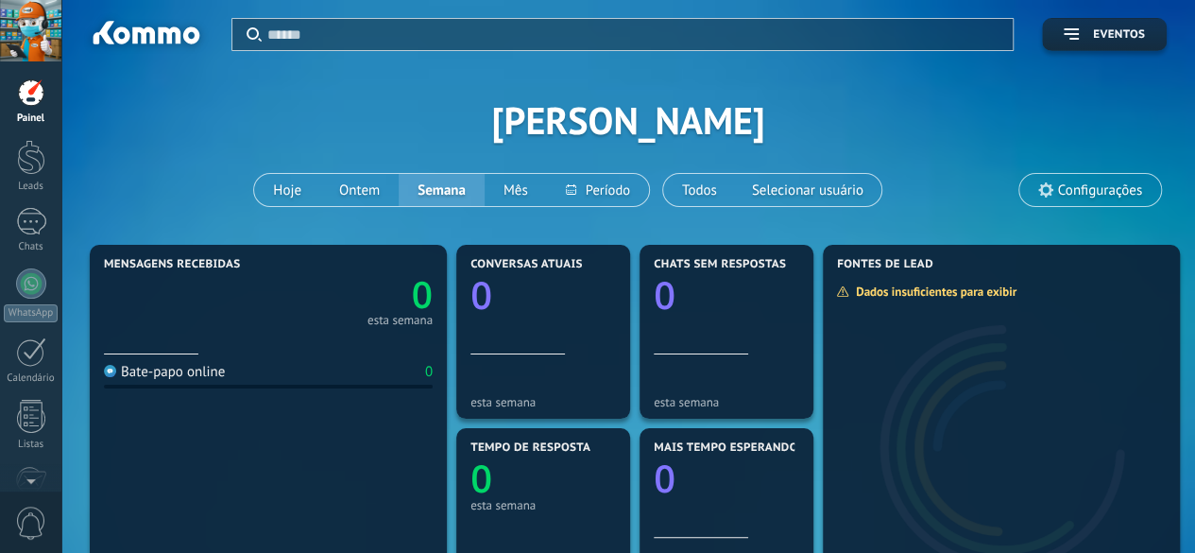
click at [1084, 36] on span "Eventos" at bounding box center [1104, 34] width 81 height 13
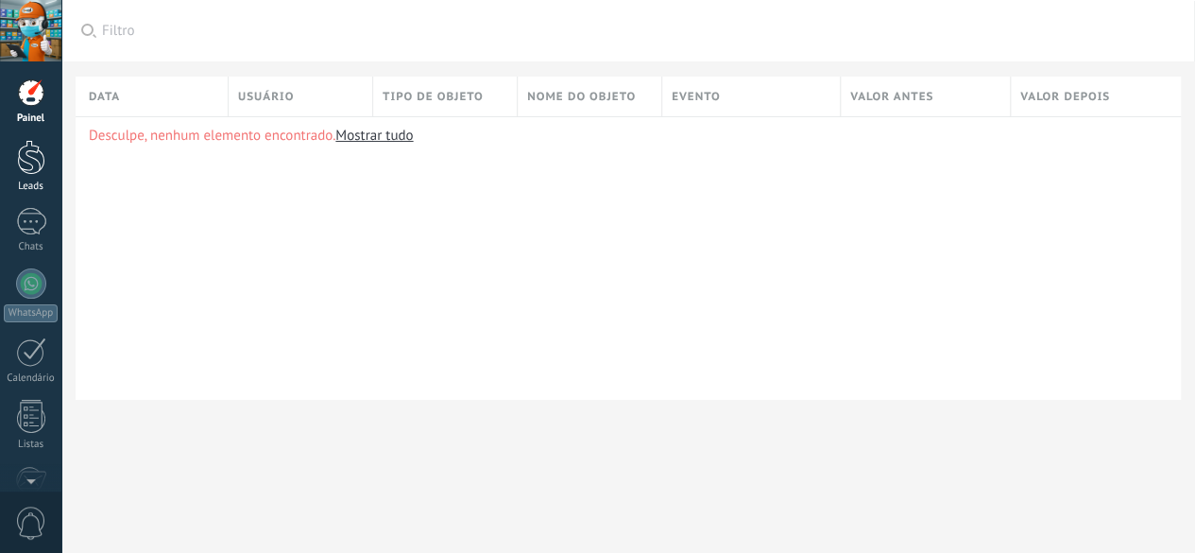
click at [25, 159] on div at bounding box center [31, 157] width 28 height 35
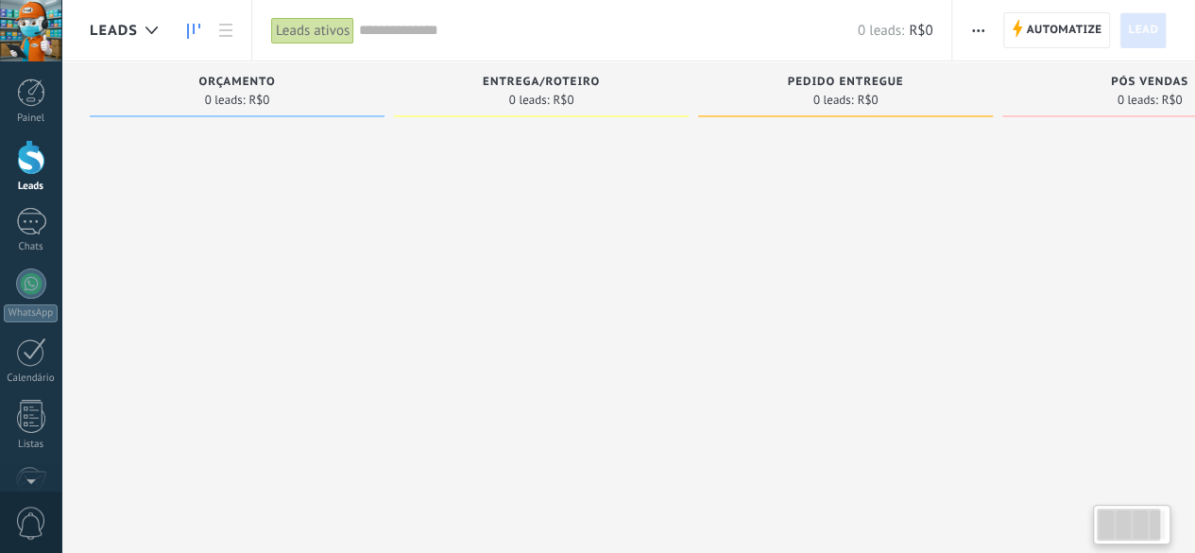
drag, startPoint x: 895, startPoint y: 289, endPoint x: 1169, endPoint y: 333, distance: 277.5
click at [1172, 333] on div "Etapa de leads de entrada solicitações: 0 0 0 0 0 0 0 0 0 Orçamento 0 leads: R$…" at bounding box center [708, 246] width 1236 height 370
click at [244, 97] on span "0 leads:" at bounding box center [225, 99] width 41 height 11
click at [1036, 22] on span "Automatize" at bounding box center [1064, 30] width 76 height 34
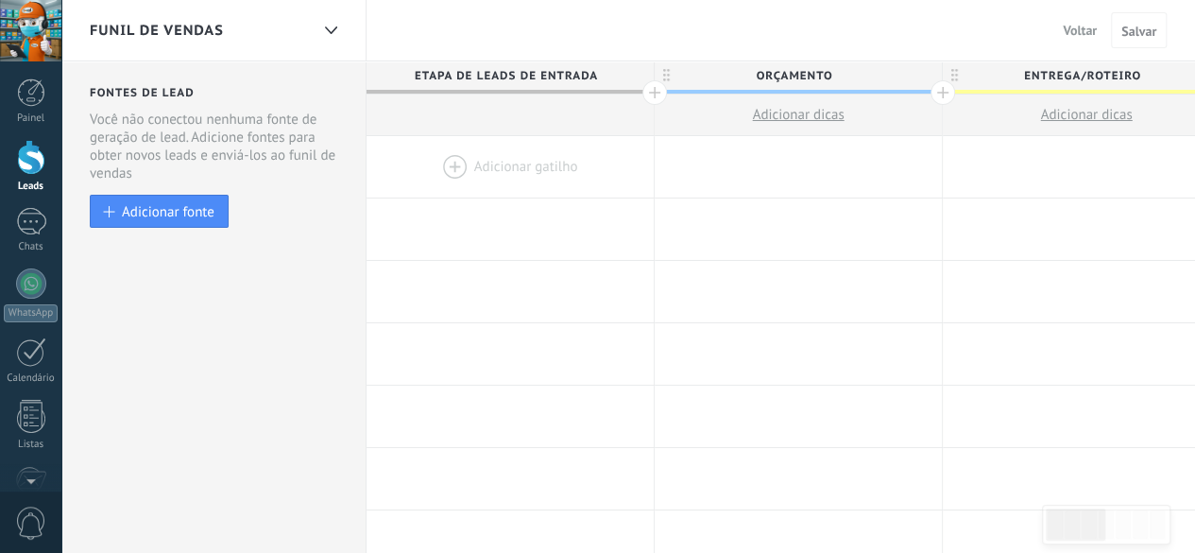
click at [483, 168] on div at bounding box center [510, 166] width 287 height 61
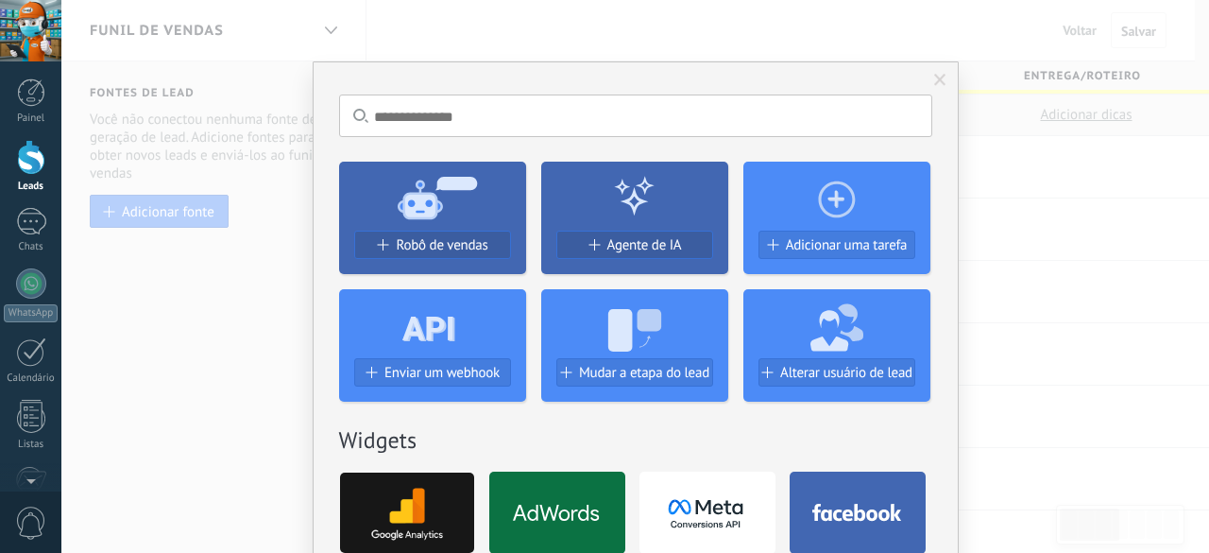
click at [1088, 267] on div "Sem resultados. Robô de vendas Agente de IA Adicionar uma tarefa Enviar um webh…" at bounding box center [635, 276] width 1148 height 553
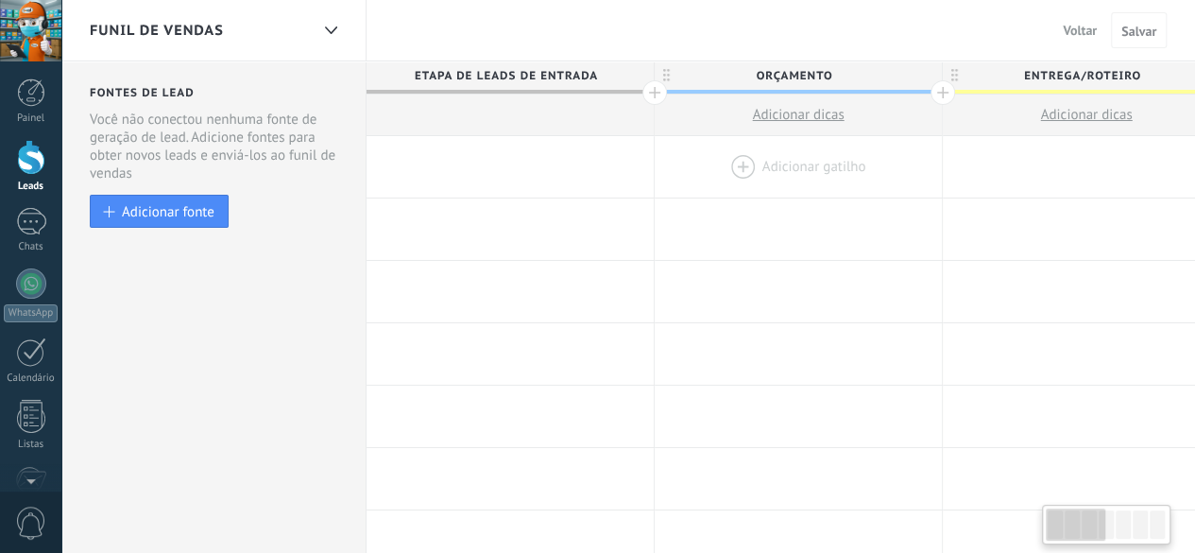
click at [744, 172] on div at bounding box center [798, 166] width 287 height 61
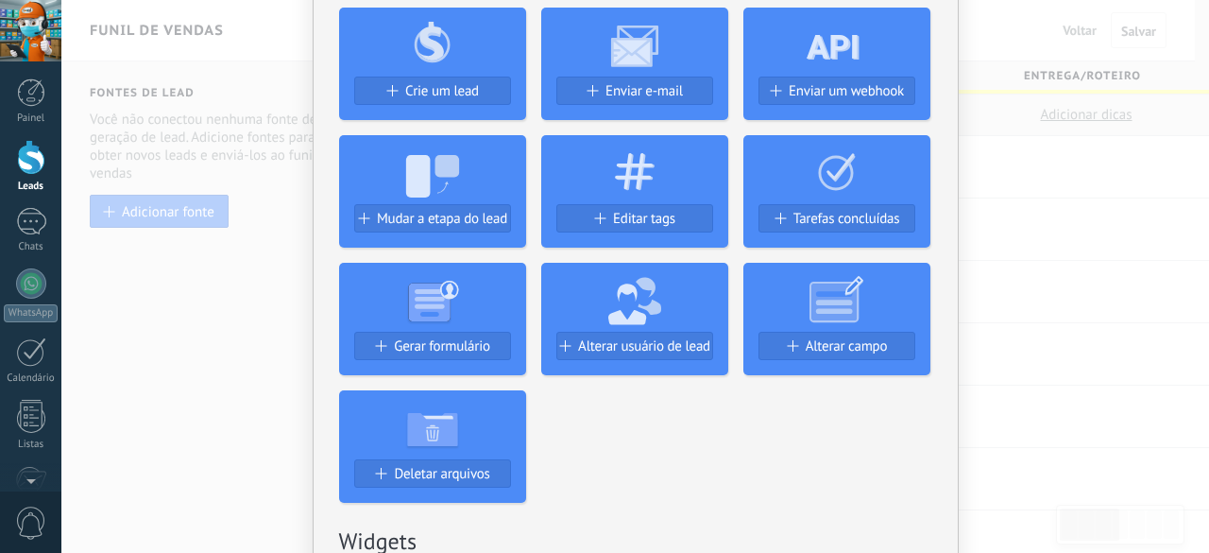
scroll to position [283, 0]
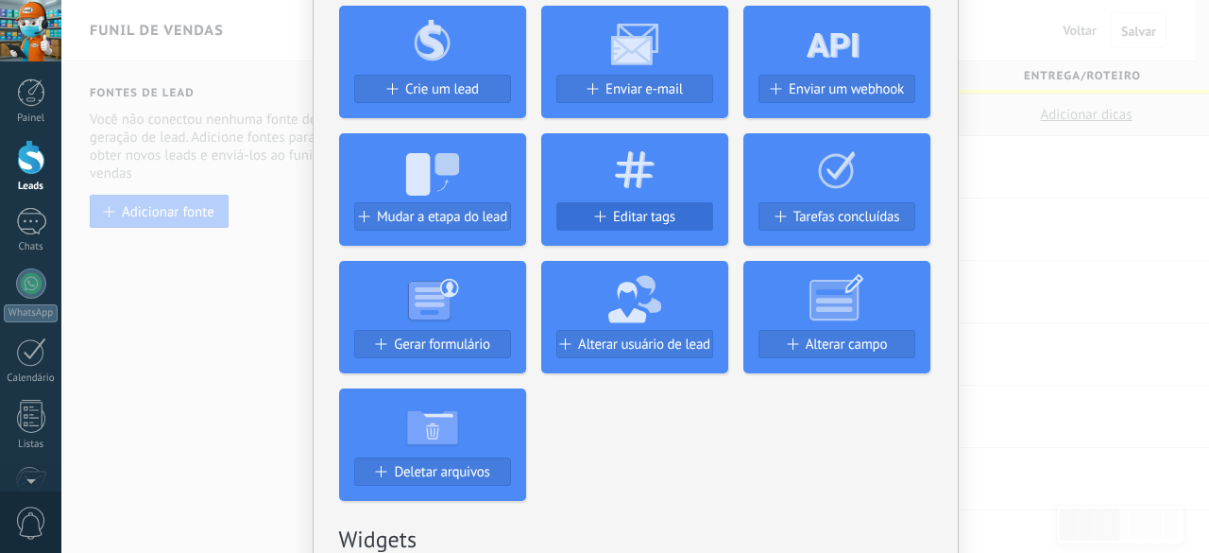
click at [640, 220] on span "Editar tags" at bounding box center [644, 217] width 62 height 16
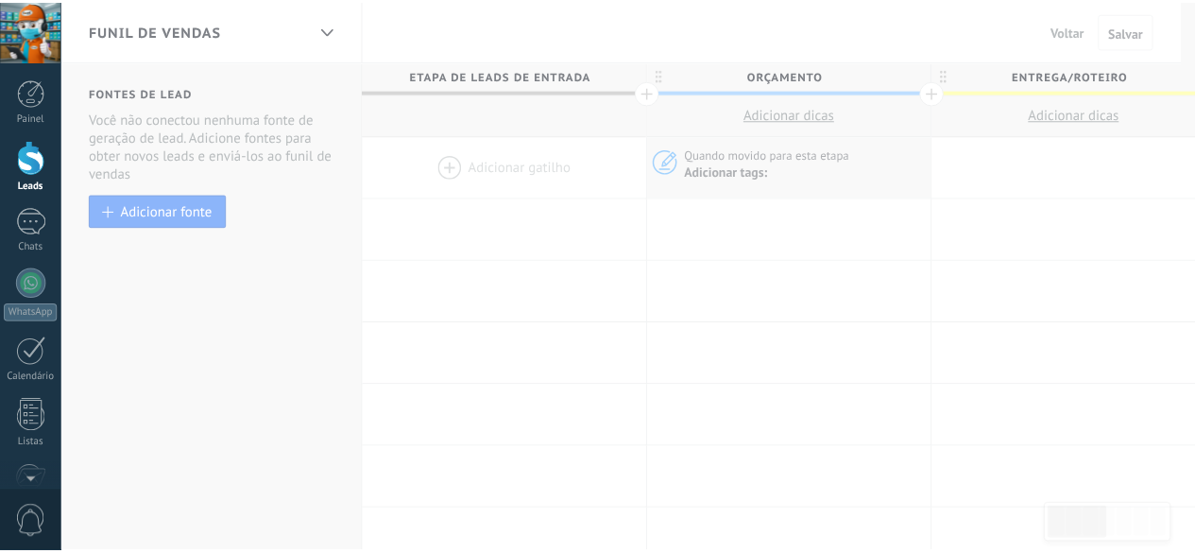
scroll to position [0, 0]
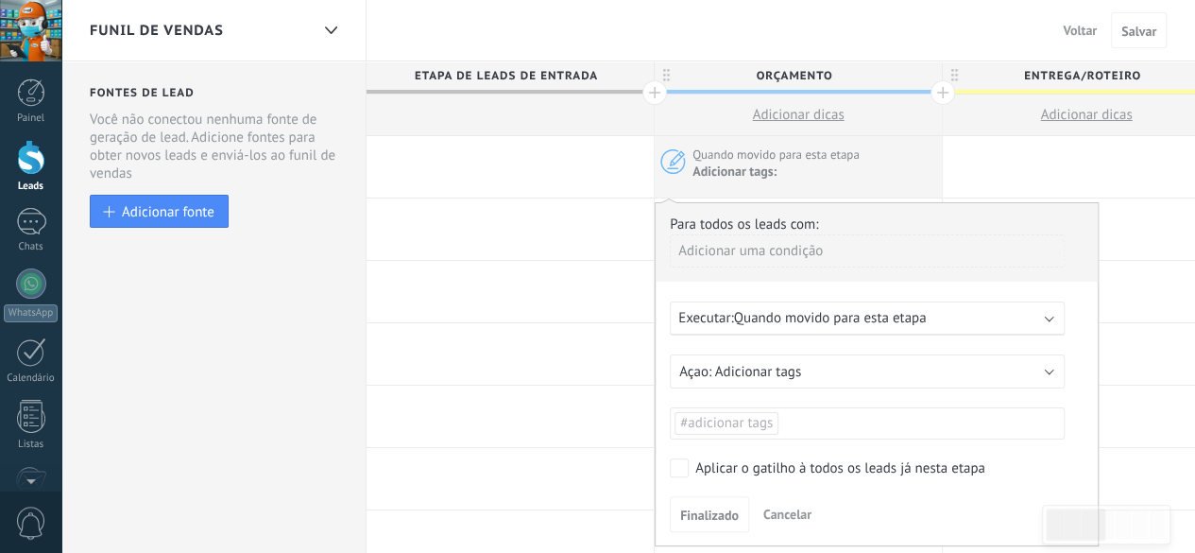
click at [763, 251] on div "Adicionar uma condição" at bounding box center [867, 250] width 395 height 33
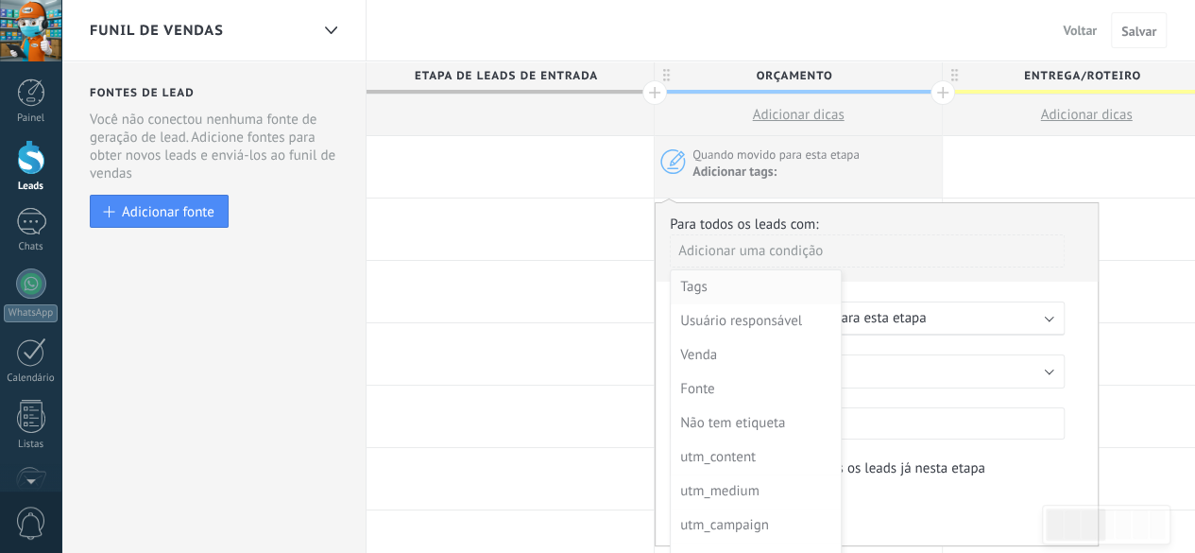
click at [727, 284] on div "Tags" at bounding box center [753, 287] width 147 height 26
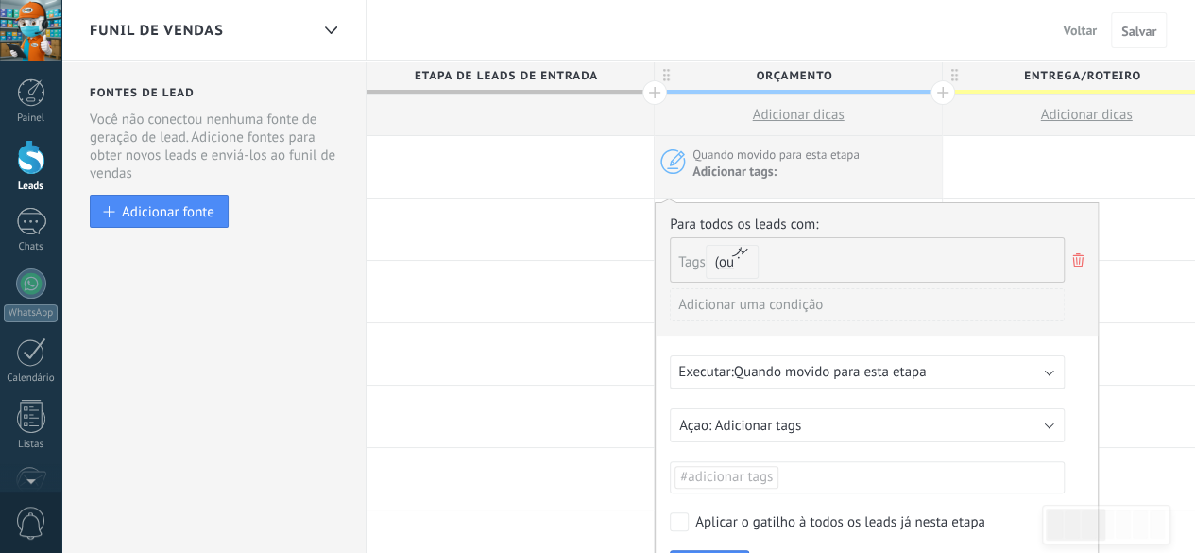
click at [867, 367] on span "Quando movido para esta etapa" at bounding box center [830, 372] width 193 height 18
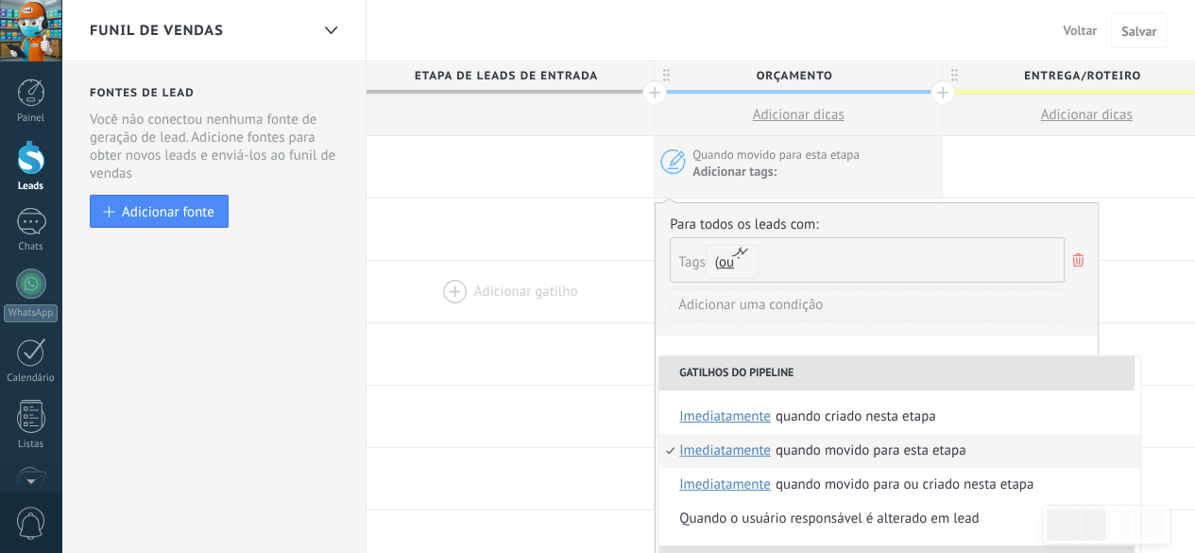
click at [598, 261] on div at bounding box center [510, 291] width 287 height 61
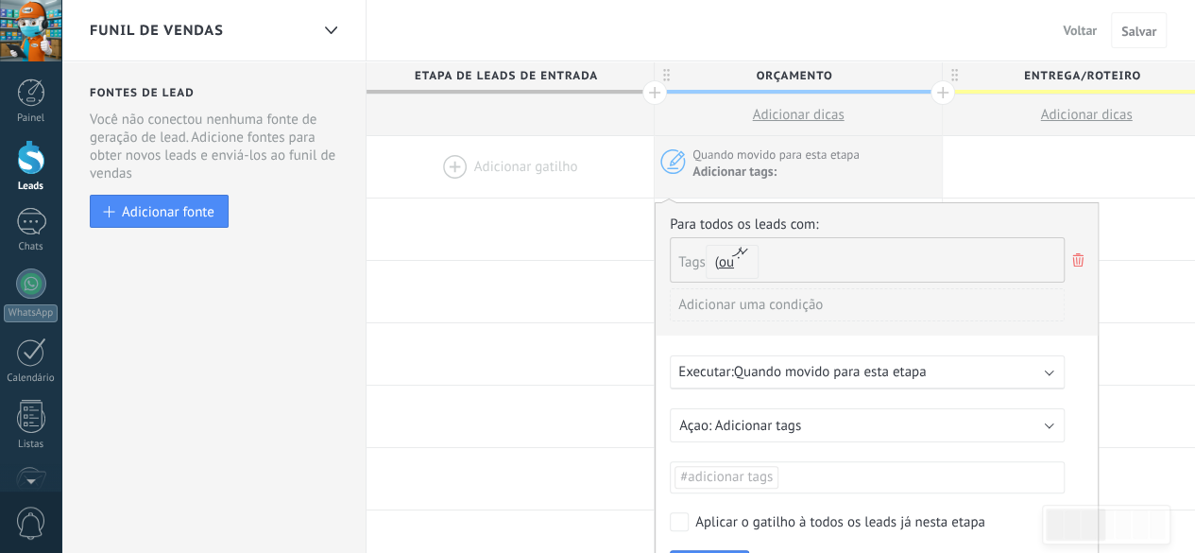
click at [1075, 22] on button "Voltar" at bounding box center [1079, 30] width 49 height 28
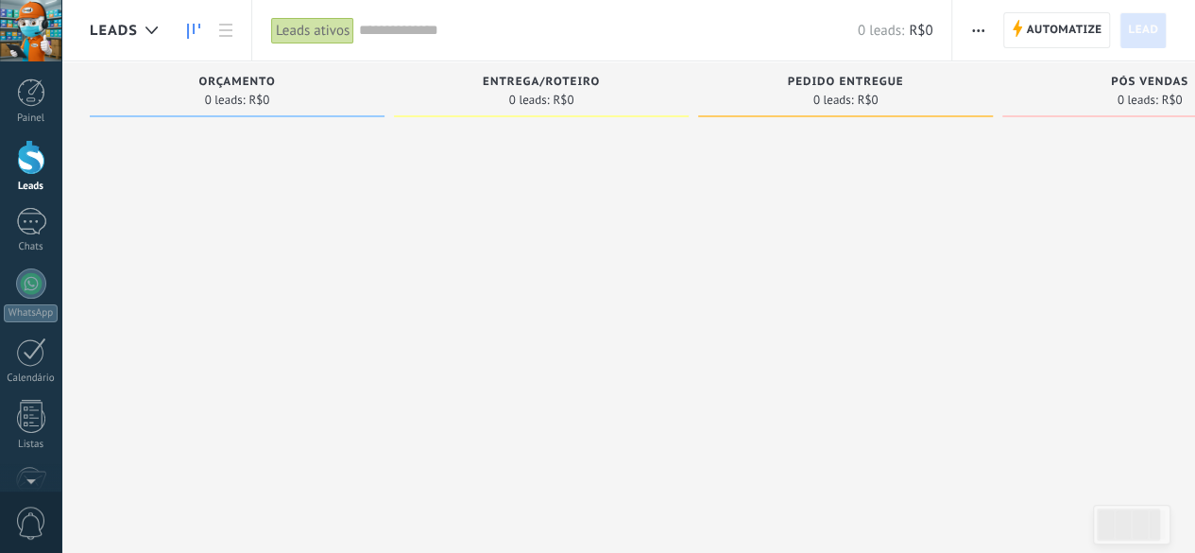
drag, startPoint x: 283, startPoint y: 170, endPoint x: 1135, endPoint y: 85, distance: 856.3
click at [893, 218] on div "Etapa de leads de entrada solicitações: 0 0 0 0 0 0 0 0 0 Orçamento 0 leads: R$…" at bounding box center [708, 246] width 1236 height 370
click at [1073, 24] on span "Automatize" at bounding box center [1064, 30] width 76 height 34
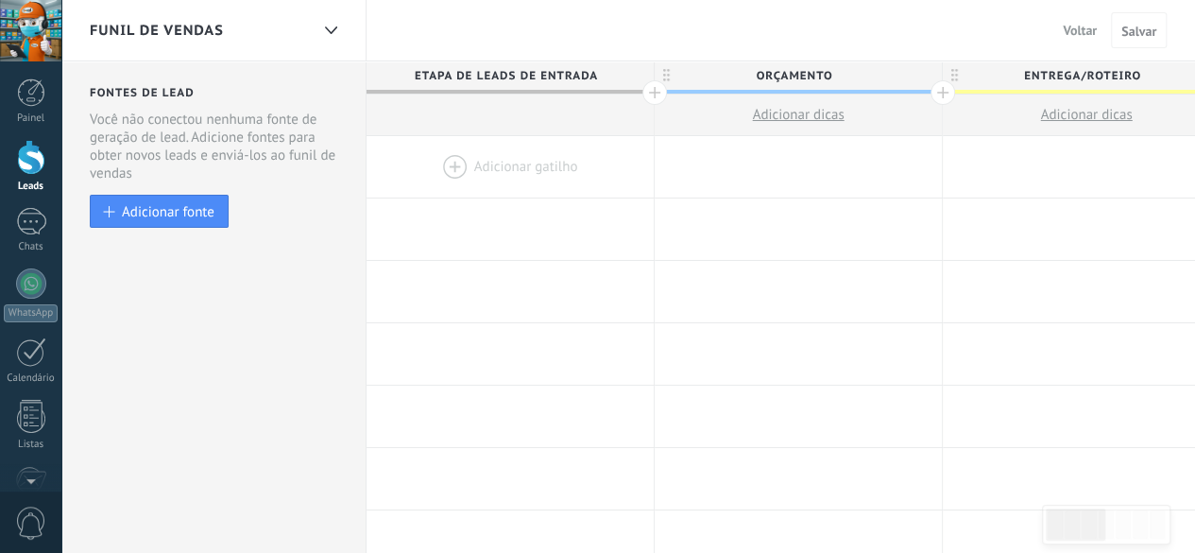
click at [492, 179] on div at bounding box center [510, 166] width 287 height 61
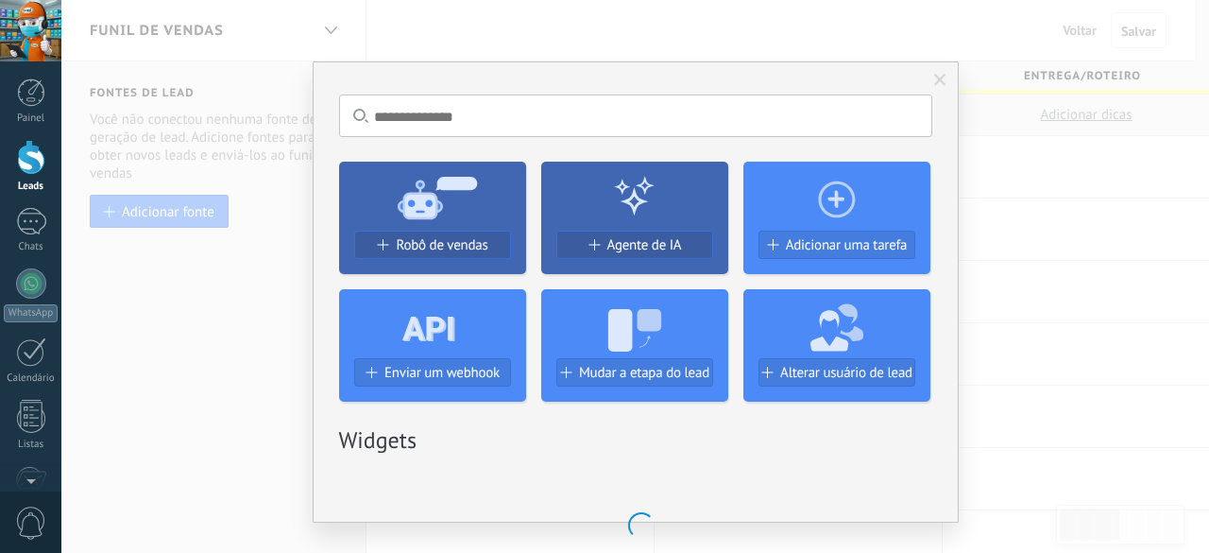
click at [984, 337] on div "Sem resultados. Robô de vendas Agente de IA Adicionar uma tarefa Enviar um webh…" at bounding box center [635, 276] width 1148 height 553
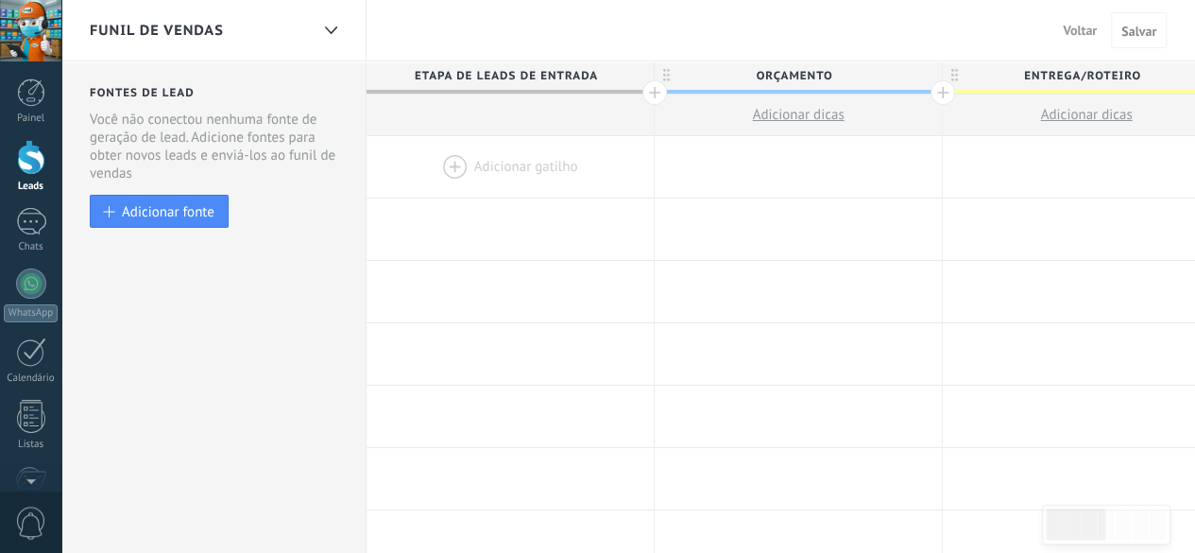
click at [504, 162] on div at bounding box center [510, 166] width 287 height 61
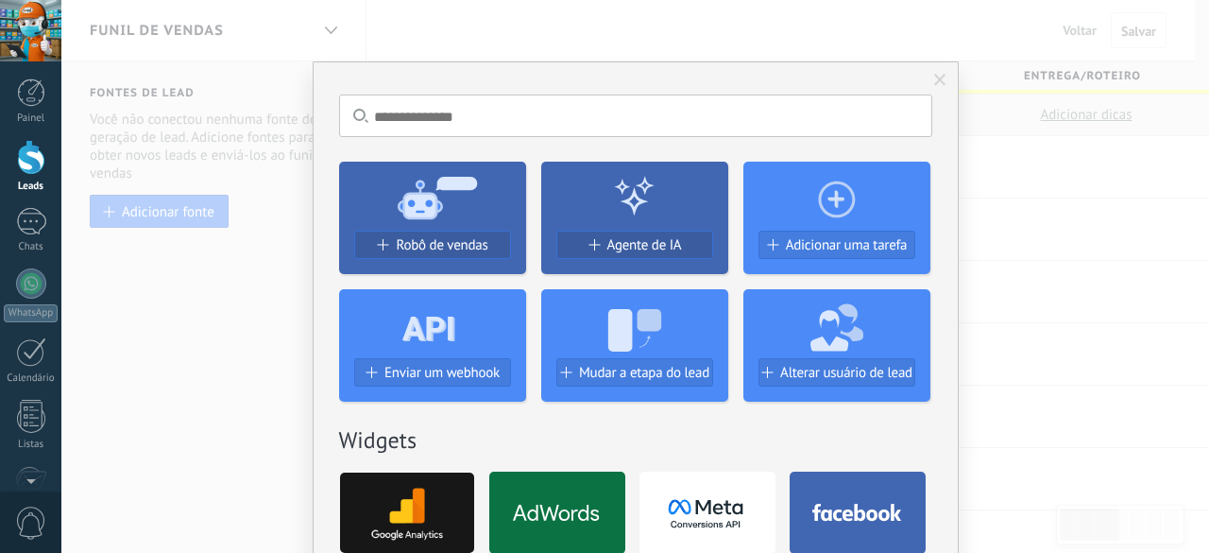
click at [1064, 307] on div "Sem resultados. Robô de vendas Agente de IA Adicionar uma tarefa Enviar um webh…" at bounding box center [635, 276] width 1148 height 553
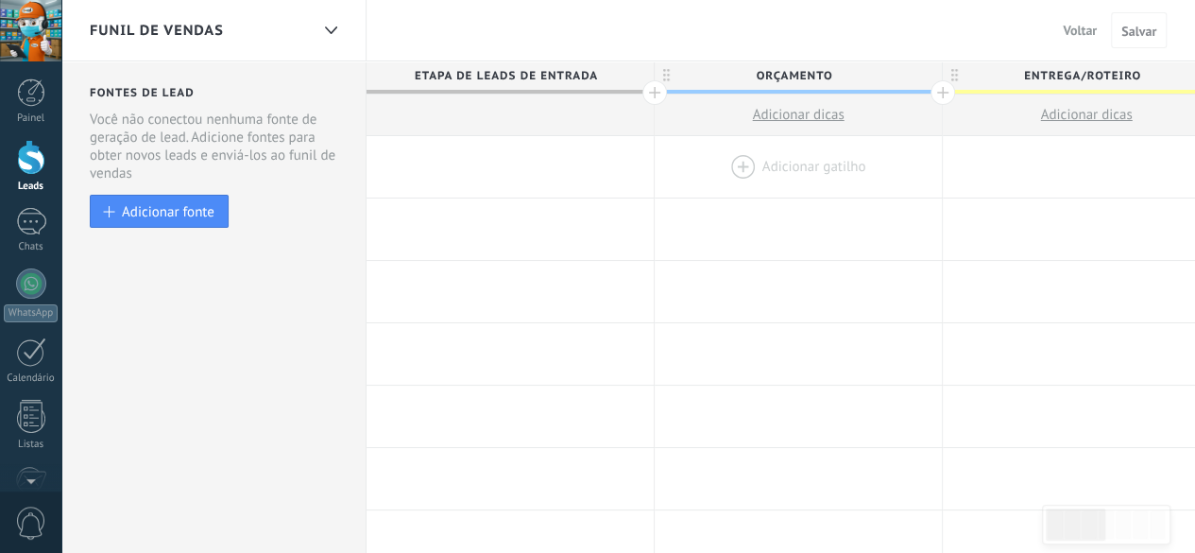
click at [748, 160] on div at bounding box center [798, 166] width 287 height 61
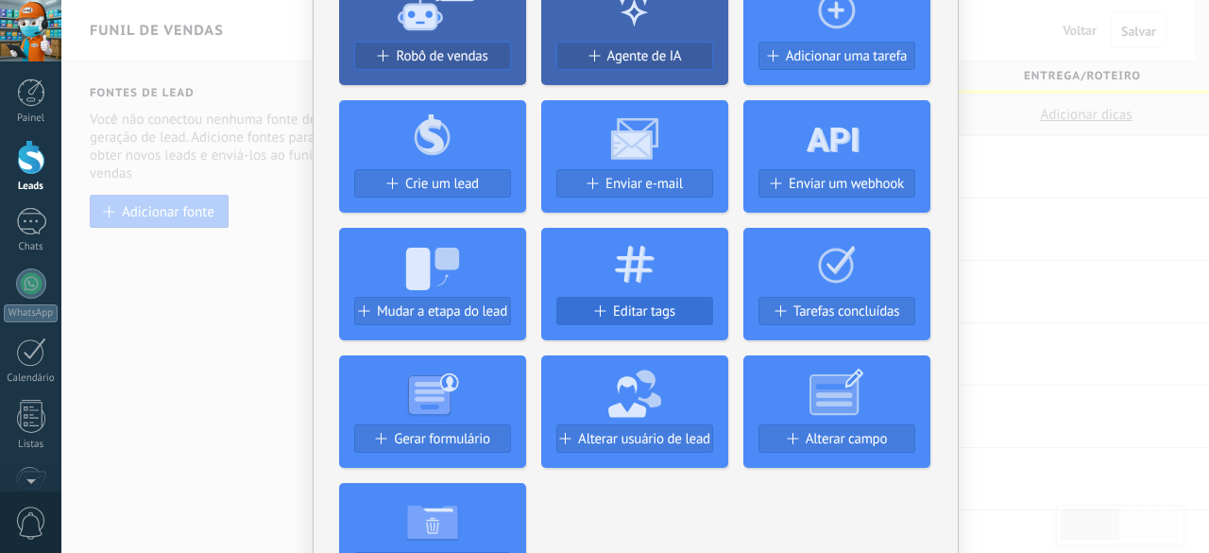
scroll to position [378, 0]
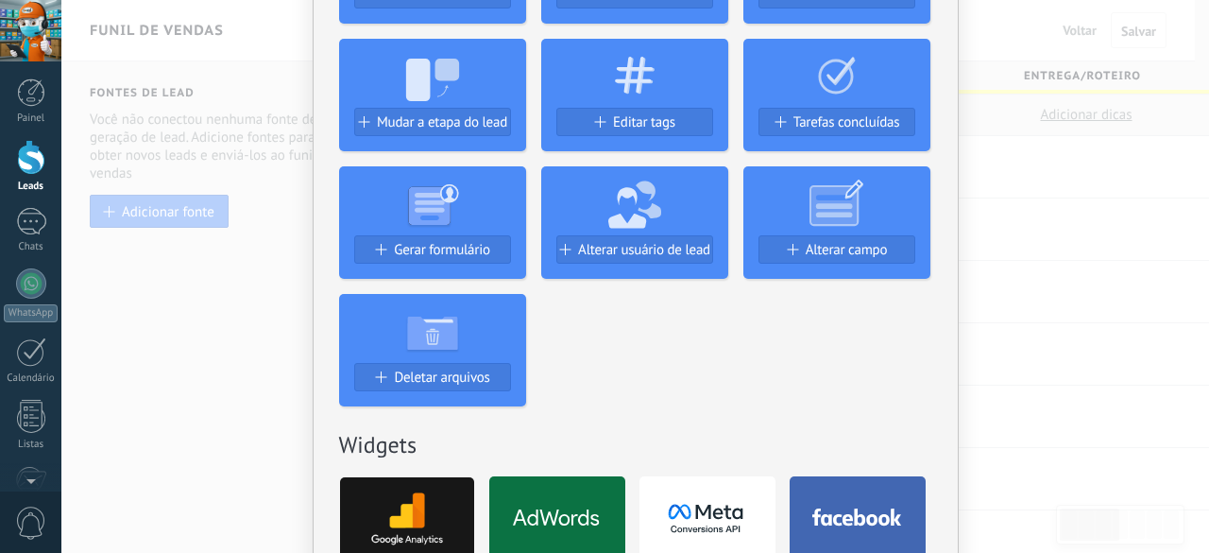
click at [1060, 254] on div "Sem resultados. Robô de vendas Agente de IA Adicionar uma tarefa Crie um lead E…" at bounding box center [635, 276] width 1148 height 553
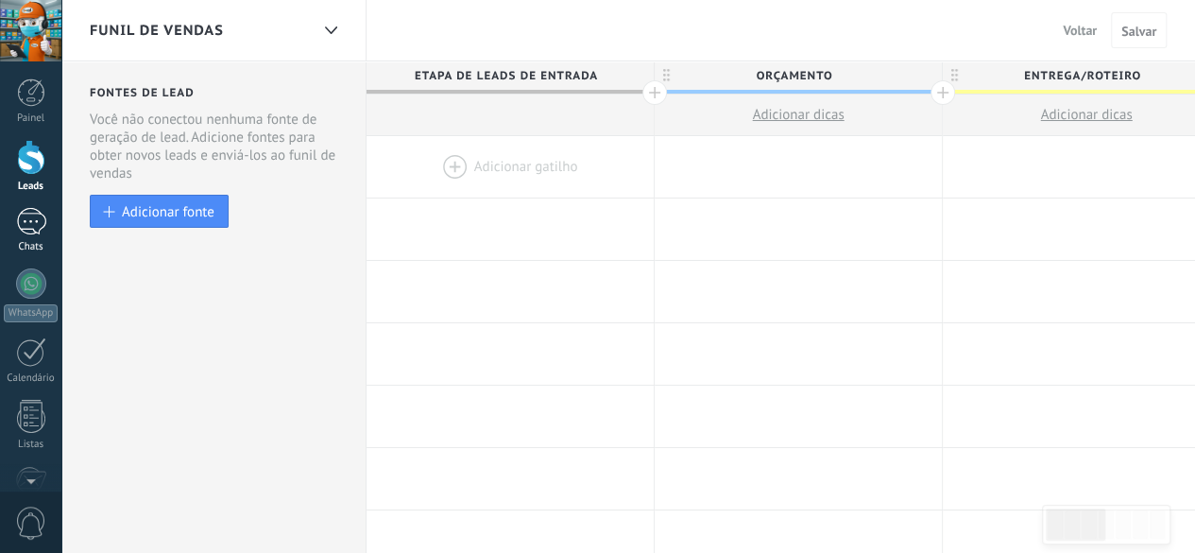
click at [21, 230] on div at bounding box center [31, 221] width 30 height 27
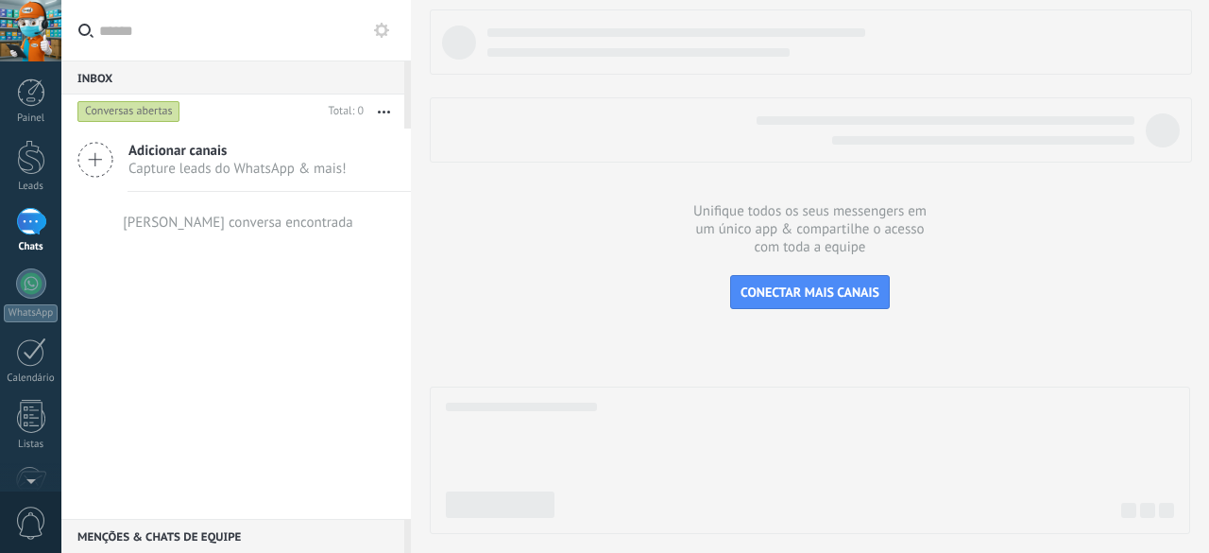
click at [383, 105] on button "button" at bounding box center [384, 111] width 41 height 34
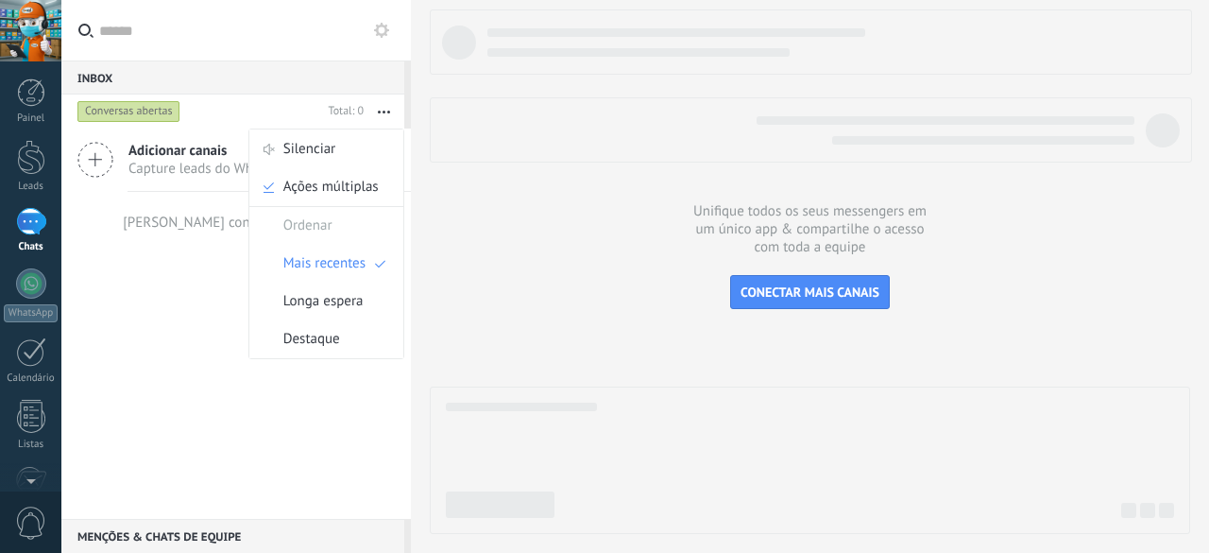
click at [382, 105] on button "button" at bounding box center [384, 111] width 41 height 34
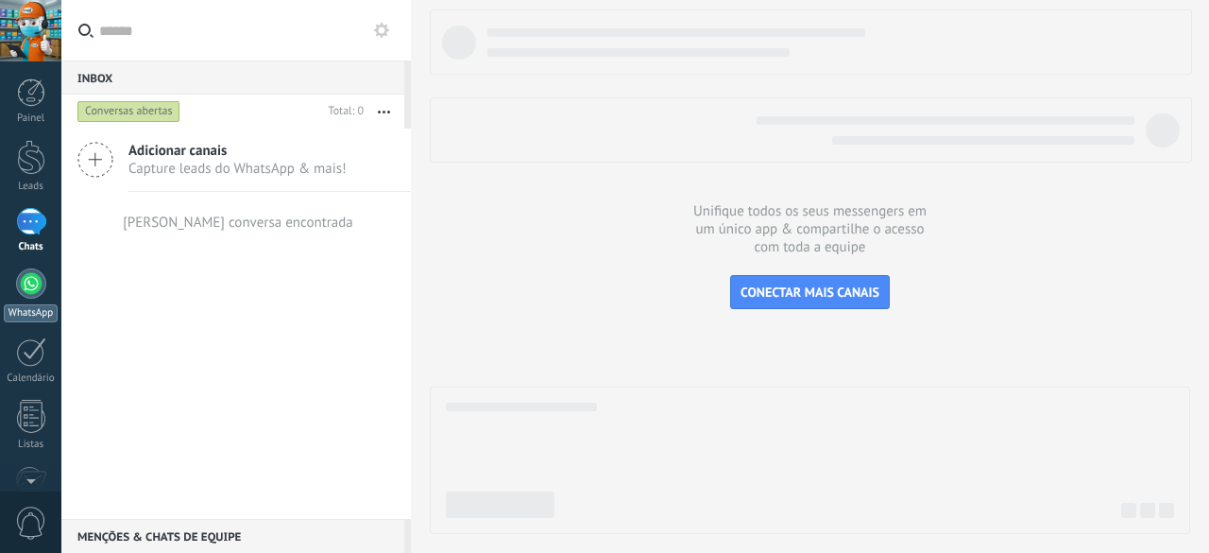
click at [26, 283] on div at bounding box center [31, 283] width 30 height 30
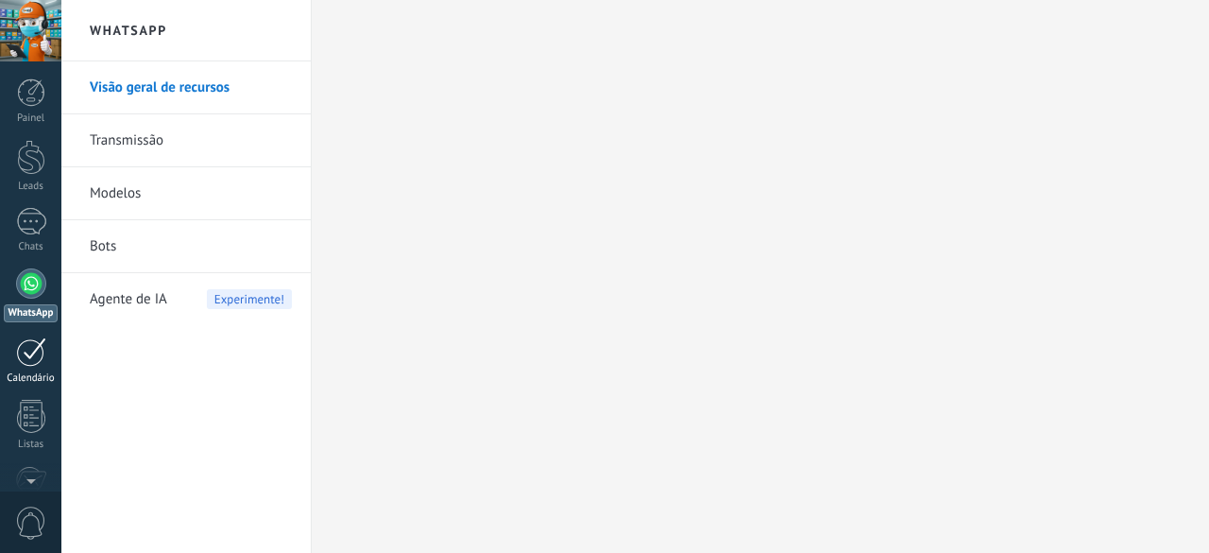
click at [38, 358] on div at bounding box center [31, 351] width 30 height 29
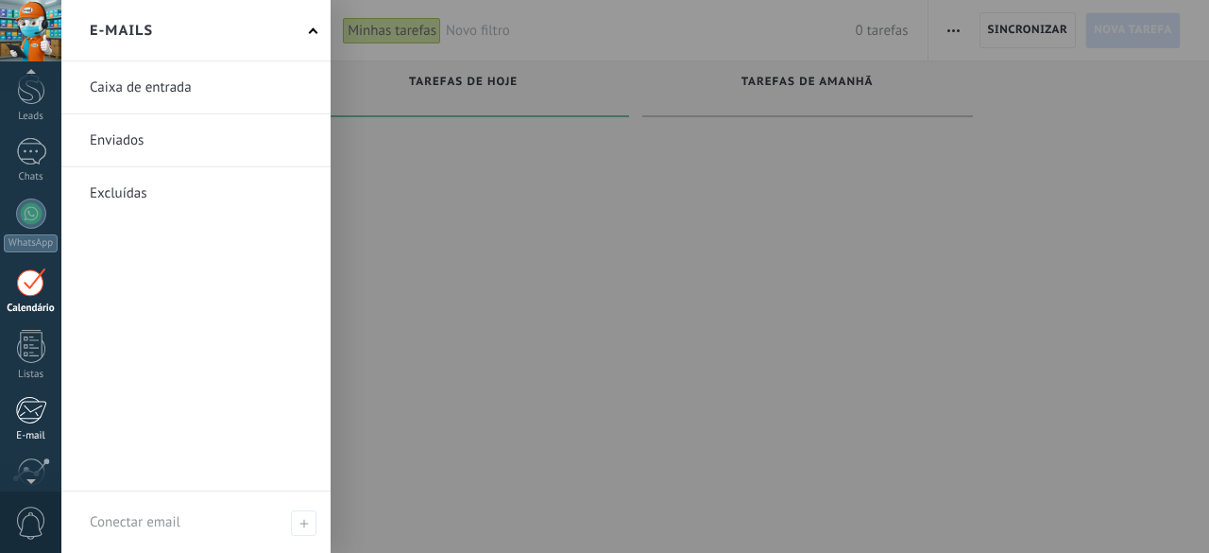
scroll to position [94, 0]
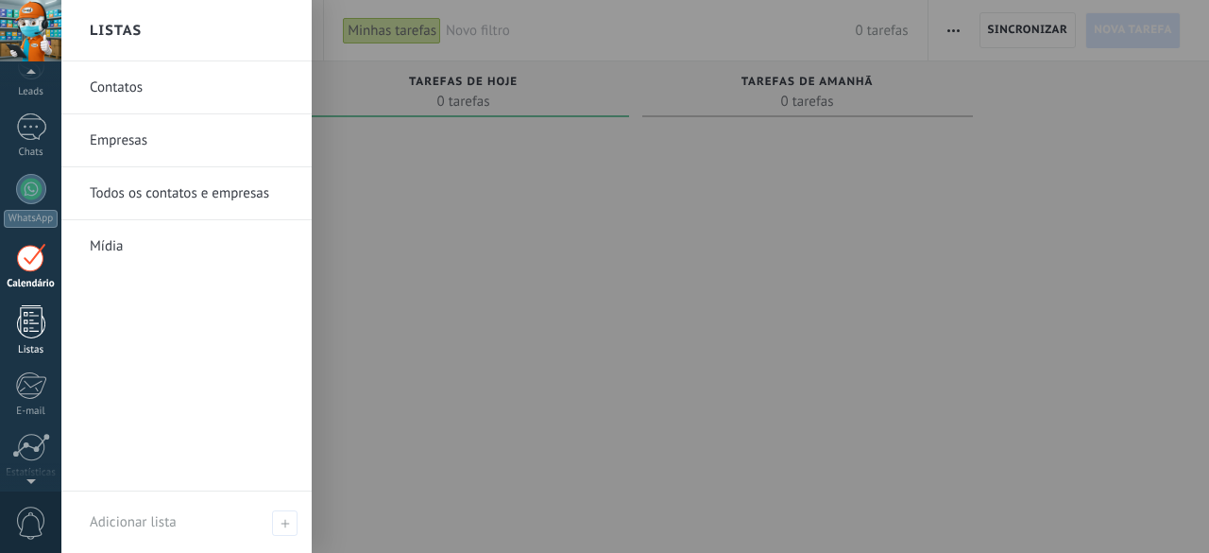
click at [35, 330] on div at bounding box center [31, 321] width 28 height 33
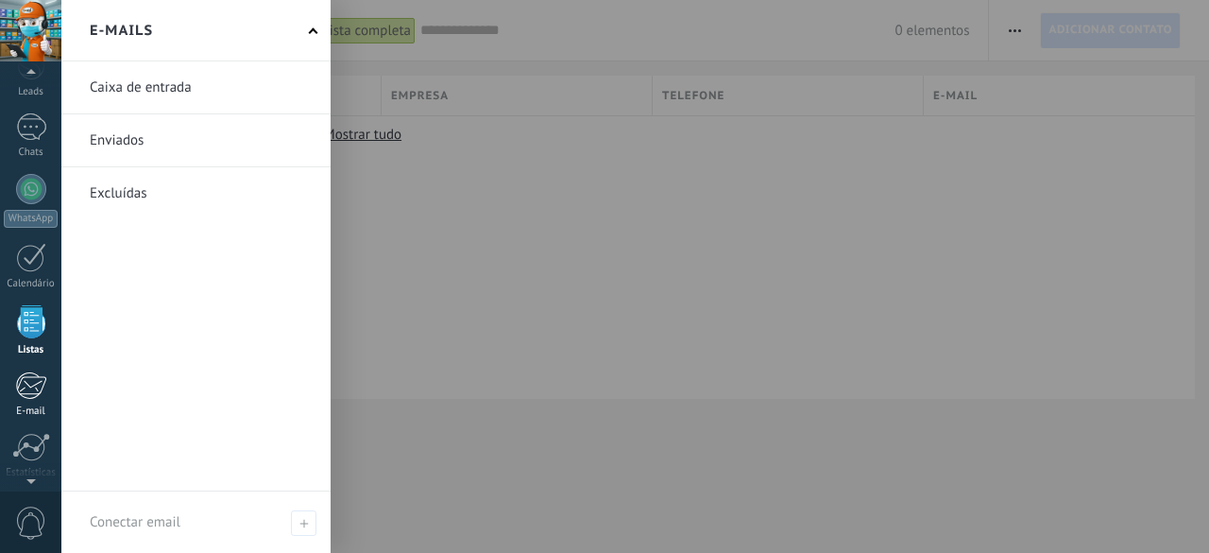
click at [17, 400] on link "E-mail" at bounding box center [30, 394] width 61 height 46
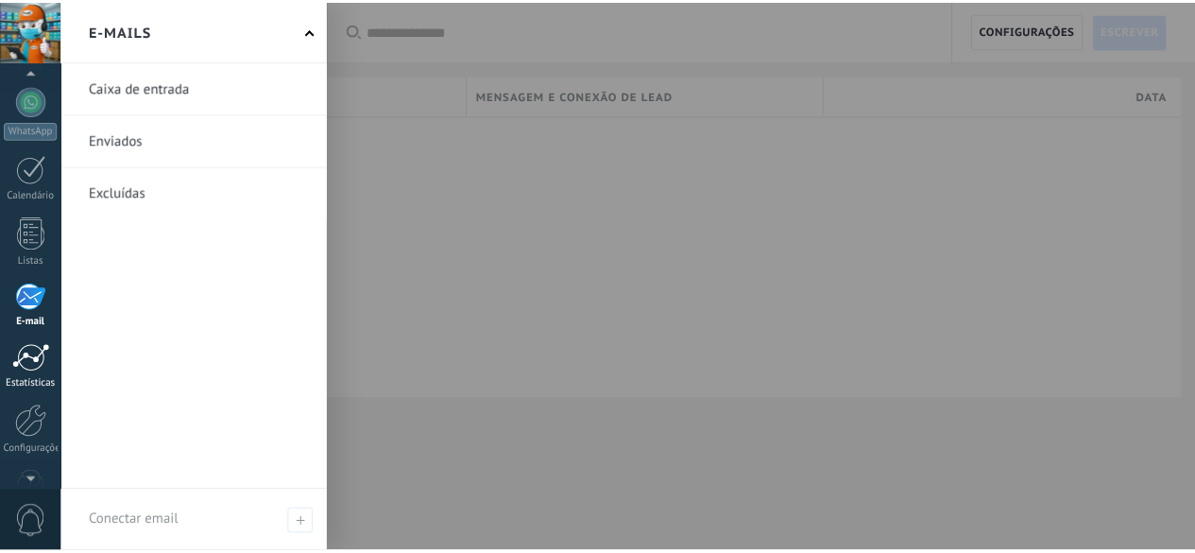
scroll to position [231, 0]
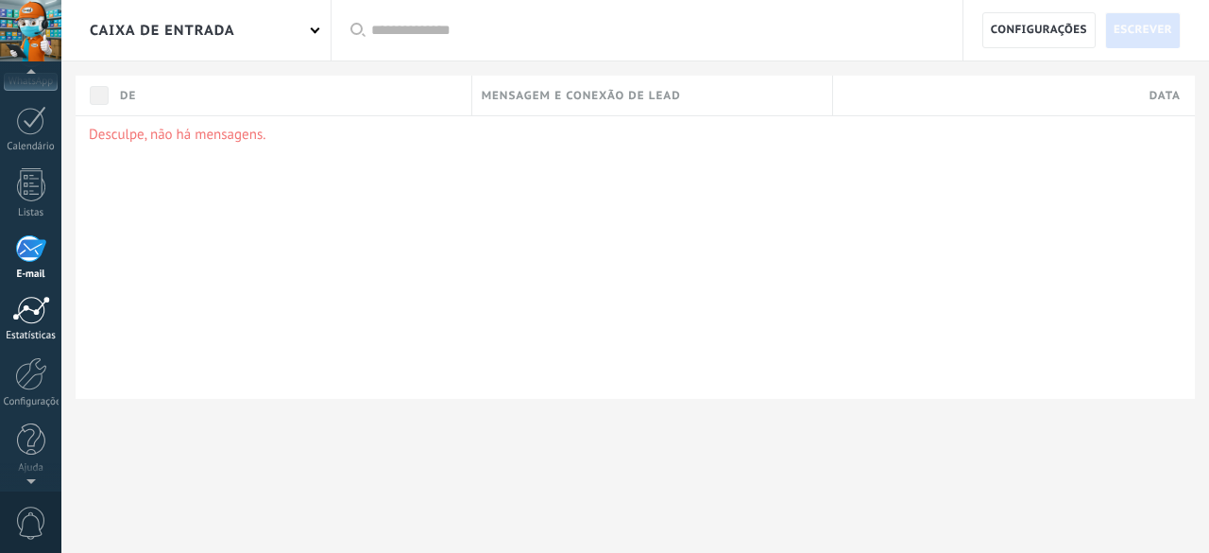
click at [26, 310] on div at bounding box center [31, 310] width 38 height 28
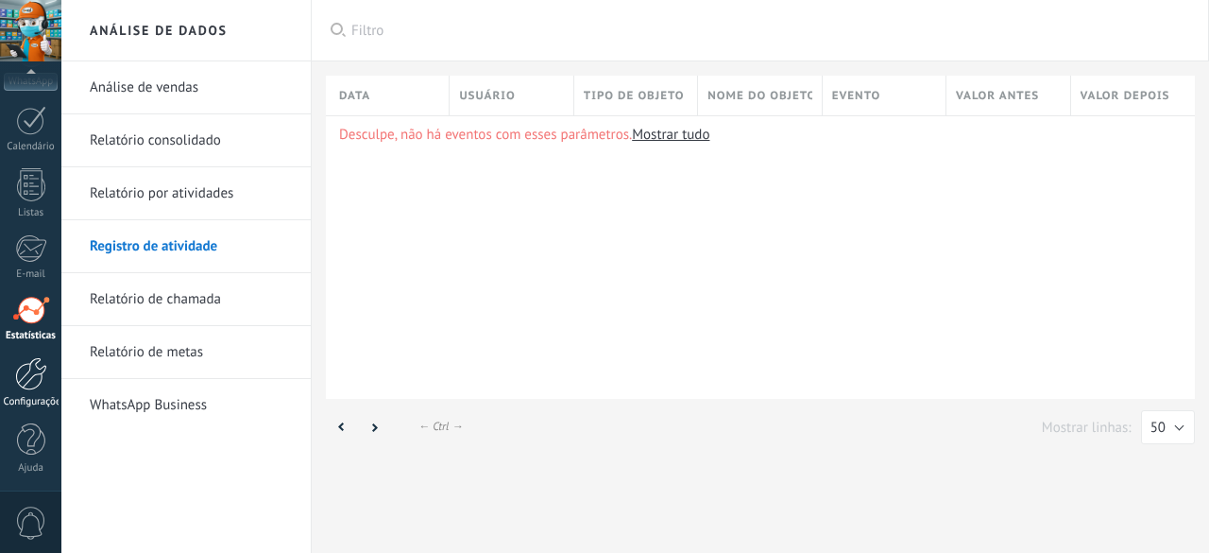
click at [36, 373] on div at bounding box center [31, 373] width 32 height 33
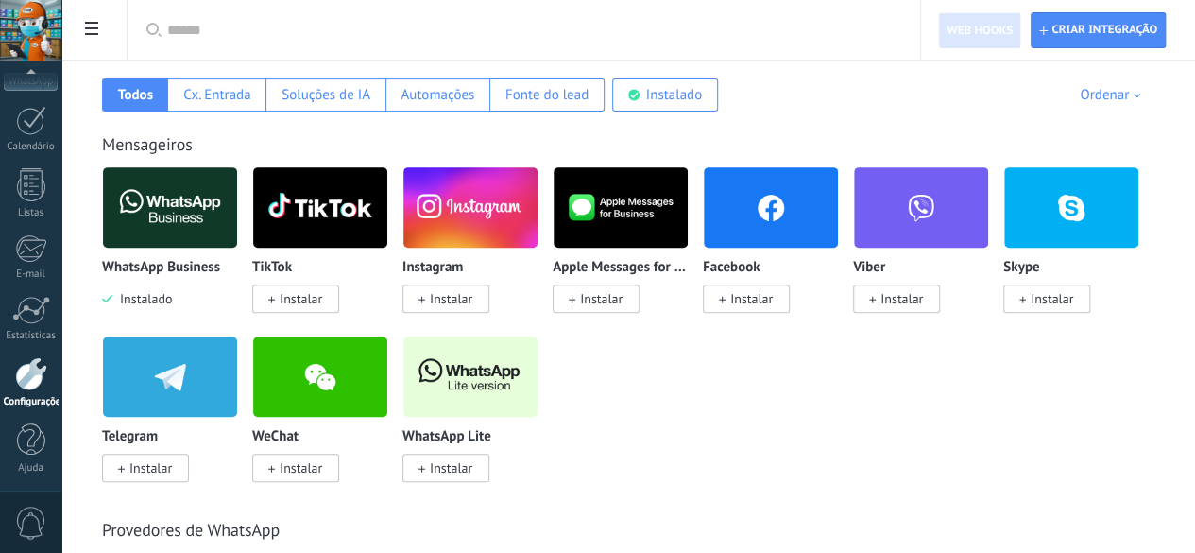
scroll to position [378, 0]
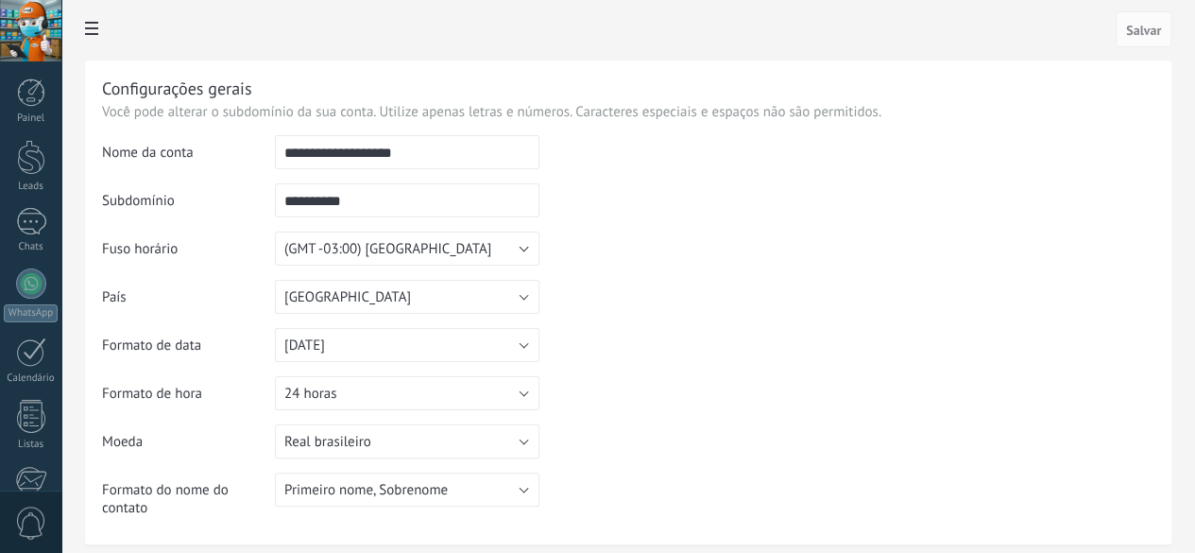
click at [539, 157] on input "**********" at bounding box center [407, 152] width 265 height 34
click at [539, 158] on input "**********" at bounding box center [407, 152] width 265 height 34
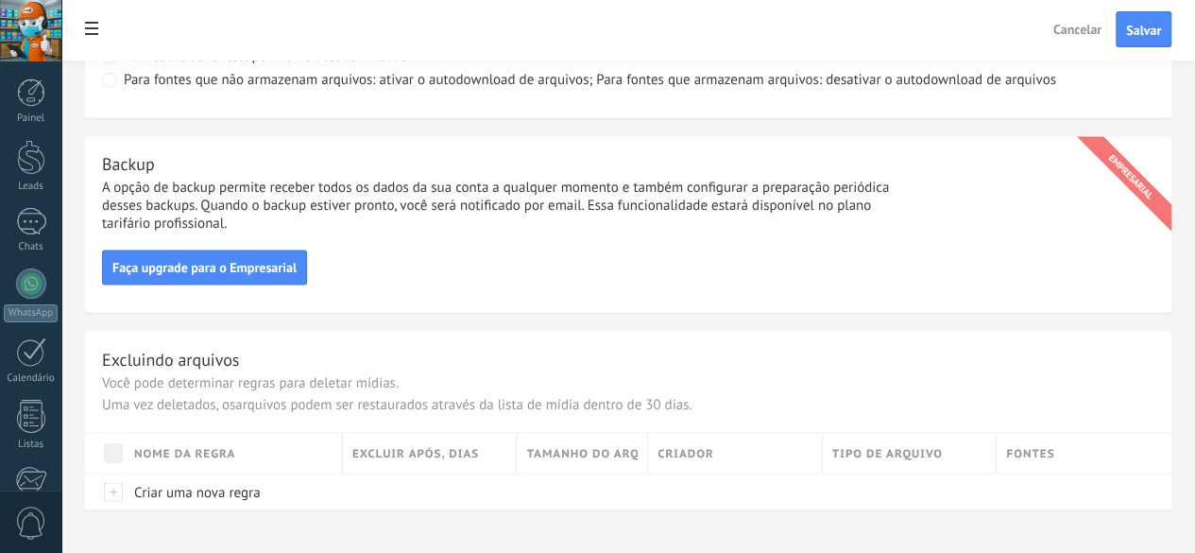
scroll to position [1565, 0]
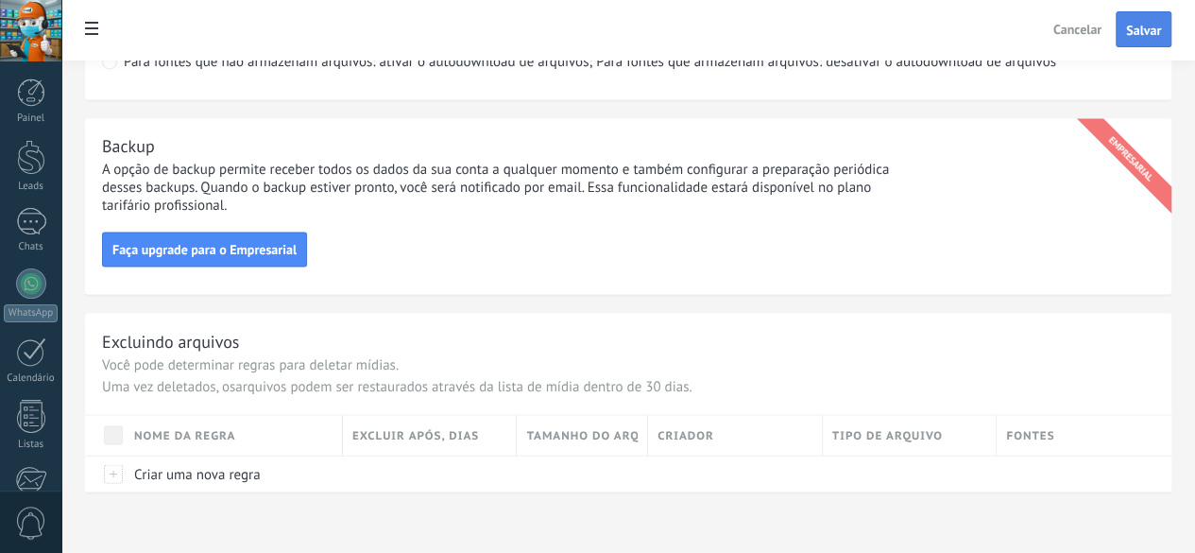
type input "**********"
click at [1137, 35] on span "Salvar" at bounding box center [1143, 30] width 35 height 13
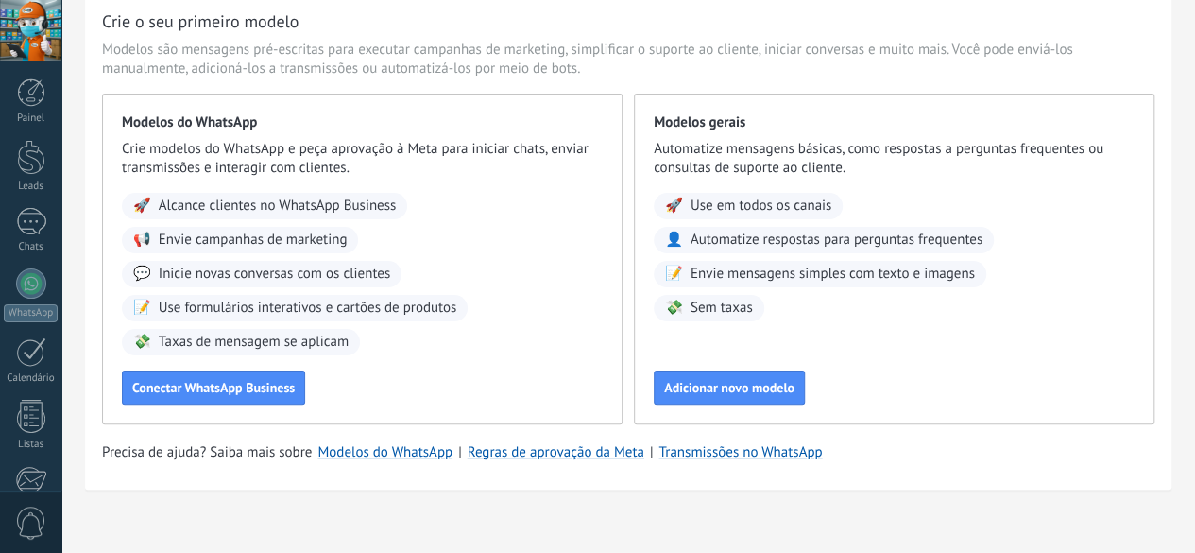
scroll to position [84, 0]
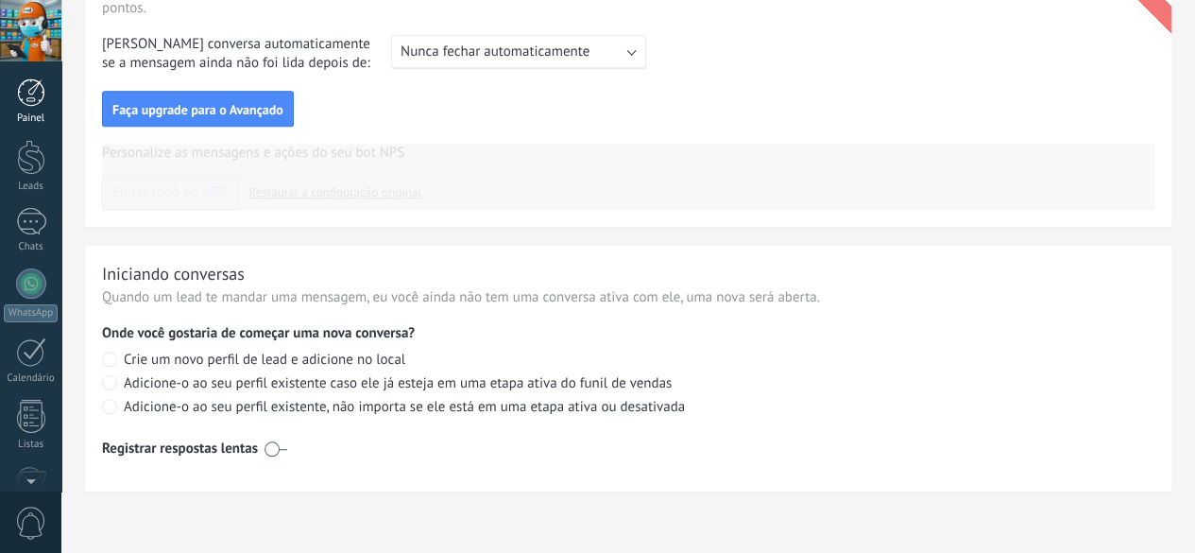
click at [27, 95] on div at bounding box center [31, 92] width 28 height 28
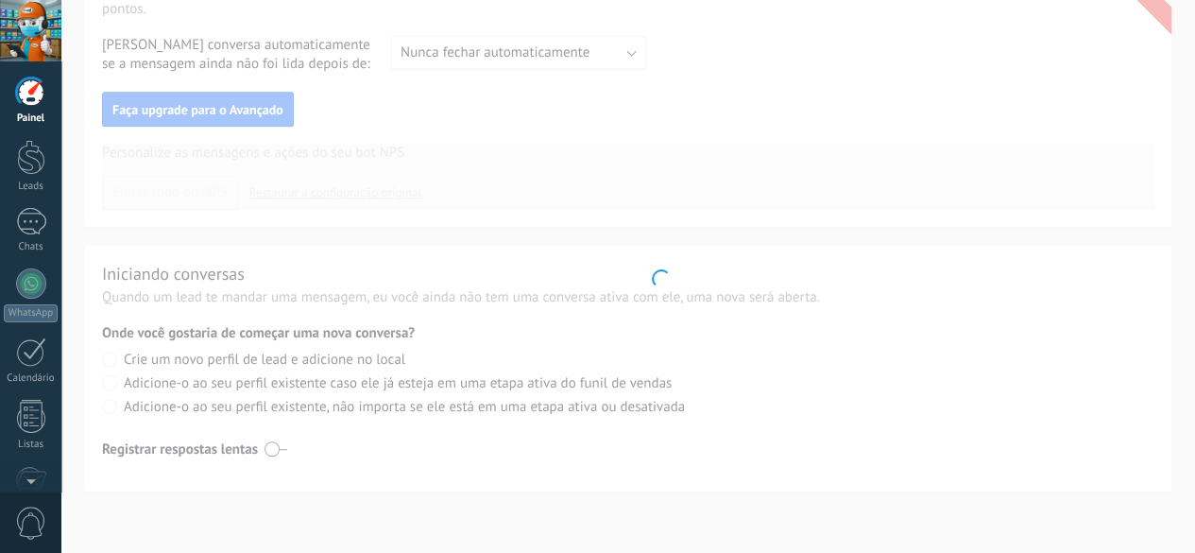
scroll to position [552, 0]
